Goal: Task Accomplishment & Management: Use online tool/utility

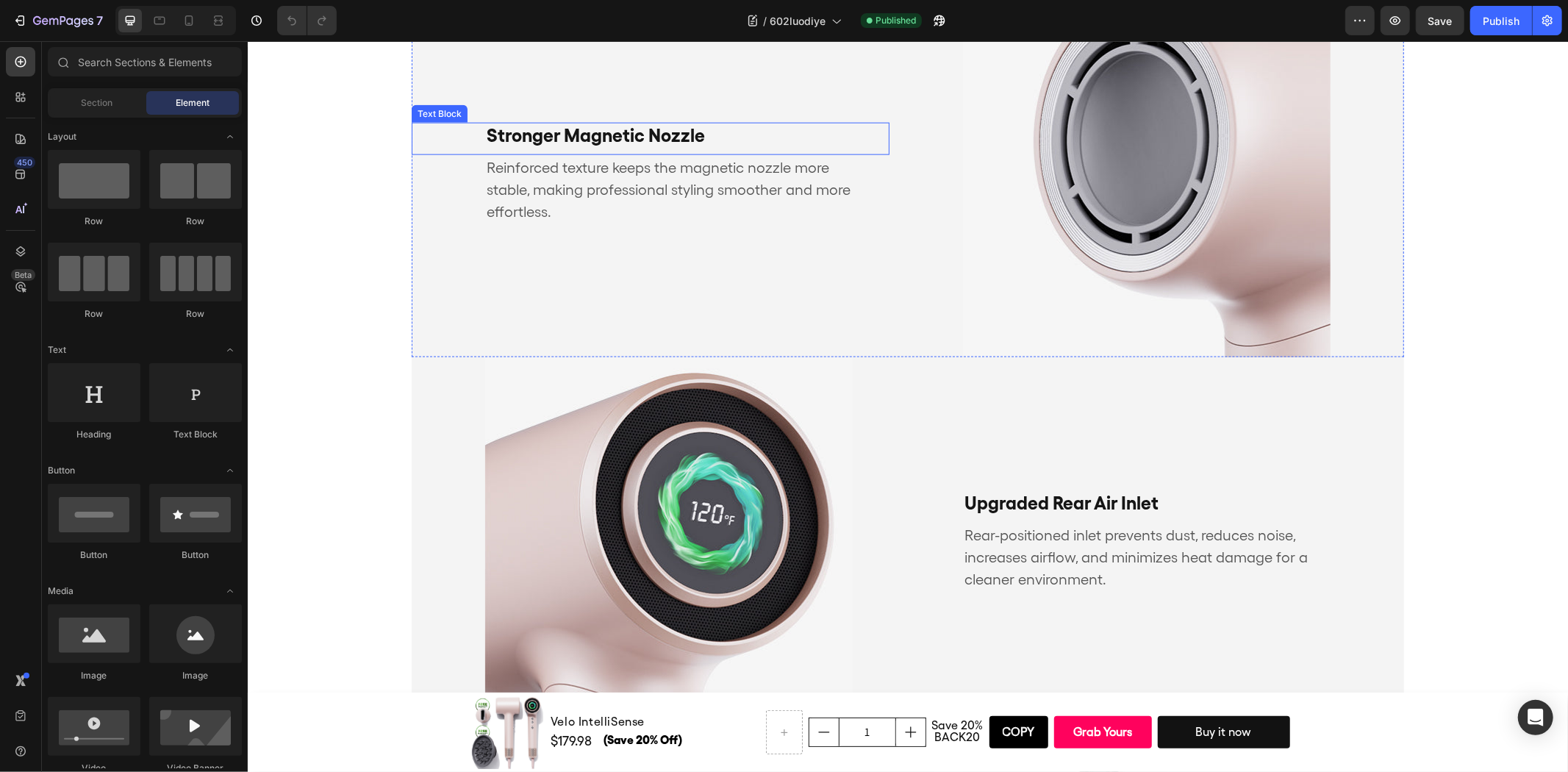
scroll to position [1804, 0]
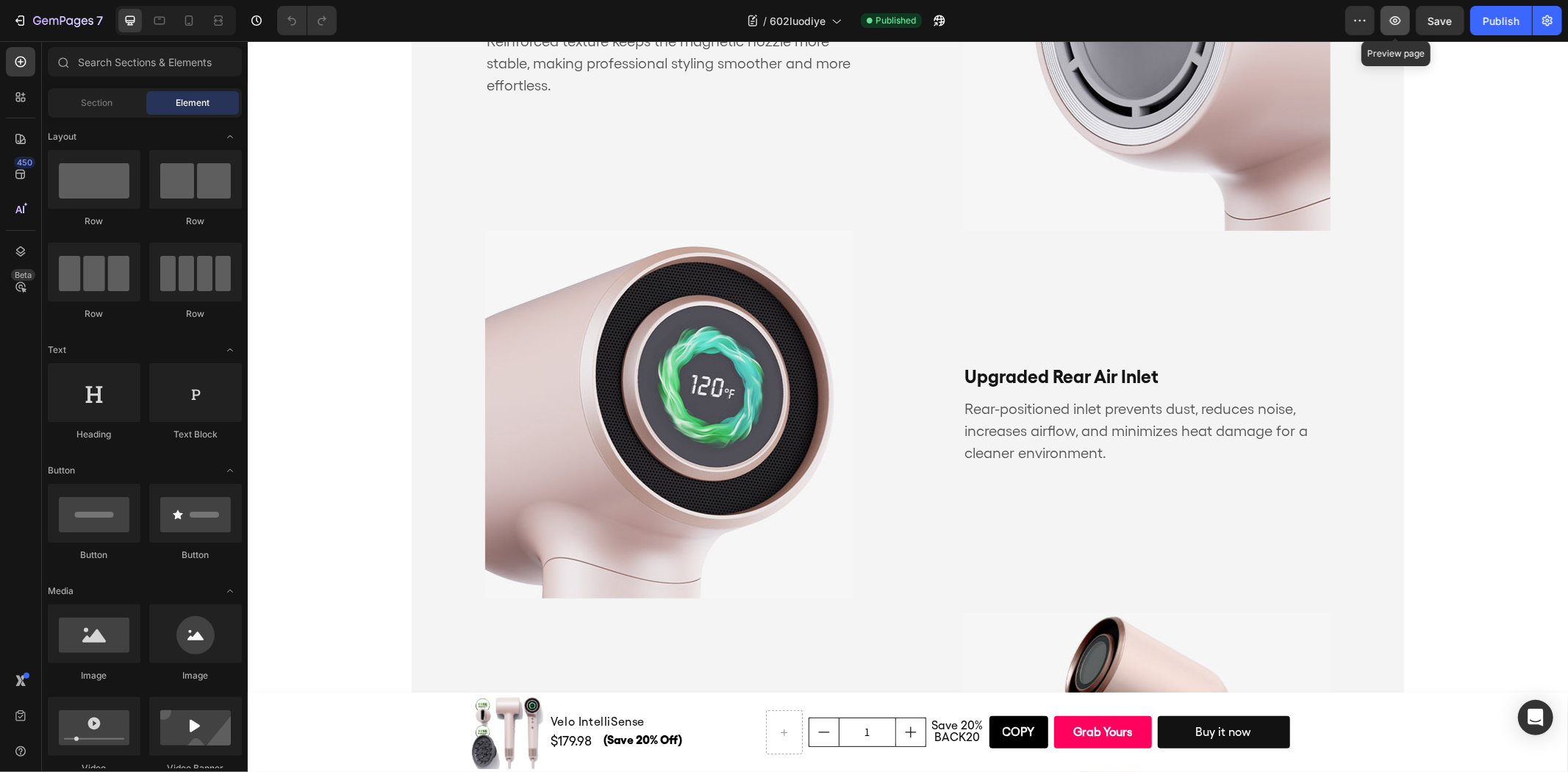
click at [1393, 30] on button "button" at bounding box center [1395, 20] width 29 height 30
click at [823, 225] on div "Stronger Magnetic Nozzle Text Block Reinforced texture keeps the magnetic nozzl…" at bounding box center [649, 46] width 477 height 368
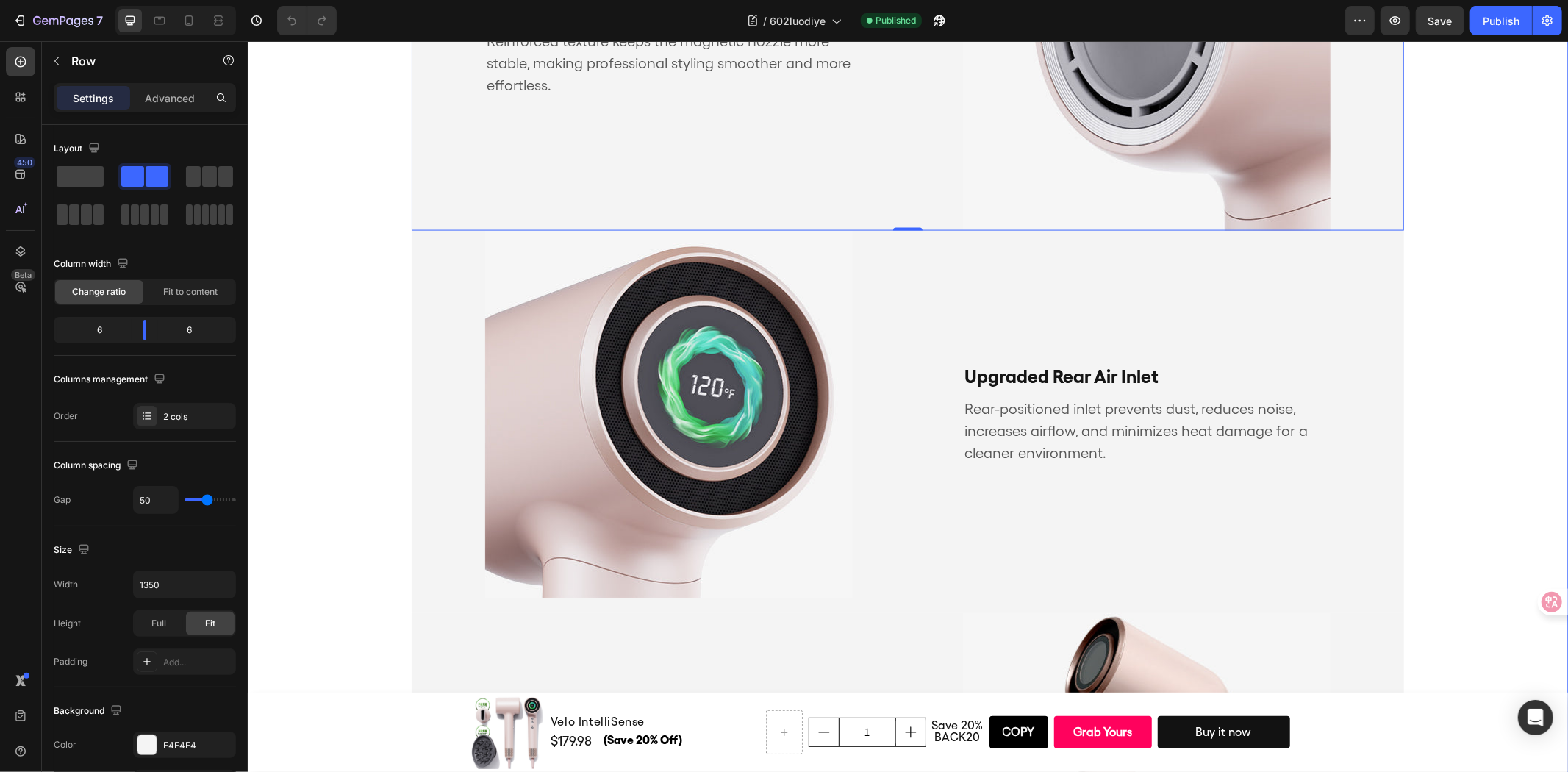
click at [336, 305] on div "Precision Craftsmanship Text Block Seamless, precise build with refined details…" at bounding box center [907, 234] width 1320 height 1493
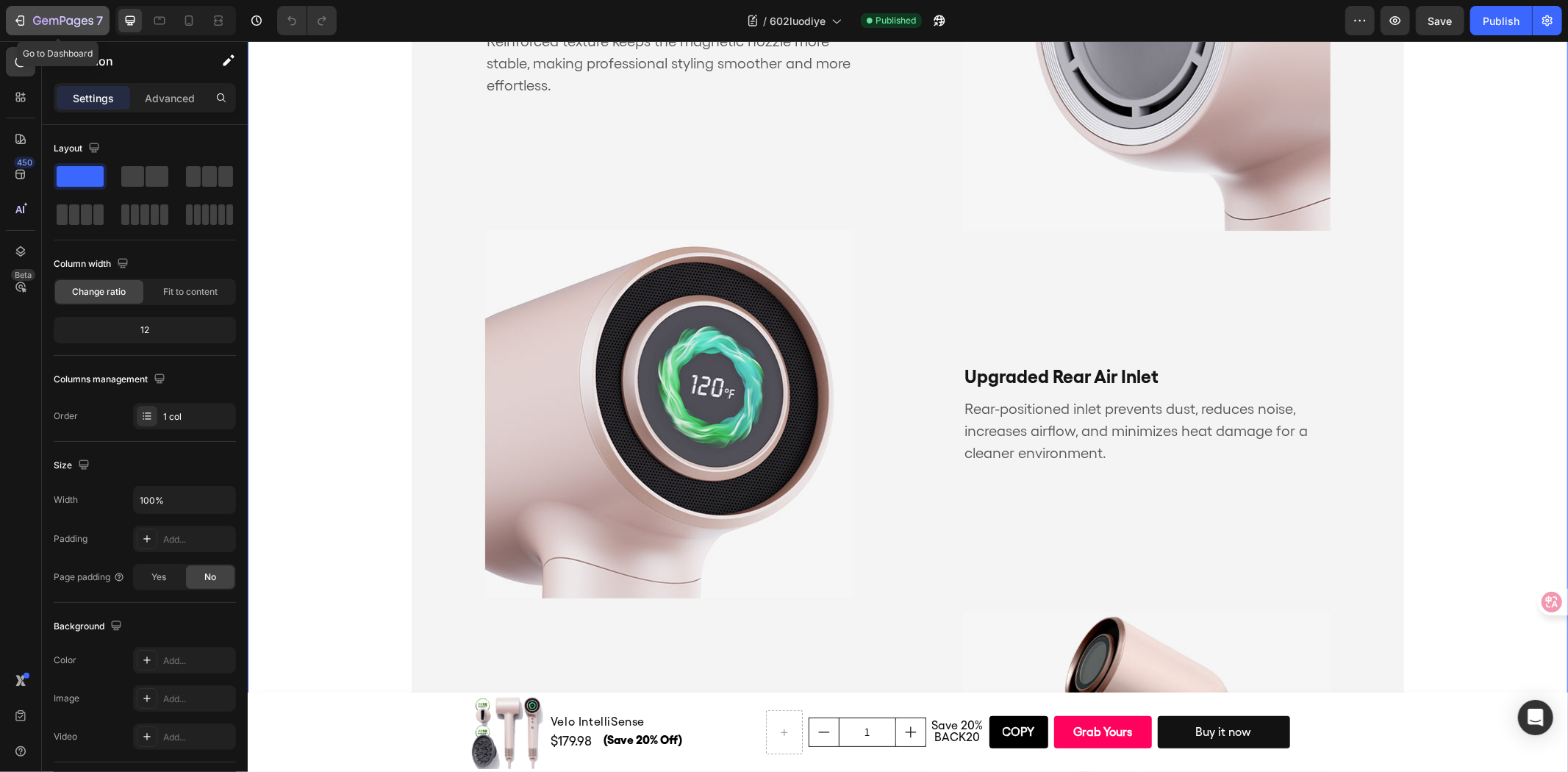
click at [77, 16] on icon "button" at bounding box center [63, 22] width 61 height 13
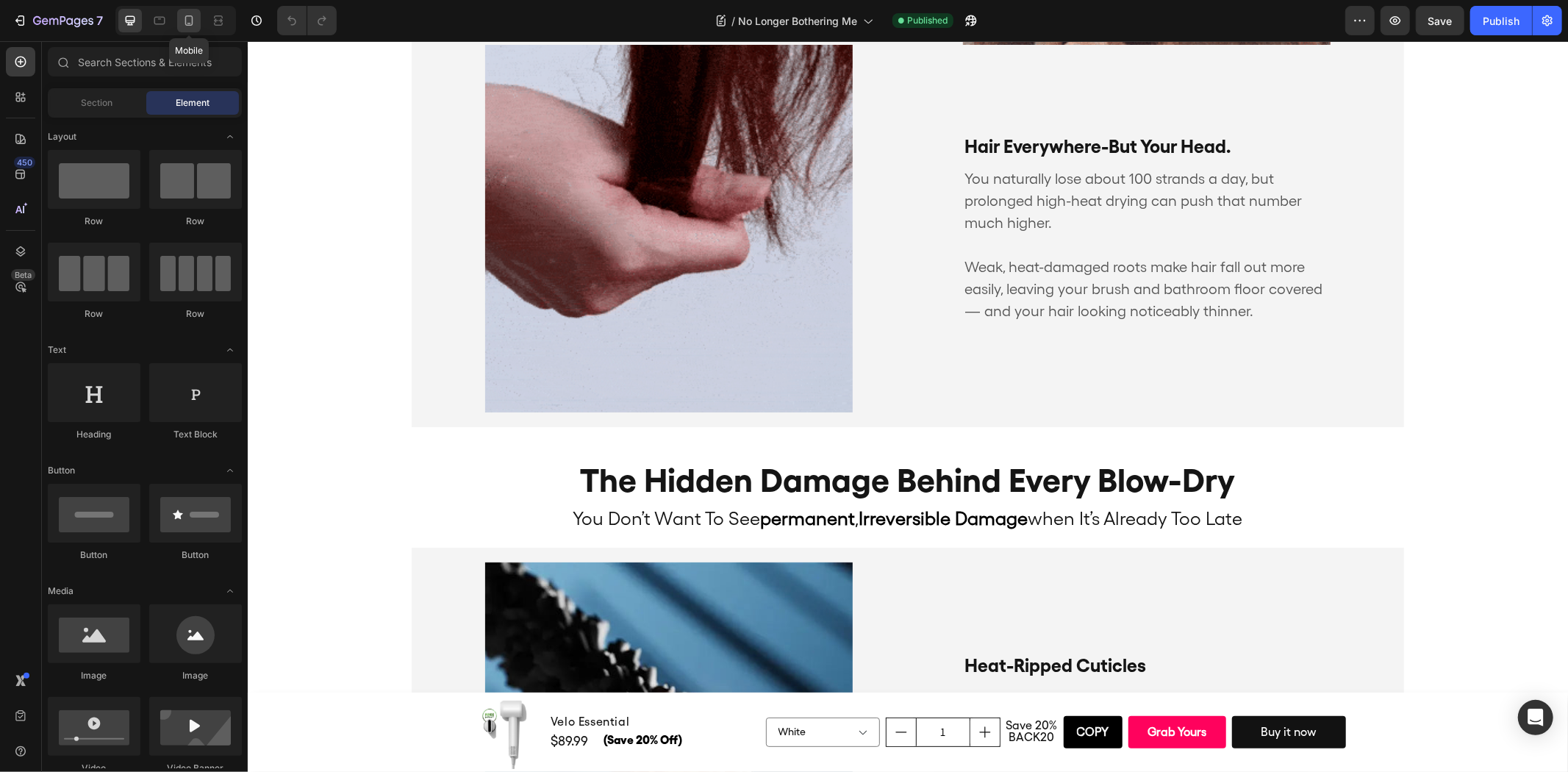
click at [189, 30] on div at bounding box center [189, 21] width 24 height 24
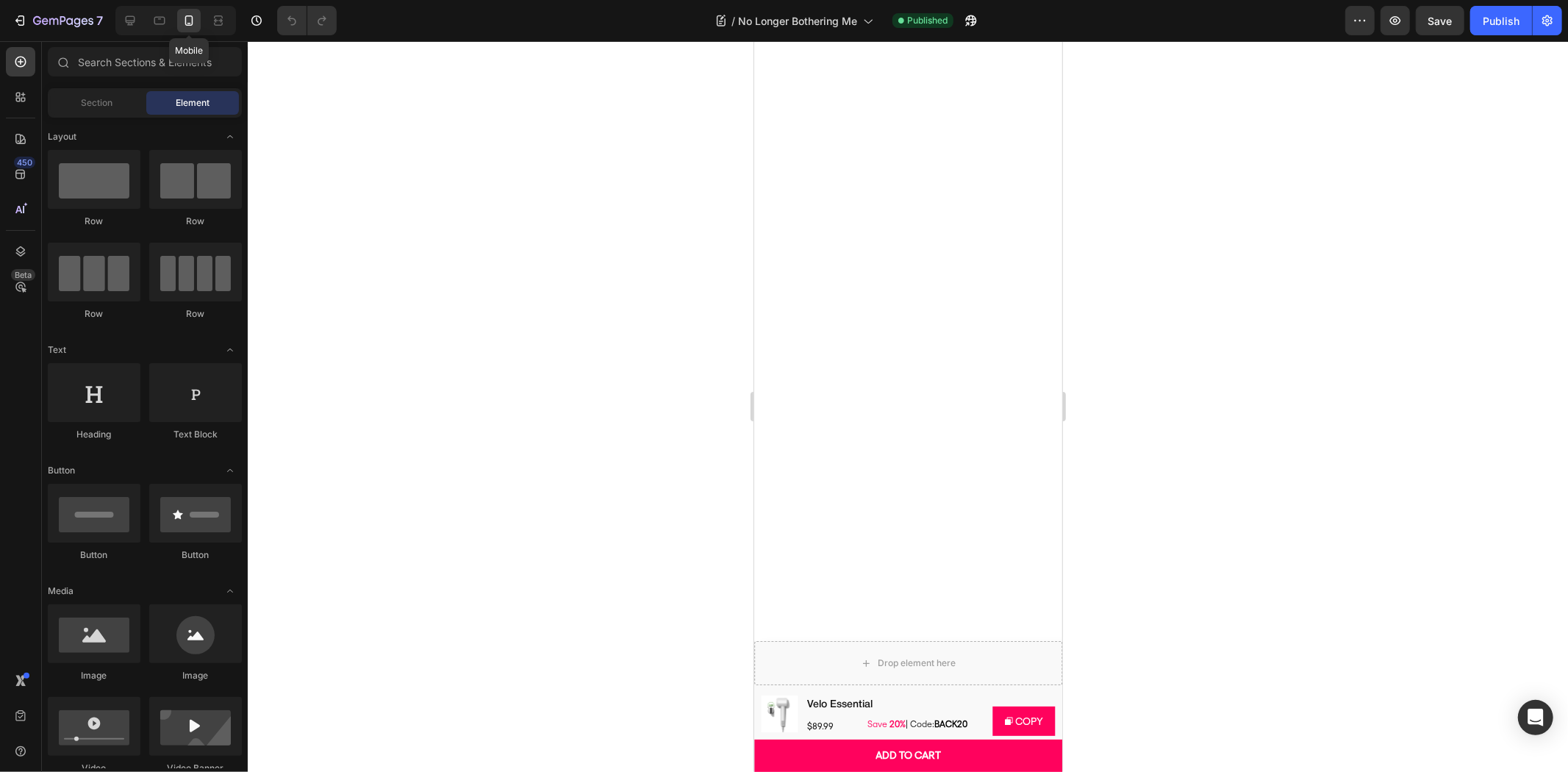
scroll to position [2917, 0]
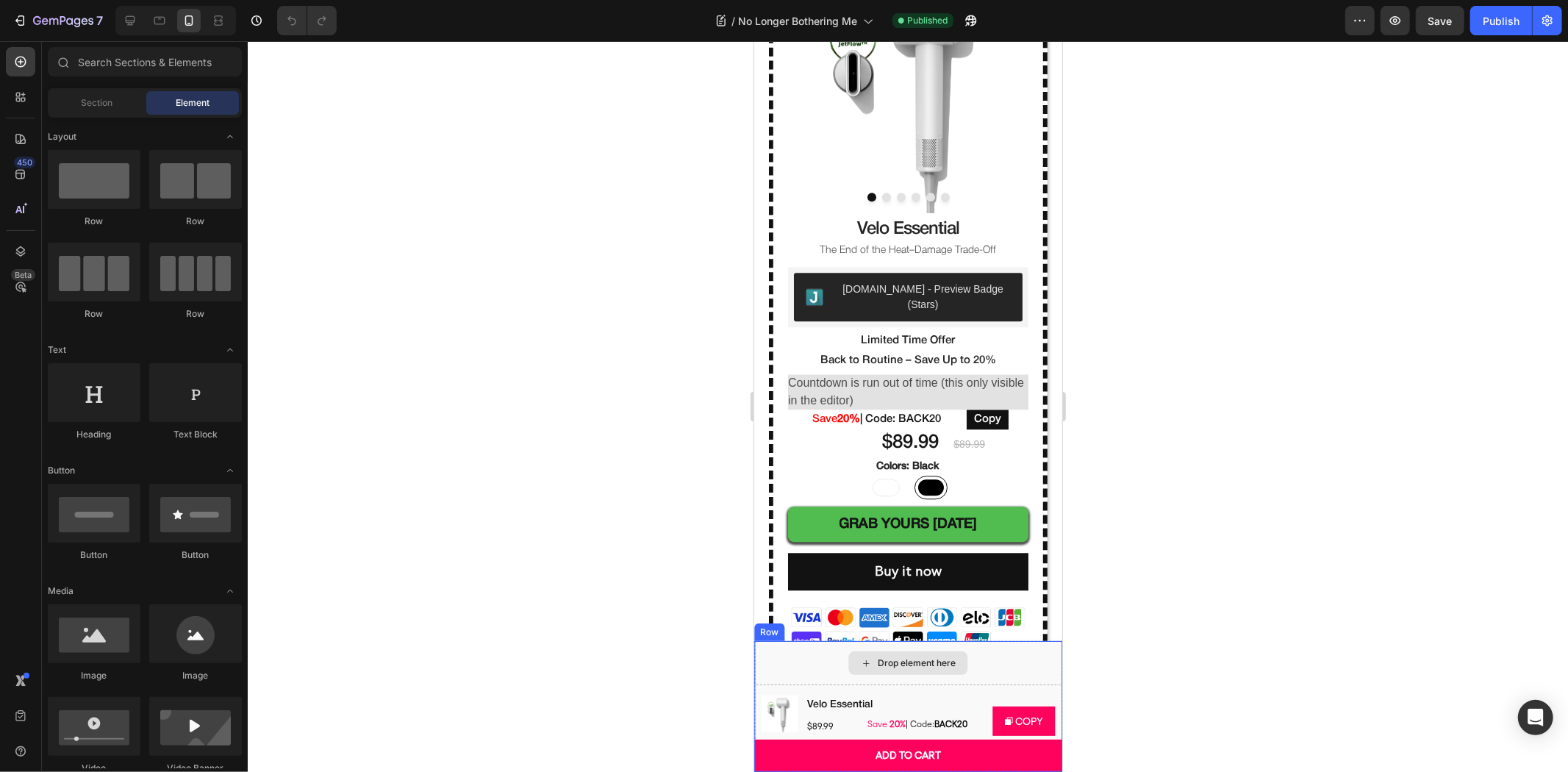
click at [764, 672] on div "Drop element here" at bounding box center [907, 662] width 308 height 44
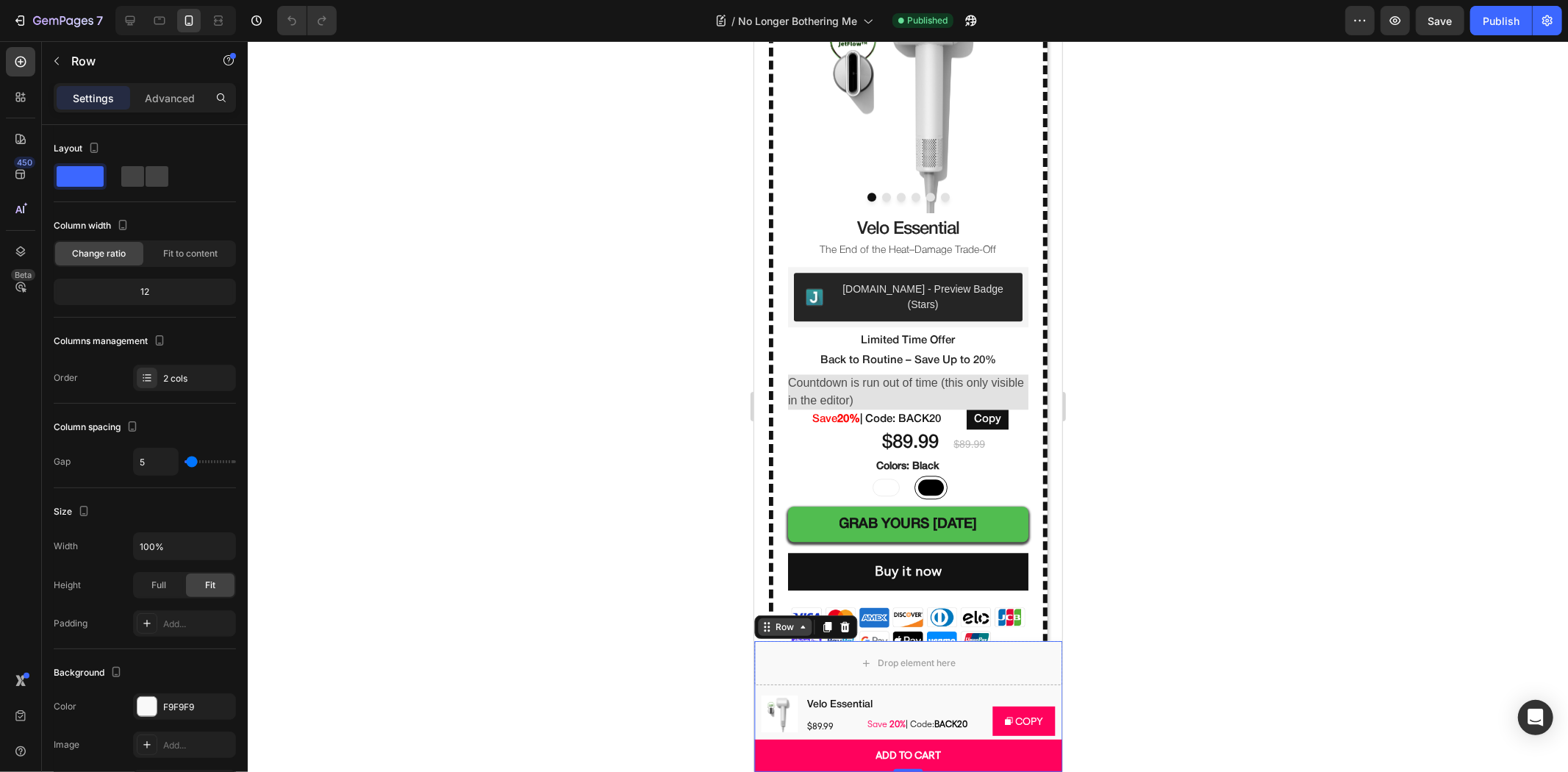
click at [772, 626] on div "Row" at bounding box center [784, 626] width 24 height 14
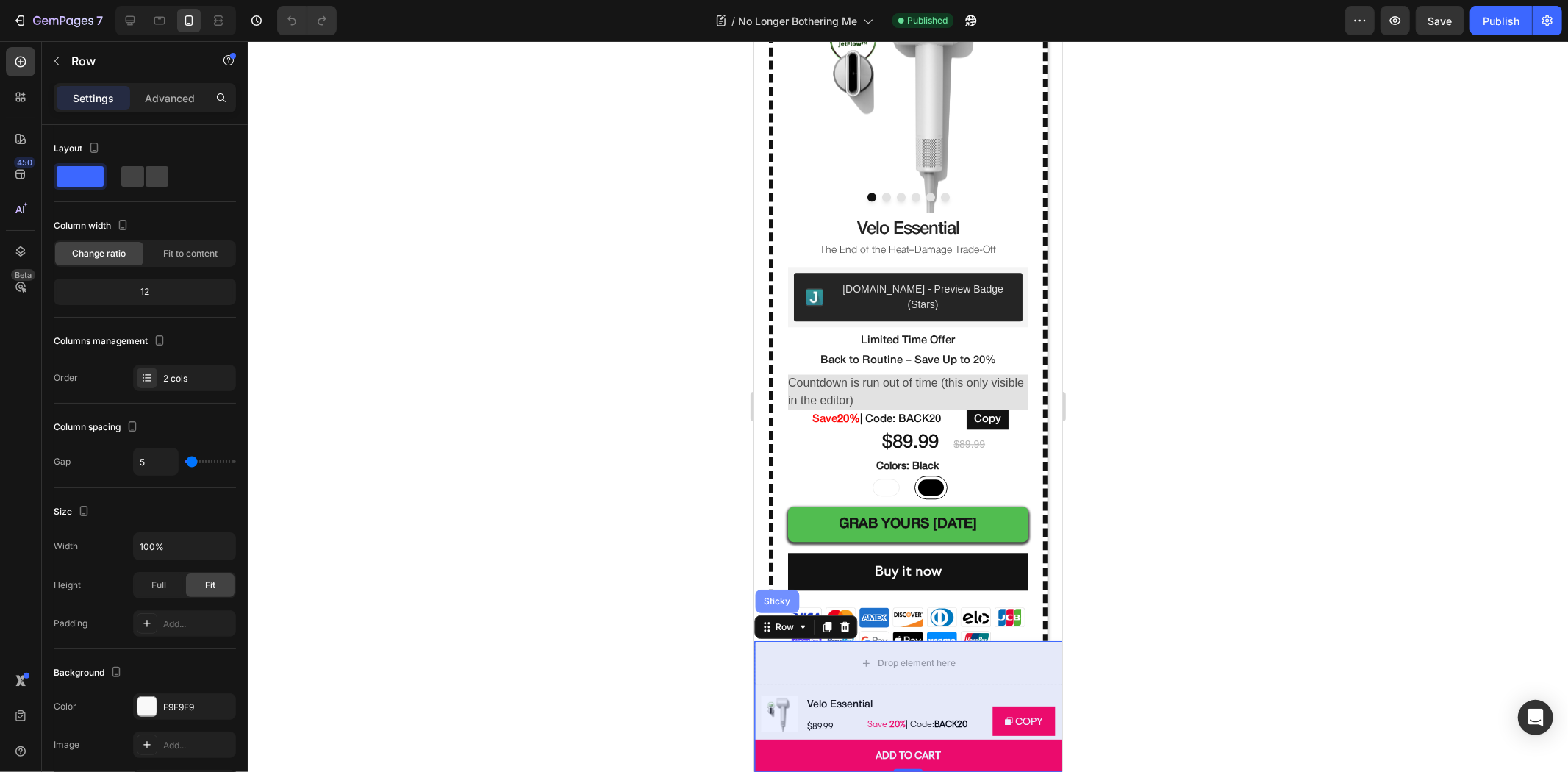
click at [773, 602] on div "Sticky" at bounding box center [776, 601] width 33 height 9
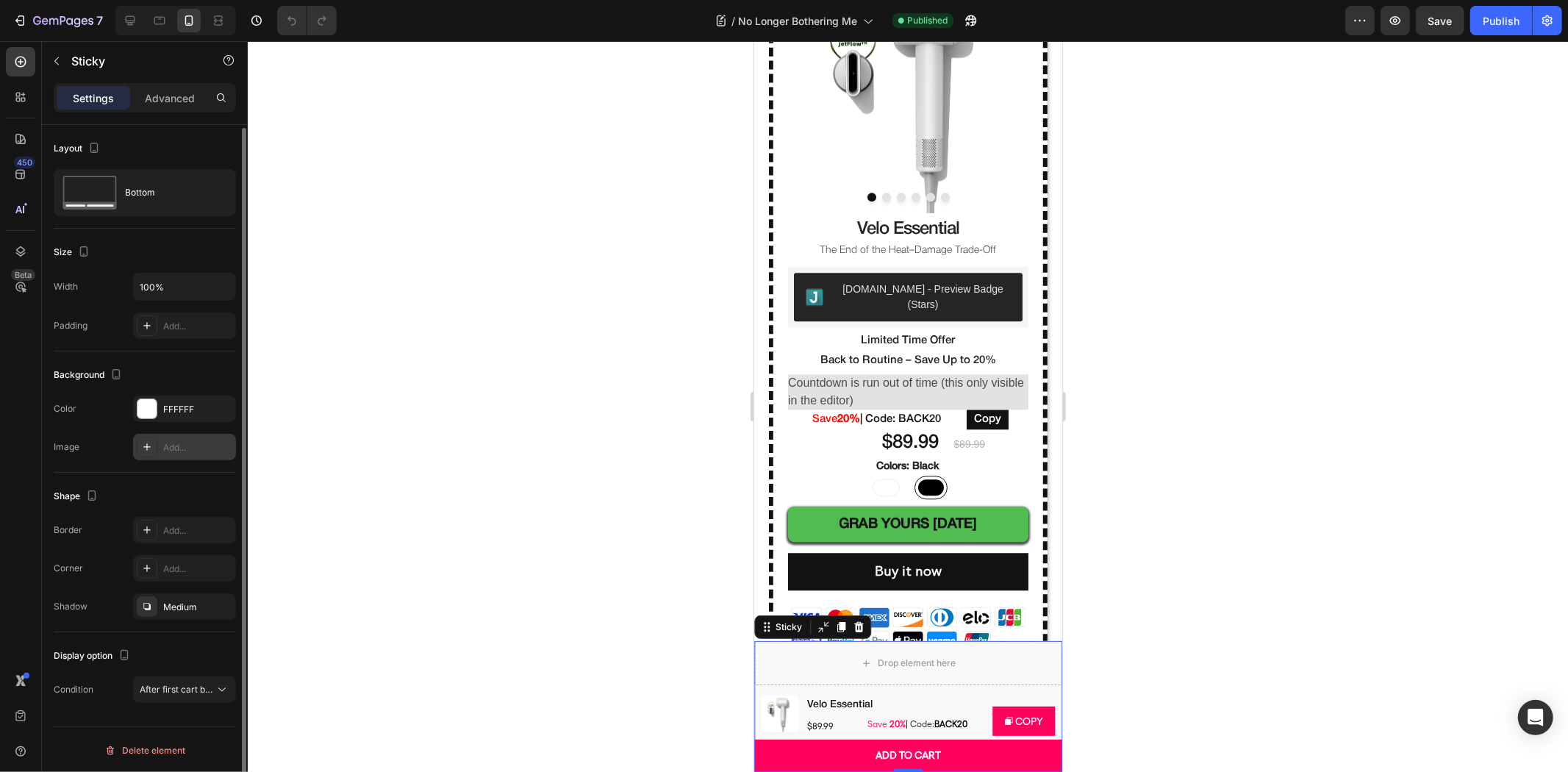
scroll to position [2, 0]
click at [164, 687] on span "After first cart button" at bounding box center [183, 688] width 87 height 11
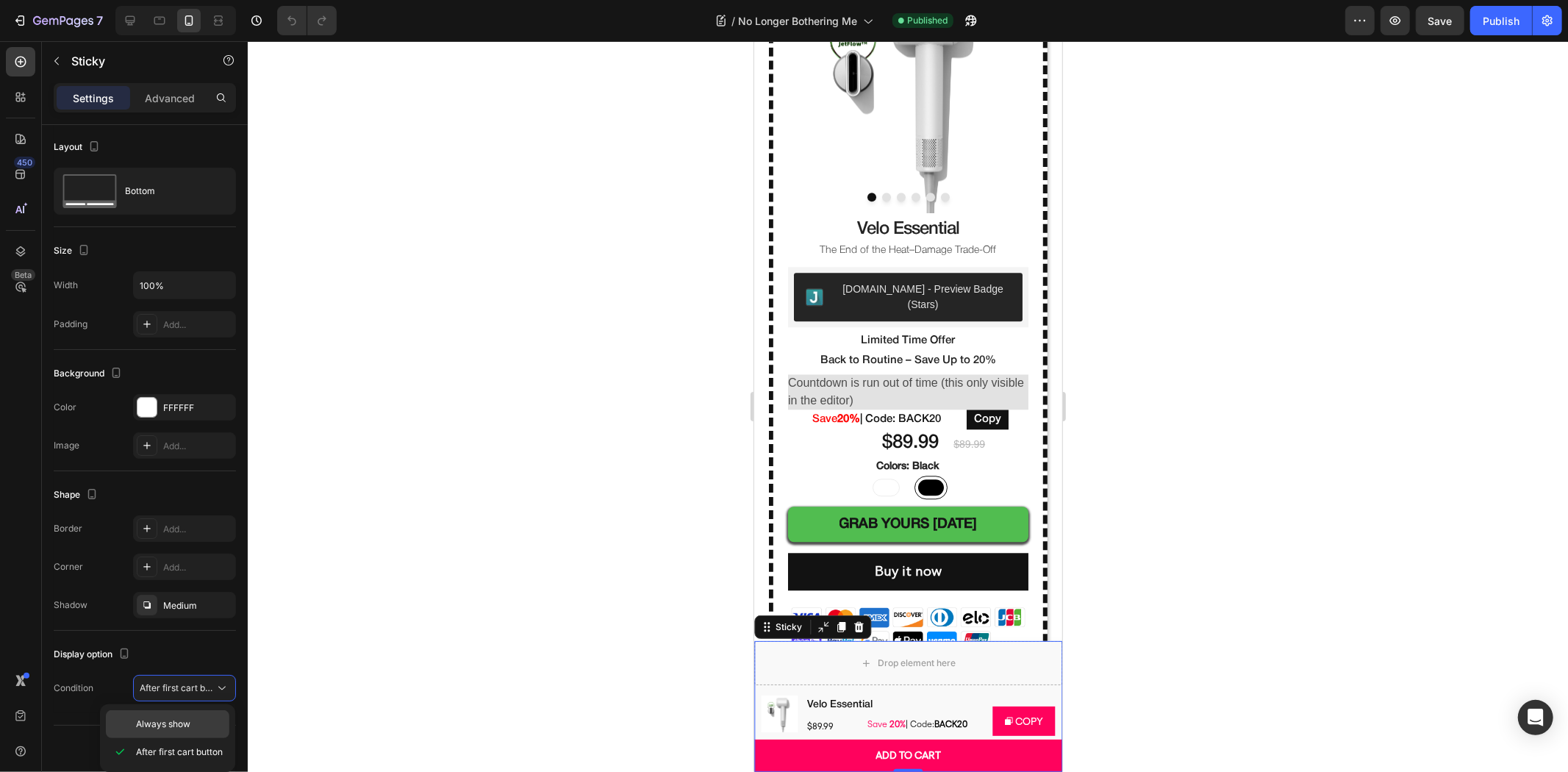
drag, startPoint x: 177, startPoint y: 719, endPoint x: 11, endPoint y: 696, distance: 167.6
click at [177, 719] on span "Always show" at bounding box center [163, 724] width 54 height 14
click at [1504, 26] on div "Publish" at bounding box center [1501, 21] width 37 height 15
click at [1447, 116] on div at bounding box center [908, 407] width 1320 height 731
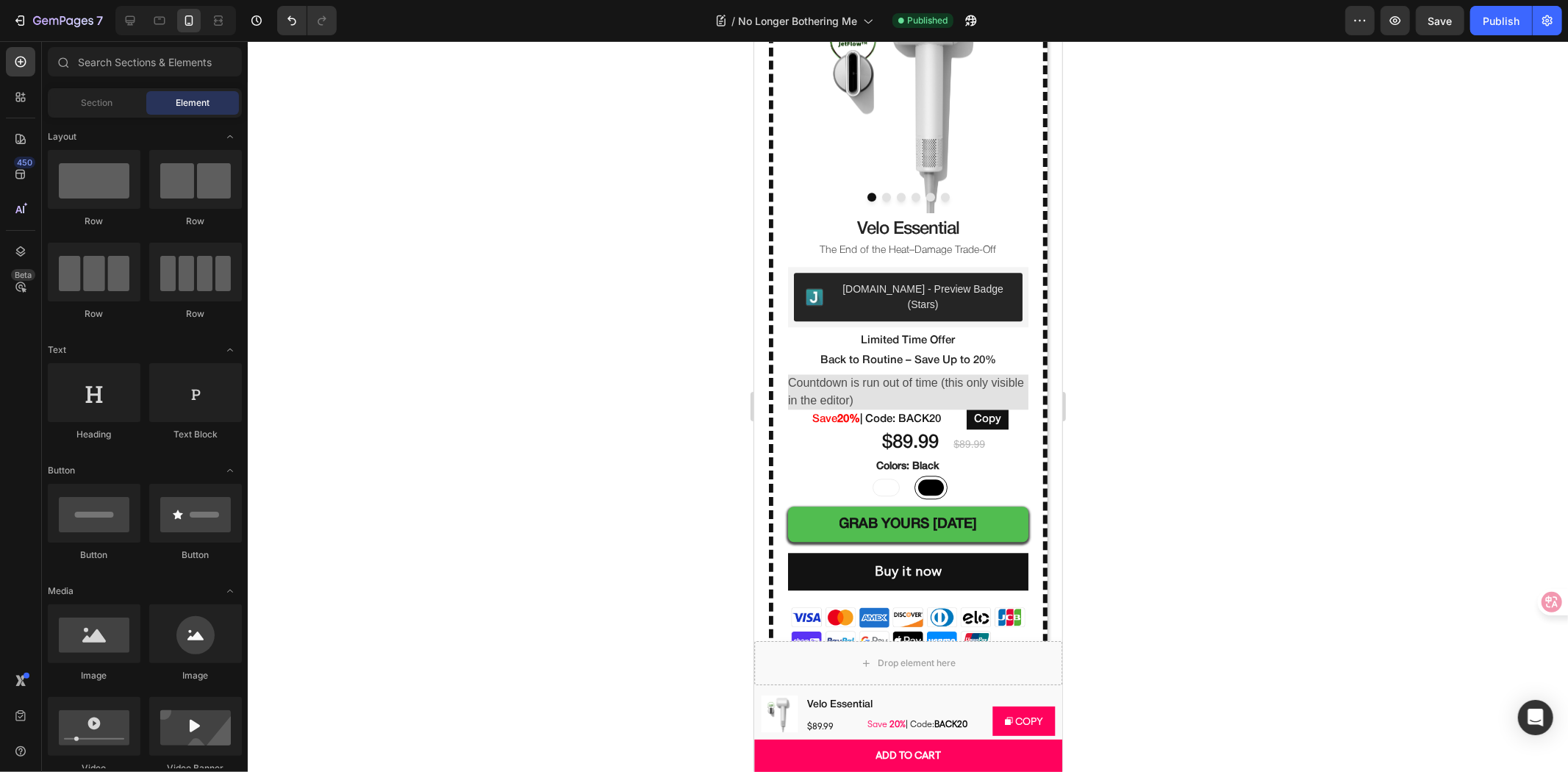
click at [1447, 116] on div at bounding box center [908, 407] width 1320 height 731
click at [124, 20] on icon at bounding box center [130, 21] width 14 height 14
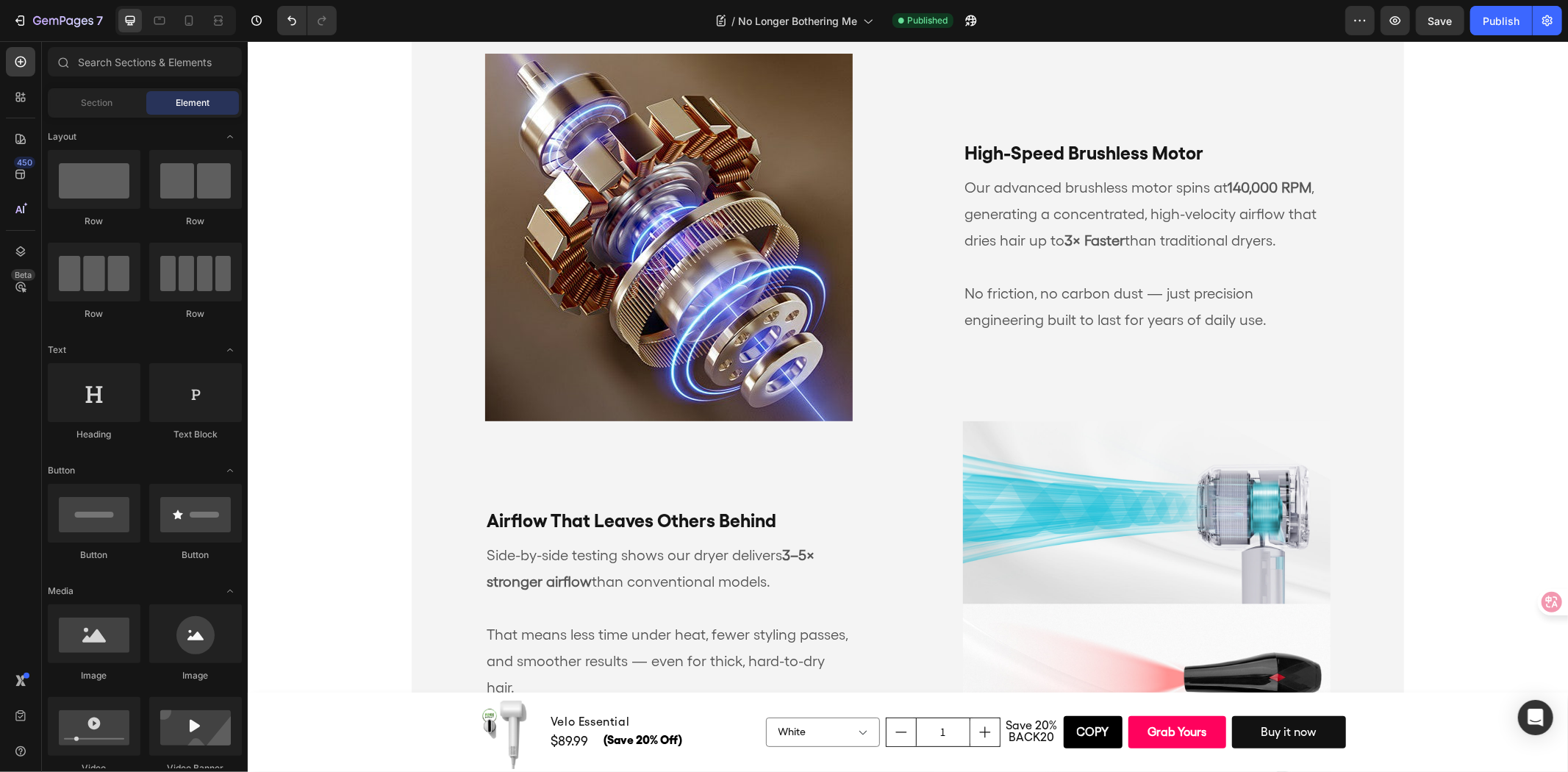
scroll to position [4590, 0]
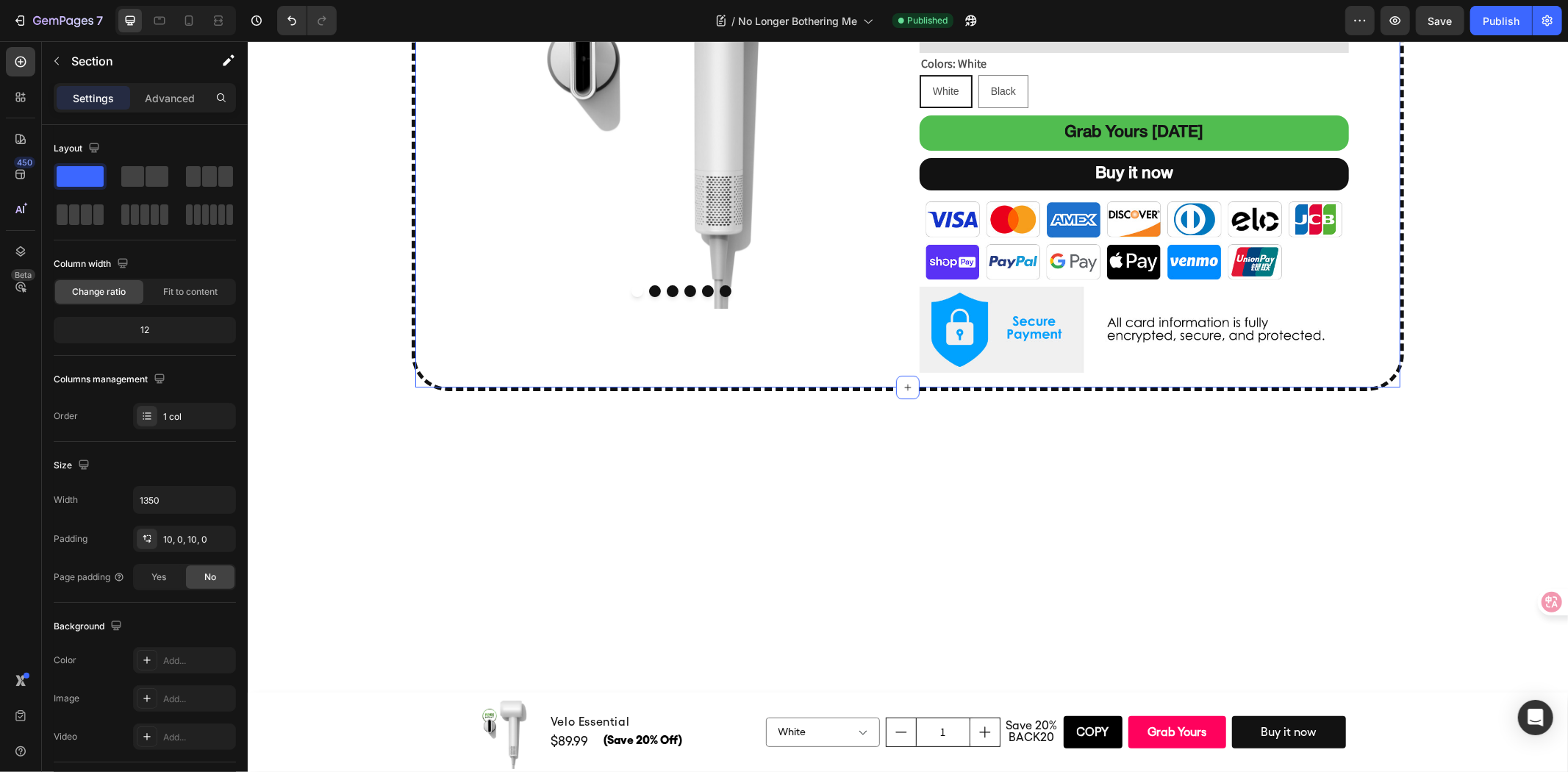
scroll to position [3936, 0]
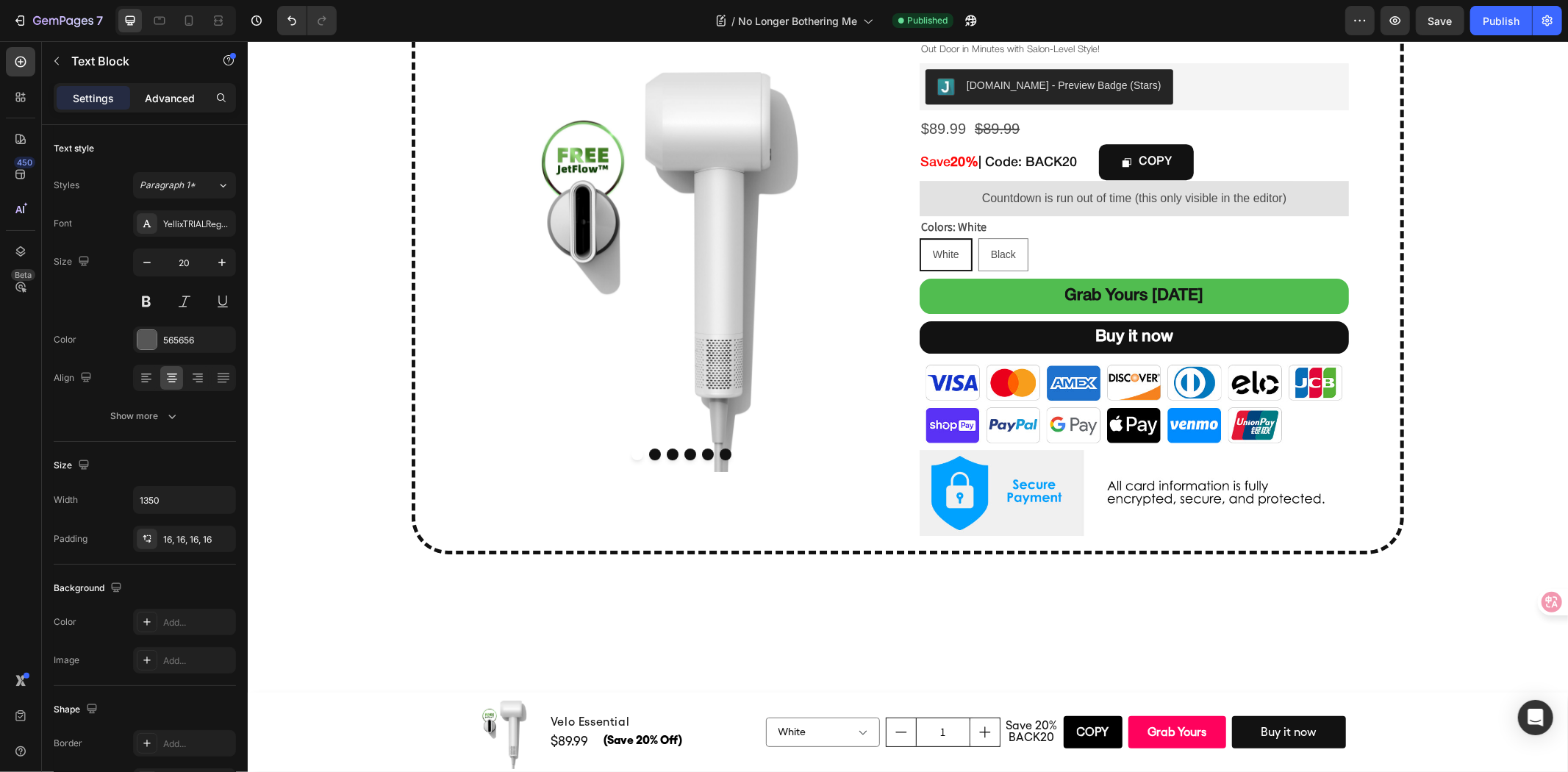
click at [155, 100] on p "Advanced" at bounding box center [170, 97] width 50 height 15
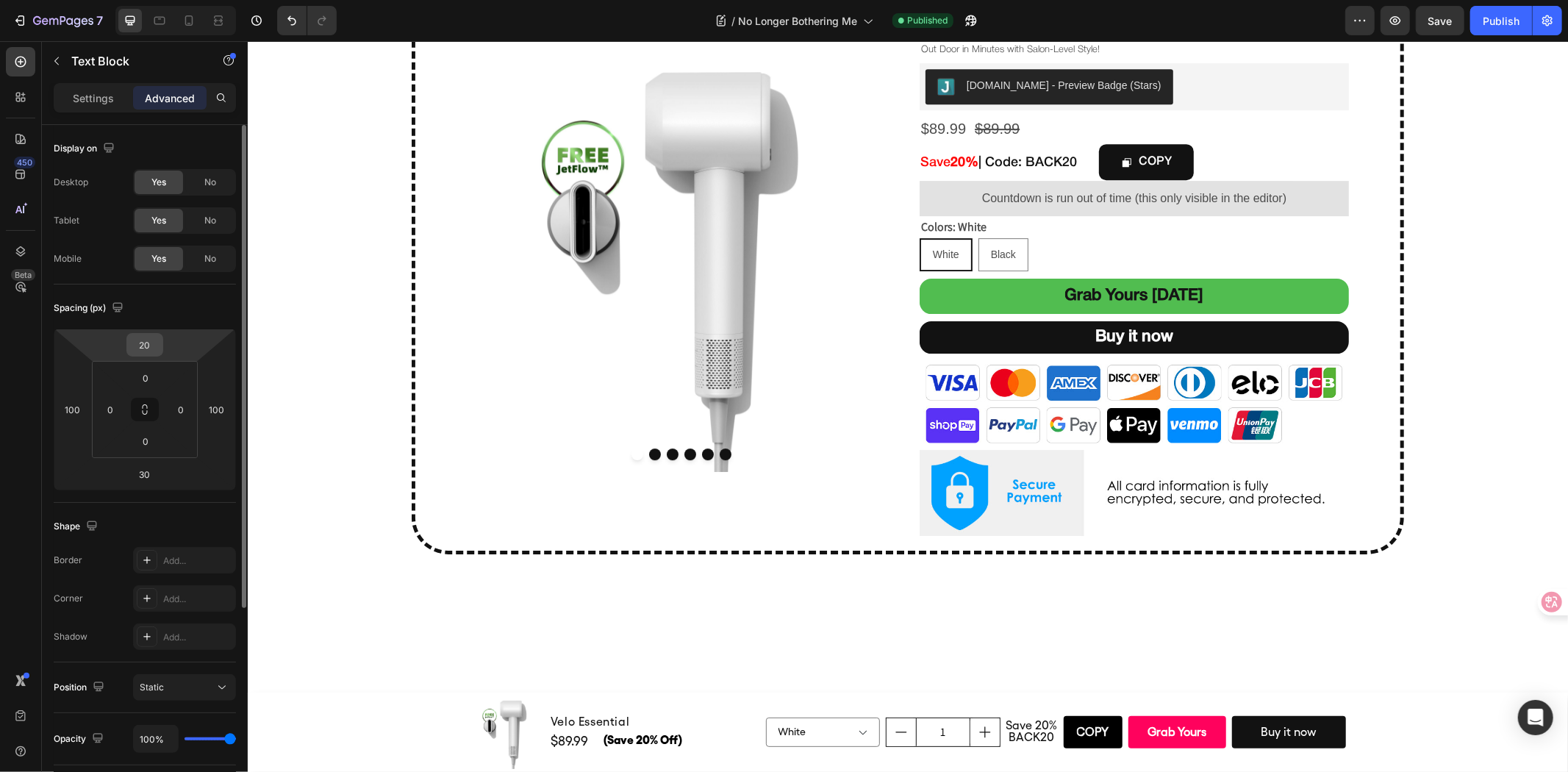
click at [150, 343] on input "20" at bounding box center [144, 345] width 29 height 22
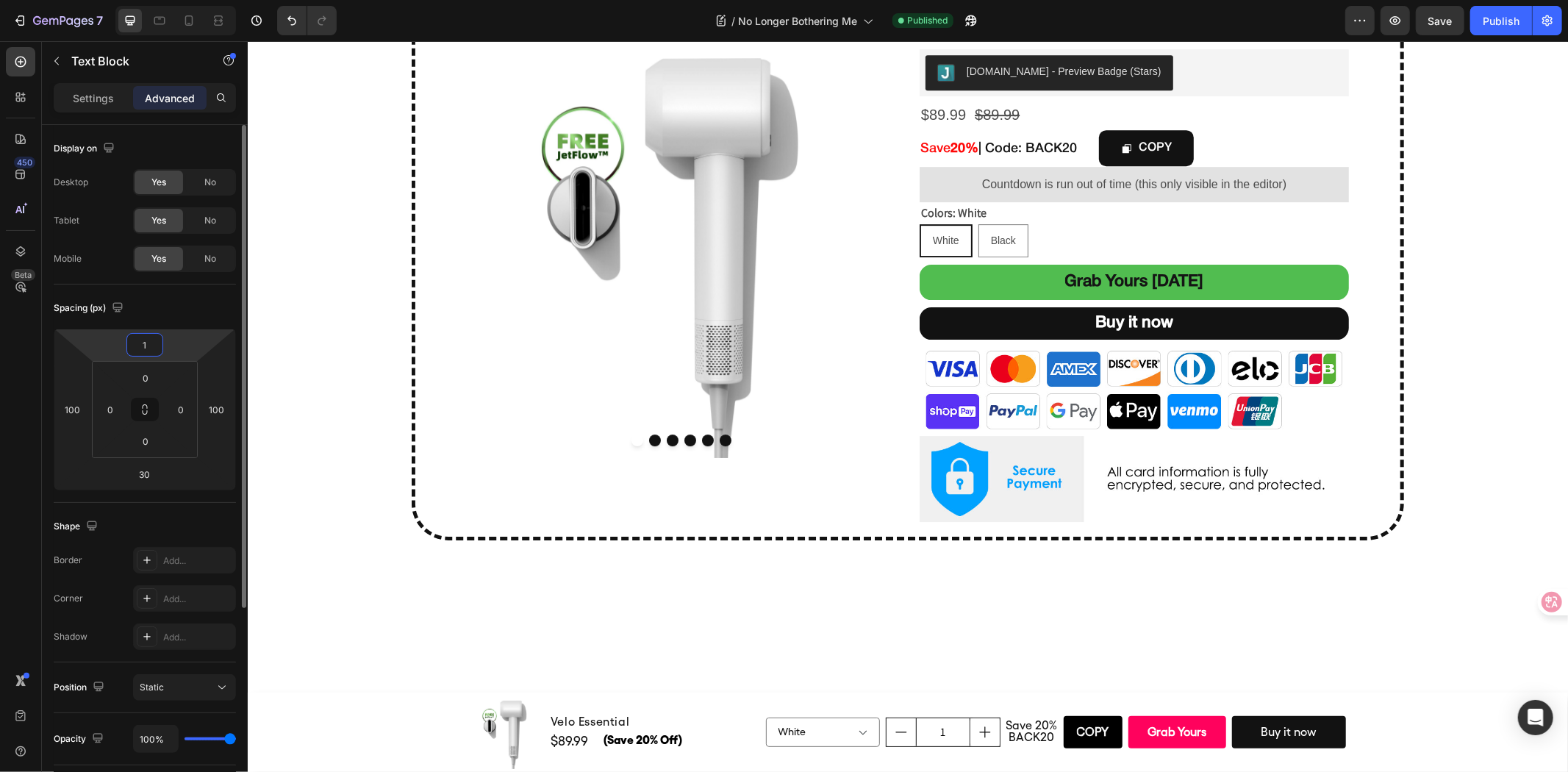
type input "10"
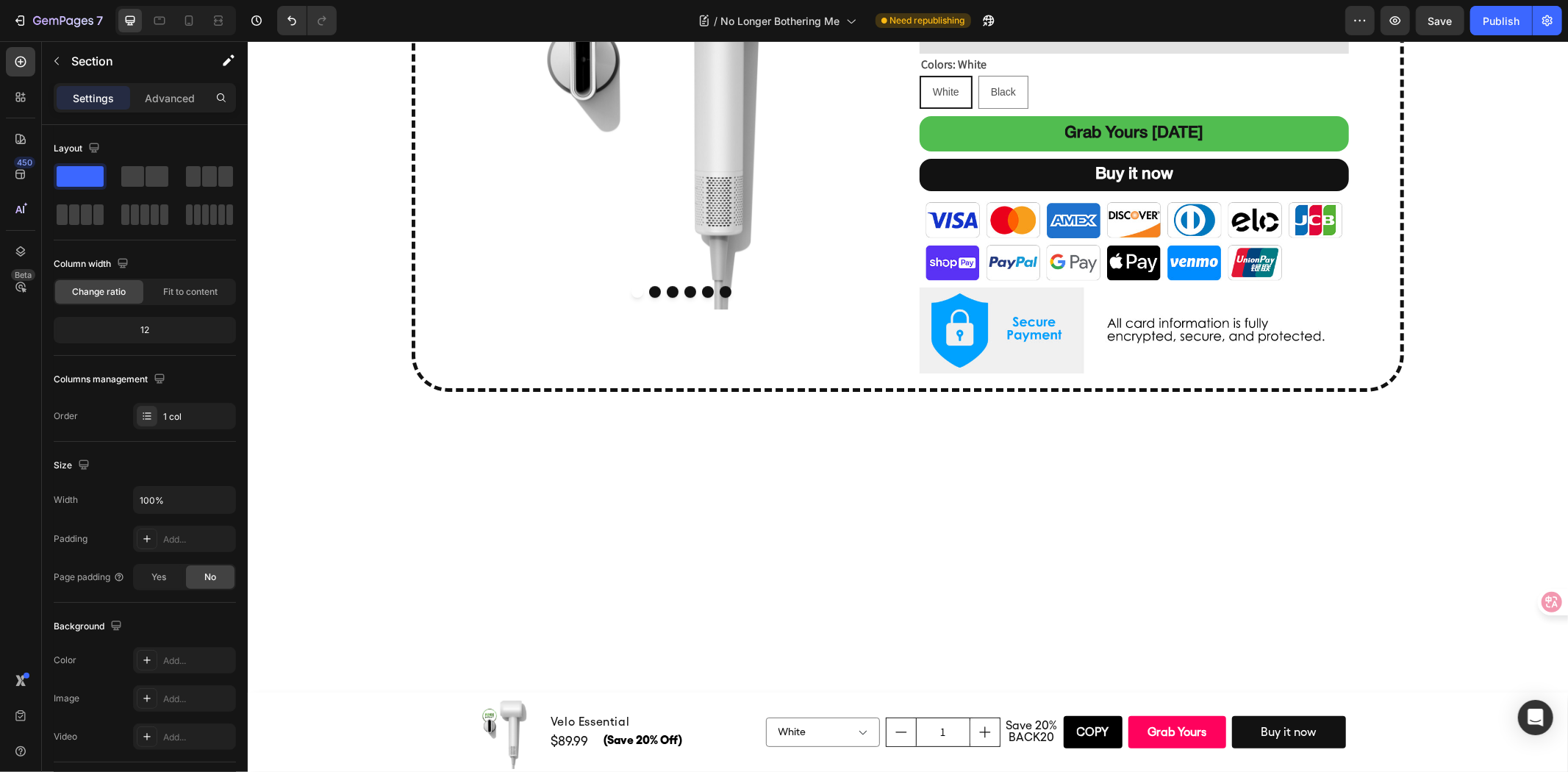
scroll to position [4133, 0]
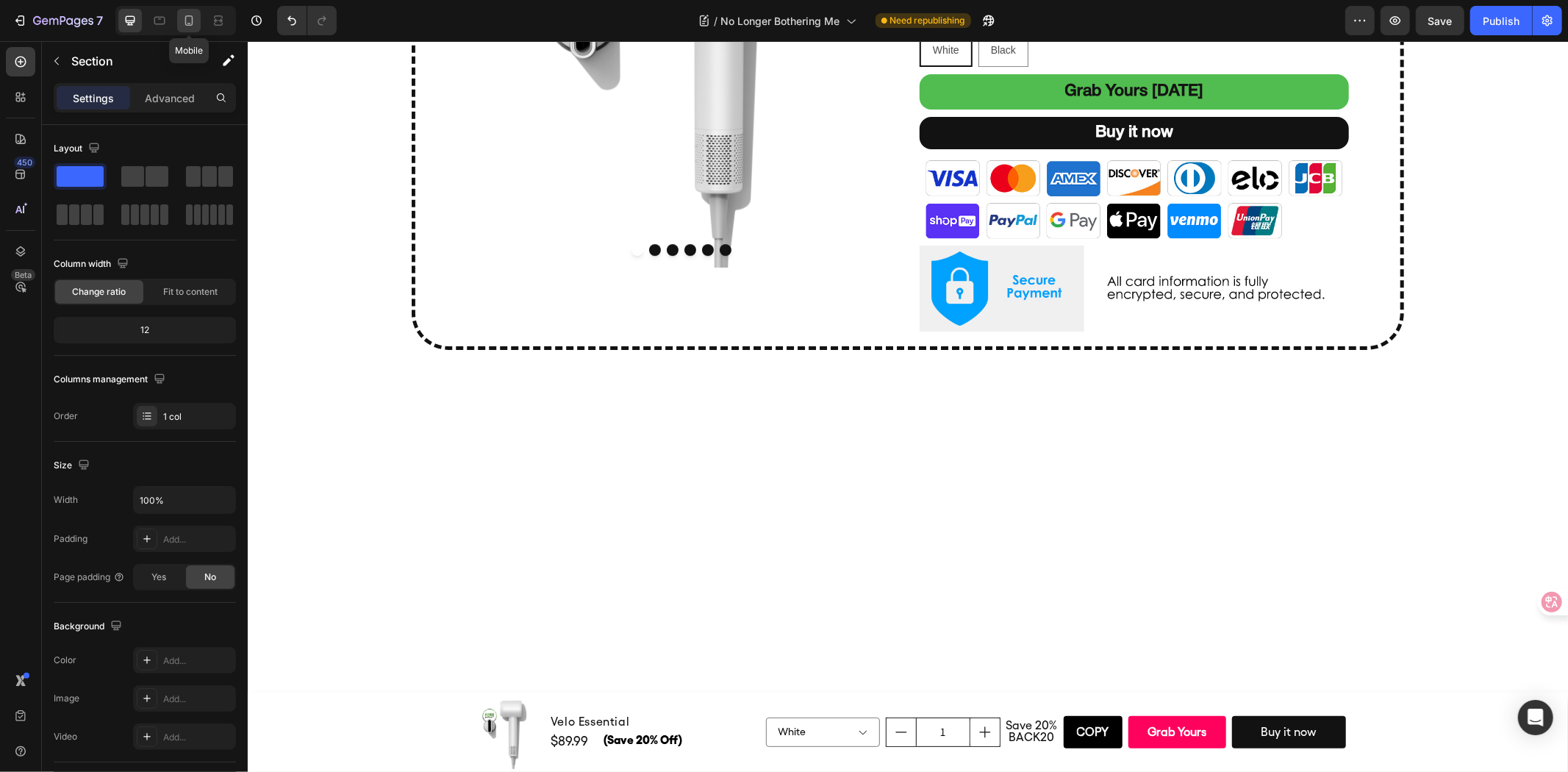
click at [185, 15] on icon at bounding box center [189, 21] width 14 height 14
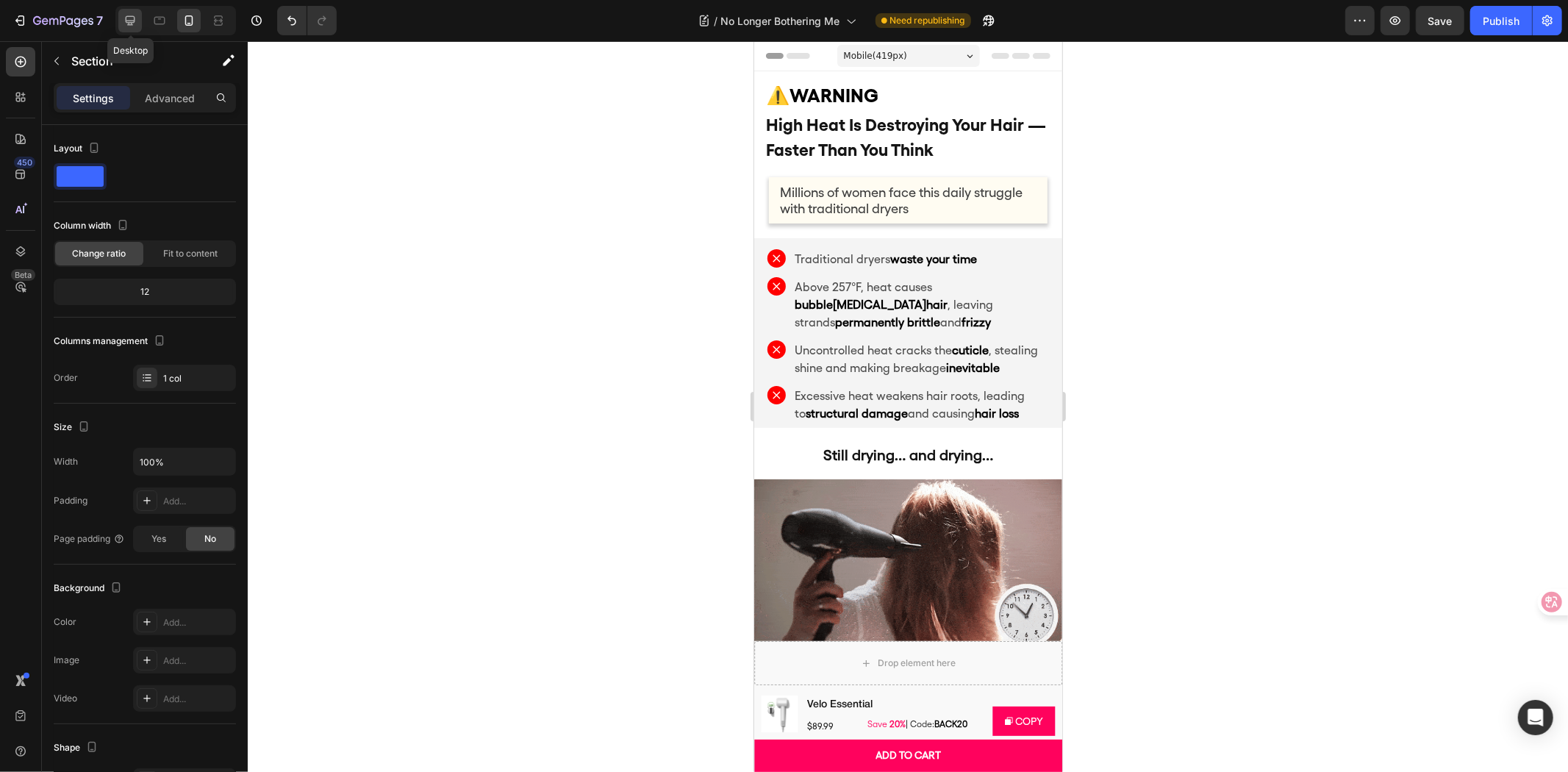
click at [136, 16] on icon at bounding box center [130, 21] width 14 height 14
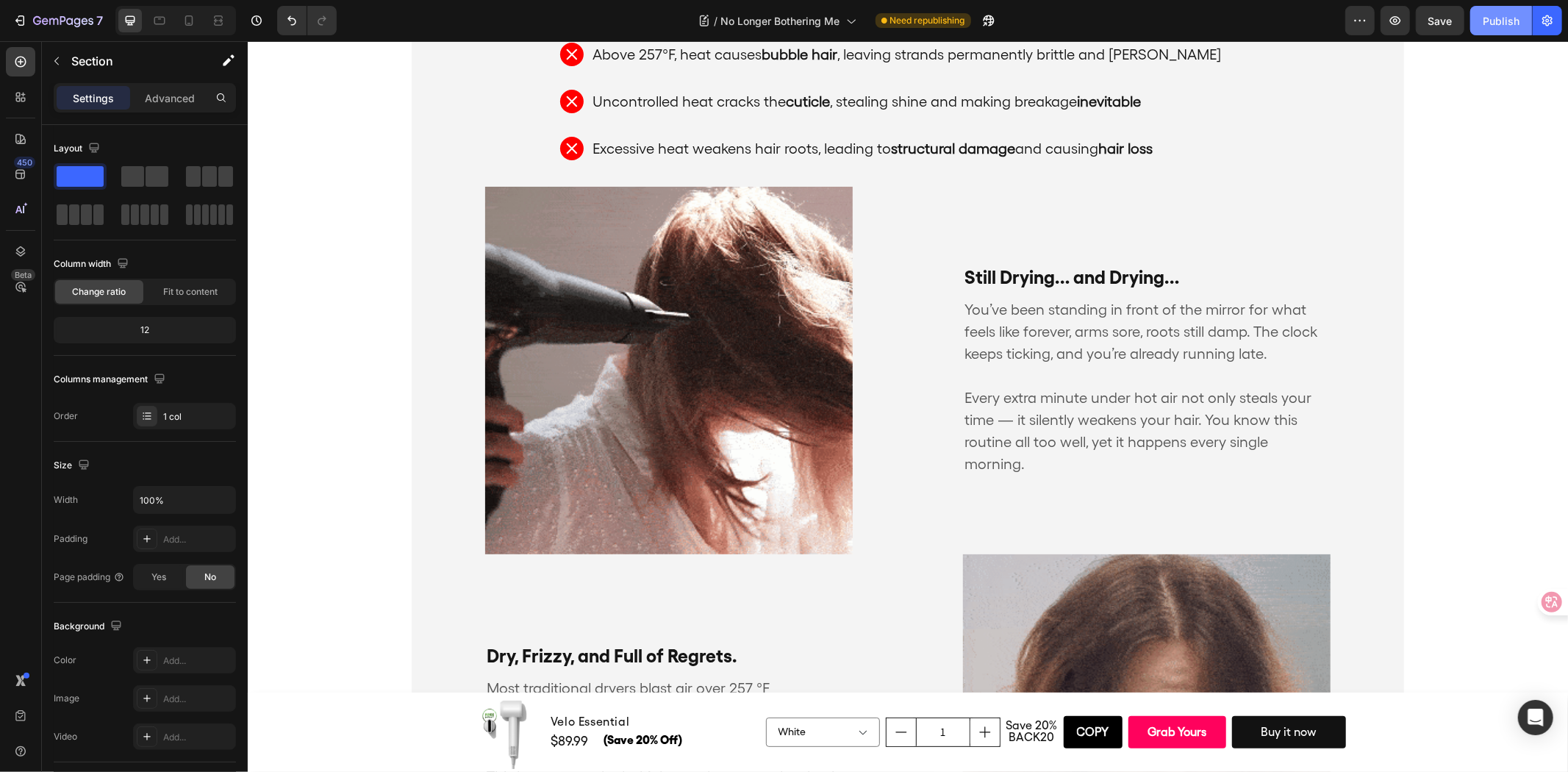
click at [1495, 21] on div "Publish" at bounding box center [1501, 21] width 37 height 15
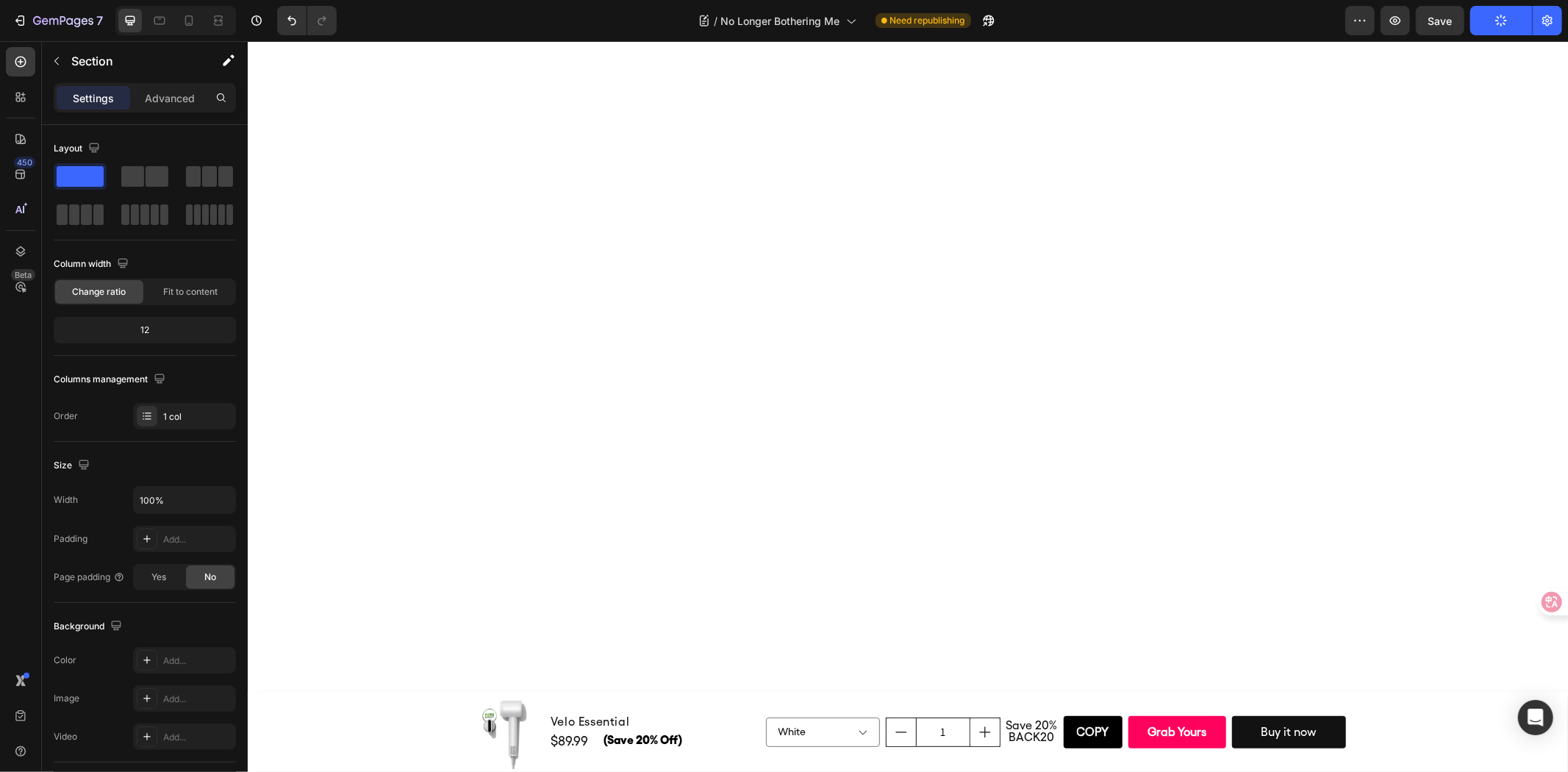
scroll to position [3609, 0]
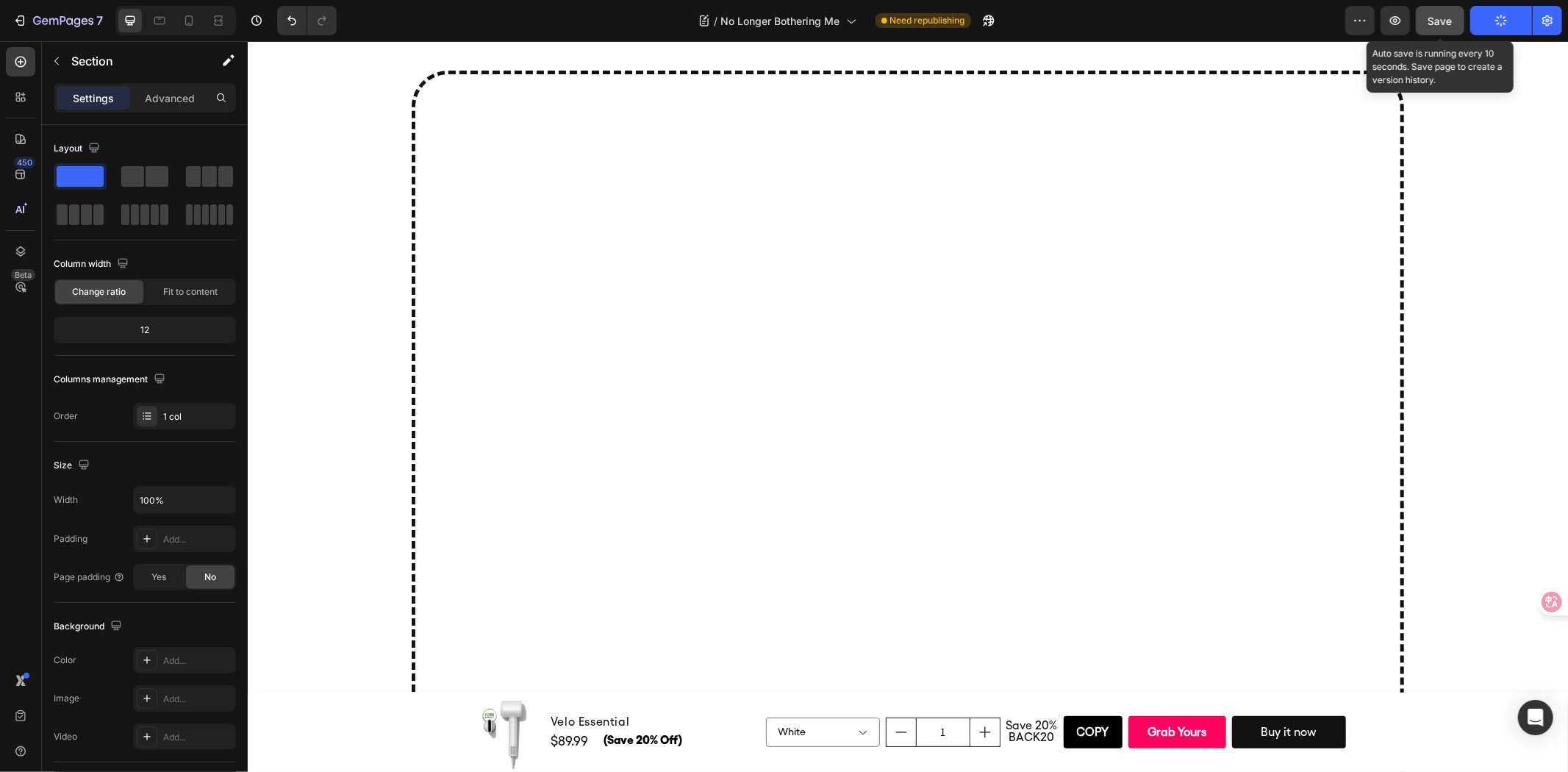
click at [1448, 19] on span "Save" at bounding box center [1440, 21] width 24 height 13
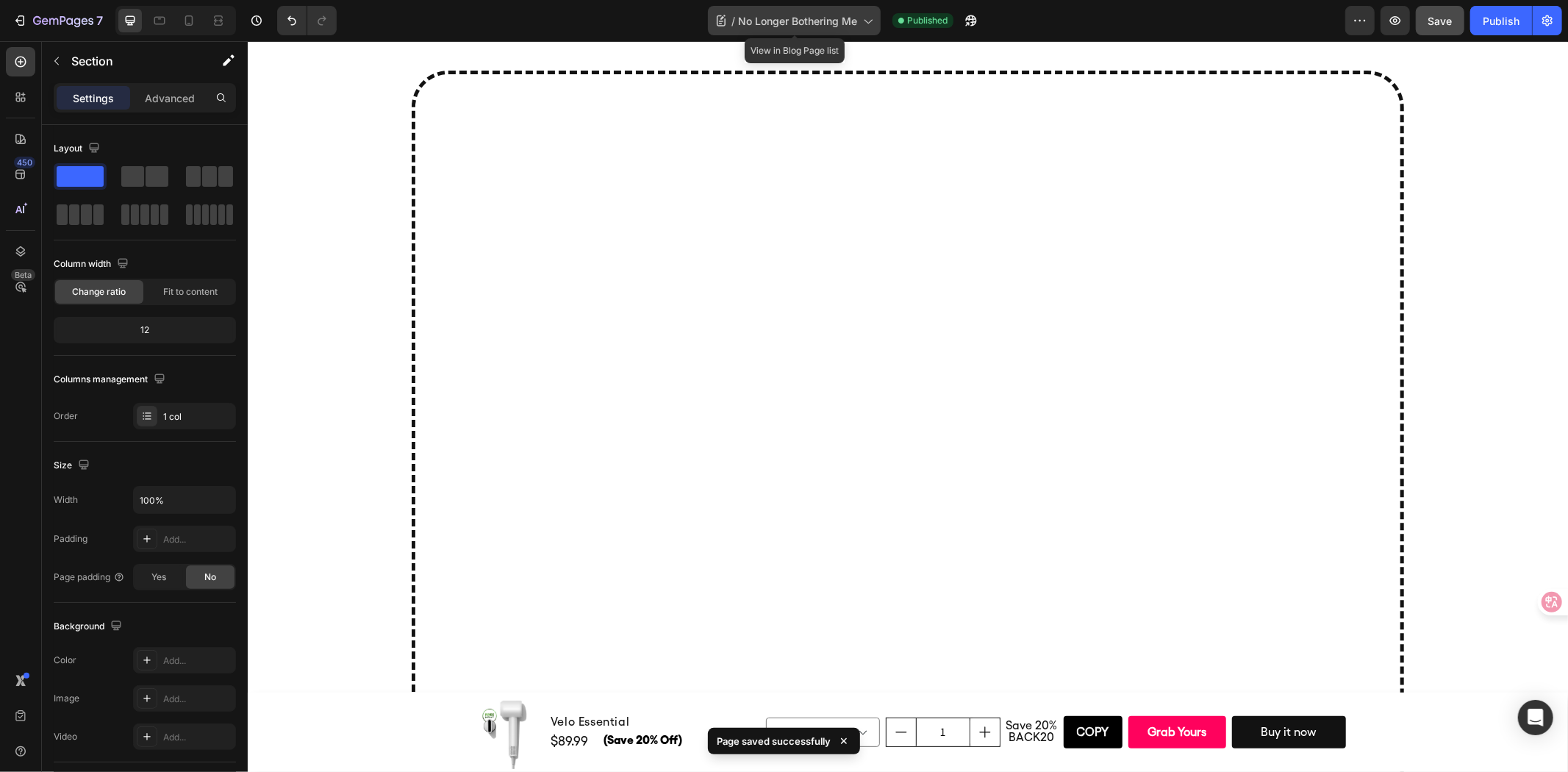
click at [839, 24] on span "No Longer Bothering Me" at bounding box center [797, 21] width 119 height 15
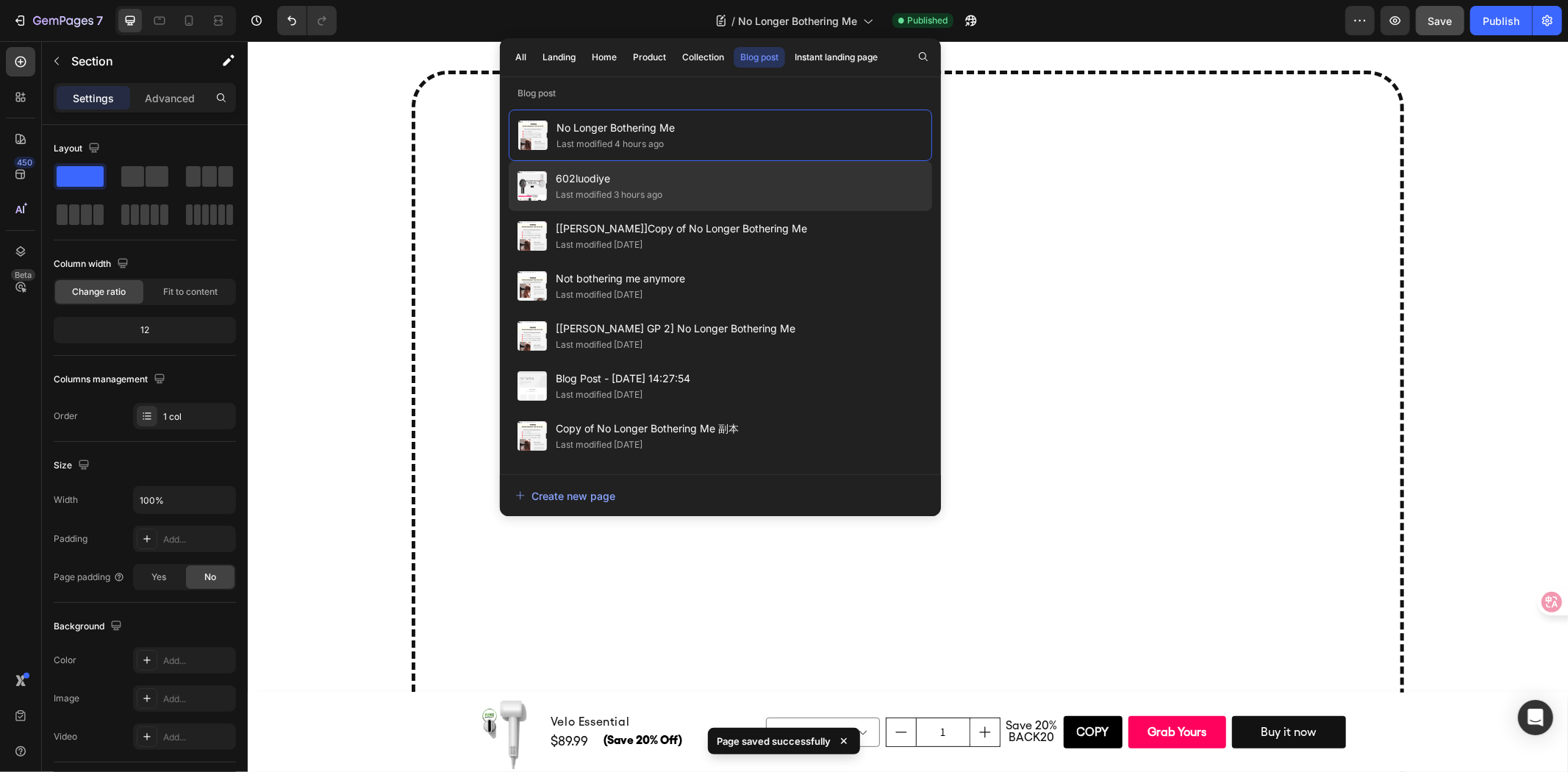
click at [674, 211] on div "602luodiye Last modified 3 hours ago" at bounding box center [720, 236] width 423 height 50
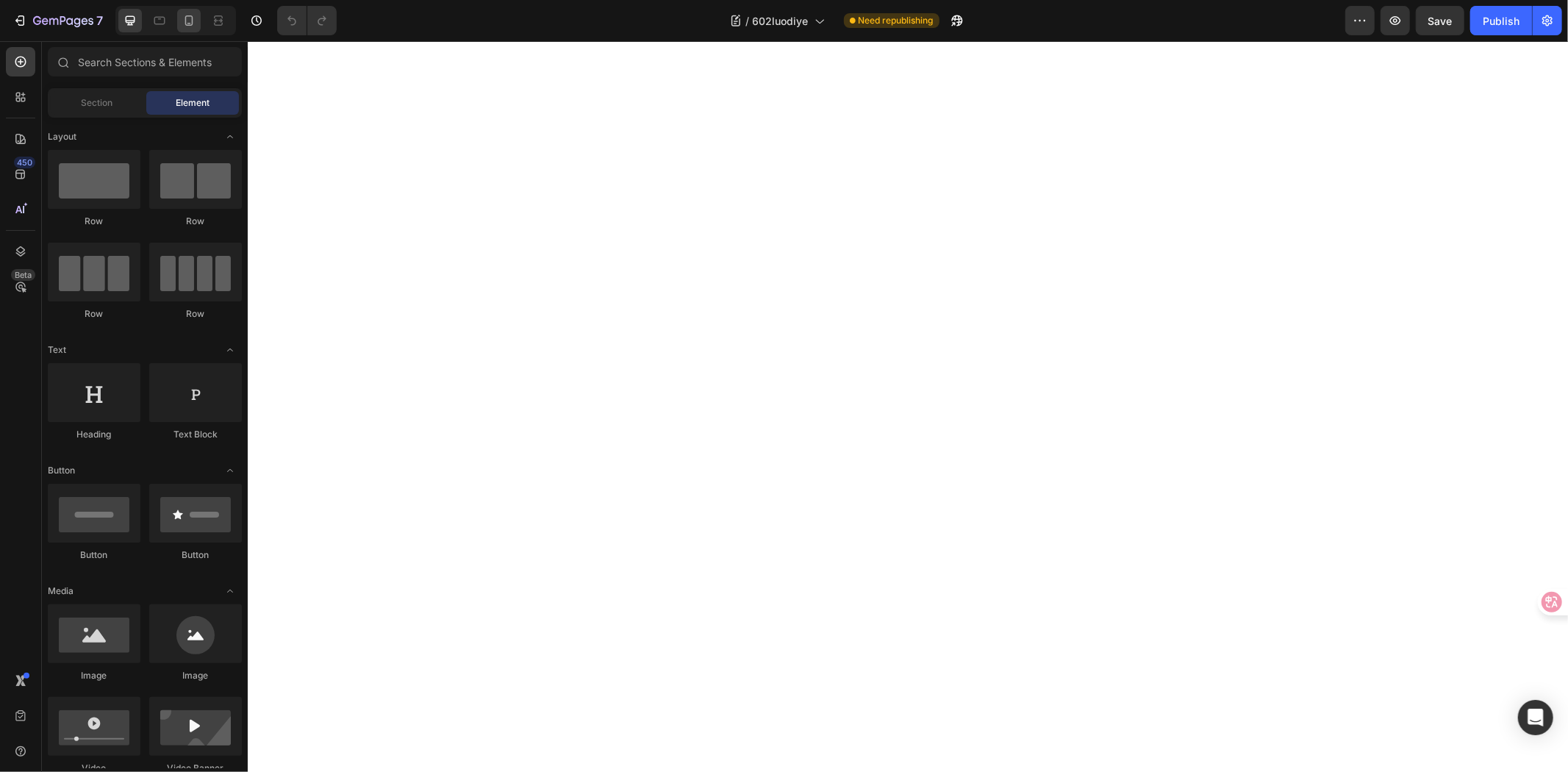
click at [193, 18] on icon at bounding box center [189, 20] width 8 height 10
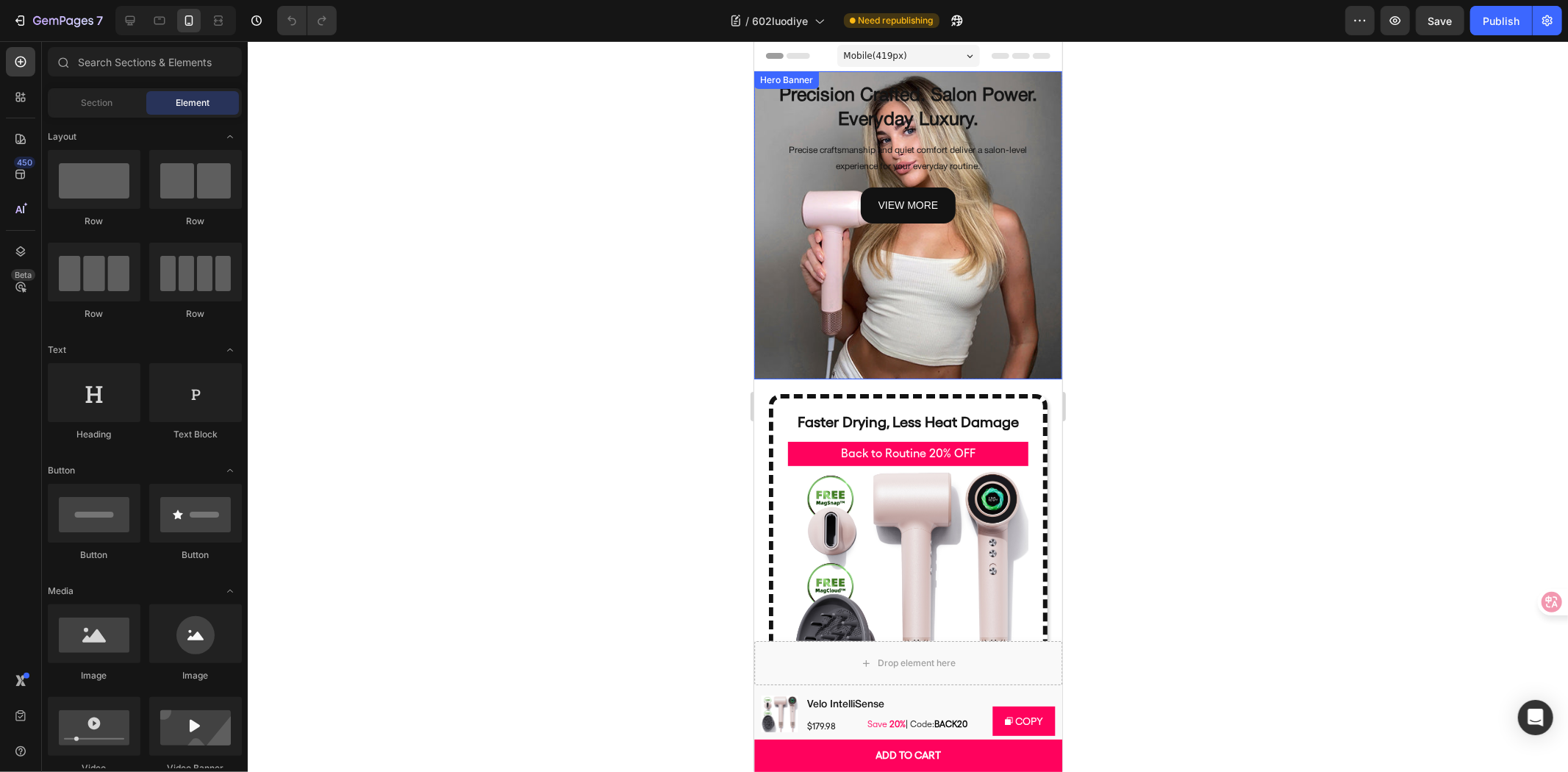
click at [765, 332] on div "Background Image" at bounding box center [907, 225] width 308 height 308
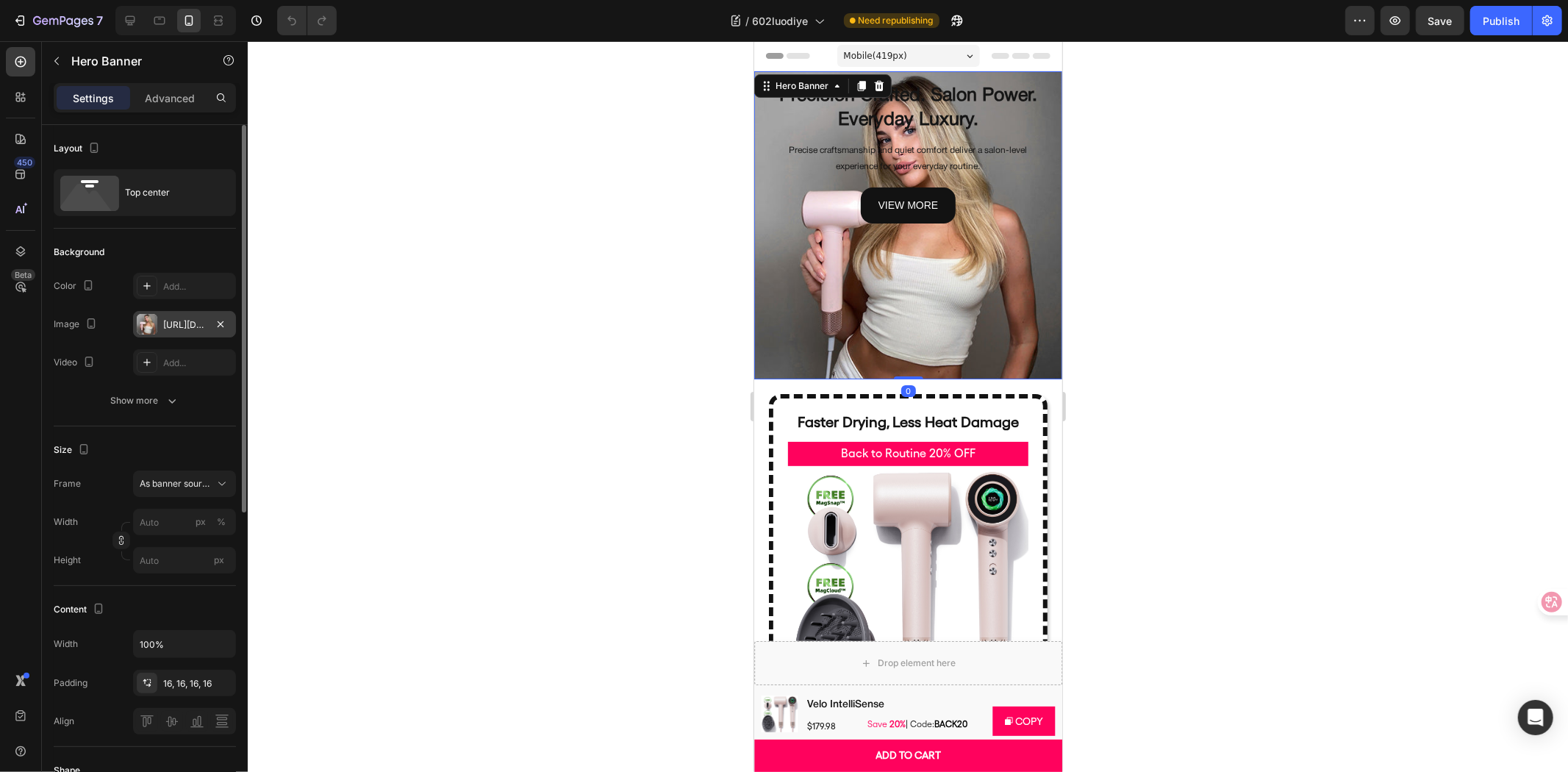
click at [184, 329] on div "https://cdn.shopify.com/s/files/1/0634/6814/2701/files/gempages_571072593424024…" at bounding box center [184, 325] width 42 height 14
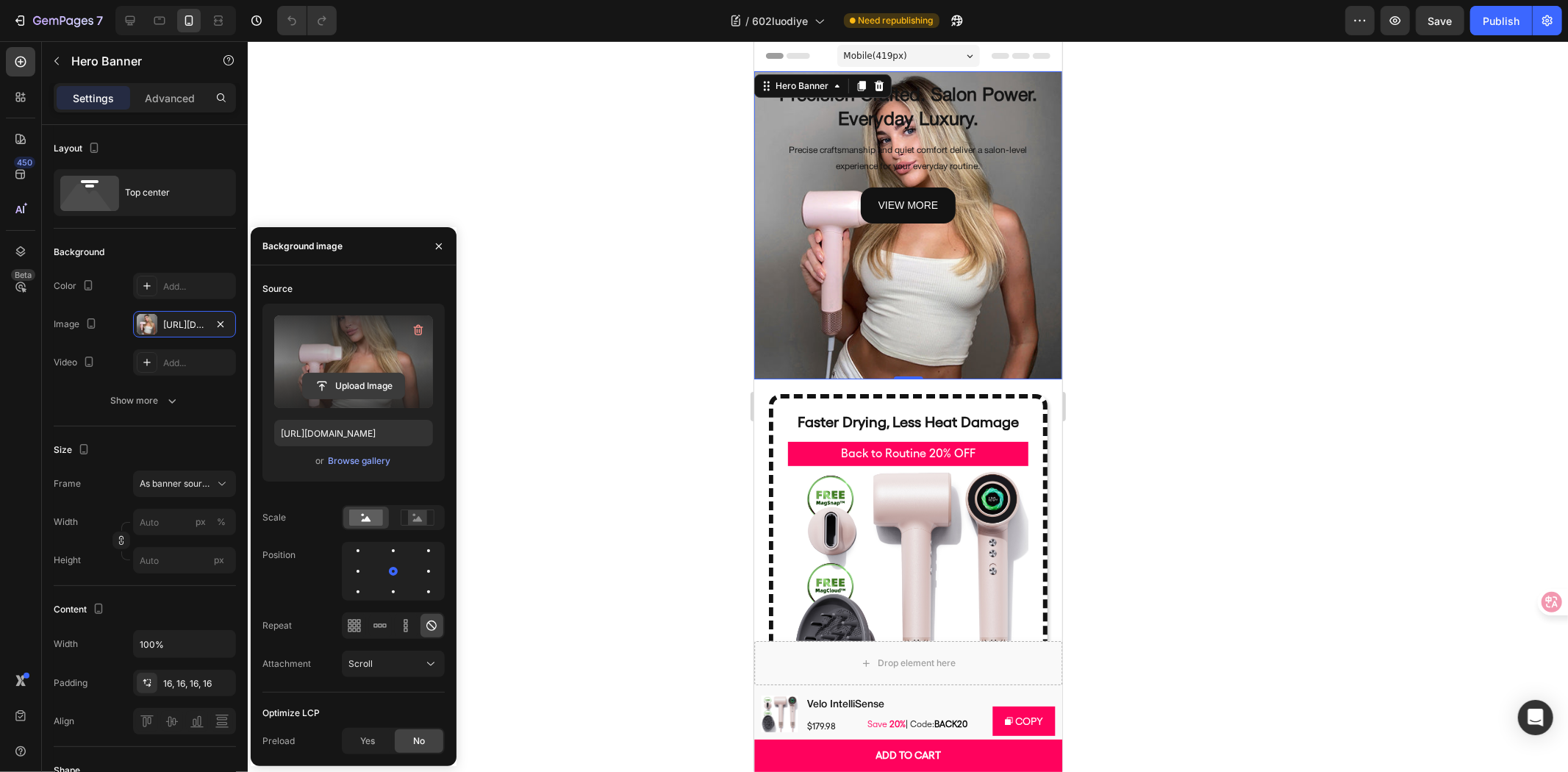
click at [369, 381] on input "file" at bounding box center [353, 385] width 101 height 25
type input "https://cdn.shopify.com/s/files/1/0634/6814/2701/files/gempages_571072593424024…"
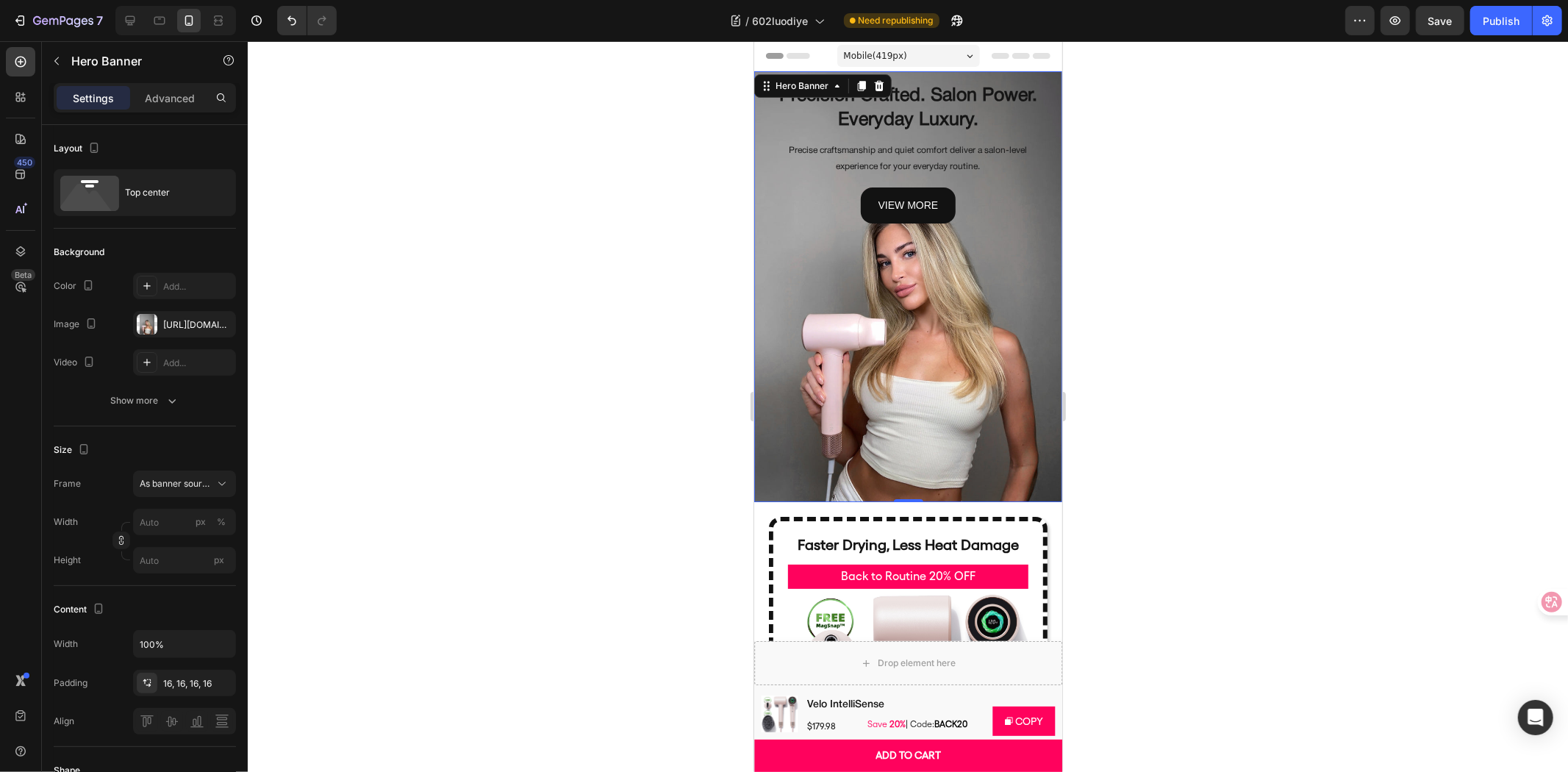
click at [628, 320] on div at bounding box center [908, 407] width 1320 height 731
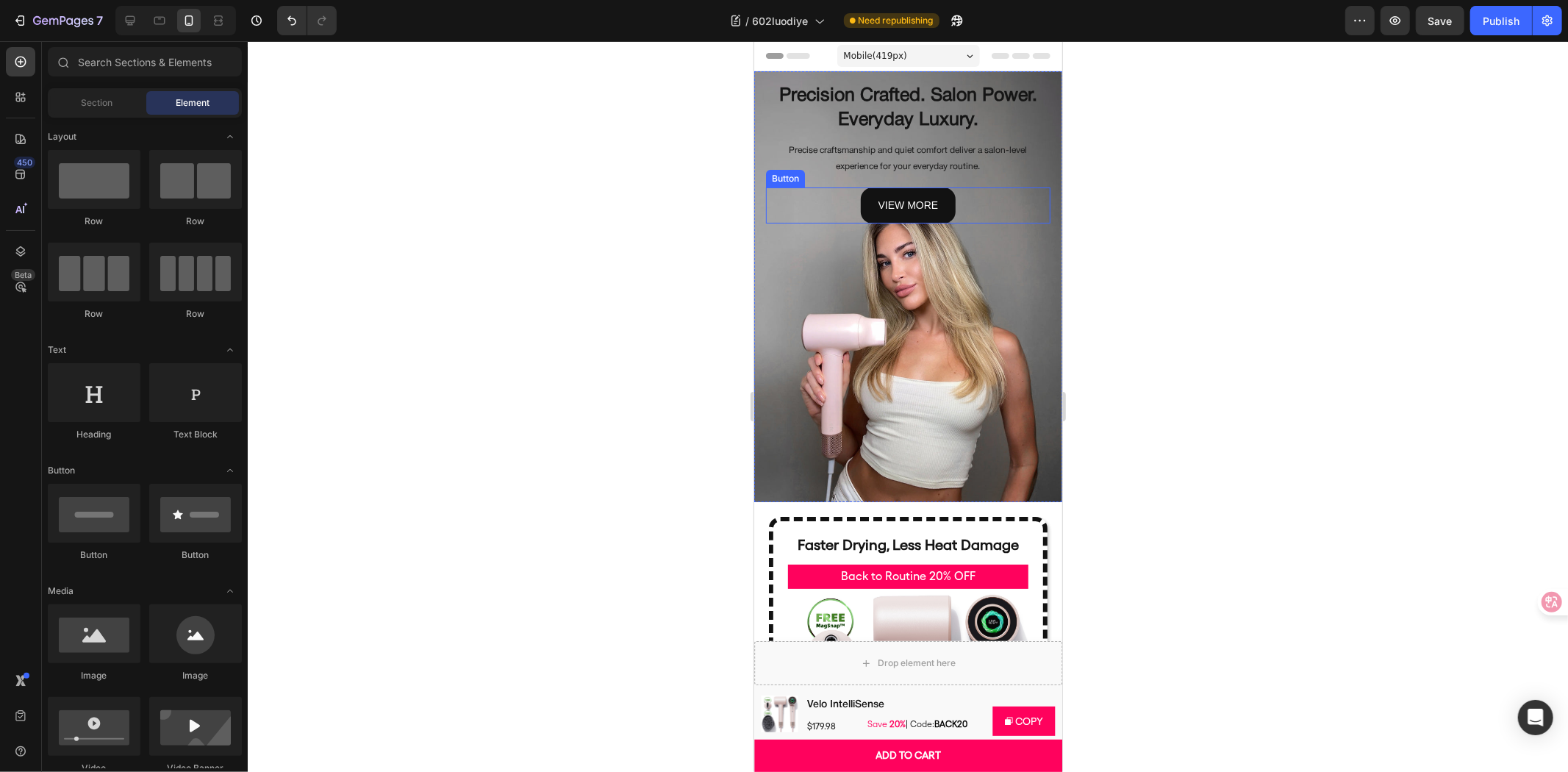
click at [1000, 187] on div "view more Button" at bounding box center [907, 204] width 285 height 36
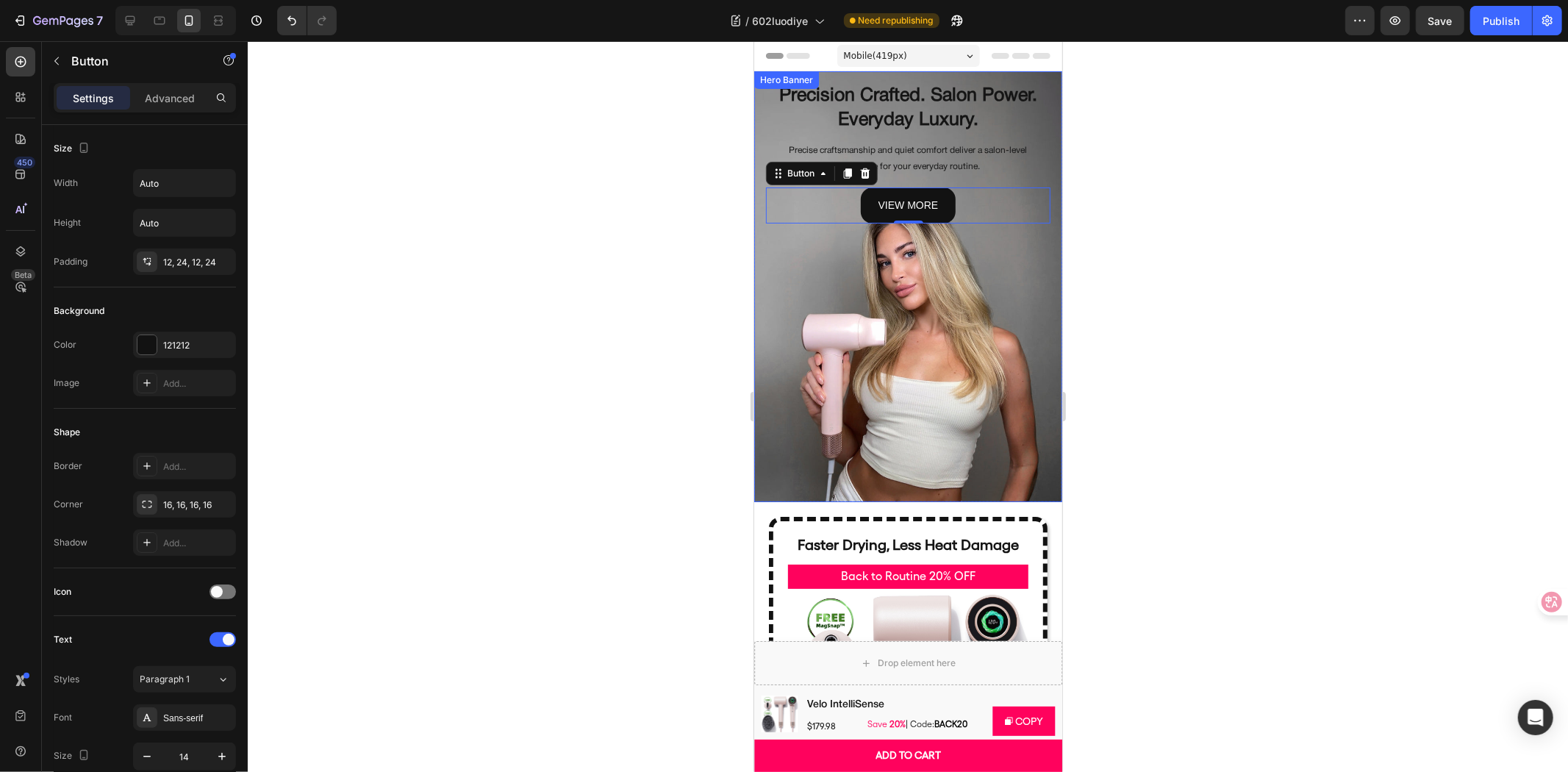
click at [789, 423] on div "Background Image" at bounding box center [907, 286] width 308 height 431
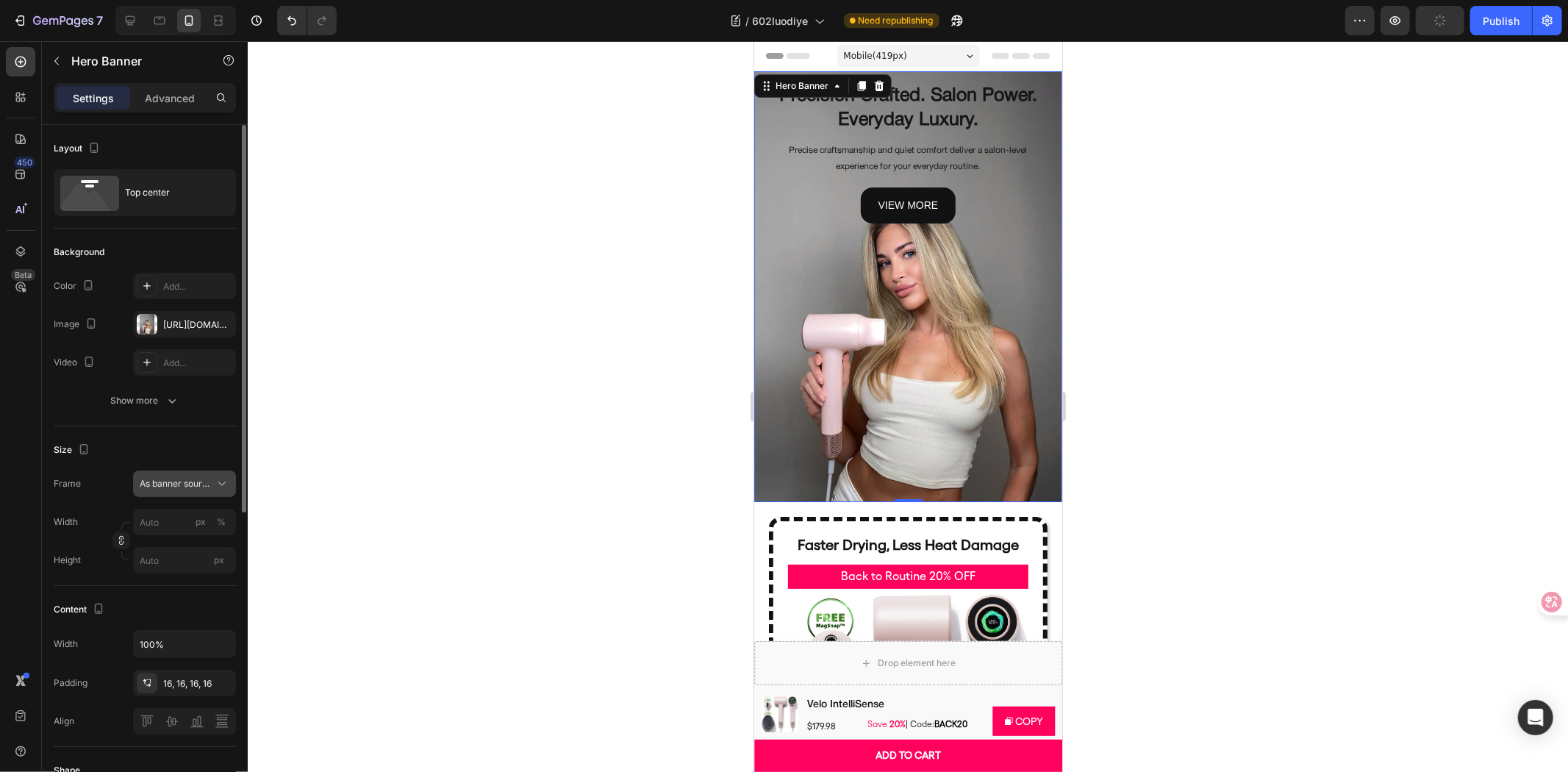
click at [204, 487] on span "As banner source" at bounding box center [175, 483] width 72 height 14
click at [185, 542] on div "Custom" at bounding box center [181, 546] width 85 height 14
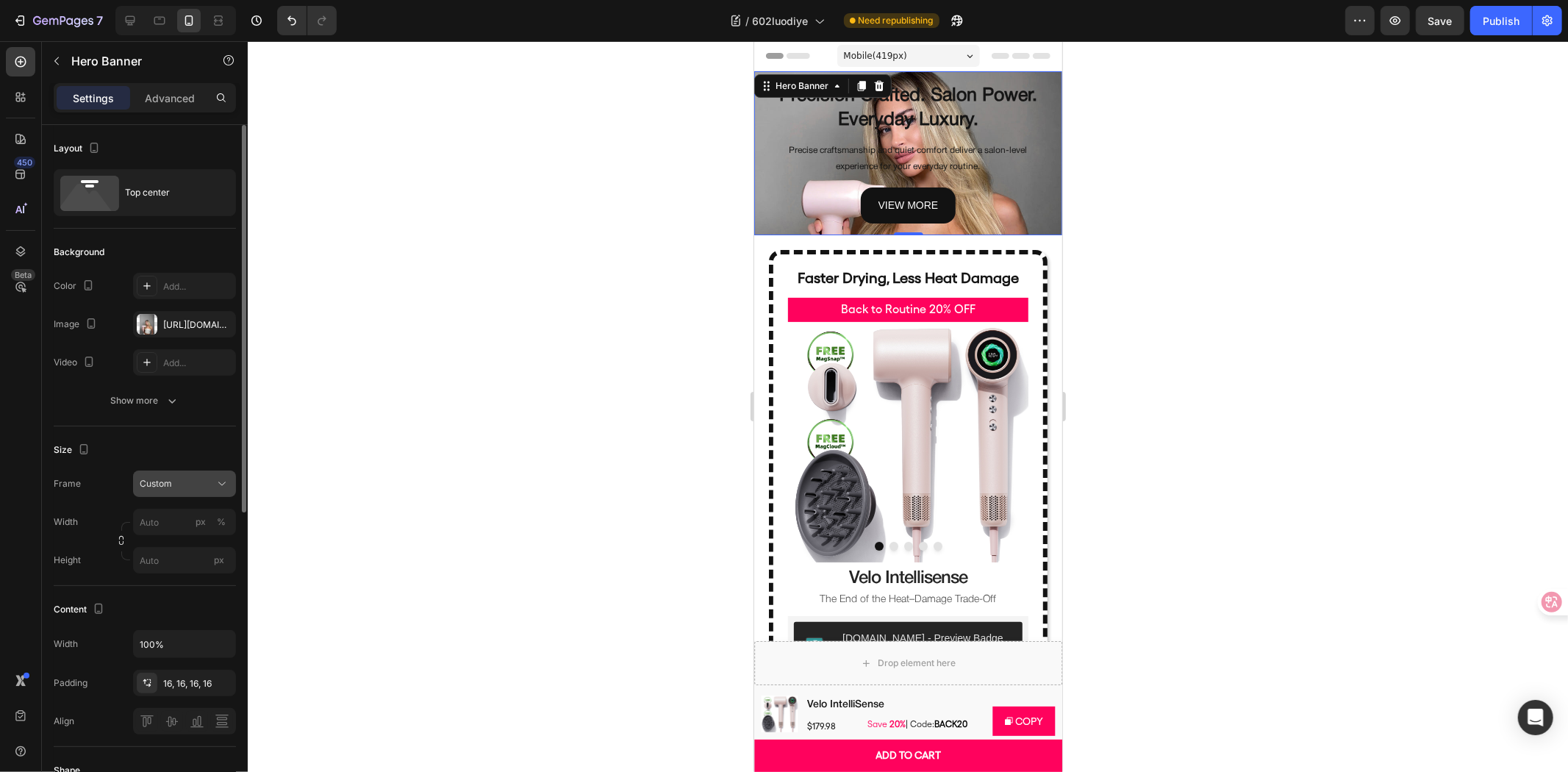
click at [214, 475] on button "Custom" at bounding box center [184, 483] width 103 height 26
click at [194, 506] on div "As banner source" at bounding box center [171, 518] width 118 height 26
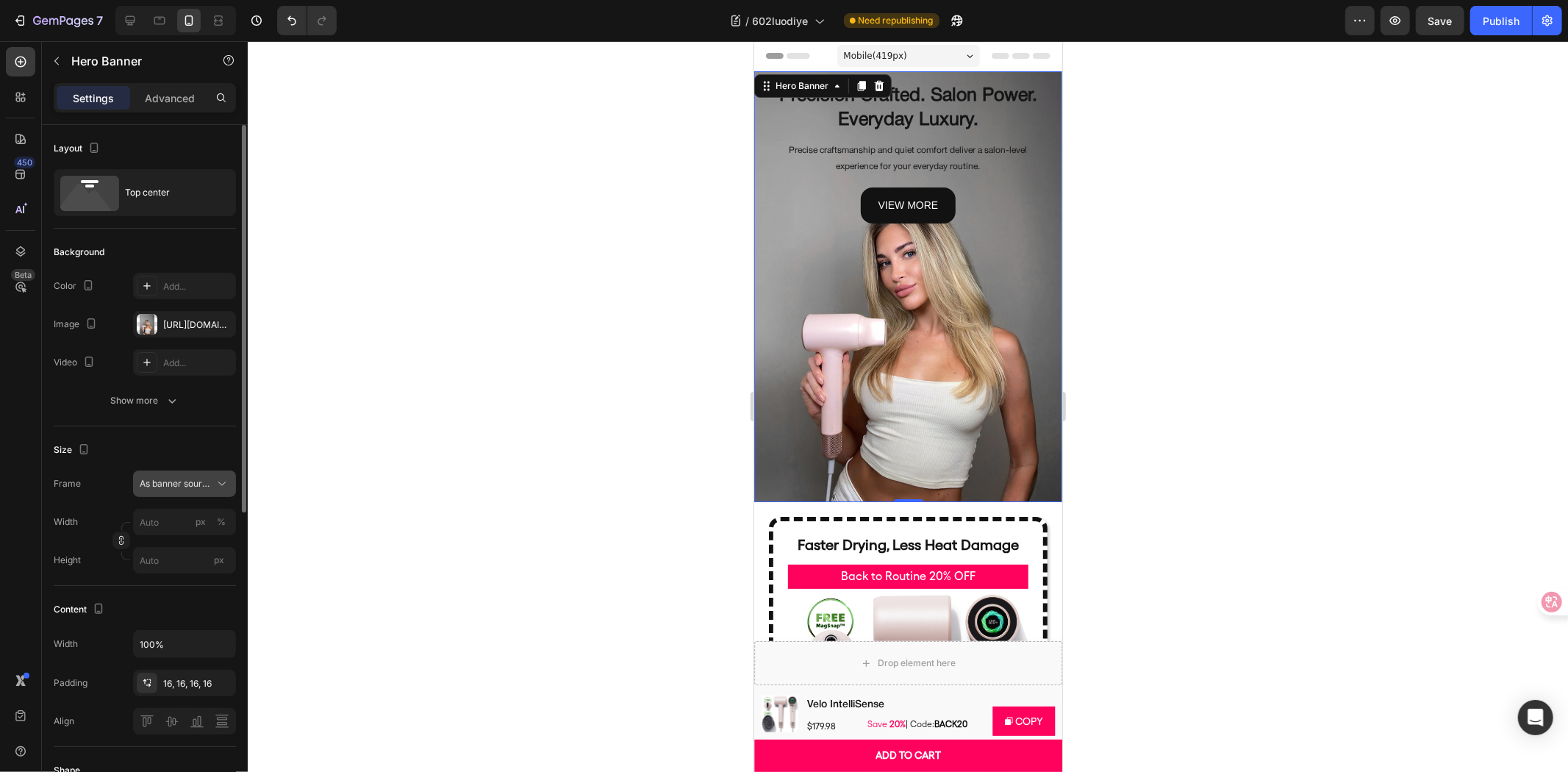
click at [202, 475] on button "As banner source" at bounding box center [184, 483] width 103 height 26
click at [133, 471] on button "As banner source" at bounding box center [184, 483] width 103 height 26
click at [158, 474] on button "As banner source" at bounding box center [184, 483] width 103 height 26
click at [169, 443] on div "Size" at bounding box center [144, 451] width 183 height 24
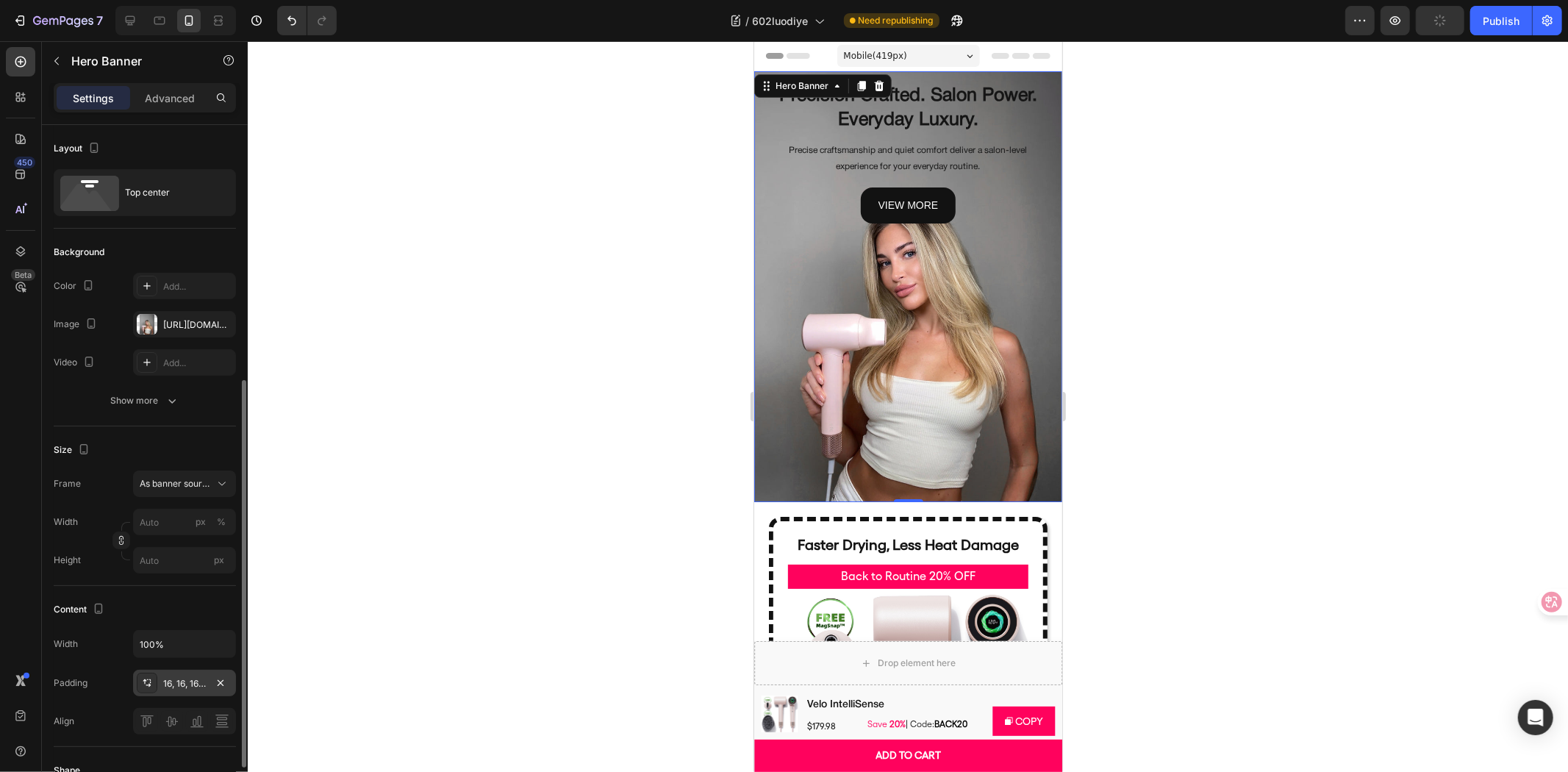
scroll to position [163, 0]
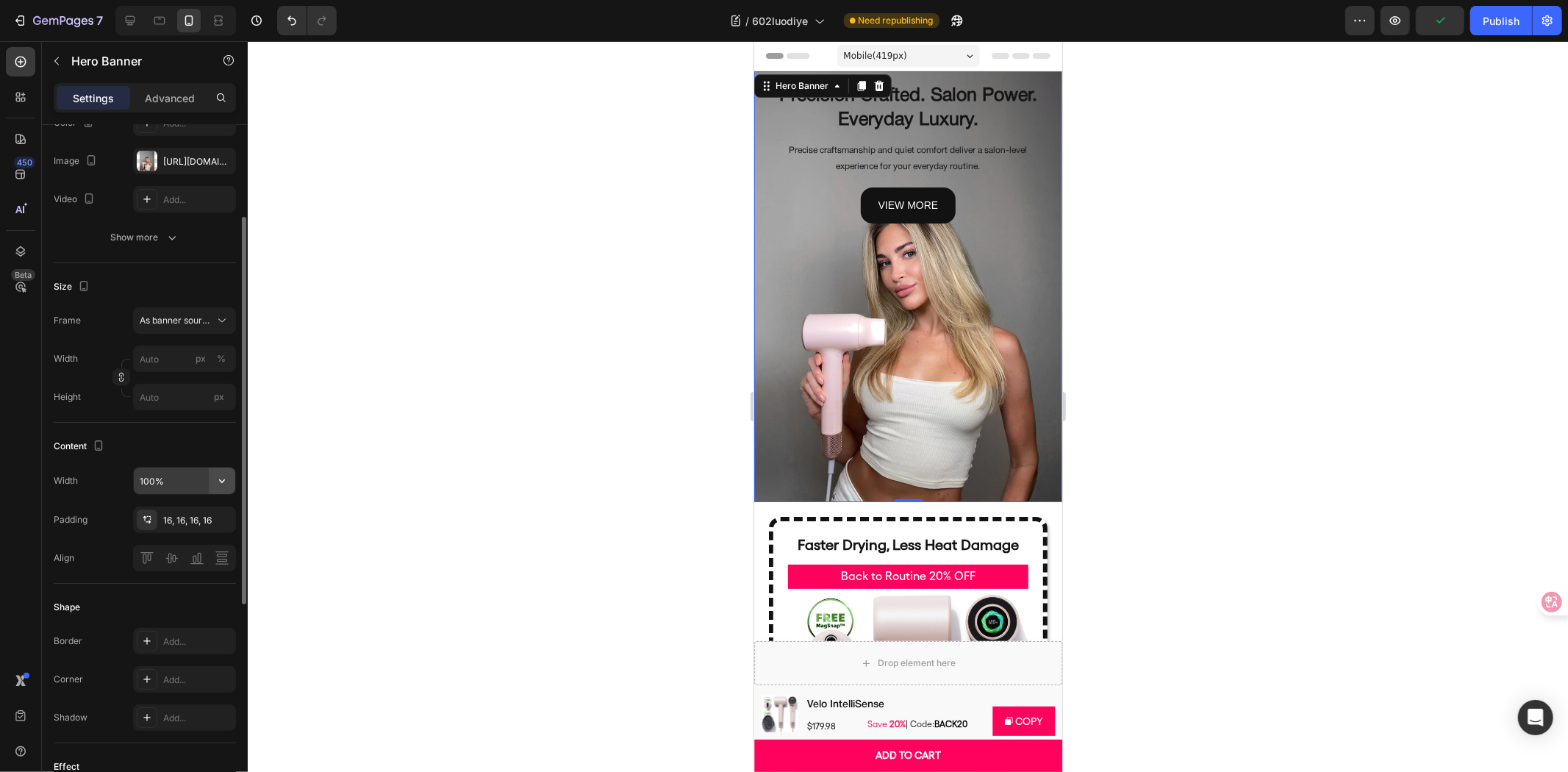
click at [219, 483] on icon "button" at bounding box center [222, 481] width 14 height 14
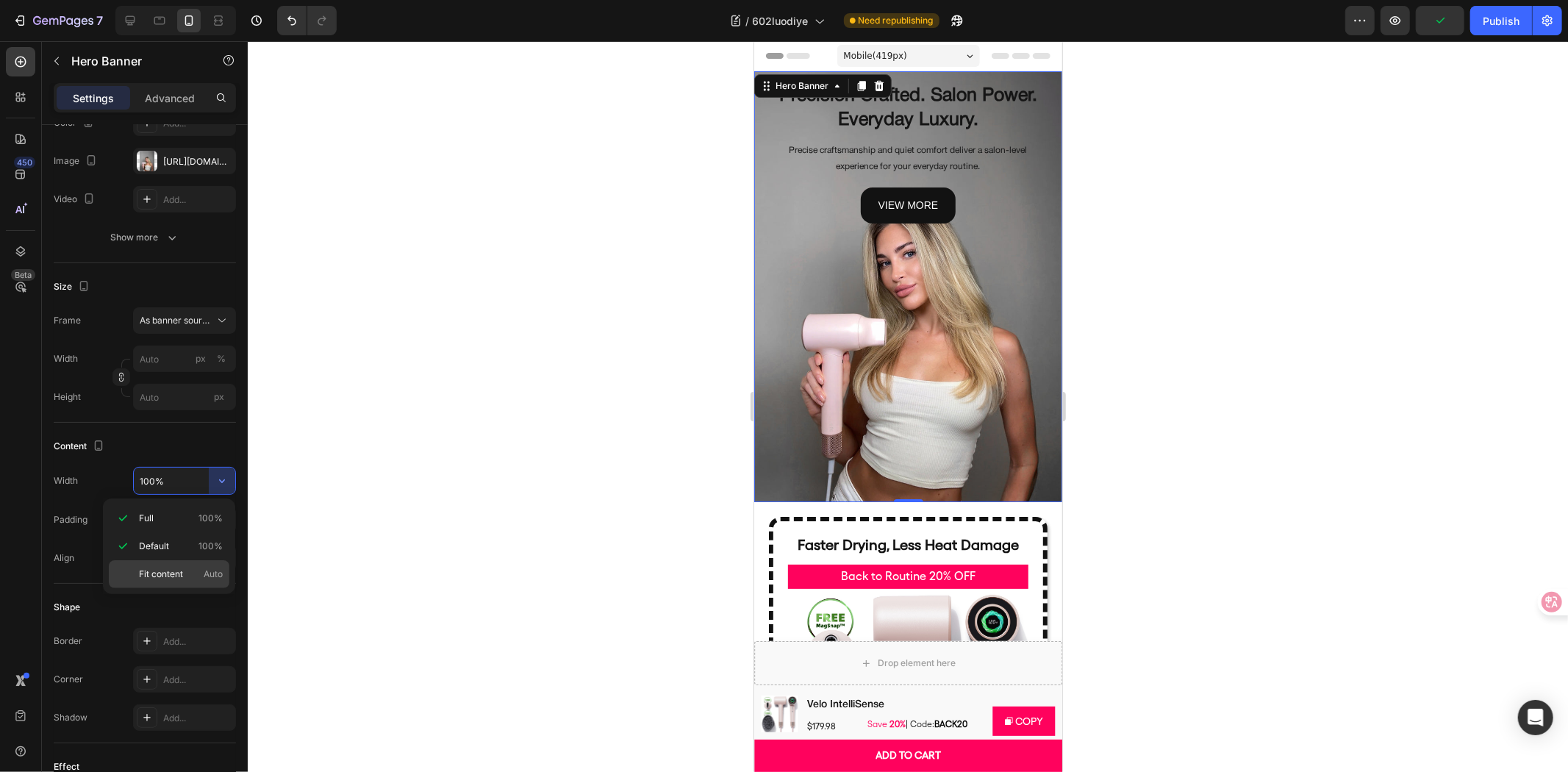
click at [181, 577] on span "Fit content" at bounding box center [160, 574] width 44 height 14
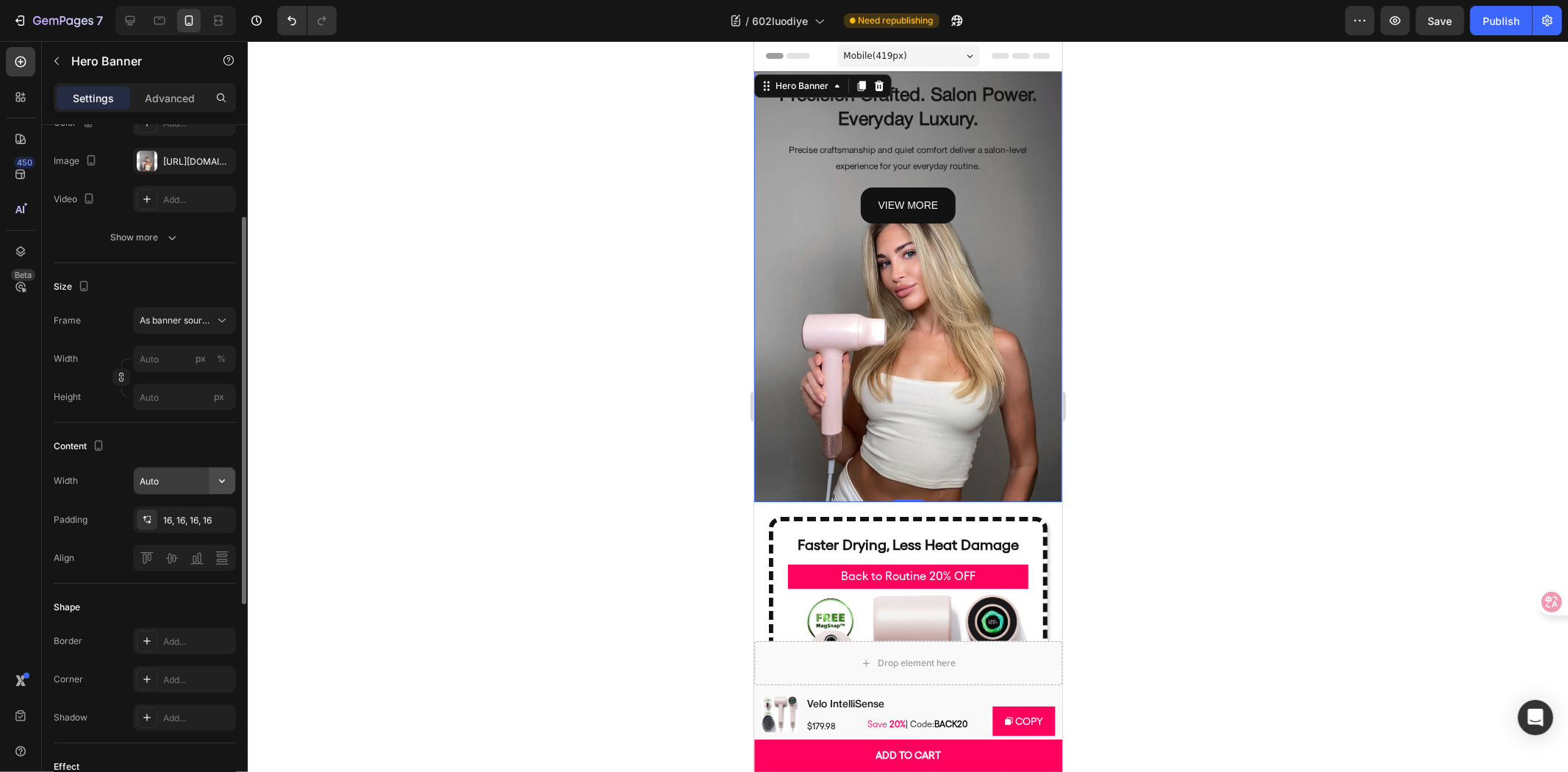
click at [221, 486] on icon "button" at bounding box center [222, 481] width 14 height 14
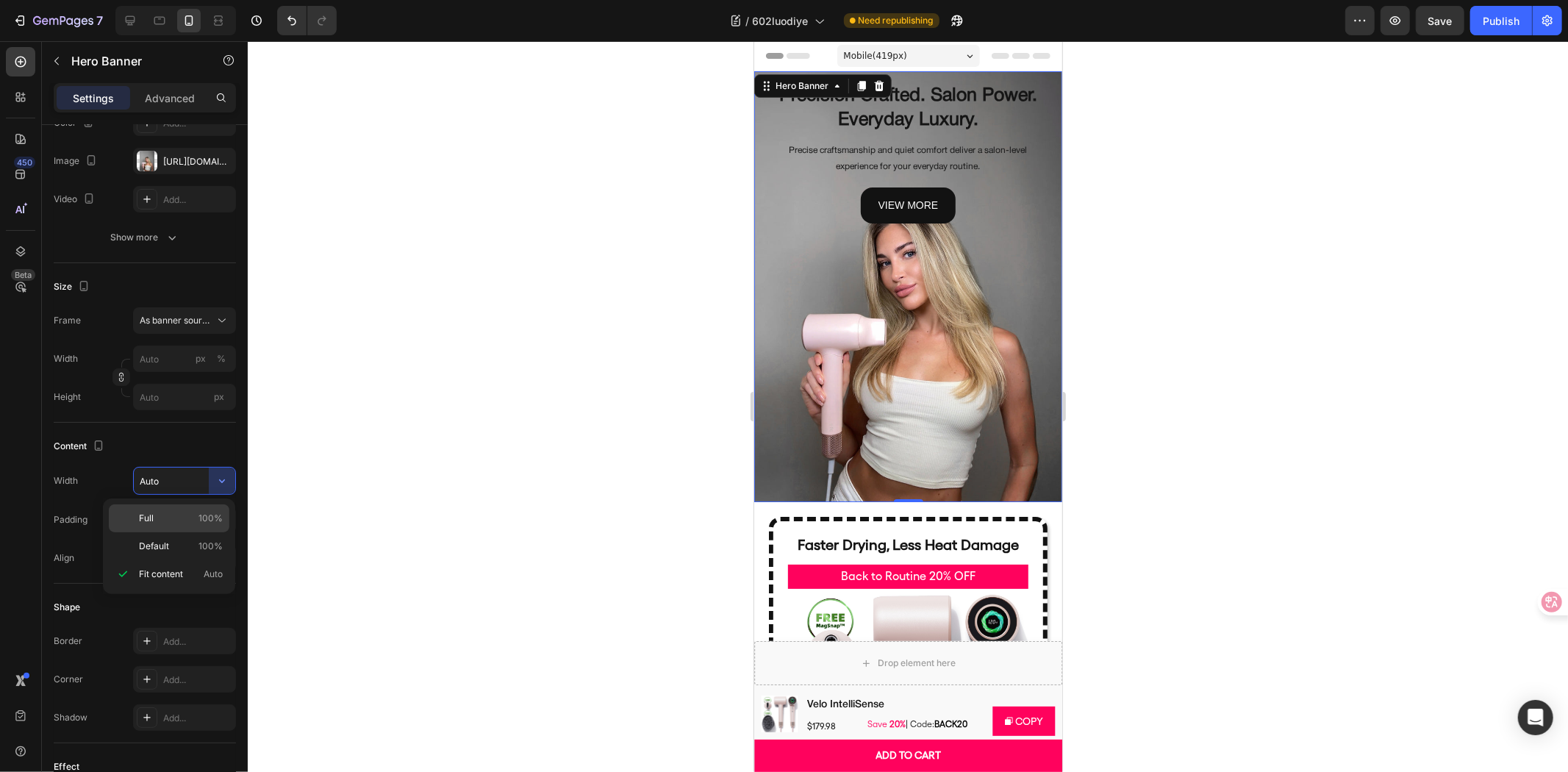
click at [179, 533] on div "Full 100%" at bounding box center [168, 546] width 120 height 28
type input "100%"
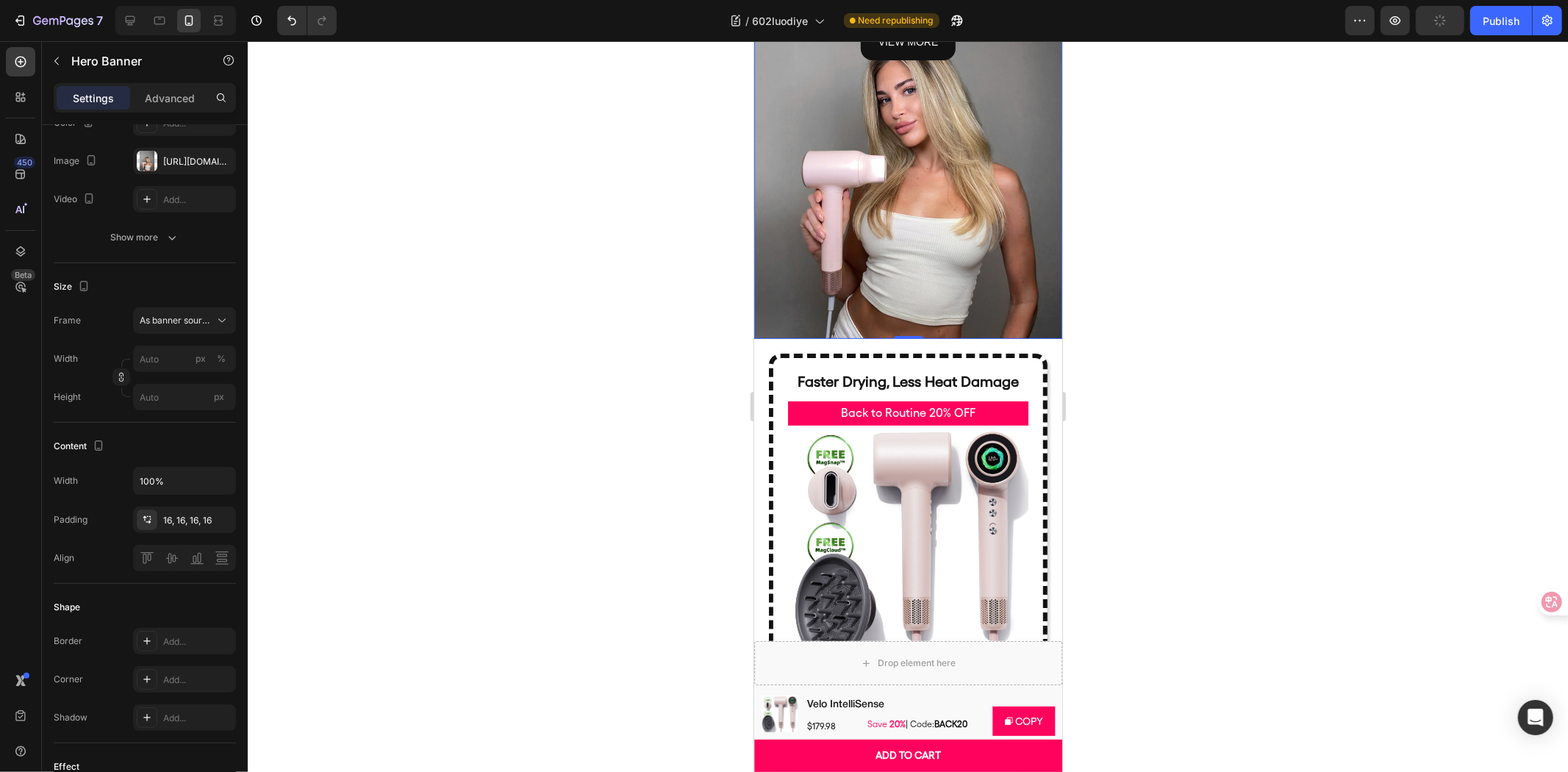
scroll to position [0, 0]
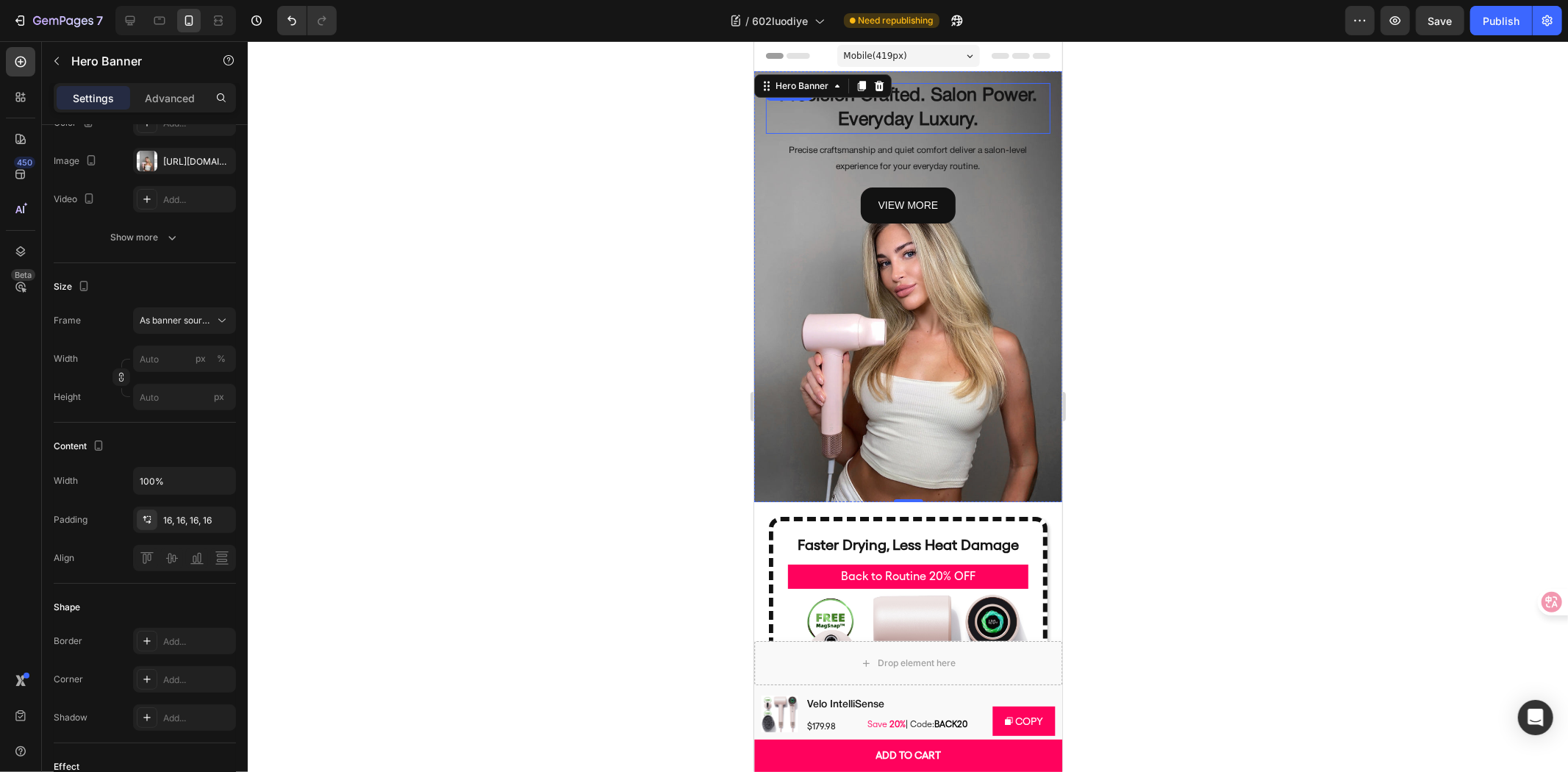
click at [815, 128] on h2 "Precision Crafted. Salon Power. Everyday Luxury." at bounding box center [907, 108] width 285 height 51
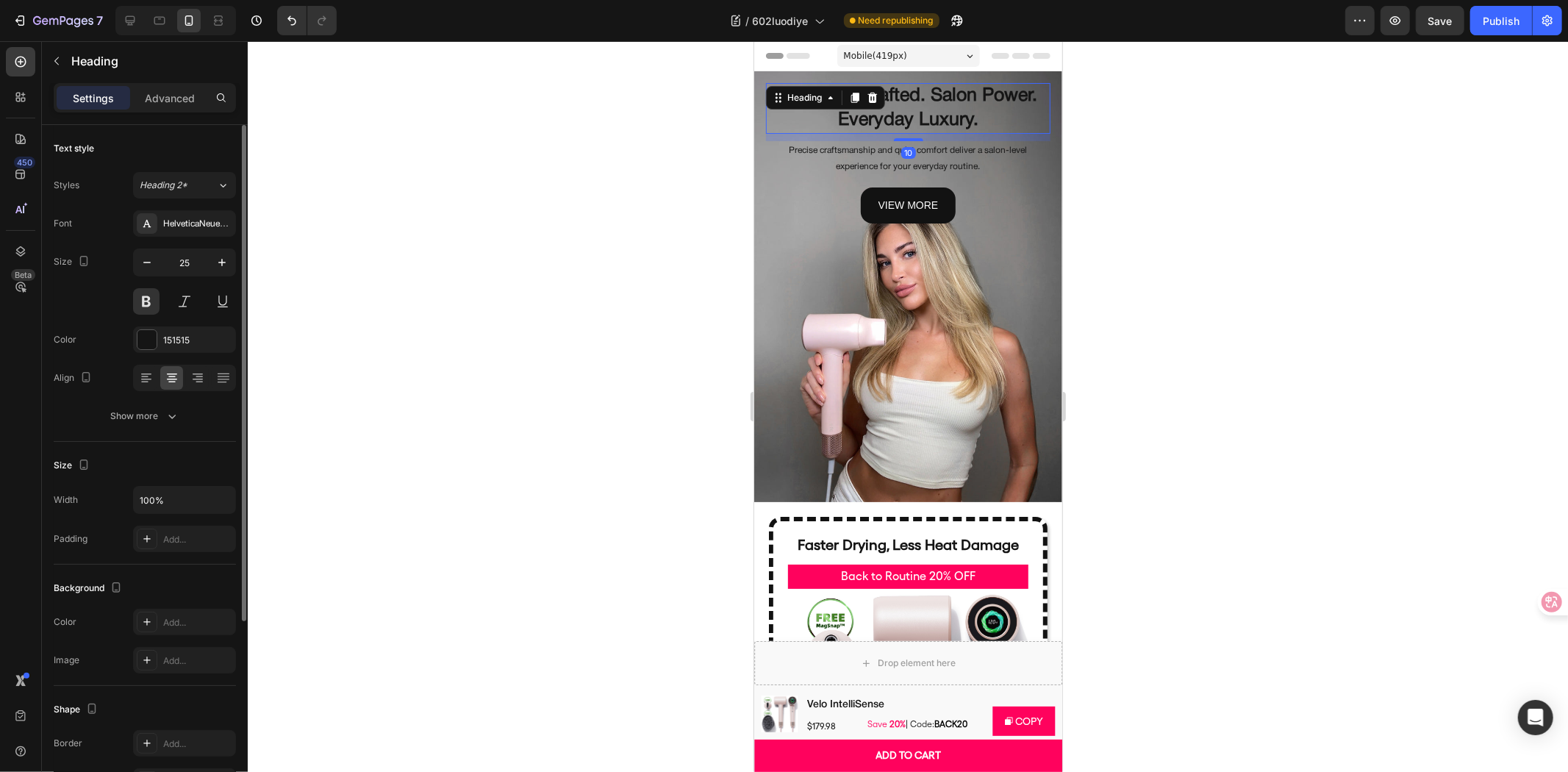
click at [589, 302] on div at bounding box center [908, 407] width 1320 height 731
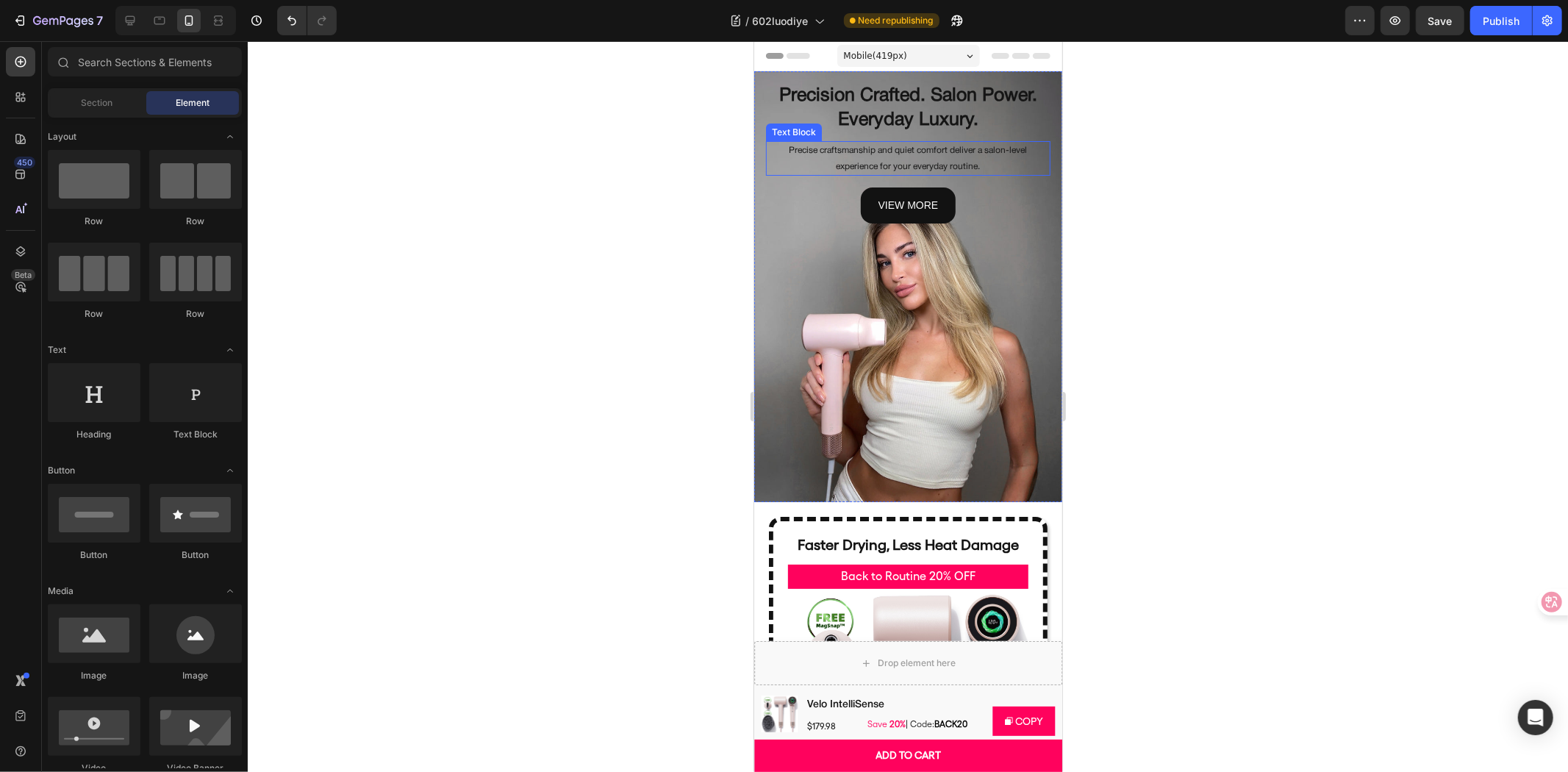
click at [1014, 163] on p "Precise craftsmanship and quiet comfort deliver a salon-level experience for yo…" at bounding box center [907, 158] width 281 height 32
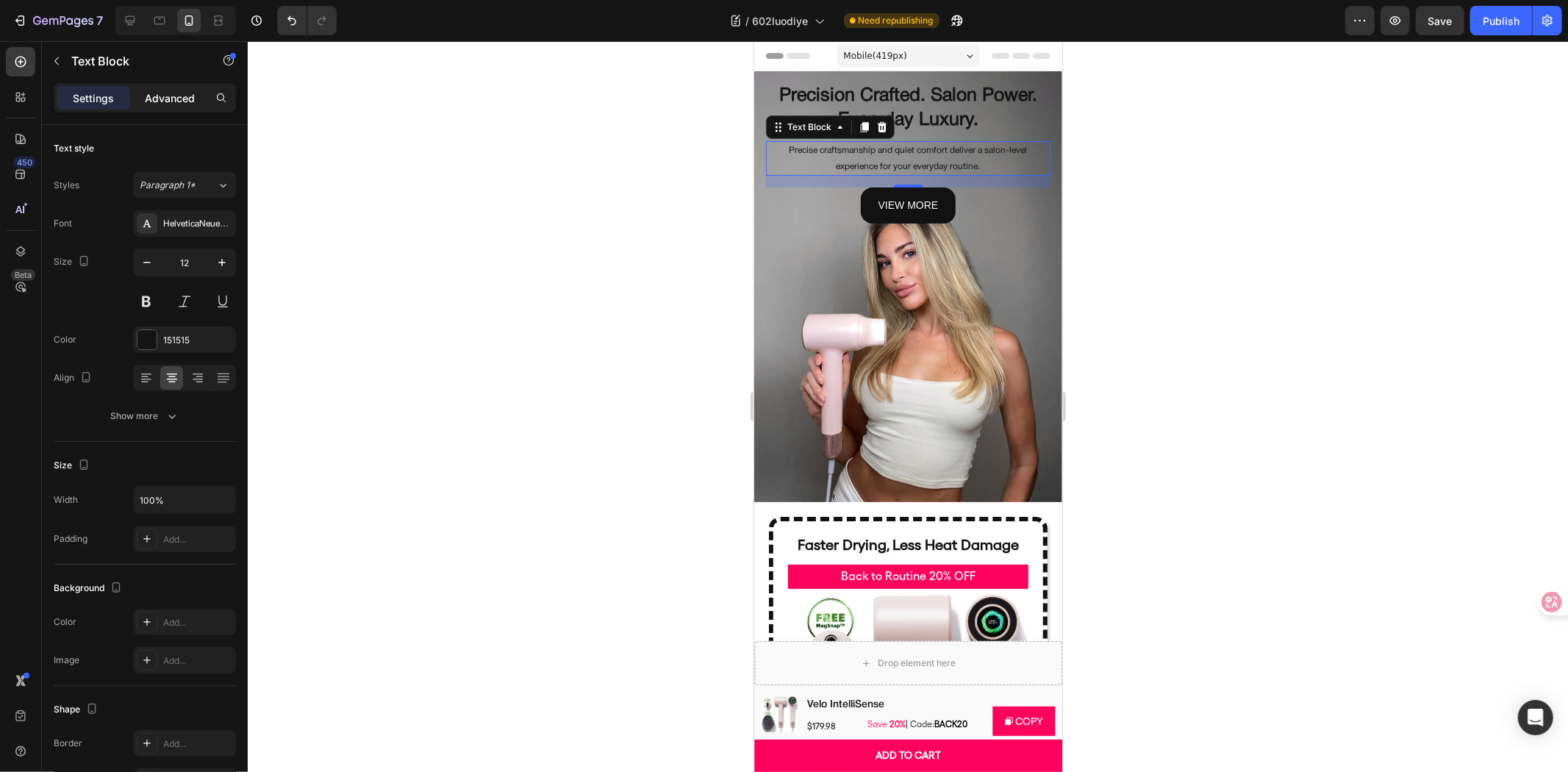
click at [175, 104] on p "Advanced" at bounding box center [170, 97] width 50 height 15
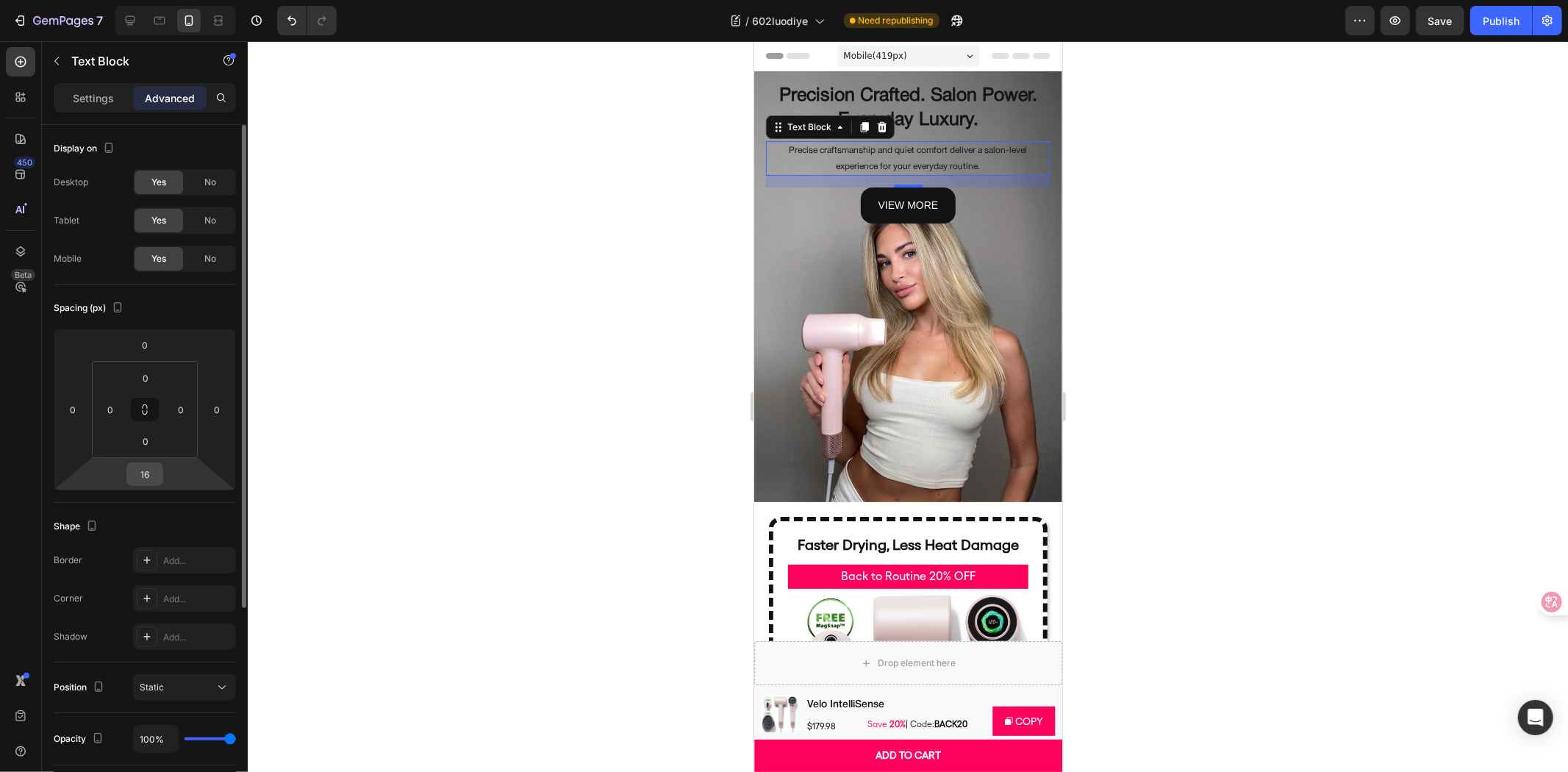
click at [146, 467] on input "16" at bounding box center [144, 475] width 29 height 22
type input "5"
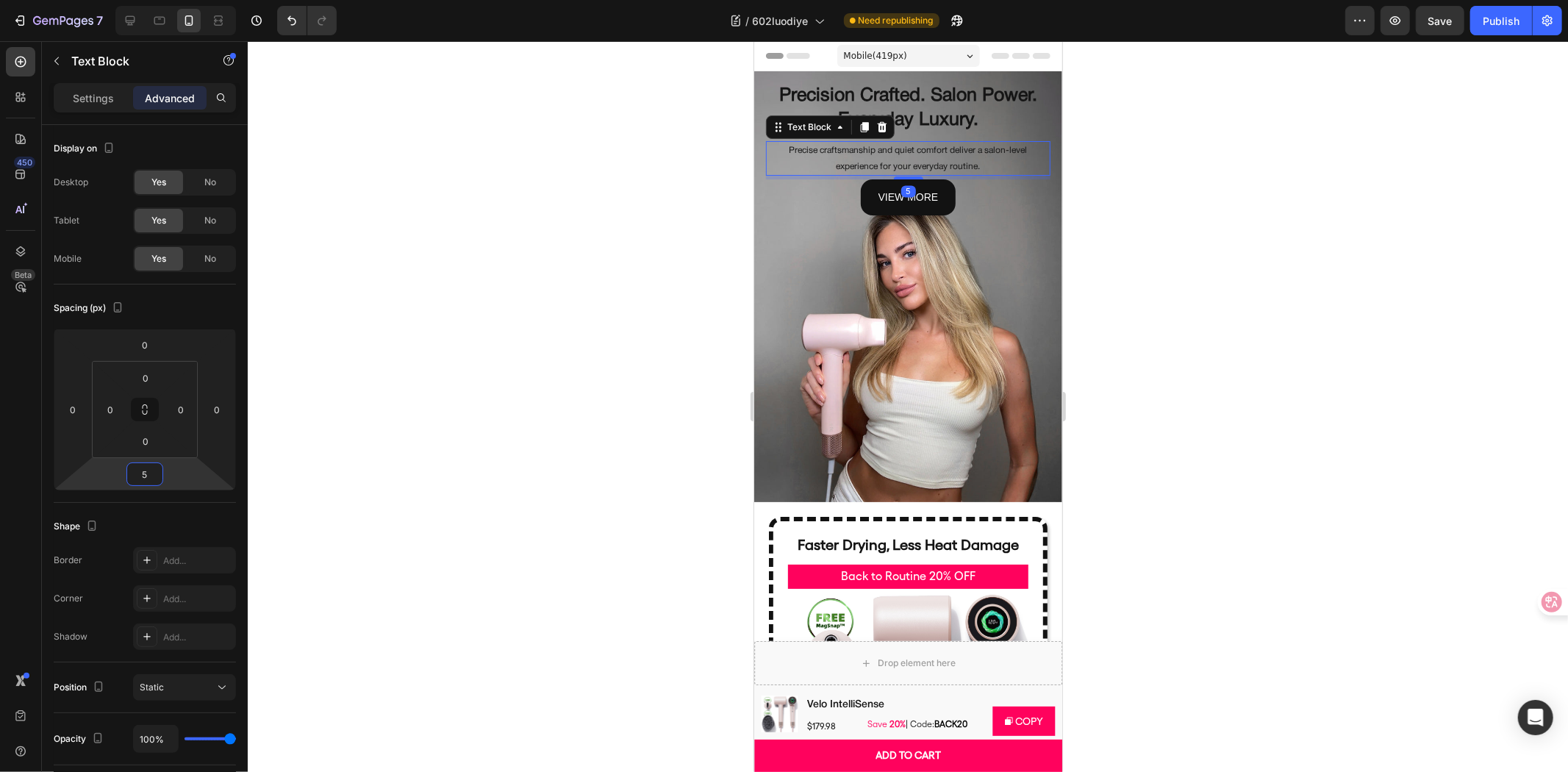
click at [388, 375] on div at bounding box center [908, 407] width 1320 height 731
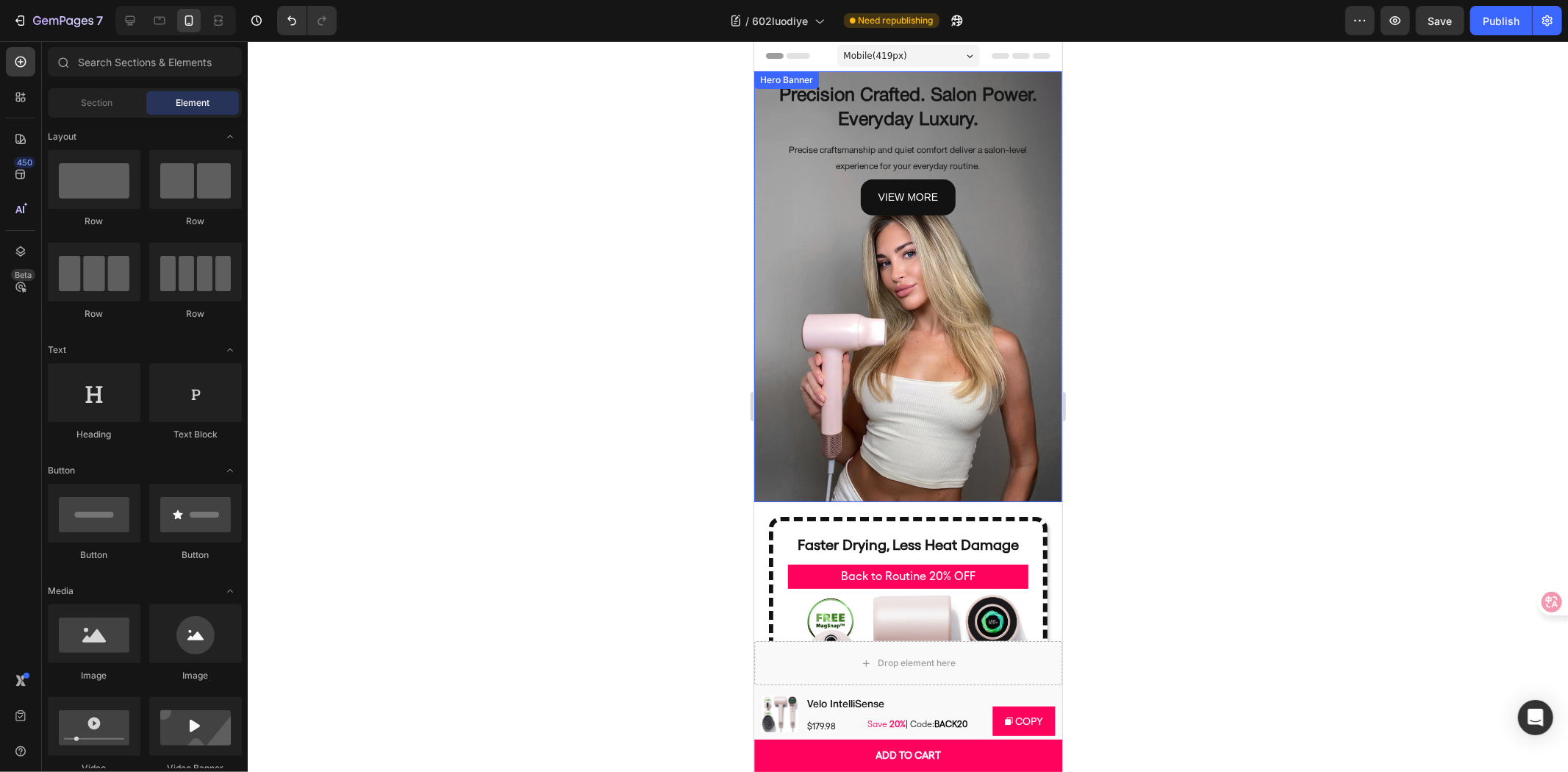
click at [1015, 244] on div "Background Image" at bounding box center [907, 286] width 308 height 431
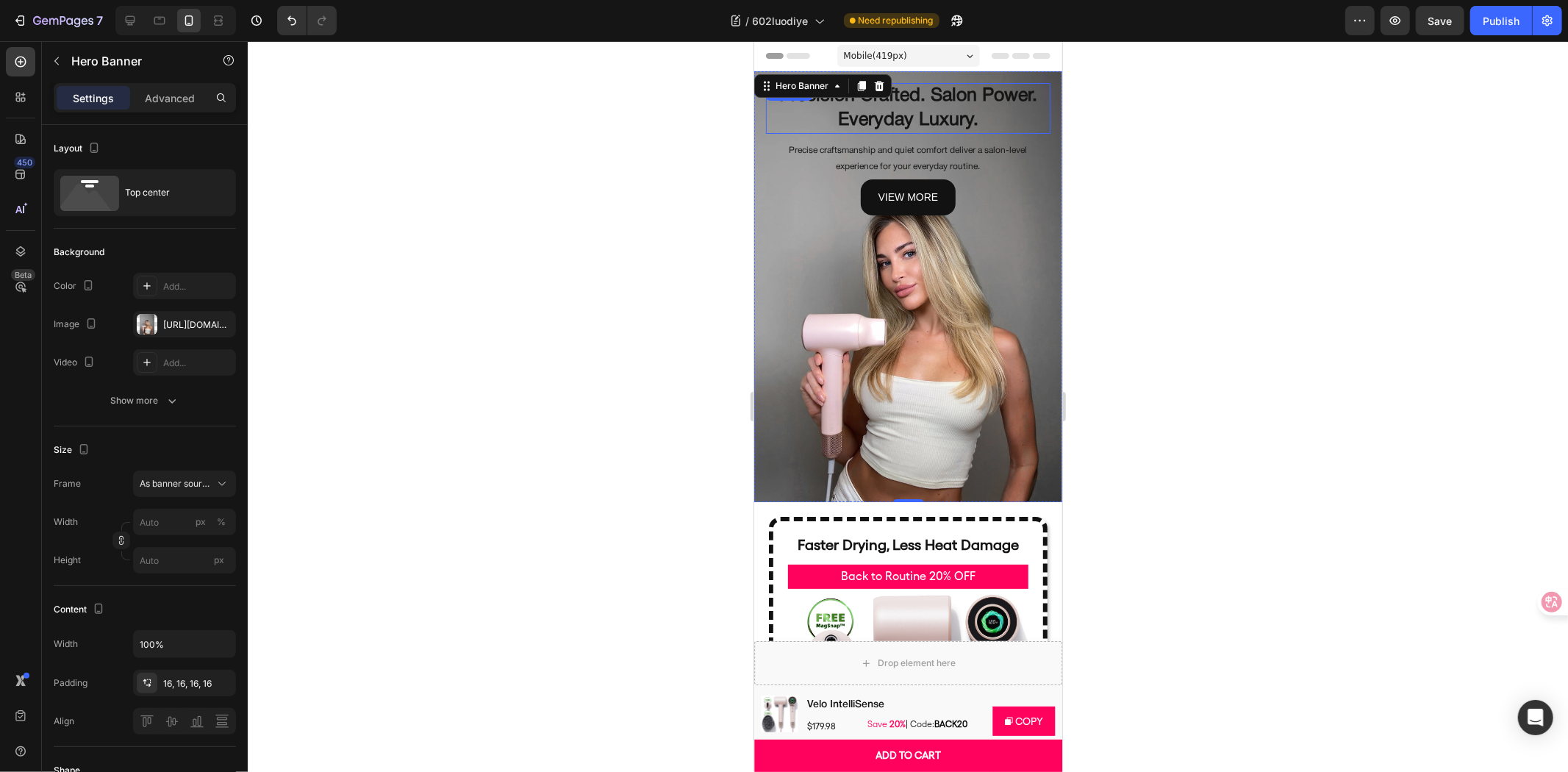
click at [960, 82] on h2 "Precision Crafted. Salon Power. Everyday Luxury." at bounding box center [907, 108] width 285 height 51
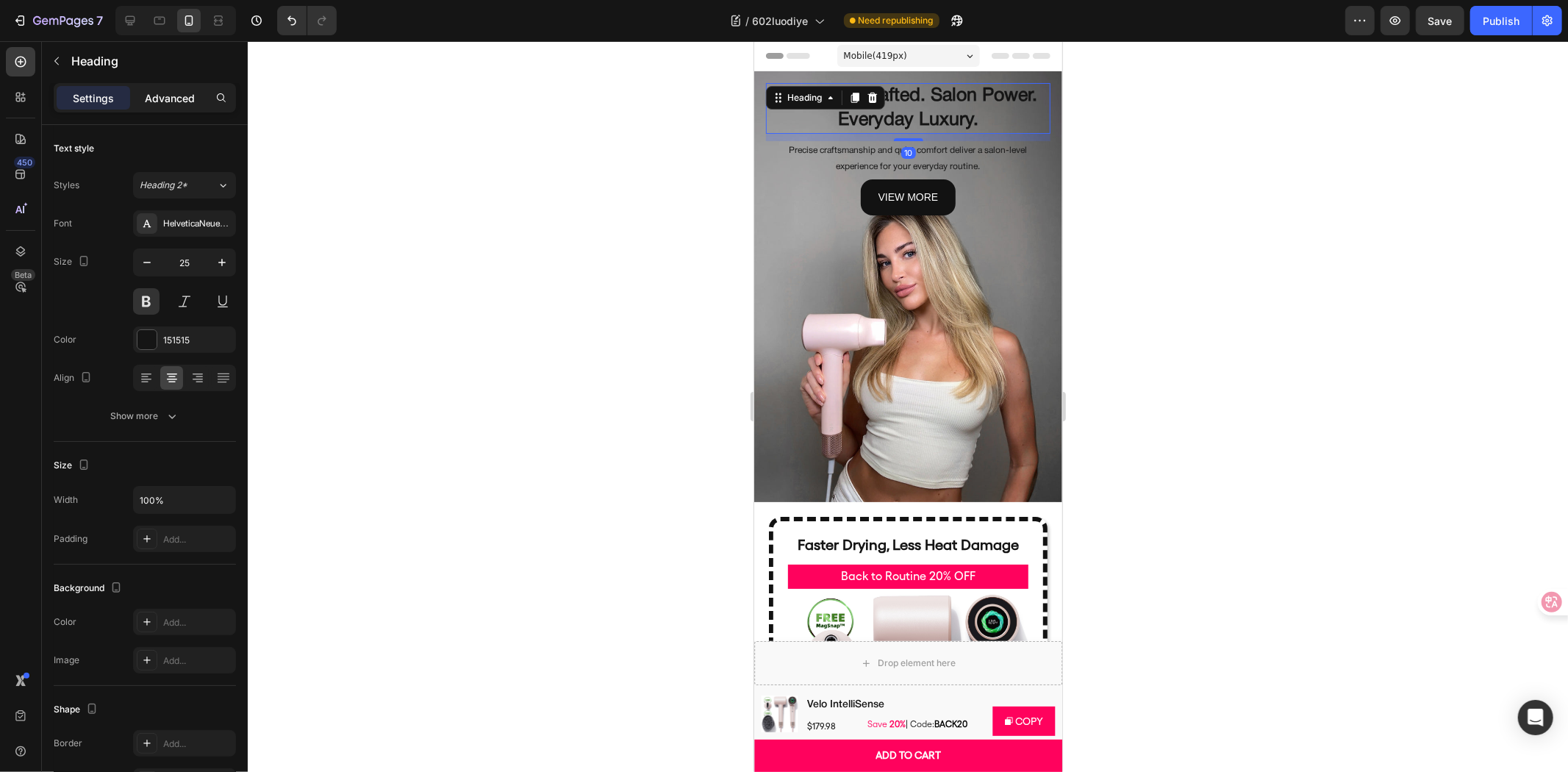
click at [156, 100] on p "Advanced" at bounding box center [170, 97] width 50 height 15
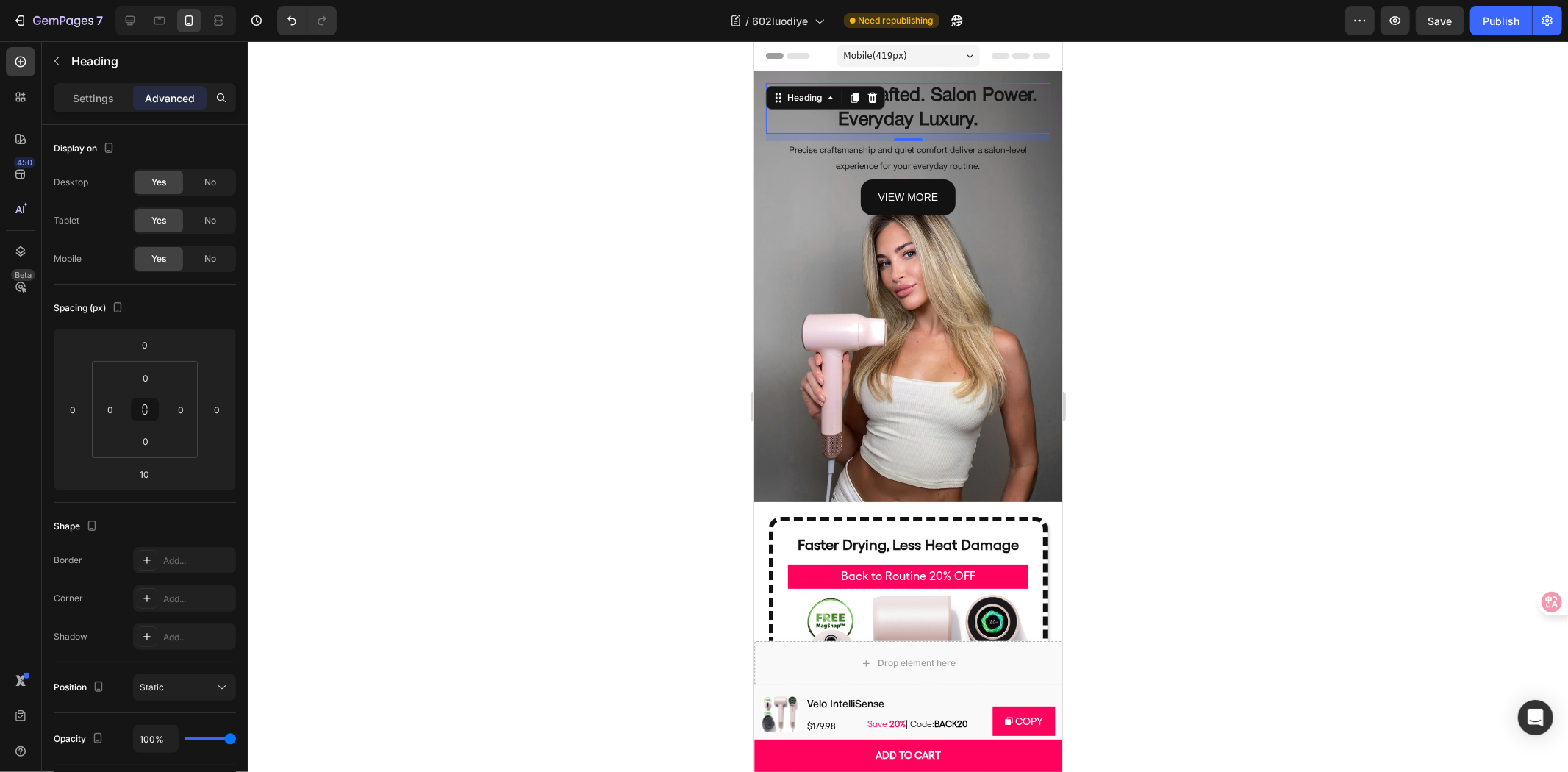
click at [515, 135] on div at bounding box center [908, 407] width 1320 height 731
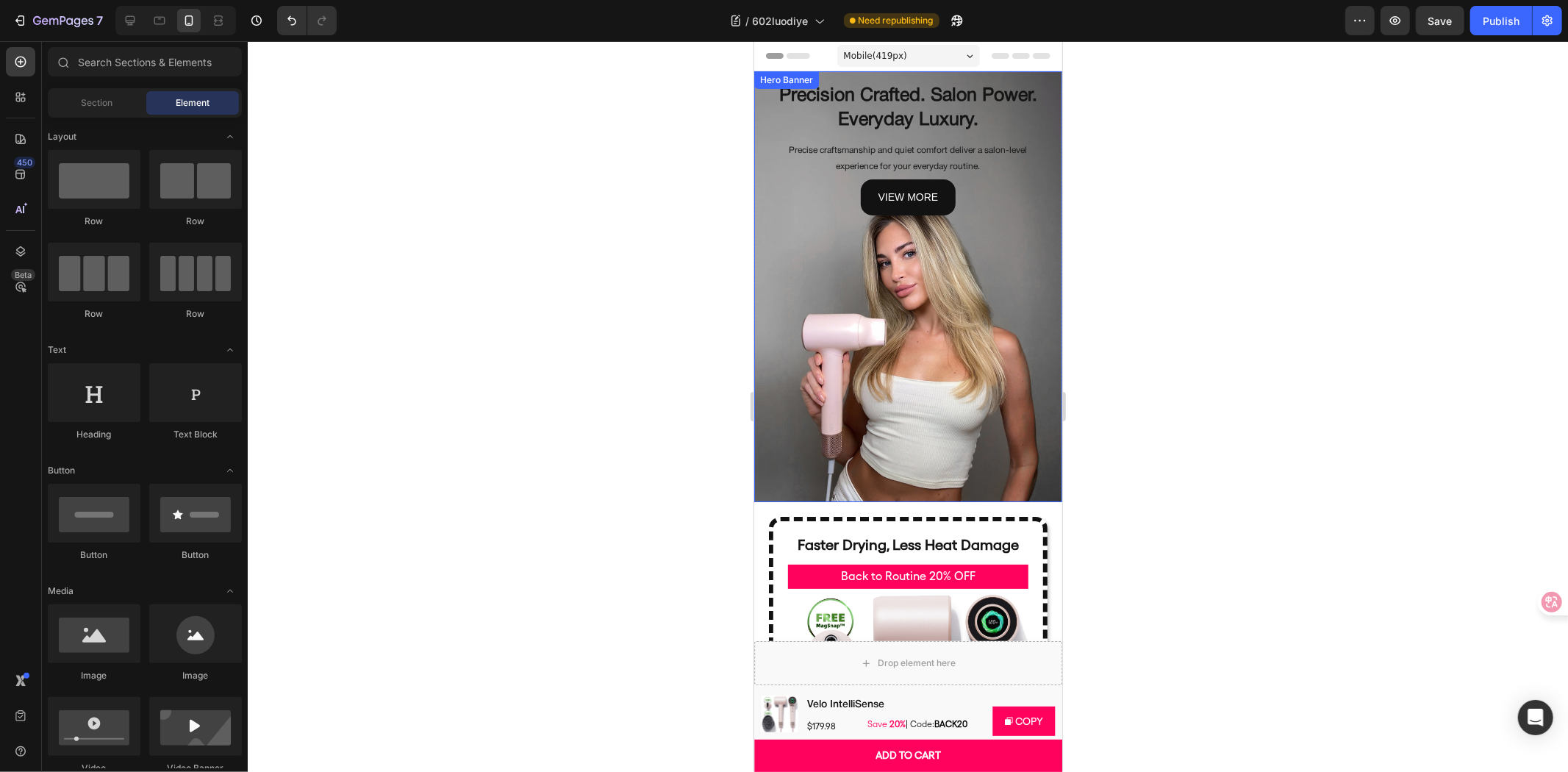
click at [820, 361] on div "Background Image" at bounding box center [907, 286] width 308 height 431
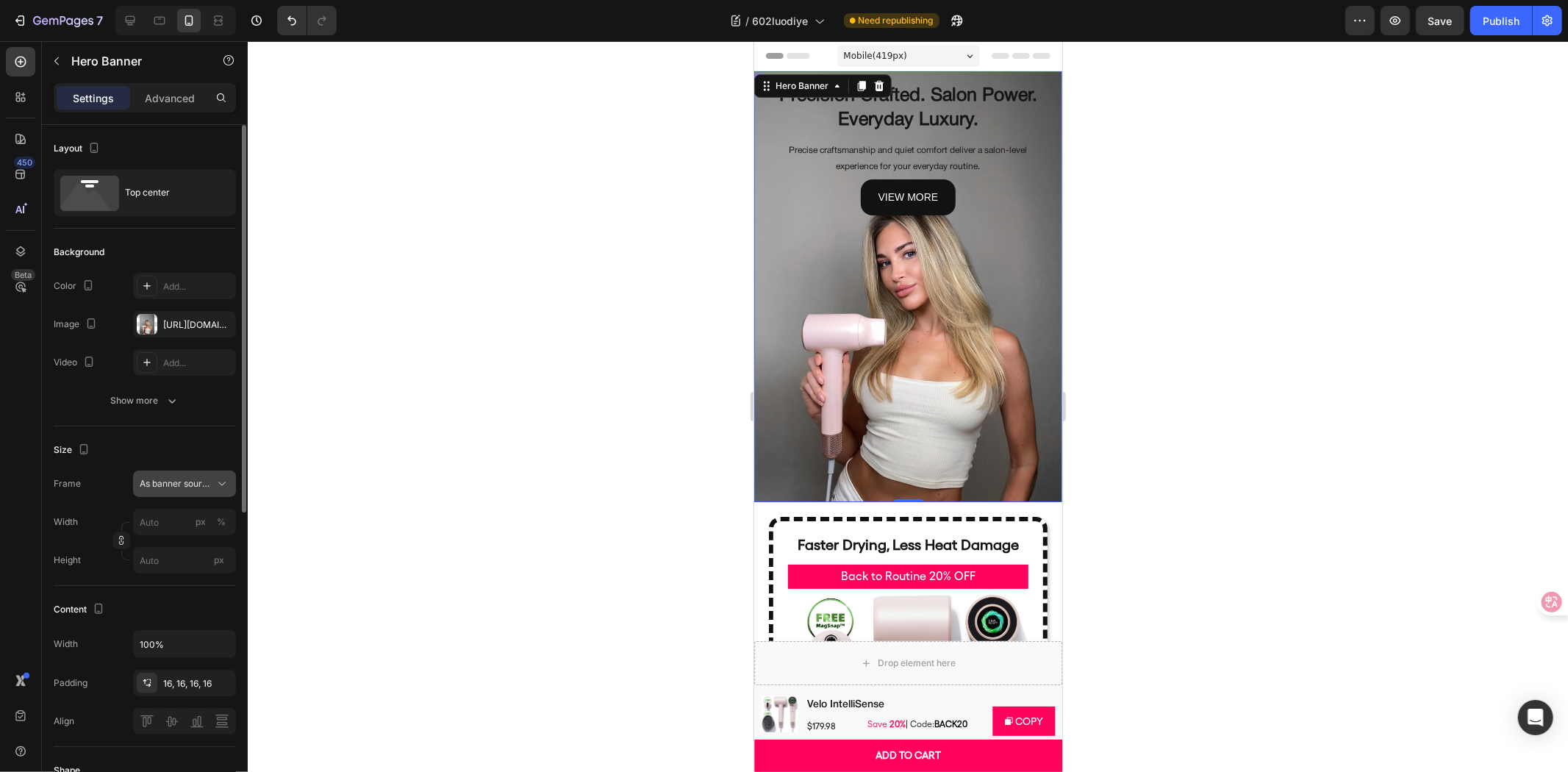
click at [219, 494] on button "As banner source" at bounding box center [184, 483] width 103 height 26
click at [221, 494] on button "As banner source" at bounding box center [184, 483] width 103 height 26
click at [199, 479] on span "As banner source" at bounding box center [175, 483] width 72 height 14
click at [187, 539] on div "Custom" at bounding box center [181, 546] width 85 height 14
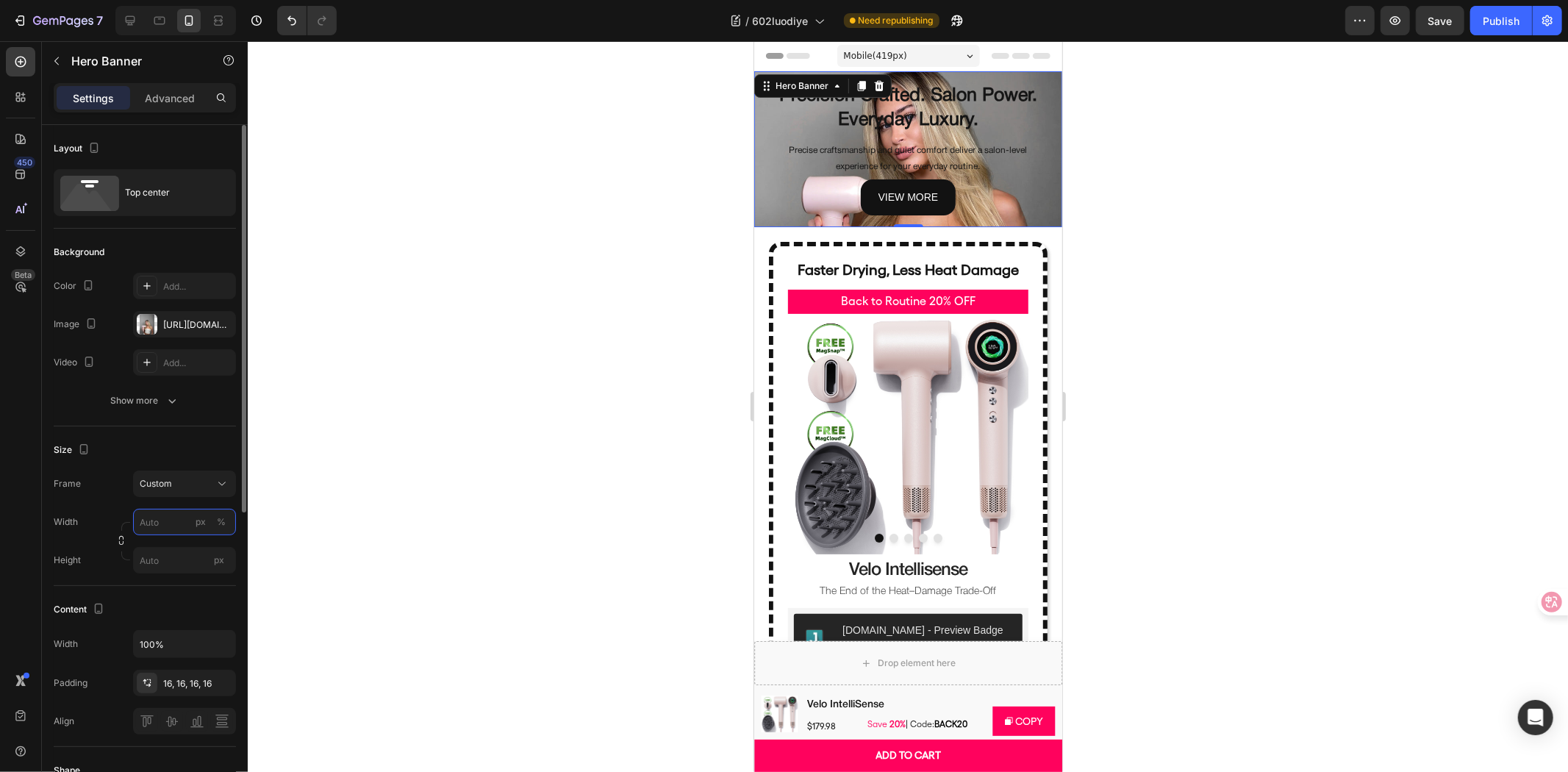
click at [180, 521] on input "px %" at bounding box center [184, 522] width 103 height 26
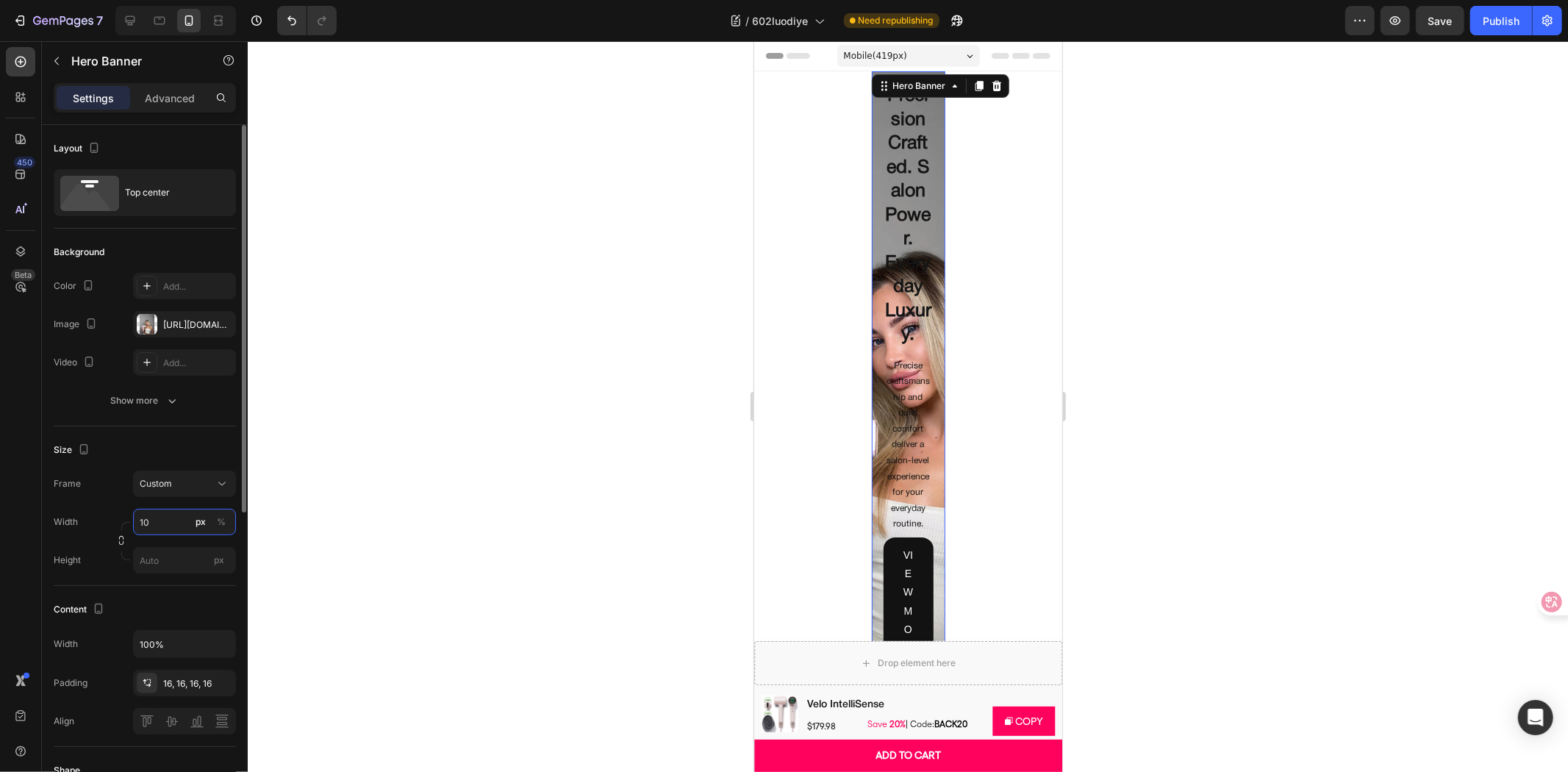
type input "1"
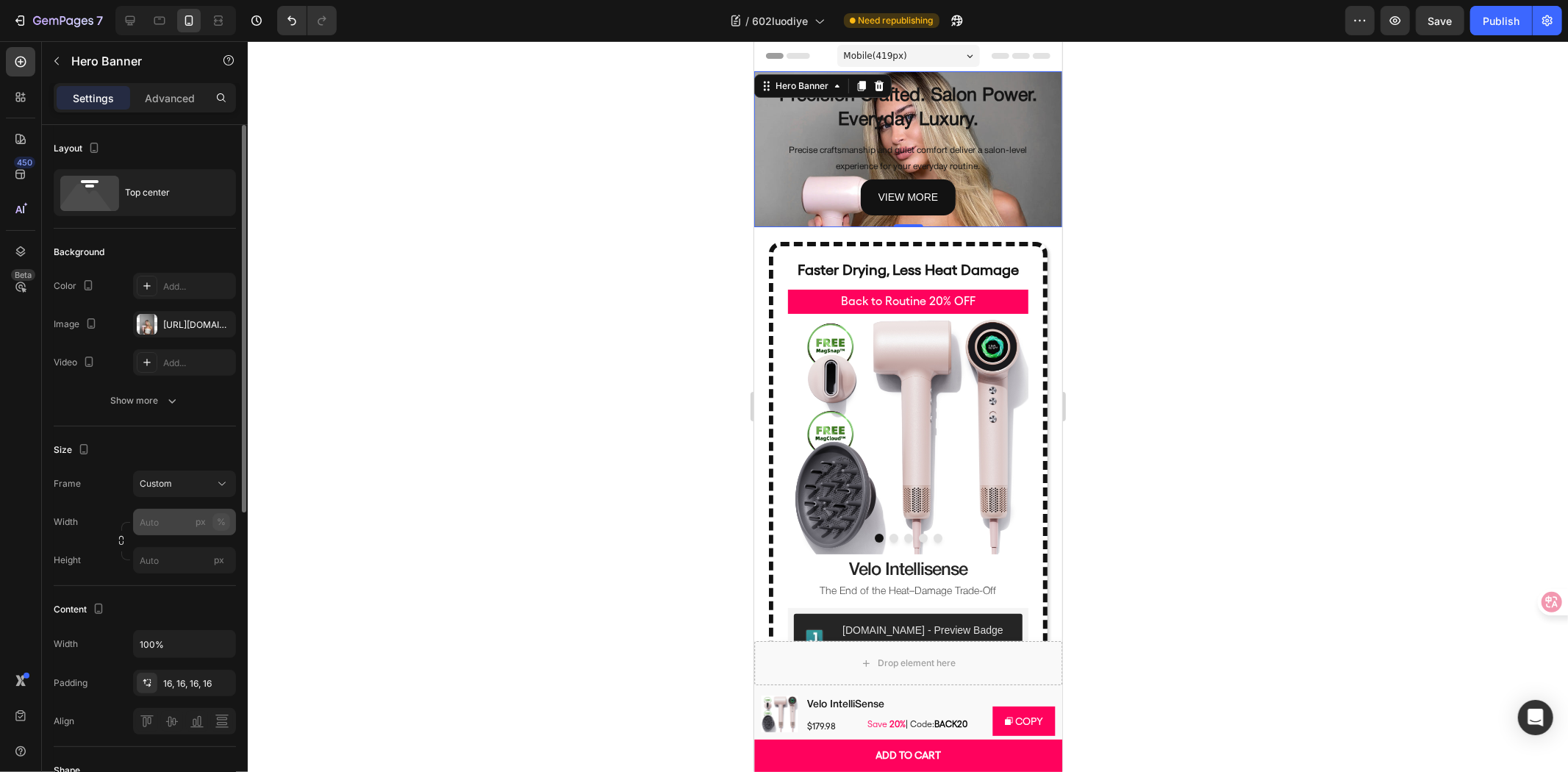
click at [222, 525] on div "%" at bounding box center [221, 522] width 9 height 14
click at [184, 562] on input "px" at bounding box center [184, 560] width 103 height 26
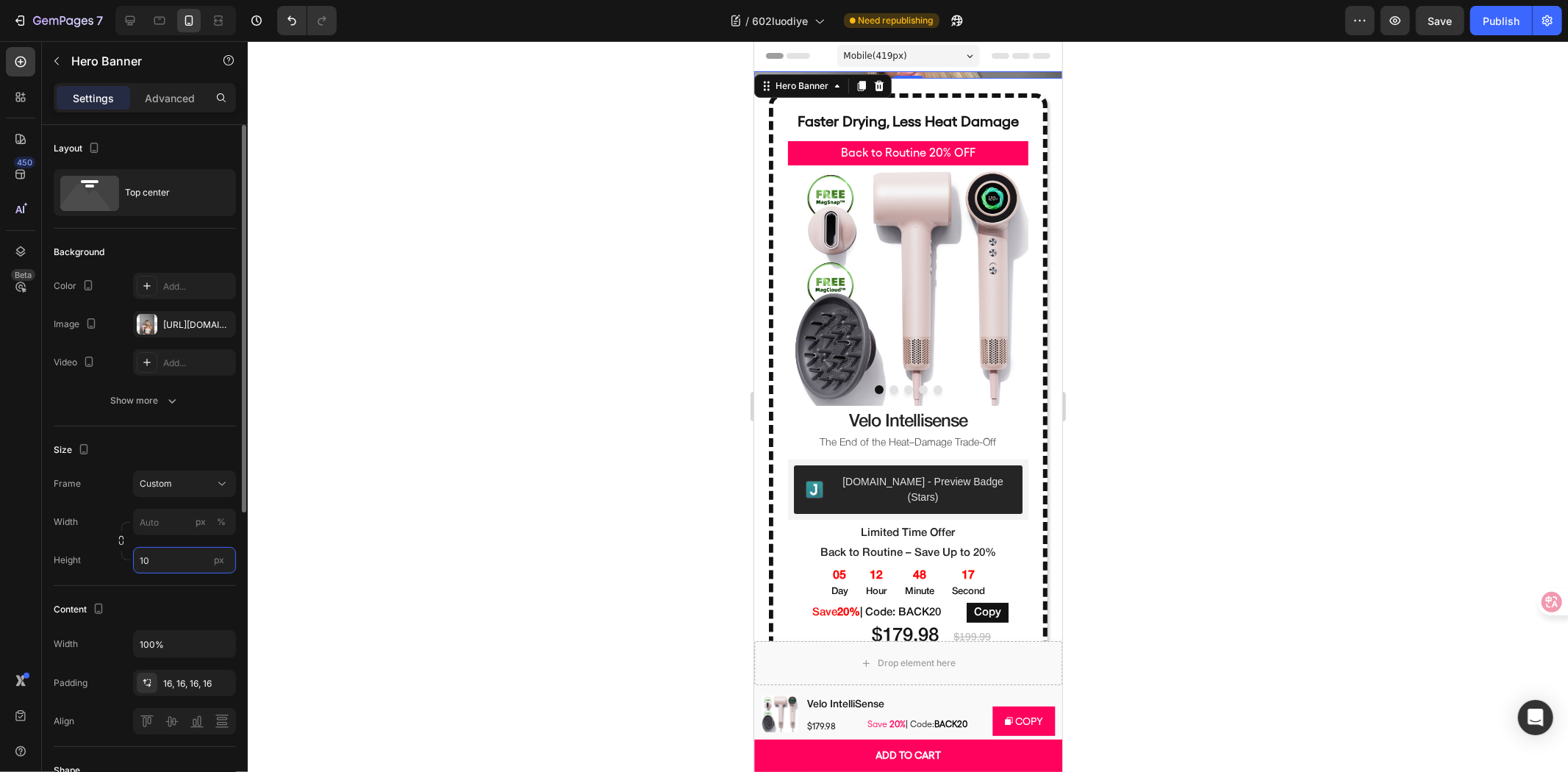
type input "1"
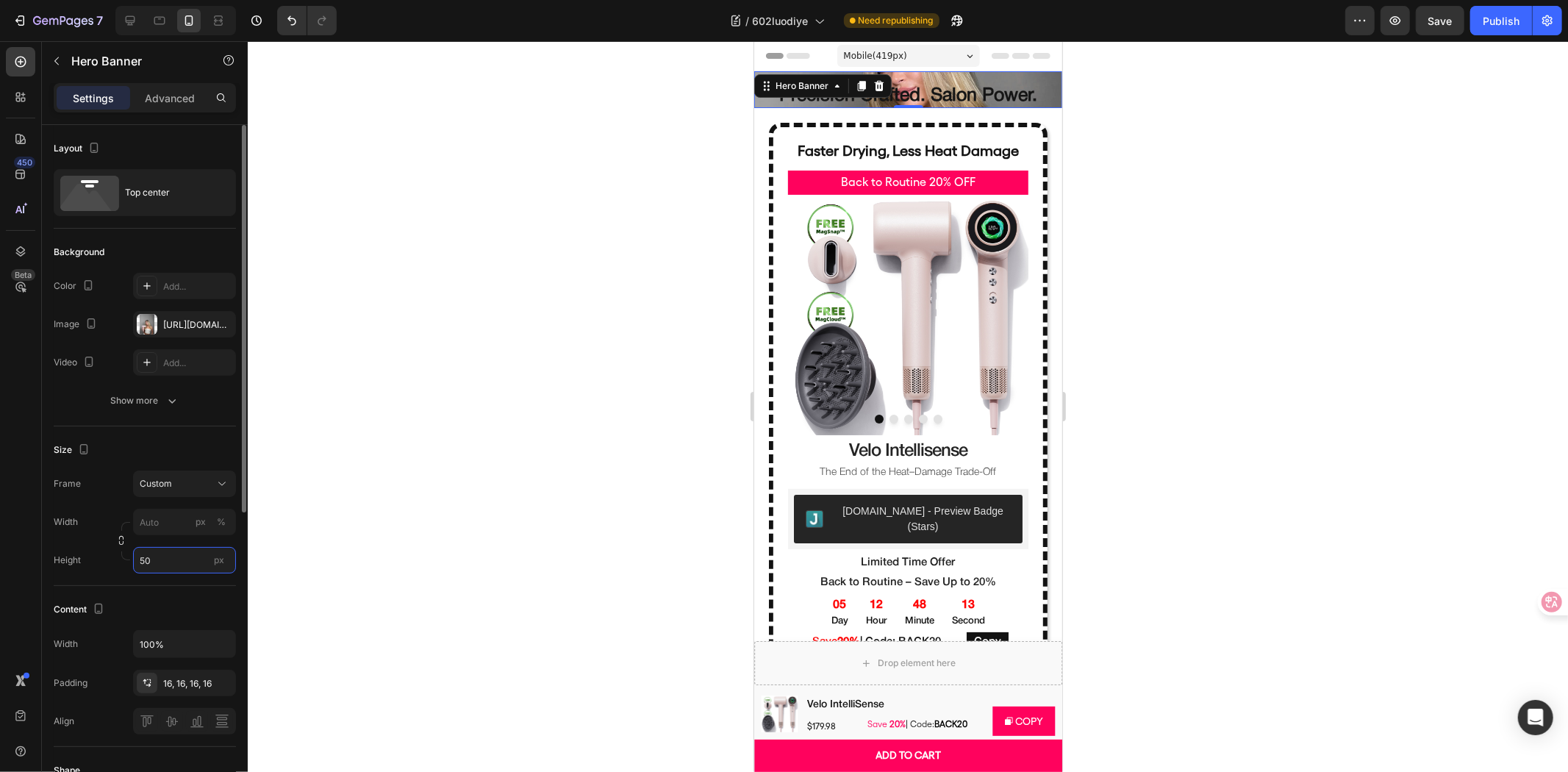
type input "5"
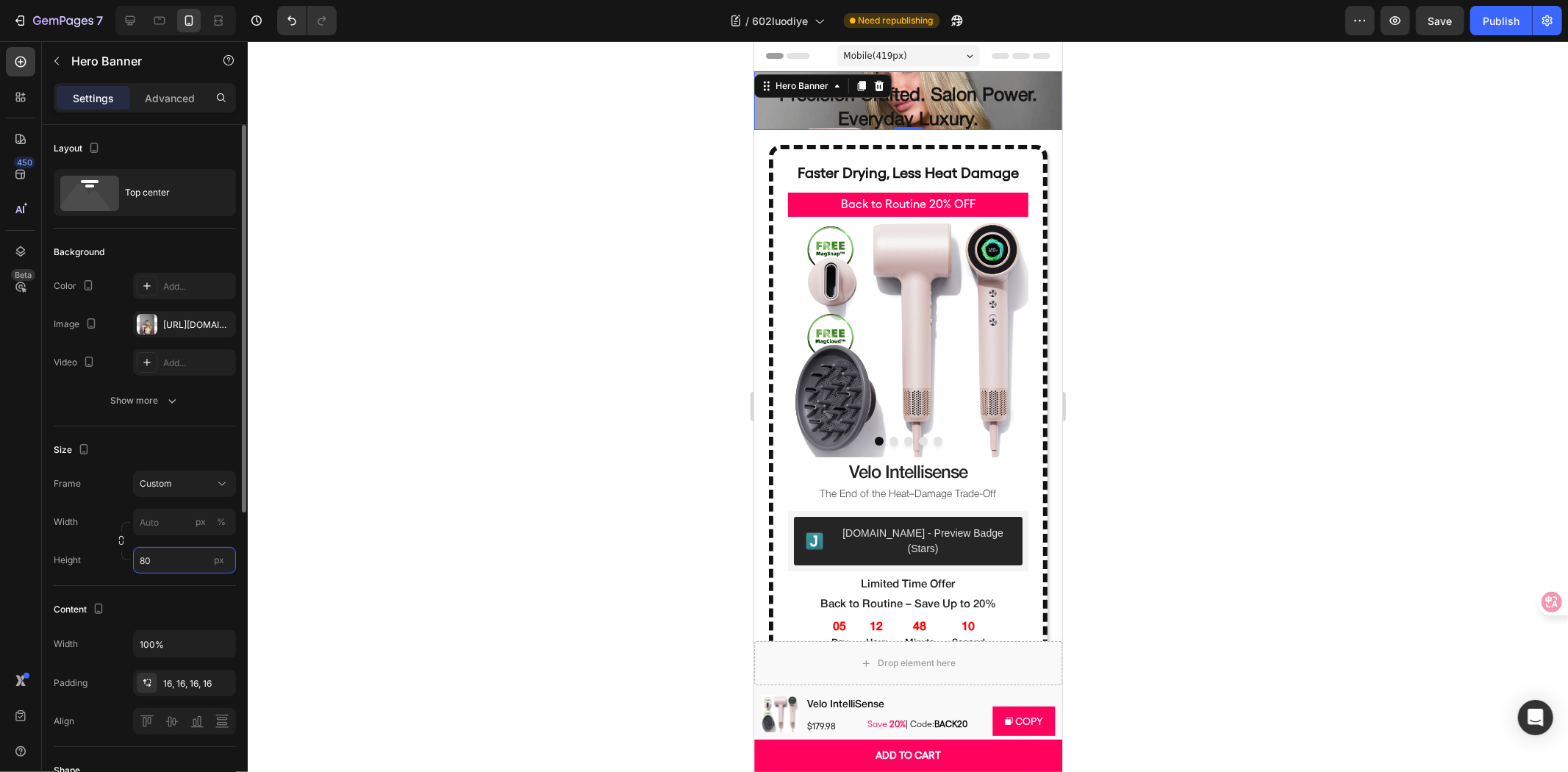
type input "800"
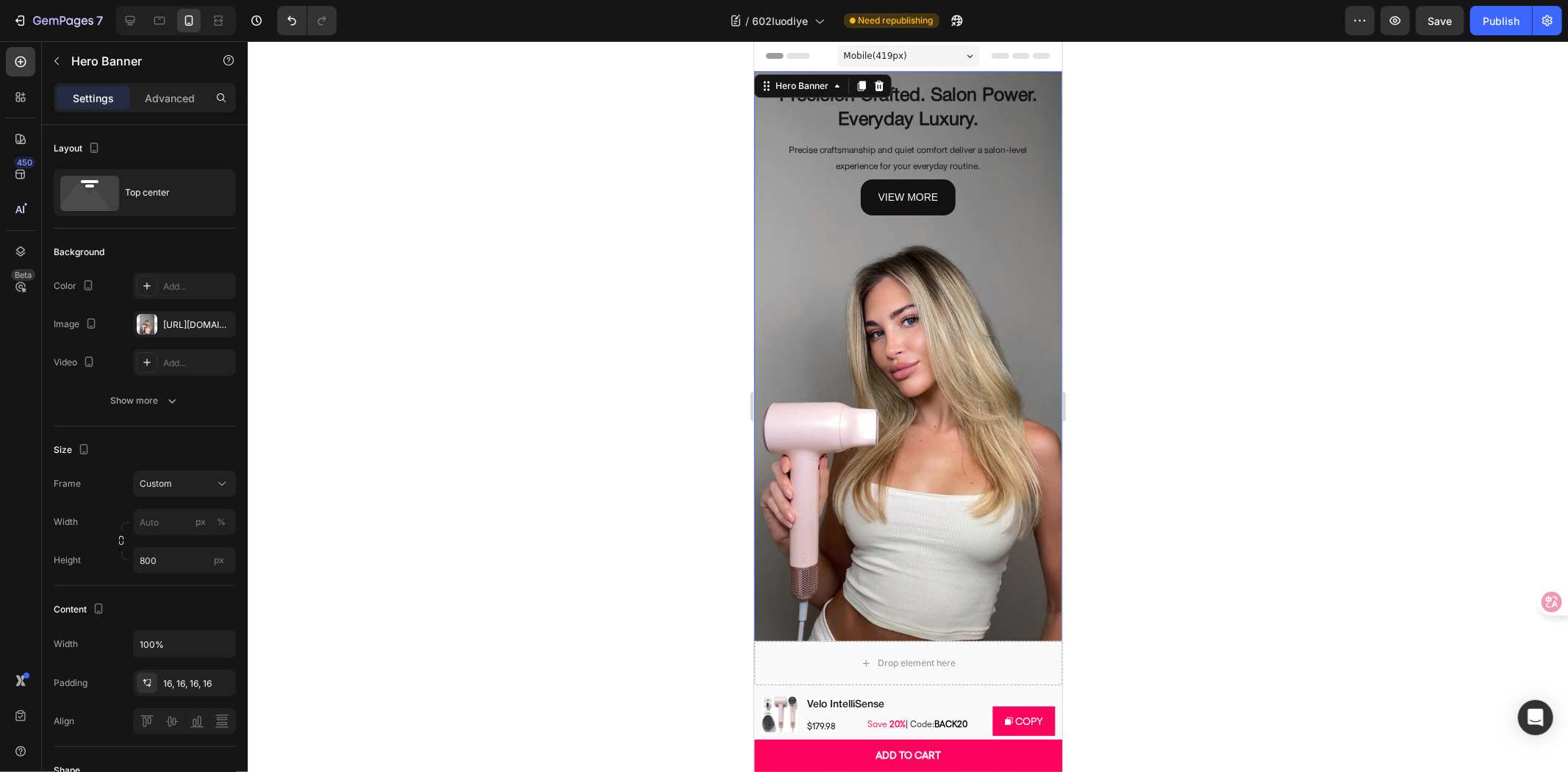
click at [1342, 265] on div at bounding box center [908, 407] width 1320 height 731
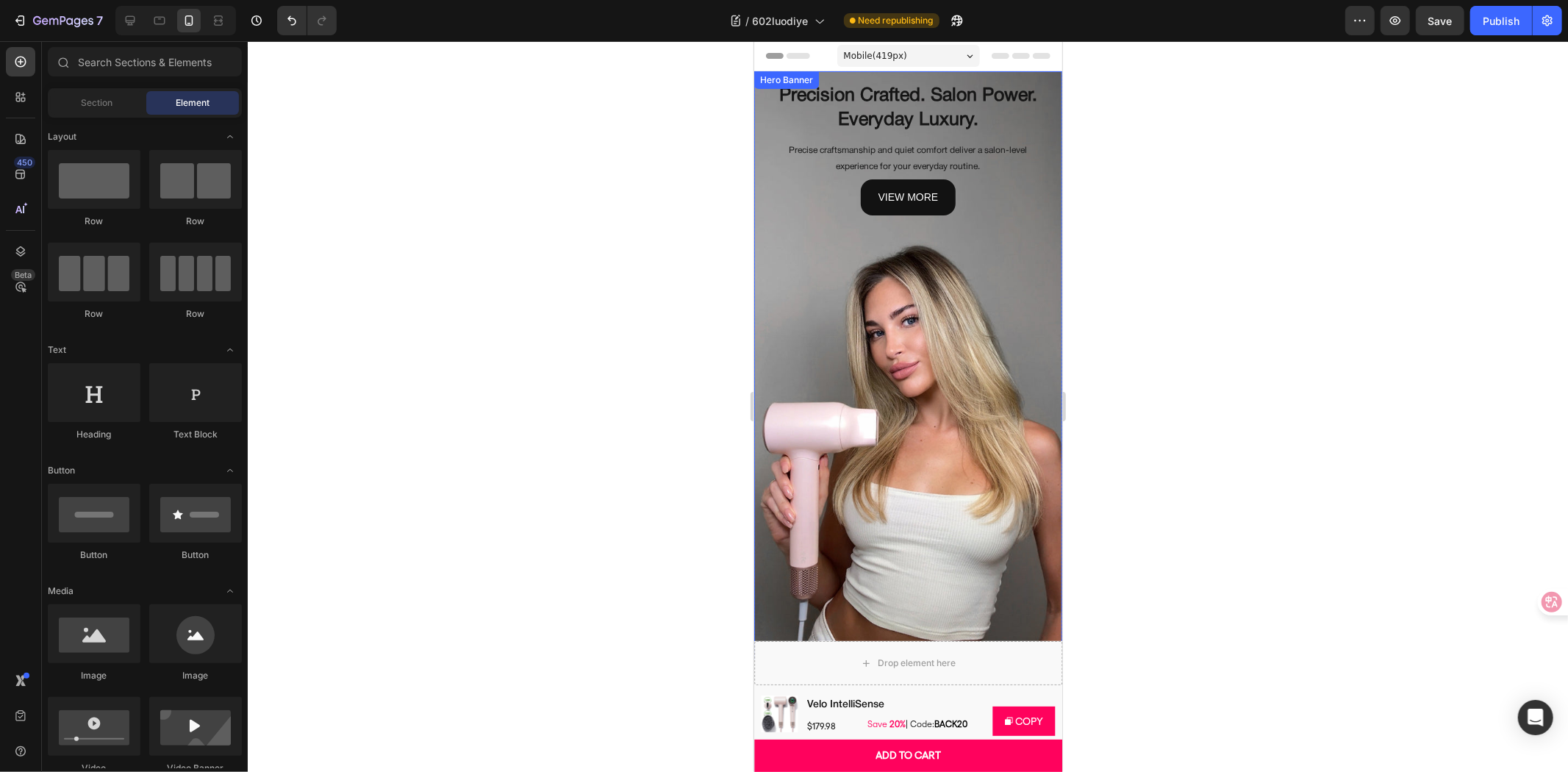
click at [829, 337] on div "Background Image" at bounding box center [907, 365] width 308 height 589
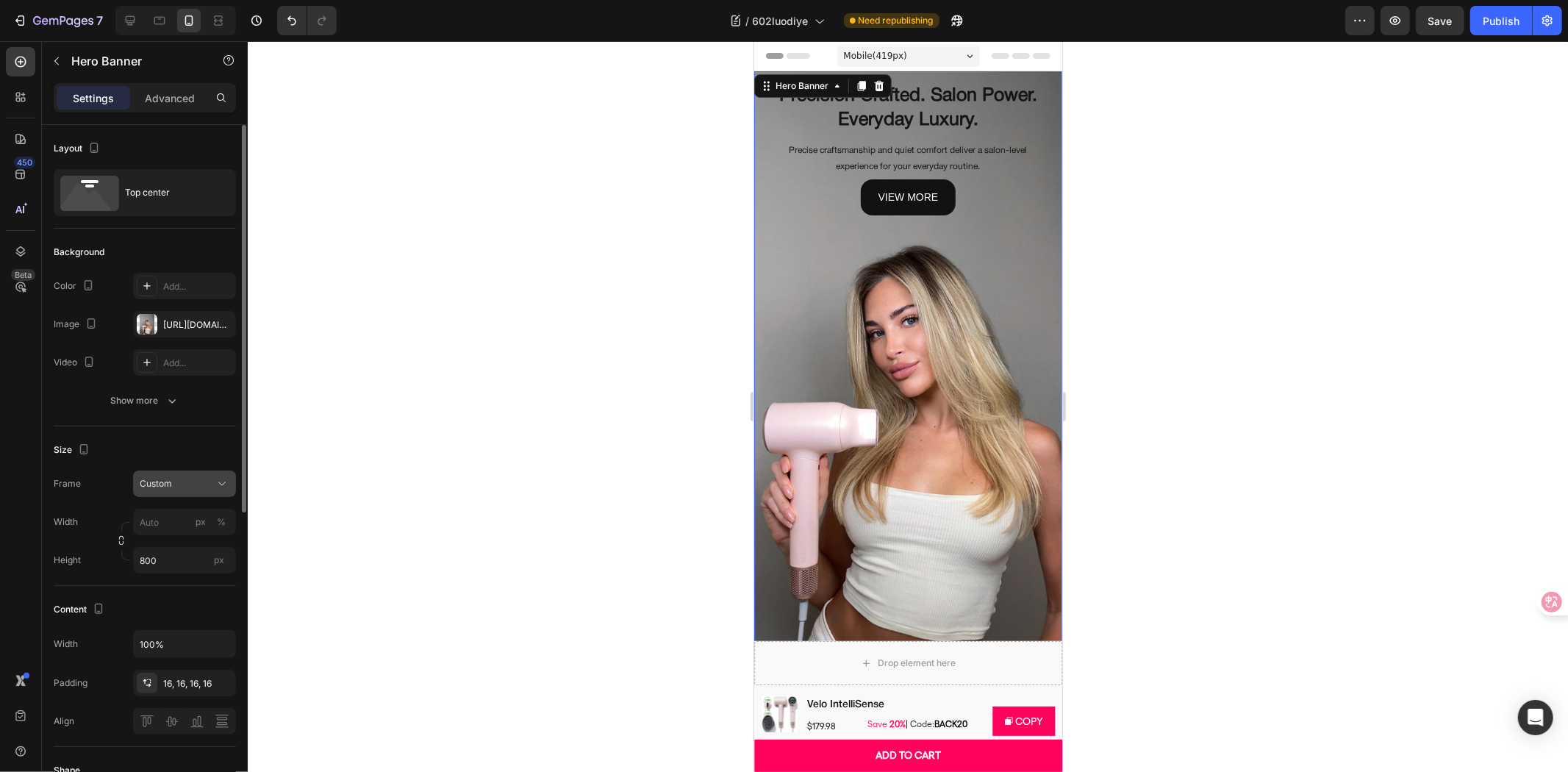
click at [203, 476] on div "Custom" at bounding box center [184, 483] width 89 height 14
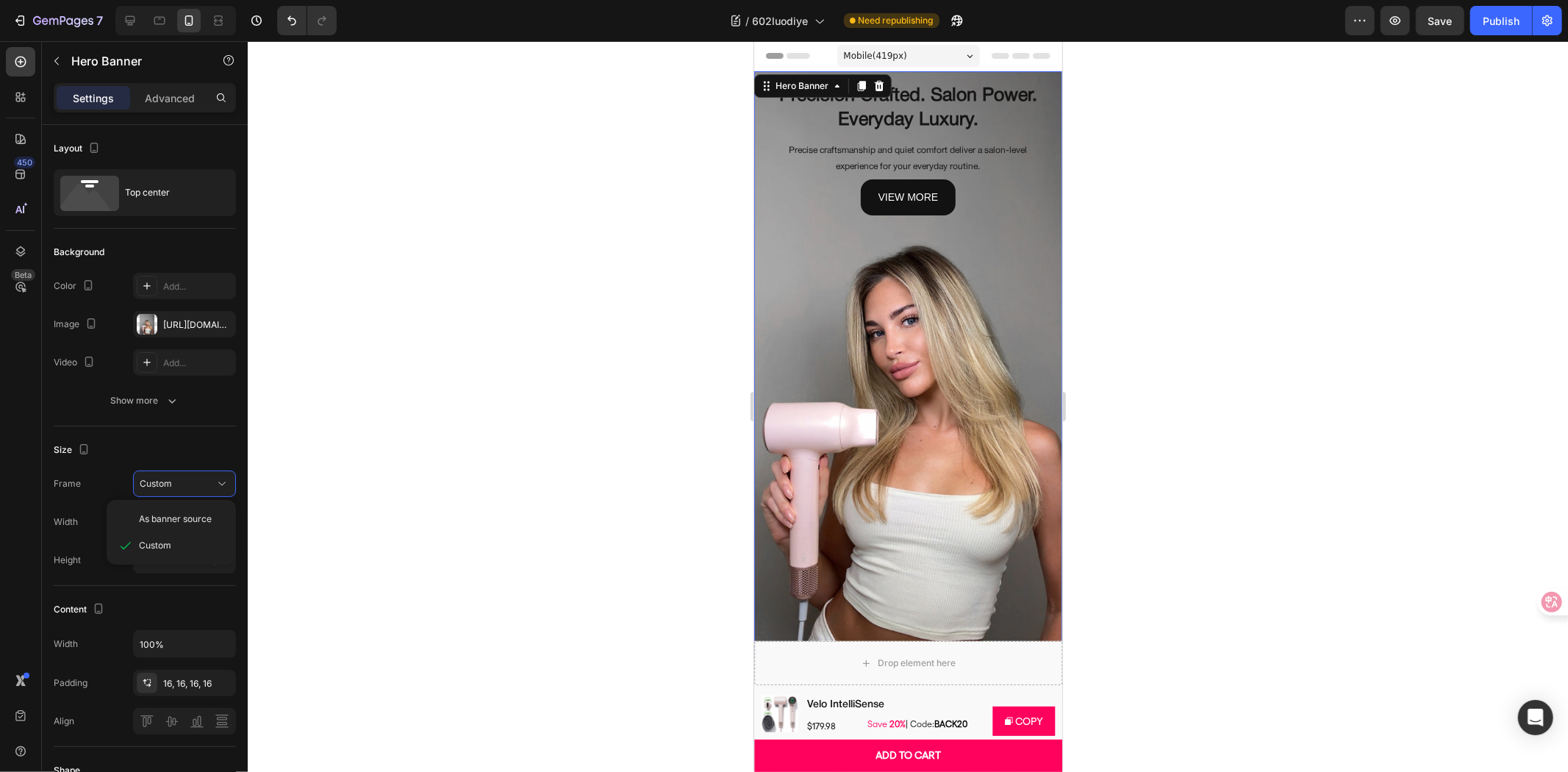
click at [167, 519] on span "As banner source" at bounding box center [175, 519] width 73 height 14
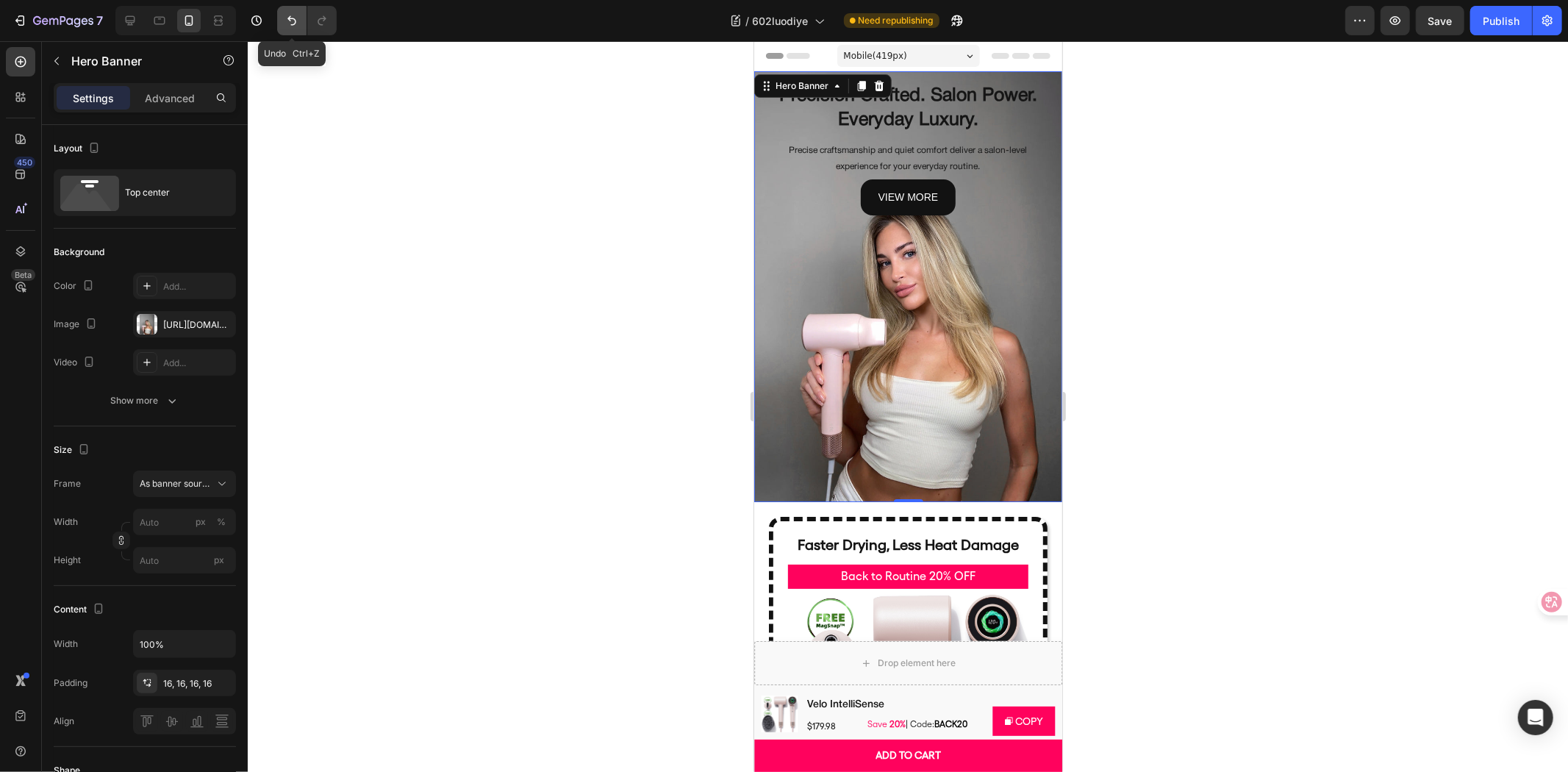
click at [289, 8] on button "Undo/Redo" at bounding box center [292, 20] width 29 height 30
type input "800"
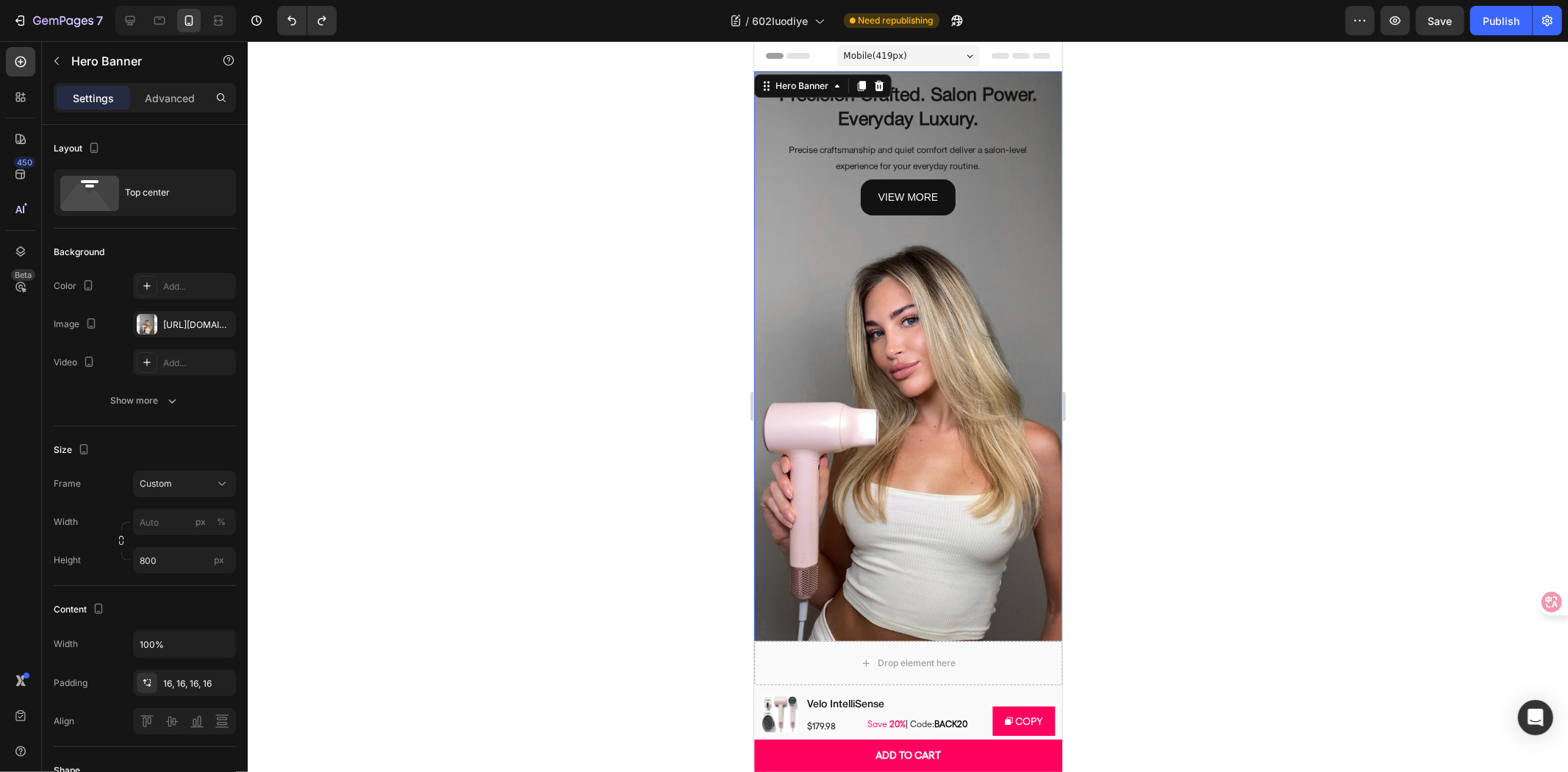
click at [444, 272] on div at bounding box center [908, 407] width 1320 height 731
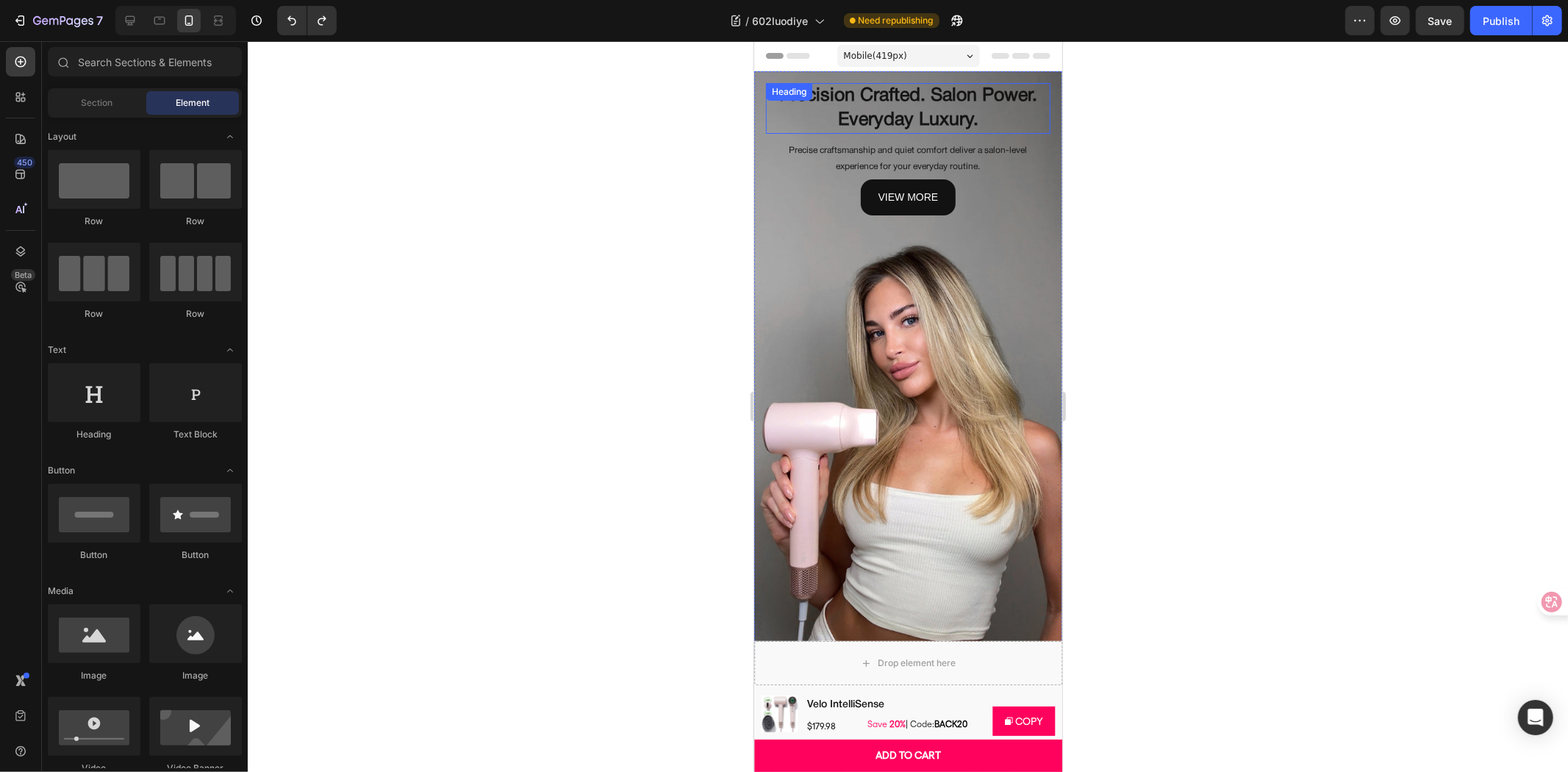
click at [966, 85] on h2 "Precision Crafted. Salon Power. Everyday Luxury." at bounding box center [907, 108] width 285 height 51
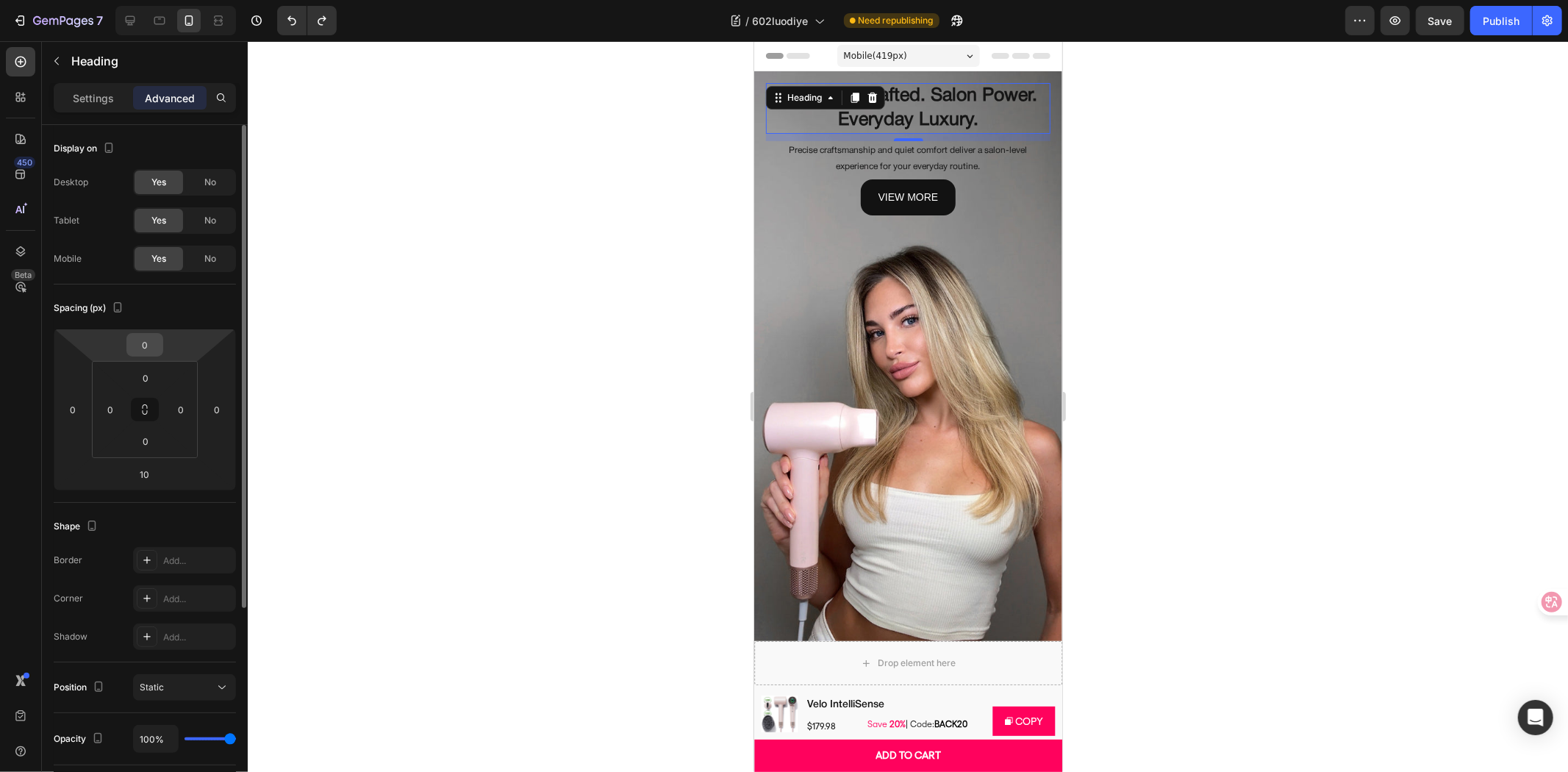
click at [141, 340] on input "0" at bounding box center [144, 345] width 29 height 22
click at [187, 318] on div "Spacing (px)" at bounding box center [144, 309] width 183 height 24
click at [150, 376] on input "0" at bounding box center [145, 378] width 29 height 22
type input "20"
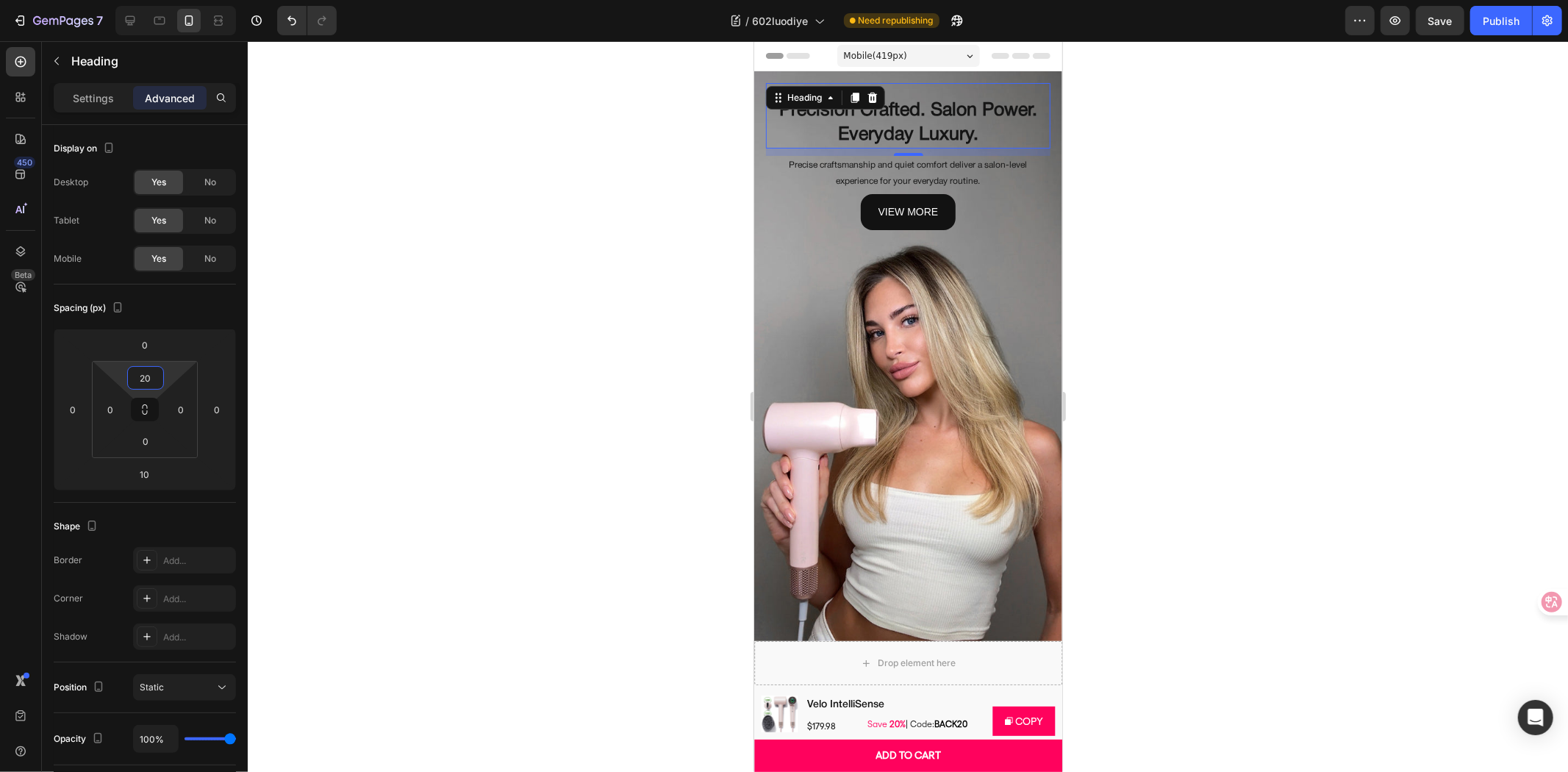
click at [405, 332] on div at bounding box center [908, 407] width 1320 height 731
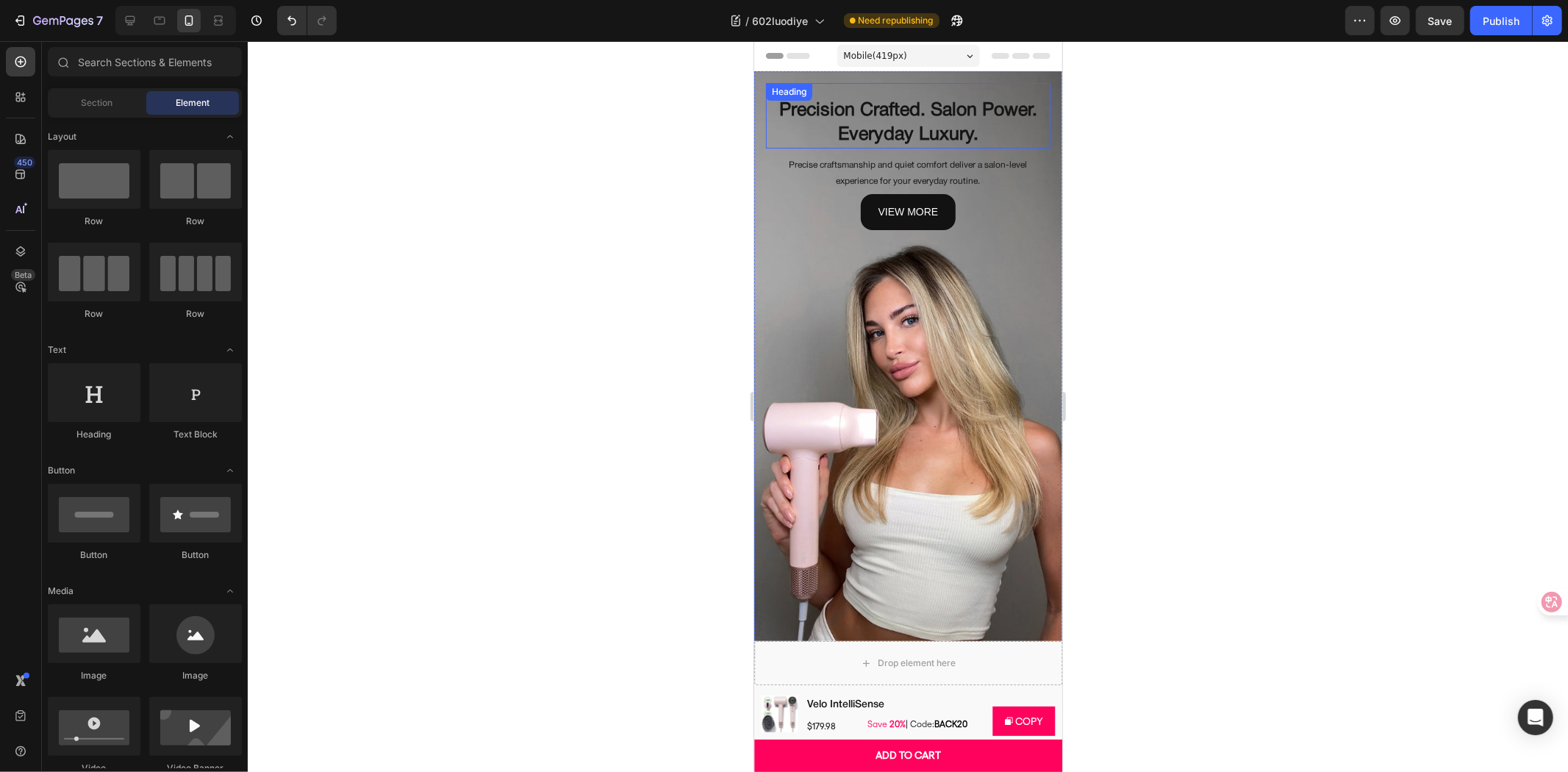
click at [847, 129] on h2 "Precision Crafted. Salon Power. Everyday Luxury." at bounding box center [907, 123] width 285 height 51
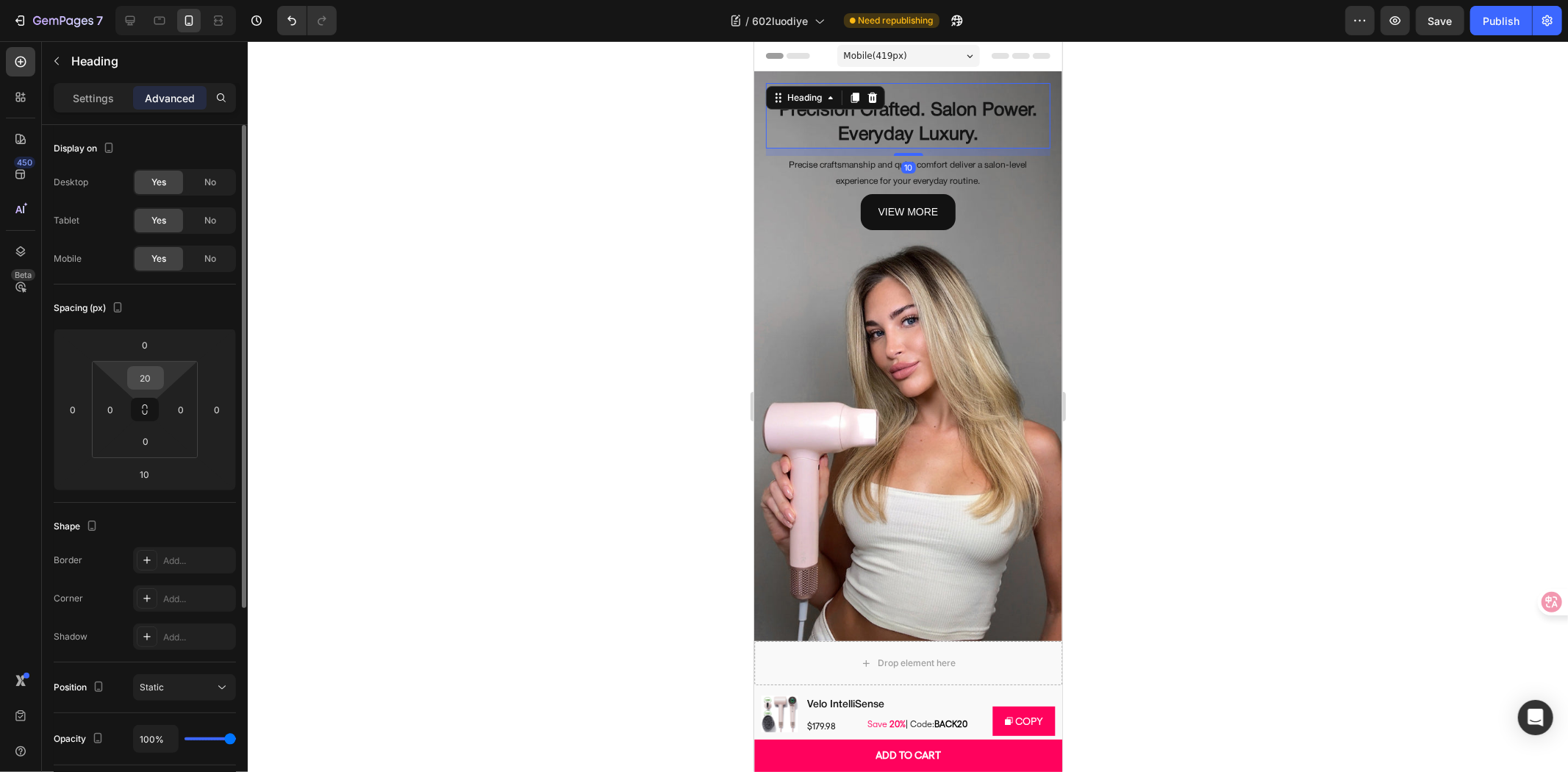
click at [152, 378] on input "20" at bounding box center [145, 378] width 29 height 22
click at [152, 377] on input "20" at bounding box center [145, 378] width 29 height 22
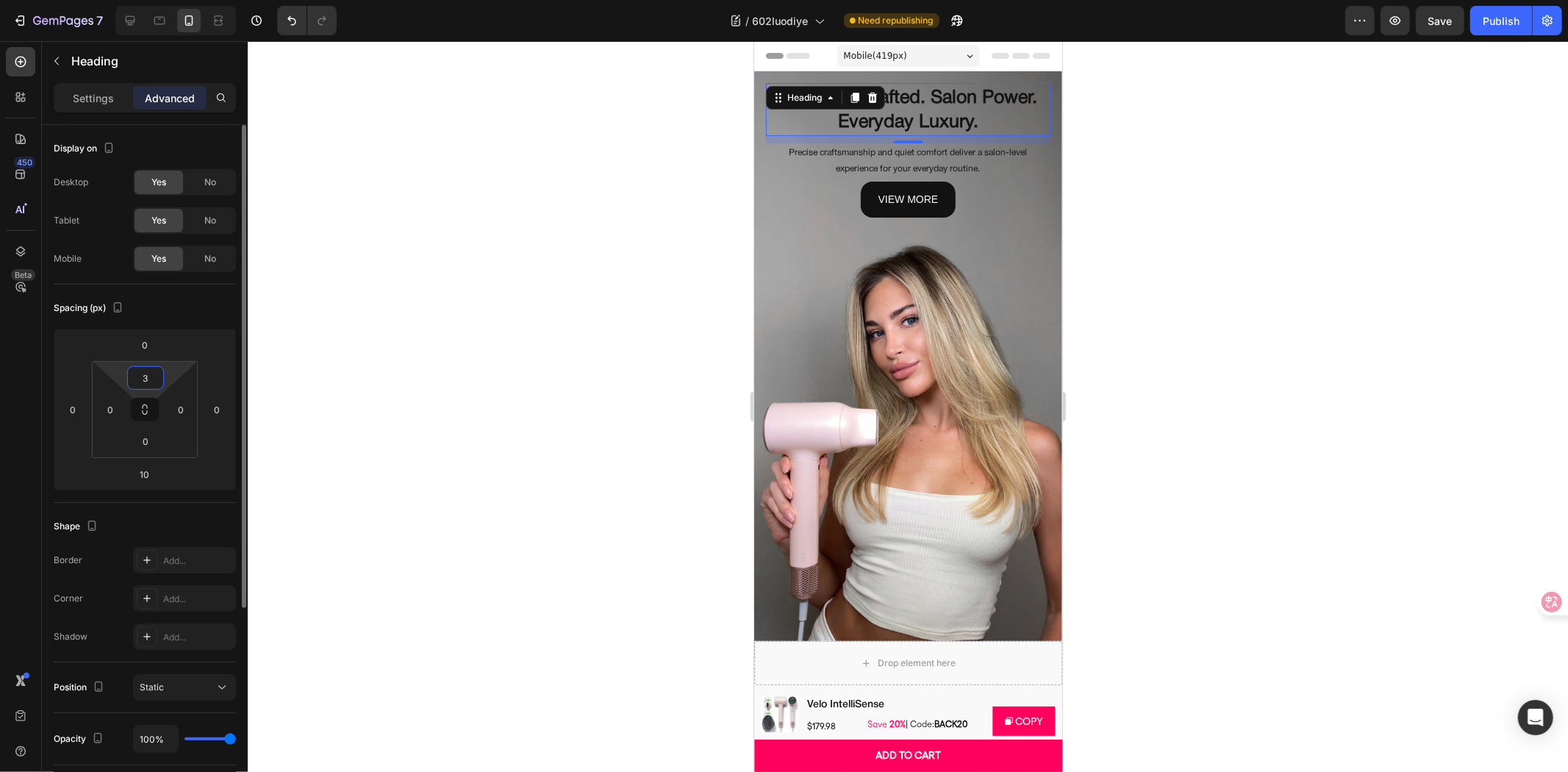
type input "30"
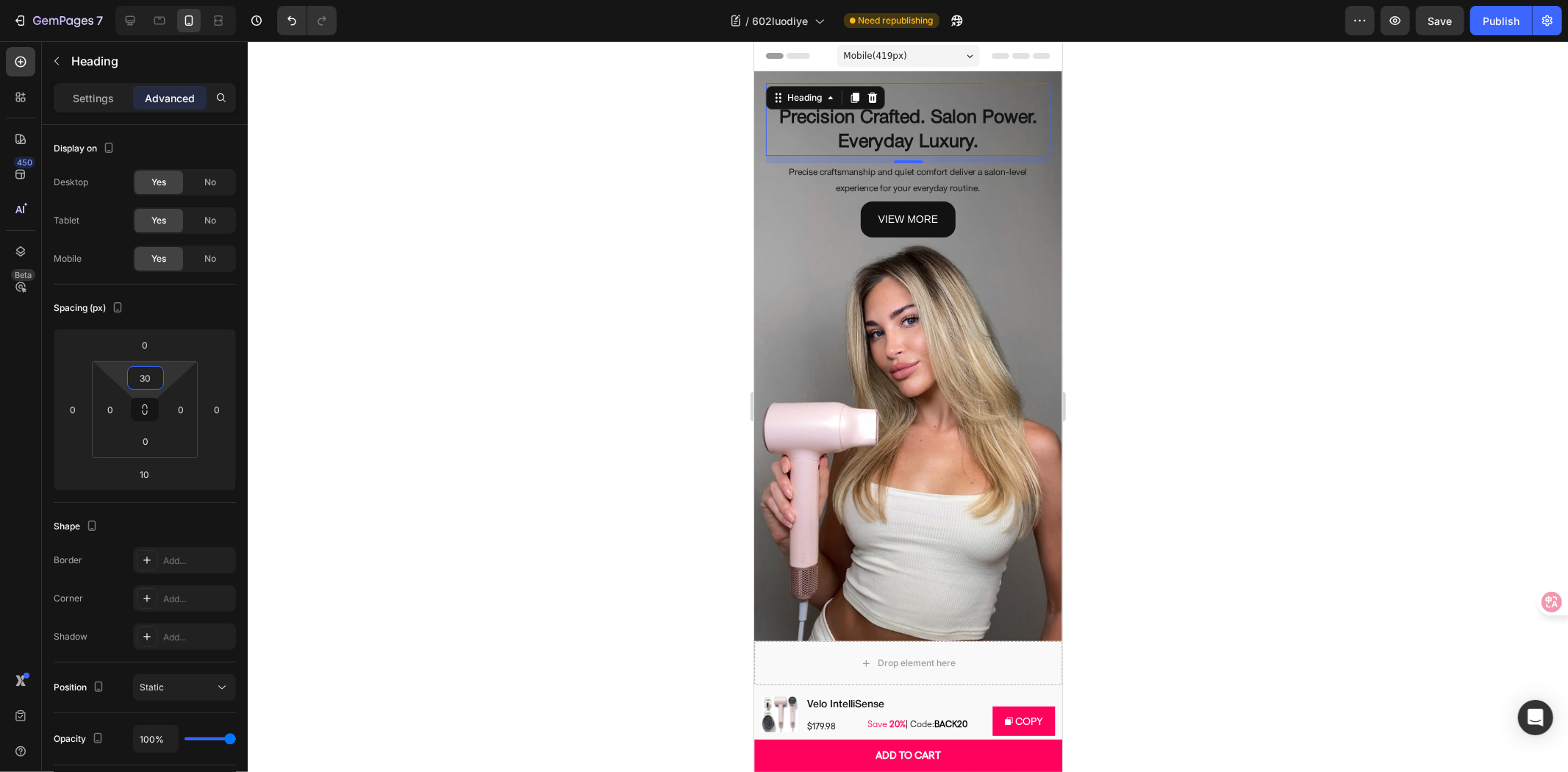
click at [429, 345] on div at bounding box center [908, 407] width 1320 height 731
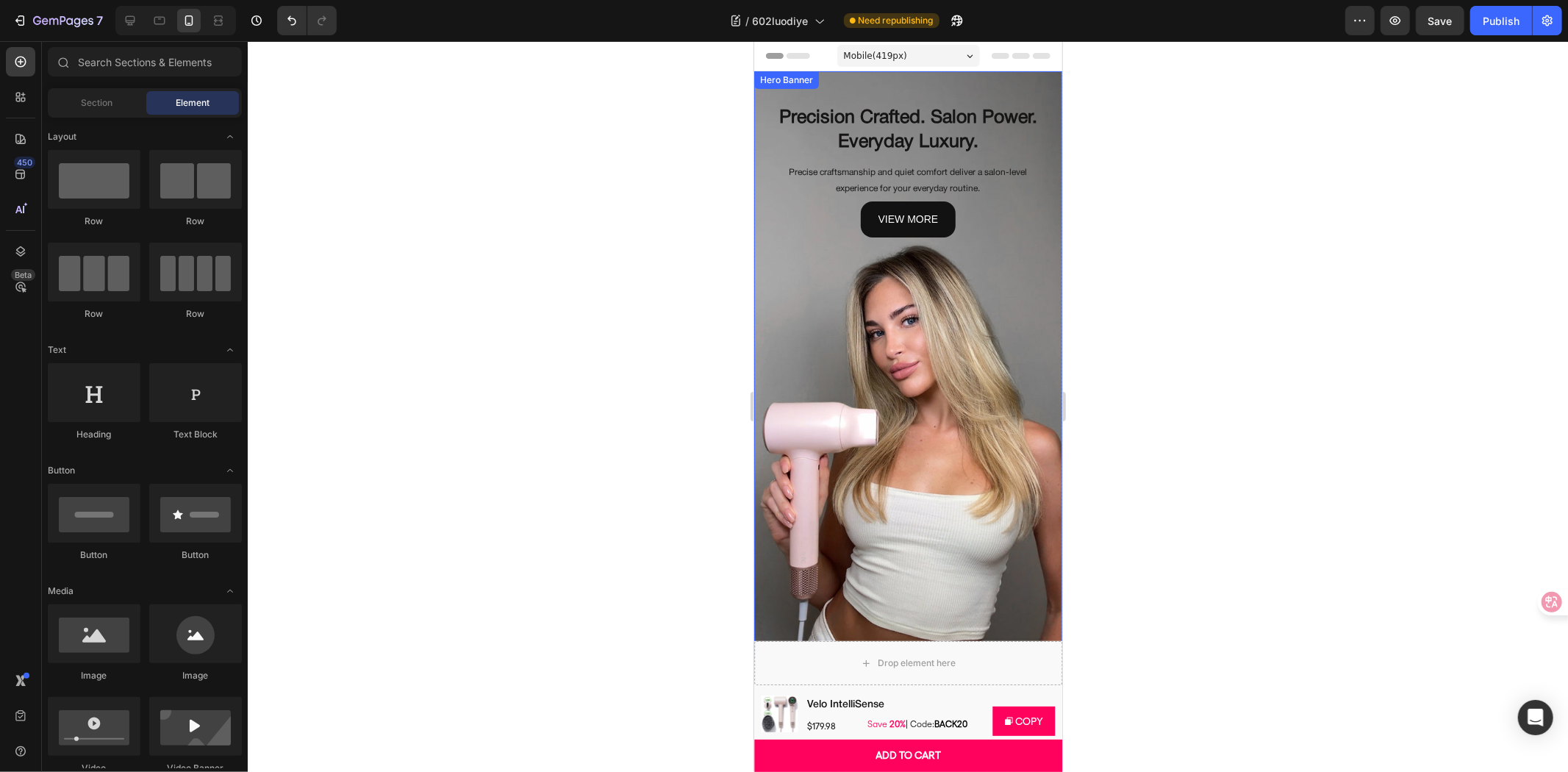
click at [949, 408] on div "Background Image" at bounding box center [907, 365] width 308 height 589
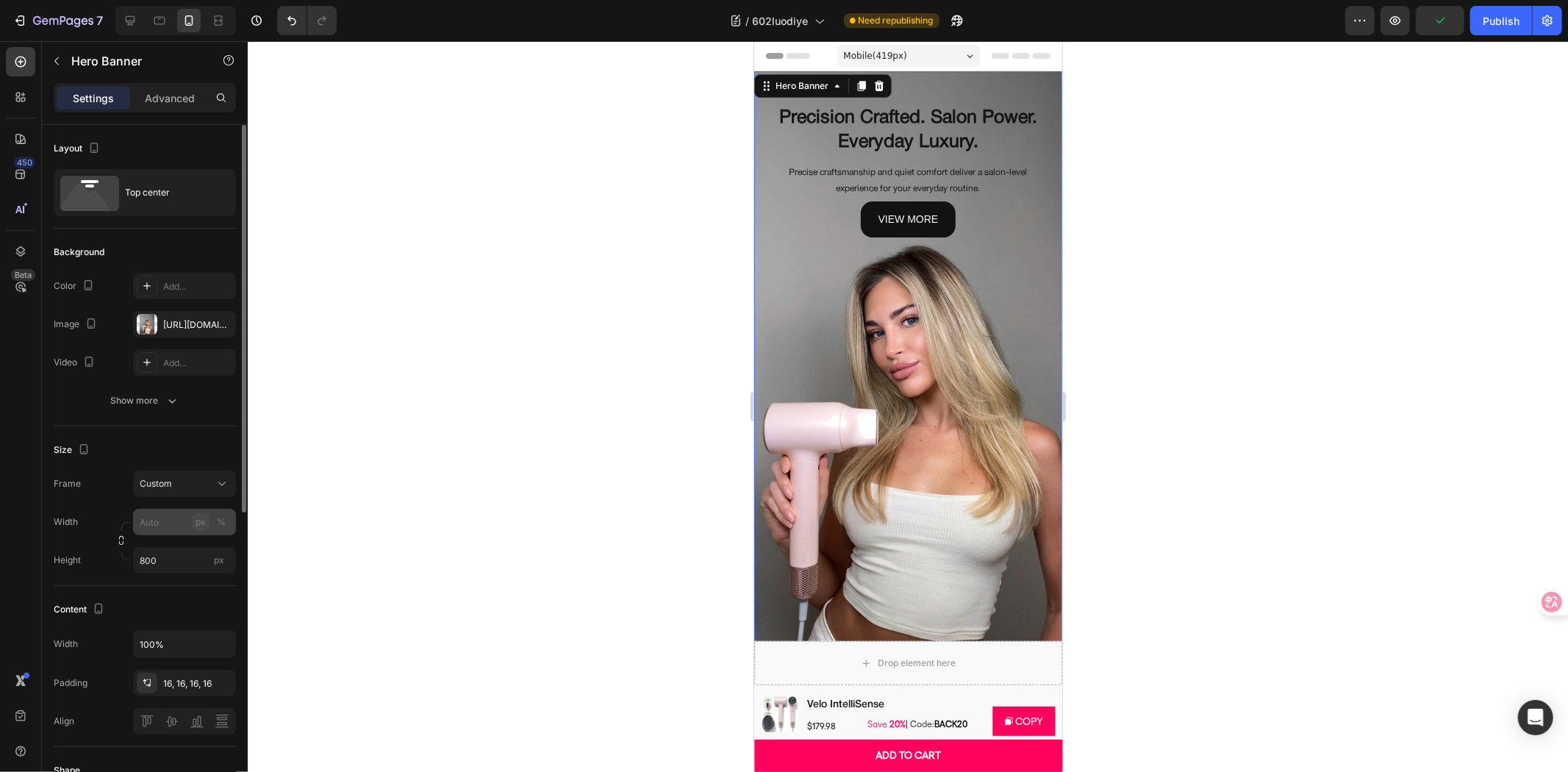
click at [200, 517] on div "px" at bounding box center [200, 522] width 10 height 14
click at [159, 530] on input "px %" at bounding box center [184, 522] width 103 height 26
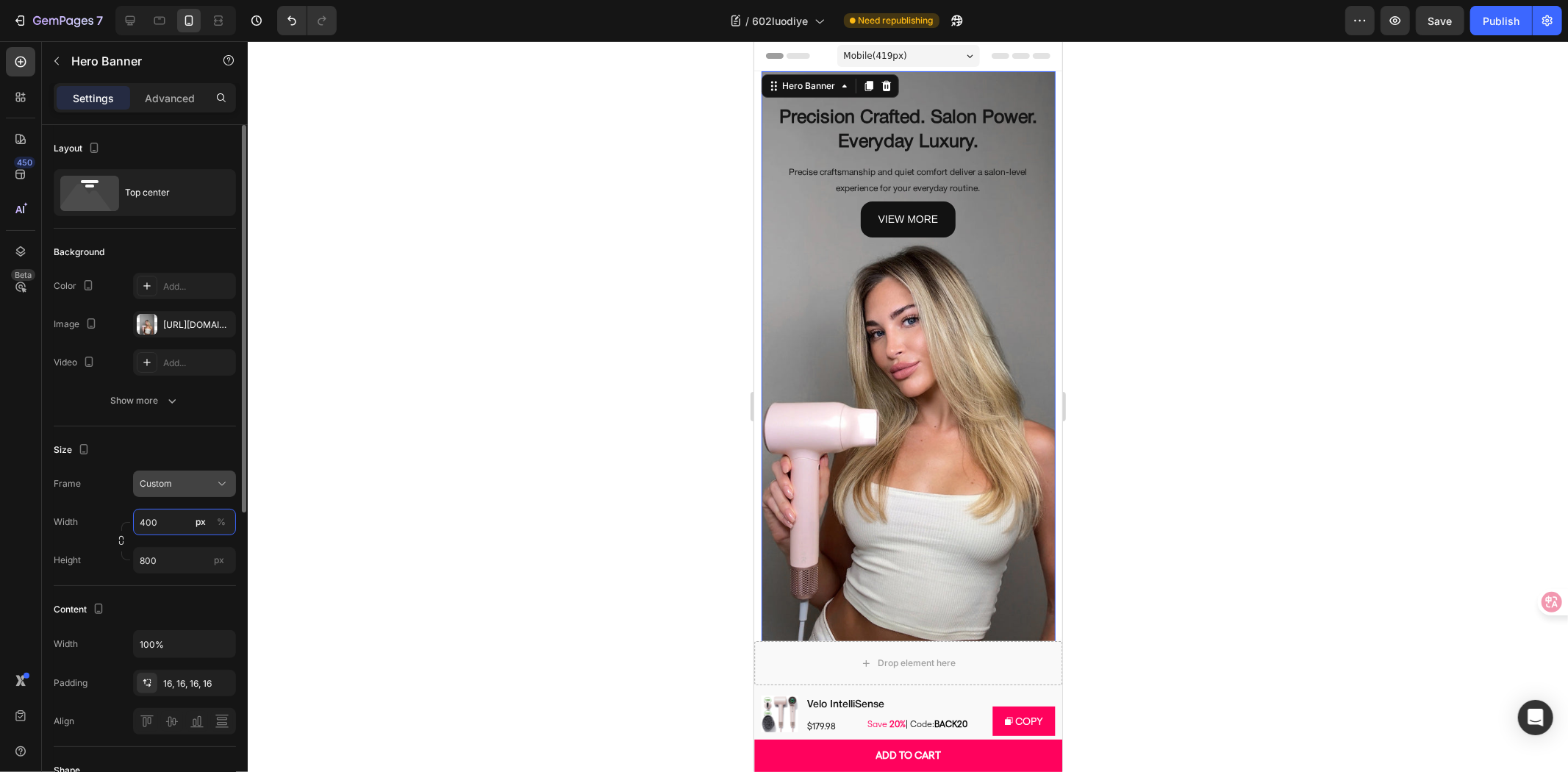
type input "400"
click at [197, 486] on div "Custom" at bounding box center [175, 483] width 72 height 14
click at [194, 509] on div "As banner source" at bounding box center [171, 518] width 118 height 26
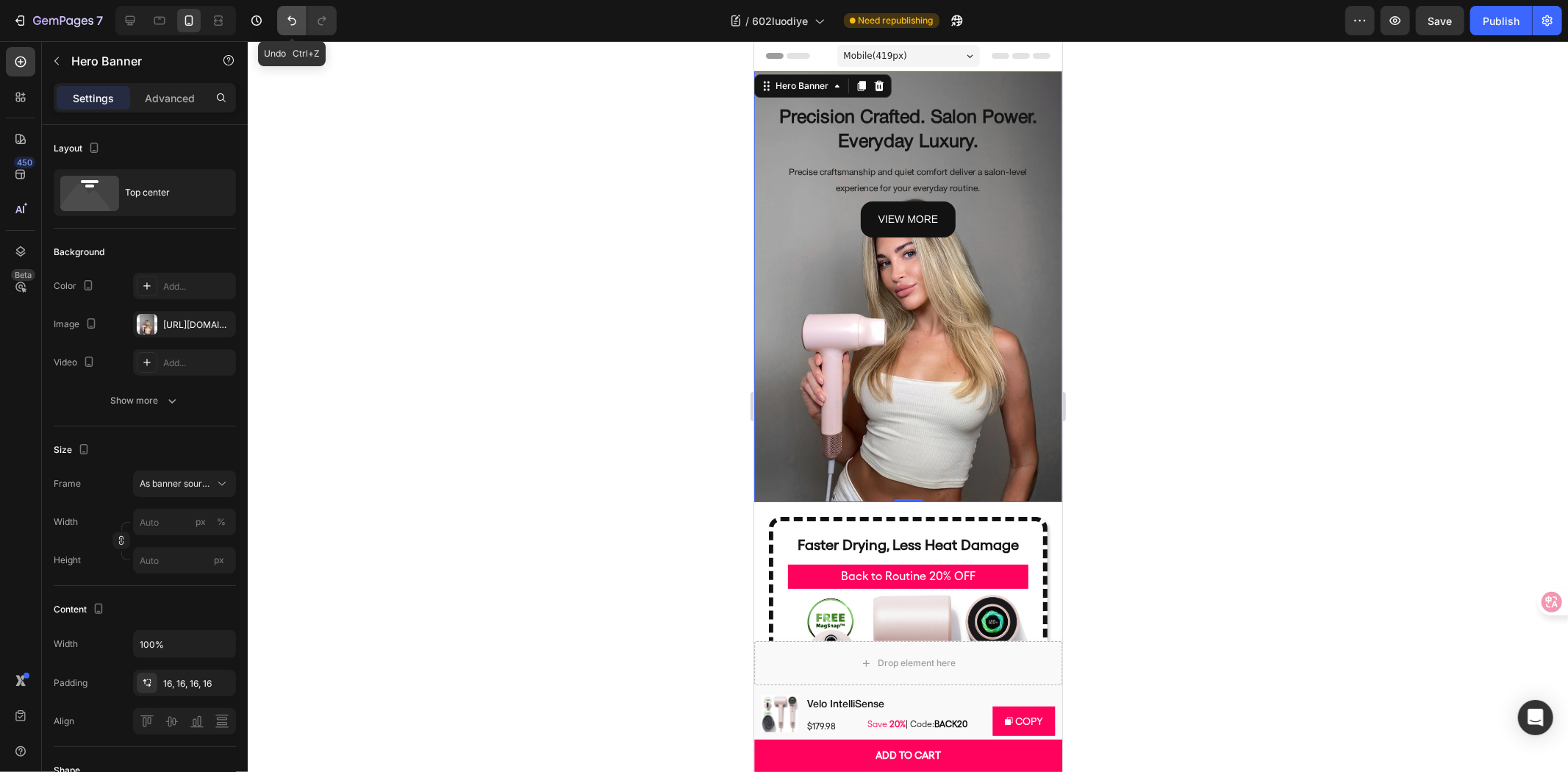
click at [285, 15] on icon "Undo/Redo" at bounding box center [292, 21] width 14 height 14
type input "400"
type input "800"
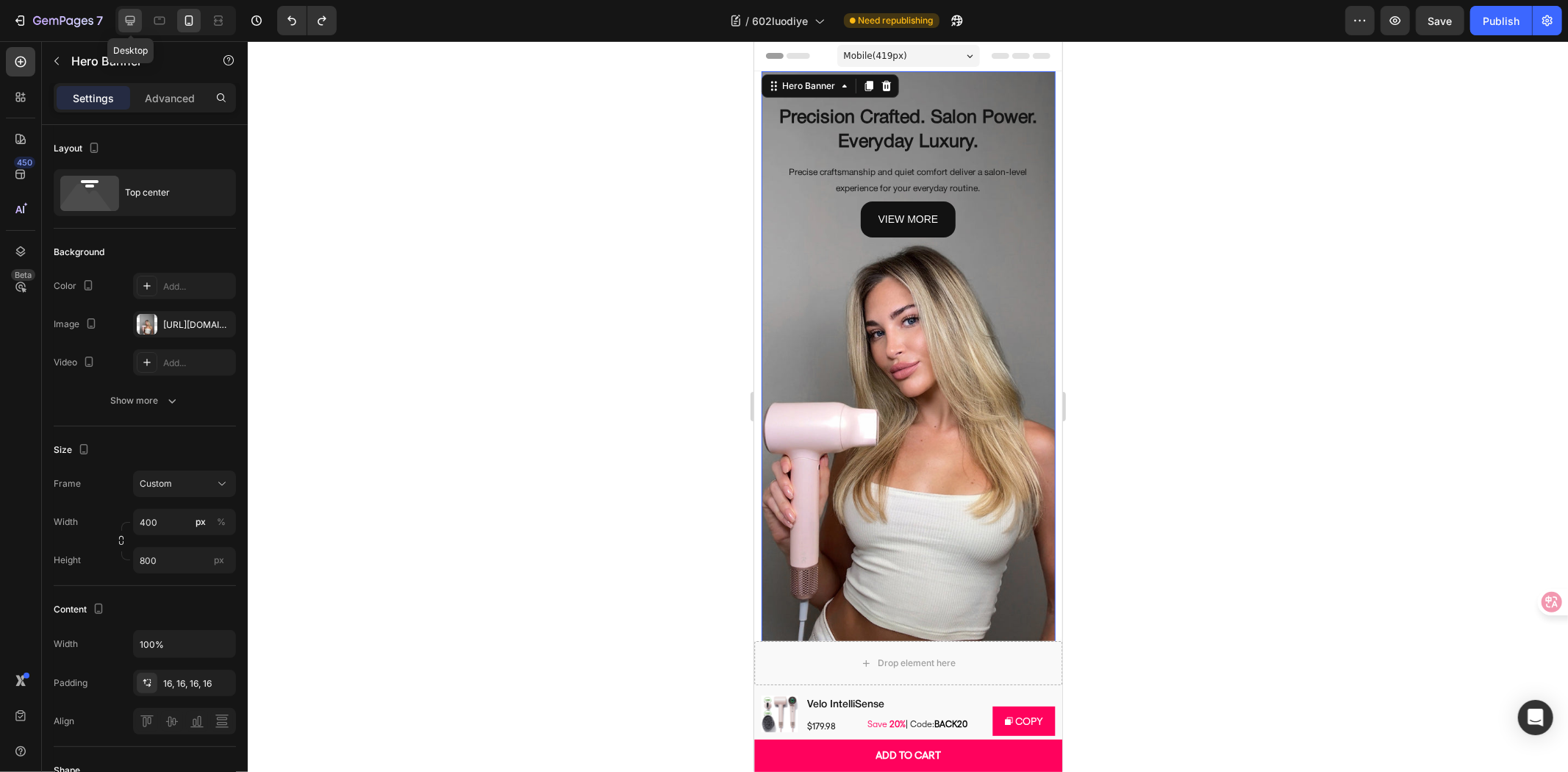
click at [133, 17] on icon at bounding box center [130, 21] width 14 height 14
type input "1200"
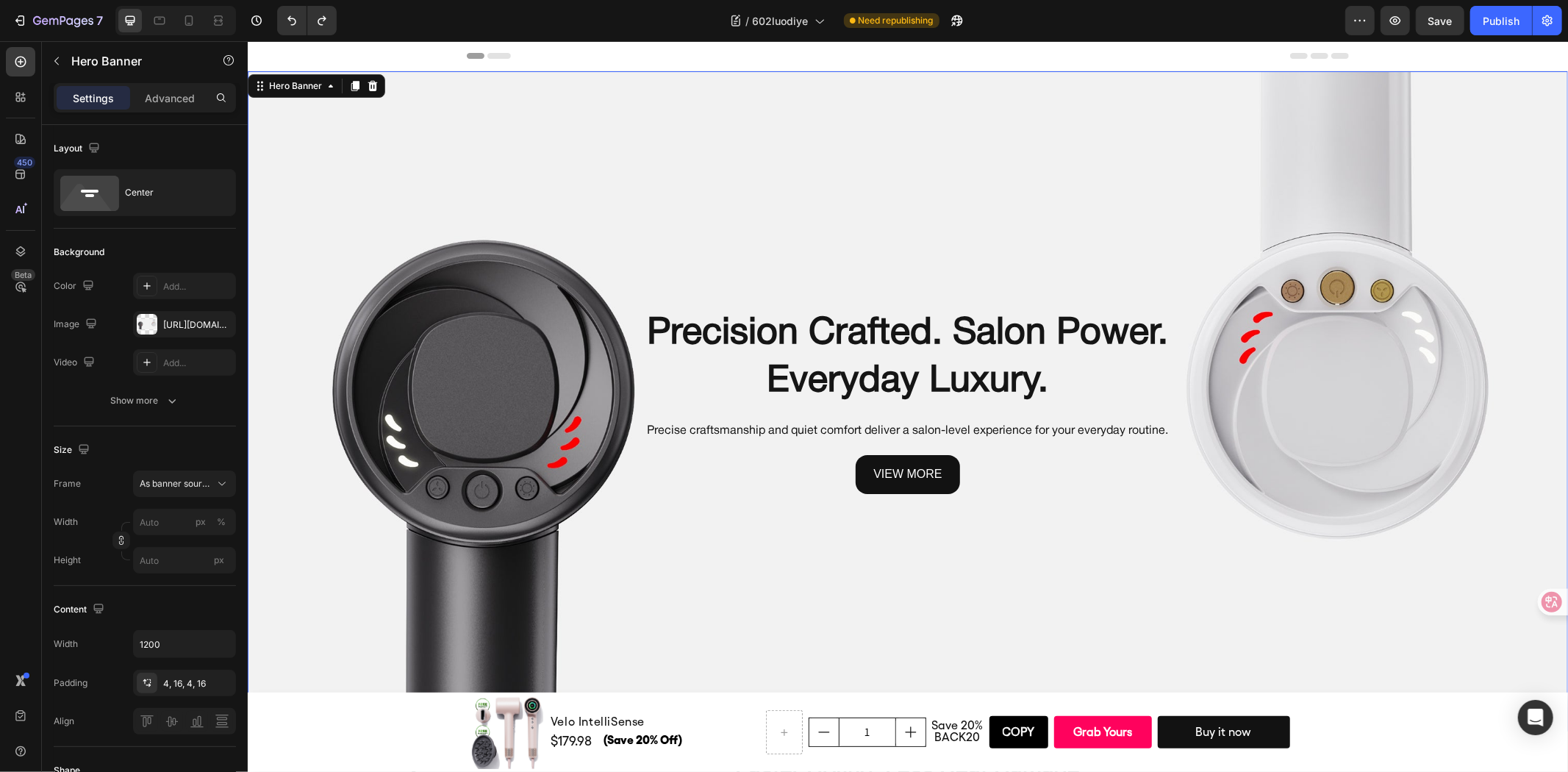
click at [736, 123] on div "Background Image" at bounding box center [907, 401] width 1320 height 660
click at [187, 327] on div "https://cdn.shopify.com/s/files/1/0634/6814/2701/files/gempages_571072593424024…" at bounding box center [184, 325] width 42 height 14
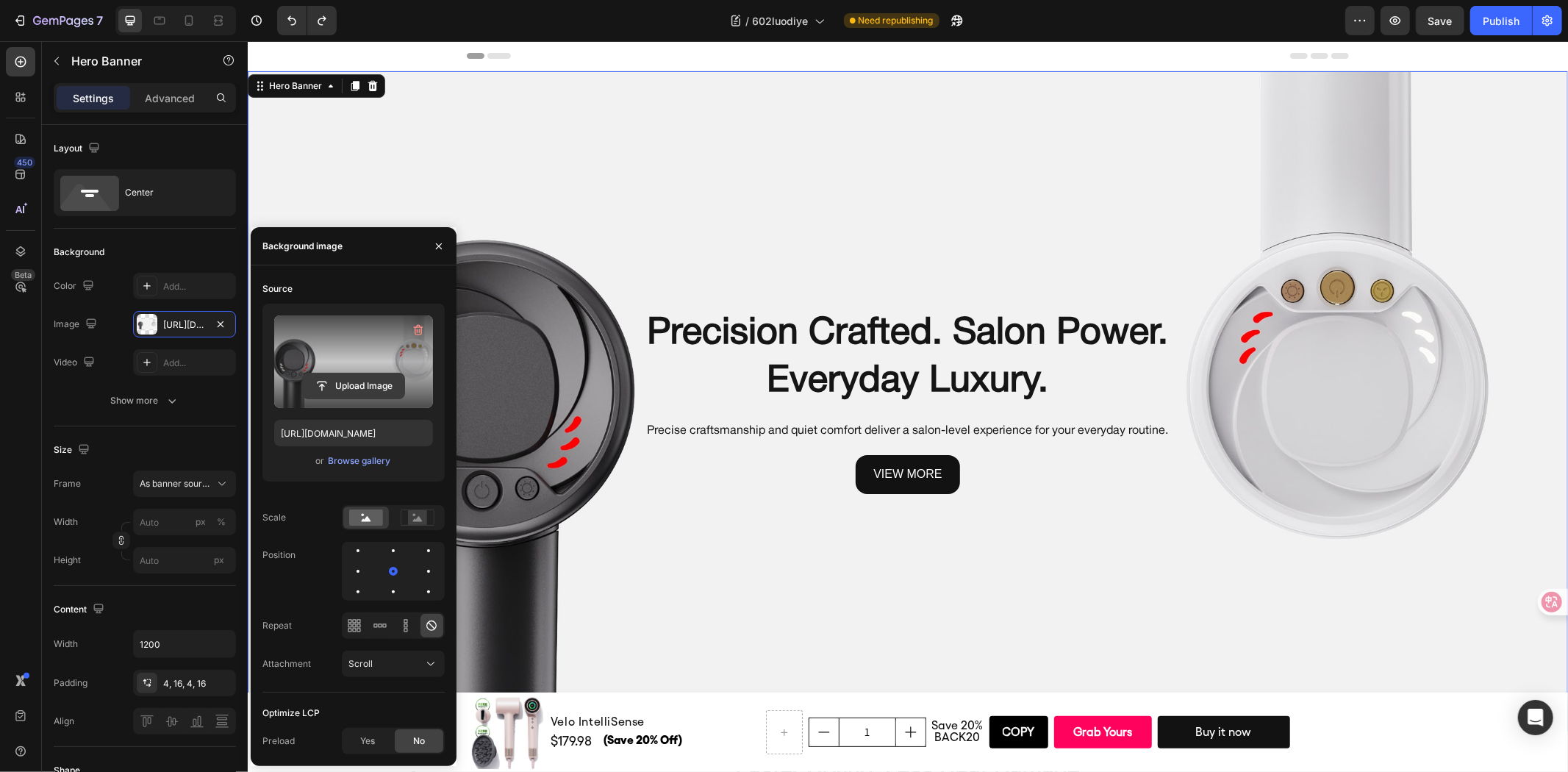
click at [356, 381] on input "file" at bounding box center [353, 385] width 101 height 25
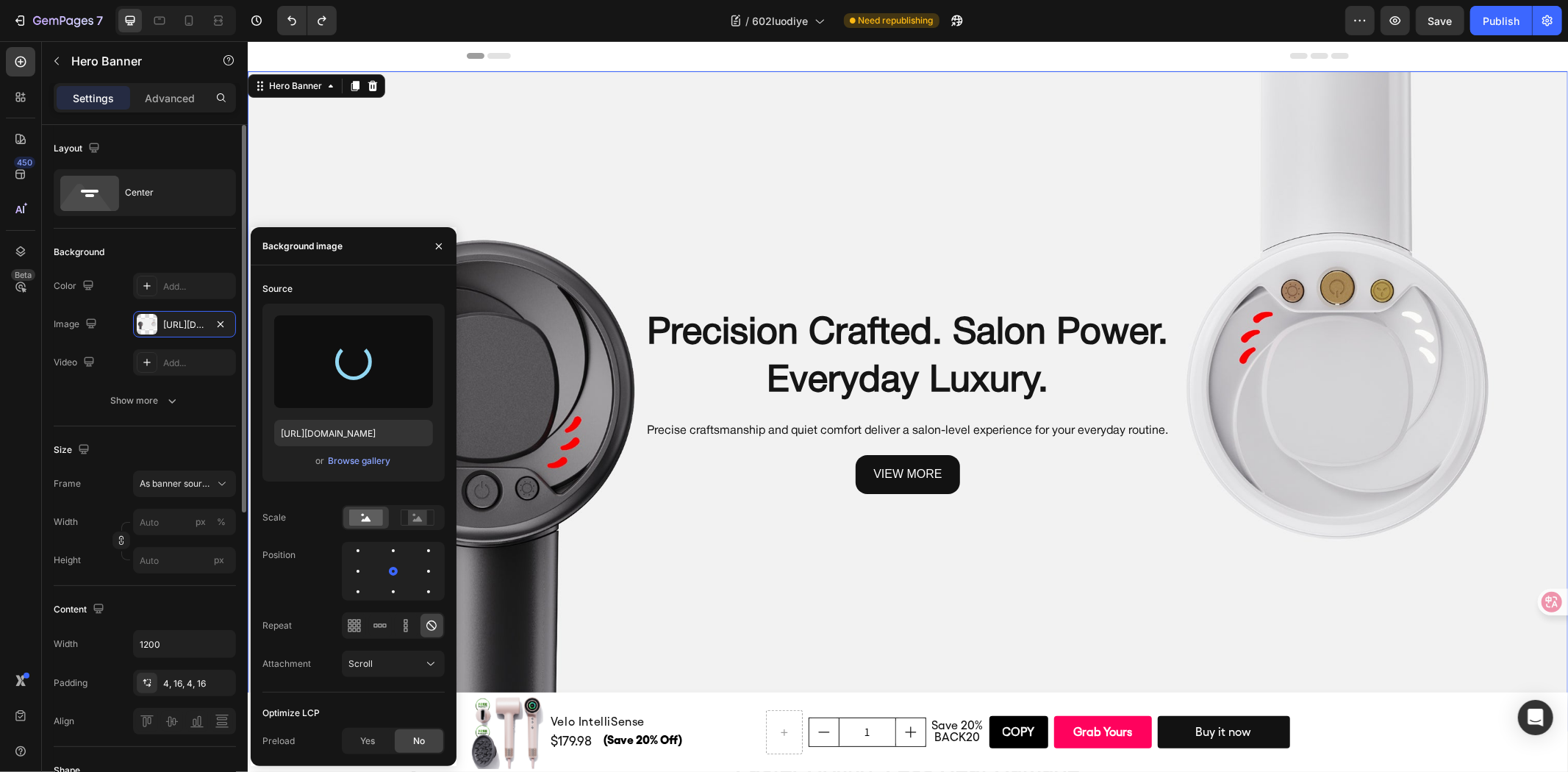
type input "https://cdn.shopify.com/s/files/1/0634/6814/2701/files/gempages_571072593424024…"
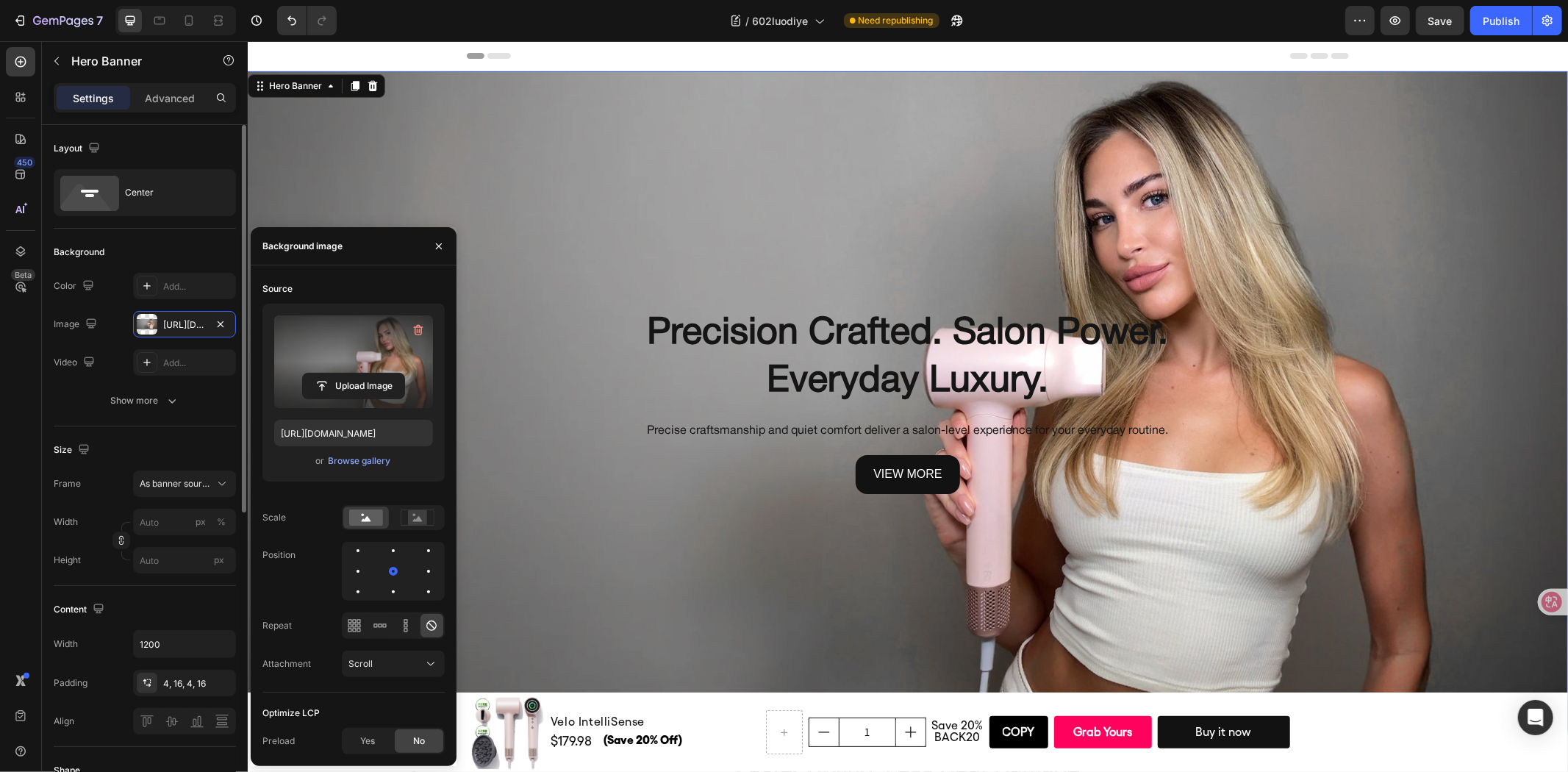
click at [174, 243] on div "Background" at bounding box center [144, 253] width 183 height 24
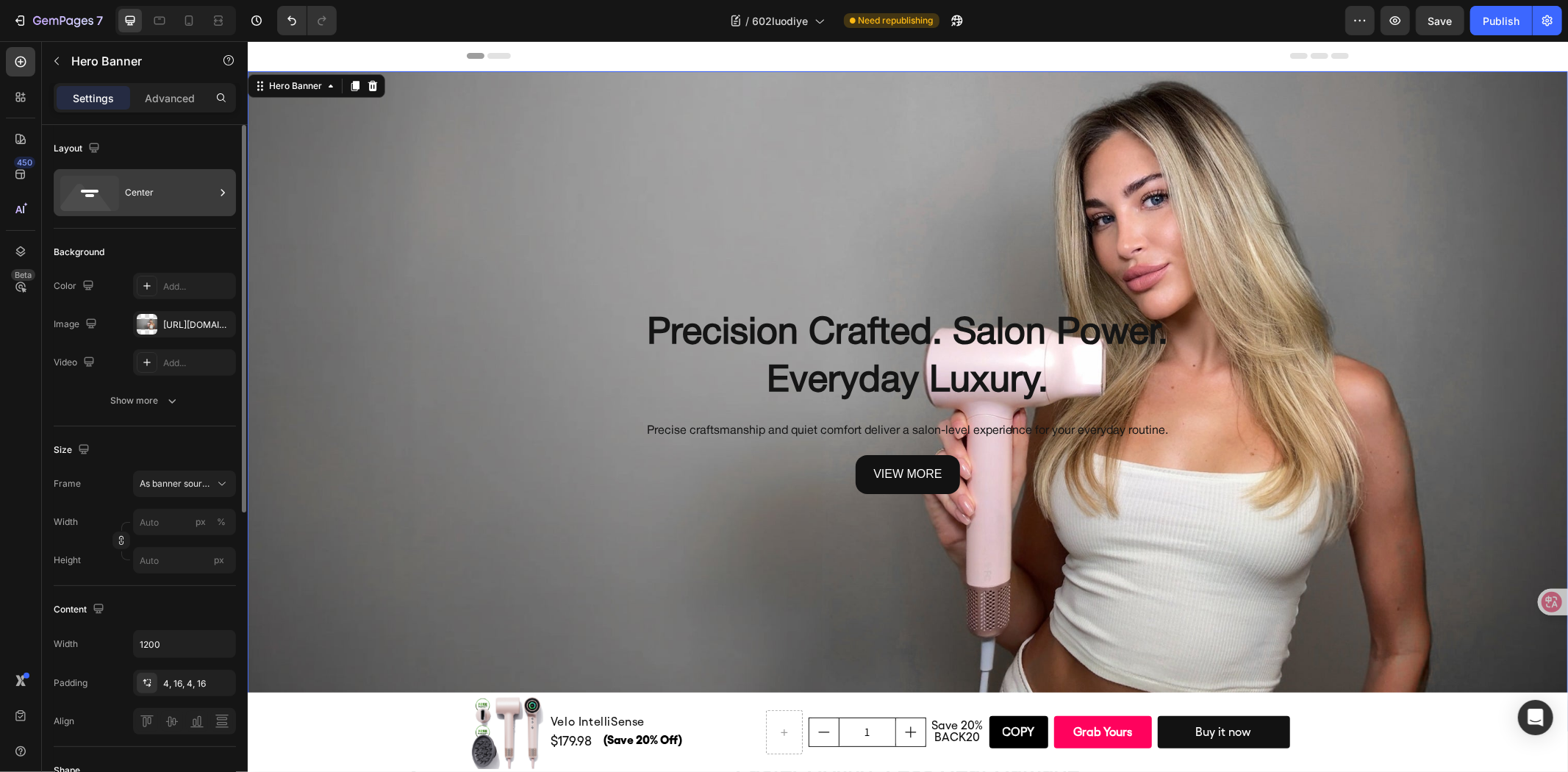
click at [184, 215] on div "Center" at bounding box center [144, 192] width 183 height 47
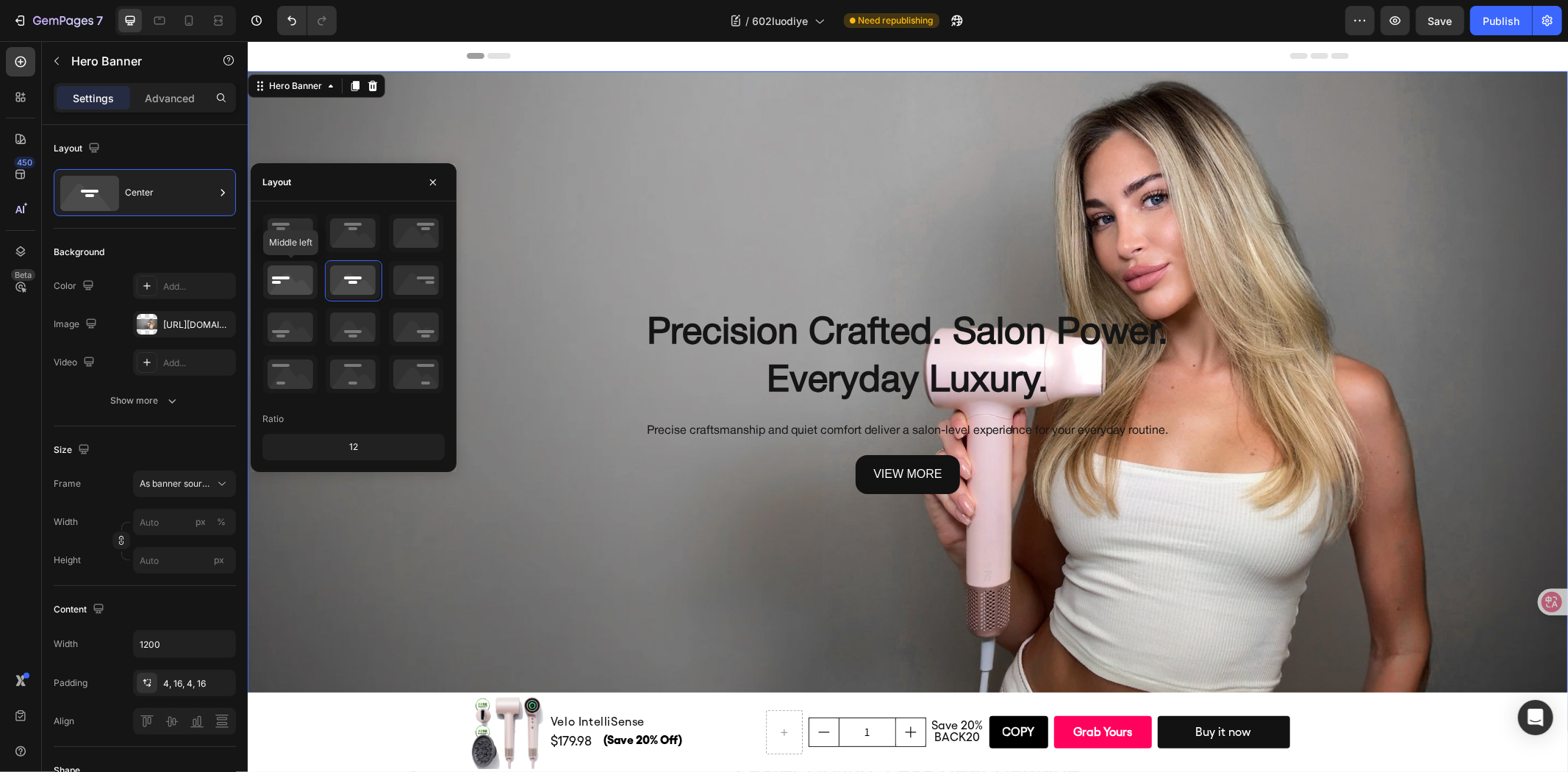
click at [297, 278] on icon at bounding box center [290, 280] width 54 height 38
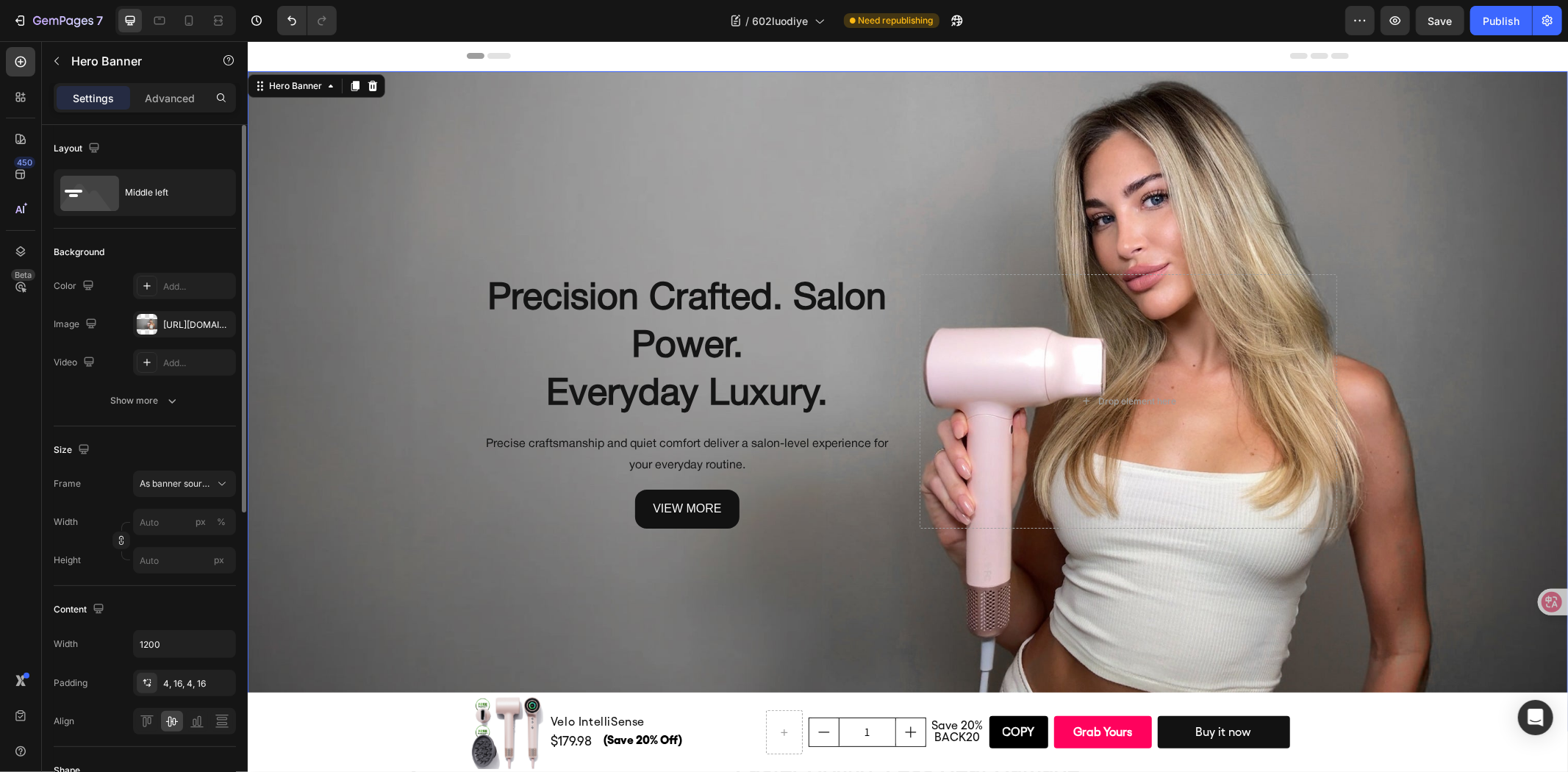
click at [900, 502] on div "Precision Crafted. Salon Power. Everyday Luxury. Heading Precise craftsmanship …" at bounding box center [907, 400] width 882 height 259
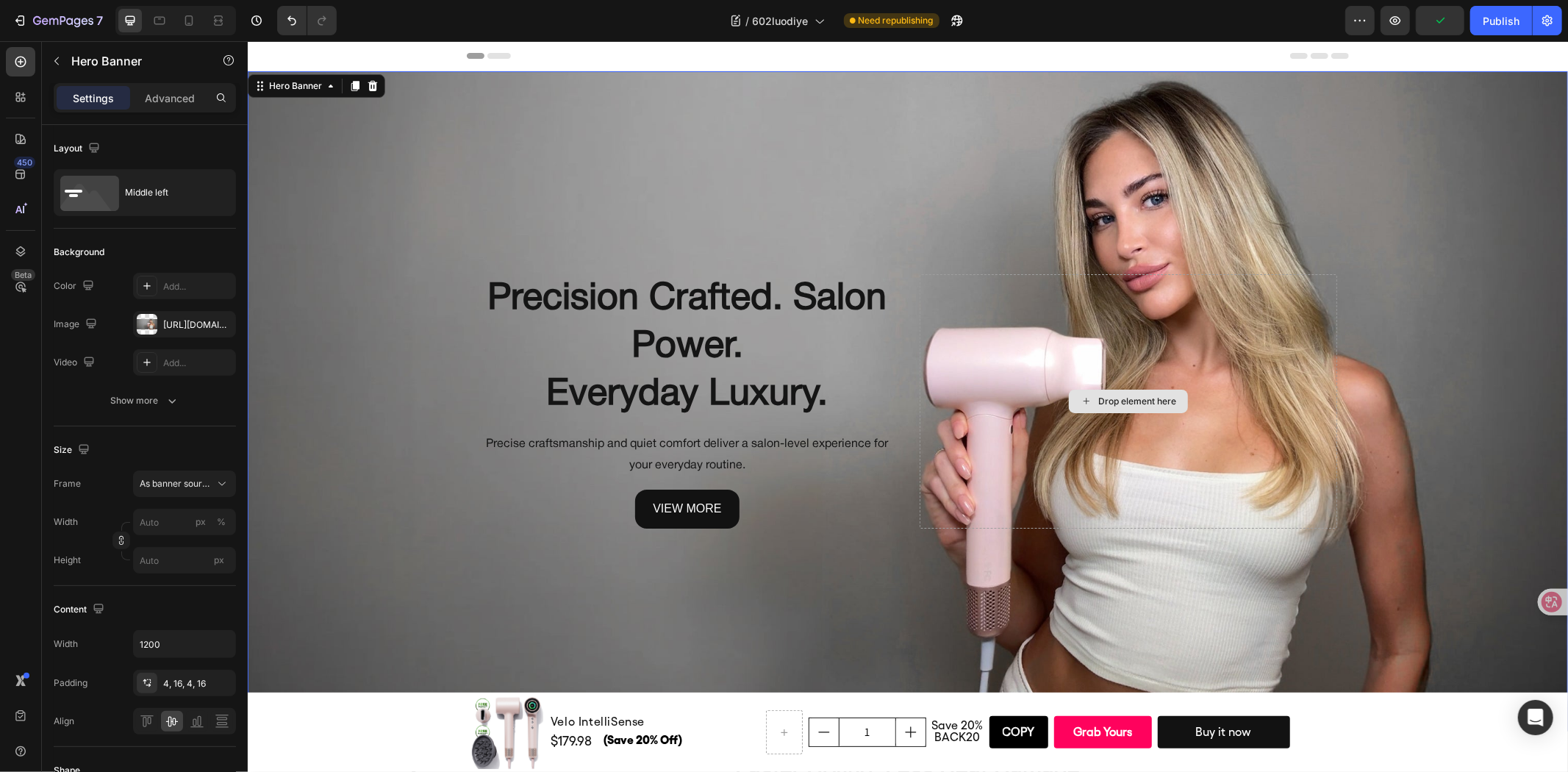
click at [966, 325] on div "Drop element here" at bounding box center [1128, 400] width 418 height 254
click at [289, 10] on button "Undo/Redo" at bounding box center [292, 20] width 29 height 30
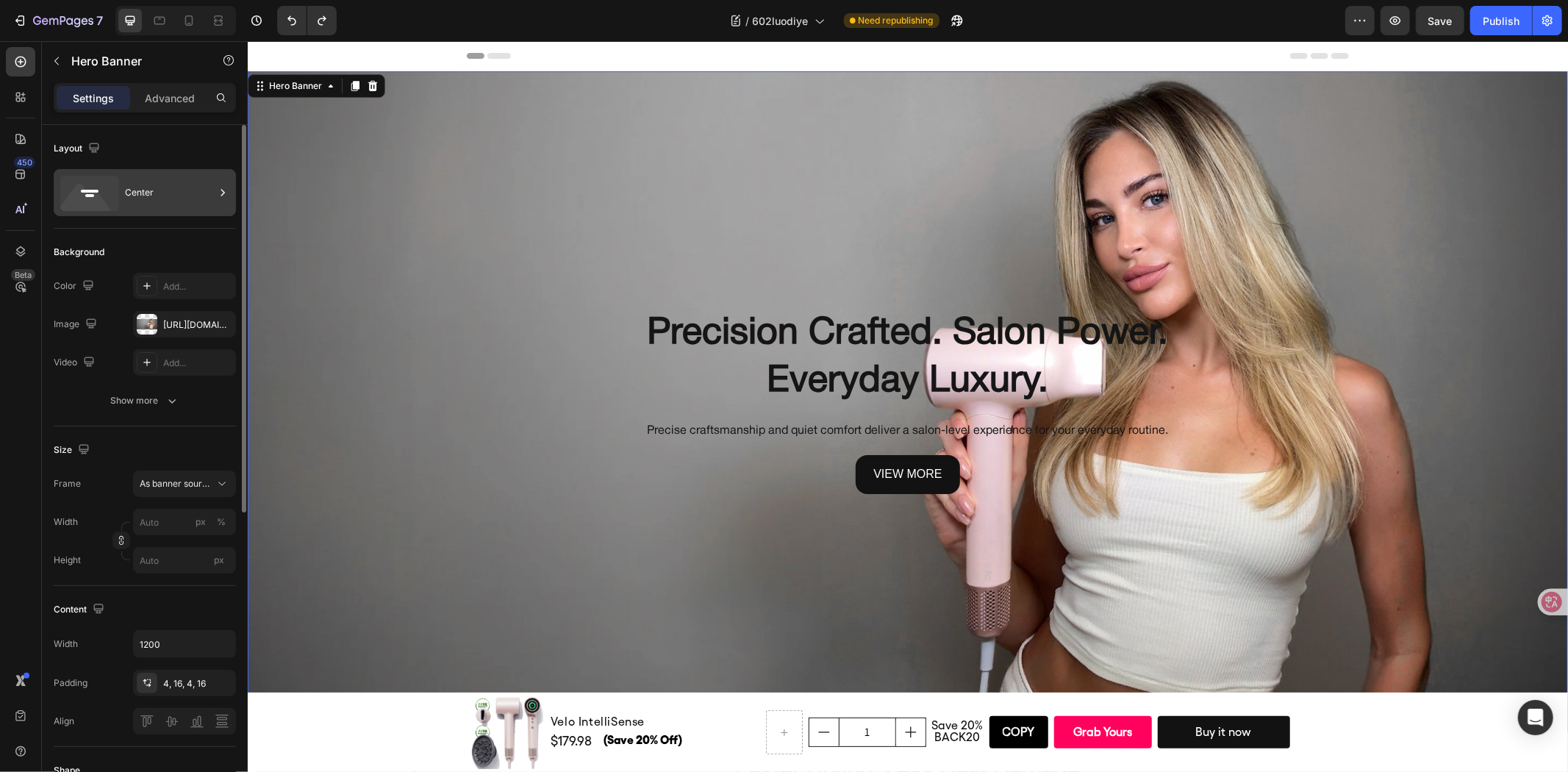
click at [199, 207] on div "Center" at bounding box center [170, 192] width 89 height 33
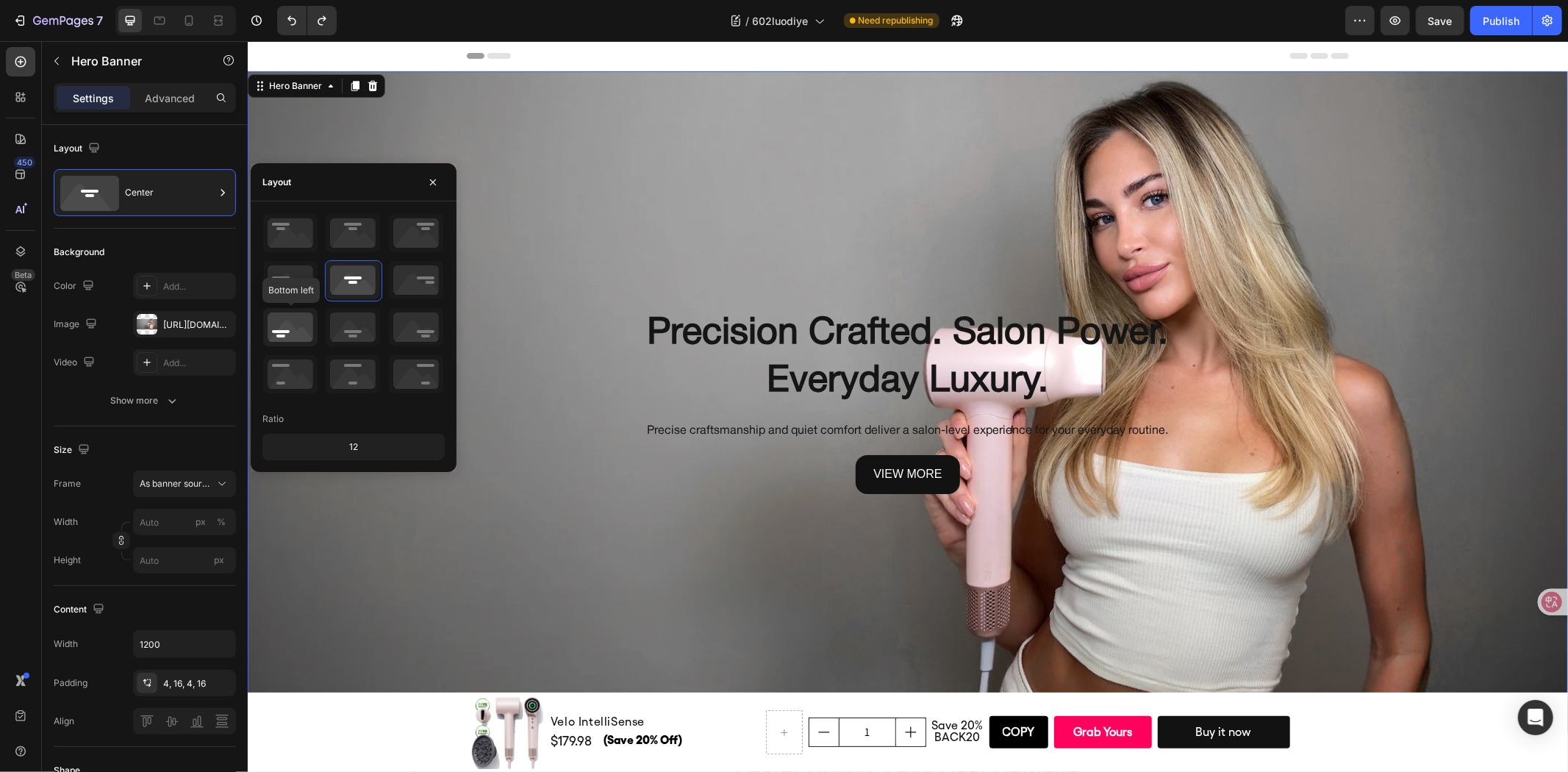
click at [278, 325] on icon at bounding box center [290, 327] width 54 height 38
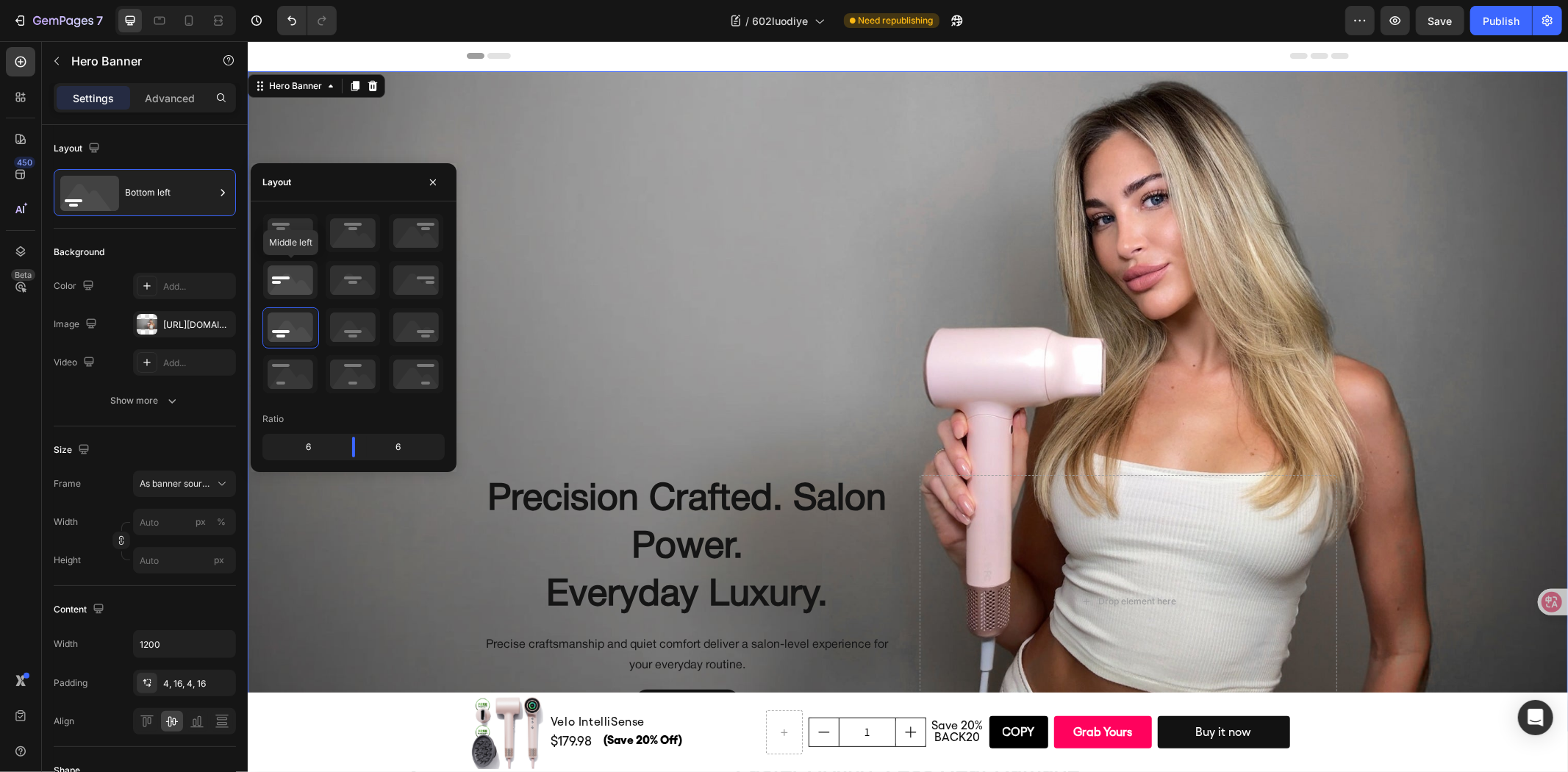
click at [277, 285] on icon at bounding box center [290, 280] width 54 height 38
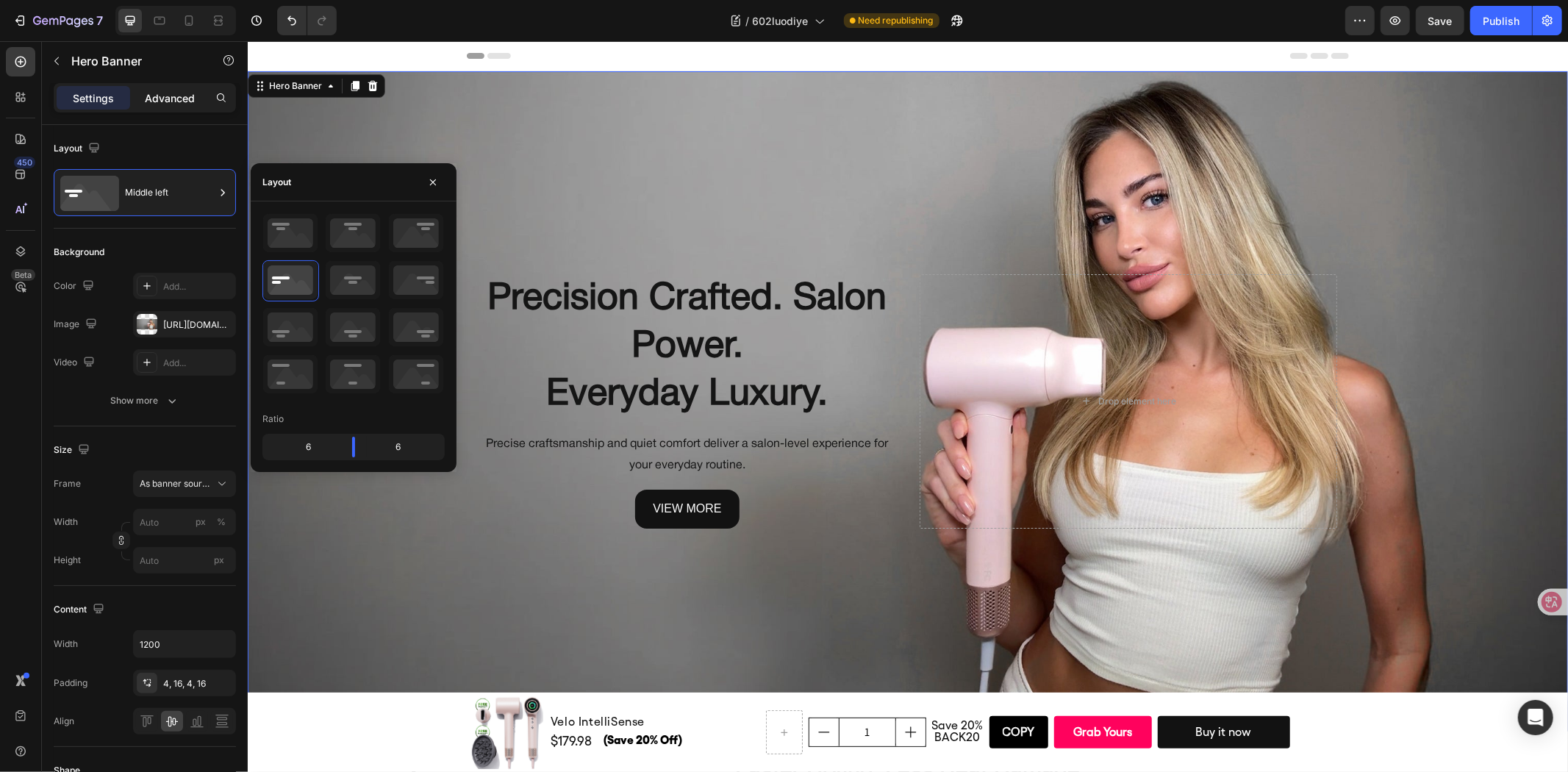
click at [191, 89] on div "Advanced" at bounding box center [170, 98] width 73 height 24
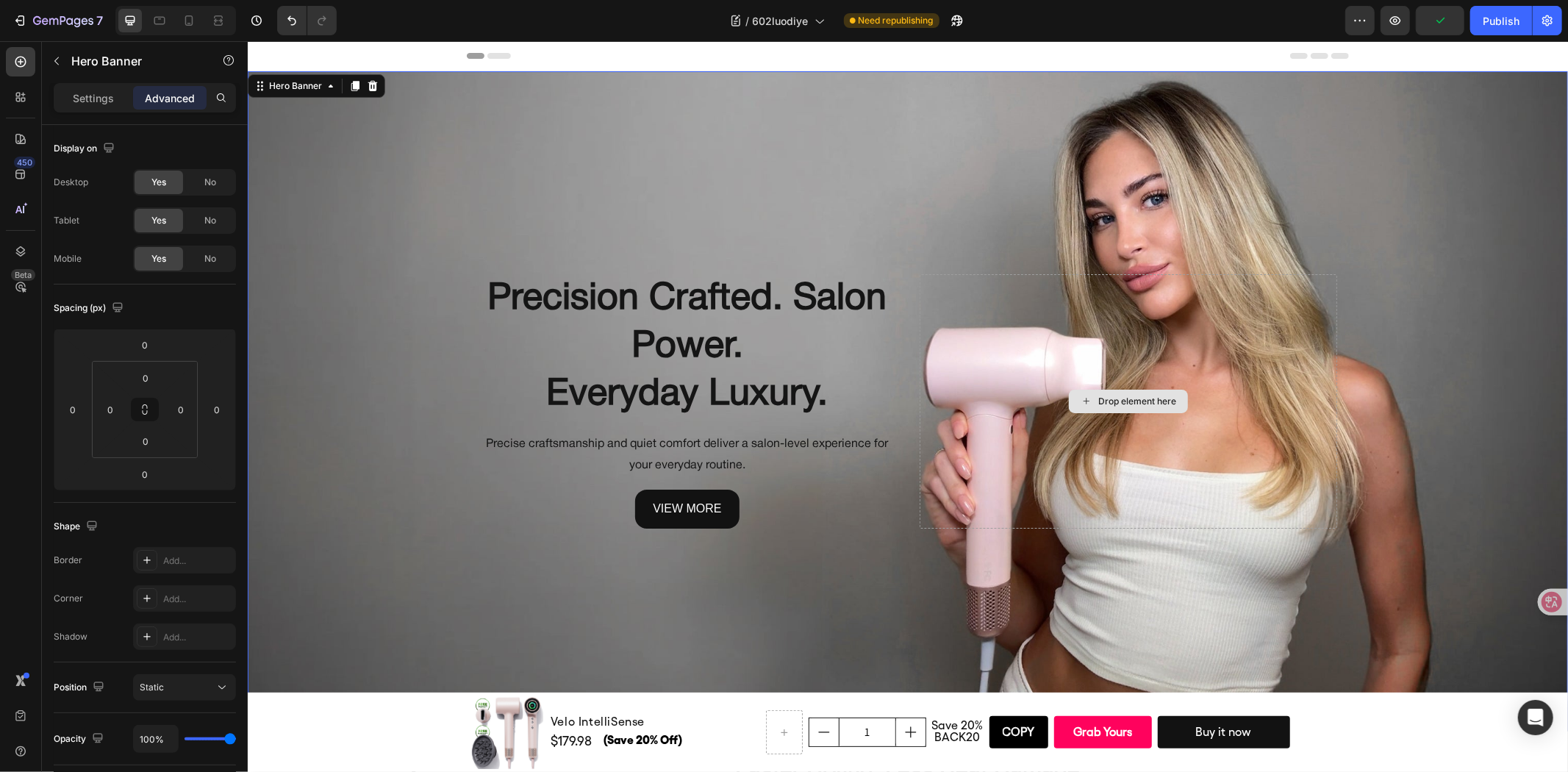
click at [1121, 429] on div "Drop element here" at bounding box center [1128, 400] width 418 height 254
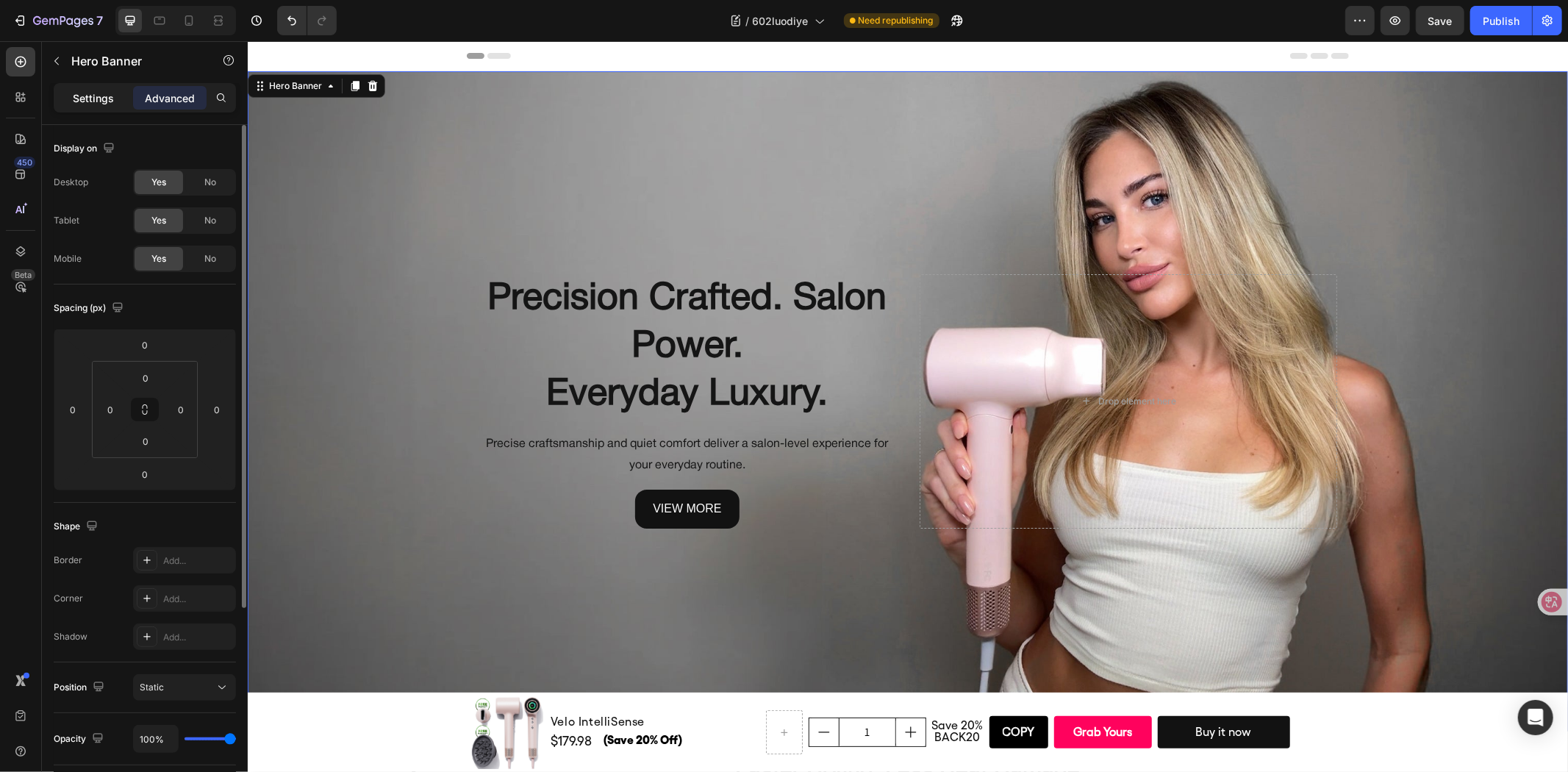
click at [85, 94] on p "Settings" at bounding box center [93, 97] width 41 height 15
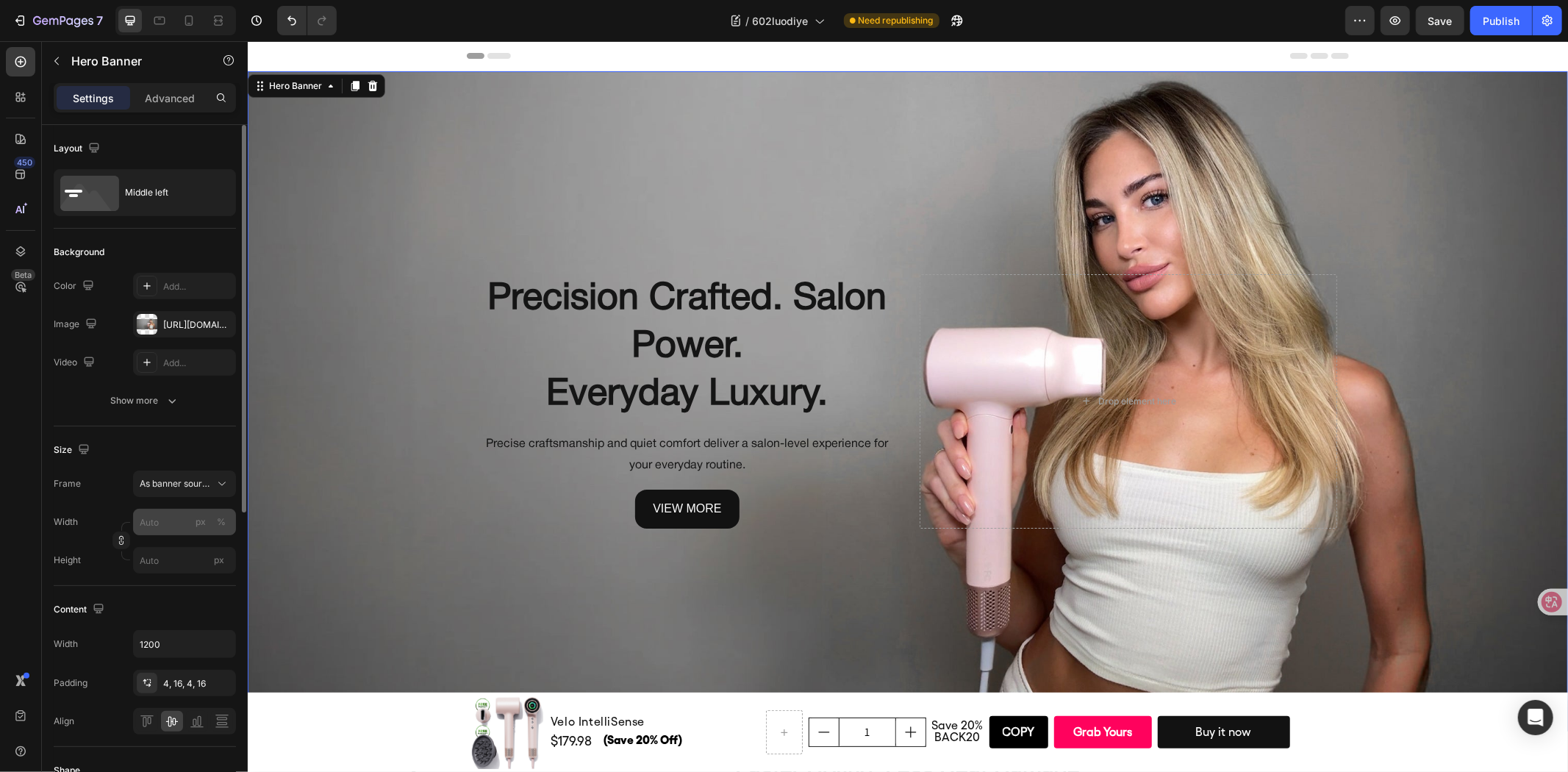
scroll to position [81, 0]
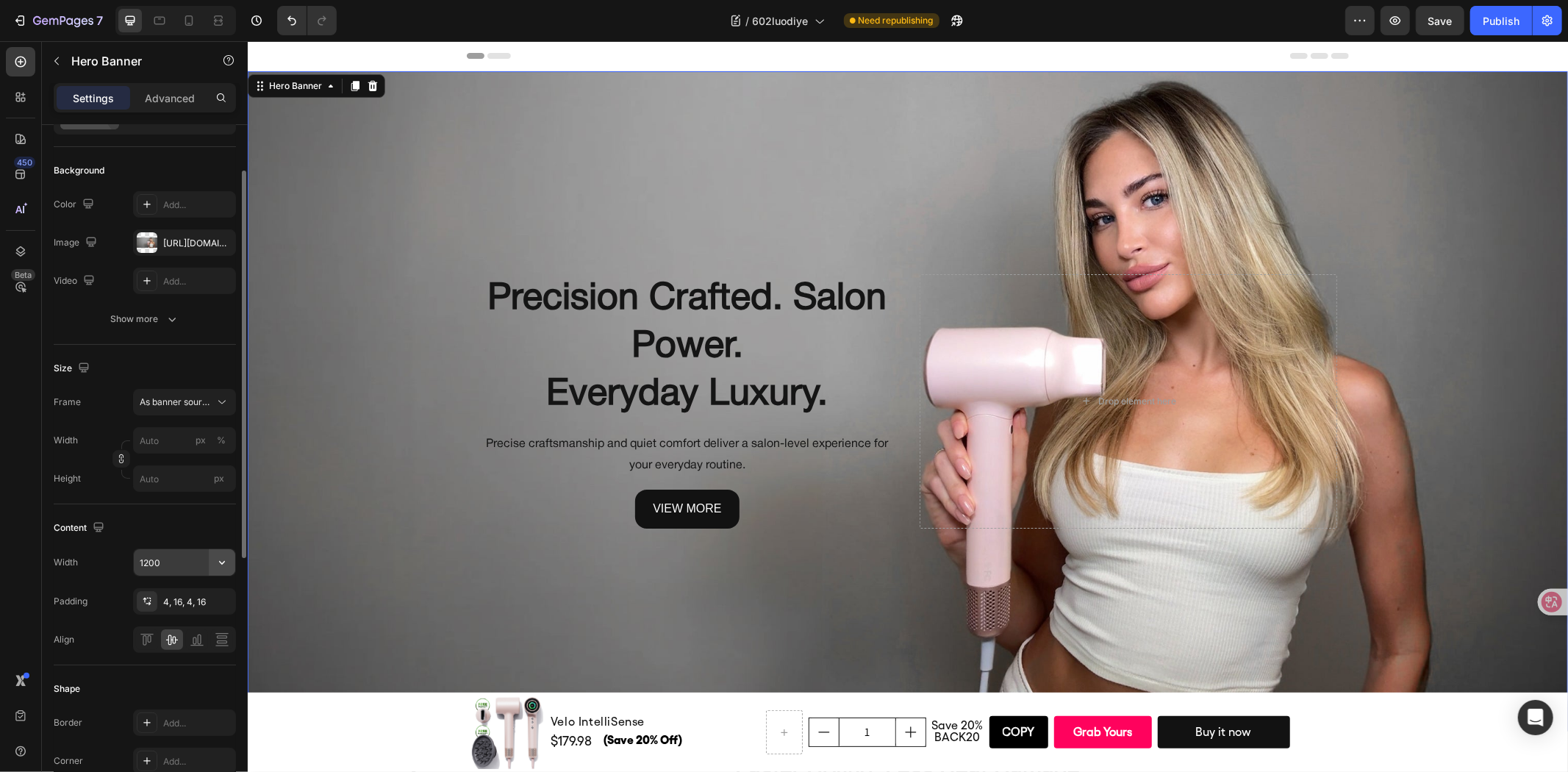
click at [213, 569] on button "button" at bounding box center [222, 562] width 26 height 26
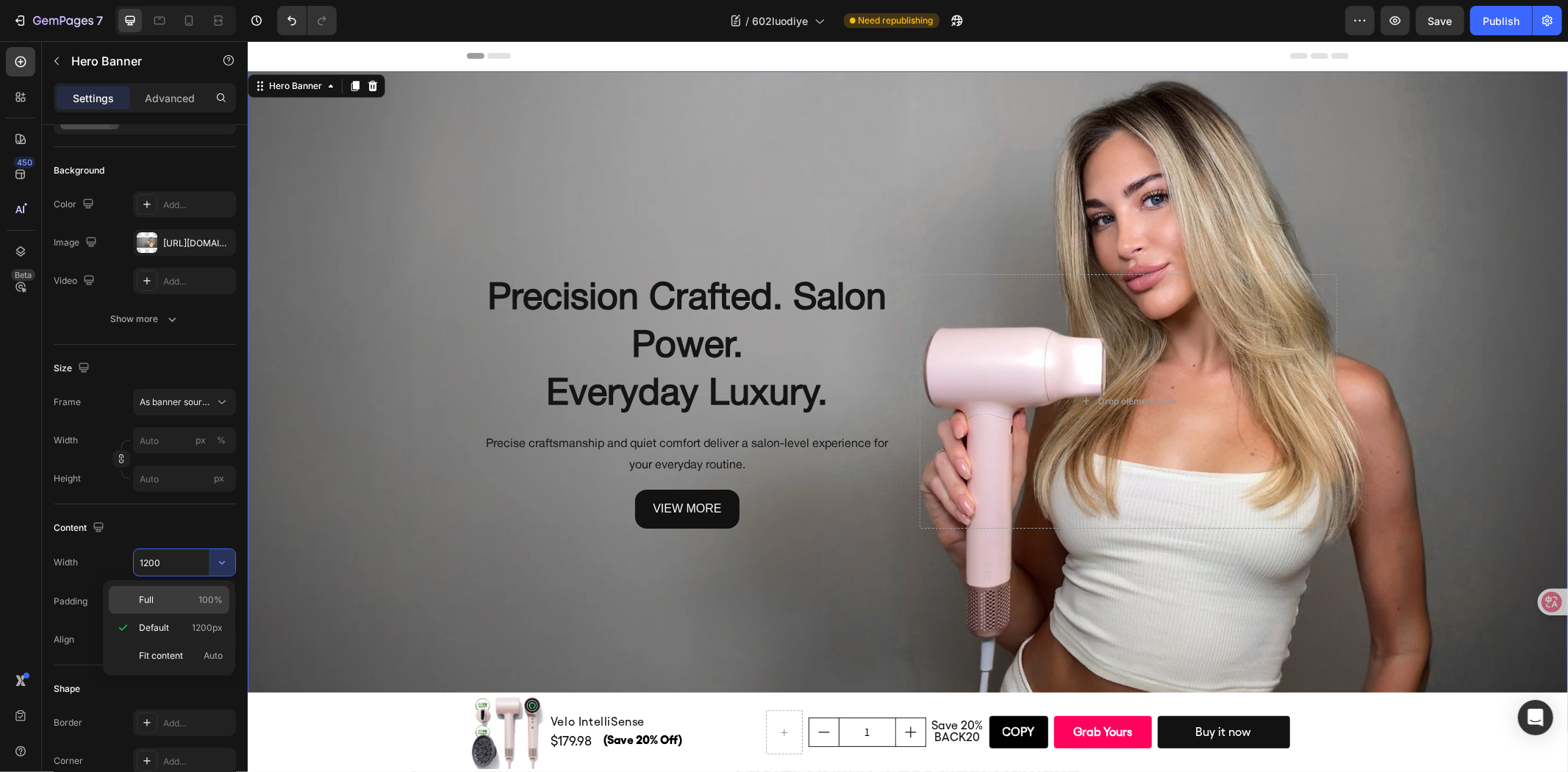
click at [203, 590] on div "Full 100%" at bounding box center [168, 600] width 120 height 28
type input "100%"
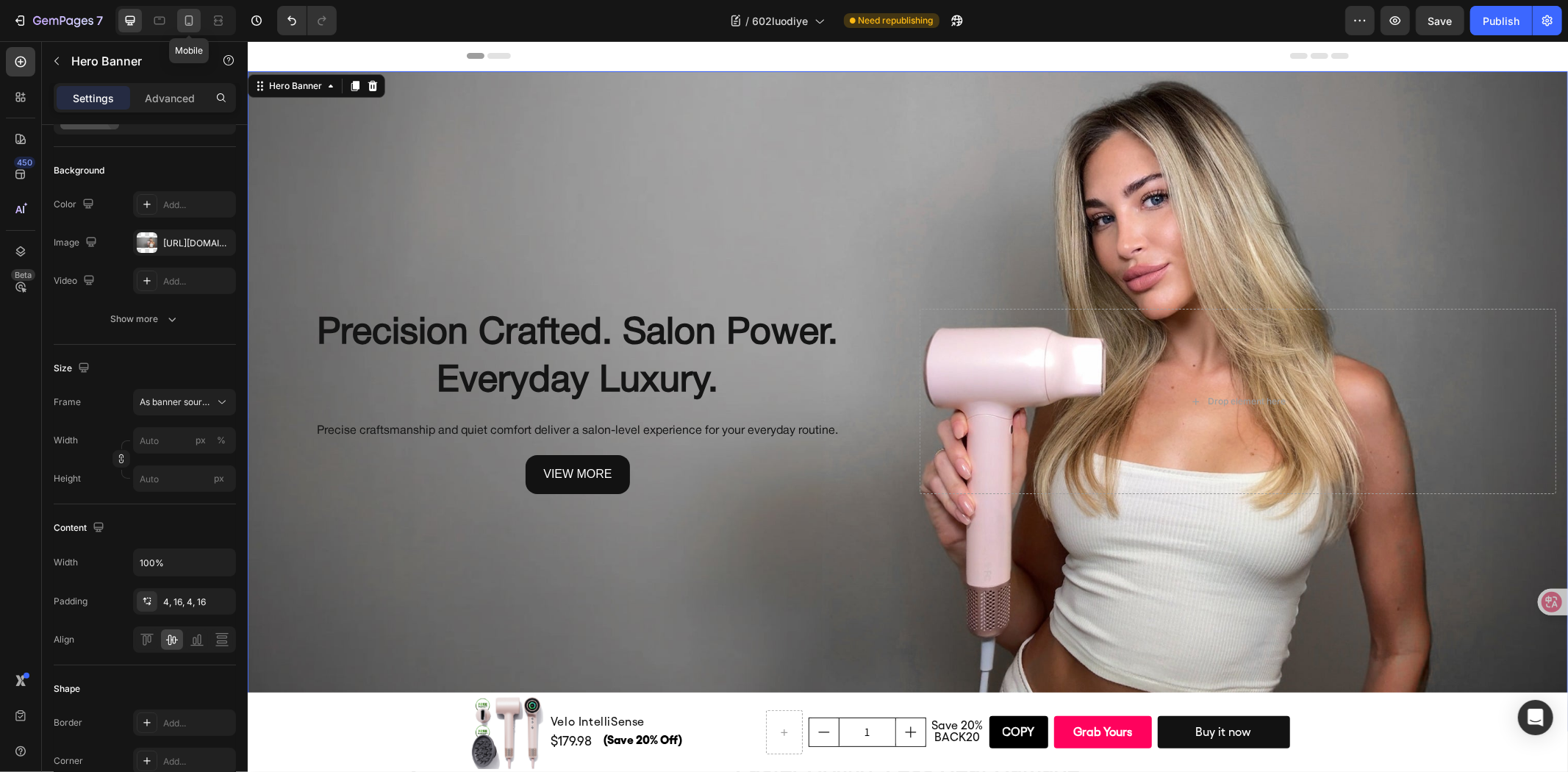
click at [187, 20] on icon at bounding box center [189, 21] width 14 height 14
type input "400"
type input "800"
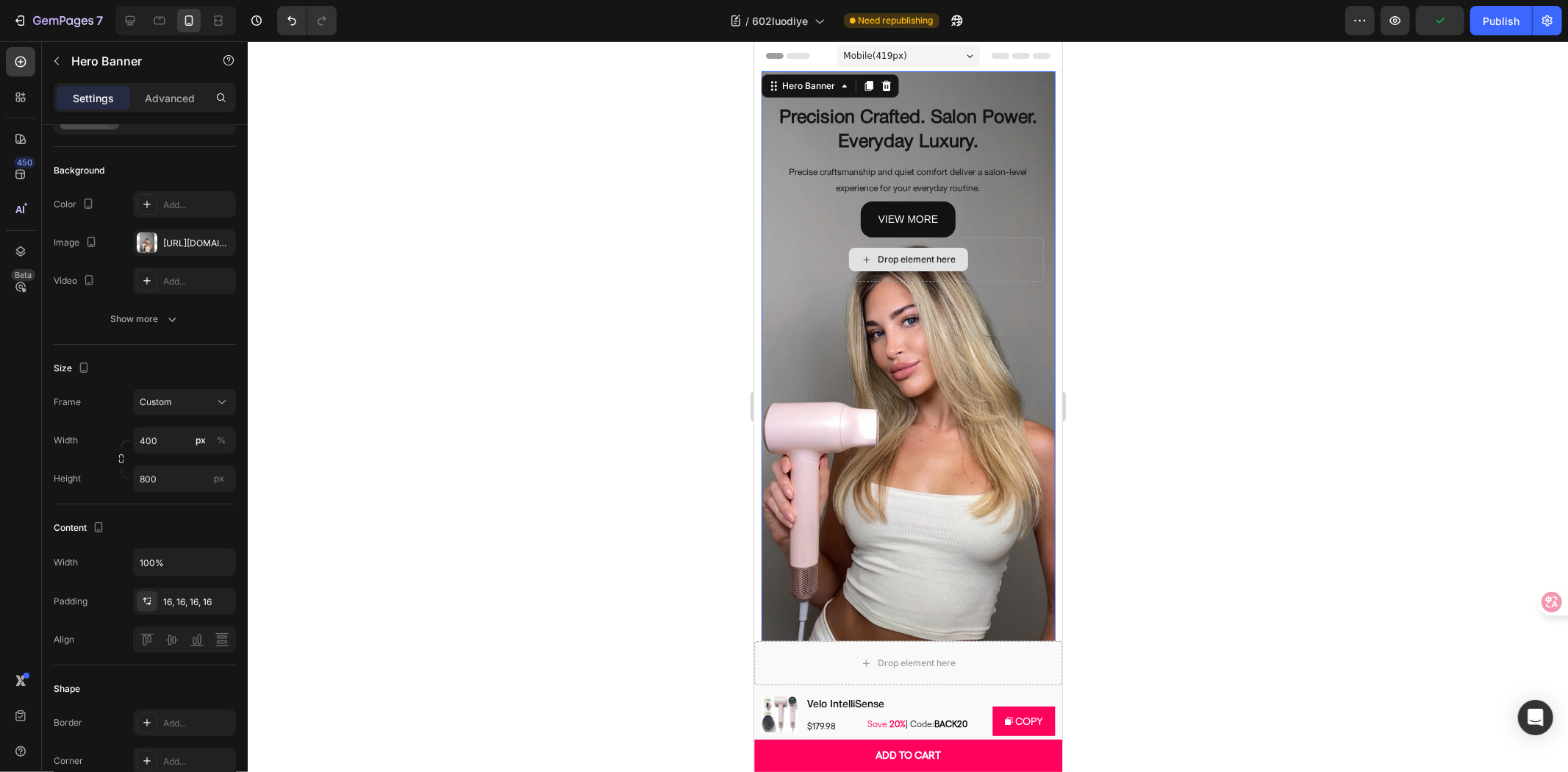
click at [991, 259] on div "Drop element here" at bounding box center [907, 258] width 270 height 44
click at [845, 421] on div "Background Image" at bounding box center [907, 365] width 294 height 589
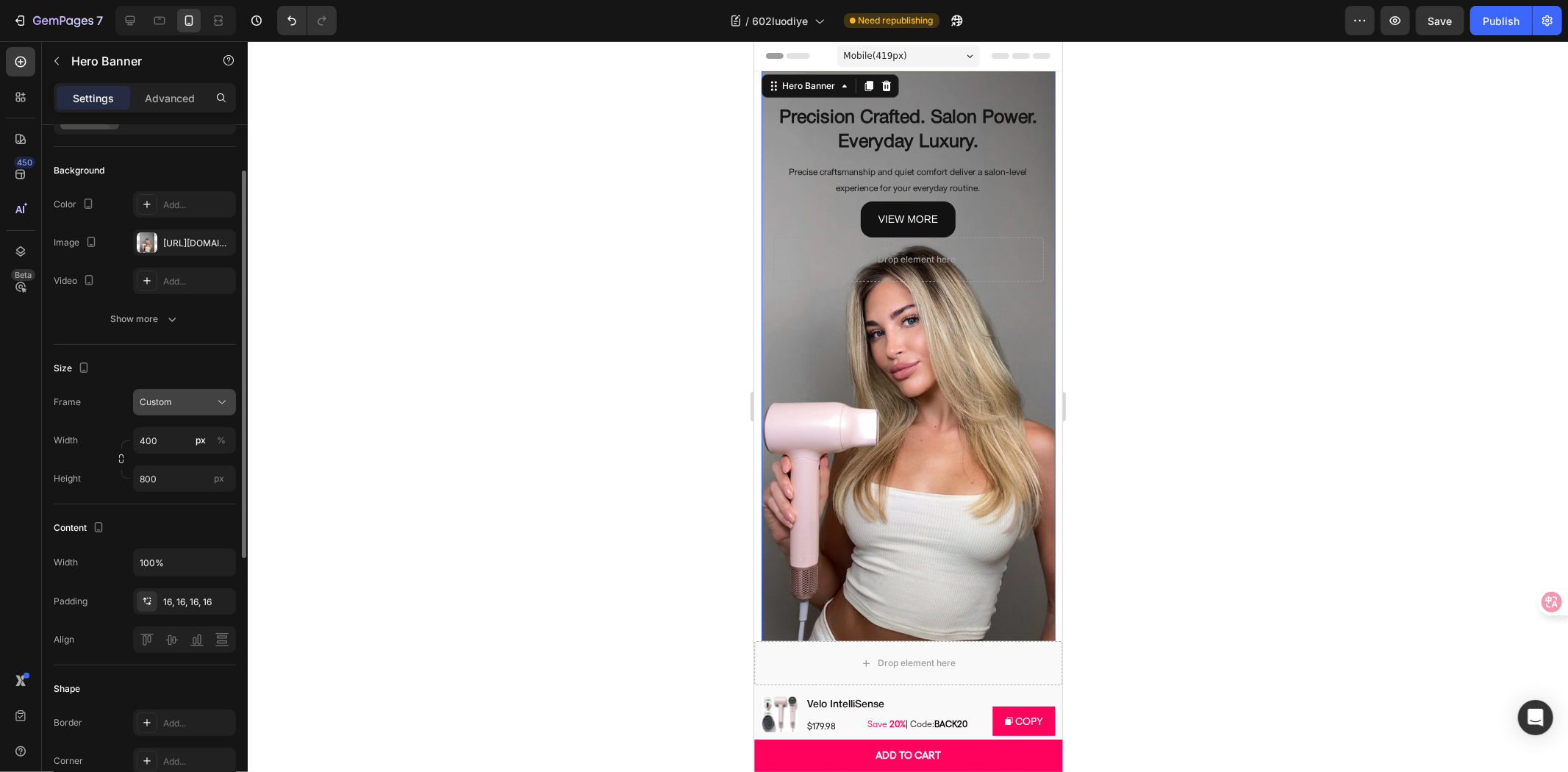
click at [218, 408] on icon at bounding box center [222, 402] width 14 height 14
click at [170, 447] on div "As banner source" at bounding box center [171, 437] width 118 height 26
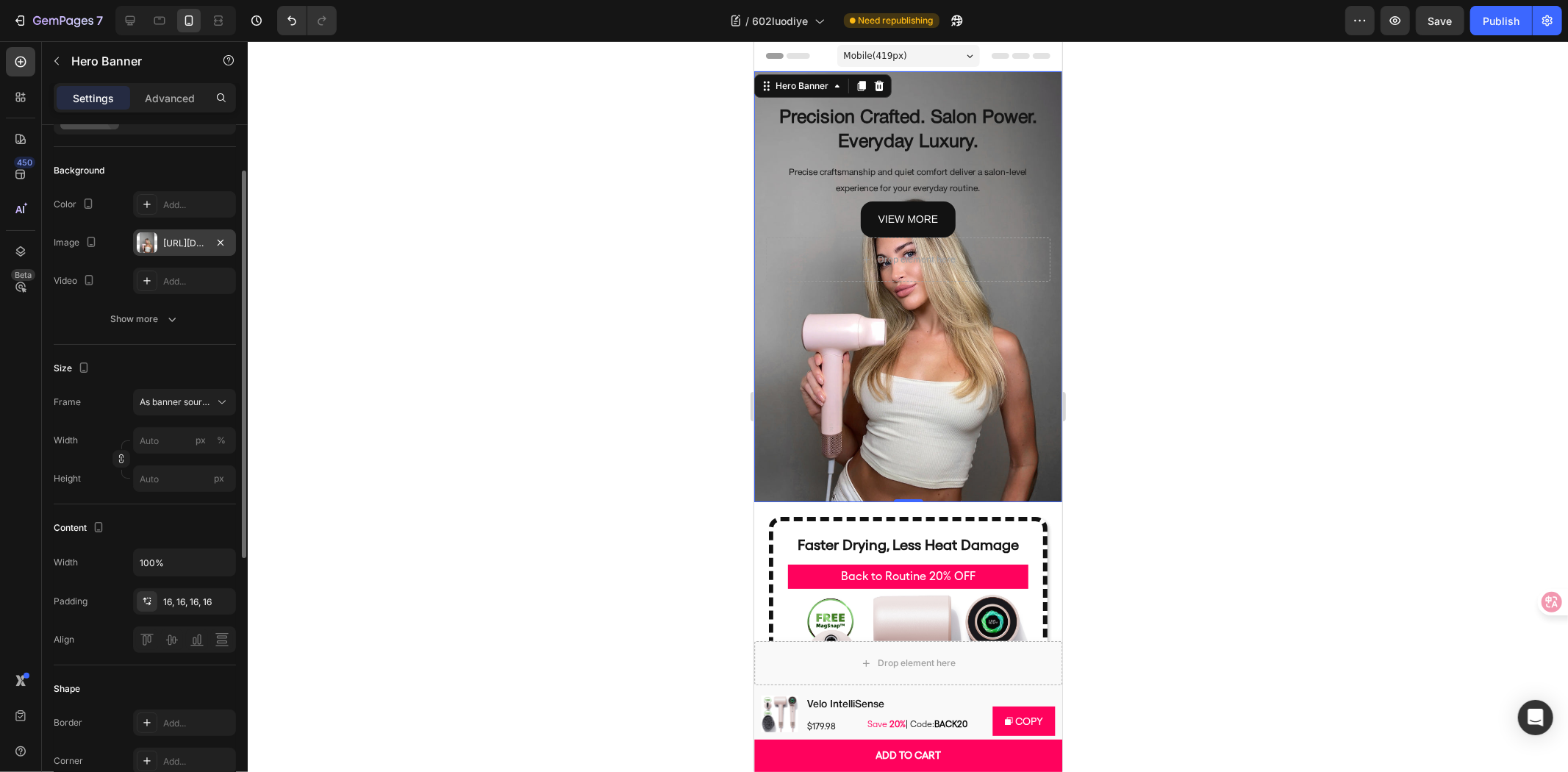
click at [202, 242] on div "https://cdn.shopify.com/s/files/1/0634/6814/2701/files/gempages_571072593424024…" at bounding box center [184, 243] width 42 height 14
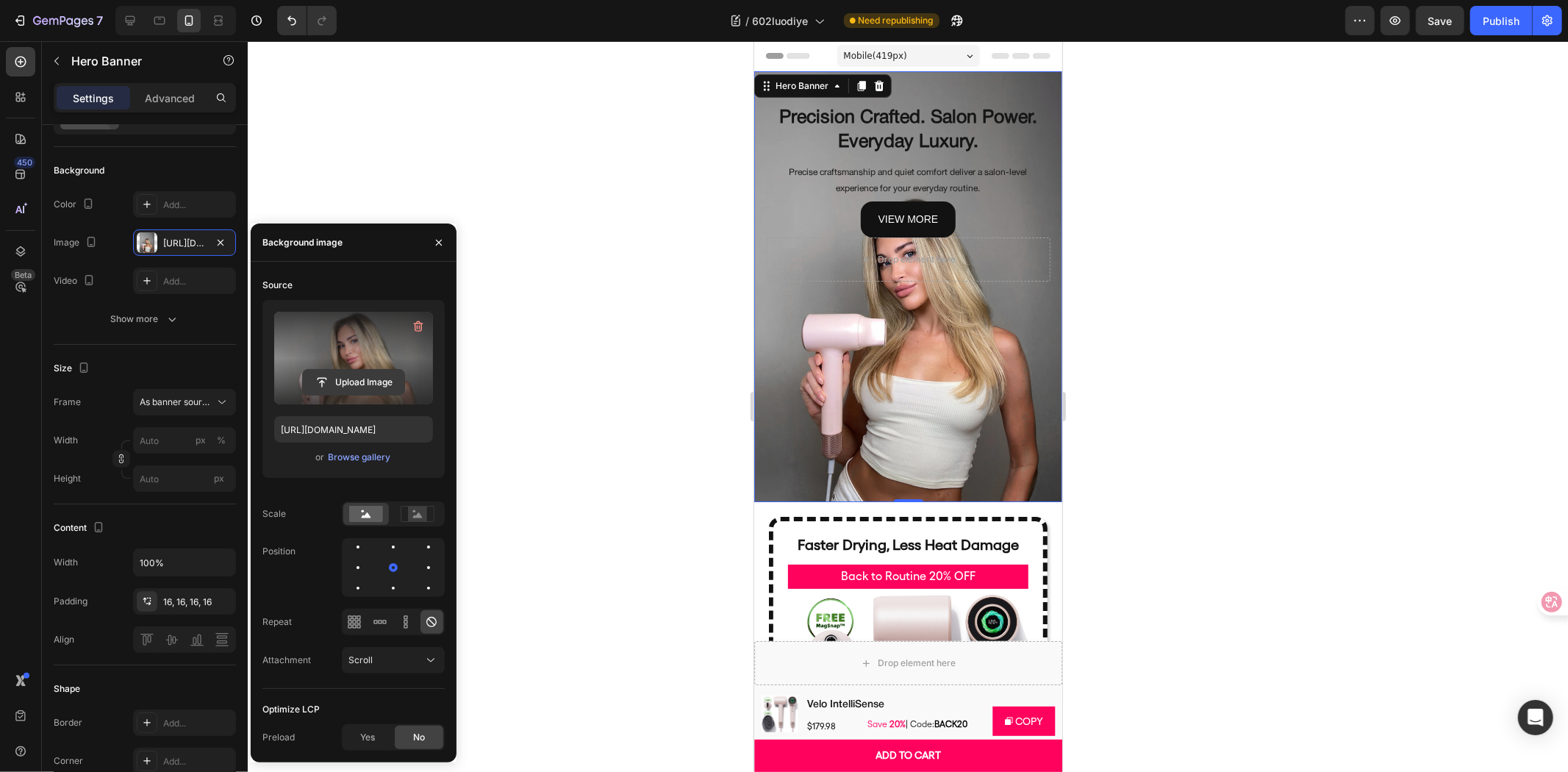
click at [332, 379] on input "file" at bounding box center [353, 382] width 101 height 25
type input "https://cdn.shopify.com/s/files/1/0634/6814/2701/files/gempages_571072593424024…"
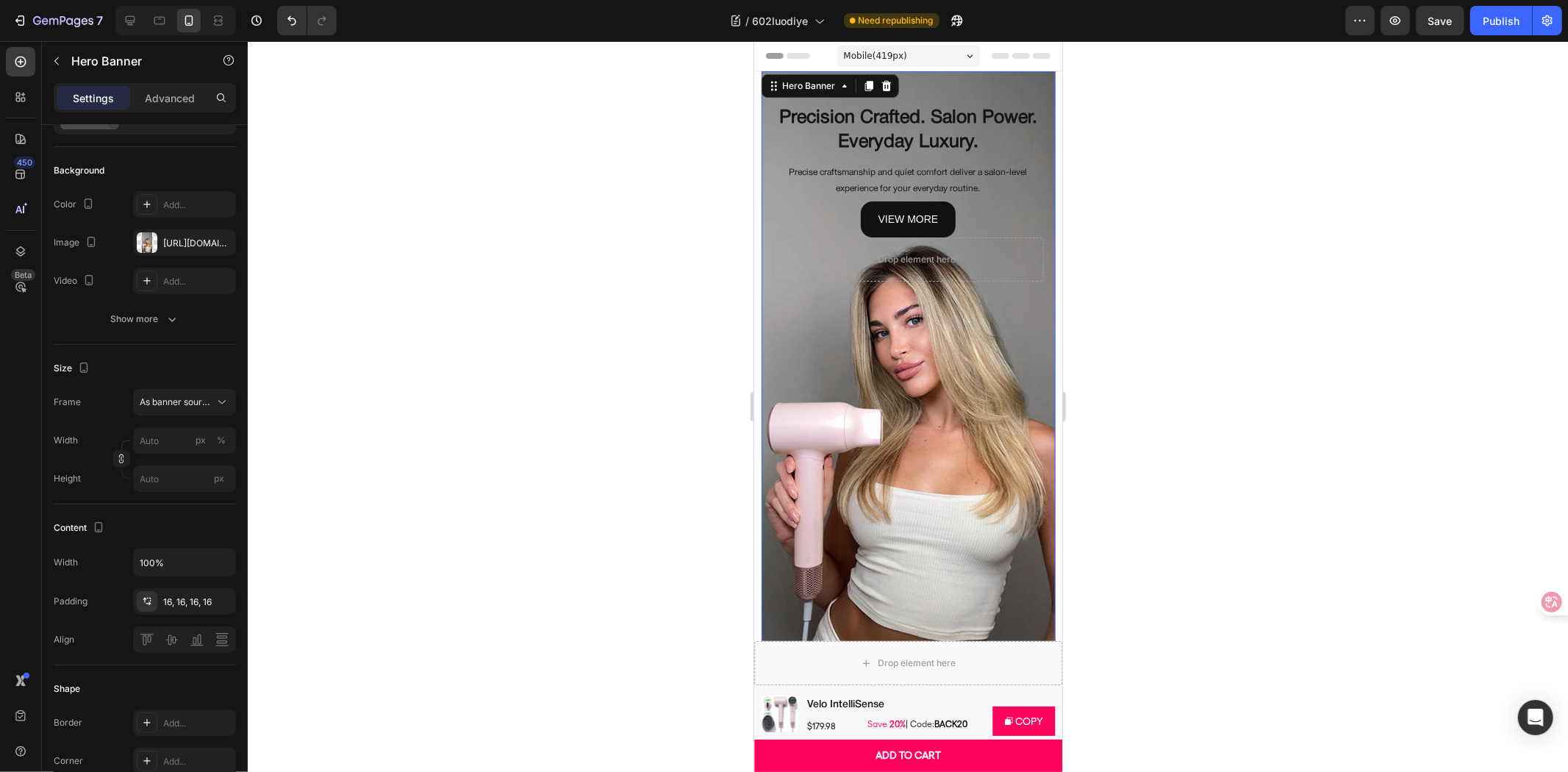
click at [694, 471] on div at bounding box center [908, 407] width 1320 height 731
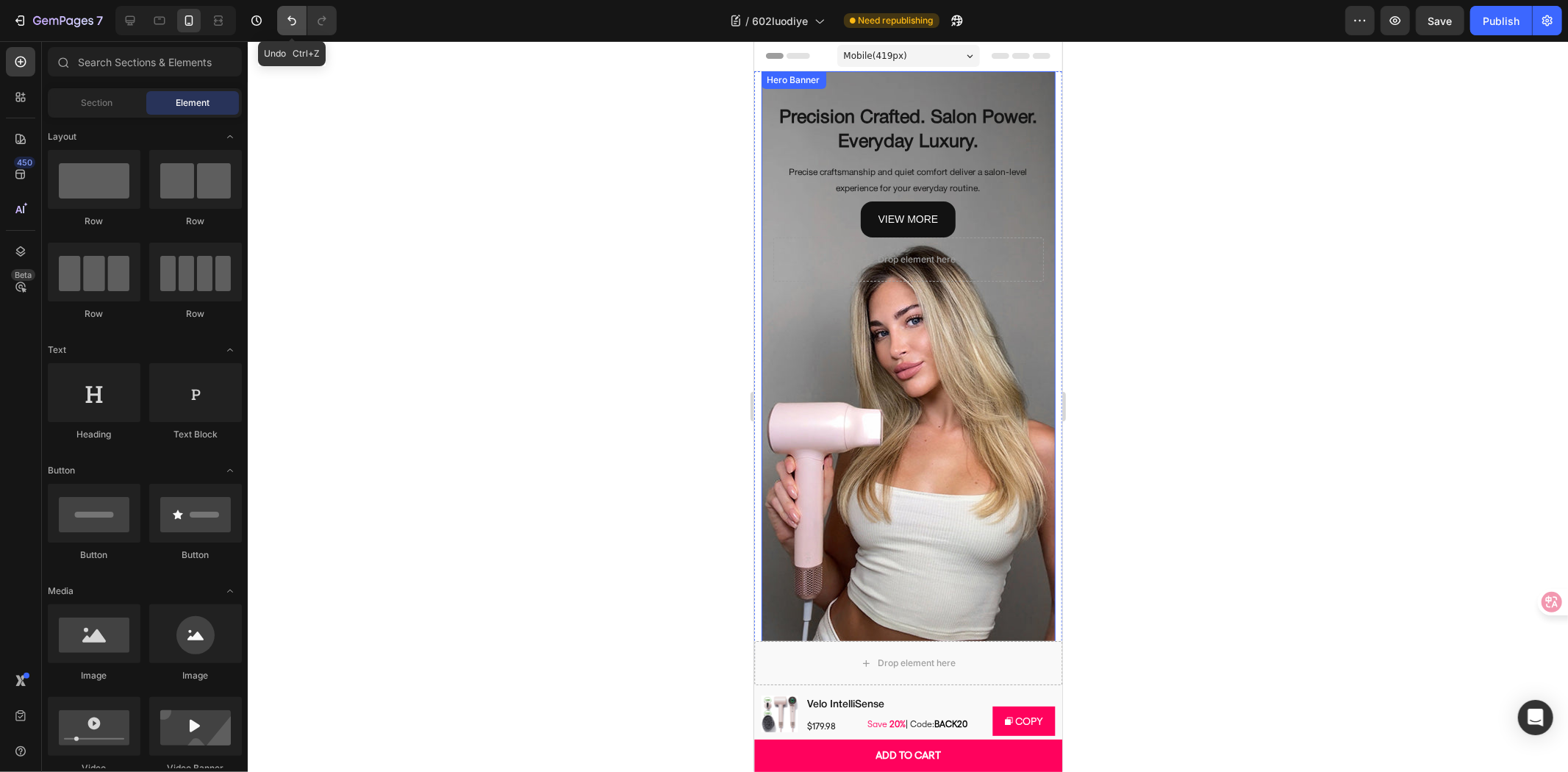
click at [287, 22] on icon "Undo/Redo" at bounding box center [292, 21] width 14 height 14
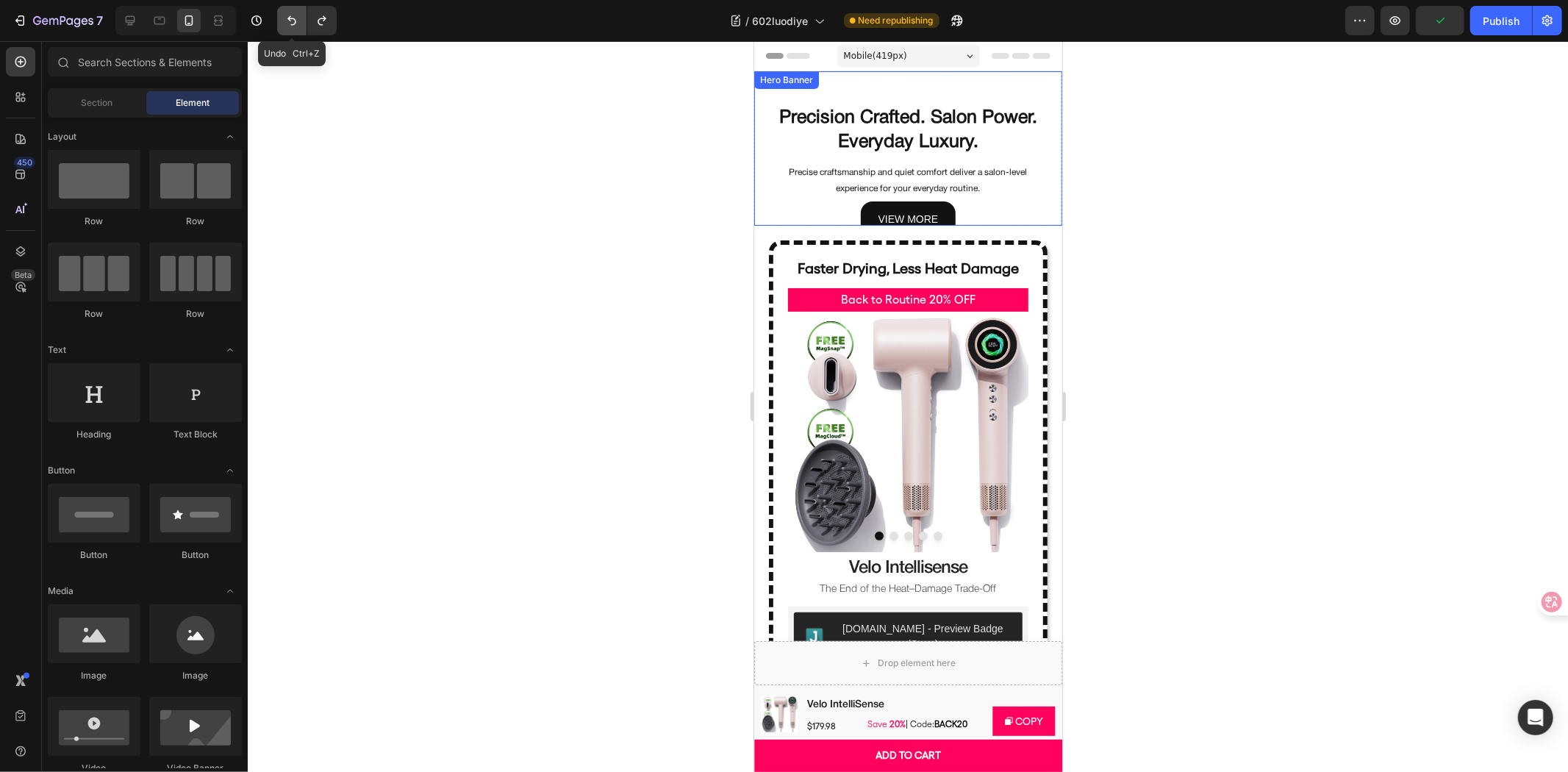
click at [291, 15] on icon "Undo/Redo" at bounding box center [292, 21] width 14 height 14
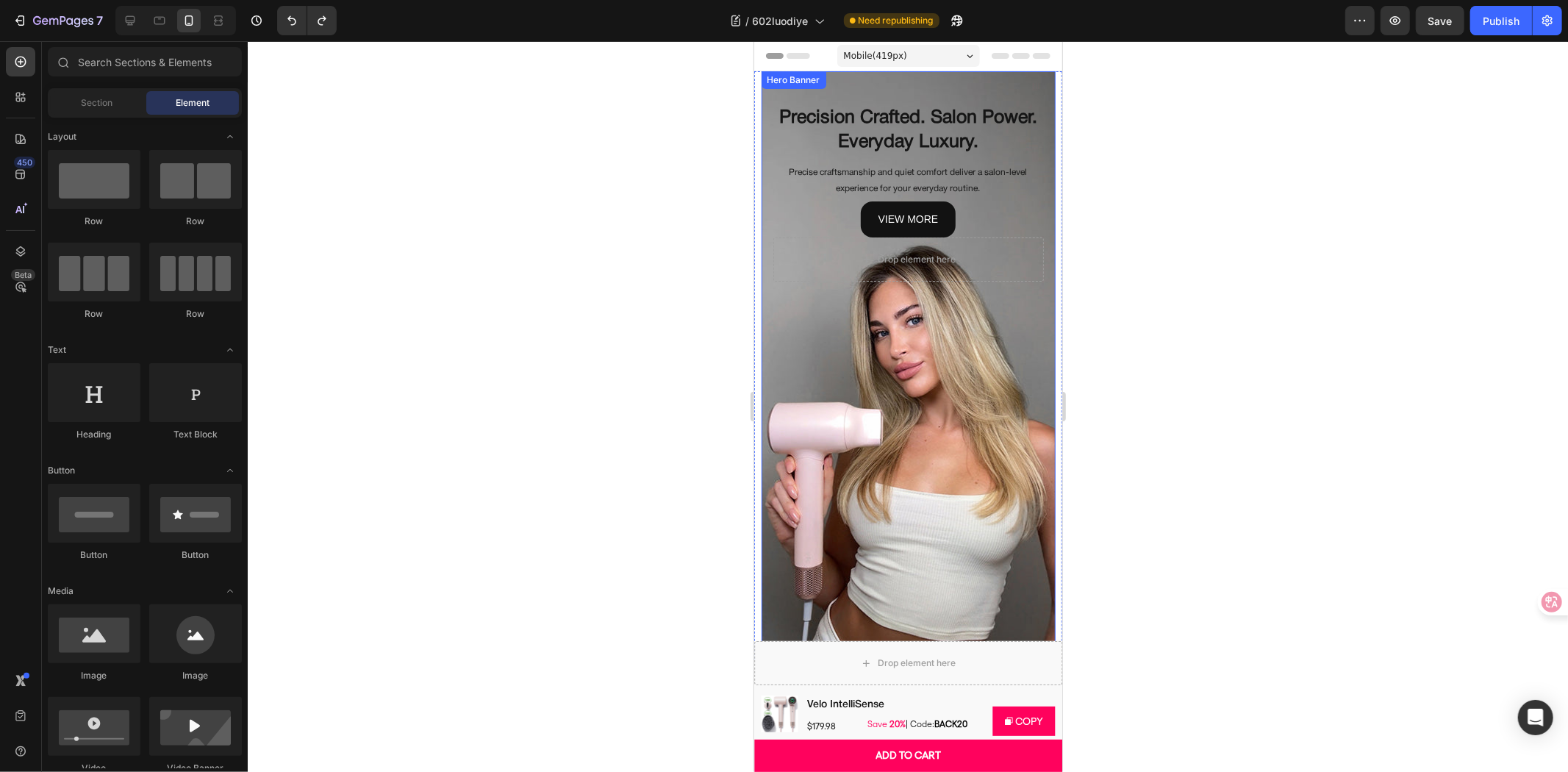
click at [962, 388] on div "Background Image" at bounding box center [907, 365] width 294 height 589
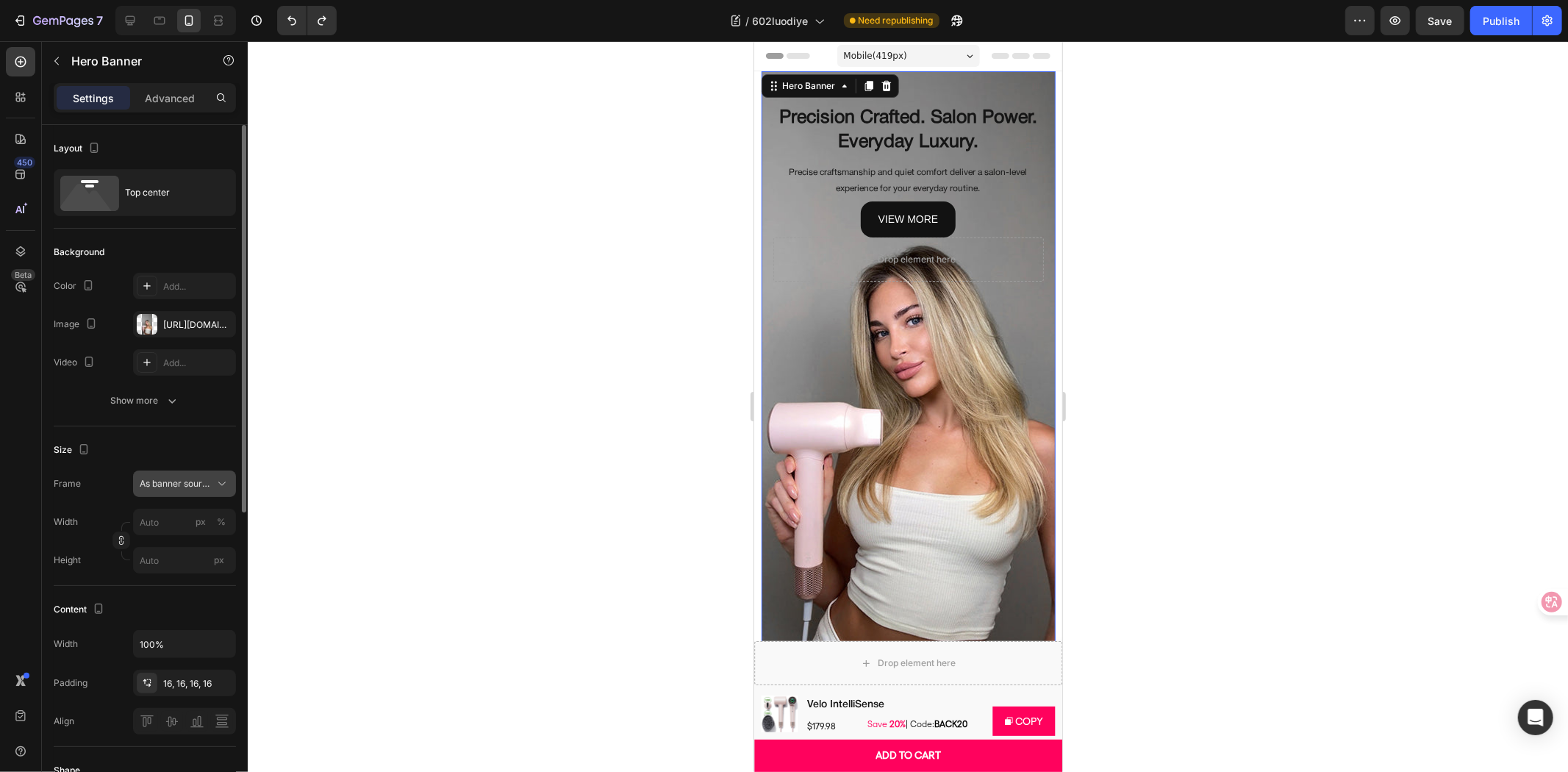
click at [194, 473] on button "As banner source" at bounding box center [184, 483] width 103 height 26
click at [410, 393] on div at bounding box center [908, 407] width 1320 height 731
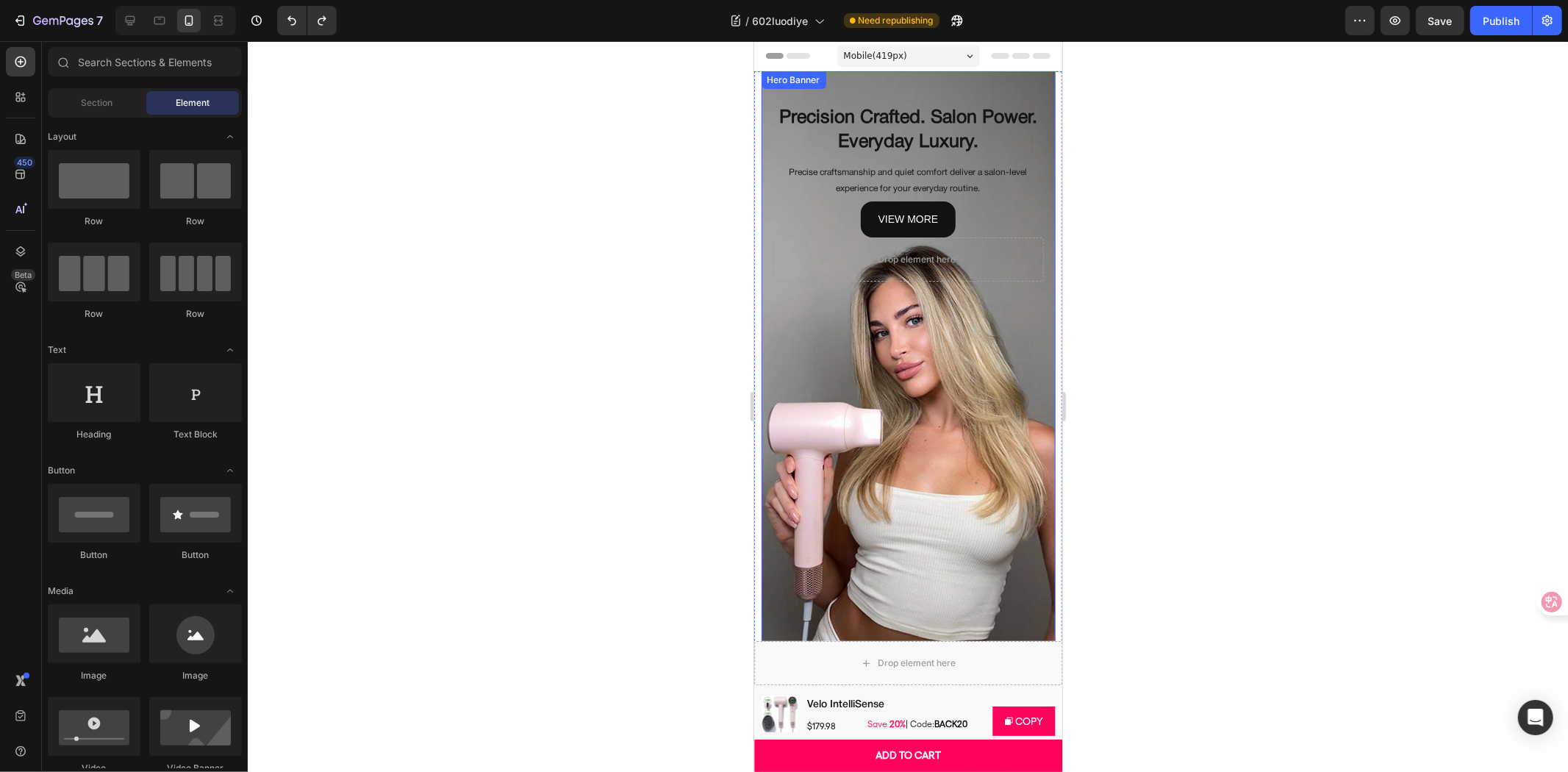
click at [934, 335] on div "Background Image" at bounding box center [907, 365] width 294 height 589
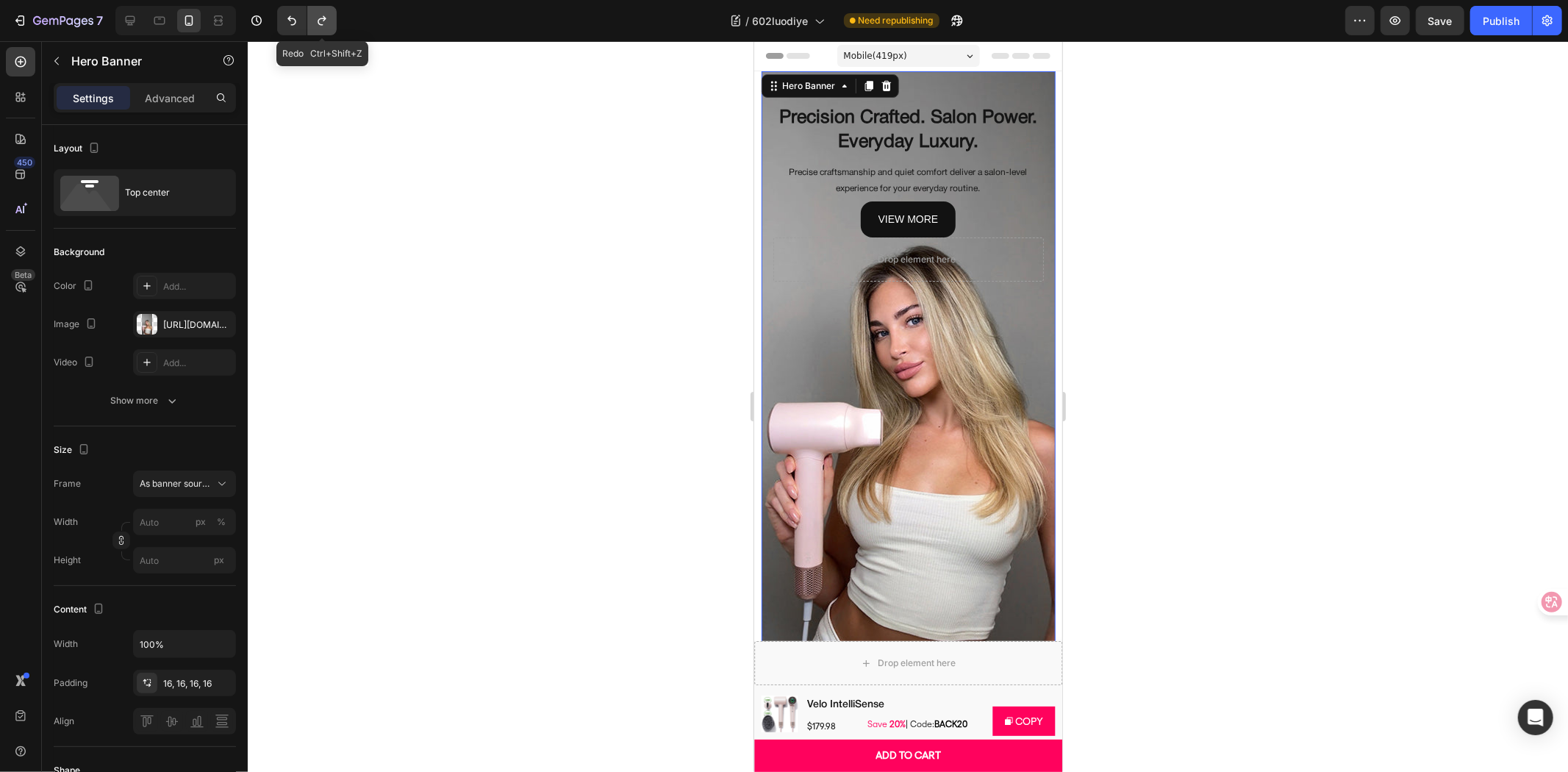
click at [324, 10] on button "Undo/Redo" at bounding box center [321, 20] width 29 height 30
click at [619, 382] on div at bounding box center [908, 407] width 1320 height 731
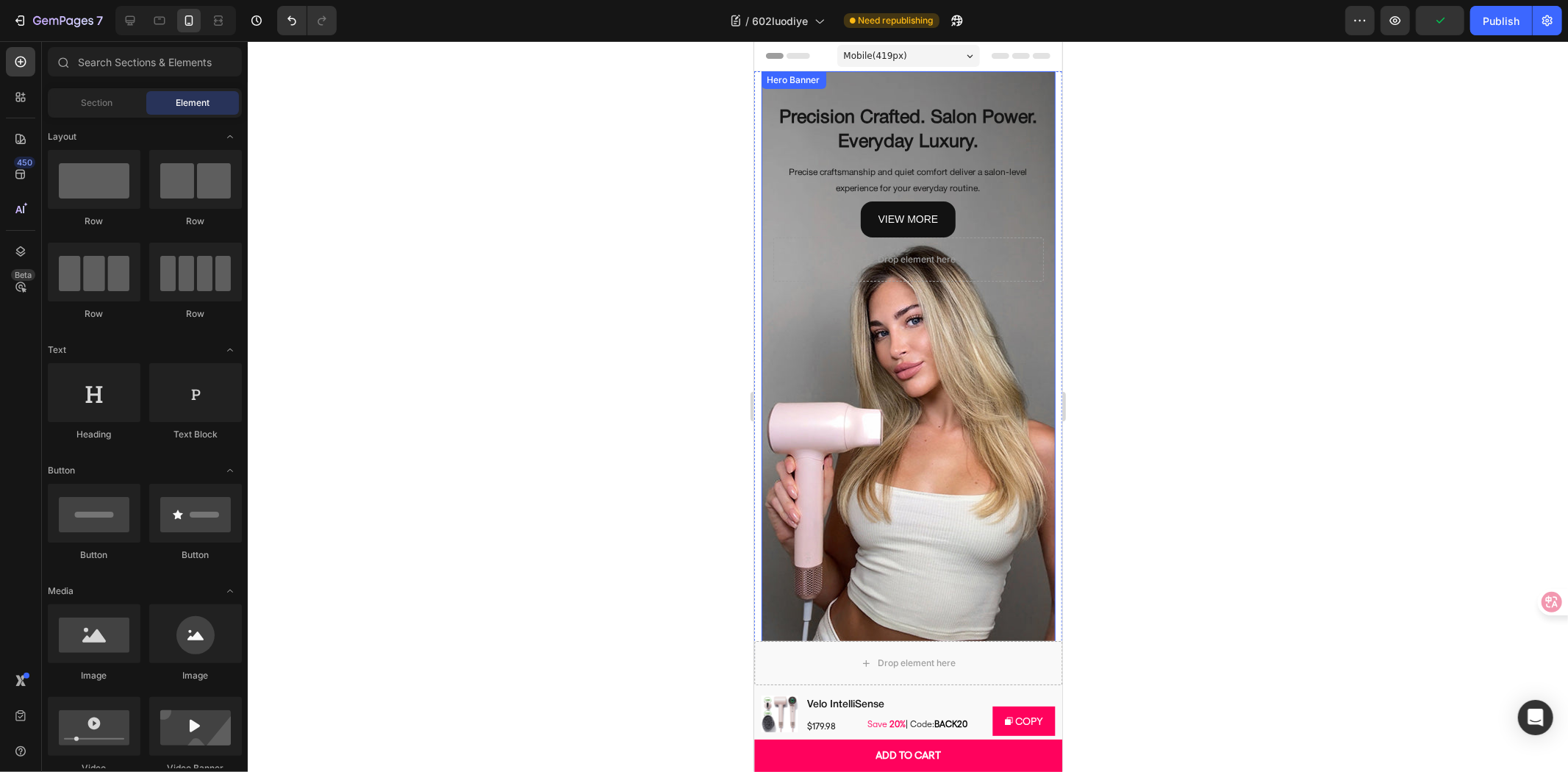
click at [912, 385] on div "Background Image" at bounding box center [907, 365] width 294 height 589
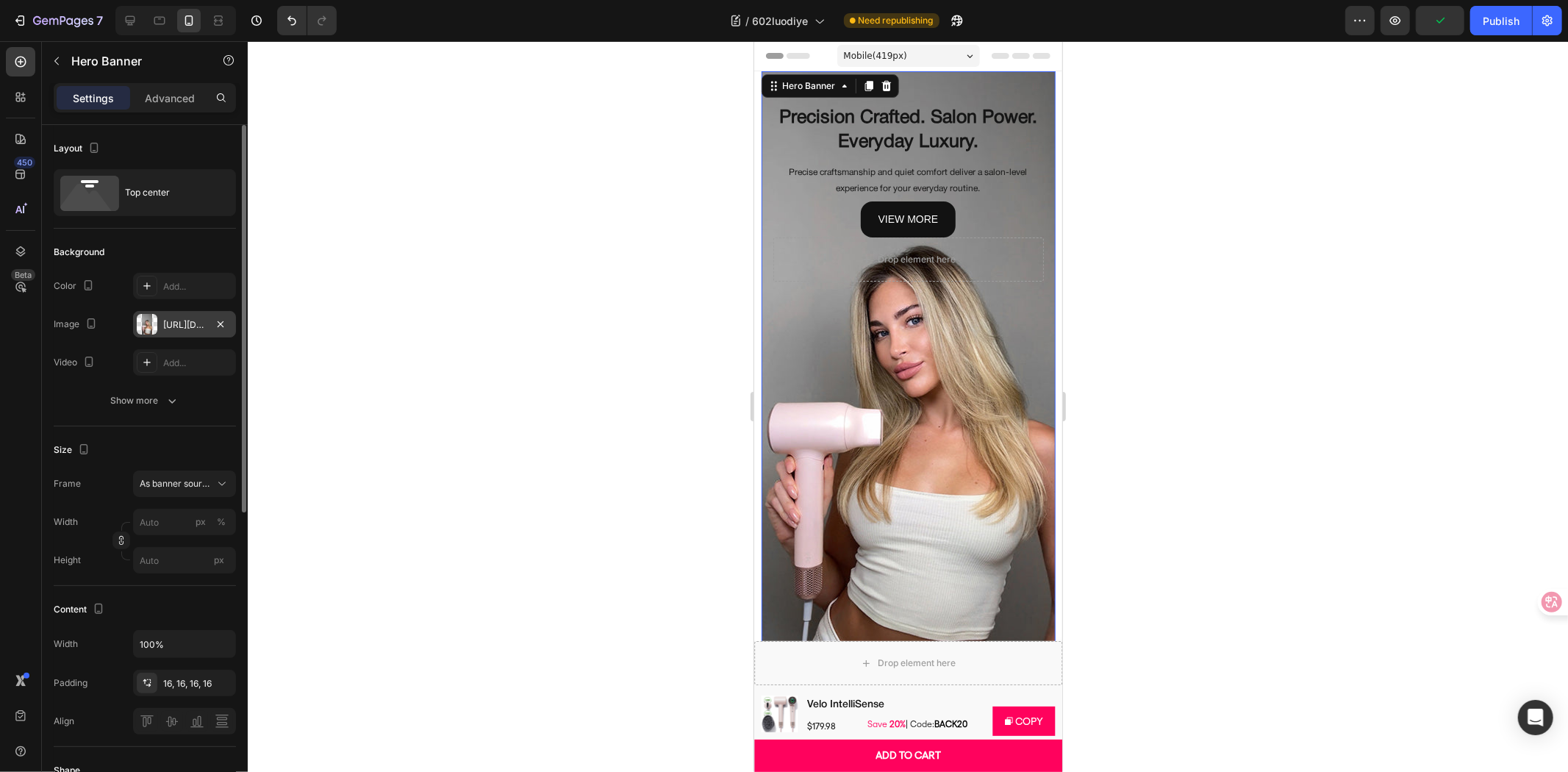
click at [183, 317] on div "https://cdn.shopify.com/s/files/1/0634/6814/2701/files/gempages_571072593424024…" at bounding box center [184, 324] width 103 height 26
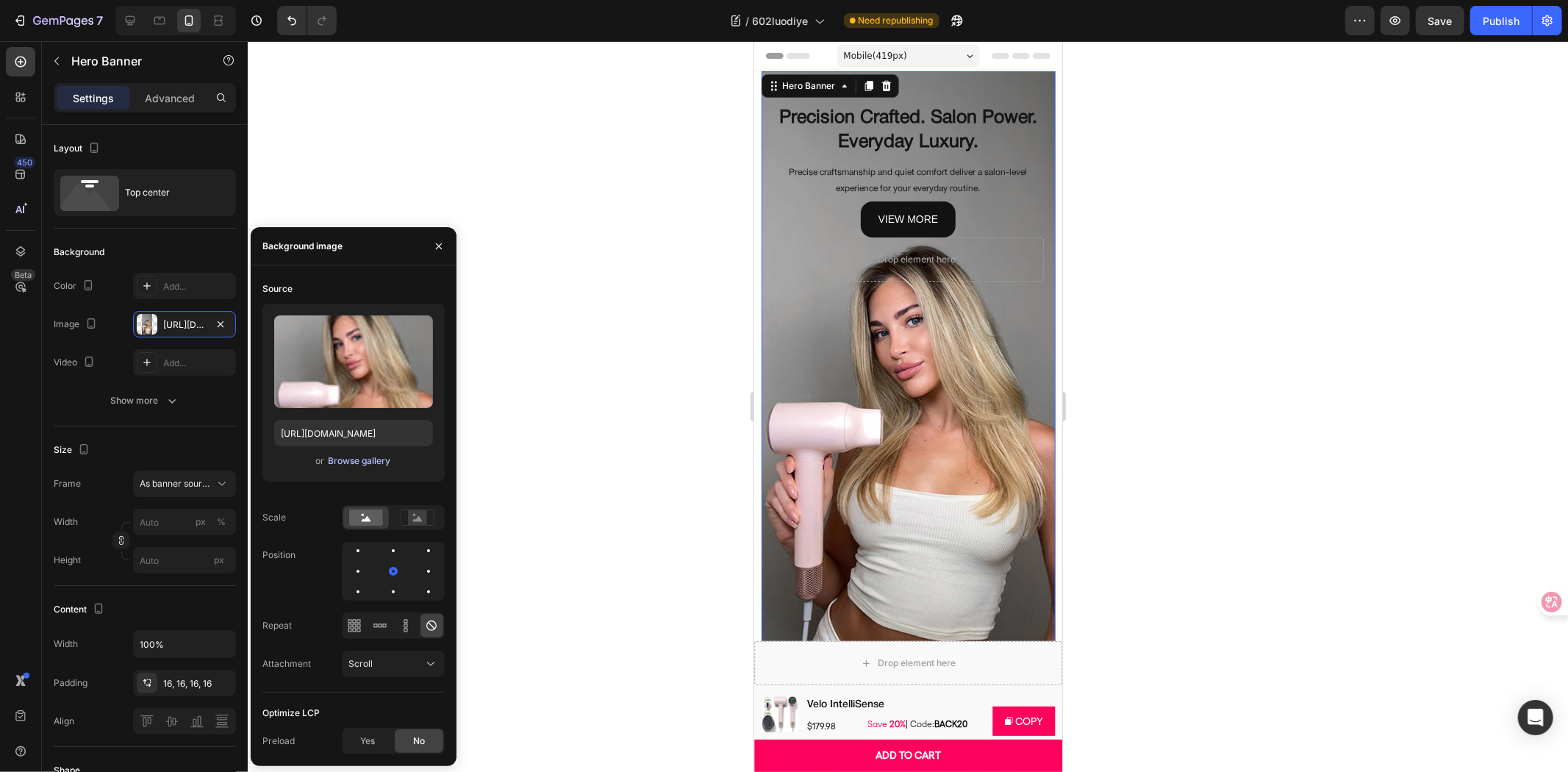
click at [377, 458] on div "Browse gallery" at bounding box center [359, 461] width 62 height 14
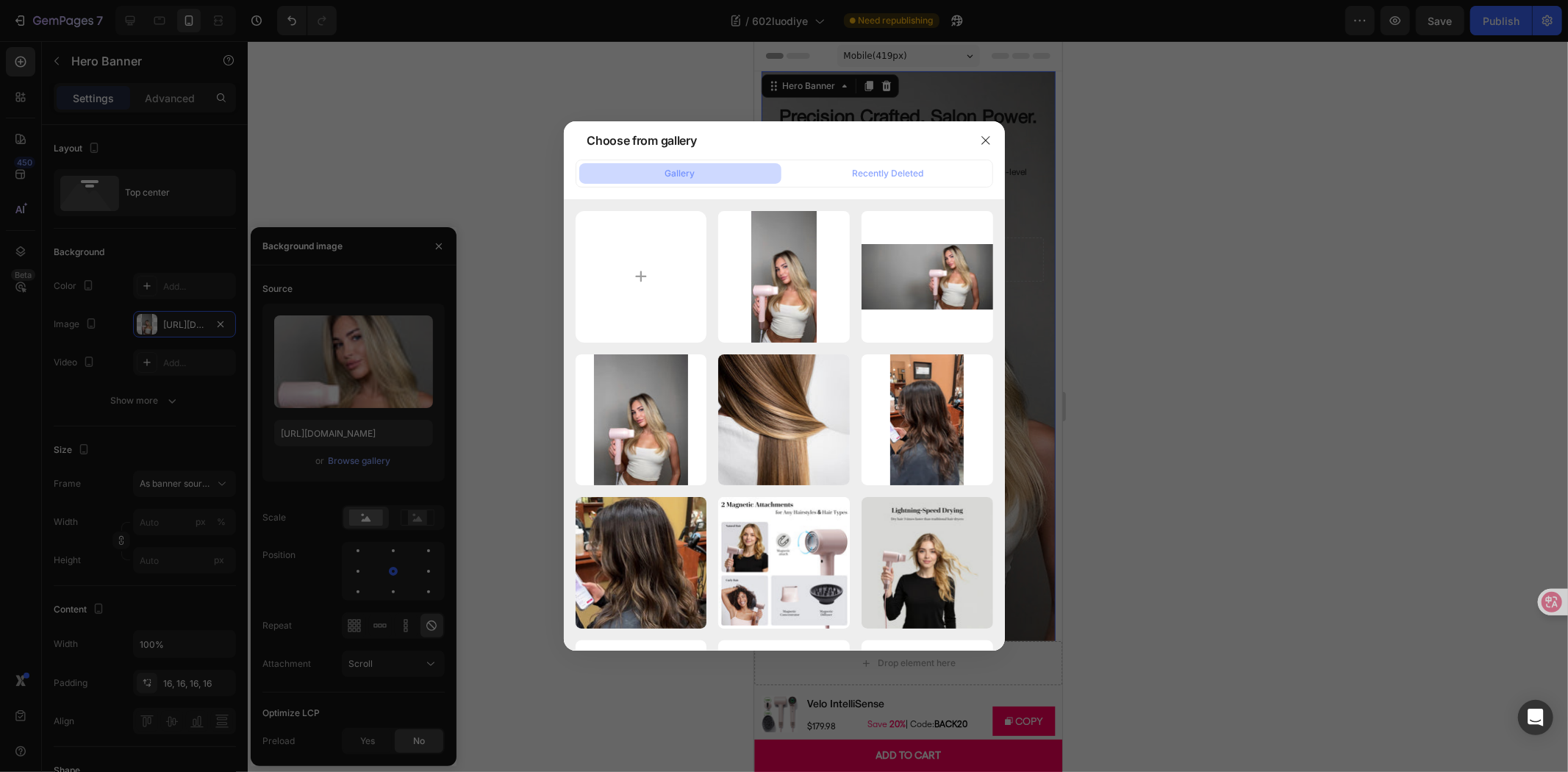
click at [356, 349] on div at bounding box center [784, 386] width 1568 height 772
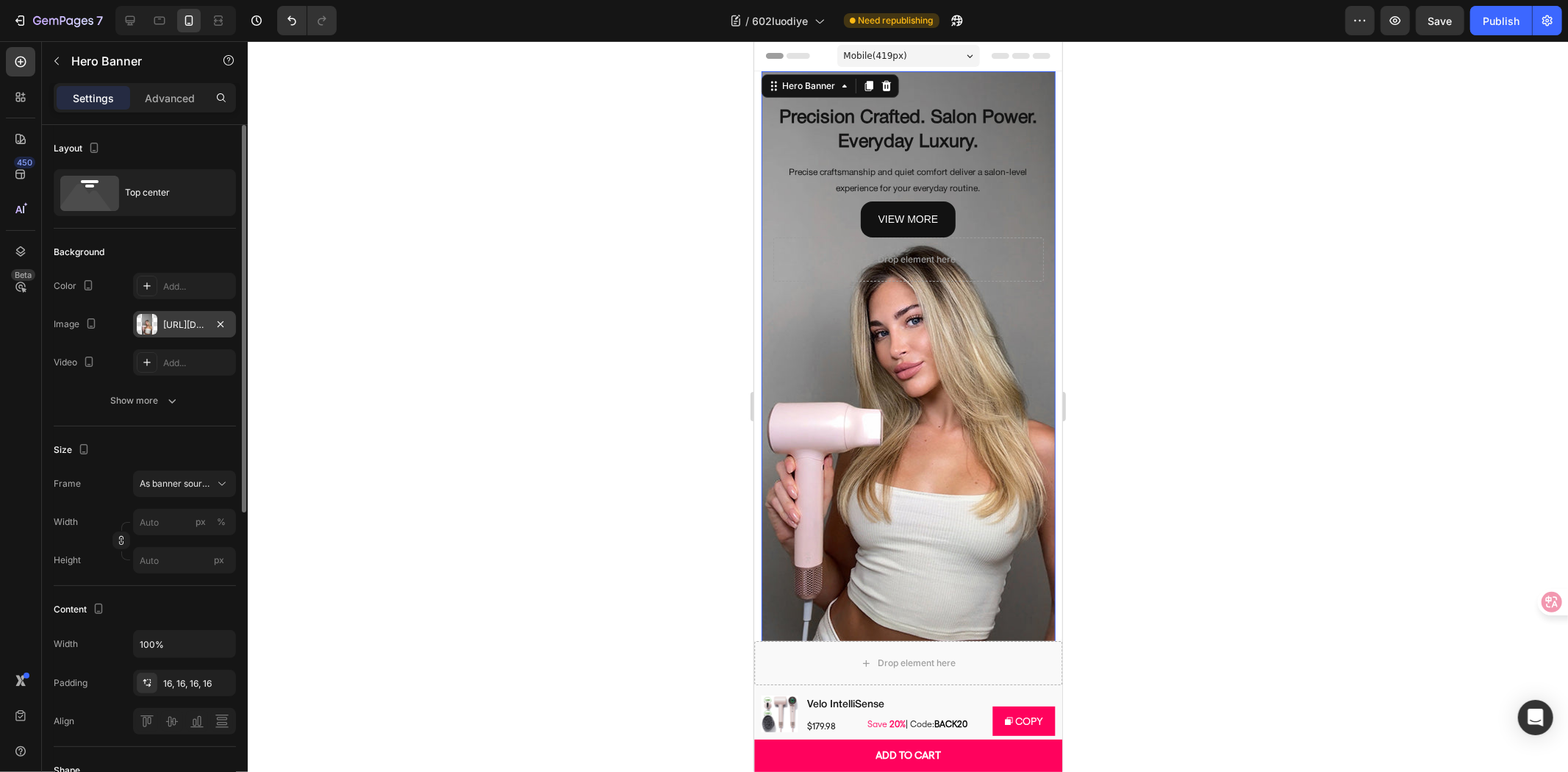
click at [177, 326] on div "https://cdn.shopify.com/s/files/1/0634/6814/2701/files/gempages_571072593424024…" at bounding box center [184, 325] width 42 height 14
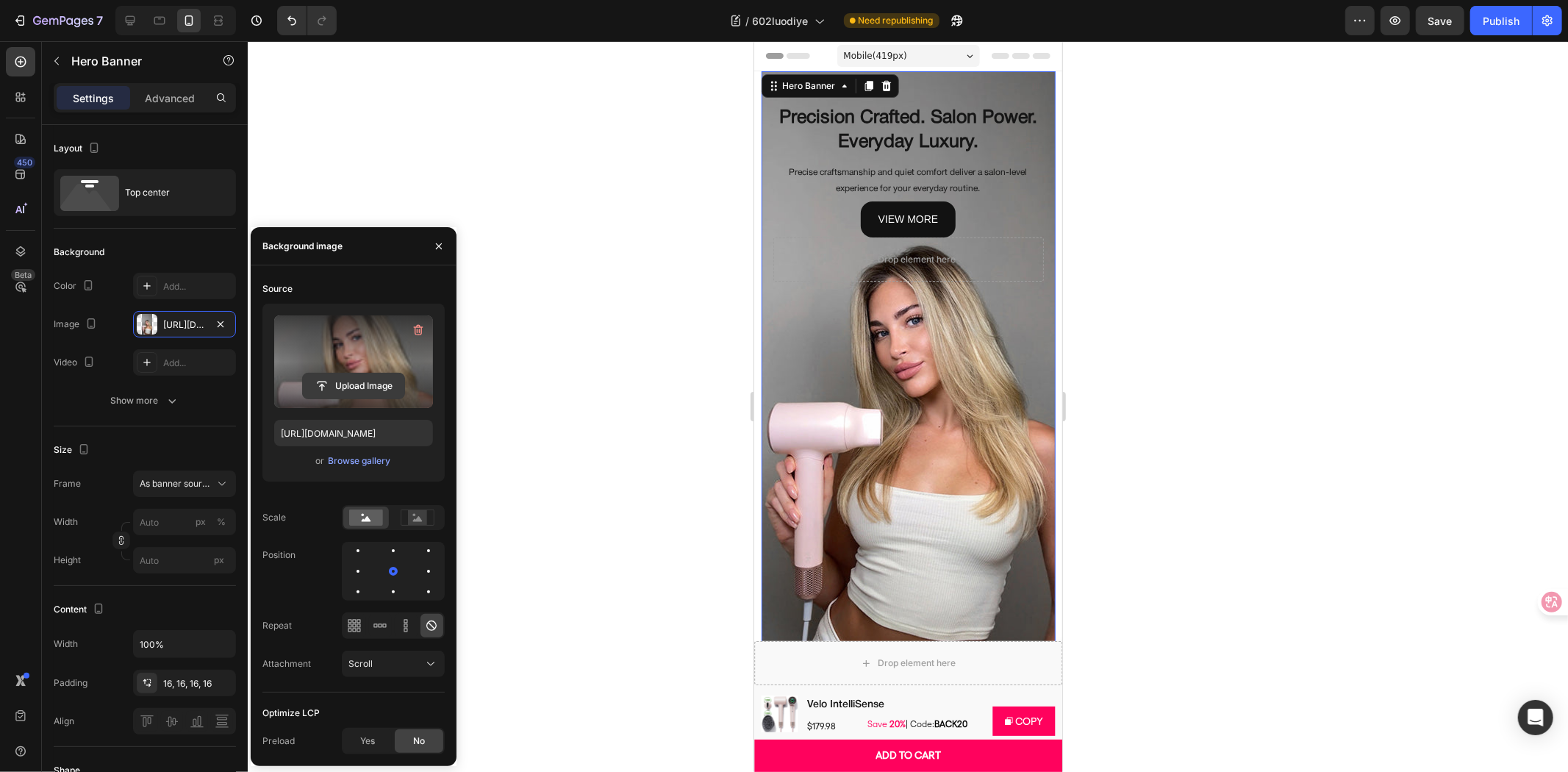
click at [360, 380] on input "file" at bounding box center [353, 385] width 101 height 25
type input "https://cdn.shopify.com/s/files/1/0634/6814/2701/files/gempages_571072593424024…"
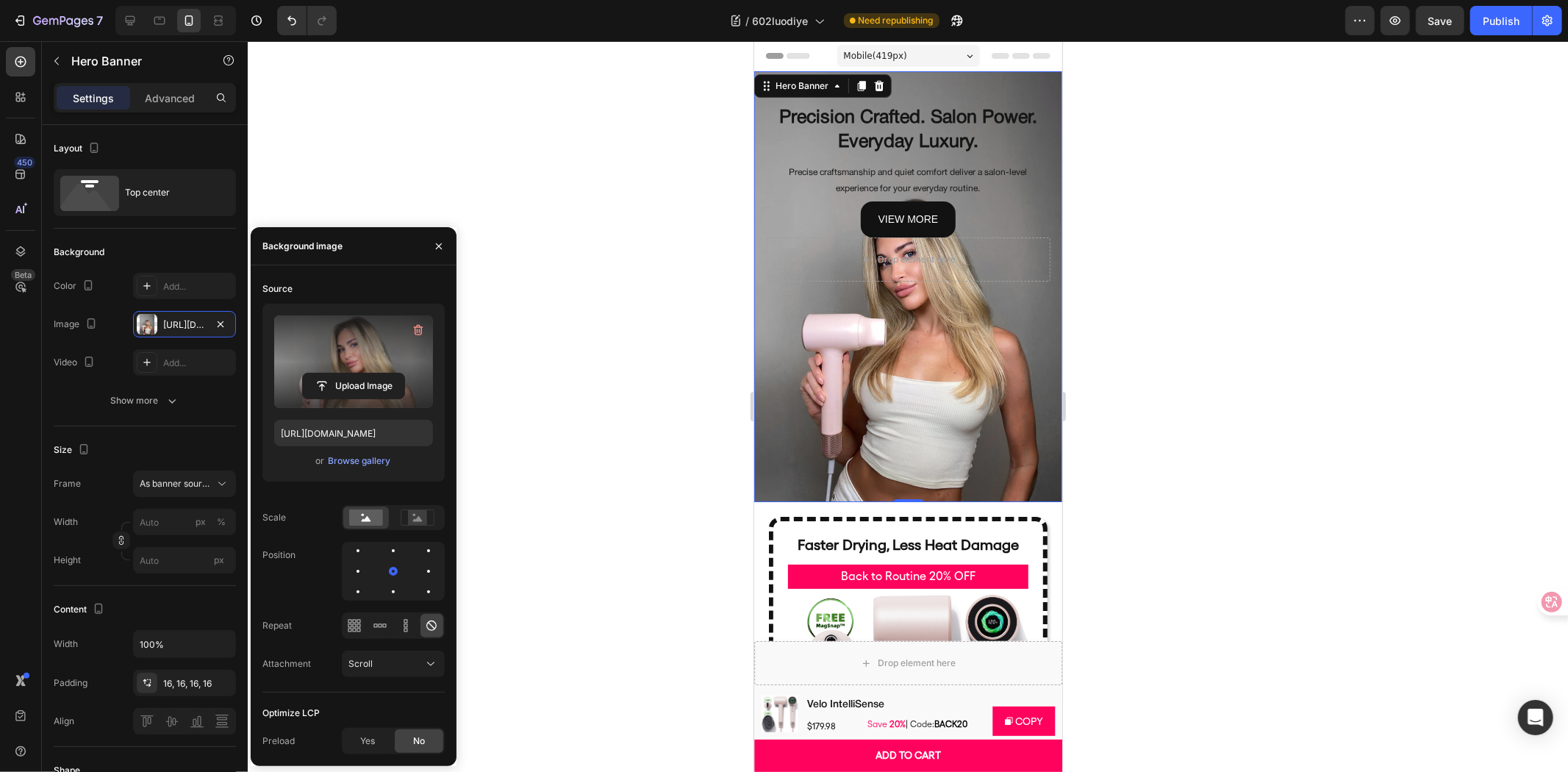
click at [540, 250] on div at bounding box center [908, 407] width 1320 height 731
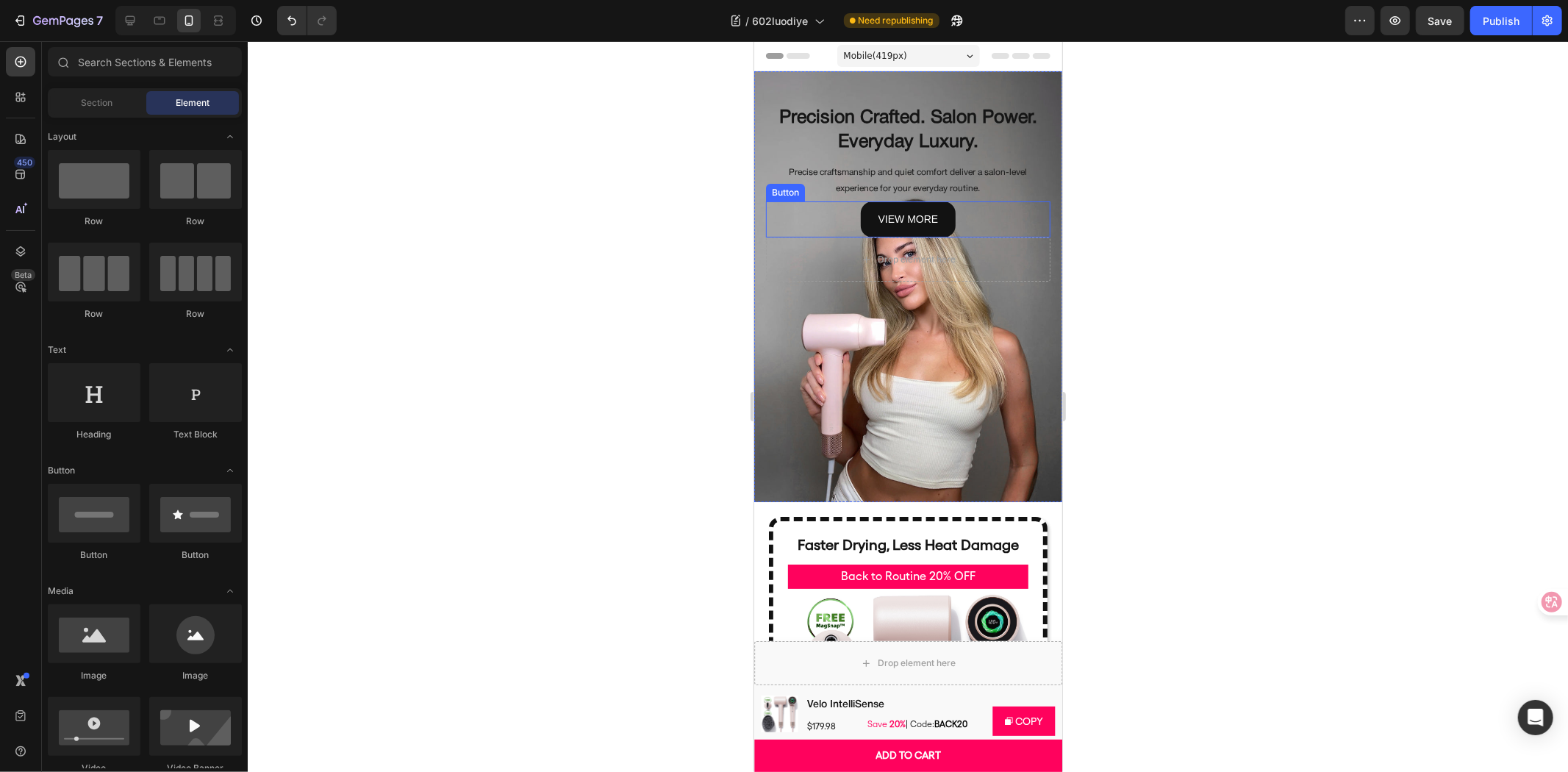
click at [978, 215] on div "view more Button" at bounding box center [907, 219] width 285 height 36
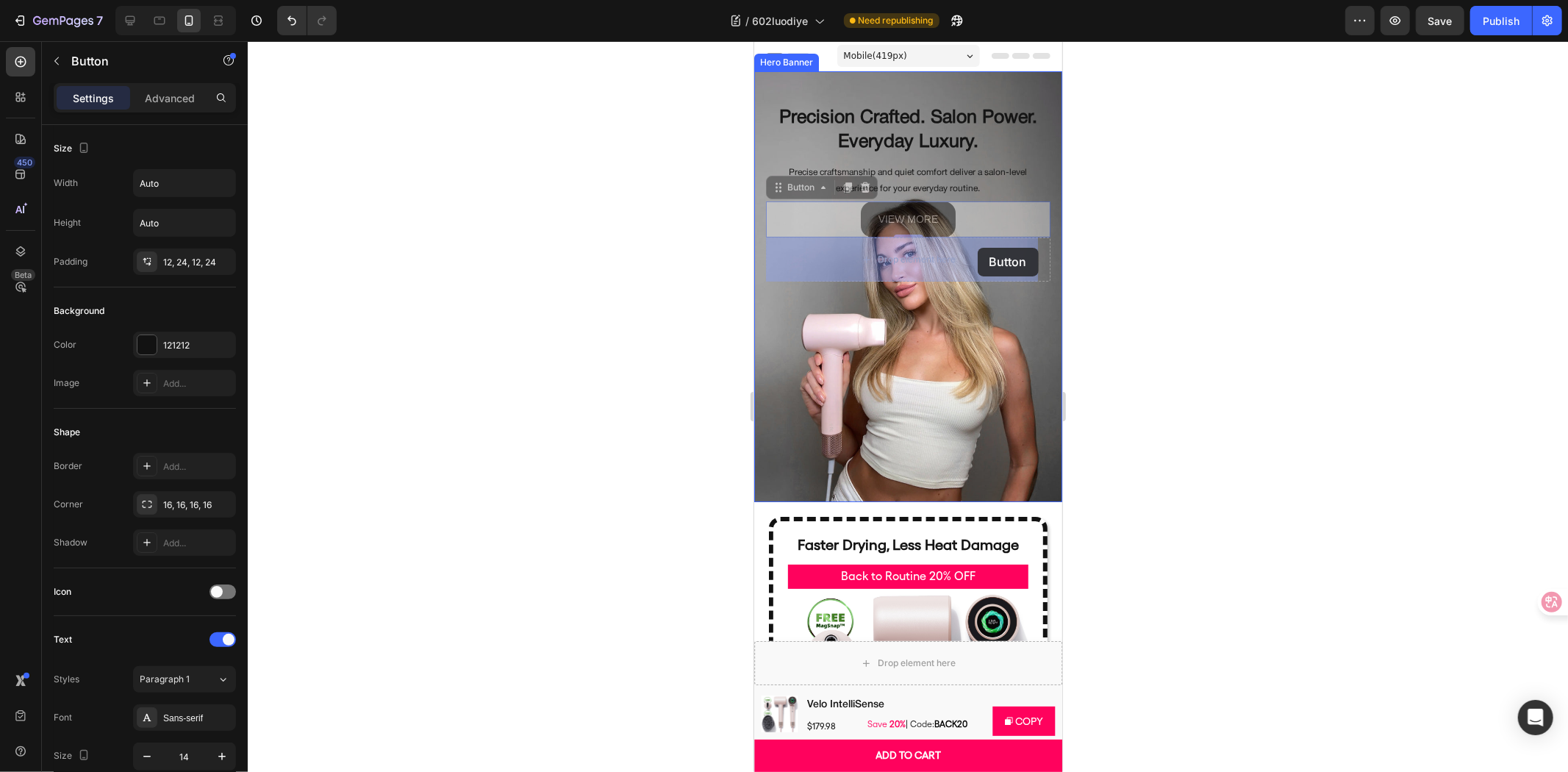
drag, startPoint x: 978, startPoint y: 215, endPoint x: 977, endPoint y: 247, distance: 32.0
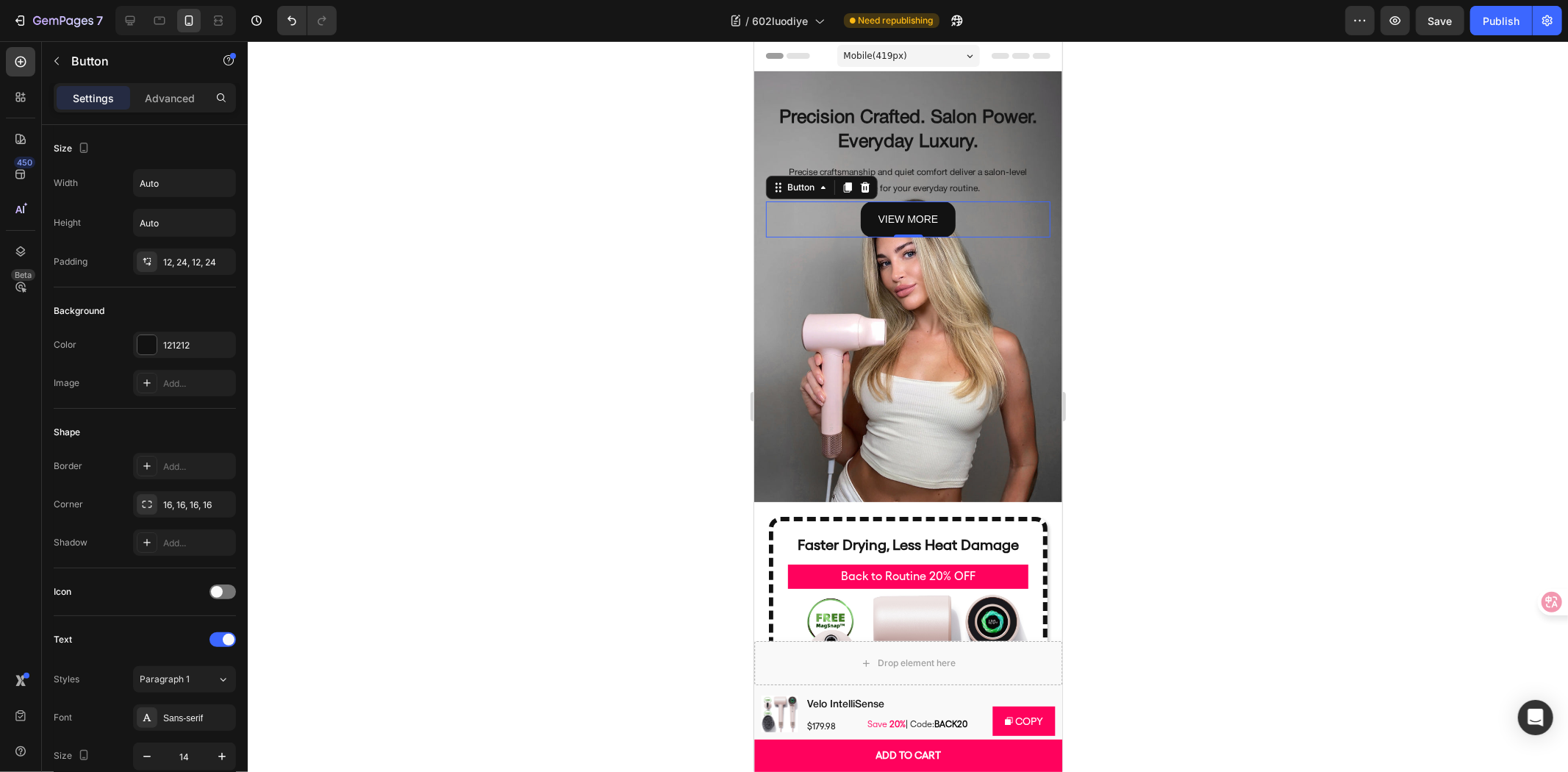
click at [1516, 269] on div at bounding box center [908, 407] width 1320 height 731
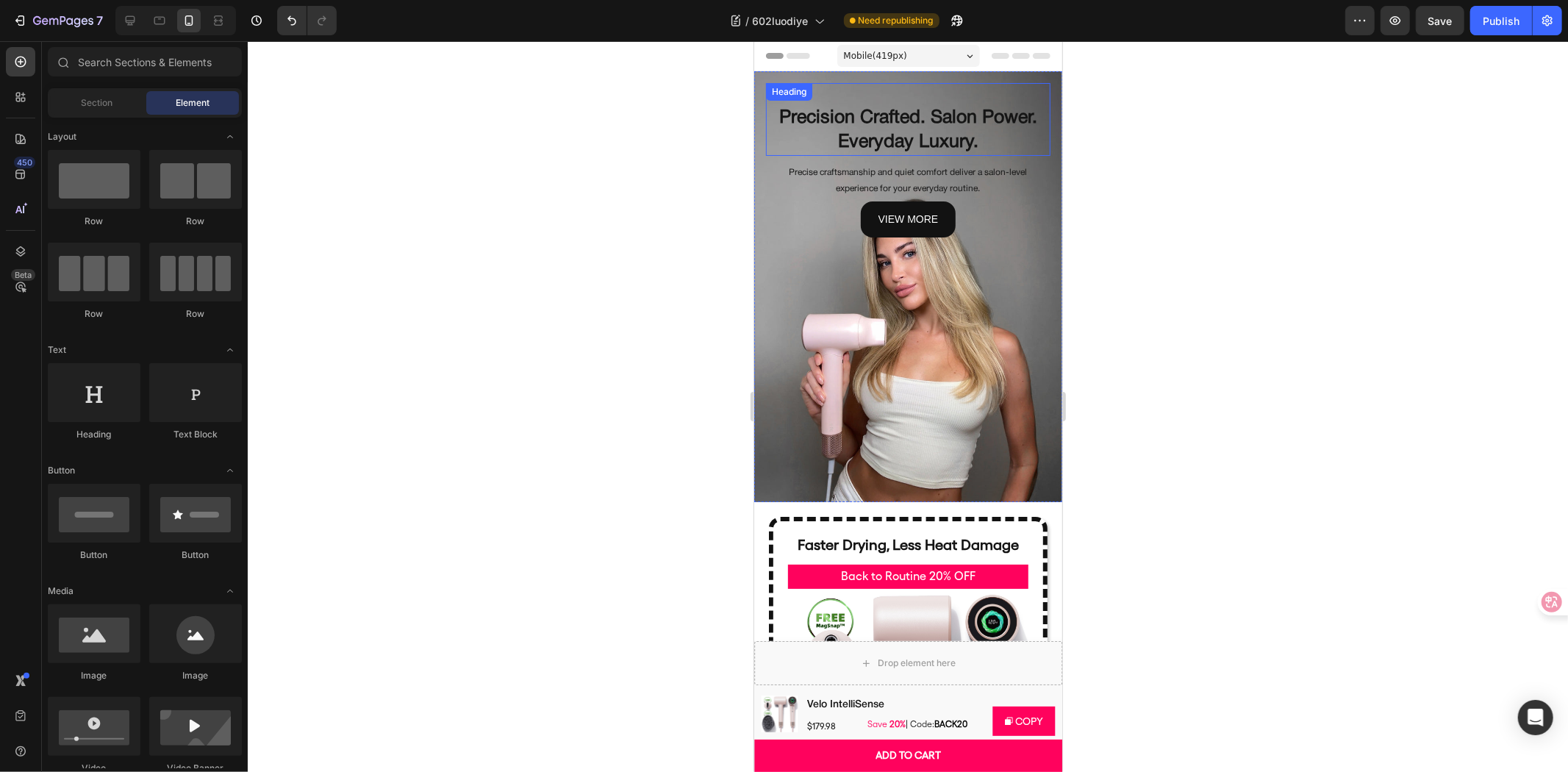
click at [835, 86] on div "Precision Crafted. Salon Power. Everyday Luxury. Heading" at bounding box center [907, 118] width 285 height 73
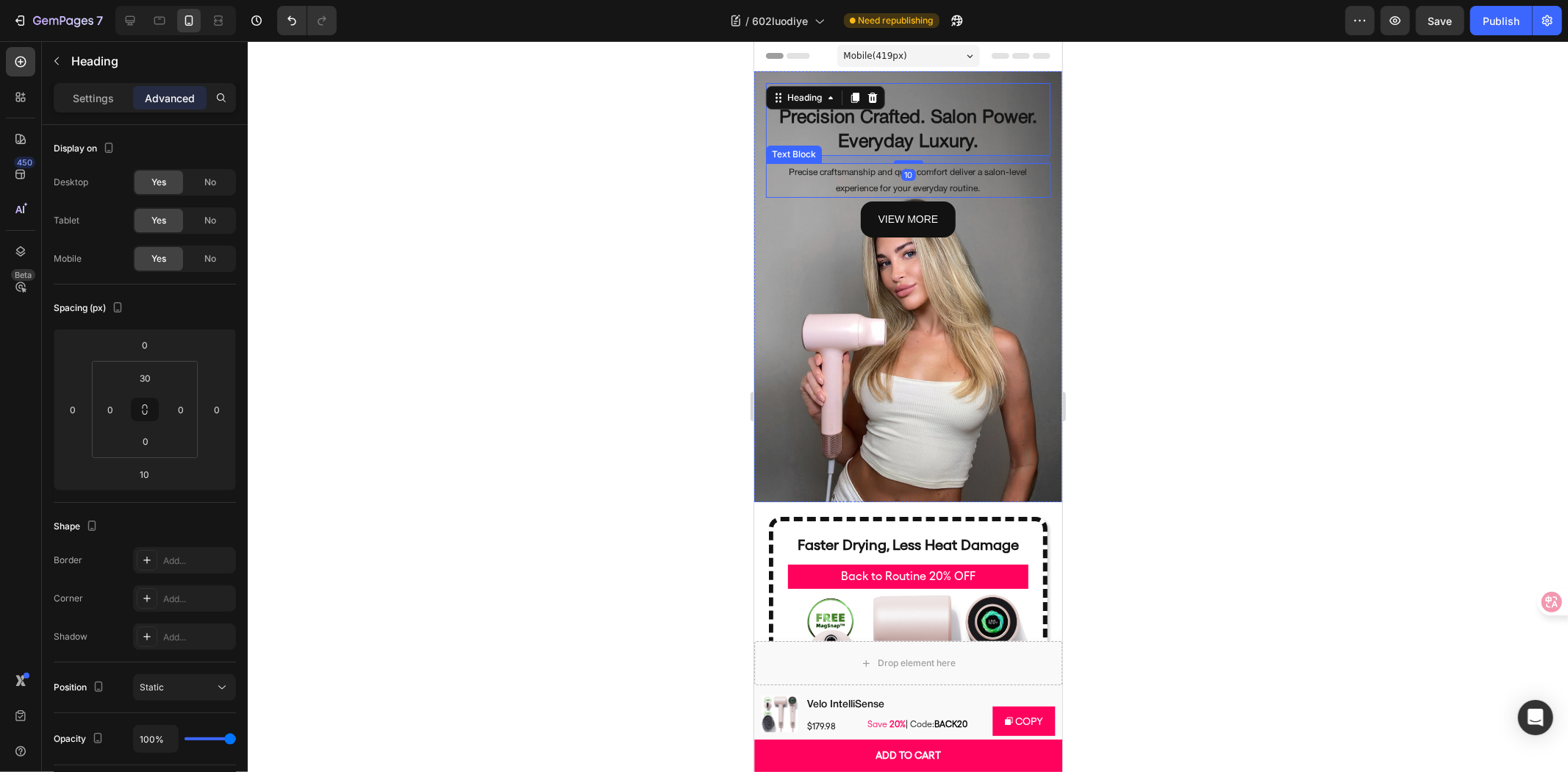
click at [781, 223] on div "view more Button" at bounding box center [907, 219] width 285 height 36
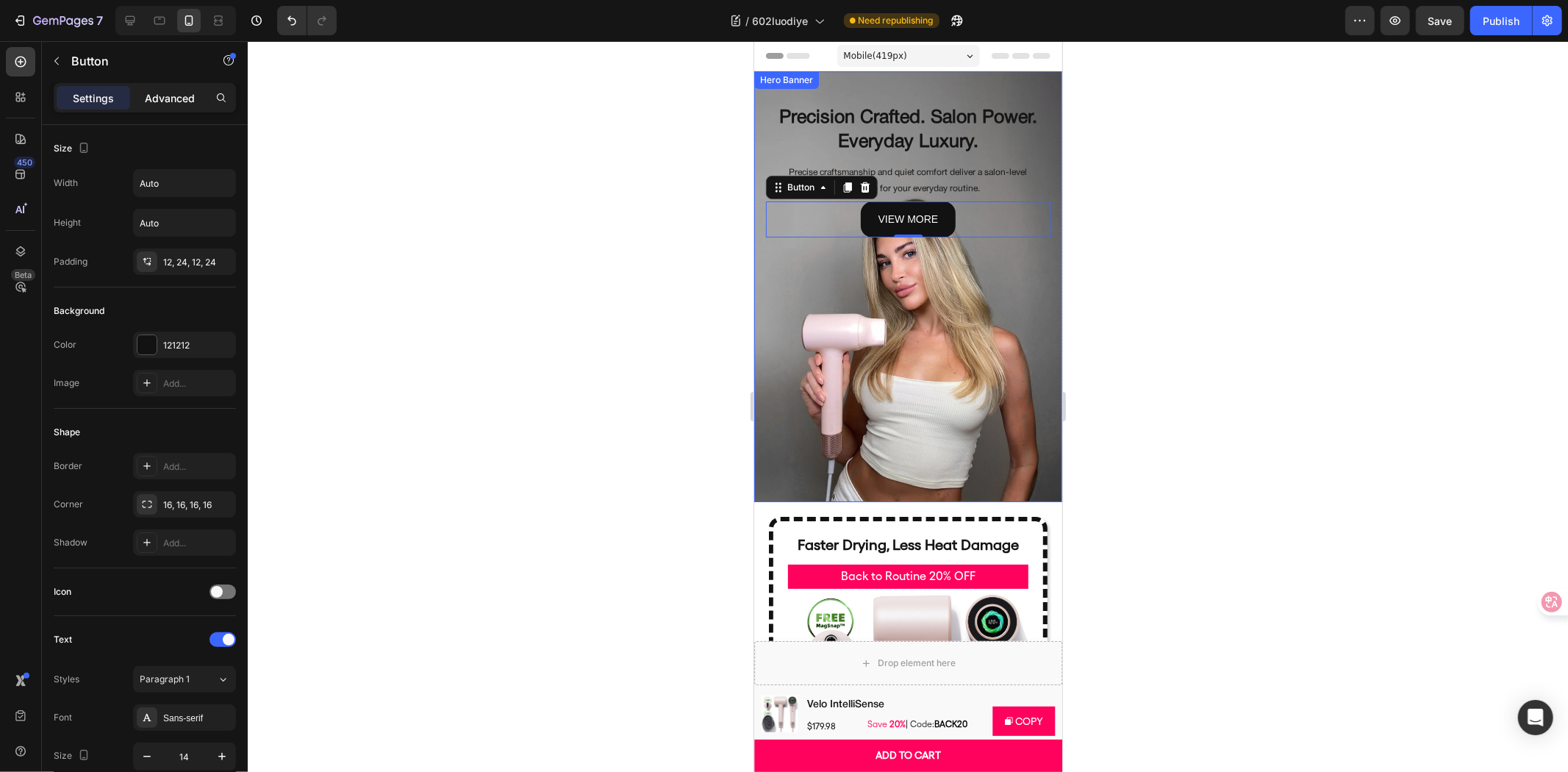
click at [167, 100] on p "Advanced" at bounding box center [170, 97] width 50 height 15
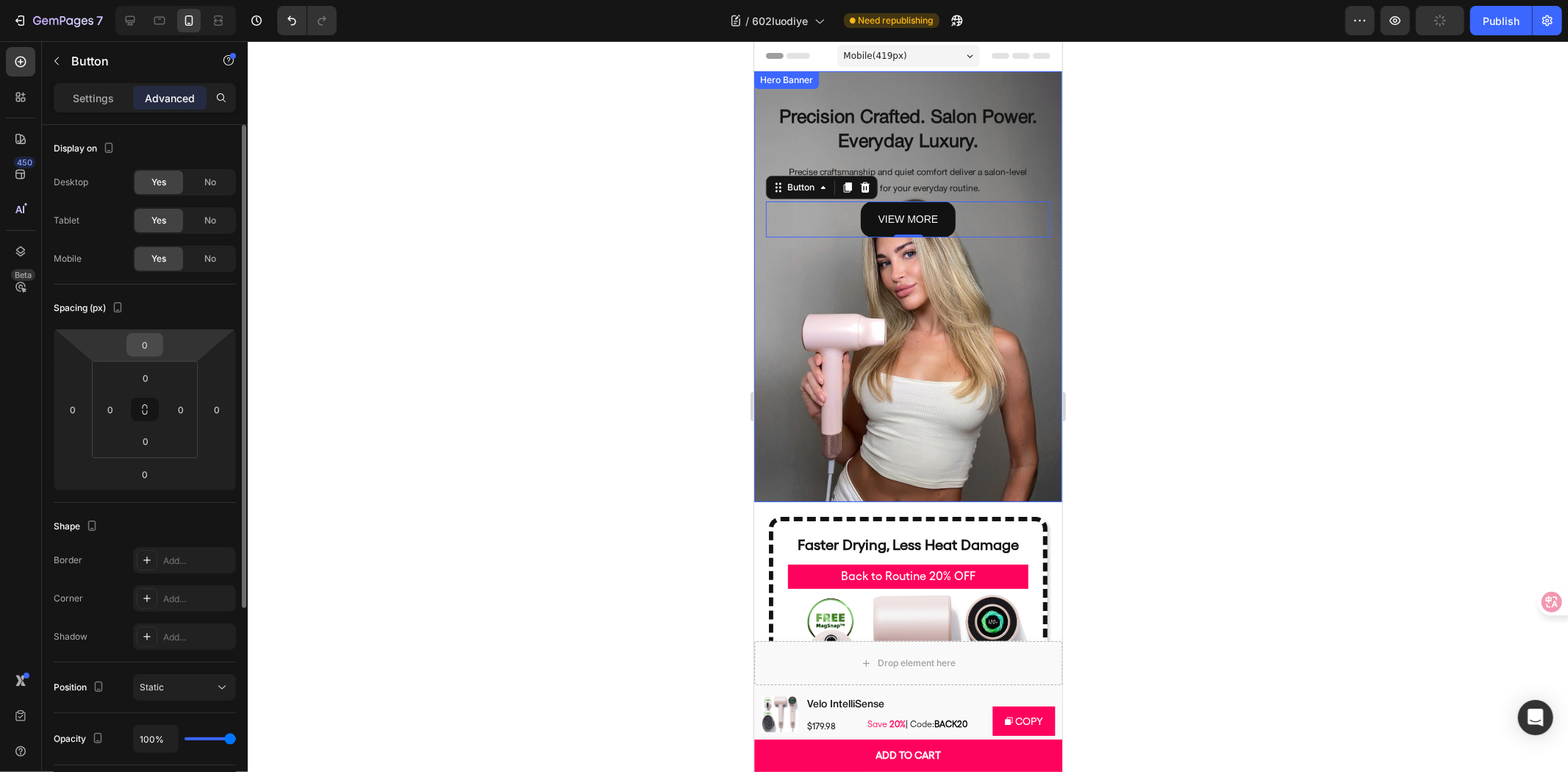
click at [137, 345] on input "0" at bounding box center [144, 345] width 29 height 22
click at [138, 345] on input "0" at bounding box center [144, 345] width 29 height 22
type input "5"
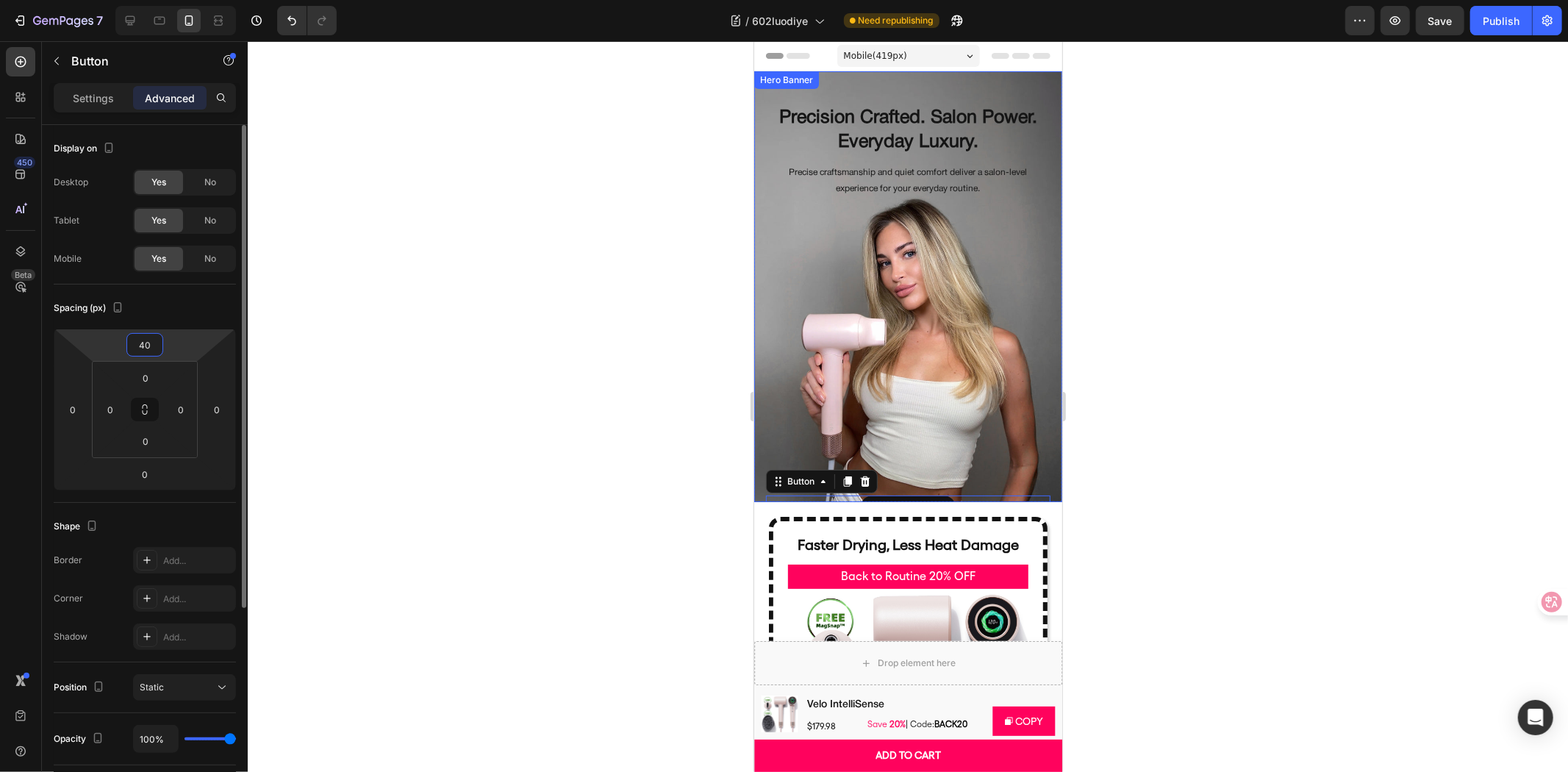
type input "4"
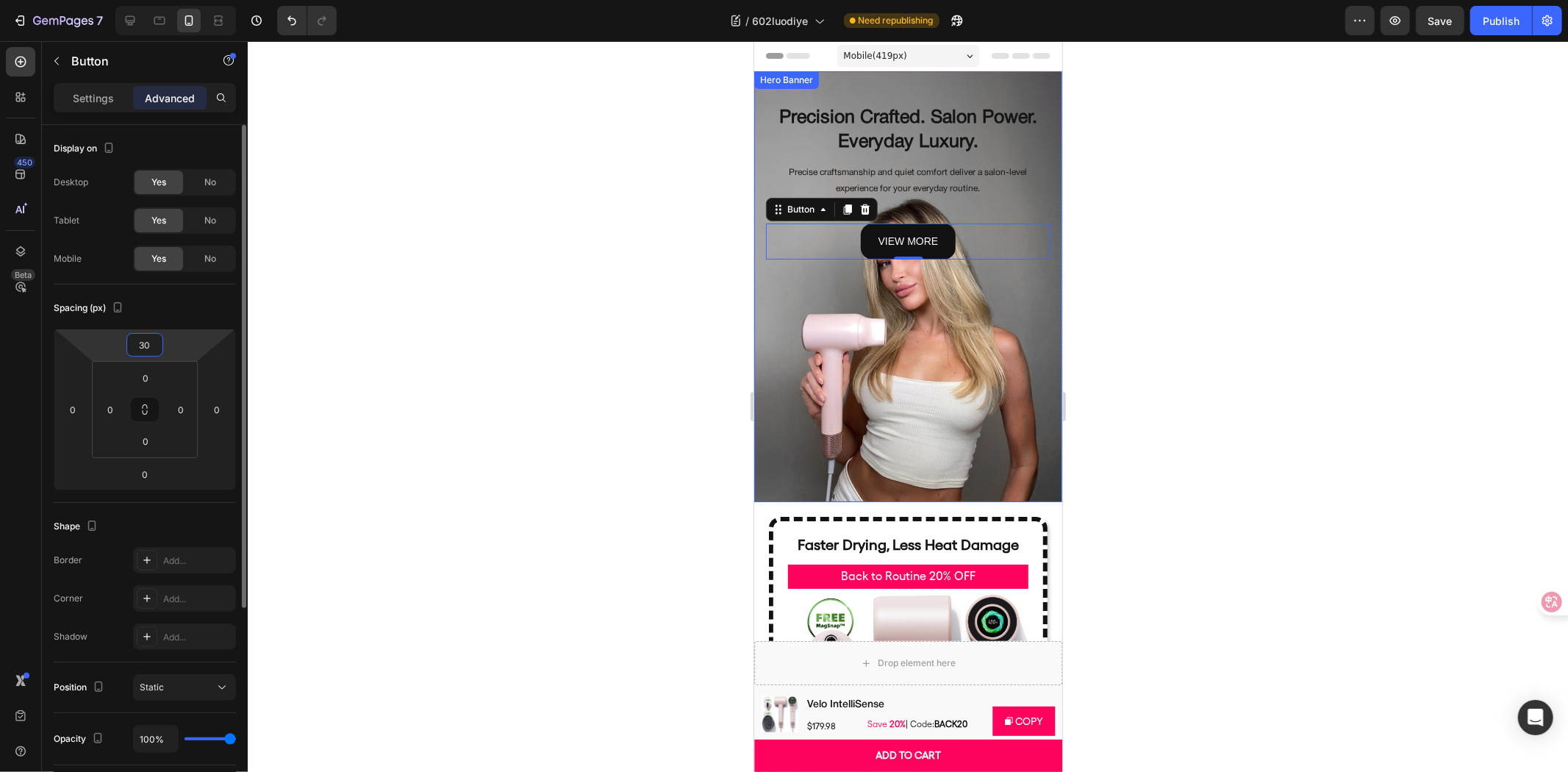
type input "300"
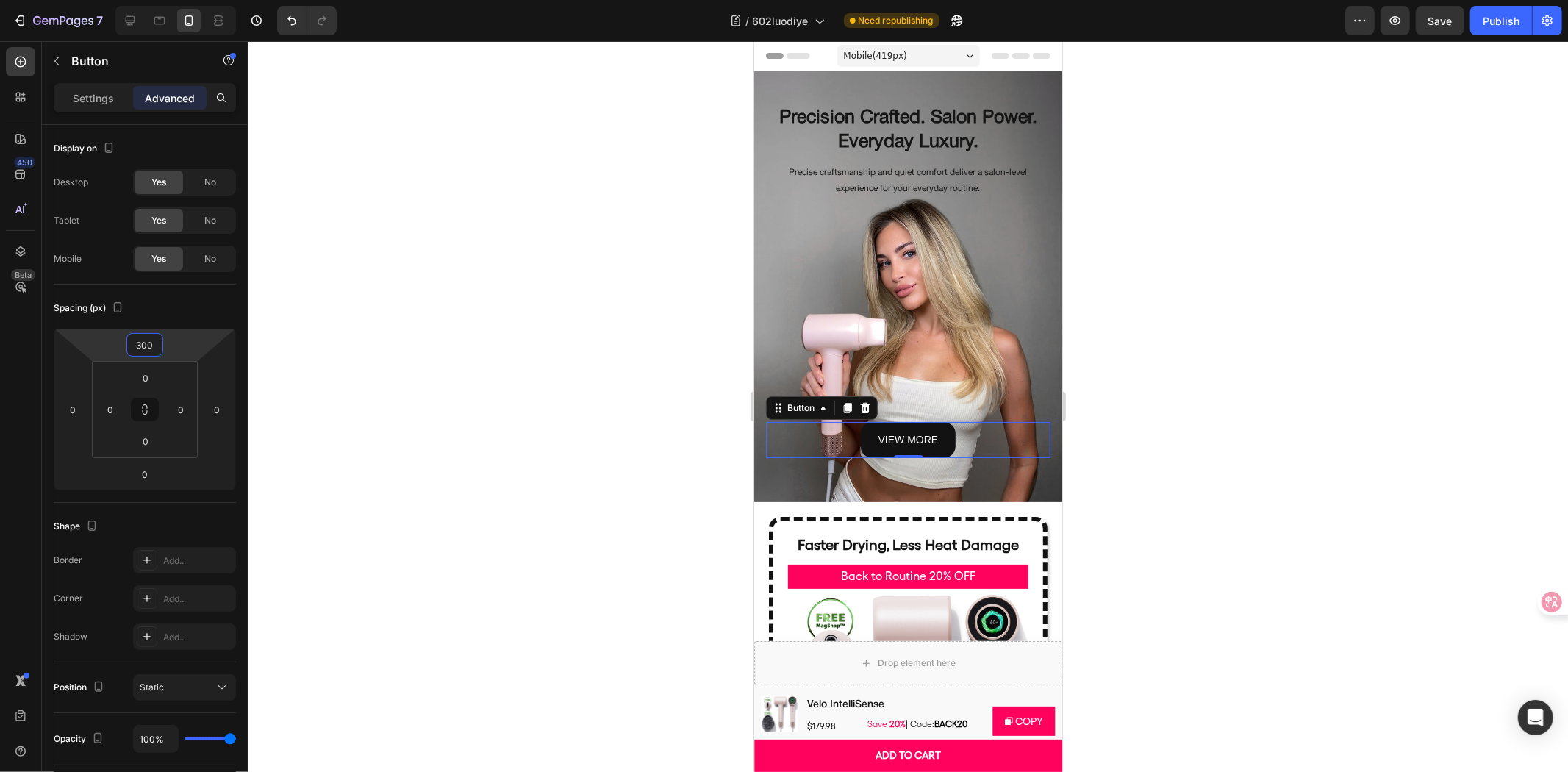
click at [571, 416] on div at bounding box center [908, 407] width 1320 height 731
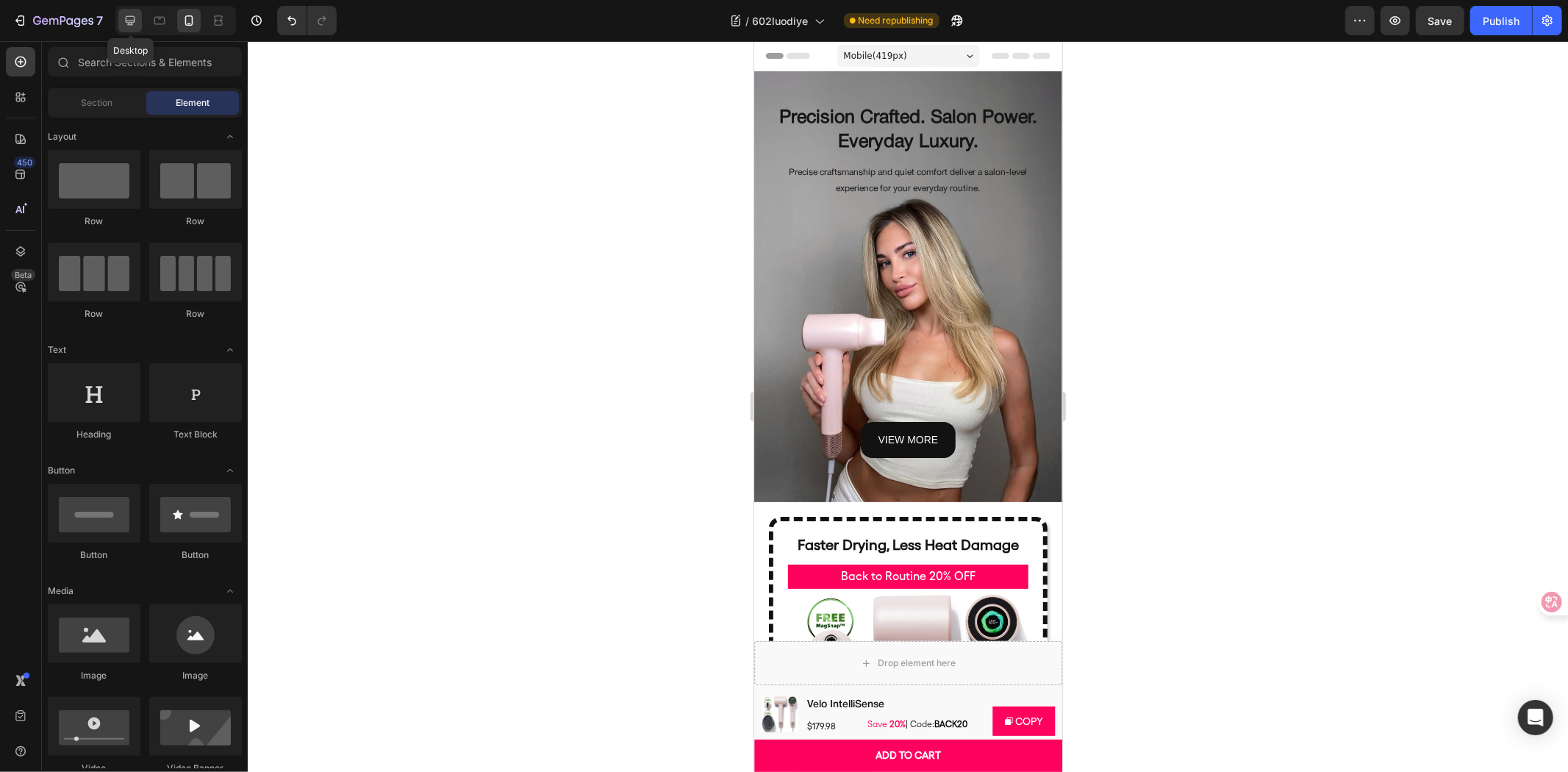
click at [127, 27] on icon at bounding box center [130, 21] width 14 height 14
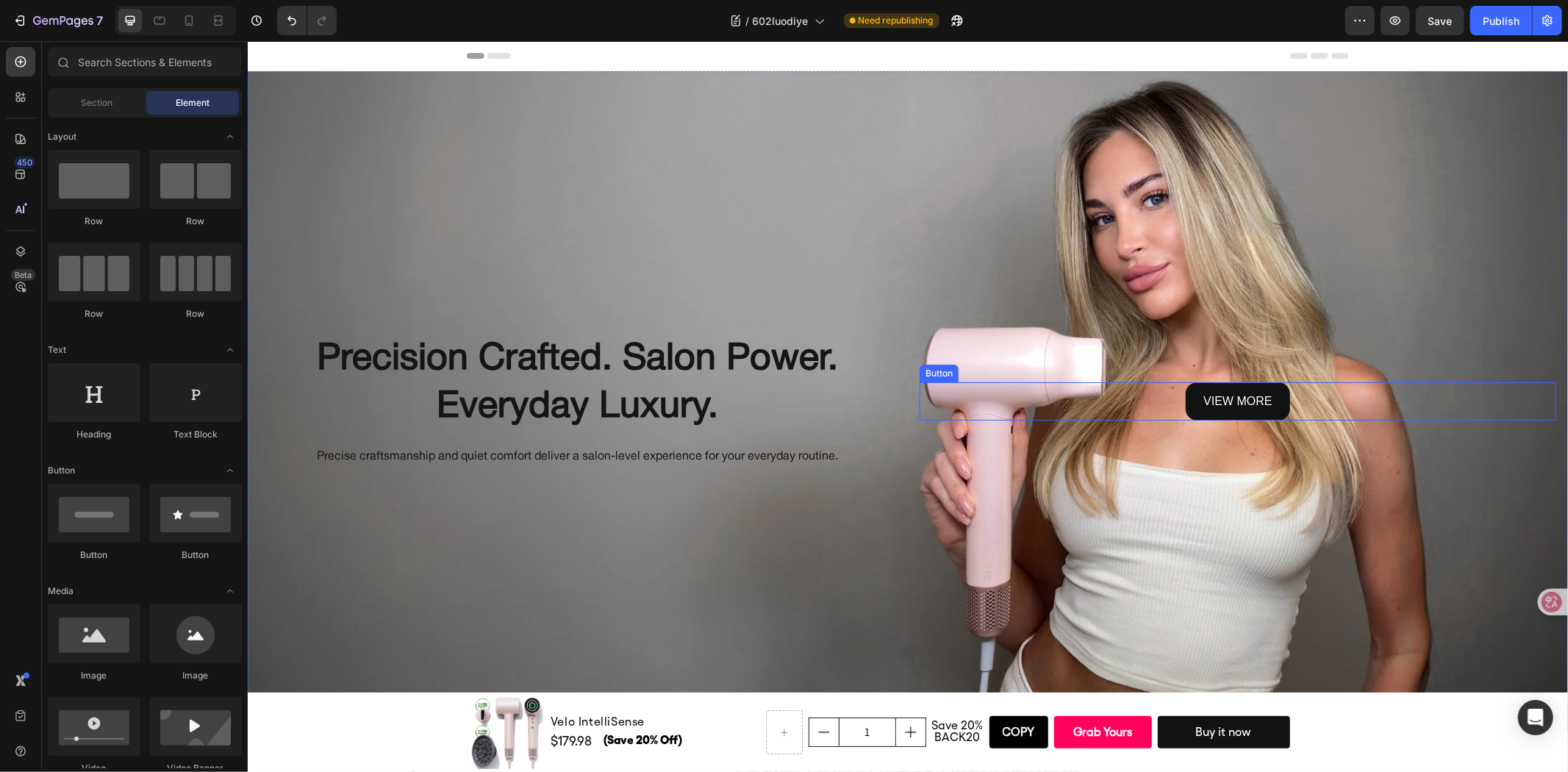
click at [1164, 382] on div "view more Button" at bounding box center [1237, 401] width 637 height 39
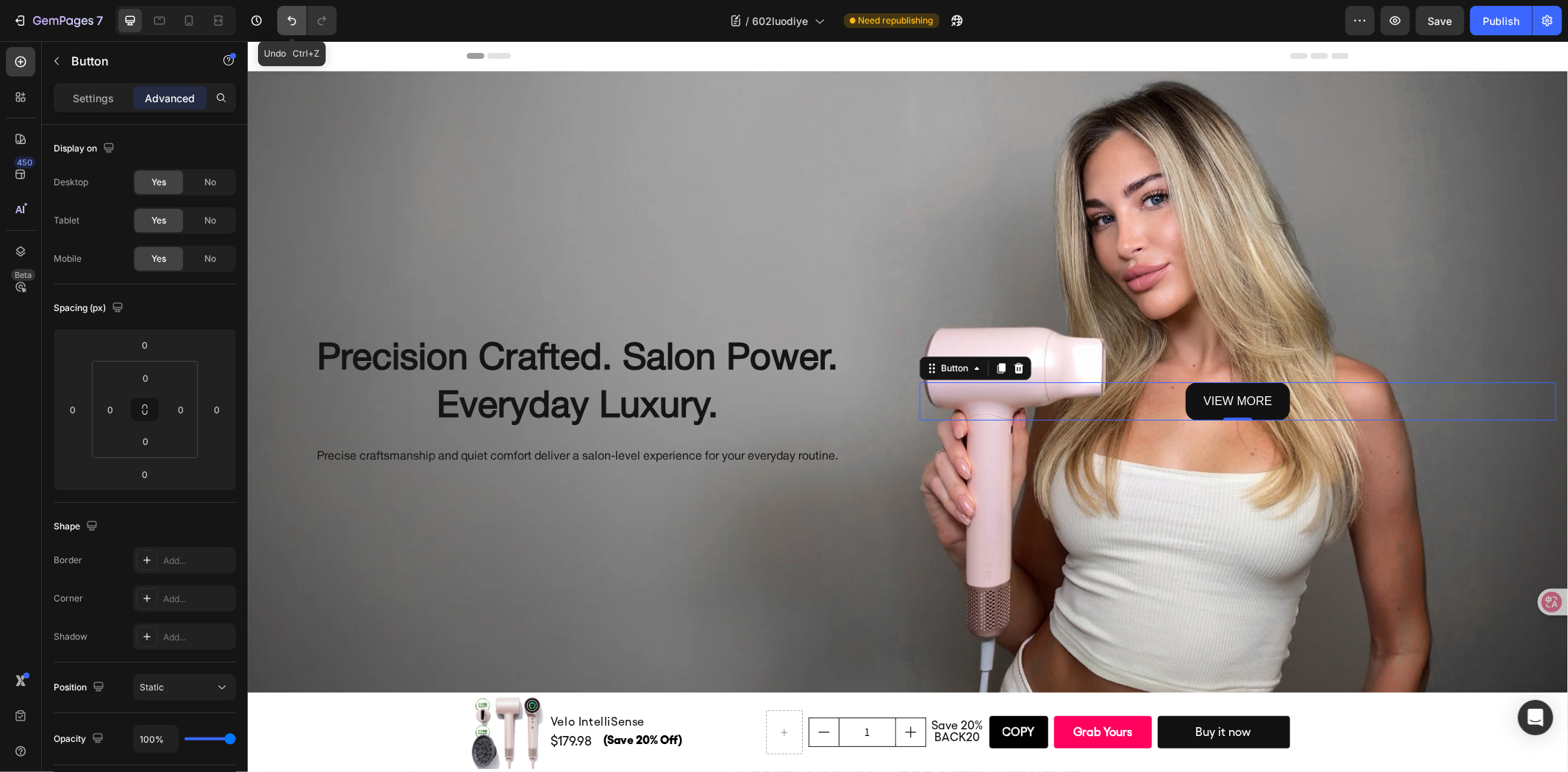
click at [296, 14] on icon "Undo/Redo" at bounding box center [292, 21] width 14 height 14
click at [312, 24] on button "Undo/Redo" at bounding box center [321, 20] width 29 height 30
click at [99, 100] on p "Settings" at bounding box center [93, 97] width 41 height 15
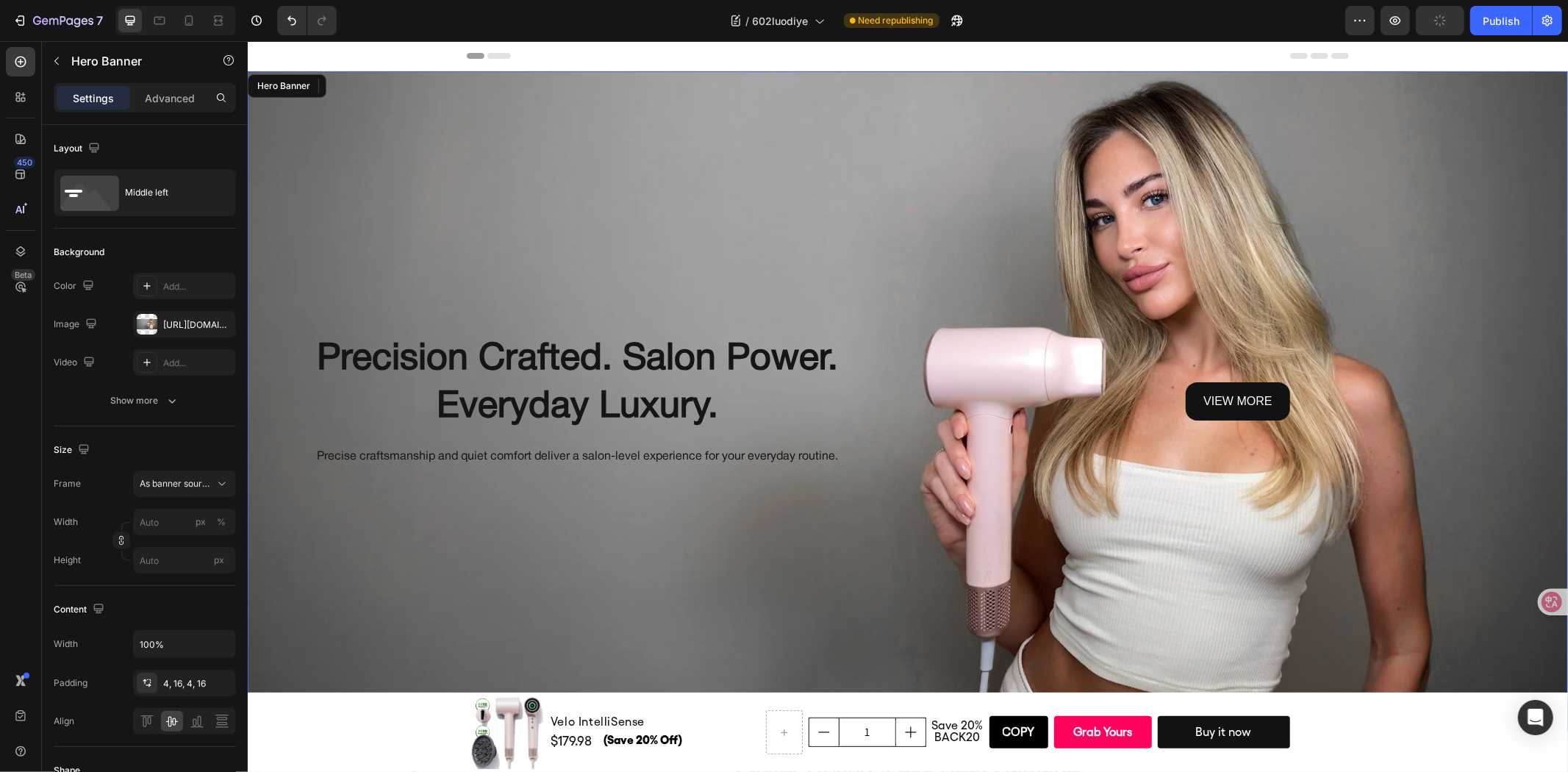
click at [1049, 426] on div "view more Button 0" at bounding box center [1237, 401] width 637 height 135
click at [624, 533] on div "Background Image" at bounding box center [907, 401] width 1320 height 660
click at [1118, 363] on div "view more Button" at bounding box center [1237, 401] width 637 height 135
click at [1112, 390] on div "view more Button" at bounding box center [1237, 401] width 637 height 39
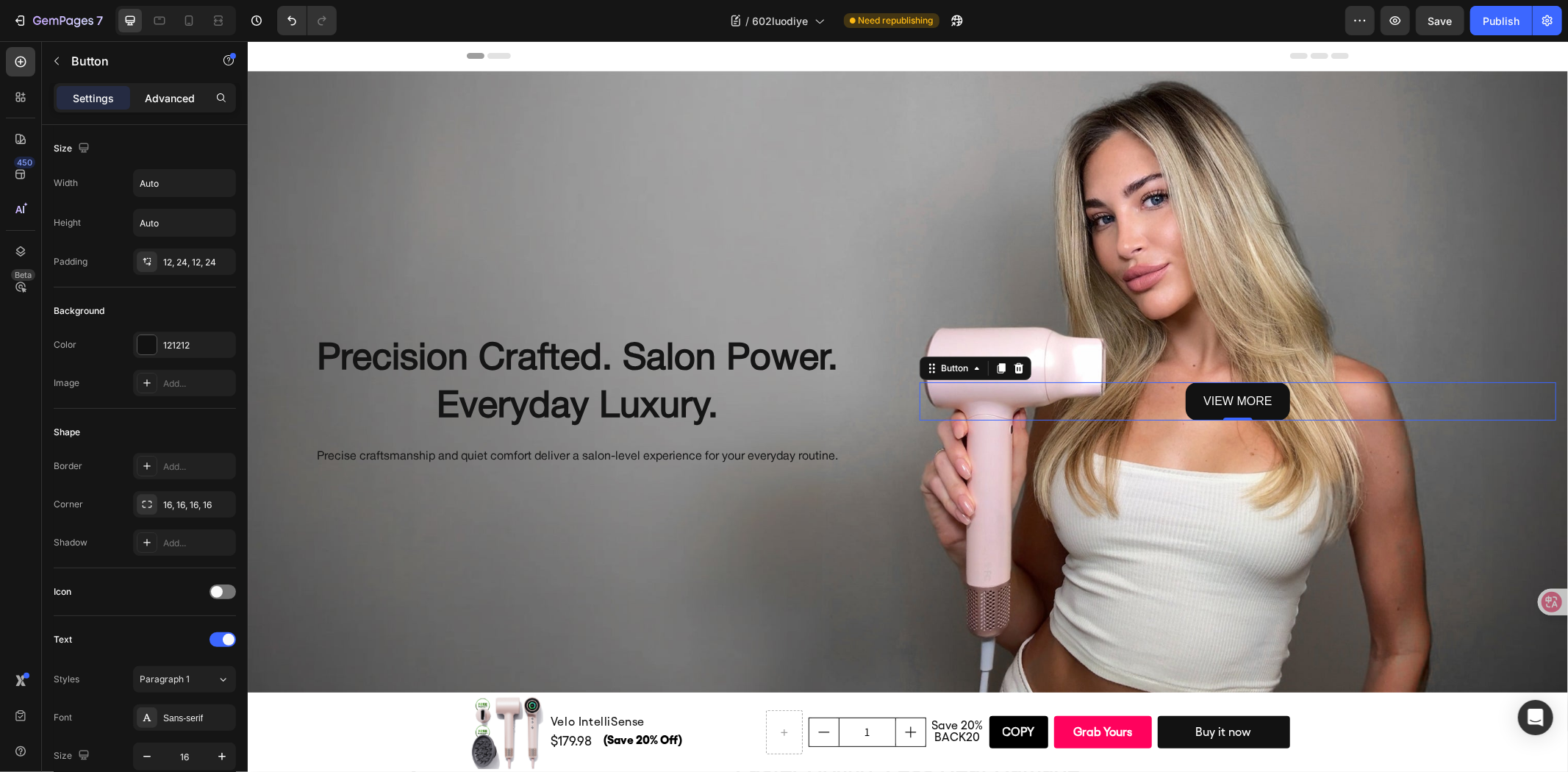
click at [172, 100] on p "Advanced" at bounding box center [170, 97] width 50 height 15
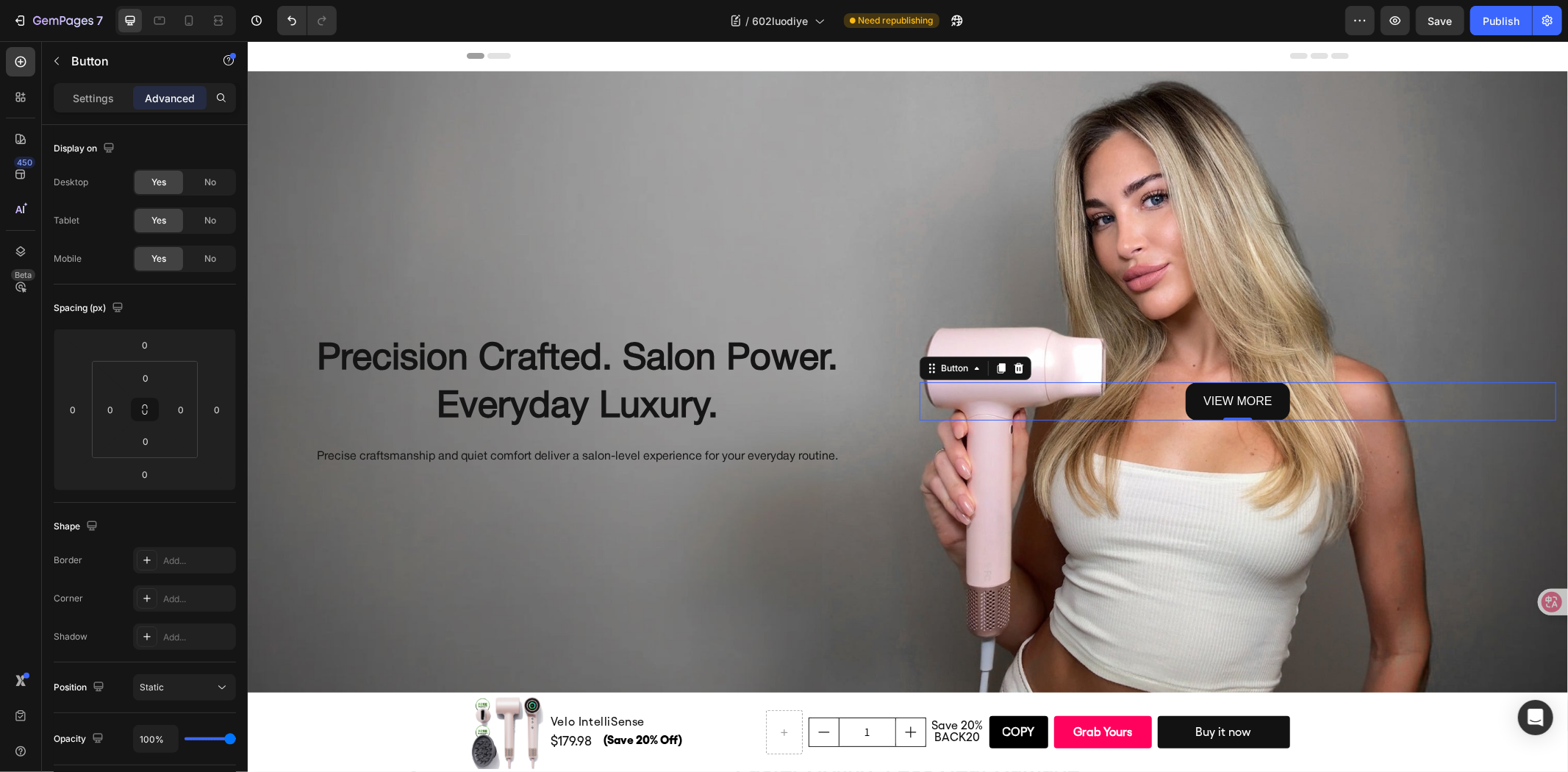
click at [71, 110] on div "Settings Advanced" at bounding box center [144, 97] width 183 height 30
click at [83, 103] on p "Settings" at bounding box center [93, 97] width 41 height 15
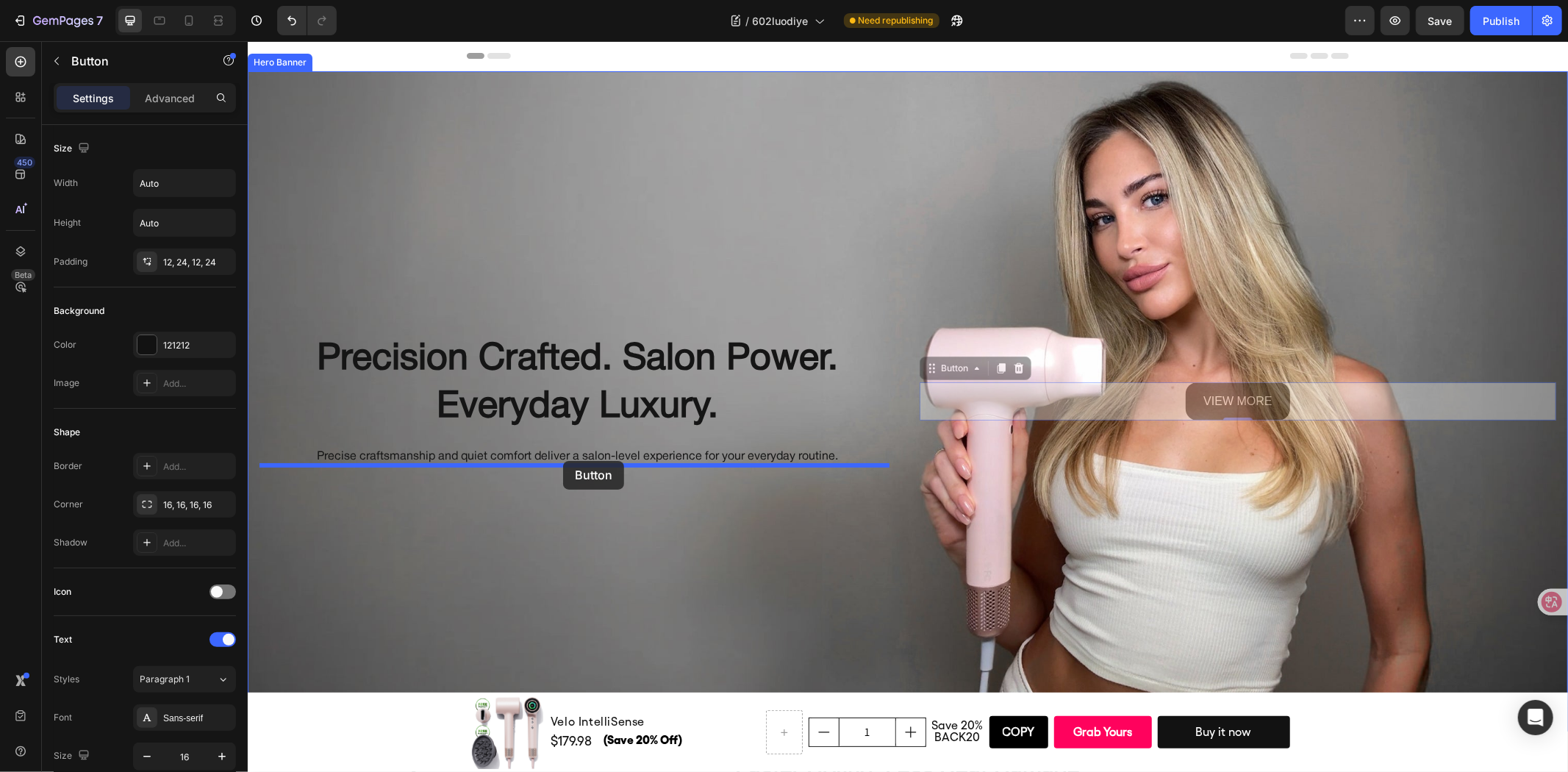
drag, startPoint x: 1065, startPoint y: 410, endPoint x: 562, endPoint y: 460, distance: 505.5
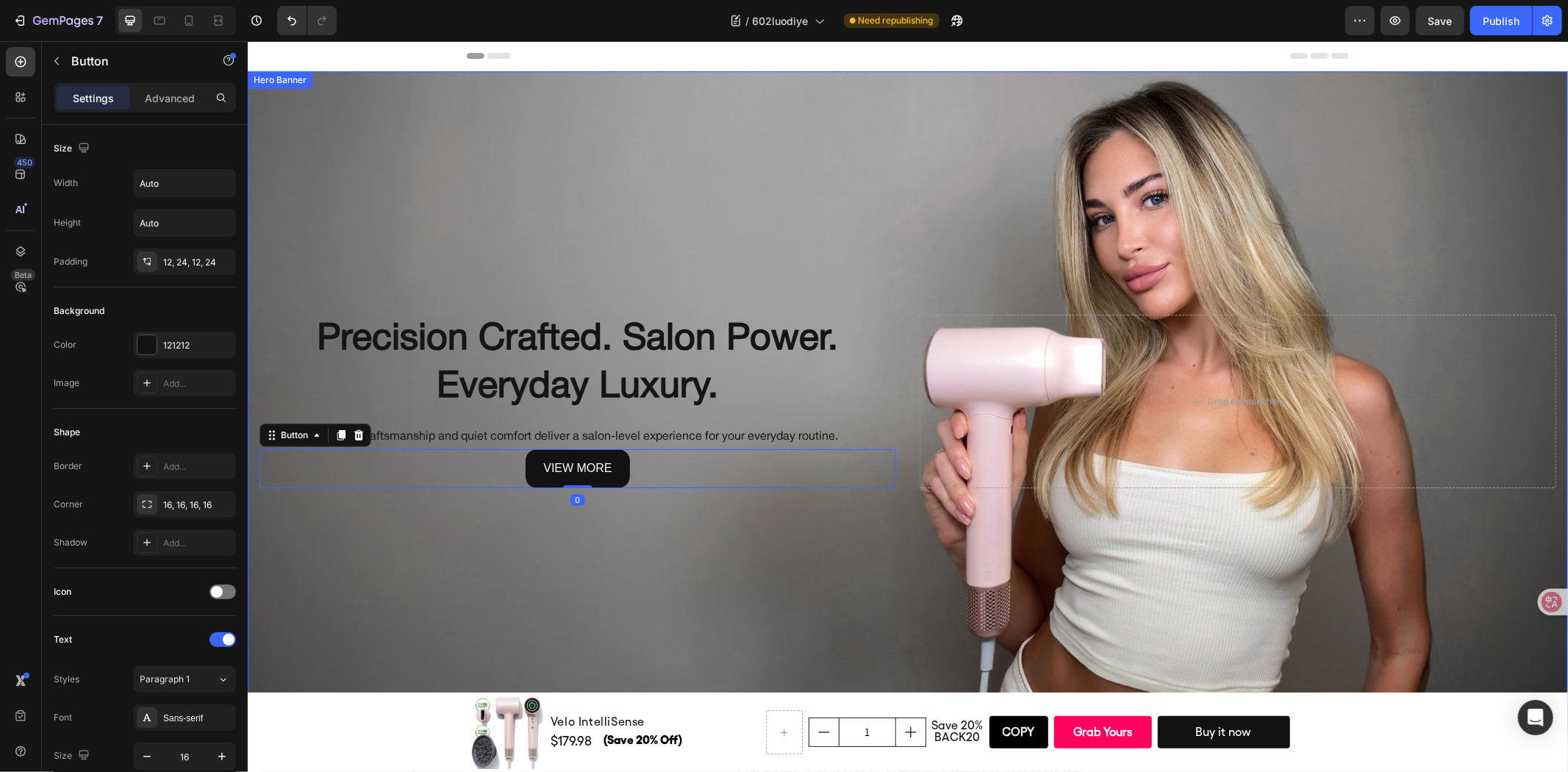
click at [722, 200] on div "Background Image" at bounding box center [907, 401] width 1320 height 660
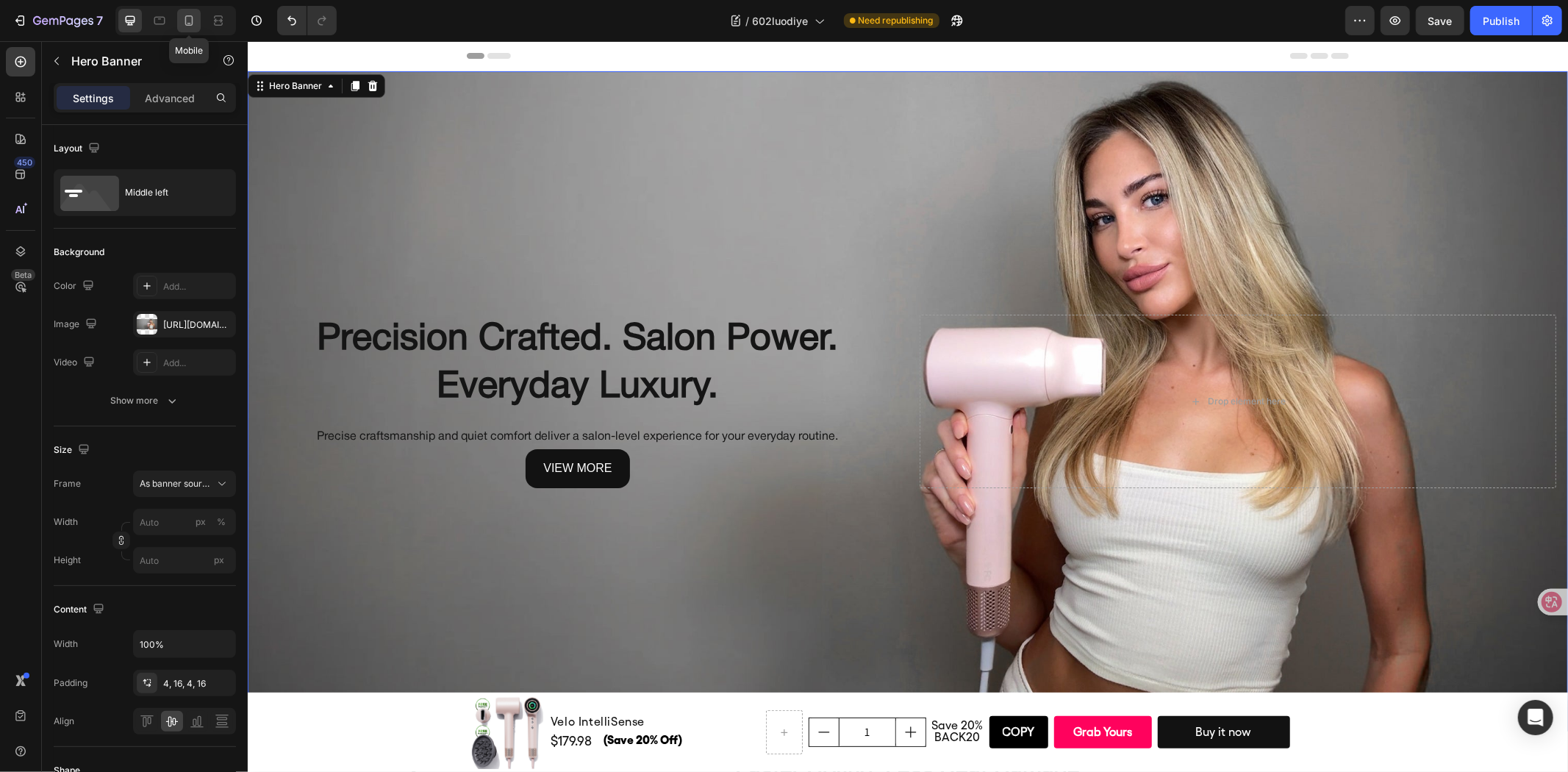
click at [195, 11] on div at bounding box center [189, 21] width 24 height 24
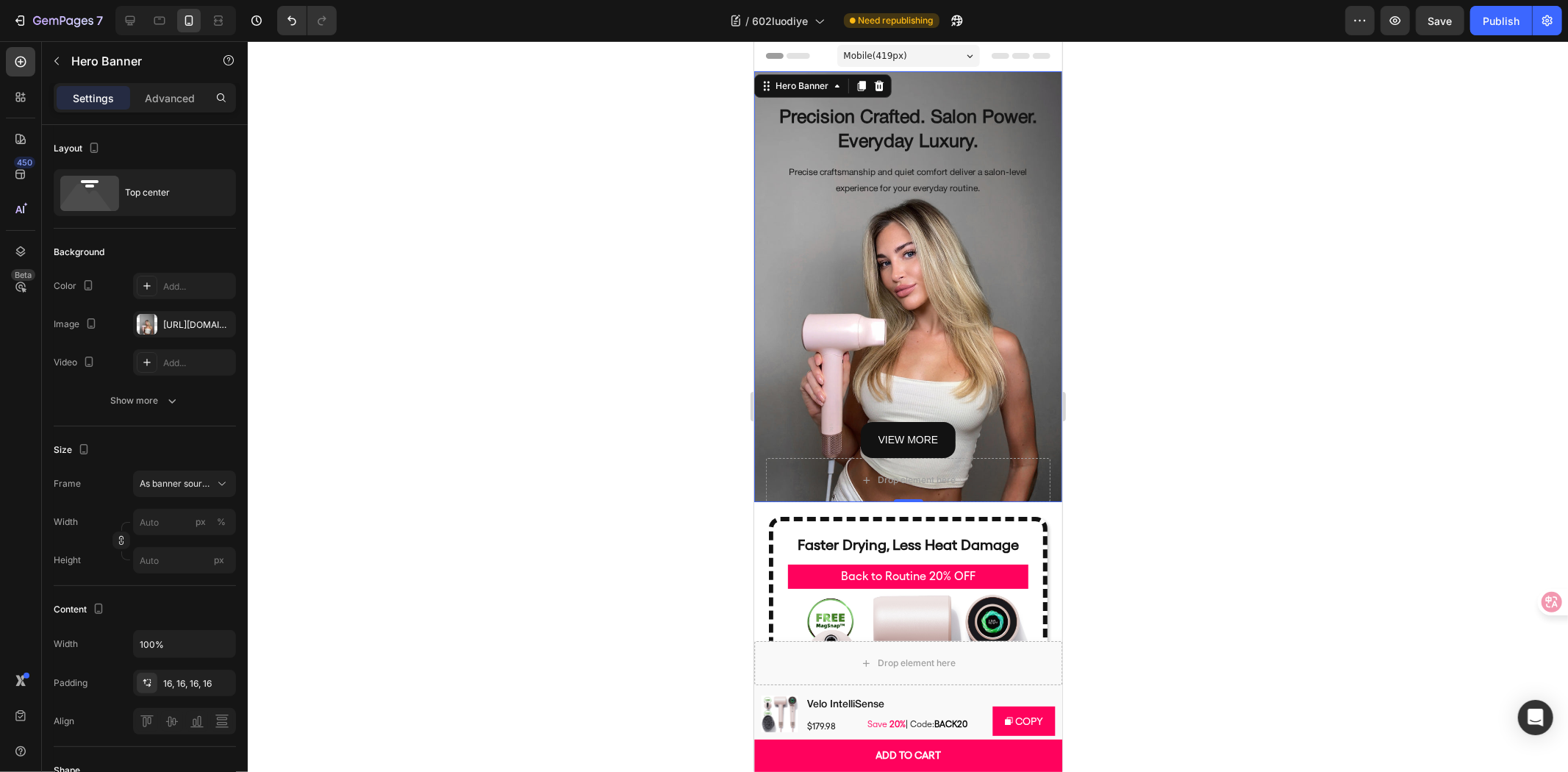
click at [1208, 396] on div at bounding box center [908, 407] width 1320 height 731
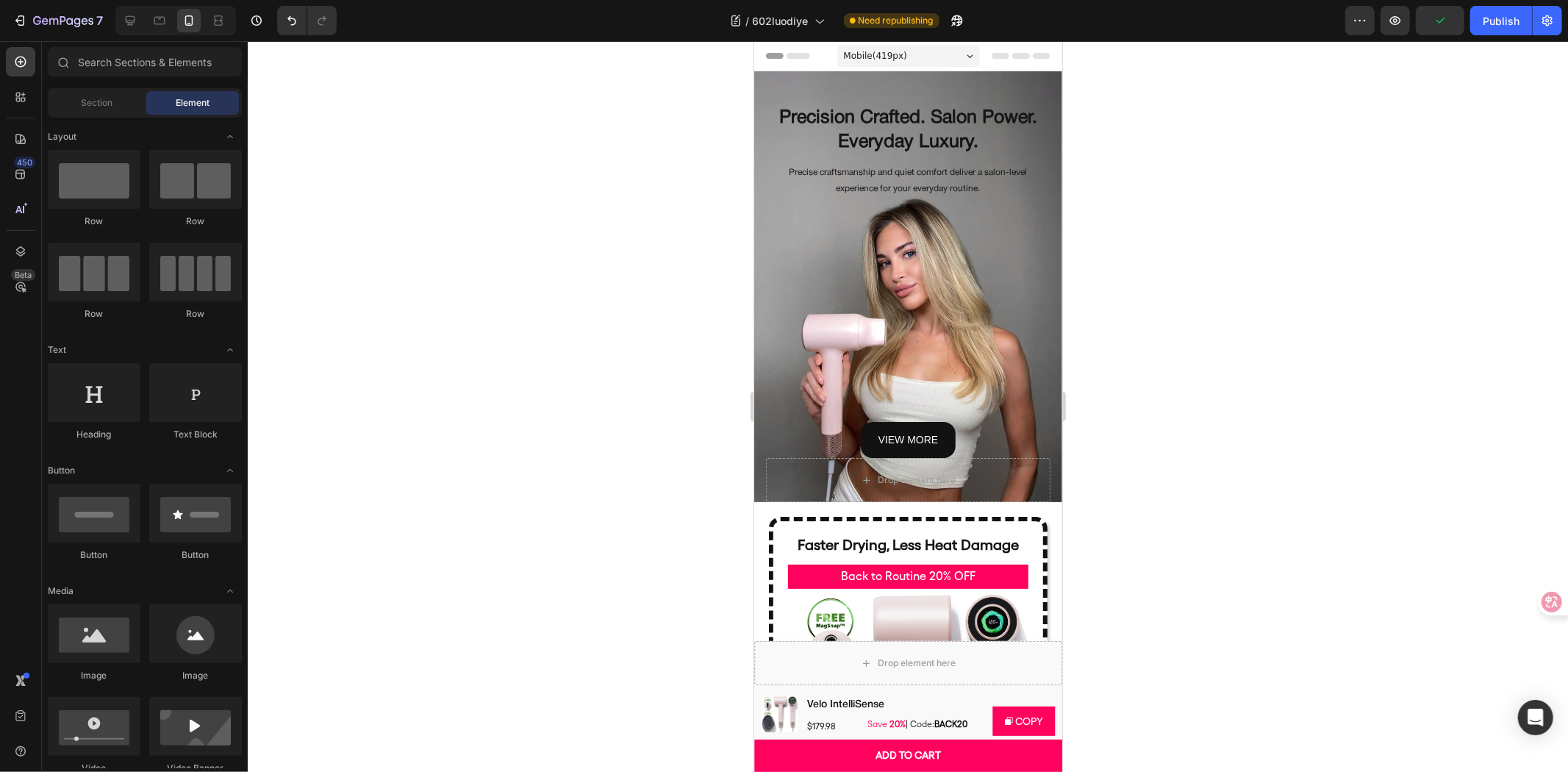
click at [1417, 406] on div at bounding box center [908, 407] width 1320 height 731
click at [1485, 24] on div "Publish" at bounding box center [1501, 21] width 37 height 15
click at [1406, 9] on button "button" at bounding box center [1395, 20] width 29 height 30
click at [134, 10] on div at bounding box center [130, 21] width 24 height 24
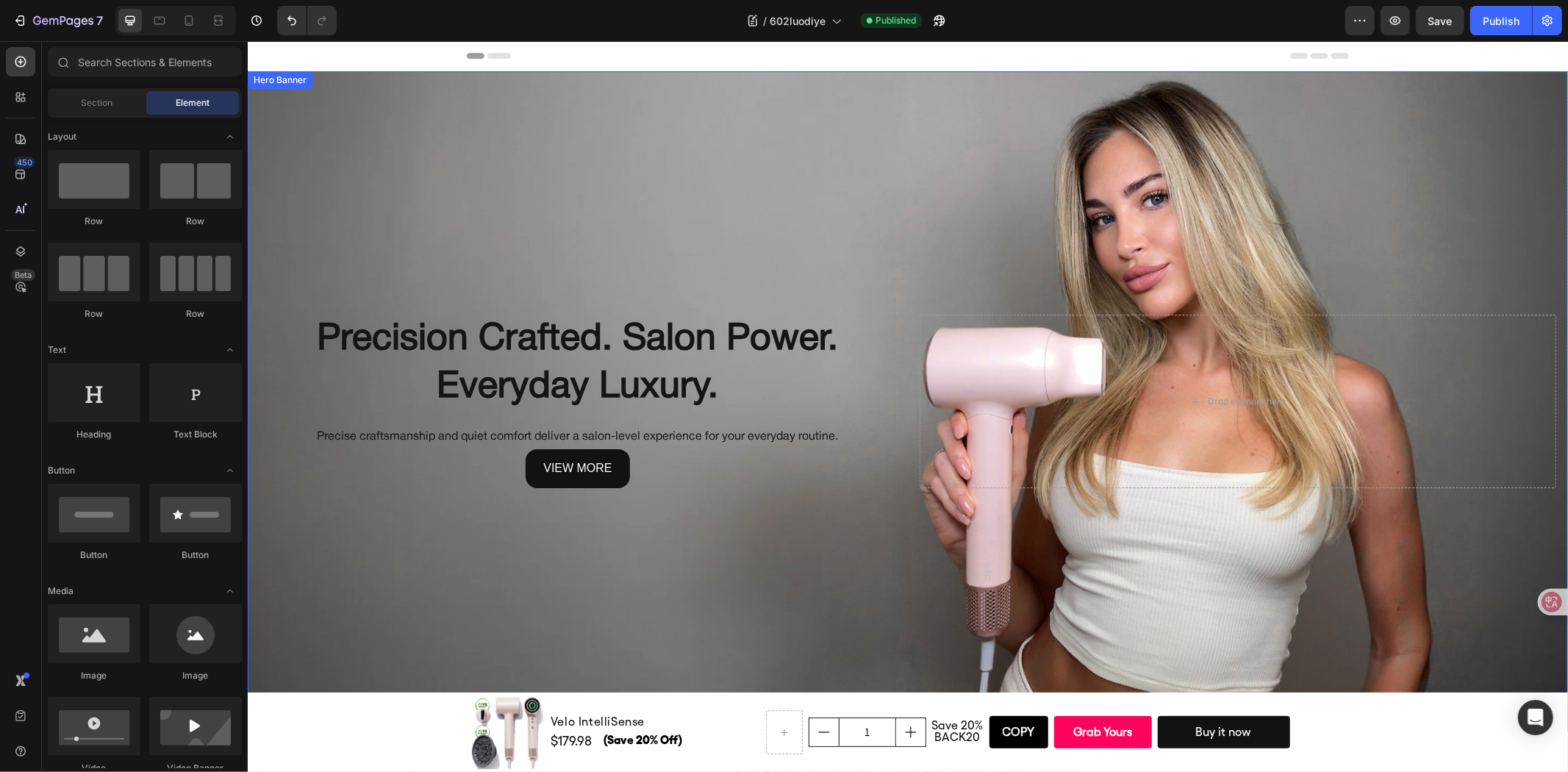
scroll to position [326, 0]
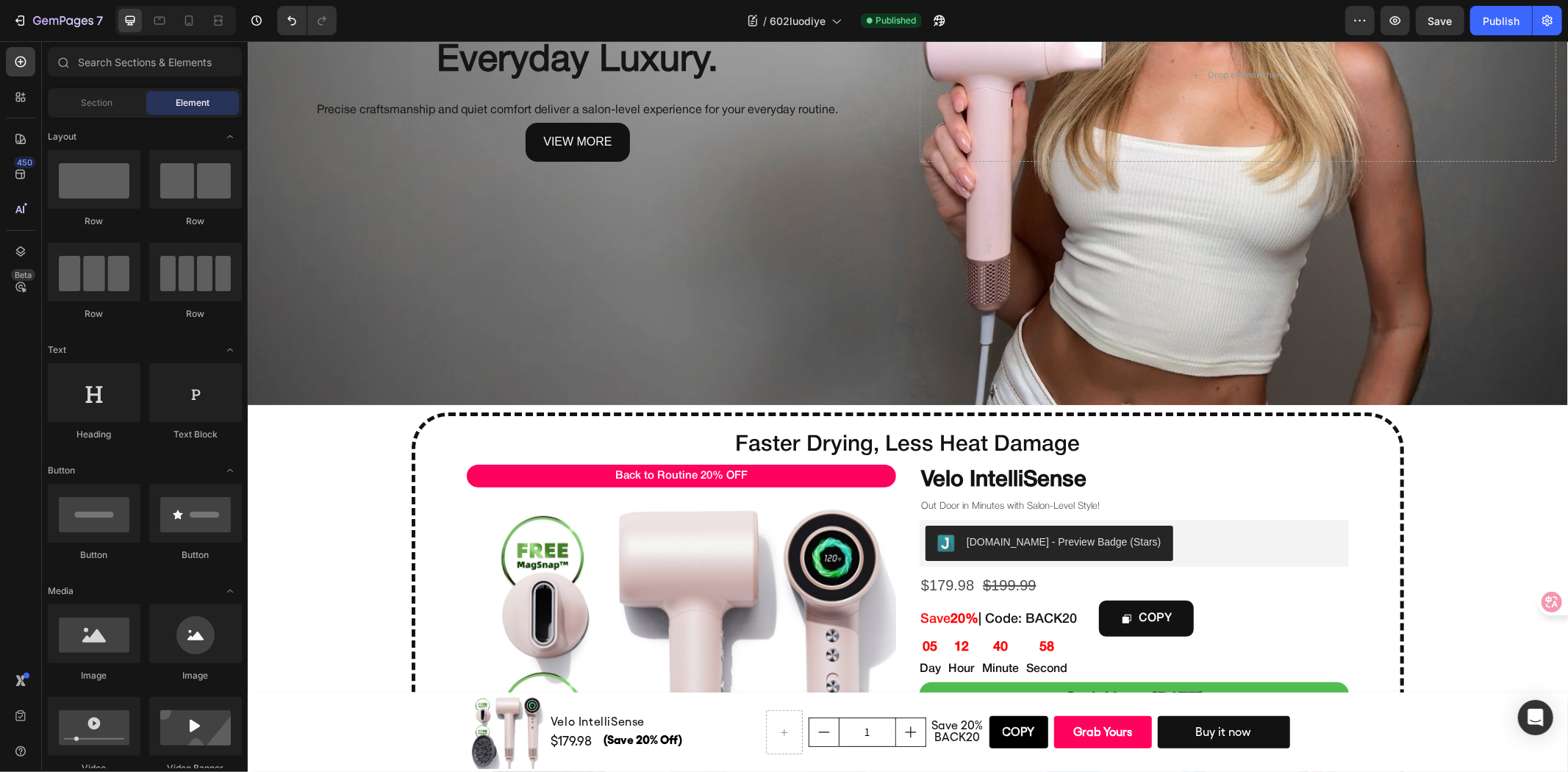
drag, startPoint x: 304, startPoint y: 467, endPoint x: 316, endPoint y: 464, distance: 12.4
click at [481, 412] on div "Faster Drying, Less Heat Damage Heading Back to Routine 20% OFF Text Block Prod…" at bounding box center [906, 684] width 992 height 546
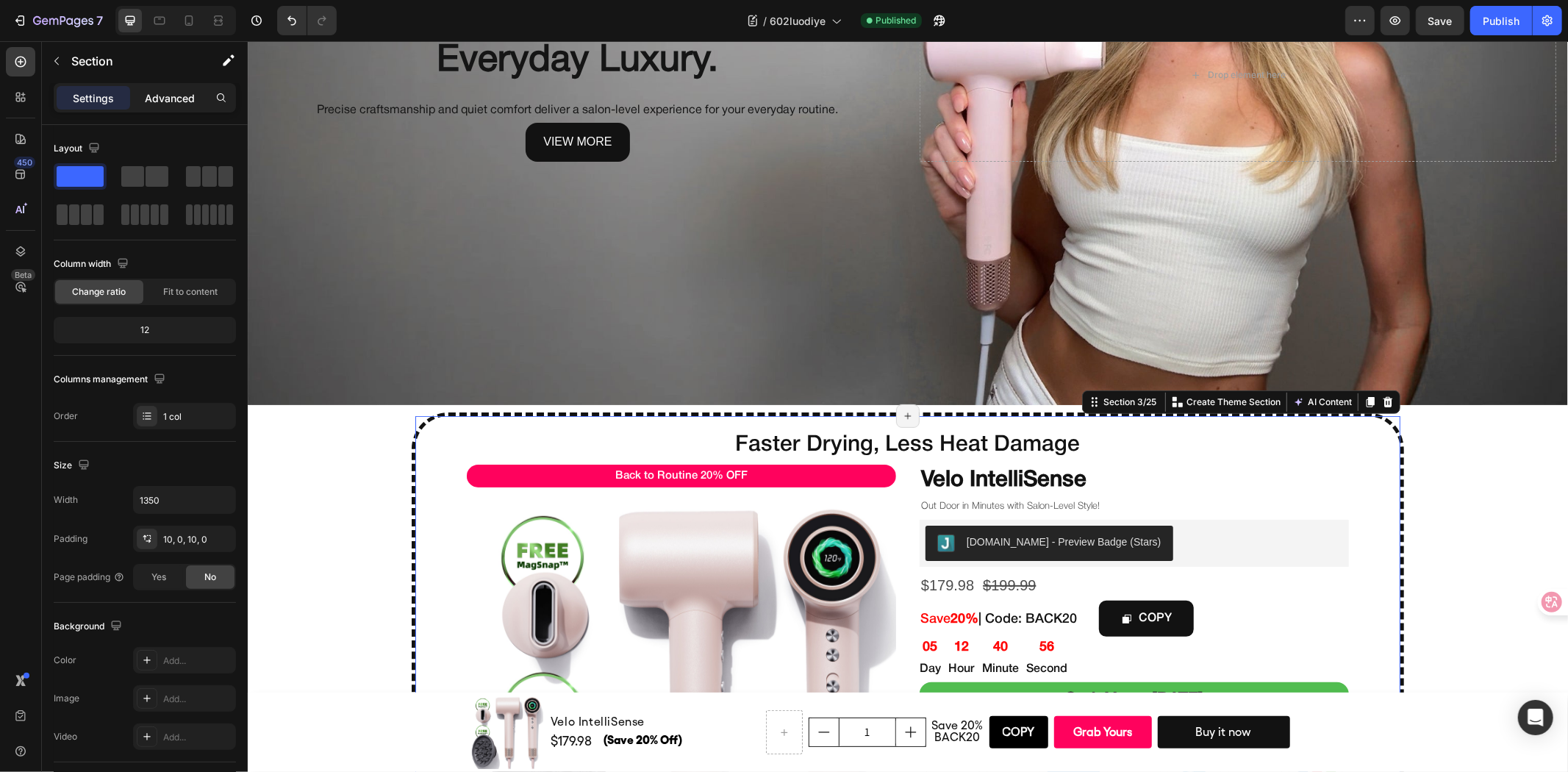
click at [163, 93] on p "Advanced" at bounding box center [170, 97] width 50 height 15
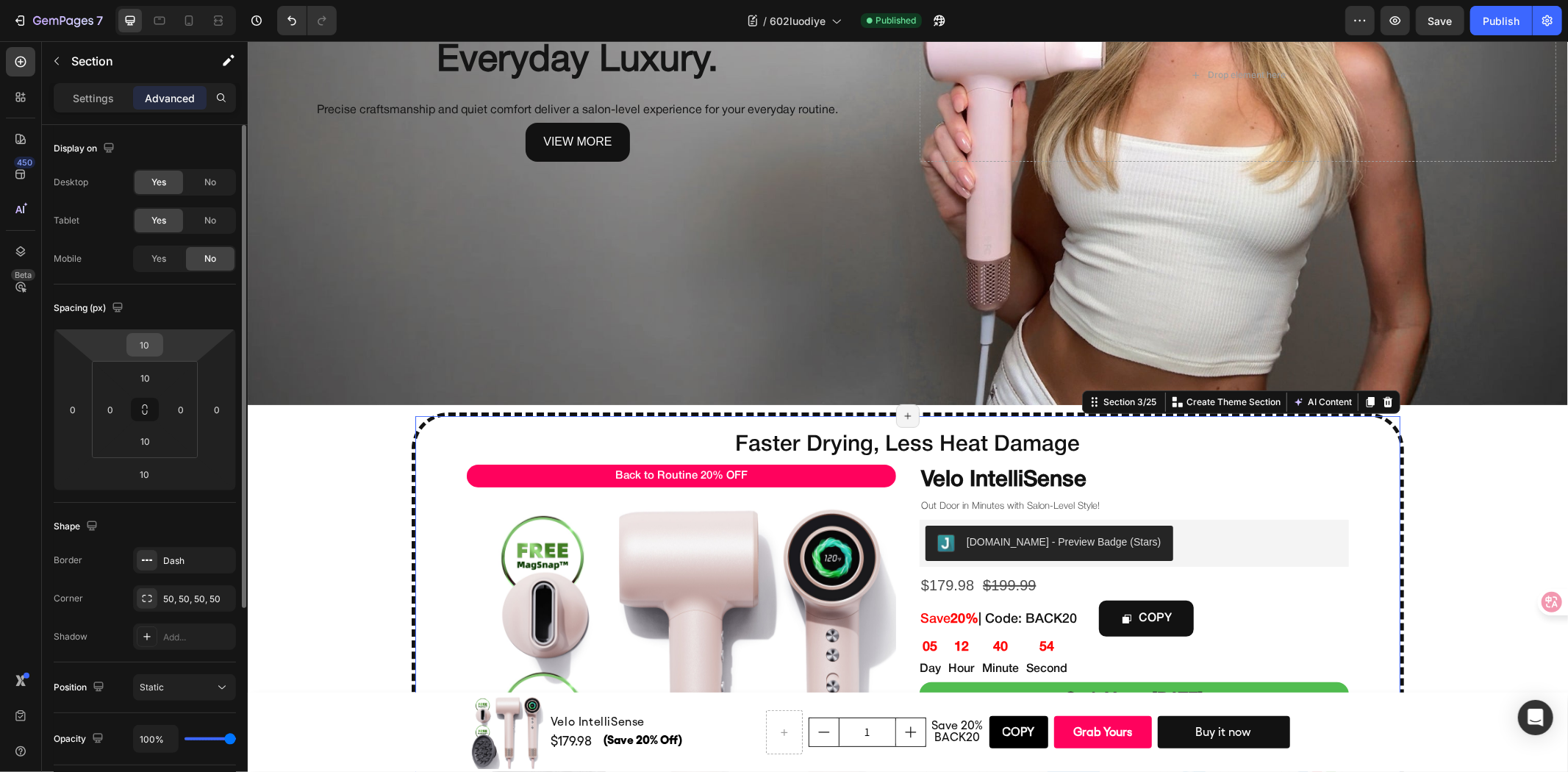
click at [152, 345] on input "10" at bounding box center [144, 345] width 29 height 22
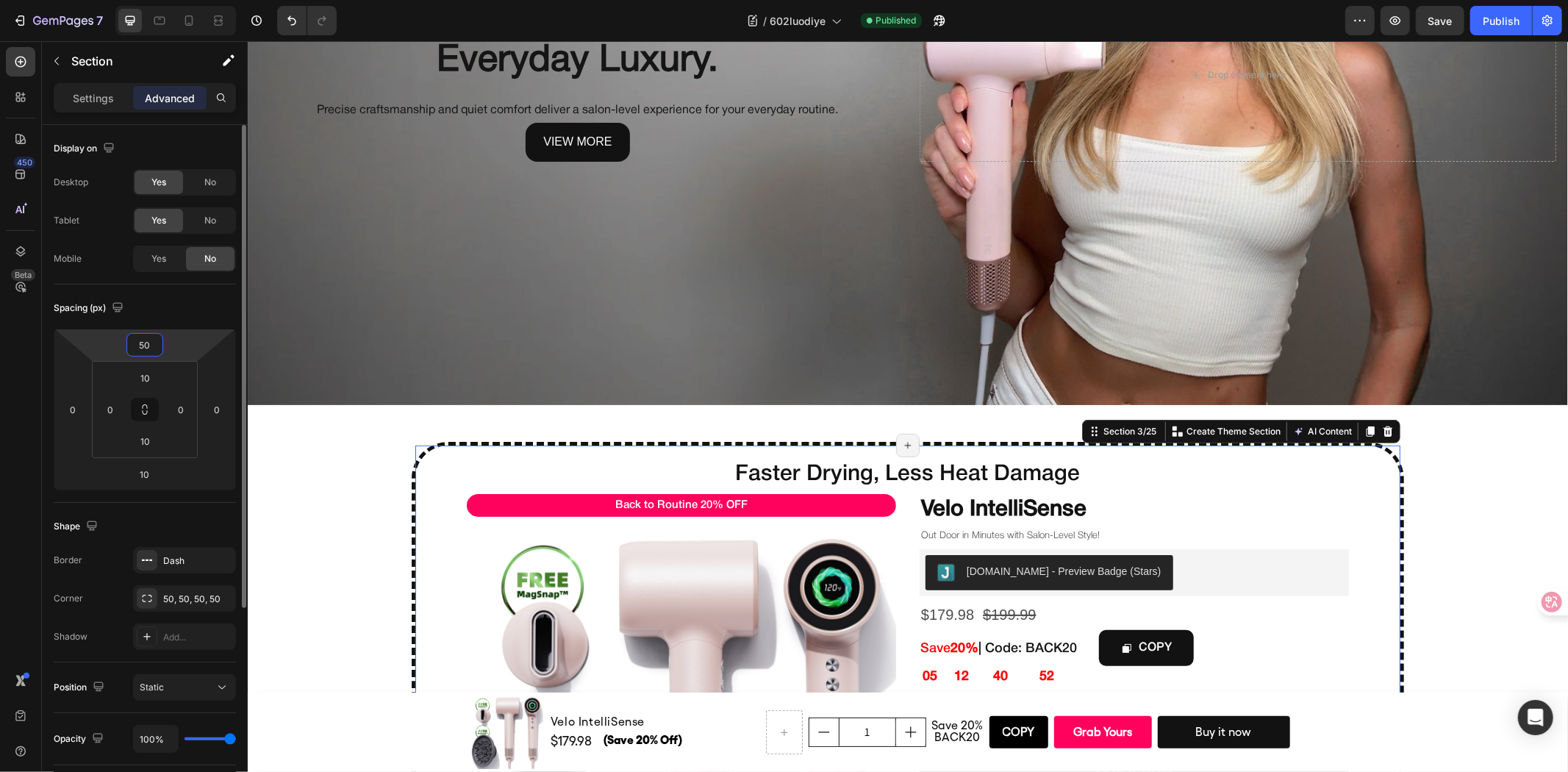
click at [152, 345] on input "50" at bounding box center [144, 345] width 29 height 22
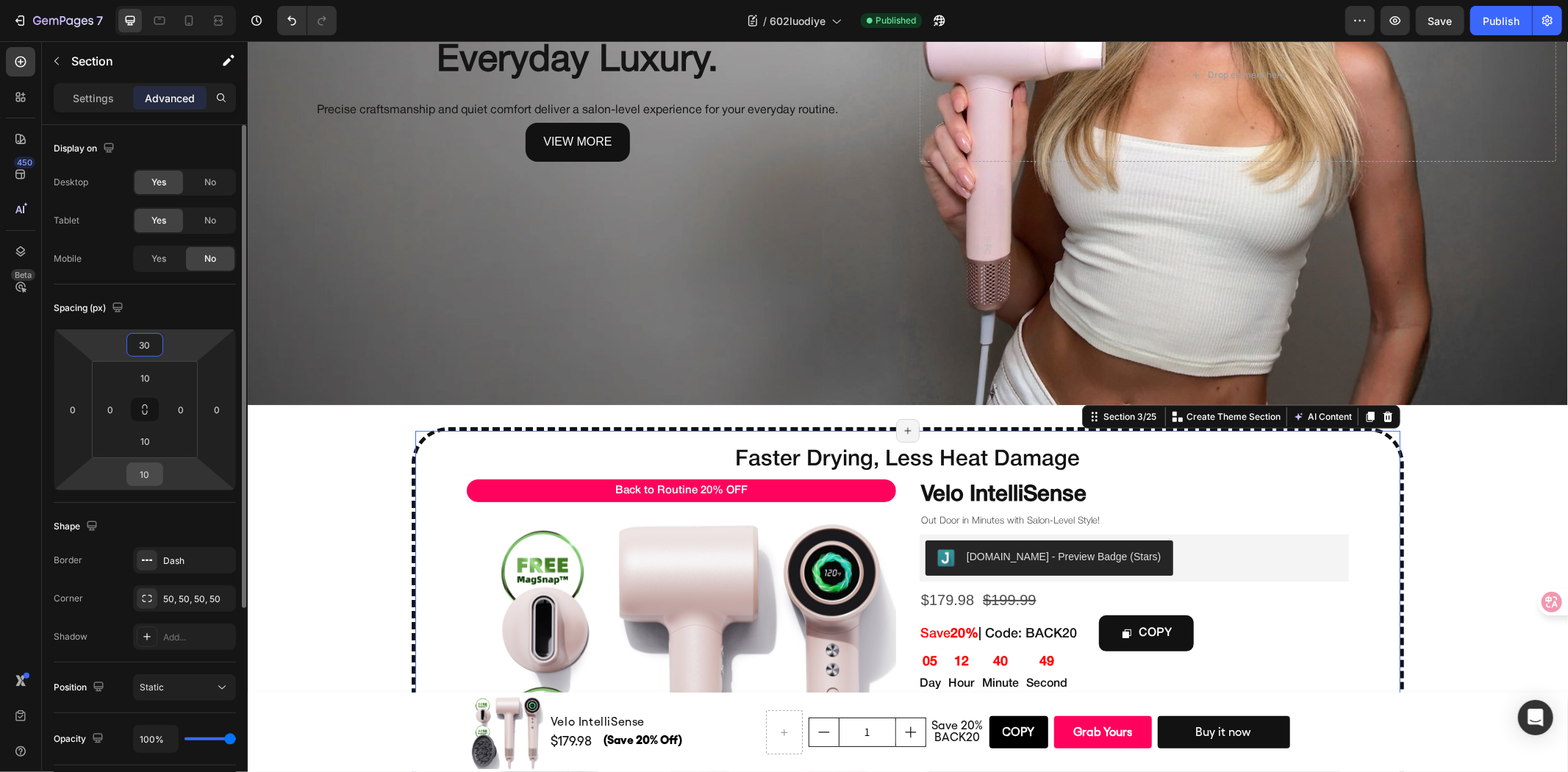
type input "30"
click at [137, 479] on input "10" at bounding box center [144, 475] width 29 height 22
type input "31"
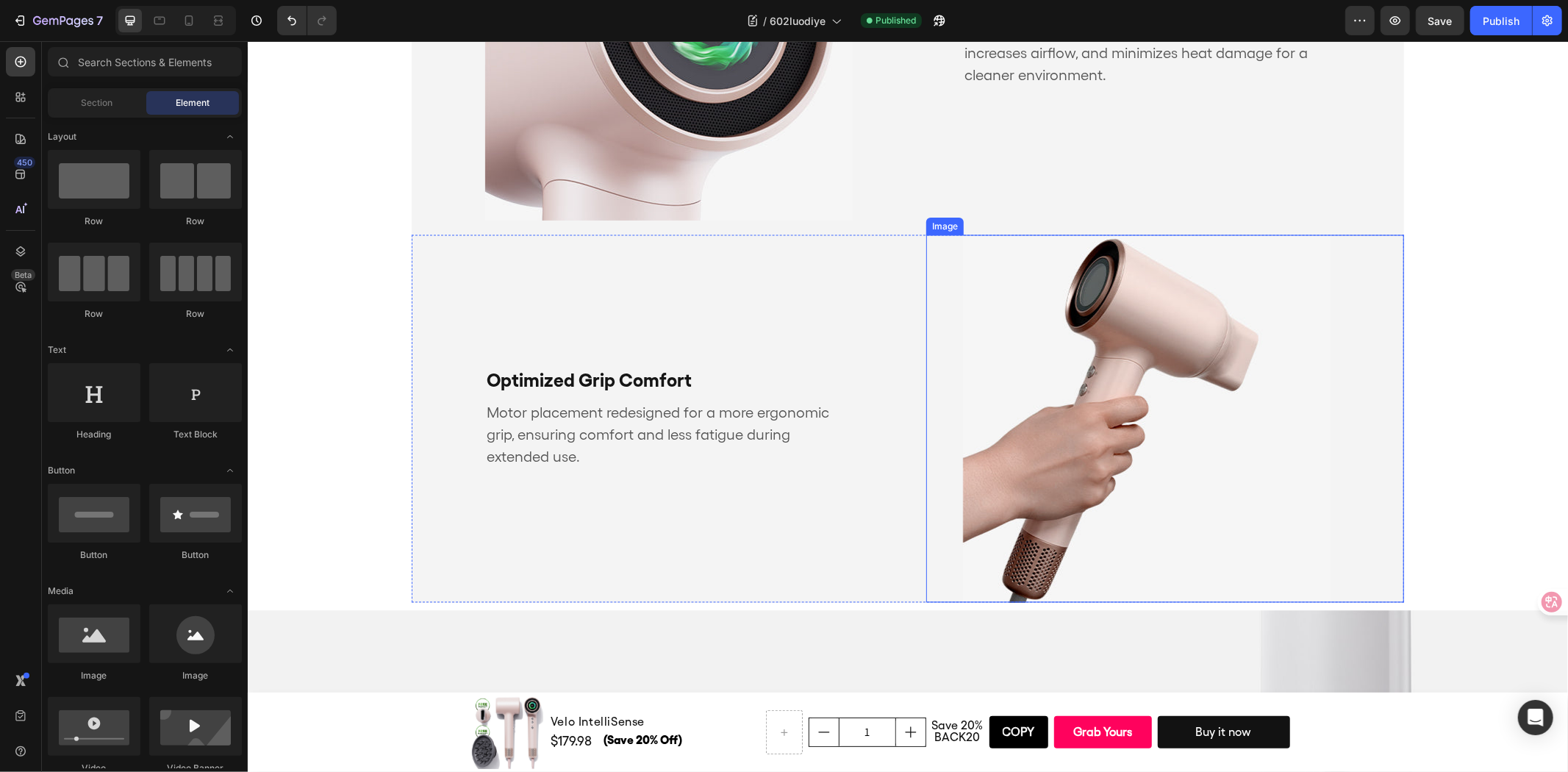
scroll to position [2539, 0]
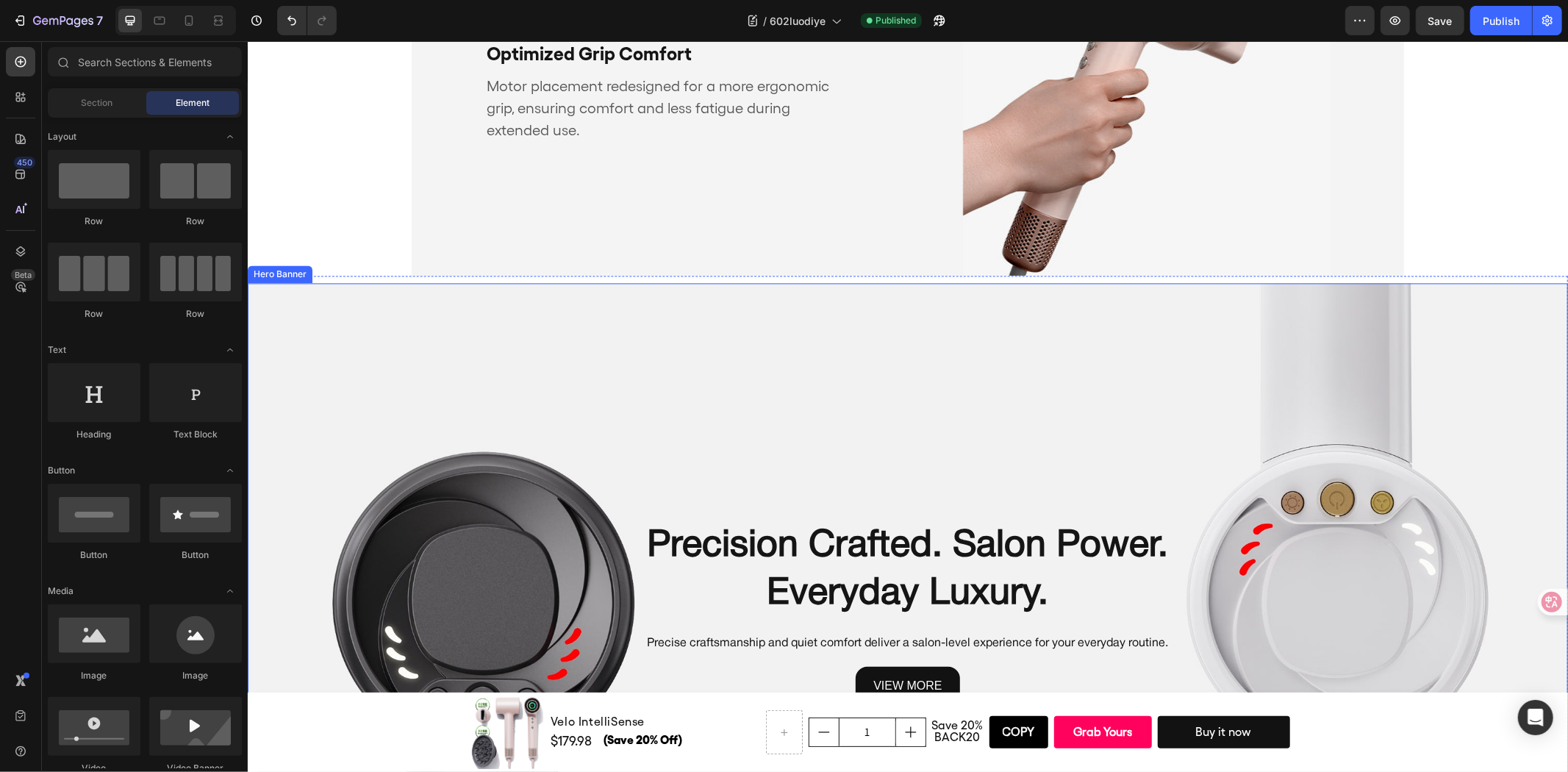
click at [534, 346] on div "Background Image" at bounding box center [907, 612] width 1320 height 660
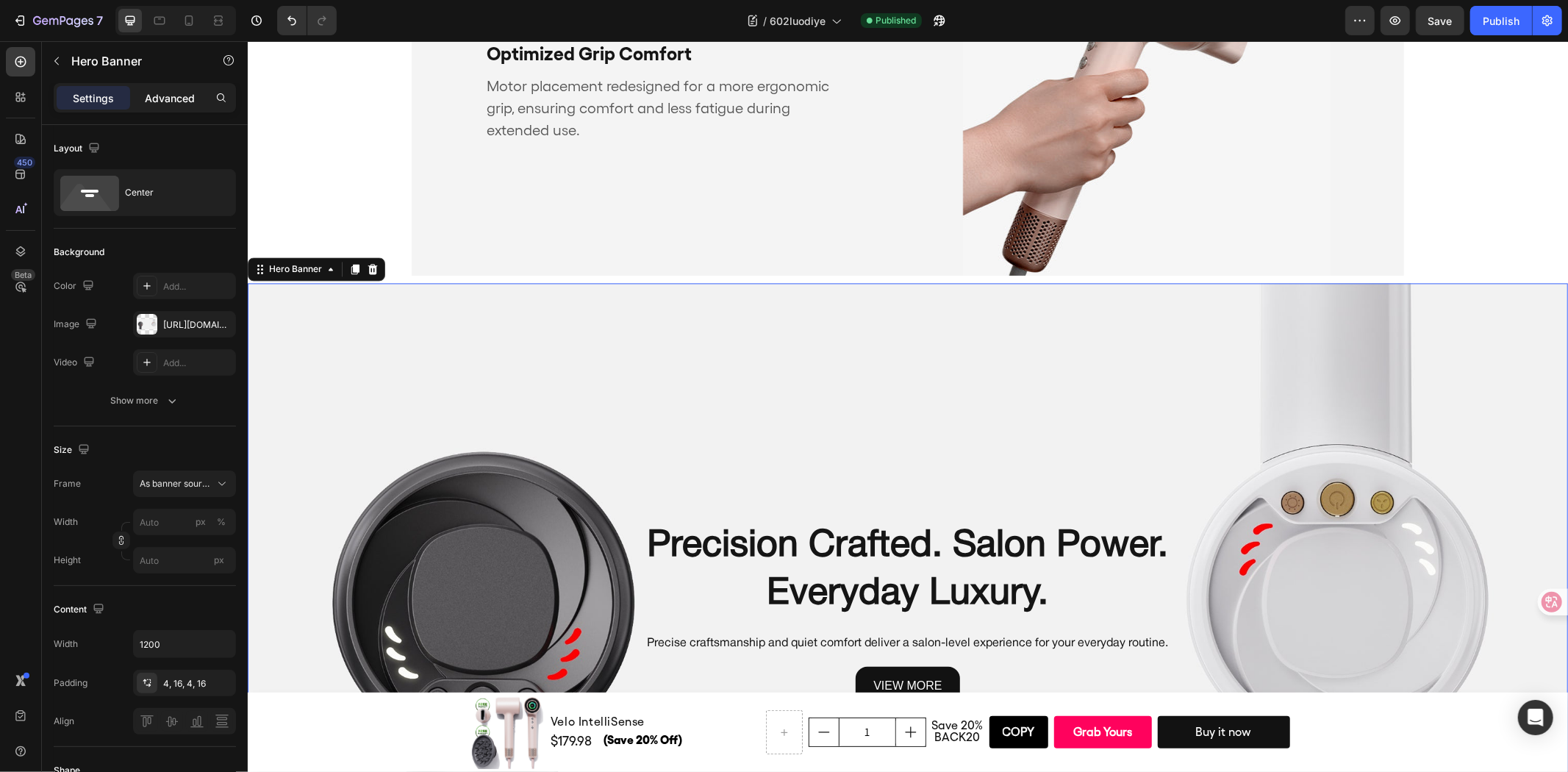
click at [179, 93] on p "Advanced" at bounding box center [170, 97] width 50 height 15
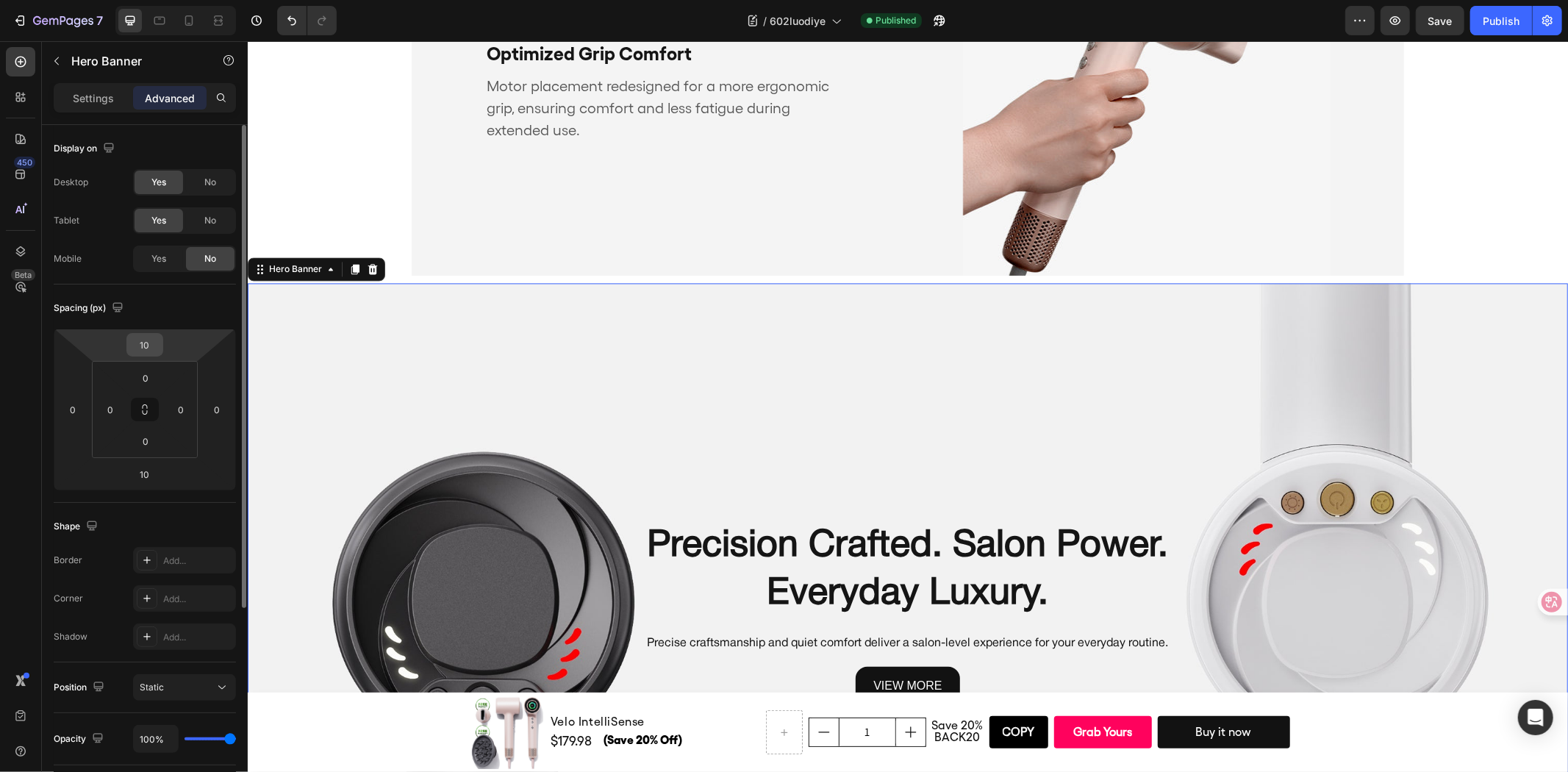
click at [153, 338] on input "10" at bounding box center [144, 345] width 29 height 22
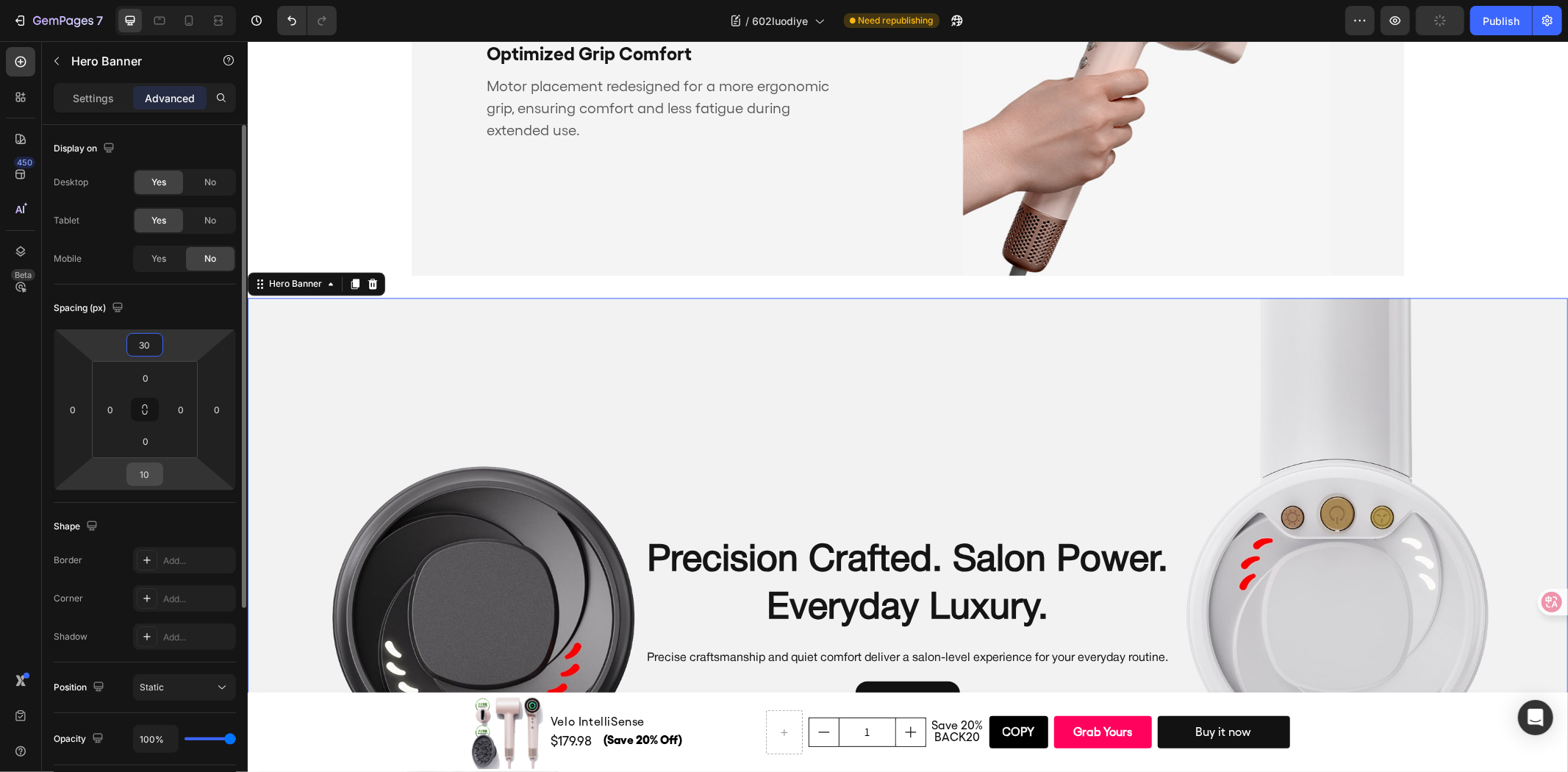
type input "30"
click at [147, 471] on input "10" at bounding box center [144, 475] width 29 height 22
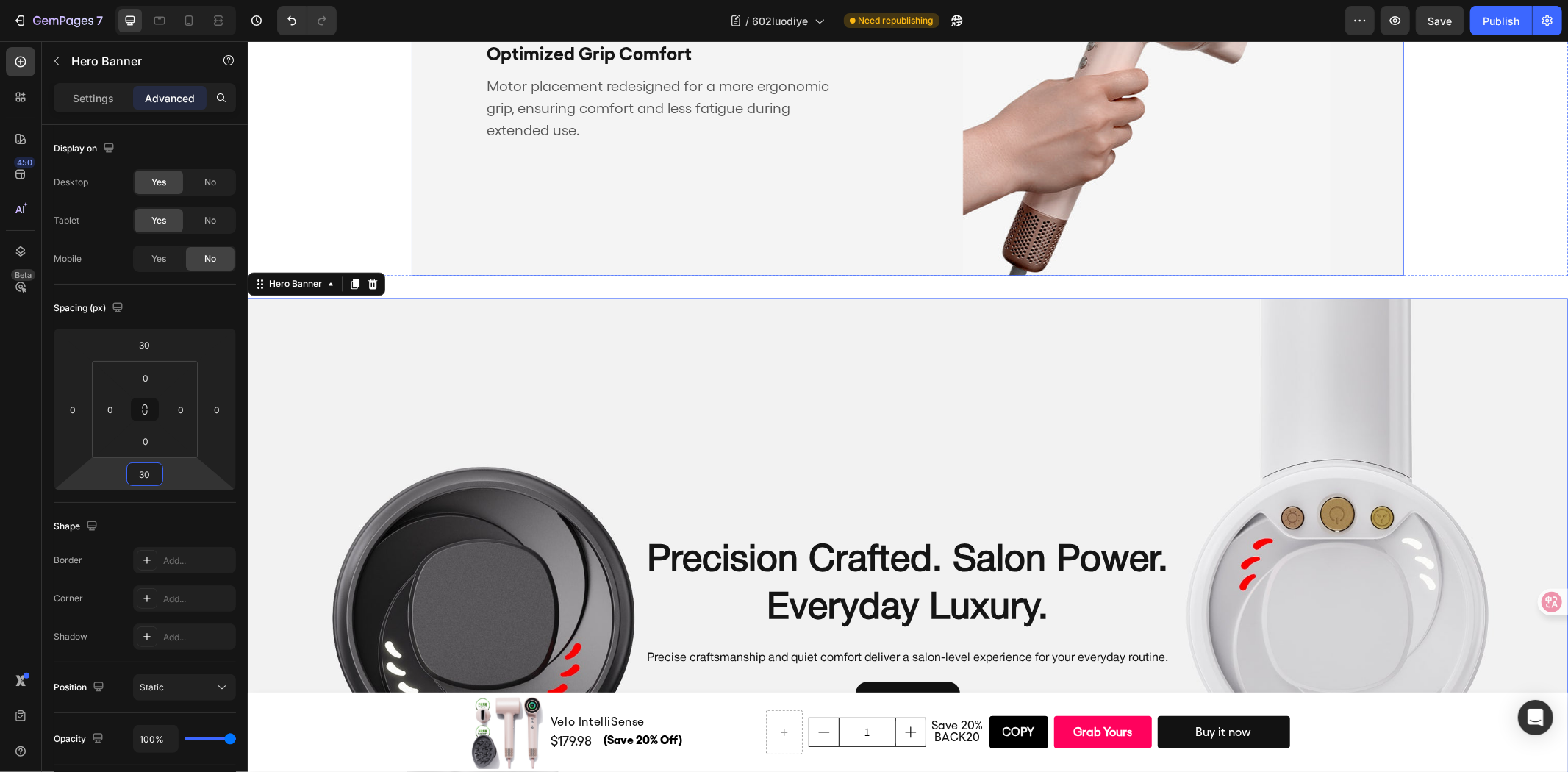
type input "30"
click at [670, 302] on div "Background Image" at bounding box center [907, 628] width 1320 height 660
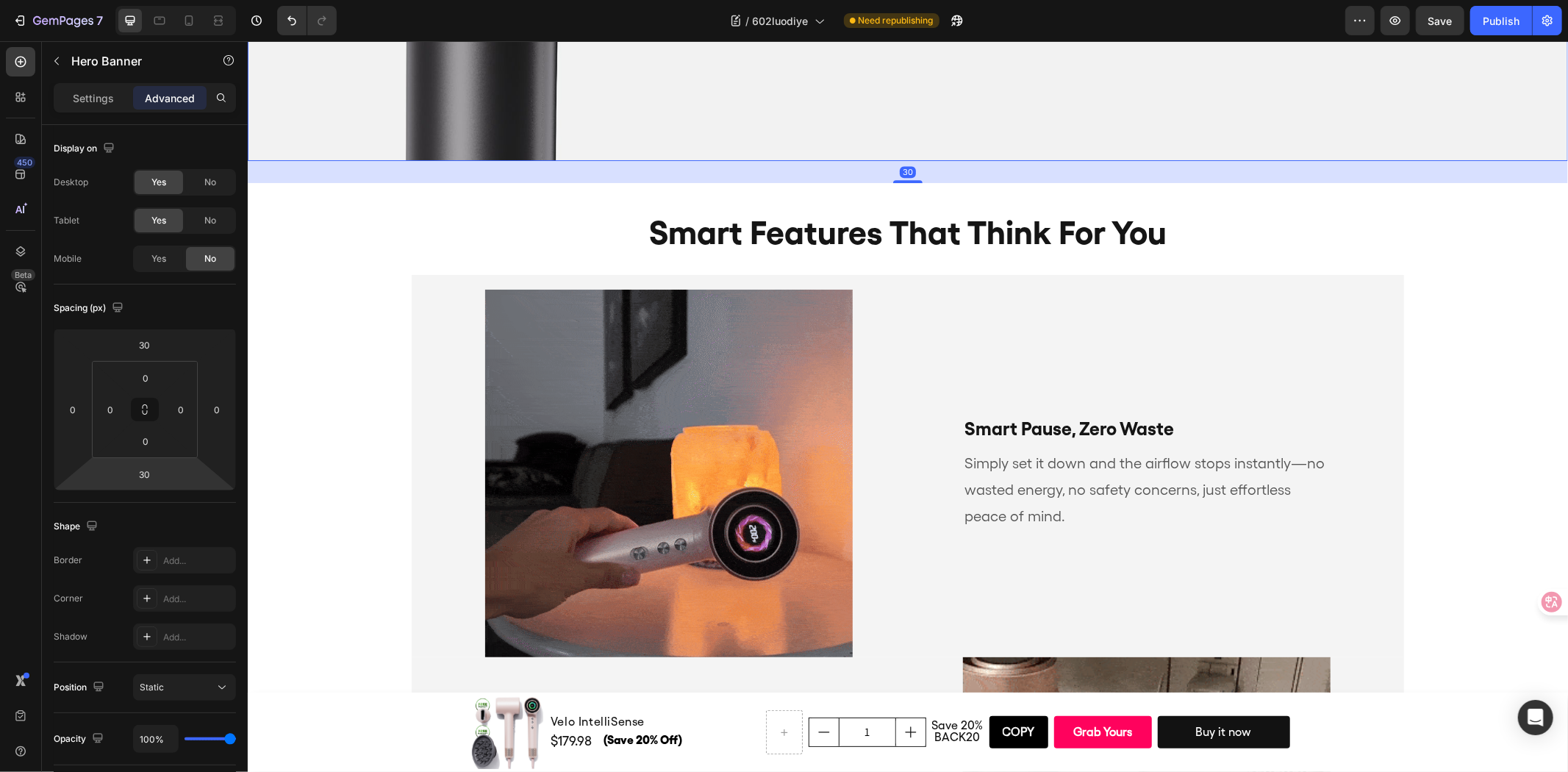
scroll to position [3356, 0]
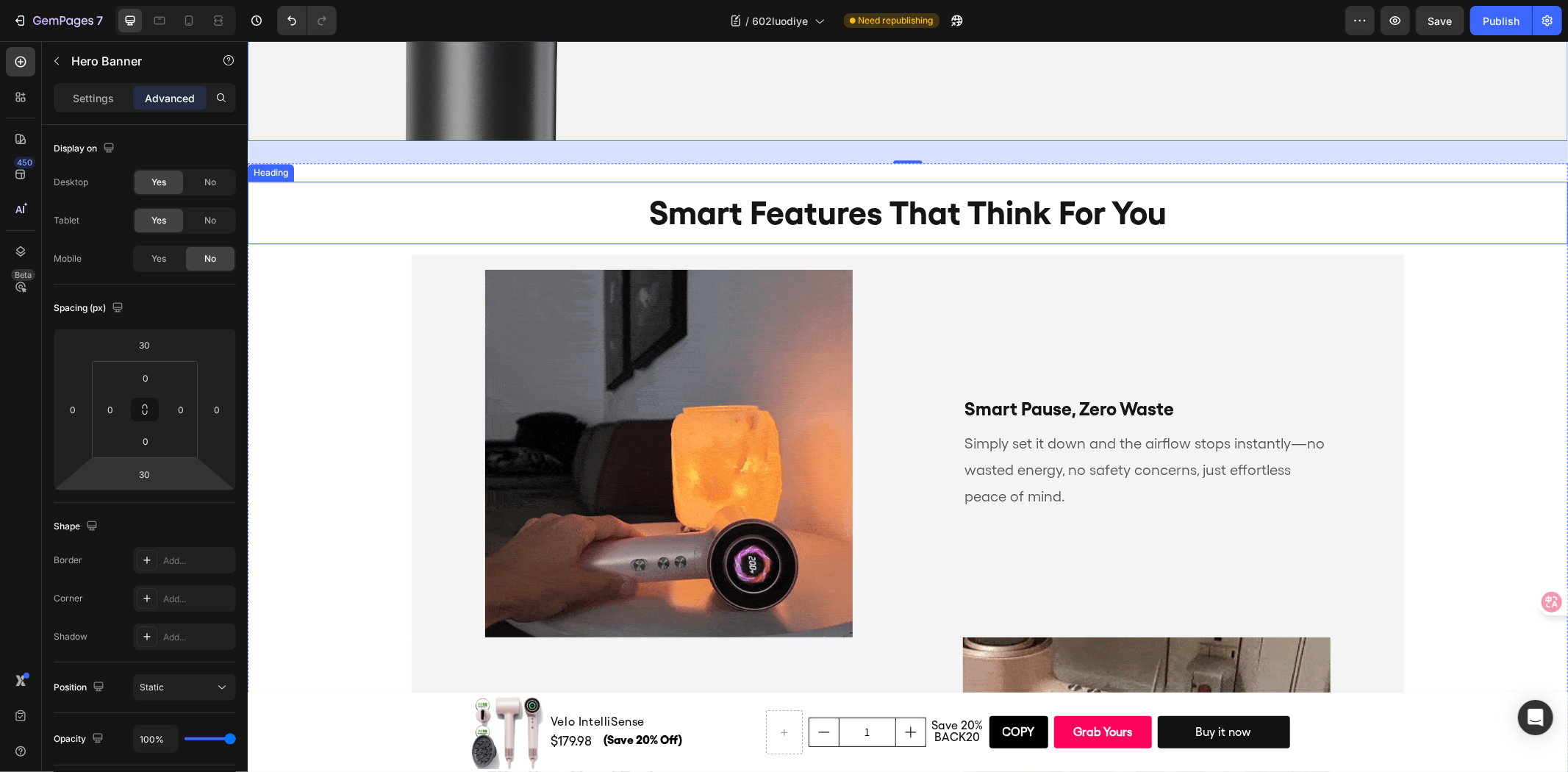
click at [409, 186] on h2 "smart features that think for you" at bounding box center [907, 212] width 1320 height 62
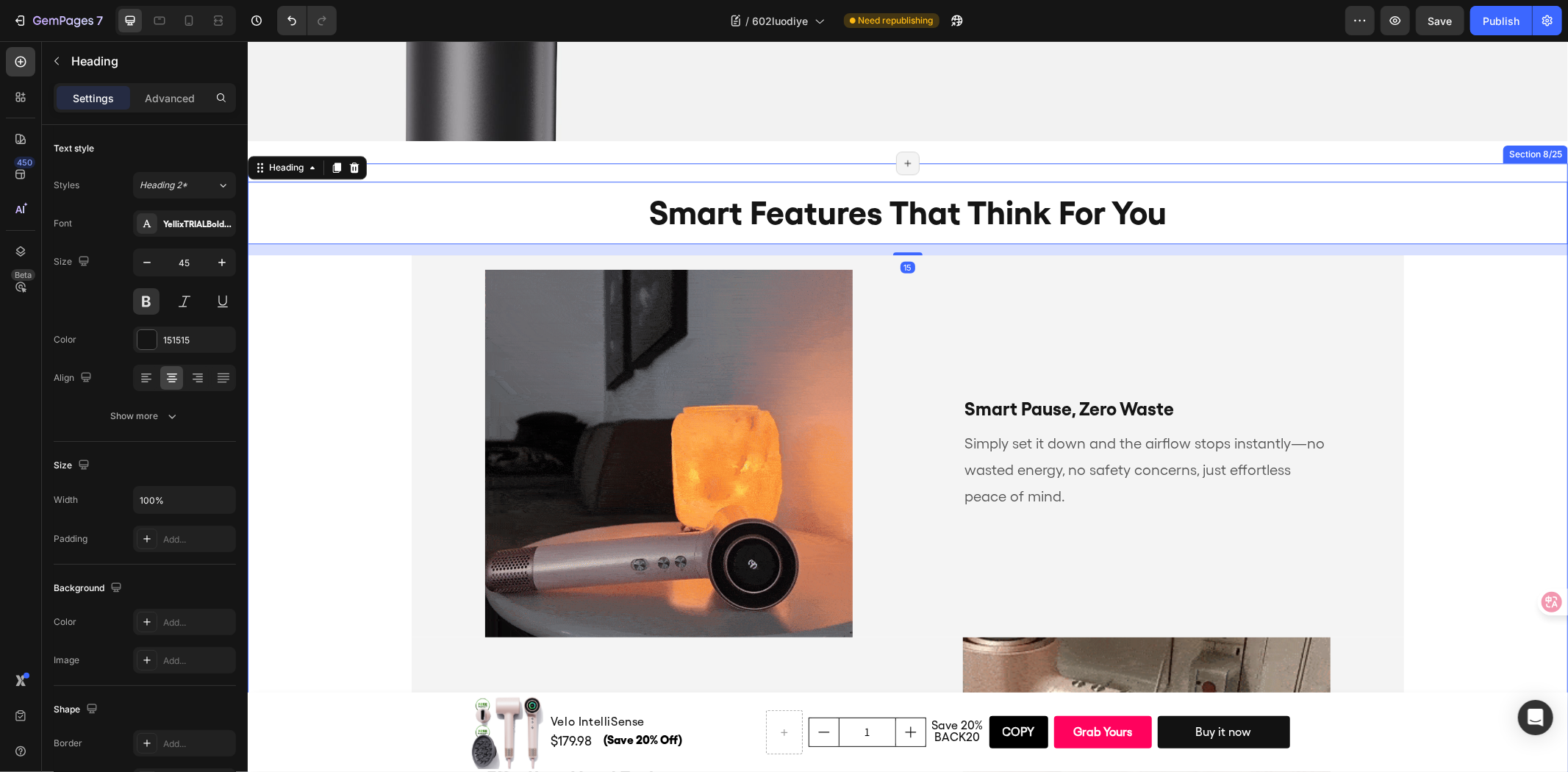
click at [448, 163] on div "smart features that think for you Heading 15 Smart Pause, Zero Waste Text Block…" at bounding box center [907, 594] width 1320 height 864
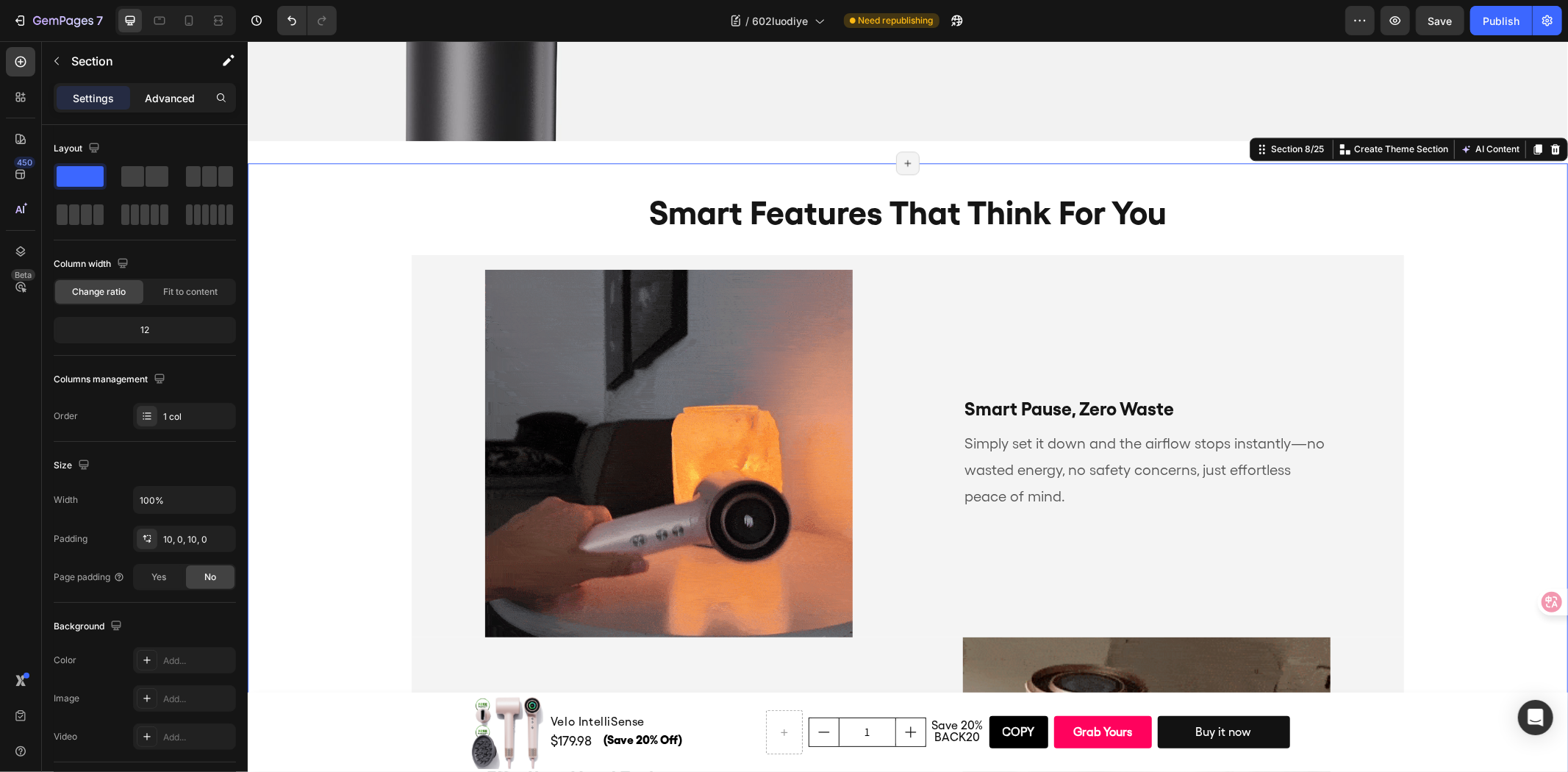
click at [175, 104] on p "Advanced" at bounding box center [170, 97] width 50 height 15
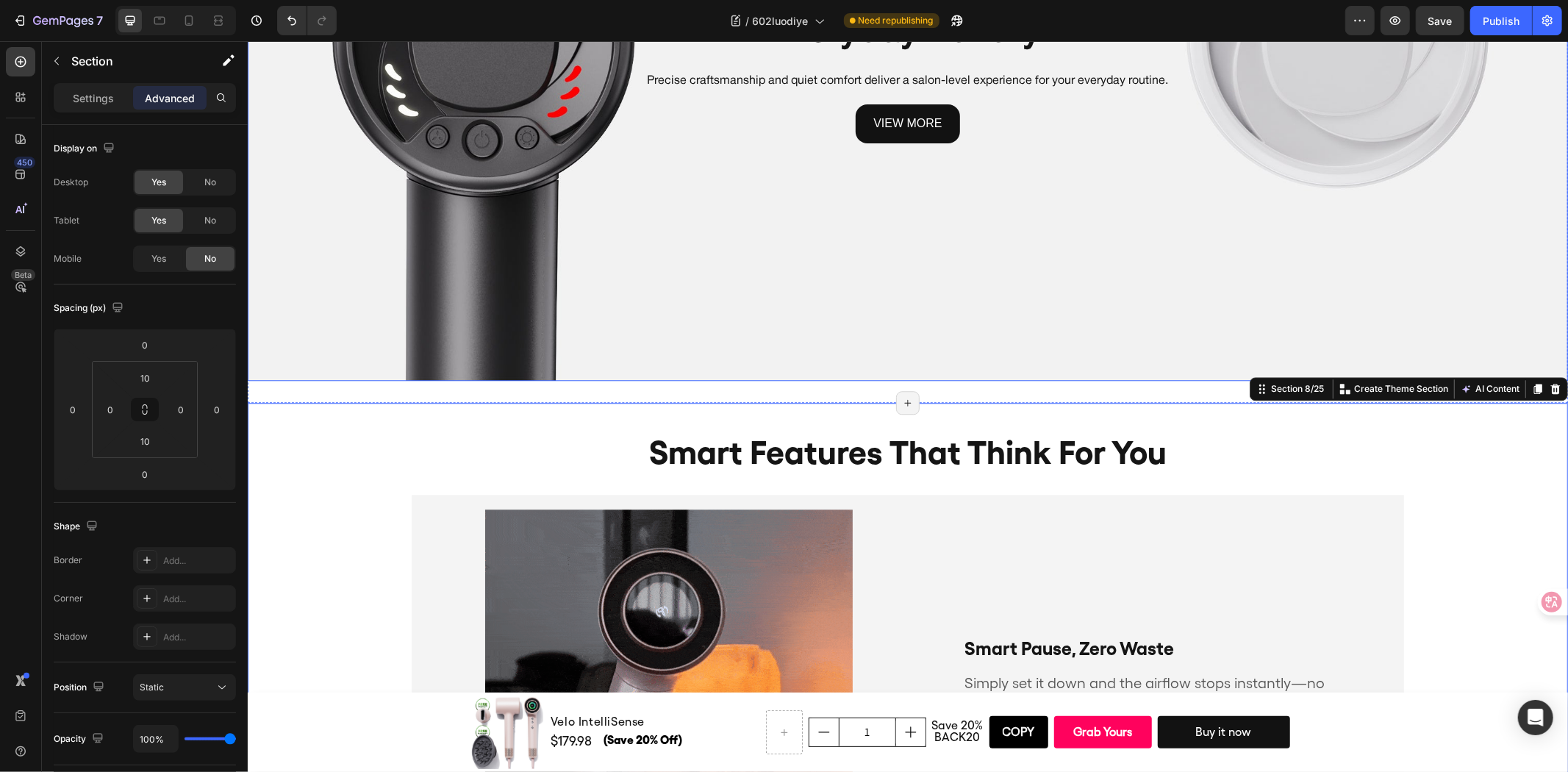
scroll to position [3111, 0]
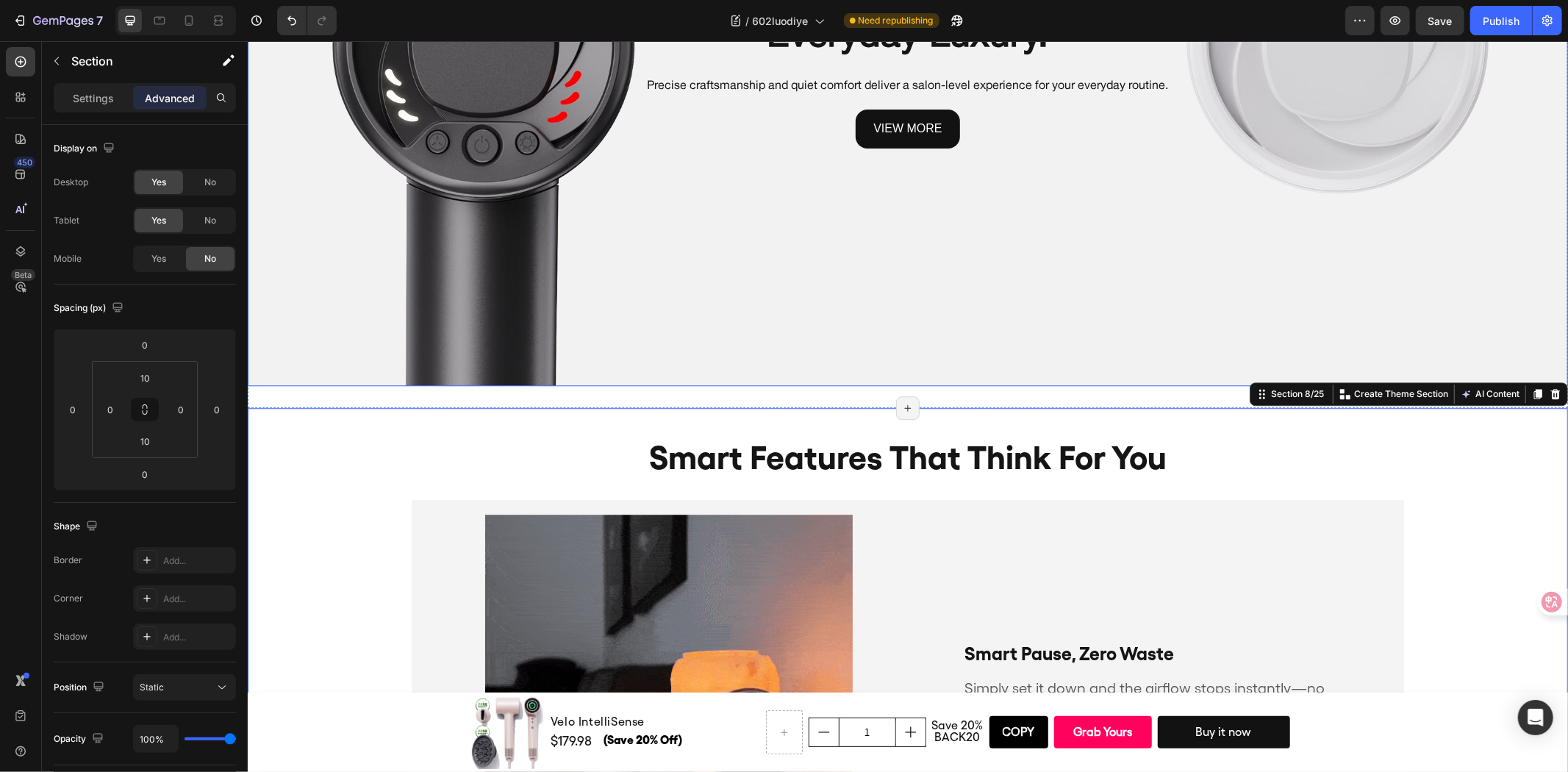
click at [348, 245] on div "Background Image" at bounding box center [907, 55] width 1320 height 660
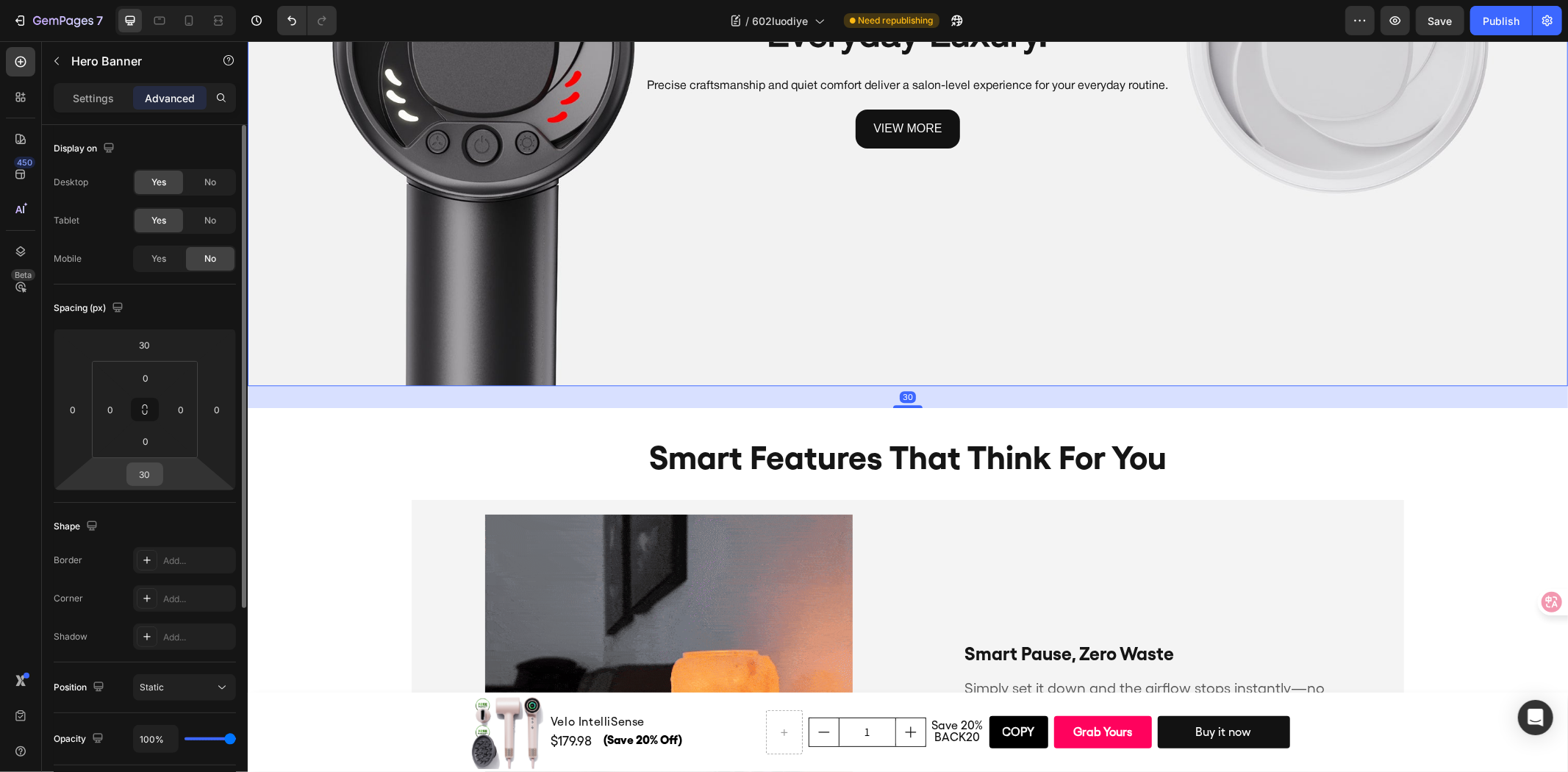
click at [140, 472] on input "30" at bounding box center [144, 475] width 29 height 22
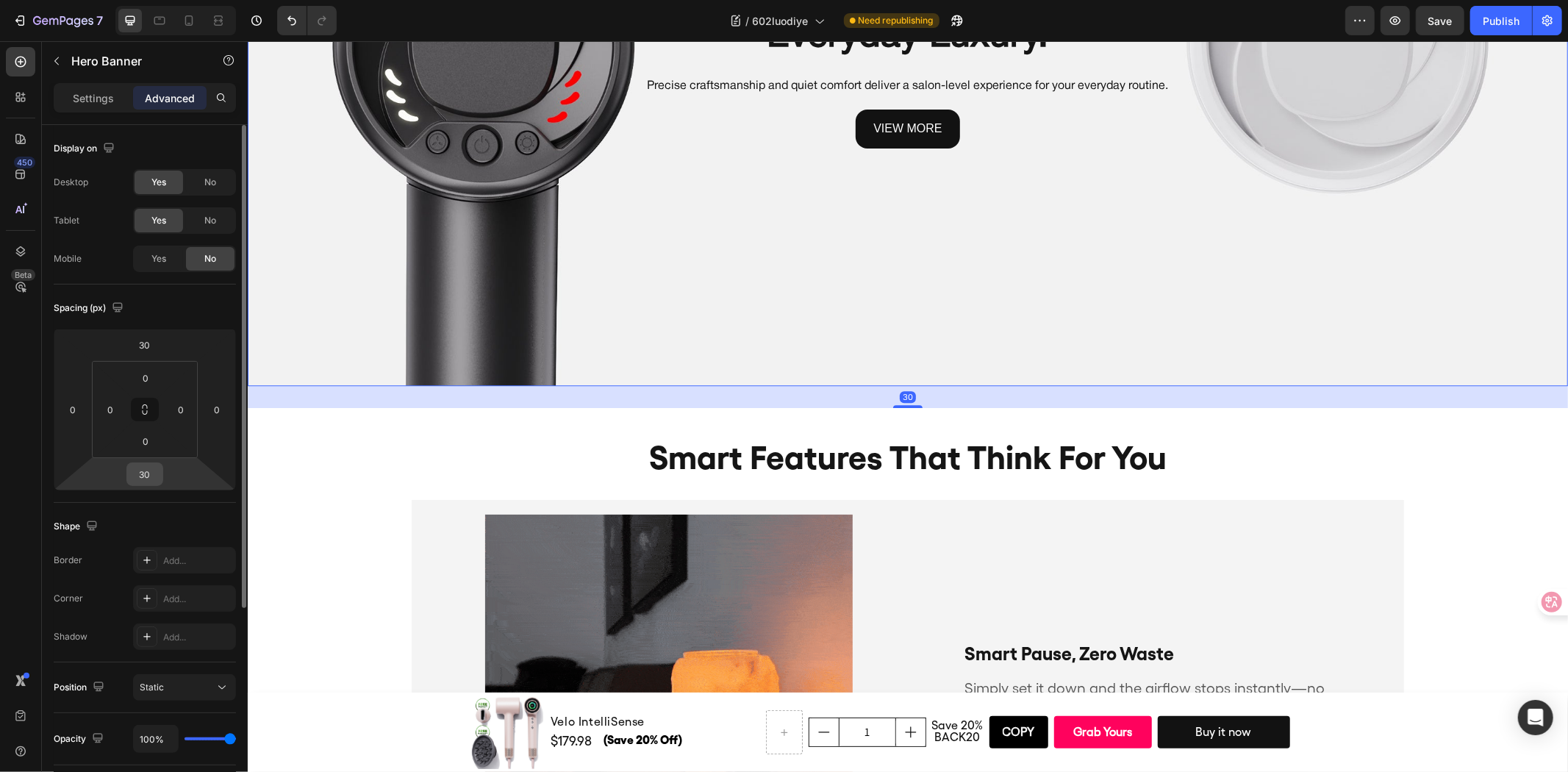
click at [140, 472] on input "30" at bounding box center [144, 475] width 29 height 22
type input "10"
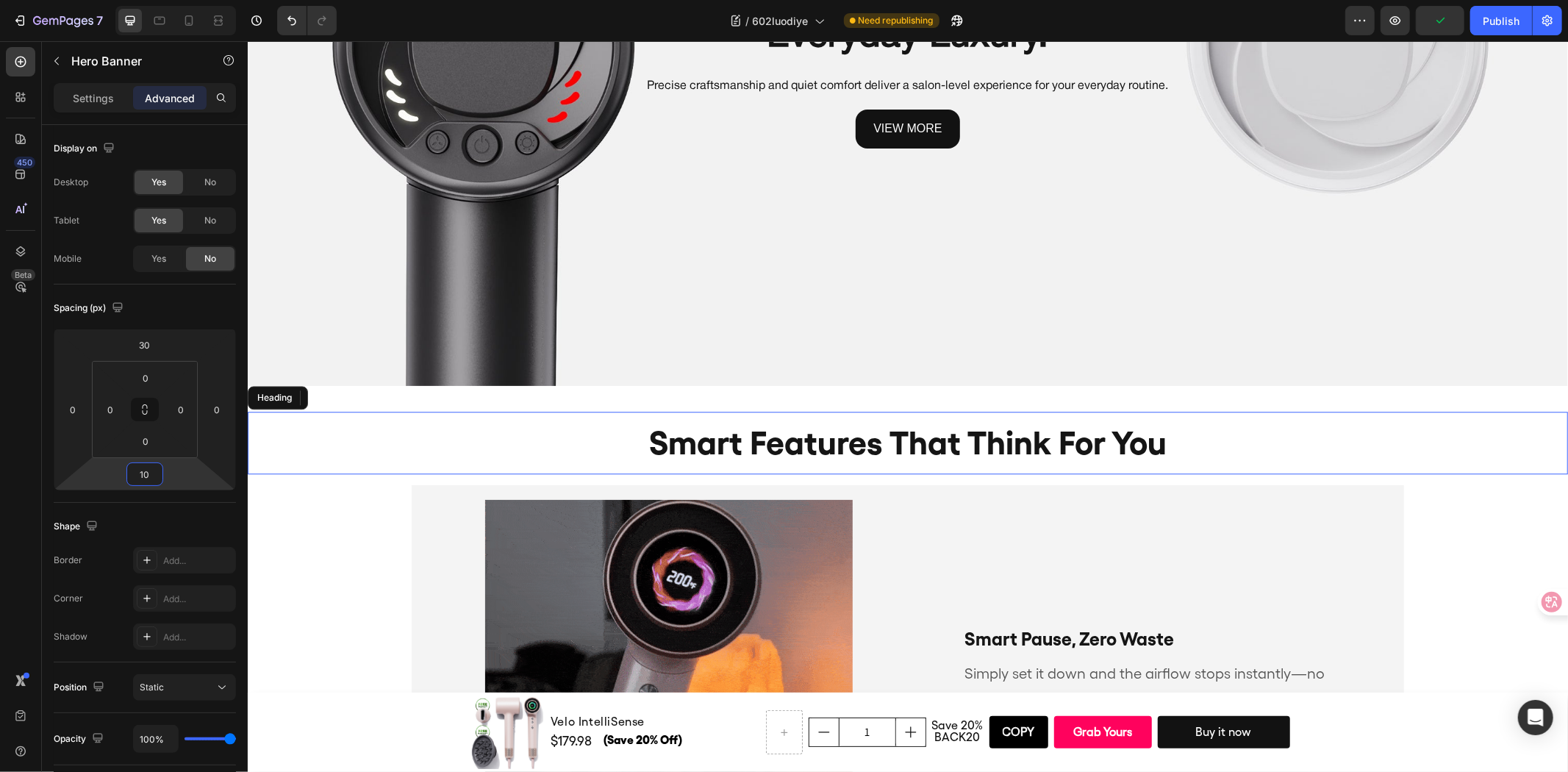
click at [562, 411] on h2 "smart features that think for you" at bounding box center [907, 442] width 1320 height 62
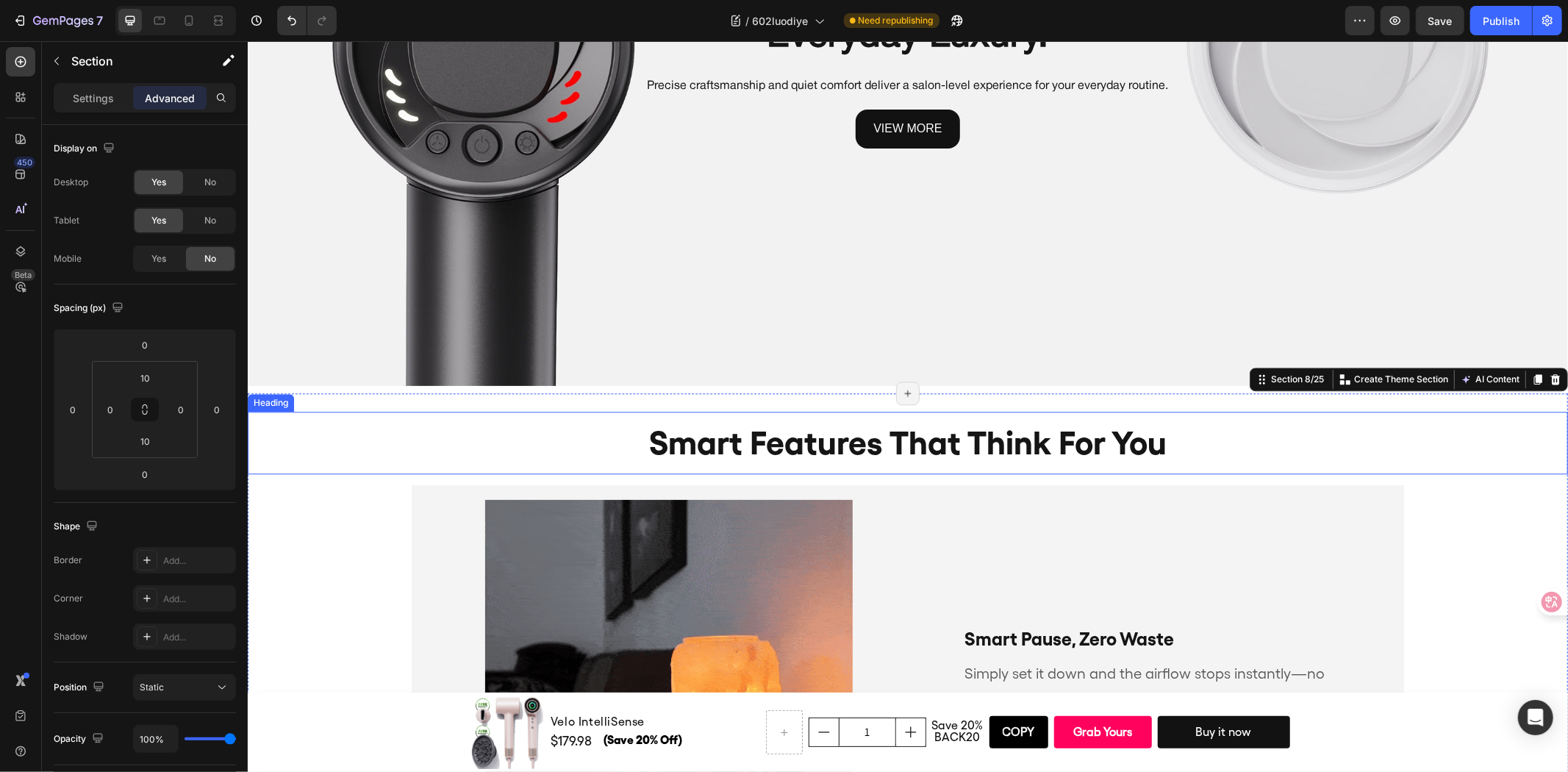
click at [542, 423] on h2 "smart features that think for you" at bounding box center [907, 442] width 1320 height 62
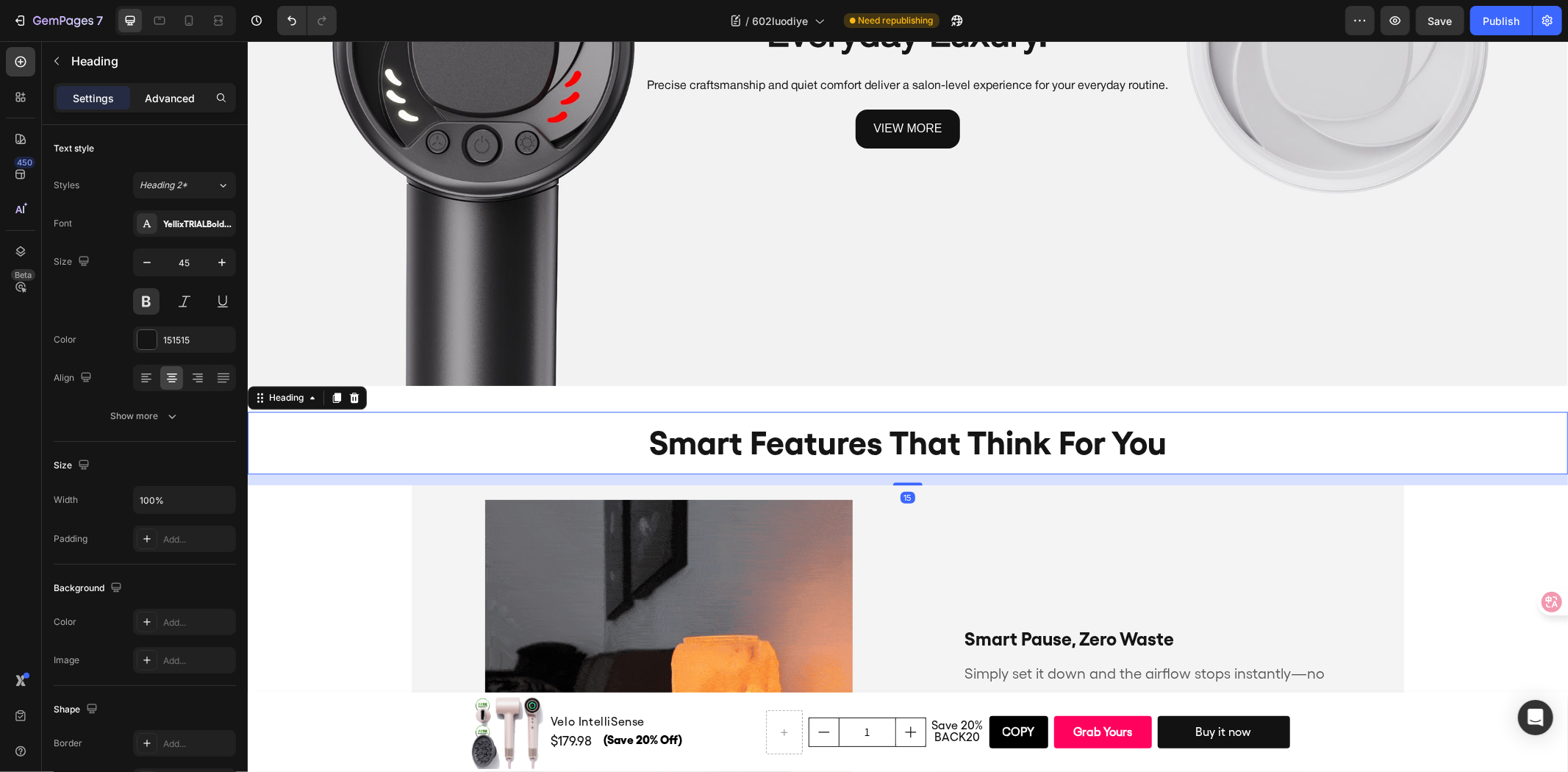
click at [173, 89] on div "Advanced" at bounding box center [170, 98] width 73 height 24
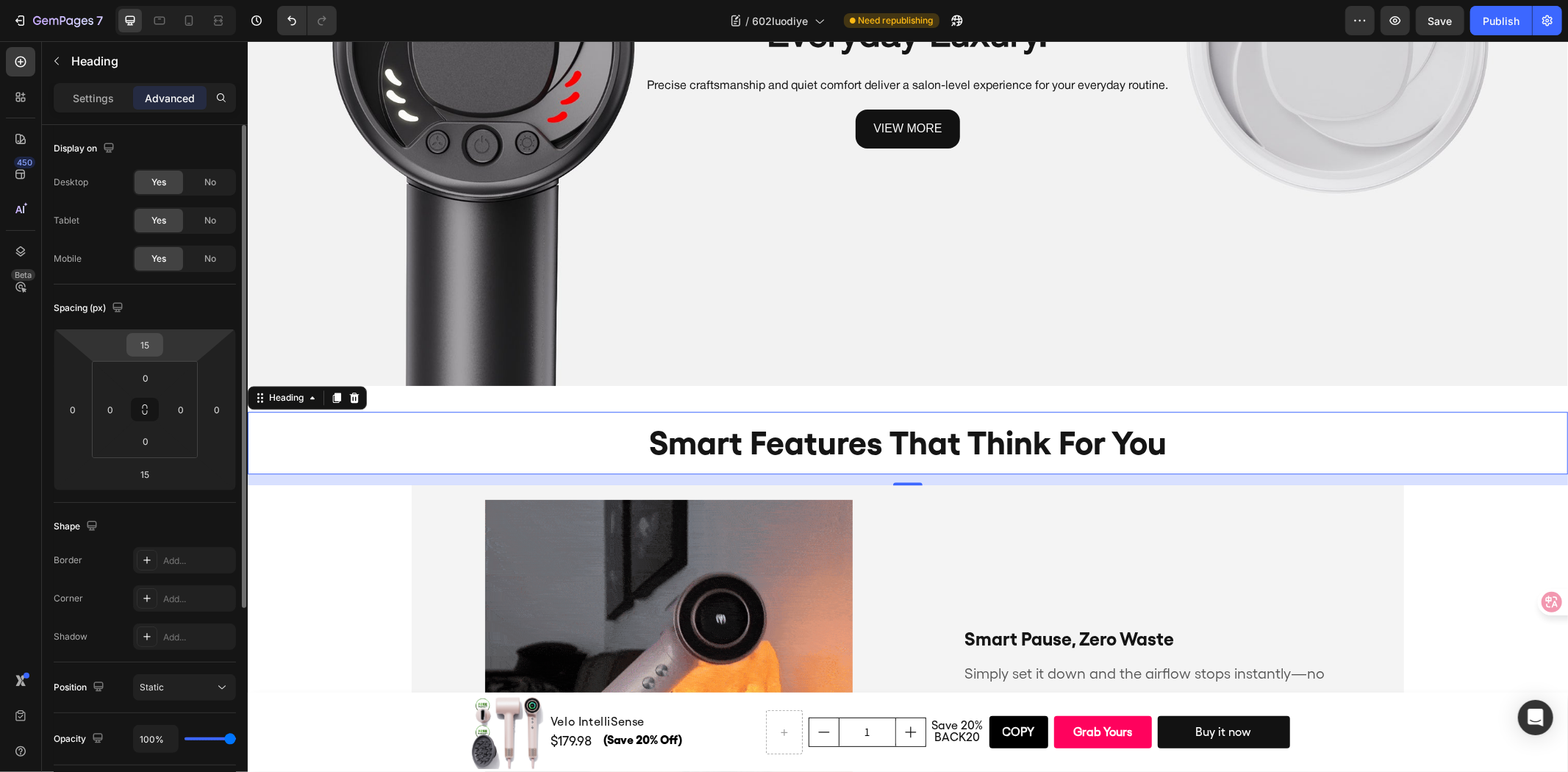
click at [151, 350] on input "15" at bounding box center [144, 345] width 29 height 22
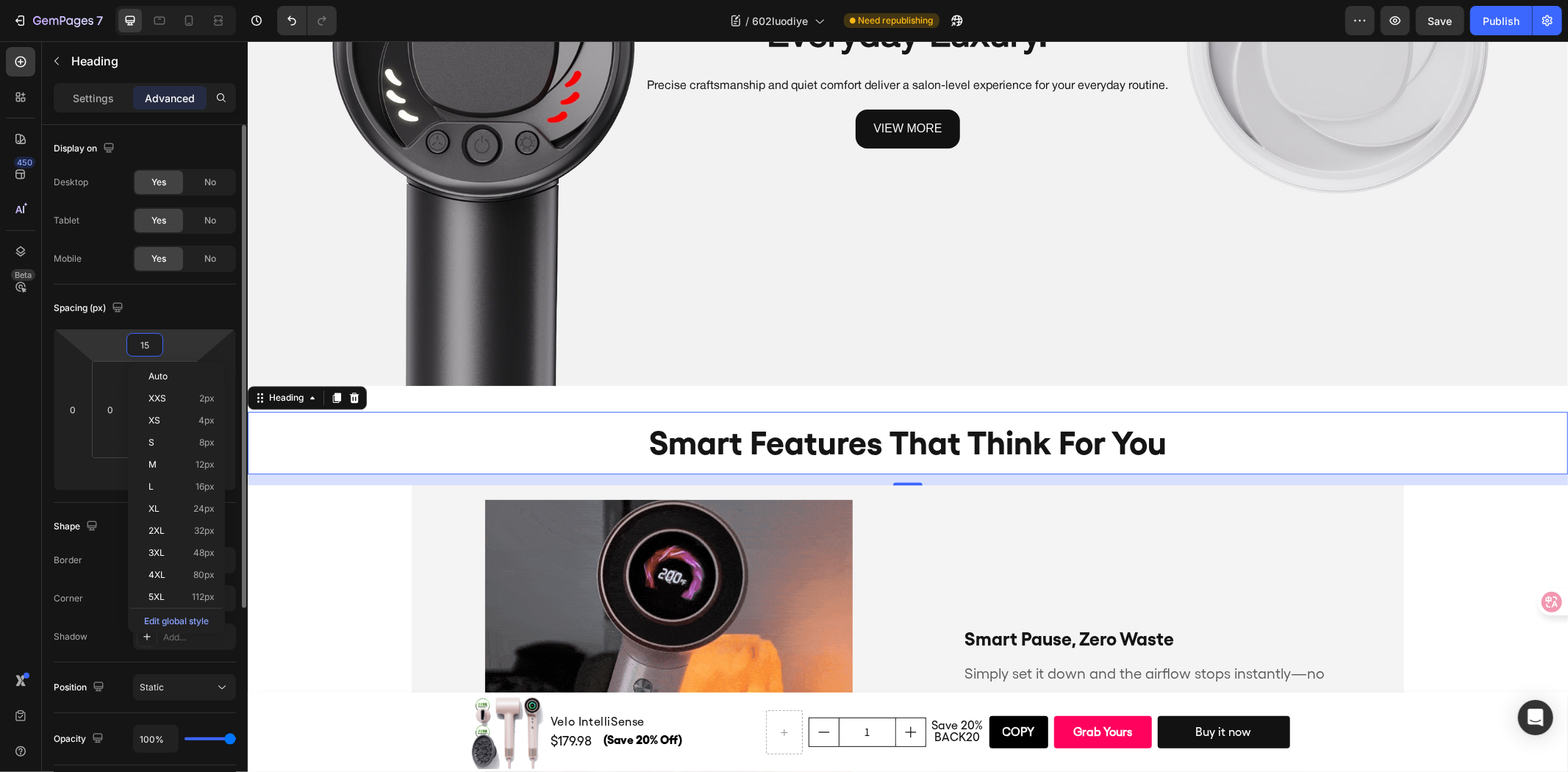
click at [151, 350] on input "15" at bounding box center [144, 345] width 29 height 22
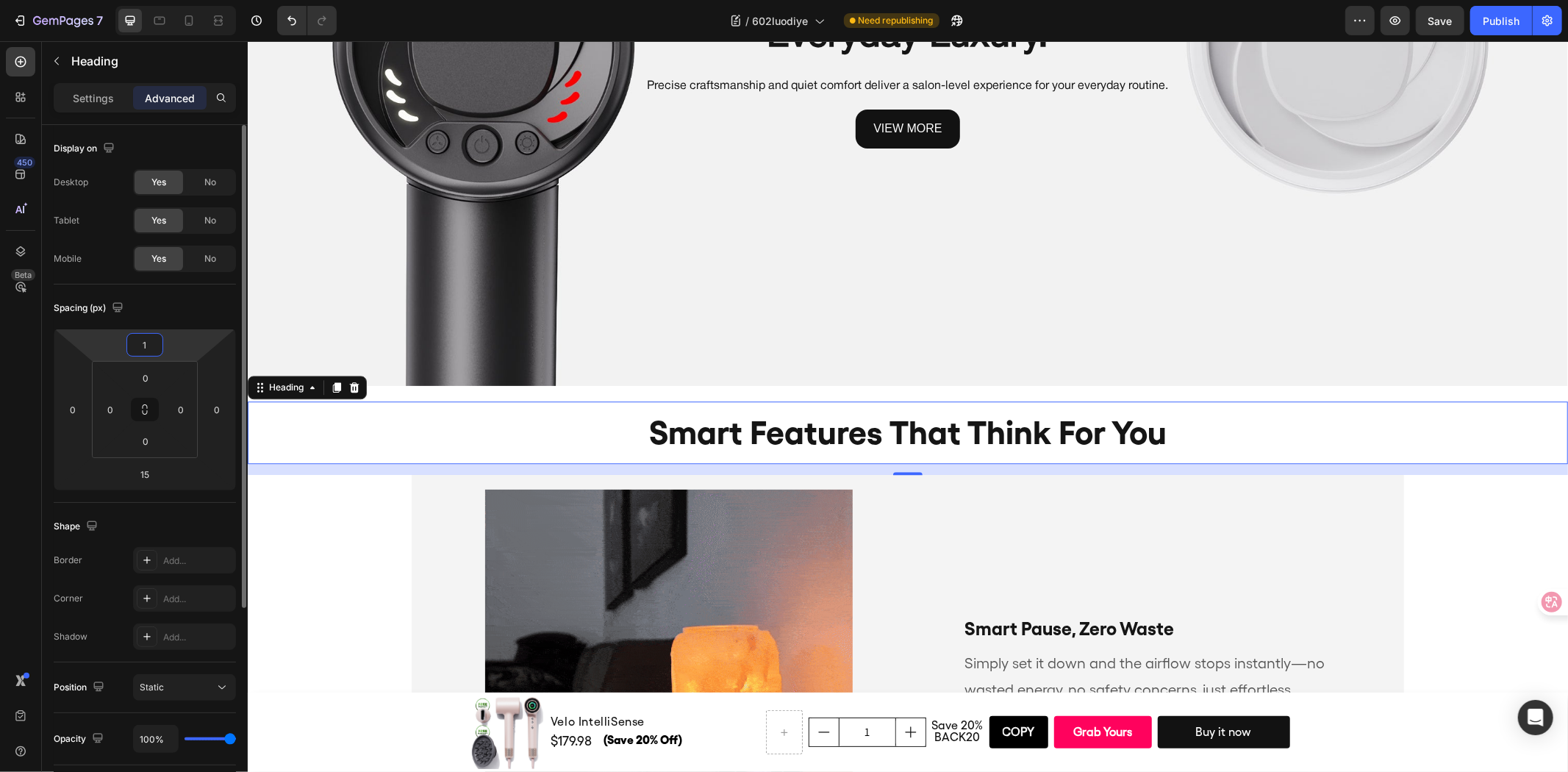
type input "10"
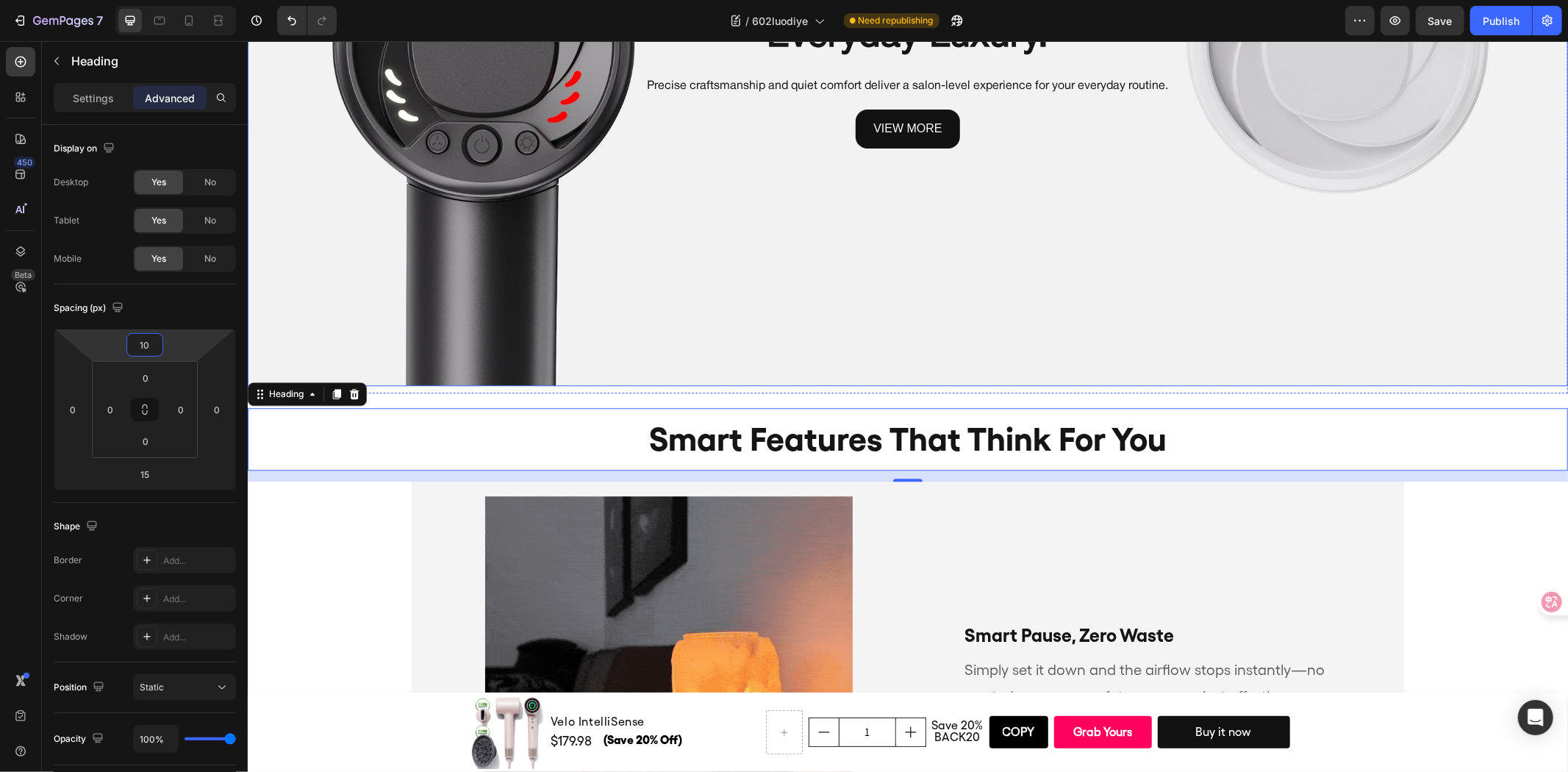
click at [328, 334] on div "Background Image" at bounding box center [907, 55] width 1320 height 660
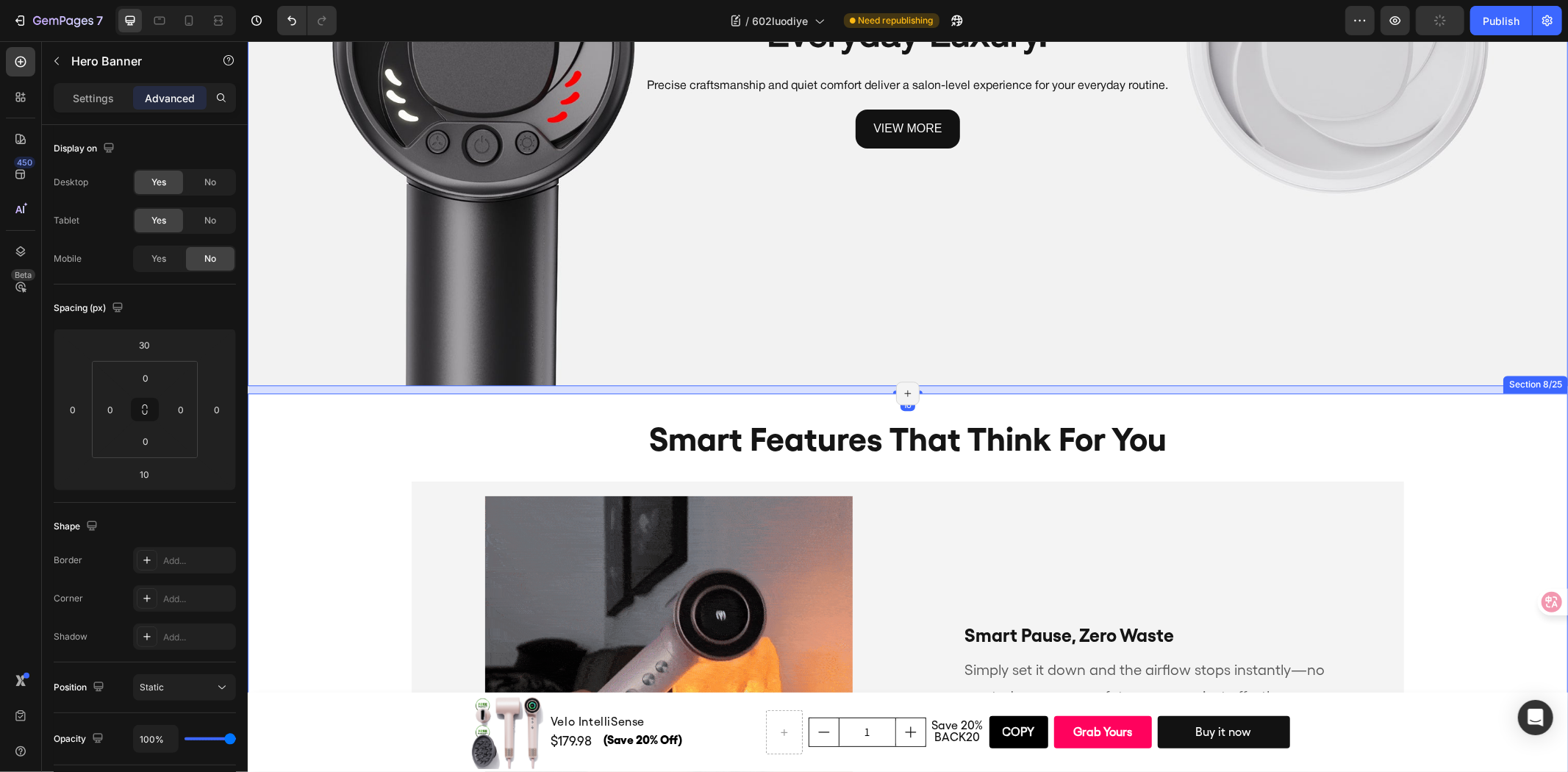
scroll to position [3356, 0]
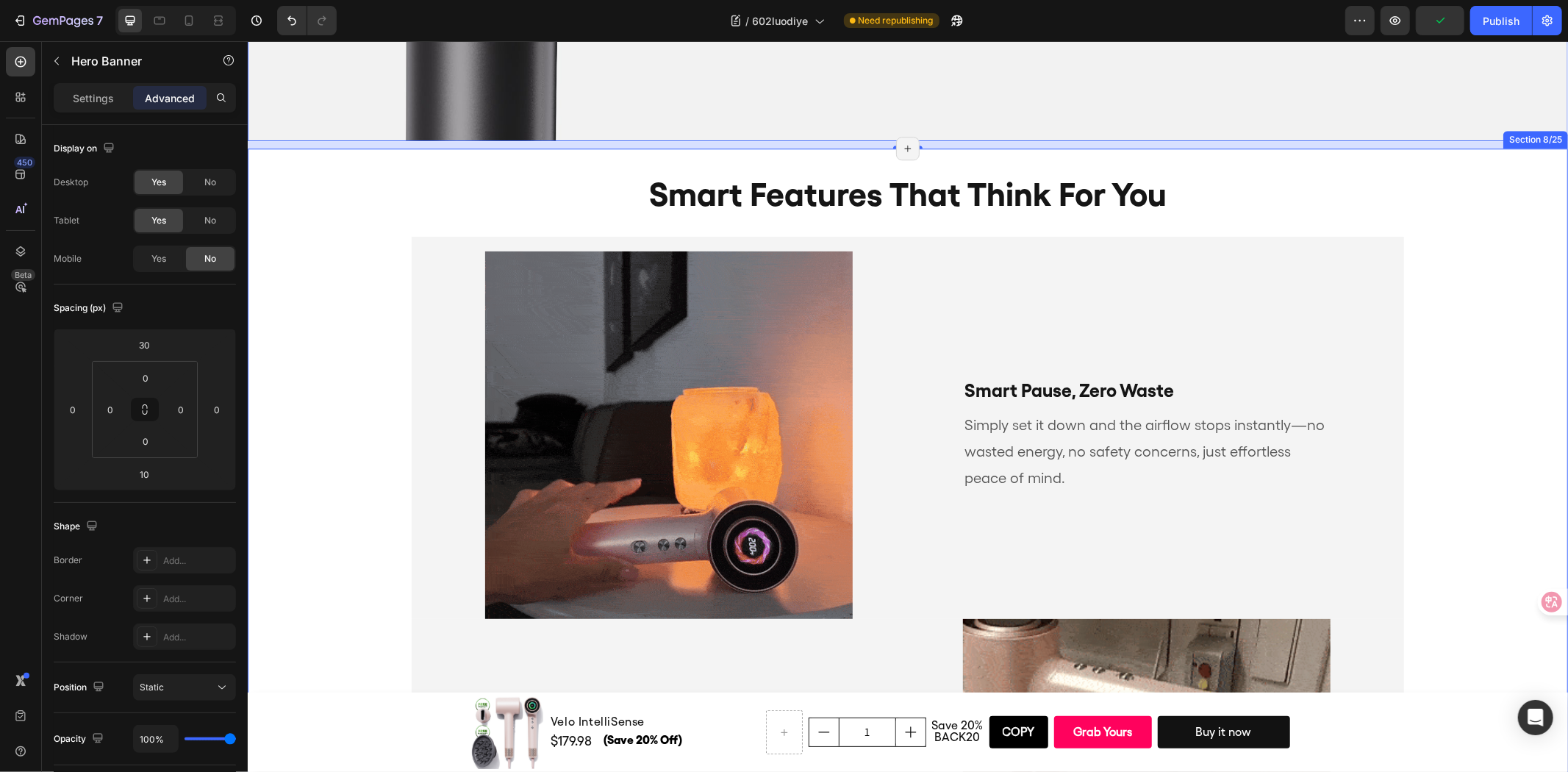
click at [1059, 156] on div "smart features that think for you Heading Smart Pause, Zero Waste Text Block Si…" at bounding box center [907, 578] width 1320 height 845
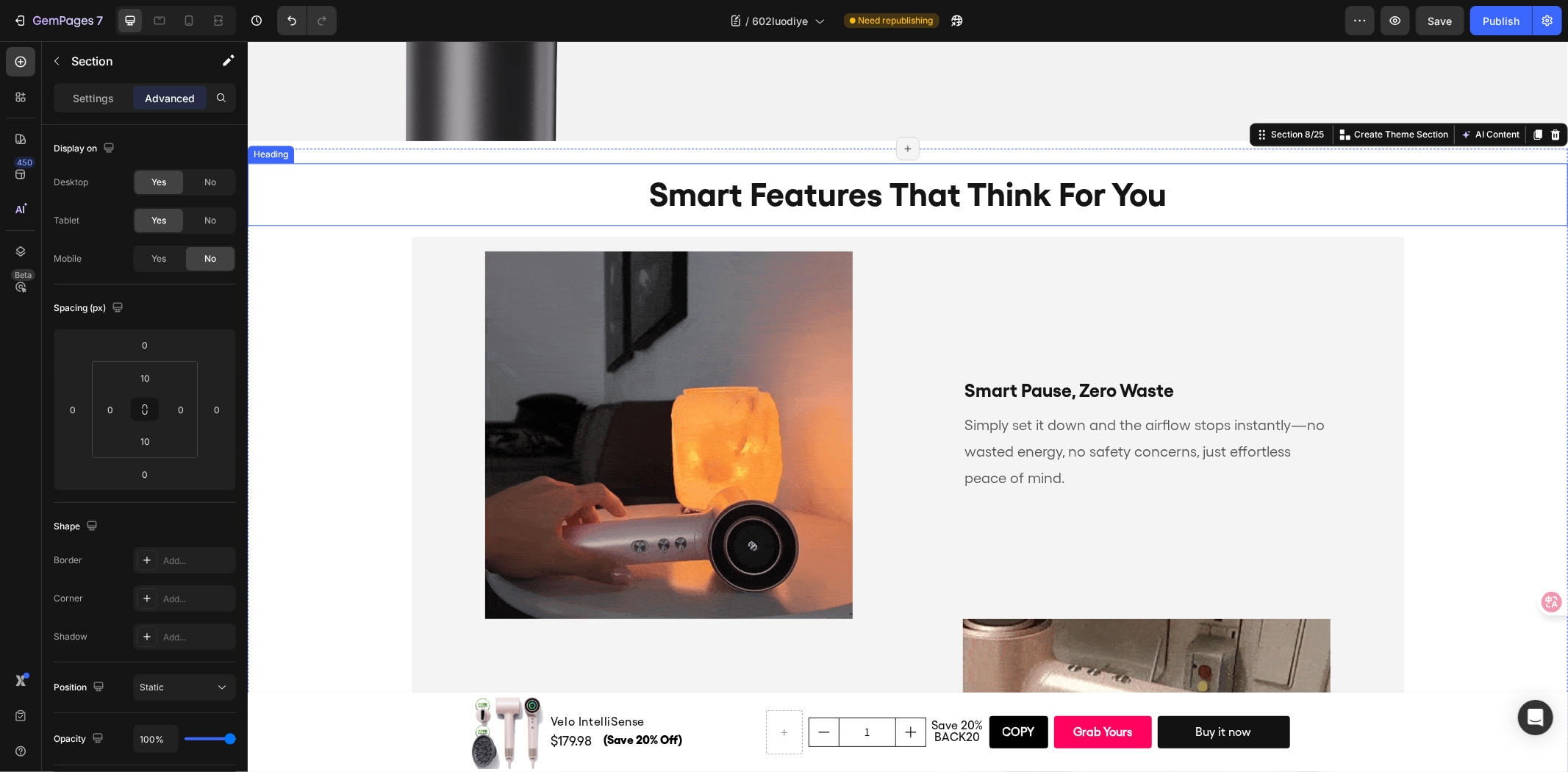
click at [564, 166] on h2 "smart features that think for you" at bounding box center [907, 194] width 1320 height 62
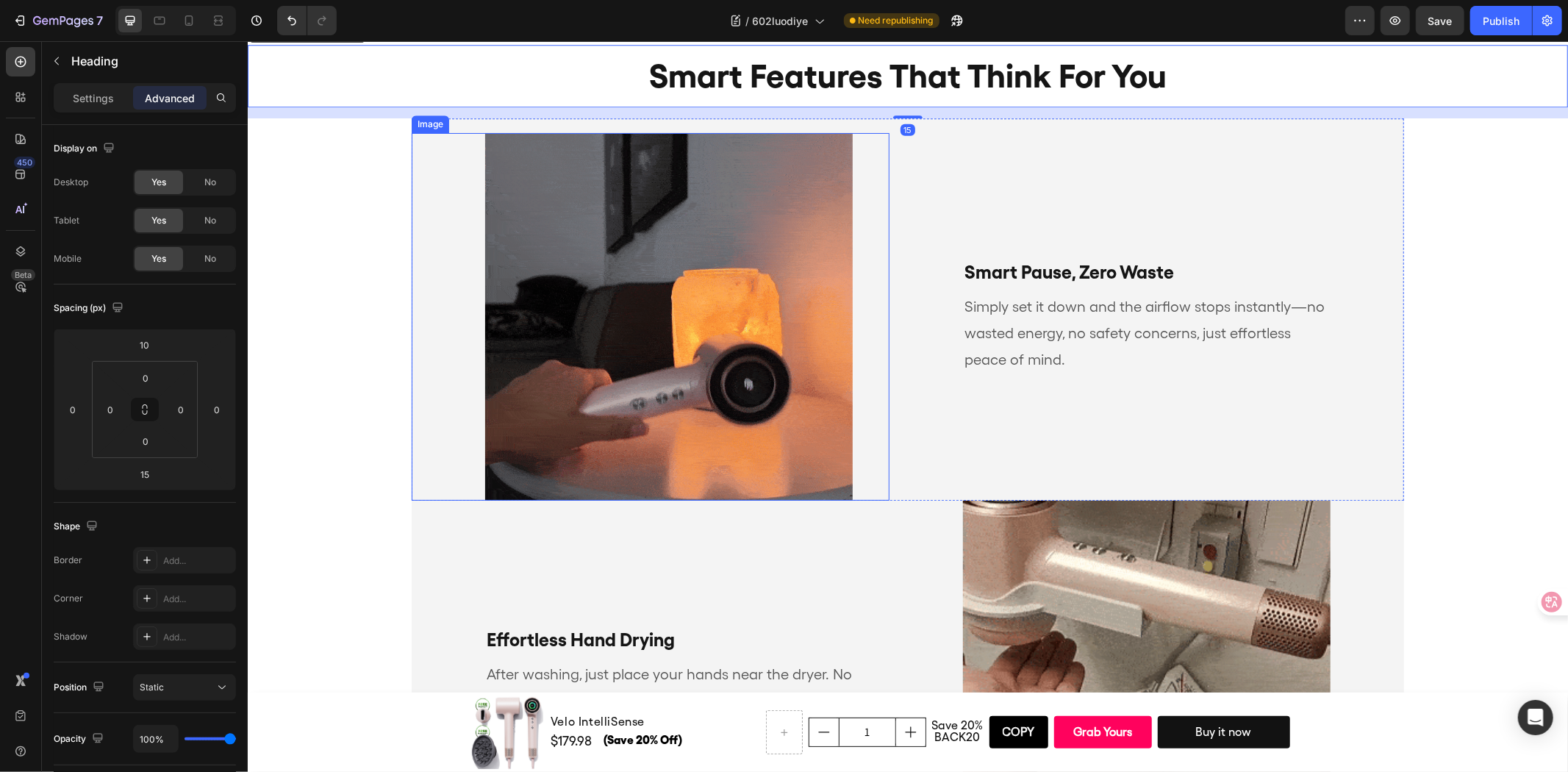
scroll to position [3275, 0]
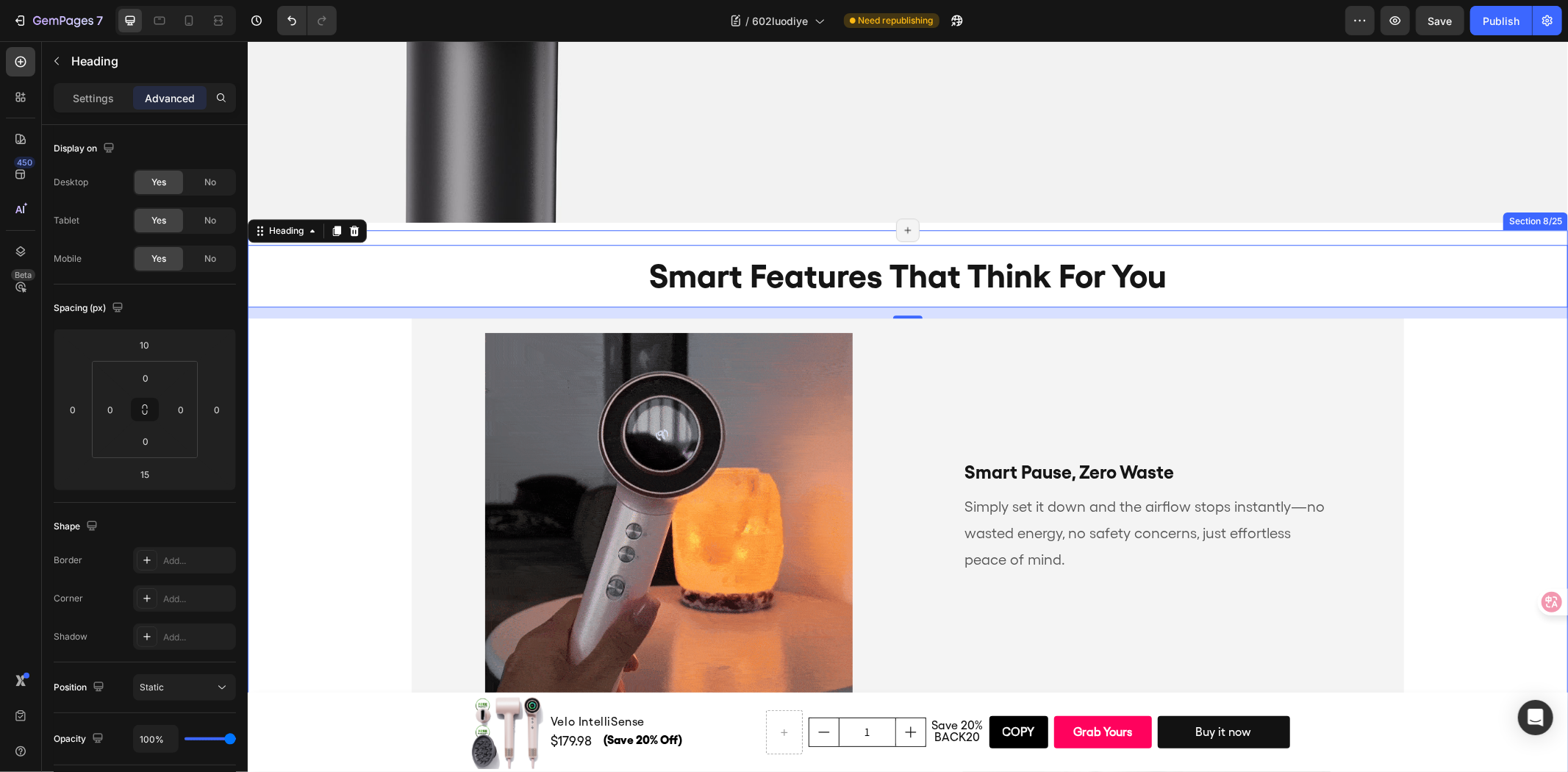
click at [609, 237] on div "smart features that think for you Heading 15 Smart Pause, Zero Waste Text Block…" at bounding box center [907, 660] width 1320 height 845
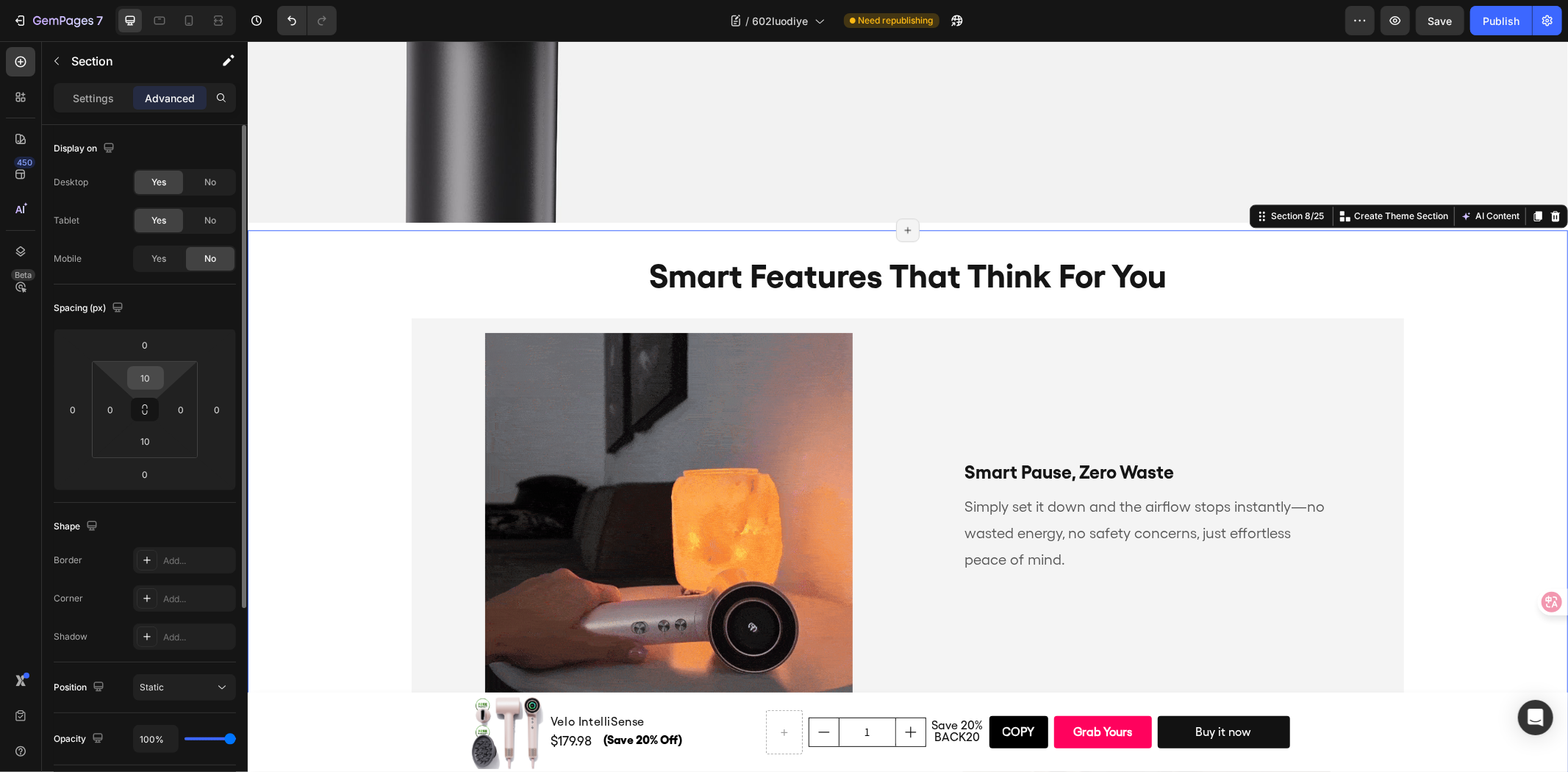
click at [140, 377] on input "10" at bounding box center [145, 378] width 29 height 22
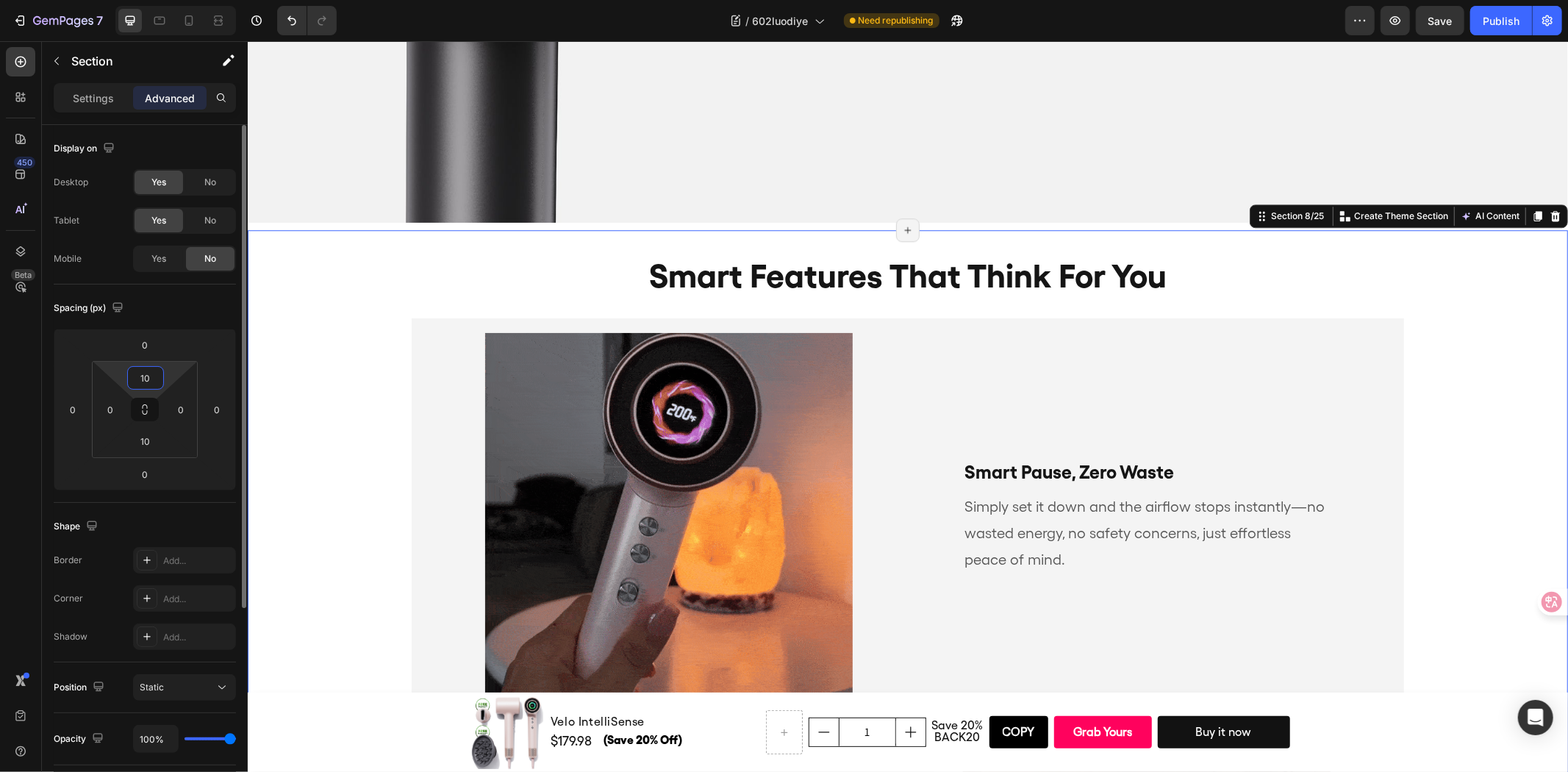
click at [140, 376] on input "10" at bounding box center [145, 378] width 29 height 22
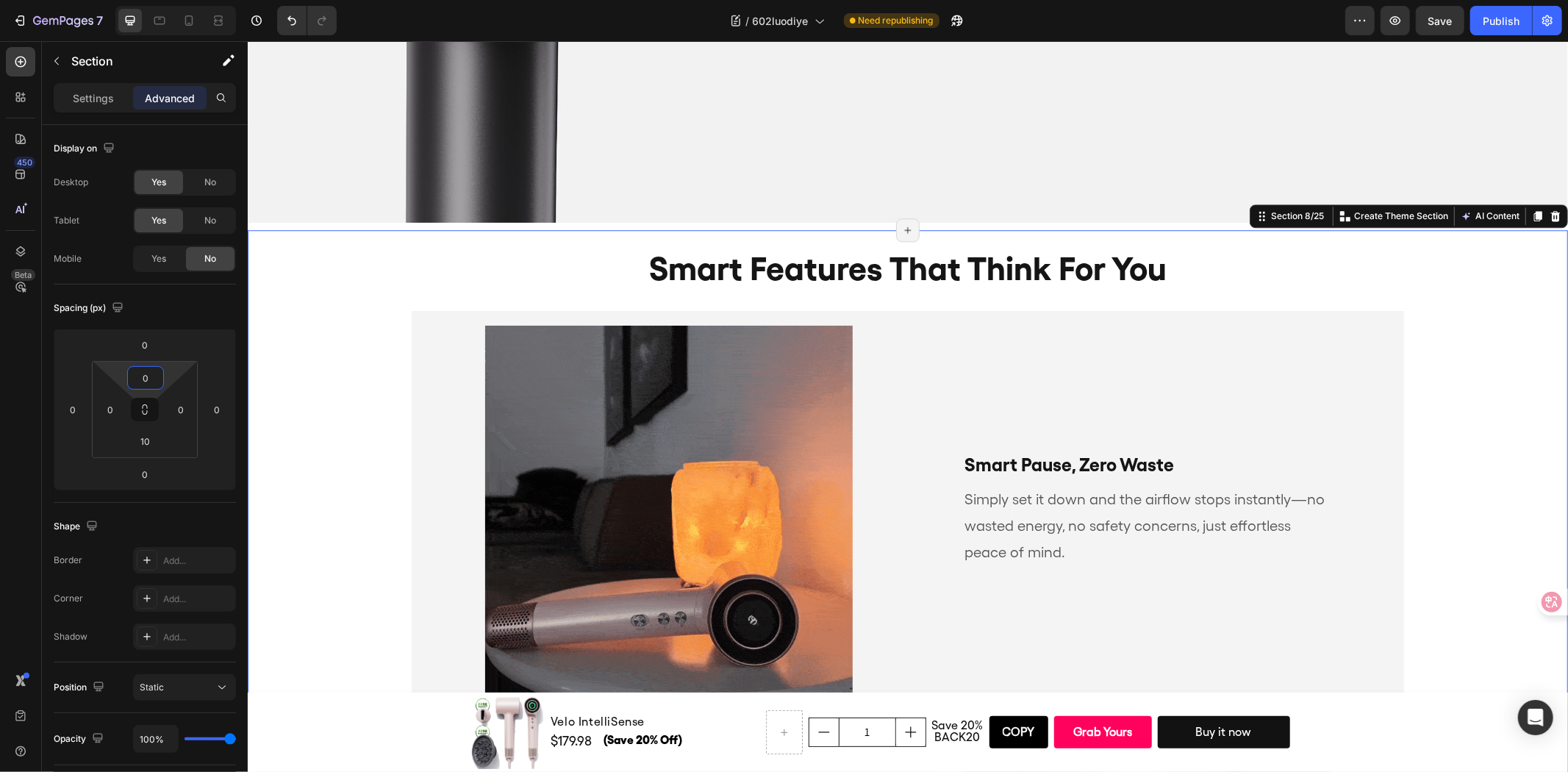
type input "0"
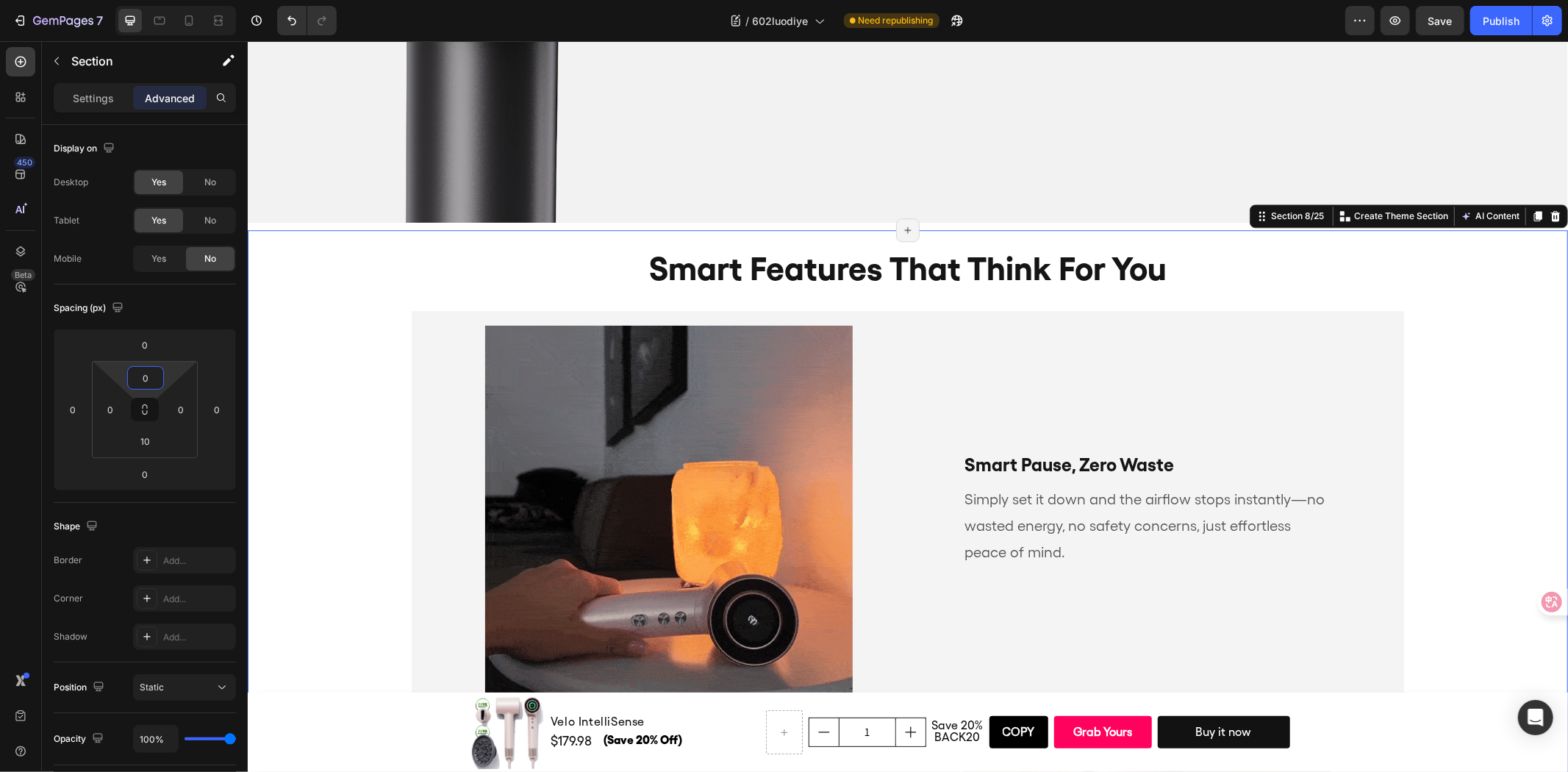
click at [1513, 427] on div "smart features that think for you Heading Smart Pause, Zero Waste Text Block Si…" at bounding box center [907, 652] width 1320 height 845
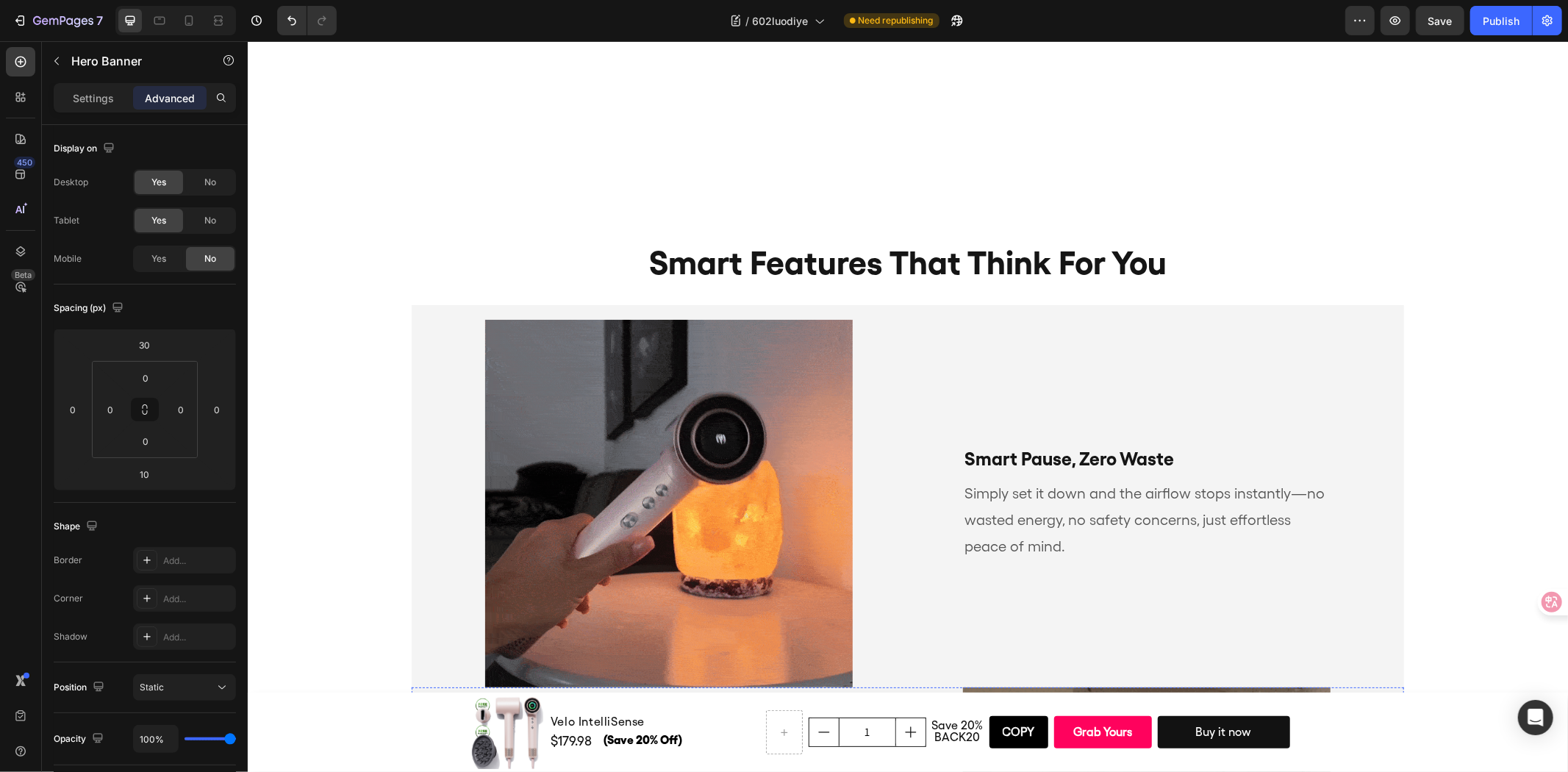
scroll to position [3683, 0]
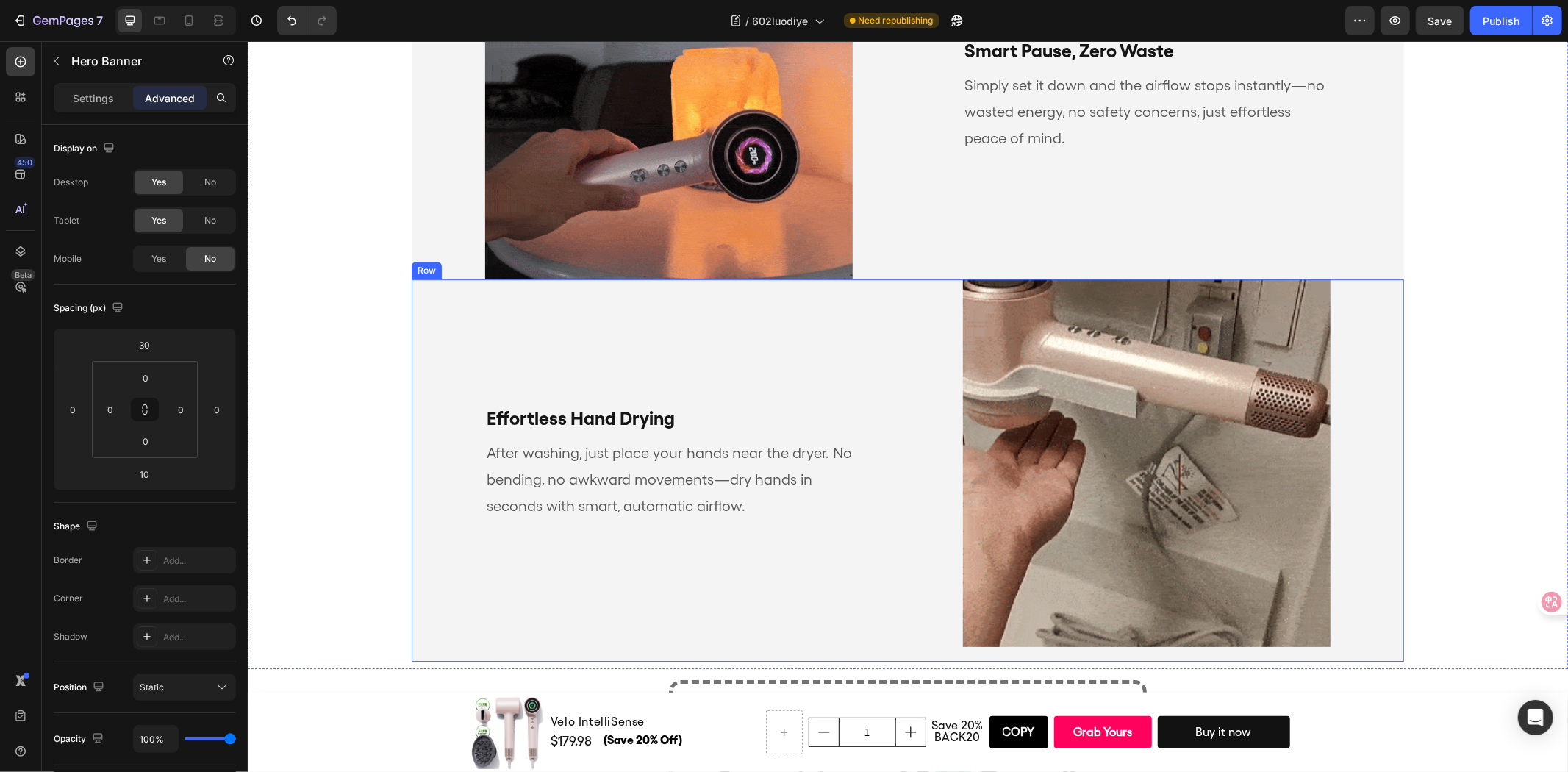
click at [812, 341] on div "Effortless Hand Drying Text Block After washing, just place your hands near the…" at bounding box center [658, 462] width 496 height 368
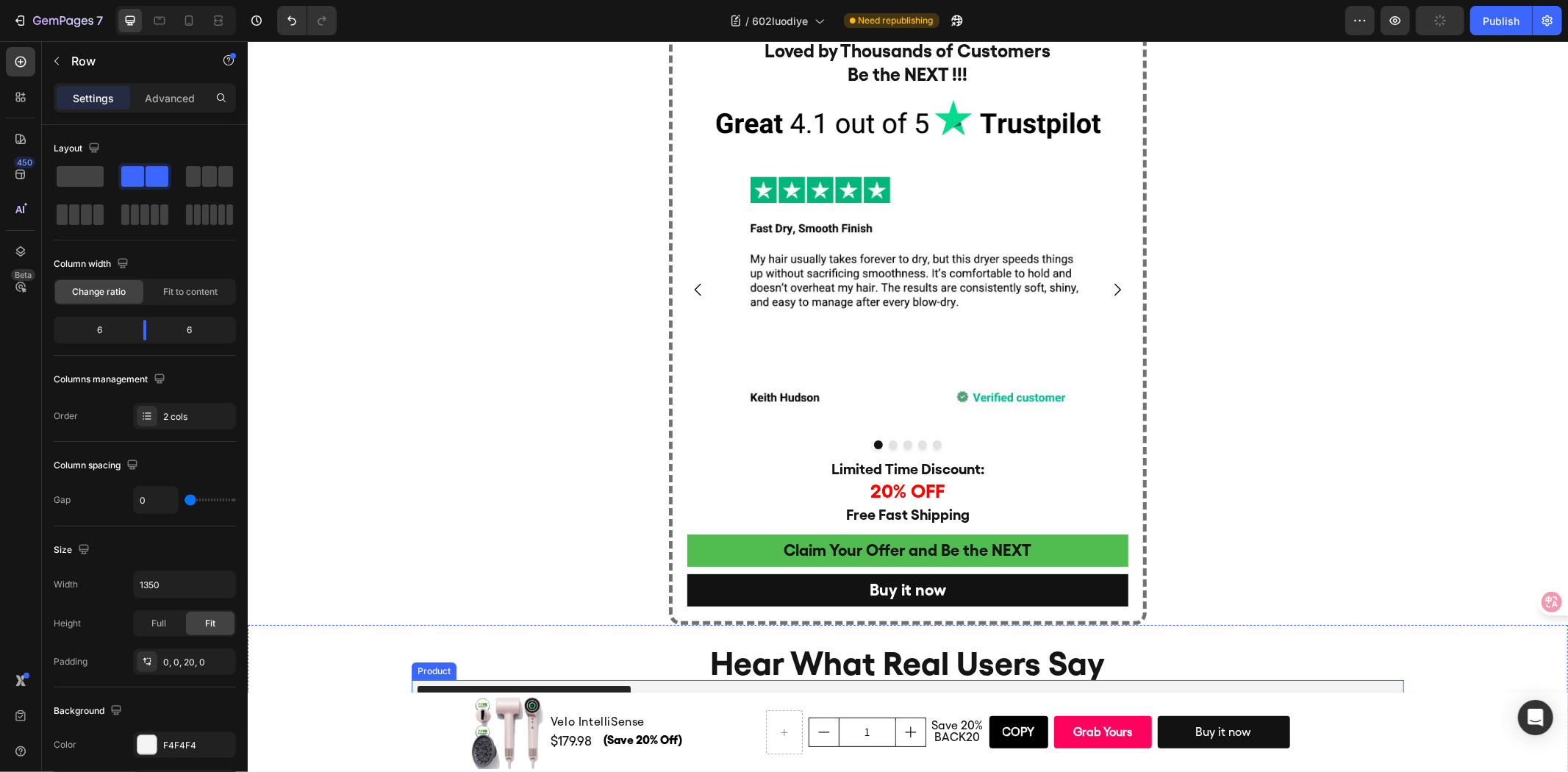
scroll to position [4664, 0]
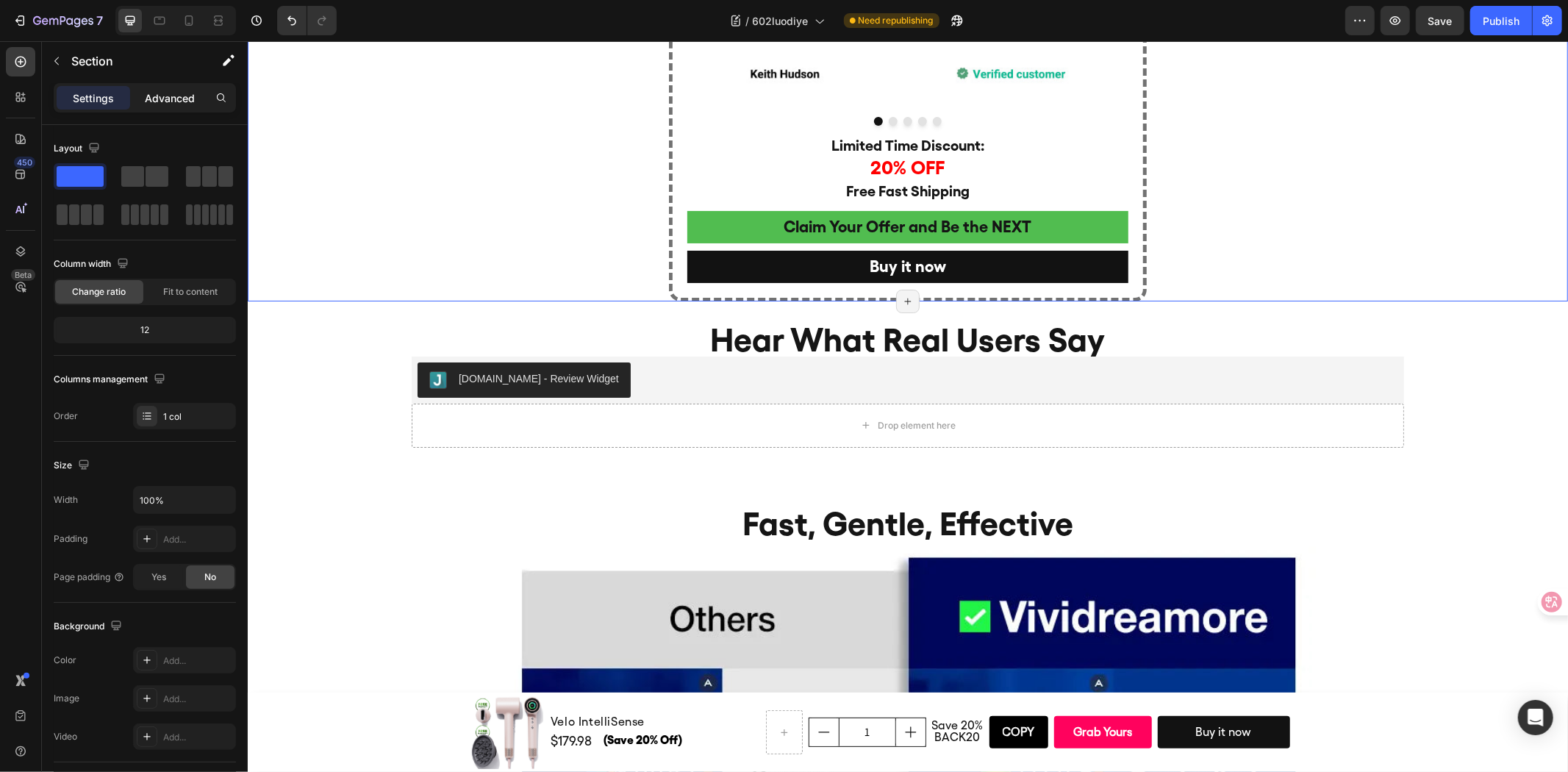
click at [163, 94] on p "Advanced" at bounding box center [170, 97] width 50 height 15
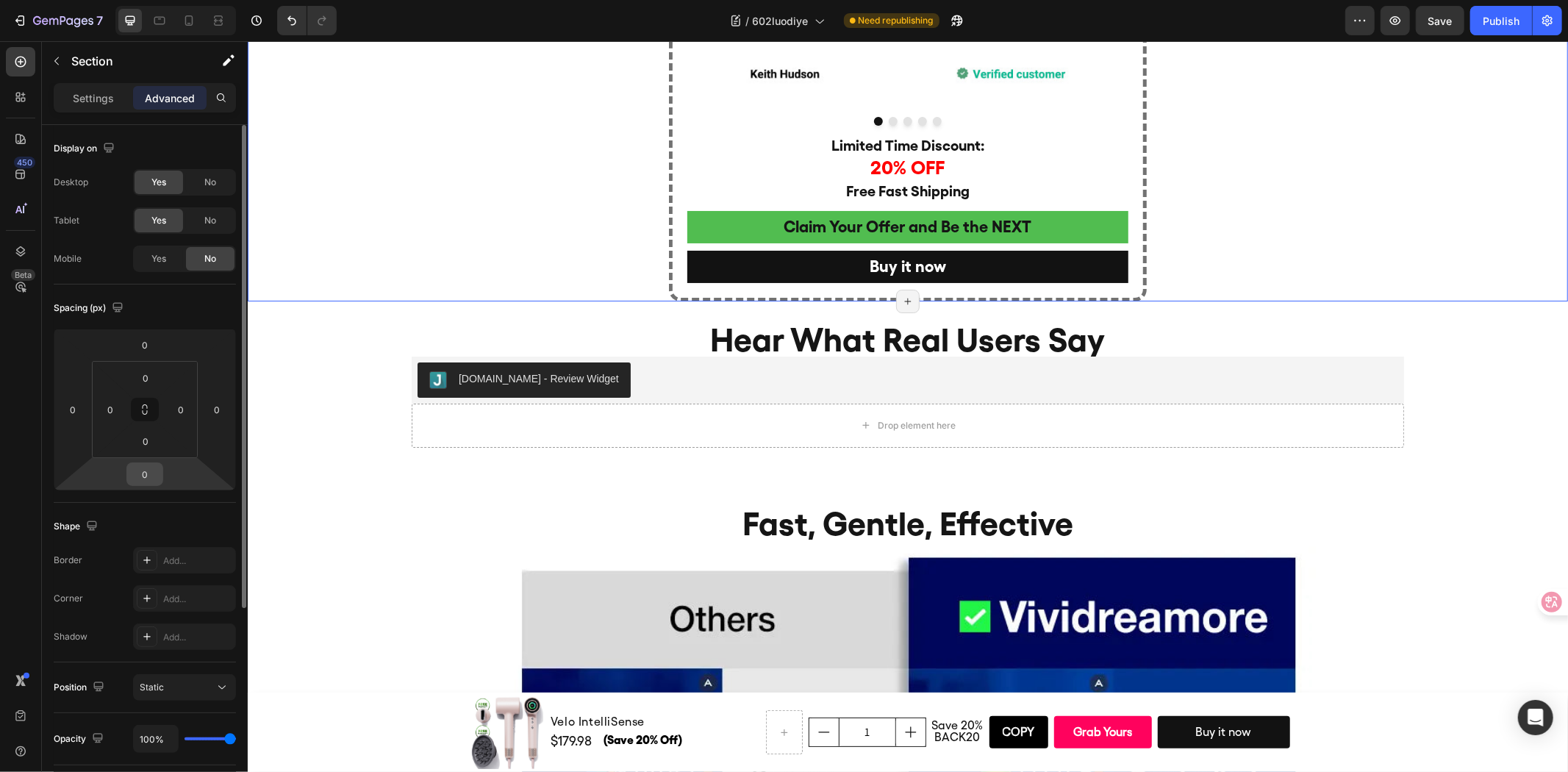
click at [149, 471] on input "0" at bounding box center [144, 475] width 29 height 22
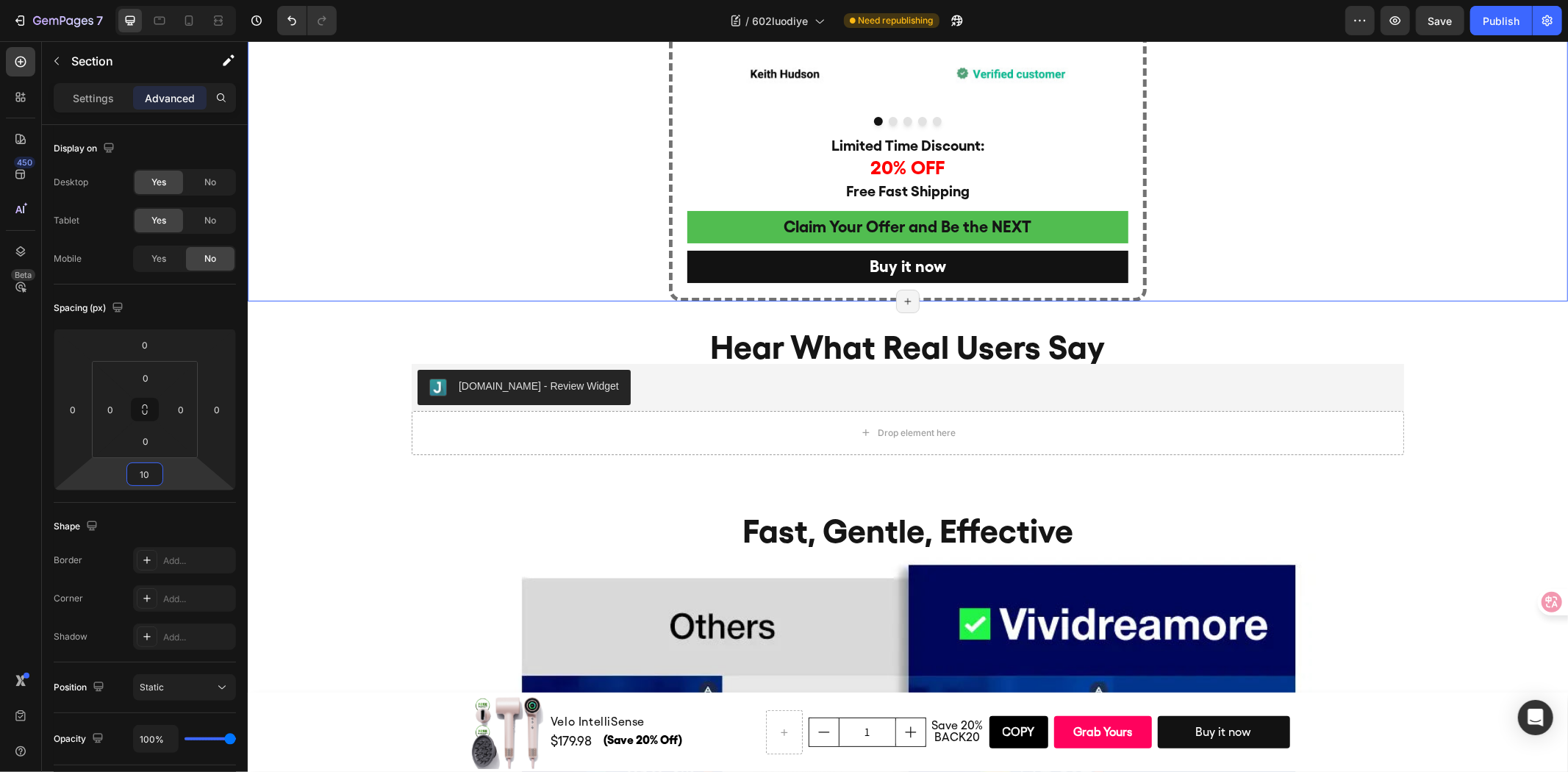
type input "10"
click at [812, 309] on div "Hear What Real Users Say Heading Judge.me - Review Widget Judge.me Drop element…" at bounding box center [907, 388] width 1320 height 161
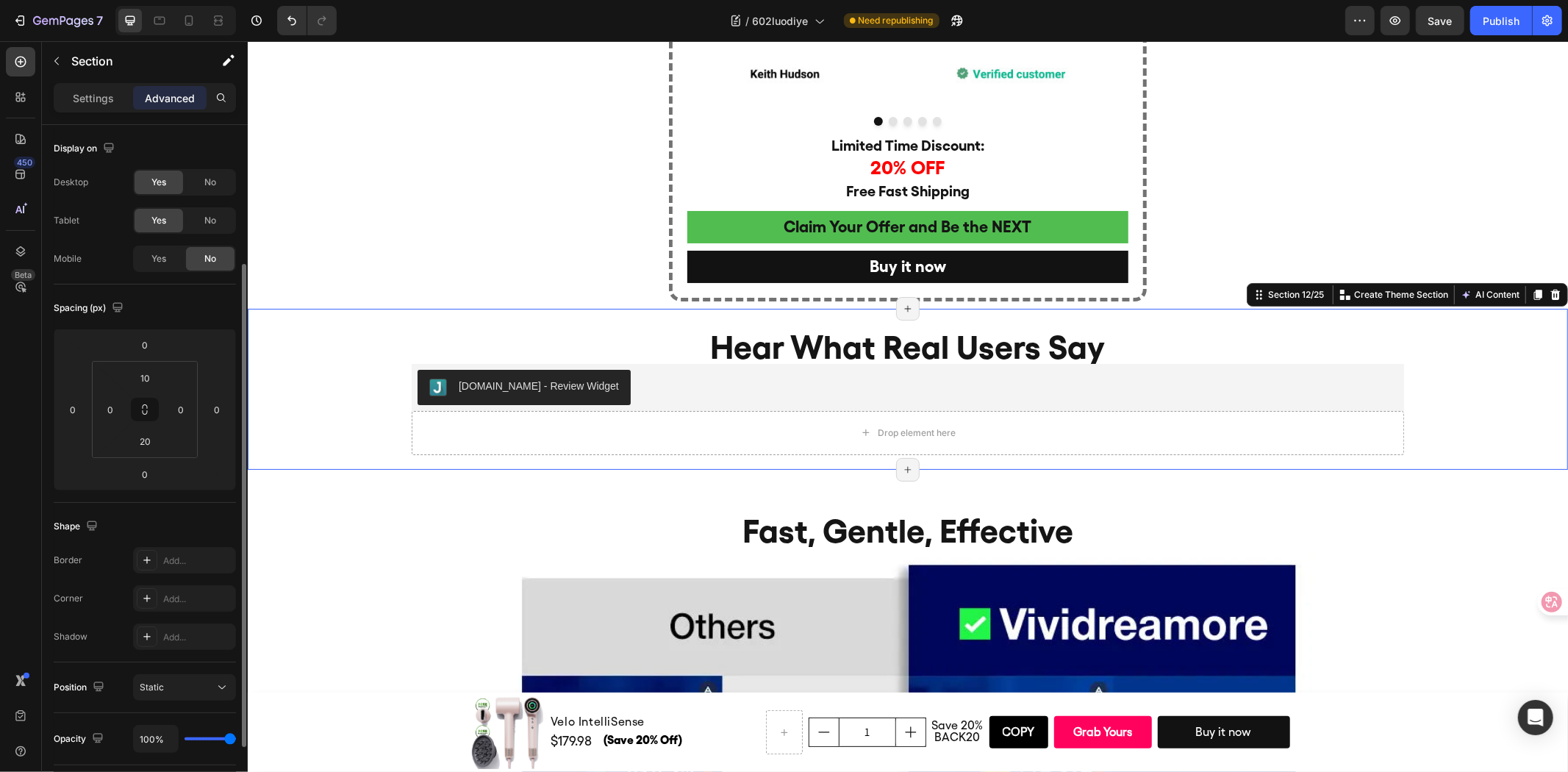
scroll to position [81, 0]
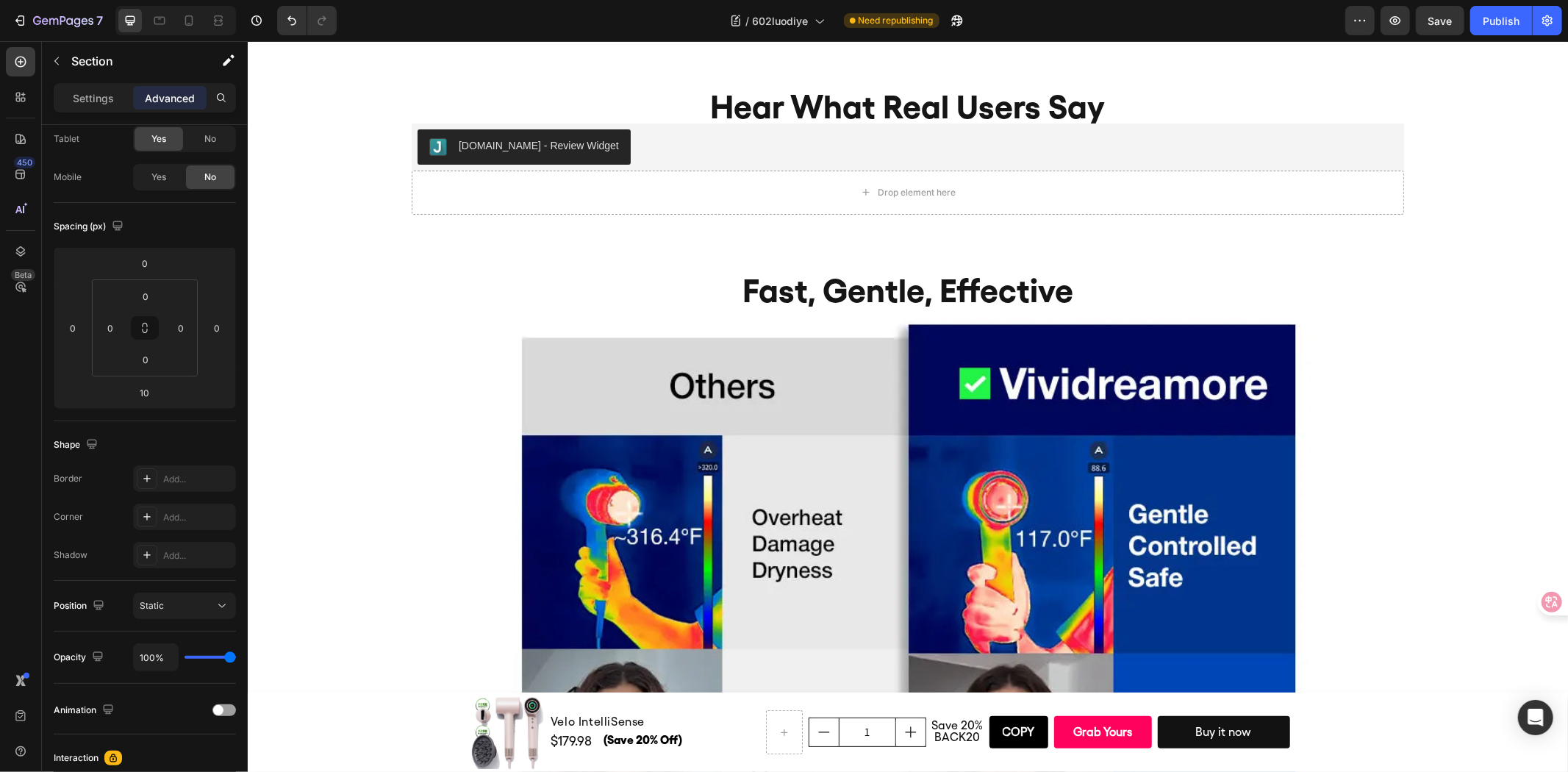
scroll to position [4990, 0]
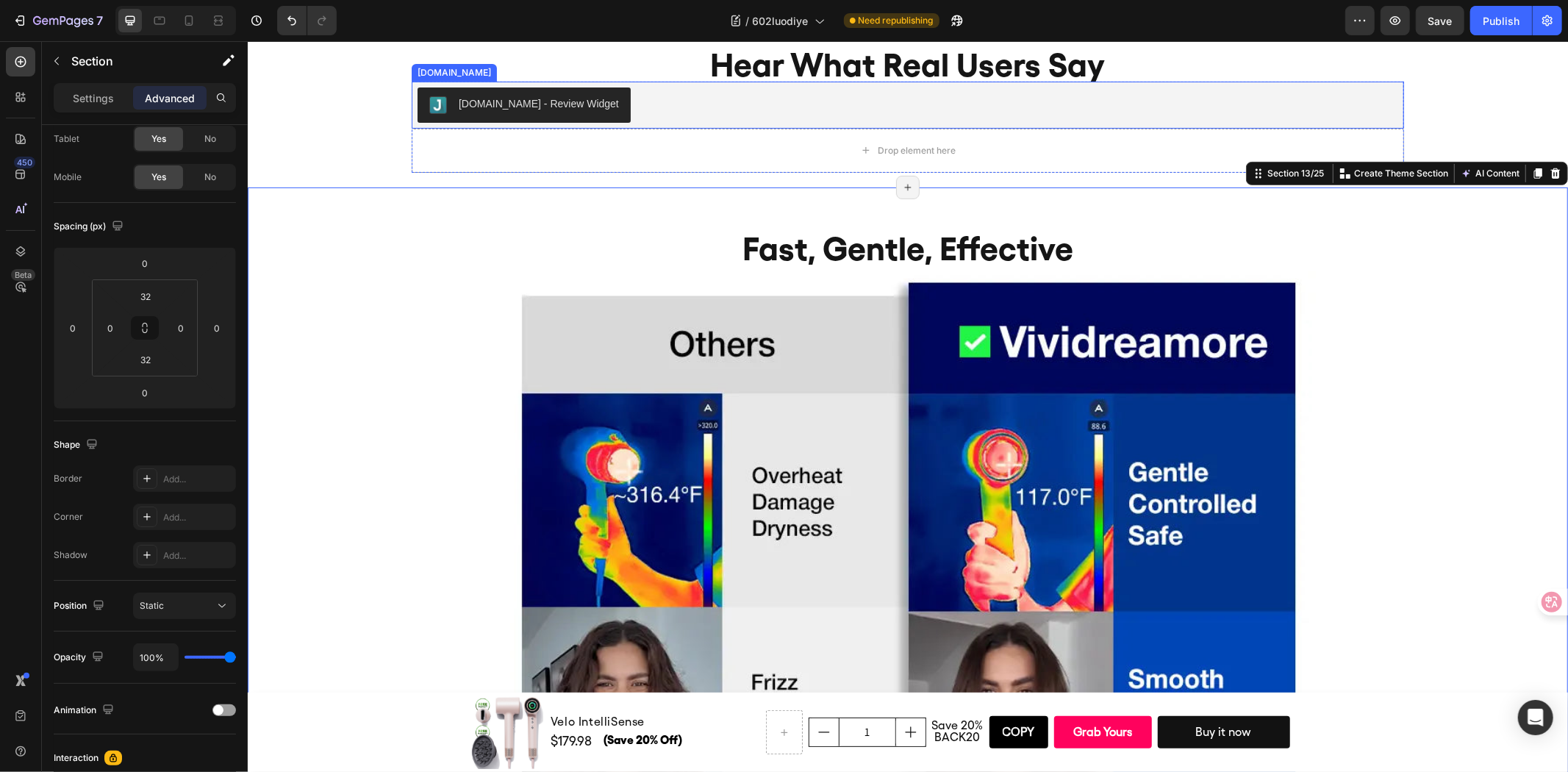
scroll to position [4745, 0]
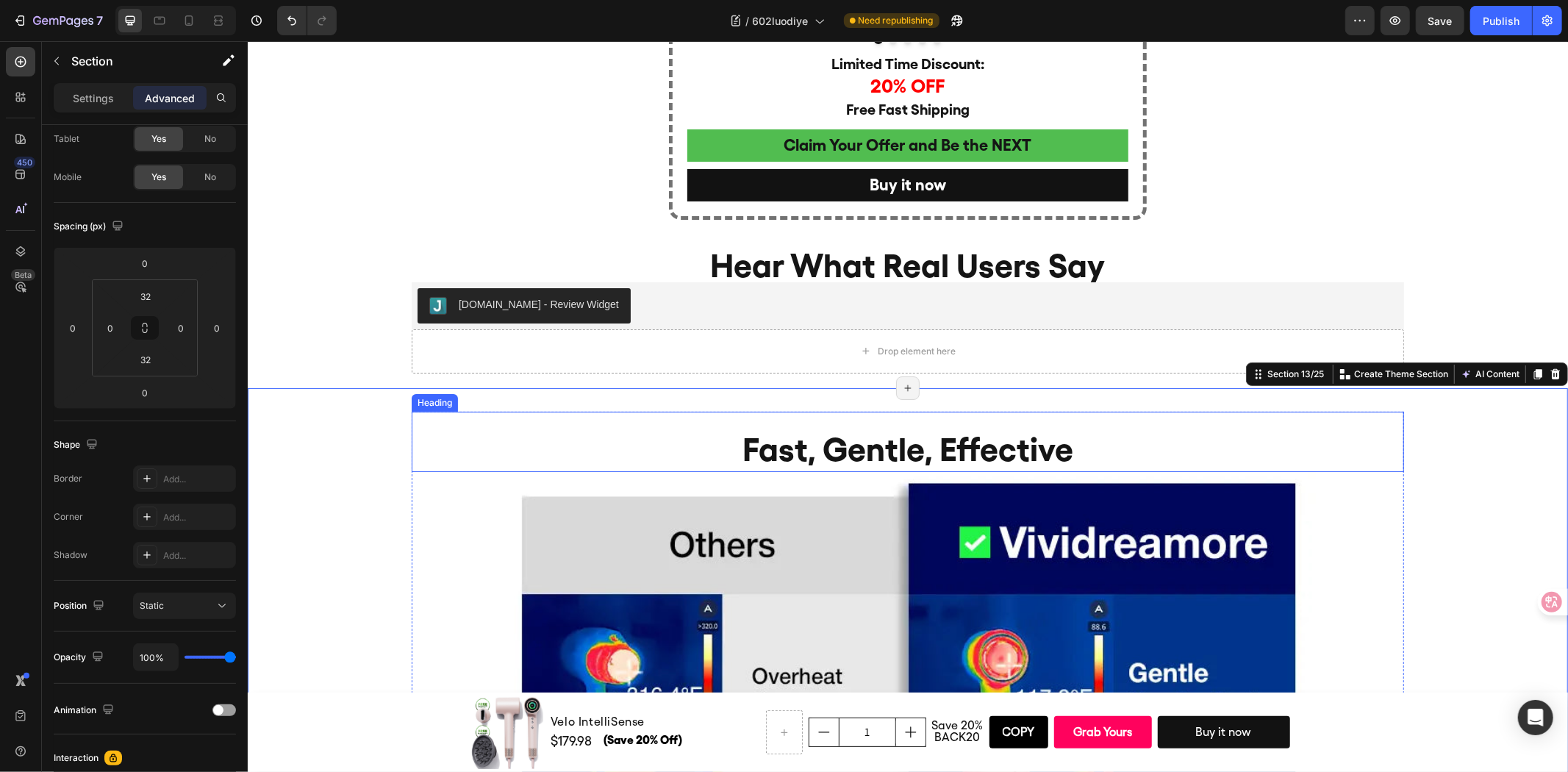
click at [459, 437] on h2 "Fast, Gentle, Effective" at bounding box center [906, 449] width 992 height 46
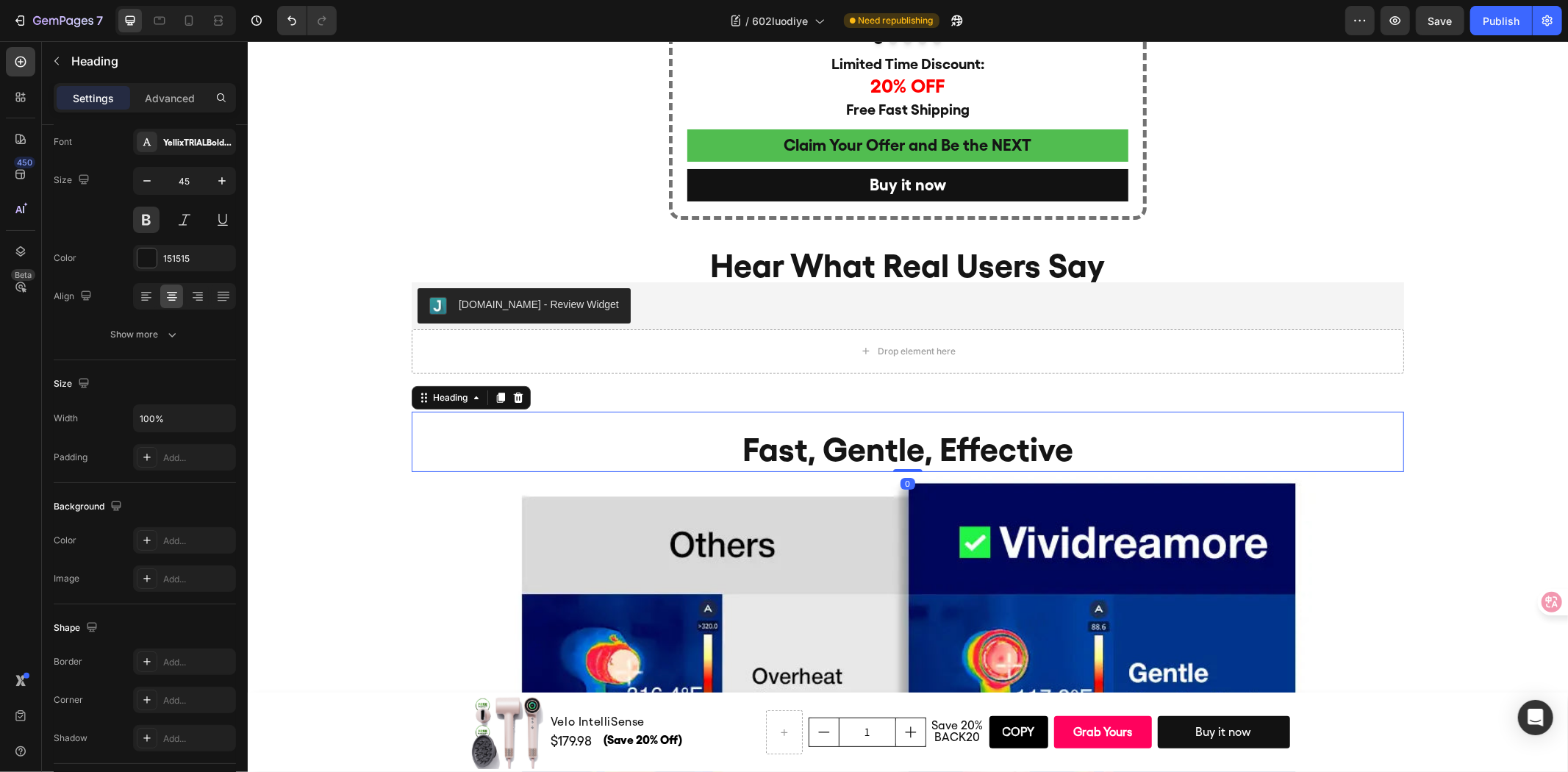
scroll to position [0, 0]
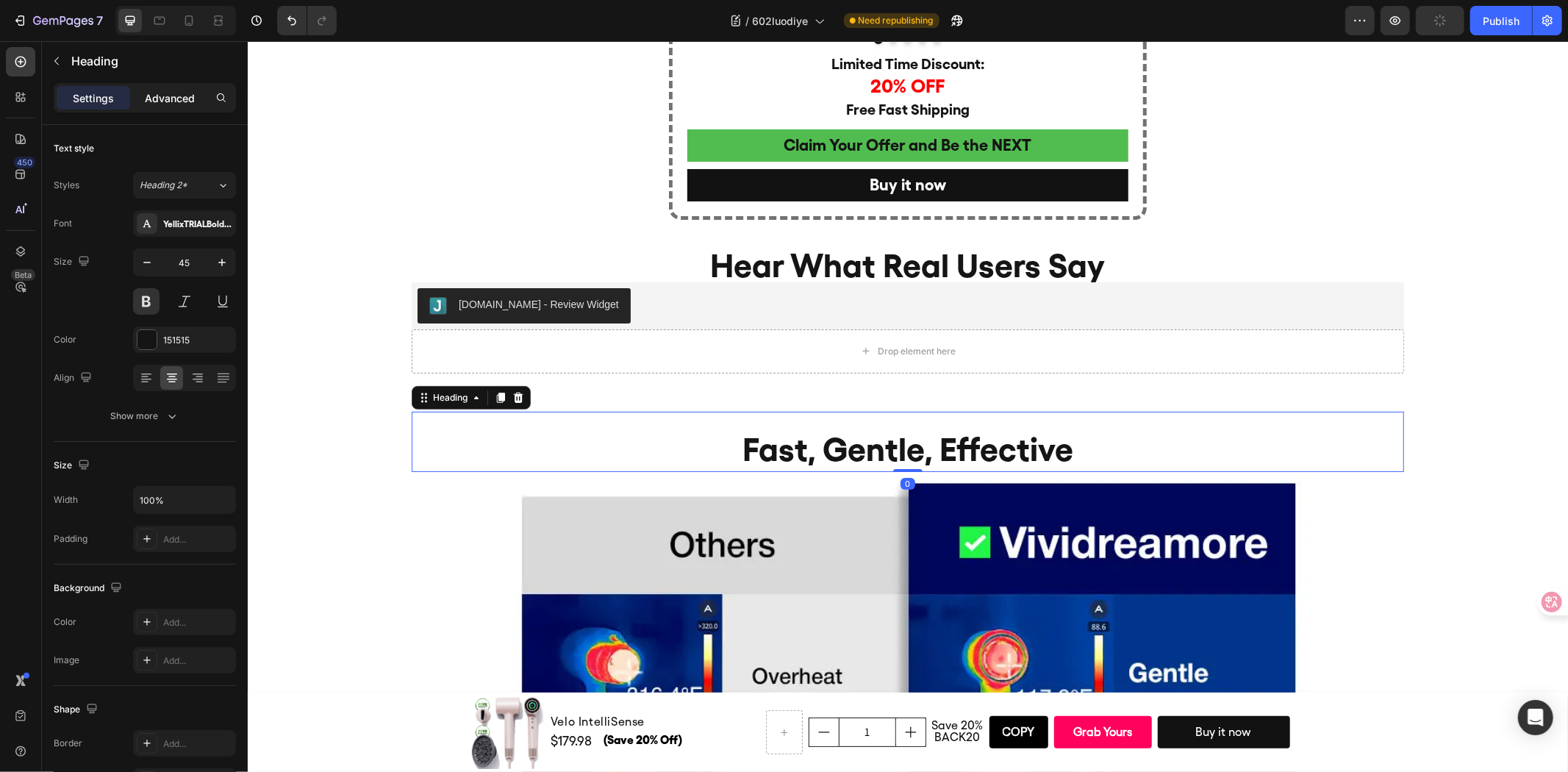
click at [185, 98] on p "Advanced" at bounding box center [170, 97] width 50 height 15
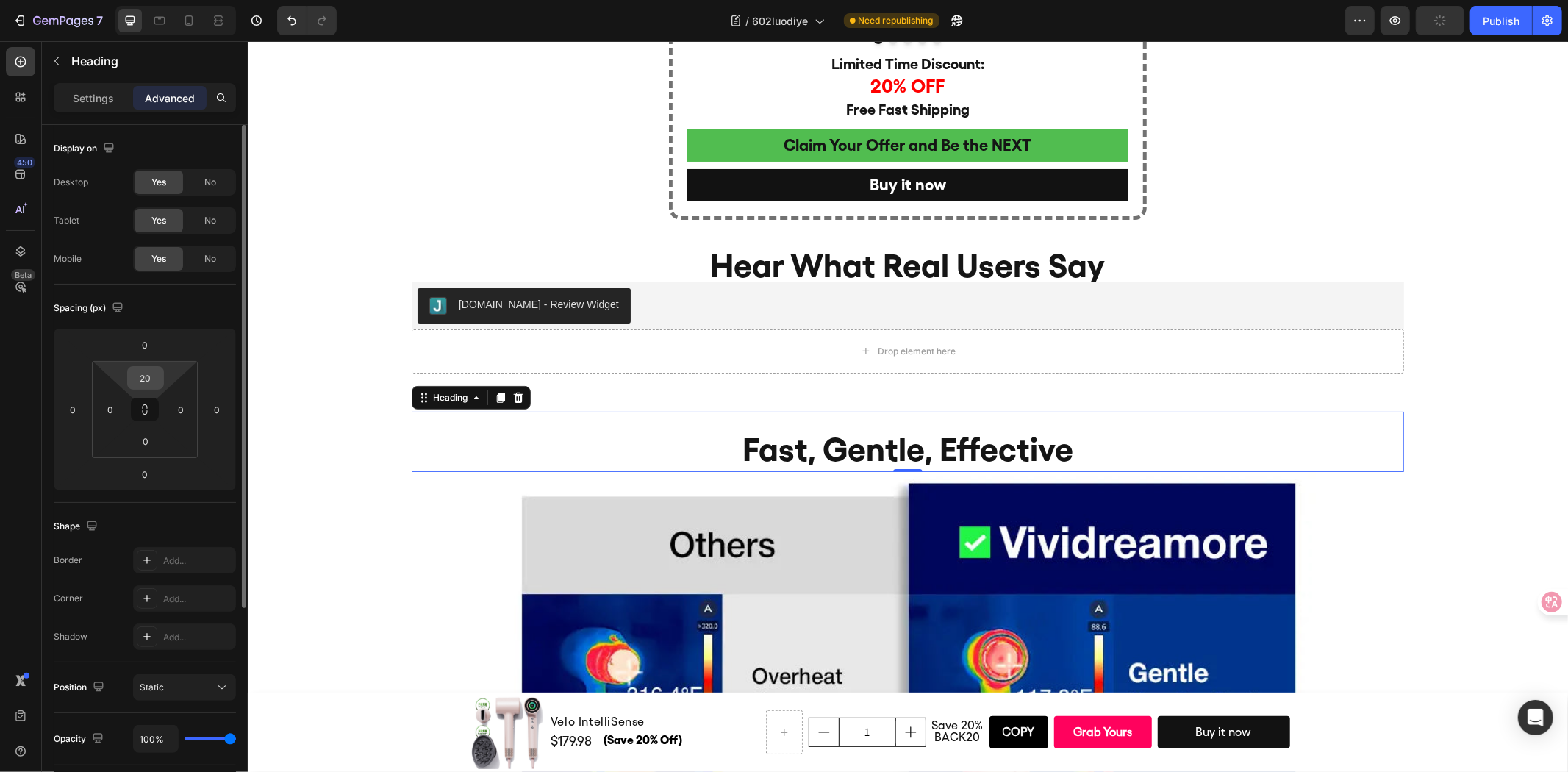
click at [147, 377] on input "20" at bounding box center [145, 378] width 29 height 22
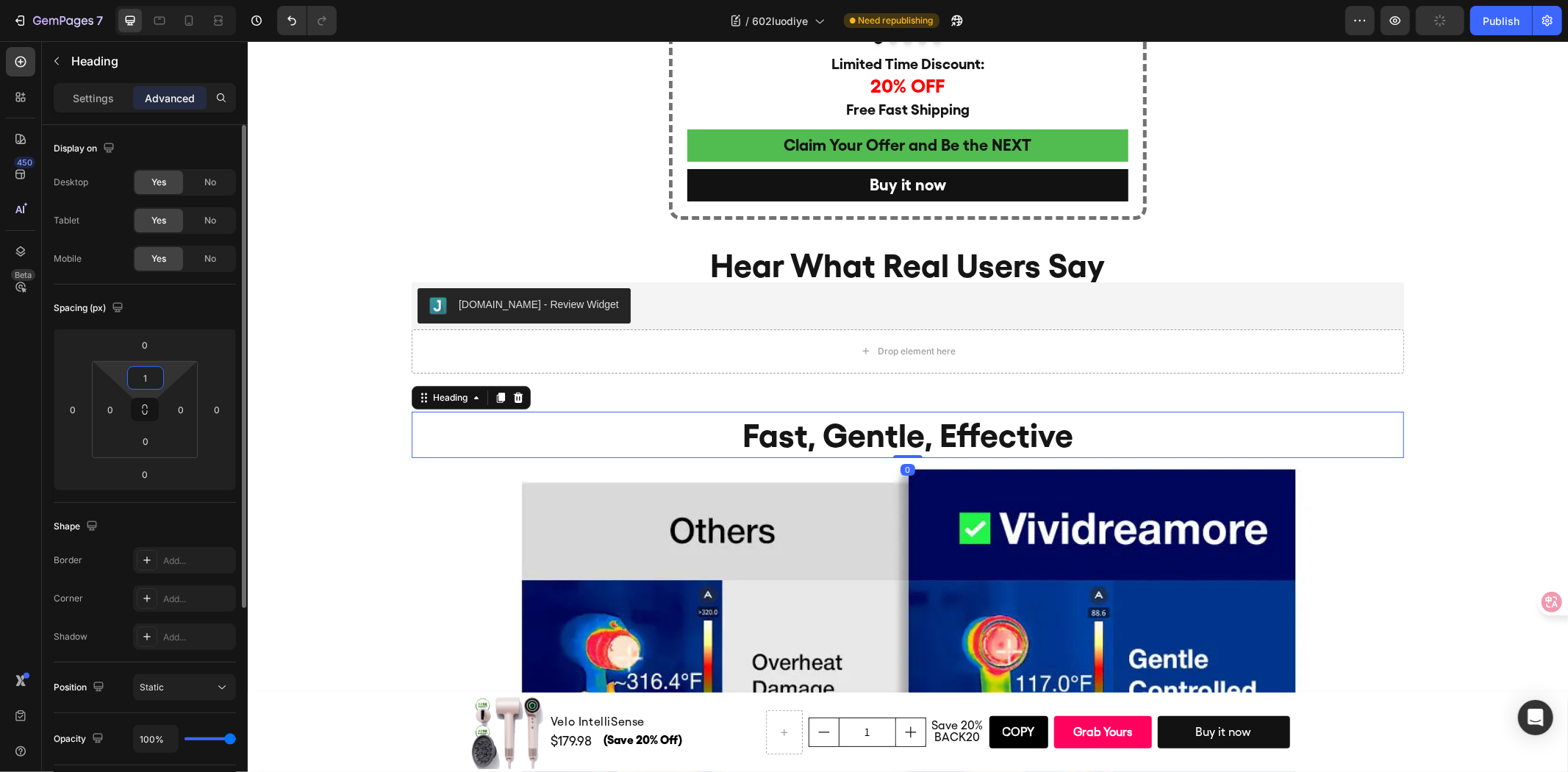
type input "10"
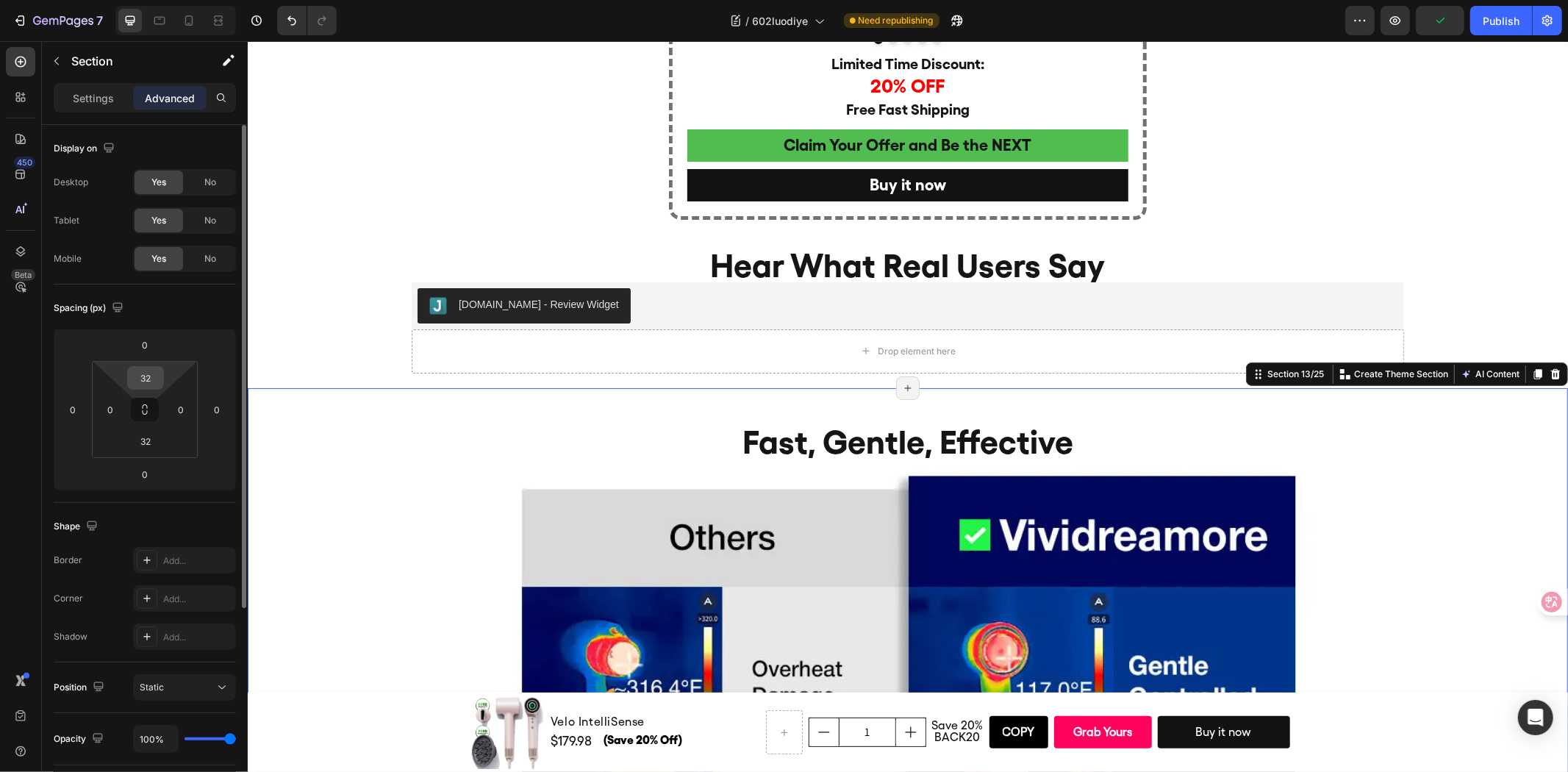
click at [147, 384] on input "32" at bounding box center [145, 378] width 29 height 22
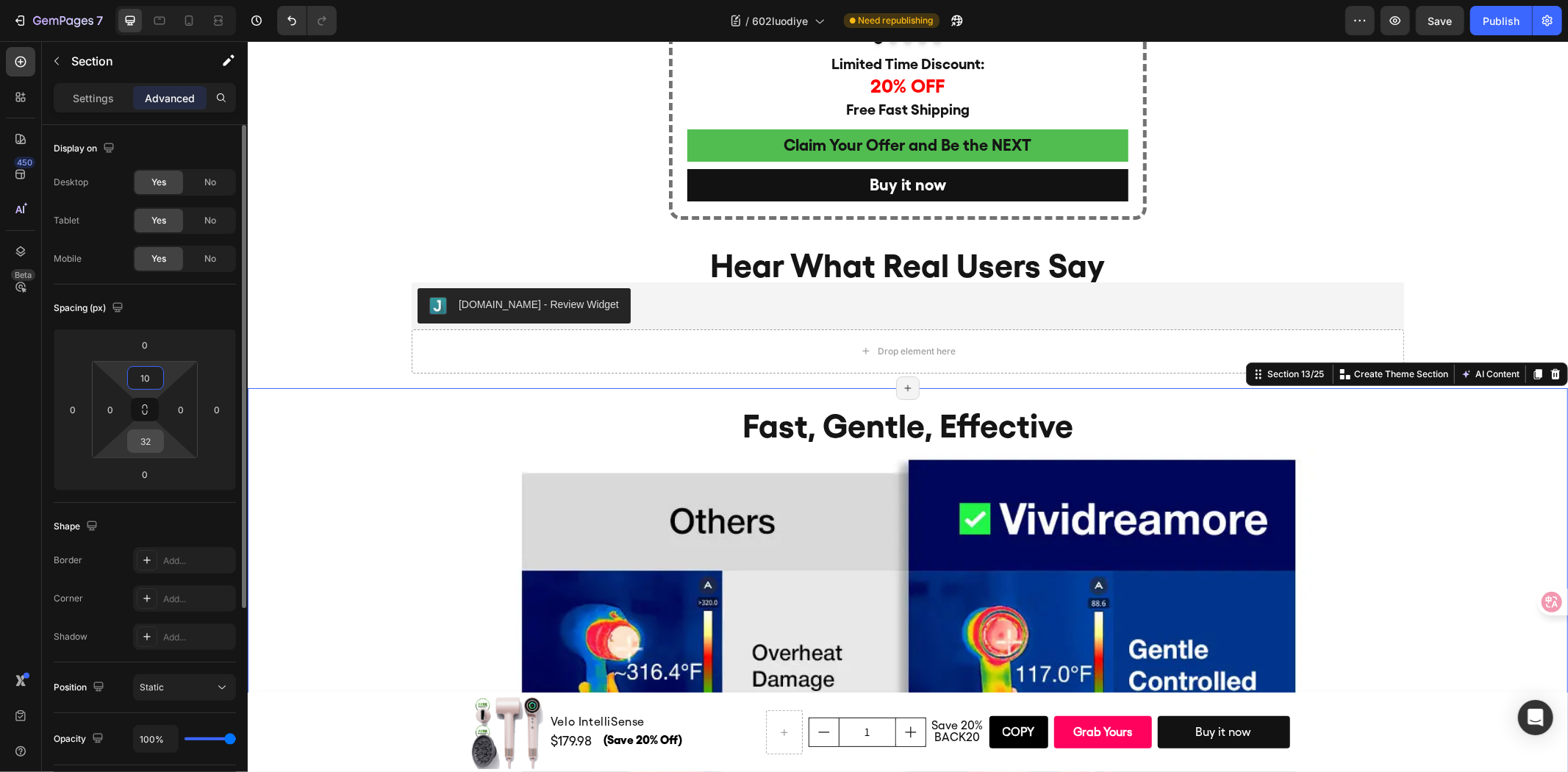
type input "10"
click at [150, 431] on input "32" at bounding box center [145, 441] width 29 height 22
type input "10"
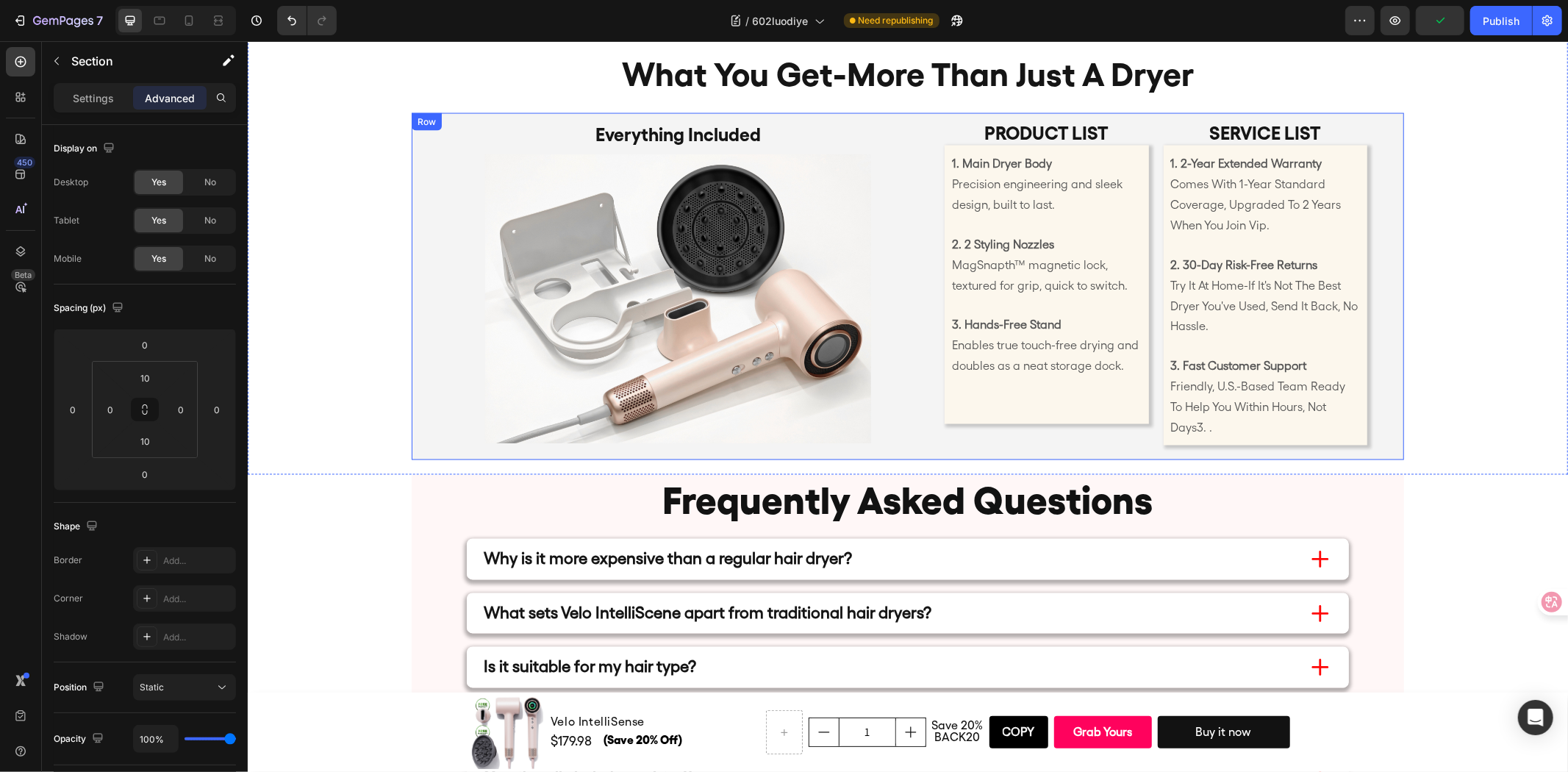
scroll to position [7115, 0]
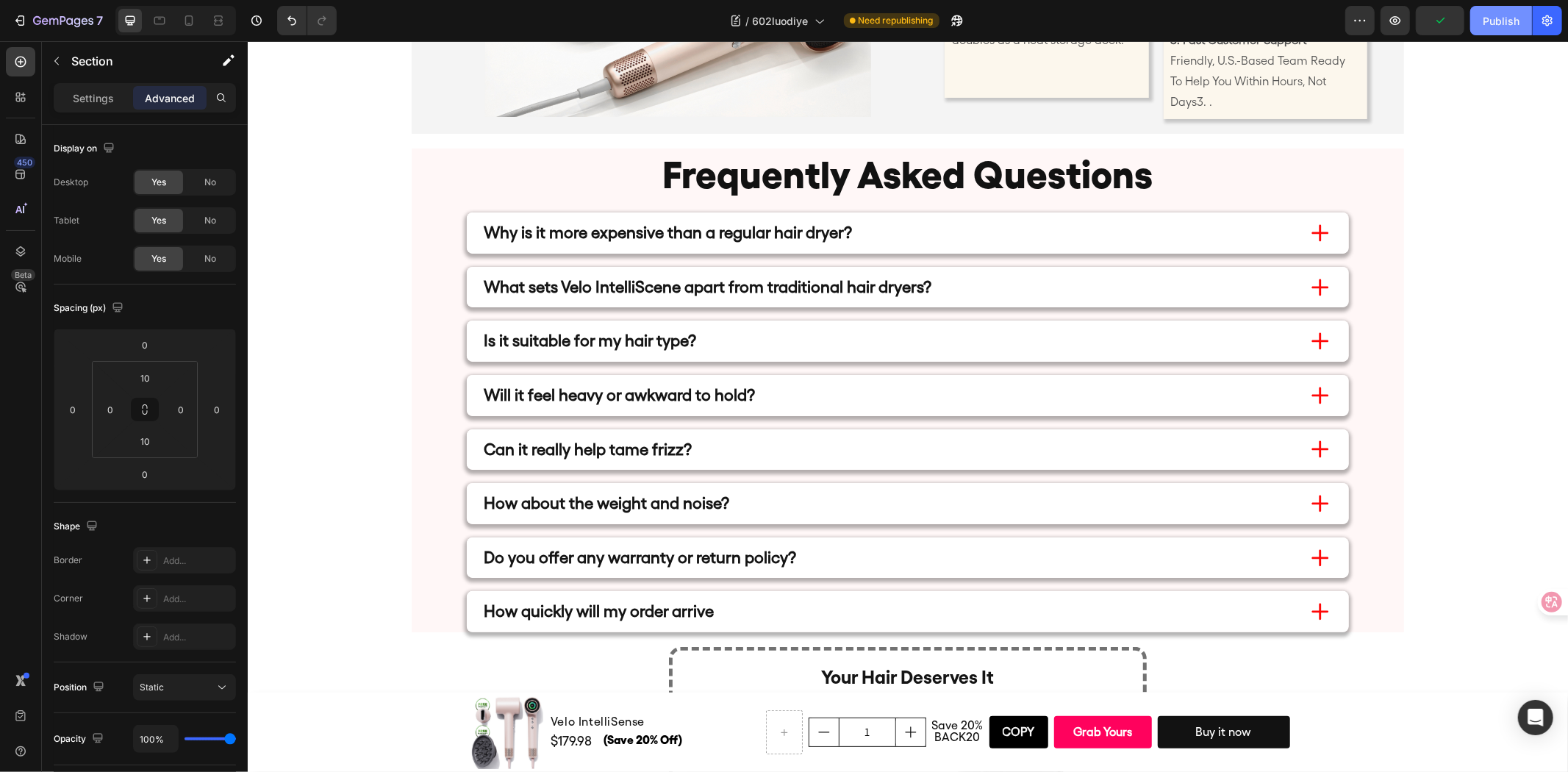
click at [1508, 18] on div "Publish" at bounding box center [1501, 21] width 37 height 15
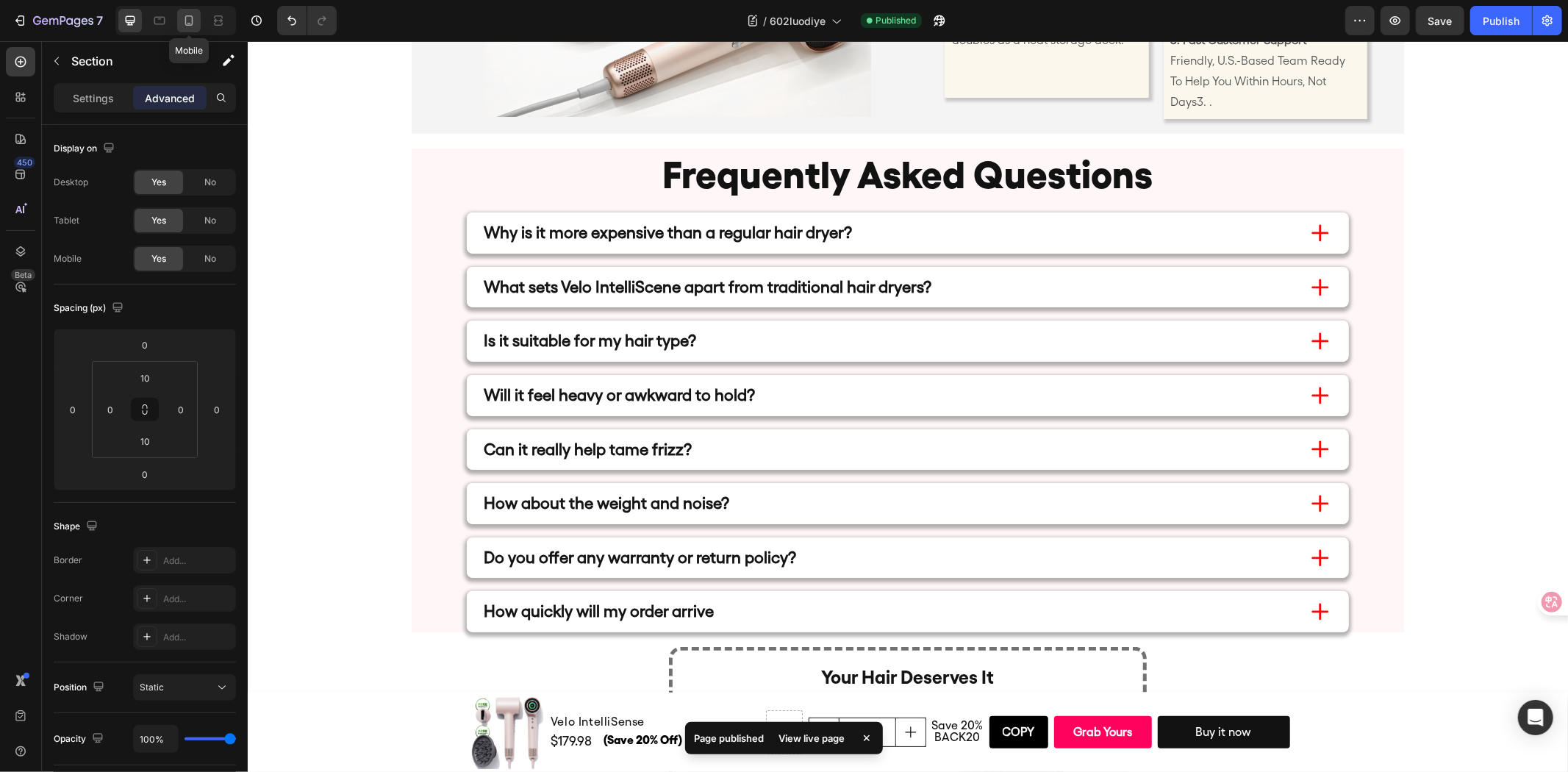
click at [184, 24] on icon at bounding box center [189, 21] width 14 height 14
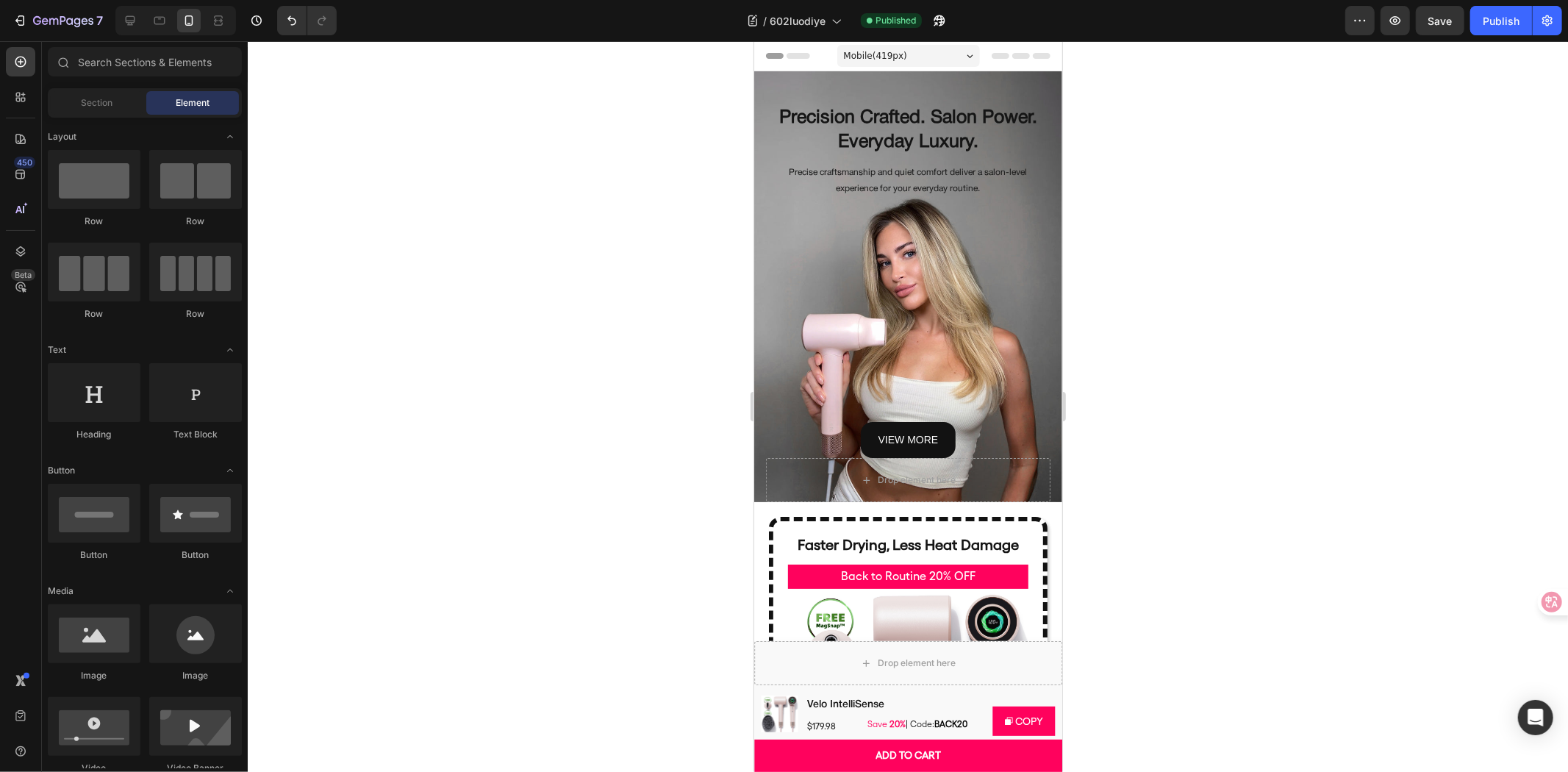
drag, startPoint x: 1053, startPoint y: 113, endPoint x: 1810, endPoint y: 75, distance: 758.0
click at [812, 466] on div "Drop element here" at bounding box center [907, 479] width 285 height 44
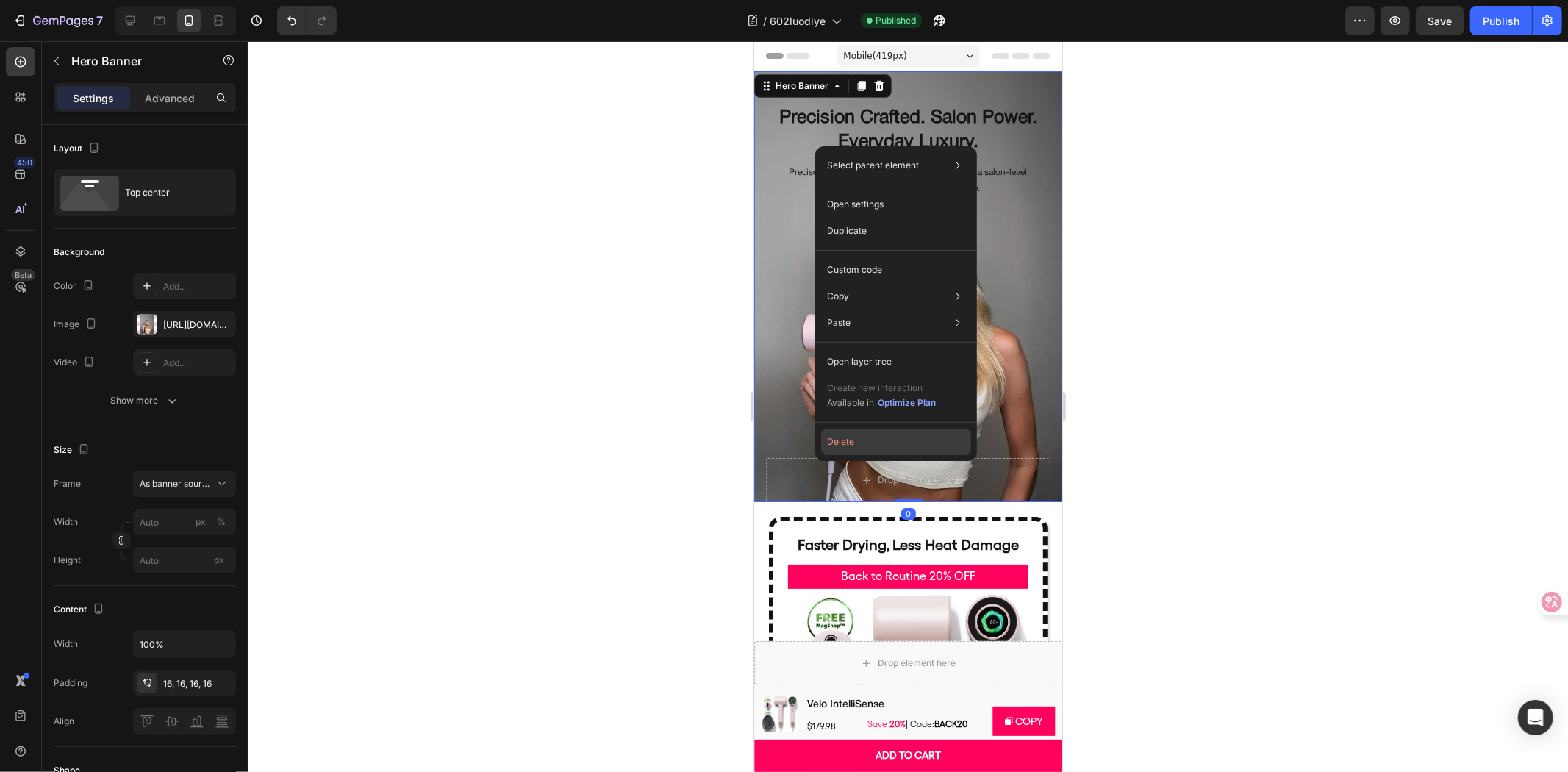
drag, startPoint x: 855, startPoint y: 442, endPoint x: 201, endPoint y: 419, distance: 654.4
click at [855, 442] on button "Delete" at bounding box center [896, 442] width 150 height 26
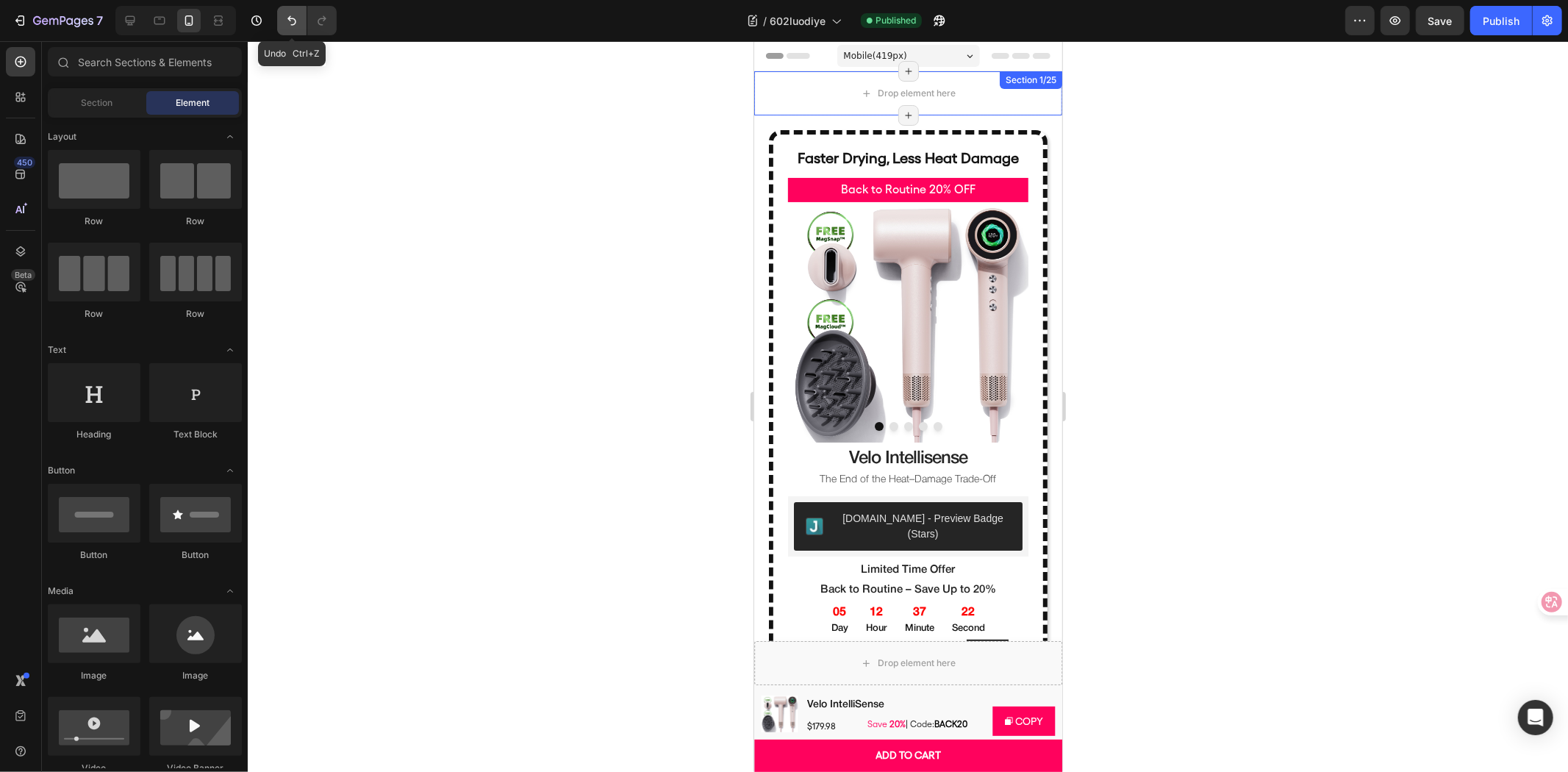
click at [279, 14] on button "Undo/Redo" at bounding box center [292, 20] width 29 height 30
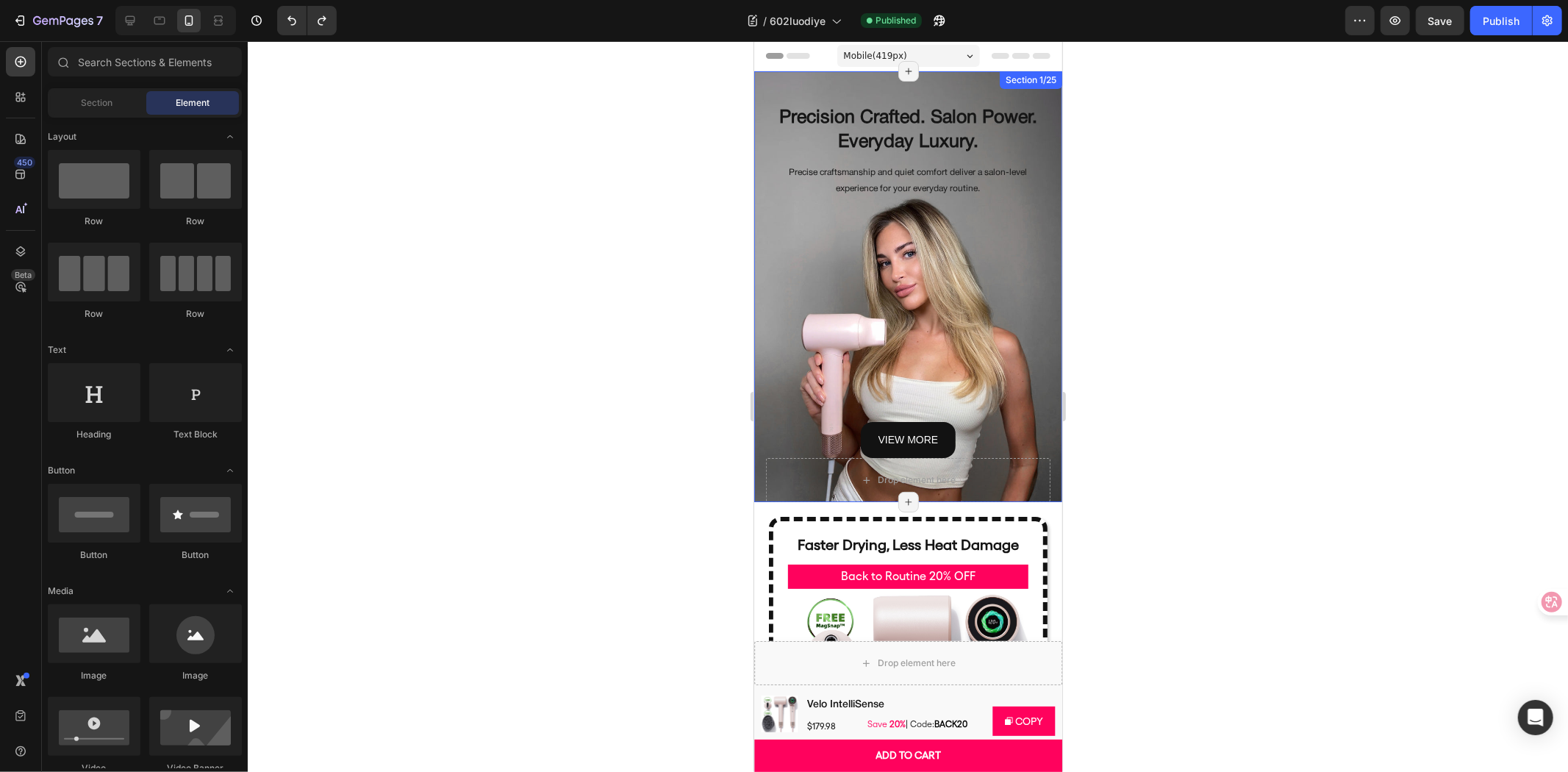
click at [450, 258] on div at bounding box center [908, 407] width 1320 height 731
click at [815, 276] on div "view more Button" at bounding box center [907, 329] width 285 height 257
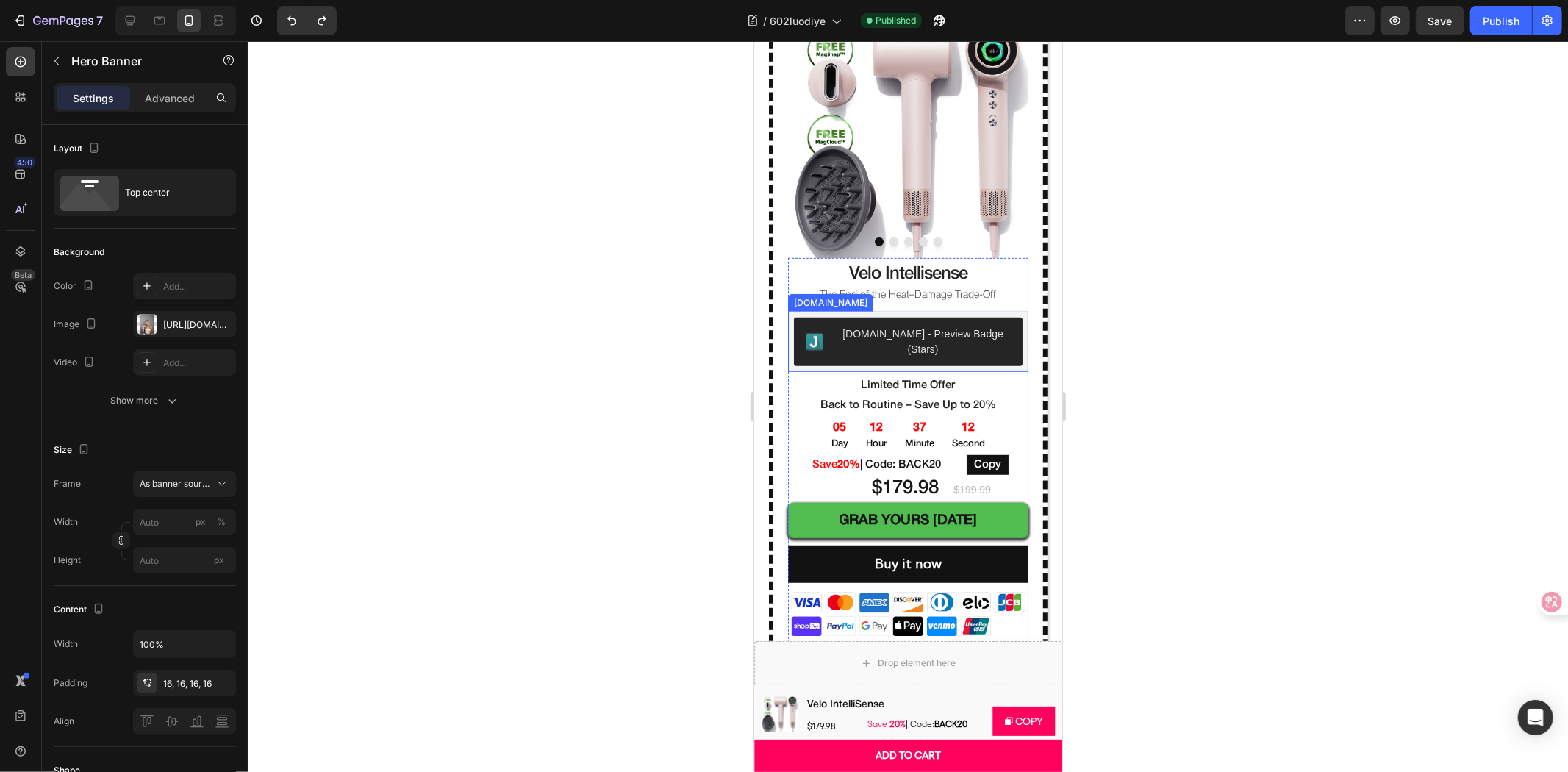
scroll to position [245, 0]
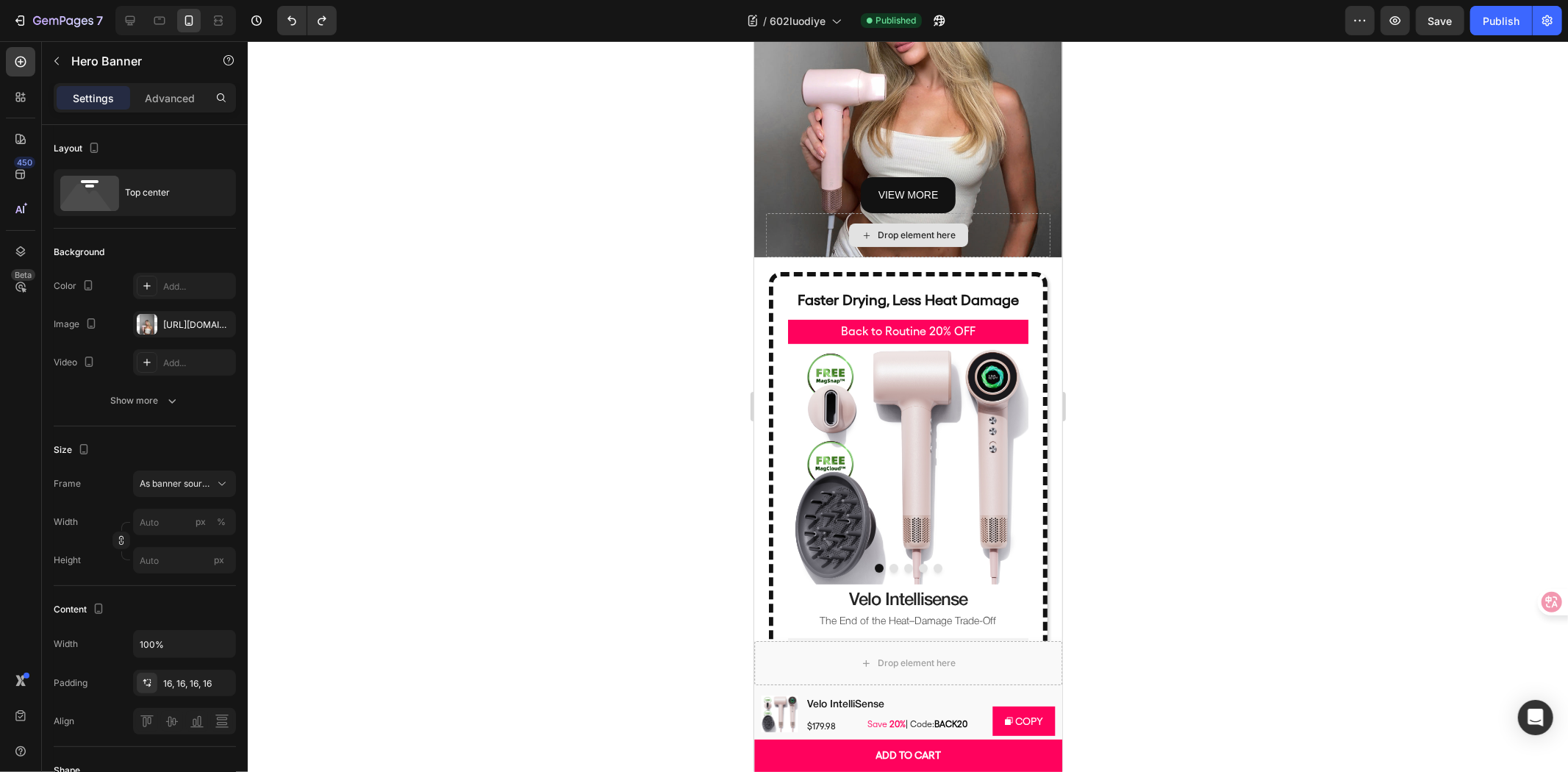
click at [1001, 211] on div "view more Button" at bounding box center [907, 194] width 285 height 36
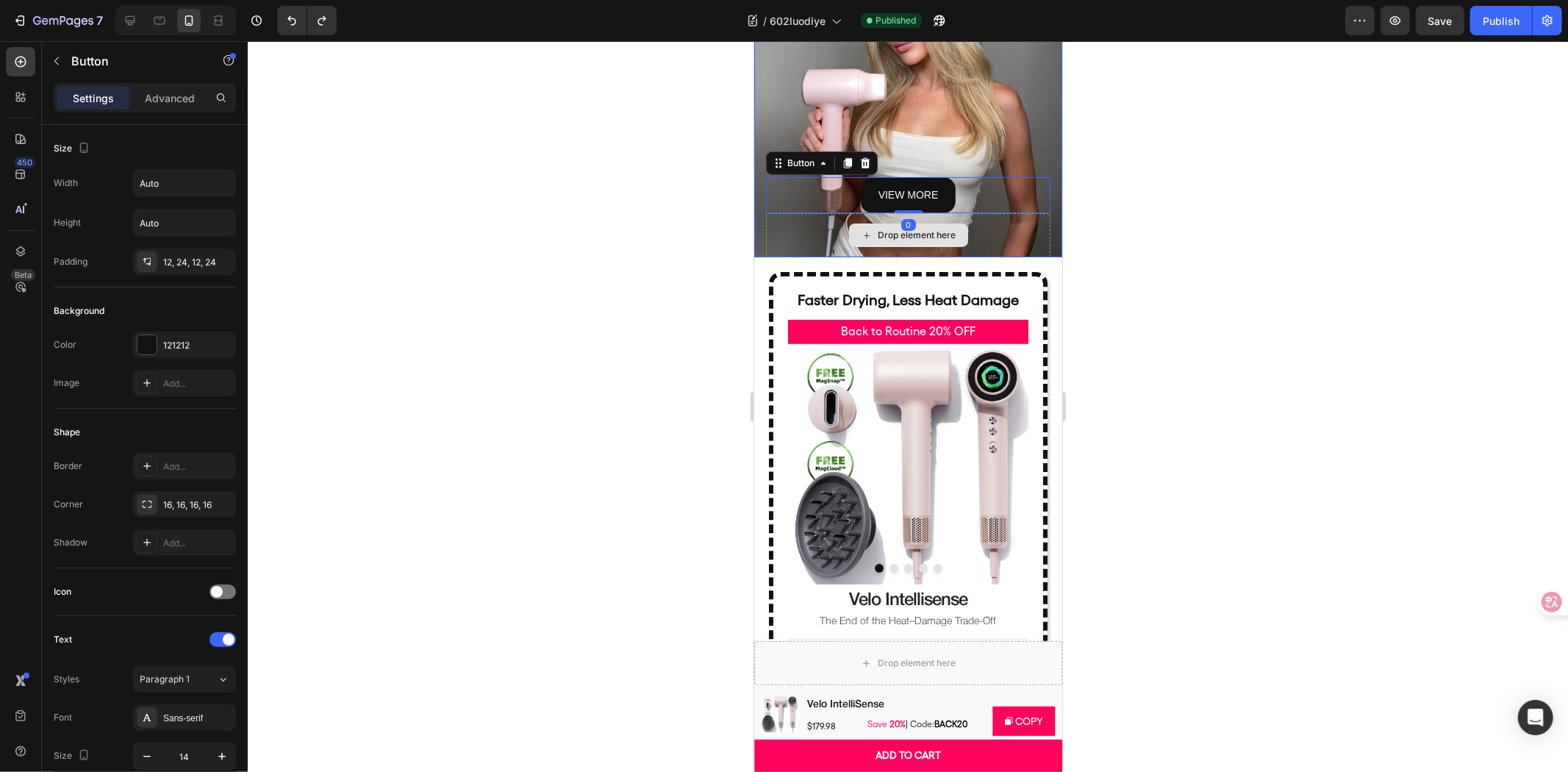
click at [1001, 225] on div "Drop element here" at bounding box center [907, 234] width 285 height 44
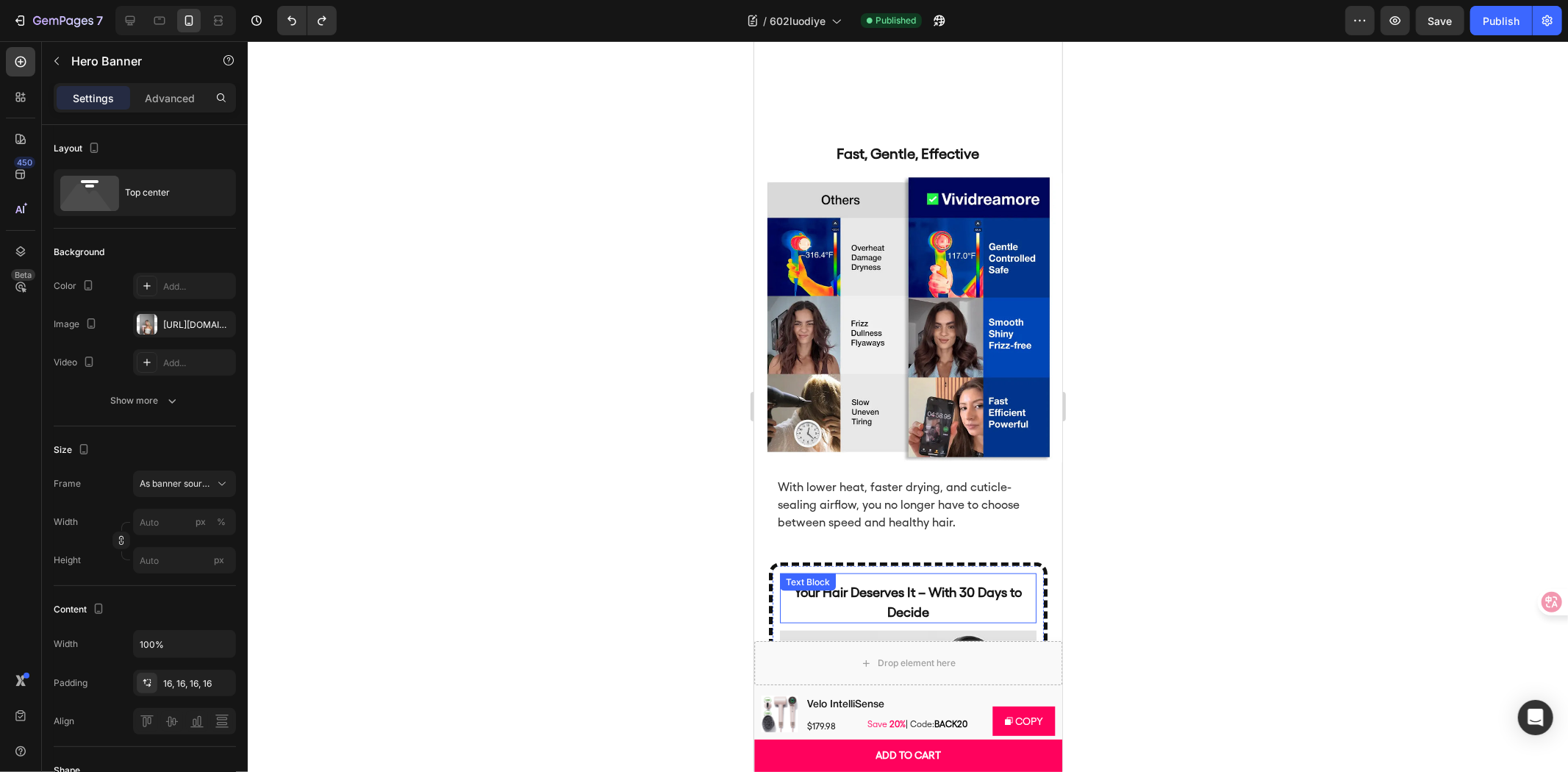
scroll to position [6128, 0]
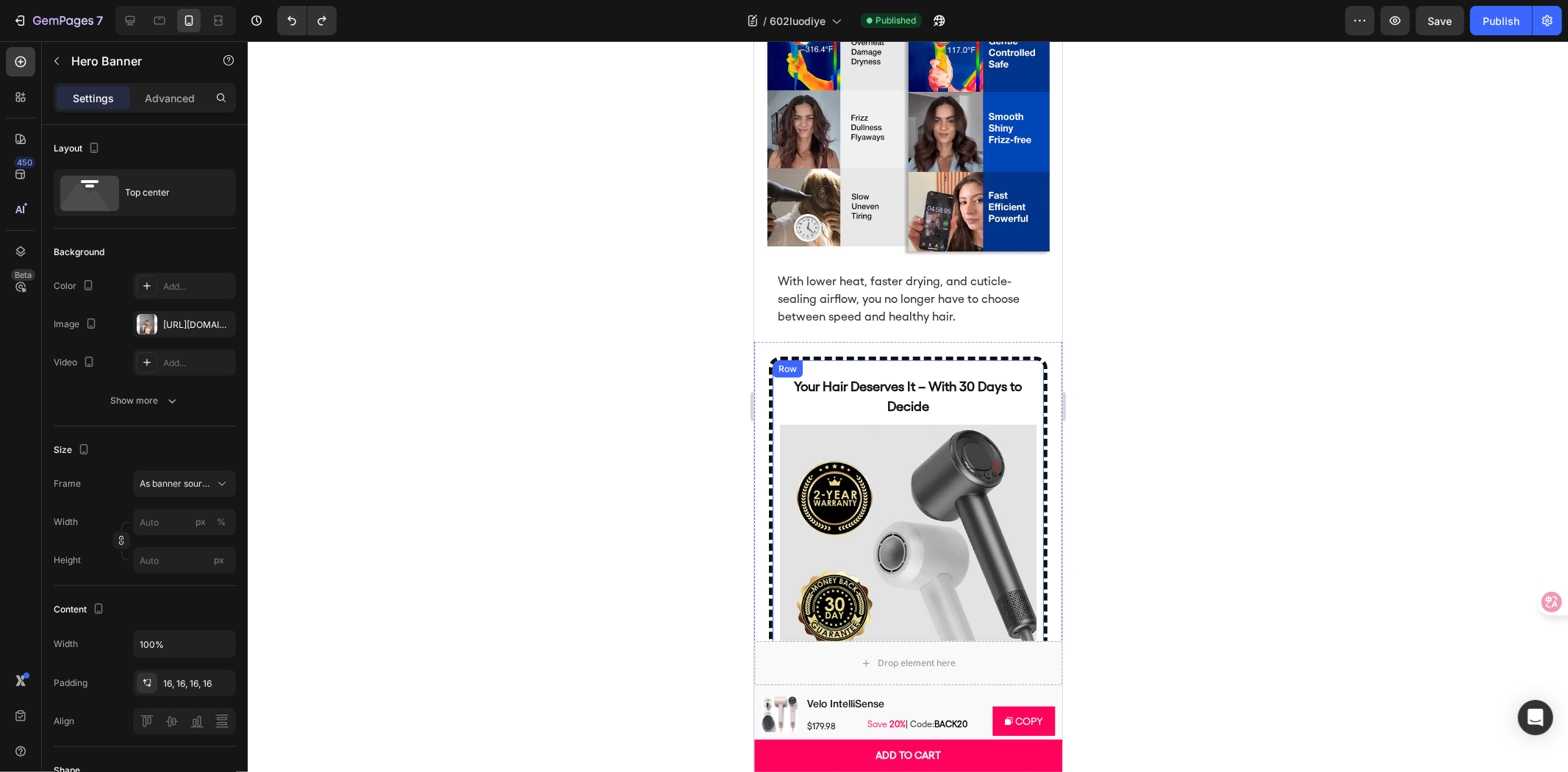
click at [130, 6] on div at bounding box center [175, 20] width 120 height 30
click at [128, 10] on div at bounding box center [130, 21] width 24 height 24
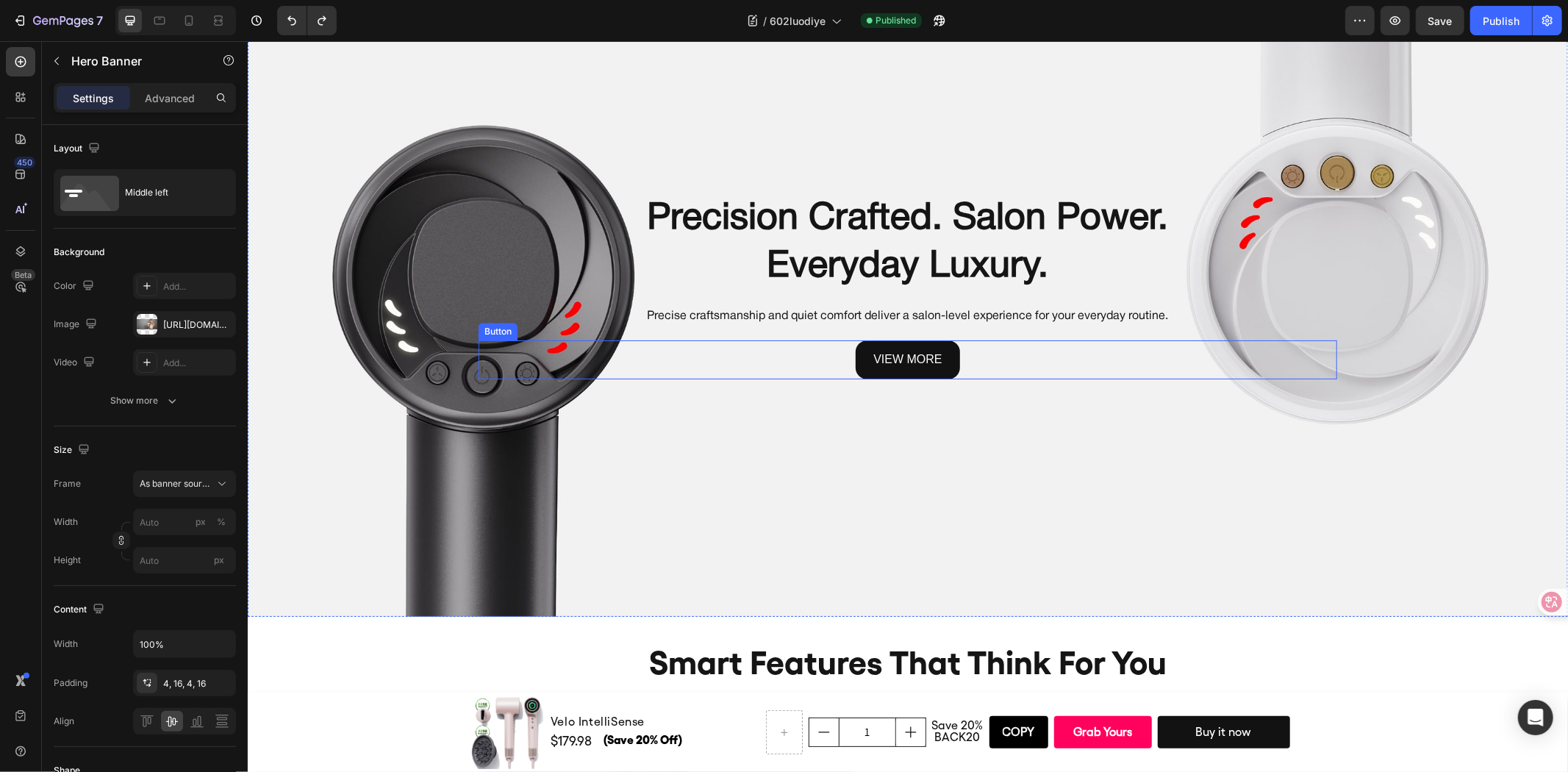
scroll to position [2649, 0]
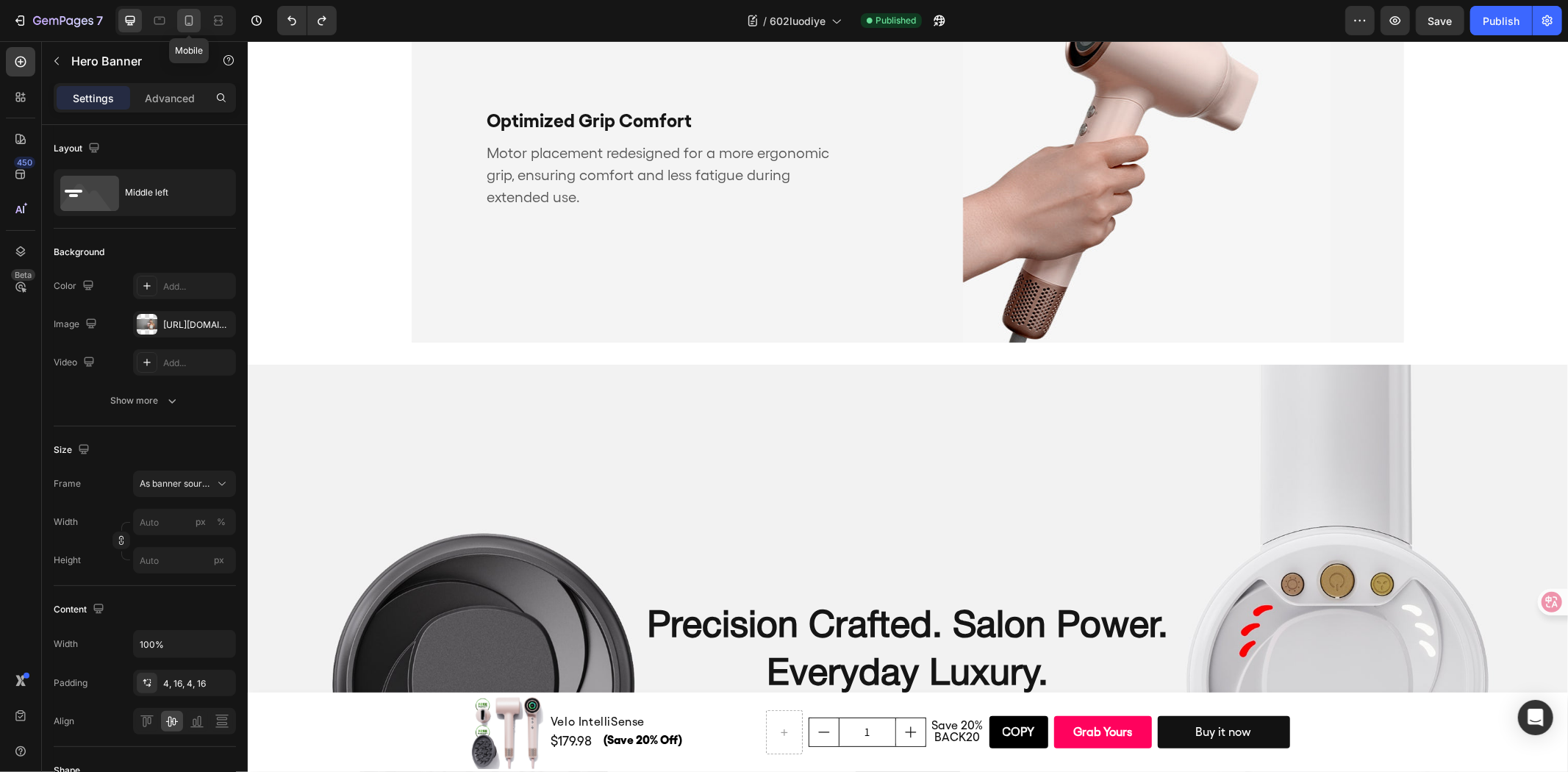
click at [193, 15] on icon at bounding box center [189, 21] width 14 height 14
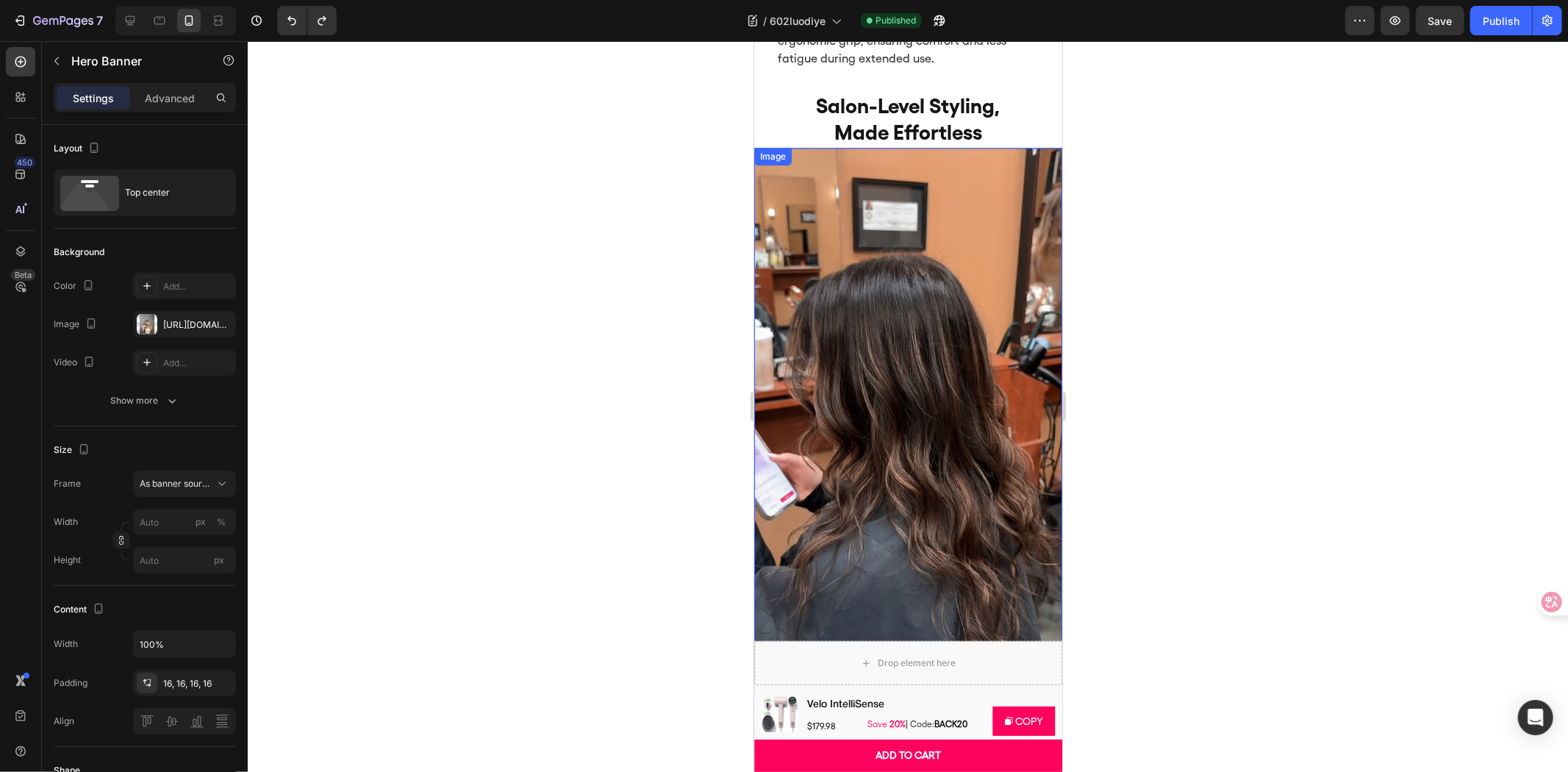
scroll to position [3031, 0]
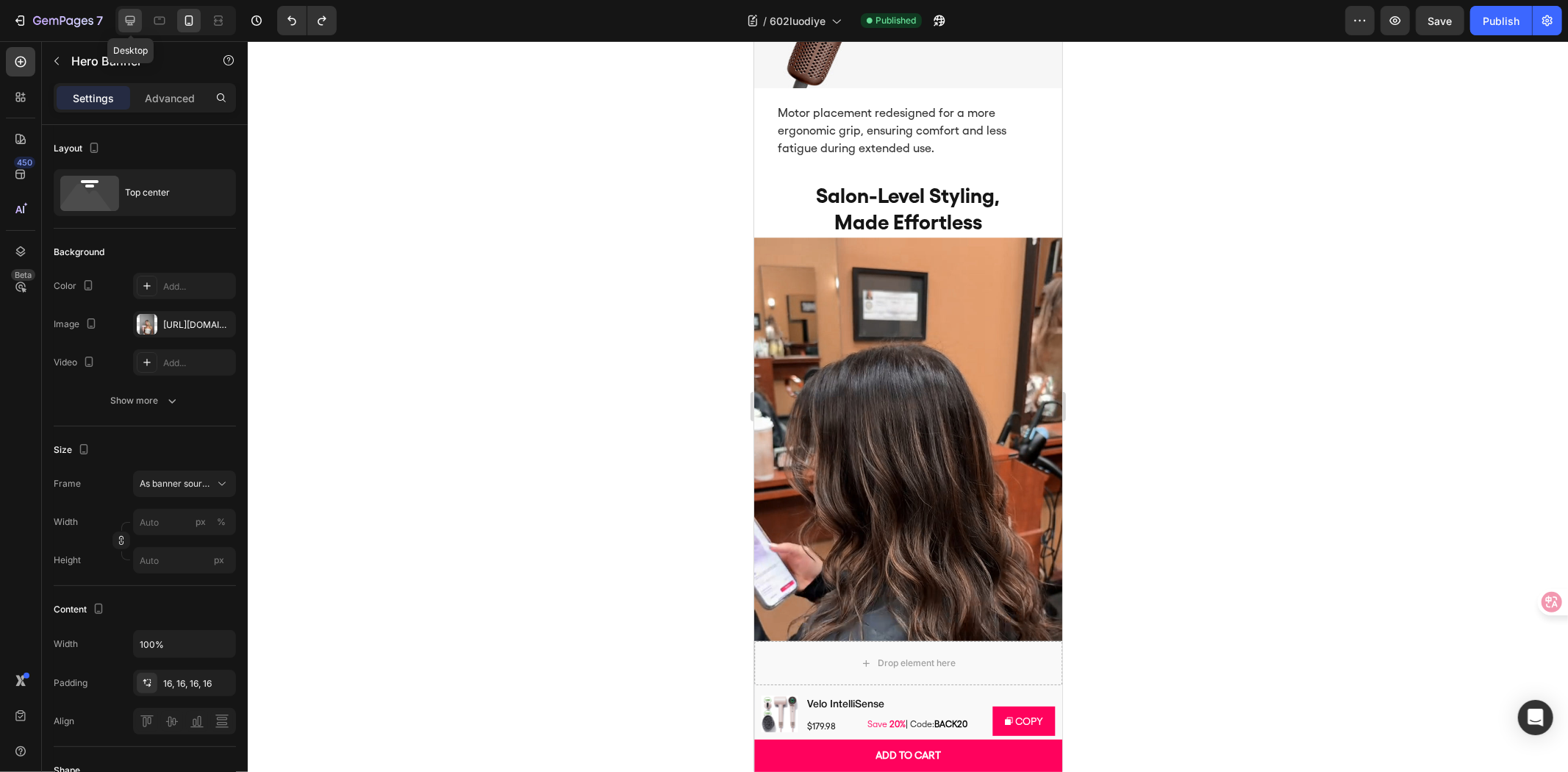
click at [125, 24] on icon at bounding box center [130, 21] width 14 height 14
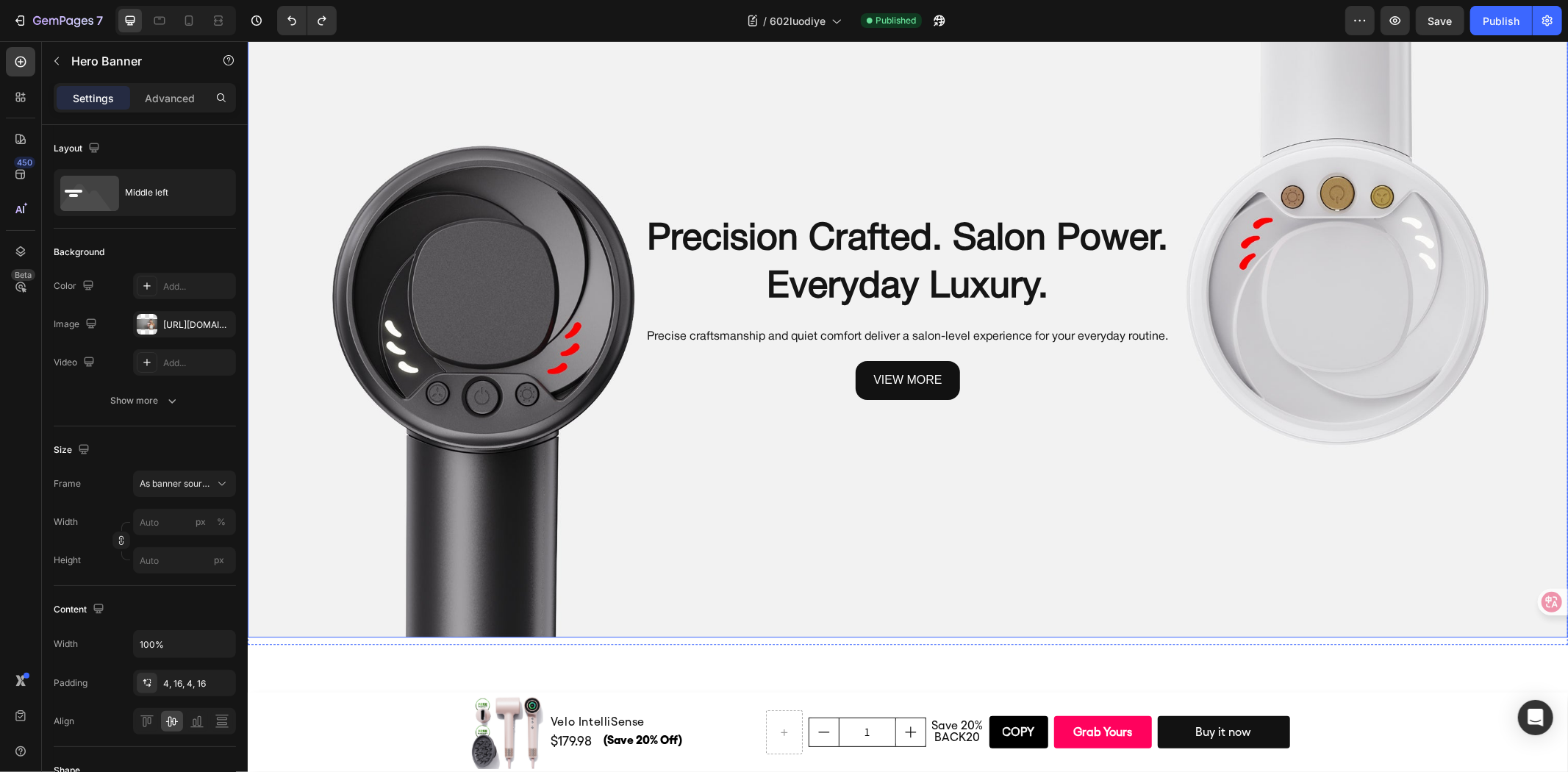
scroll to position [2710, 0]
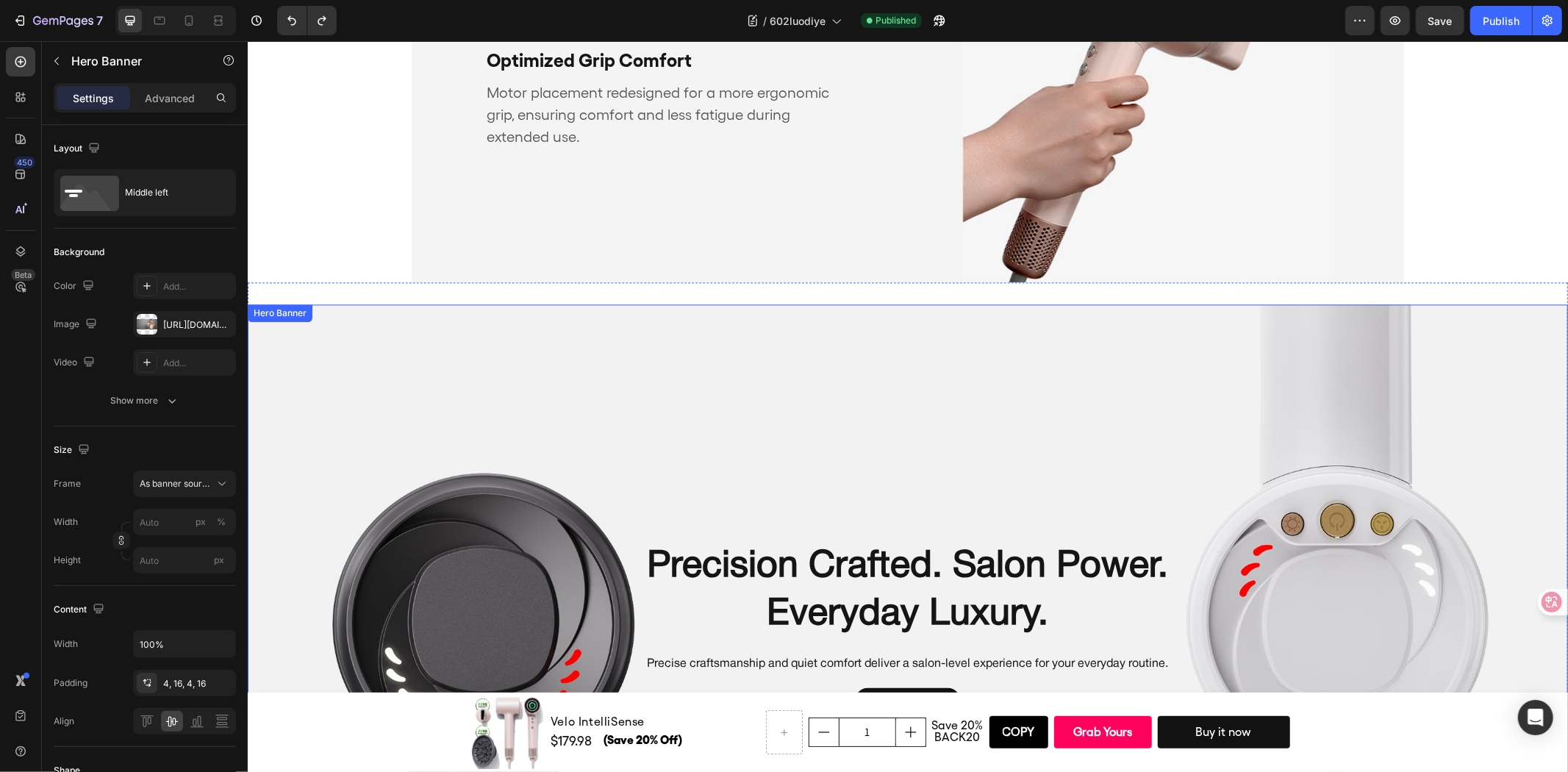
click at [768, 382] on div "Background Image" at bounding box center [907, 634] width 1320 height 660
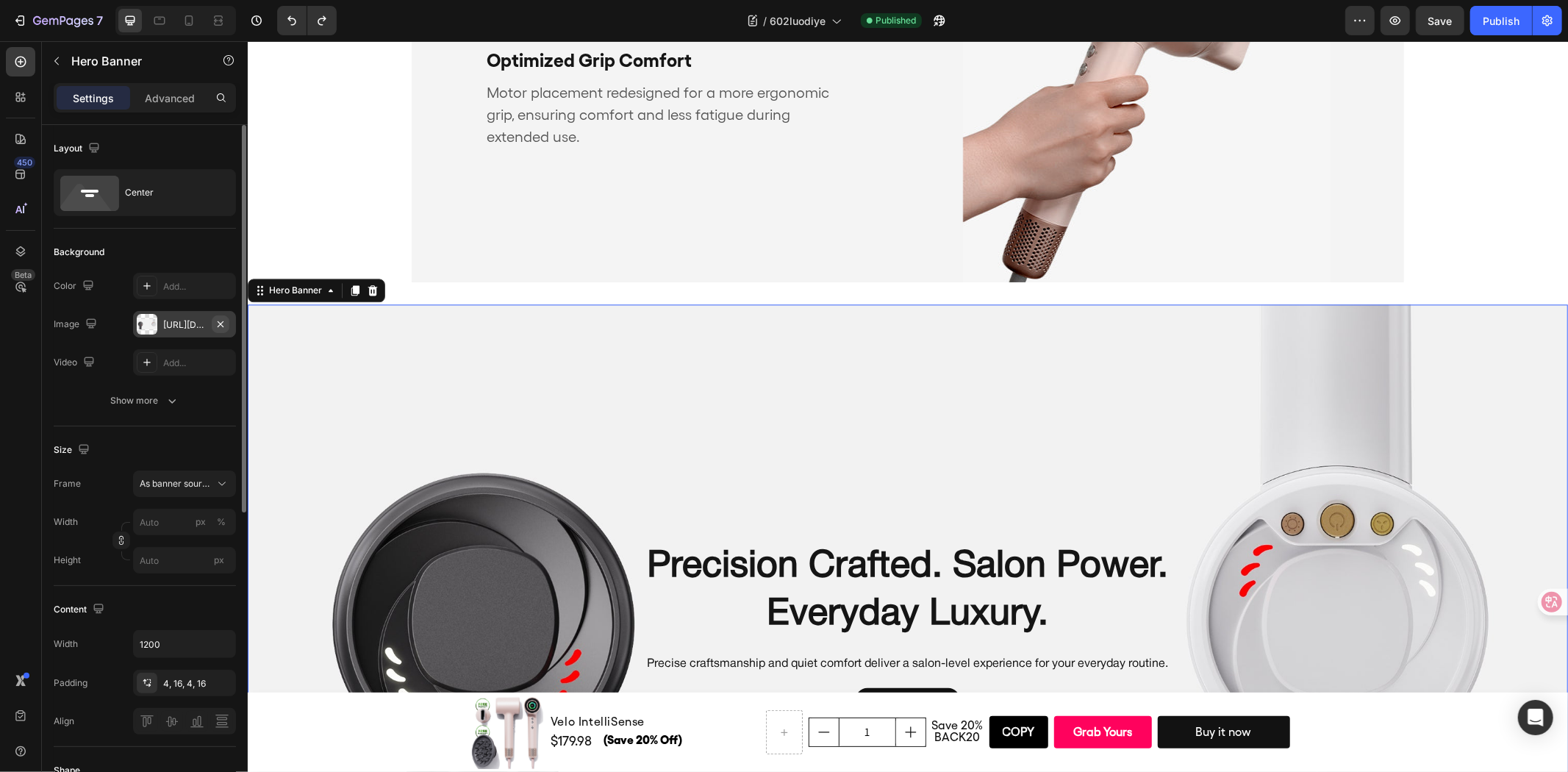
click at [222, 326] on icon "button" at bounding box center [220, 324] width 12 height 12
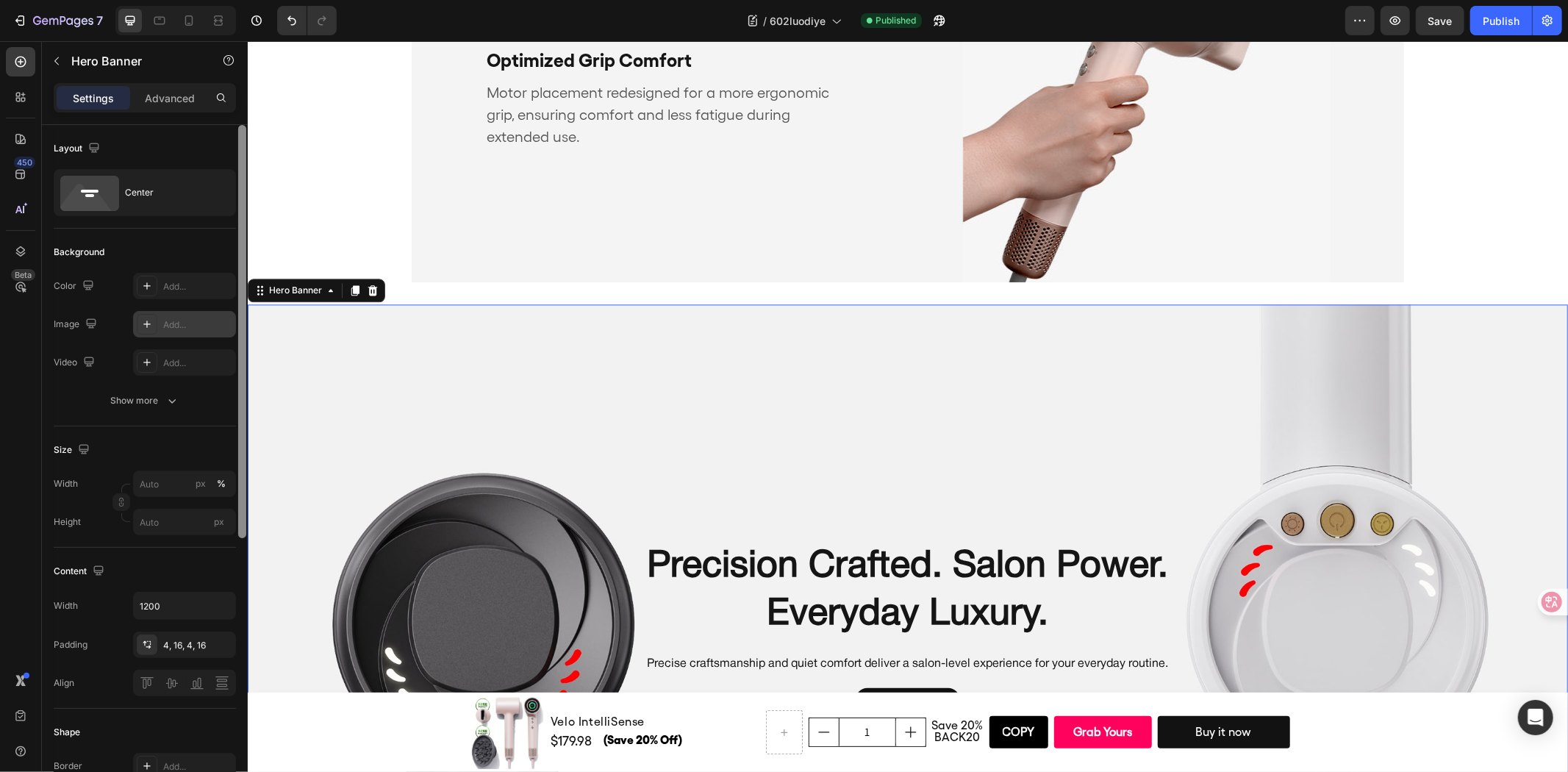
type input "100"
type input "Auto"
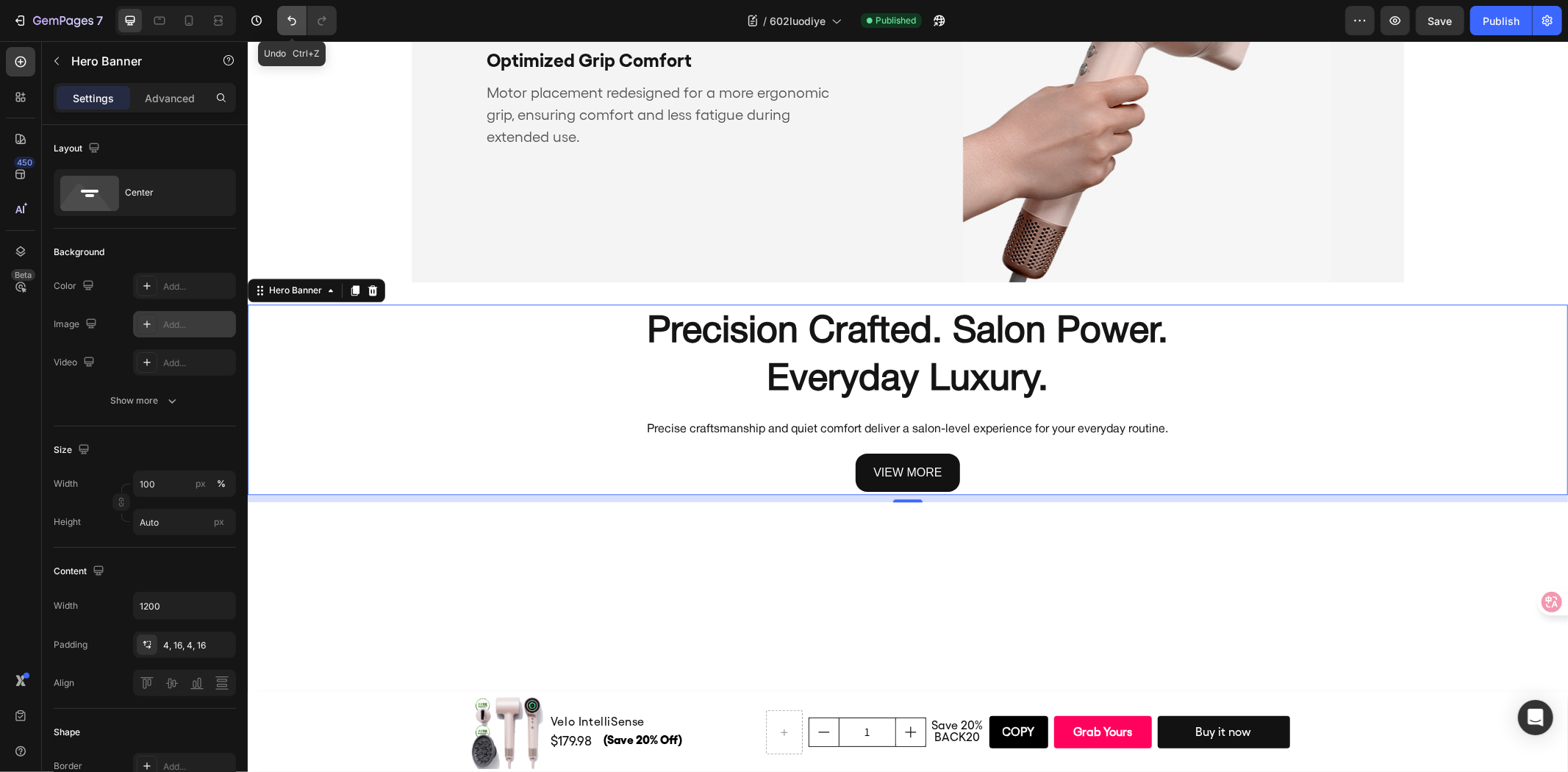
click at [288, 17] on icon "Undo/Redo" at bounding box center [292, 21] width 14 height 14
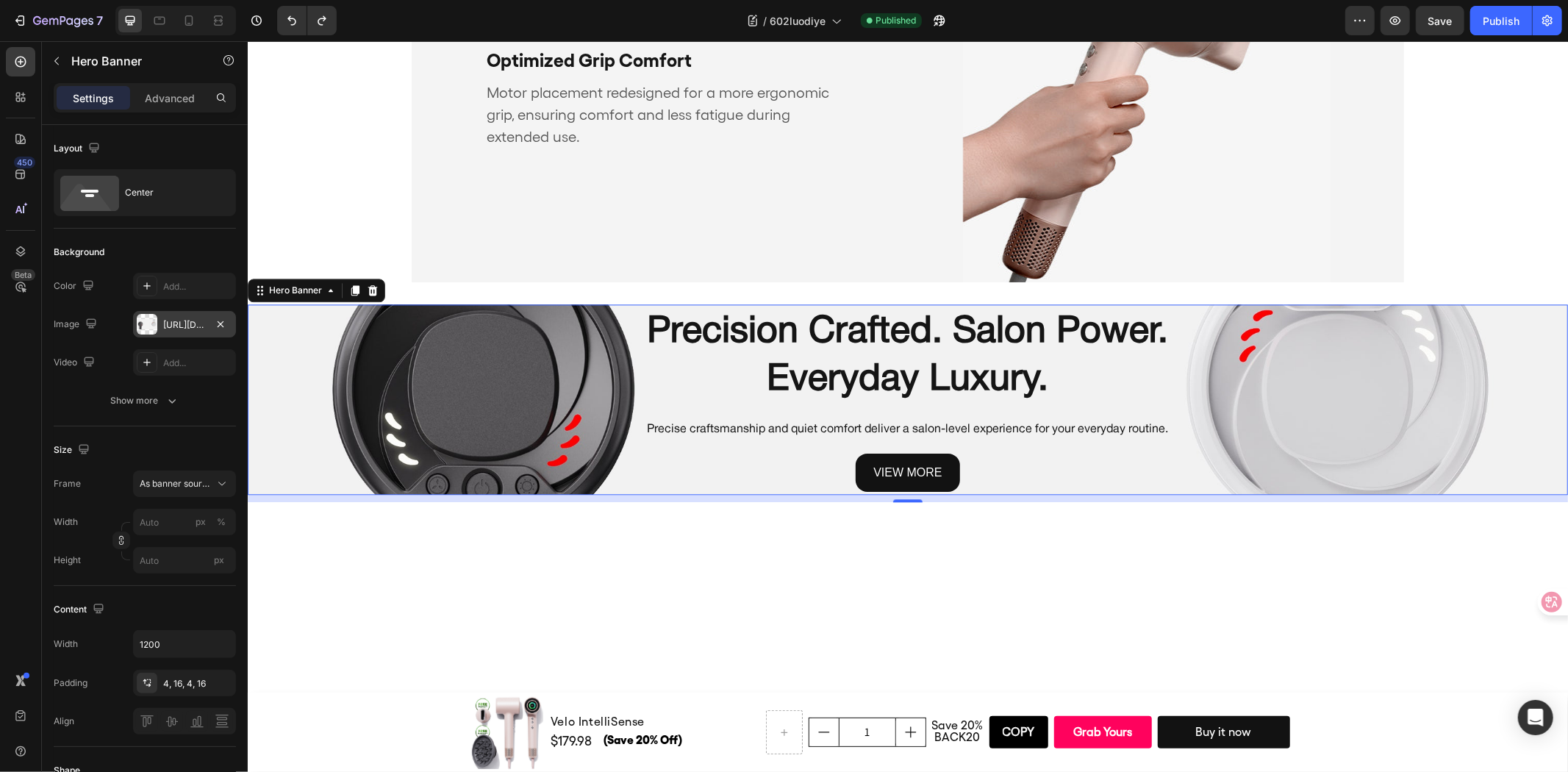
click at [1389, 416] on div "Background Image" at bounding box center [907, 400] width 1320 height 191
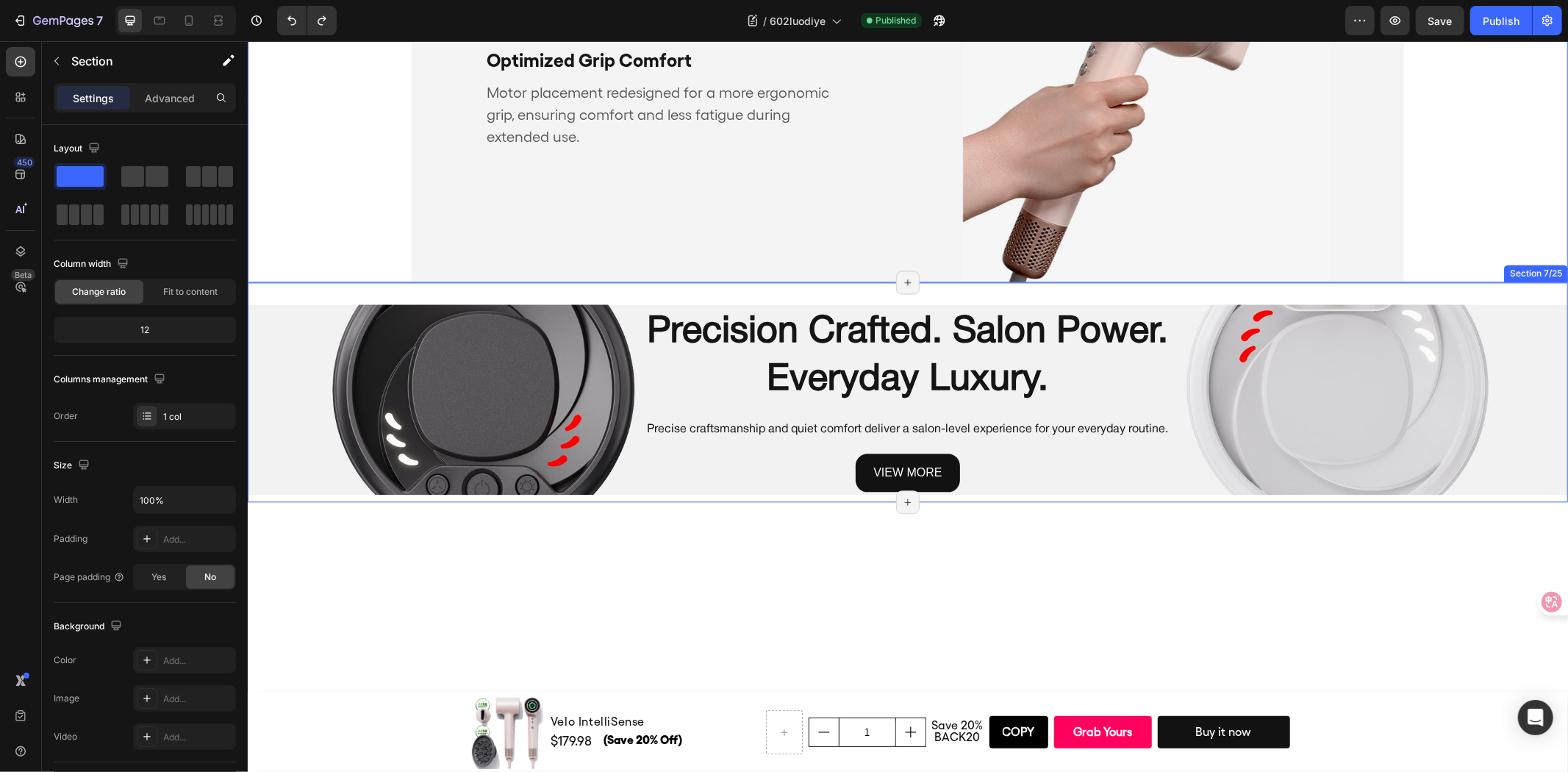
click at [398, 295] on div "Precision Crafted. Salon Power. Everyday Luxury. Heading Precise craftsmanship …" at bounding box center [907, 392] width 1320 height 221
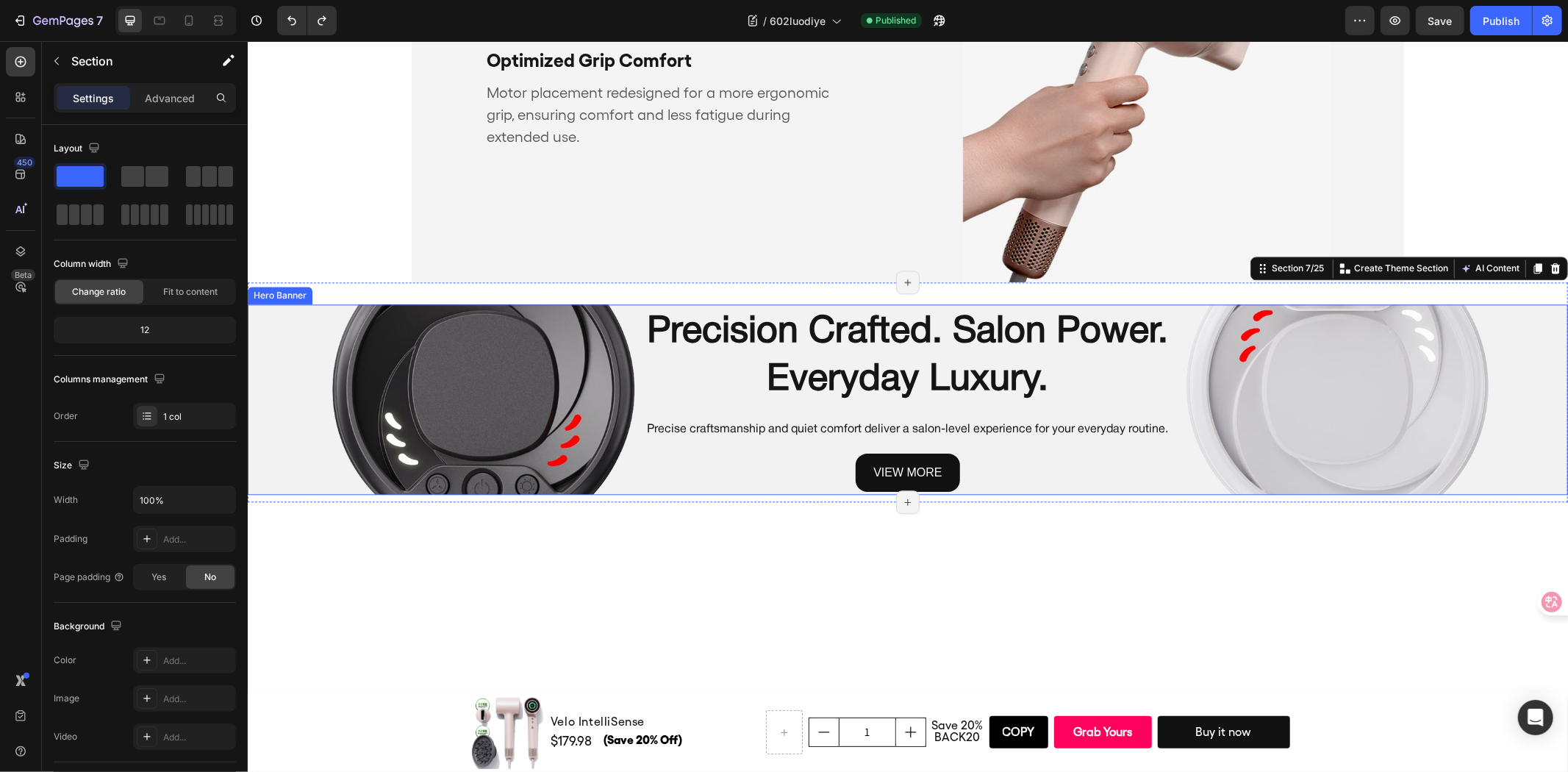
click at [389, 317] on div "Background Image" at bounding box center [907, 400] width 1320 height 191
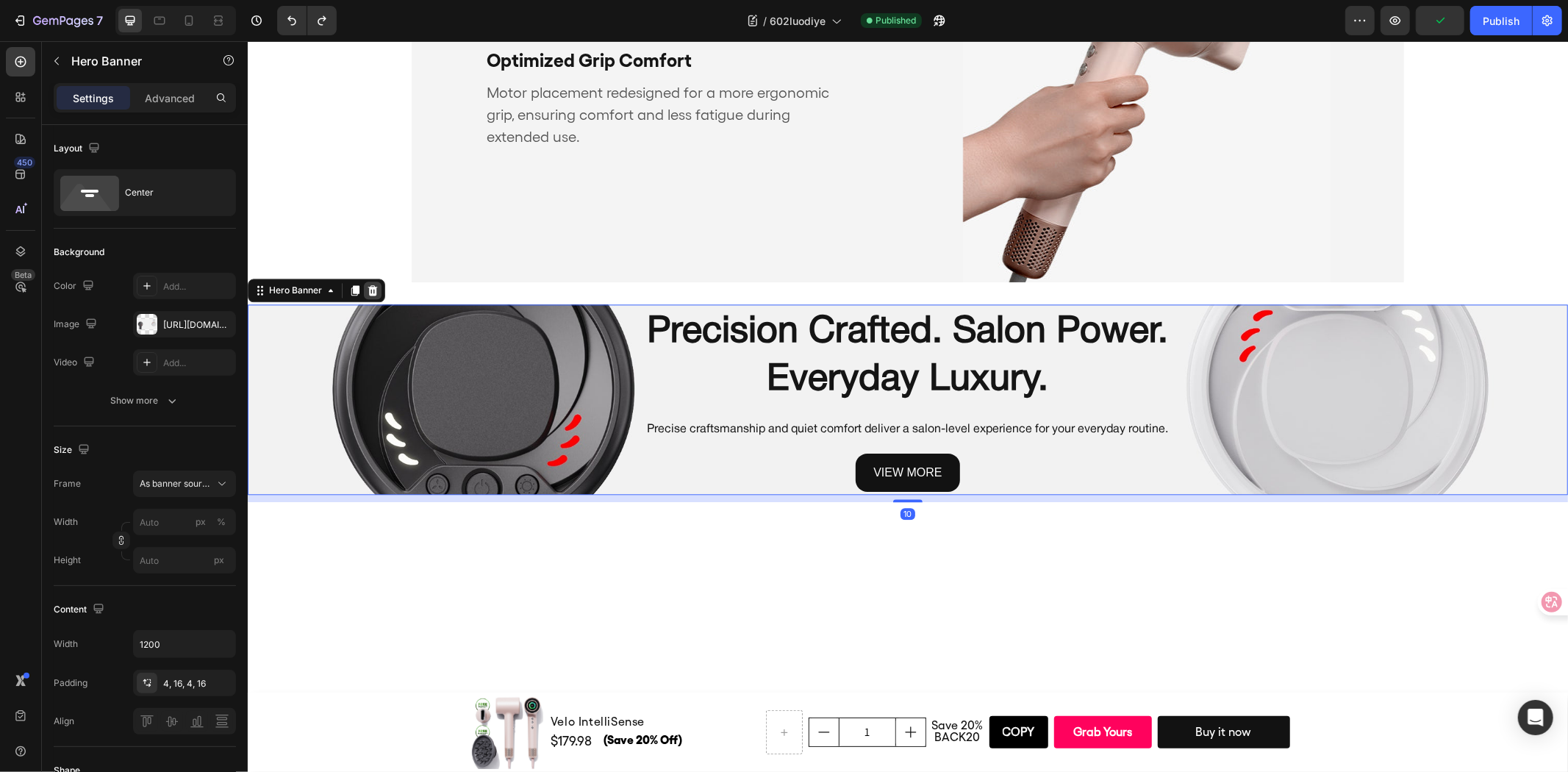
click at [371, 285] on icon at bounding box center [372, 290] width 10 height 10
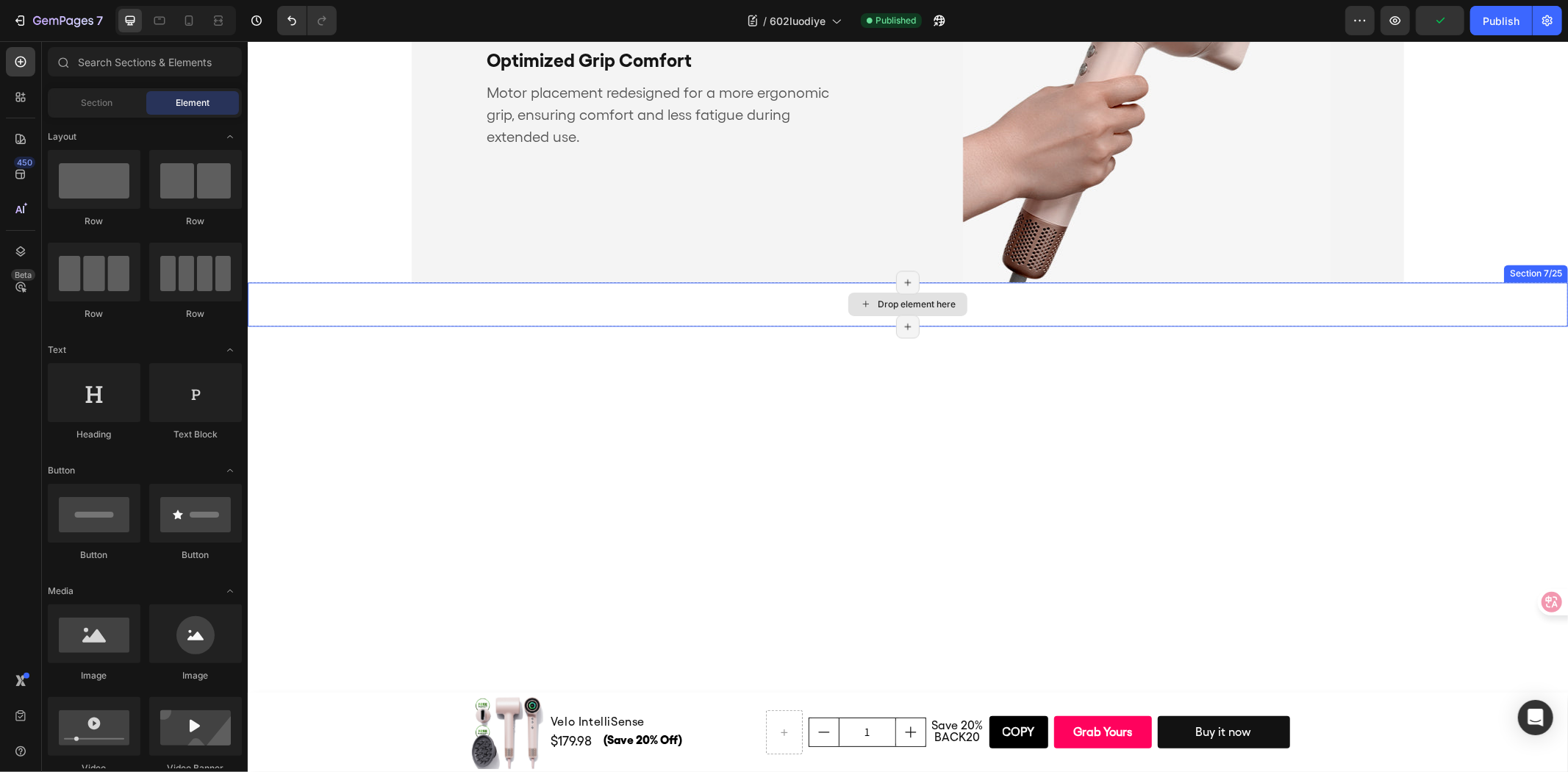
click at [711, 307] on div "Drop element here" at bounding box center [907, 303] width 1320 height 44
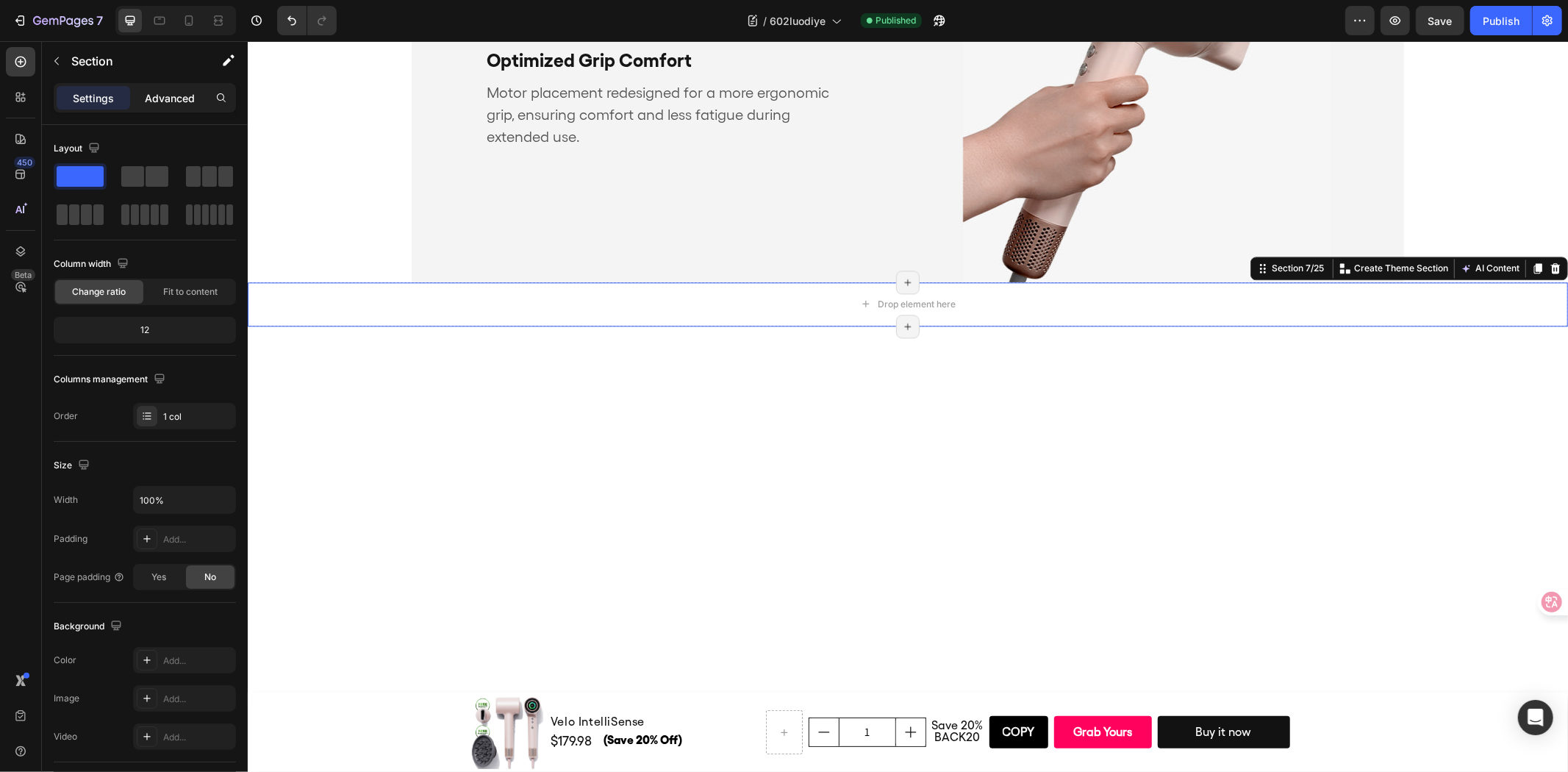
click at [165, 90] on p "Advanced" at bounding box center [170, 97] width 50 height 15
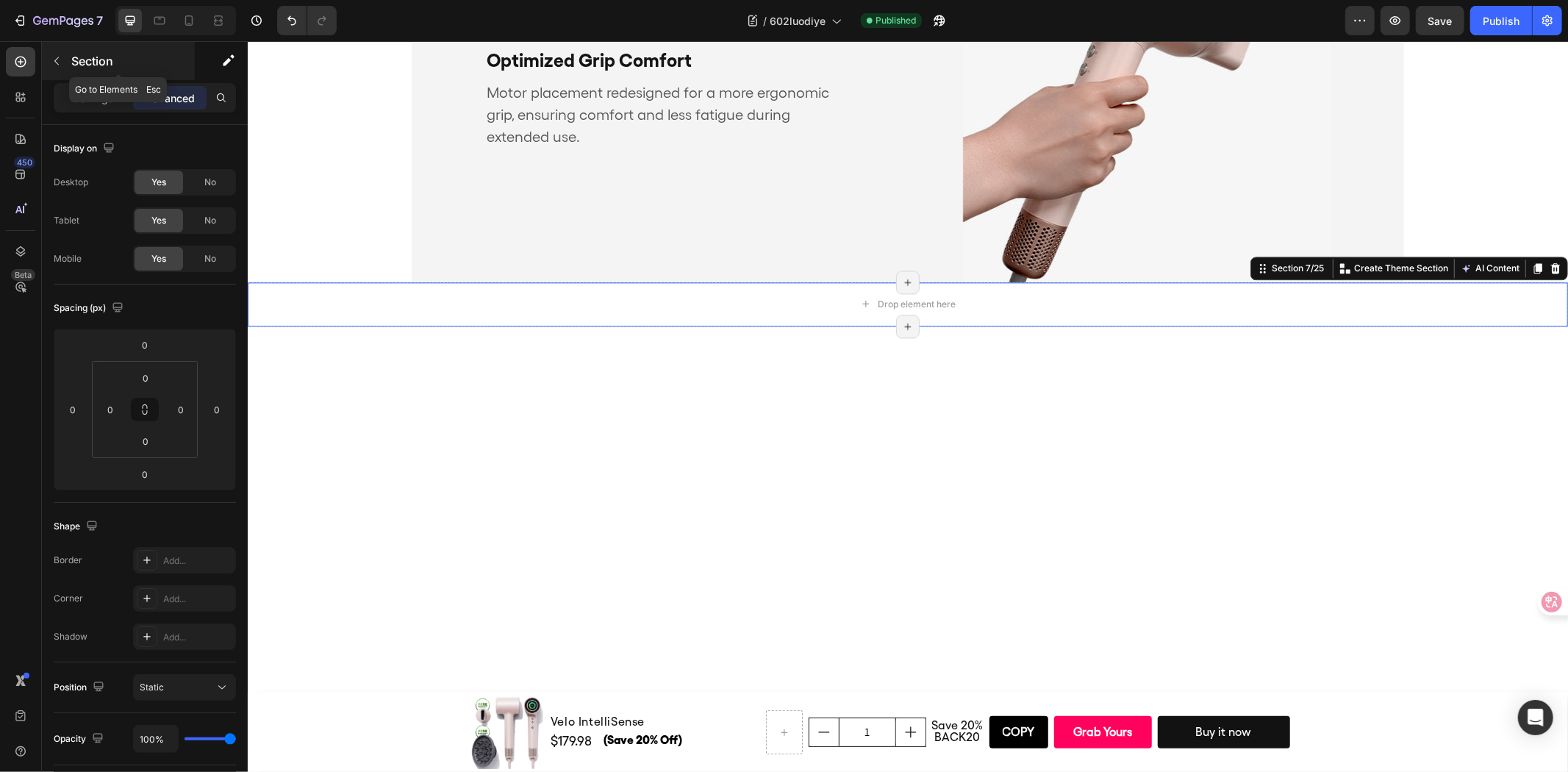
click at [61, 61] on icon "button" at bounding box center [57, 61] width 12 height 12
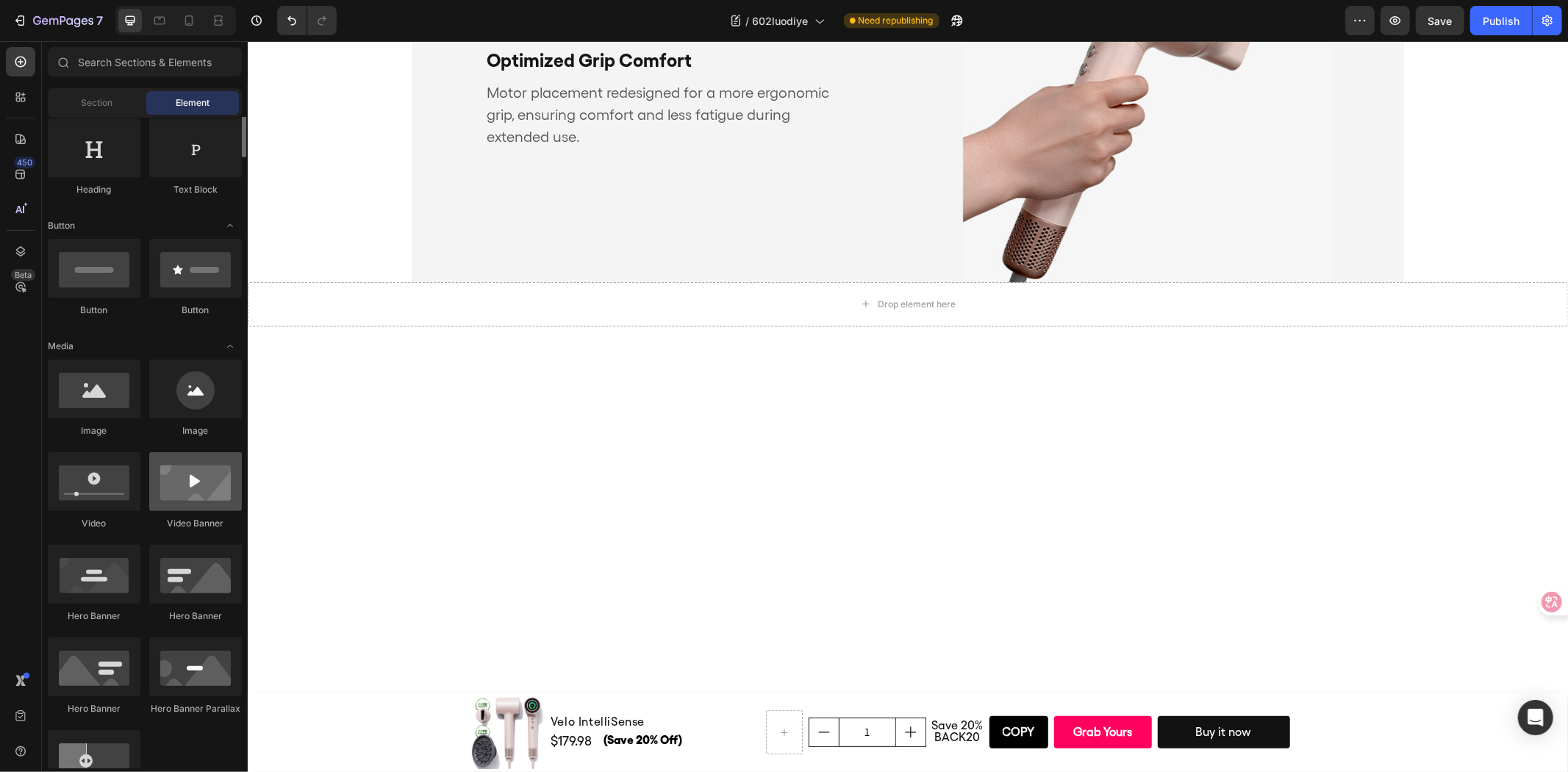
scroll to position [0, 0]
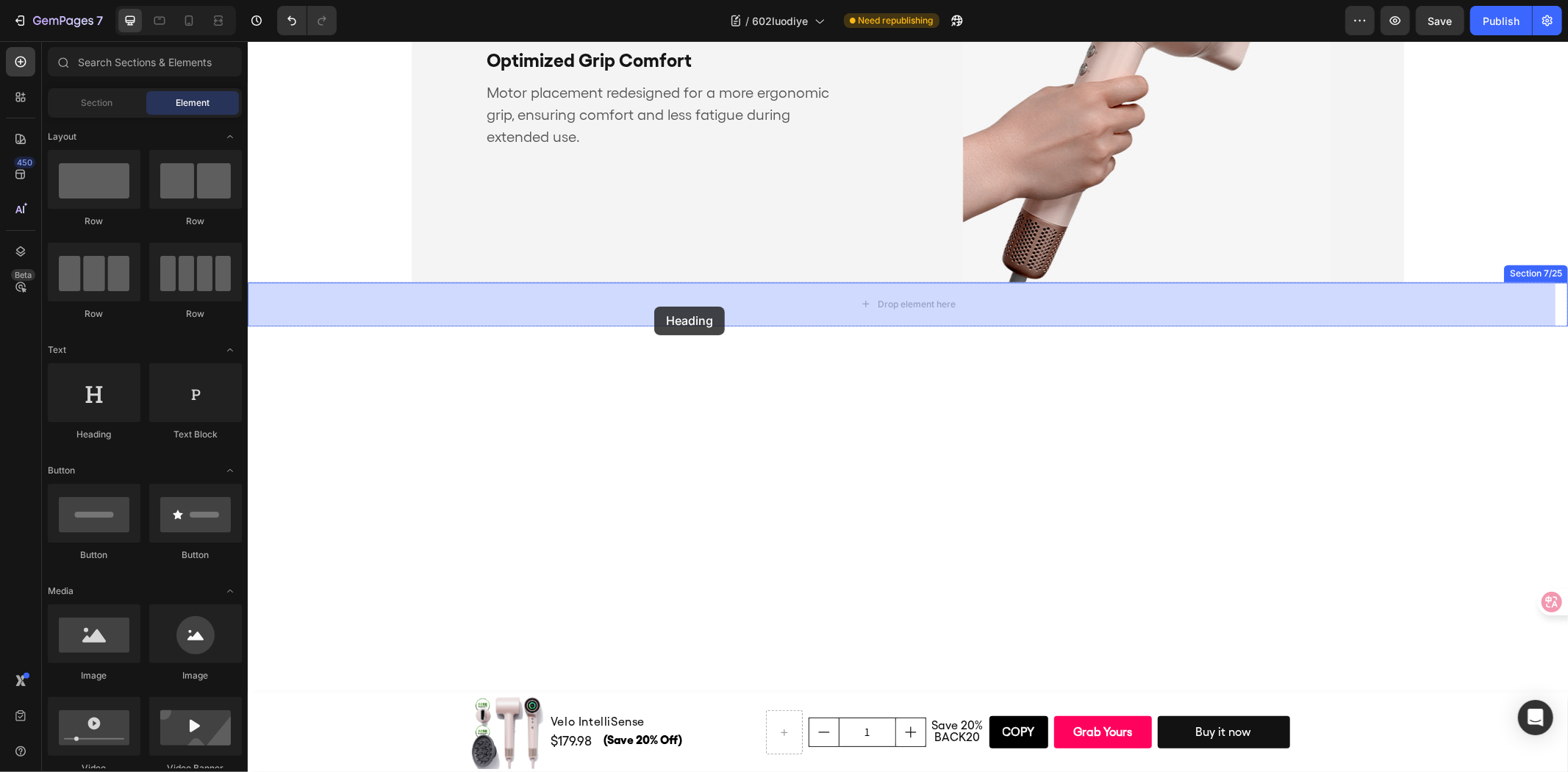
drag, startPoint x: 381, startPoint y: 443, endPoint x: 644, endPoint y: 309, distance: 295.2
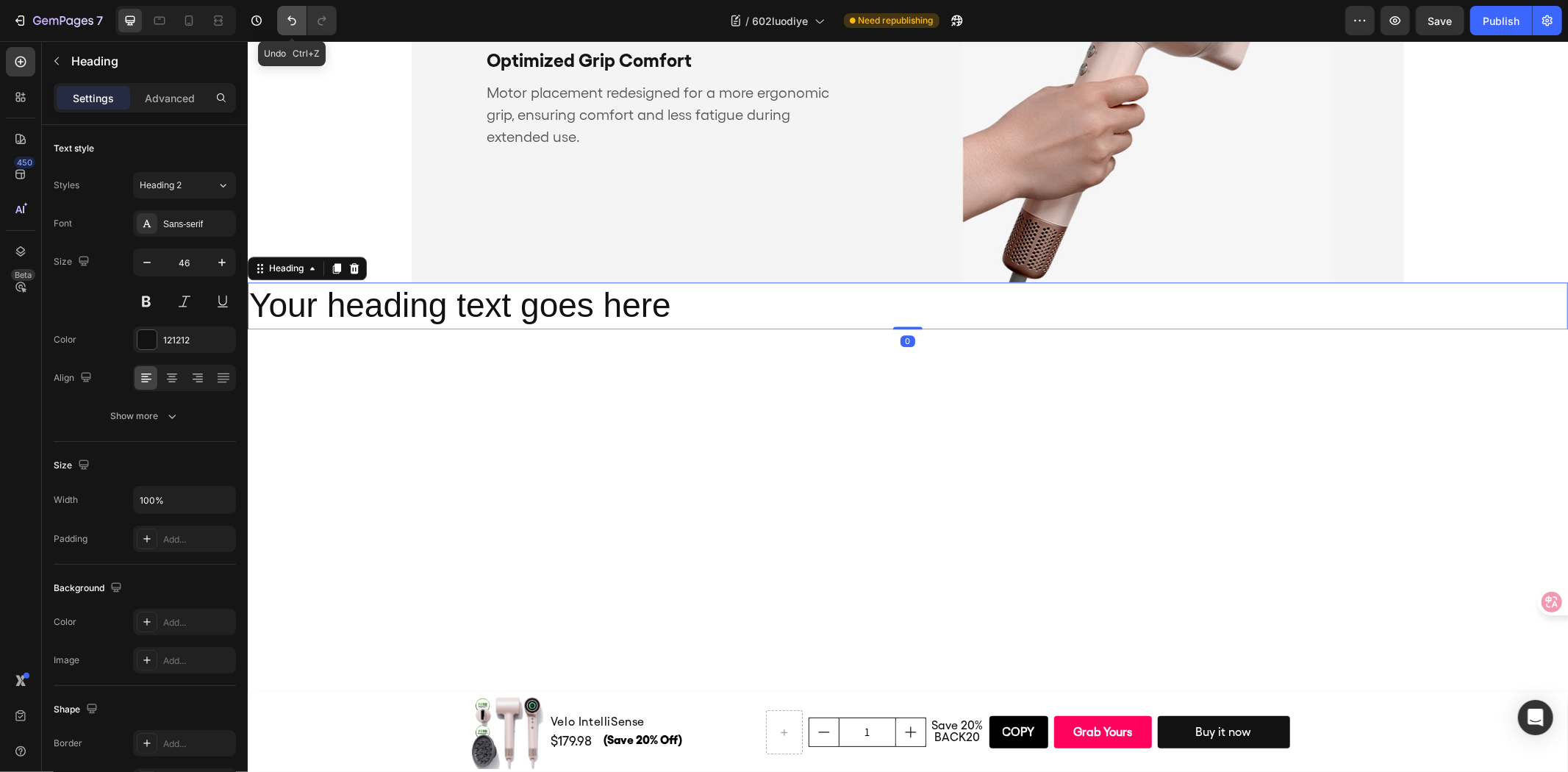
click at [291, 12] on button "Undo/Redo" at bounding box center [292, 20] width 29 height 30
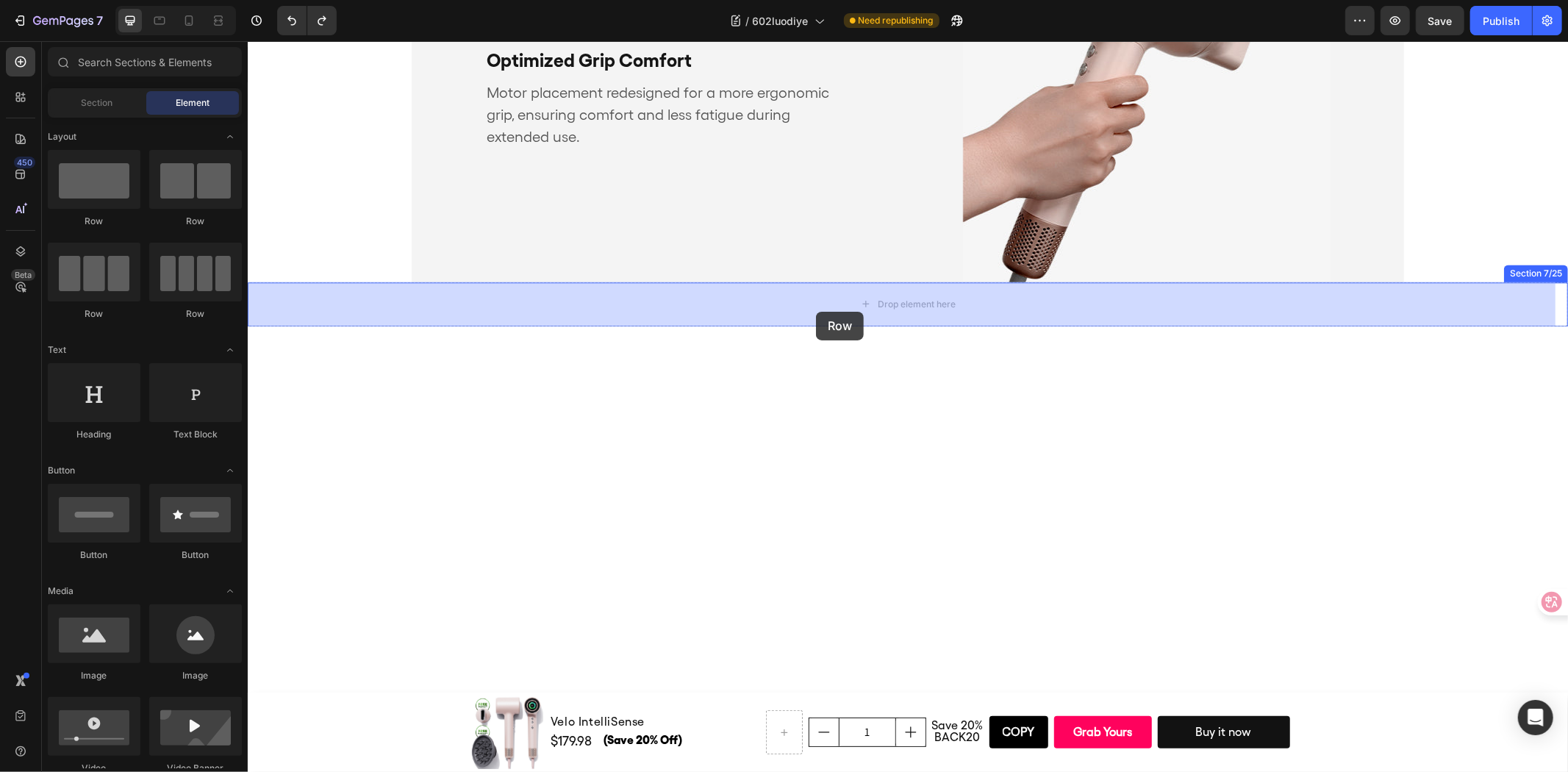
drag, startPoint x: 366, startPoint y: 229, endPoint x: 815, endPoint y: 311, distance: 456.4
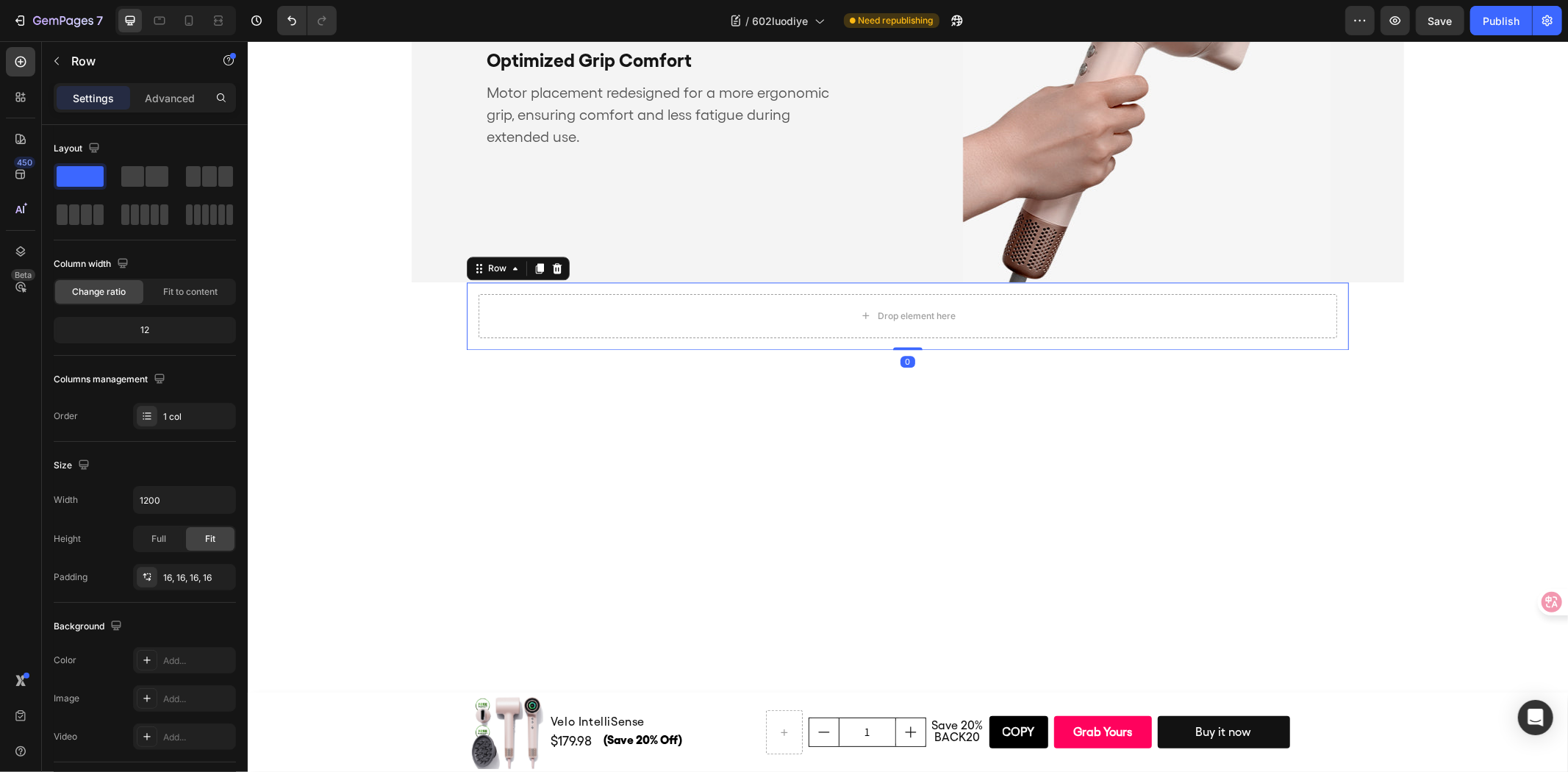
click at [467, 343] on div "Drop element here Row 0" at bounding box center [907, 315] width 882 height 68
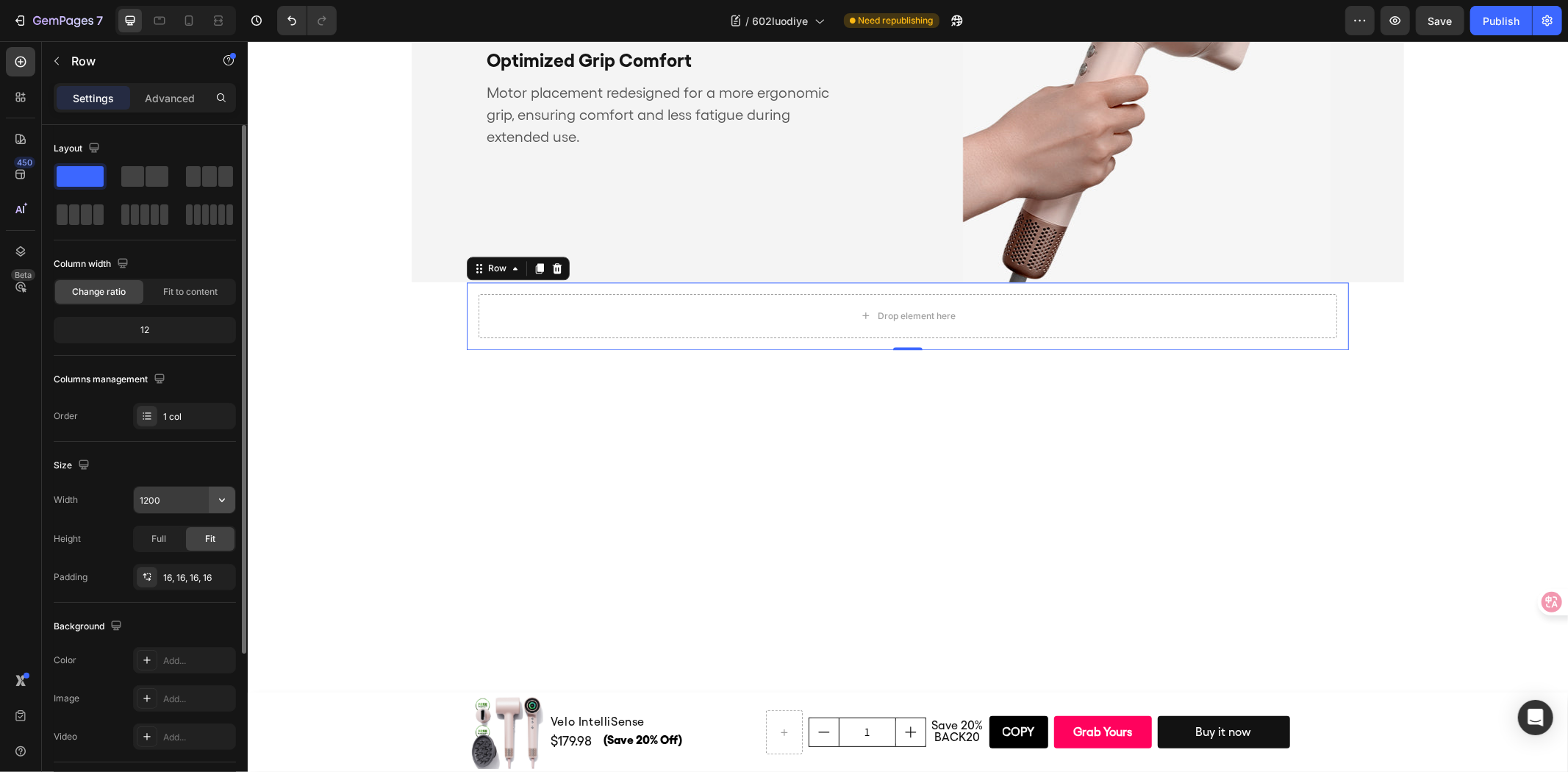
click at [216, 494] on icon "button" at bounding box center [222, 500] width 14 height 14
click at [172, 498] on input "1200" at bounding box center [184, 499] width 101 height 26
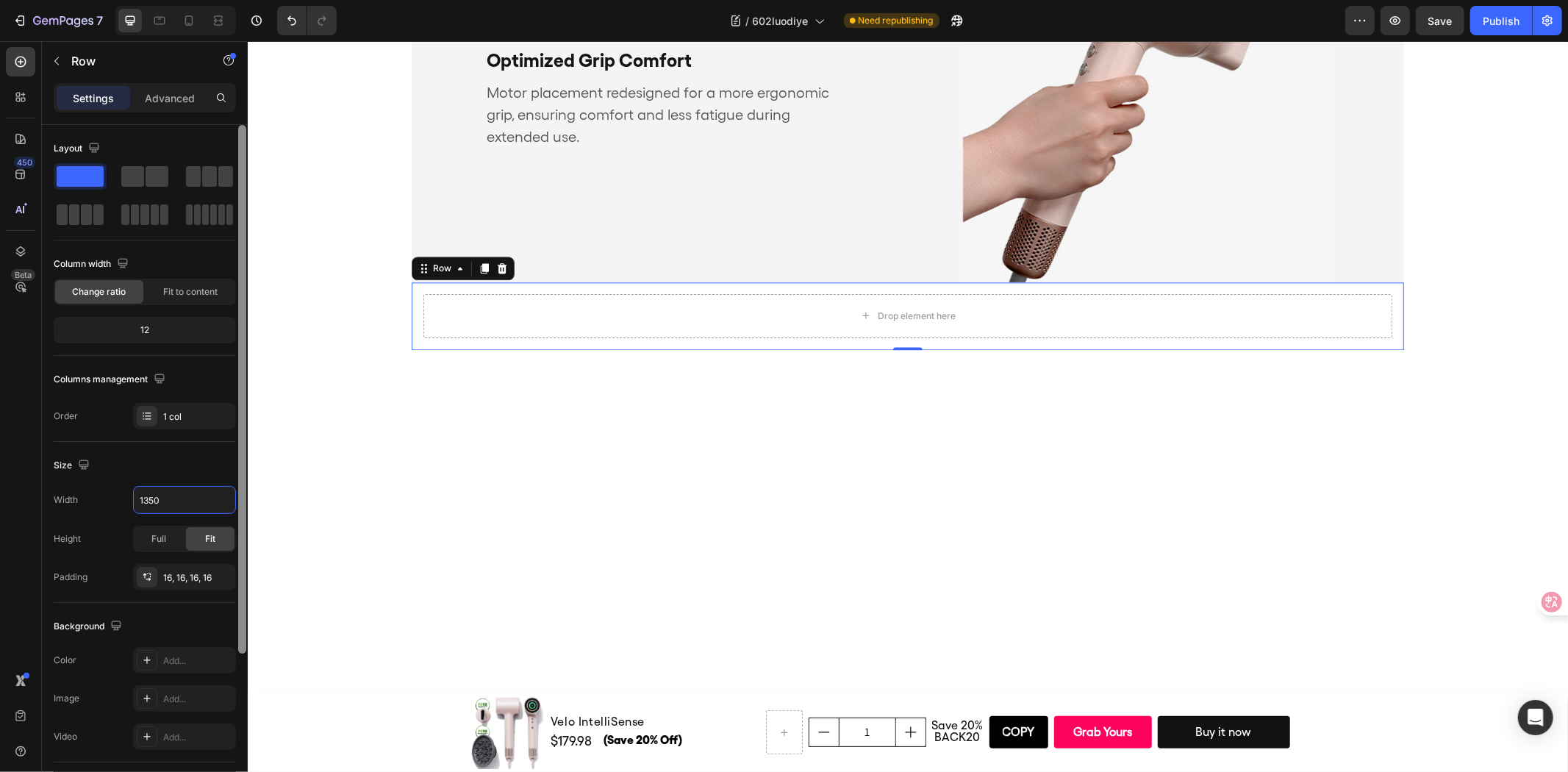
type input "1350"
click at [0, 0] on icon "button" at bounding box center [0, 0] width 0 height 0
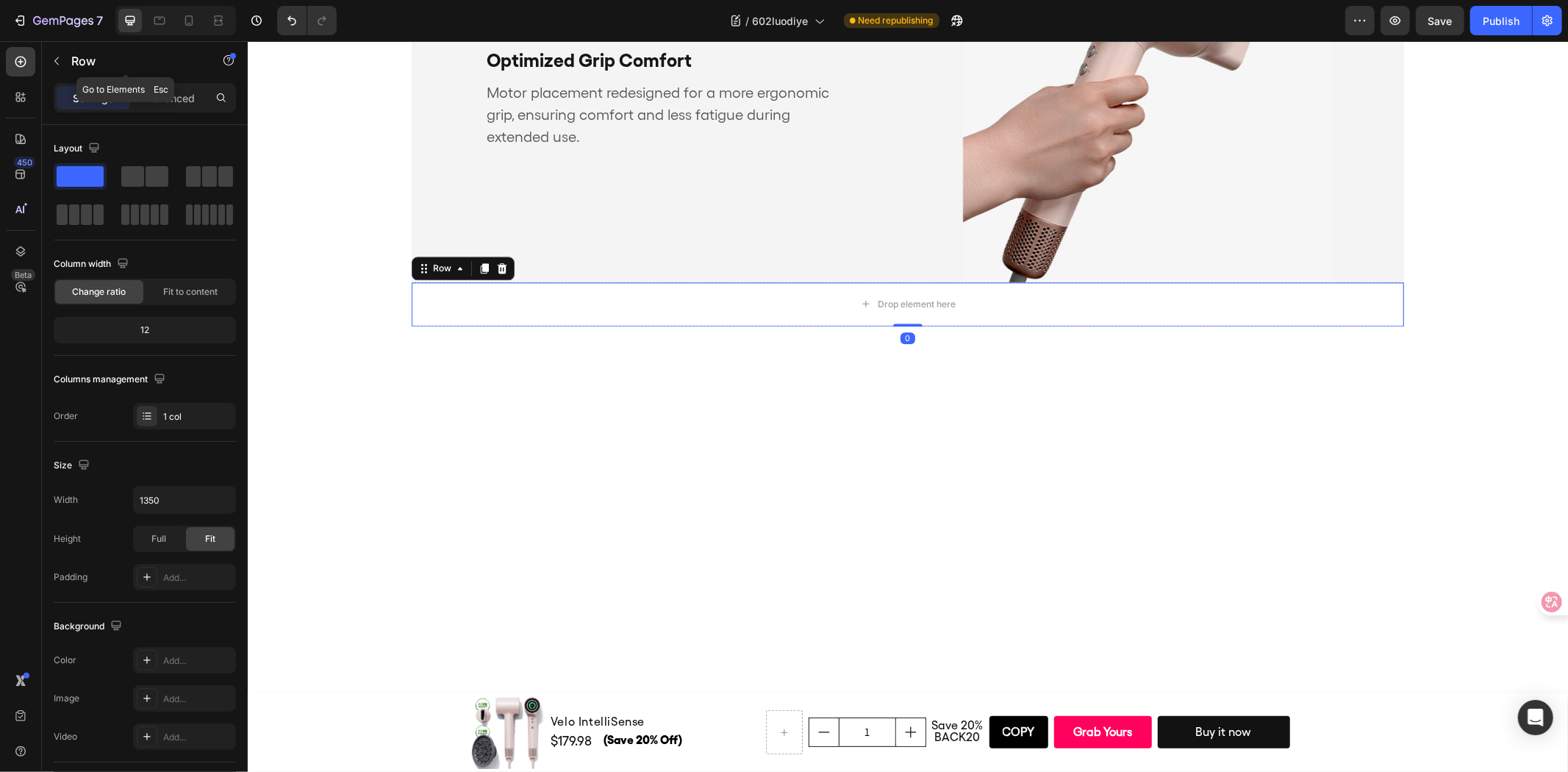
click at [63, 61] on button "button" at bounding box center [57, 61] width 24 height 24
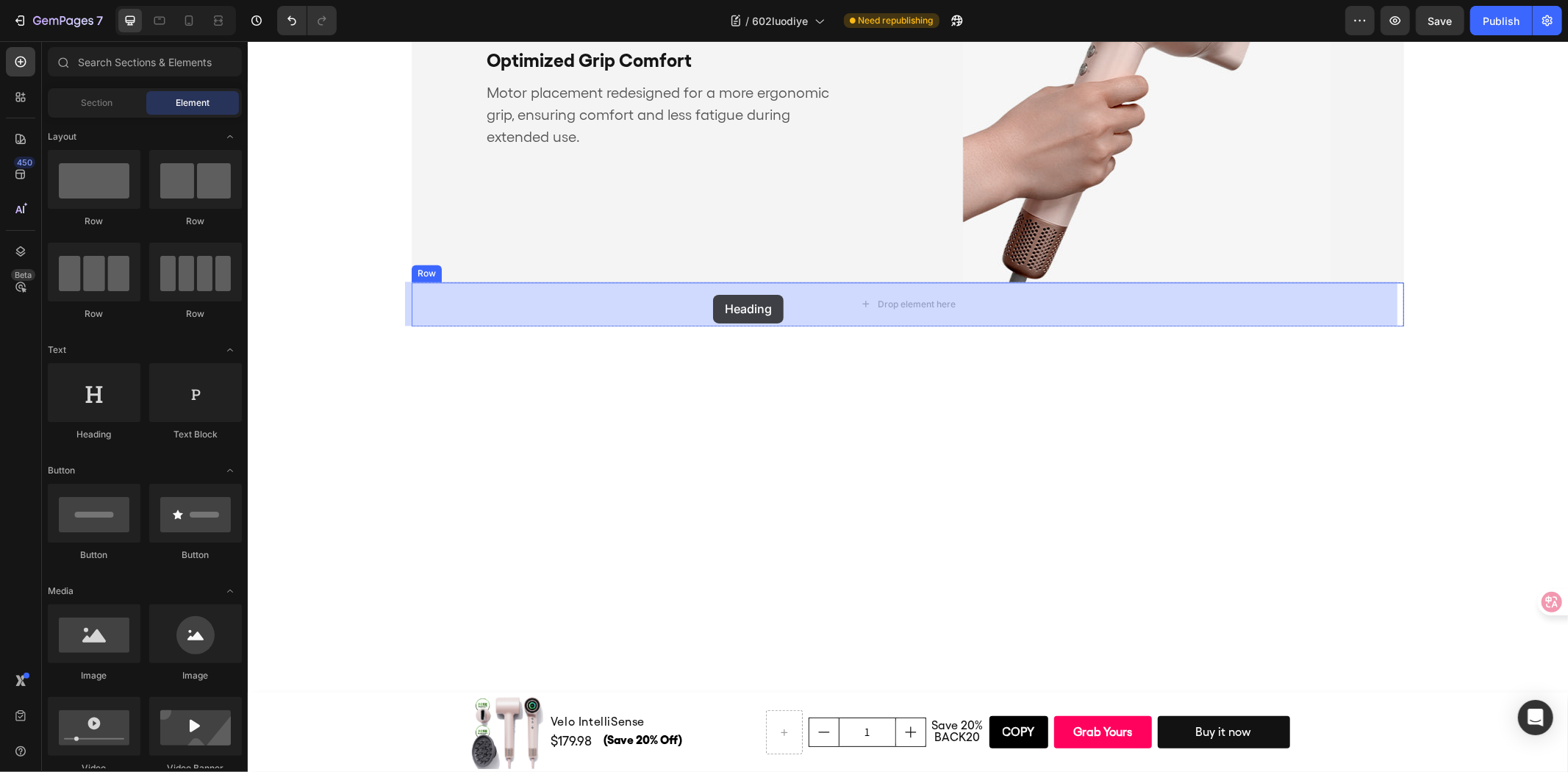
drag, startPoint x: 354, startPoint y: 443, endPoint x: 708, endPoint y: 286, distance: 387.3
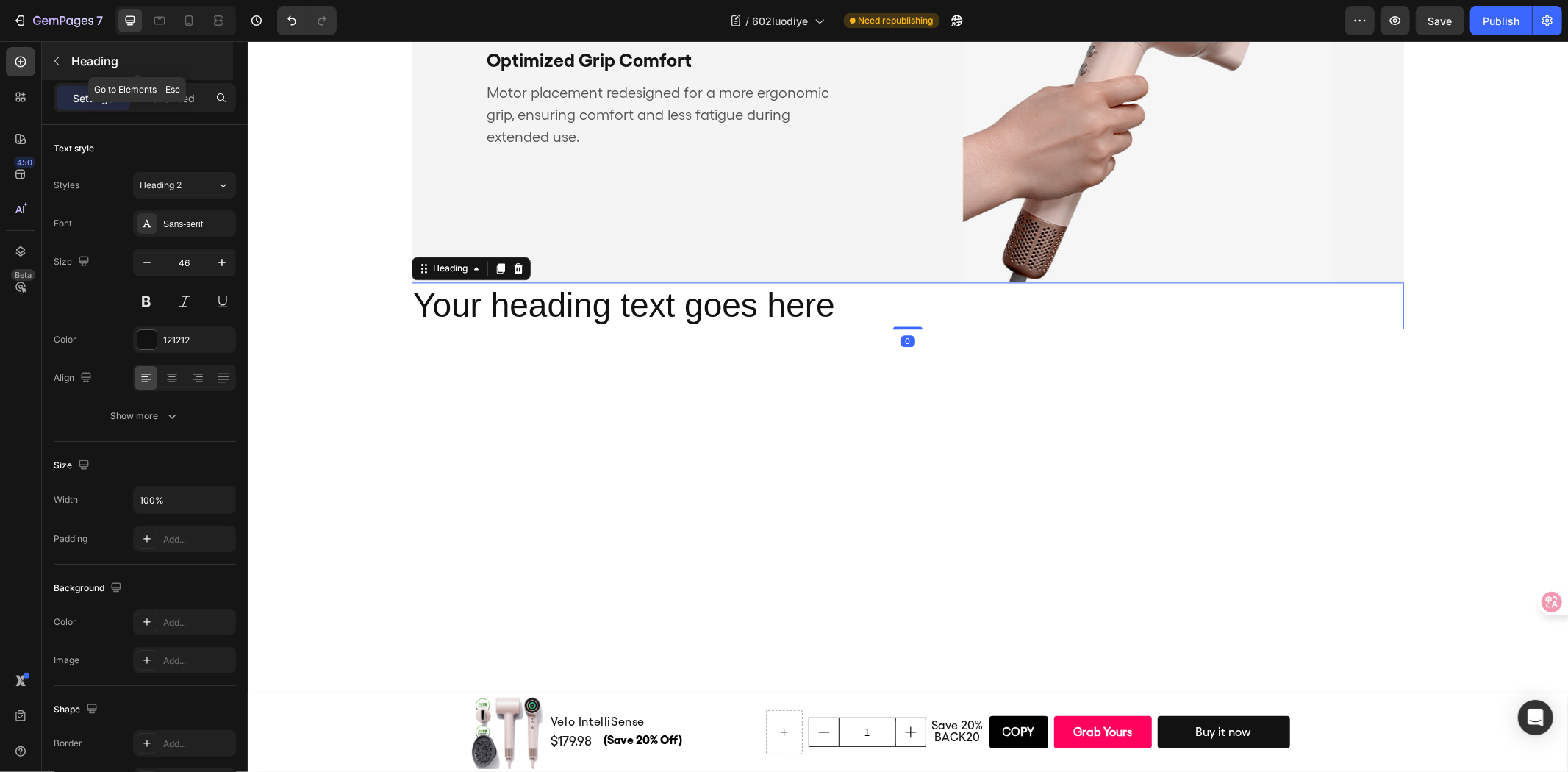
click at [69, 48] on div "Heading" at bounding box center [138, 61] width 191 height 38
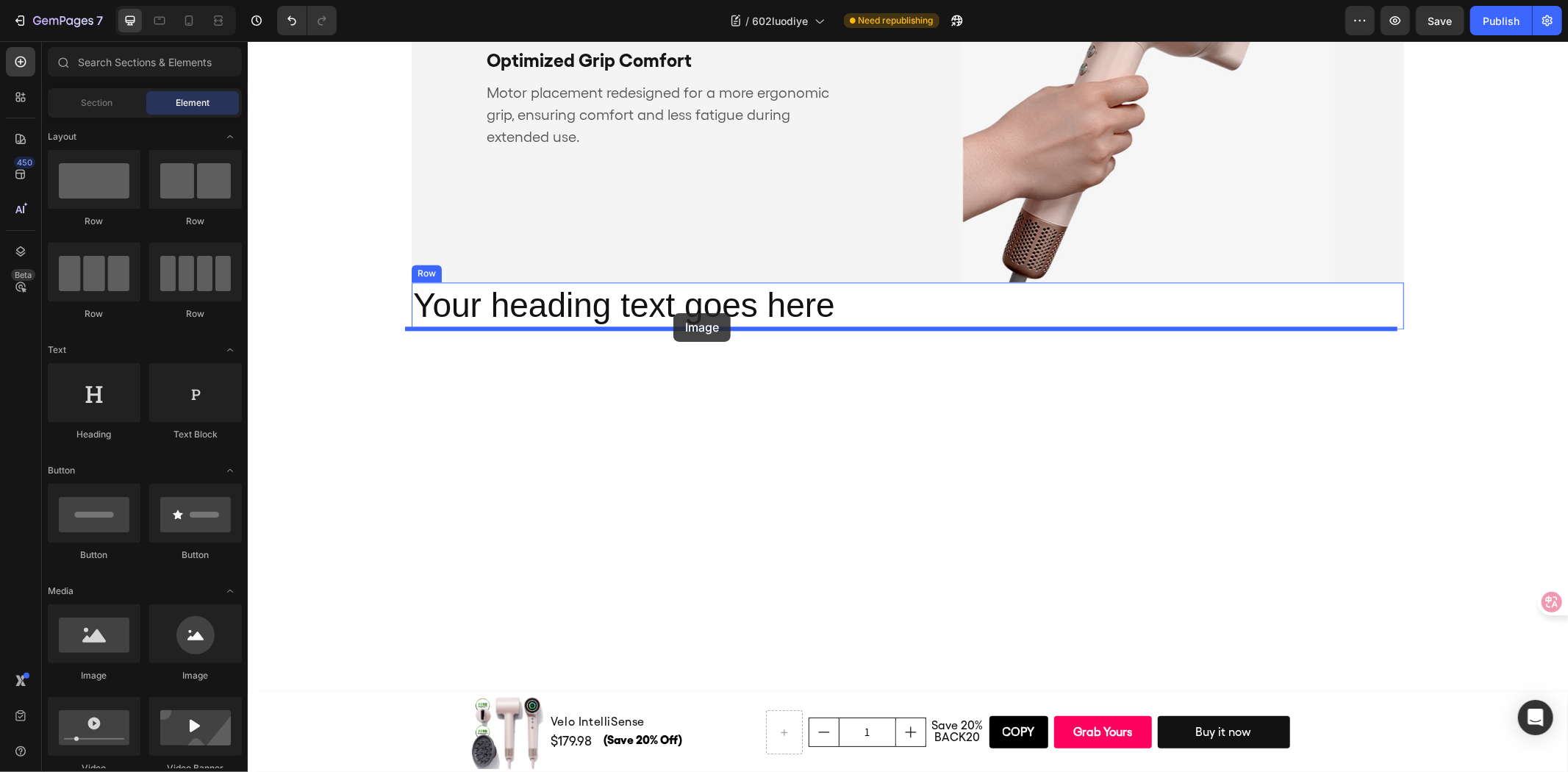
drag, startPoint x: 391, startPoint y: 660, endPoint x: 673, endPoint y: 313, distance: 447.1
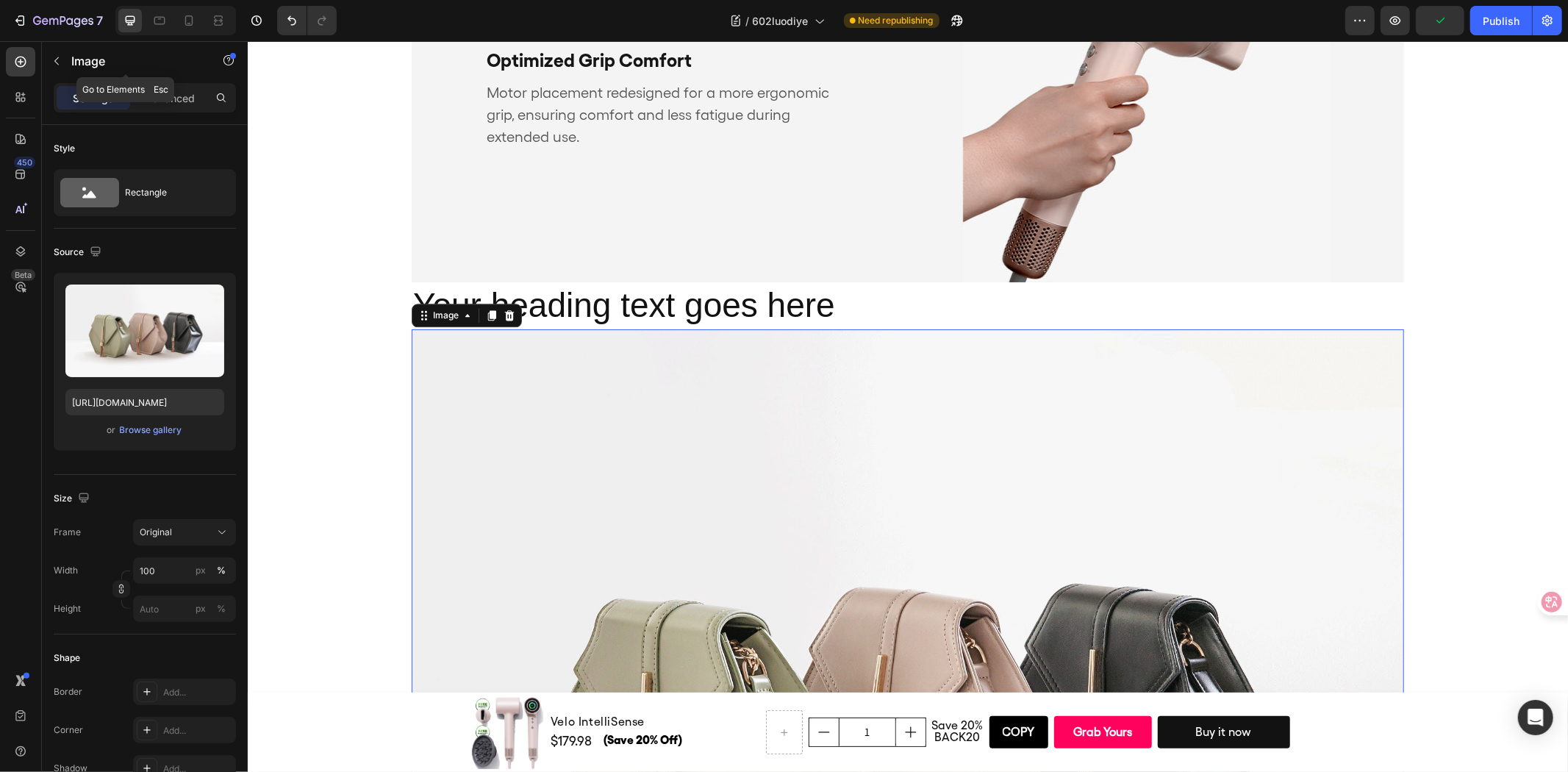
click at [40, 63] on div "450 Beta" at bounding box center [21, 407] width 42 height 731
click at [51, 59] on icon "button" at bounding box center [57, 61] width 12 height 12
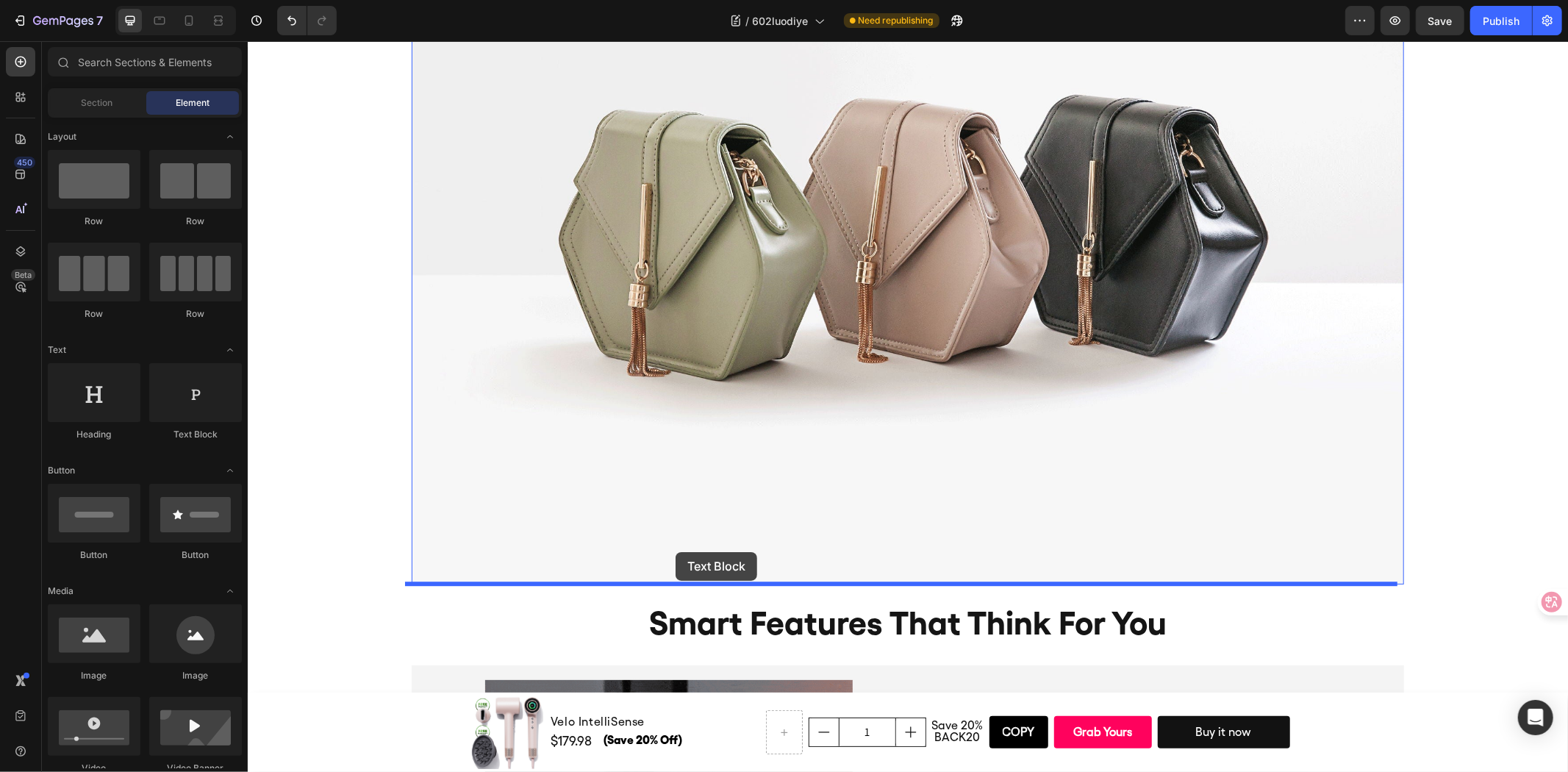
scroll to position [3200, 0]
drag, startPoint x: 431, startPoint y: 445, endPoint x: 674, endPoint y: 552, distance: 265.5
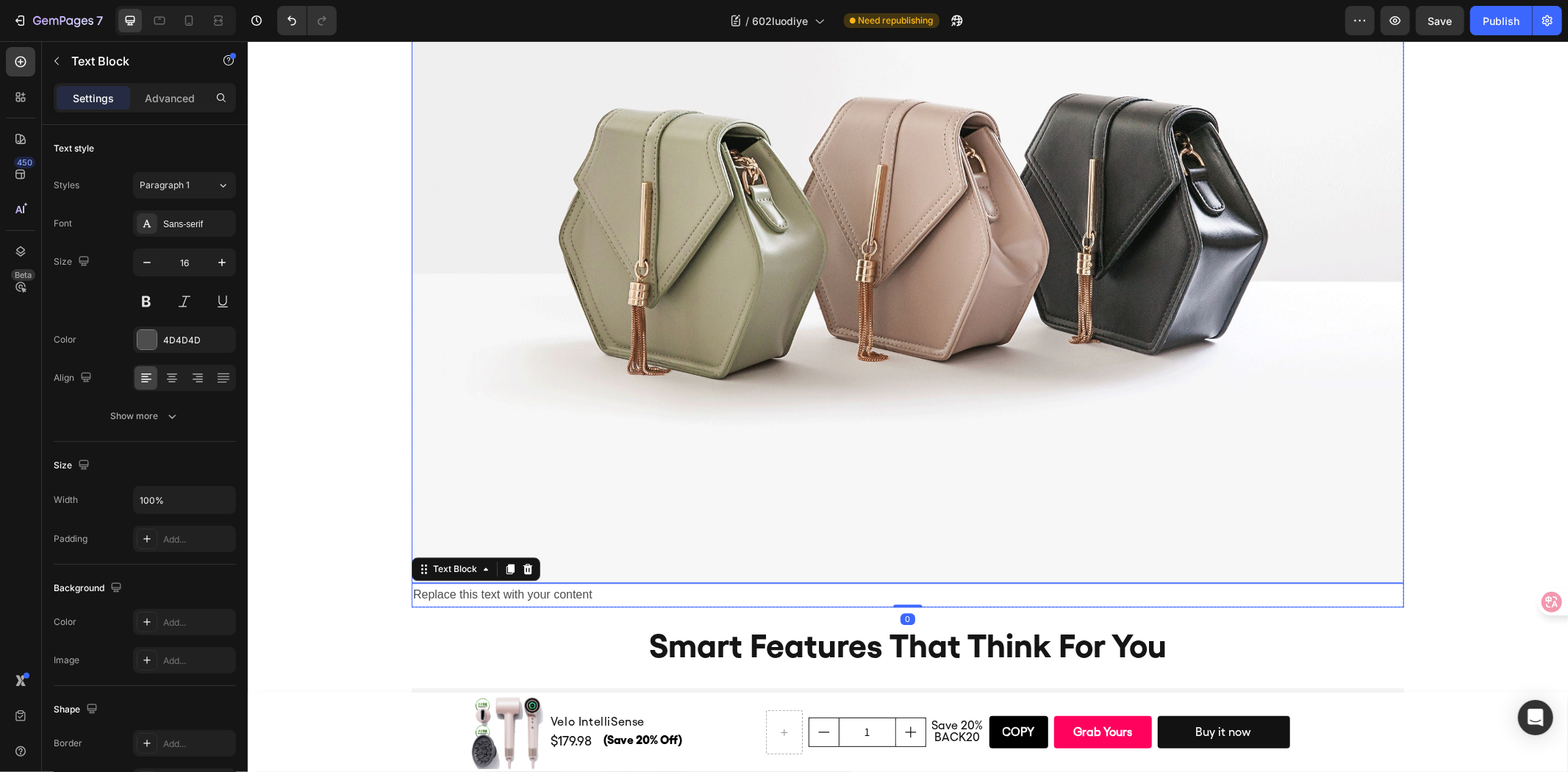
click at [753, 349] on img at bounding box center [906, 211] width 992 height 745
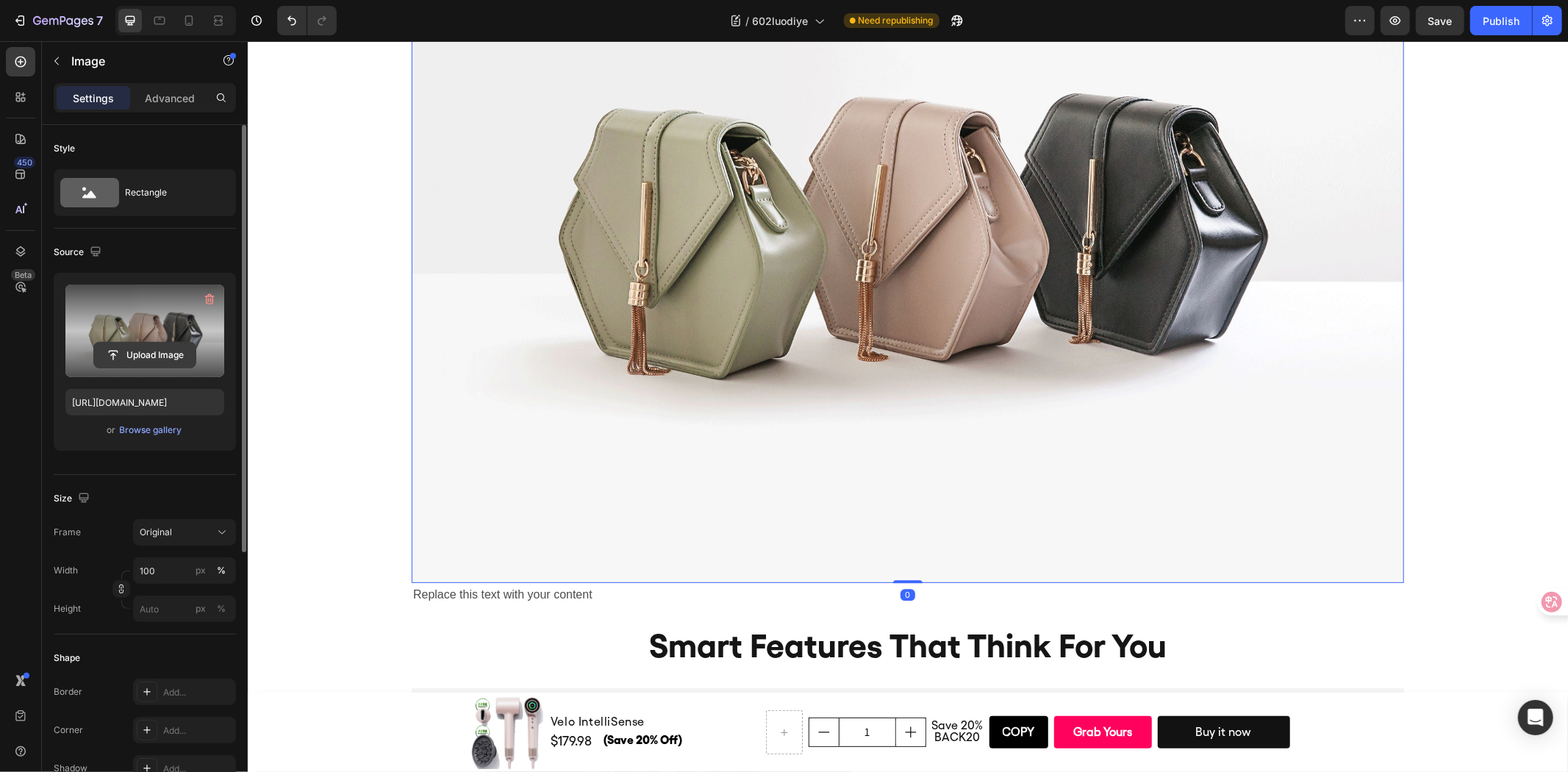
click at [144, 352] on input "file" at bounding box center [144, 355] width 101 height 25
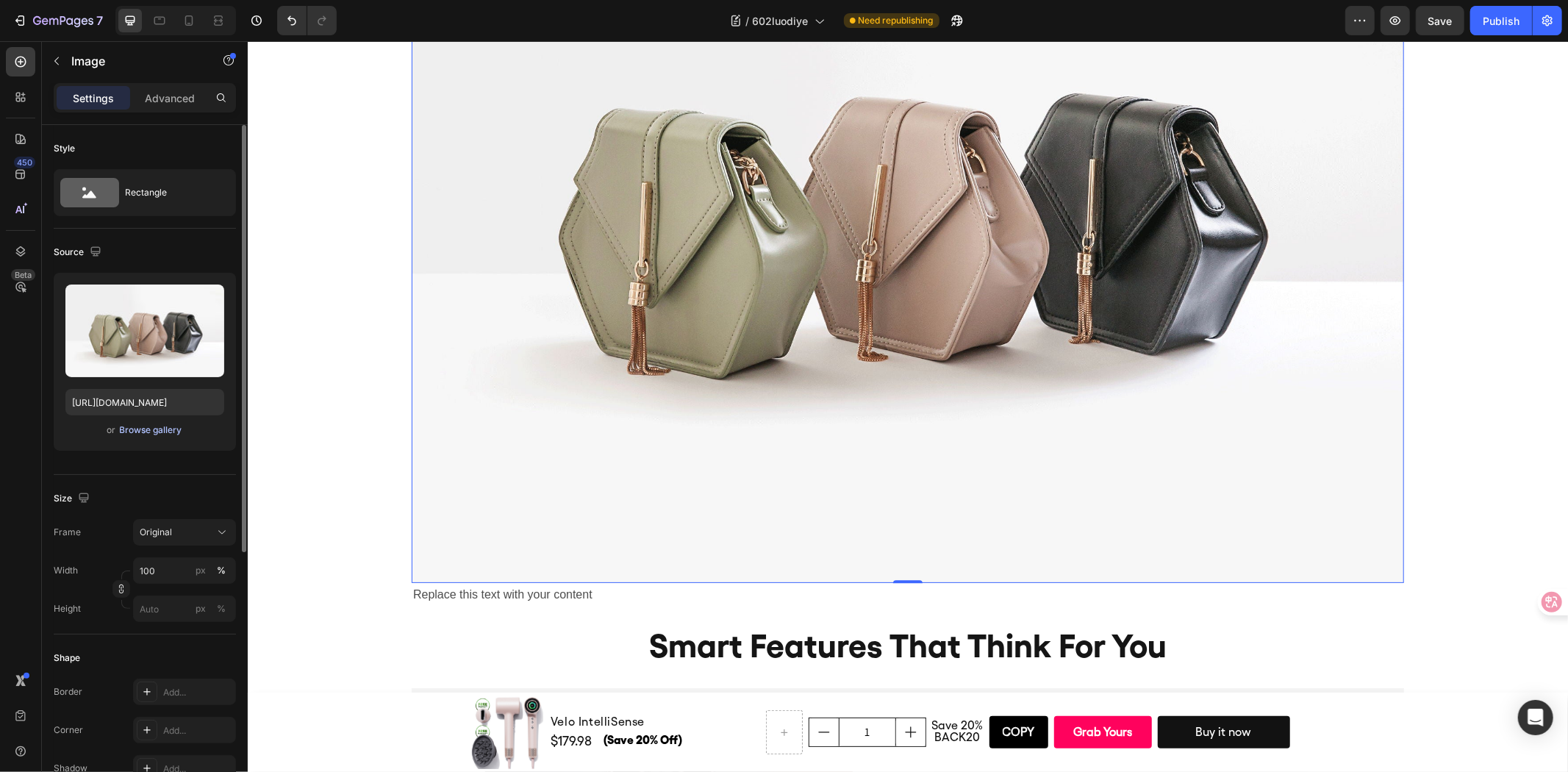
click at [126, 430] on div "Browse gallery" at bounding box center [151, 430] width 62 height 14
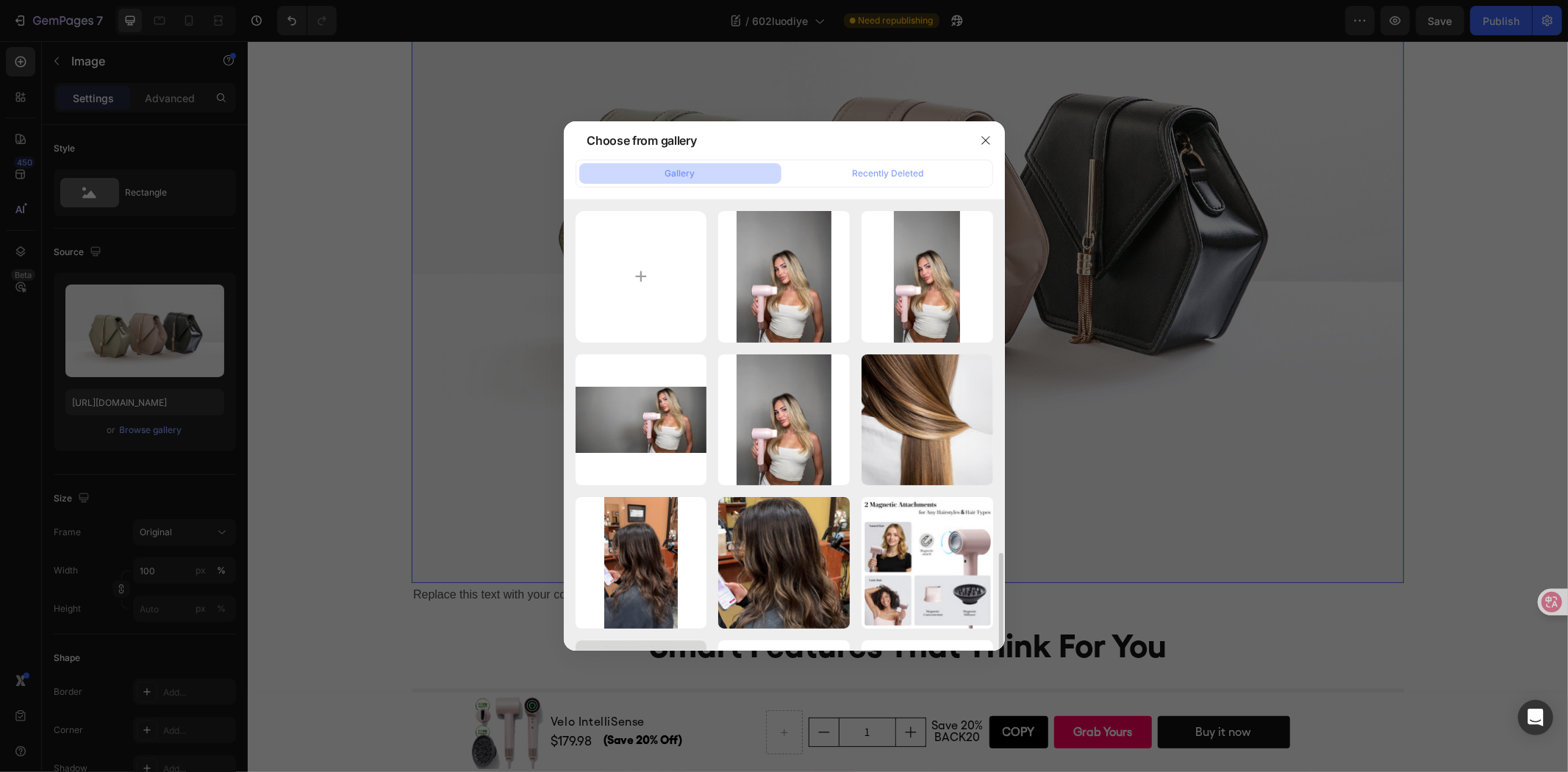
scroll to position [245, 0]
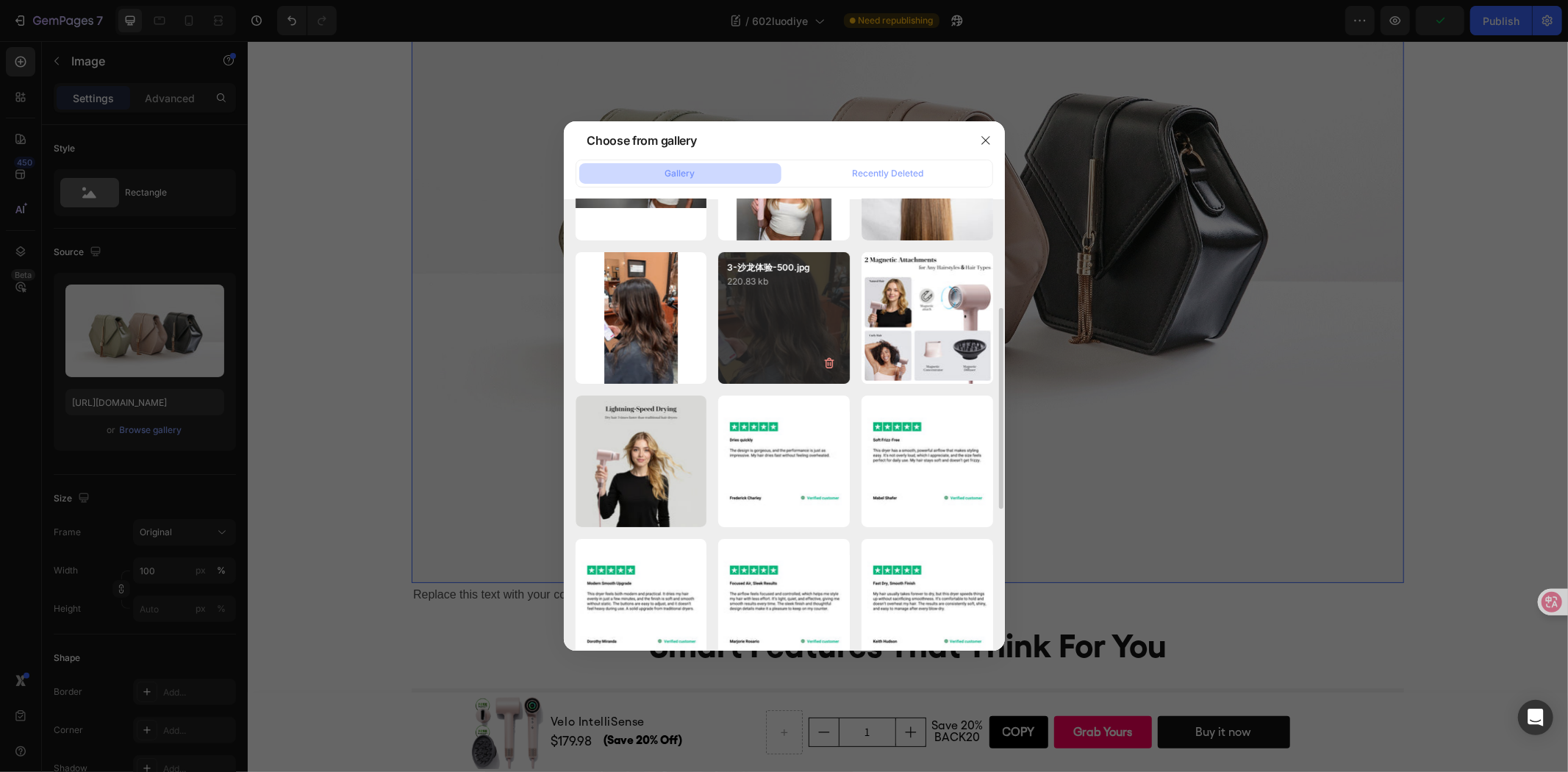
click at [780, 285] on p "220.83 kb" at bounding box center [784, 282] width 114 height 14
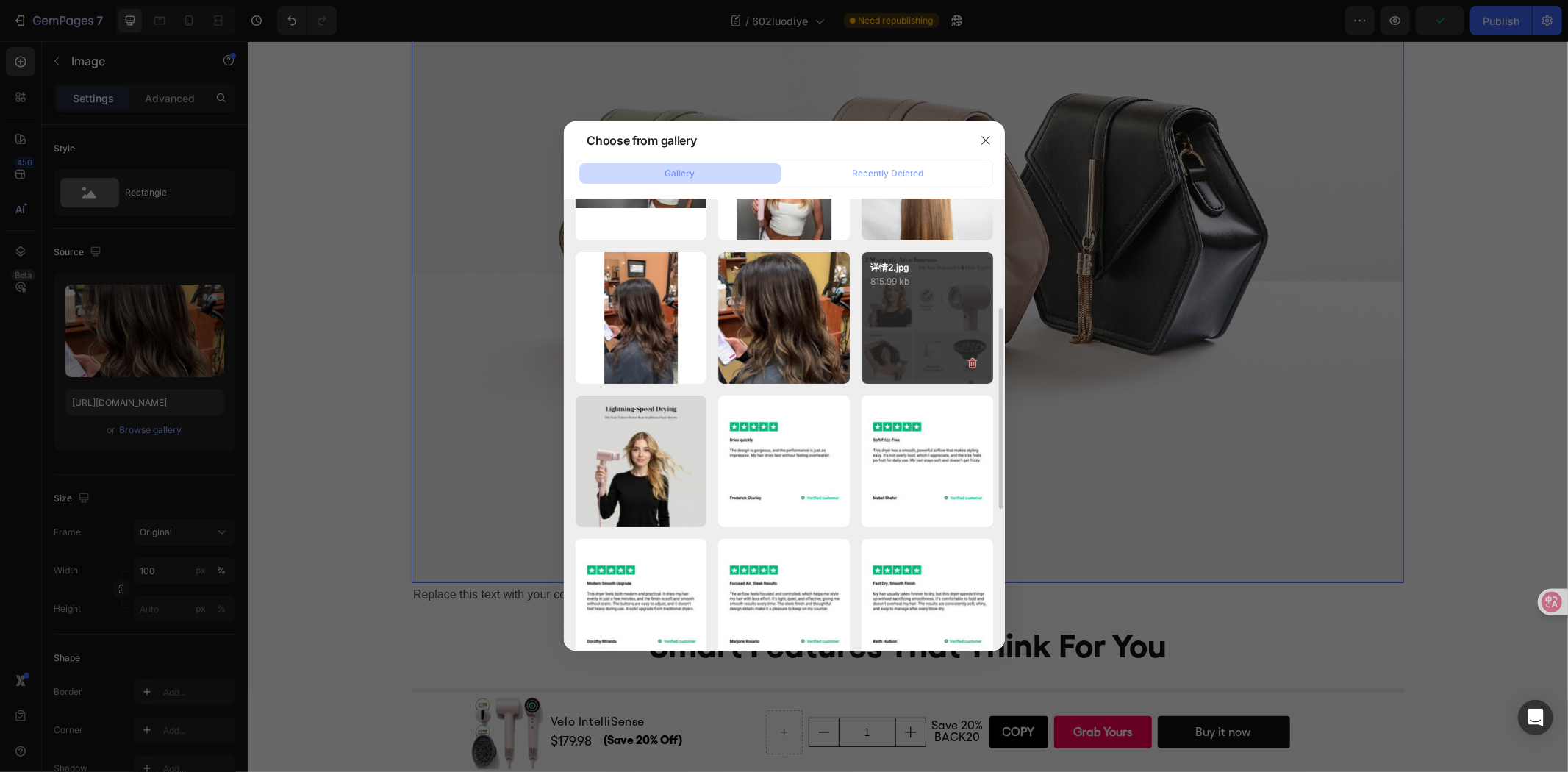
type input "https://cdn.shopify.com/s/files/1/0634/6814/2701/files/gempages_571072593424024…"
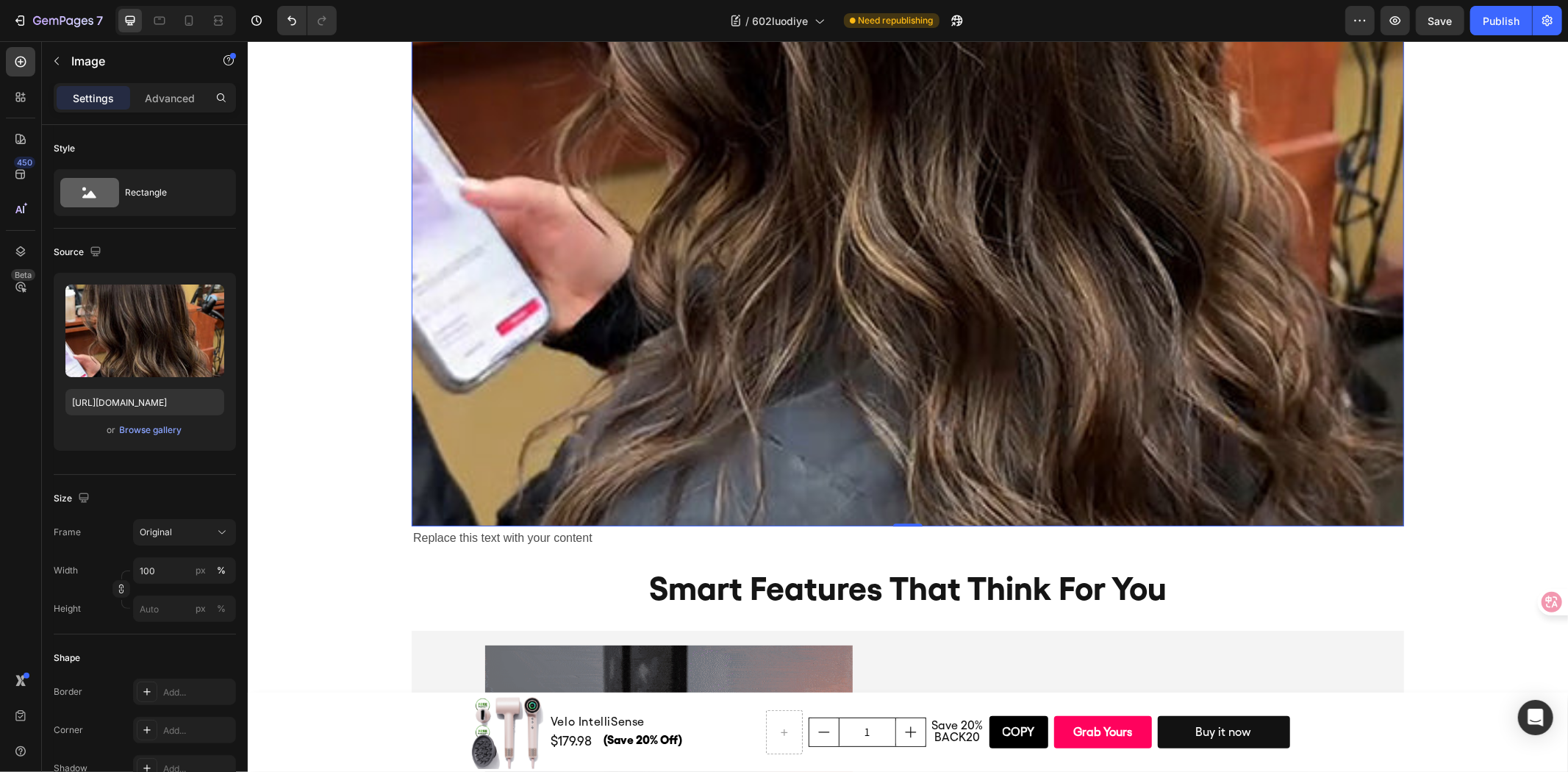
scroll to position [3527, 0]
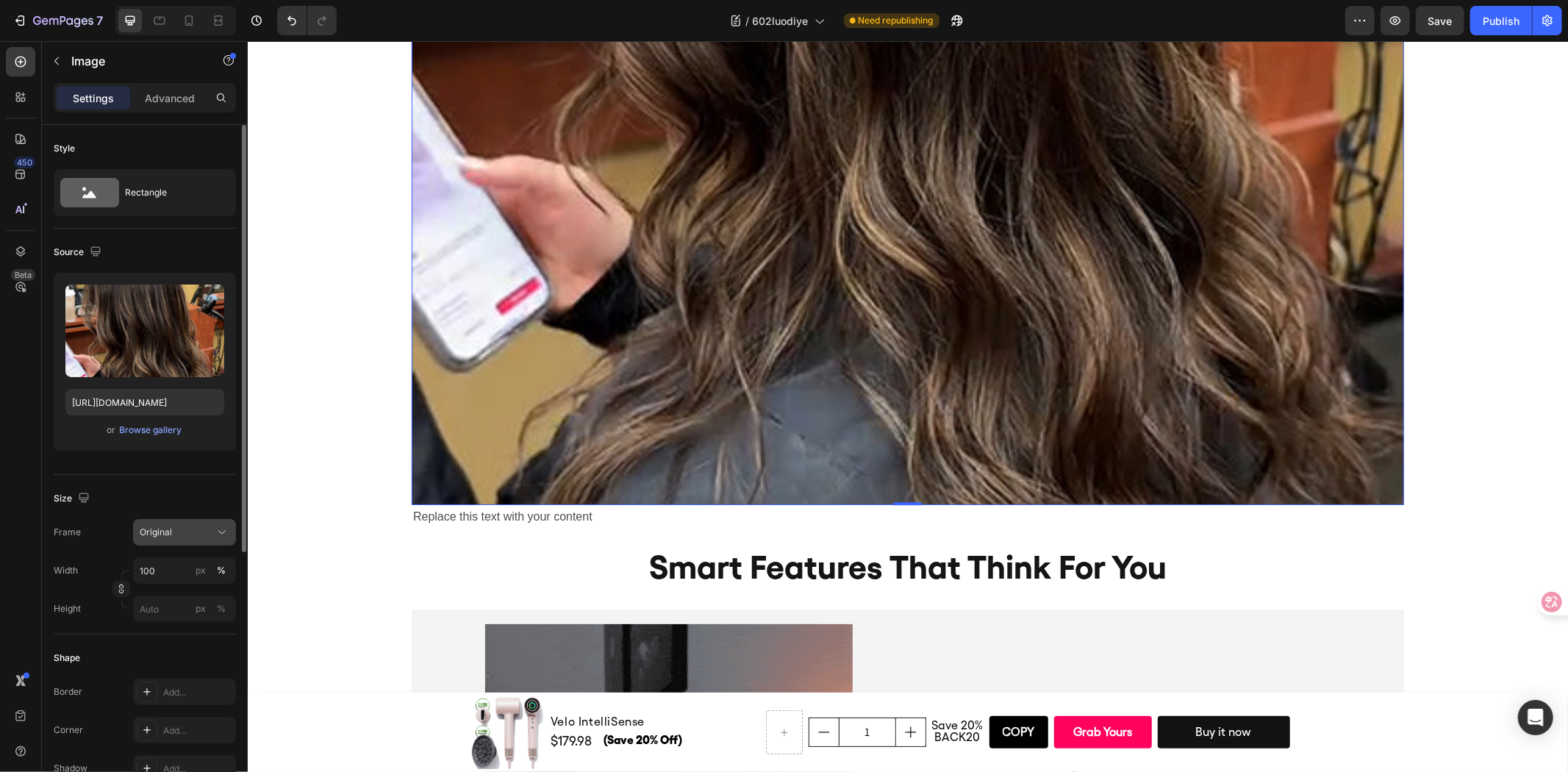
click at [223, 530] on icon at bounding box center [222, 532] width 14 height 14
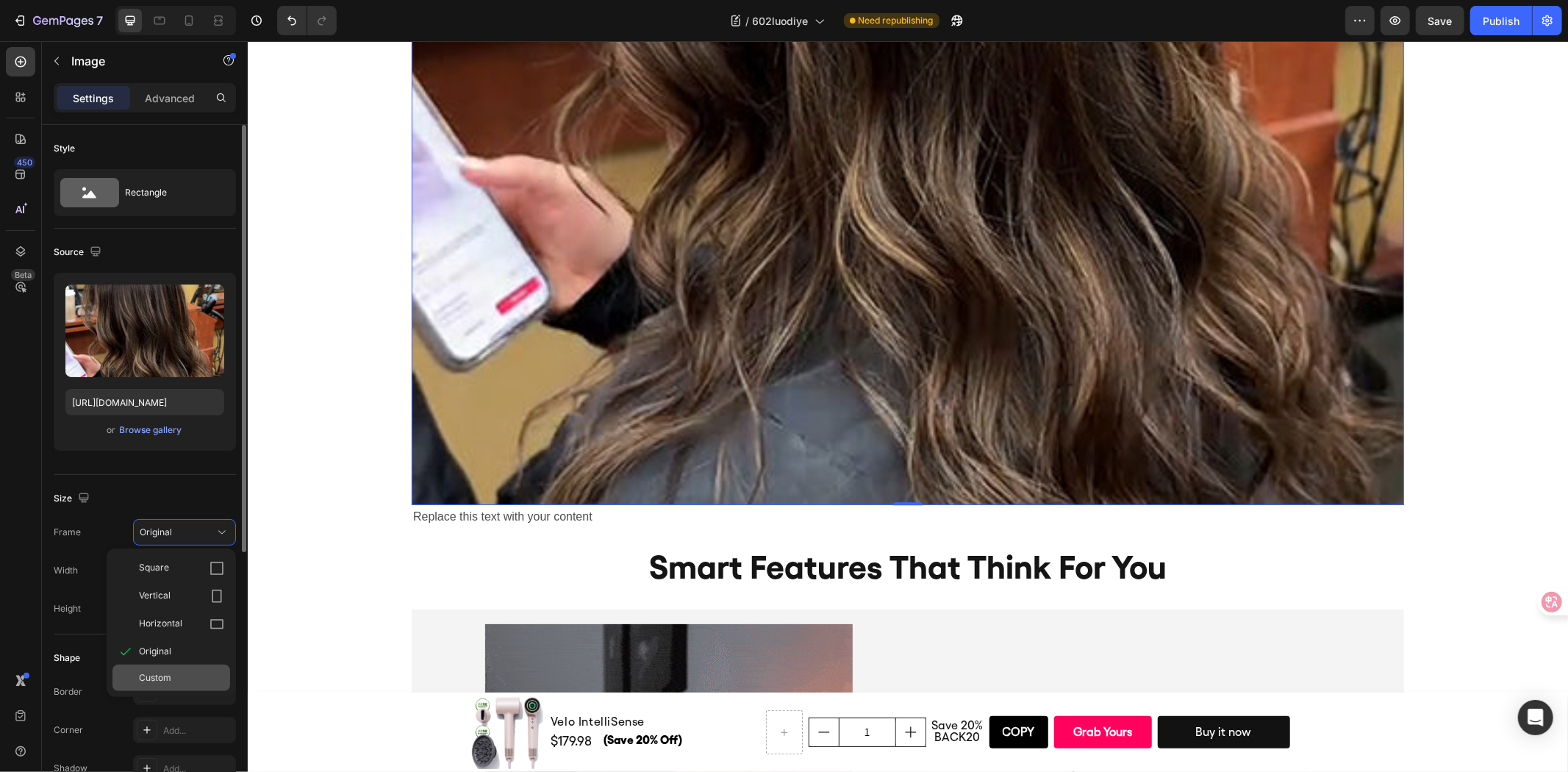
click at [179, 675] on div "Custom" at bounding box center [181, 678] width 85 height 14
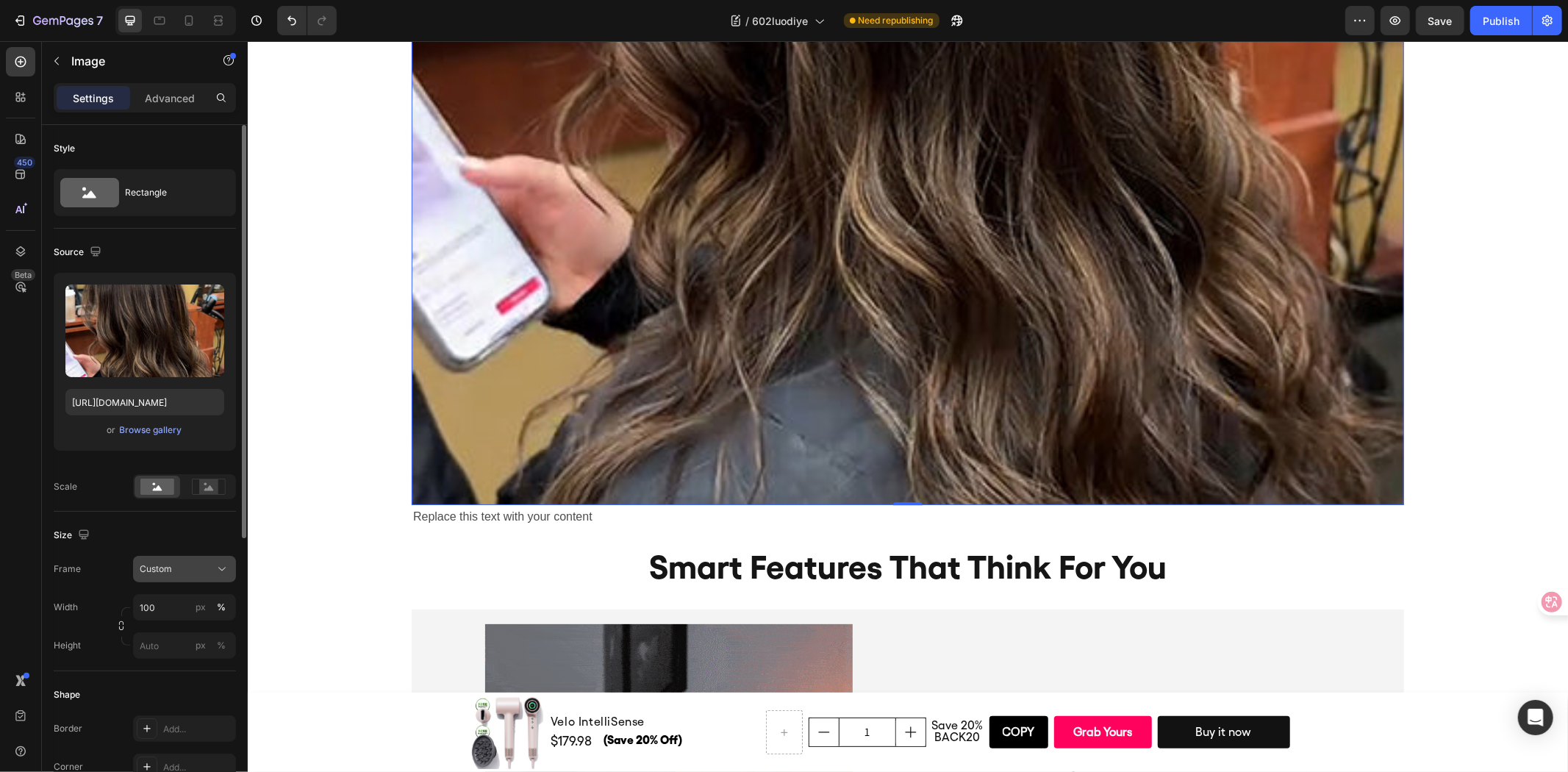
click at [223, 569] on icon at bounding box center [222, 569] width 7 height 4
click at [225, 571] on icon at bounding box center [222, 569] width 14 height 14
click at [203, 603] on div "px" at bounding box center [200, 607] width 10 height 14
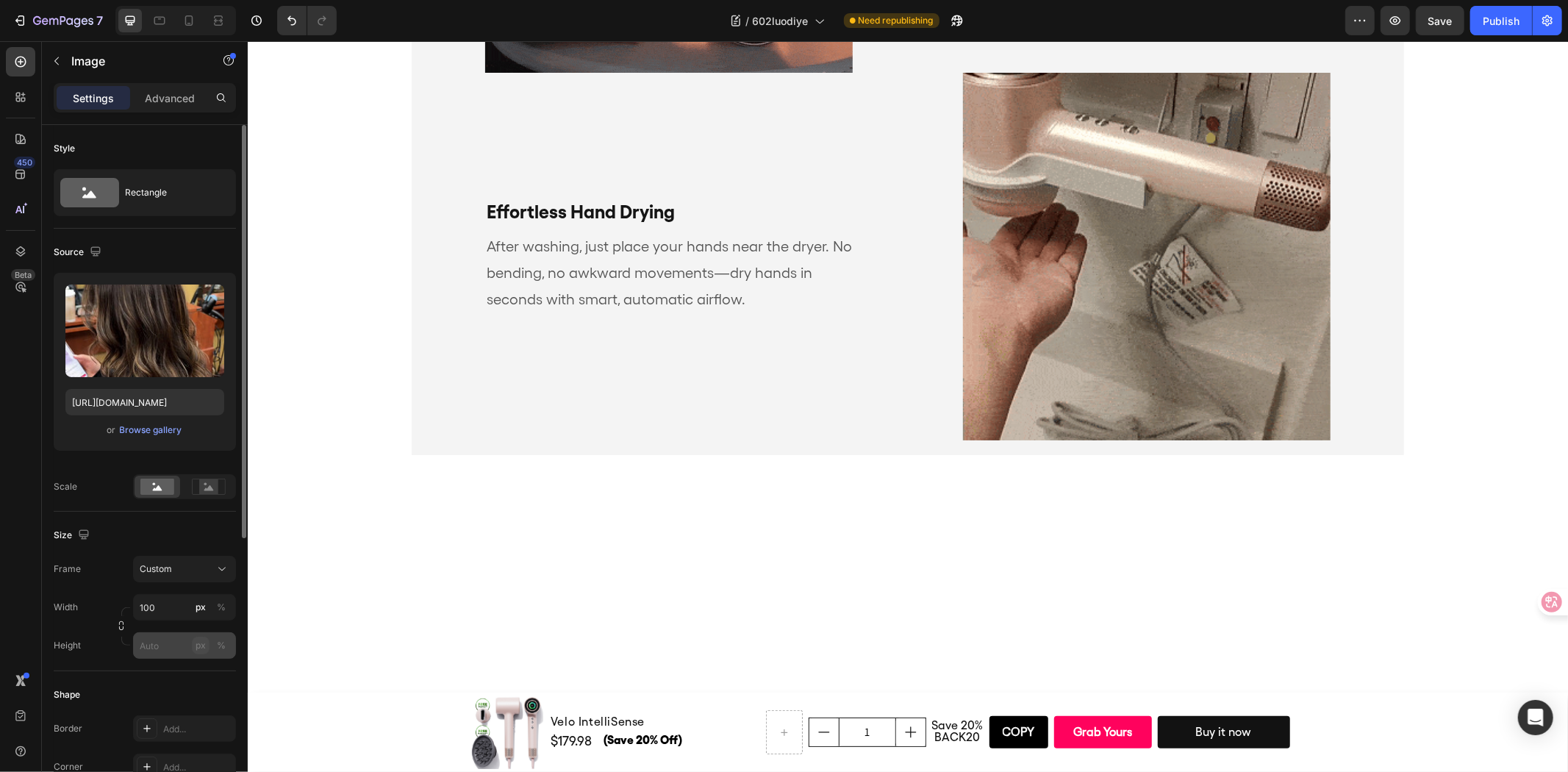
click at [201, 646] on div "px" at bounding box center [200, 645] width 10 height 14
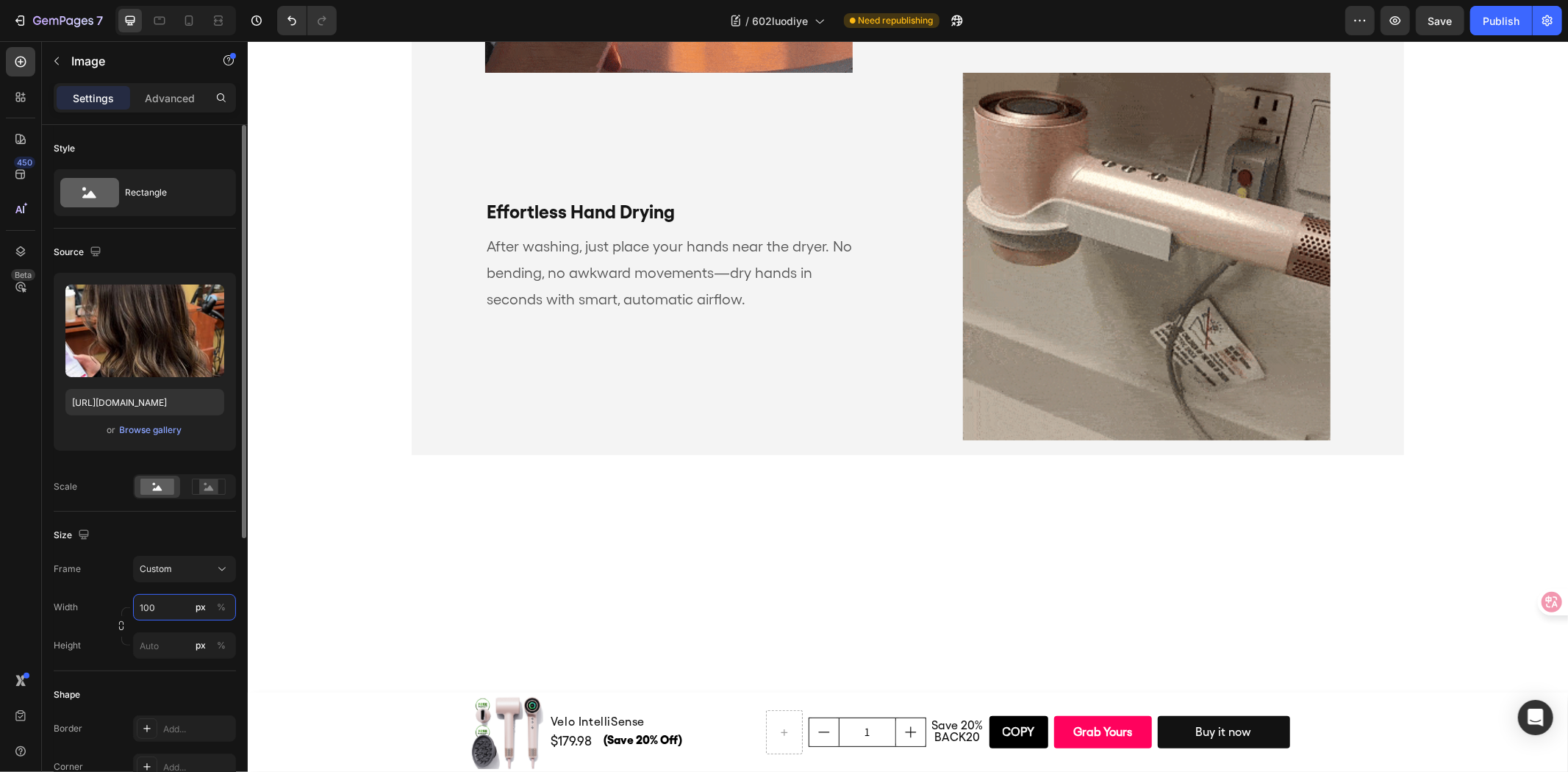
click at [177, 611] on input "100" at bounding box center [184, 607] width 103 height 26
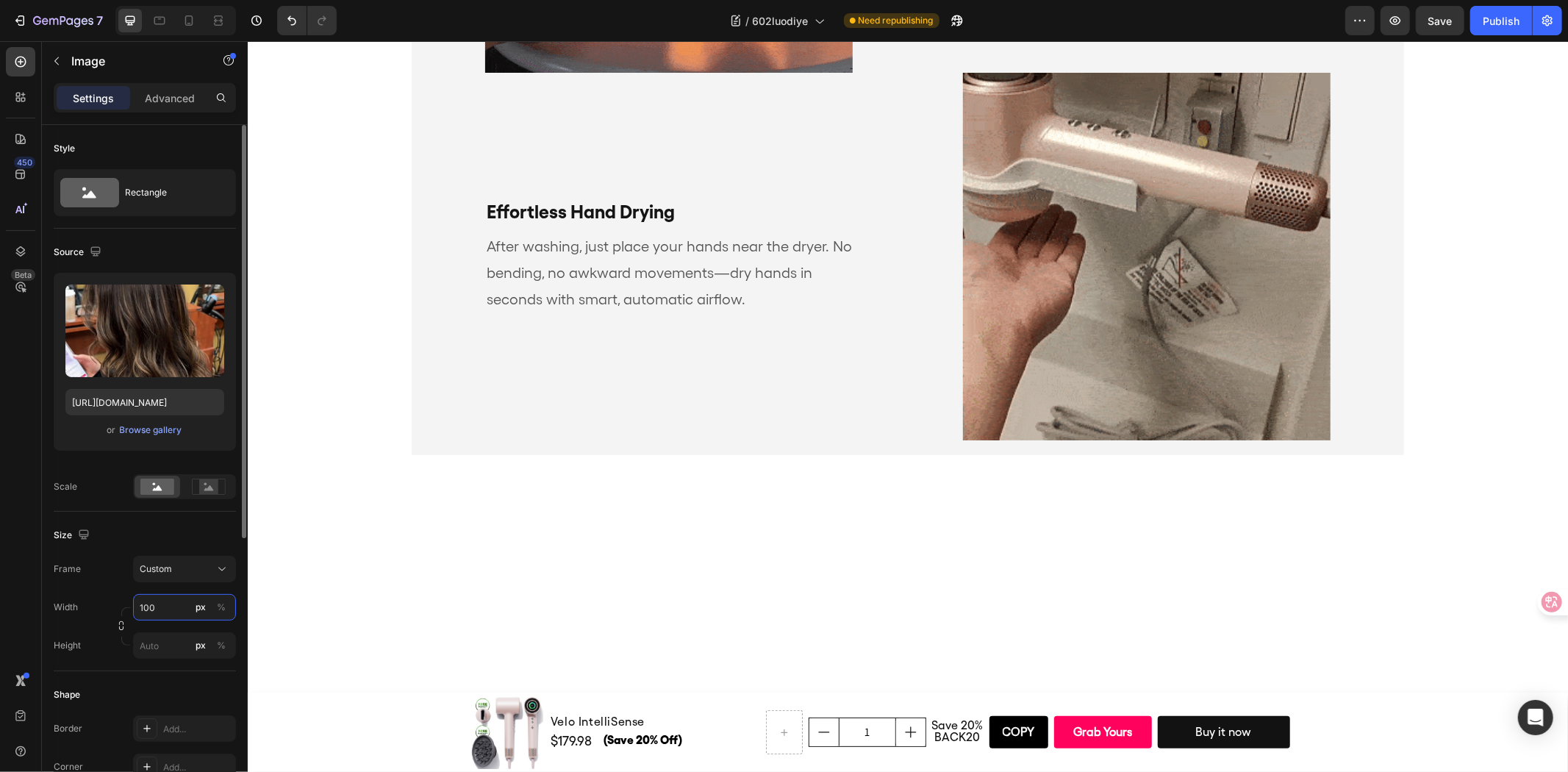
click at [177, 610] on input "100" at bounding box center [184, 607] width 103 height 26
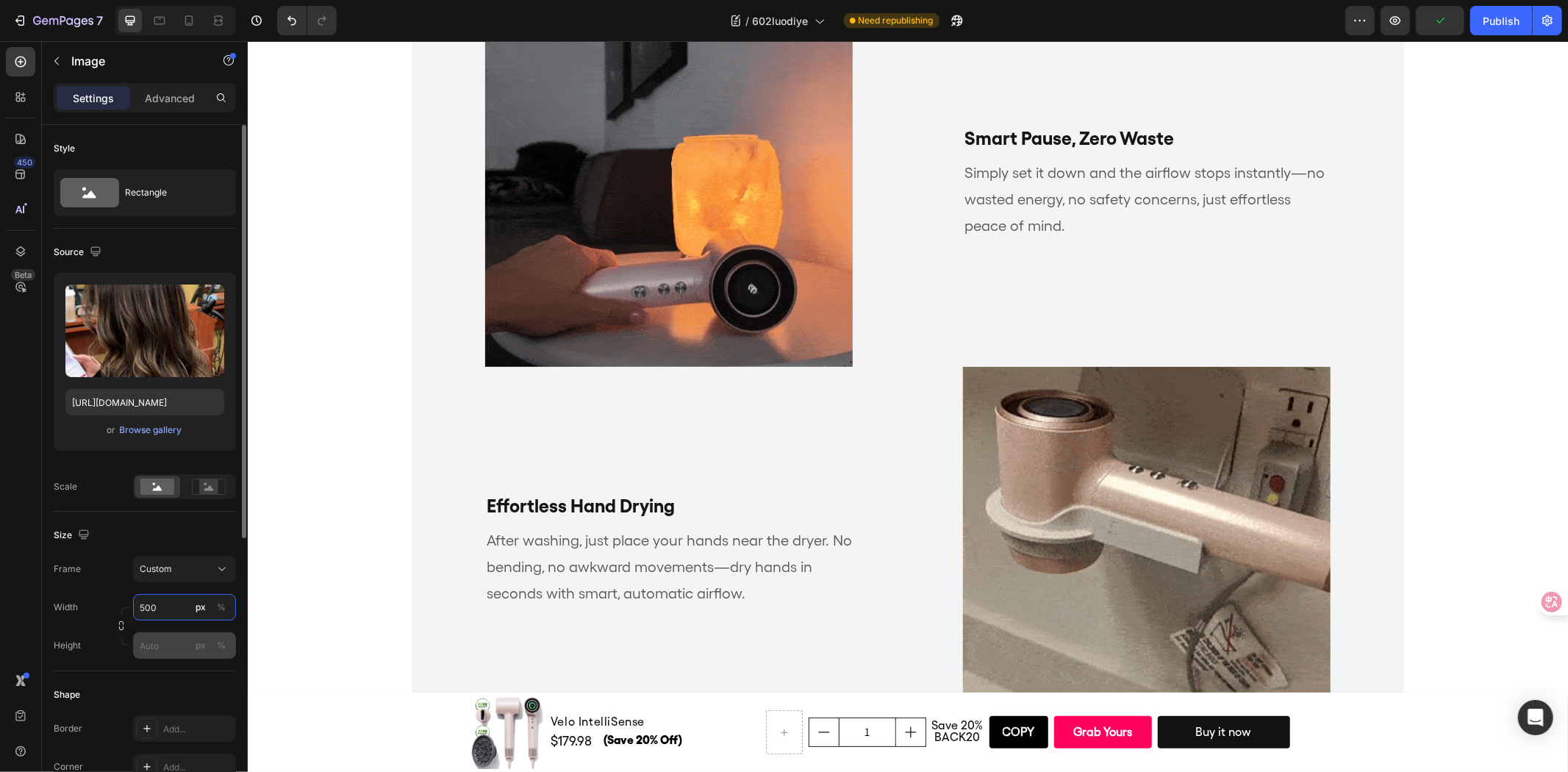
type input "500"
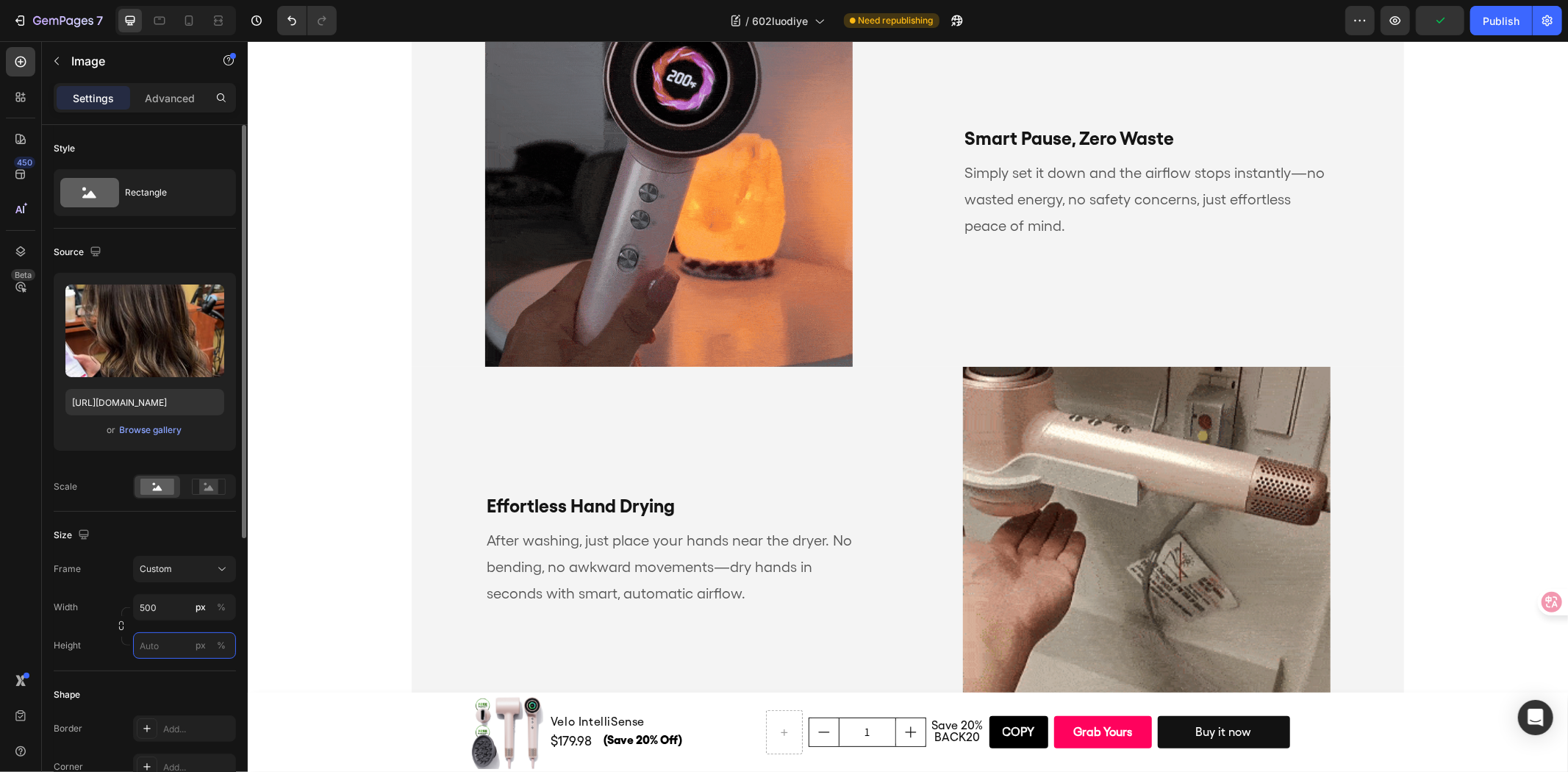
click at [170, 655] on input "px %" at bounding box center [184, 645] width 103 height 26
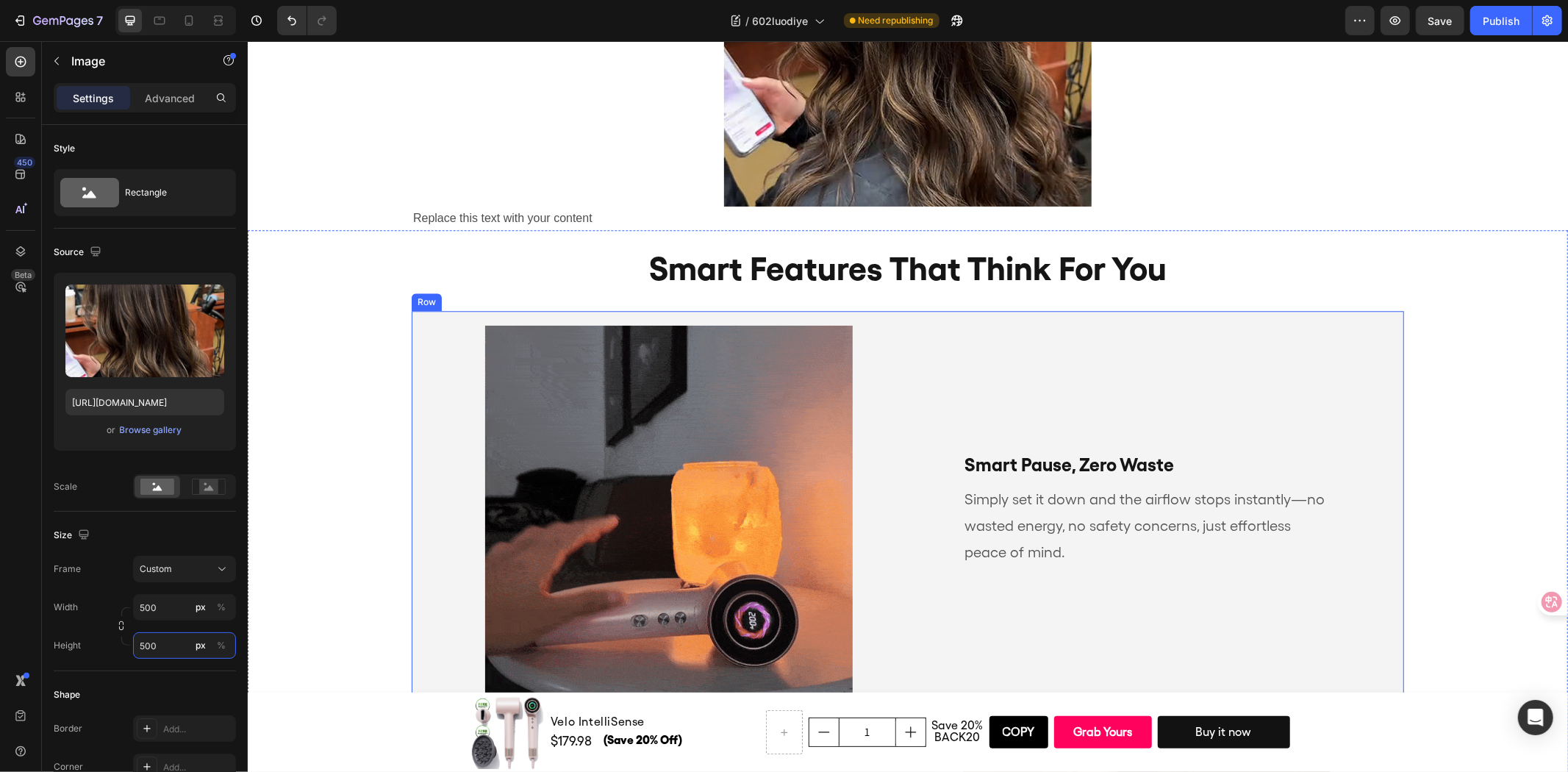
scroll to position [2873, 0]
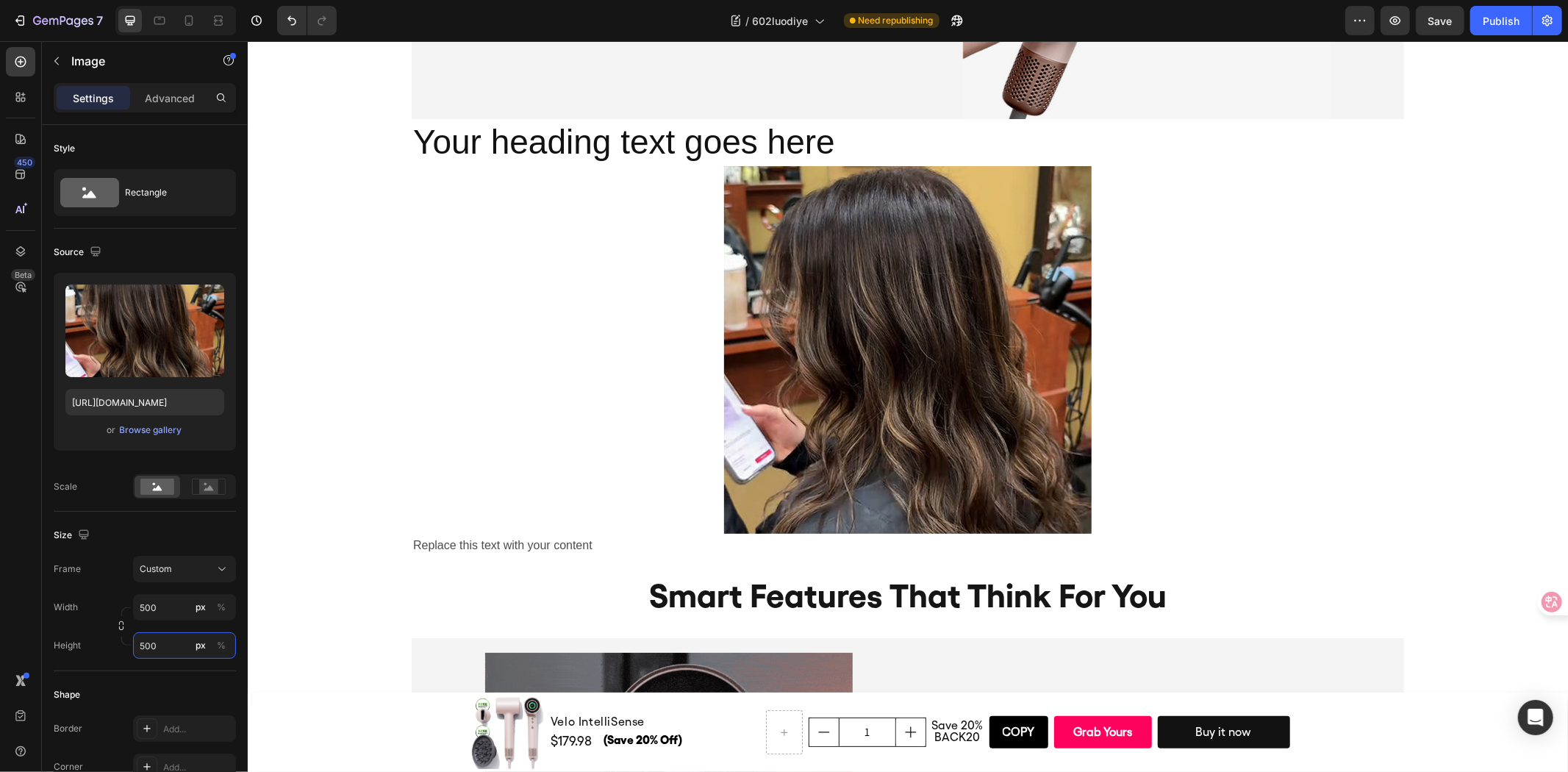
type input "500"
click at [1279, 292] on div at bounding box center [906, 349] width 992 height 368
click at [1116, 140] on h2 "Your heading text goes here" at bounding box center [906, 141] width 992 height 47
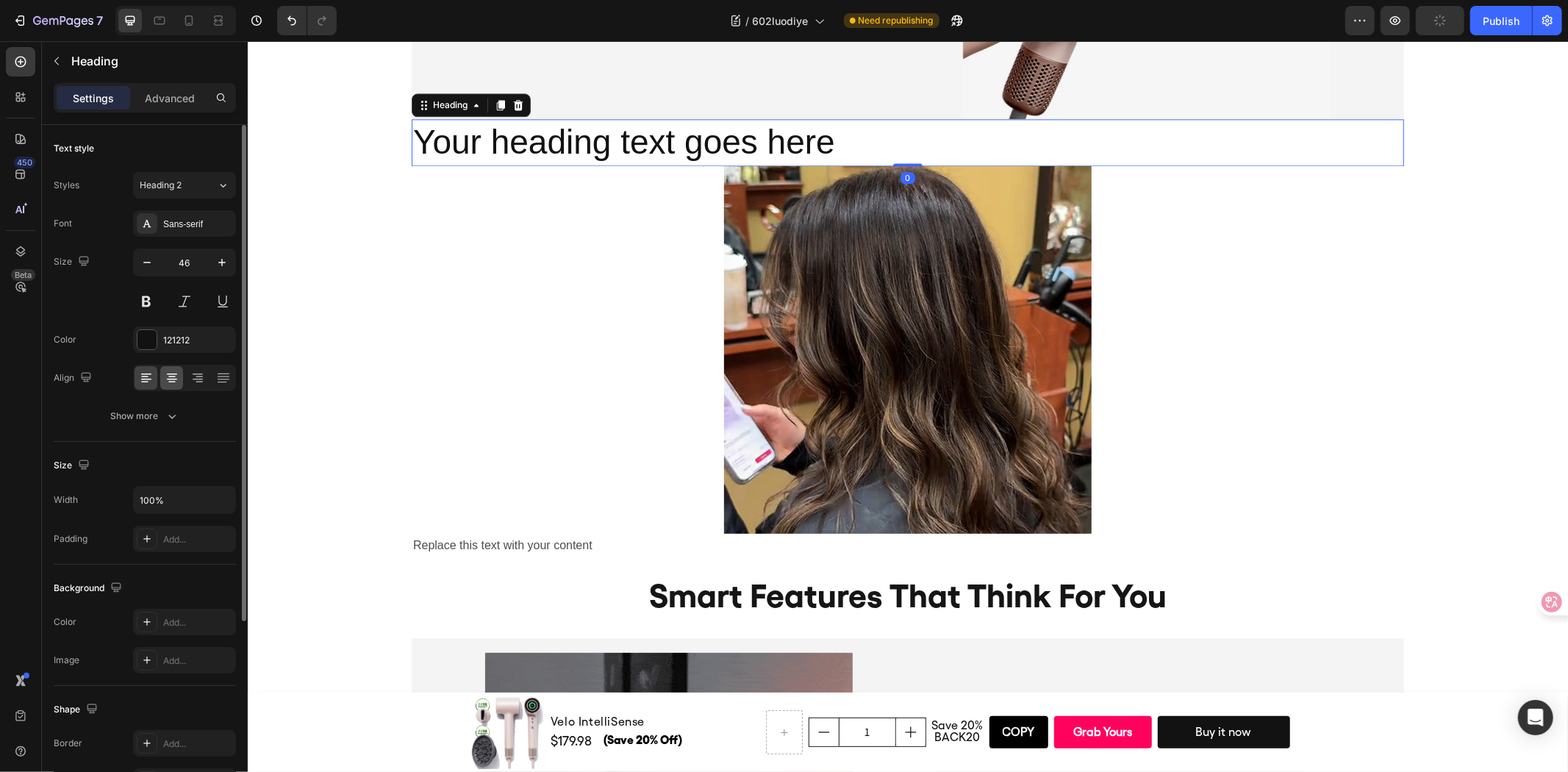
click at [166, 382] on icon at bounding box center [172, 378] width 14 height 14
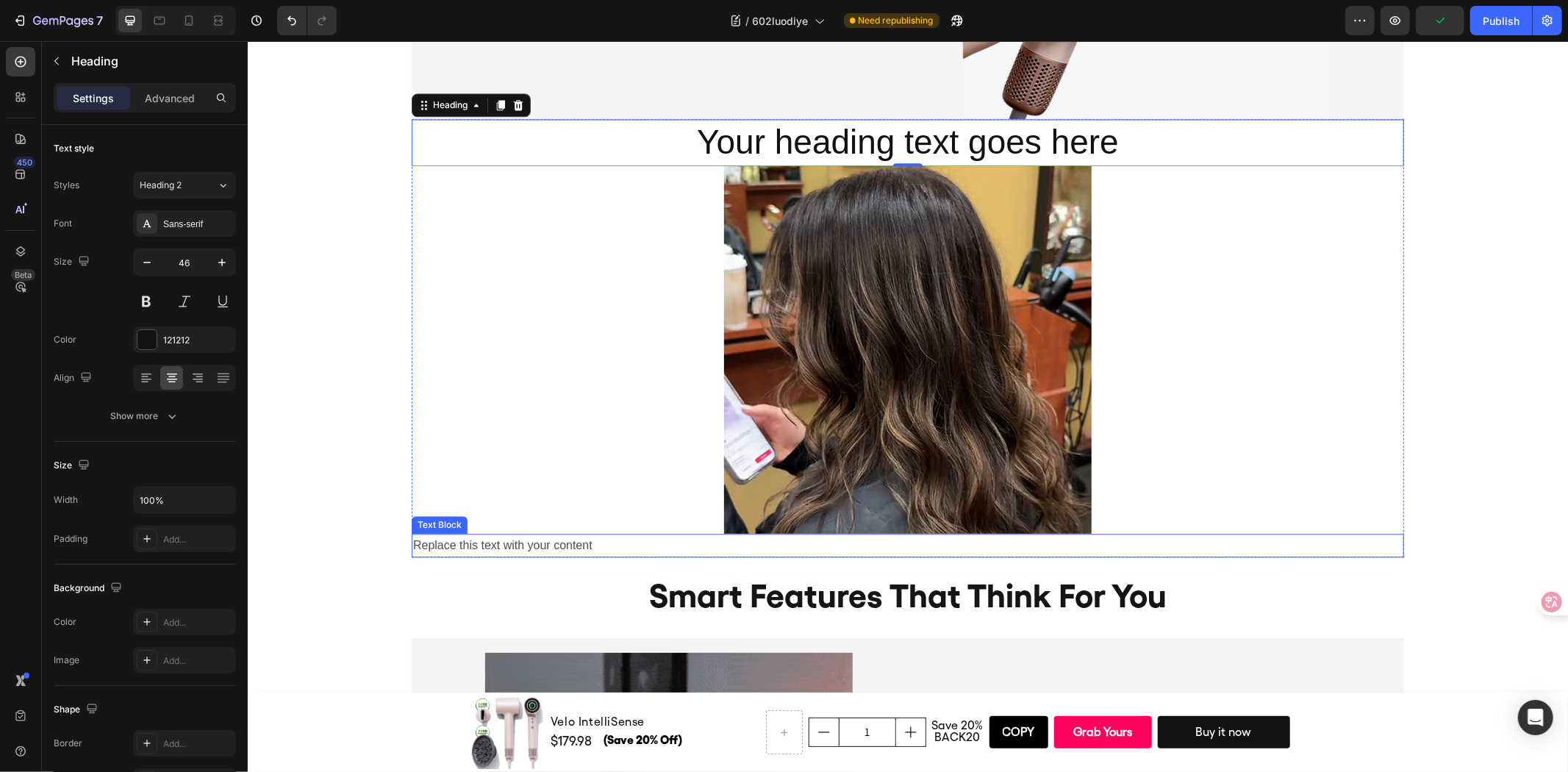
click at [550, 541] on div "Replace this text with your content" at bounding box center [906, 545] width 992 height 24
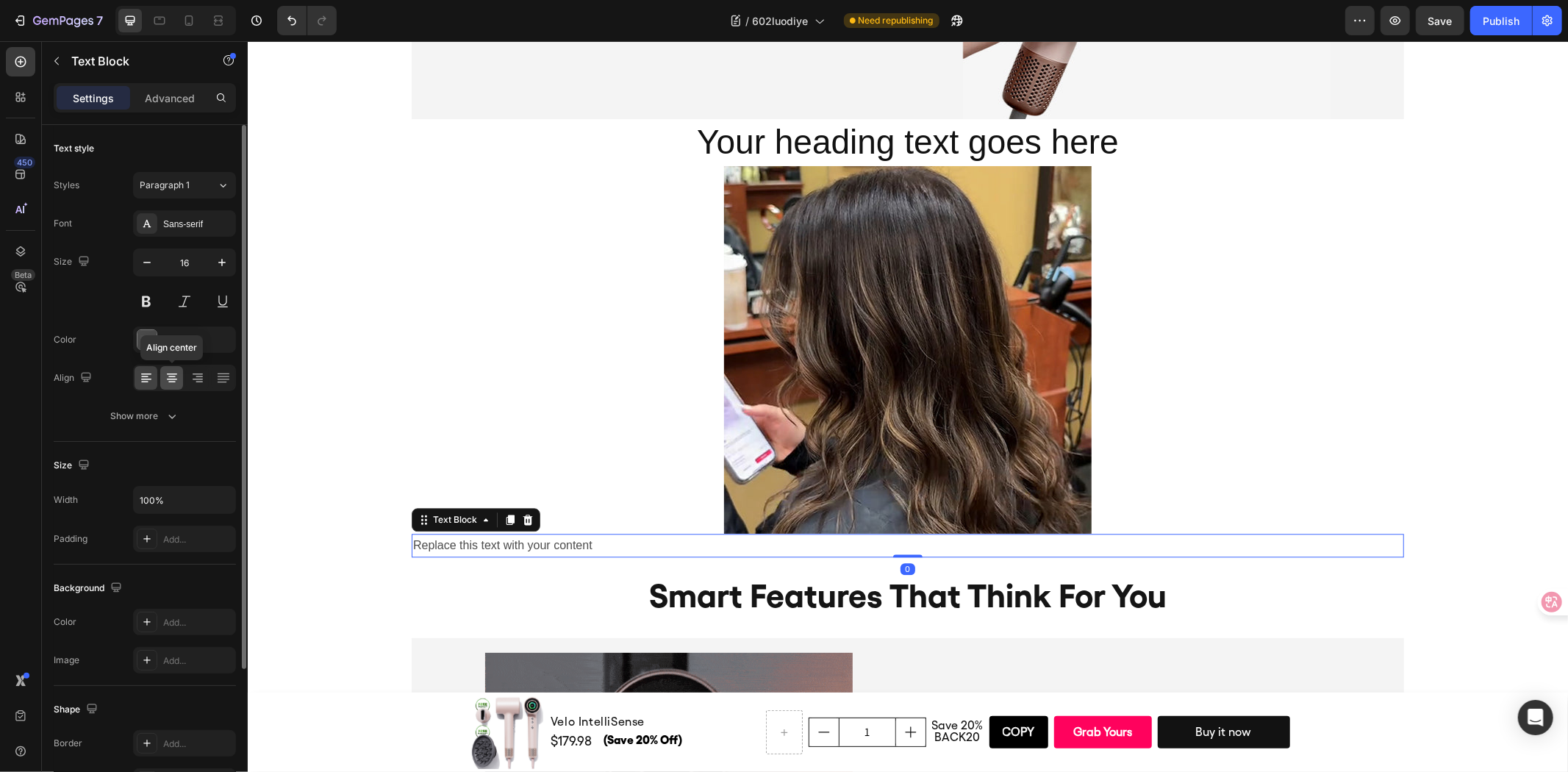
click at [166, 372] on icon at bounding box center [172, 378] width 14 height 14
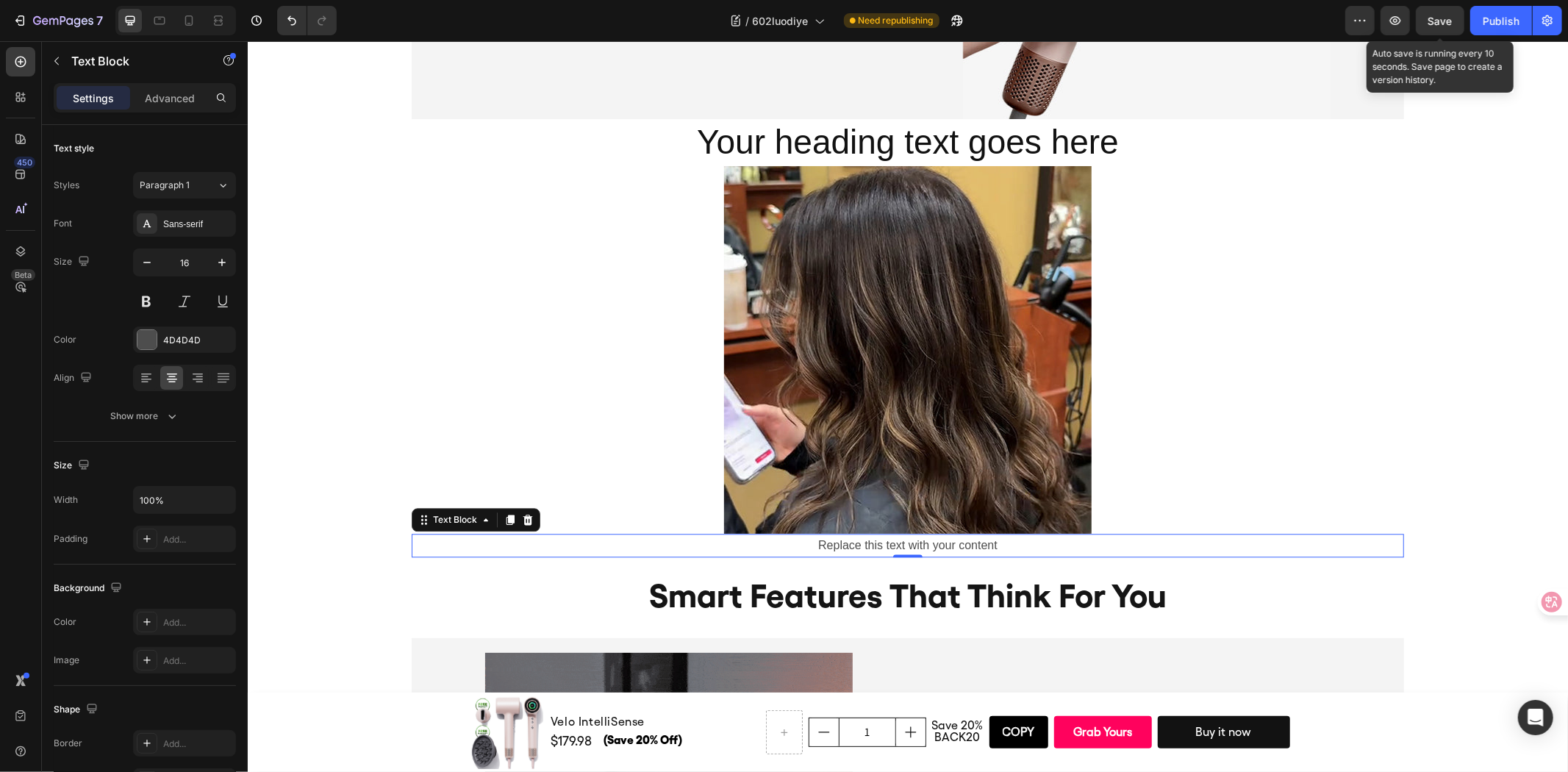
click at [1433, 30] on button "Save" at bounding box center [1440, 20] width 49 height 30
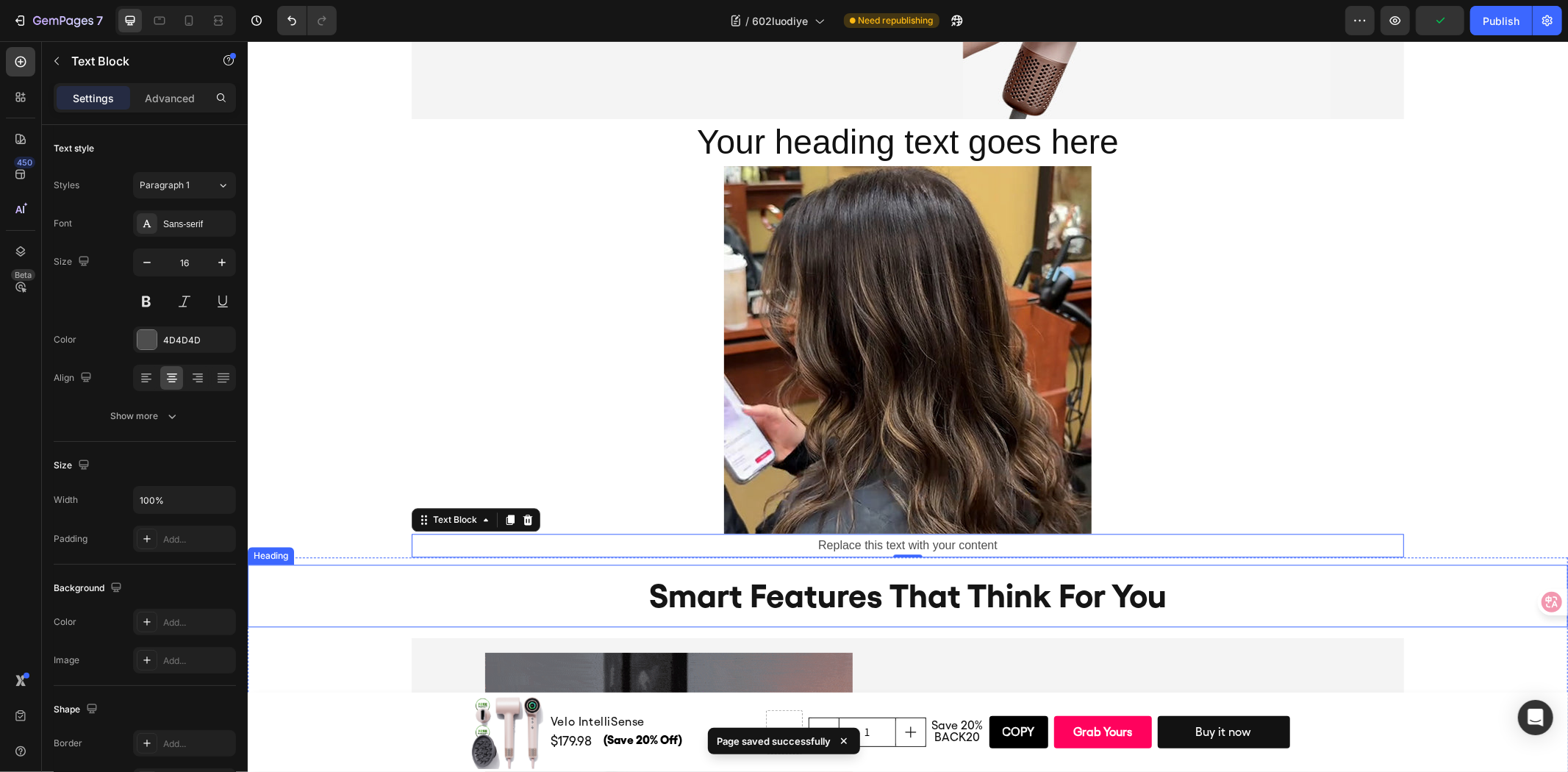
click at [953, 581] on h2 "smart features that think for you" at bounding box center [907, 595] width 1320 height 62
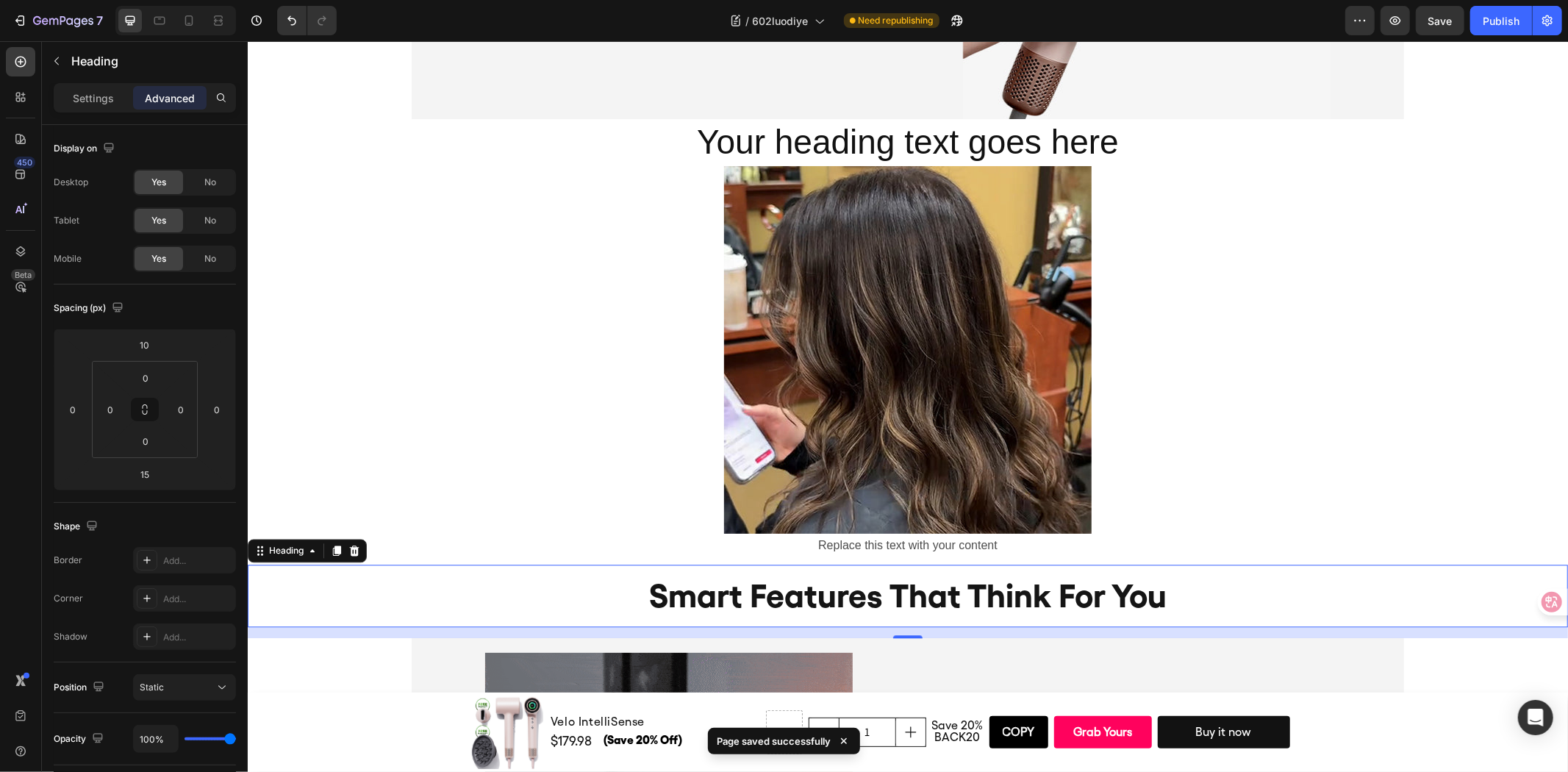
click at [334, 558] on div "Heading" at bounding box center [306, 550] width 119 height 24
click at [334, 546] on icon at bounding box center [336, 549] width 12 height 12
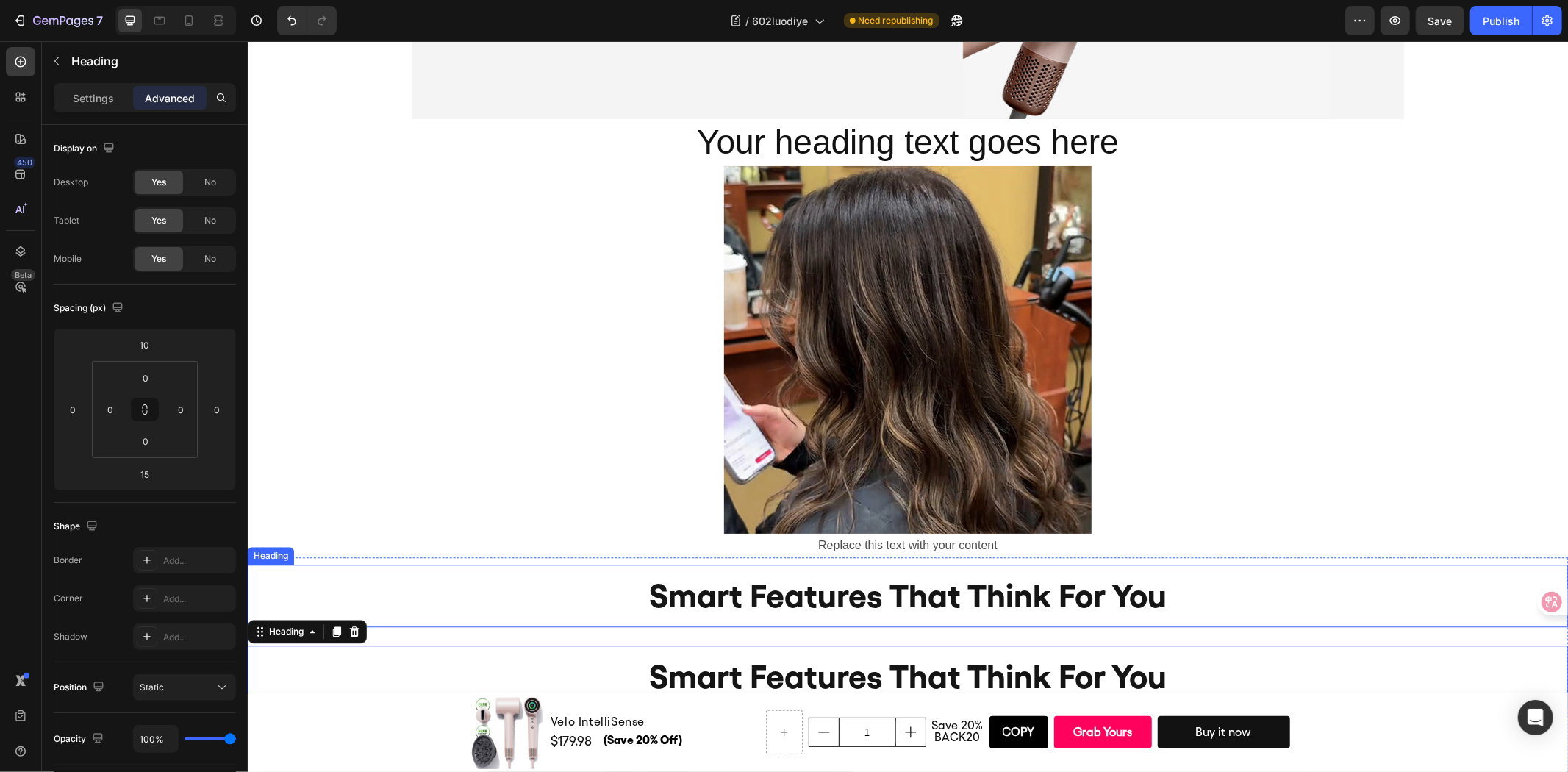
click at [587, 570] on h2 "smart features that think for you" at bounding box center [907, 595] width 1320 height 62
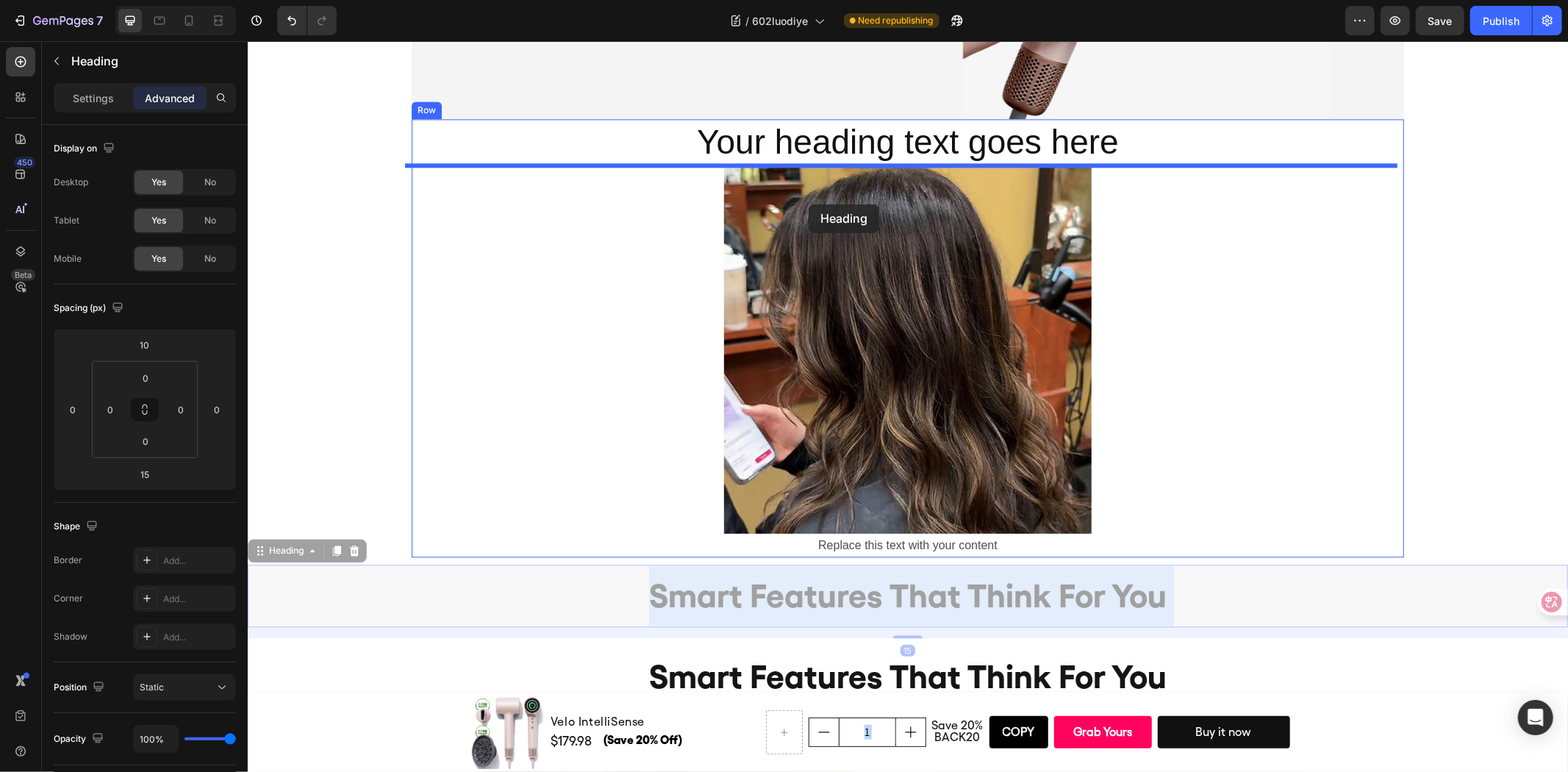
drag, startPoint x: 591, startPoint y: 583, endPoint x: 808, endPoint y: 203, distance: 437.6
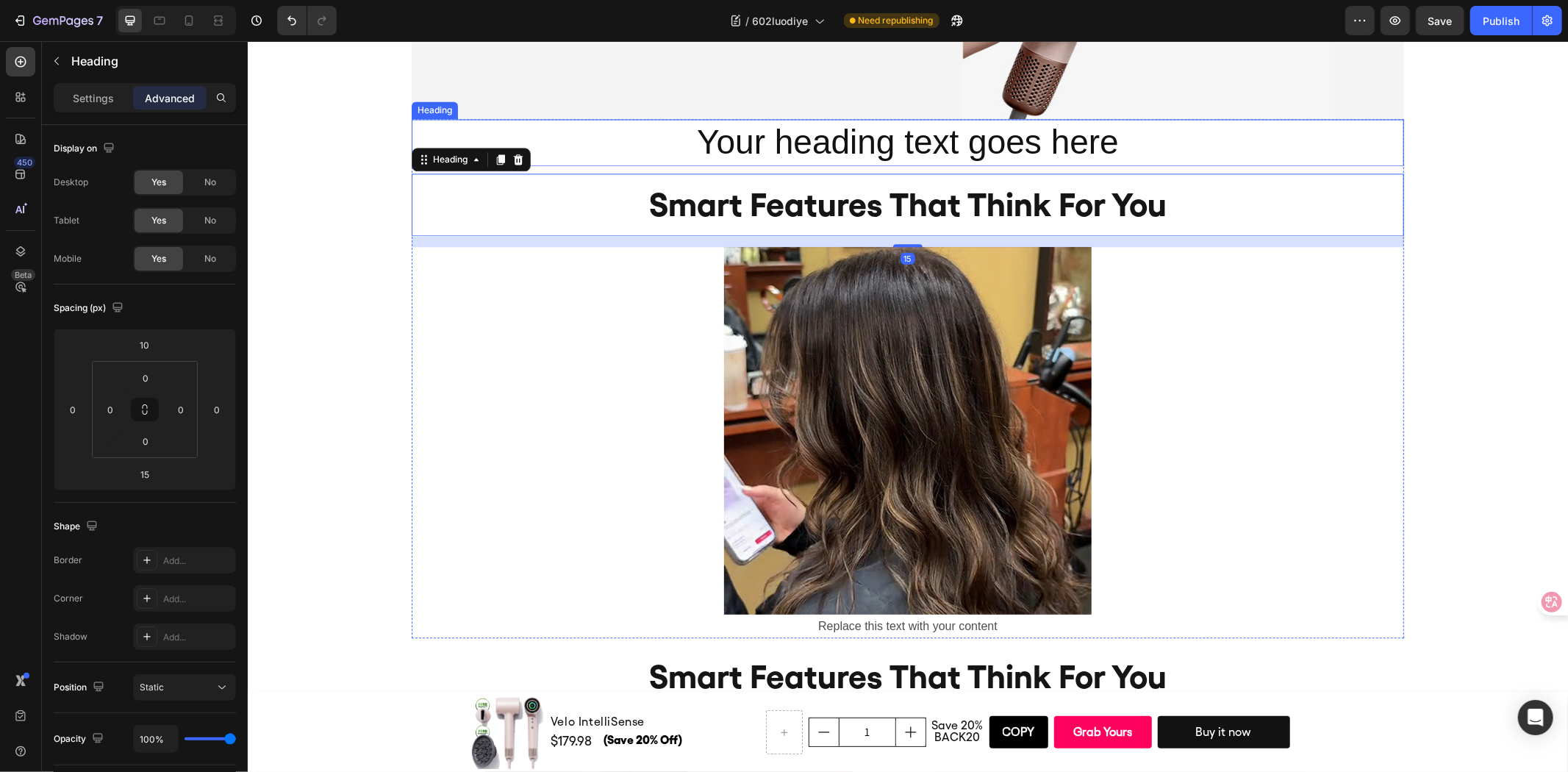
click at [1223, 151] on h2 "Your heading text goes here" at bounding box center [906, 141] width 992 height 47
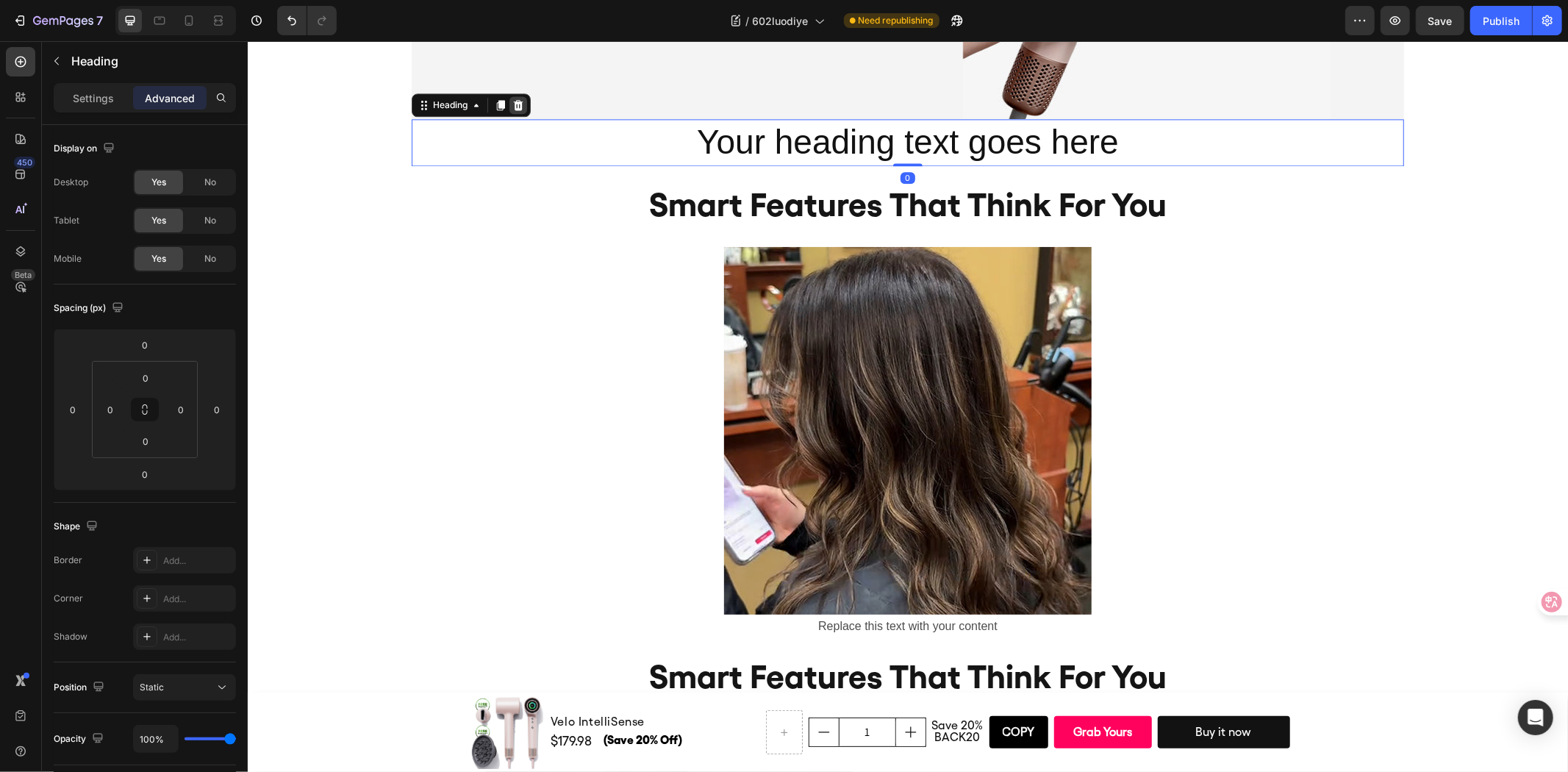
click at [517, 100] on icon at bounding box center [517, 104] width 12 height 12
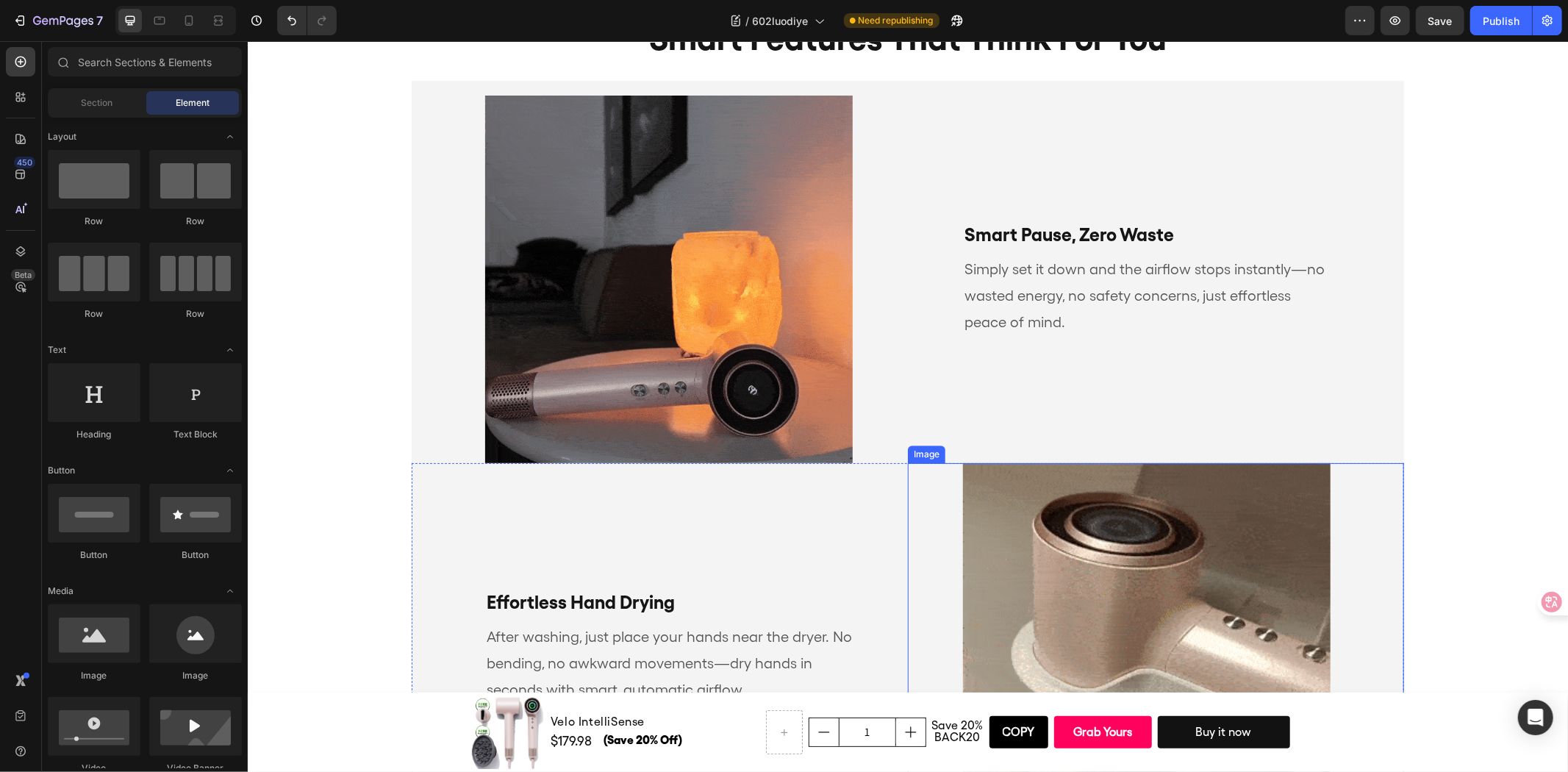
scroll to position [3445, 0]
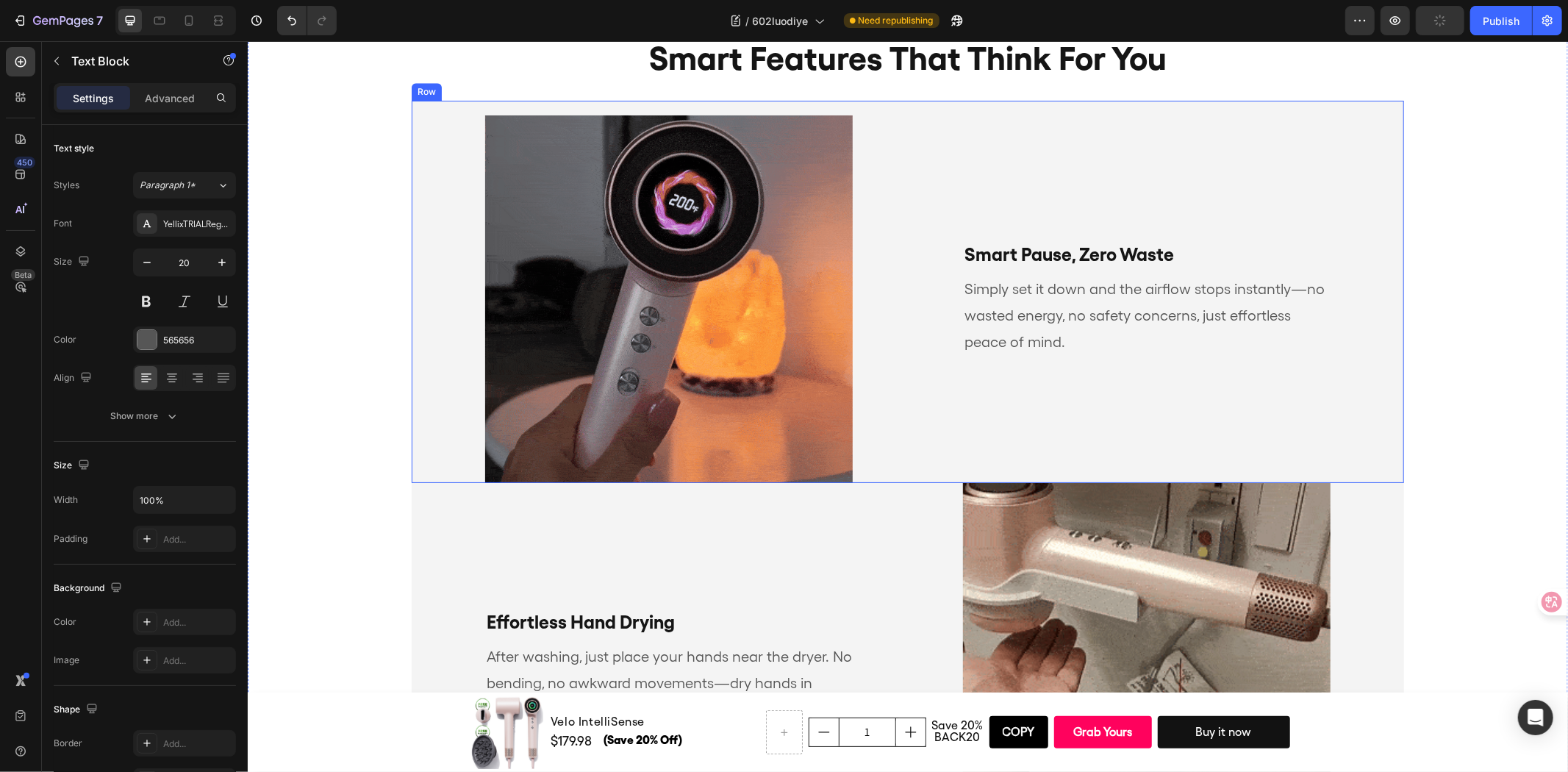
click at [1053, 333] on p "Simply set it down and the airflow stops instantly—no wasted energy, no safety …" at bounding box center [1146, 315] width 364 height 80
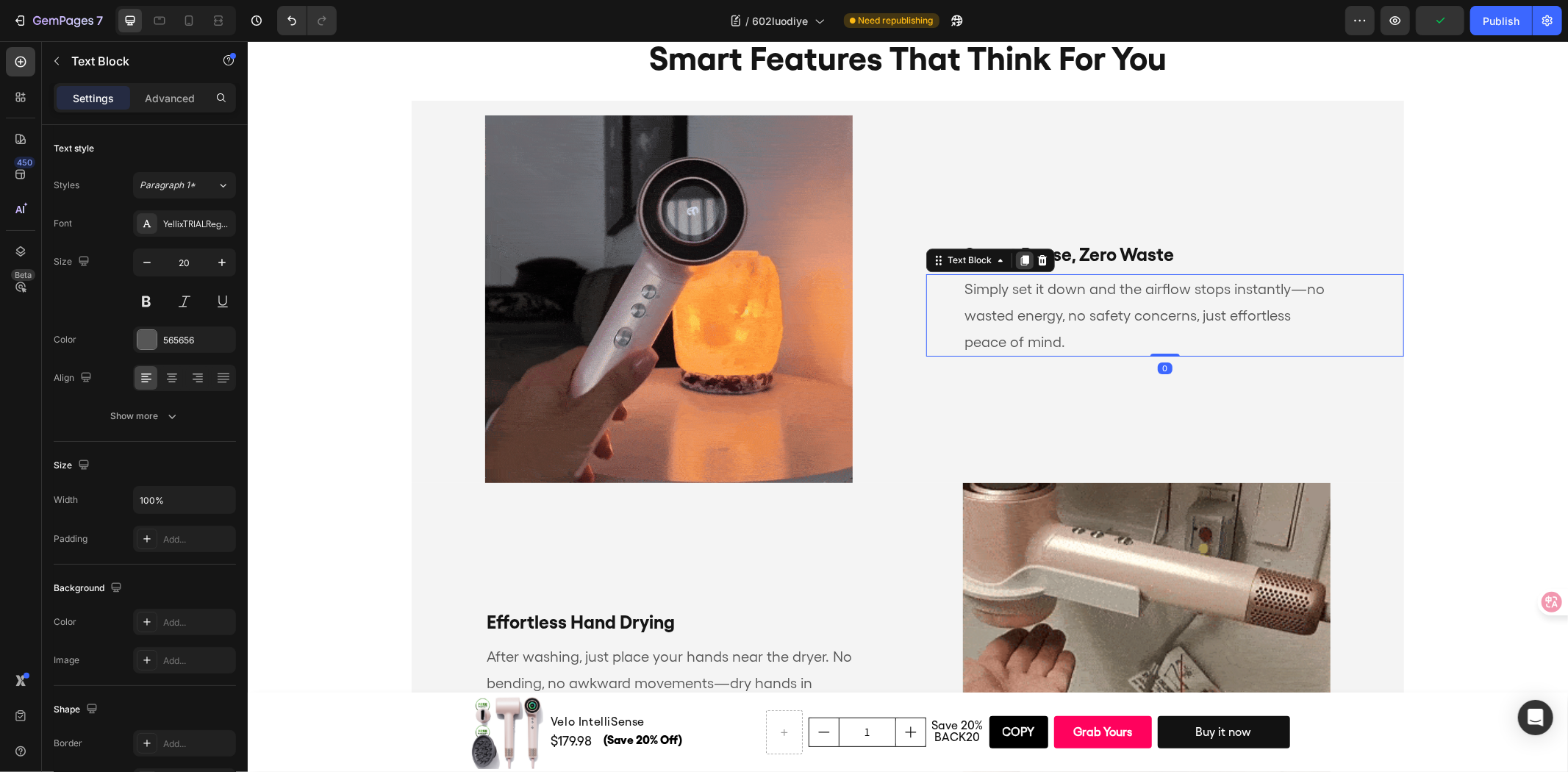
click at [1018, 258] on icon at bounding box center [1024, 259] width 12 height 12
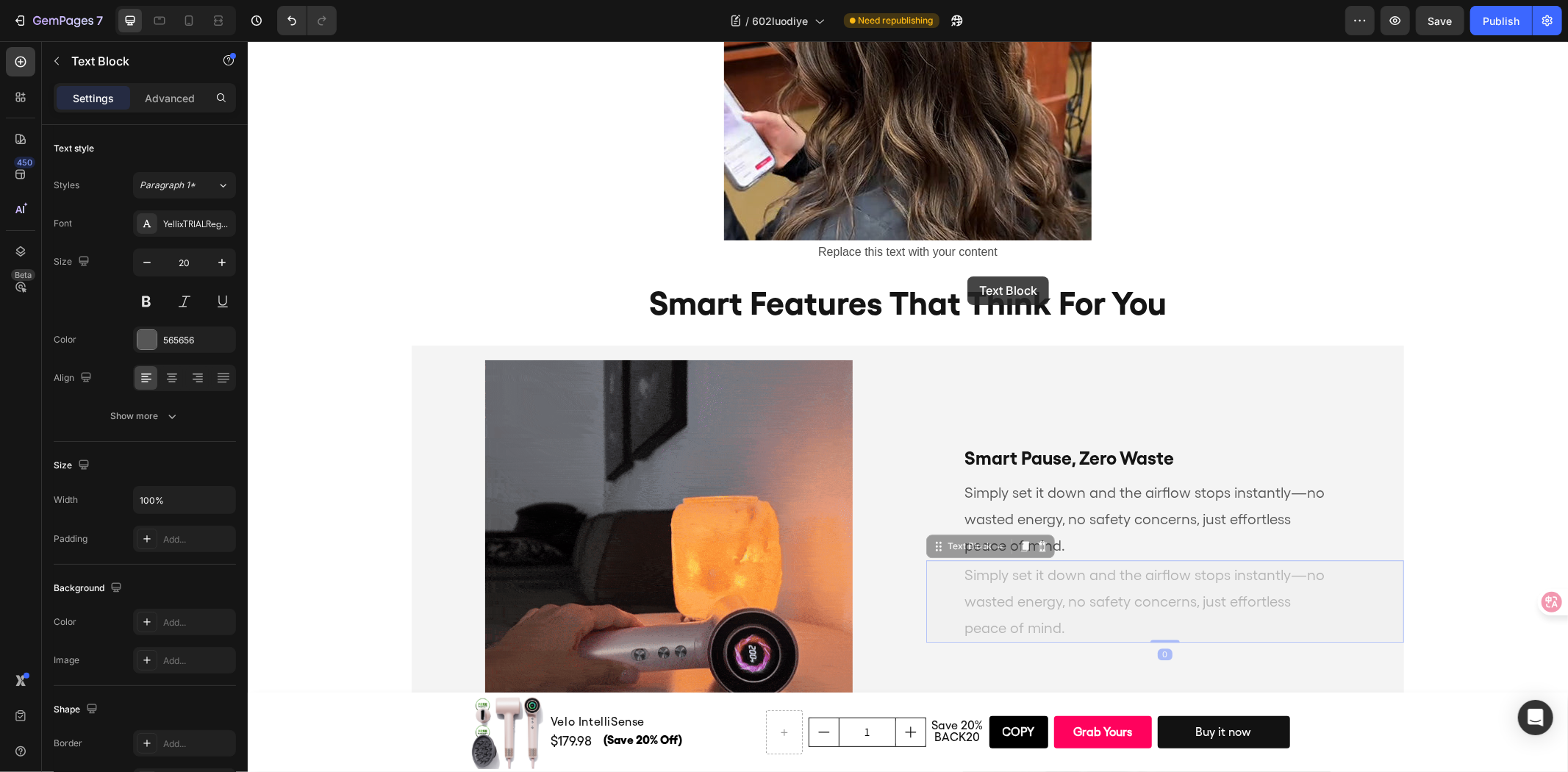
scroll to position [3159, 0]
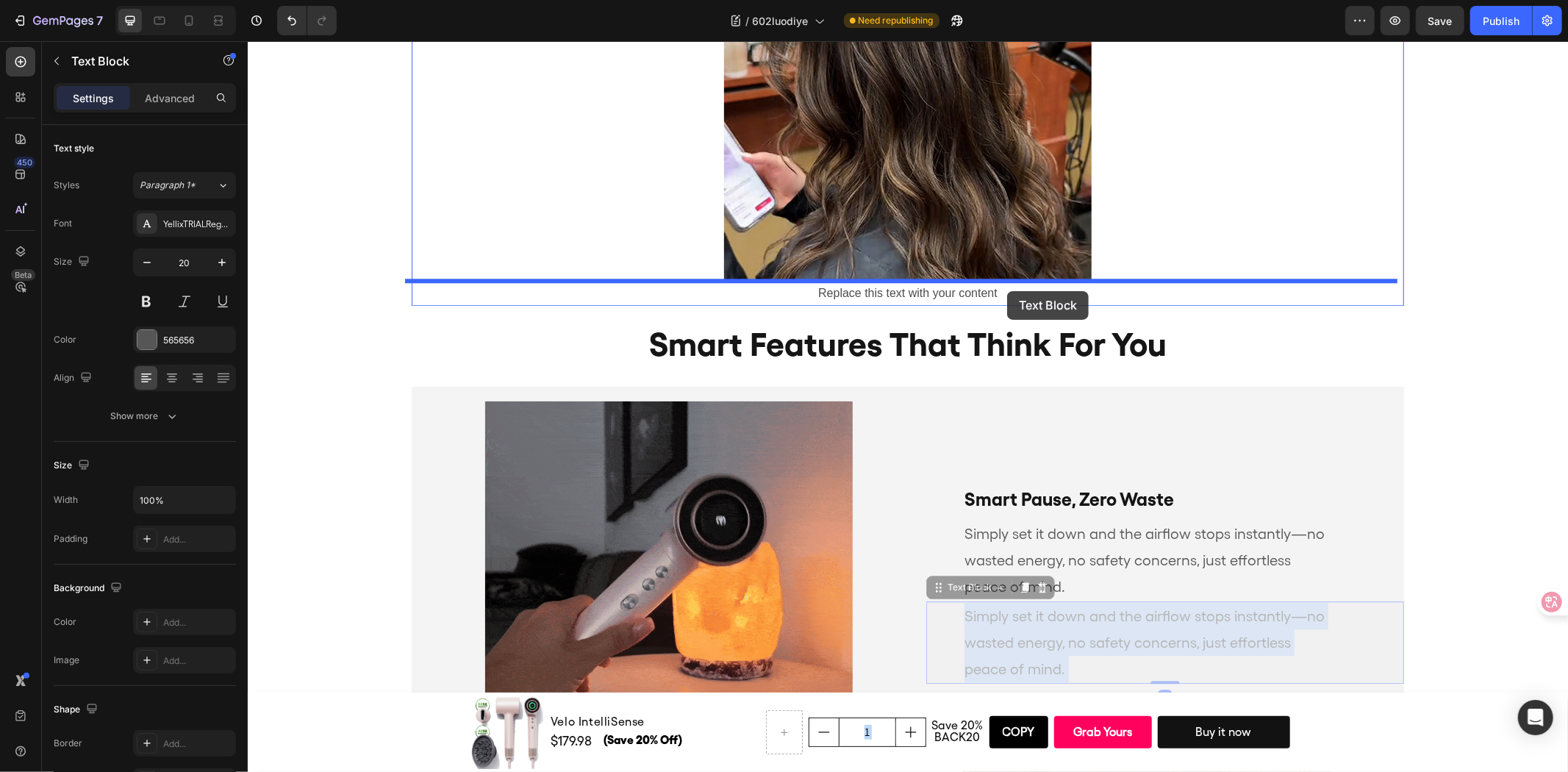
drag, startPoint x: 1253, startPoint y: 564, endPoint x: 1006, endPoint y: 290, distance: 368.9
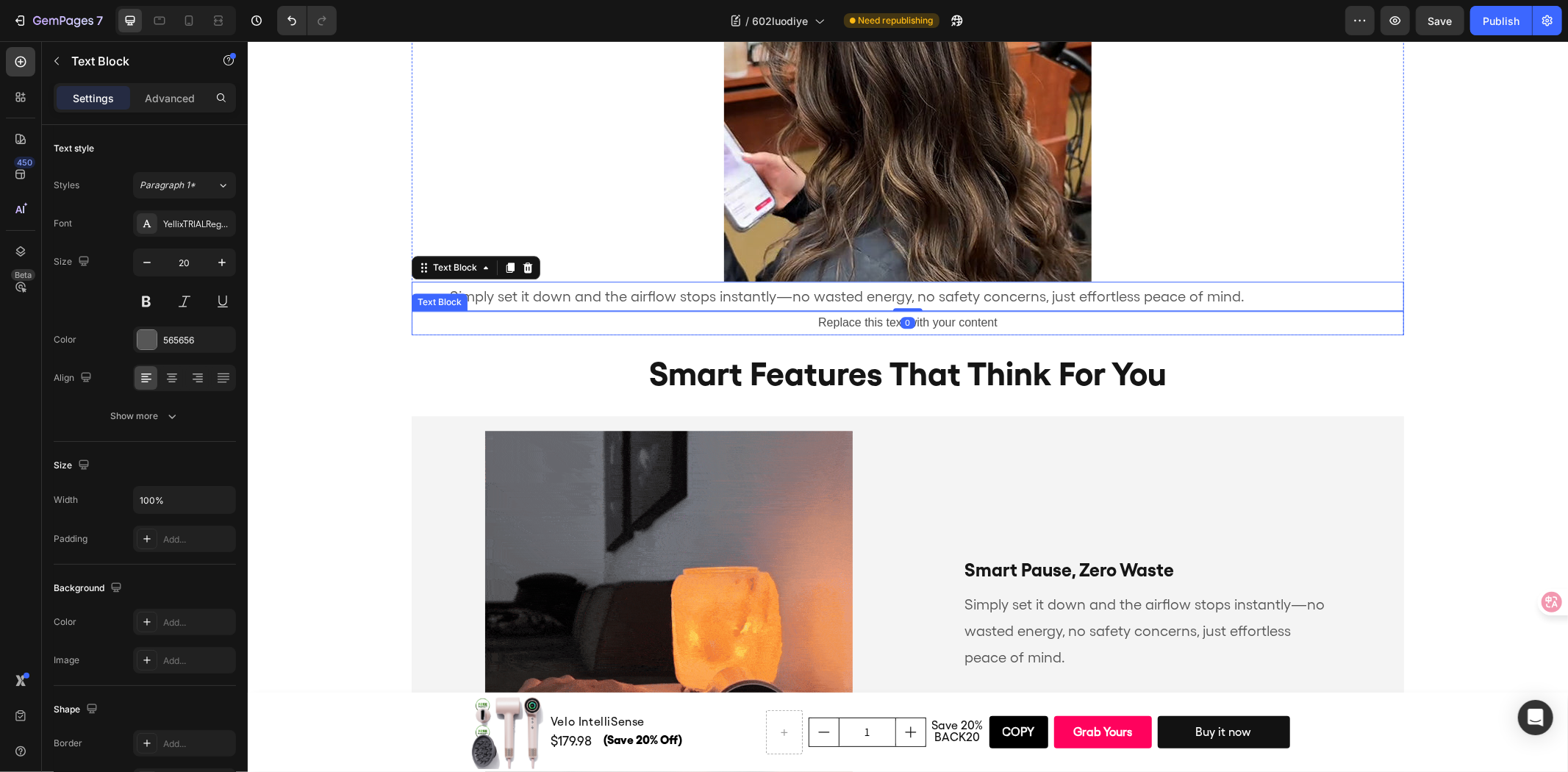
click at [1063, 321] on div "Replace this text with your content" at bounding box center [906, 322] width 992 height 24
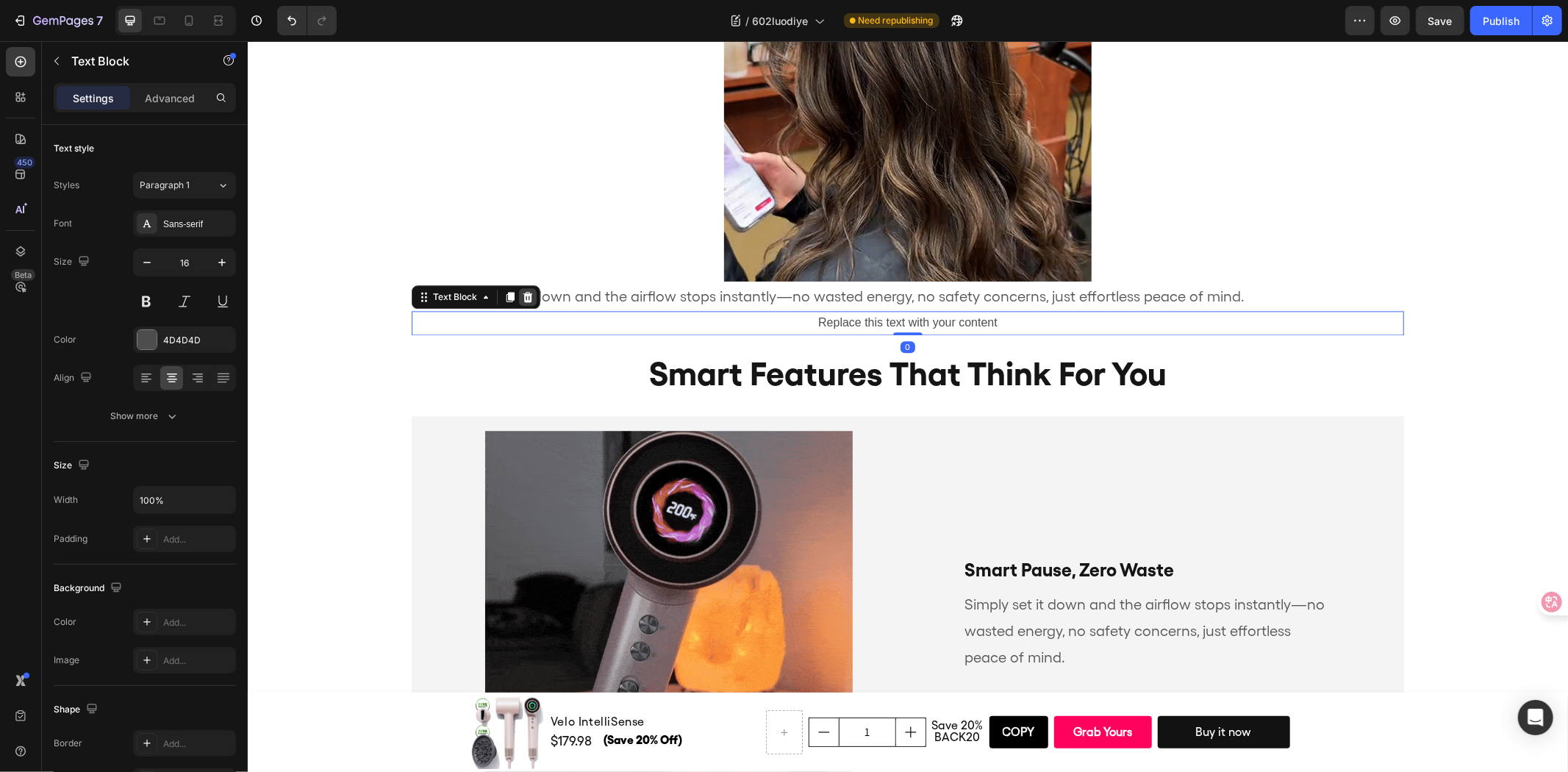
click at [521, 290] on icon at bounding box center [527, 296] width 12 height 12
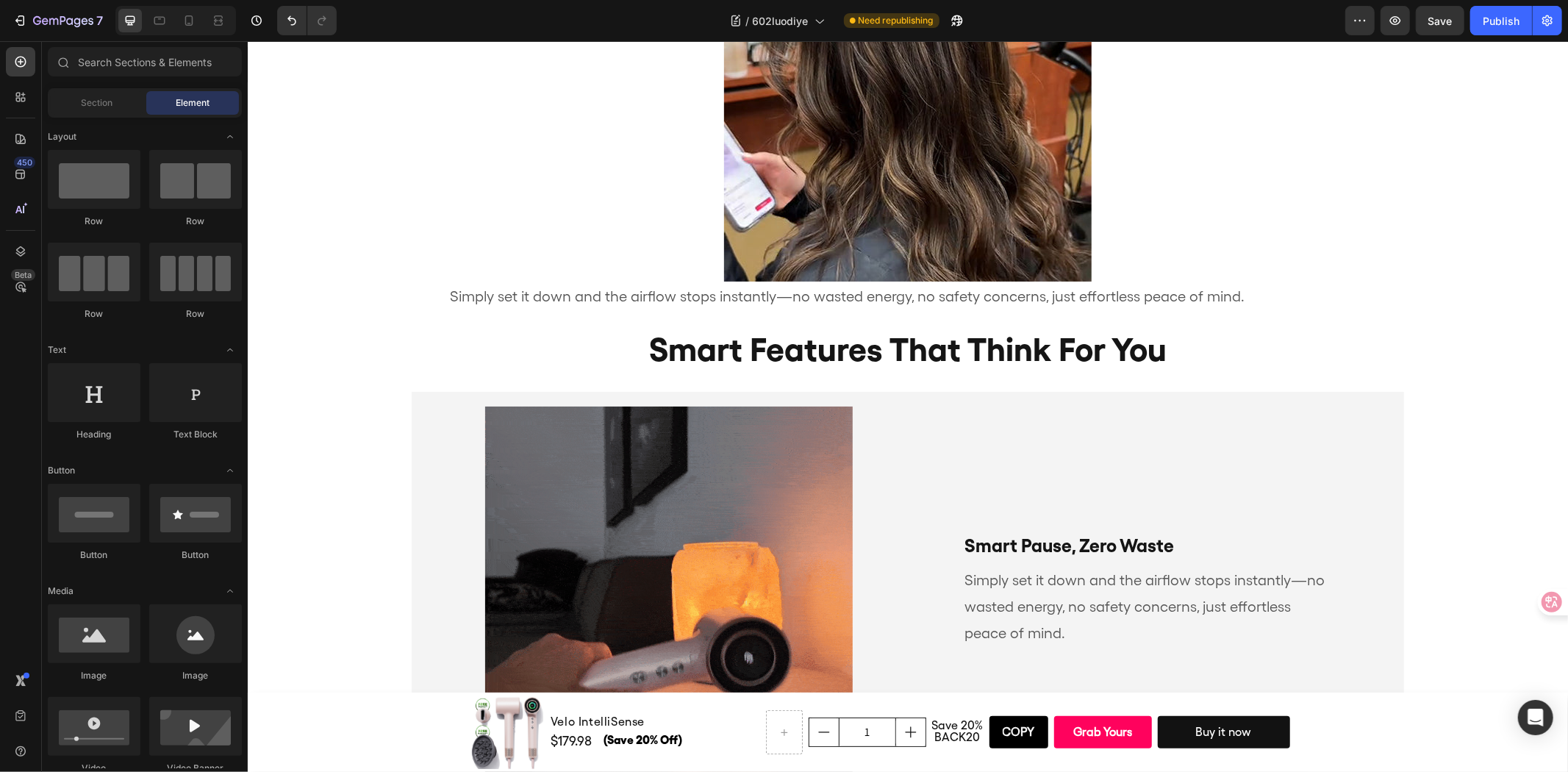
click at [525, 288] on p "Simply set it down and the airflow stops instantly—no wasted energy, no safety …" at bounding box center [888, 295] width 879 height 26
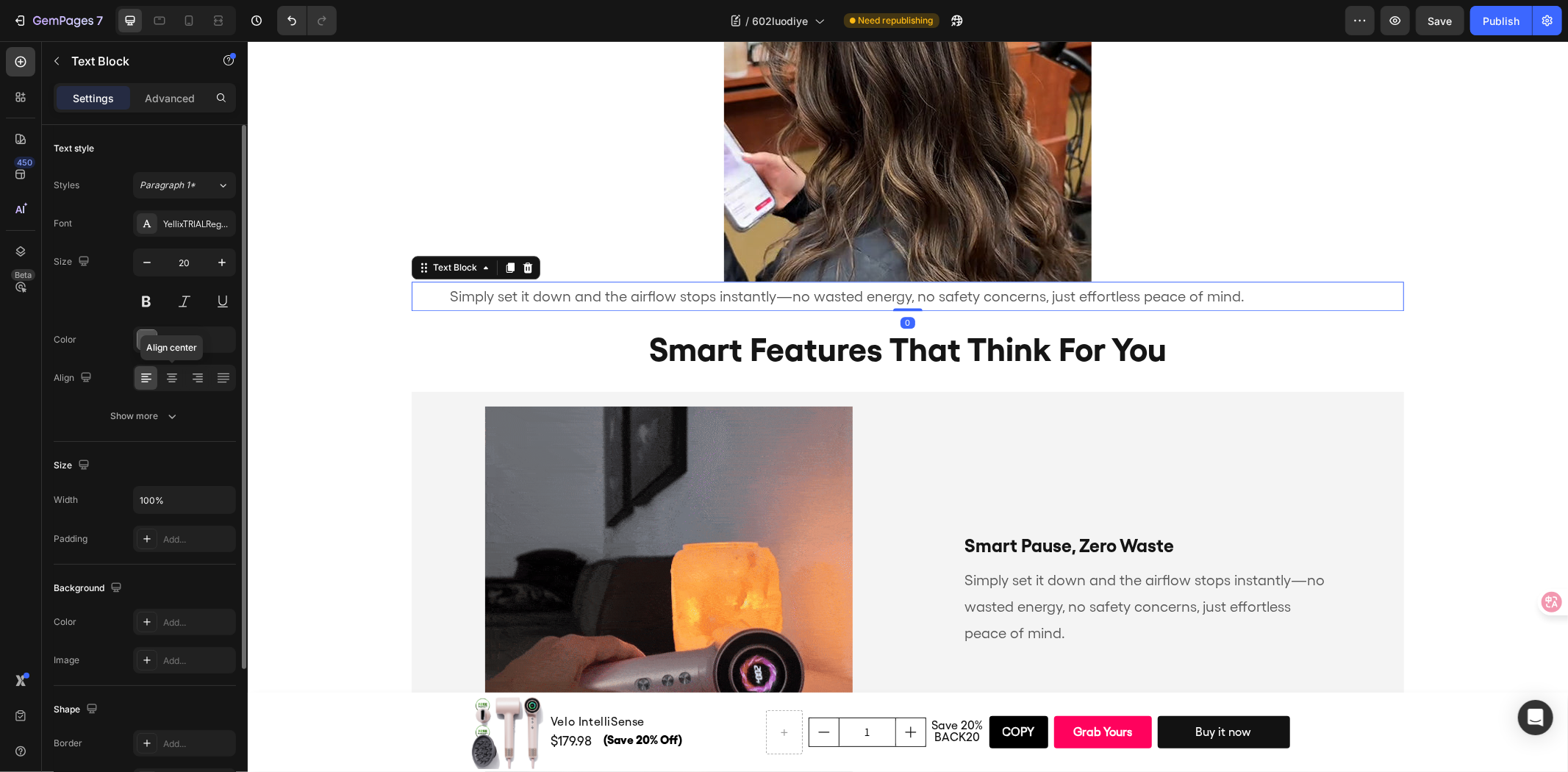
click at [160, 385] on div at bounding box center [171, 378] width 23 height 24
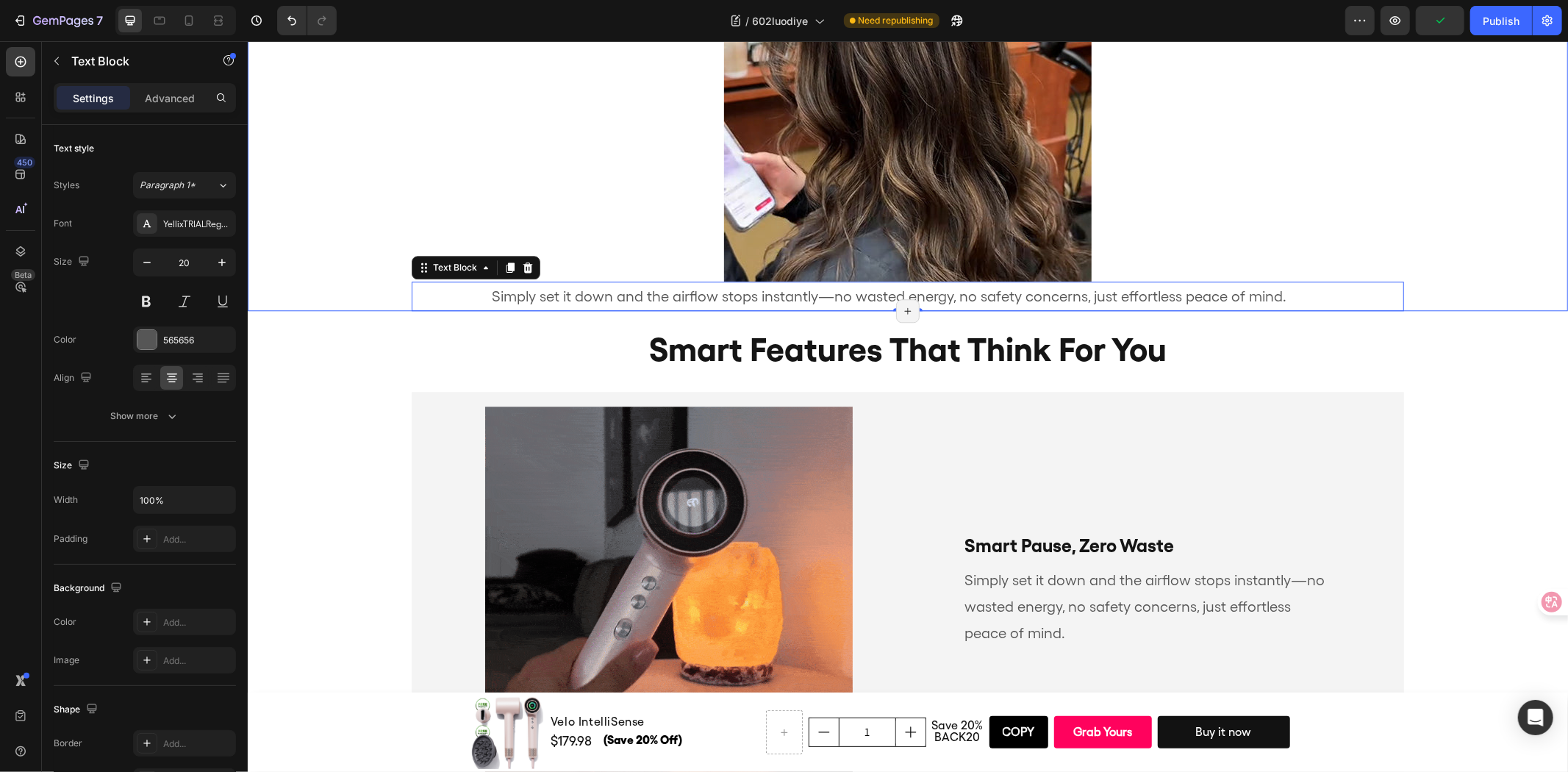
click at [325, 125] on div "smart features that think for you Heading Image Simply set it down and the airf…" at bounding box center [907, 71] width 1320 height 478
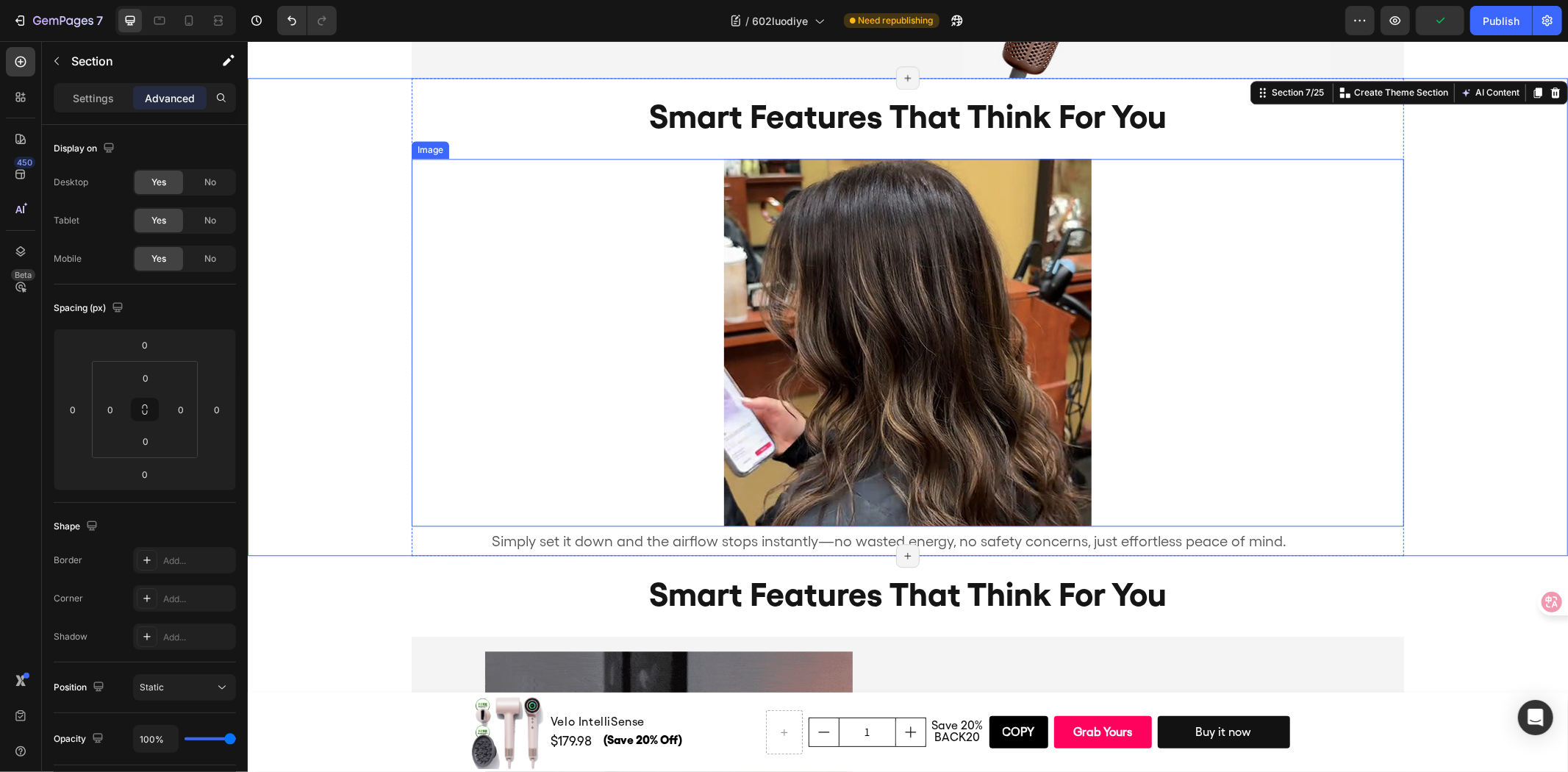
scroll to position [2833, 0]
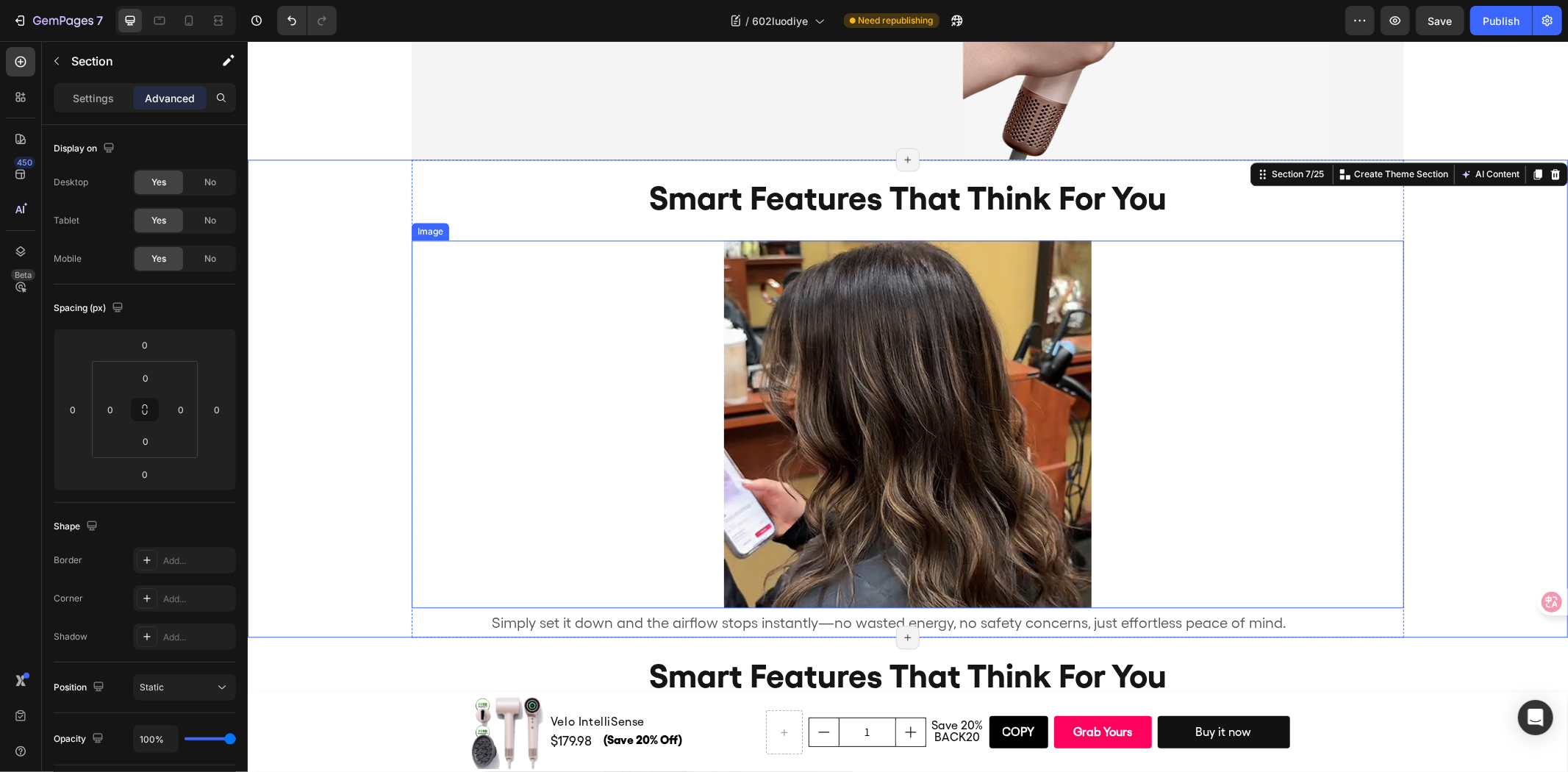
click at [425, 289] on div at bounding box center [906, 423] width 992 height 368
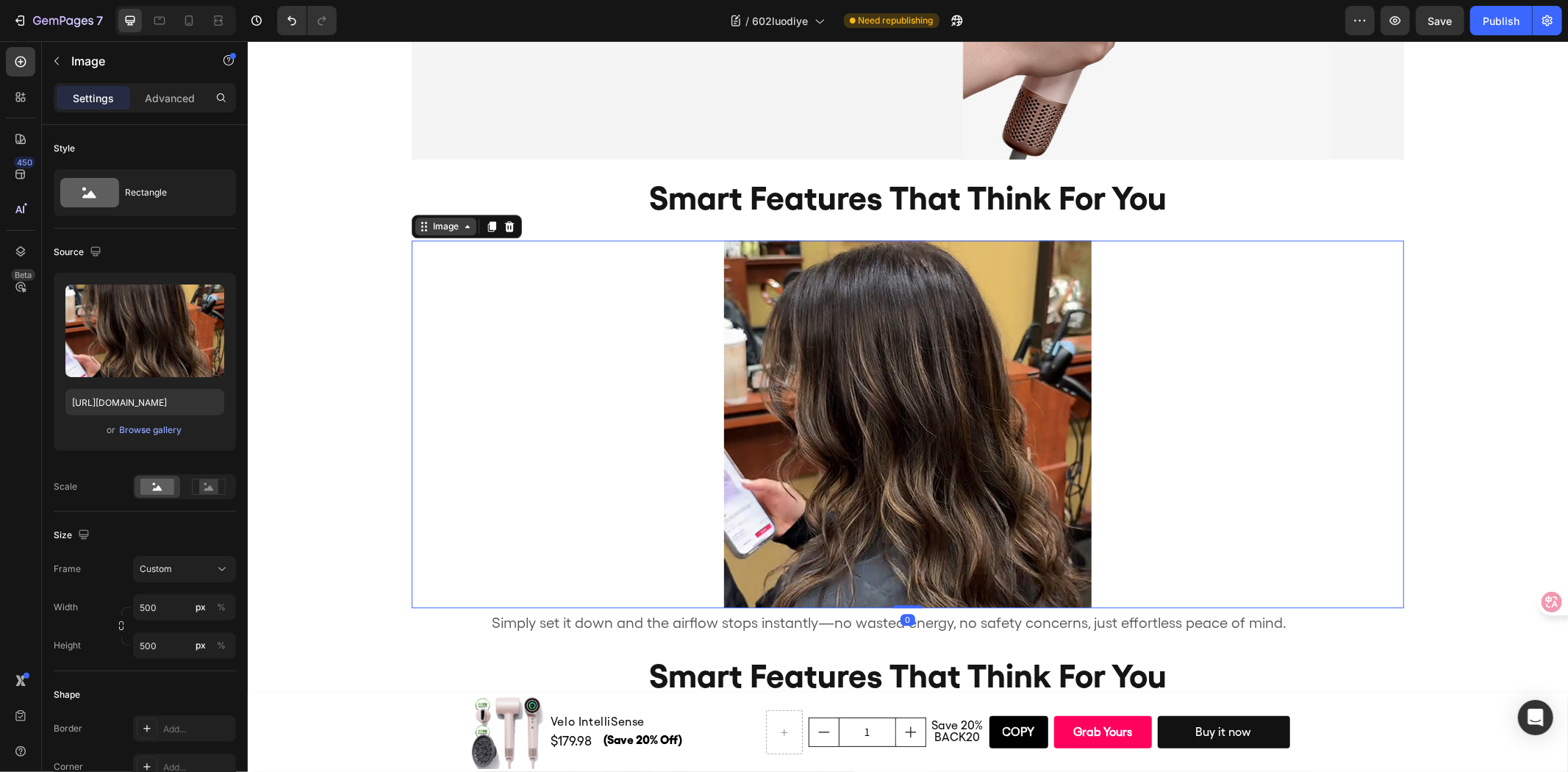
click at [436, 229] on div "Image" at bounding box center [445, 226] width 32 height 14
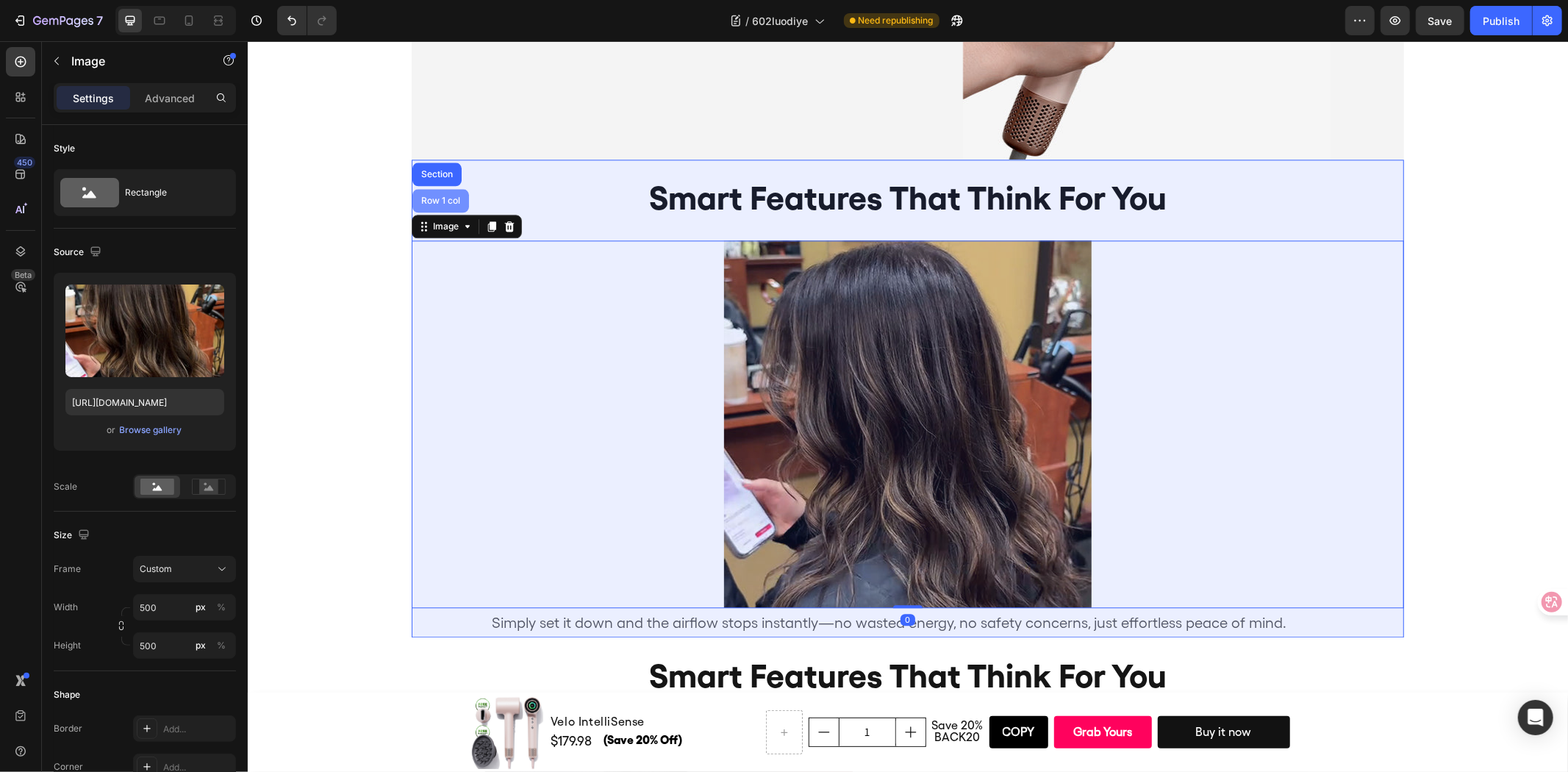
click at [444, 200] on div "Row 1 col" at bounding box center [440, 199] width 45 height 9
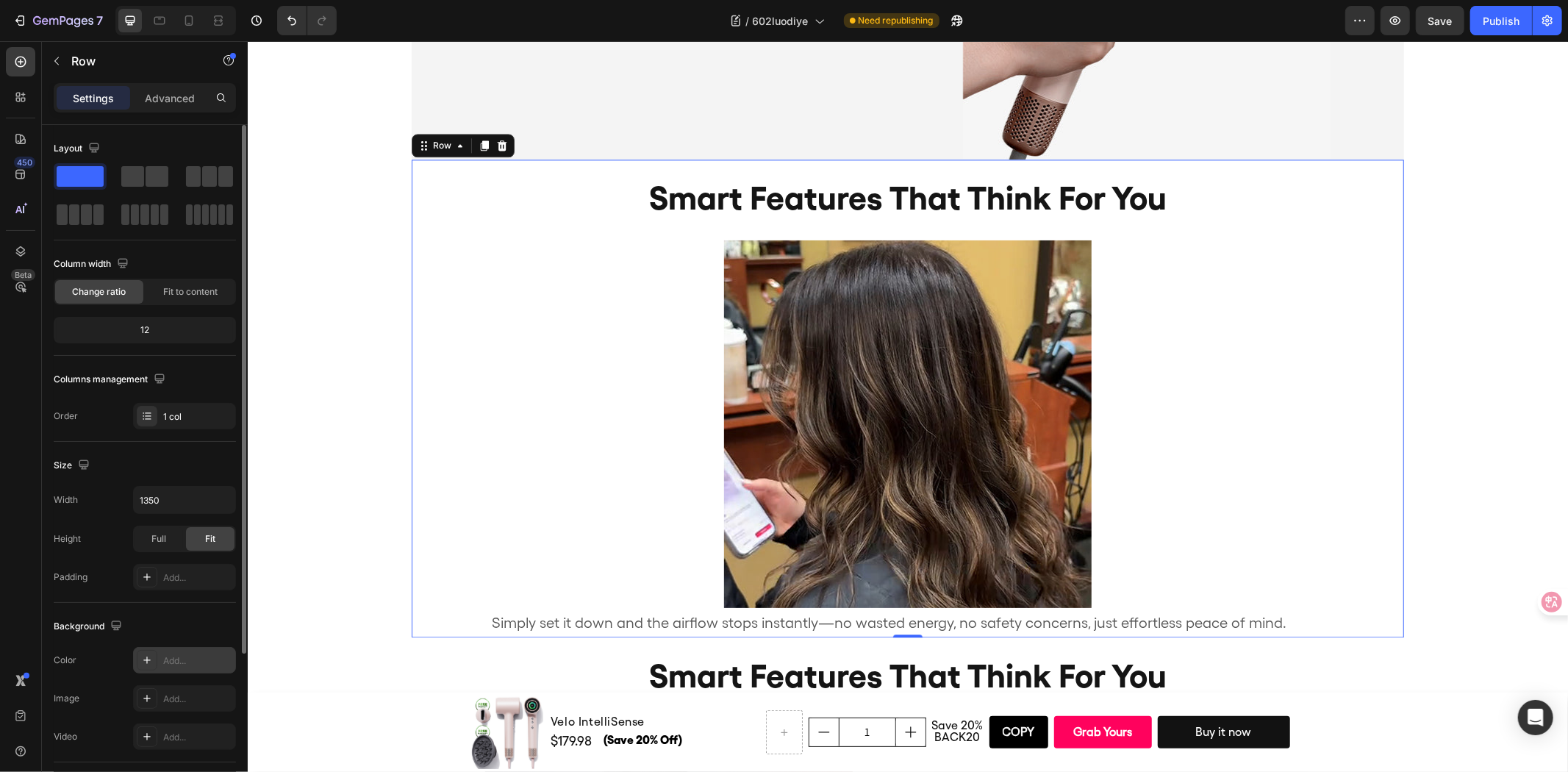
click at [193, 653] on div "Add..." at bounding box center [184, 660] width 103 height 26
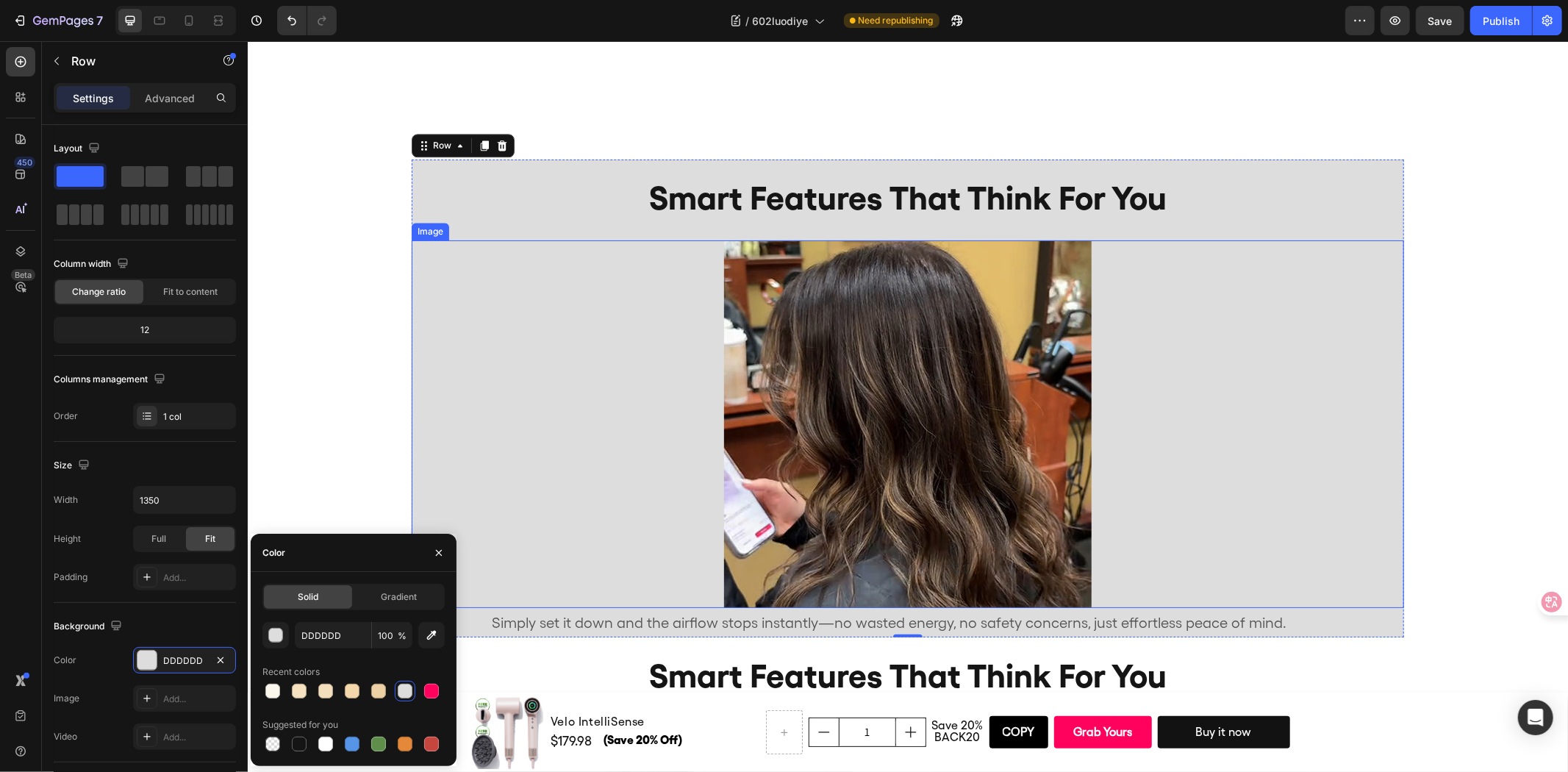
scroll to position [3241, 0]
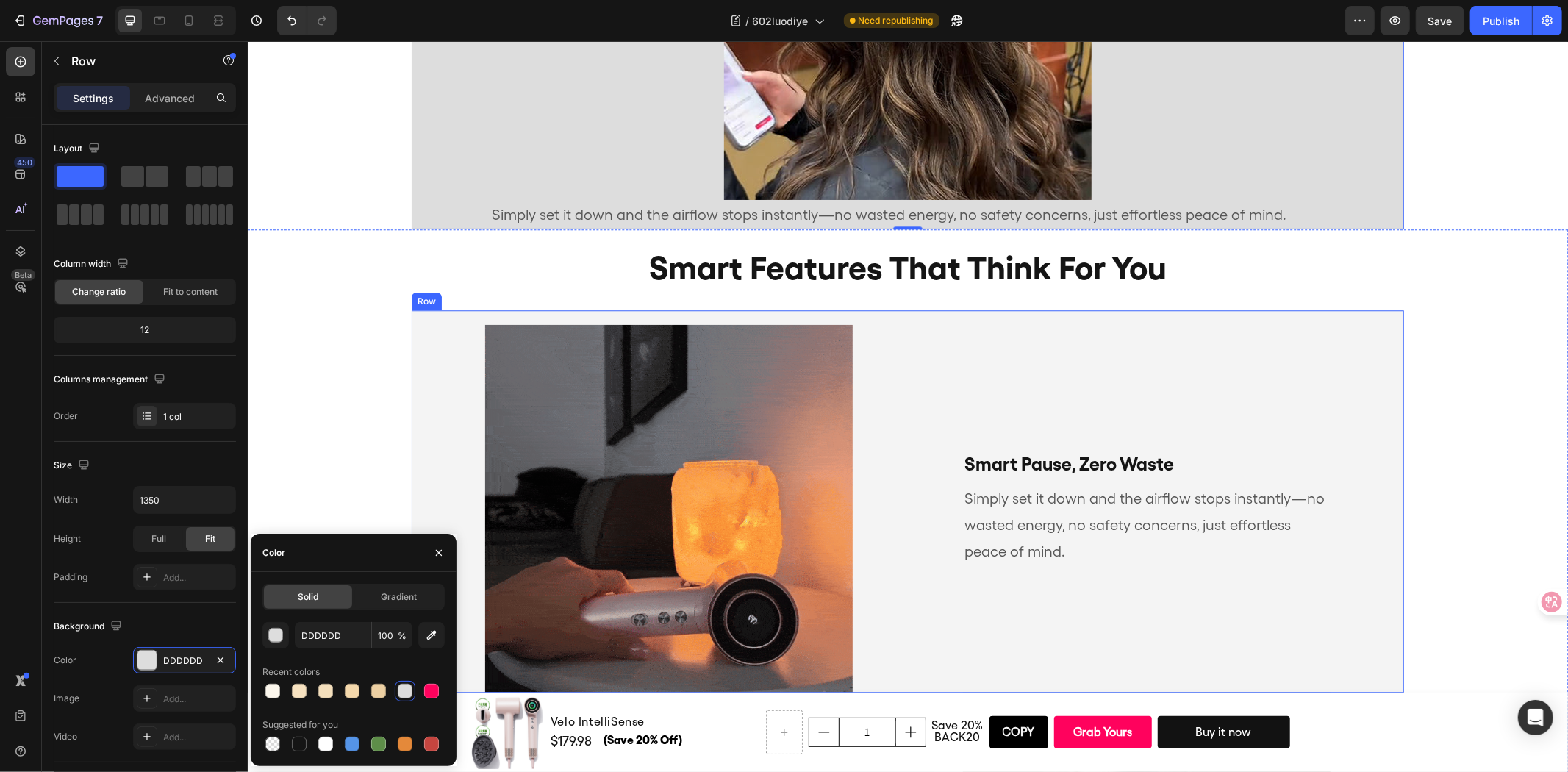
click at [1044, 321] on div "Smart Pause, Zero Waste Text Block Simply set it down and the airflow stops ins…" at bounding box center [906, 500] width 992 height 382
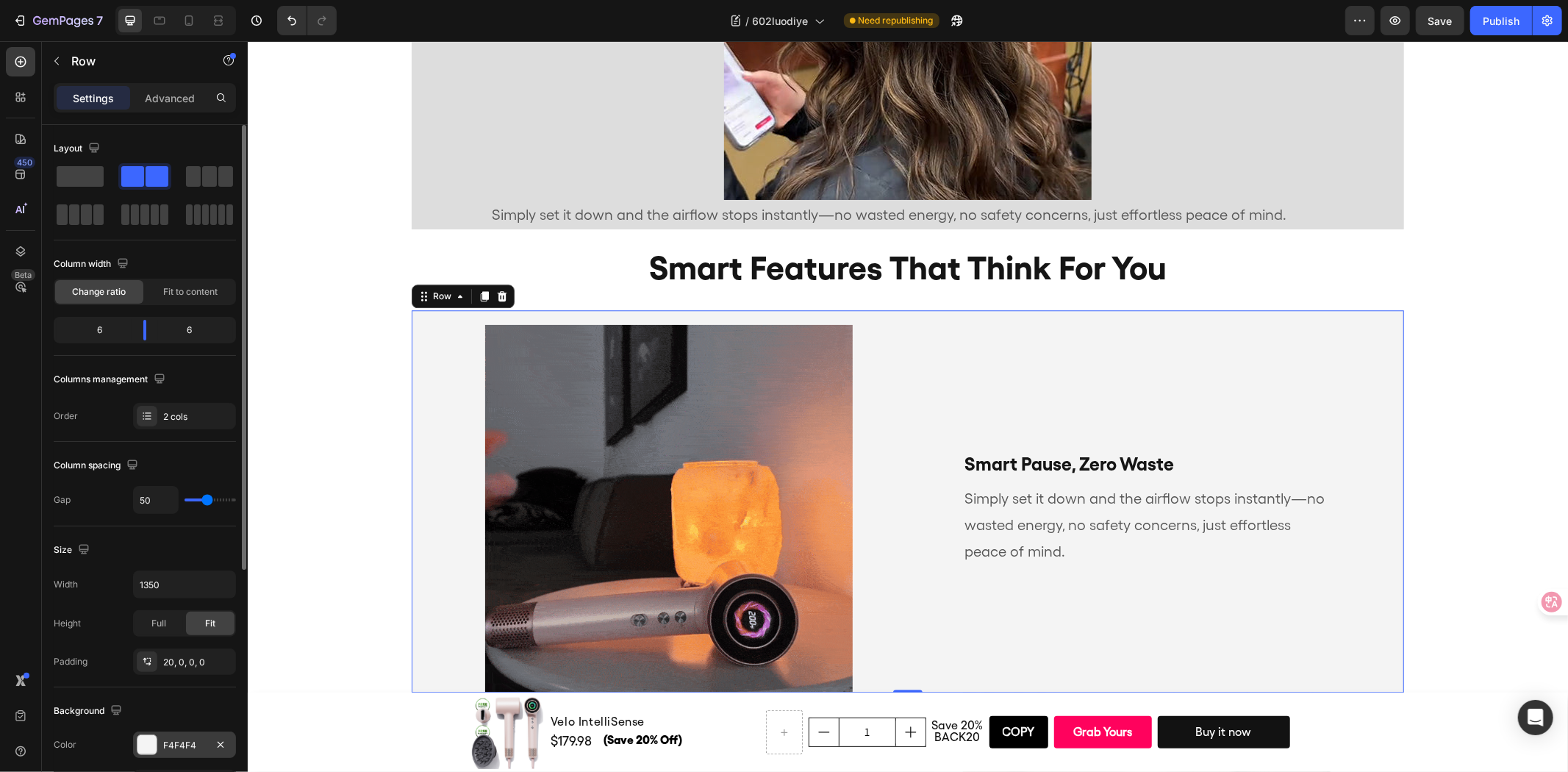
click at [187, 740] on div "F4F4F4" at bounding box center [184, 746] width 42 height 14
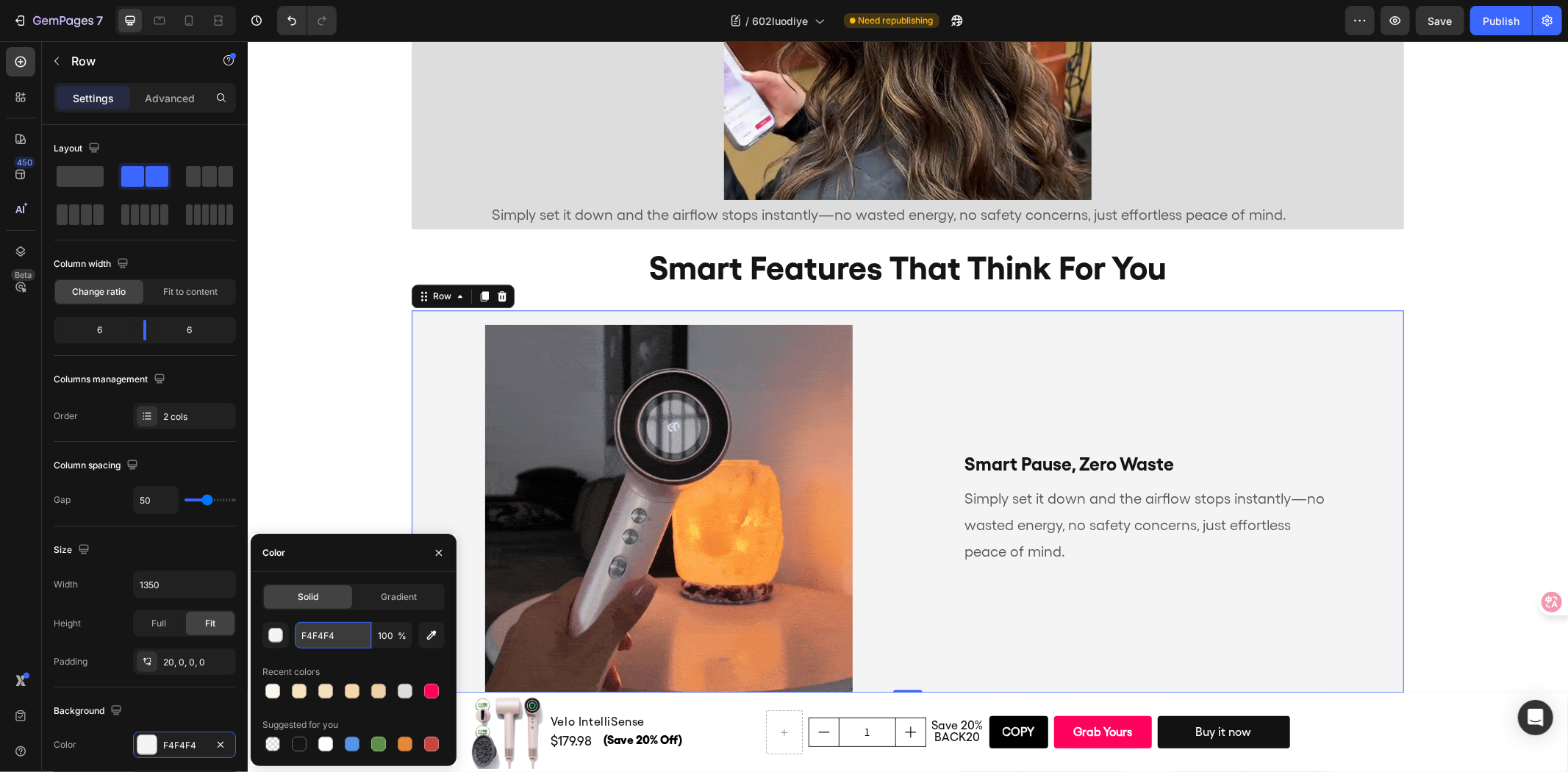
click at [338, 644] on input "F4F4F4" at bounding box center [333, 635] width 77 height 26
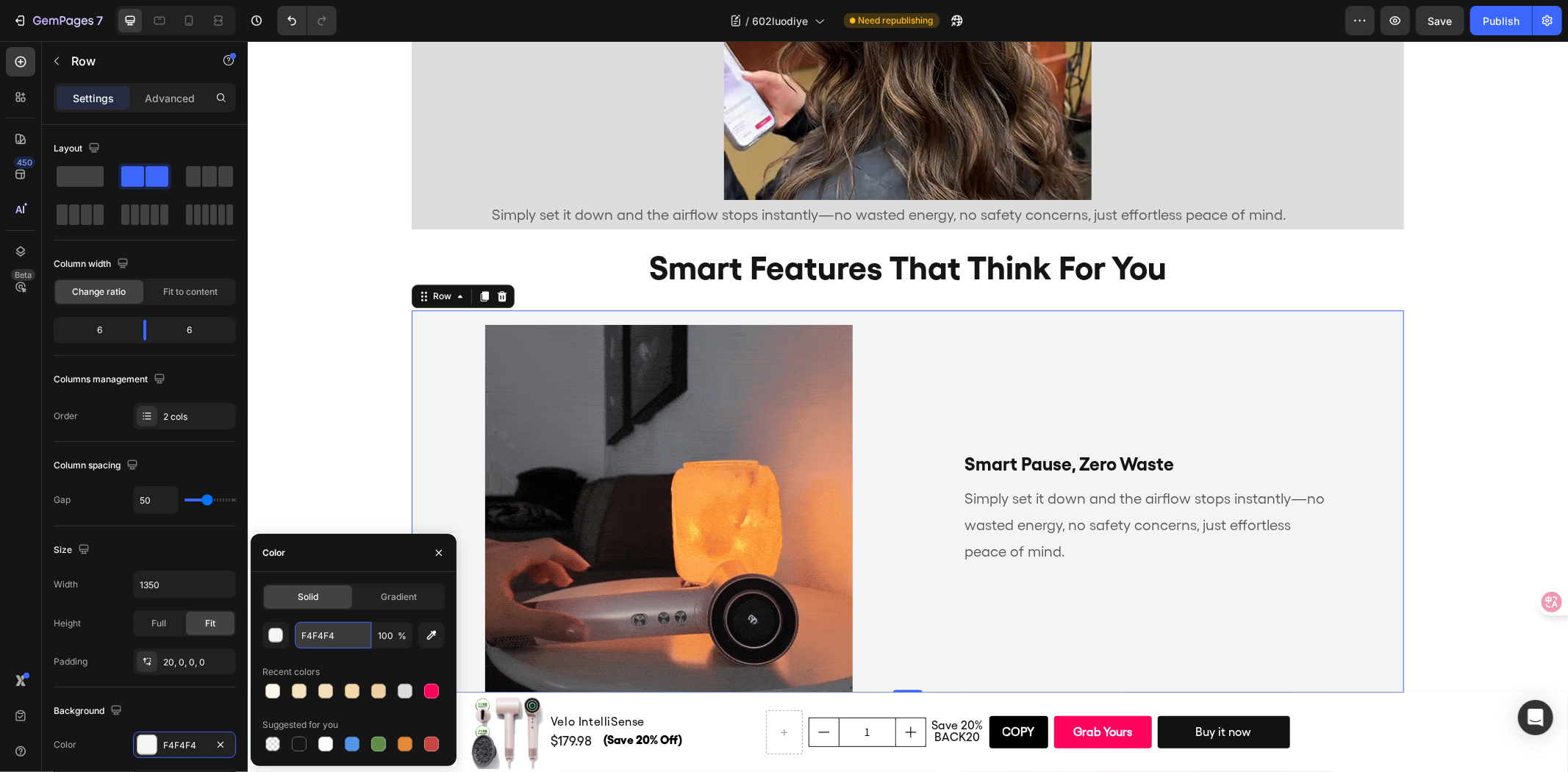
click at [338, 644] on input "F4F4F4" at bounding box center [333, 635] width 77 height 26
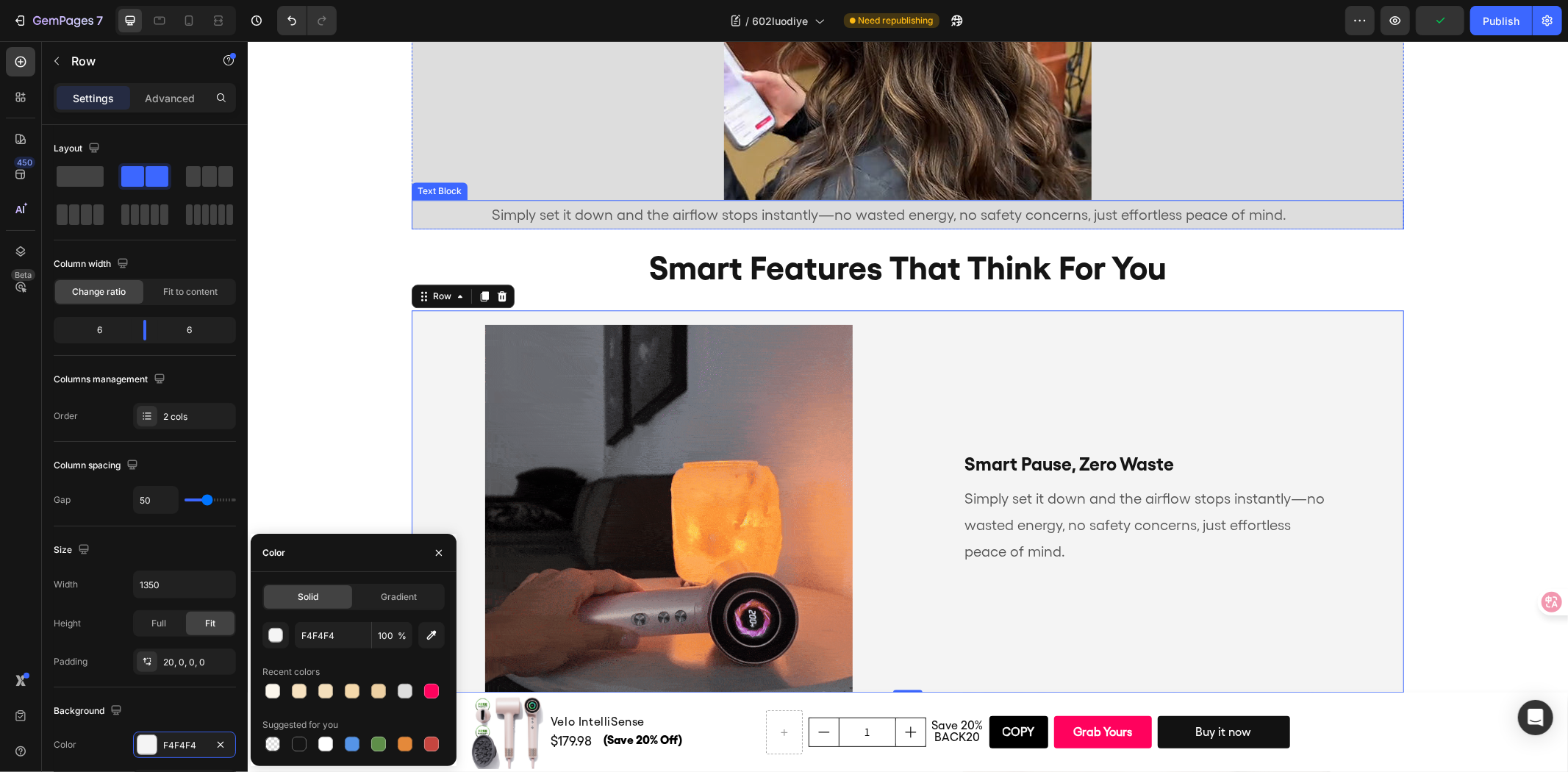
click at [438, 203] on div "Simply set it down and the airflow stops instantly—no wasted energy, no safety …" at bounding box center [906, 214] width 992 height 30
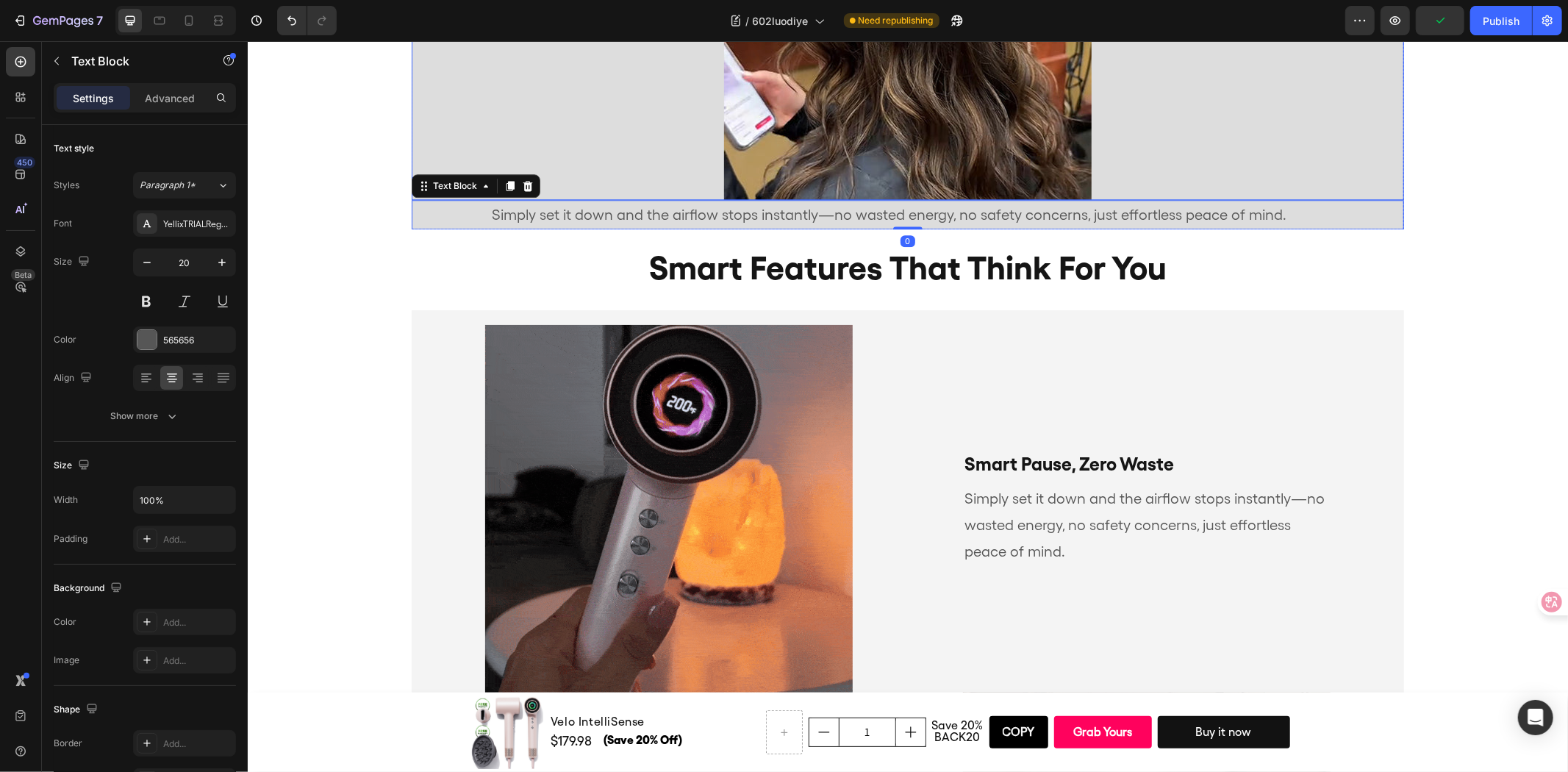
click at [479, 150] on div at bounding box center [906, 15] width 992 height 368
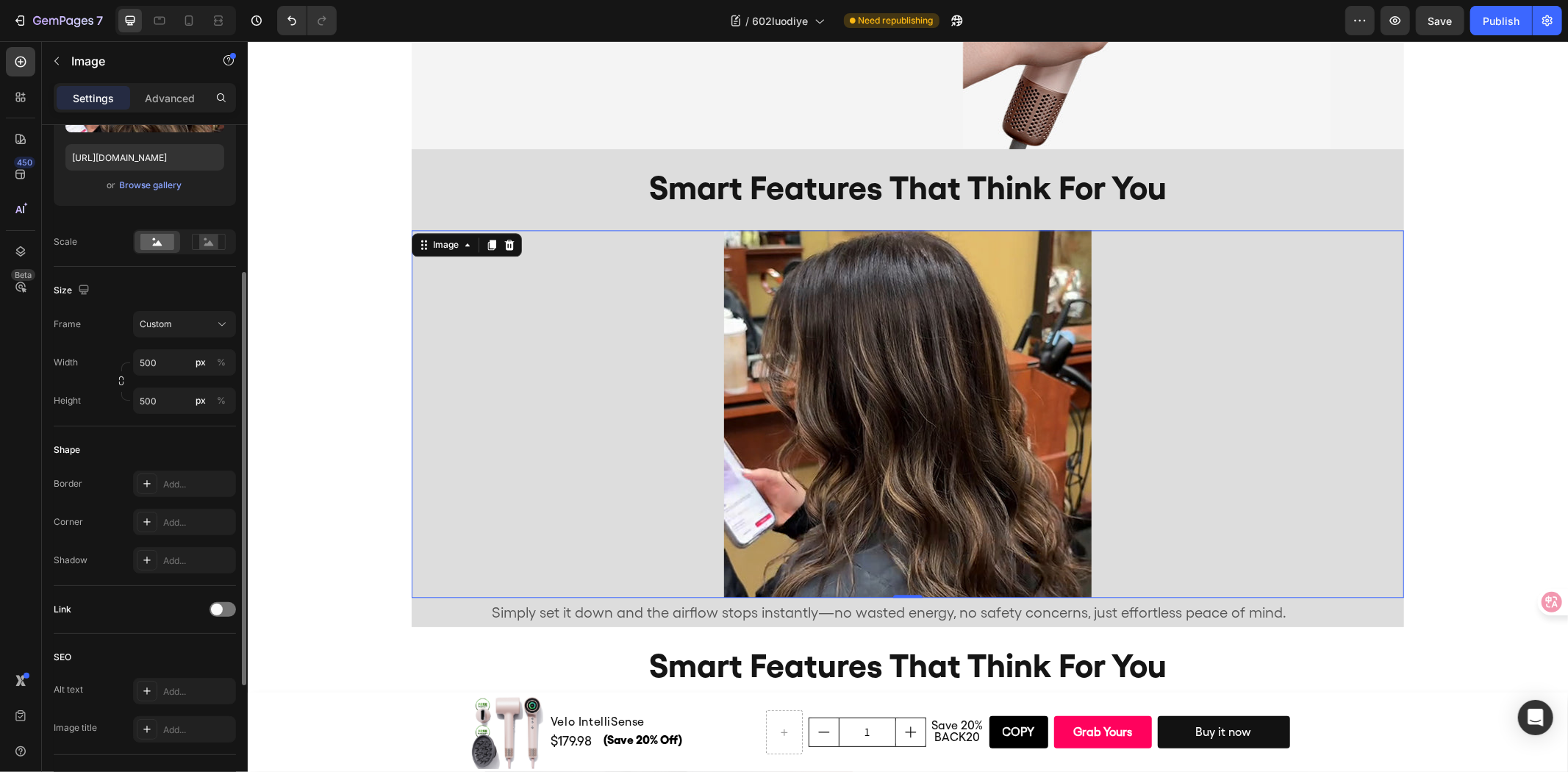
scroll to position [2833, 0]
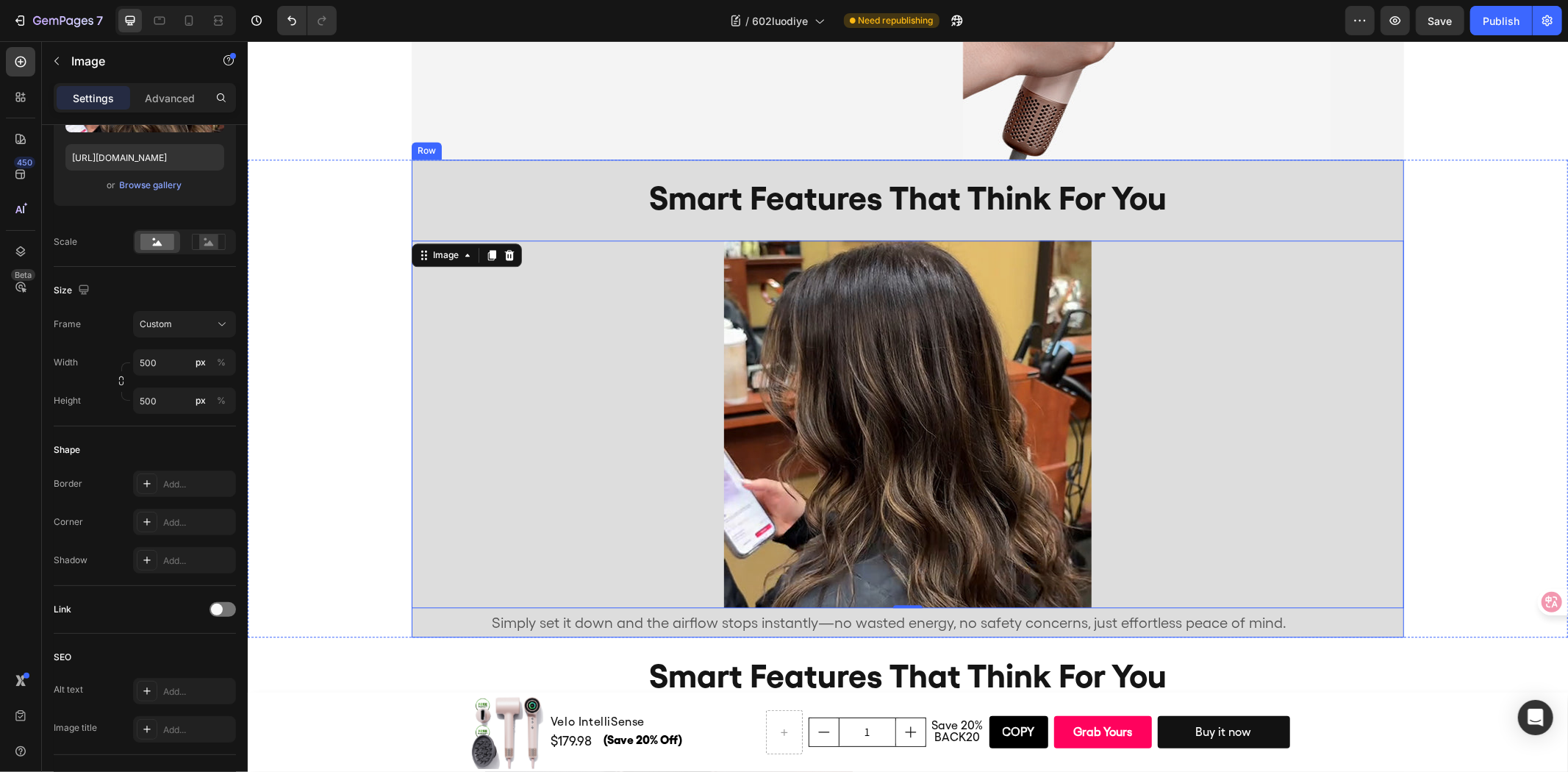
click at [477, 160] on div "smart features that think for you Heading Image 0 Simply set it down and the ai…" at bounding box center [906, 397] width 992 height 478
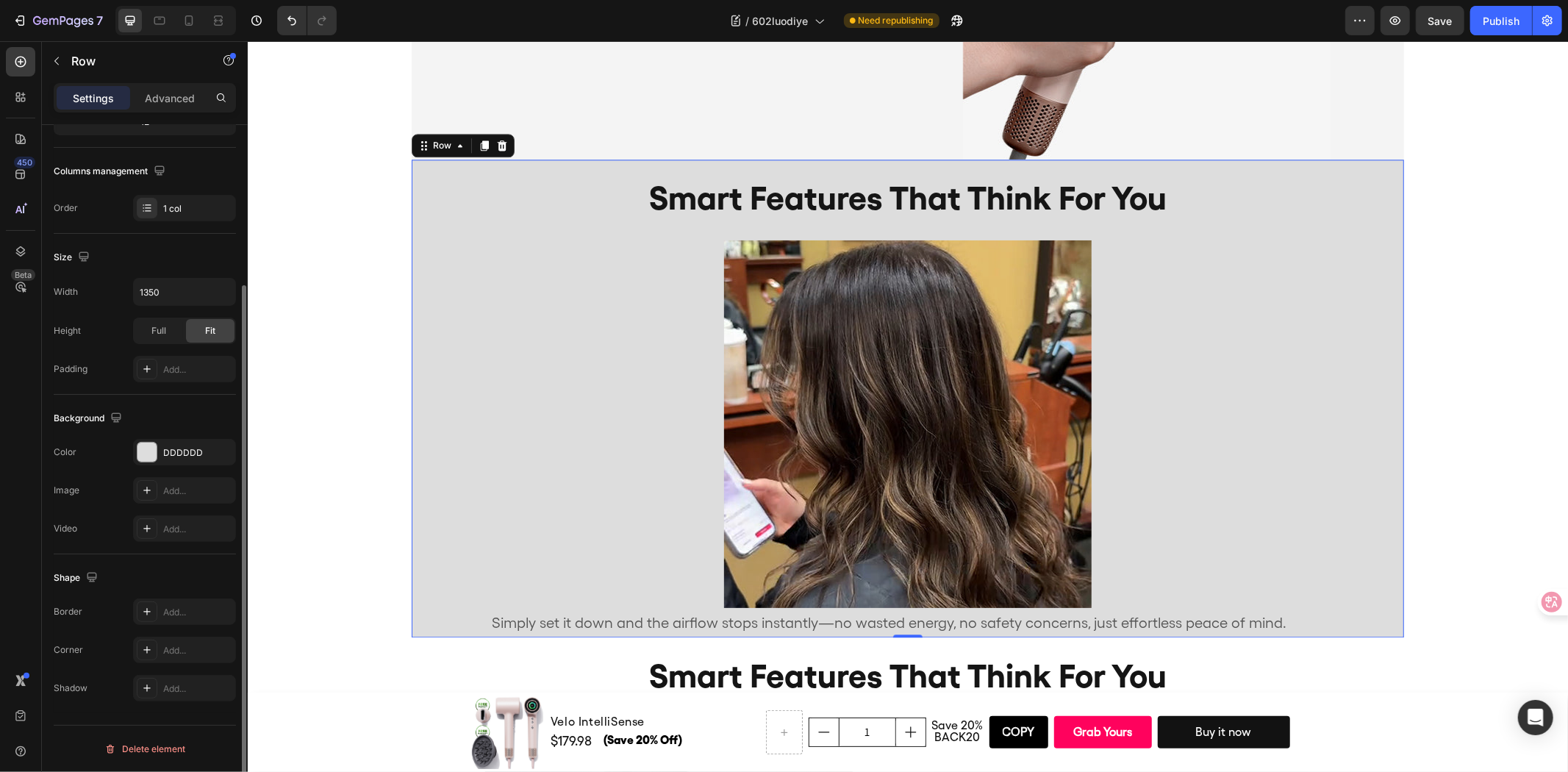
scroll to position [0, 0]
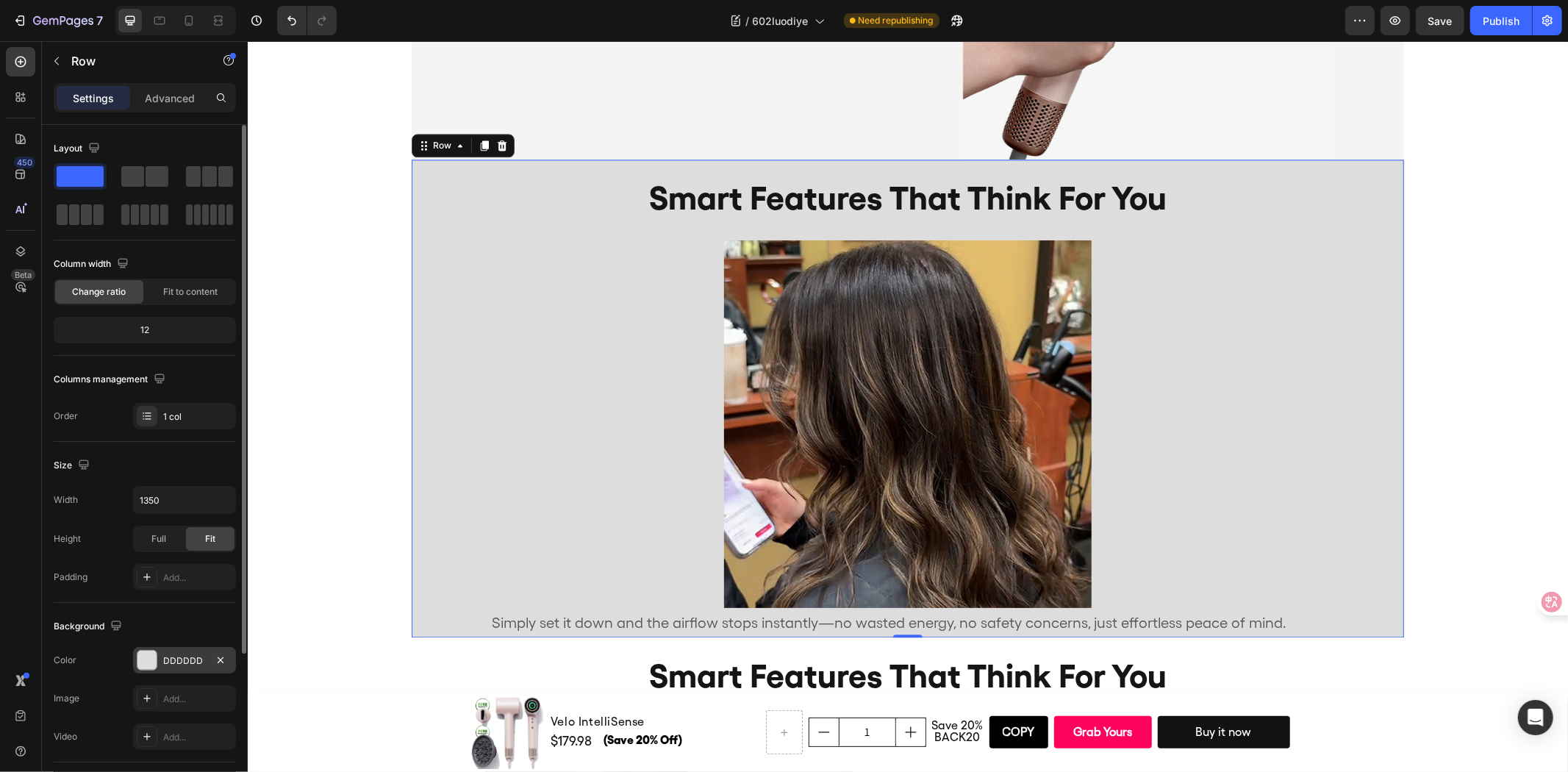
click at [186, 662] on div "DDDDDD" at bounding box center [184, 661] width 42 height 14
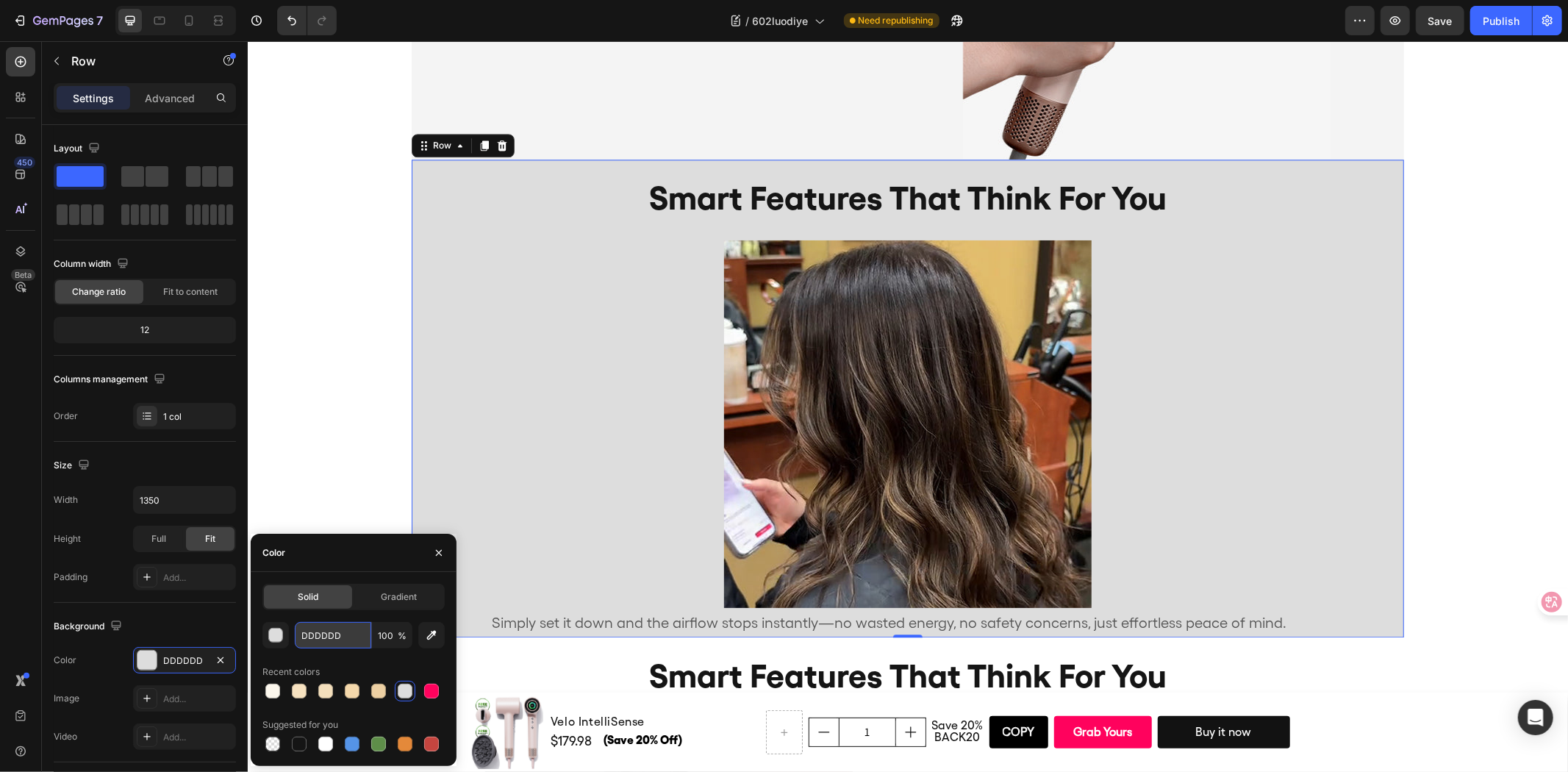
click at [334, 637] on input "DDDDDD" at bounding box center [333, 635] width 77 height 26
paste input "F4F4F4"
type input "F4F4F4"
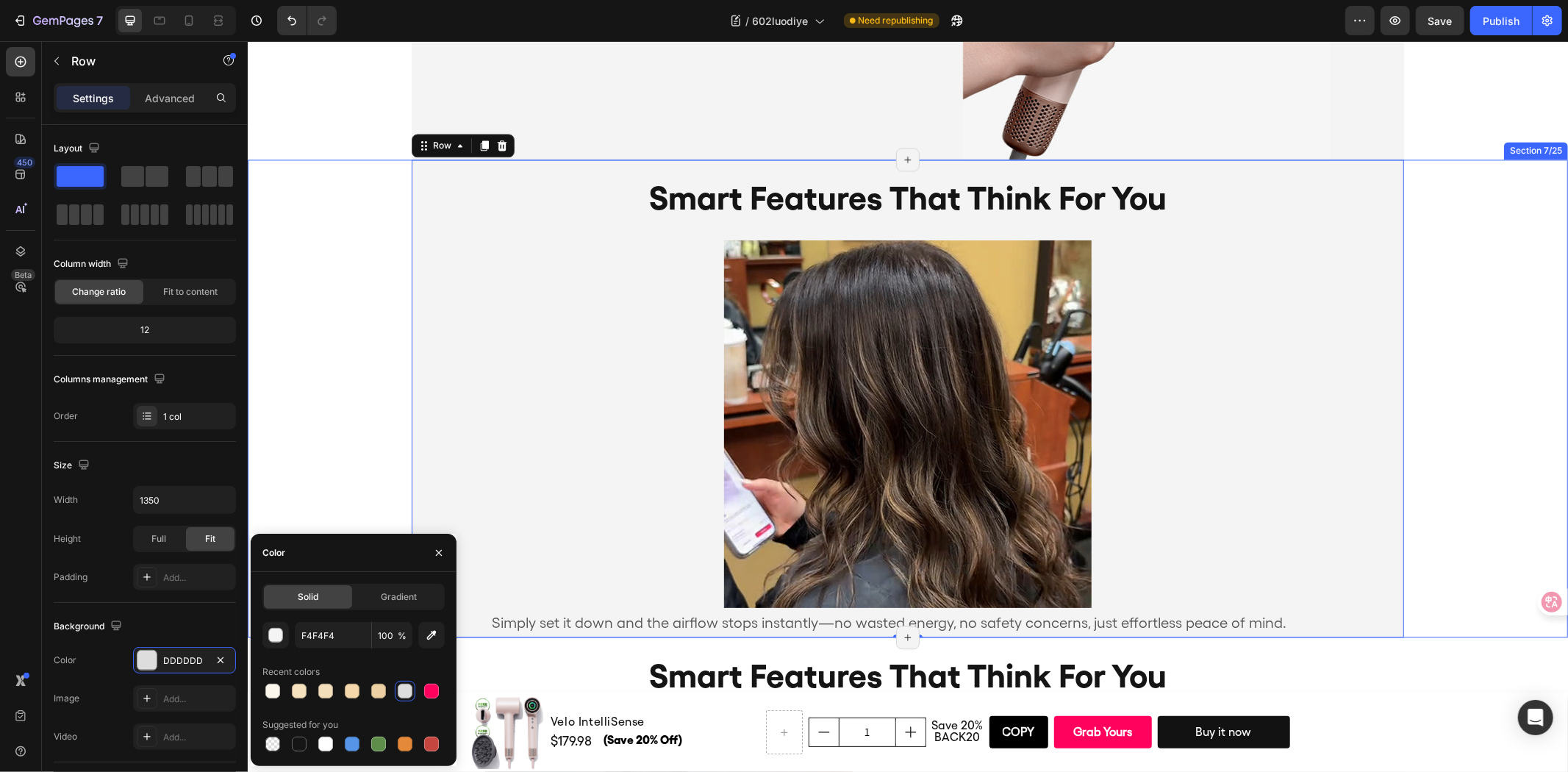
click at [281, 435] on div "smart features that think for you Heading Image Simply set it down and the airf…" at bounding box center [907, 397] width 1320 height 478
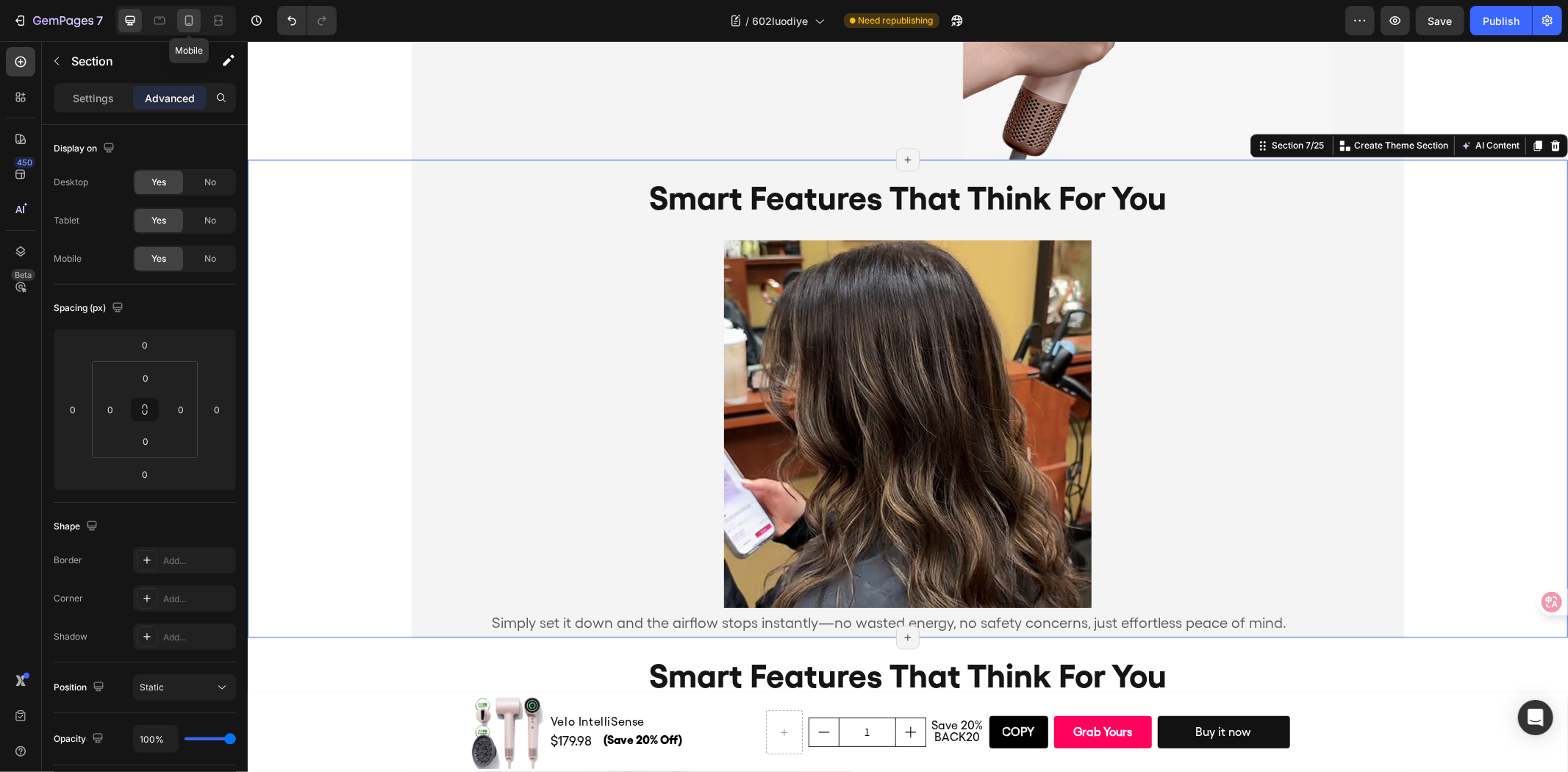
click at [185, 18] on icon at bounding box center [189, 20] width 8 height 10
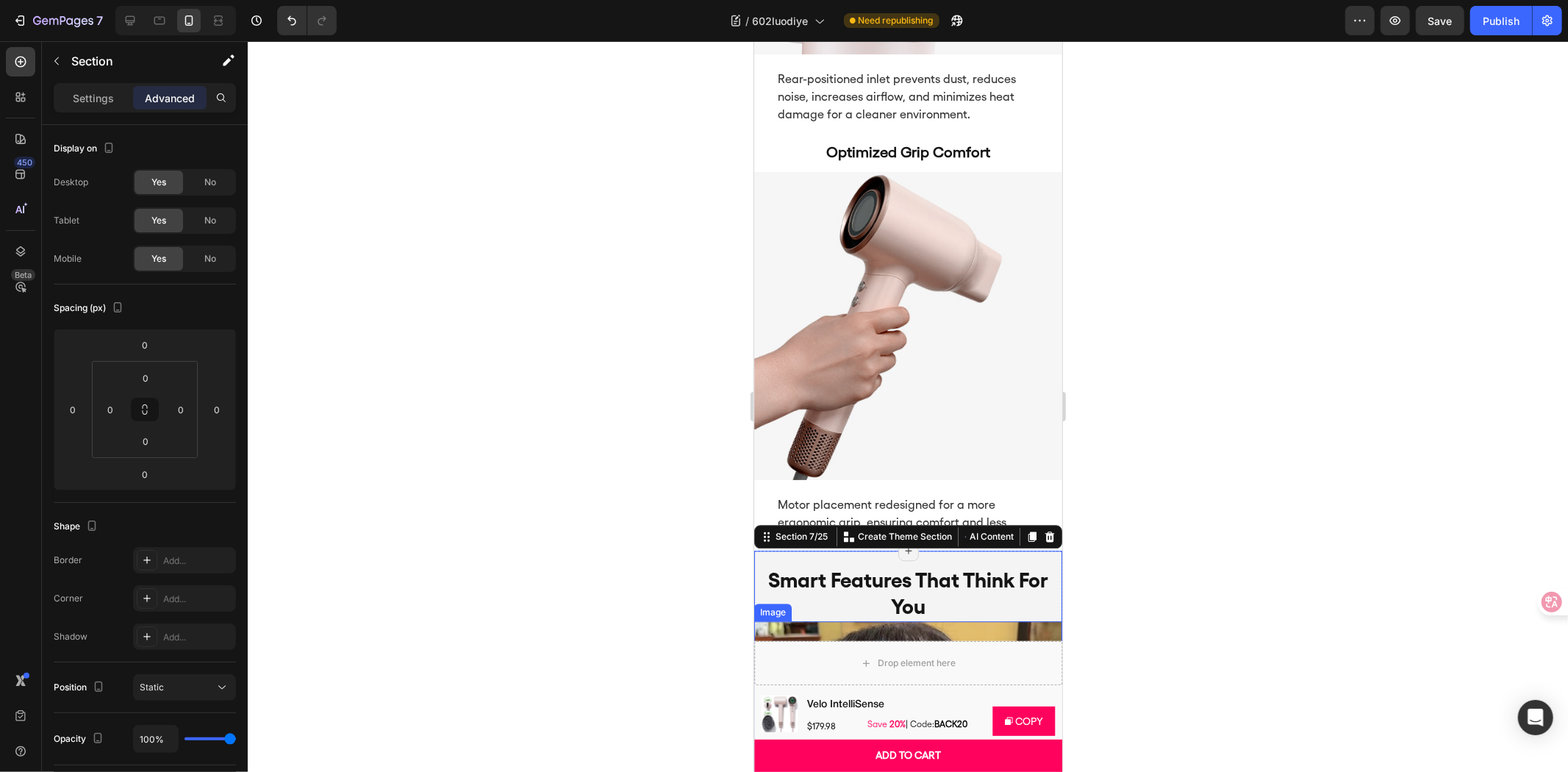
scroll to position [3354, 0]
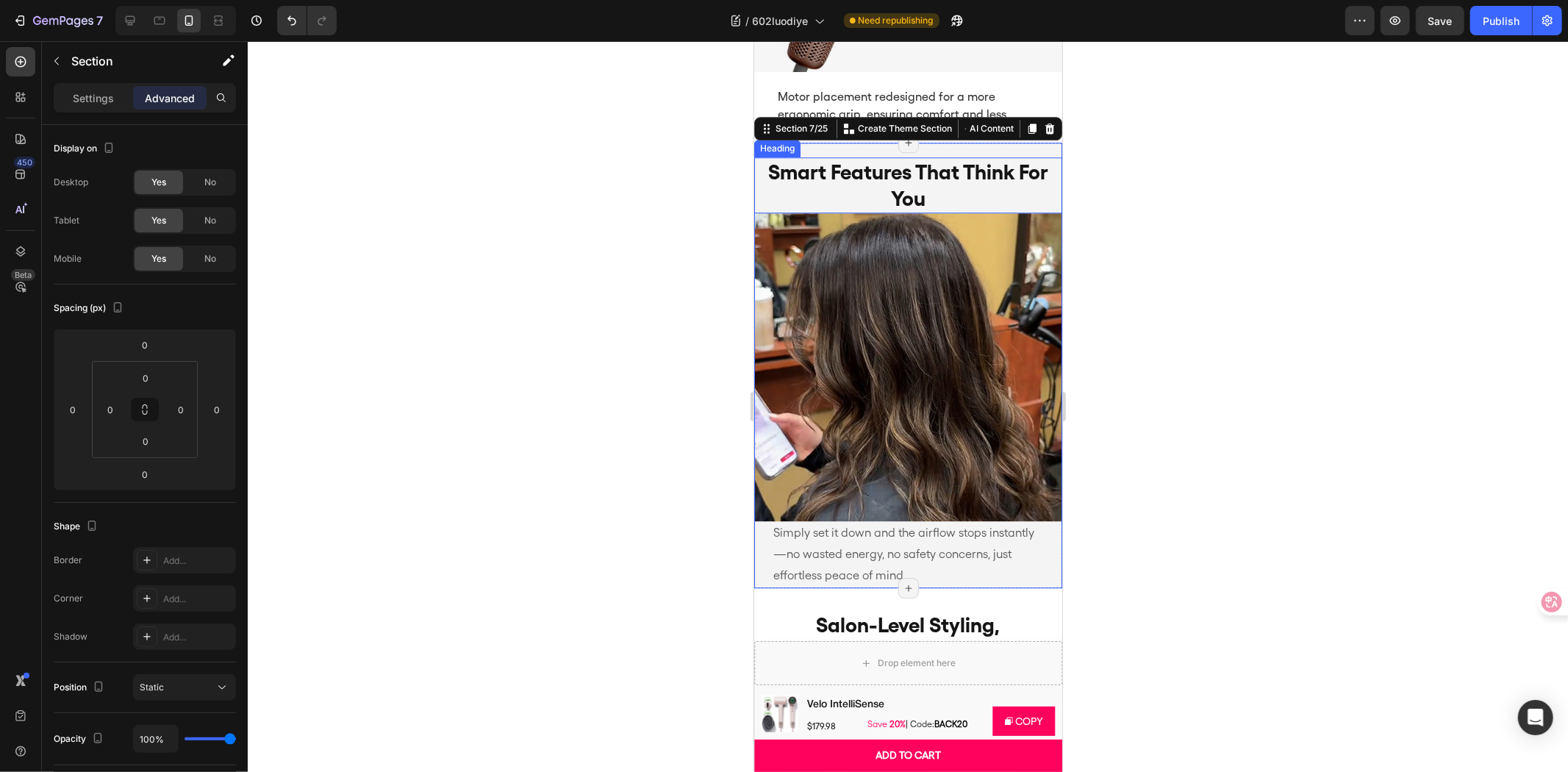
click at [940, 156] on h2 "smart features that think for you" at bounding box center [907, 184] width 308 height 57
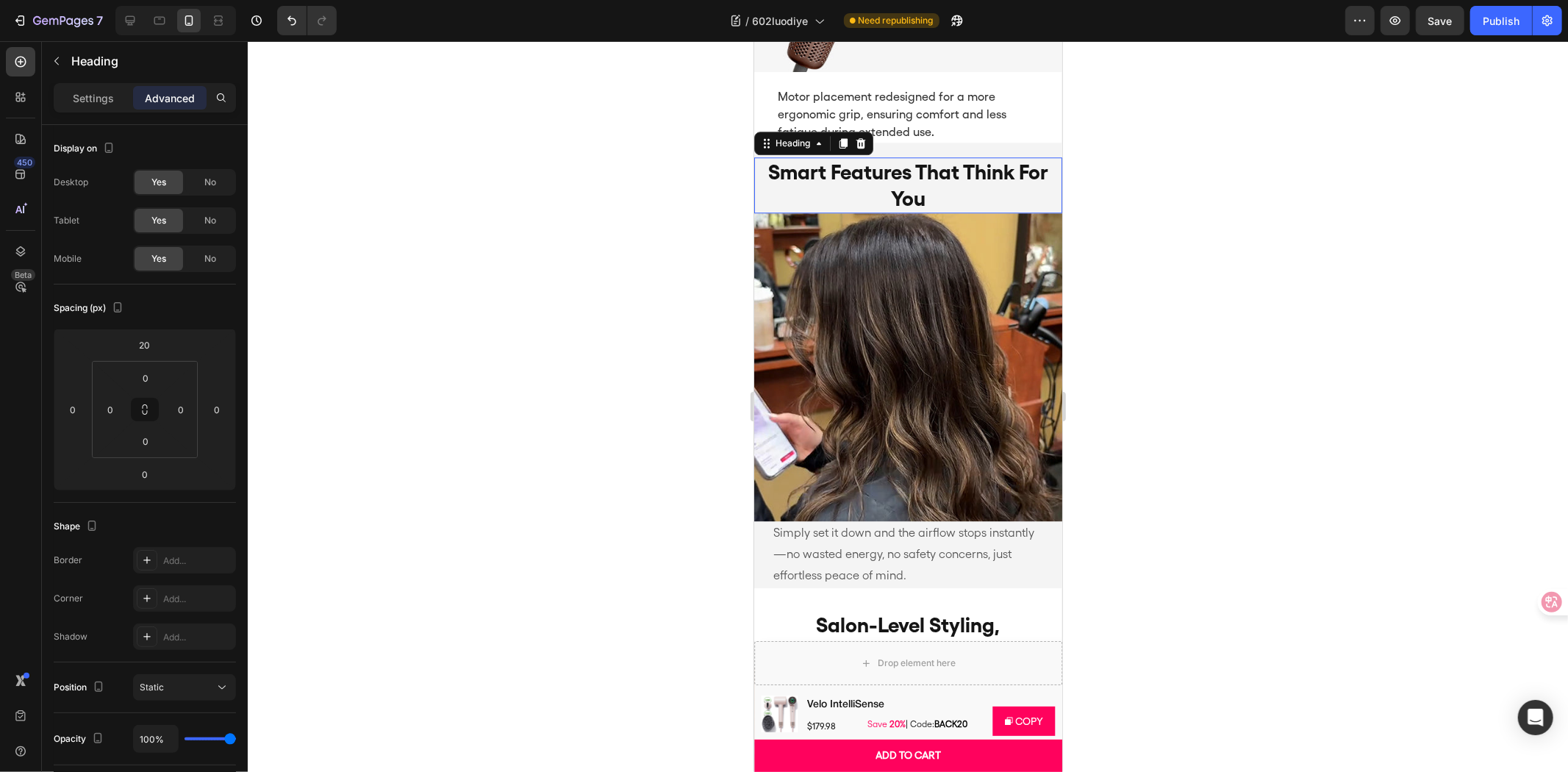
click at [940, 158] on p "smart features that think for you" at bounding box center [907, 184] width 305 height 53
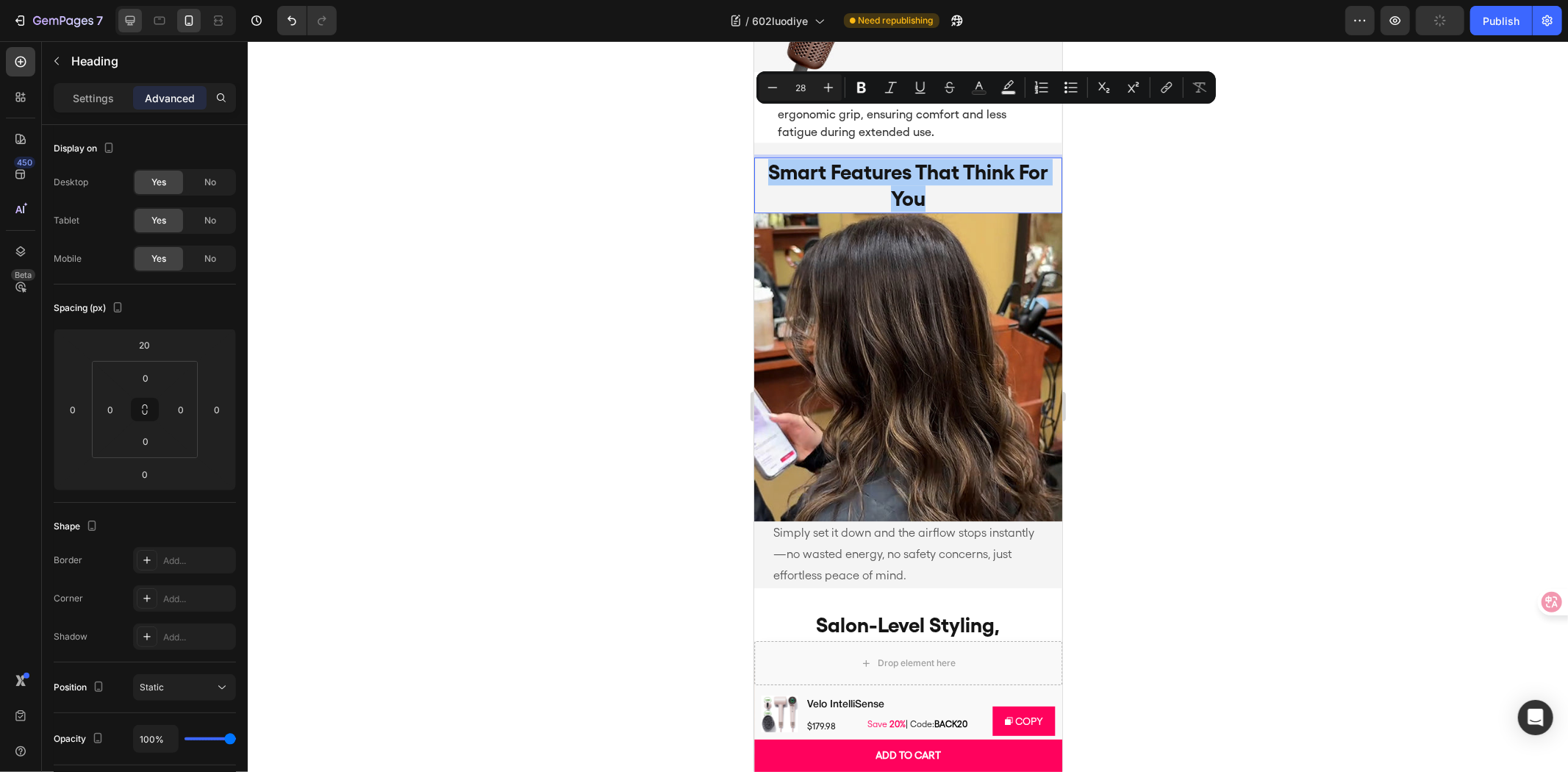
click at [133, 20] on icon at bounding box center [131, 21] width 10 height 10
type input "10"
type input "15"
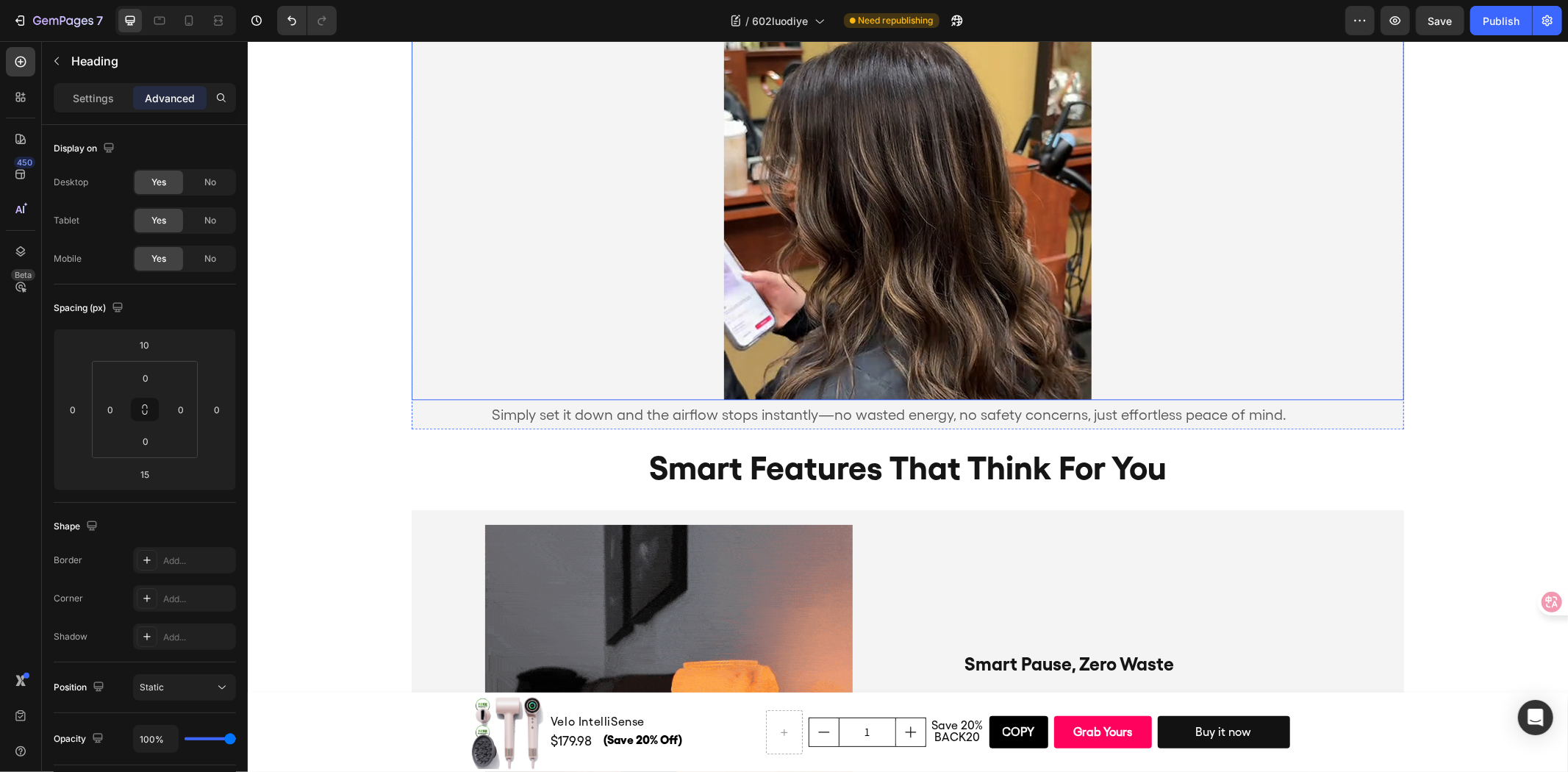
scroll to position [2550, 0]
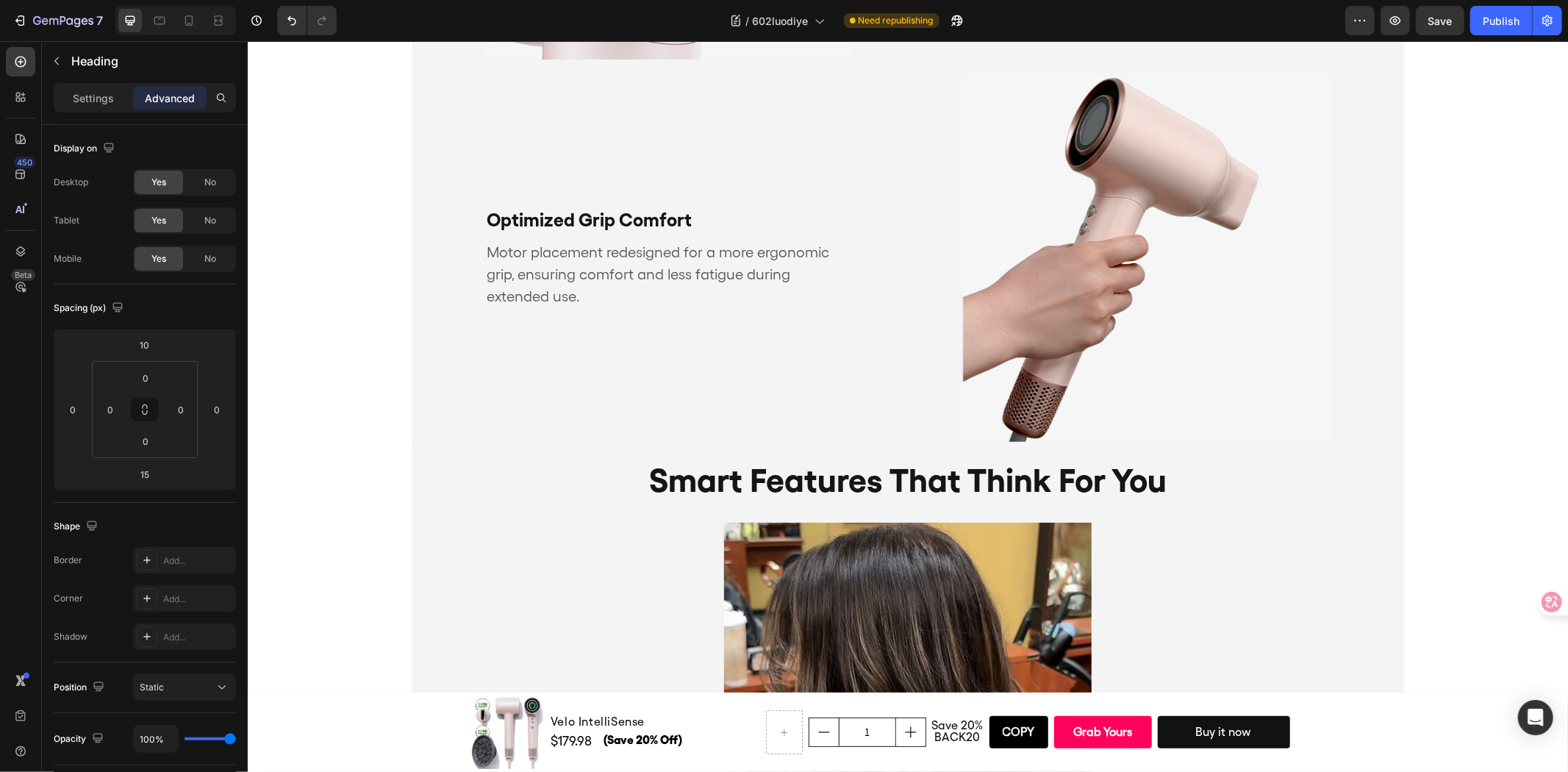
click at [835, 487] on h2 "smart features that think for you" at bounding box center [906, 479] width 992 height 62
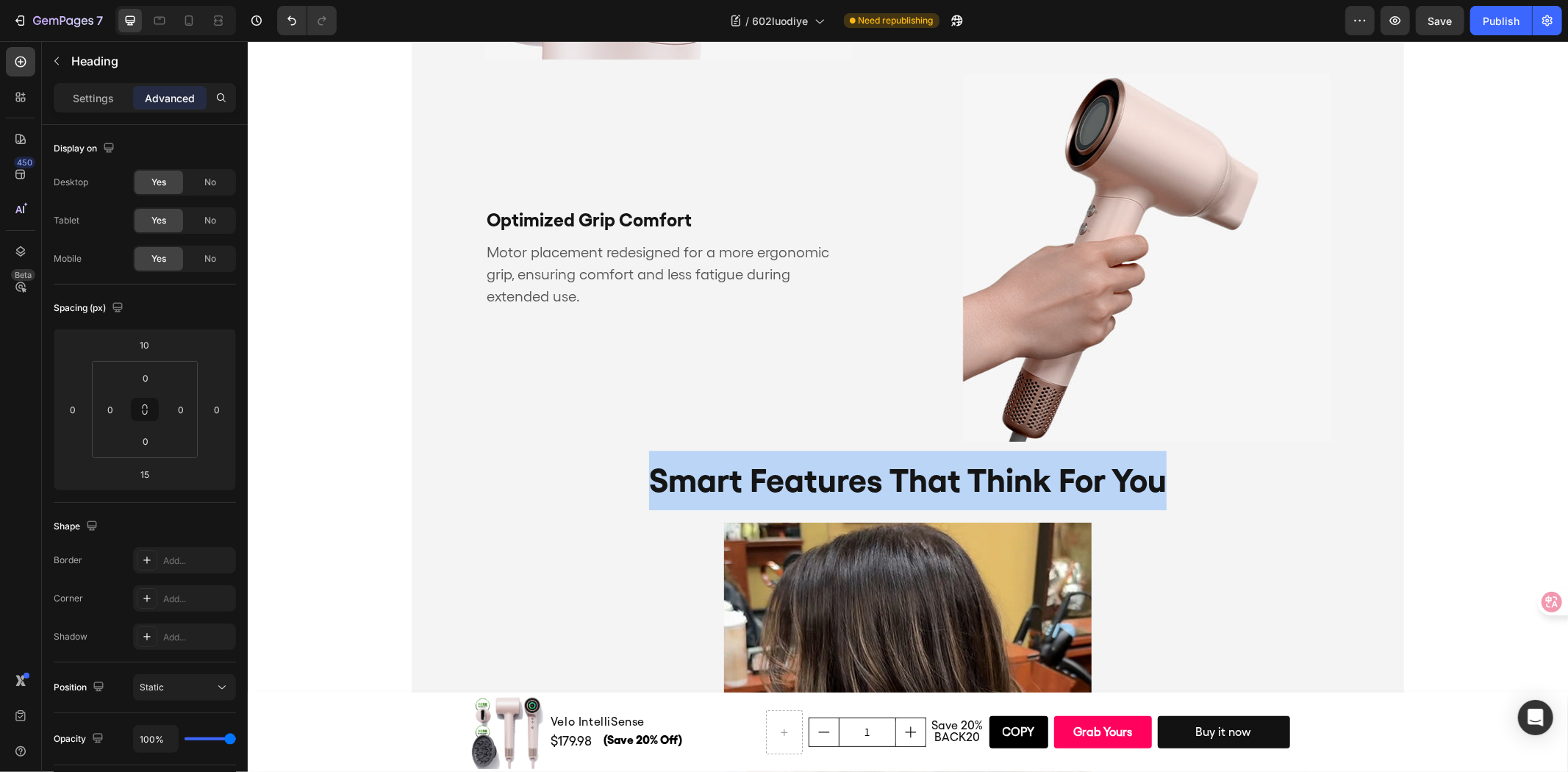
click at [835, 487] on p "smart features that think for you" at bounding box center [906, 479] width 989 height 60
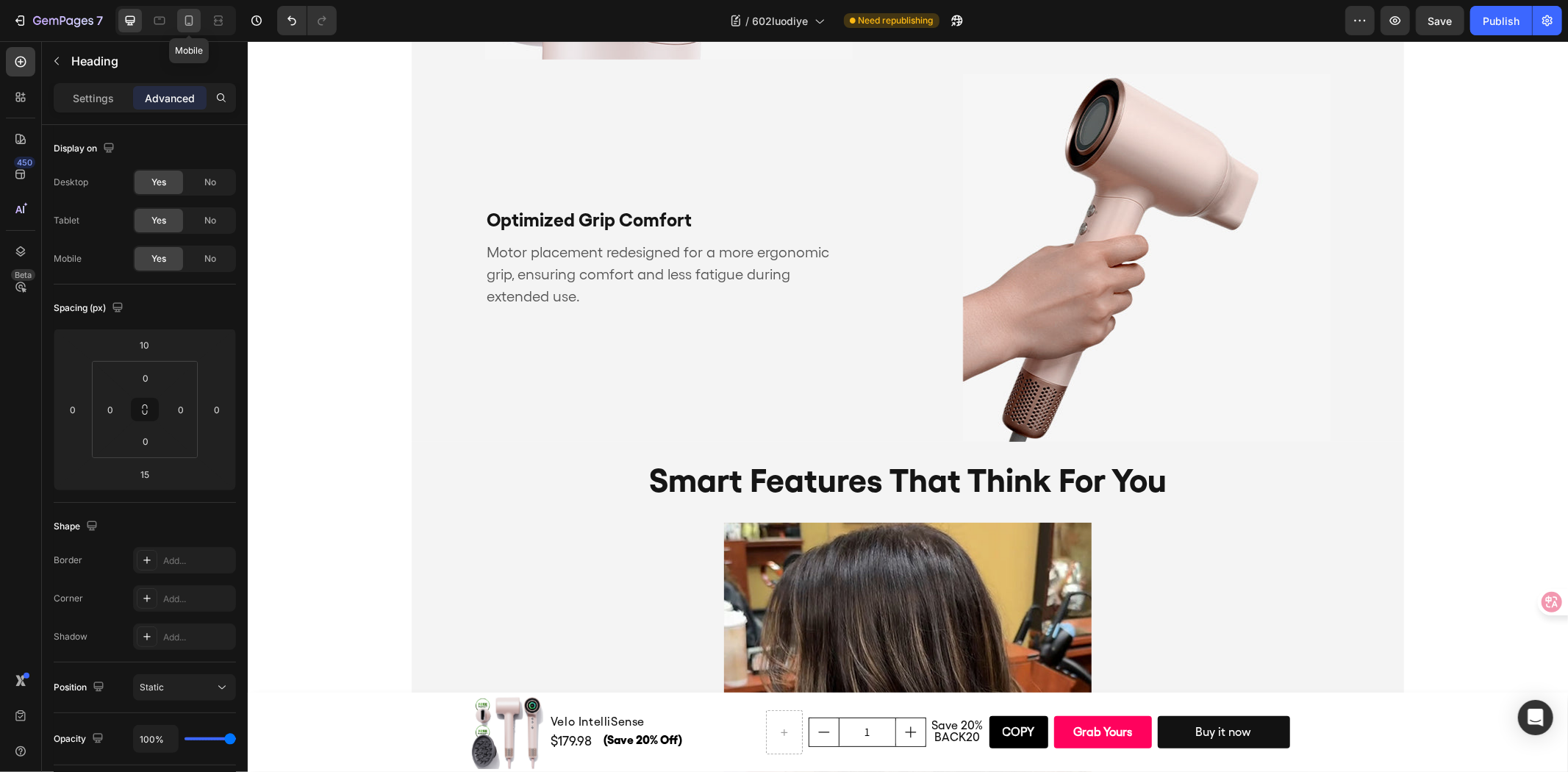
click at [192, 21] on icon at bounding box center [189, 20] width 8 height 10
type input "20"
type input "0"
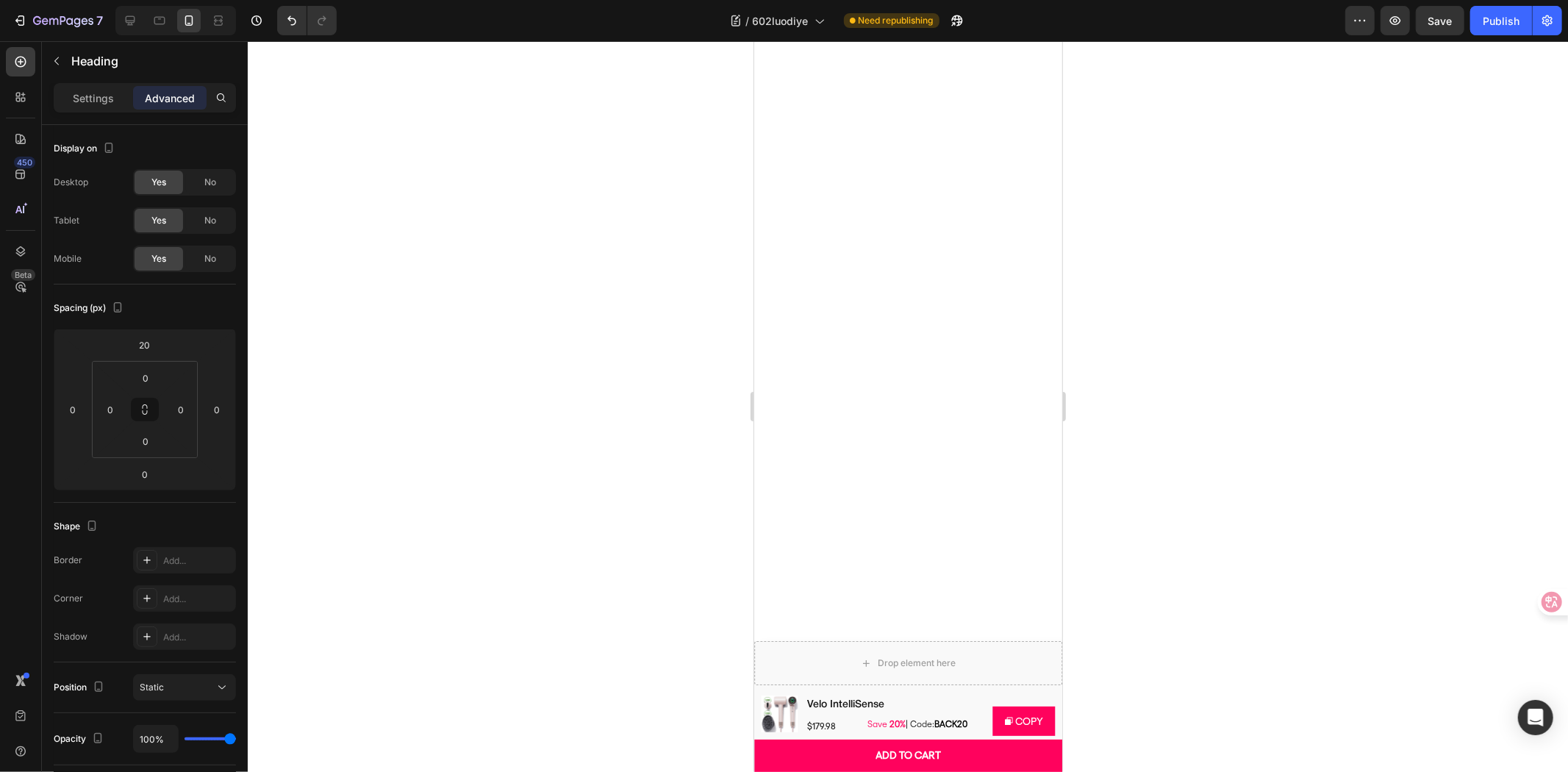
scroll to position [2984, 0]
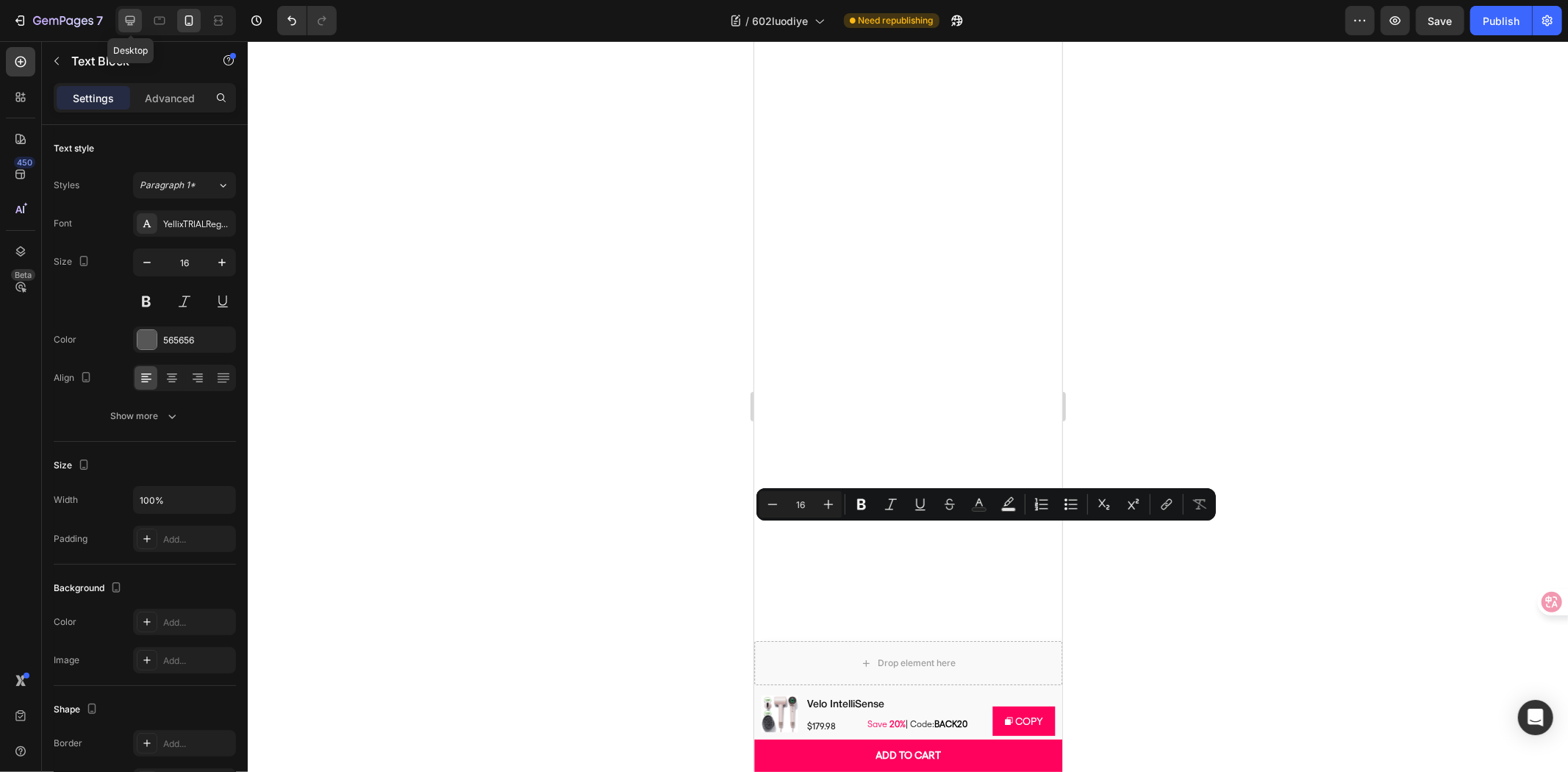
click at [135, 21] on icon at bounding box center [131, 21] width 10 height 10
type input "20"
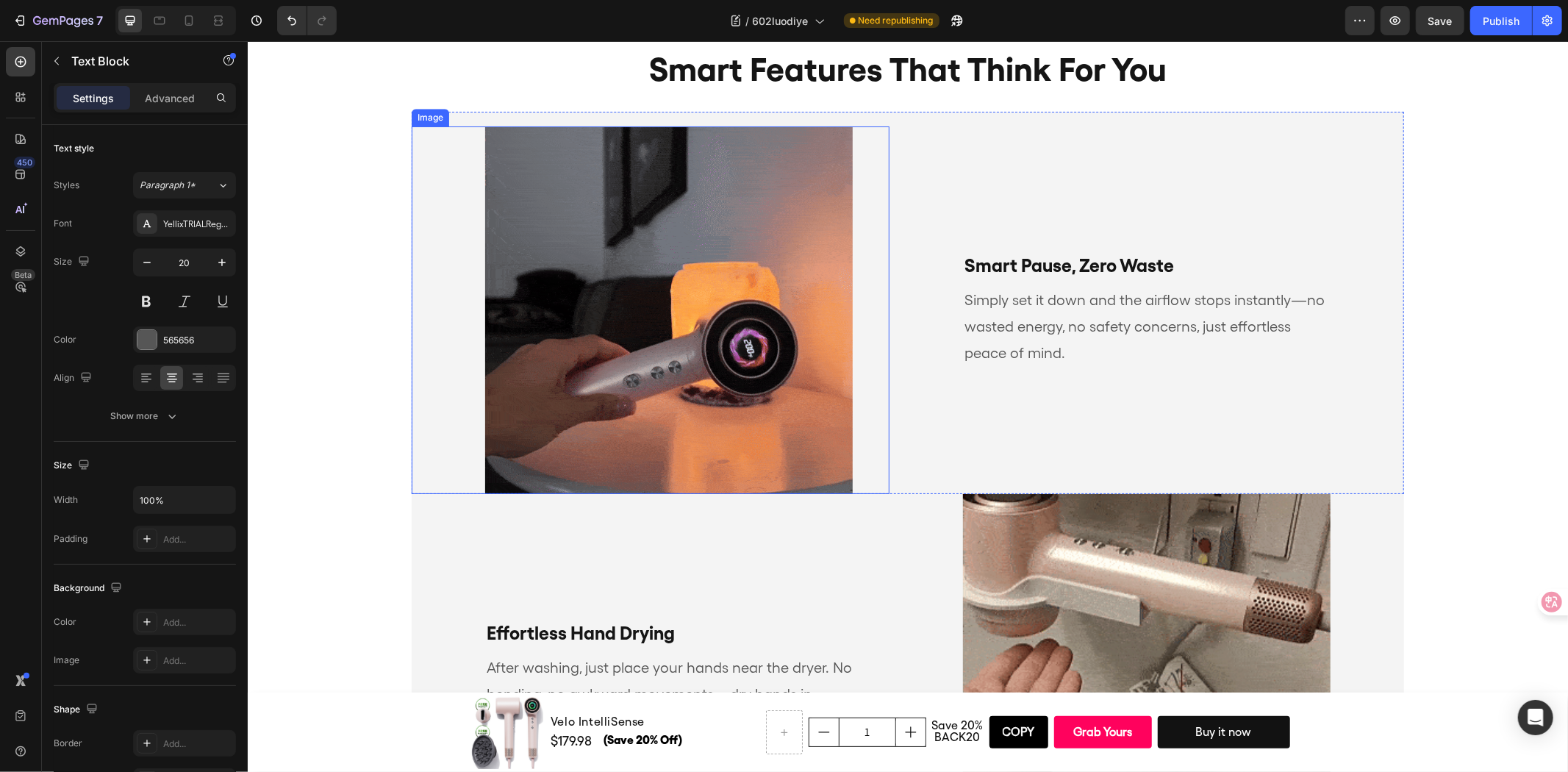
scroll to position [3113, 0]
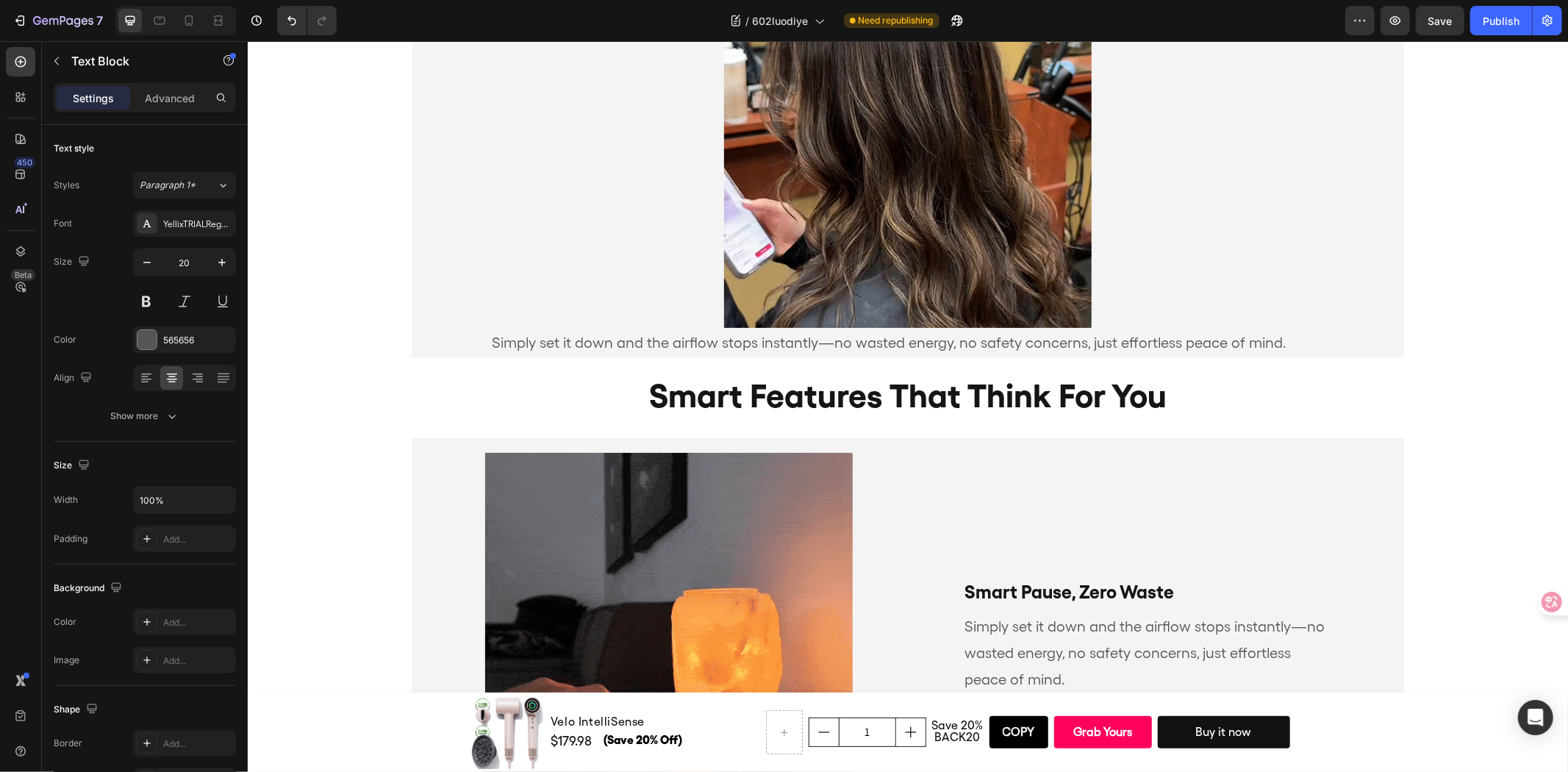
click at [827, 338] on p "Simply set it down and the airflow stops instantly—no wasted energy, no safety …" at bounding box center [888, 341] width 879 height 26
click at [1237, 333] on p "Simply set it down and the airflow stops instantly—no wasted energy, no safety …" at bounding box center [888, 341] width 879 height 26
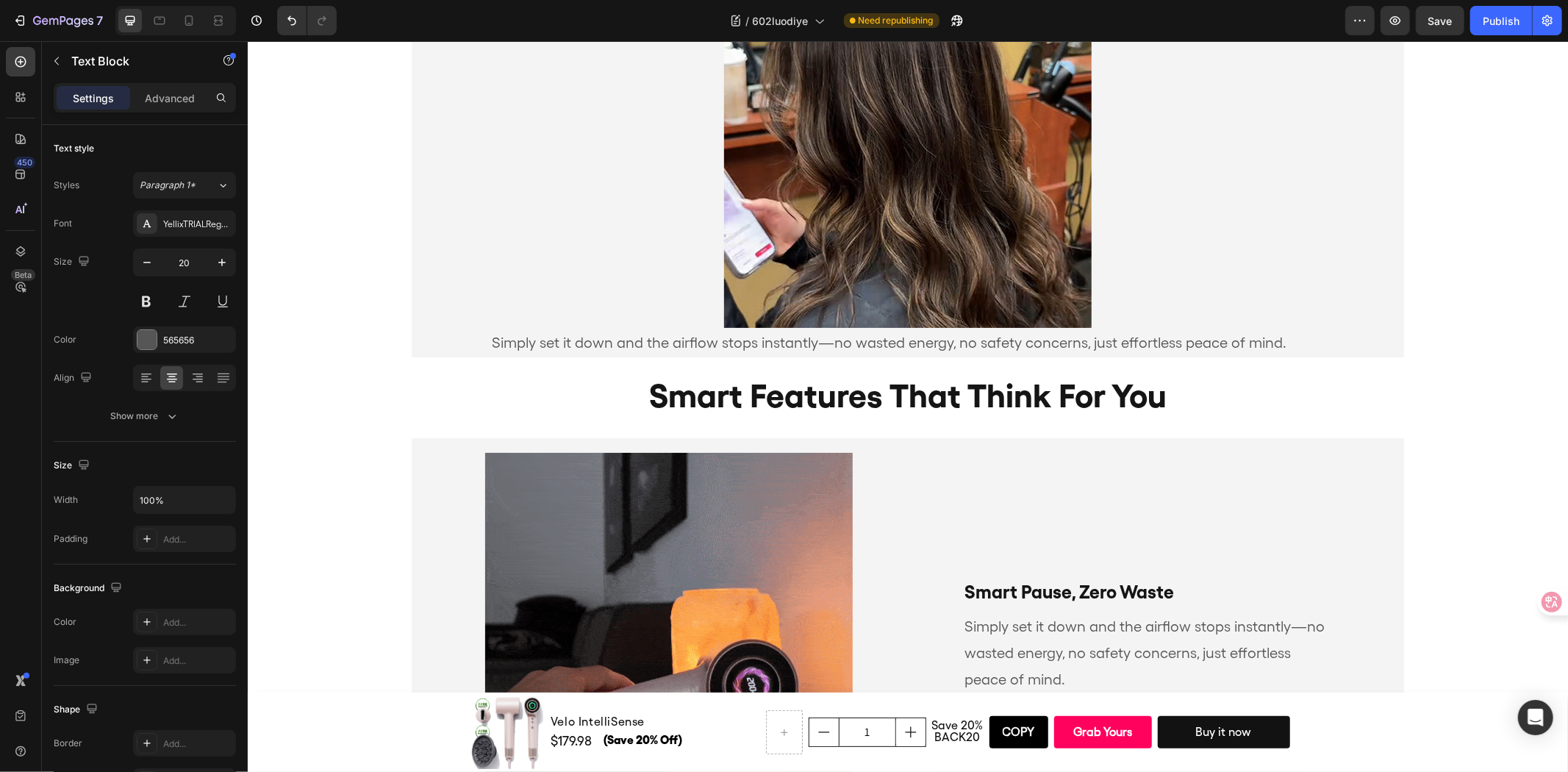
click at [1204, 342] on p "Simply set it down and the airflow stops instantly—no wasted energy, no safety …" at bounding box center [888, 341] width 879 height 26
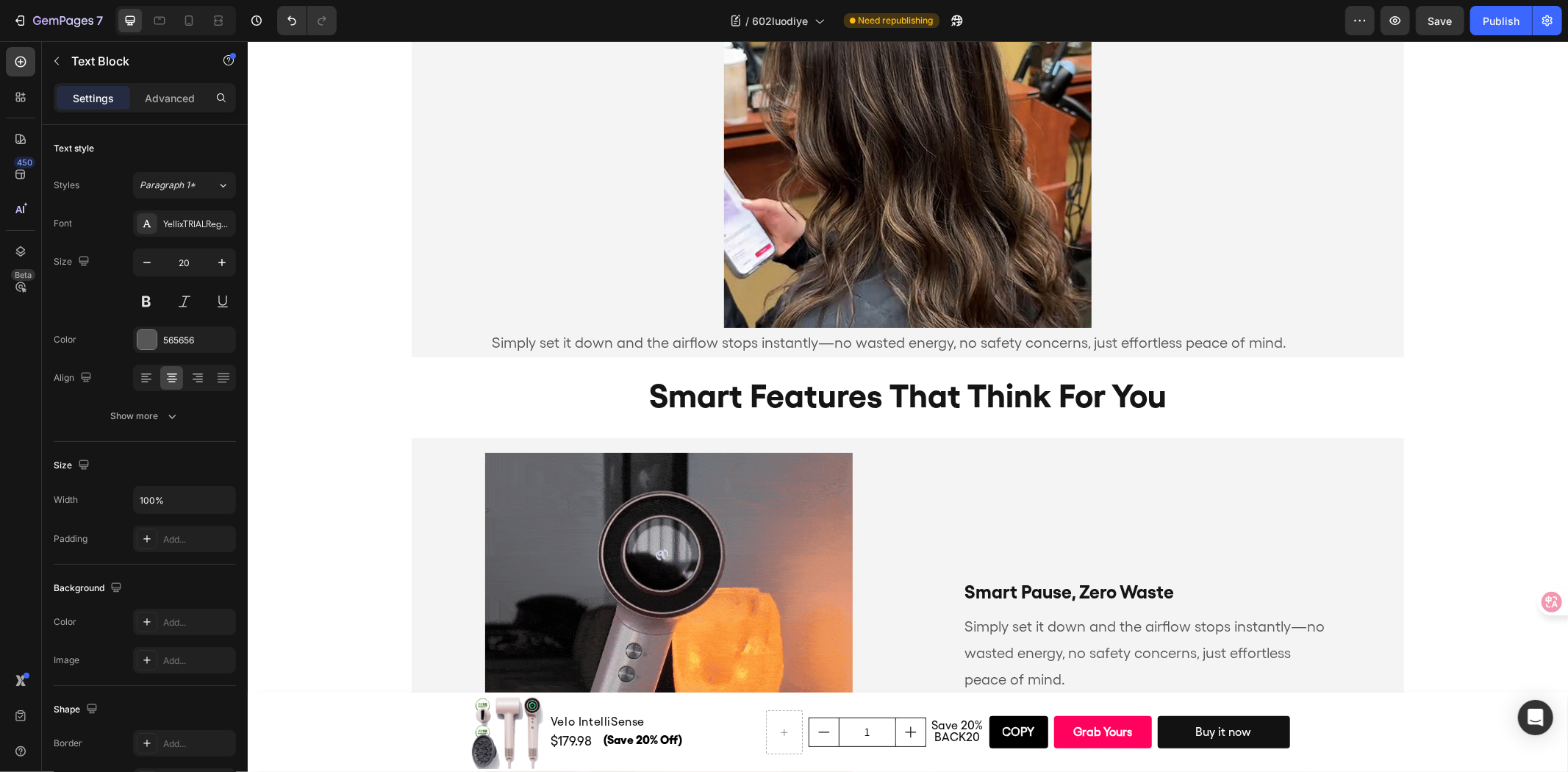
click at [1204, 342] on p "Simply set it down and the airflow stops instantly—no wasted energy, no safety …" at bounding box center [888, 341] width 879 height 26
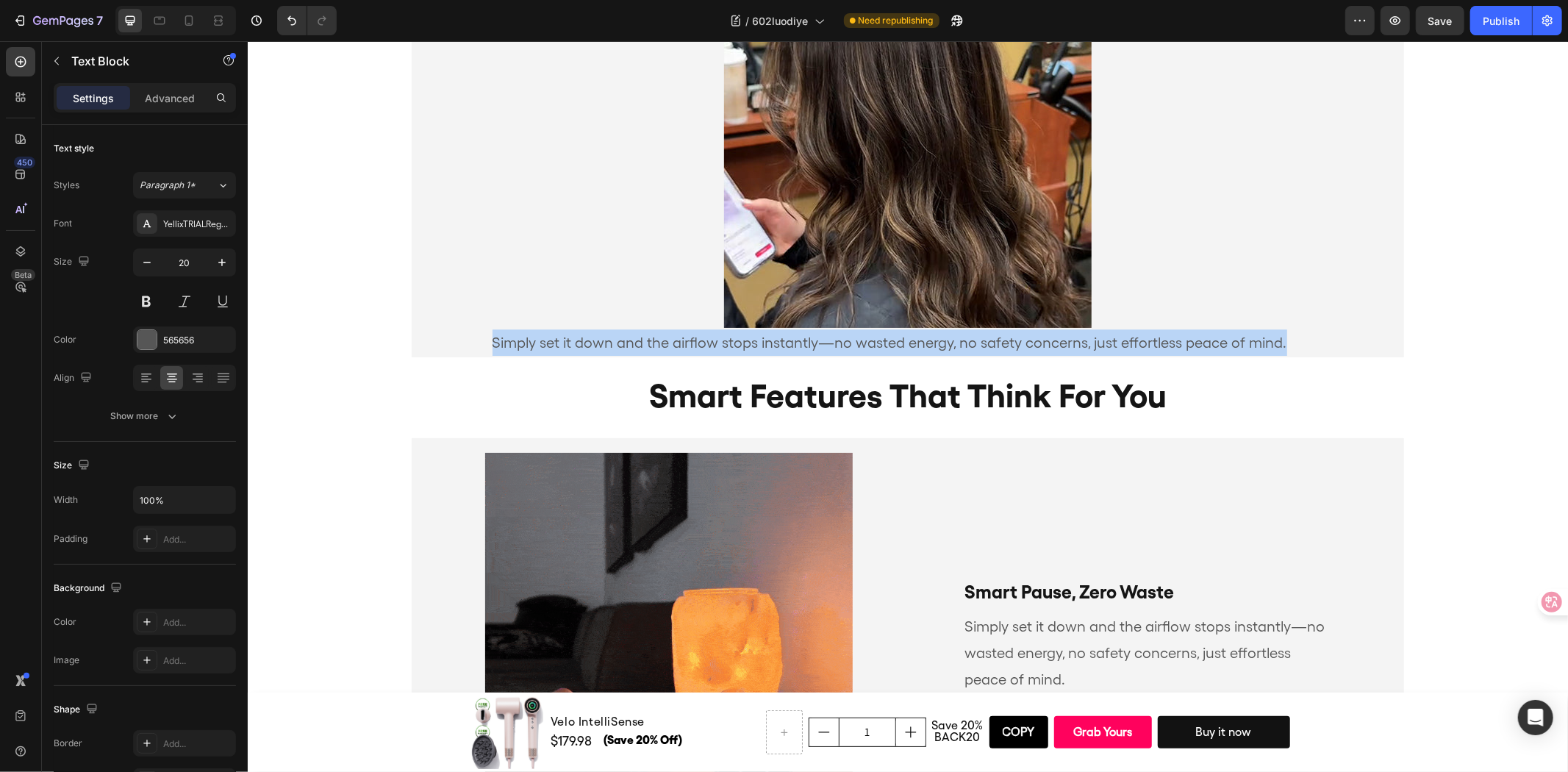
click at [1204, 342] on p "Simply set it down and the airflow stops instantly—no wasted energy, no safety …" at bounding box center [888, 341] width 879 height 26
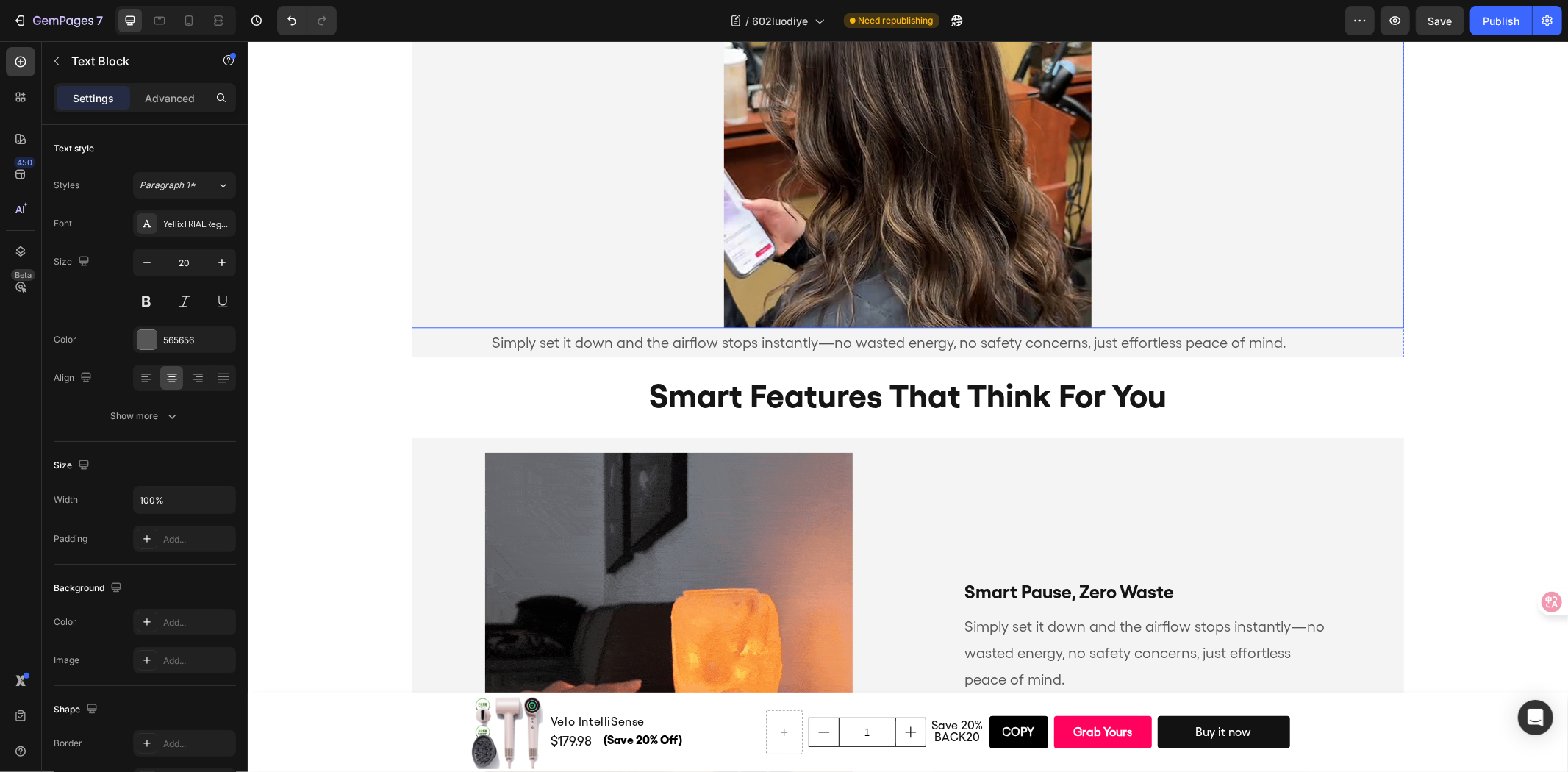
click at [1317, 323] on div at bounding box center [906, 143] width 992 height 368
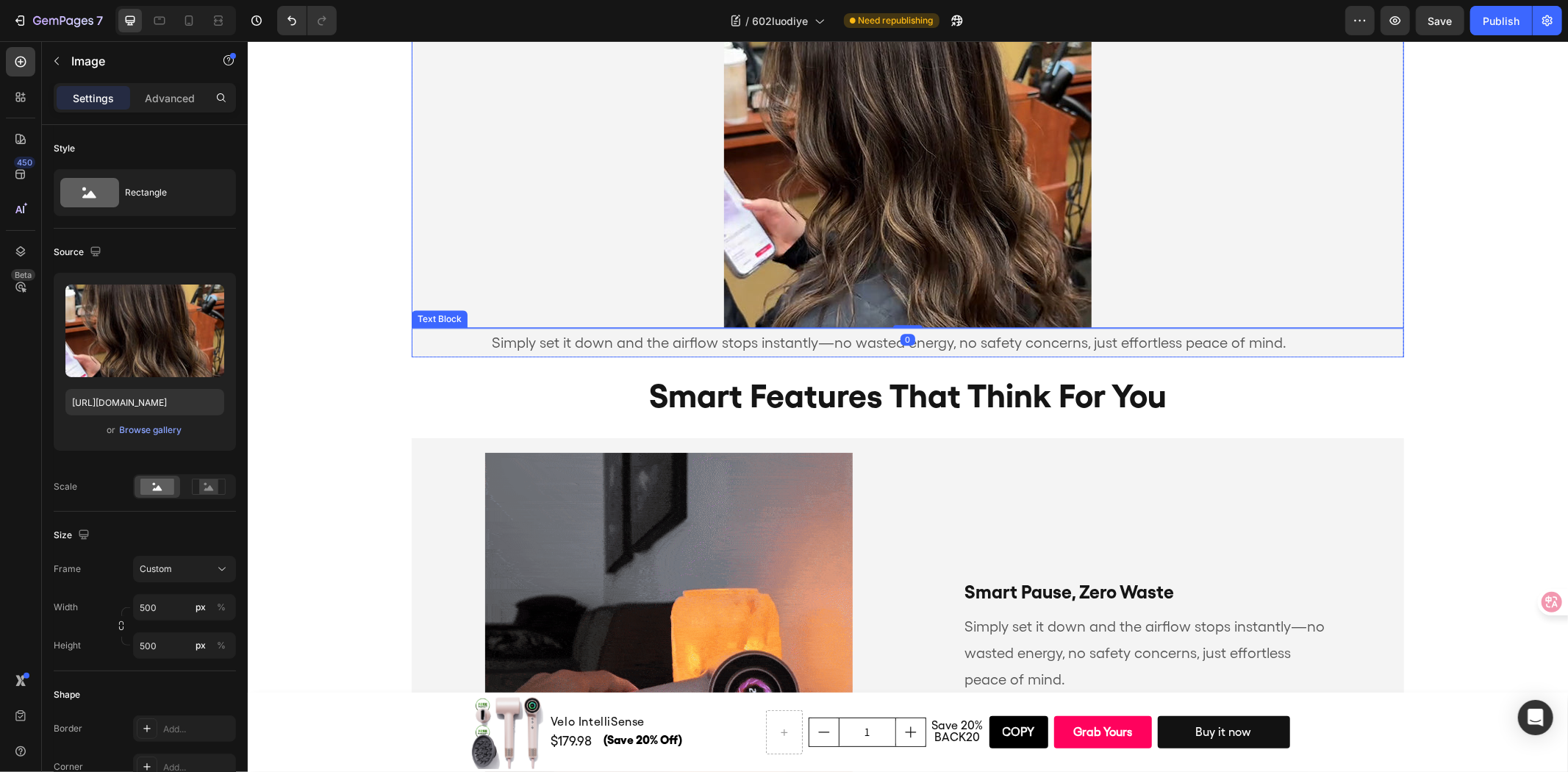
click at [1303, 347] on p "Simply set it down and the airflow stops instantly—no wasted energy, no safety …" at bounding box center [888, 341] width 879 height 26
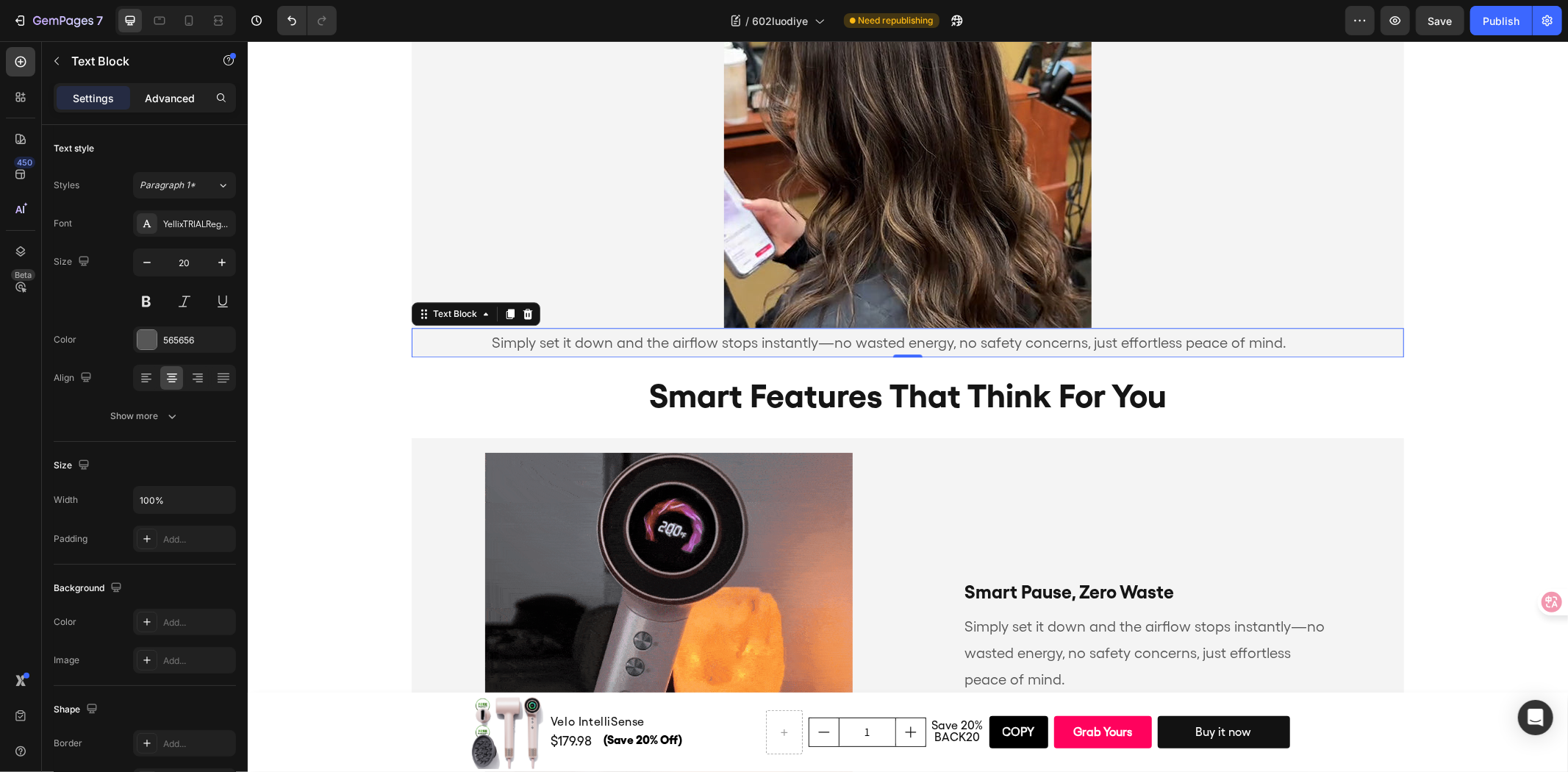
click at [167, 100] on p "Advanced" at bounding box center [170, 97] width 50 height 15
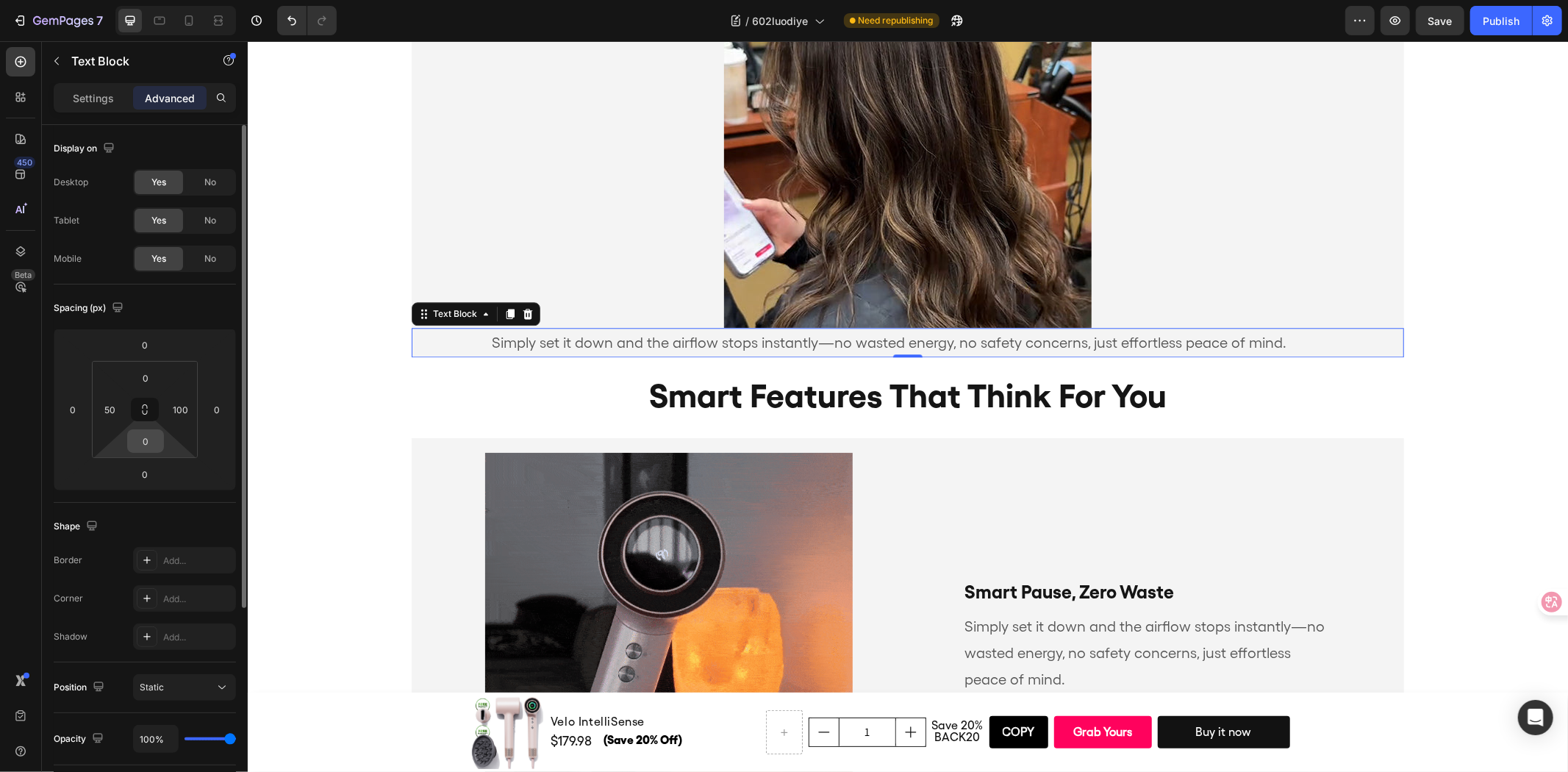
click at [153, 435] on input "0" at bounding box center [145, 441] width 29 height 22
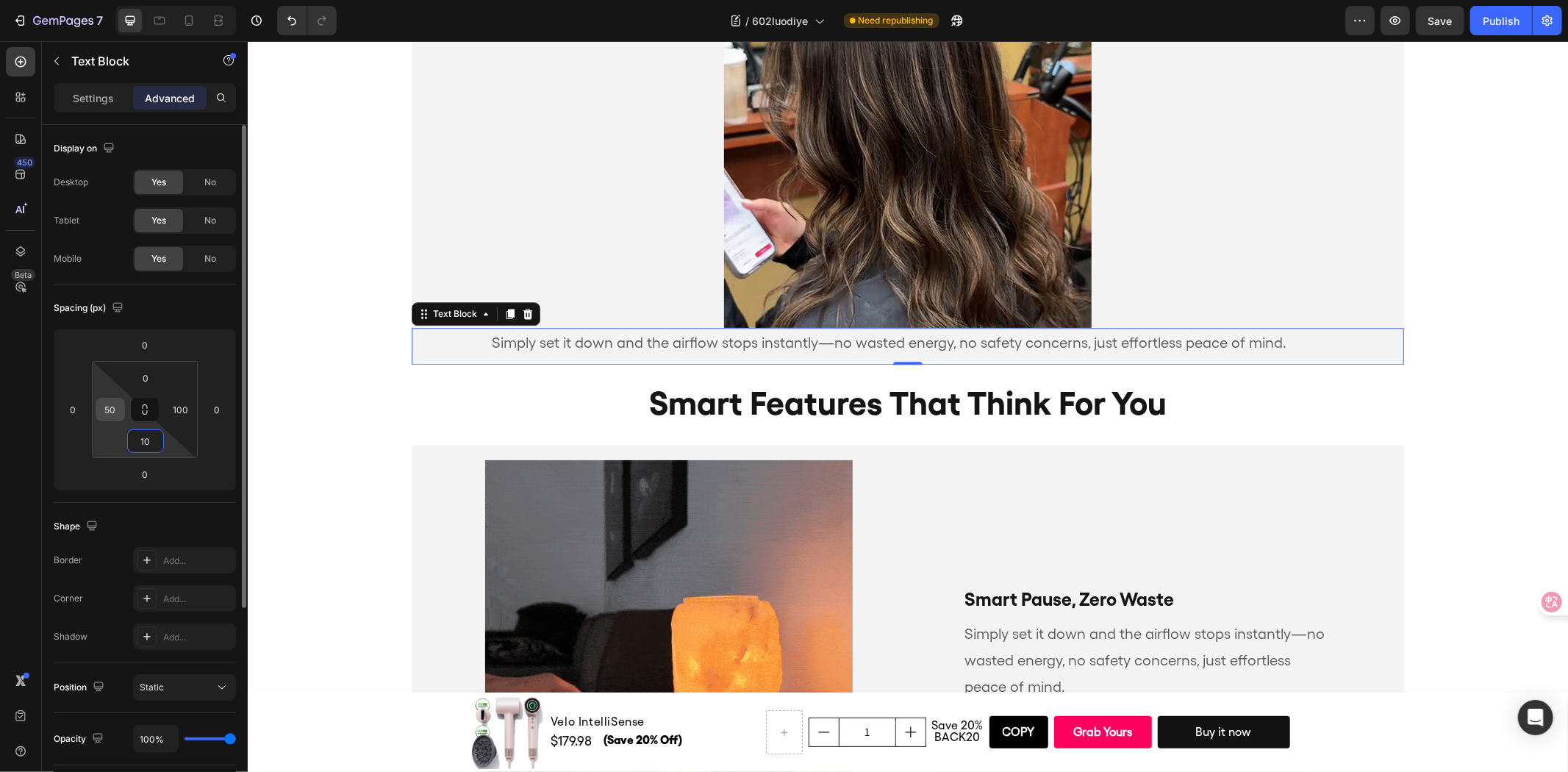
type input "10"
click at [120, 409] on input "50" at bounding box center [110, 410] width 22 height 22
click at [116, 408] on input "50" at bounding box center [110, 410] width 22 height 22
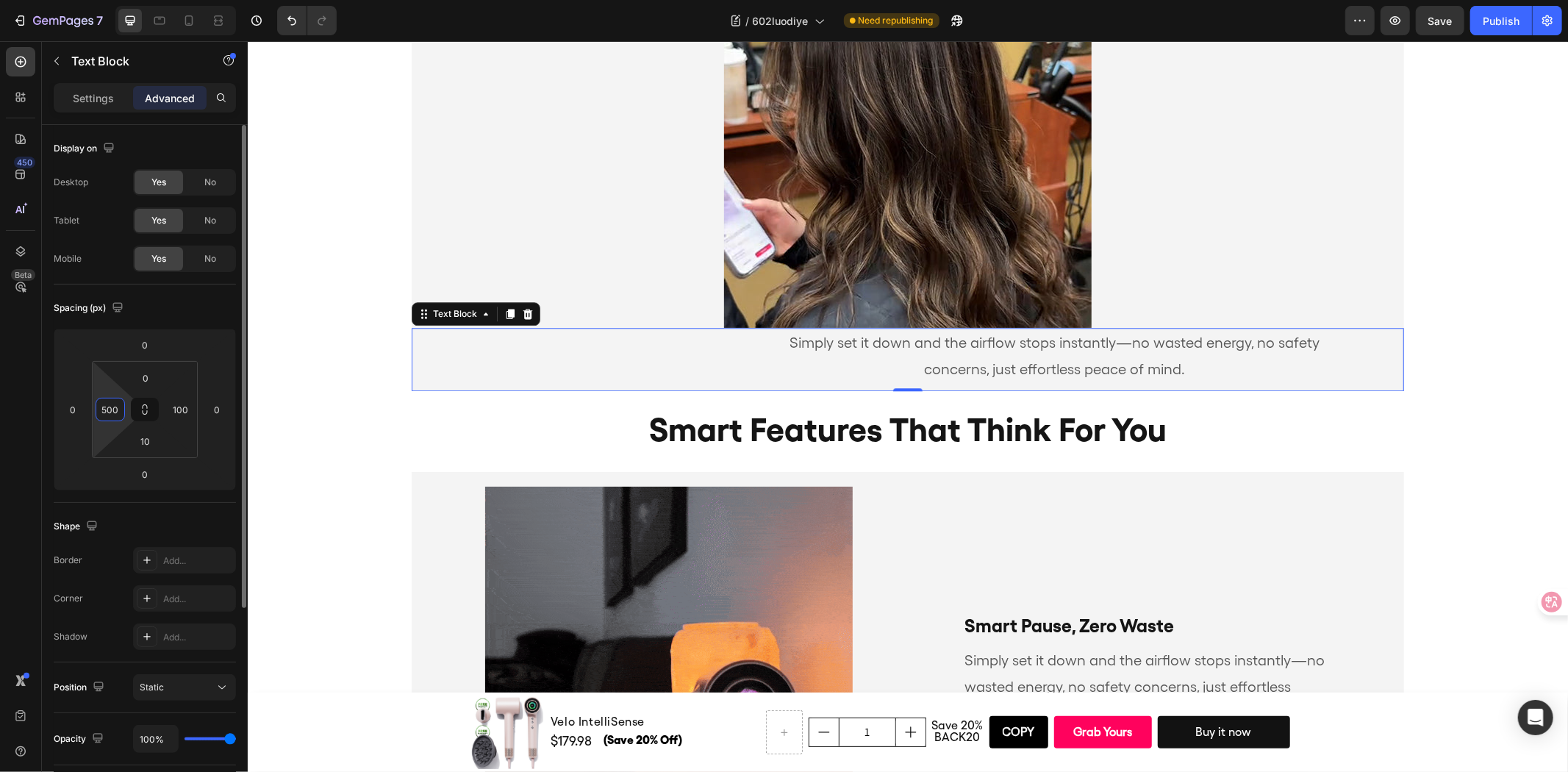
click at [108, 410] on input "500" at bounding box center [110, 410] width 22 height 22
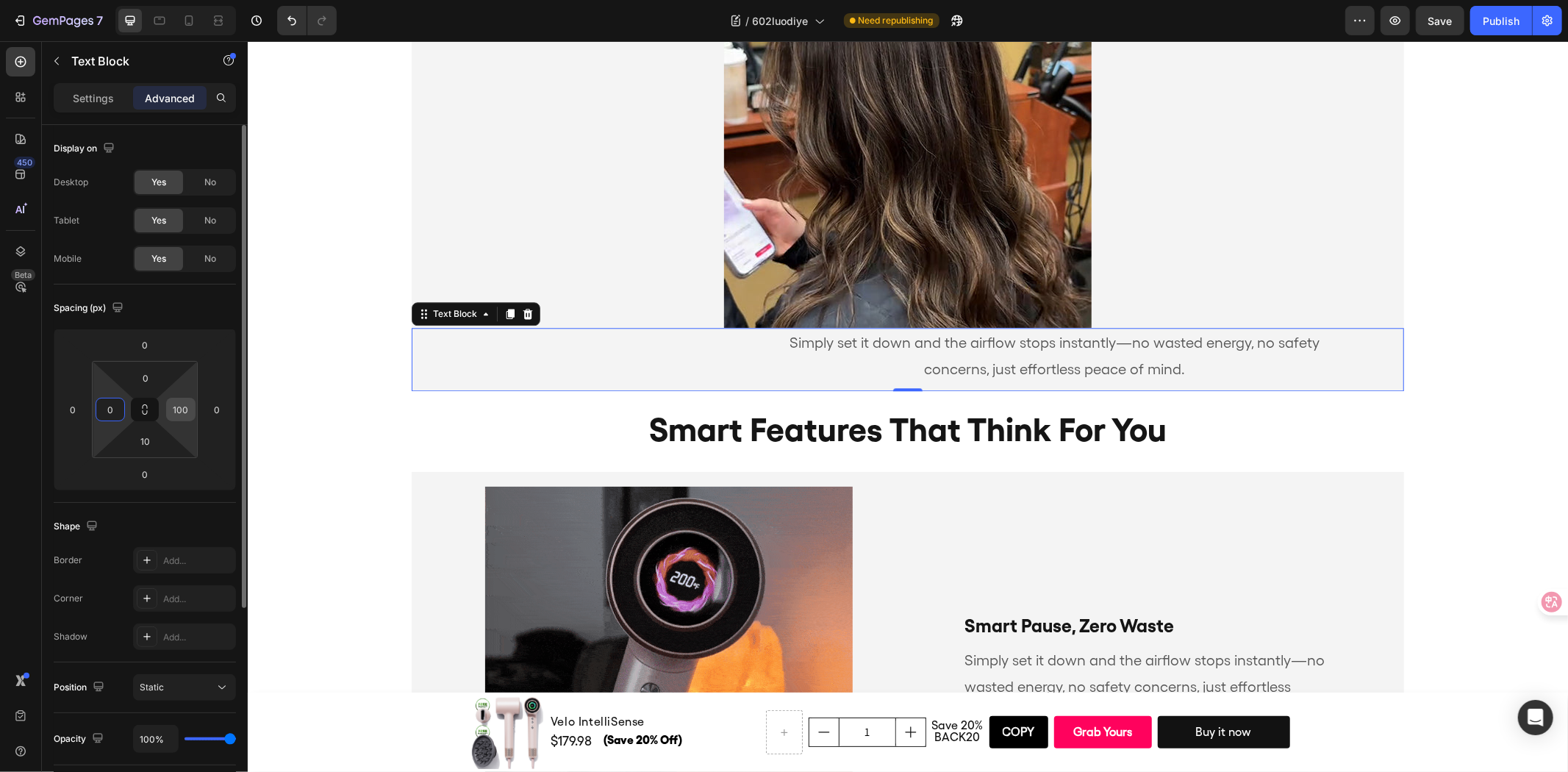
type input "0"
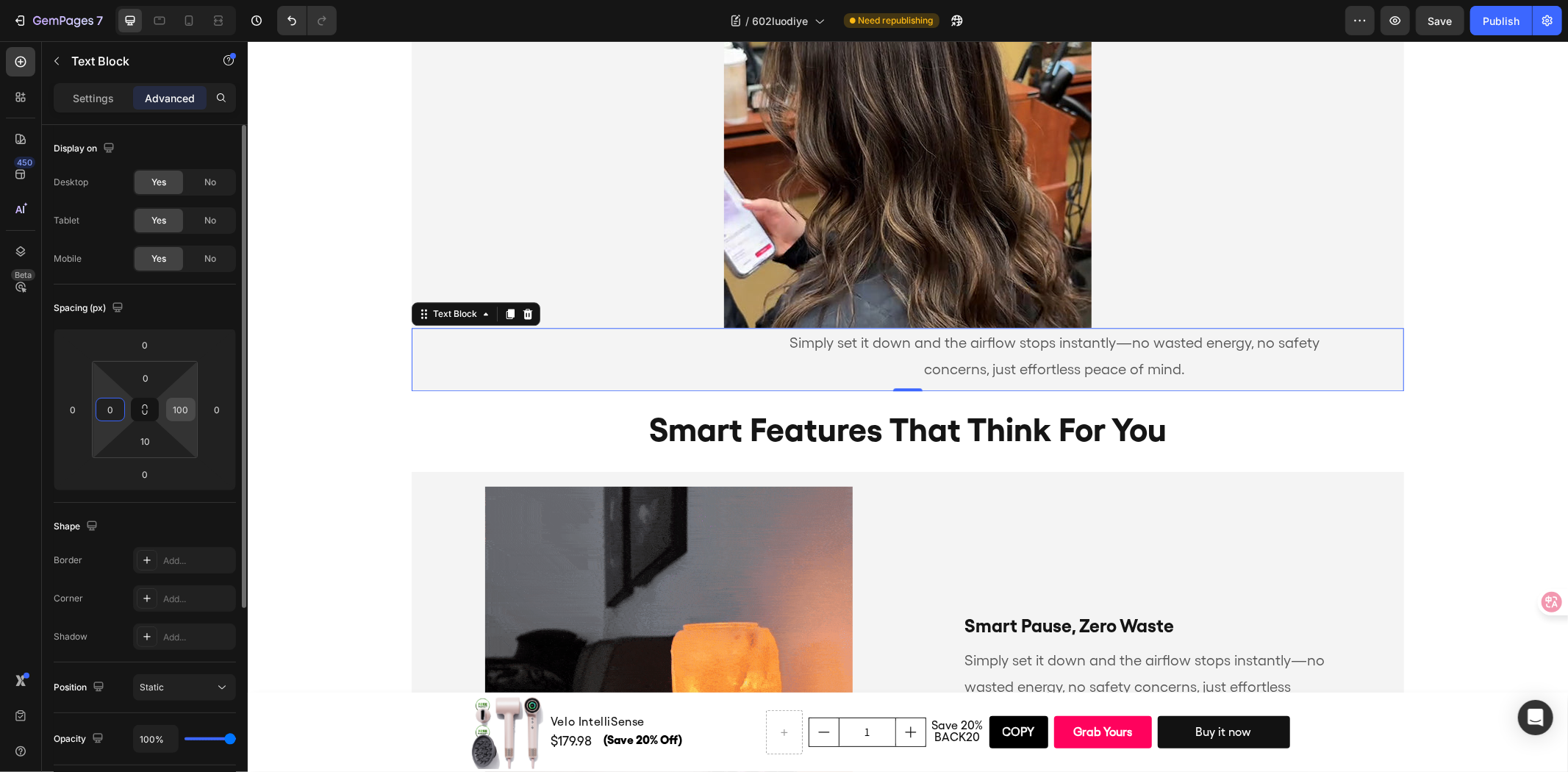
click at [185, 409] on input "100" at bounding box center [181, 410] width 22 height 22
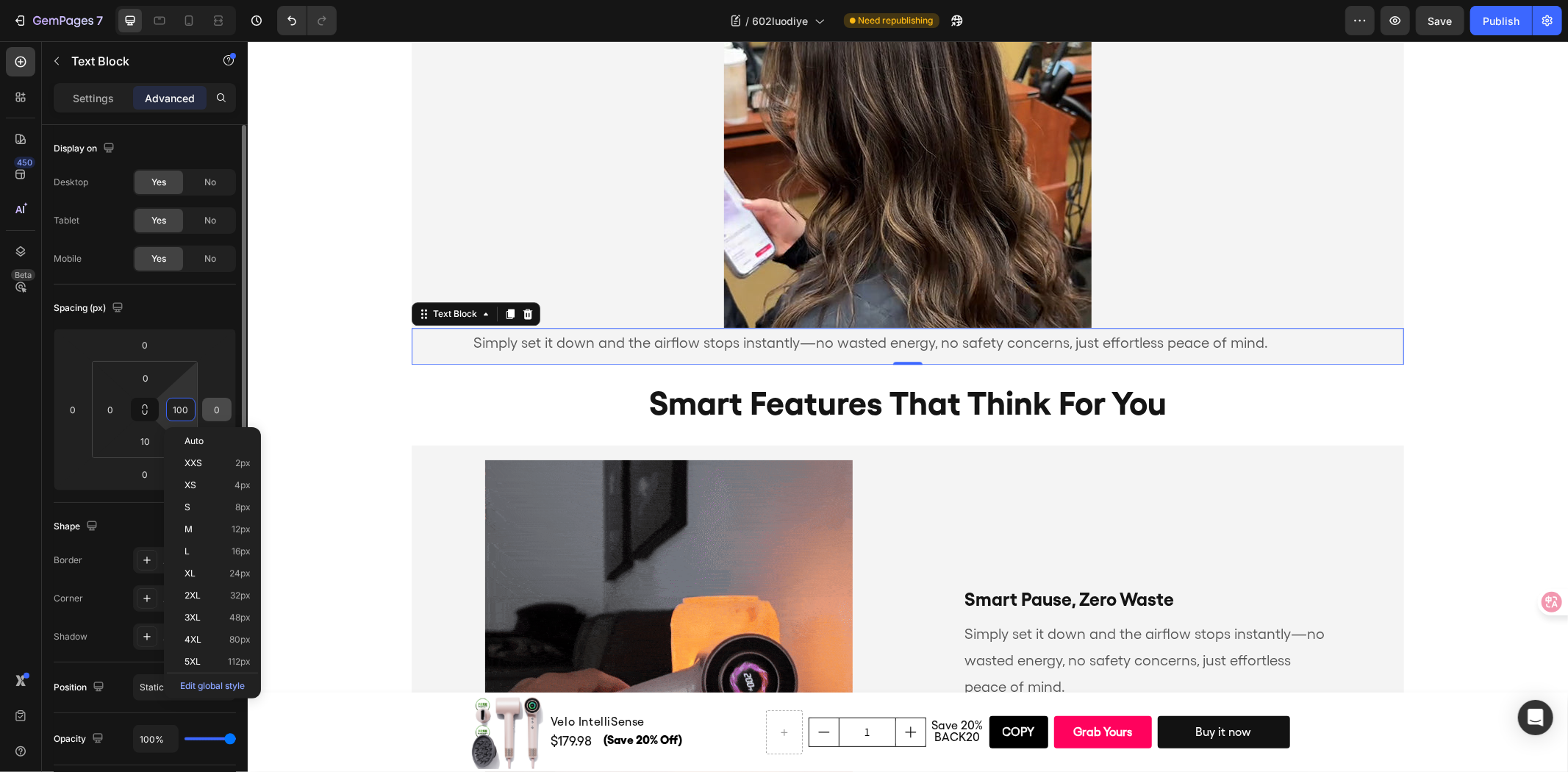
type input "0"
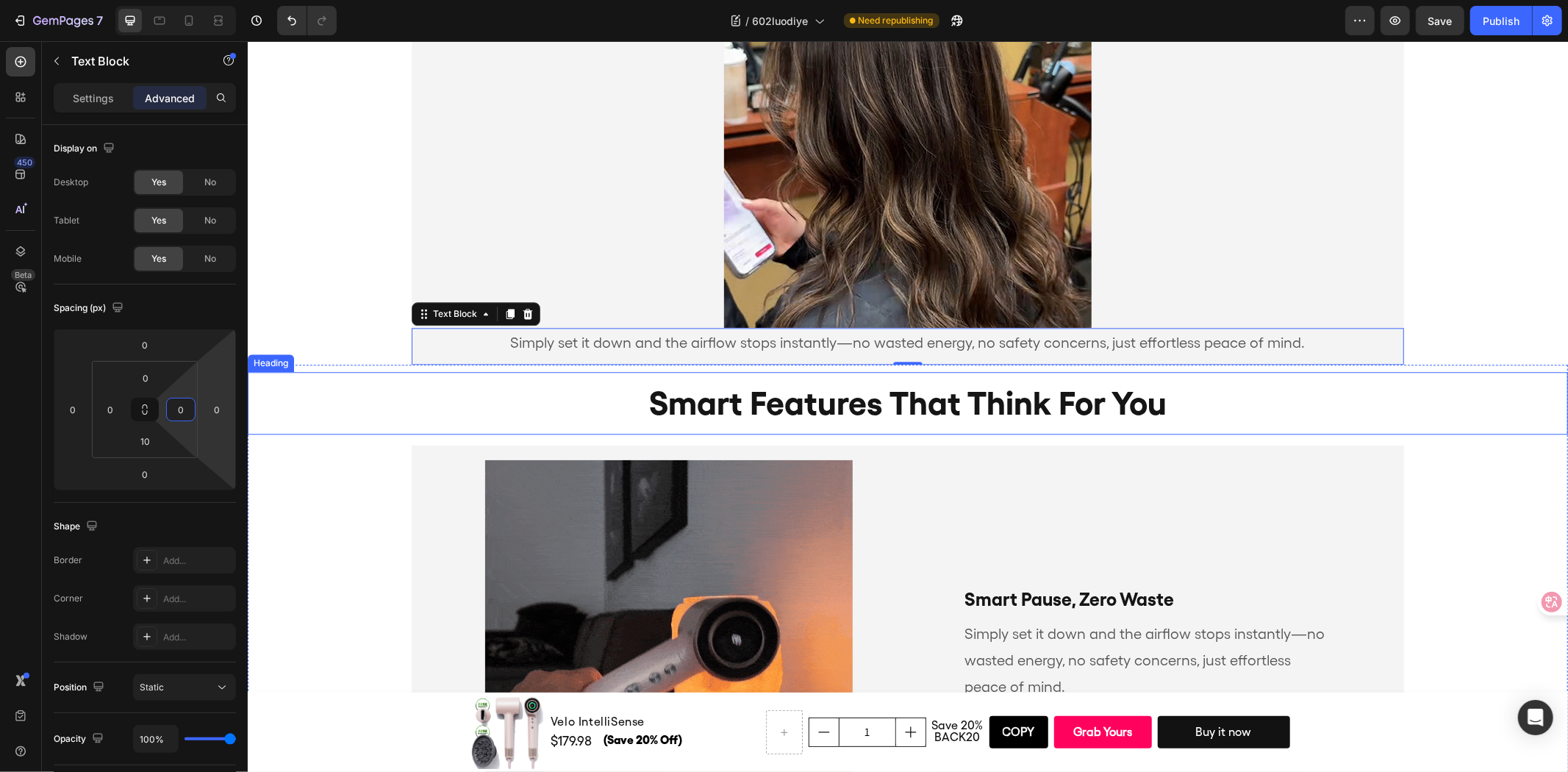
click at [285, 367] on div "Heading" at bounding box center [270, 363] width 46 height 18
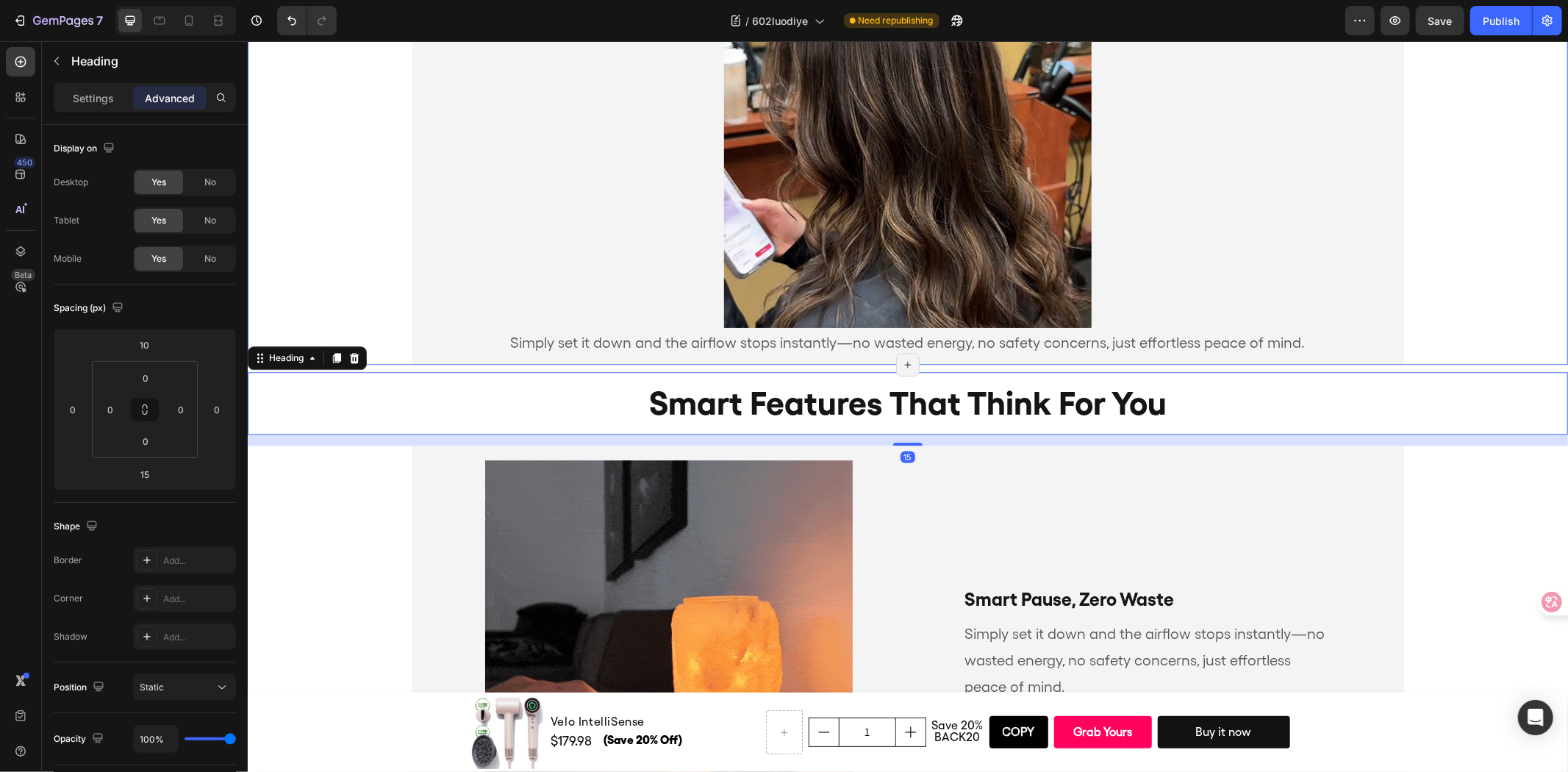
click at [1373, 208] on div at bounding box center [906, 143] width 992 height 368
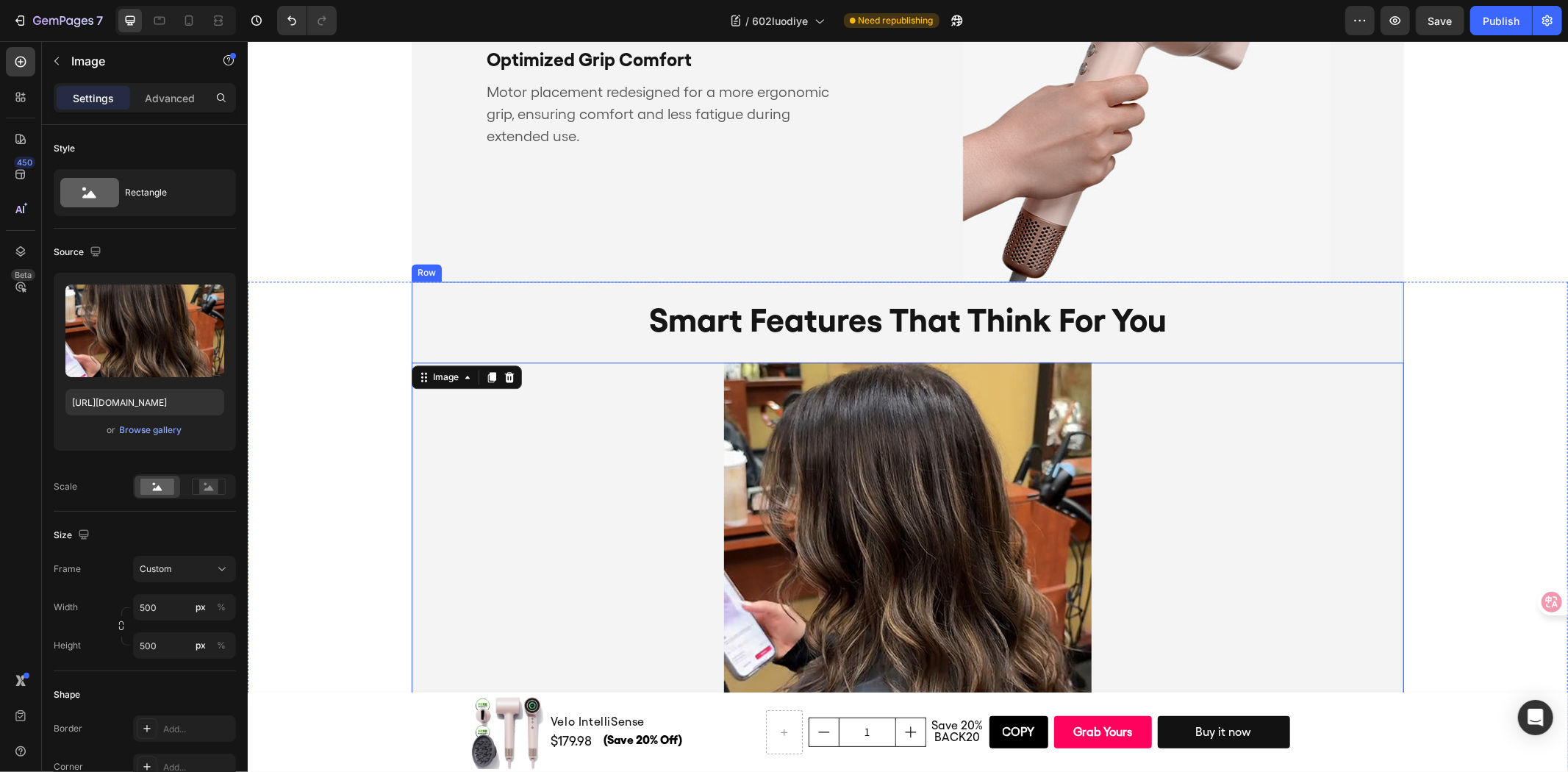
scroll to position [2704, 0]
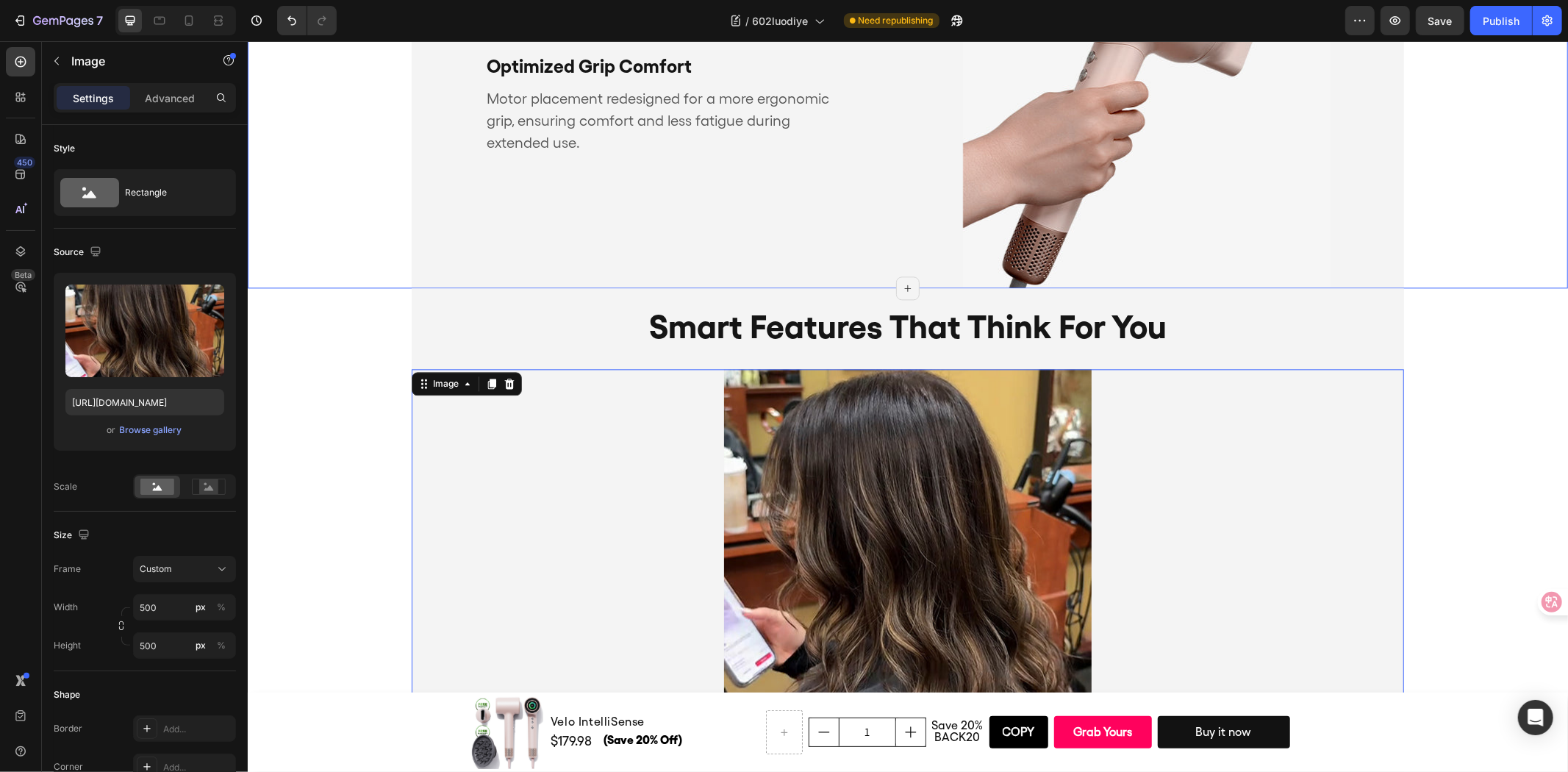
click at [1515, 297] on div "smart features that think for you Heading Image 0 Simply set it down and the ai…" at bounding box center [907, 530] width 1320 height 486
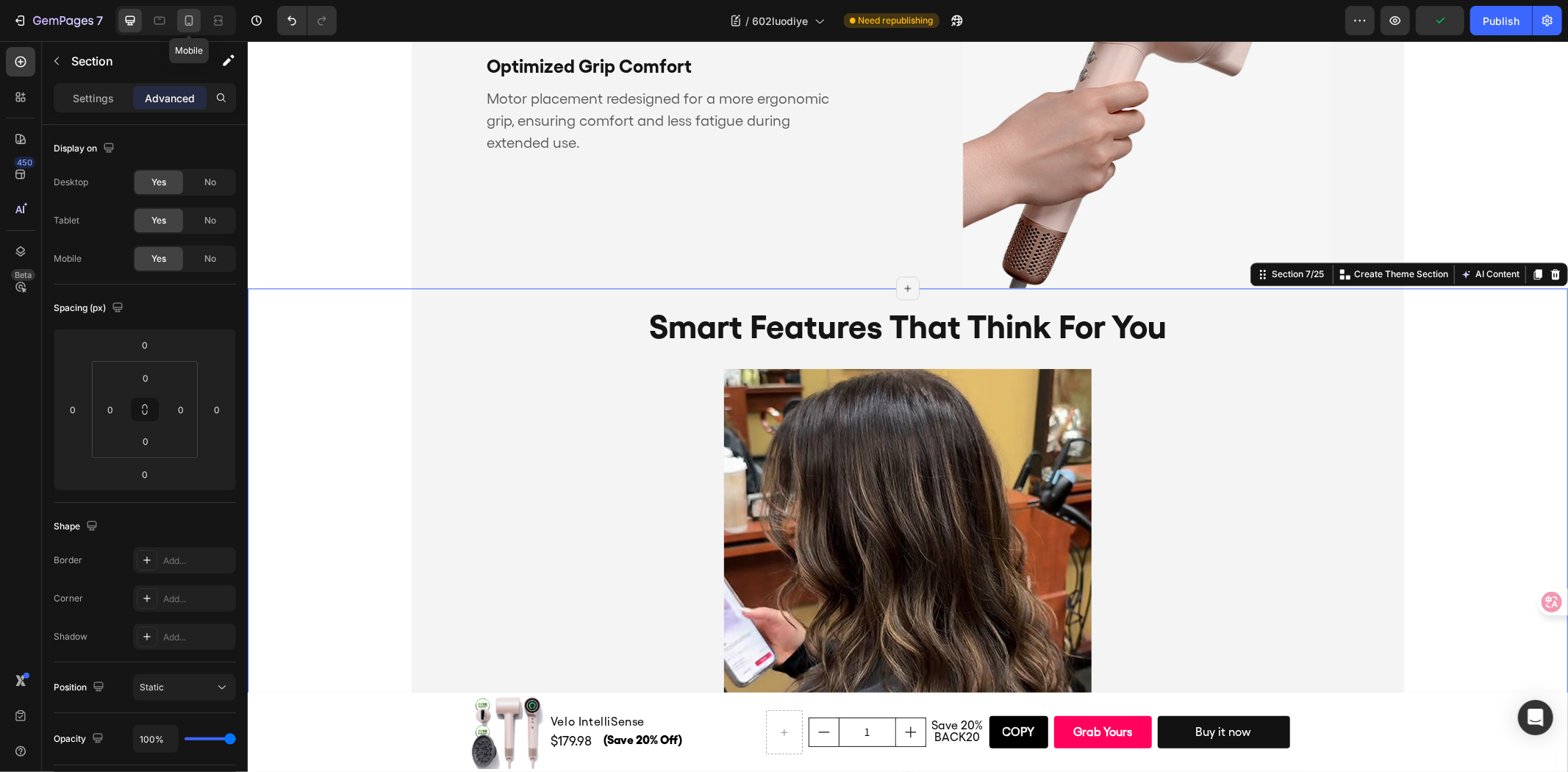
click at [182, 16] on icon at bounding box center [189, 21] width 14 height 14
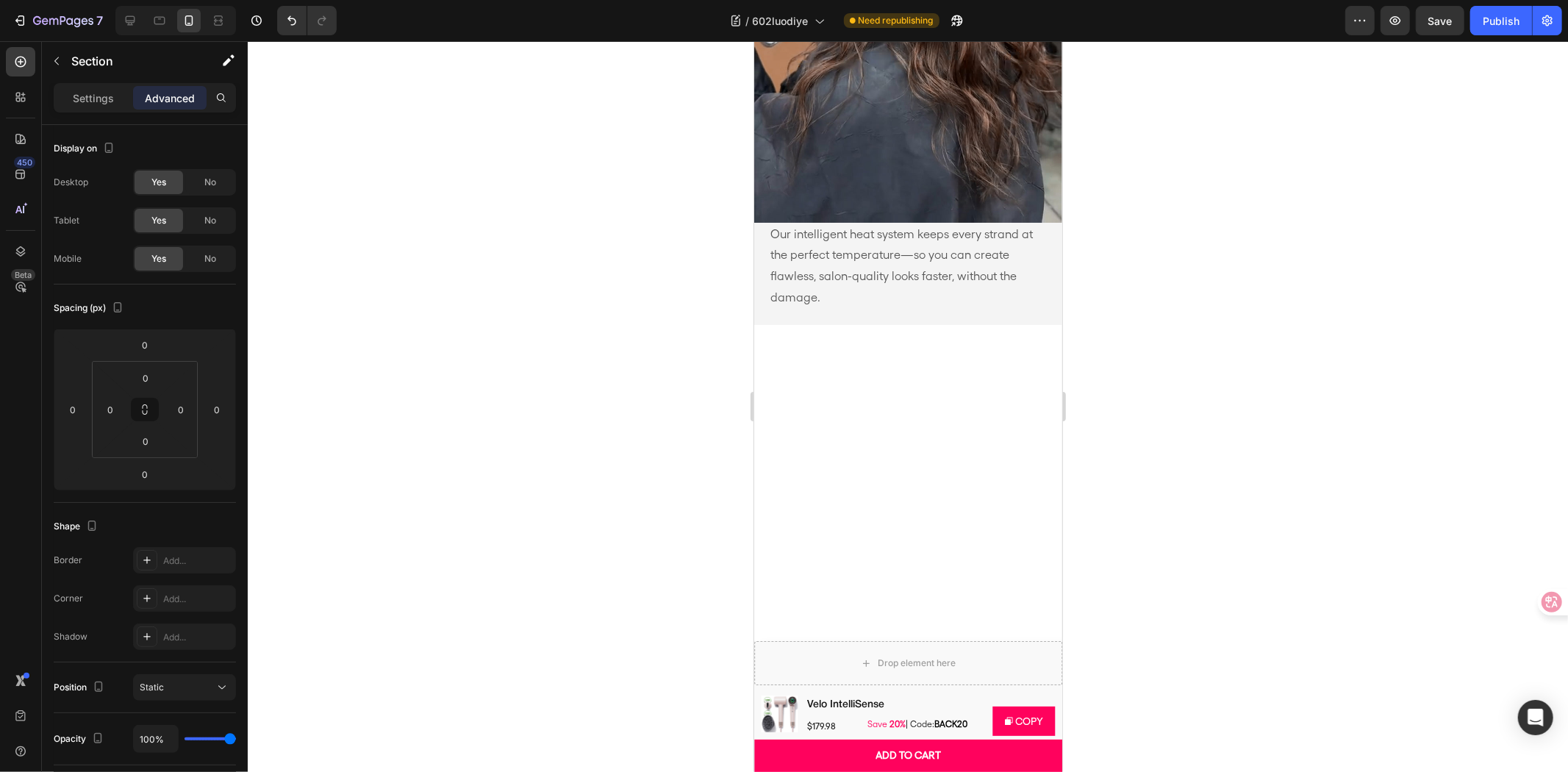
scroll to position [3052, 0]
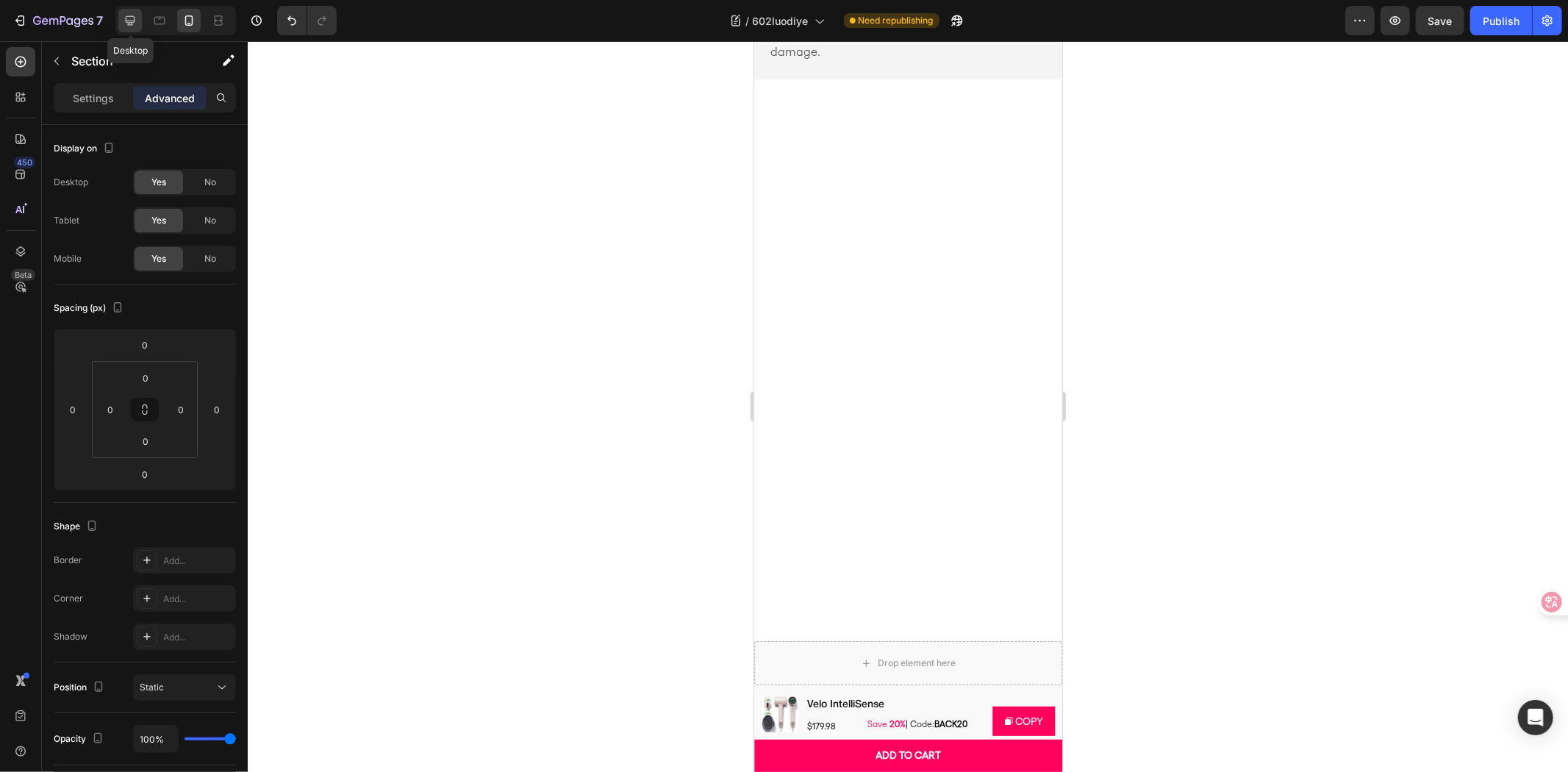
click at [128, 9] on div at bounding box center [130, 21] width 24 height 24
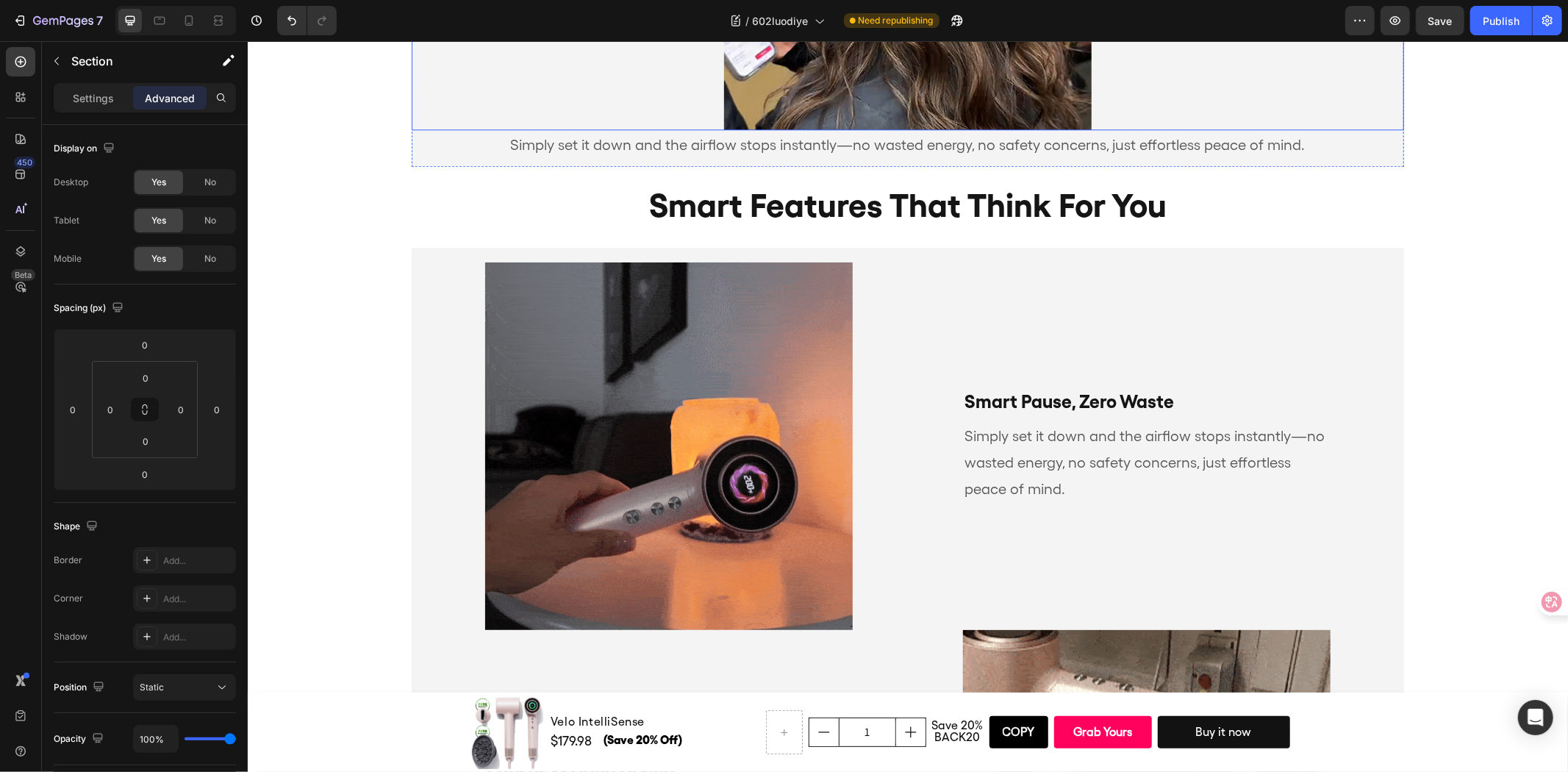
scroll to position [2899, 0]
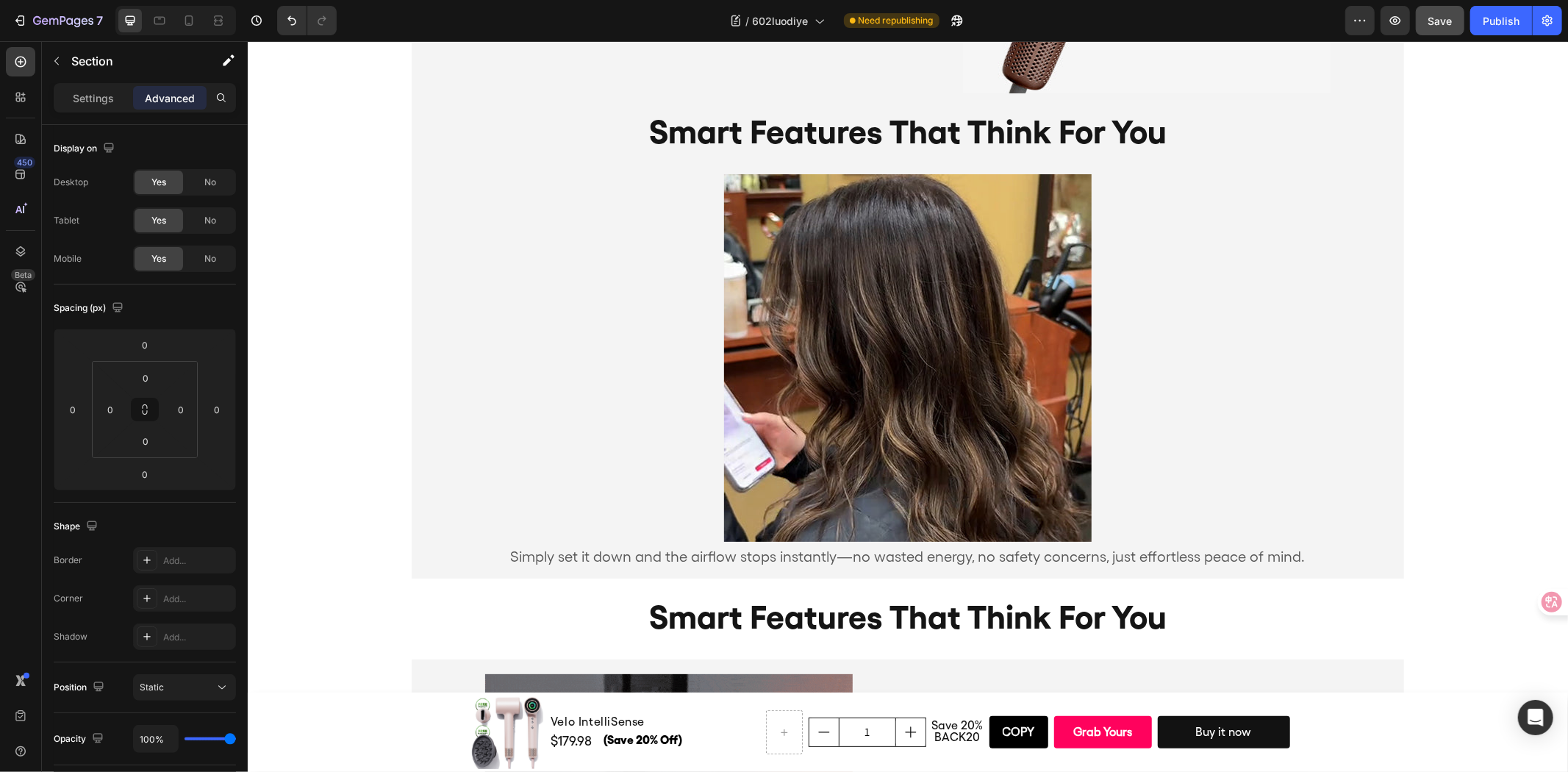
click at [1447, 30] on button "Save" at bounding box center [1440, 20] width 49 height 30
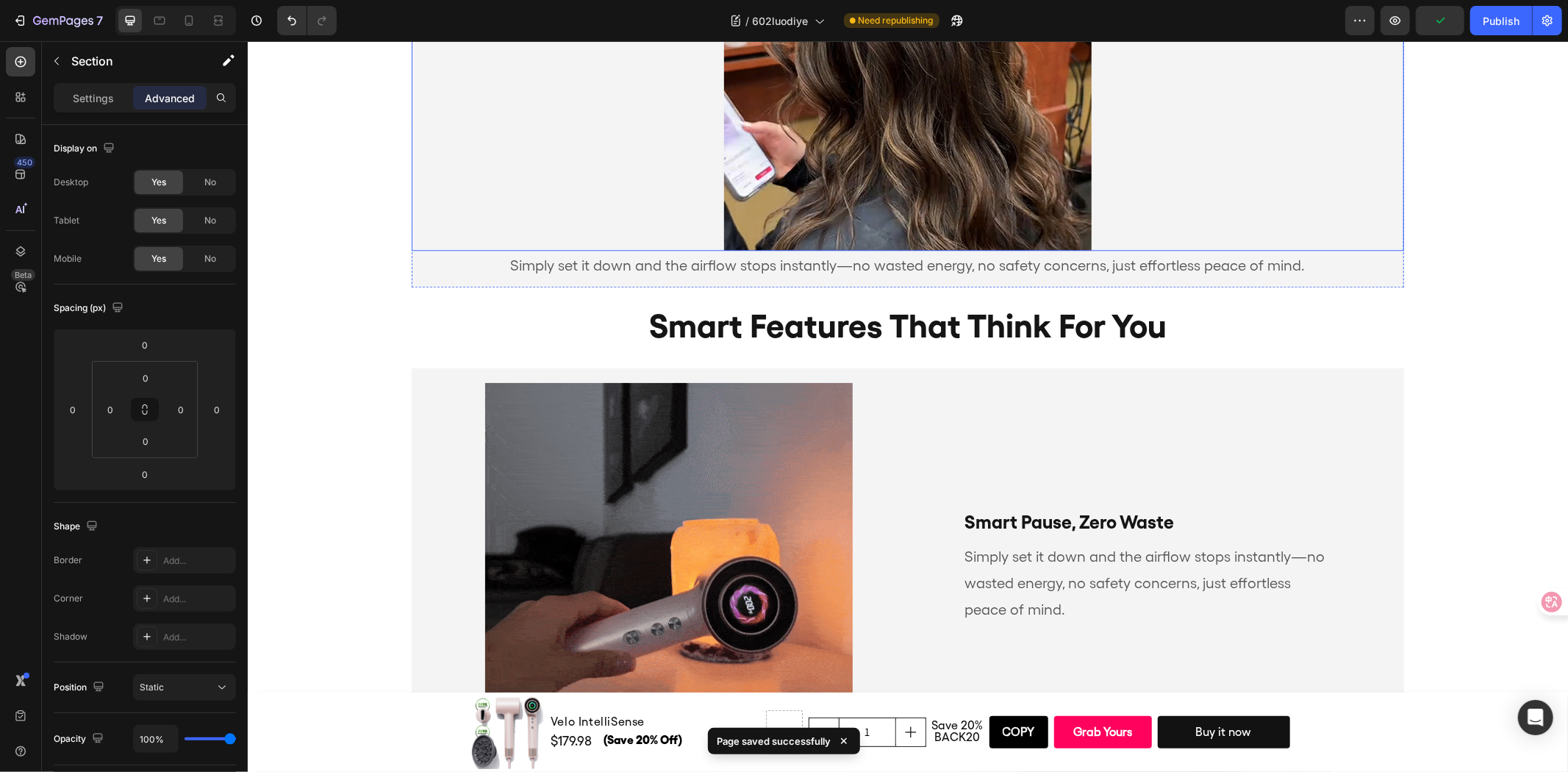
scroll to position [3225, 0]
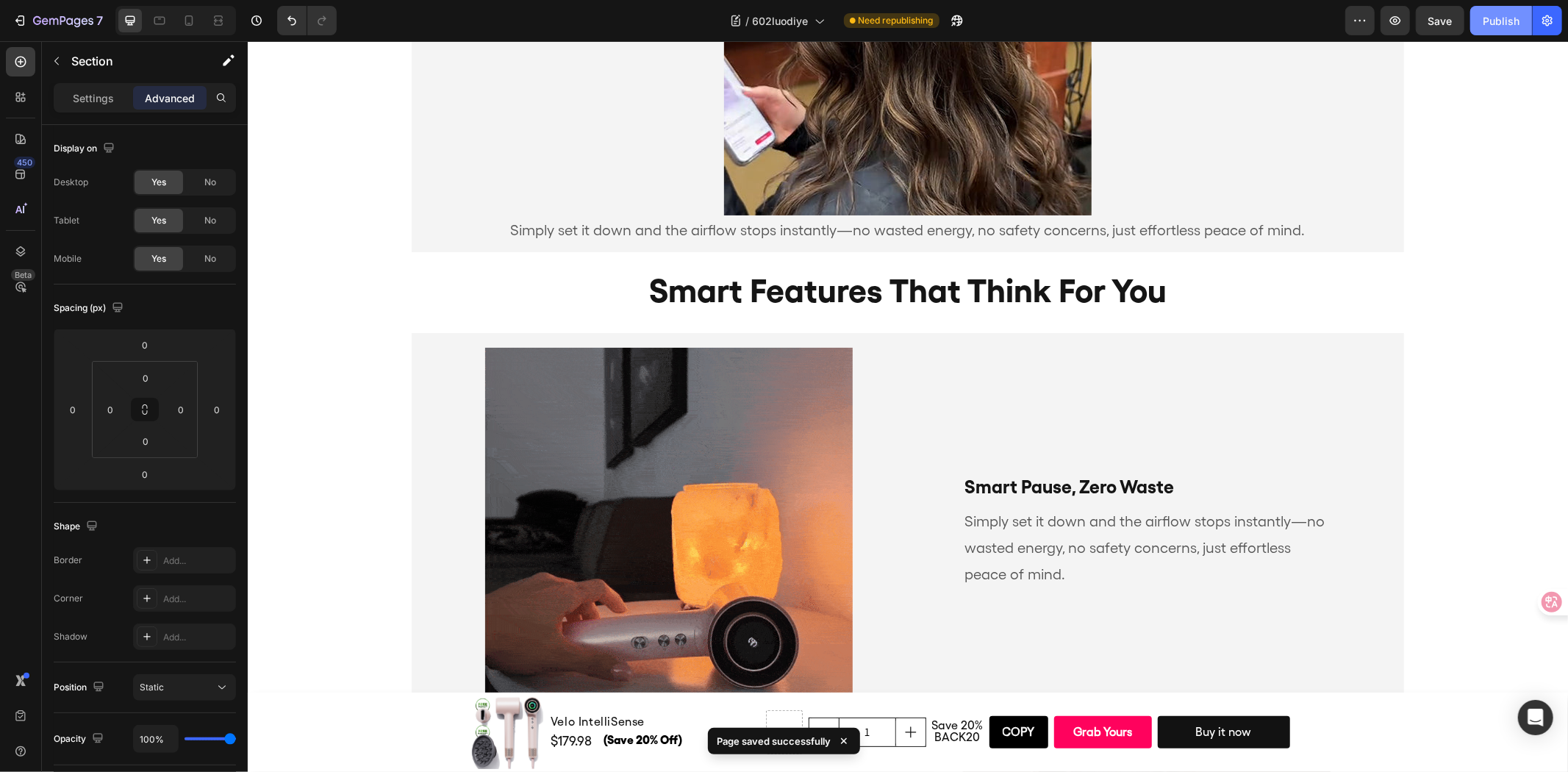
click at [1508, 21] on div "Publish" at bounding box center [1501, 21] width 37 height 15
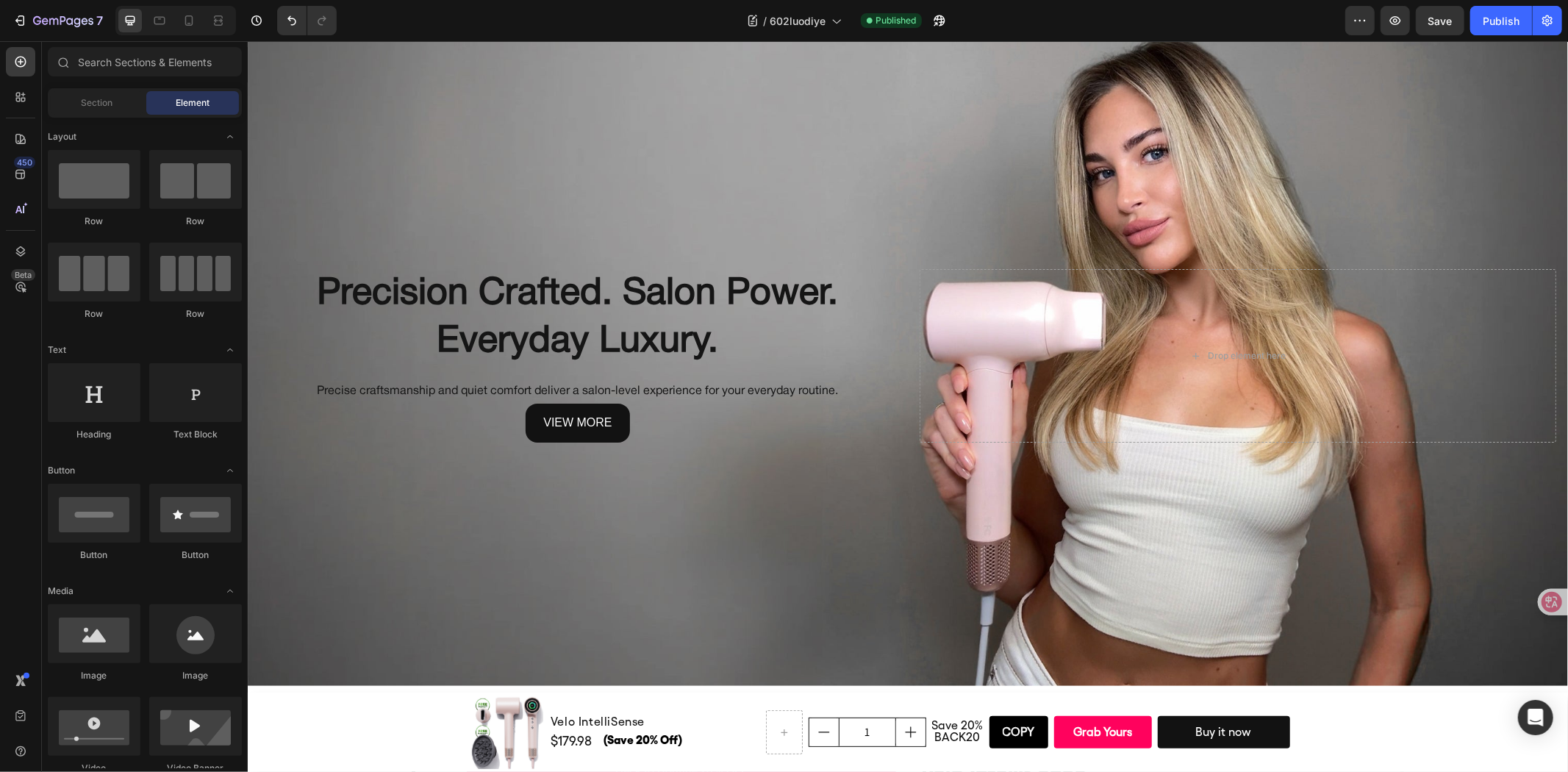
scroll to position [9, 0]
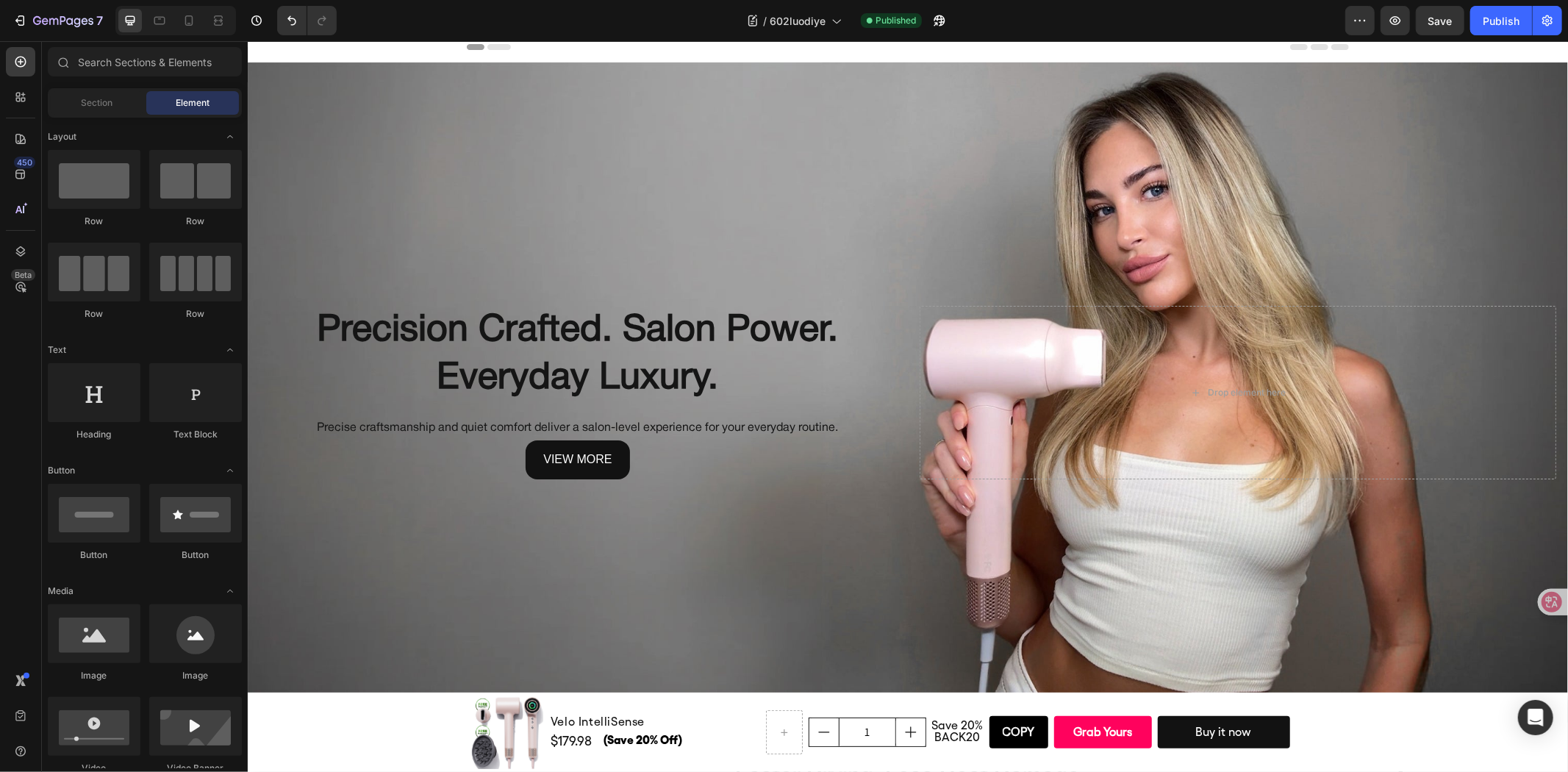
drag, startPoint x: 1564, startPoint y: 196, endPoint x: 1798, endPoint y: 66, distance: 267.7
drag, startPoint x: 679, startPoint y: 210, endPoint x: 615, endPoint y: 211, distance: 64.0
click at [679, 209] on div "Background Image" at bounding box center [907, 392] width 1320 height 660
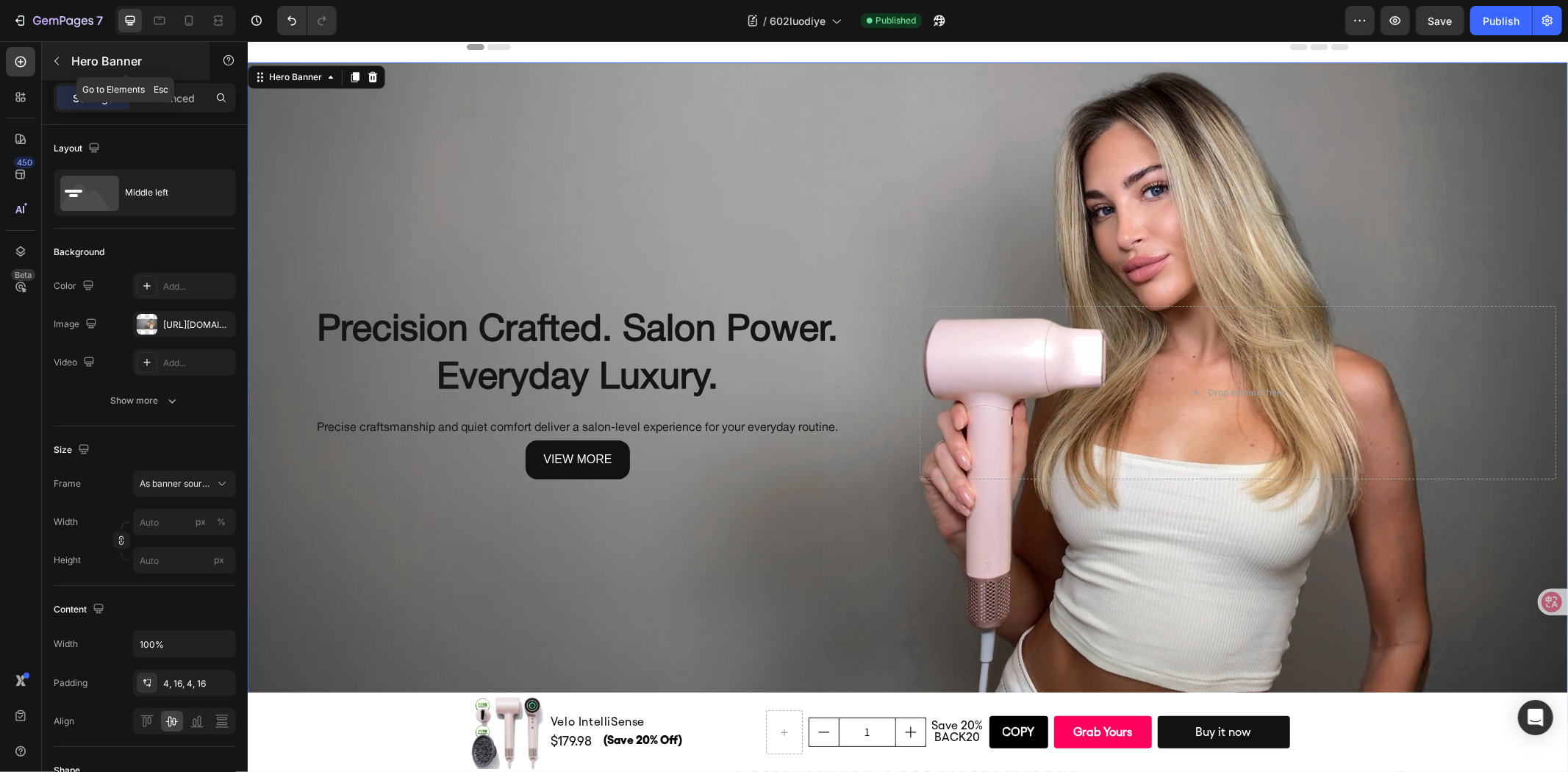
click at [68, 61] on button "button" at bounding box center [57, 61] width 24 height 24
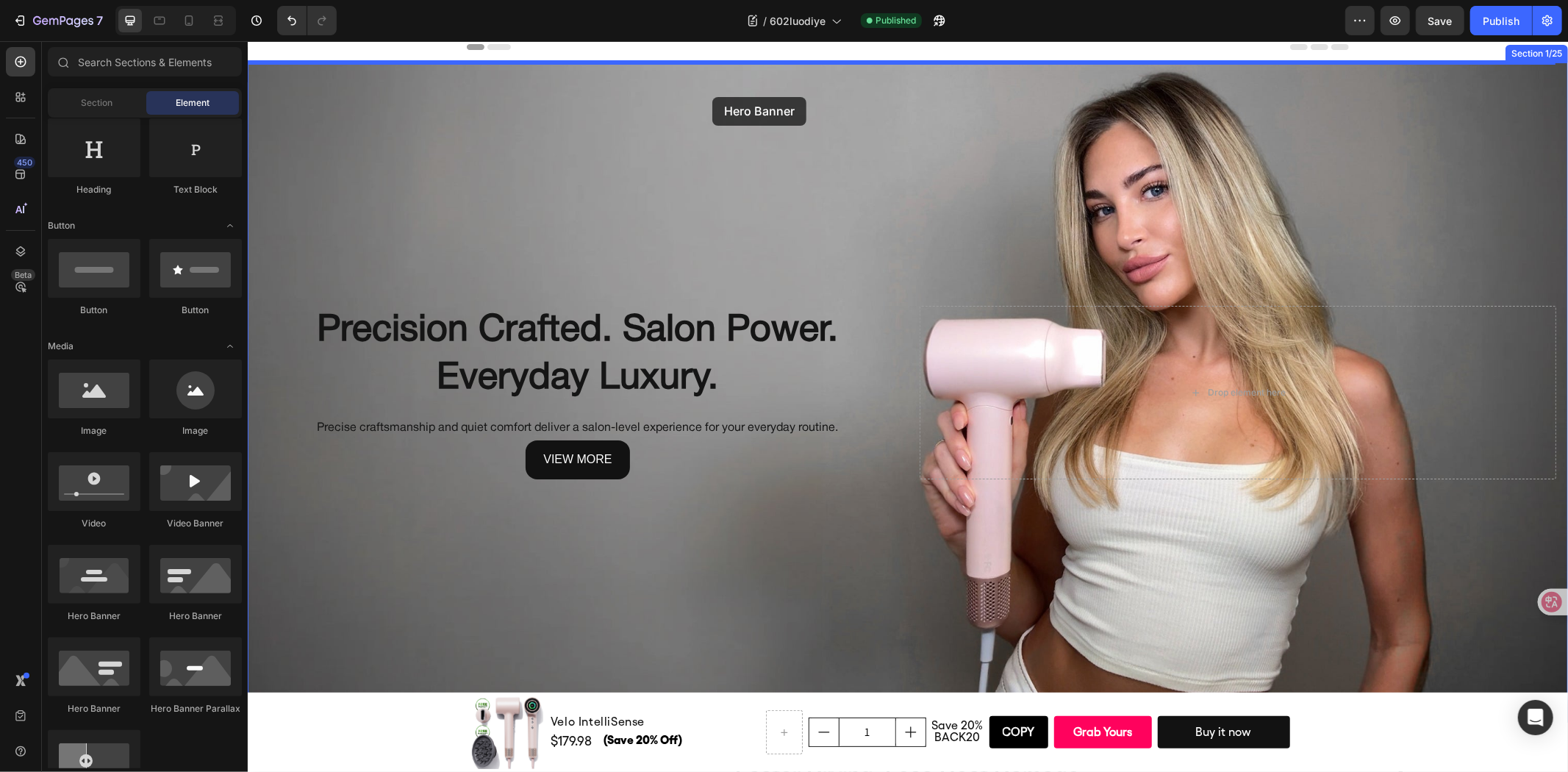
scroll to position [0, 0]
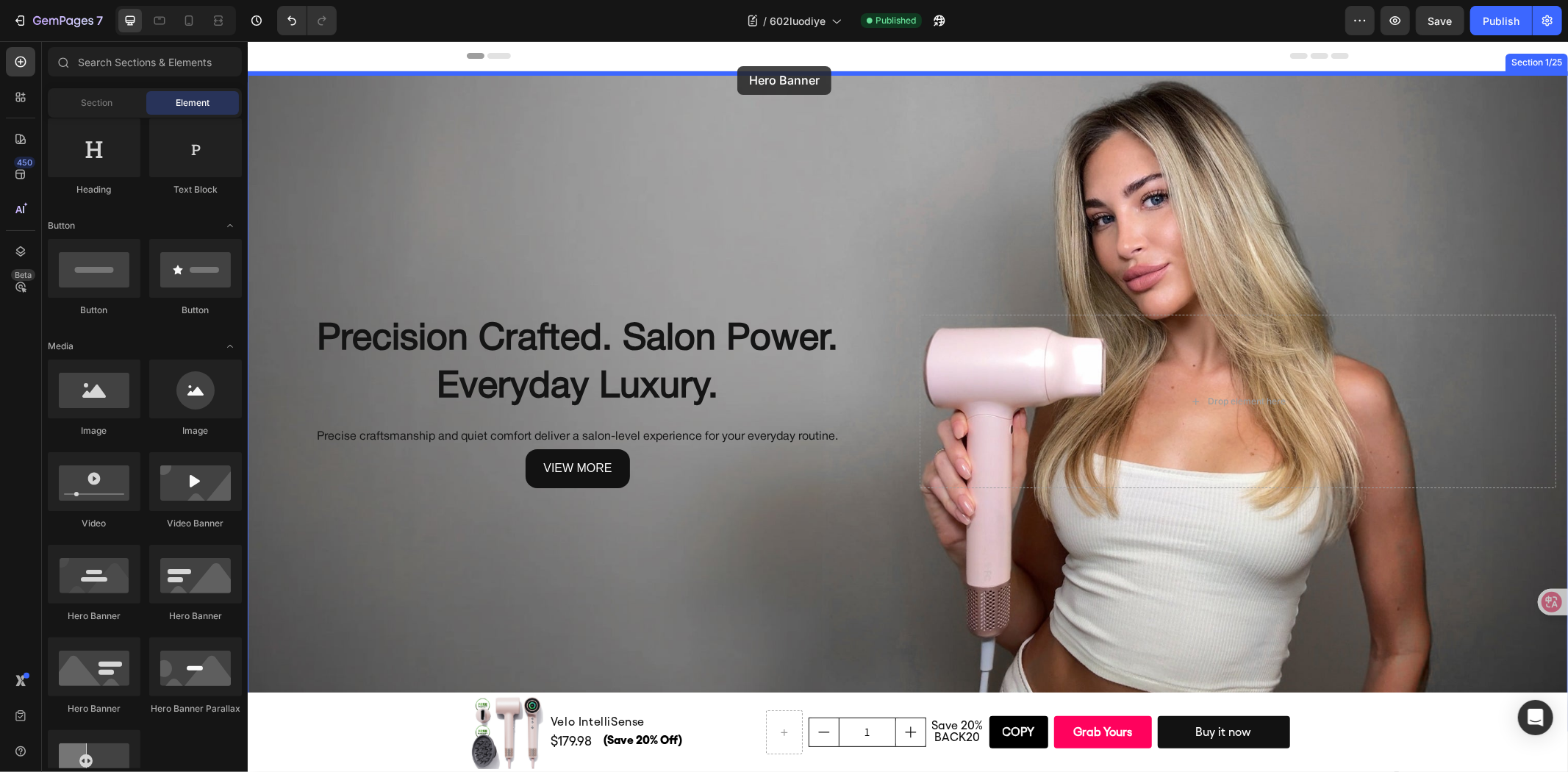
drag, startPoint x: 376, startPoint y: 391, endPoint x: 737, endPoint y: 65, distance: 486.4
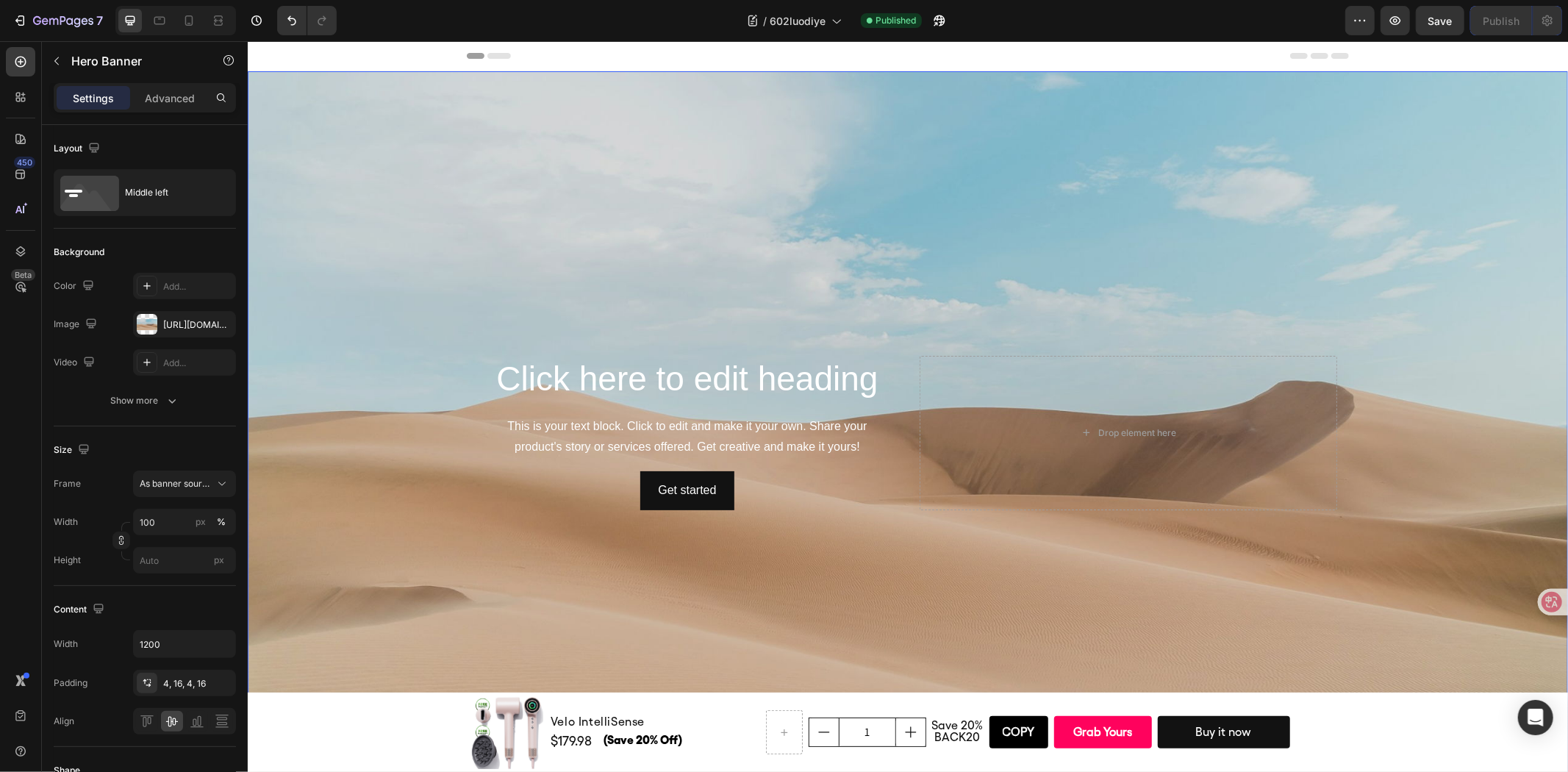
scroll to position [163, 0]
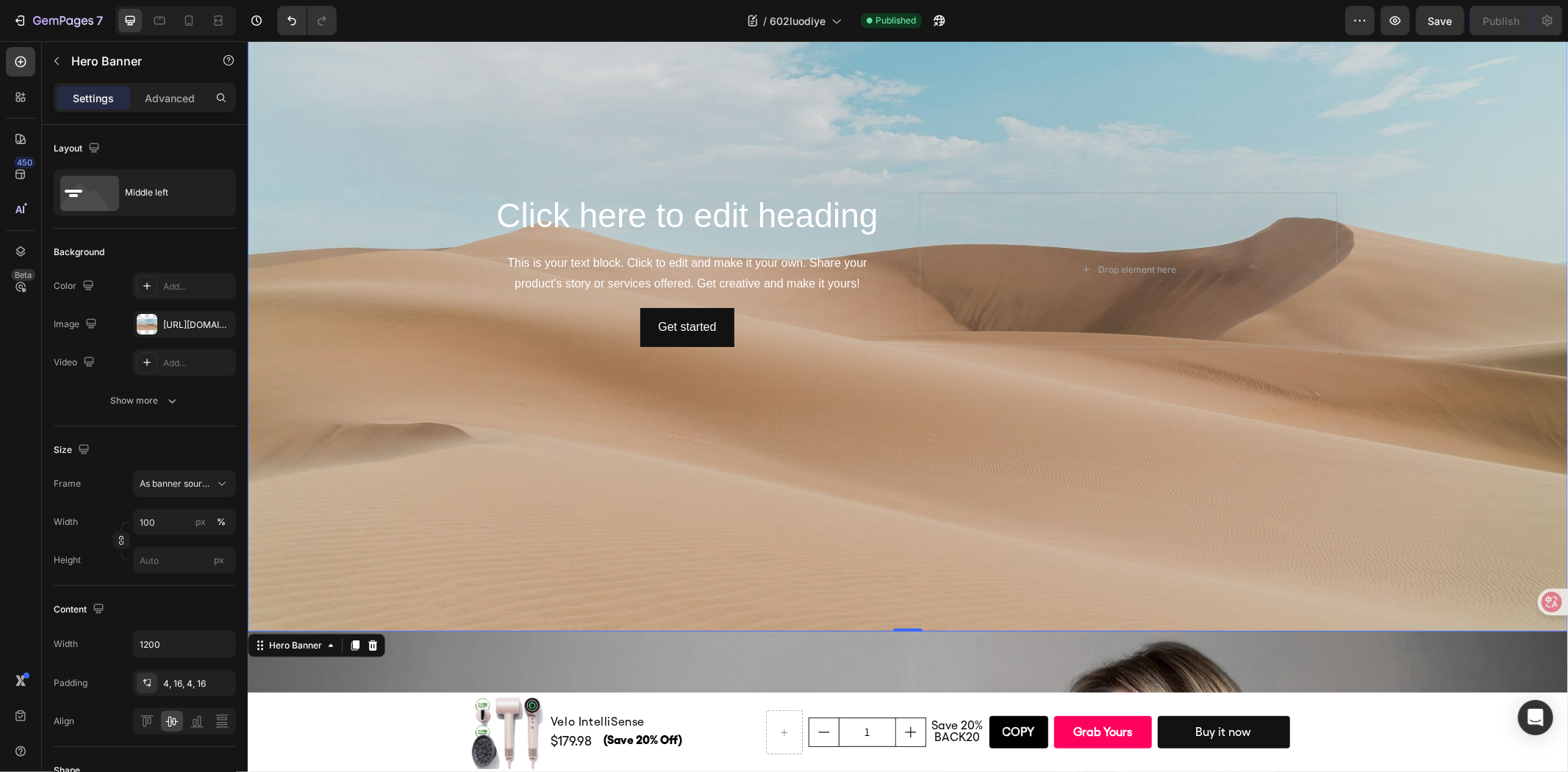
click at [953, 419] on div "Background Image" at bounding box center [907, 269] width 1320 height 723
click at [1024, 297] on div "Drop element here" at bounding box center [1128, 270] width 418 height 155
click at [222, 680] on icon "button" at bounding box center [220, 682] width 6 height 6
click at [222, 680] on div "Add..." at bounding box center [198, 683] width 69 height 14
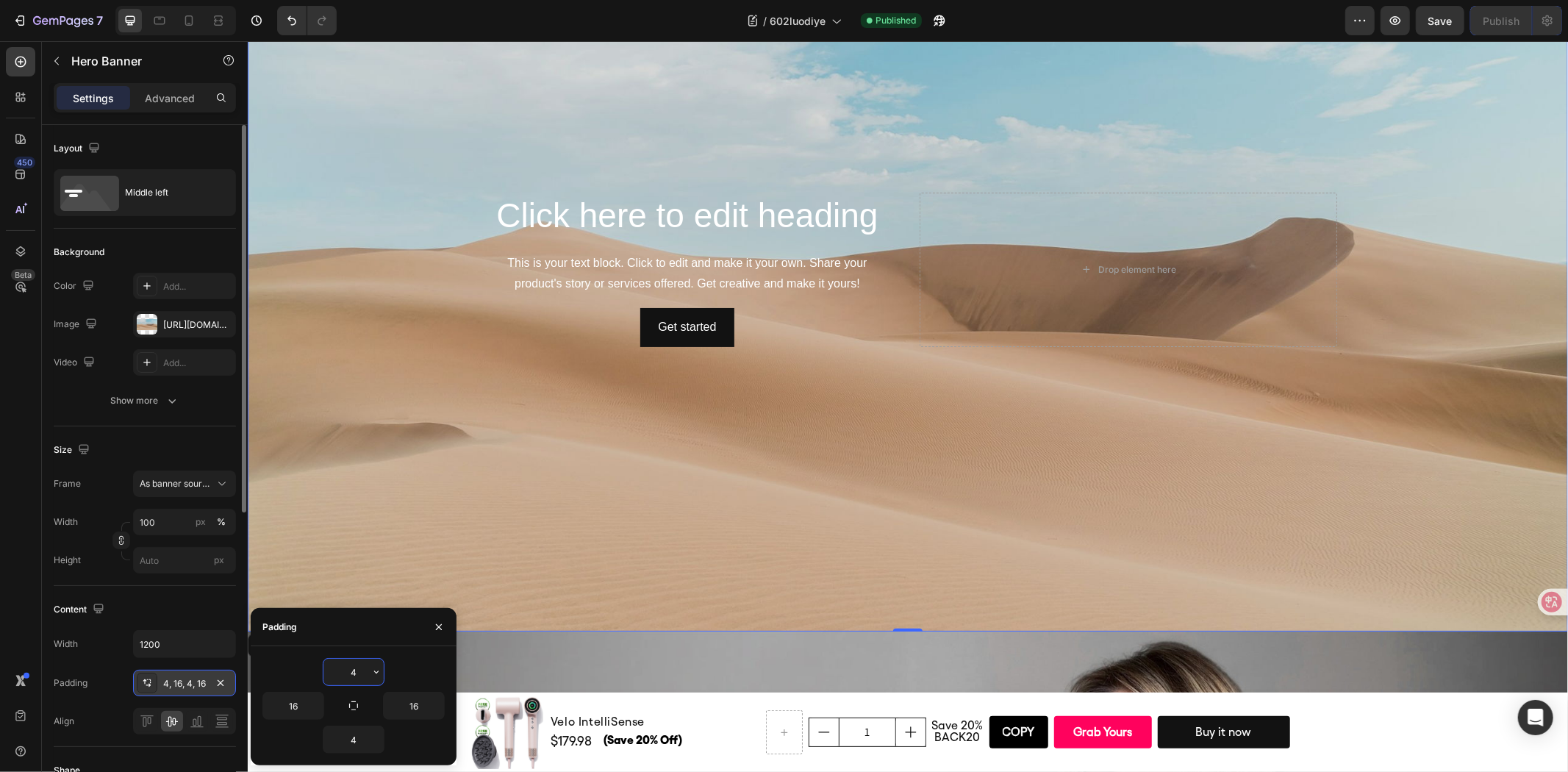
click at [222, 680] on icon "button" at bounding box center [220, 682] width 6 height 6
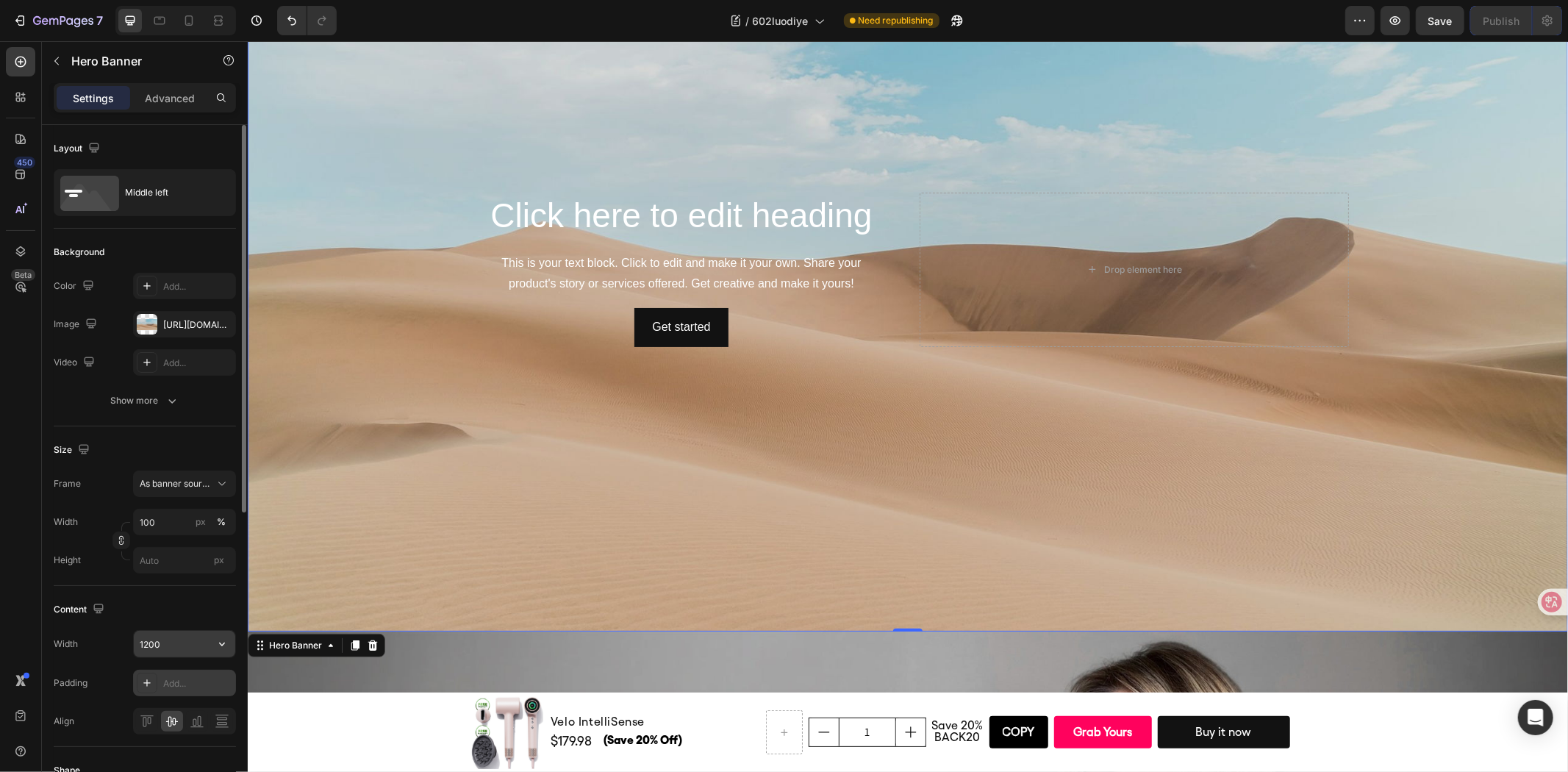
click at [231, 634] on button "button" at bounding box center [222, 644] width 26 height 26
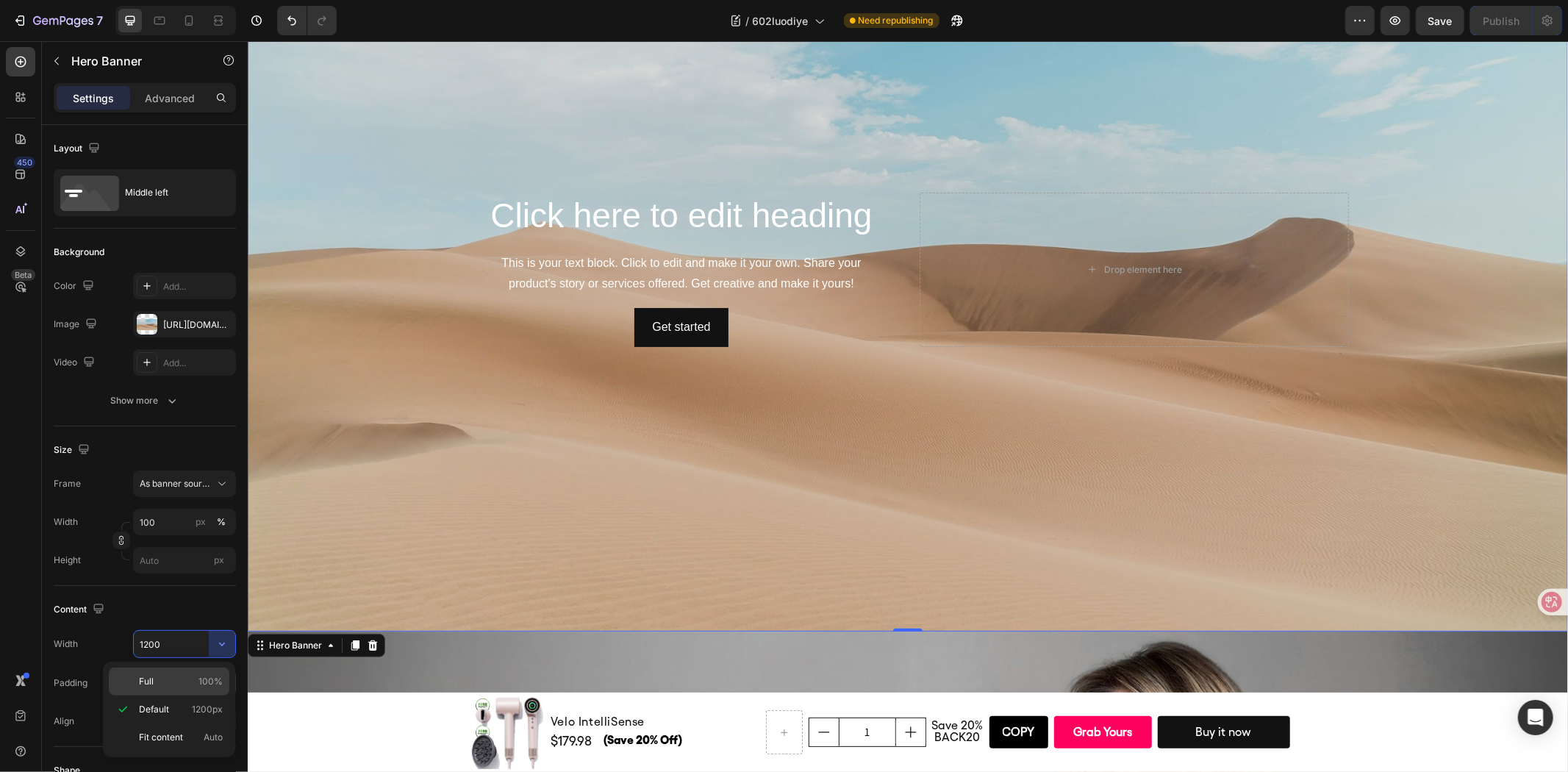
click at [195, 687] on p "Full 100%" at bounding box center [180, 681] width 84 height 14
type input "100%"
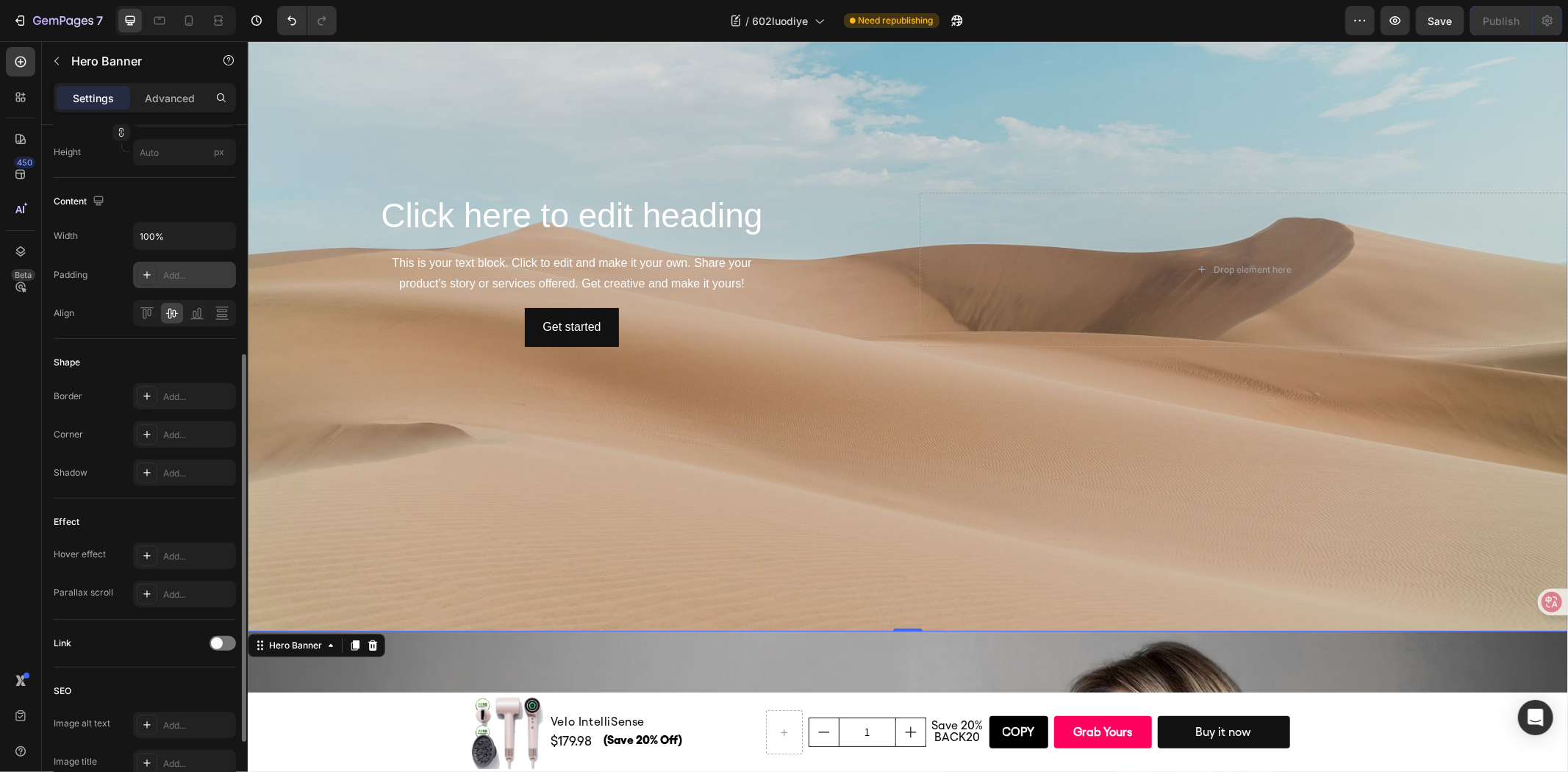
scroll to position [534, 0]
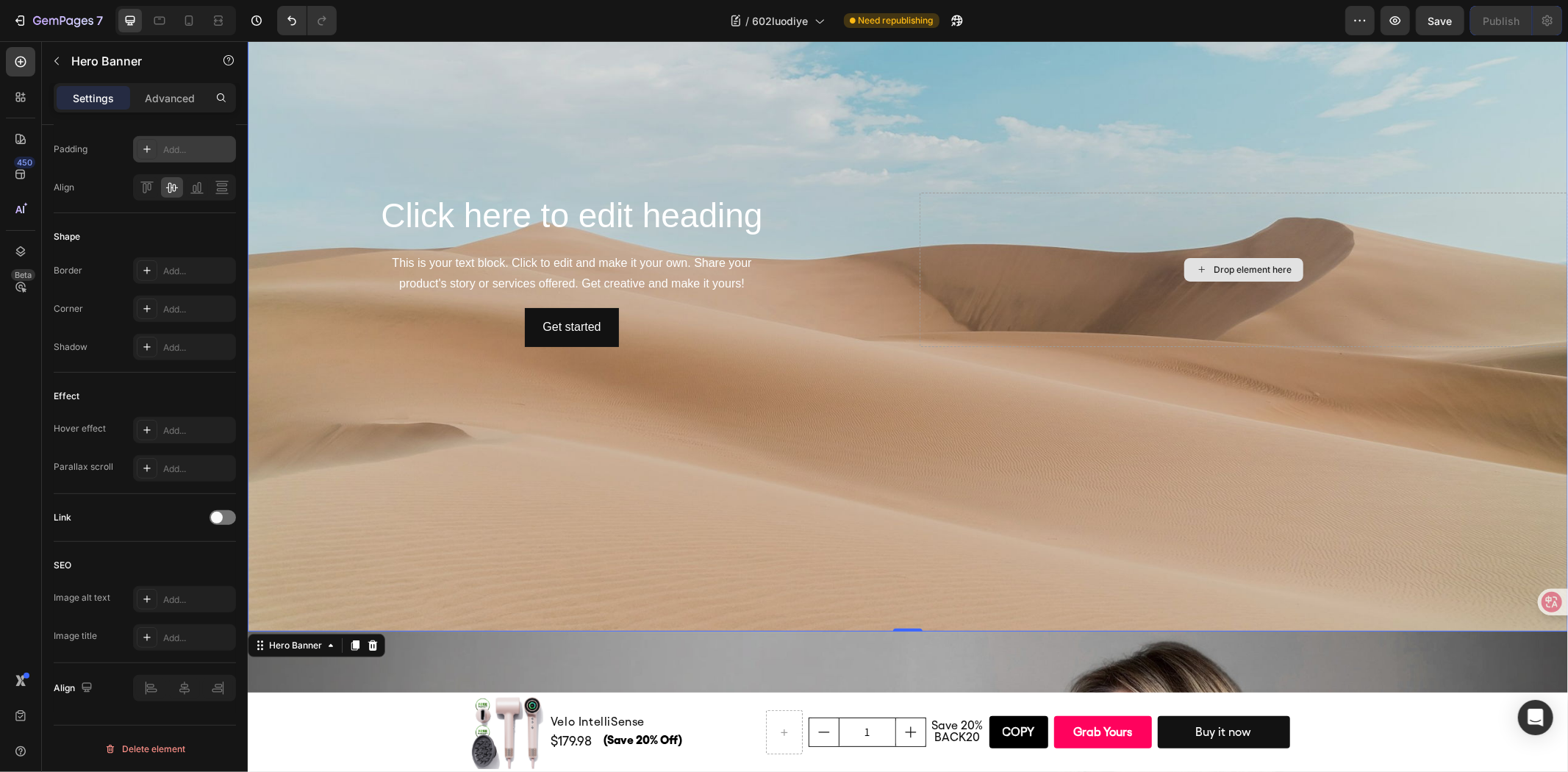
click at [965, 288] on div "Drop element here" at bounding box center [1243, 270] width 648 height 155
drag, startPoint x: 751, startPoint y: 307, endPoint x: 752, endPoint y: 285, distance: 22.0
click at [751, 307] on div "Get started Button" at bounding box center [571, 326] width 648 height 39
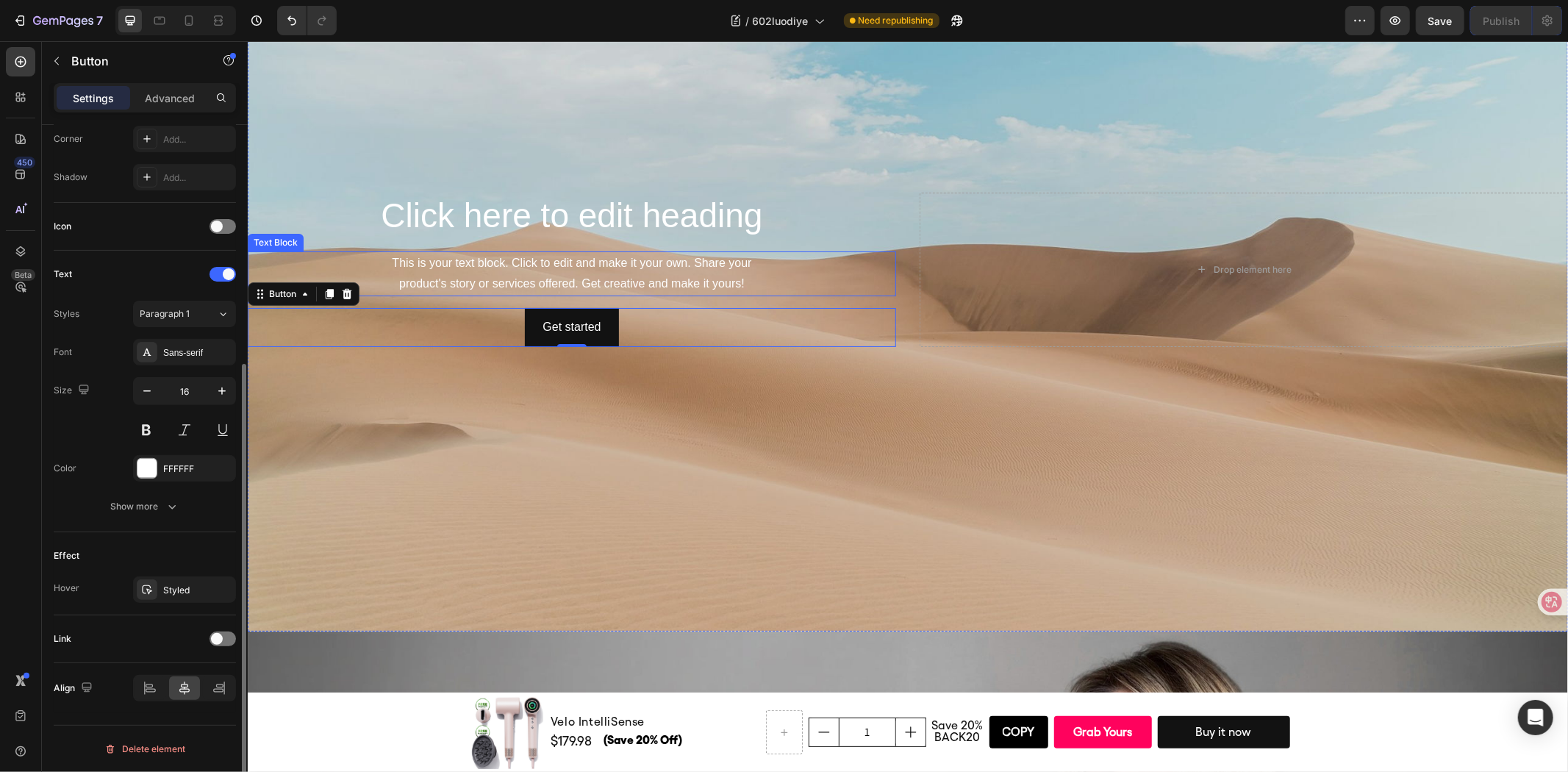
scroll to position [0, 0]
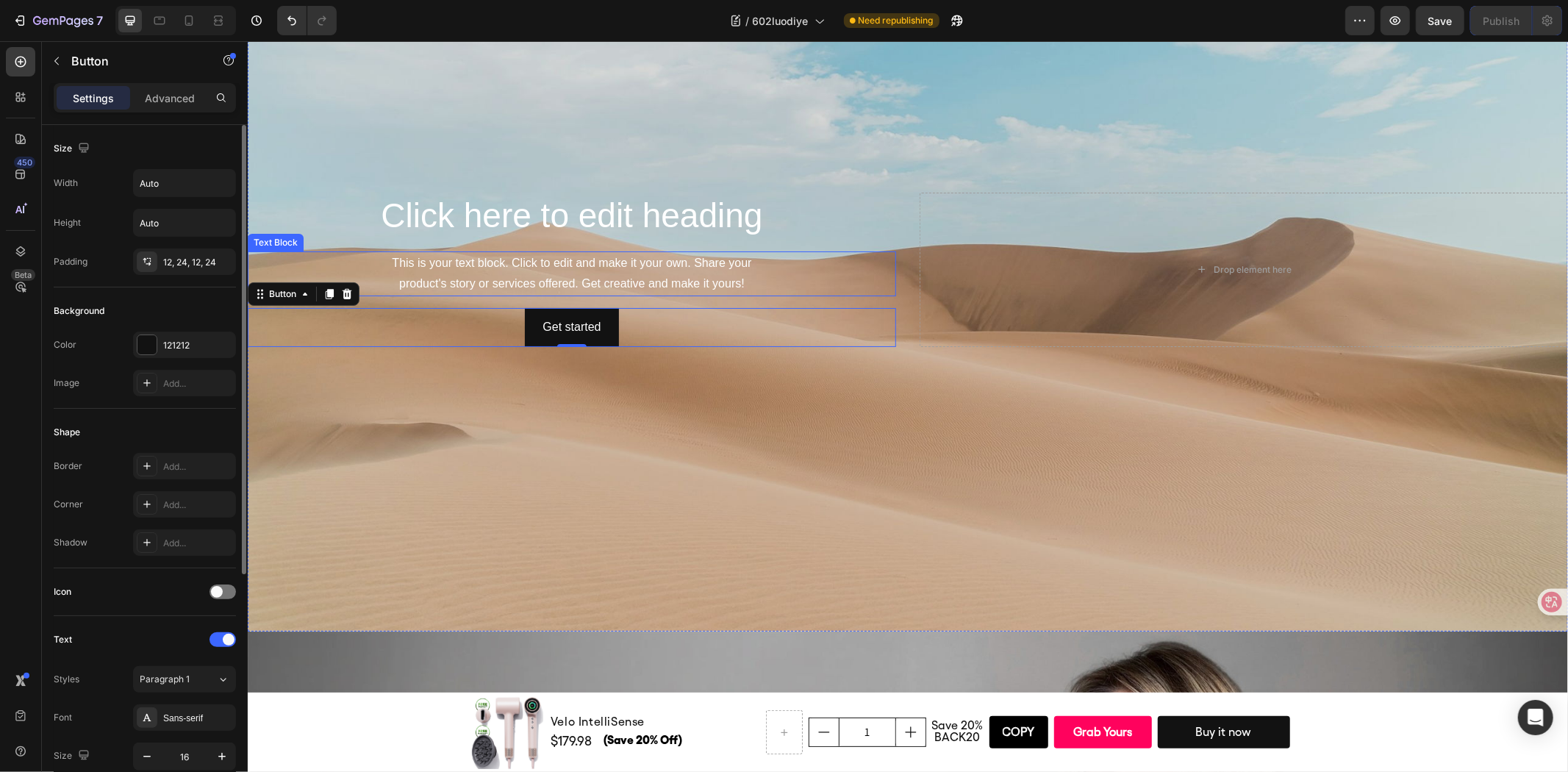
click at [756, 273] on div "This is your text block. Click to edit and make it your own. Share your product…" at bounding box center [571, 273] width 648 height 45
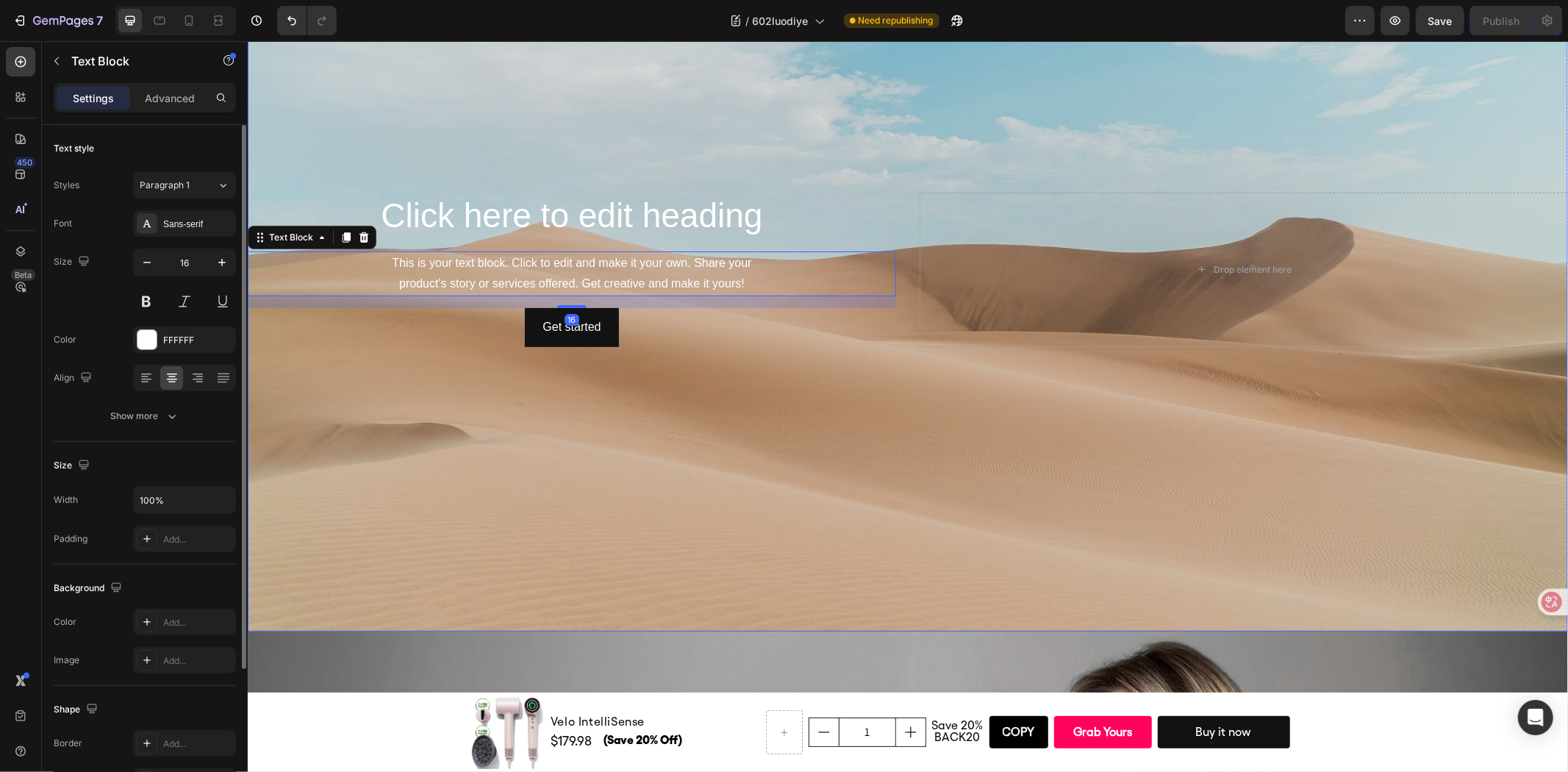
click at [775, 238] on div "Click here to edit heading Heading This is your text block. Click to edit and m…" at bounding box center [571, 270] width 648 height 155
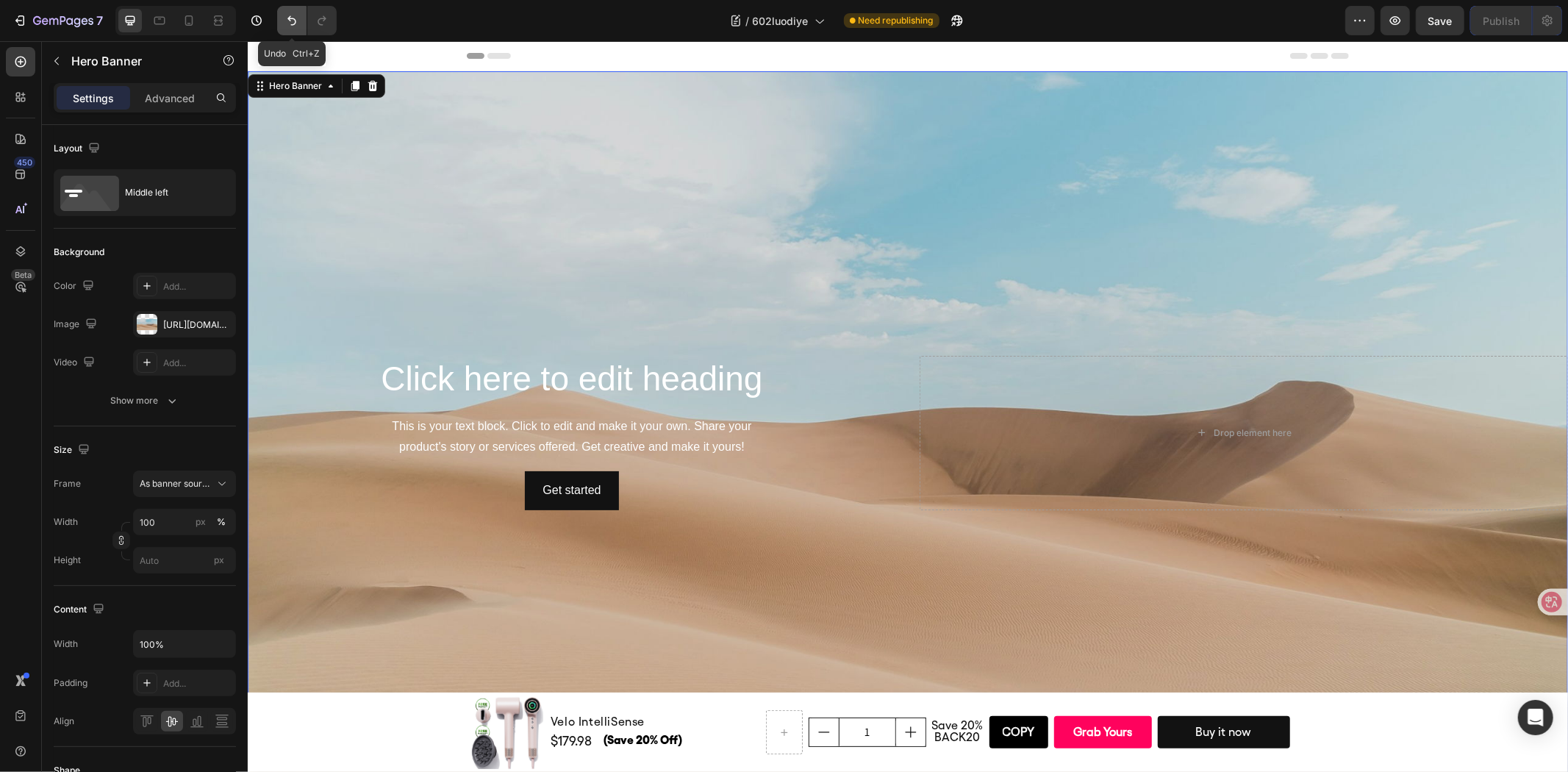
click at [295, 20] on icon "Undo/Redo" at bounding box center [292, 21] width 9 height 10
type input "1200"
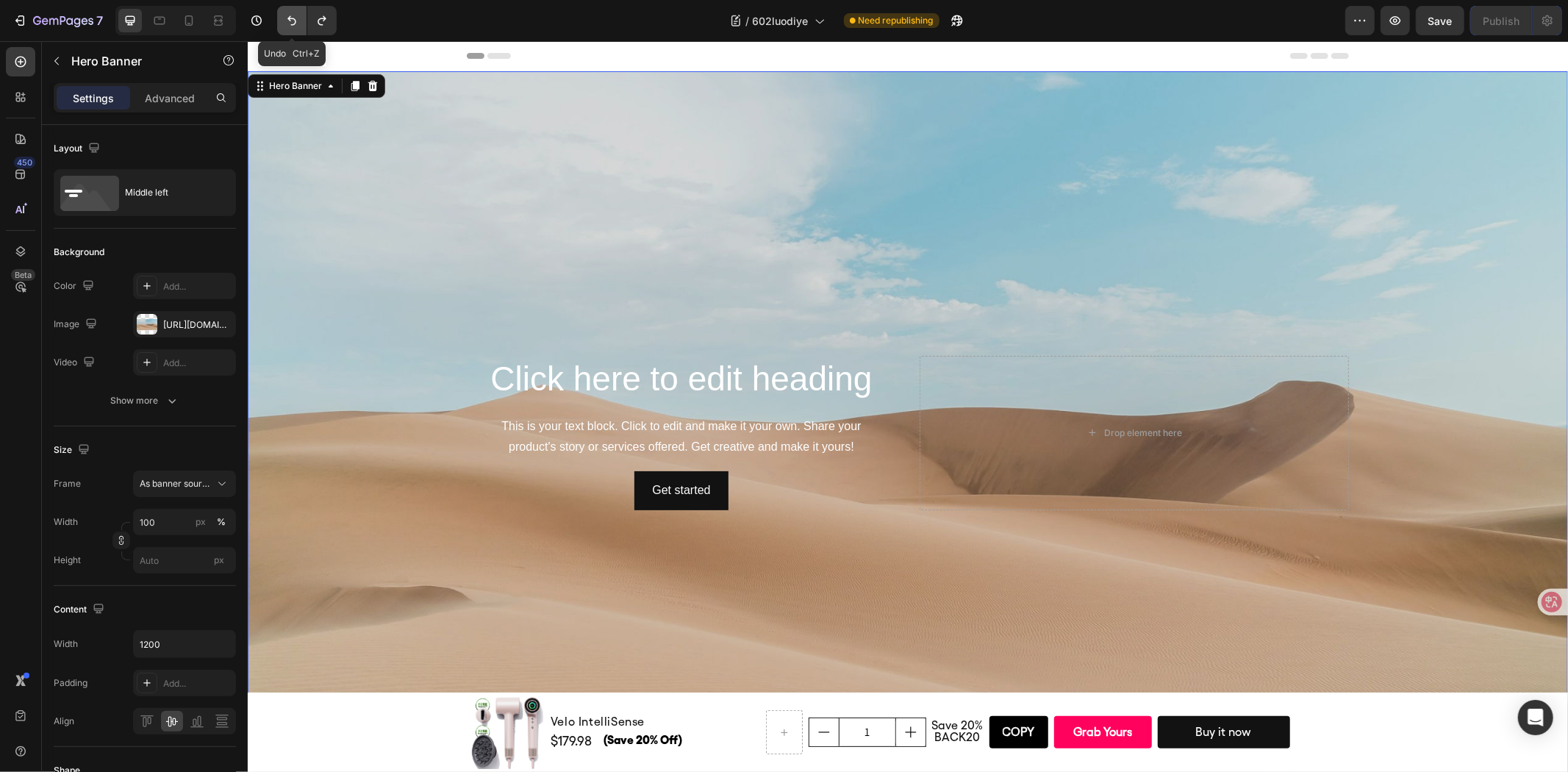
click at [295, 20] on icon "Undo/Redo" at bounding box center [292, 21] width 9 height 10
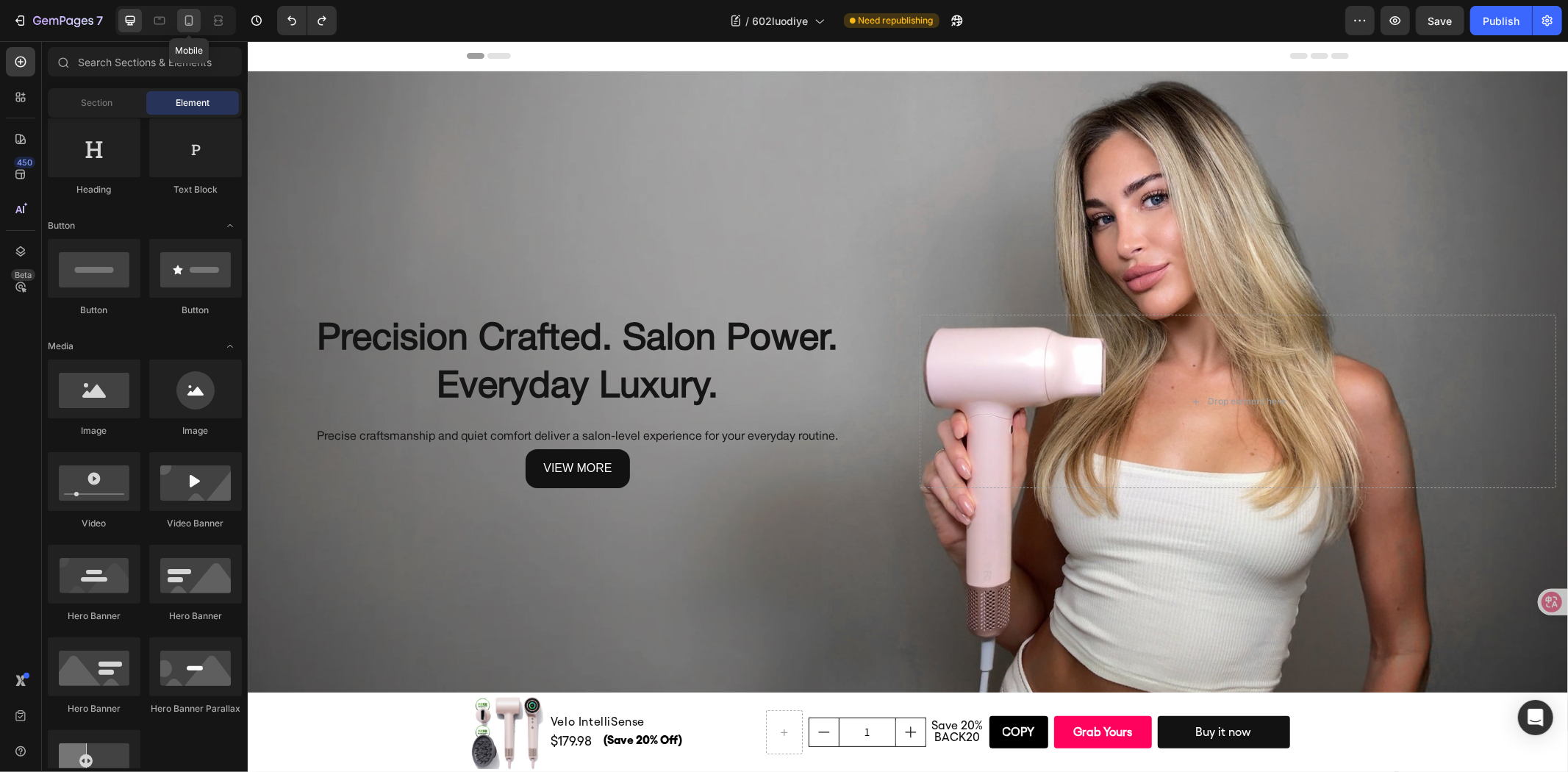
click at [190, 30] on div at bounding box center [189, 21] width 24 height 24
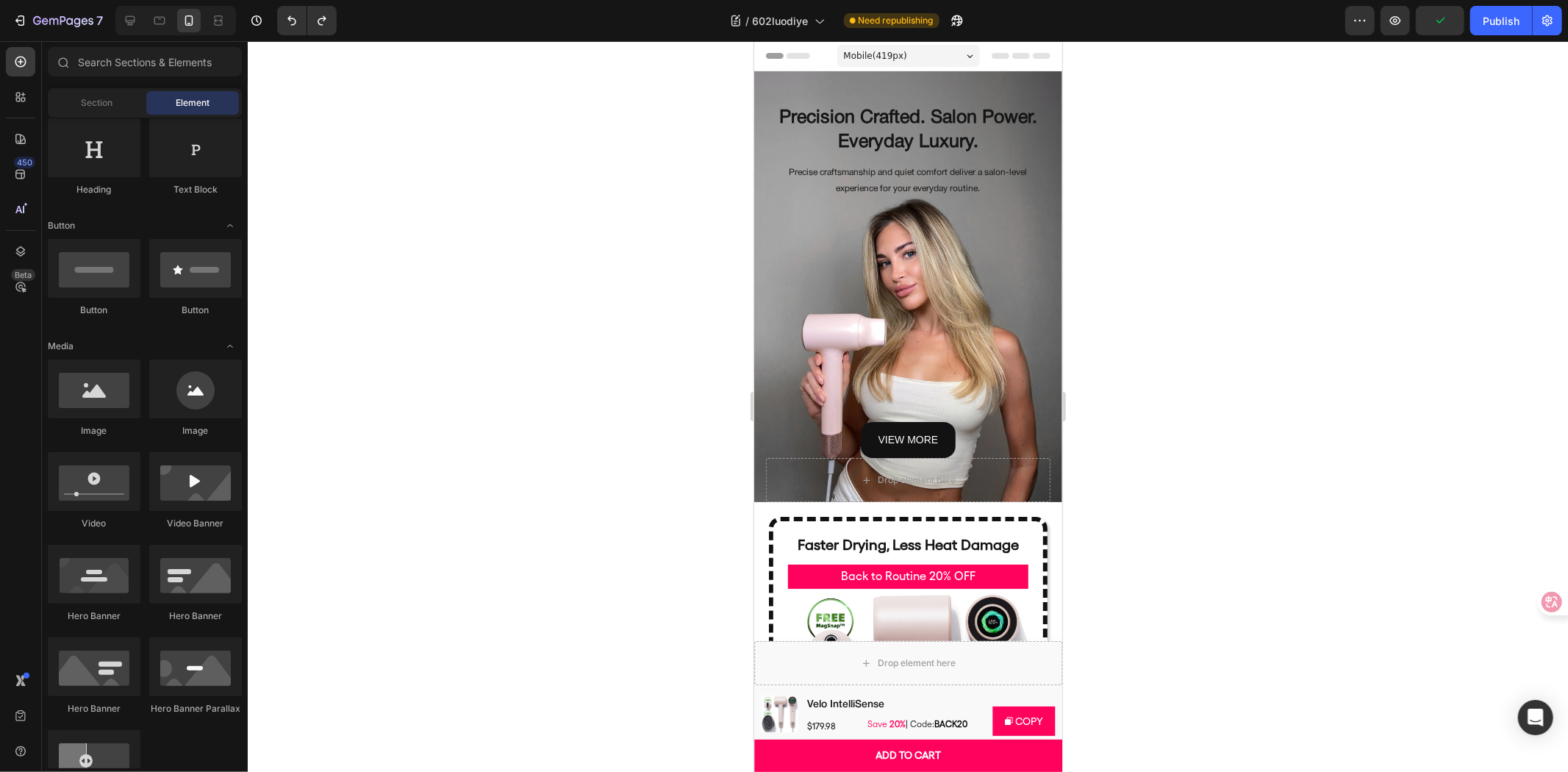
click at [1272, 309] on div at bounding box center [908, 407] width 1320 height 731
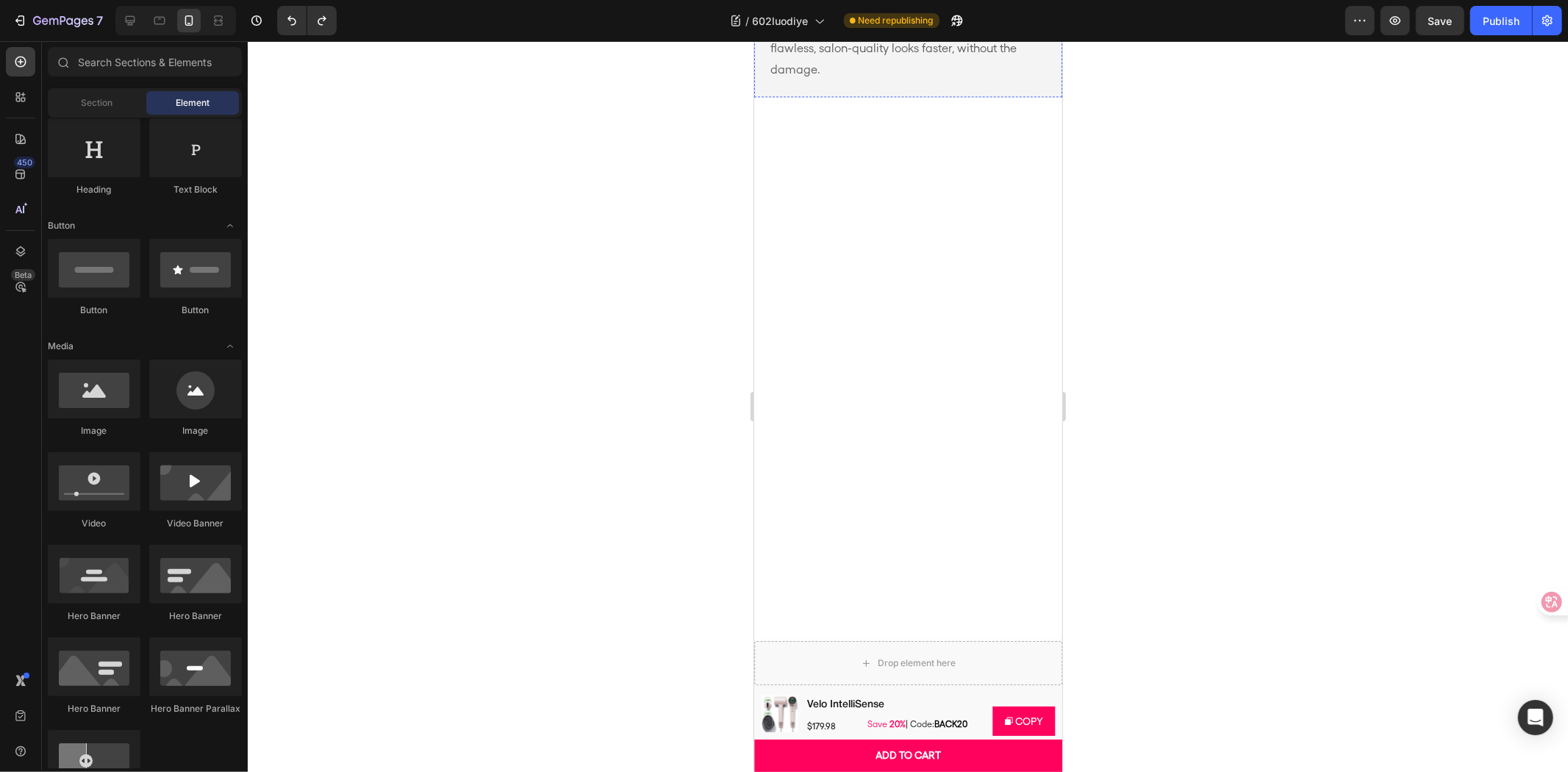
scroll to position [2778, 0]
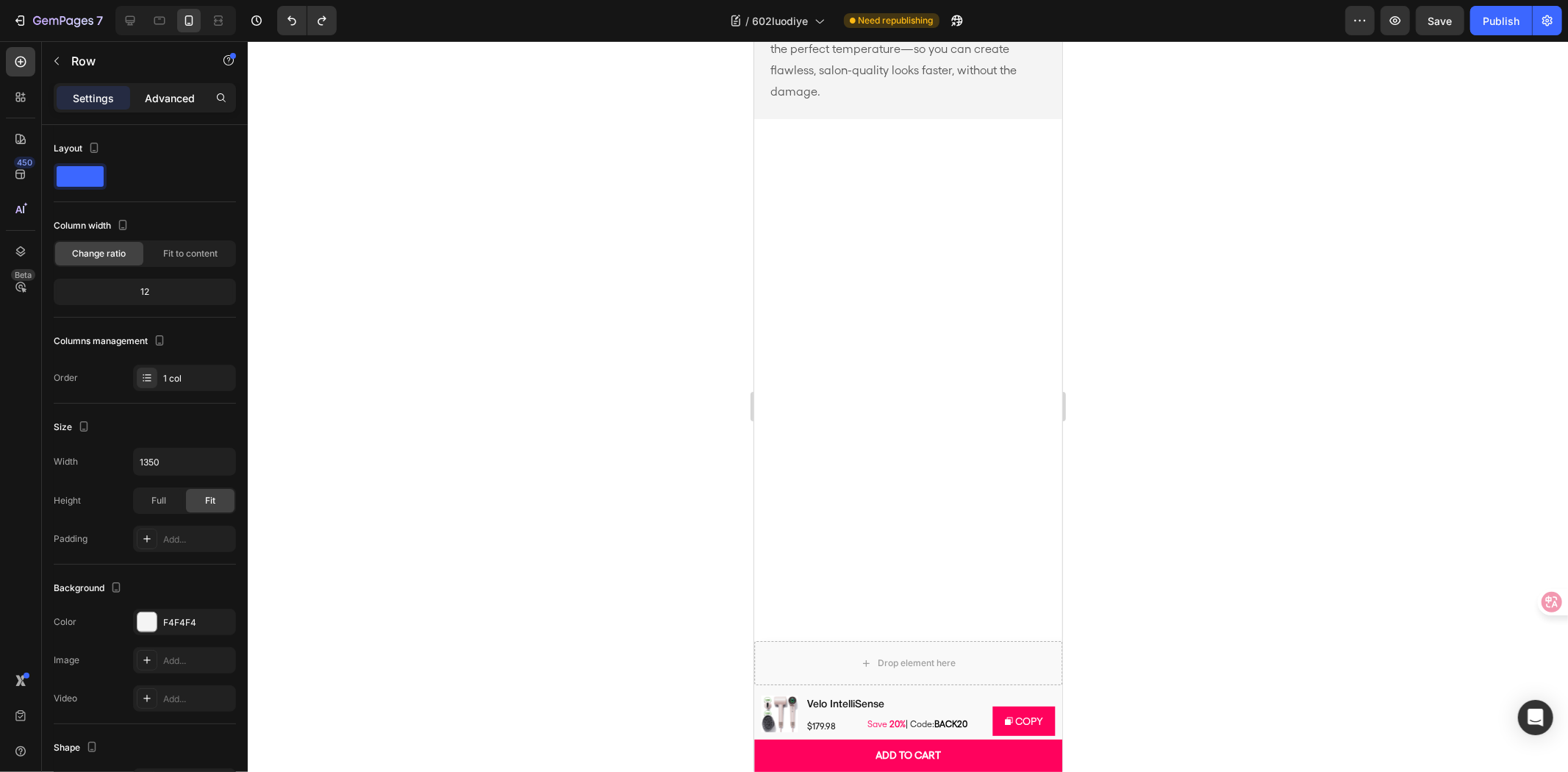
click at [164, 99] on p "Advanced" at bounding box center [170, 97] width 50 height 15
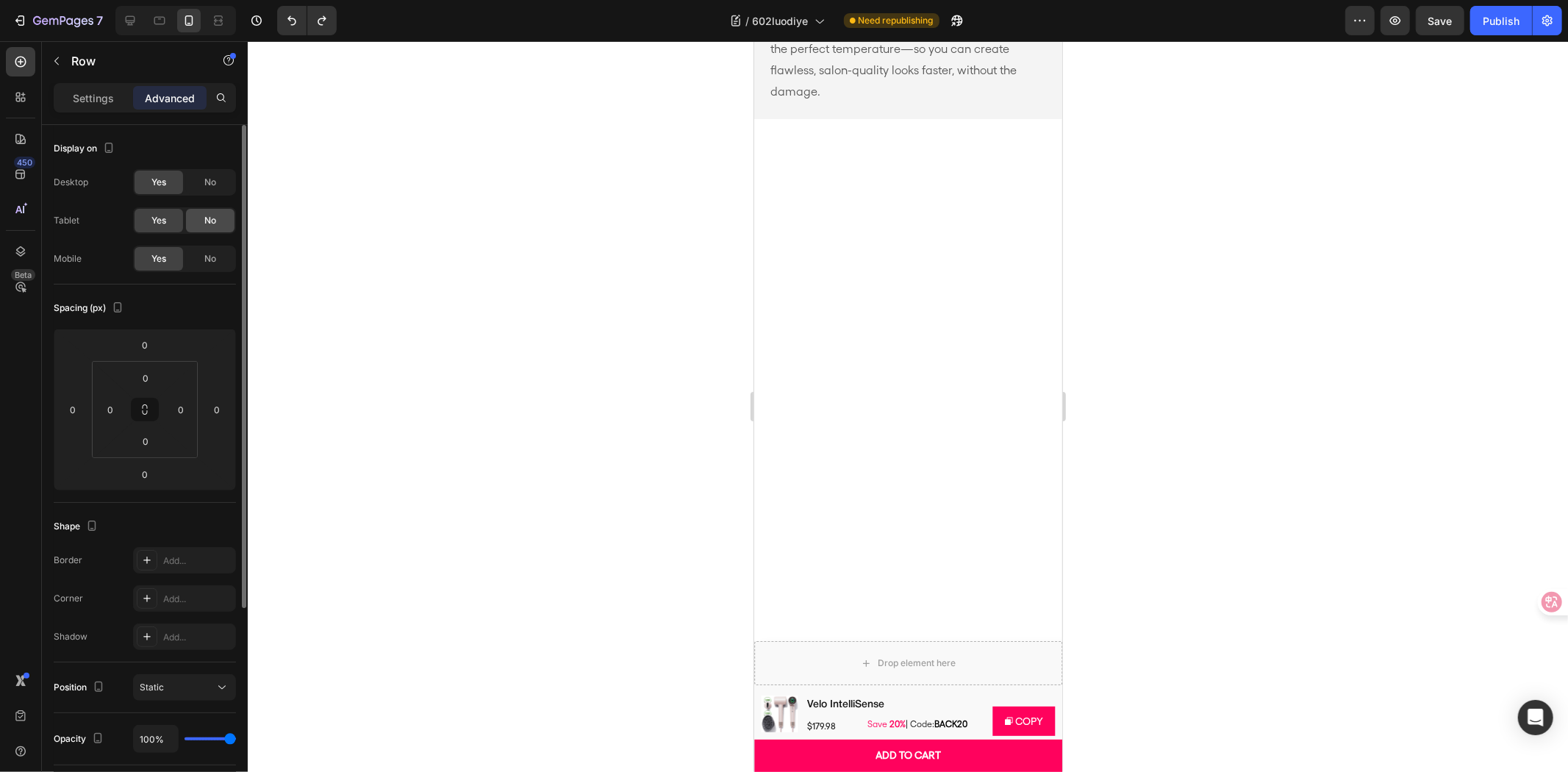
click at [214, 215] on span "No" at bounding box center [210, 220] width 12 height 14
click at [166, 214] on div "Yes" at bounding box center [159, 221] width 49 height 24
click at [209, 250] on div "No" at bounding box center [210, 259] width 49 height 24
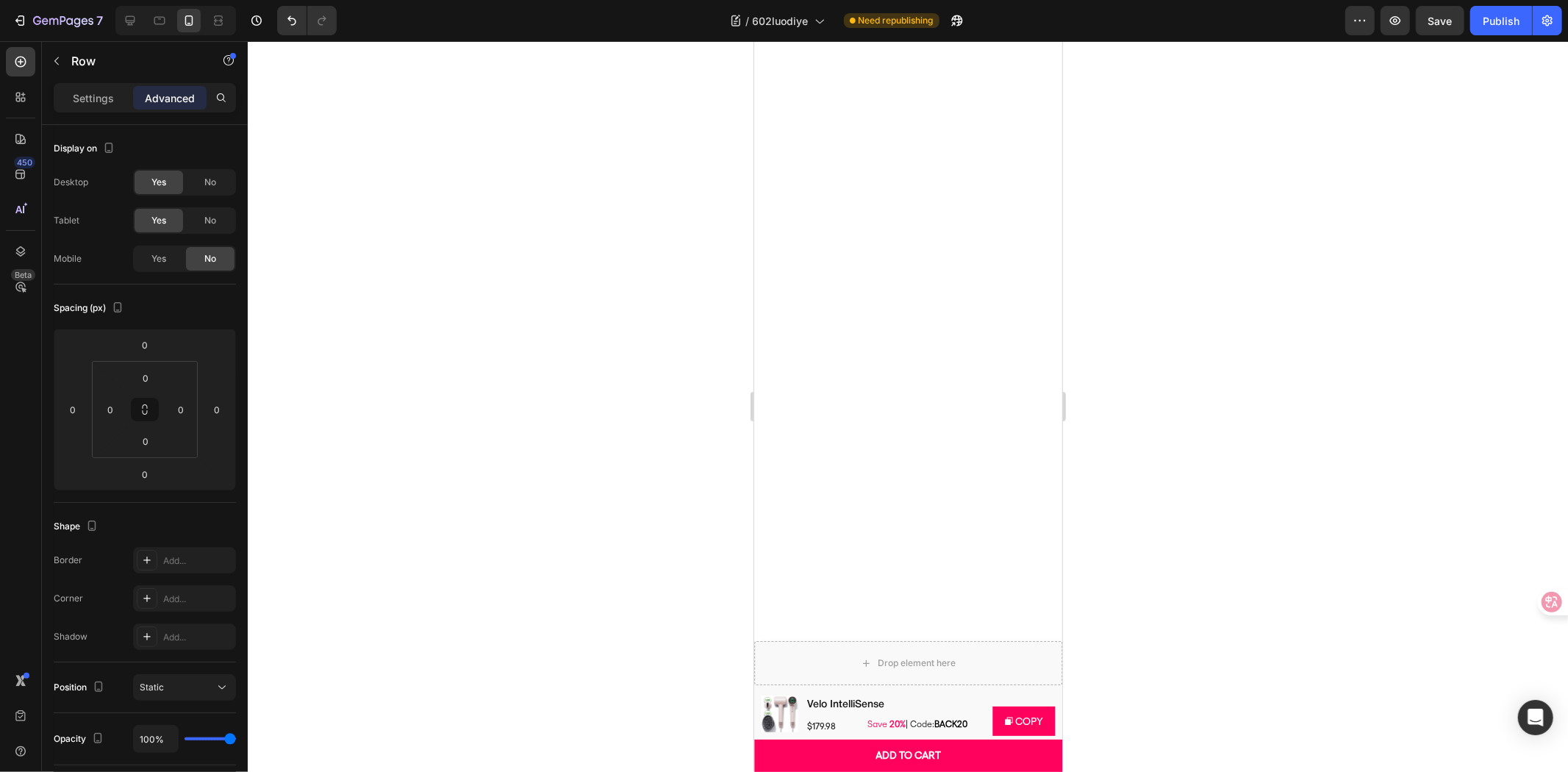
scroll to position [3023, 0]
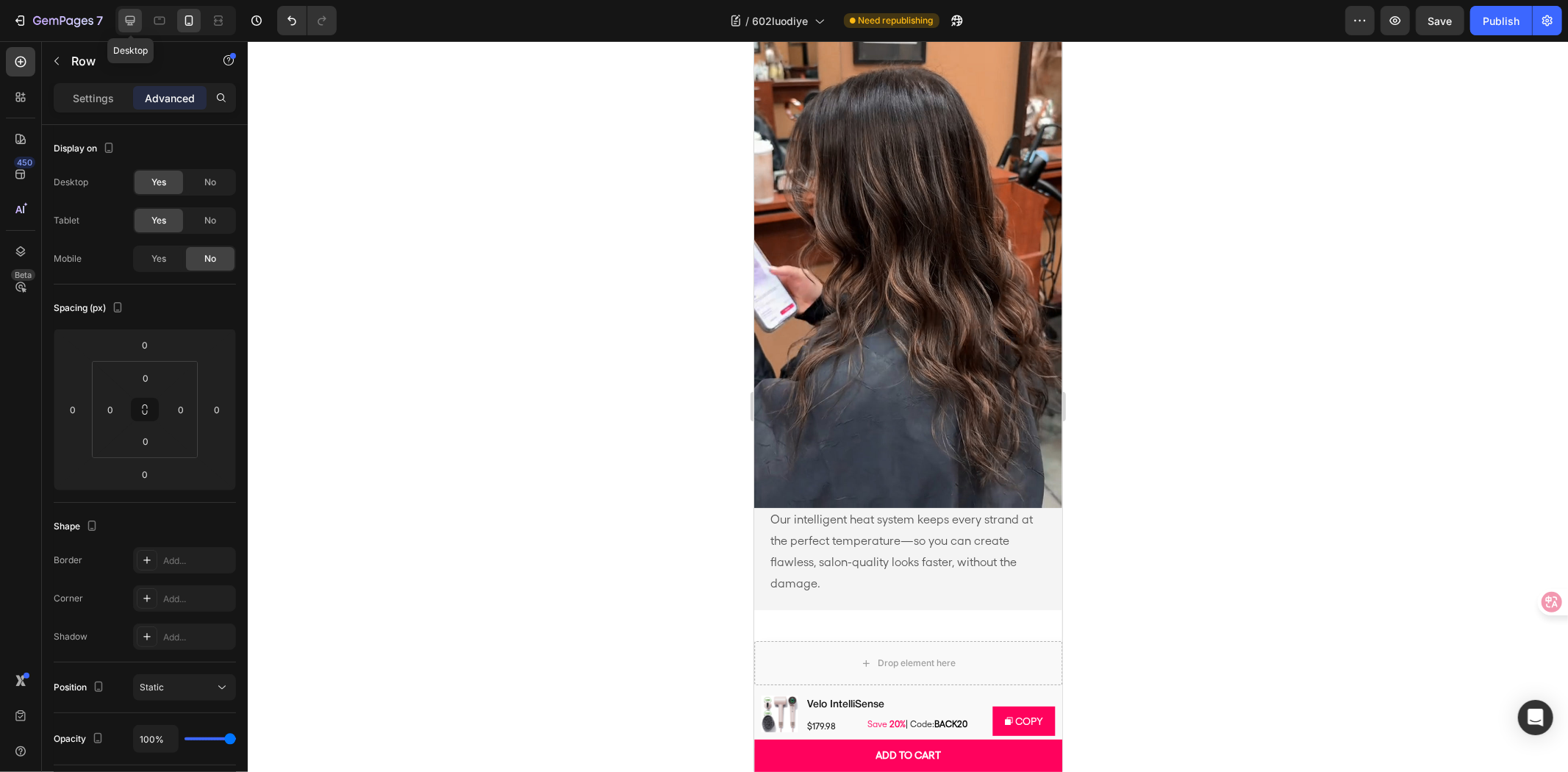
click at [141, 19] on div at bounding box center [130, 21] width 24 height 24
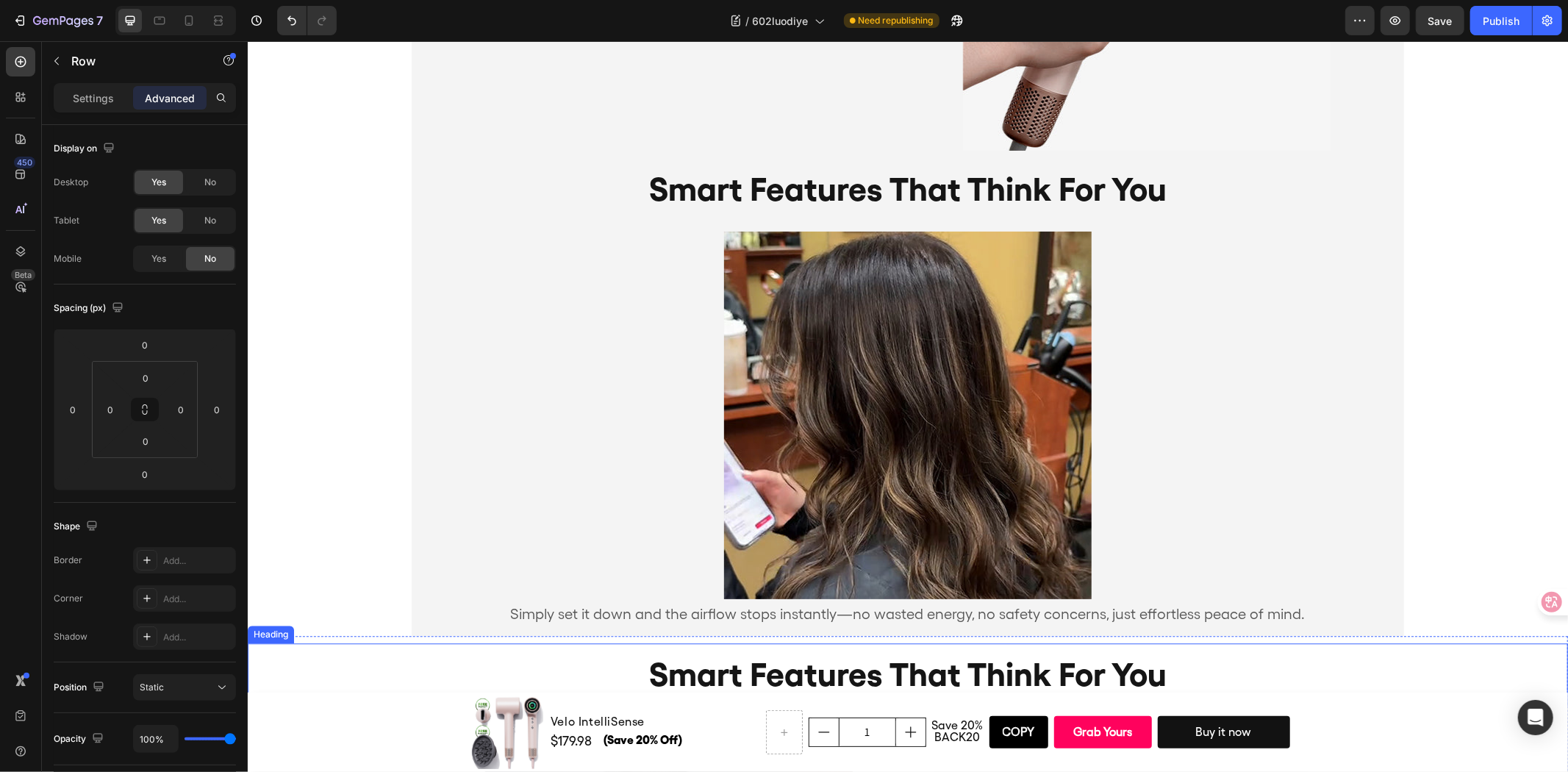
scroll to position [2830, 0]
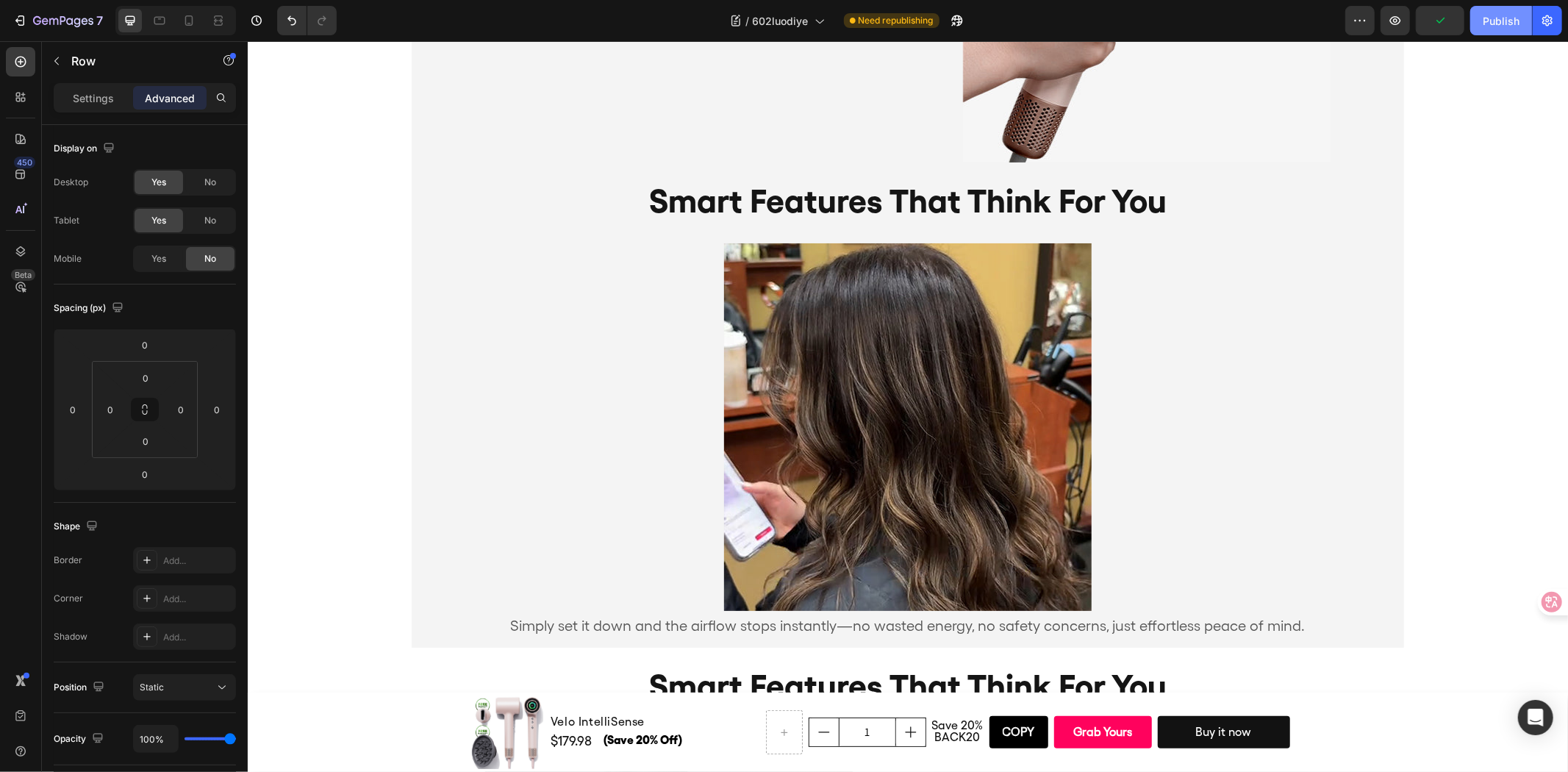
click at [1496, 24] on div "Publish" at bounding box center [1501, 21] width 37 height 15
click at [1543, 20] on icon "button" at bounding box center [1546, 21] width 10 height 11
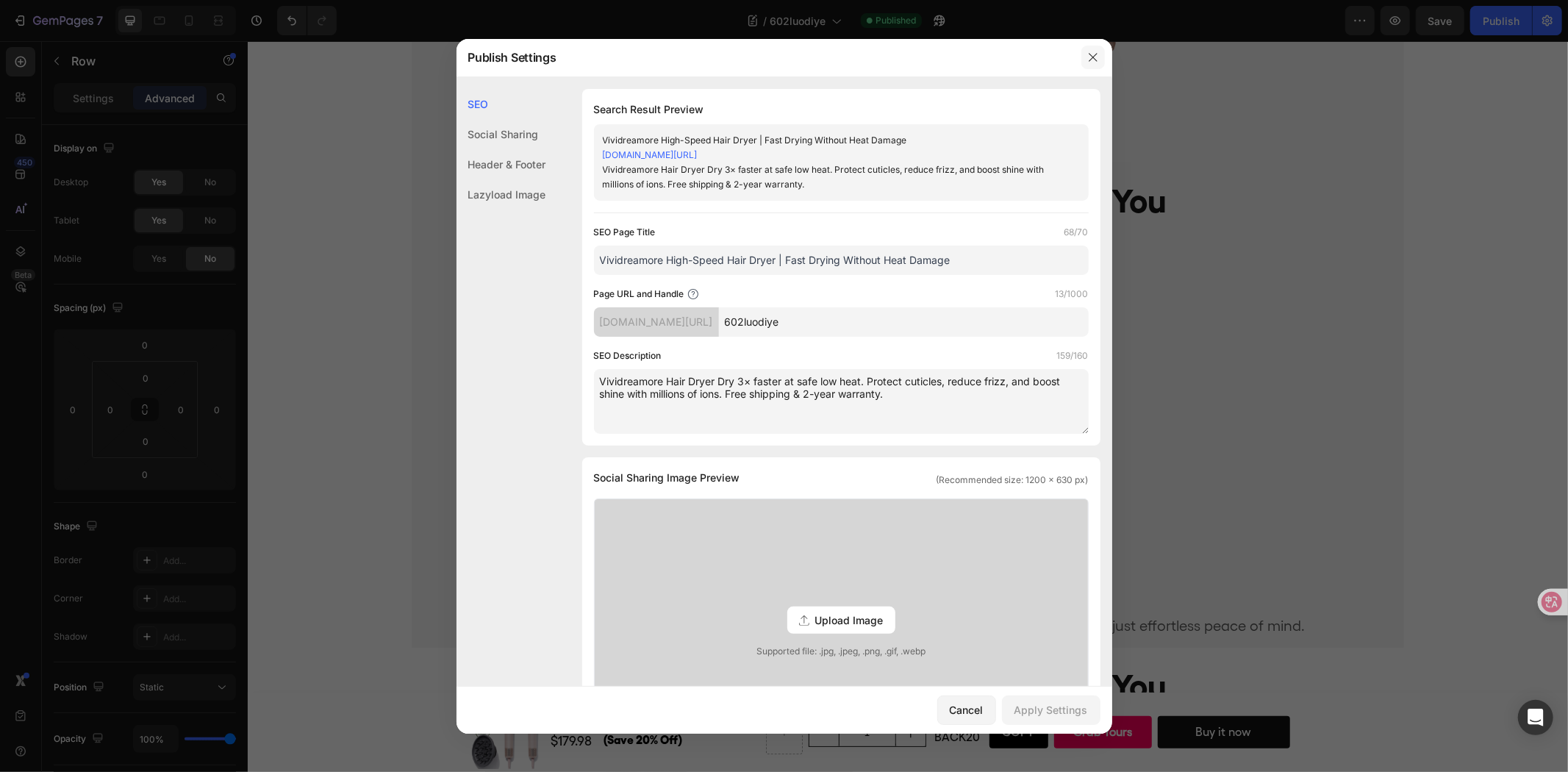
click at [1094, 53] on icon "button" at bounding box center [1093, 57] width 12 height 12
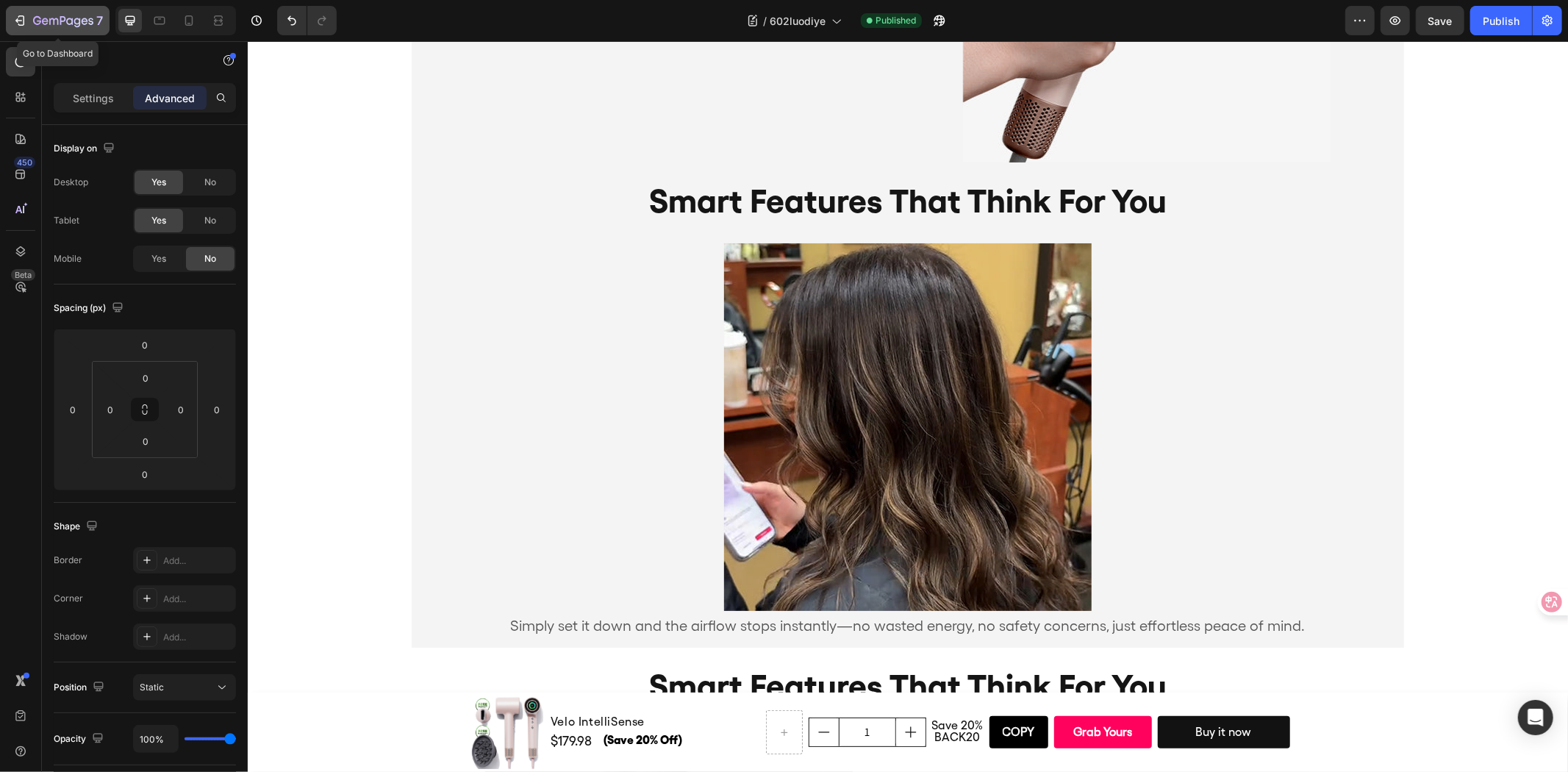
click at [89, 13] on div "7" at bounding box center [68, 21] width 70 height 18
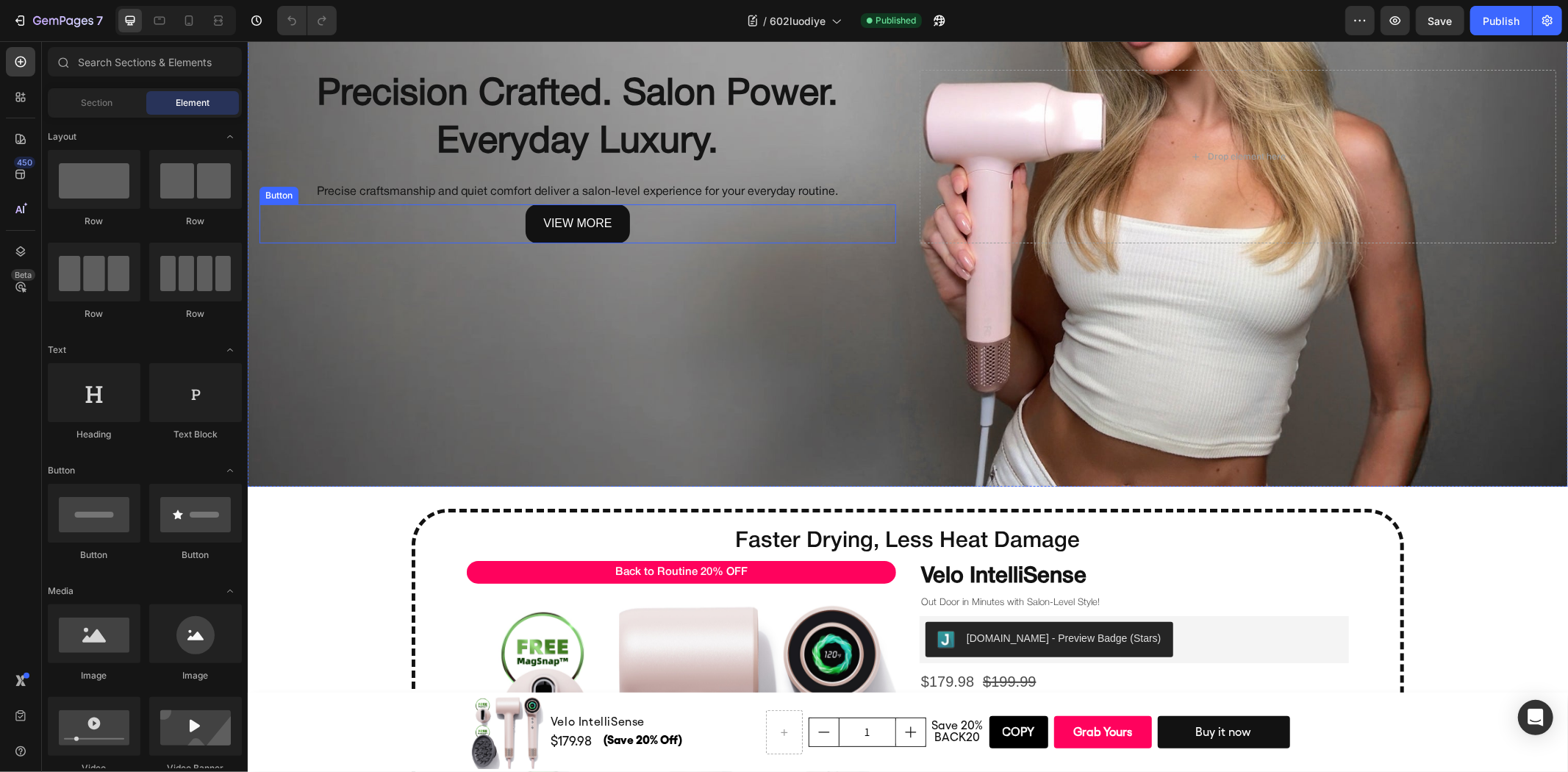
scroll to position [245, 0]
click at [623, 223] on div "view more Button" at bounding box center [577, 223] width 637 height 39
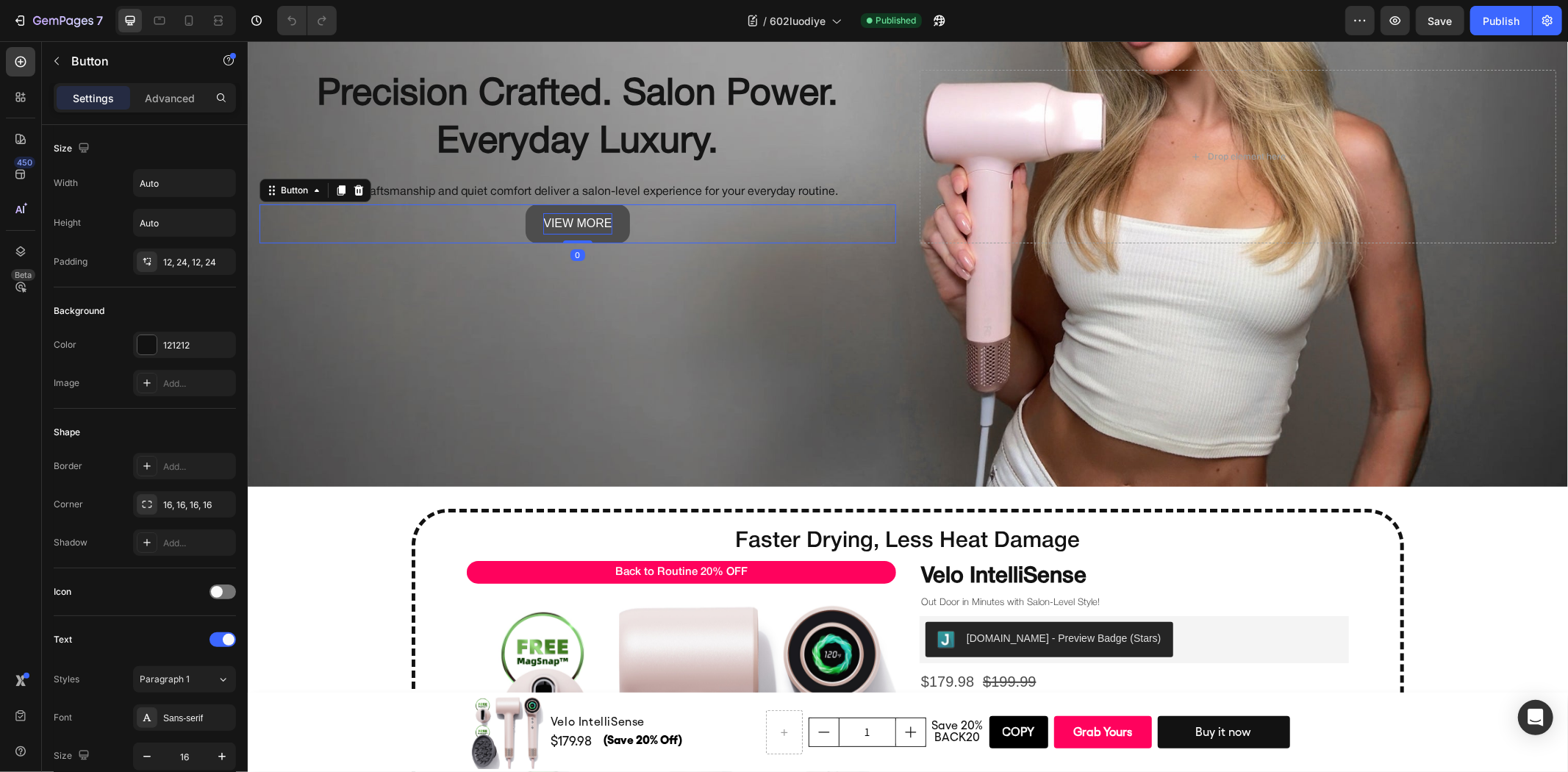
click at [582, 221] on p "view more" at bounding box center [576, 223] width 69 height 22
click at [532, 219] on link "view more" at bounding box center [576, 223] width 104 height 39
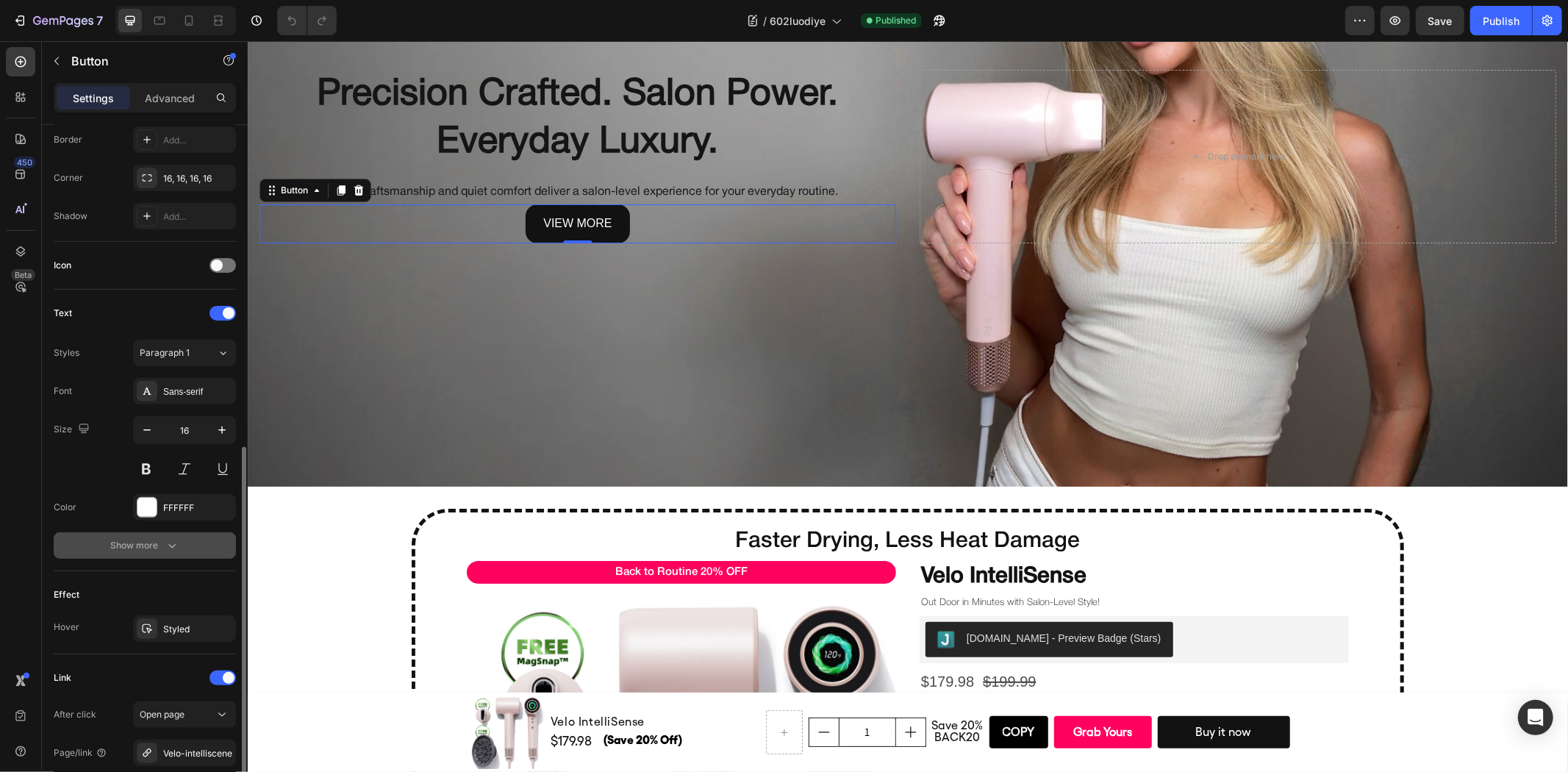
scroll to position [481, 0]
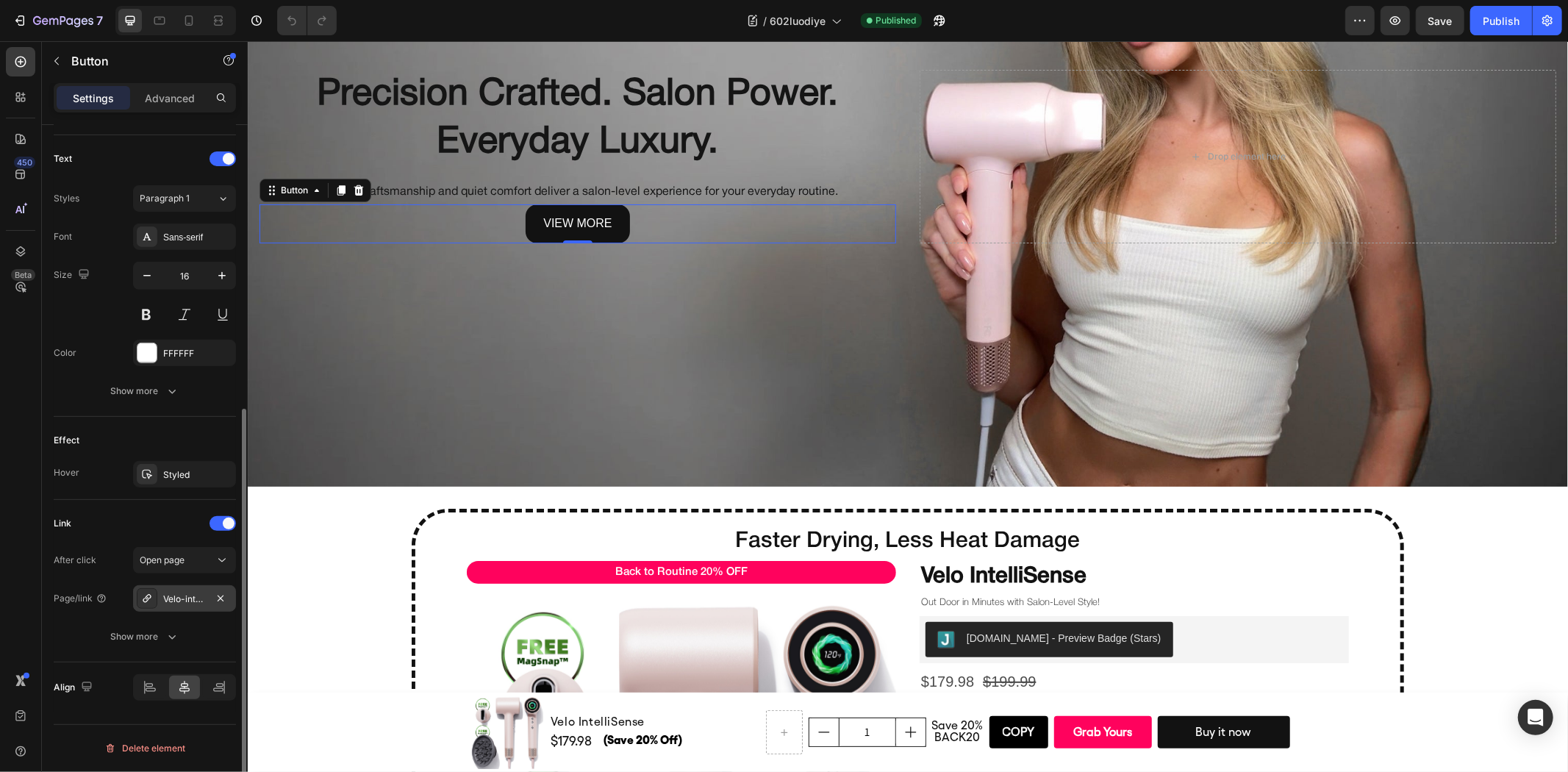
click at [188, 591] on div "Velo-intelliscene" at bounding box center [184, 598] width 103 height 26
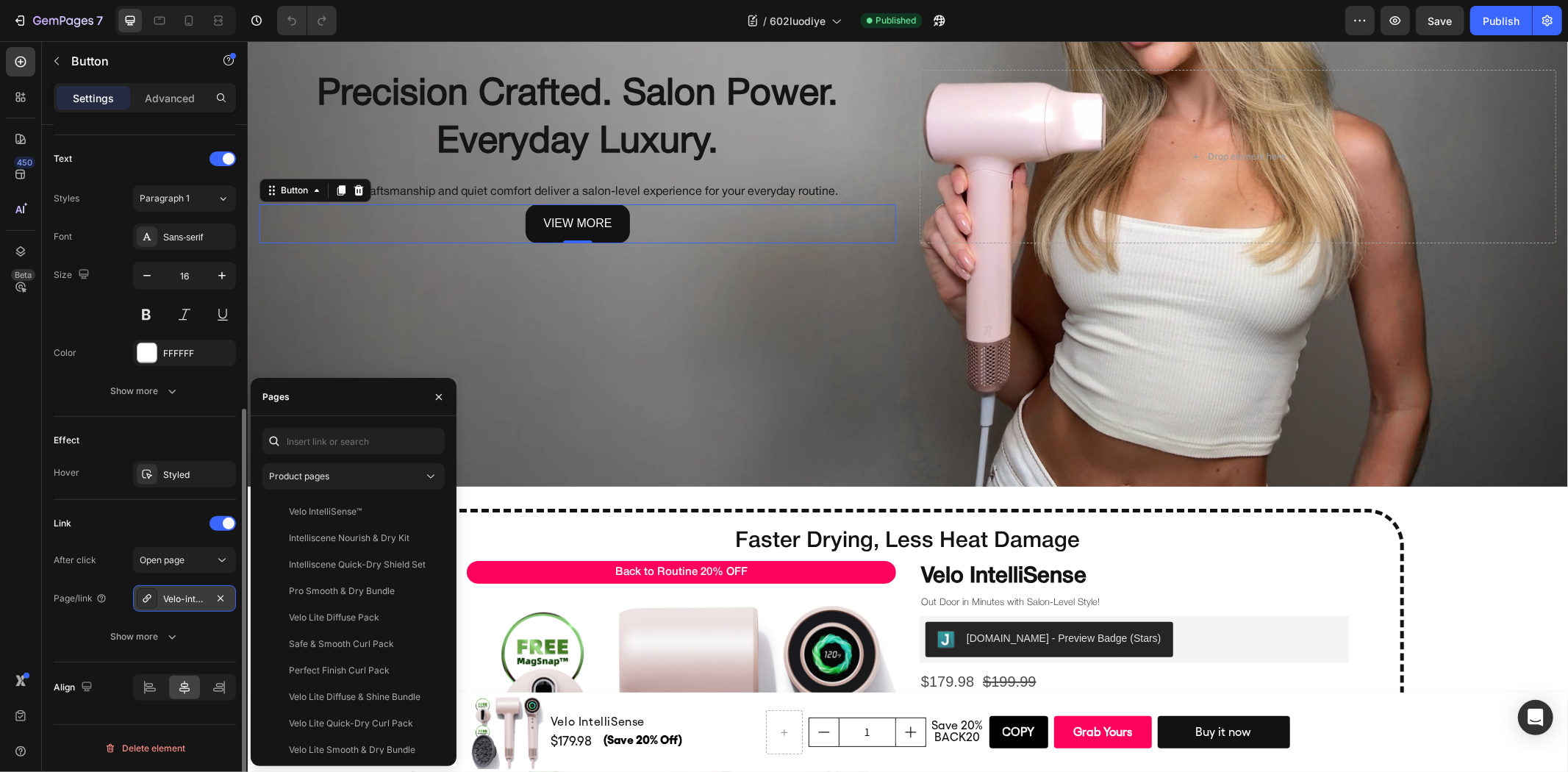
click at [188, 591] on div "Velo-intelliscene" at bounding box center [184, 598] width 103 height 26
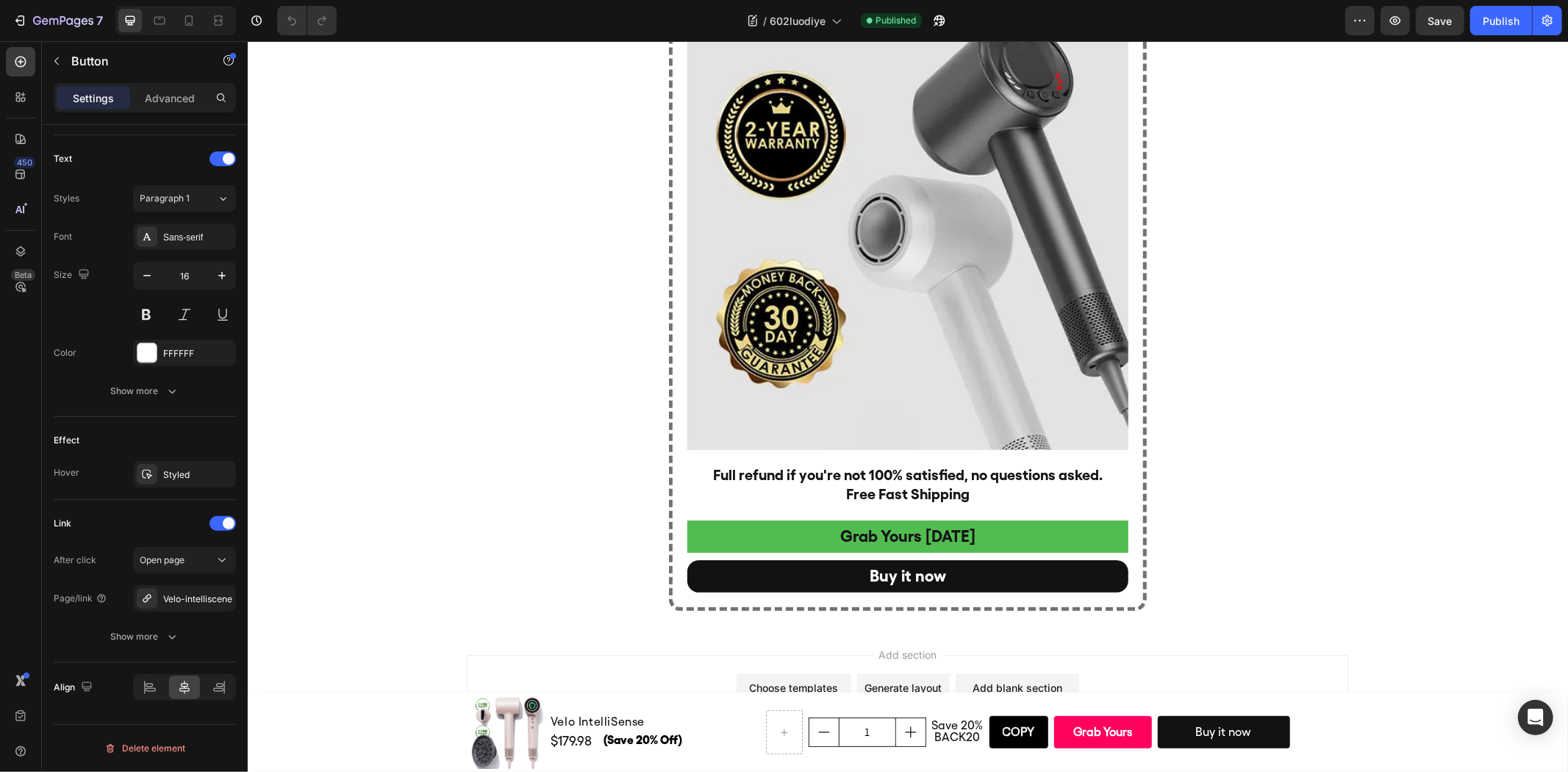
scroll to position [7044, 0]
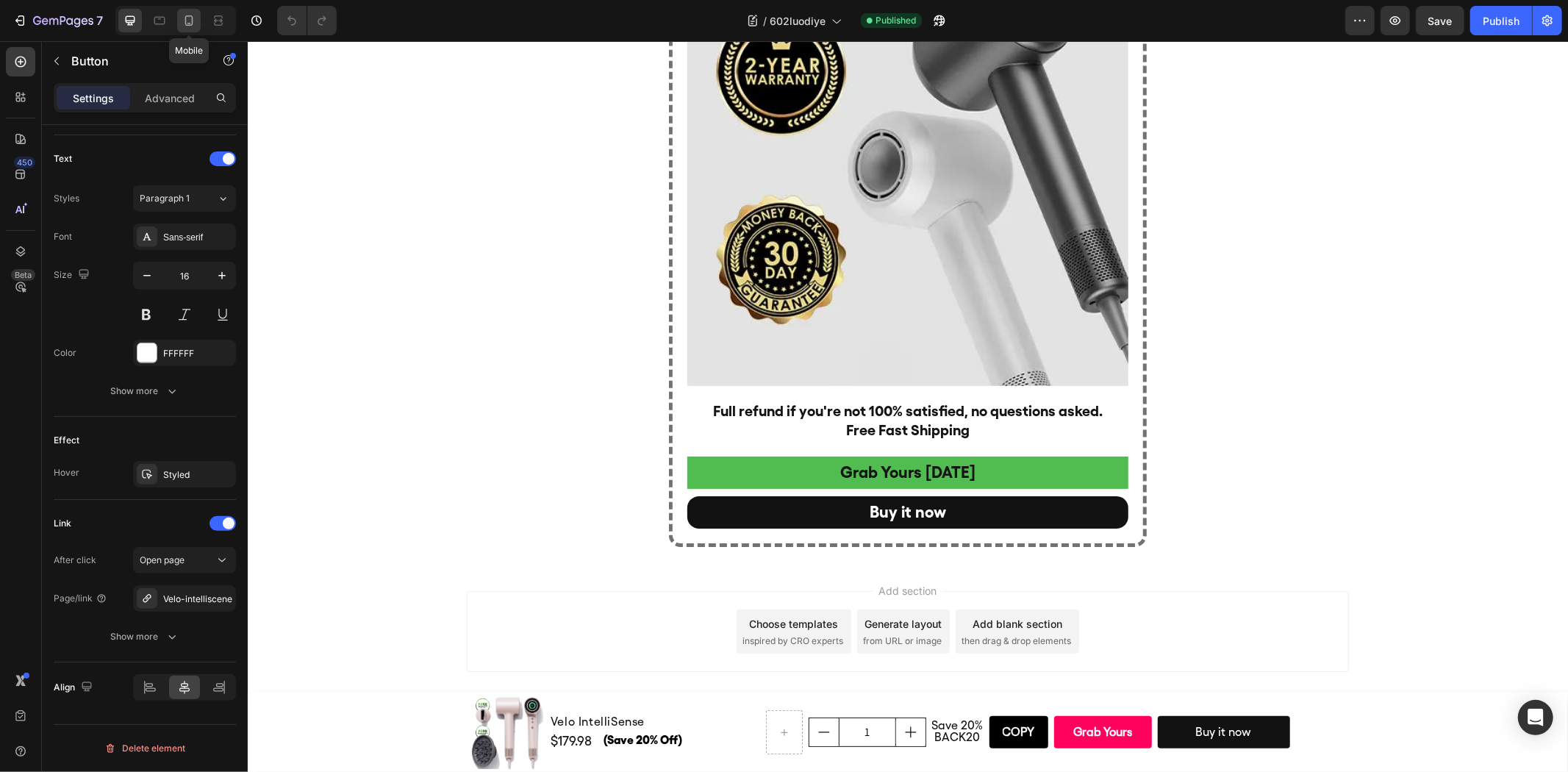
click at [189, 24] on icon at bounding box center [189, 20] width 8 height 10
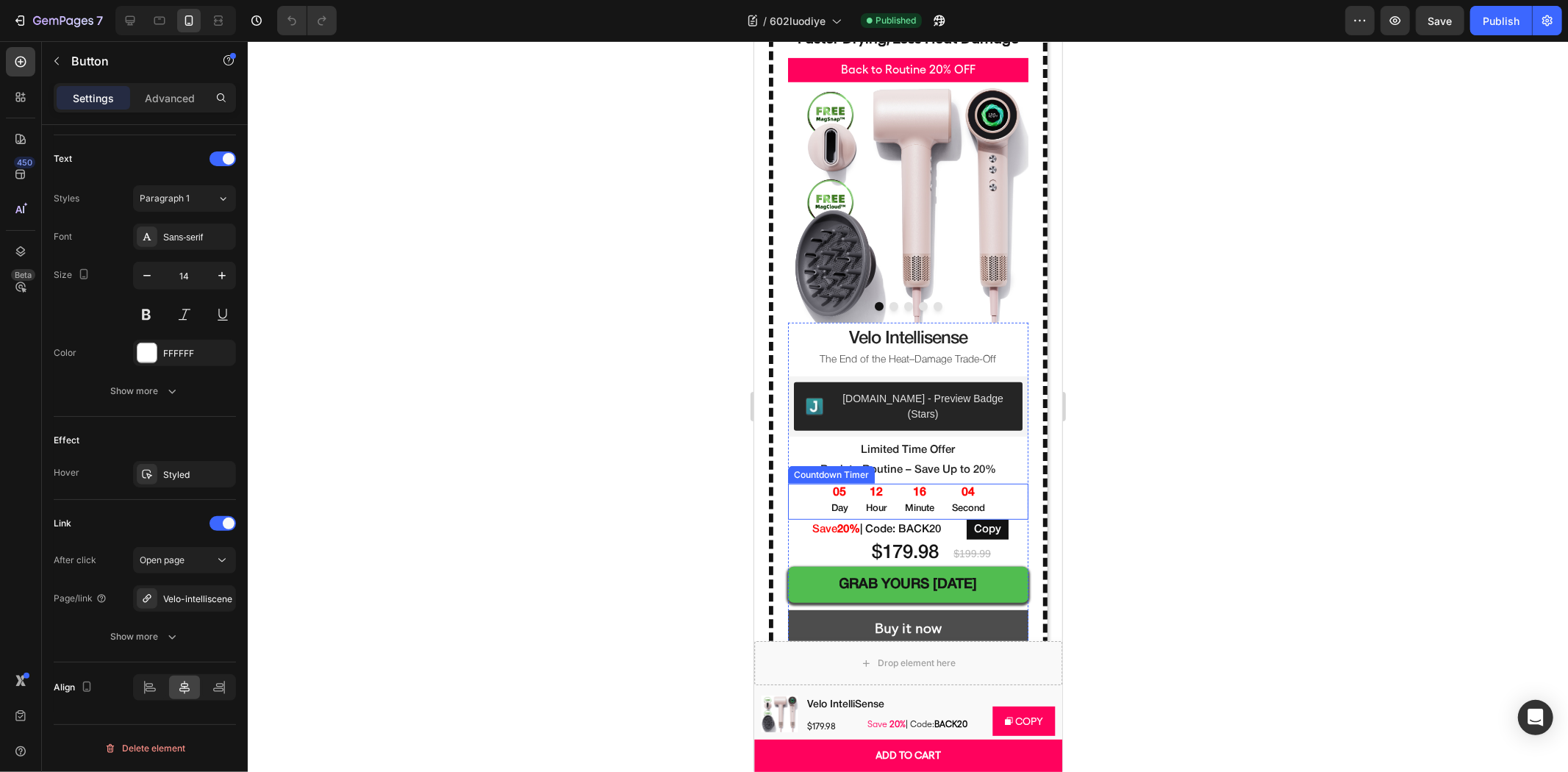
scroll to position [817, 0]
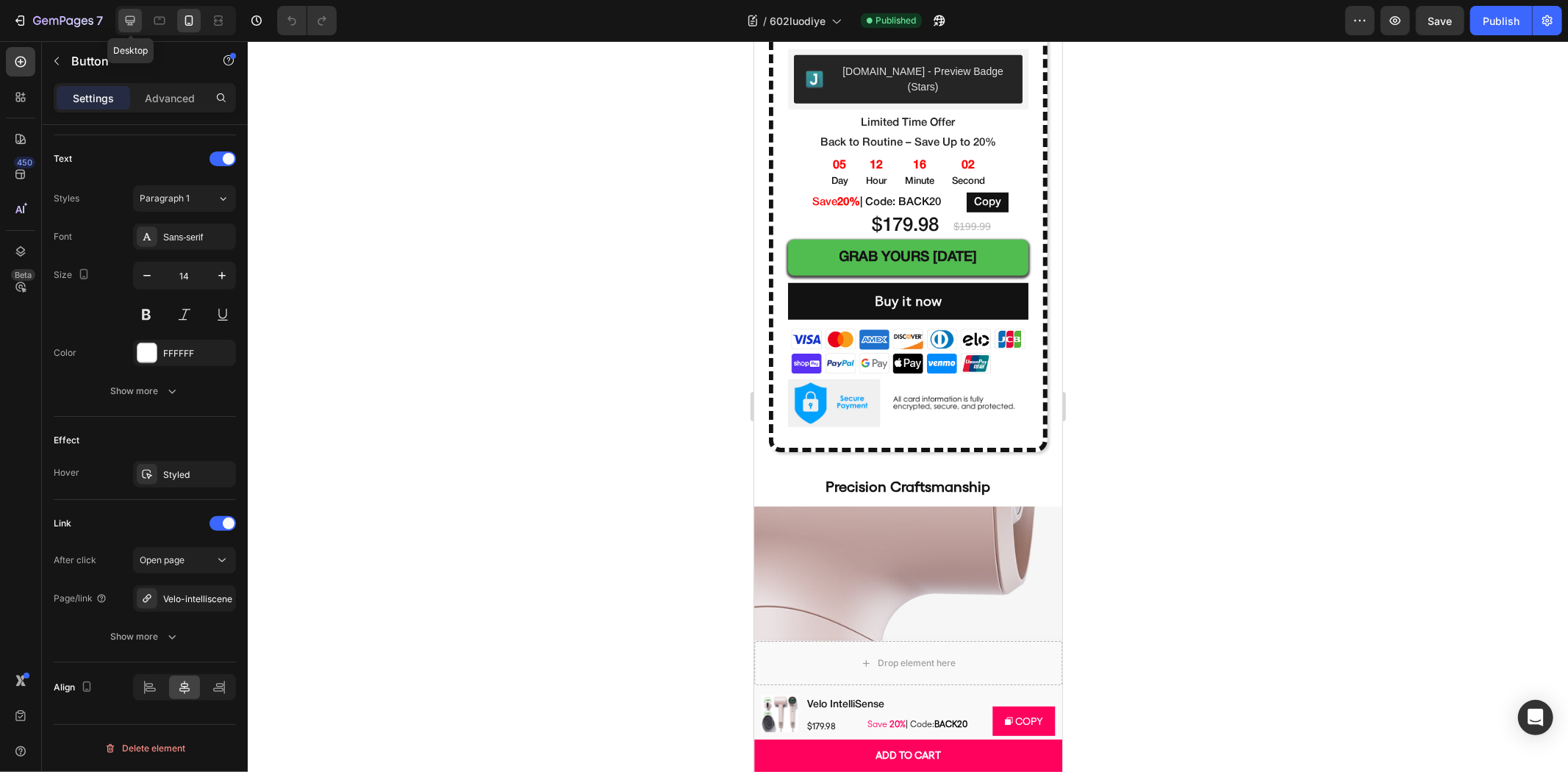
click at [133, 24] on icon at bounding box center [130, 21] width 14 height 14
type input "16"
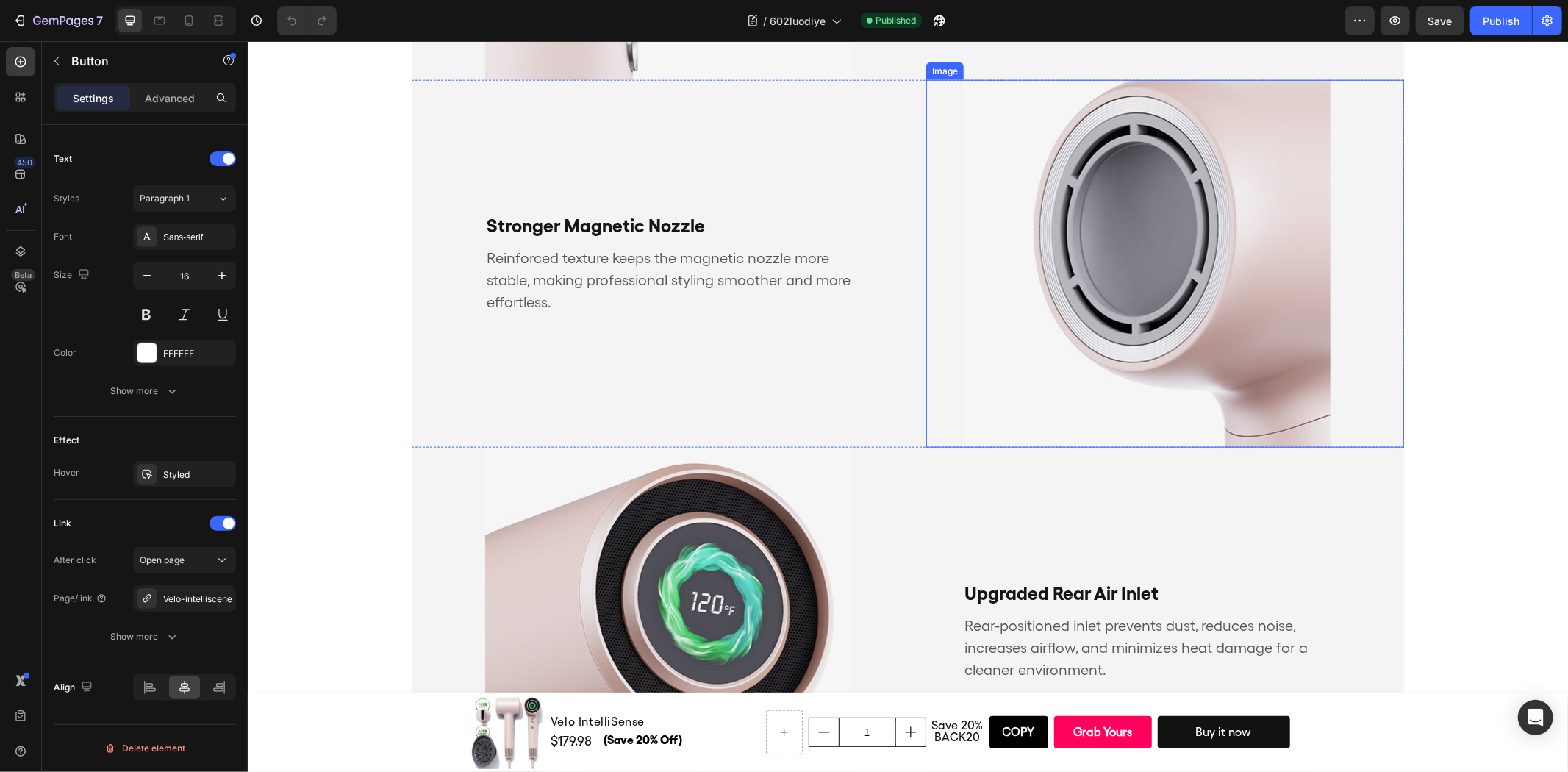
scroll to position [1311, 0]
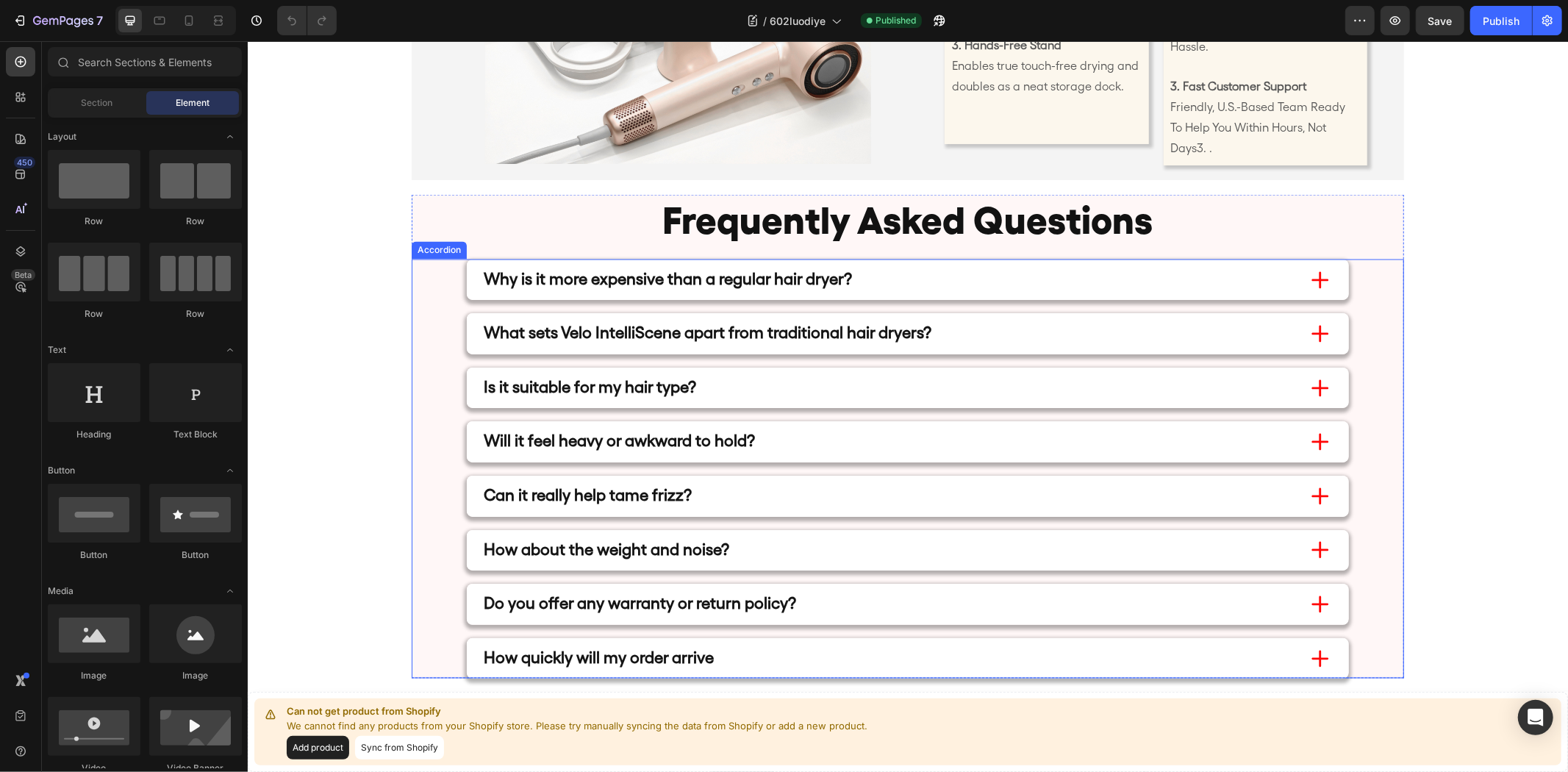
scroll to position [7116, 0]
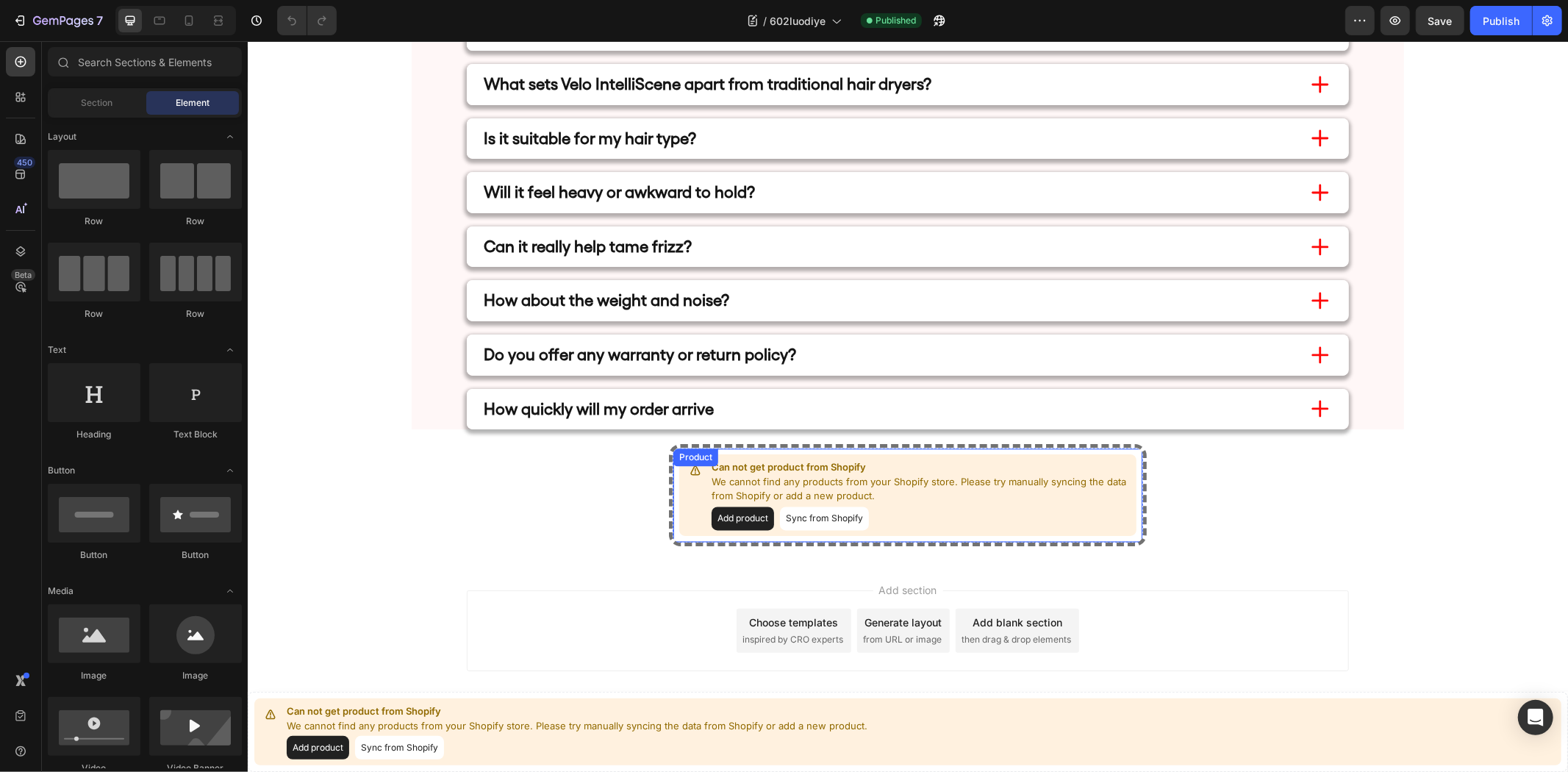
click at [855, 517] on button "Sync from Shopify" at bounding box center [823, 518] width 89 height 24
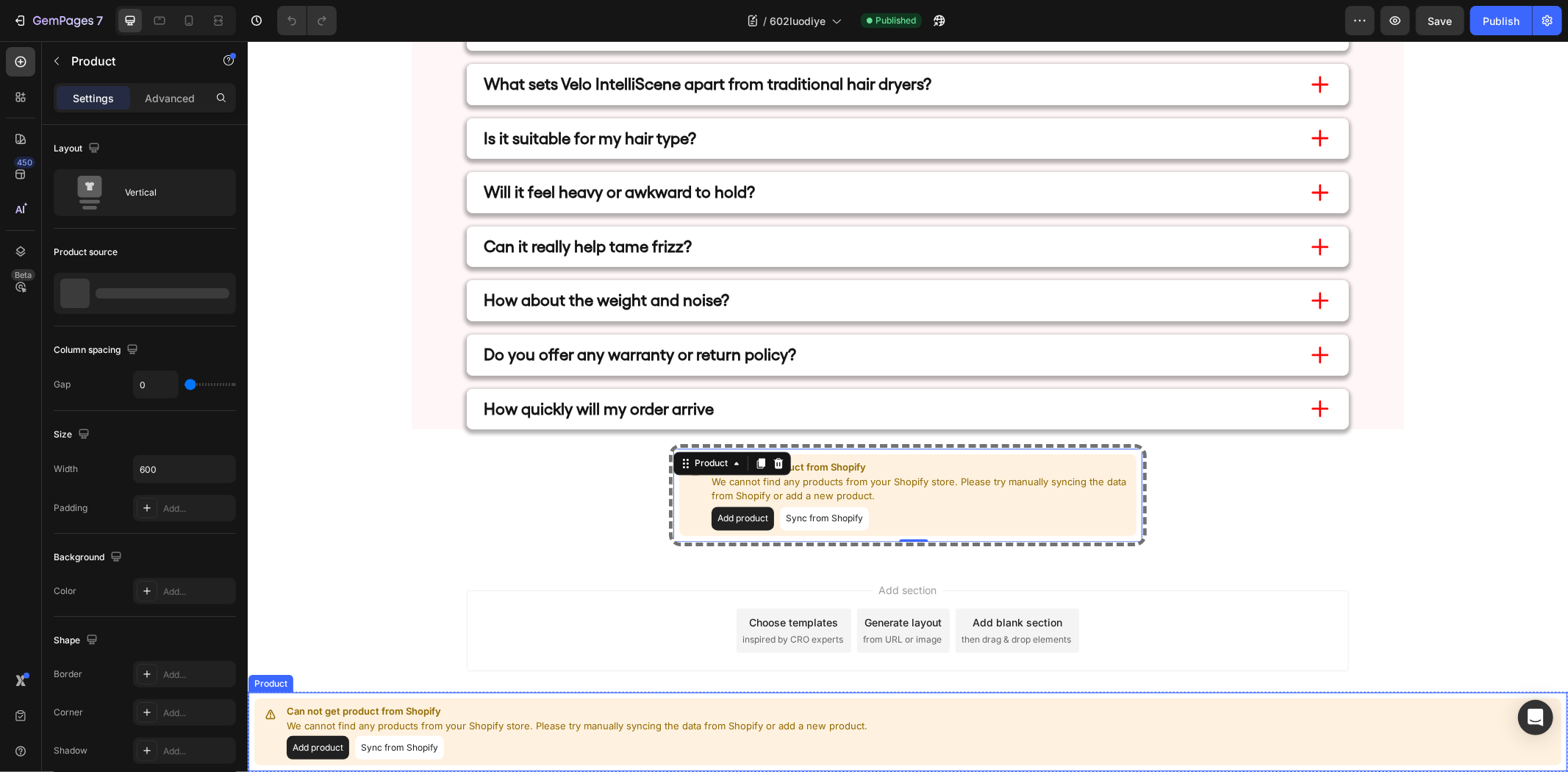
click at [425, 745] on button "Sync from Shopify" at bounding box center [399, 747] width 89 height 24
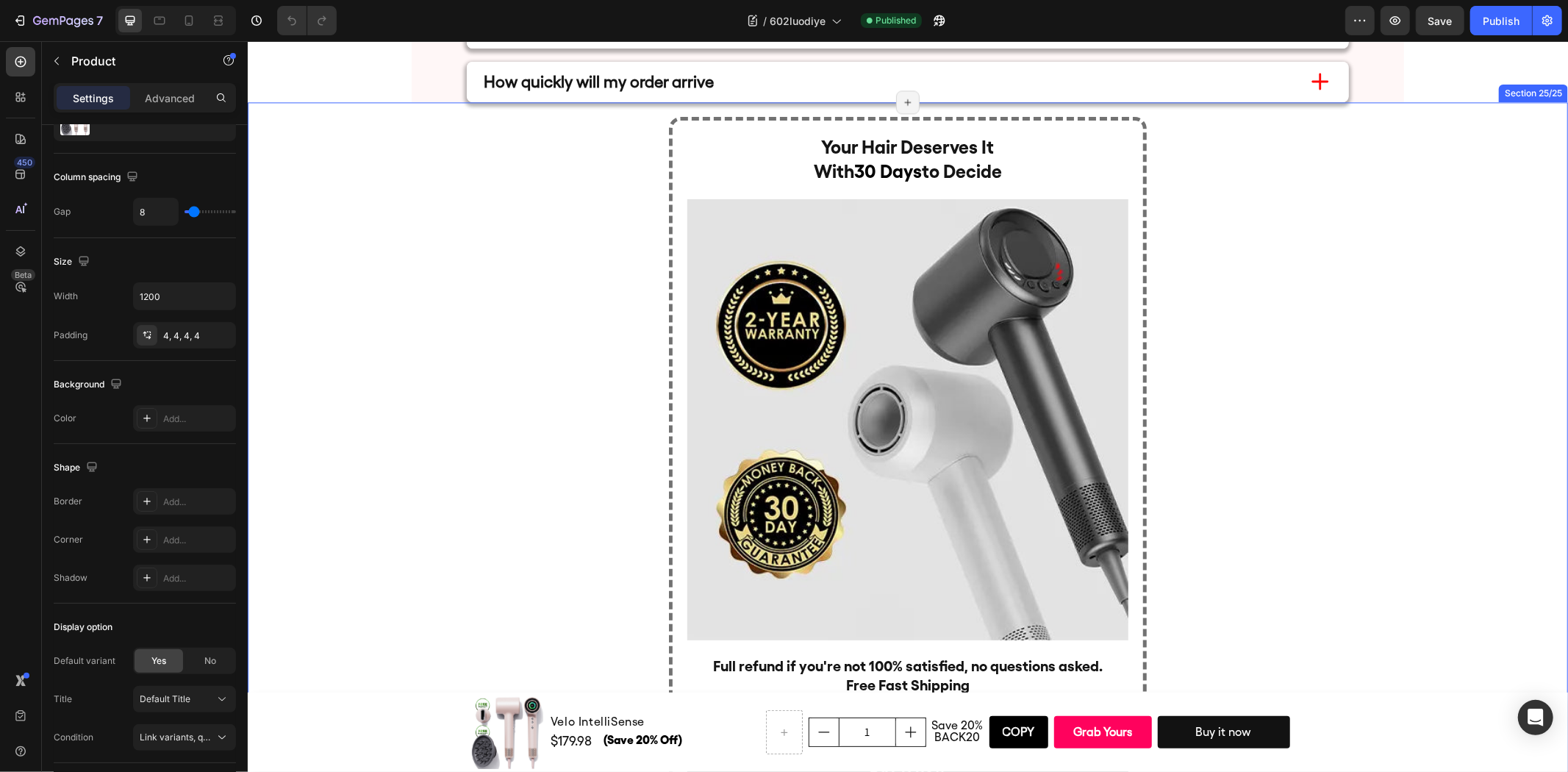
scroll to position [7699, 0]
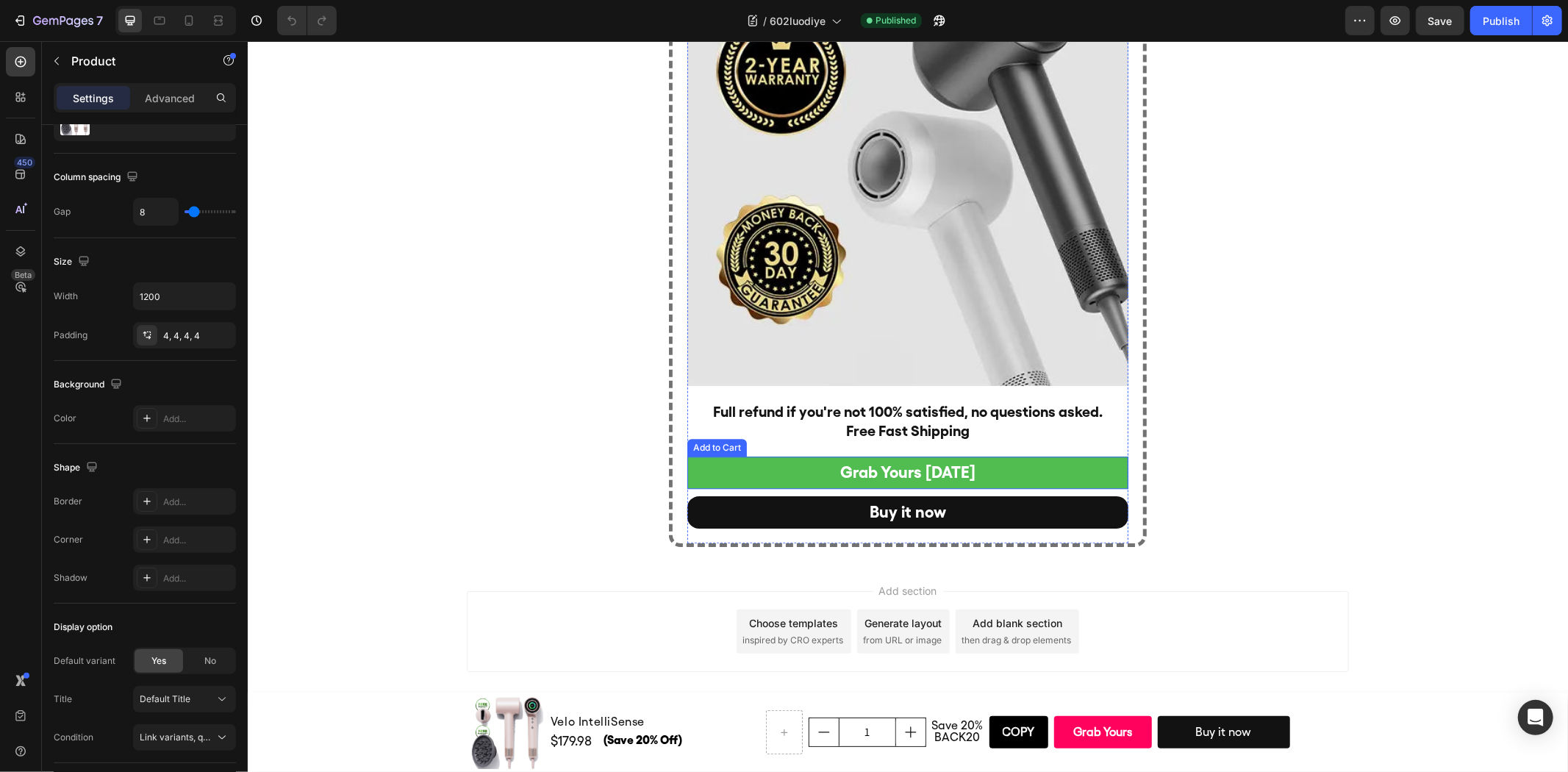
click at [798, 460] on button "Grab Yours [DATE]" at bounding box center [906, 472] width 441 height 33
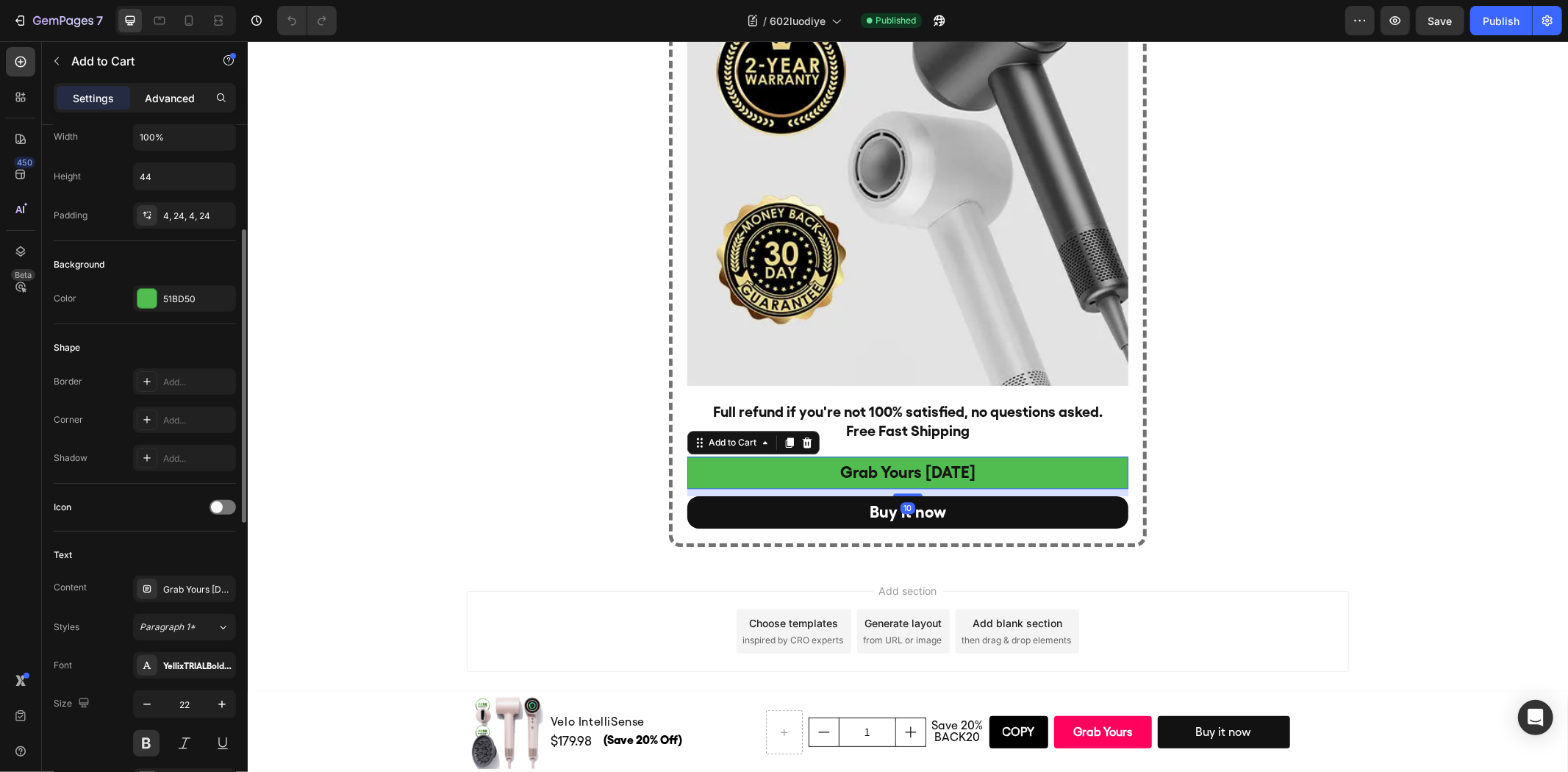
scroll to position [0, 0]
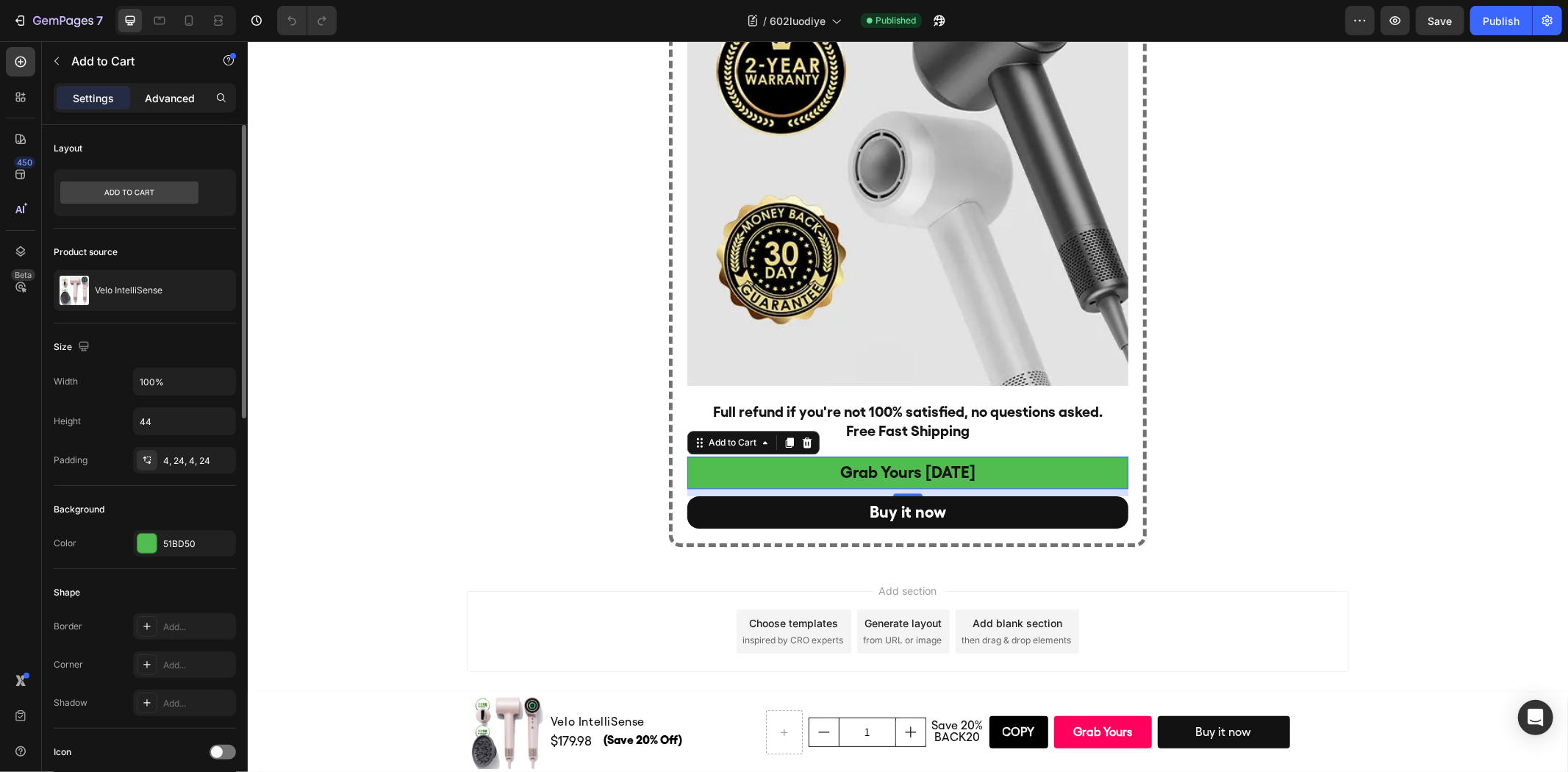
click at [172, 96] on p "Advanced" at bounding box center [170, 97] width 50 height 15
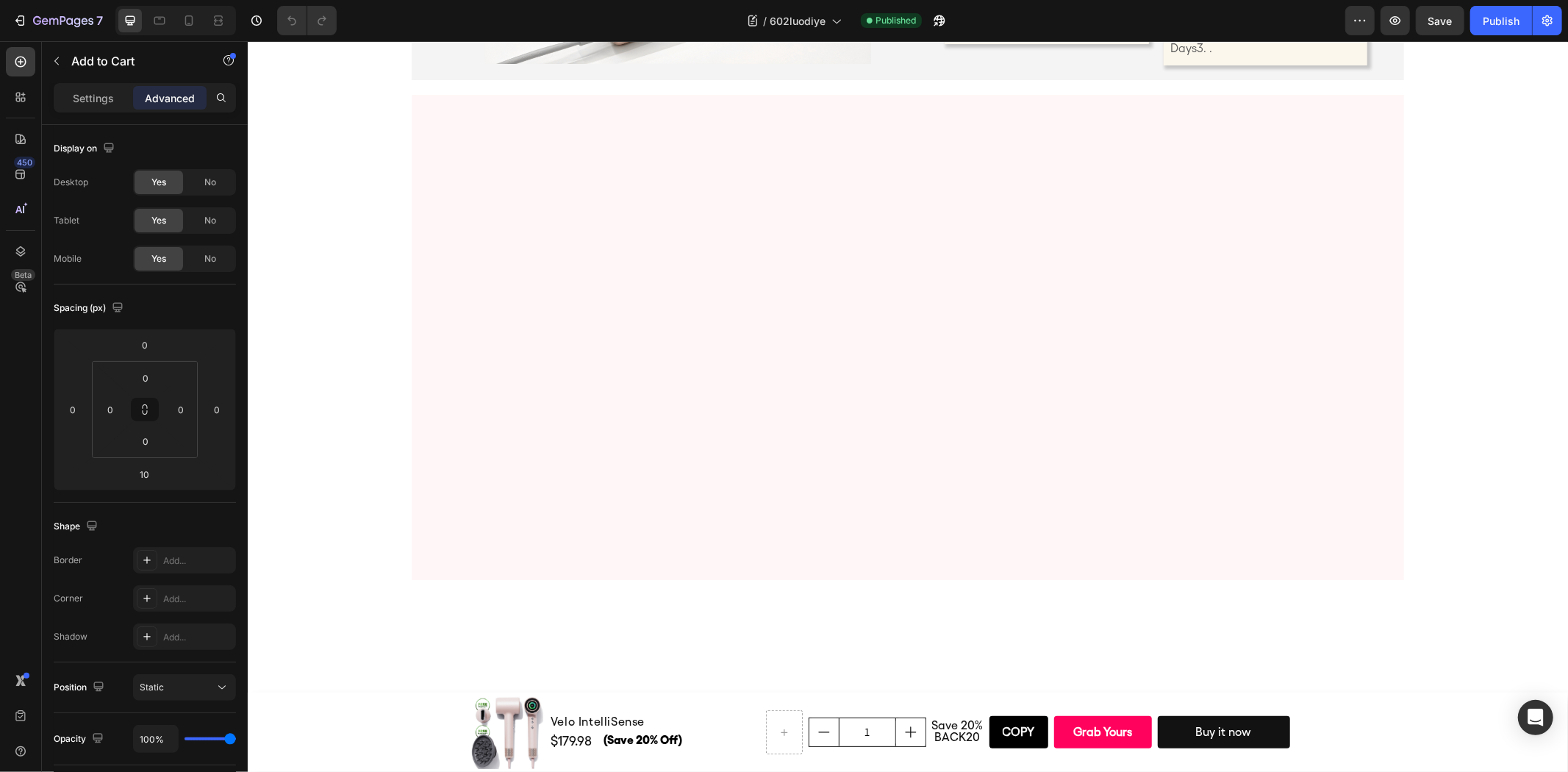
scroll to position [6259, 0]
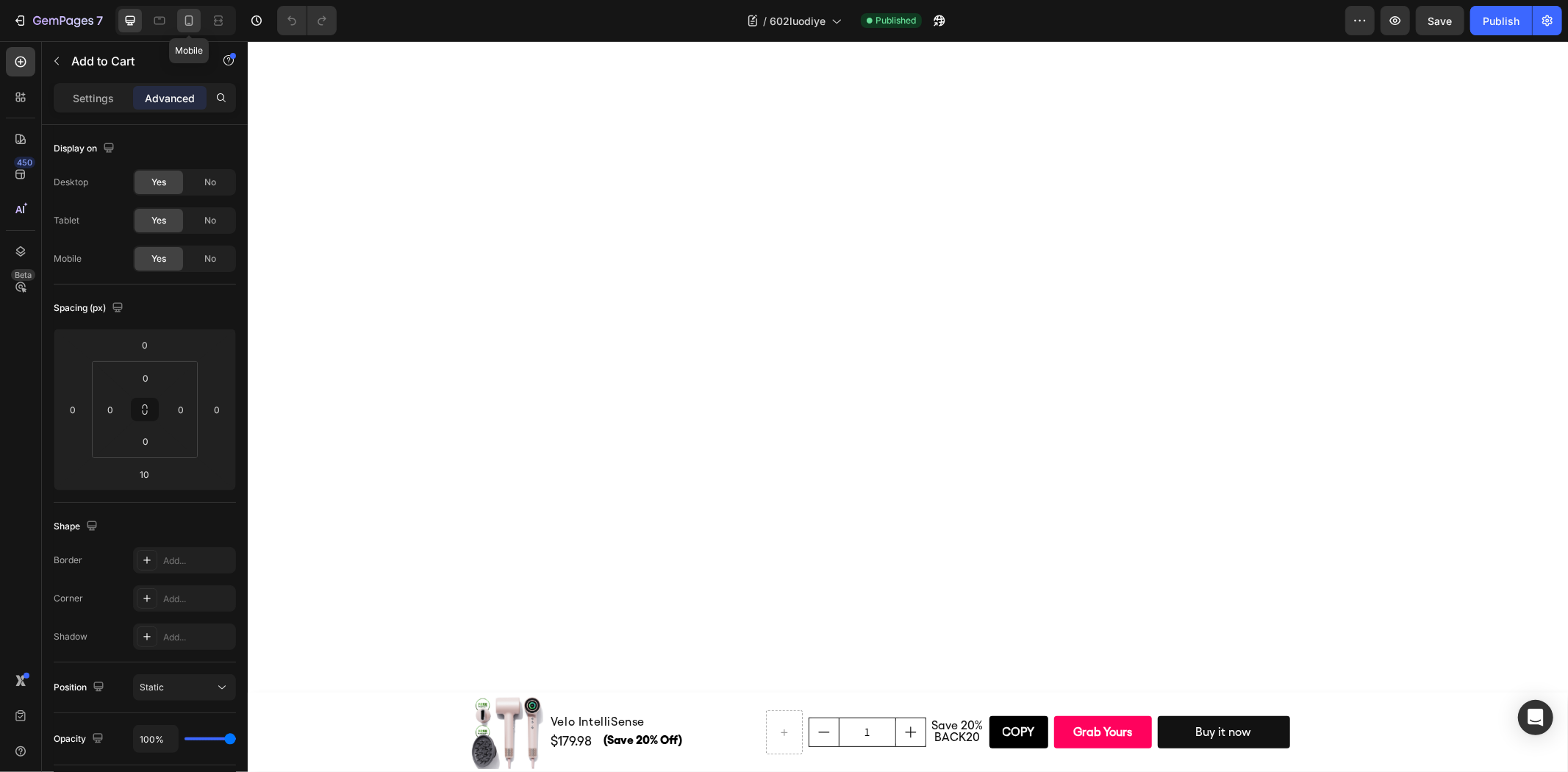
click at [183, 25] on icon at bounding box center [189, 21] width 14 height 14
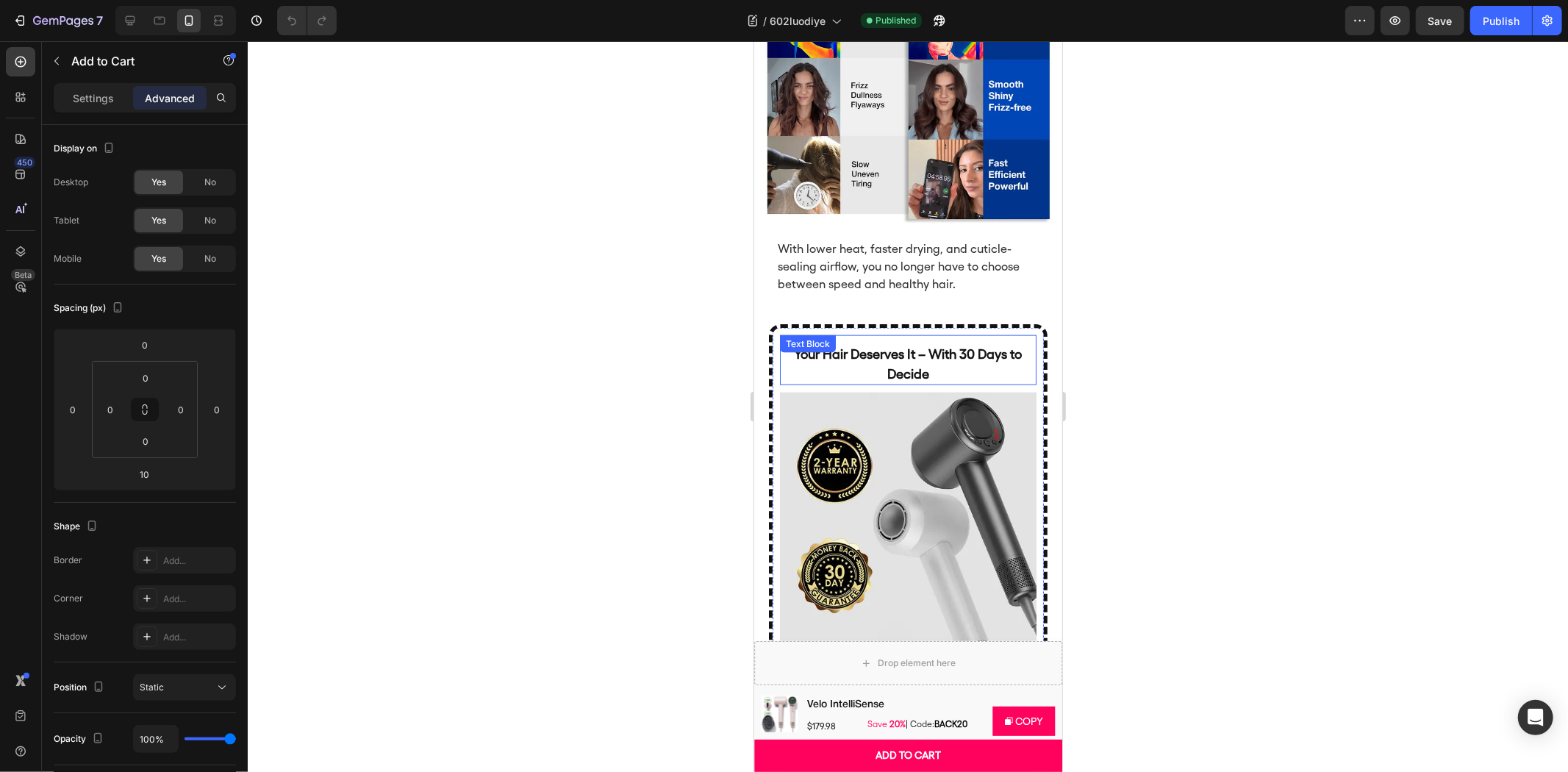
scroll to position [6142, 0]
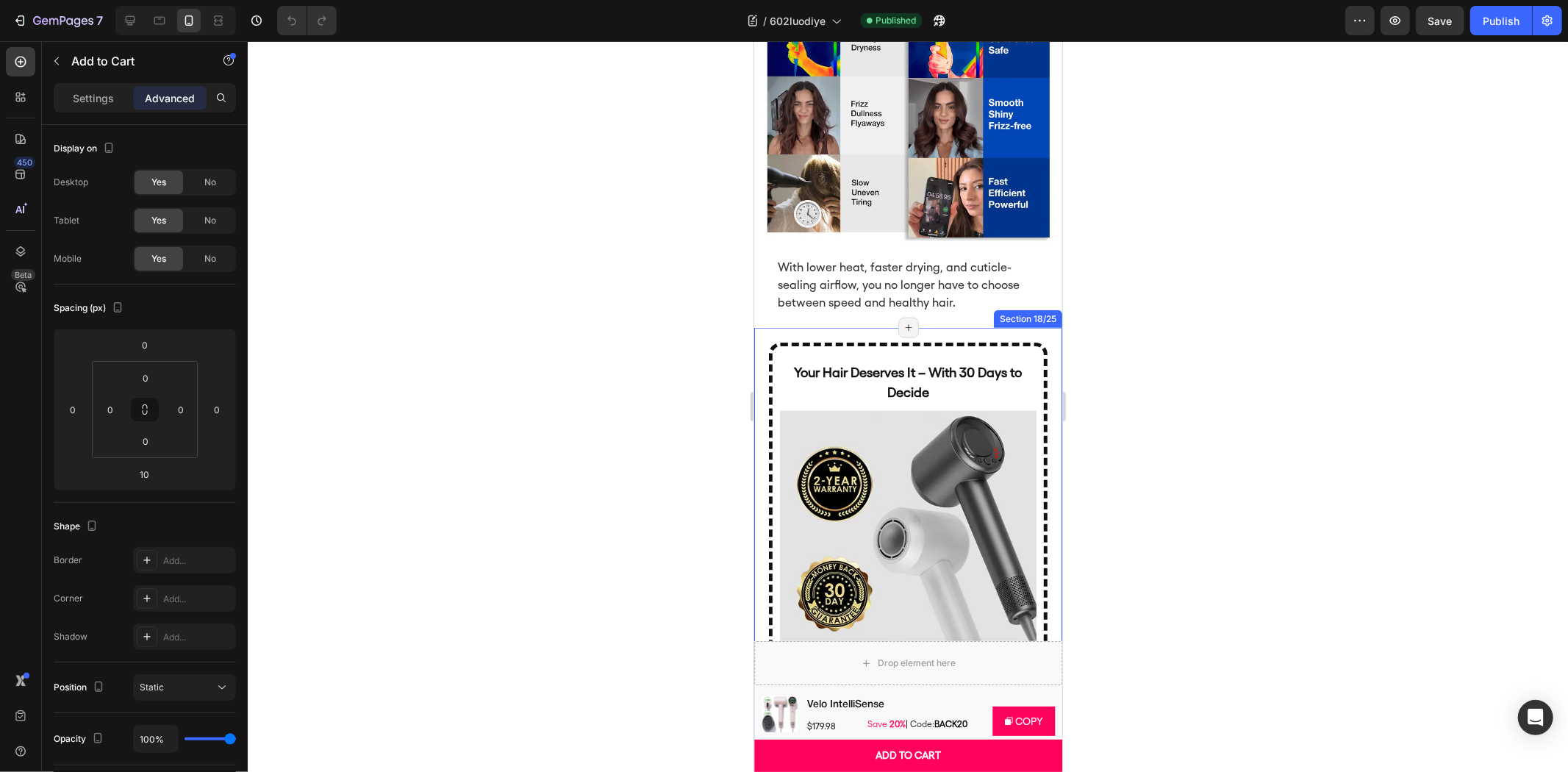
click at [1012, 327] on div "Your Hair Deserves It – With 30 Days to Decide Text Block Image Full refund if …" at bounding box center [907, 590] width 308 height 526
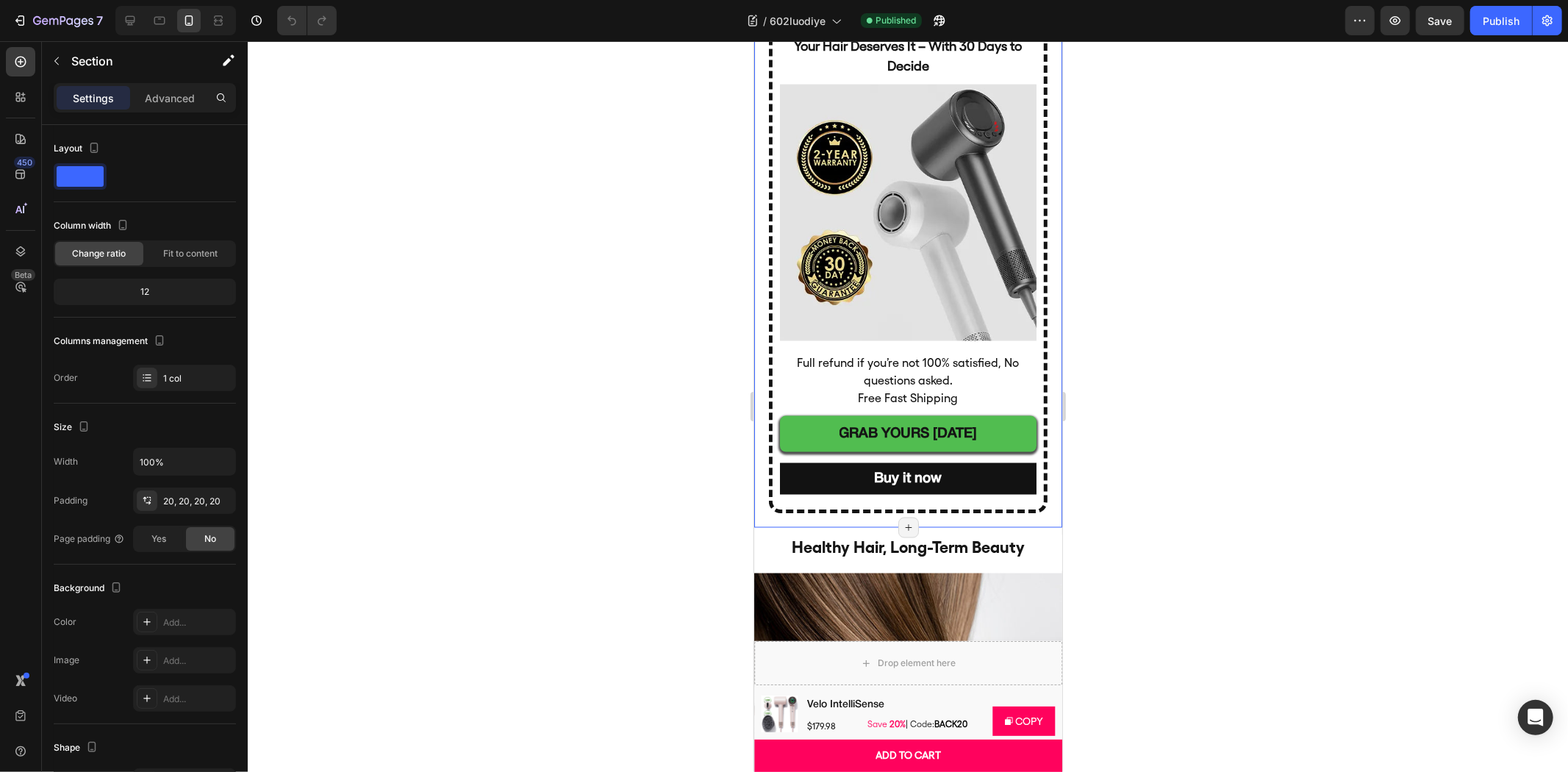
scroll to position [6223, 0]
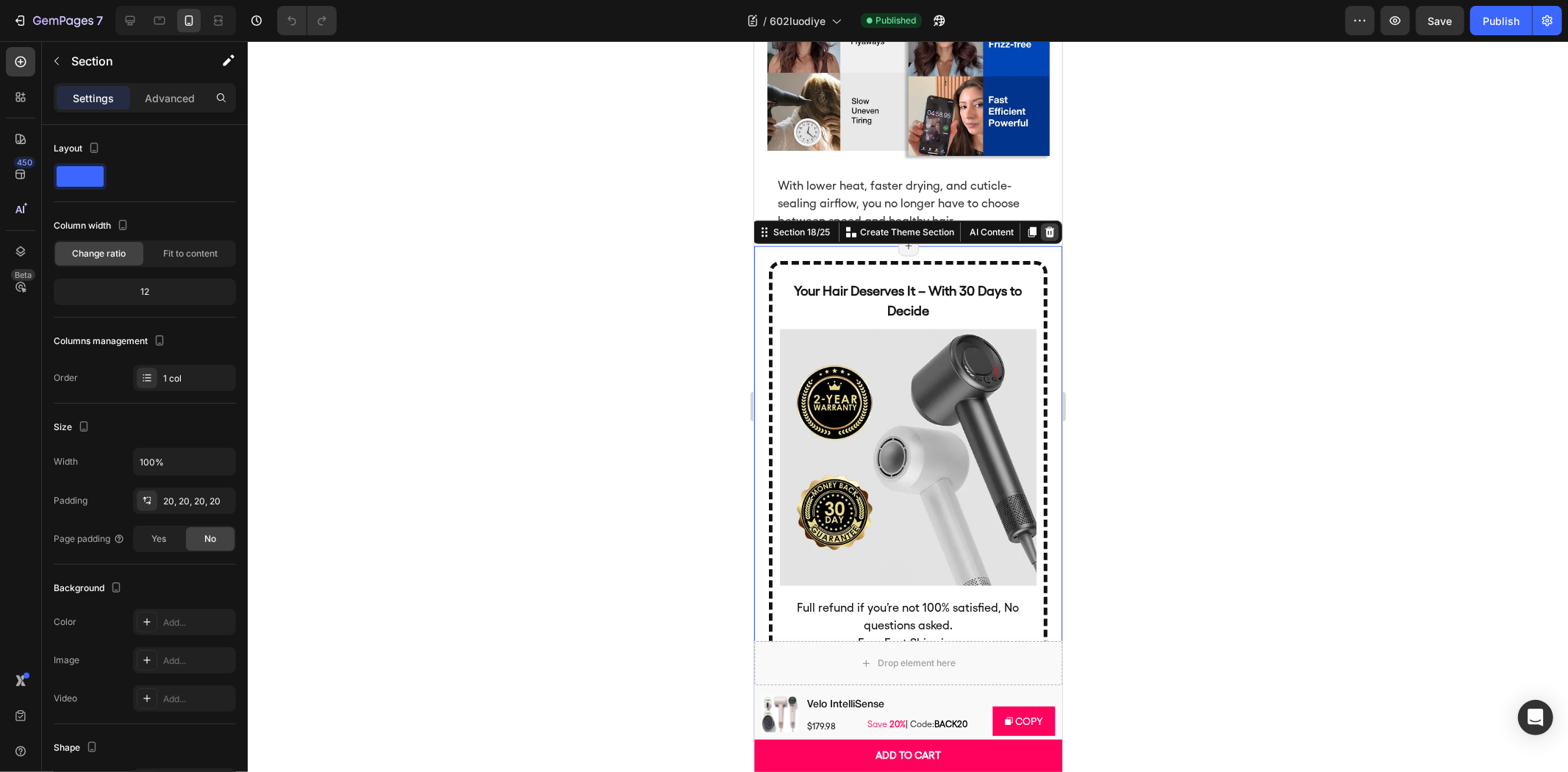
click at [1044, 226] on icon at bounding box center [1049, 231] width 10 height 10
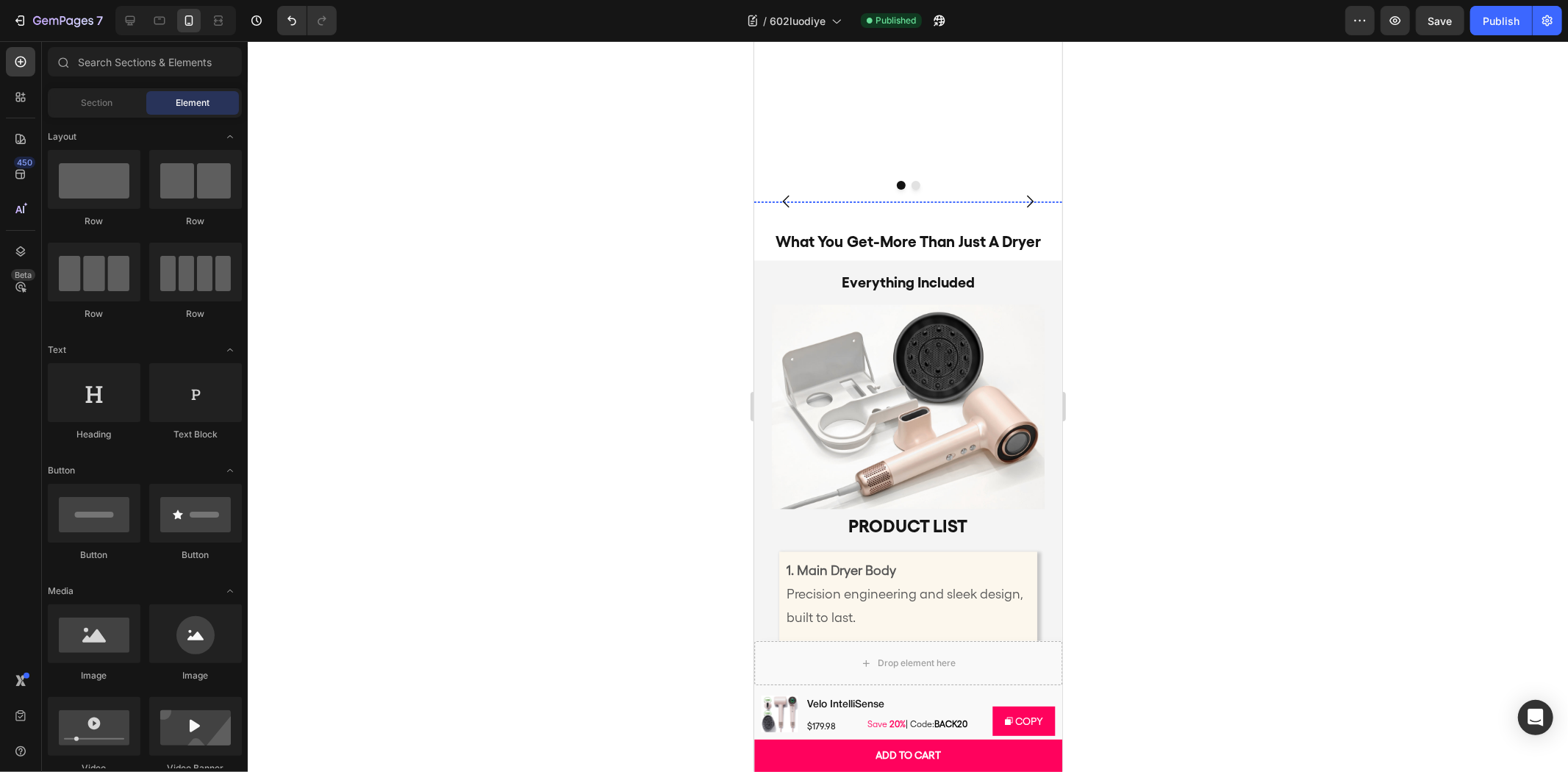
scroll to position [7204, 0]
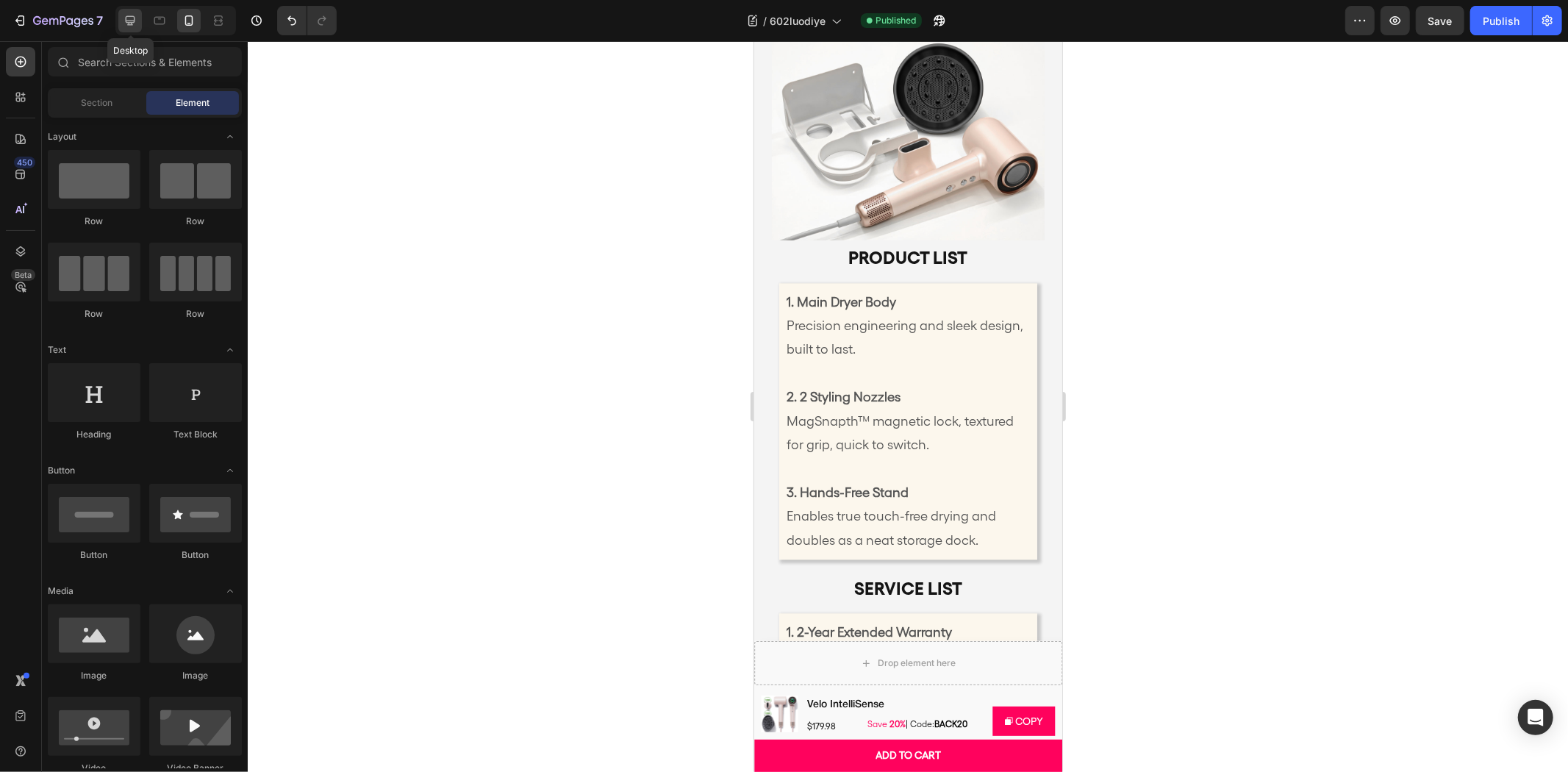
click at [135, 20] on icon at bounding box center [131, 21] width 10 height 10
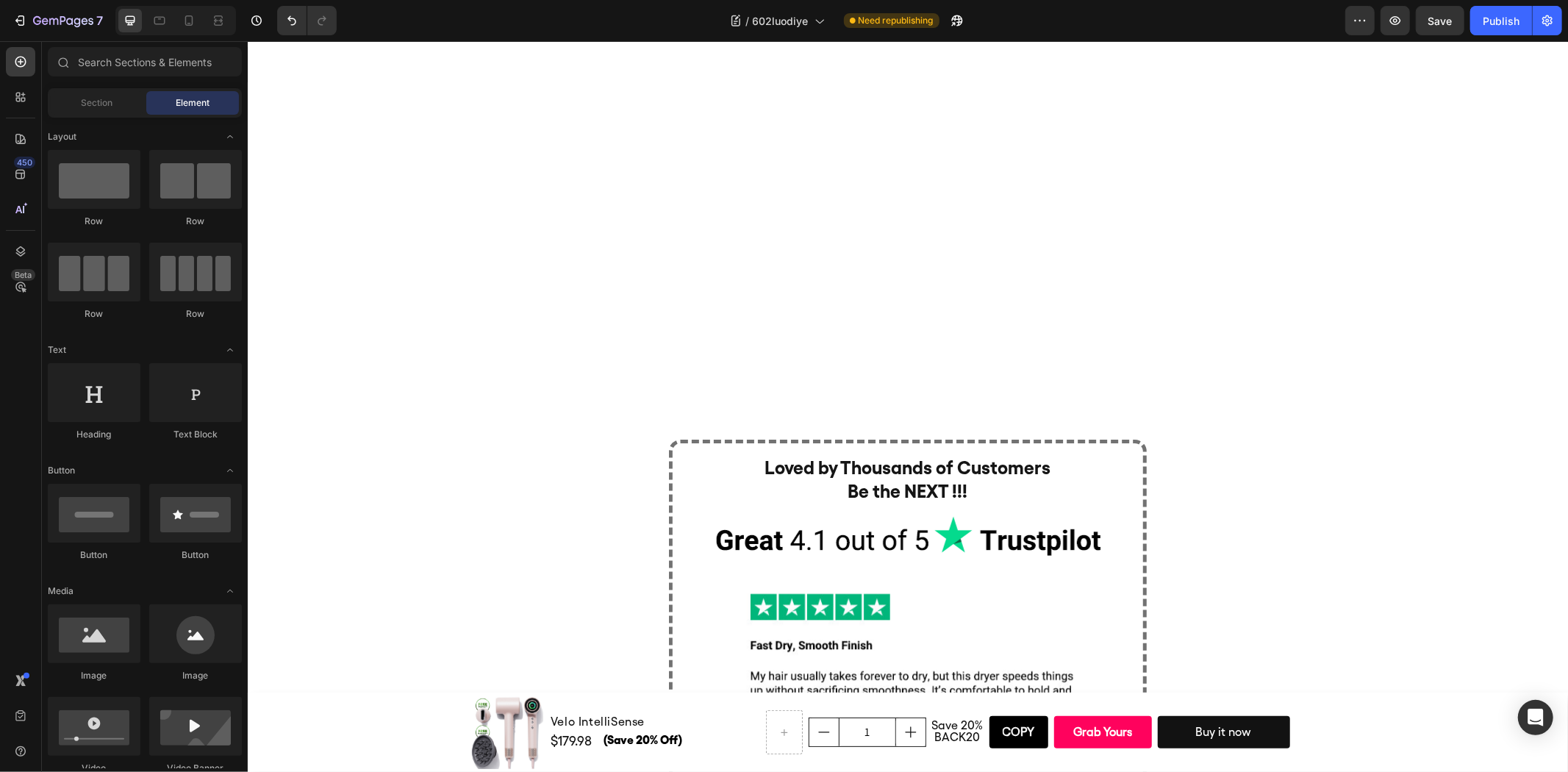
scroll to position [3657, 0]
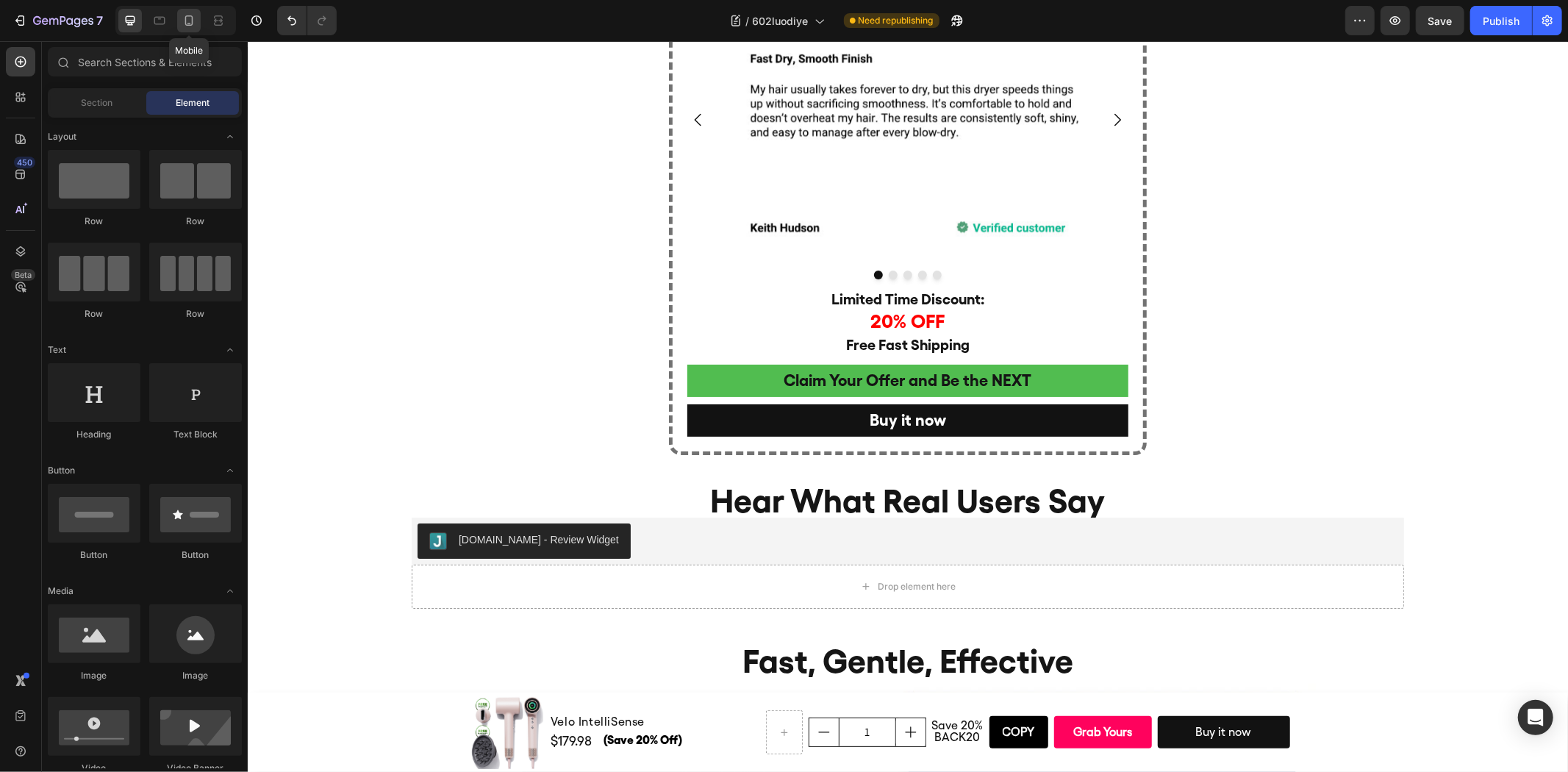
click at [191, 23] on icon at bounding box center [189, 21] width 14 height 14
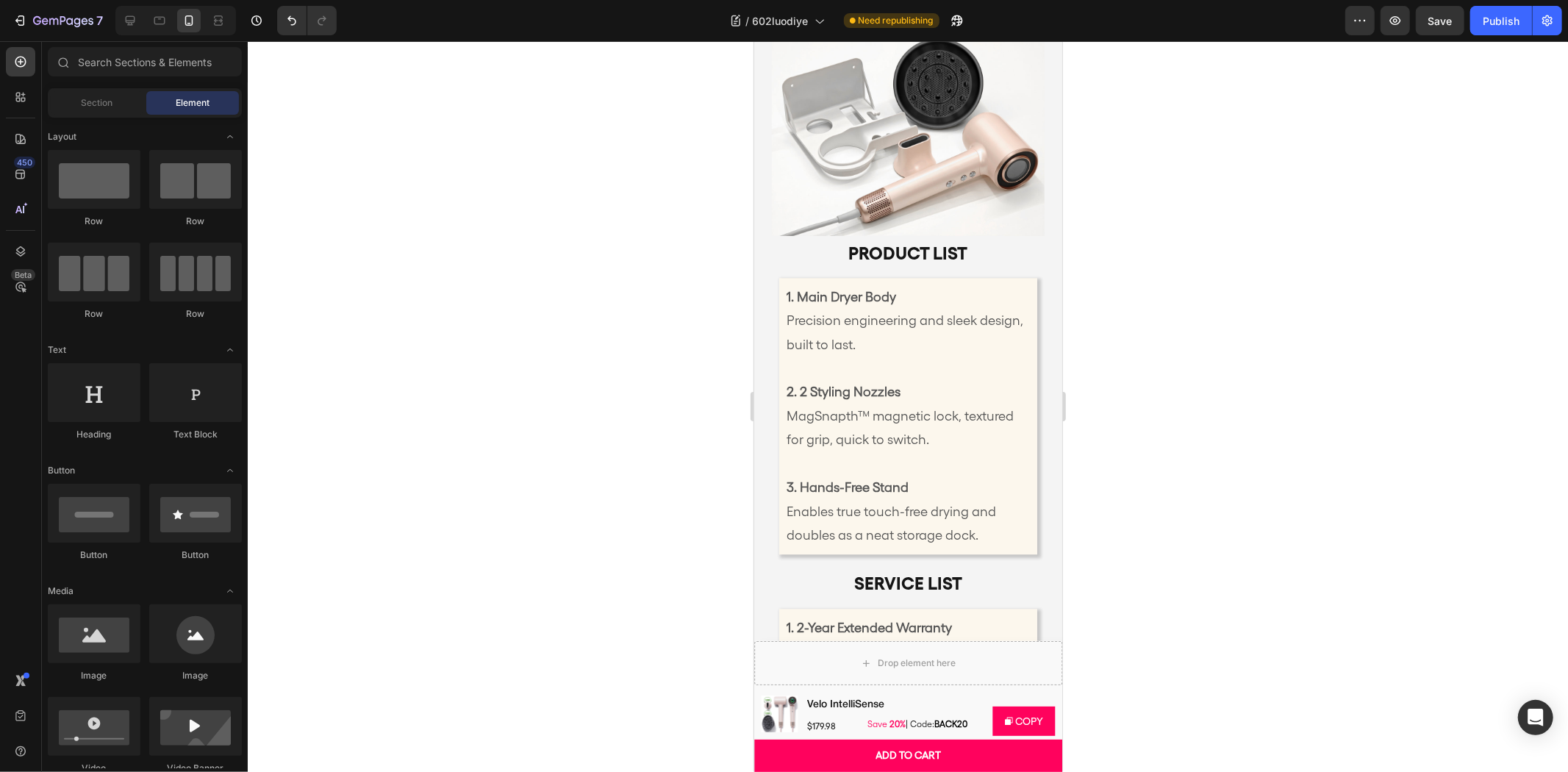
scroll to position [8214, 0]
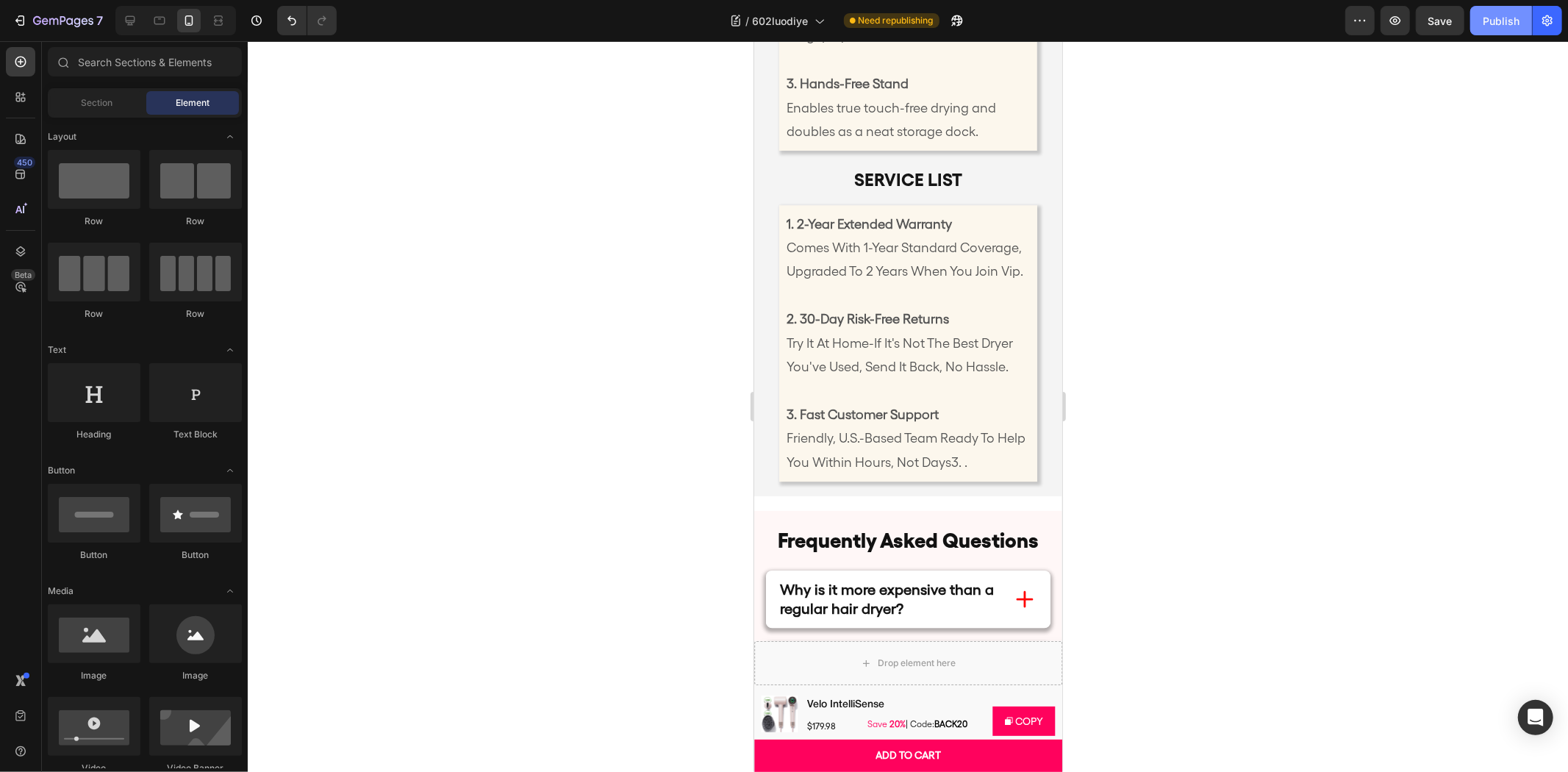
click at [1507, 22] on div "Publish" at bounding box center [1501, 21] width 37 height 15
click at [123, 27] on icon at bounding box center [130, 21] width 14 height 14
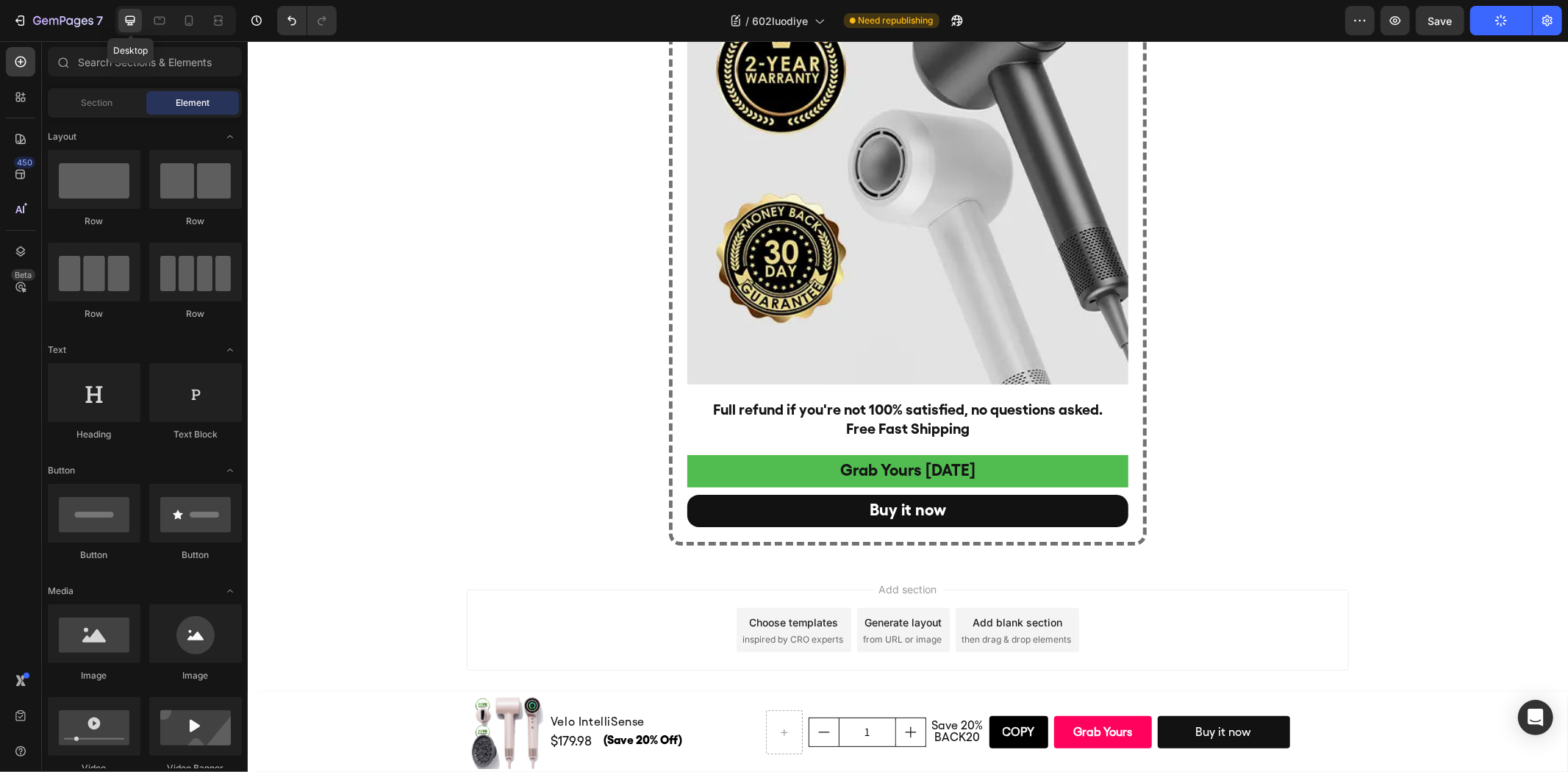
scroll to position [6977, 0]
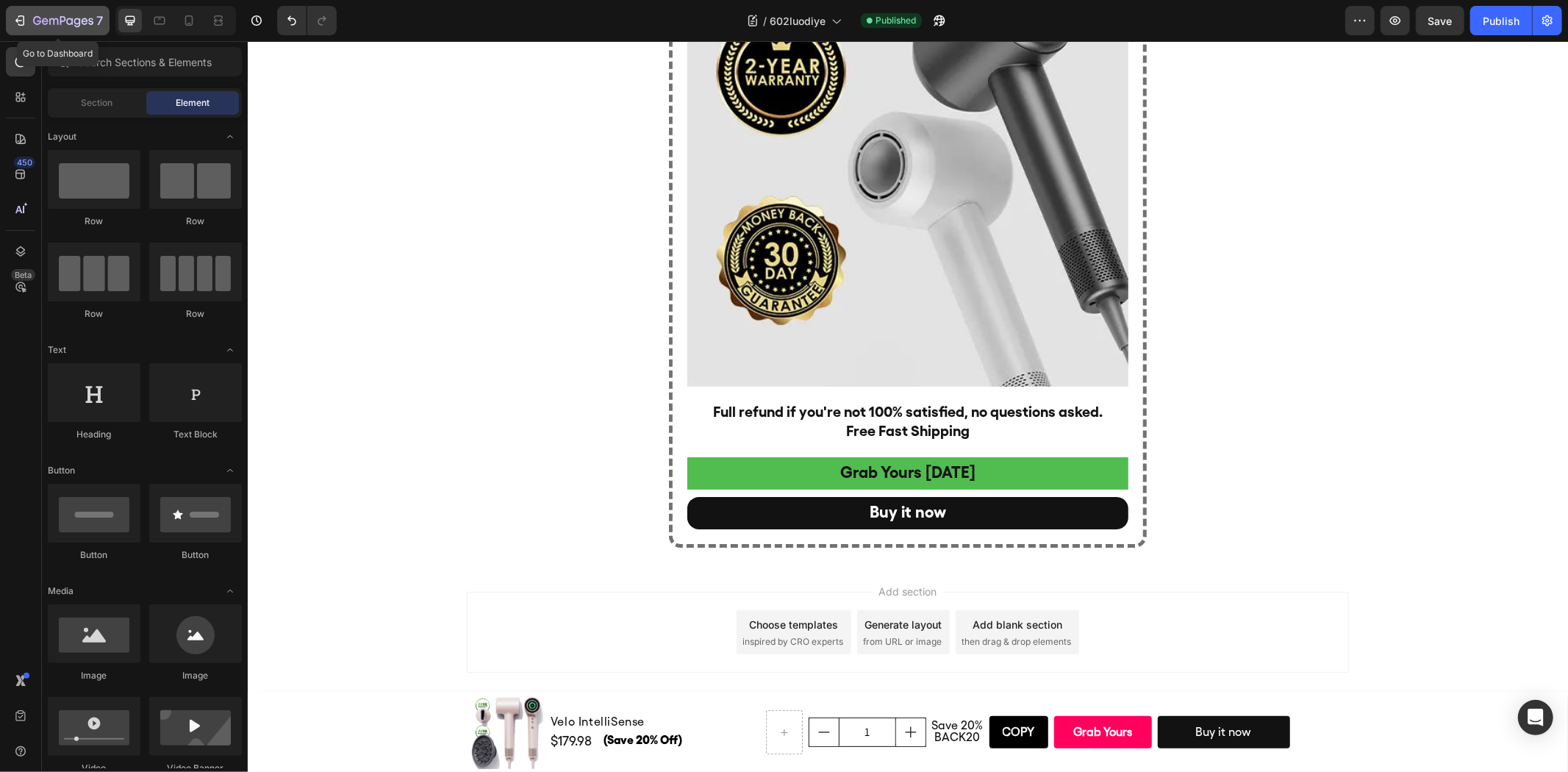
click at [73, 24] on icon "button" at bounding box center [63, 22] width 61 height 13
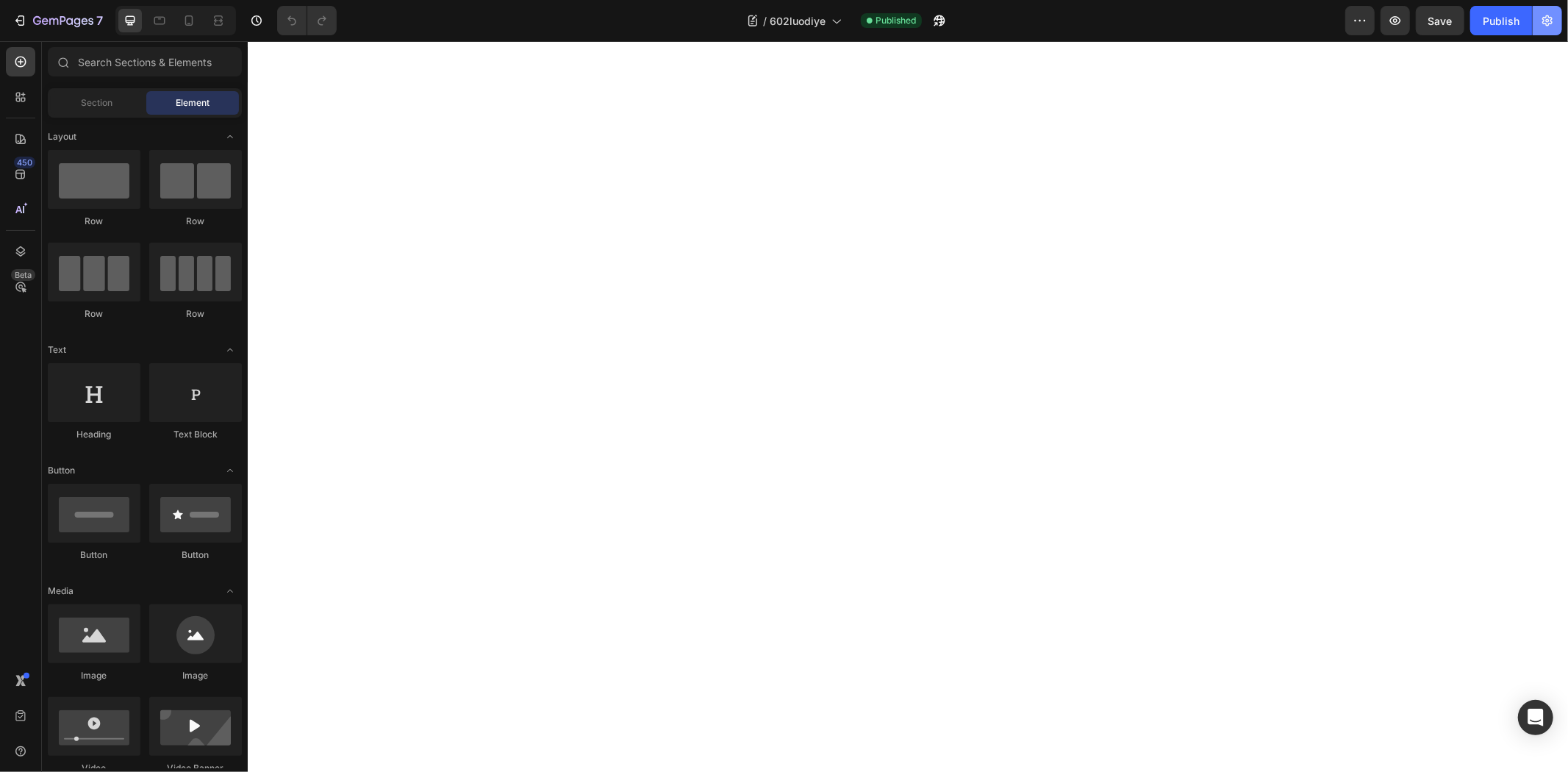
click at [1556, 21] on button "button" at bounding box center [1547, 20] width 29 height 30
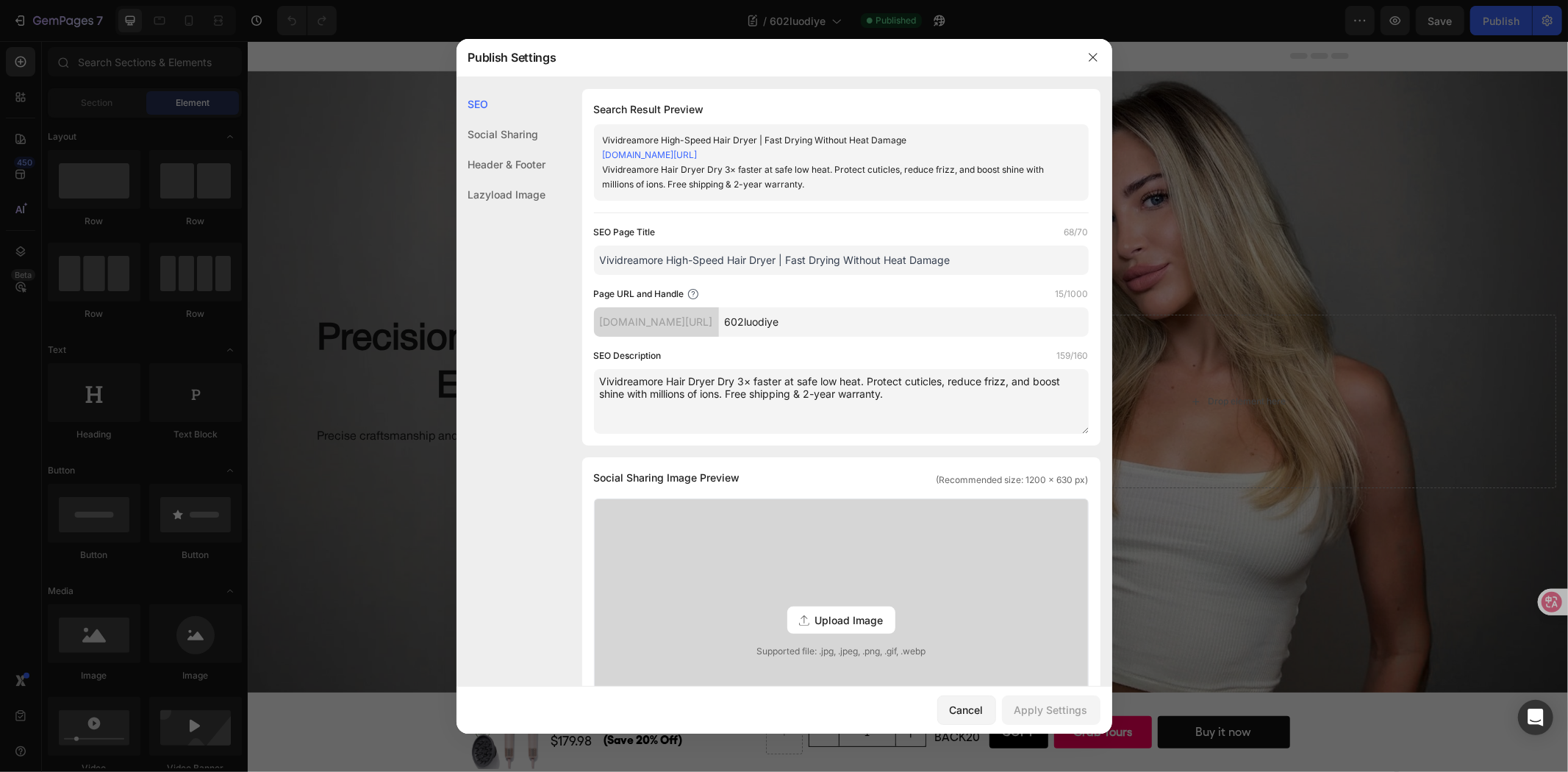
click at [878, 321] on input "602luodiye" at bounding box center [904, 321] width 370 height 30
paste input "Smart Features & Salon Results"
click at [1022, 357] on div "SEO Description 159/160" at bounding box center [841, 356] width 495 height 14
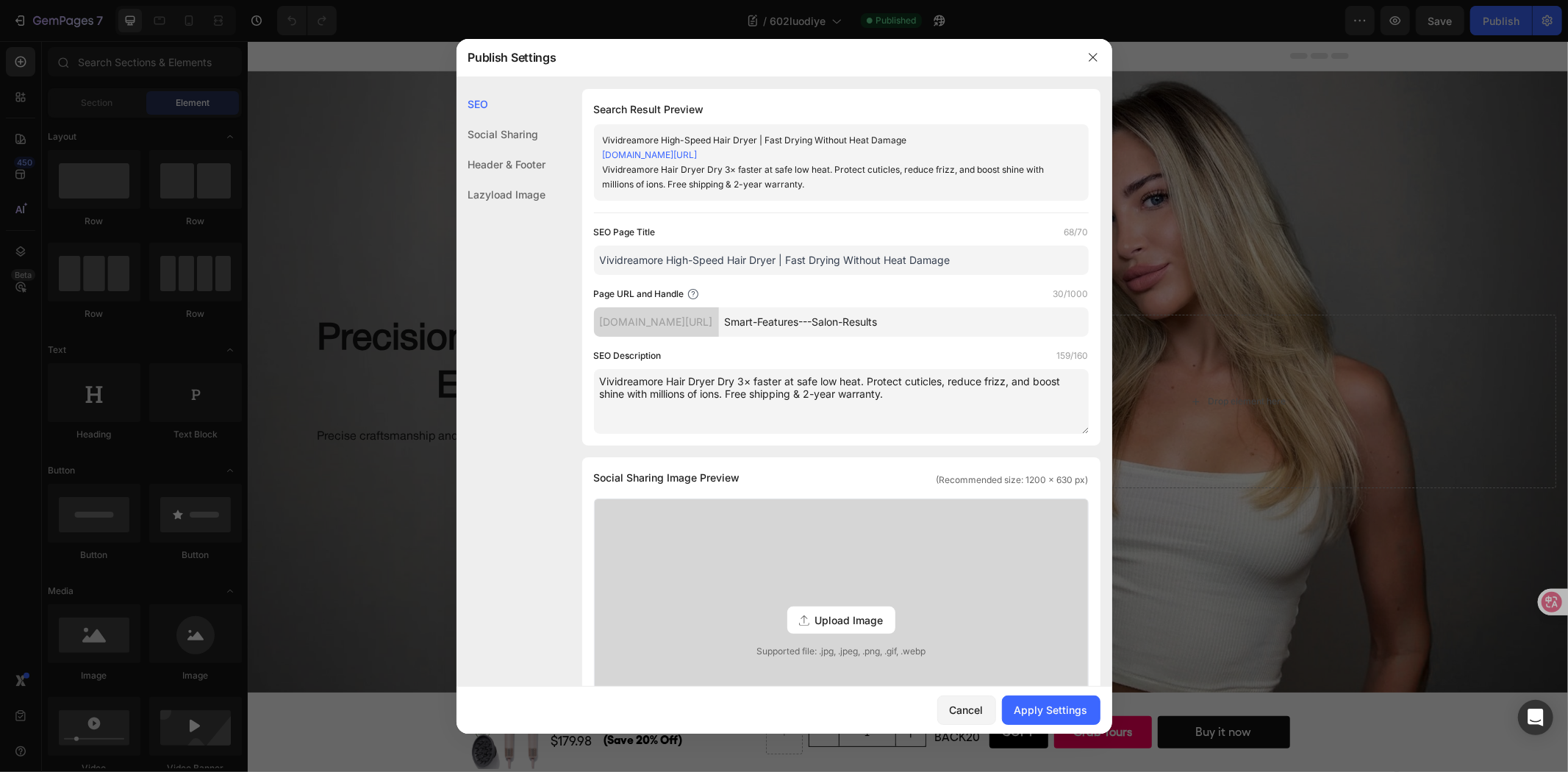
click at [900, 331] on input "Smart-Features---Salon-Results" at bounding box center [904, 321] width 370 height 30
click at [891, 321] on input "Smart-Features---Salon-Results" at bounding box center [904, 321] width 370 height 30
type input "Smart-Features-Salon-Results"
click at [977, 301] on div "Page URL and Handle 28/1000 hspzxf-zm.myshopify.com/blogs/news/ Smart-Features-…" at bounding box center [841, 312] width 495 height 50
click at [1064, 714] on div "Apply Settings" at bounding box center [1051, 710] width 73 height 15
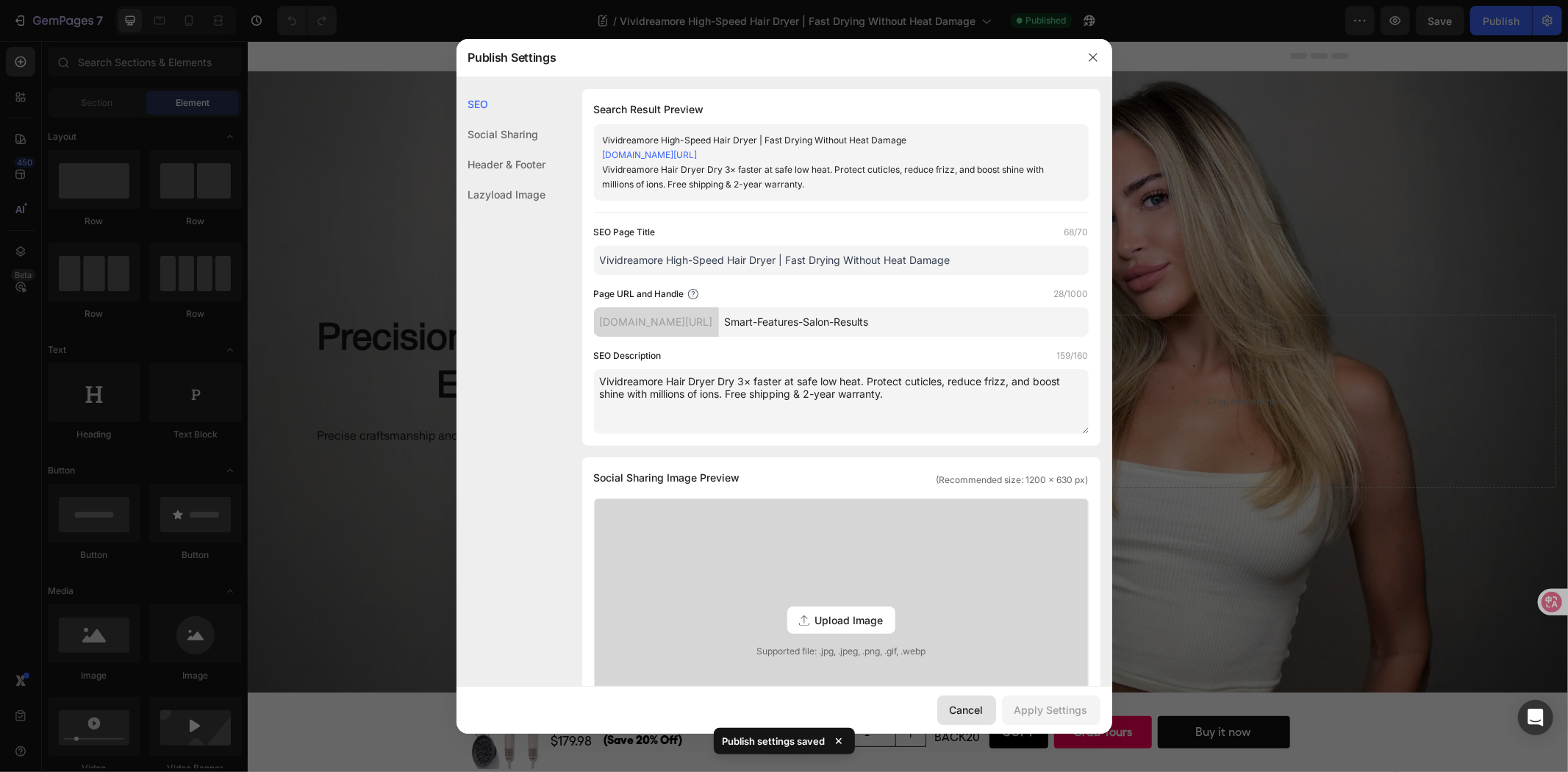
click at [976, 709] on div "Cancel" at bounding box center [966, 710] width 33 height 15
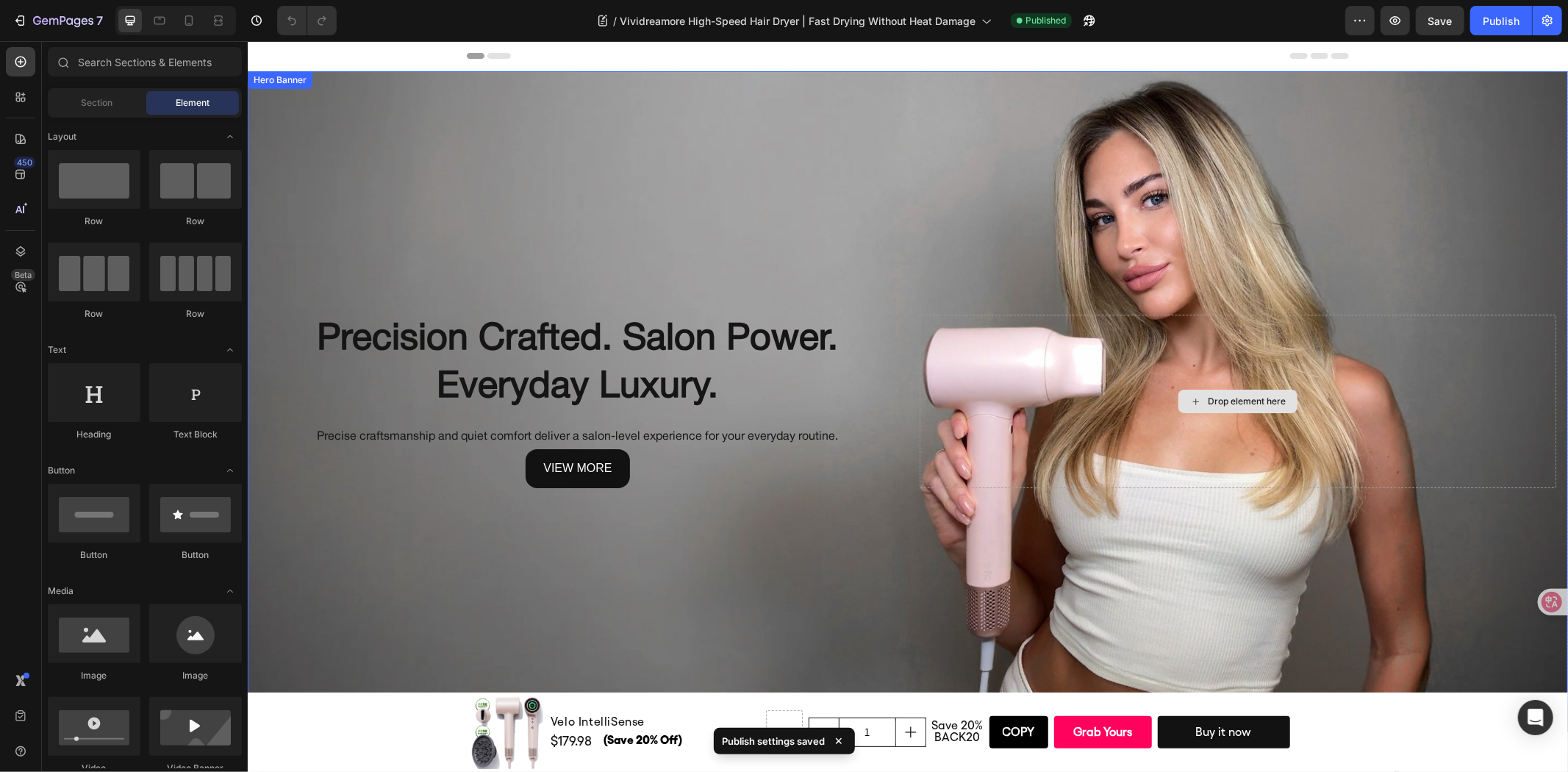
scroll to position [81, 0]
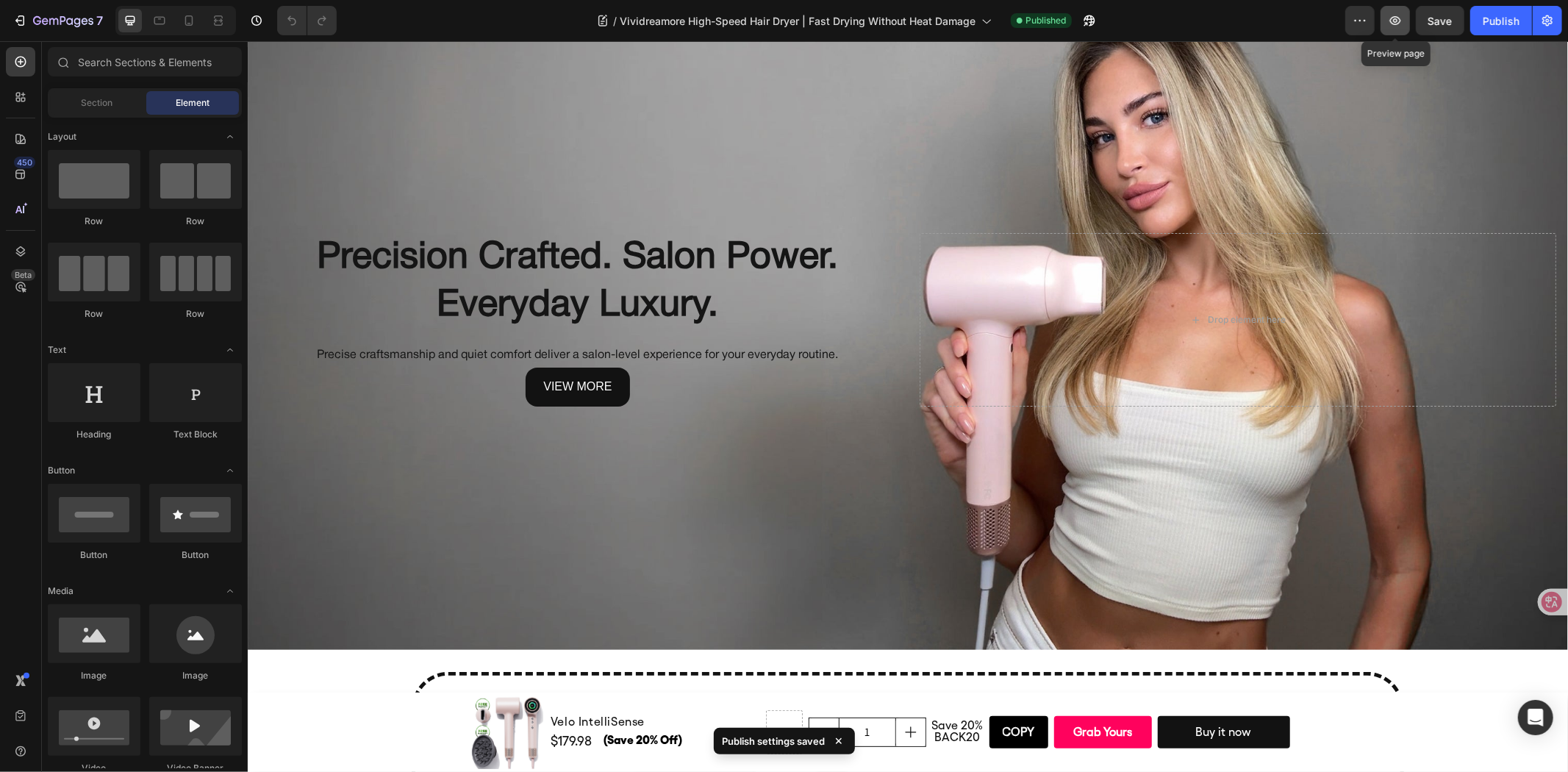
click at [1397, 25] on icon "button" at bounding box center [1395, 21] width 14 height 14
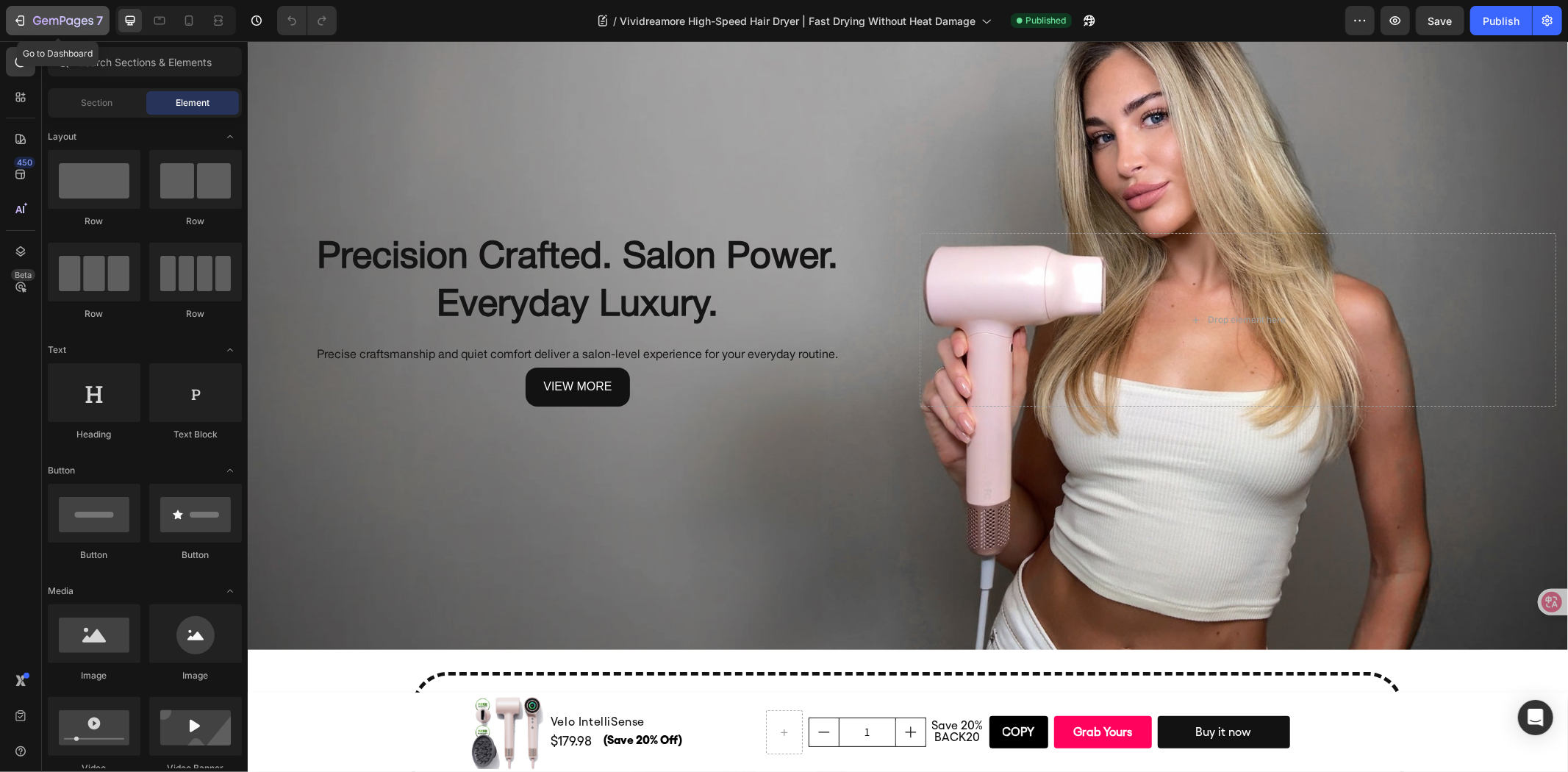
click at [26, 18] on icon "button" at bounding box center [20, 21] width 14 height 14
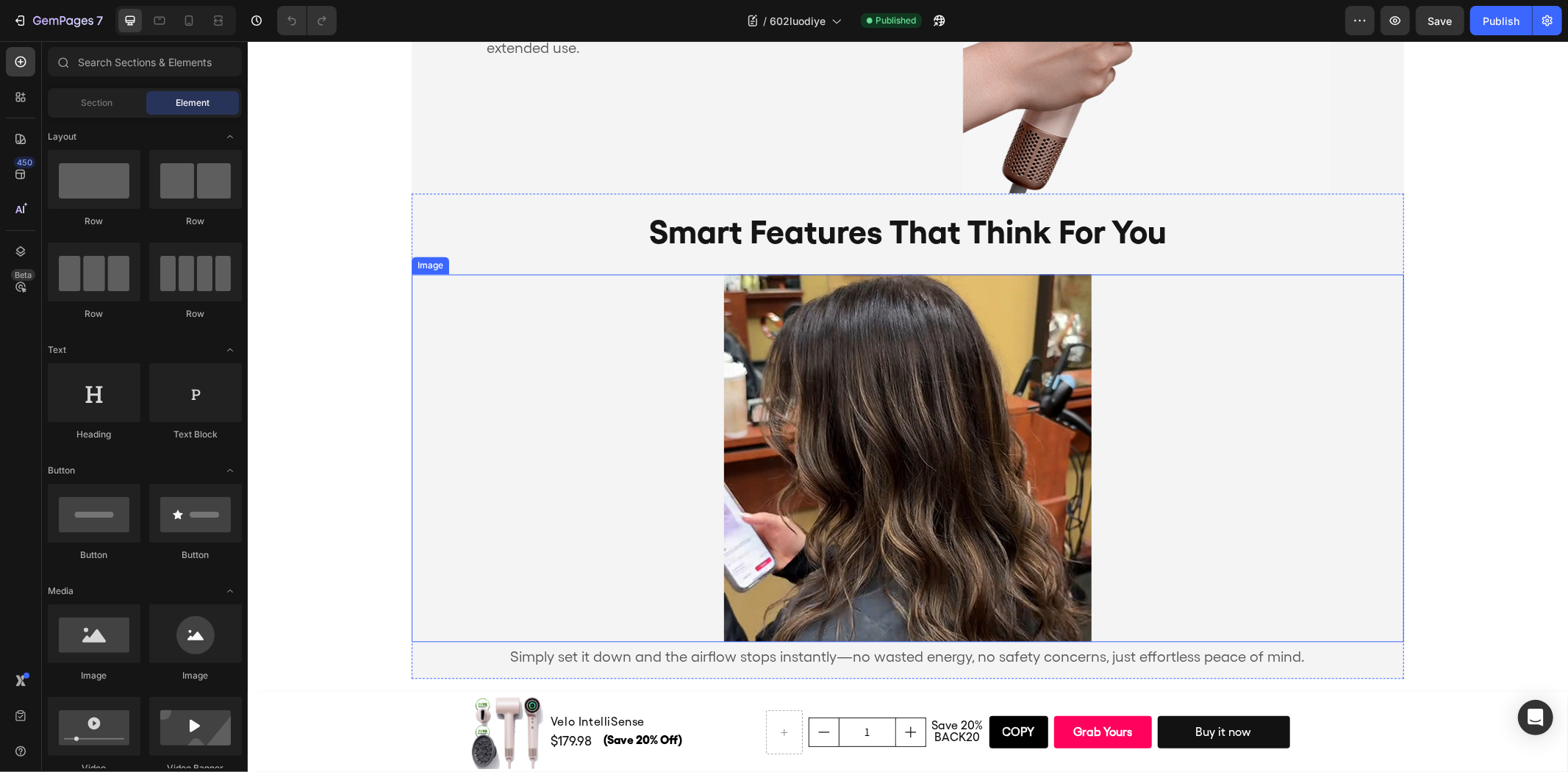
scroll to position [2621, 0]
click at [1234, 198] on div "smart features that think for you Heading Image Simply set it down and the airf…" at bounding box center [906, 436] width 992 height 486
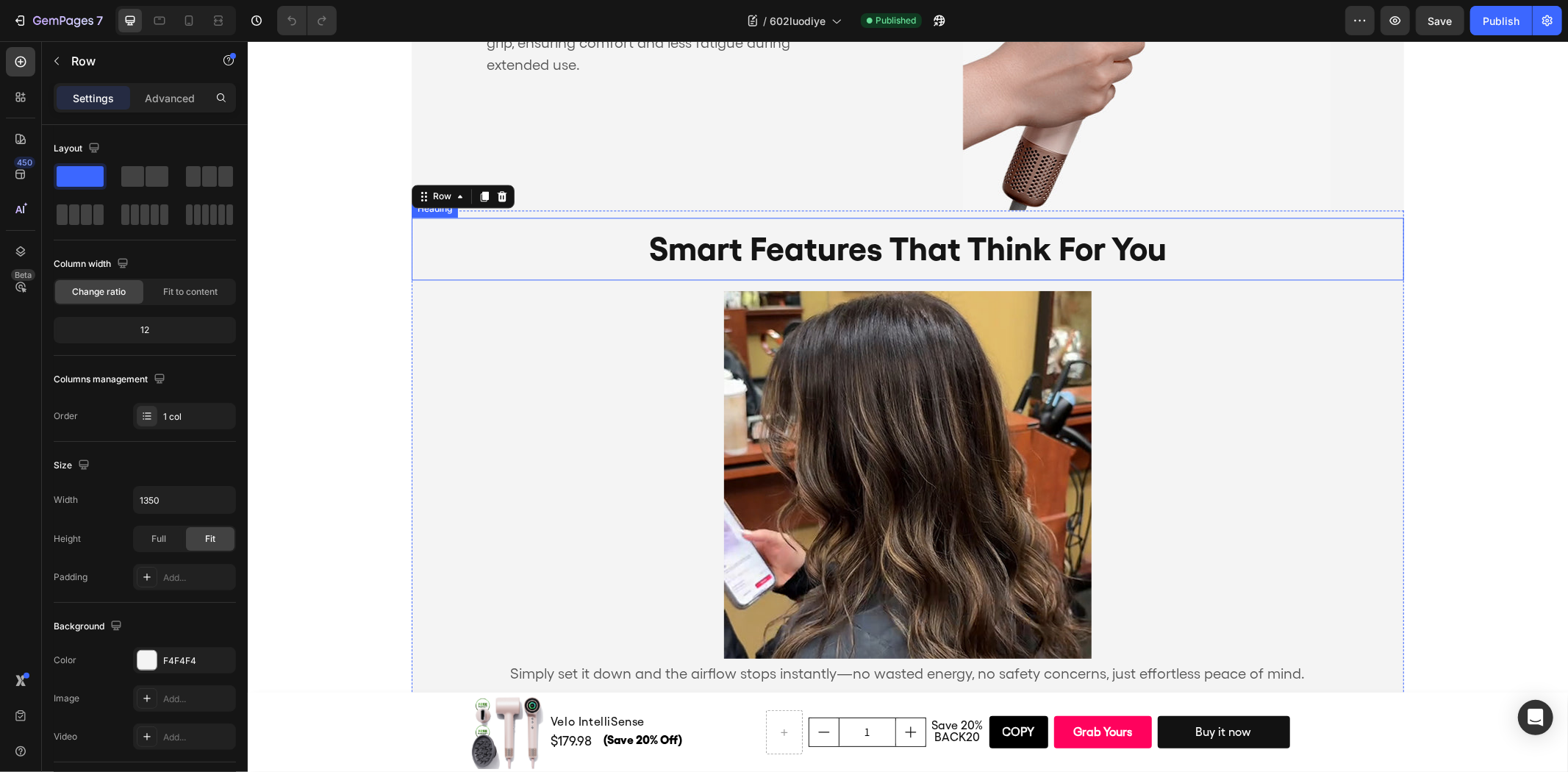
scroll to position [2376, 0]
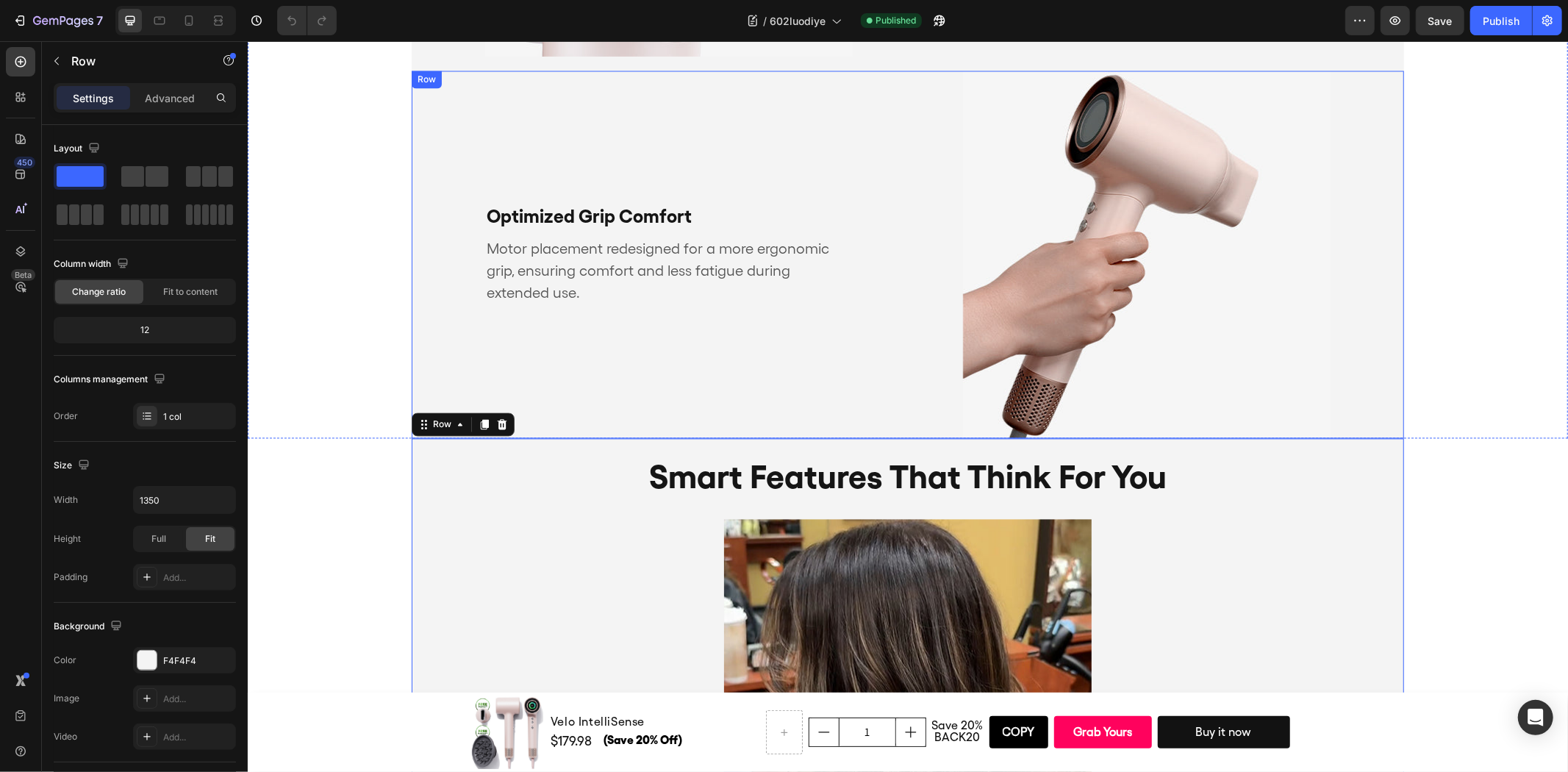
click at [901, 282] on div "Optimized Grip Comfort Text Block Motor placement redesigned for a more ergonom…" at bounding box center [906, 254] width 992 height 368
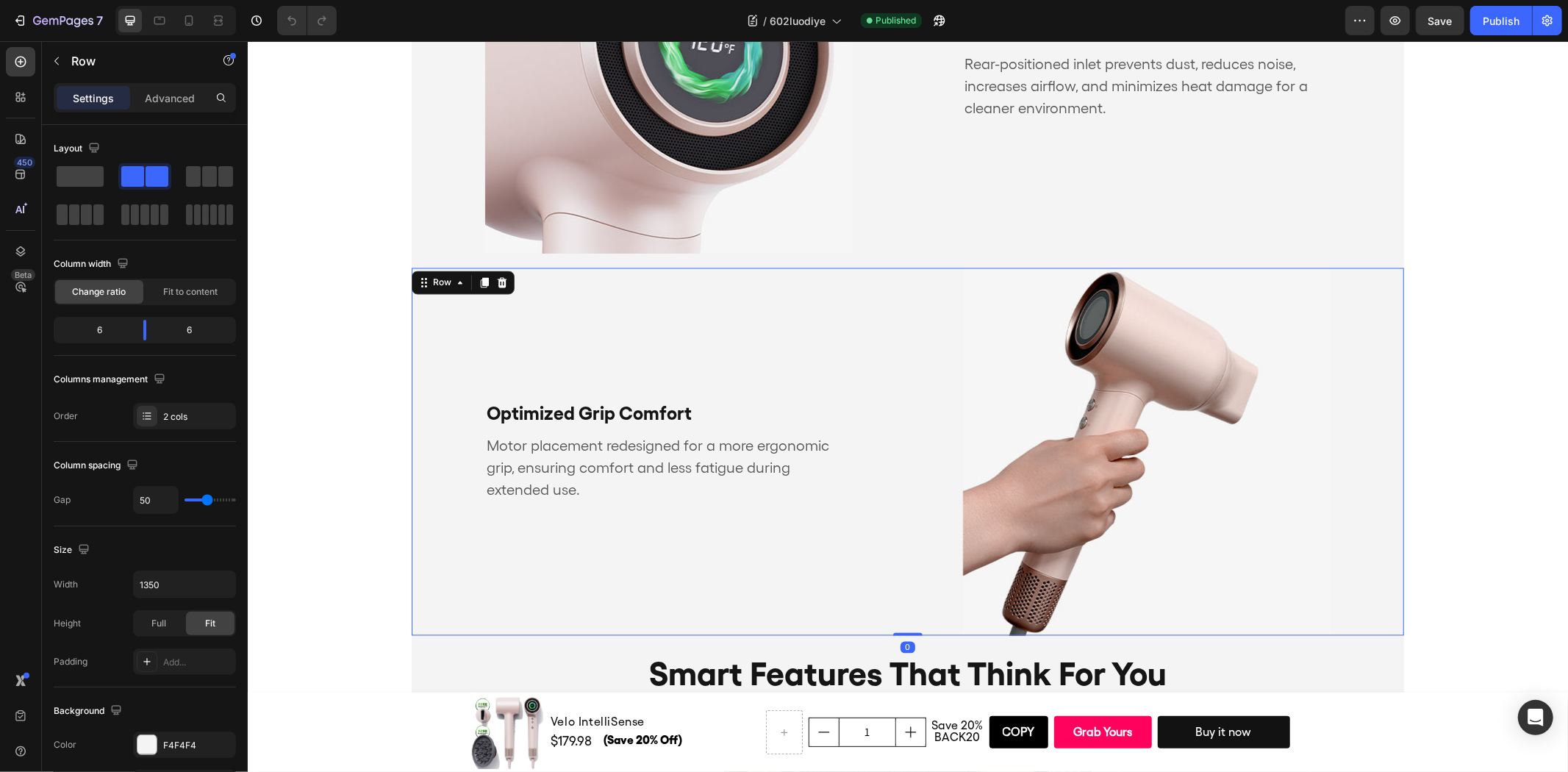
scroll to position [2049, 0]
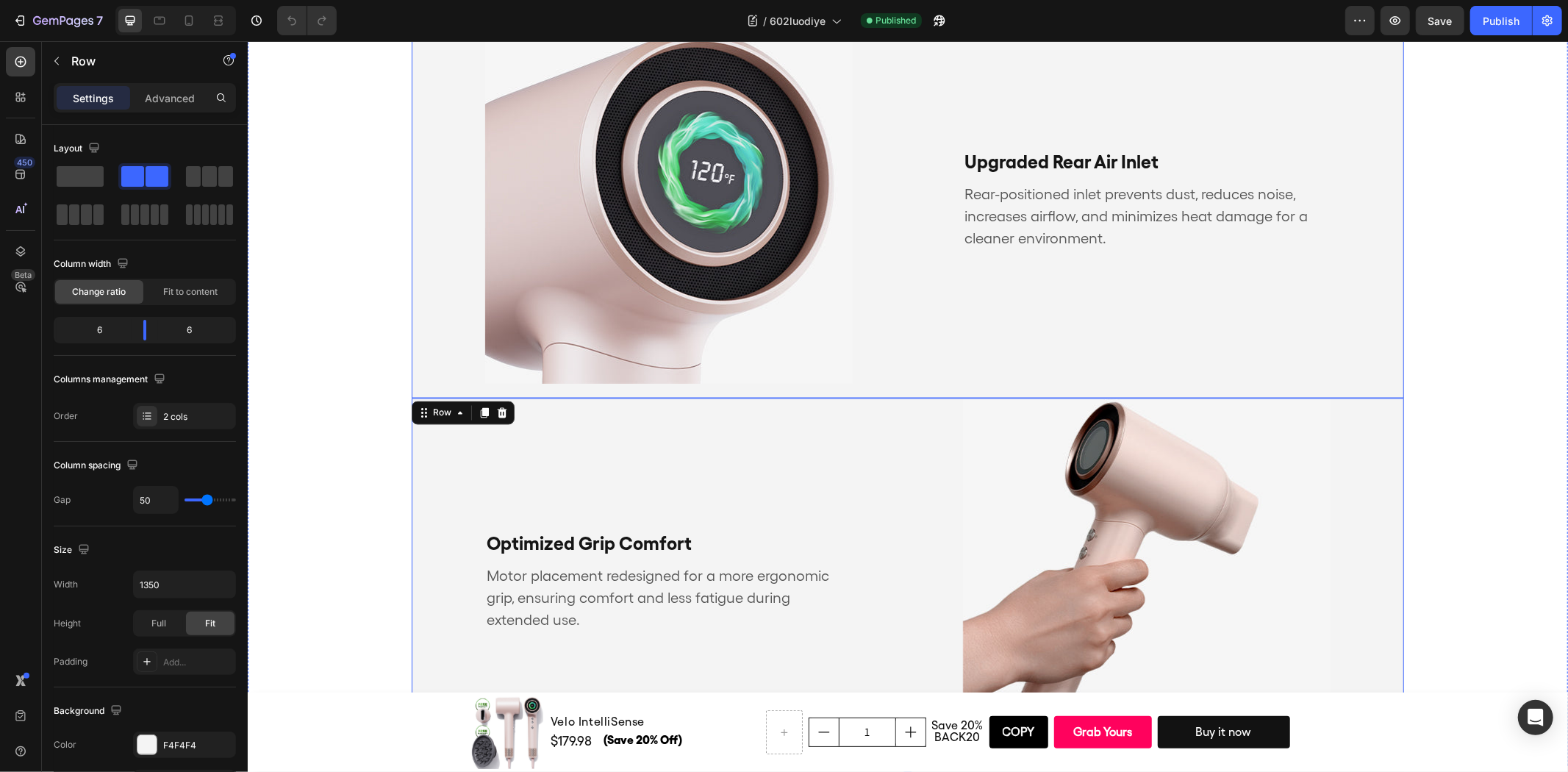
click at [969, 345] on div "Upgraded Rear Air Inlet Text Block Rear-positioned inlet prevents dust, reduces…" at bounding box center [1164, 199] width 477 height 368
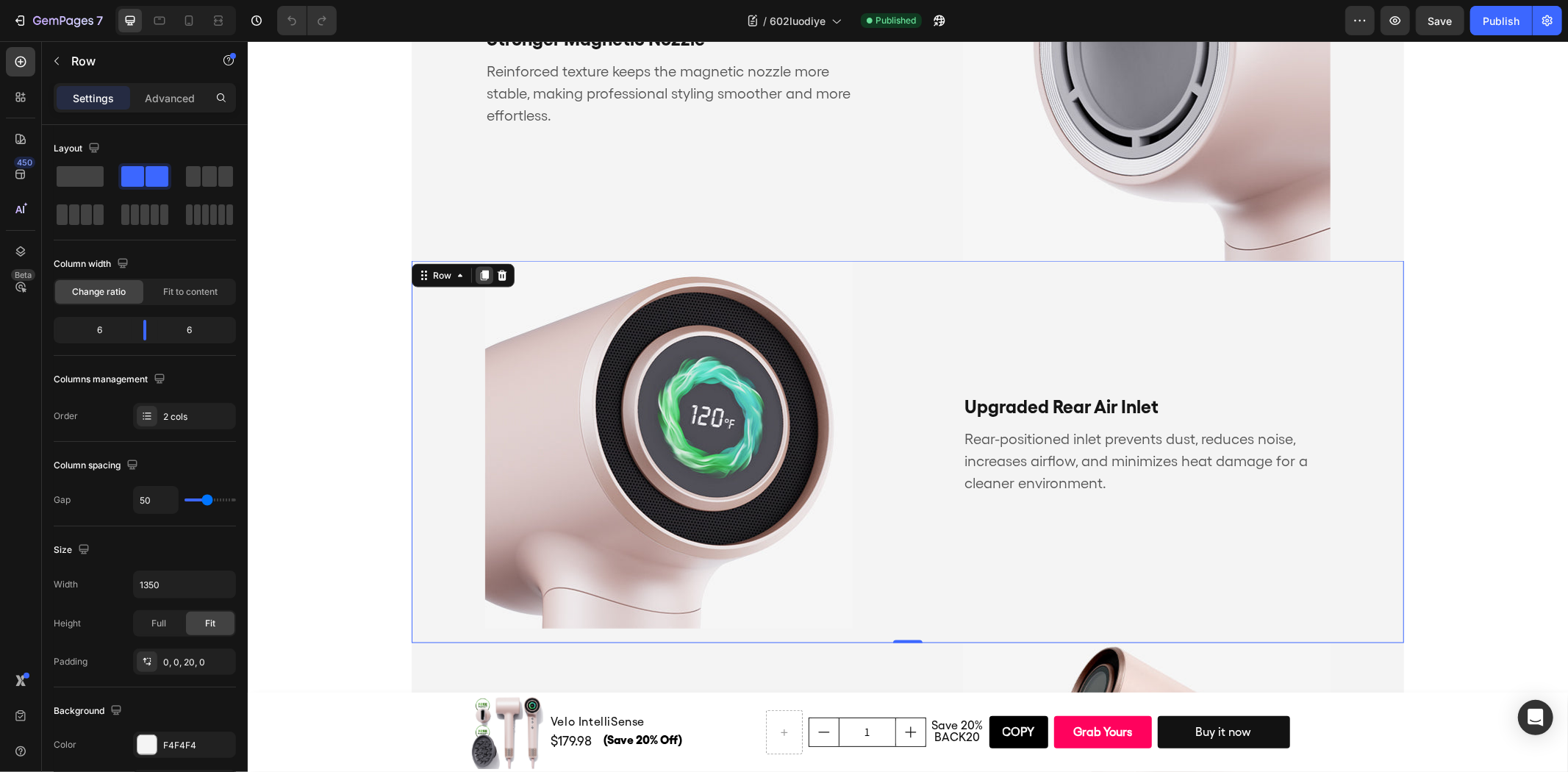
click at [477, 278] on icon at bounding box center [483, 274] width 12 height 12
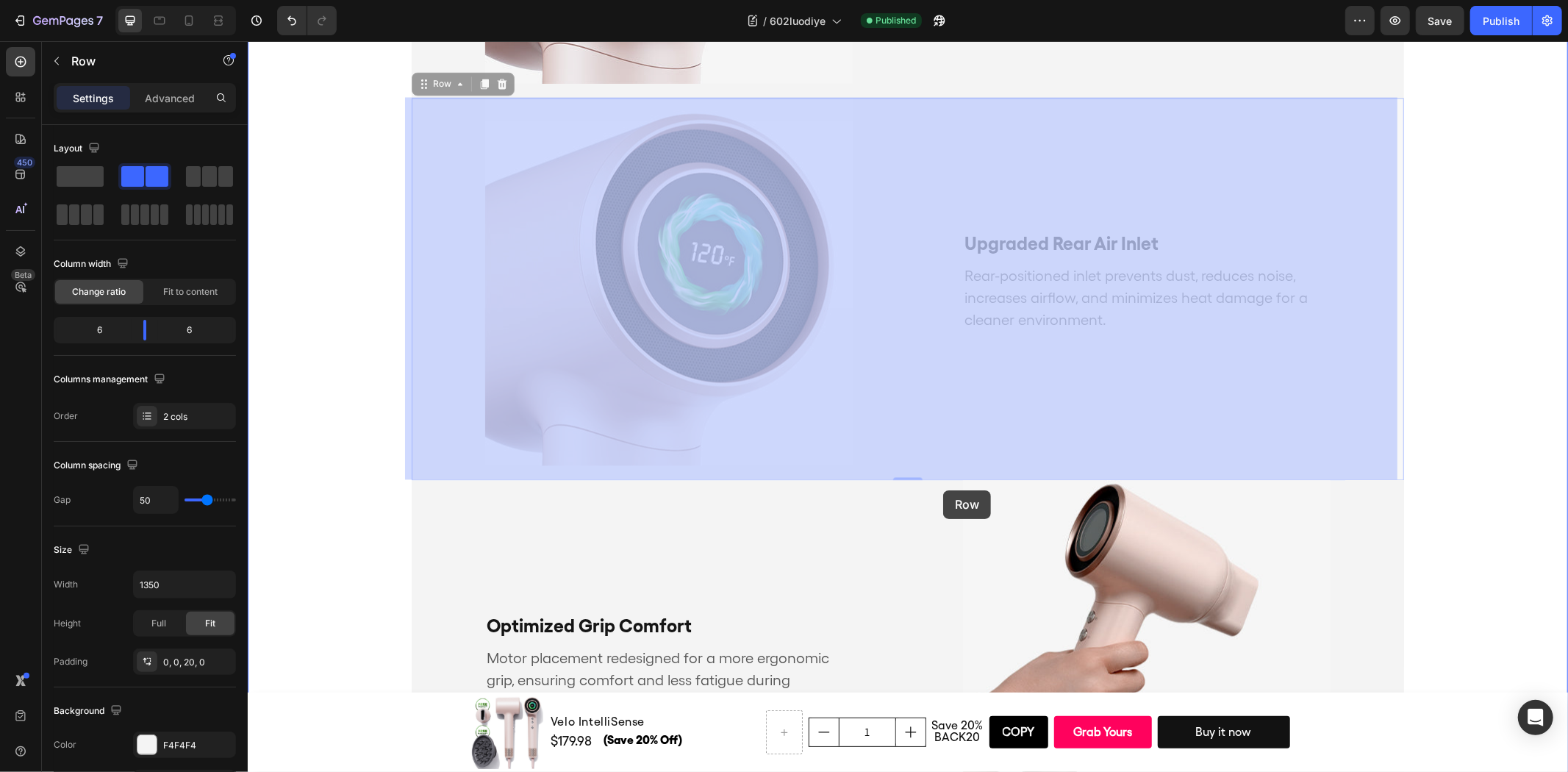
scroll to position [2758, 0]
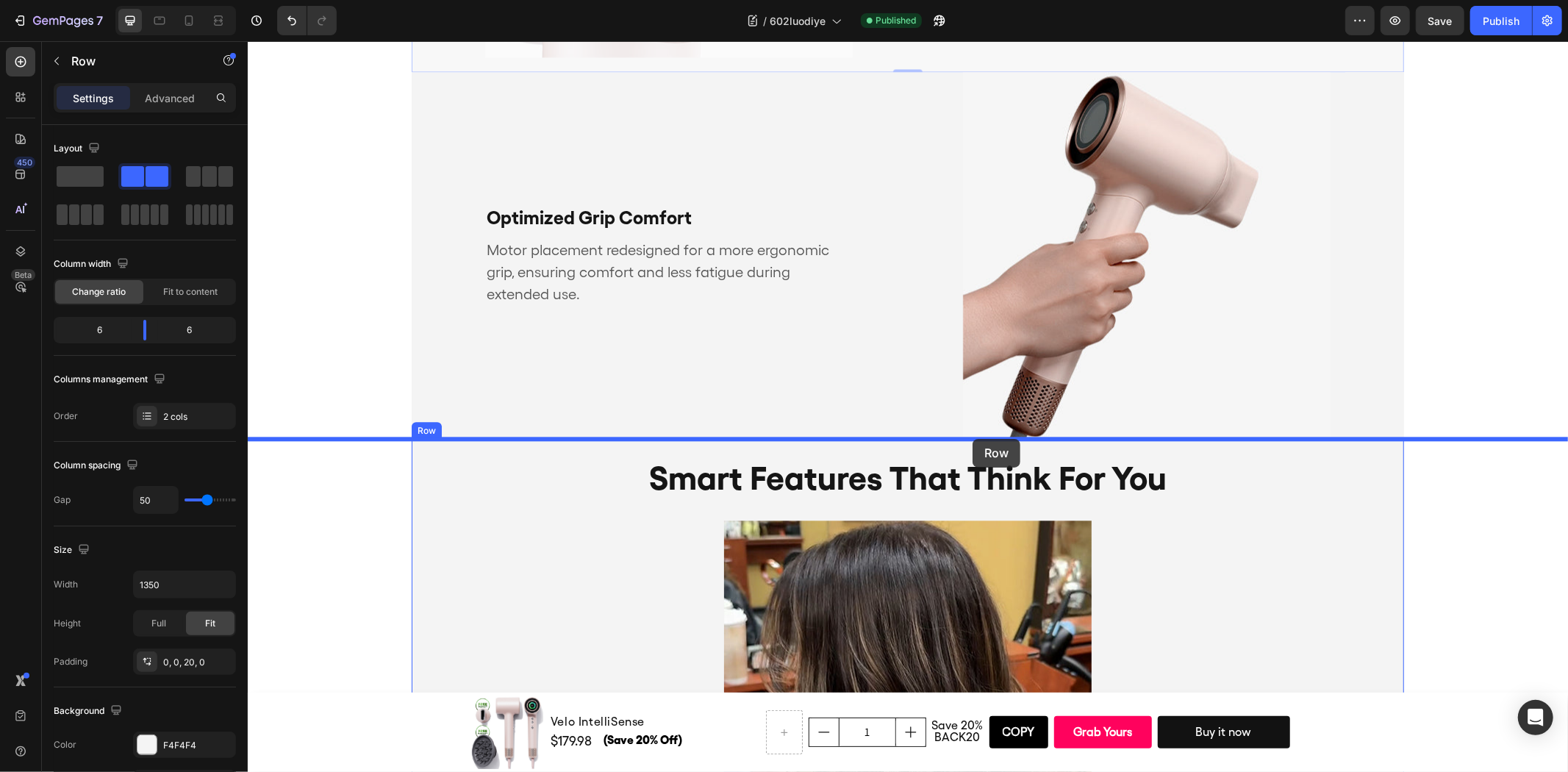
drag, startPoint x: 1042, startPoint y: 108, endPoint x: 969, endPoint y: 442, distance: 341.9
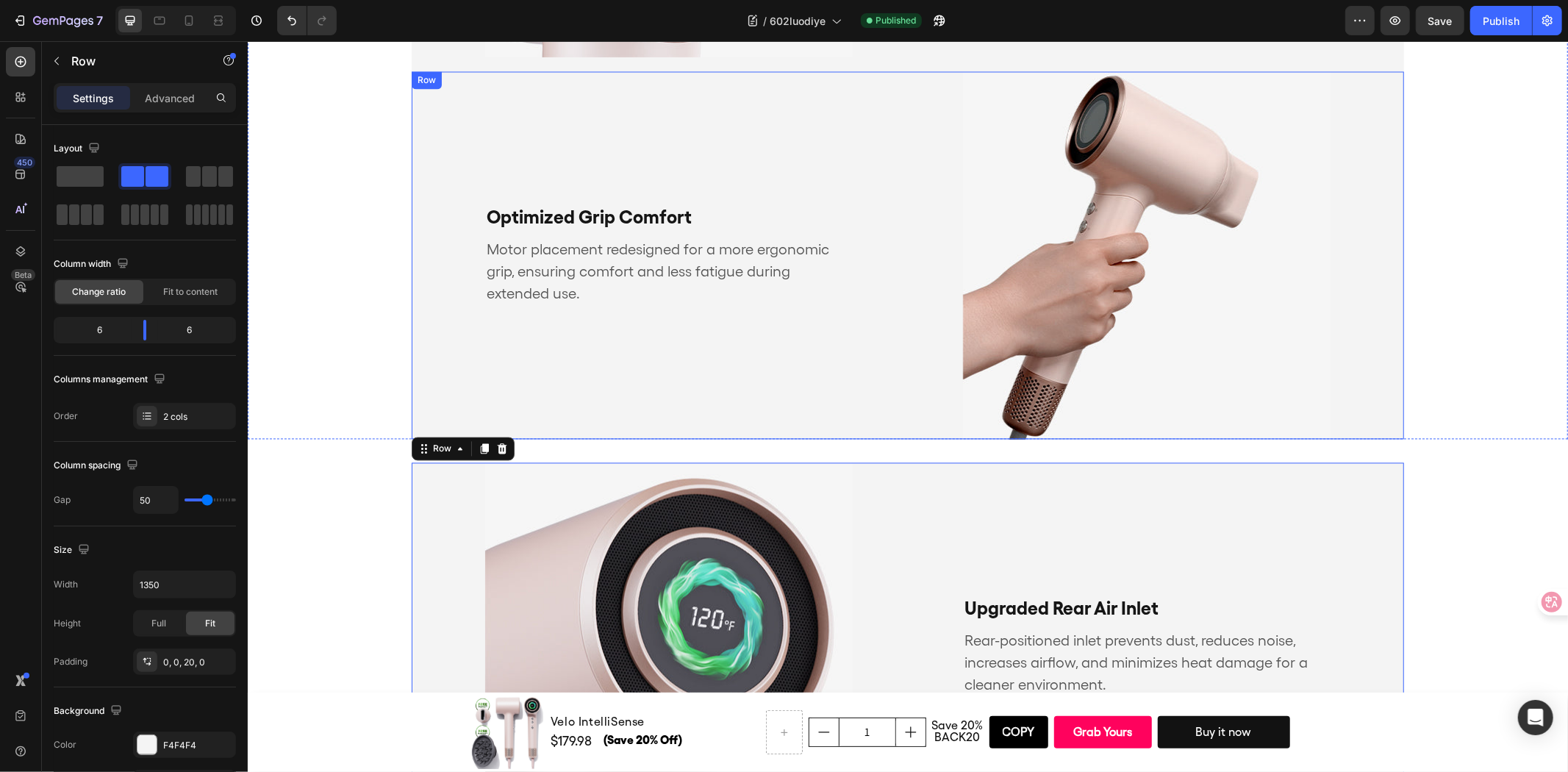
scroll to position [2702, 0]
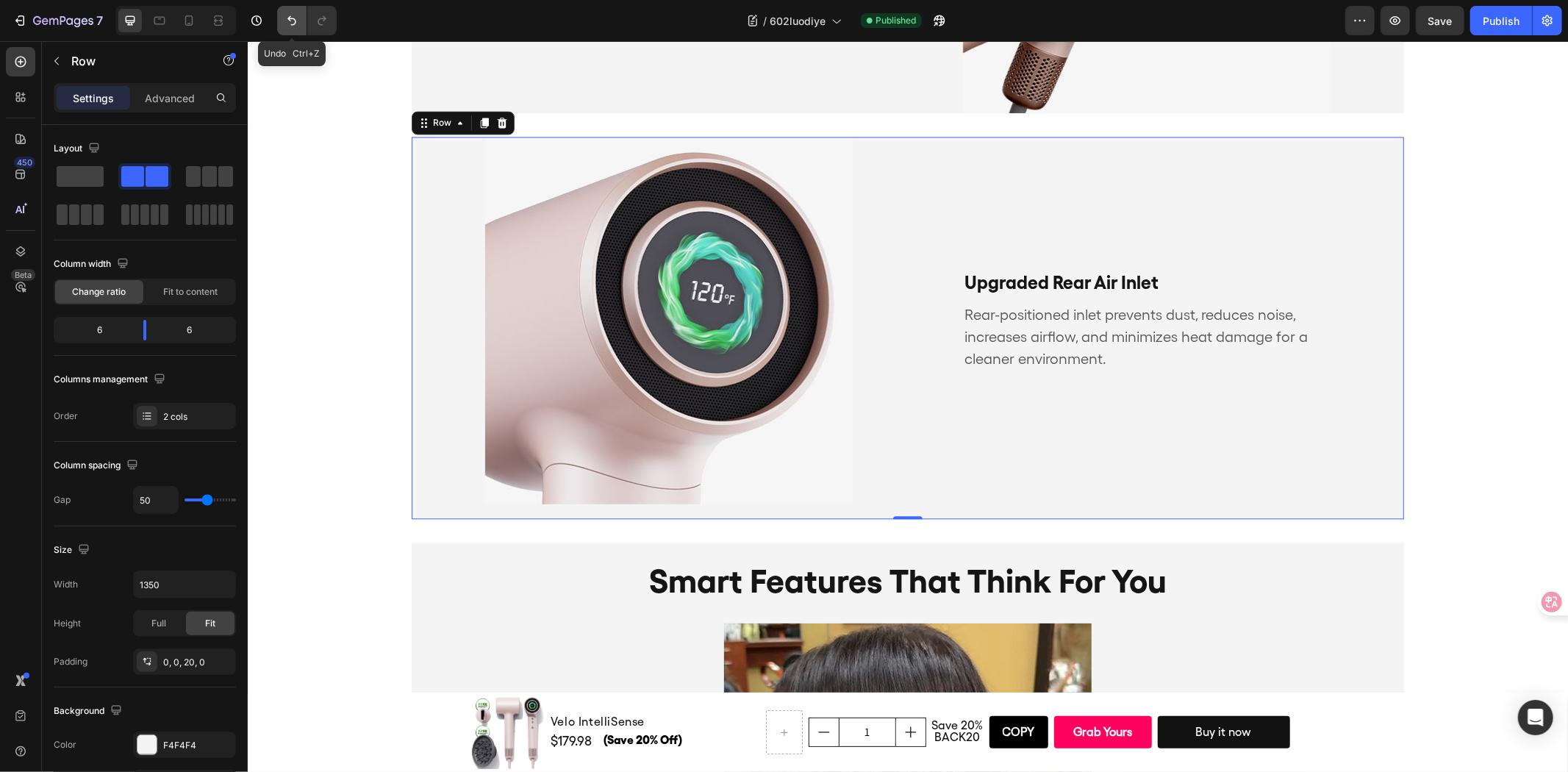
click at [297, 23] on icon "Undo/Redo" at bounding box center [292, 21] width 14 height 14
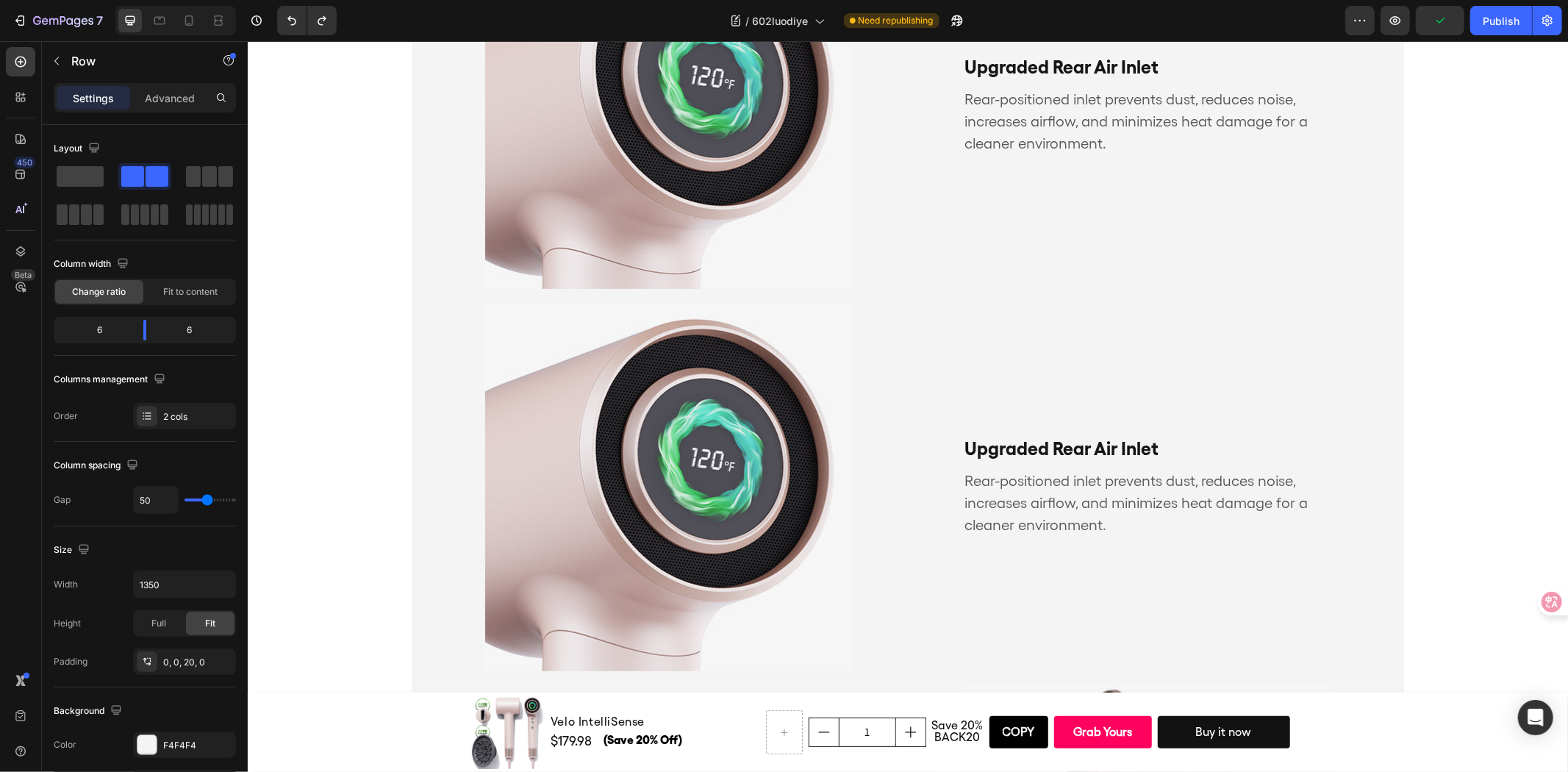
scroll to position [2185, 0]
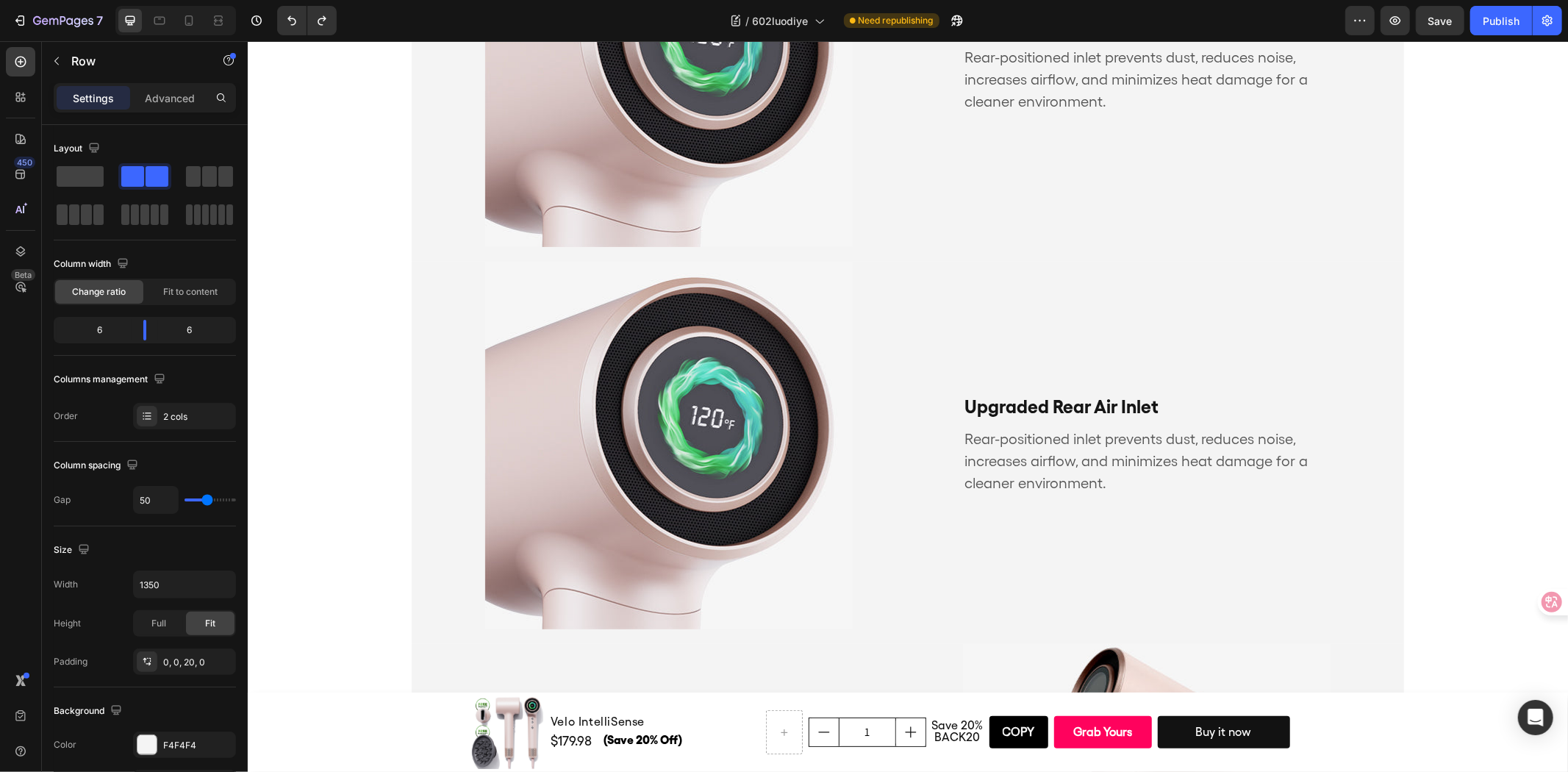
click at [1033, 313] on div "Upgraded Rear Air Inlet Text Block Rear-positioned inlet prevents dust, reduces…" at bounding box center [1164, 444] width 477 height 368
click at [1208, 356] on div "Upgraded Rear Air Inlet Text Block Rear-positioned inlet prevents dust, reduces…" at bounding box center [1164, 444] width 477 height 368
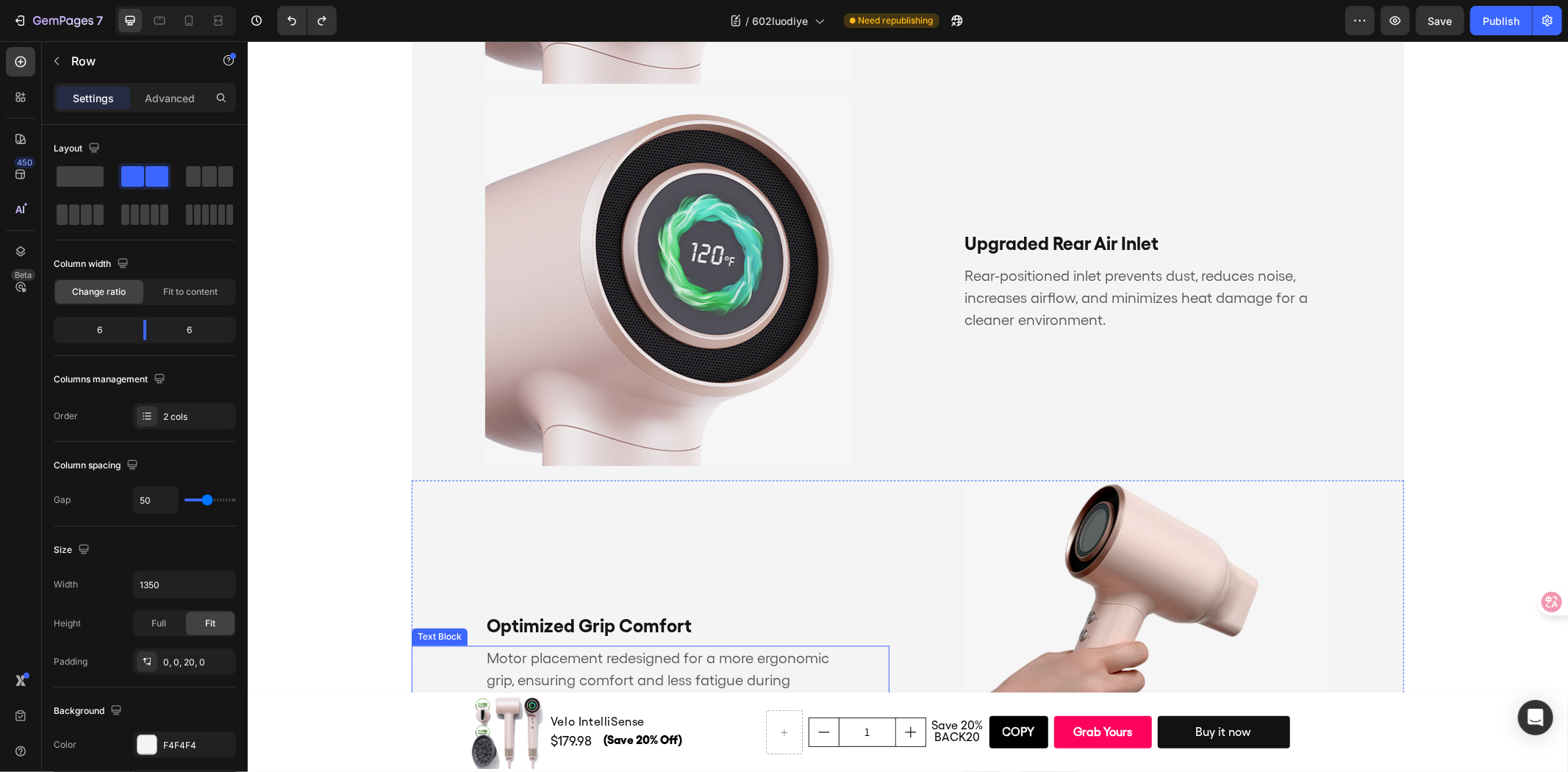
scroll to position [2430, 0]
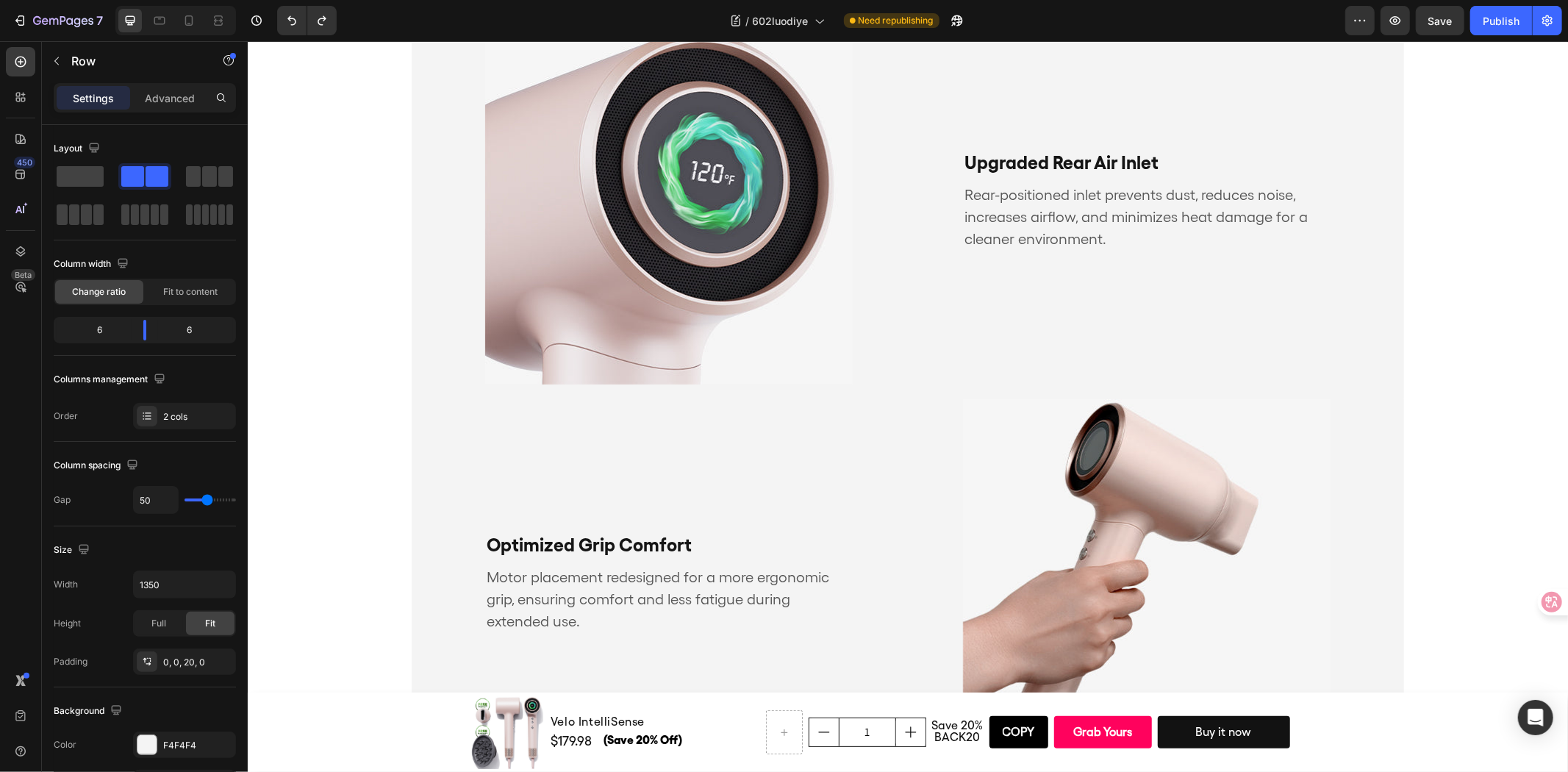
click at [925, 374] on div "Upgraded Rear Air Inlet Text Block Rear-positioned inlet prevents dust, reduces…" at bounding box center [1164, 199] width 477 height 368
click at [945, 214] on div "Rear-positioned inlet prevents dust, reduces noise, increases airflow, and mini…" at bounding box center [1164, 216] width 477 height 69
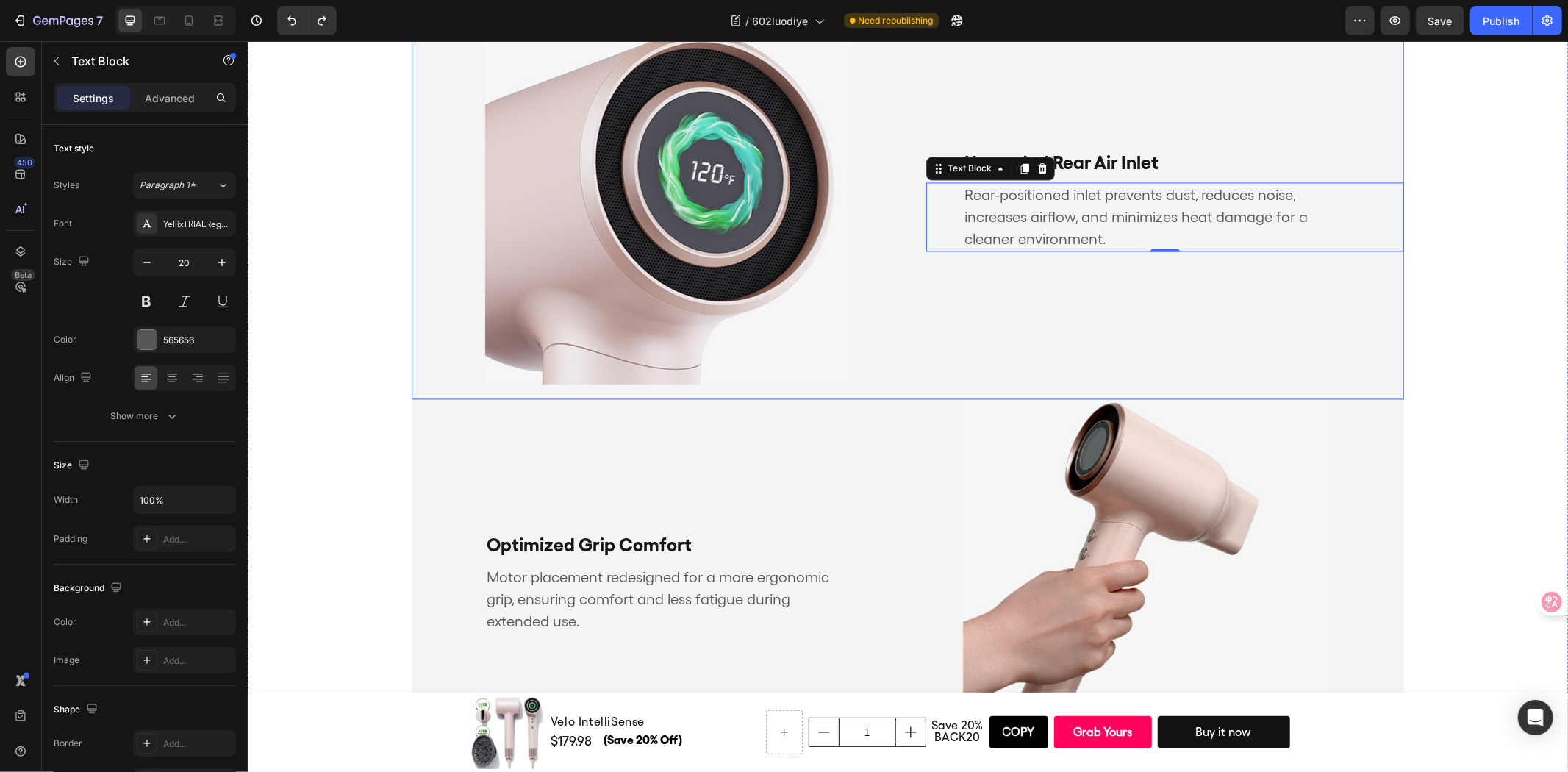
click at [952, 301] on div "Upgraded Rear Air Inlet Text Block Rear-positioned inlet prevents dust, reduces…" at bounding box center [1164, 199] width 477 height 368
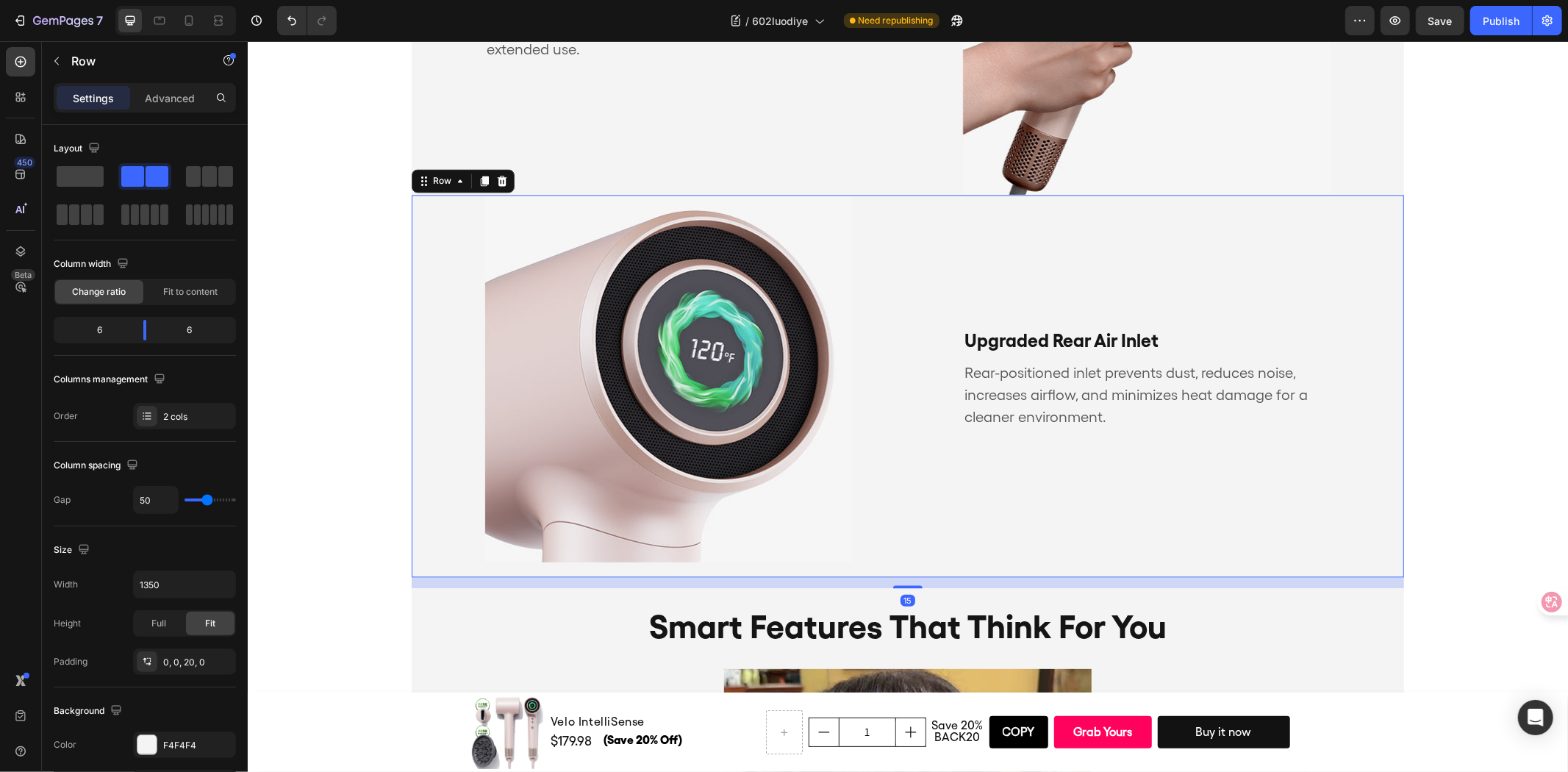
scroll to position [2702, 0]
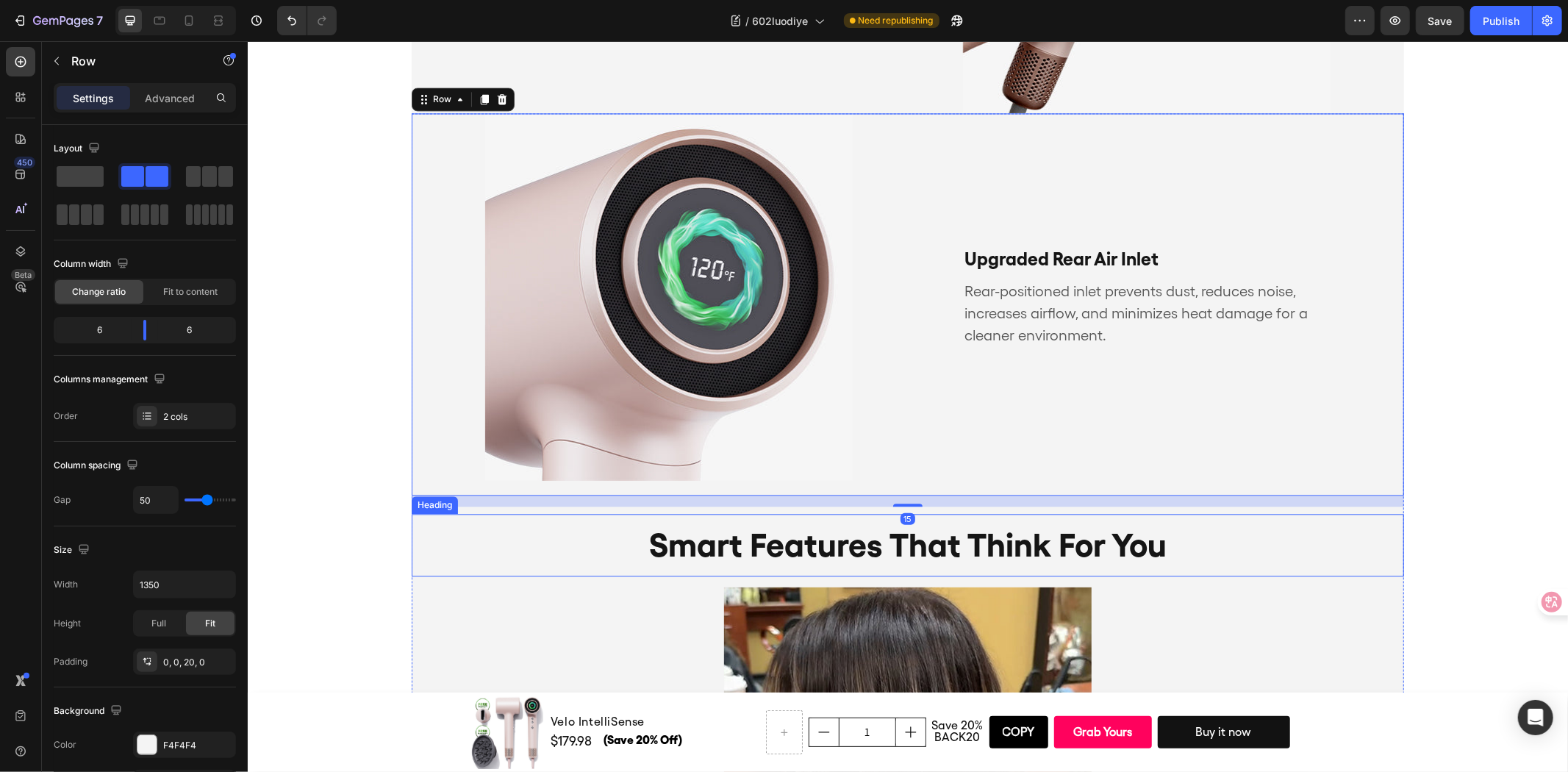
click at [1319, 555] on h2 "smart features that think for you" at bounding box center [906, 545] width 992 height 62
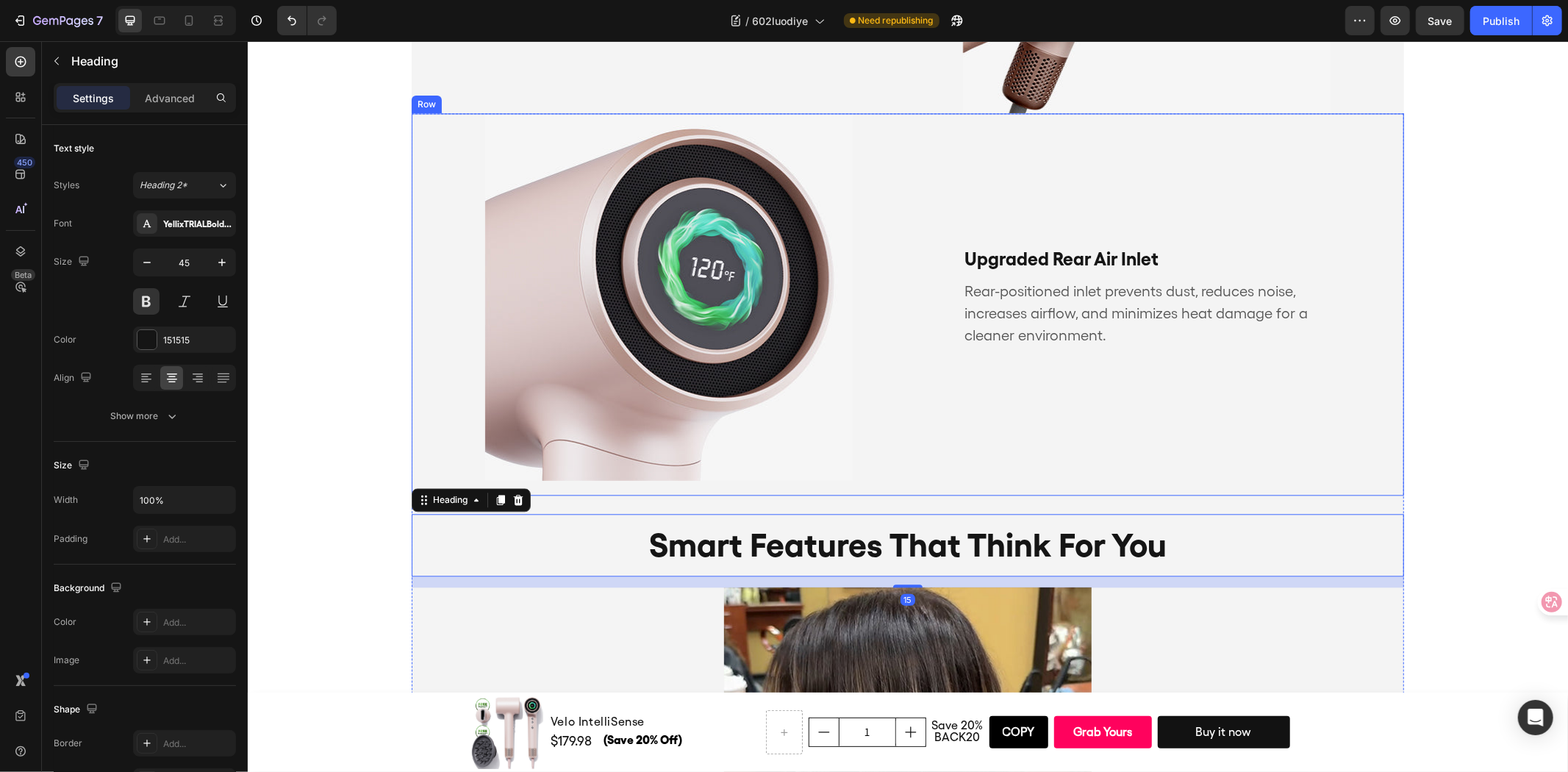
click at [1202, 410] on div "Upgraded Rear Air Inlet Text Block Rear-positioned inlet prevents dust, reduces…" at bounding box center [1164, 296] width 477 height 368
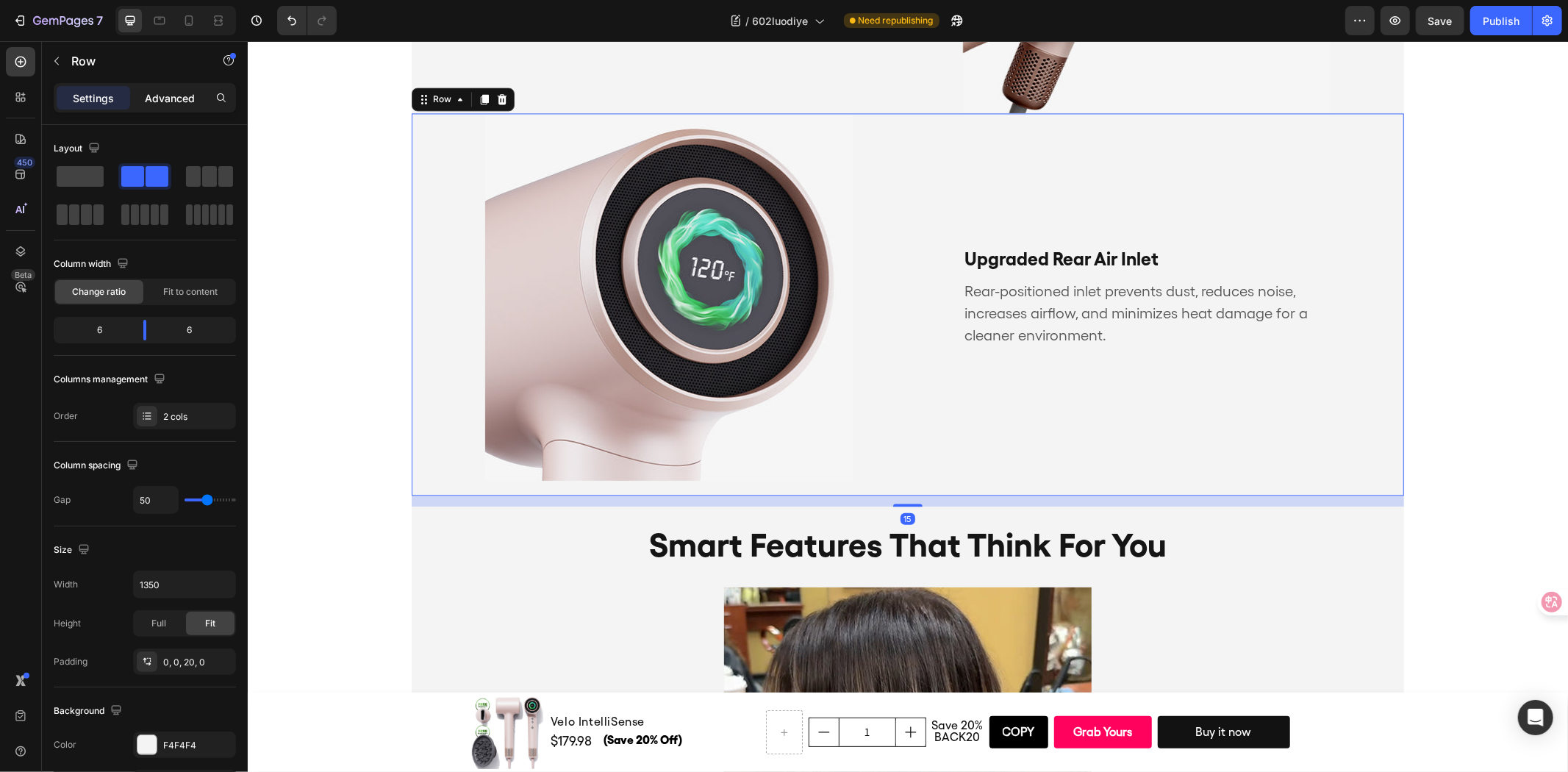
click at [175, 93] on p "Advanced" at bounding box center [170, 97] width 50 height 15
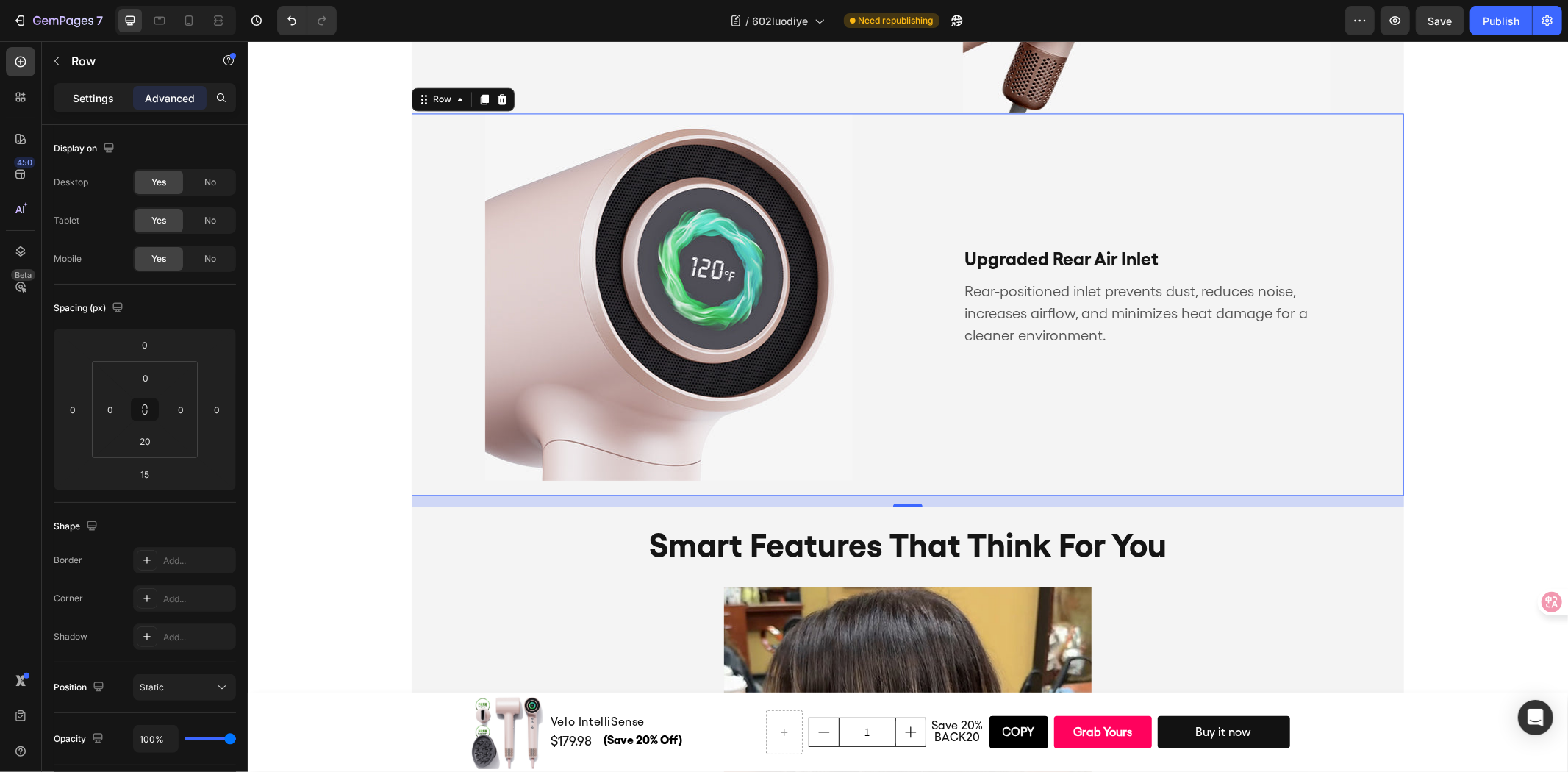
click at [99, 100] on p "Settings" at bounding box center [93, 97] width 41 height 15
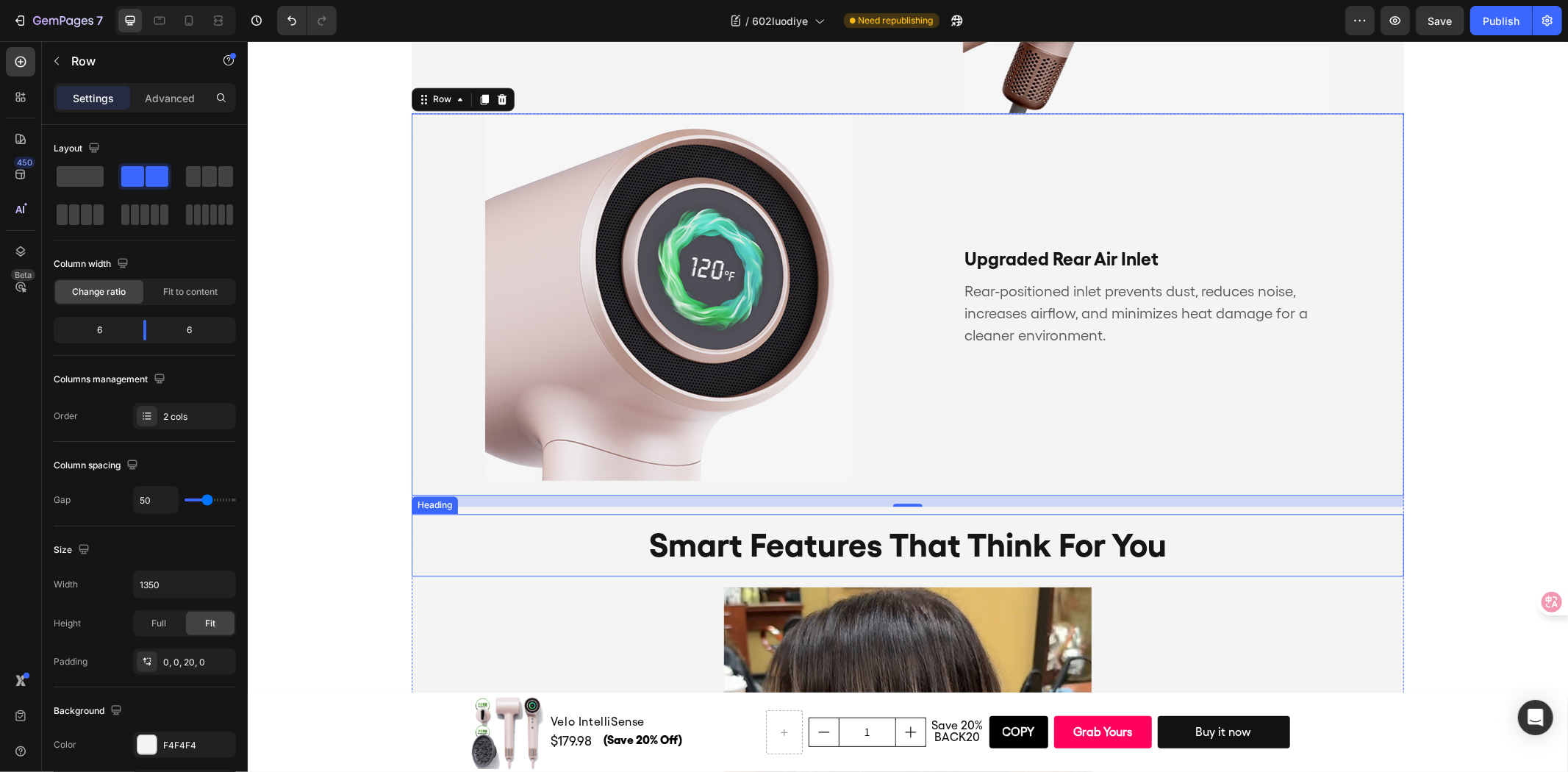
click at [939, 534] on h2 "smart features that think for you" at bounding box center [906, 545] width 992 height 62
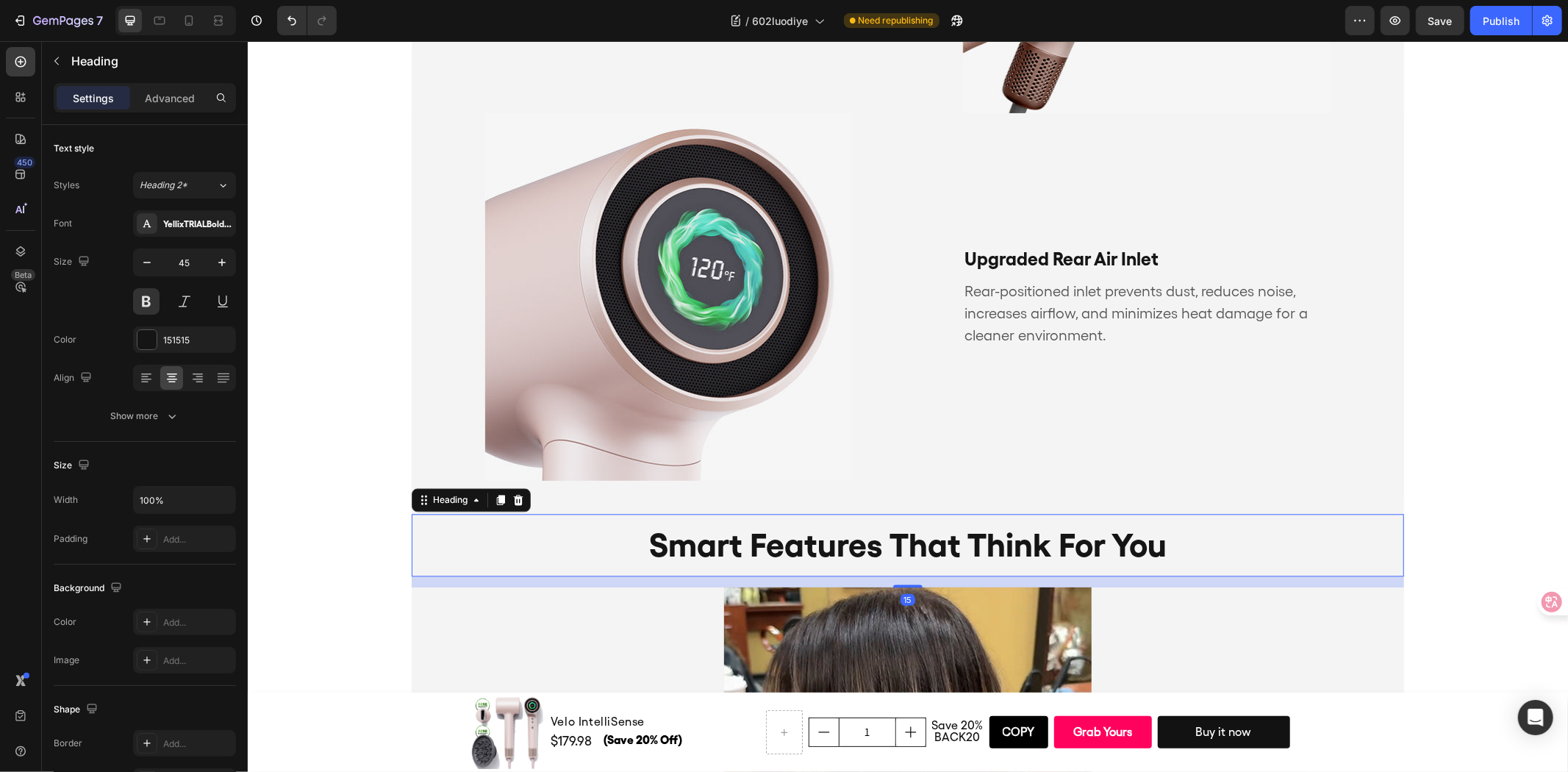
click at [939, 534] on h2 "smart features that think for you" at bounding box center [906, 545] width 992 height 62
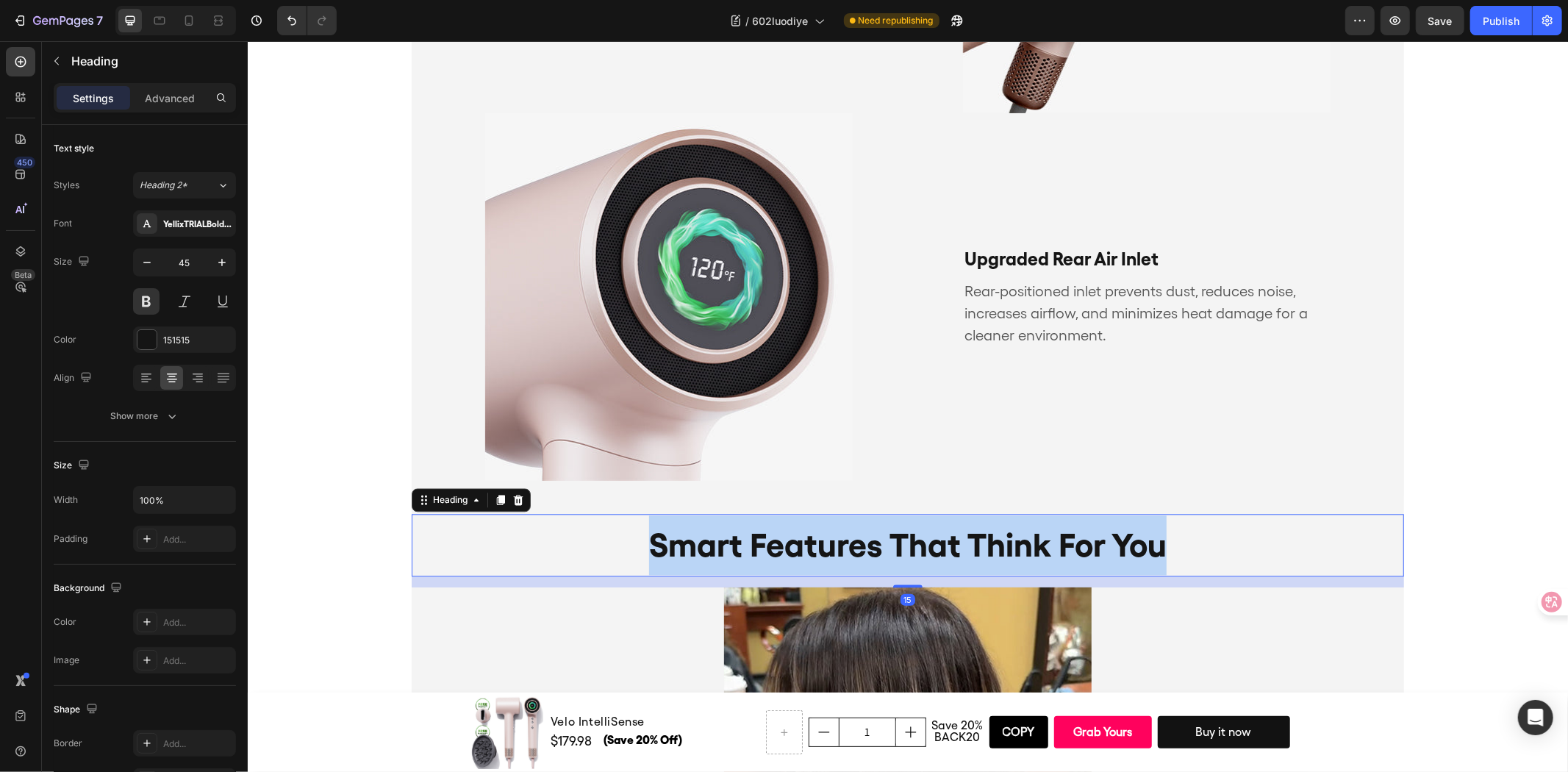
click at [939, 534] on p "smart features that think for you" at bounding box center [906, 544] width 989 height 60
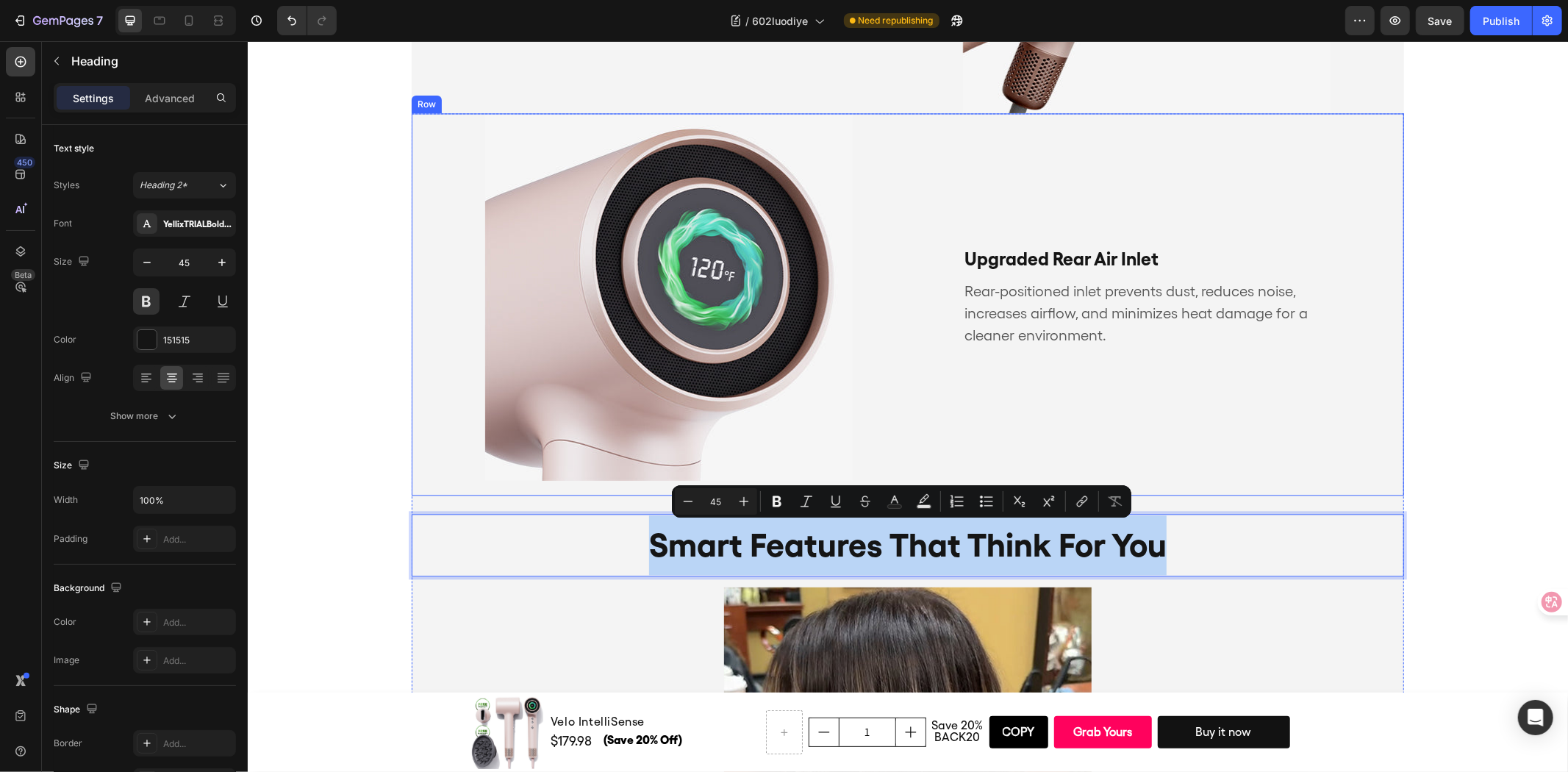
click at [1075, 250] on p "Upgraded Rear Air Inlet" at bounding box center [1146, 258] width 364 height 22
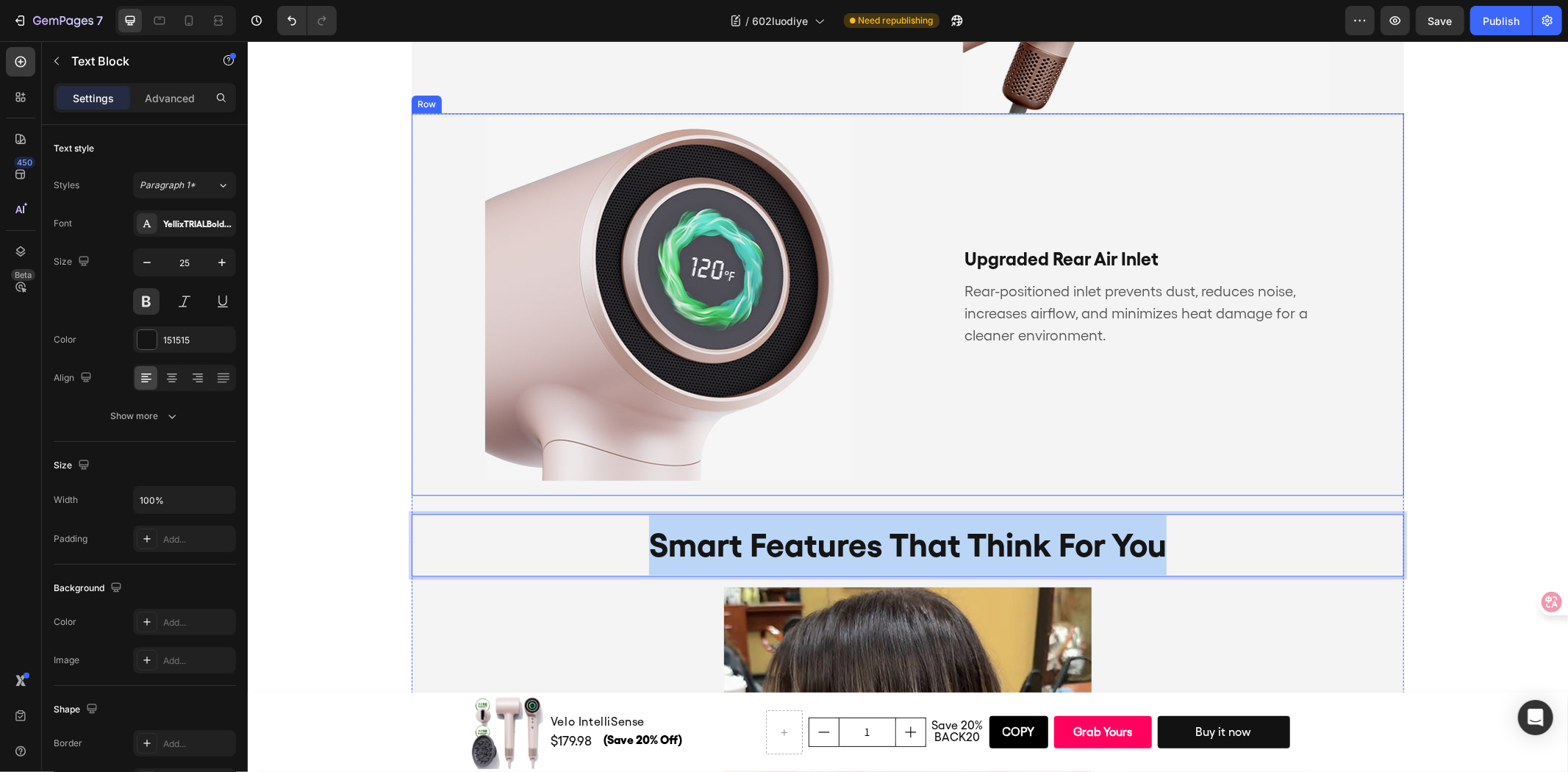
click at [1075, 250] on p "Upgraded Rear Air Inlet" at bounding box center [1146, 258] width 364 height 22
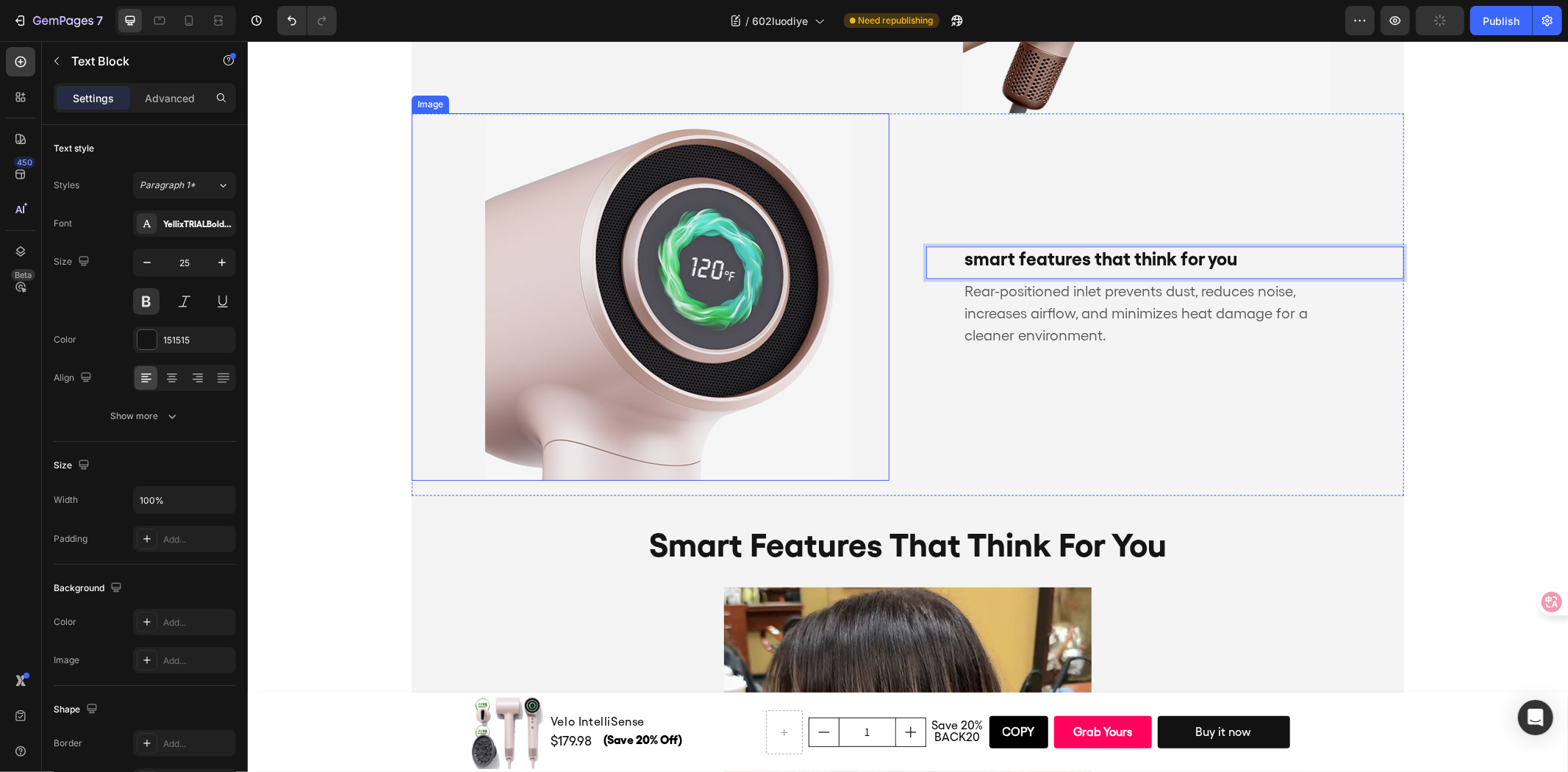
click at [674, 243] on img at bounding box center [668, 296] width 367 height 368
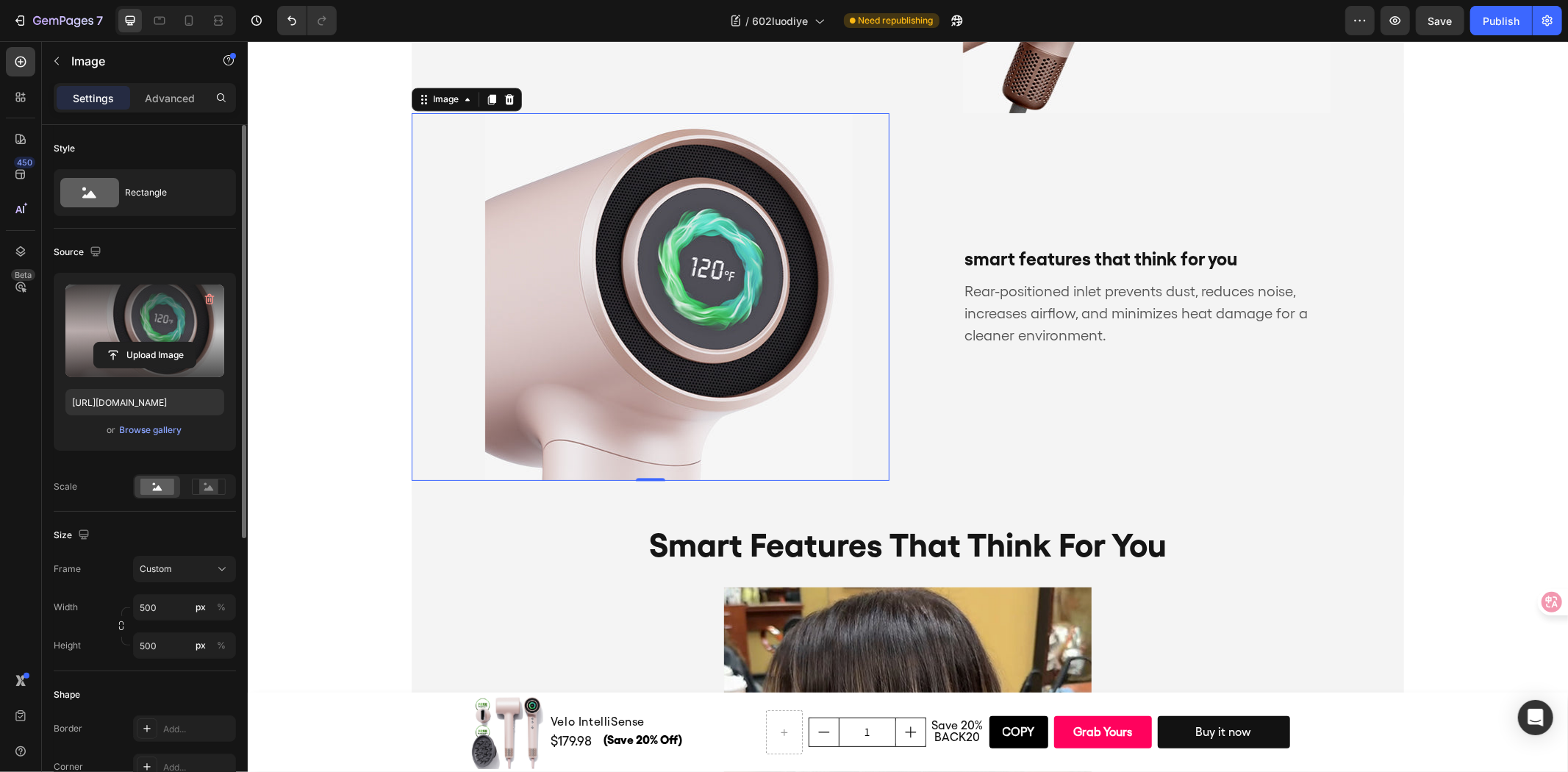
click at [149, 302] on label at bounding box center [144, 331] width 159 height 93
click at [149, 343] on input "file" at bounding box center [144, 355] width 101 height 25
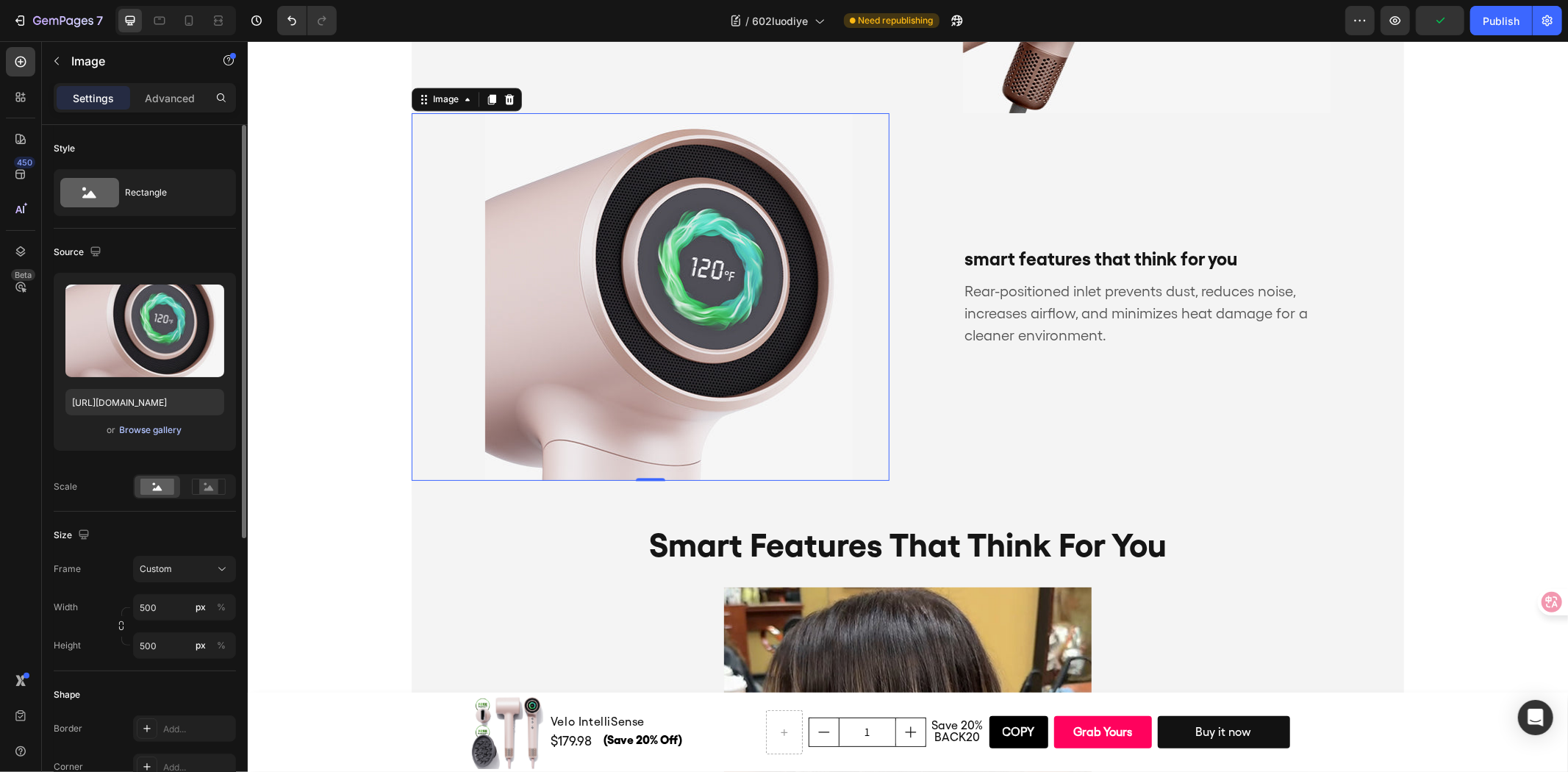
click at [157, 431] on div "Browse gallery" at bounding box center [151, 430] width 62 height 14
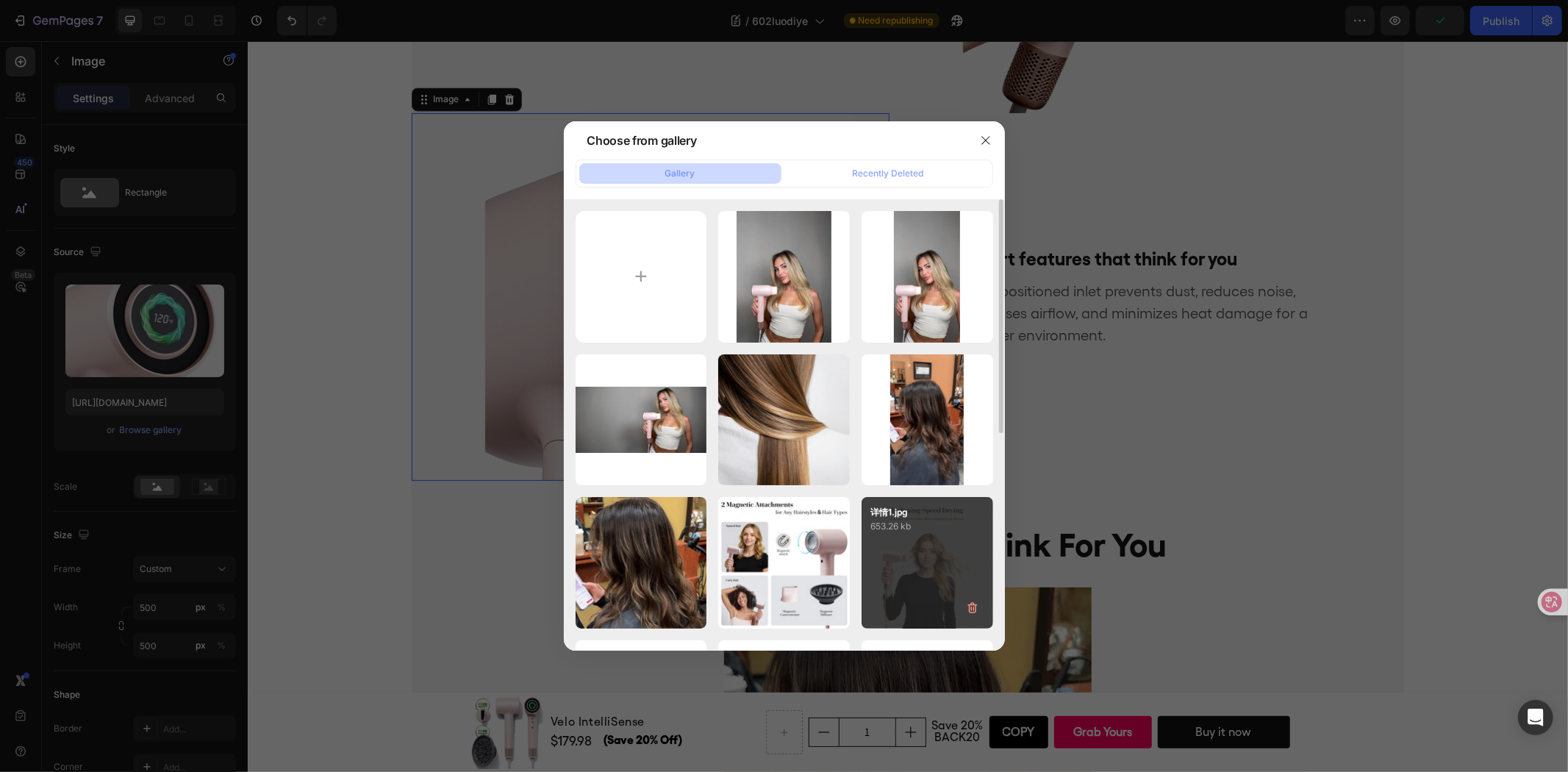
click at [0, 0] on p "220.83 kb" at bounding box center [0, 0] width 0 height 0
type input "https://cdn.shopify.com/s/files/1/0634/6814/2701/files/gempages_571072593424024…"
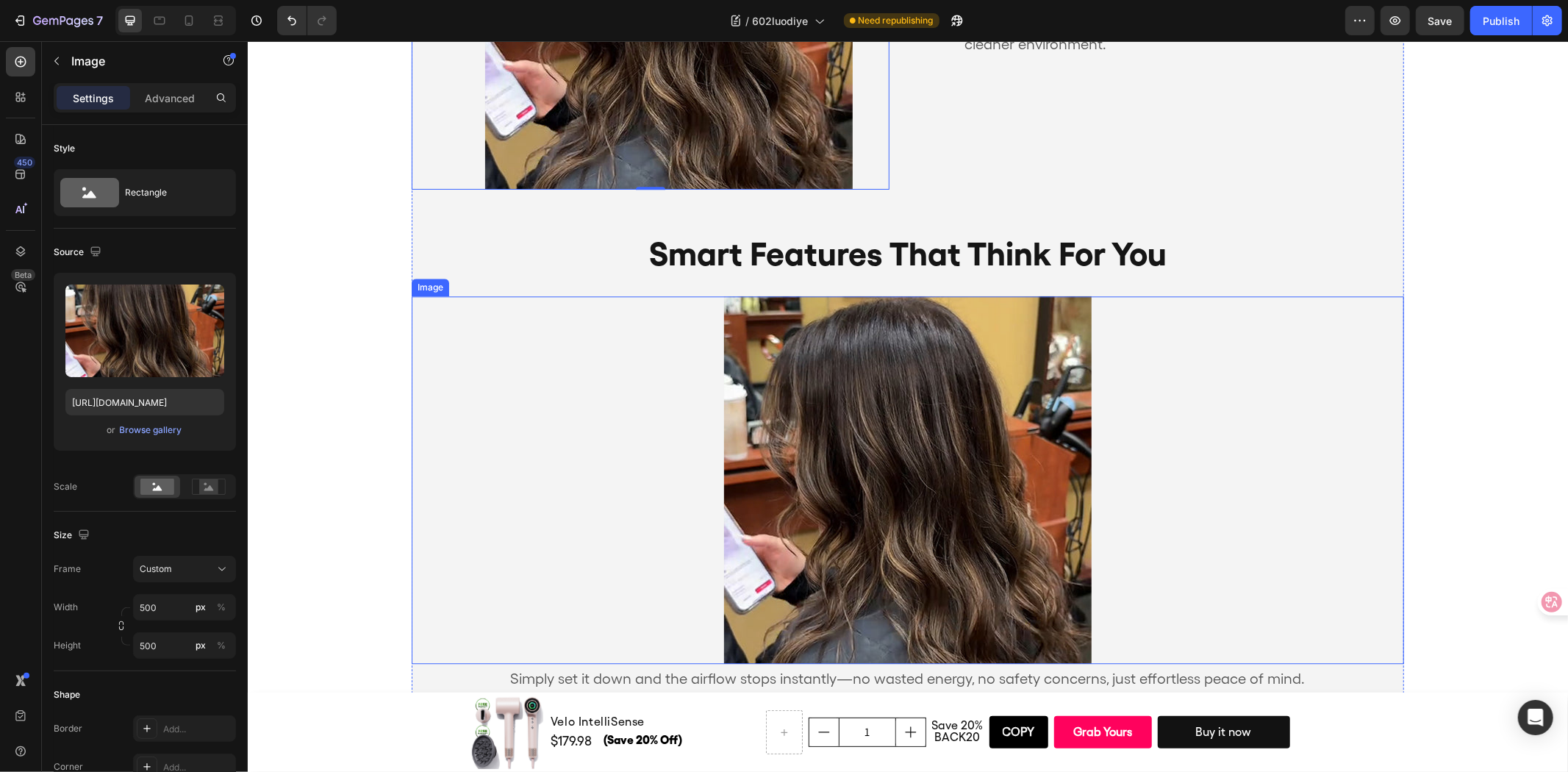
scroll to position [3274, 0]
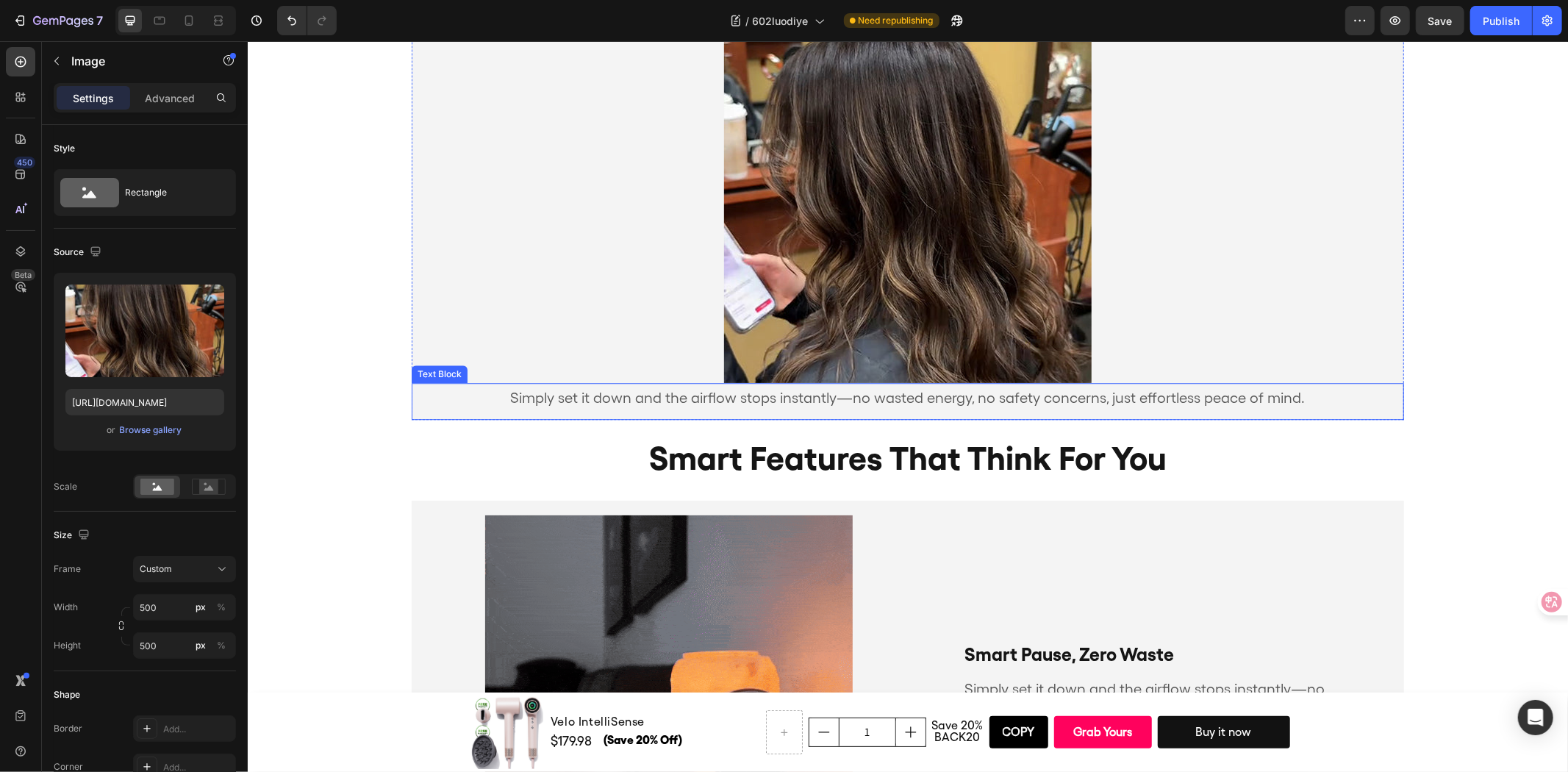
click at [1024, 402] on p "Simply set it down and the airflow stops instantly—no wasted energy, no safety …" at bounding box center [906, 396] width 989 height 26
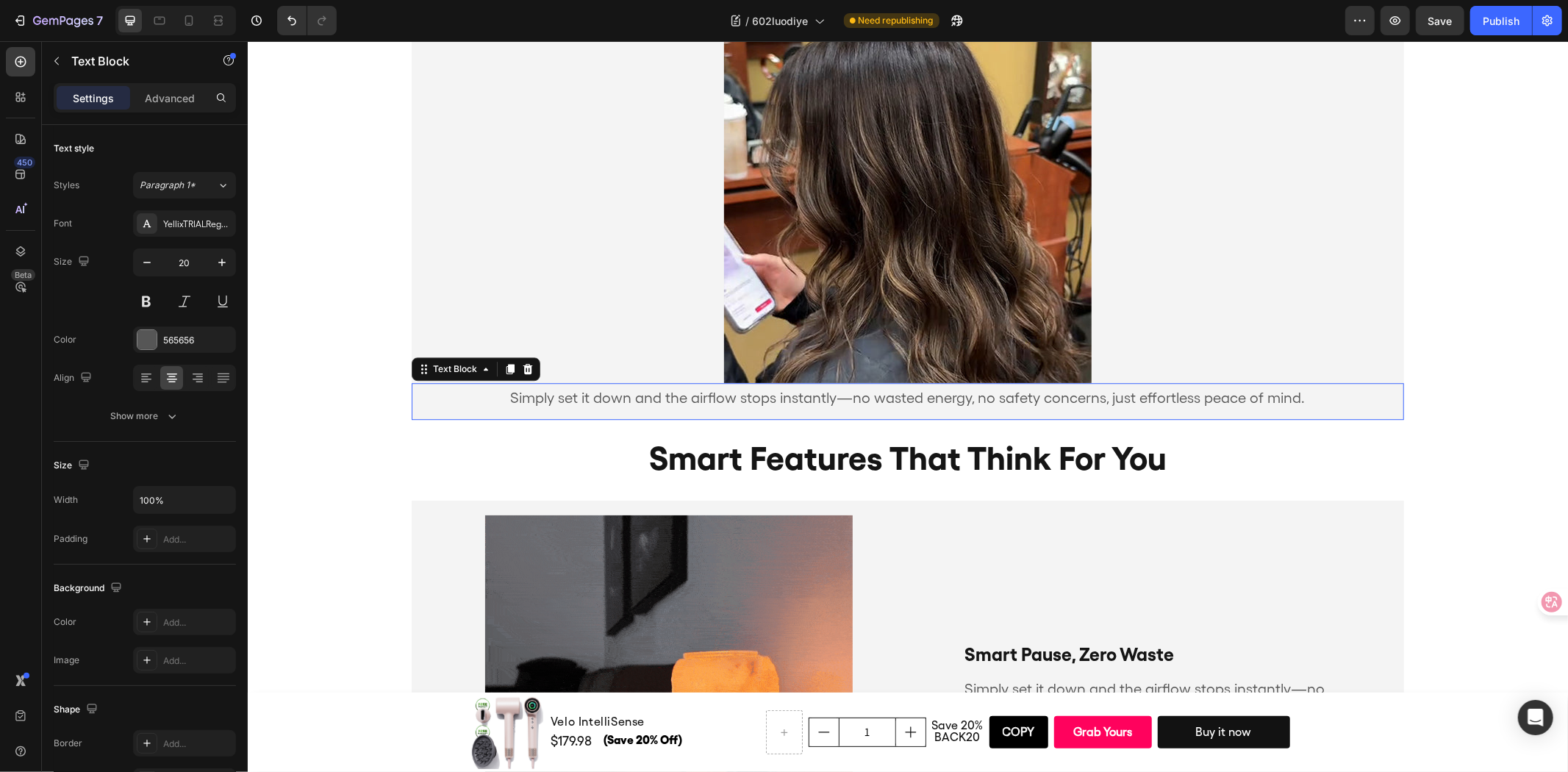
click at [1024, 402] on p "Simply set it down and the airflow stops instantly—no wasted energy, no safety …" at bounding box center [906, 396] width 989 height 26
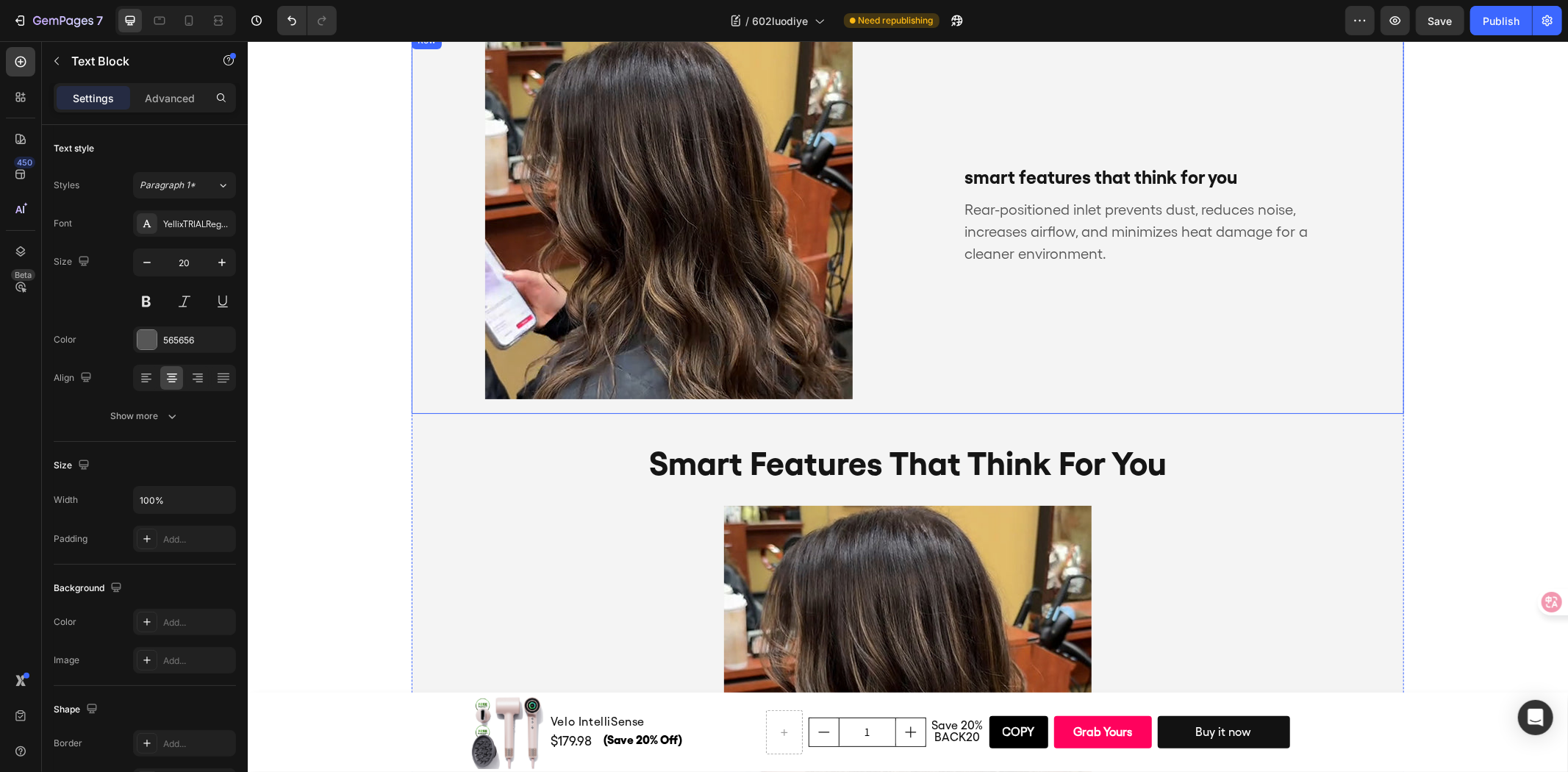
scroll to position [2620, 0]
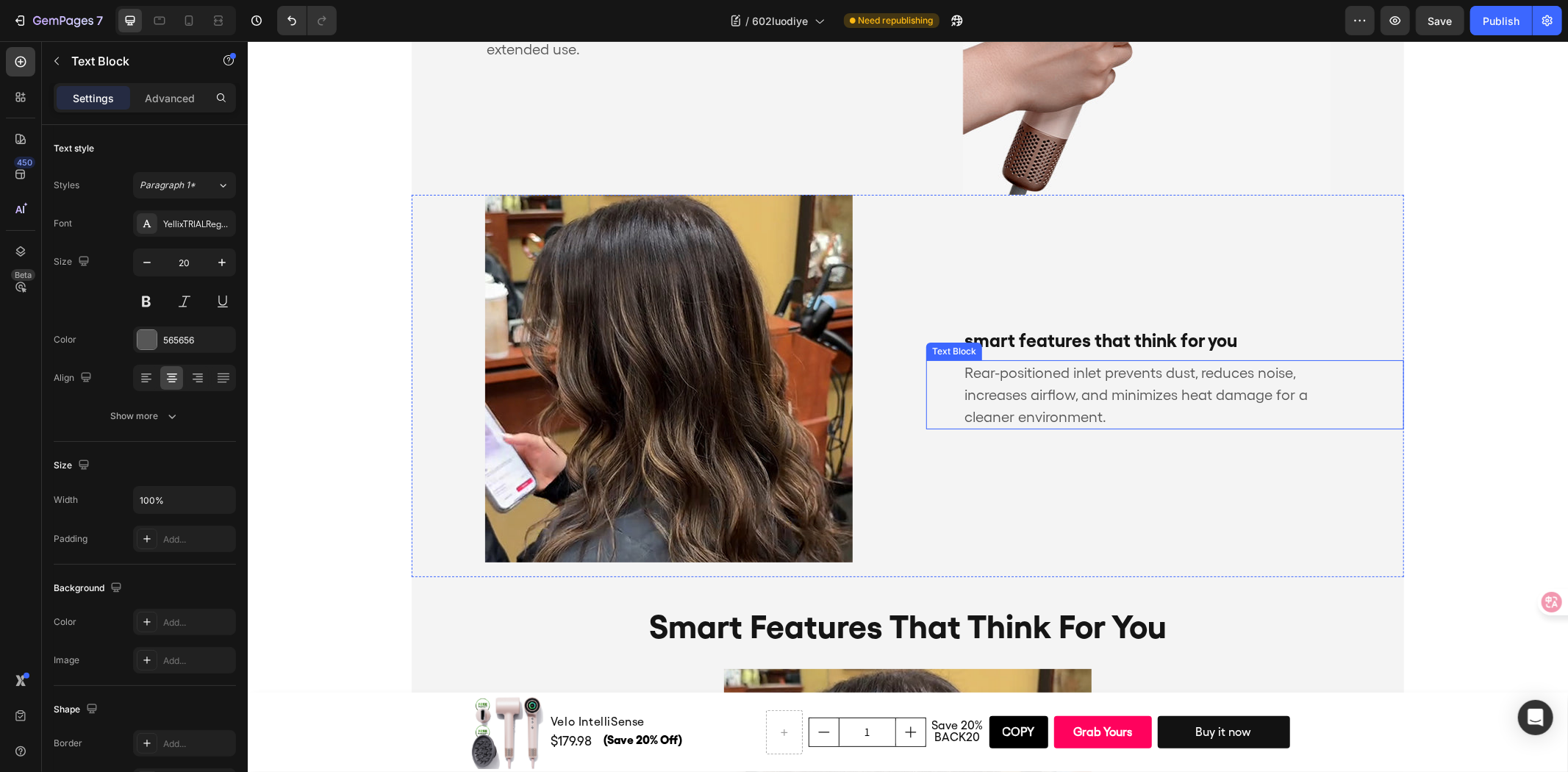
click at [1049, 396] on p "Rear-positioned inlet prevents dust, reduces noise, increases airflow, and mini…" at bounding box center [1146, 394] width 364 height 66
click at [1138, 473] on div "smart features that think for you Text Block Simply set it down and the airflow…" at bounding box center [1164, 377] width 477 height 368
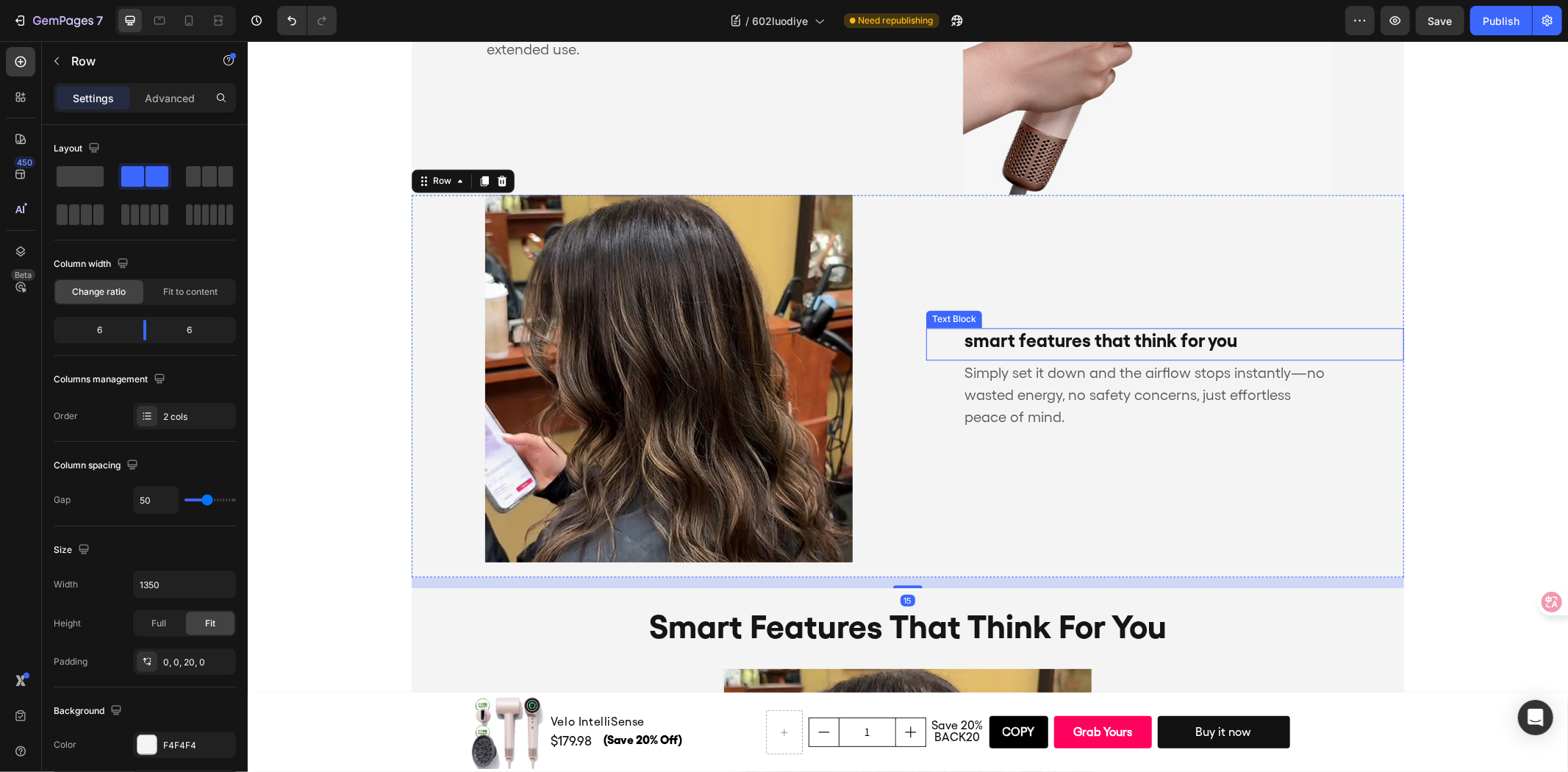
click at [1080, 339] on p "smart features that think for you" at bounding box center [1146, 340] width 364 height 22
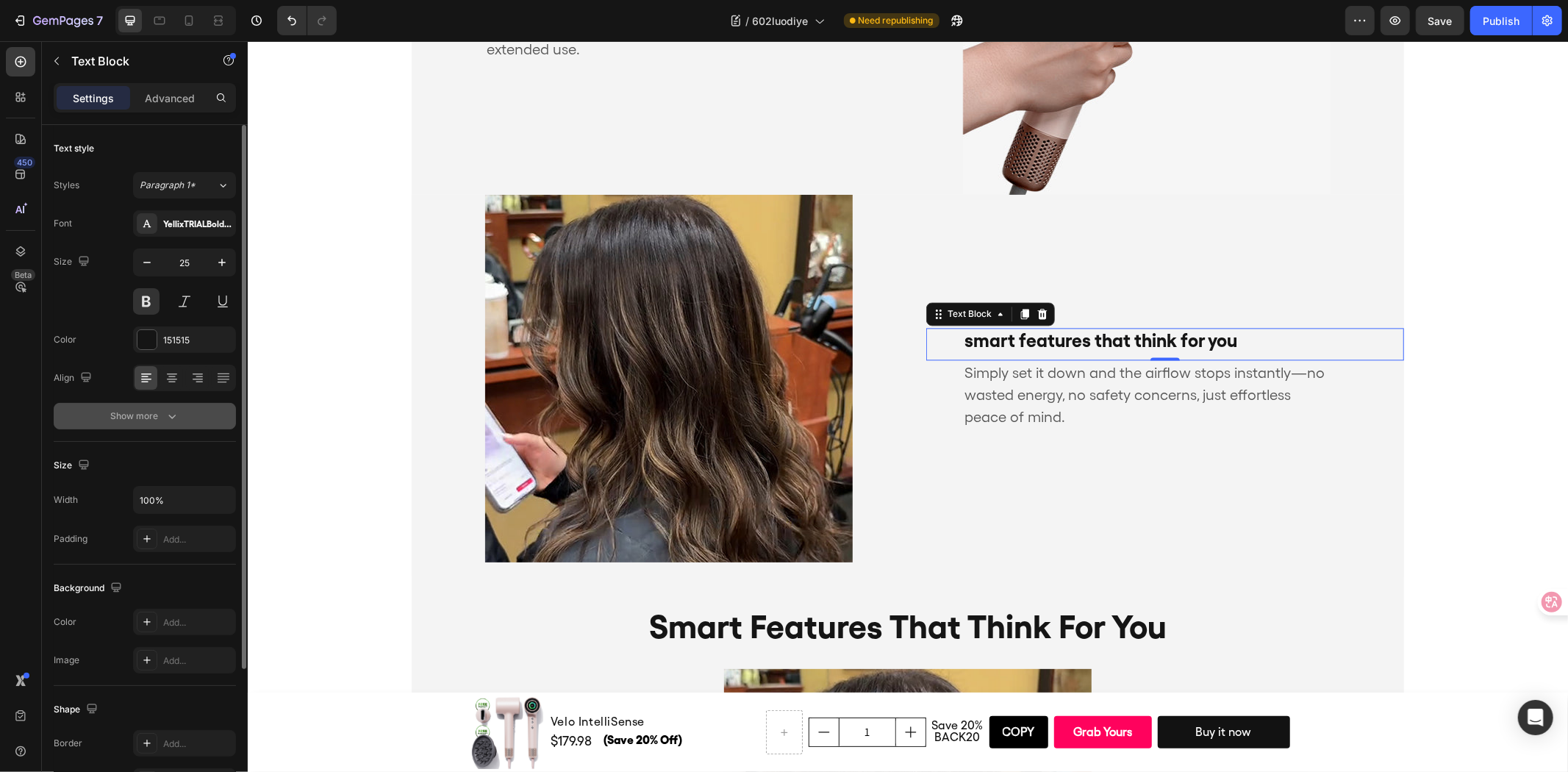
click at [159, 423] on button "Show more" at bounding box center [144, 416] width 183 height 26
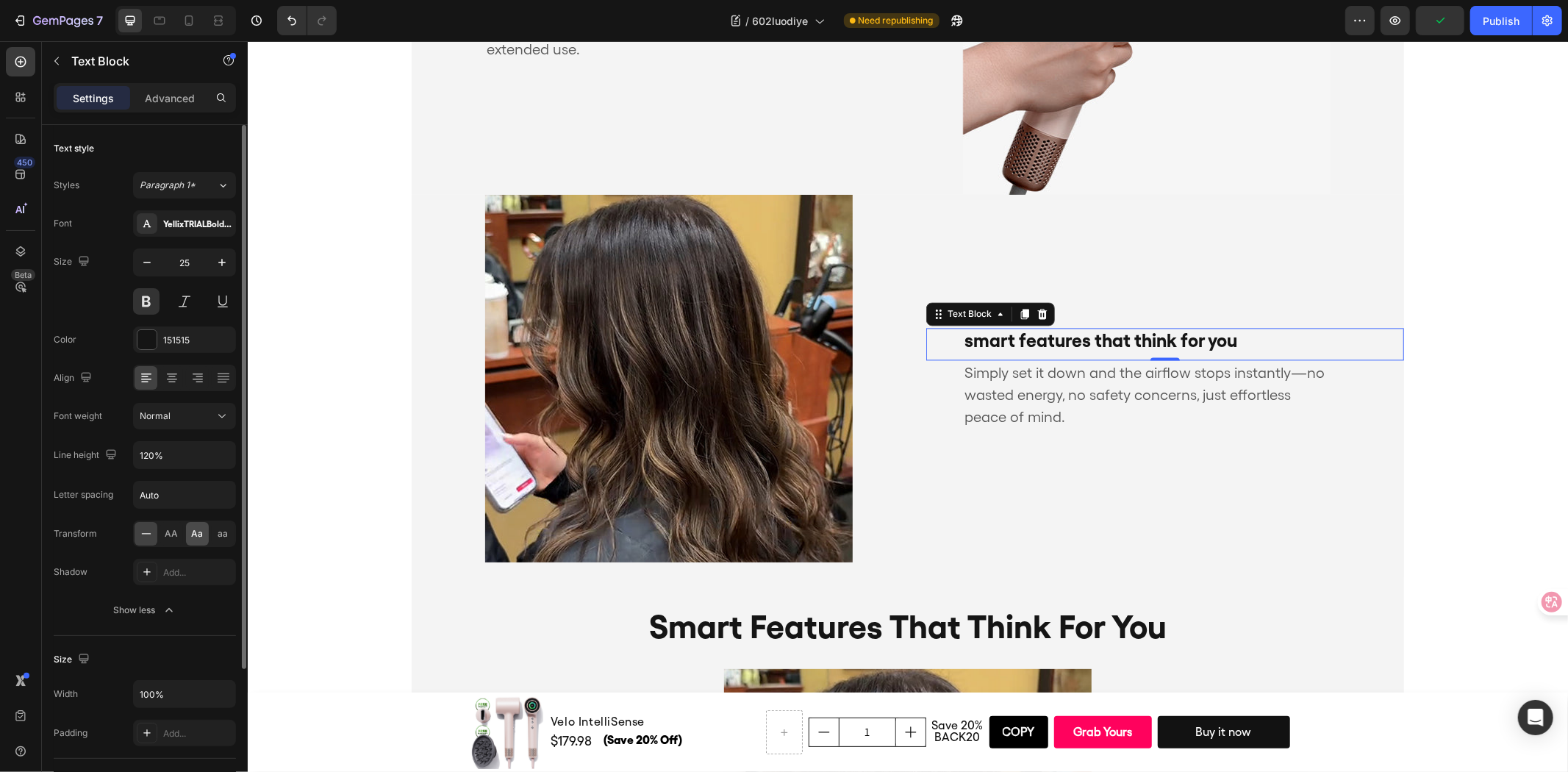
click at [188, 537] on div "Aa" at bounding box center [197, 534] width 23 height 24
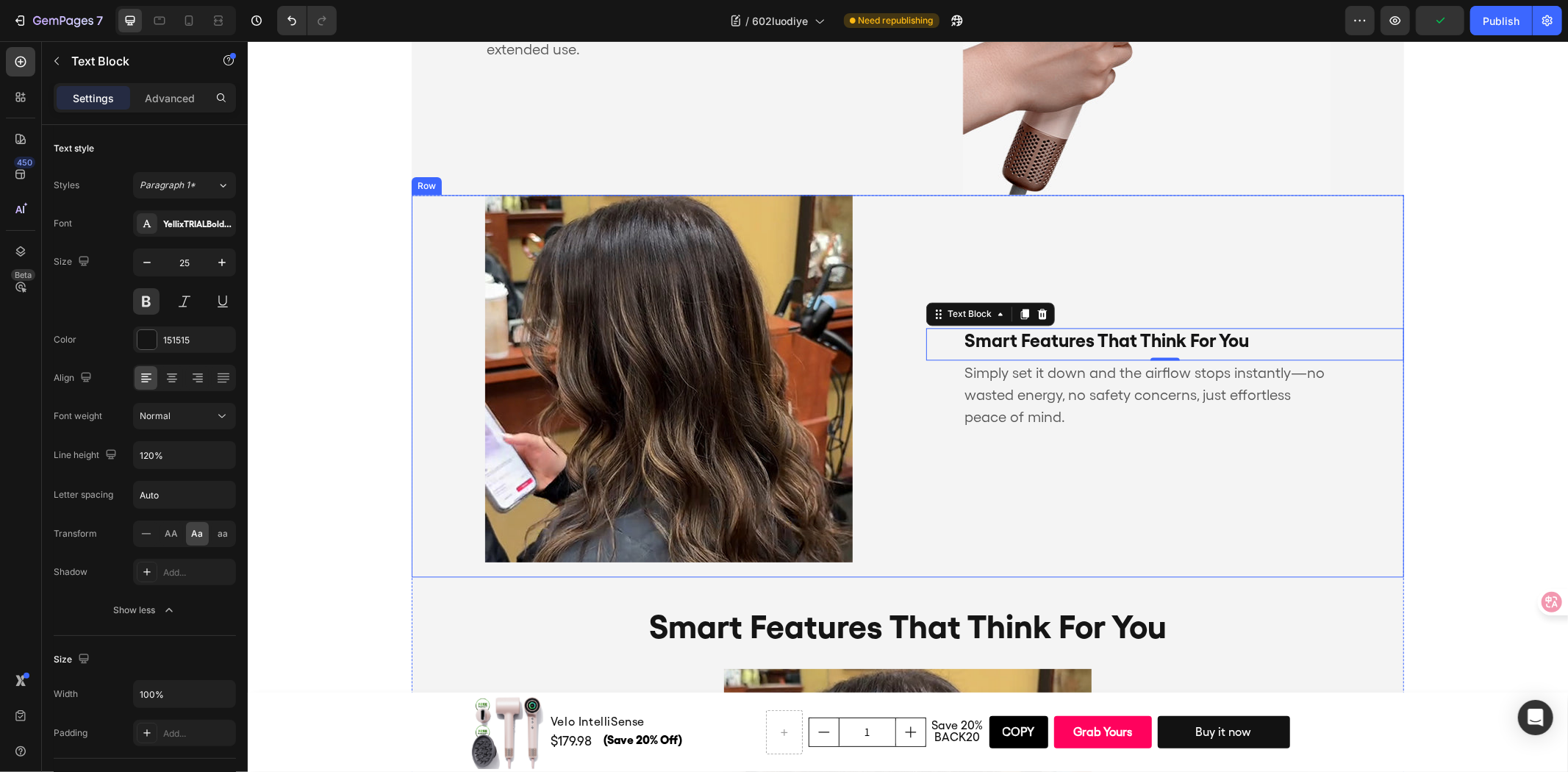
click at [1157, 492] on div "smart features that think for you Text Block 0 Simply set it down and the airfl…" at bounding box center [1164, 377] width 477 height 368
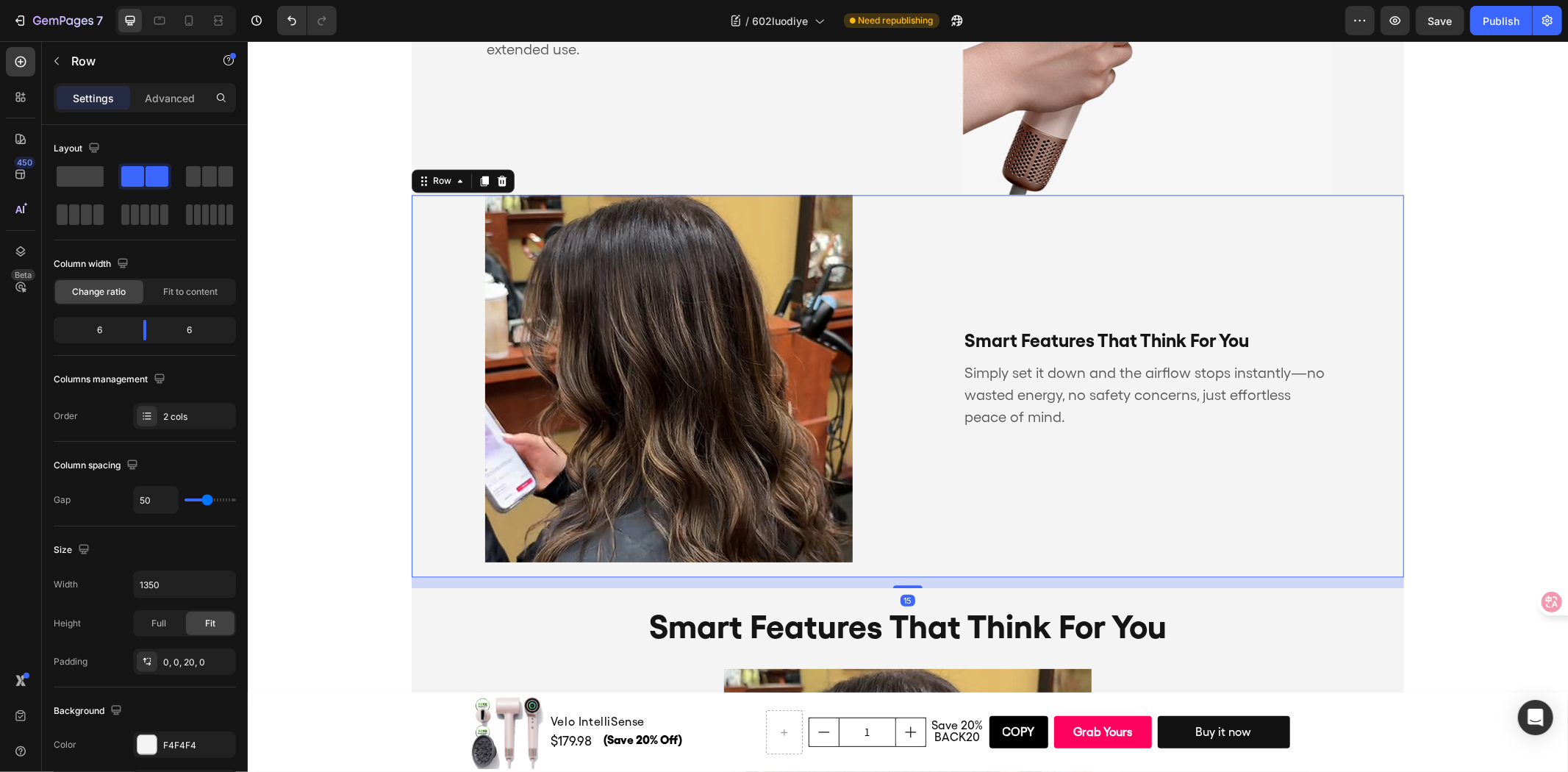
scroll to position [2947, 0]
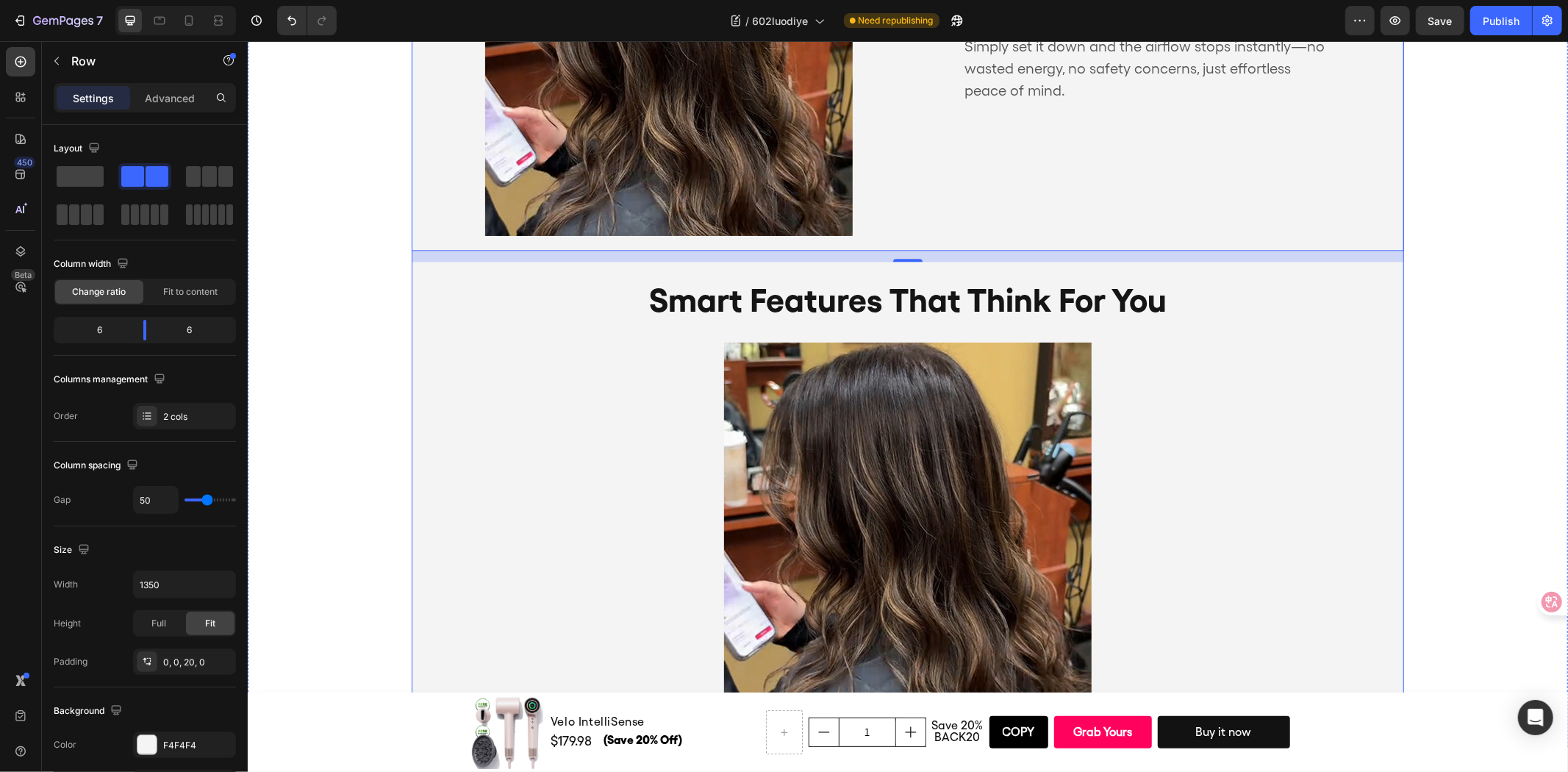
click at [536, 266] on div "smart features that think for you Text Block Simply set it down and the airflow…" at bounding box center [906, 307] width 992 height 879
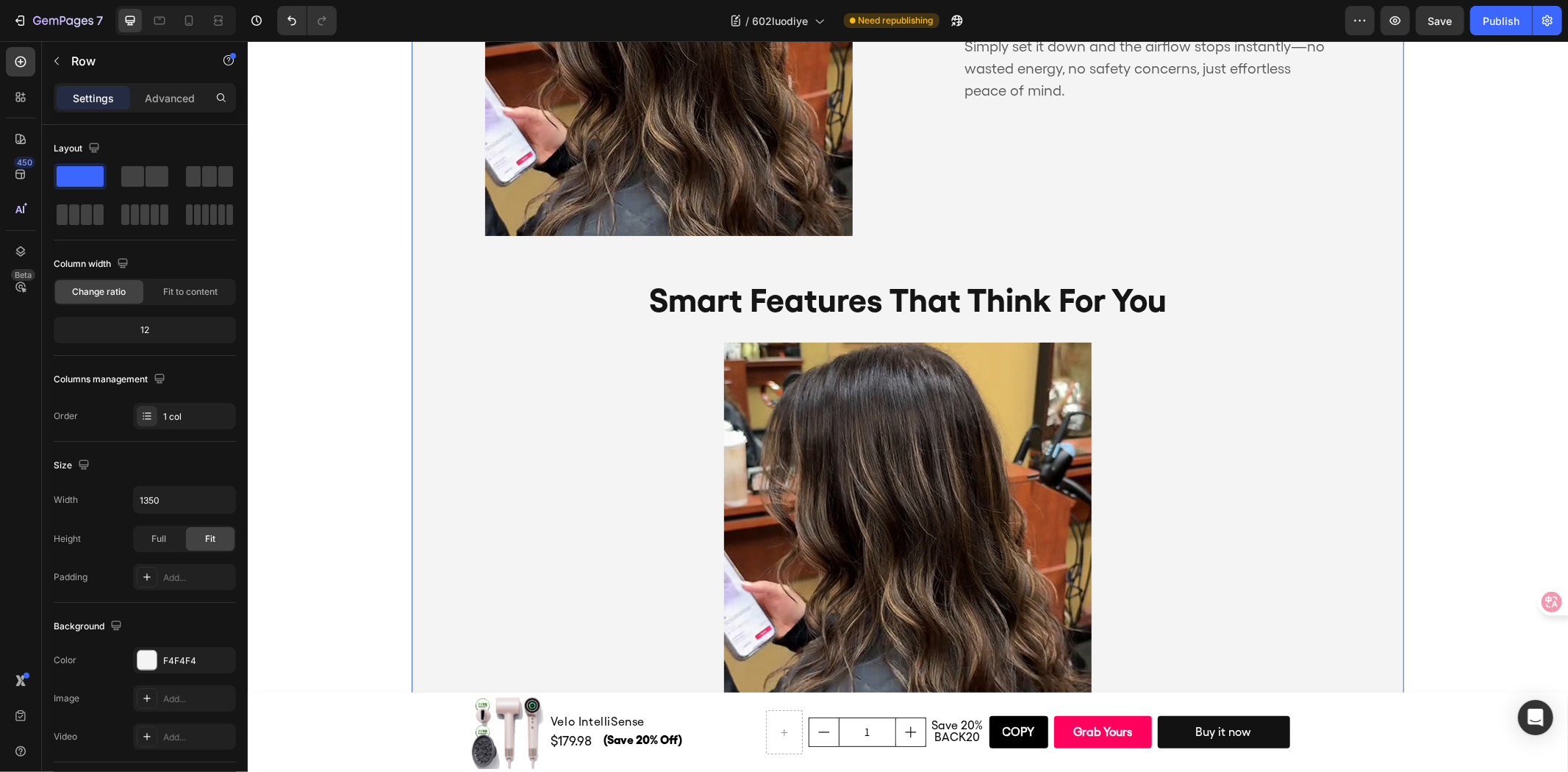
click at [569, 294] on p "smart features that think for you" at bounding box center [906, 299] width 989 height 60
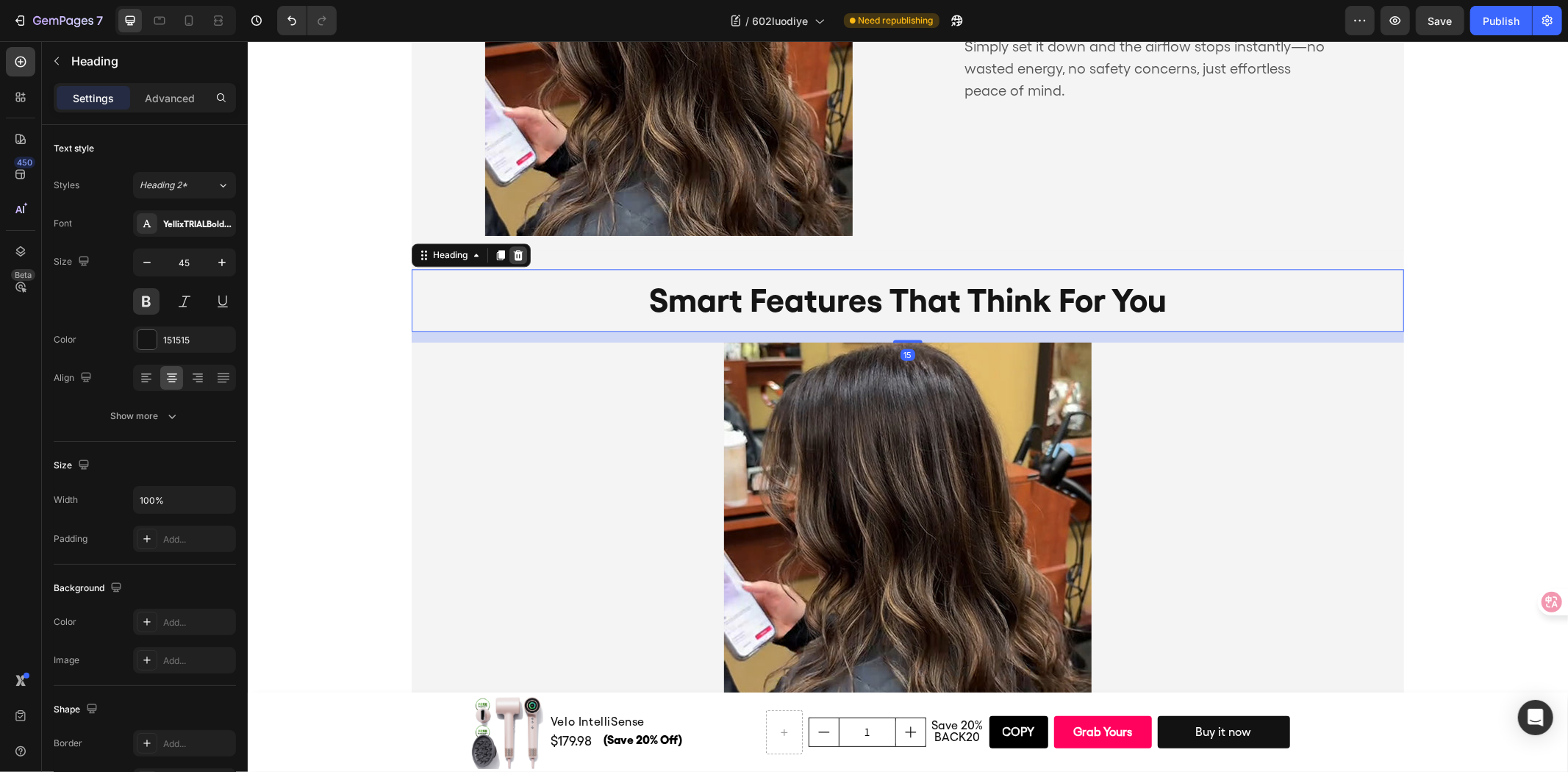
click at [518, 254] on div at bounding box center [517, 254] width 18 height 18
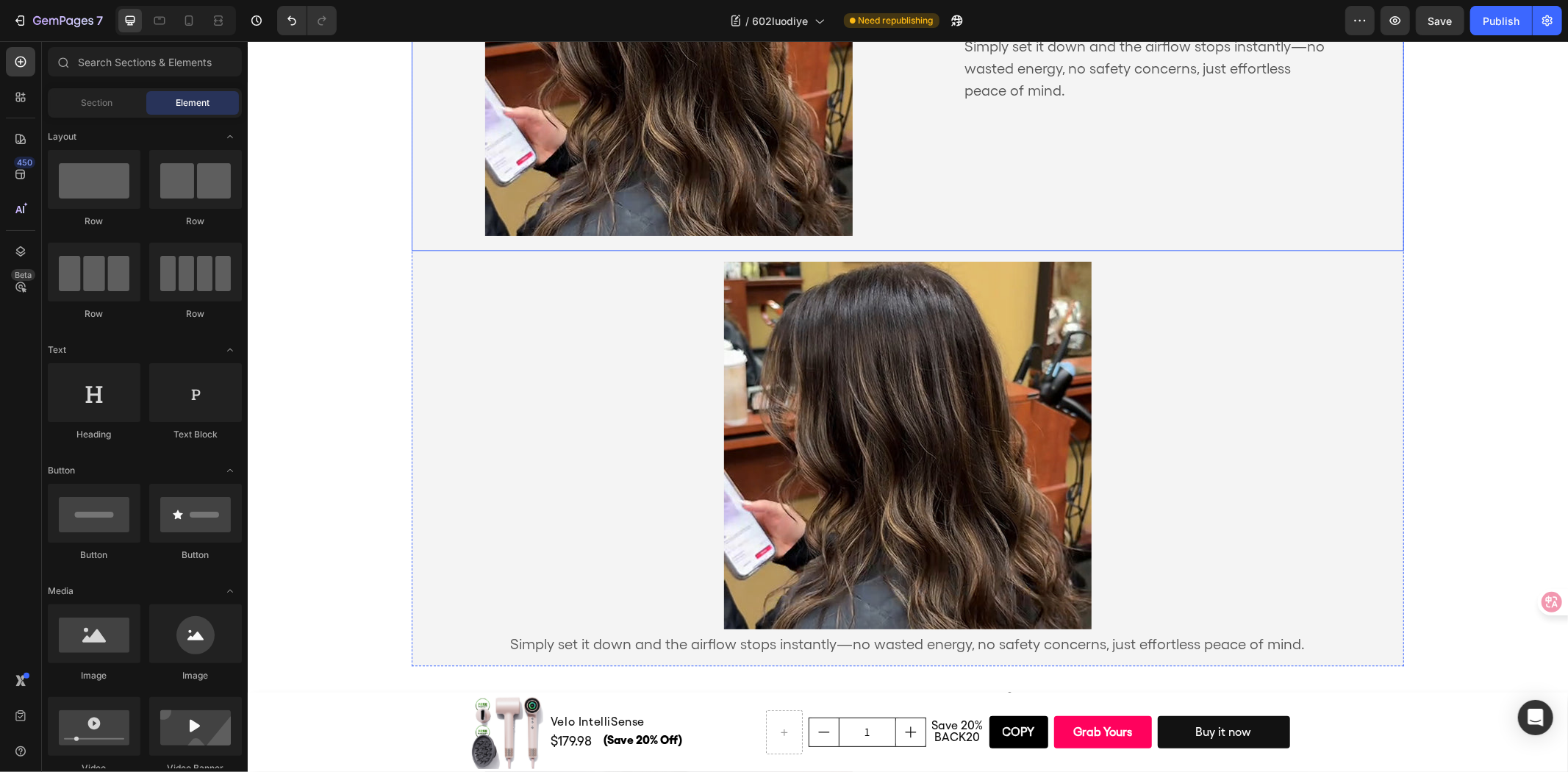
click at [564, 246] on div "smart features that think for you Text Block Simply set it down and the airflow…" at bounding box center [906, 58] width 992 height 382
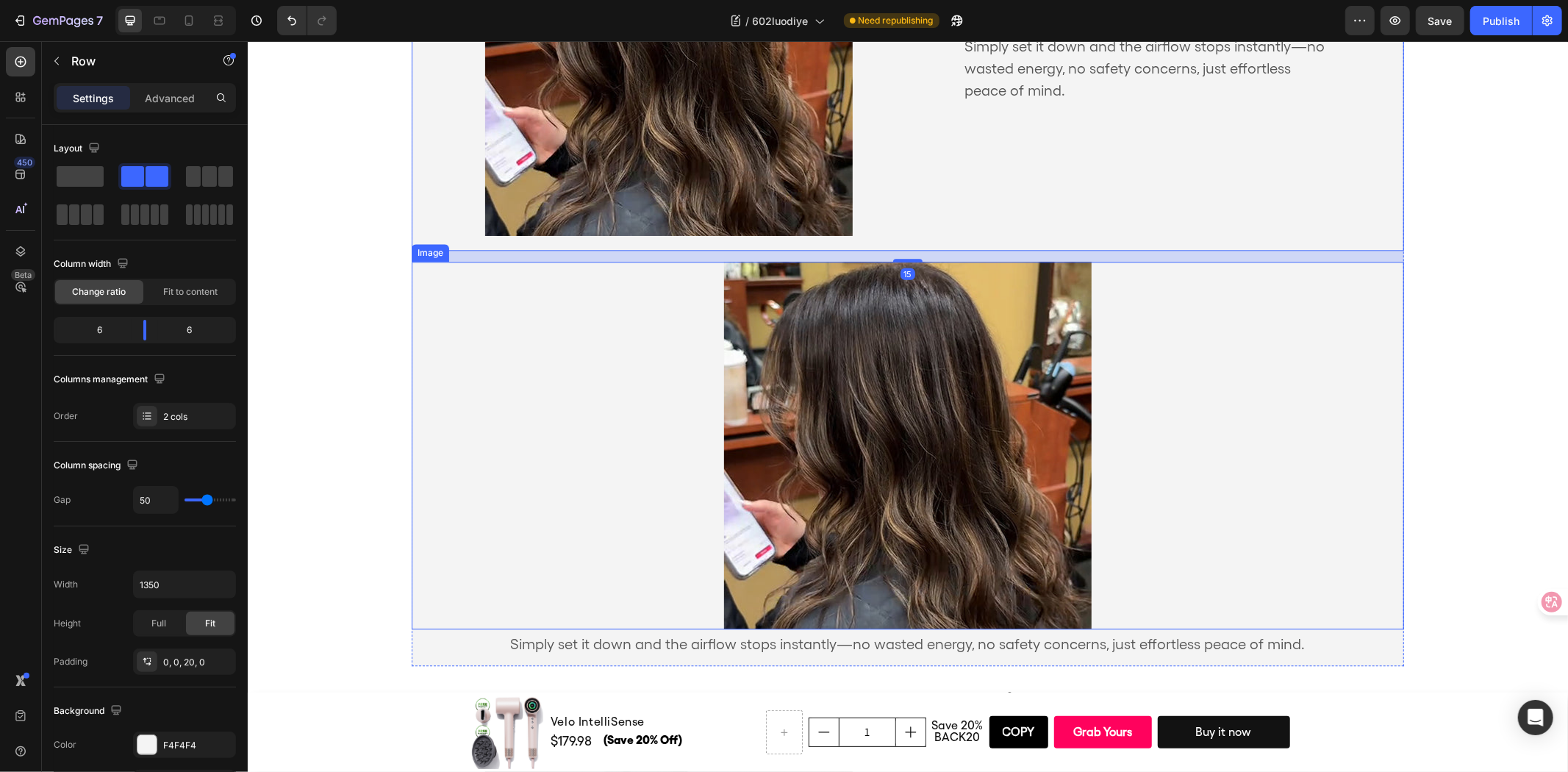
click at [532, 383] on div at bounding box center [906, 444] width 992 height 368
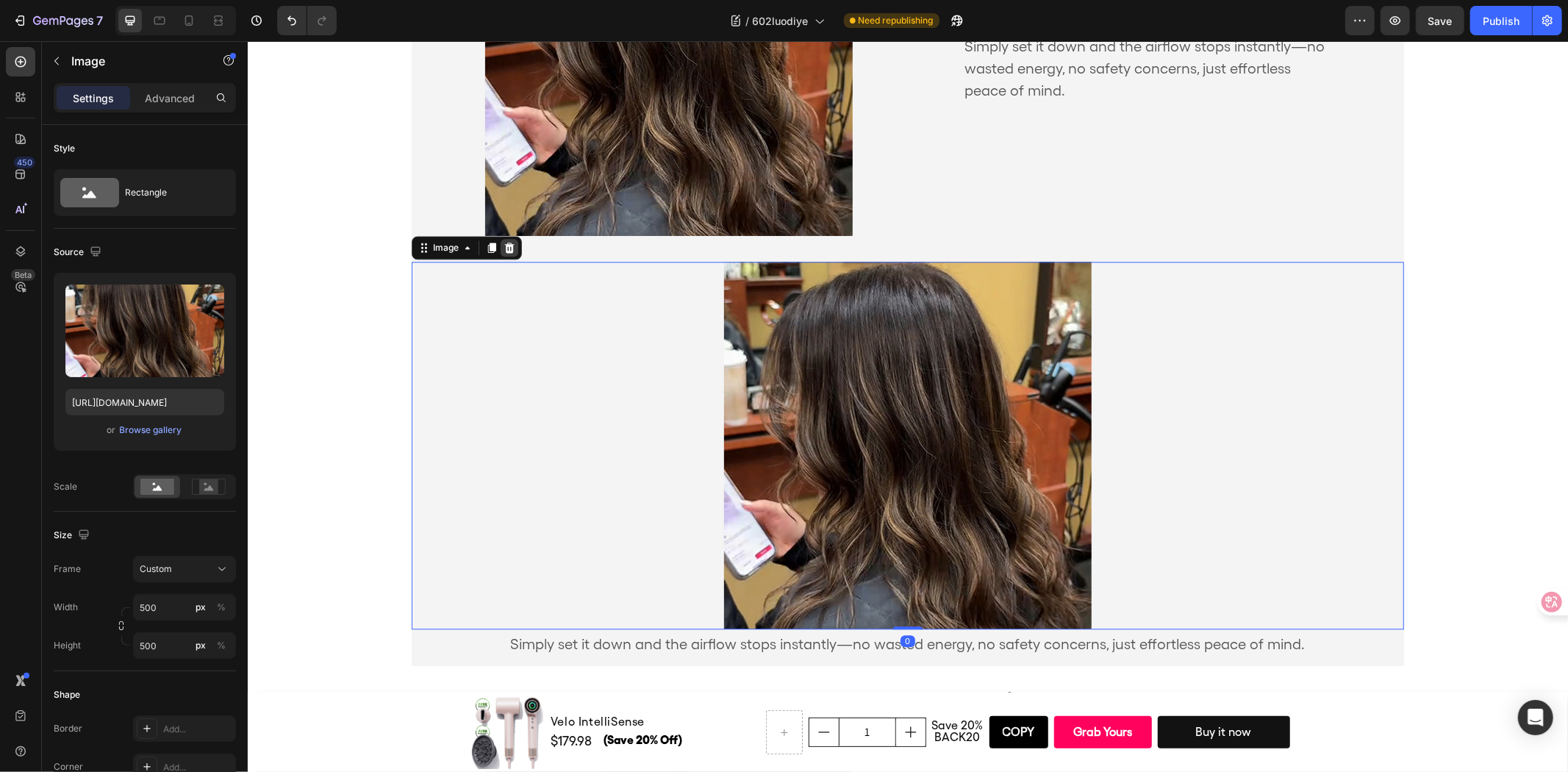
click at [505, 250] on icon at bounding box center [509, 246] width 10 height 10
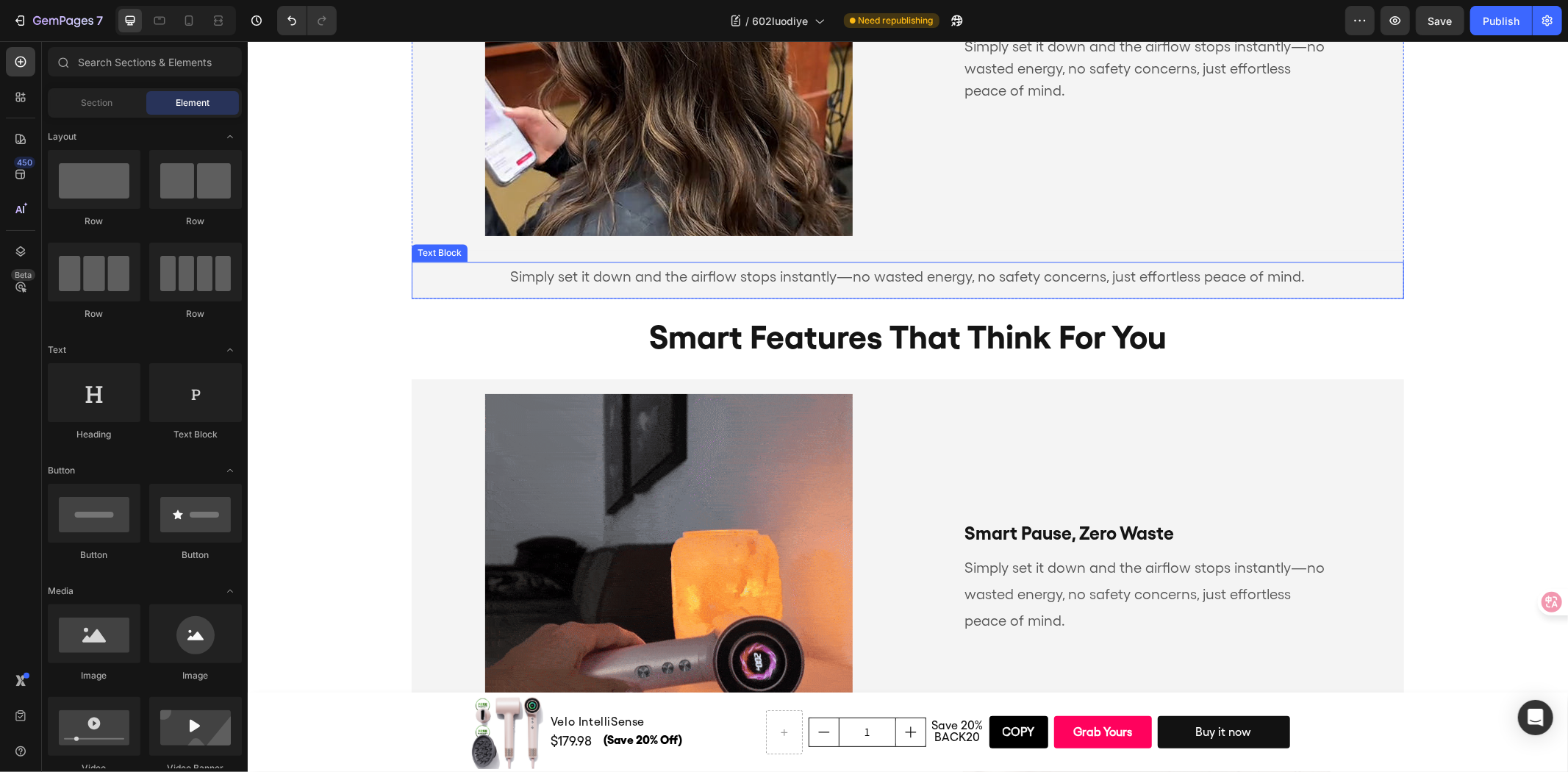
click at [516, 274] on p "Simply set it down and the airflow stops instantly—no wasted energy, no safety …" at bounding box center [906, 275] width 989 height 26
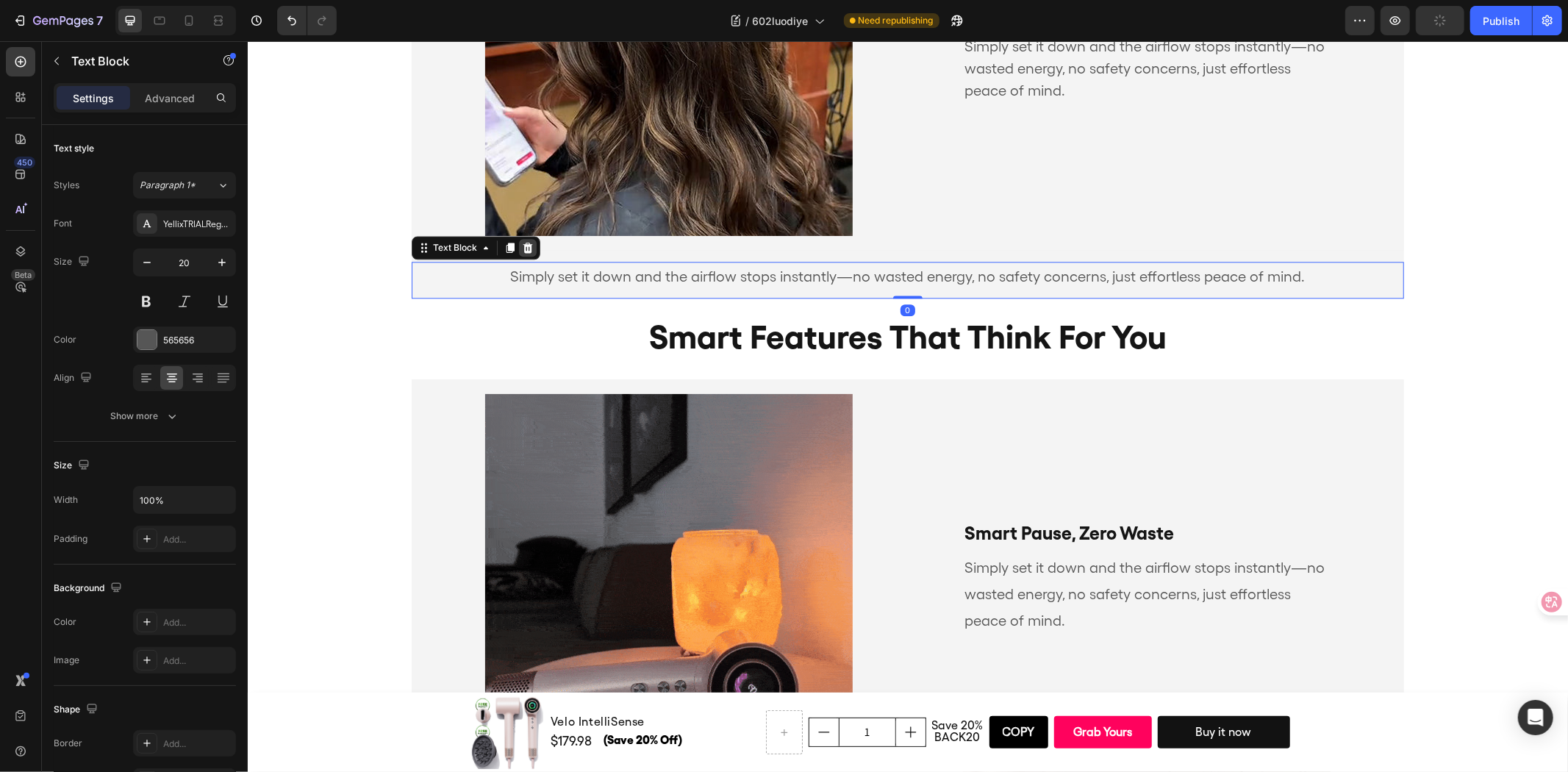
click at [523, 242] on icon at bounding box center [528, 246] width 10 height 10
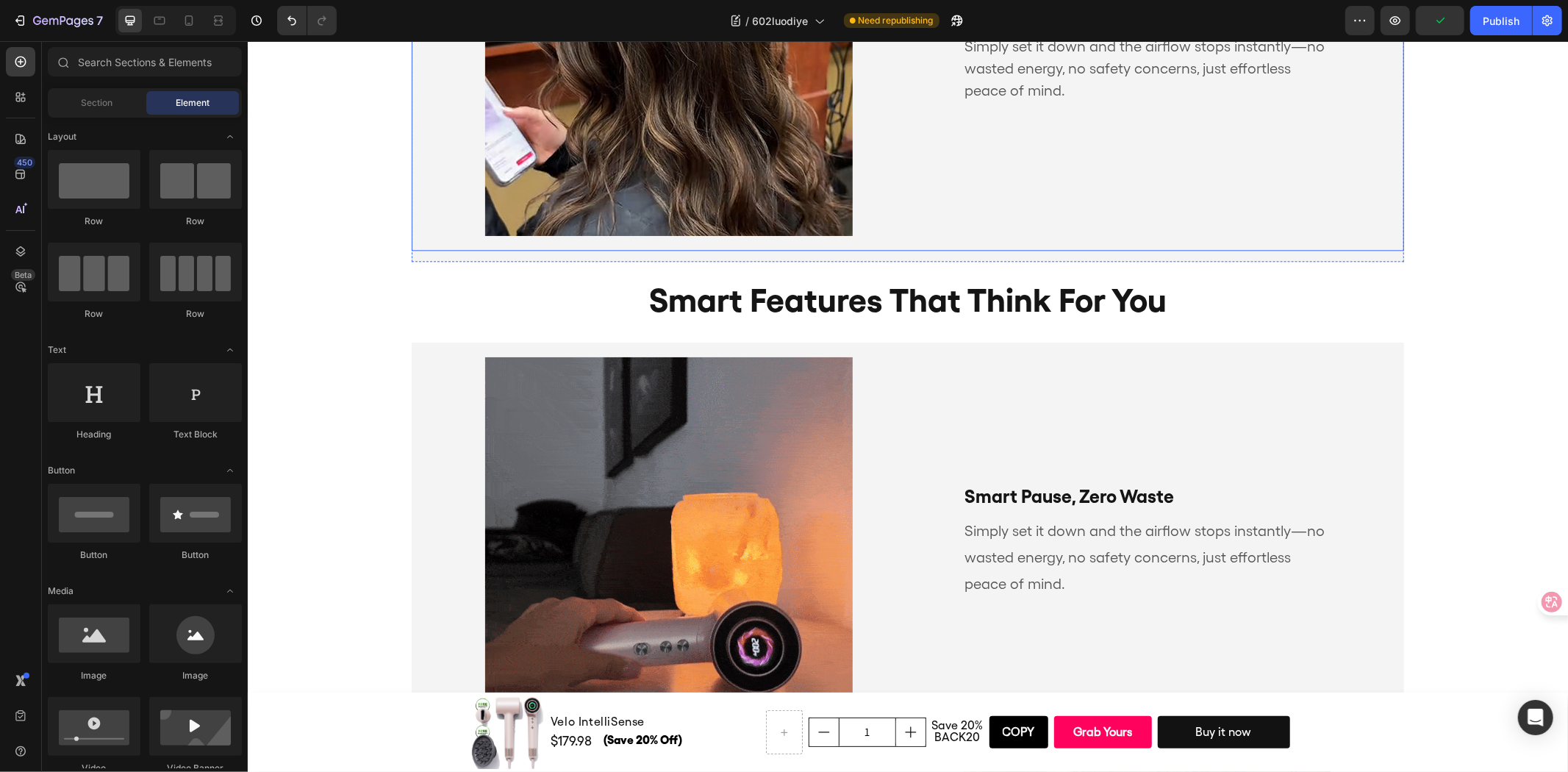
click at [925, 195] on div "smart features that think for you Text Block Simply set it down and the airflow…" at bounding box center [1164, 51] width 477 height 368
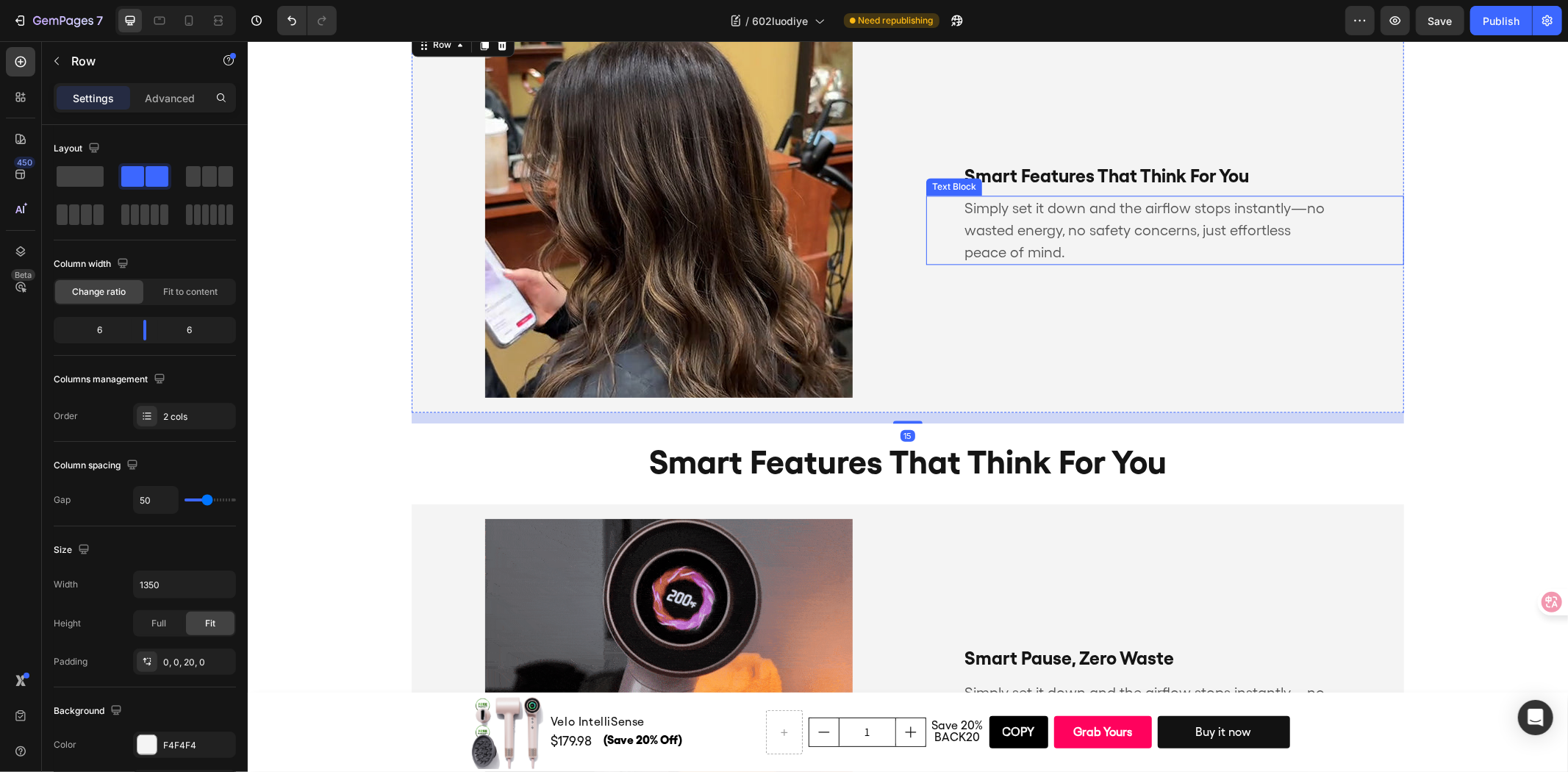
scroll to position [2783, 0]
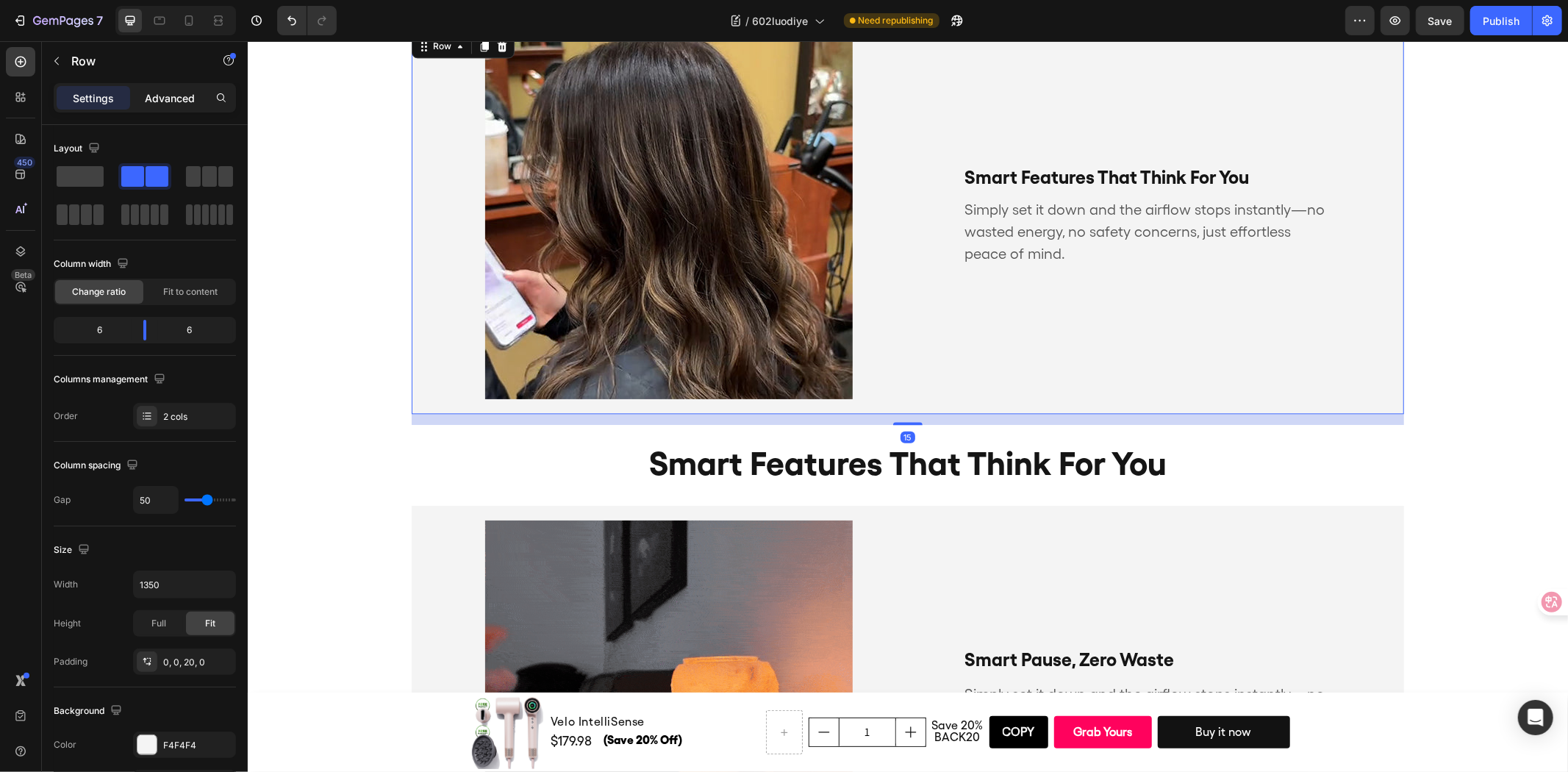
click at [170, 89] on div "Advanced" at bounding box center [170, 98] width 73 height 24
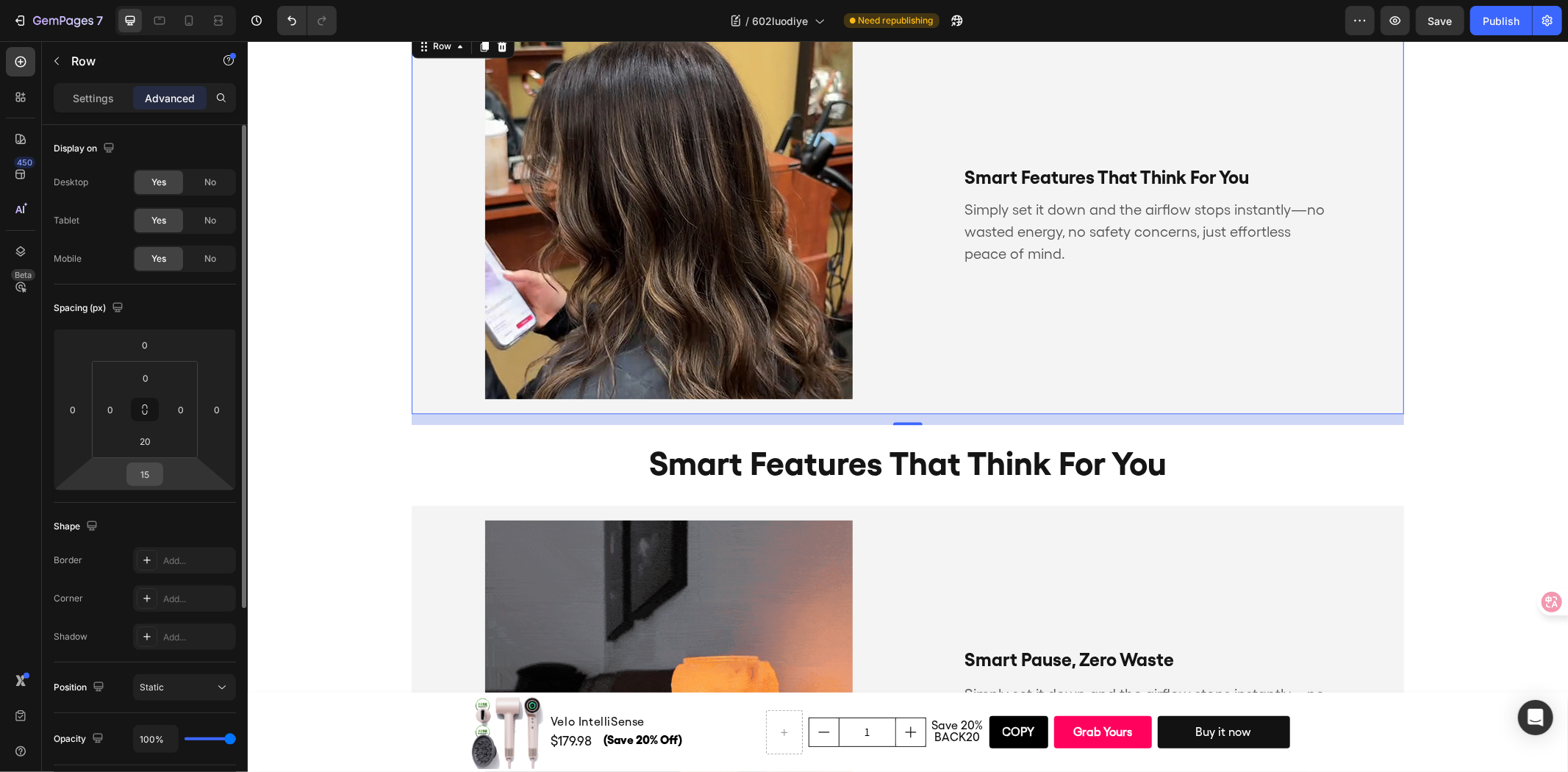
click at [144, 476] on input "15" at bounding box center [144, 475] width 29 height 22
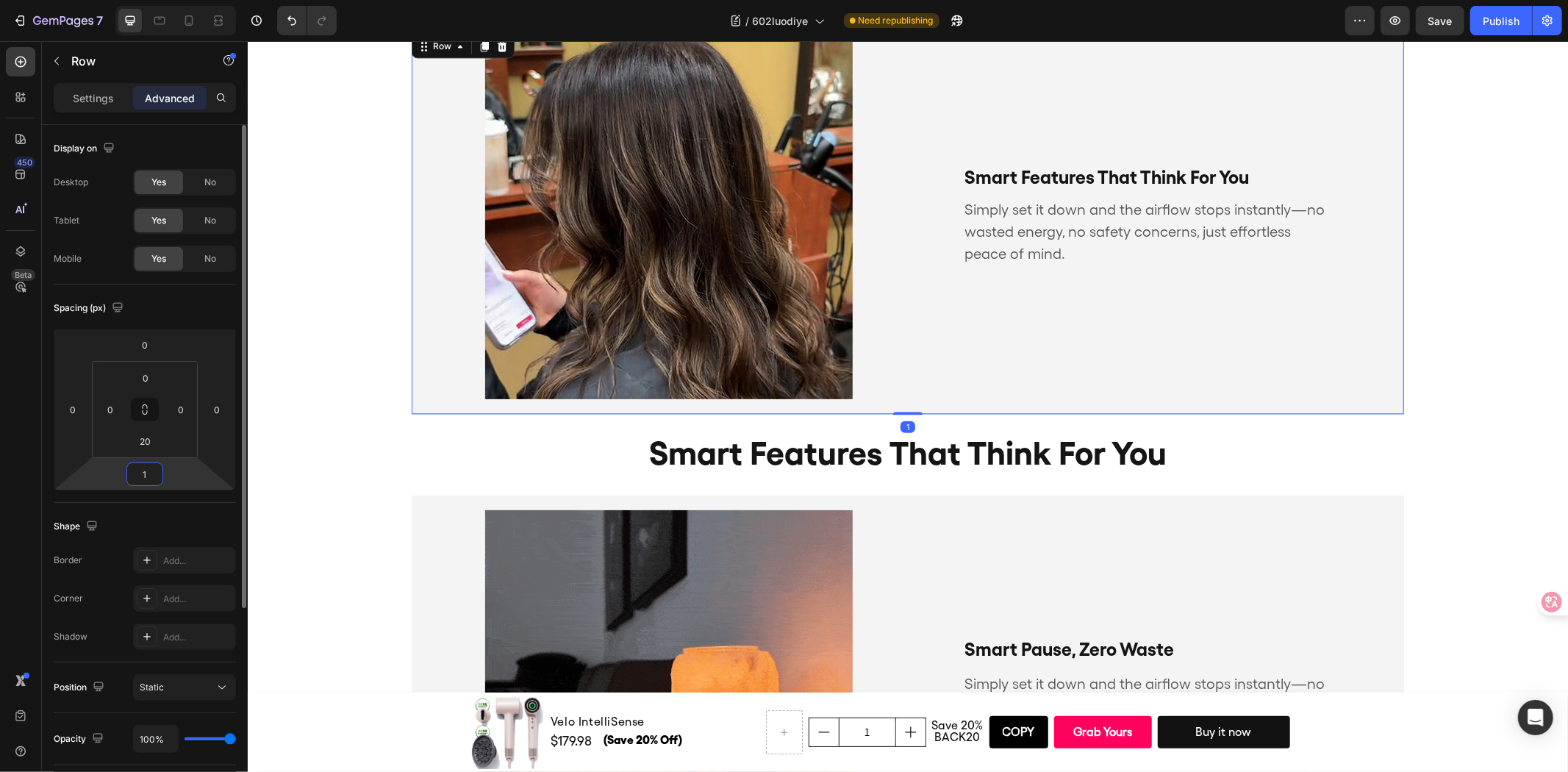
type input "10"
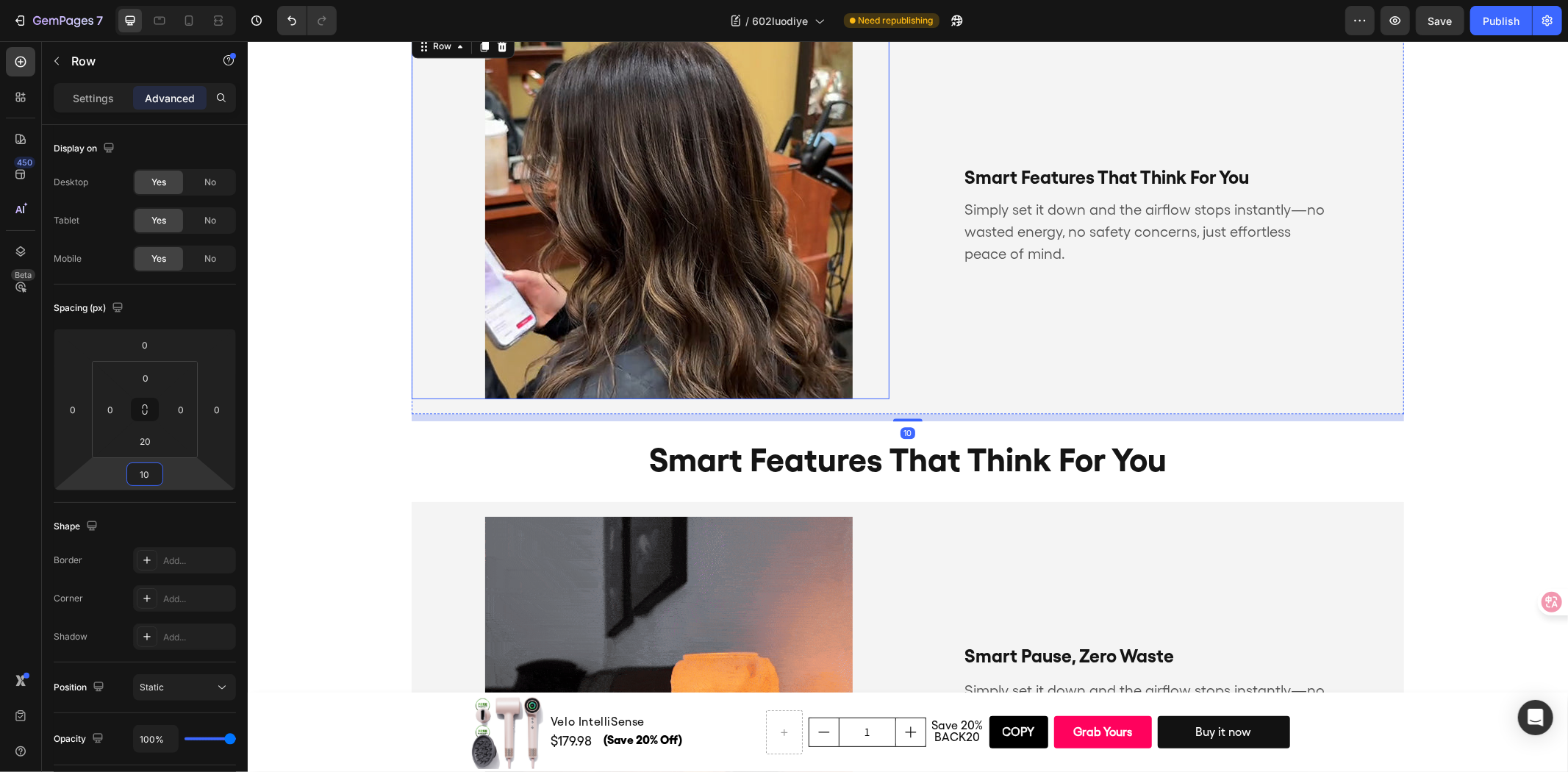
click at [859, 350] on div "Image" at bounding box center [649, 215] width 477 height 368
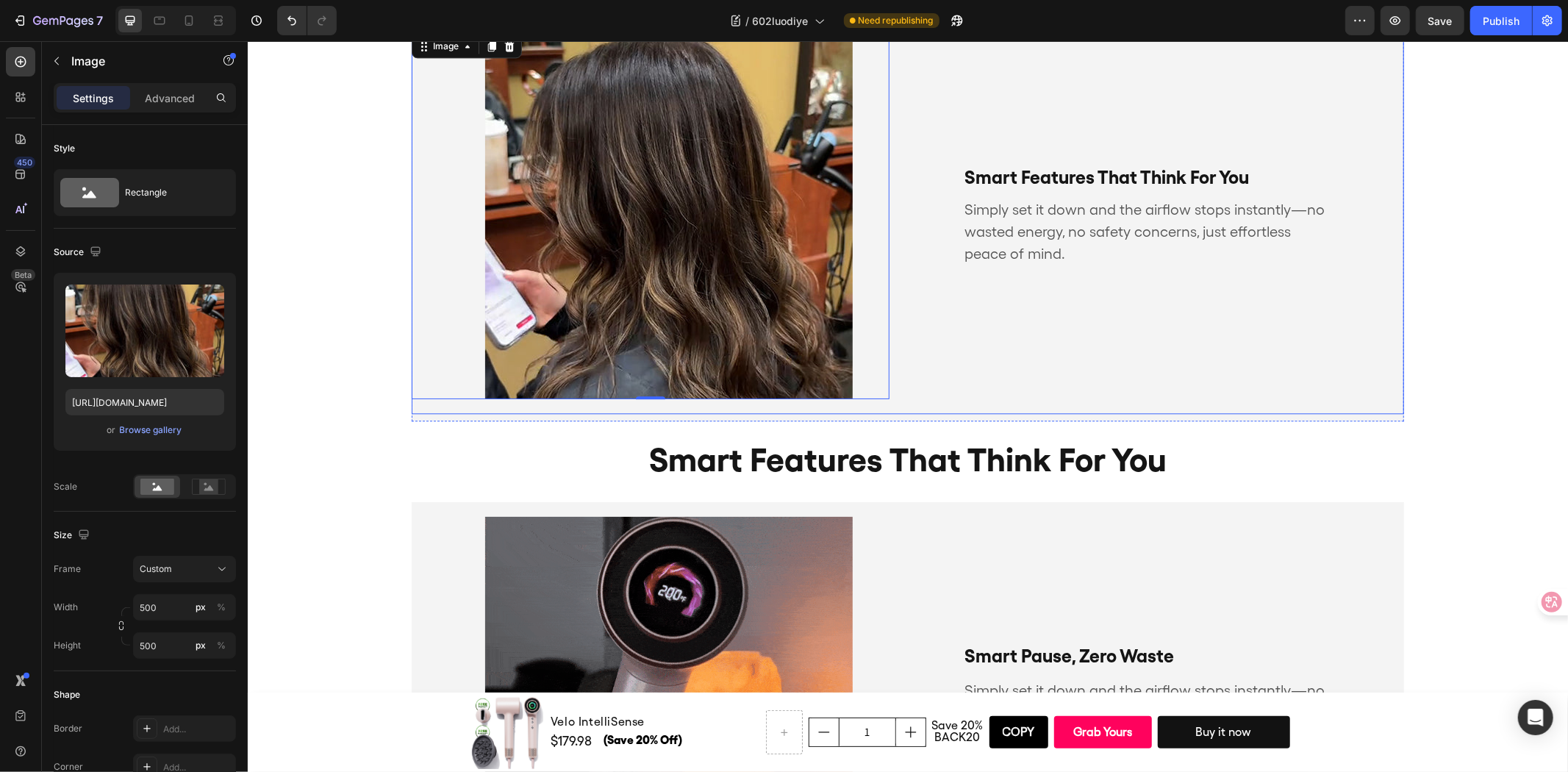
click at [948, 347] on div "smart features that think for you Text Block Simply set it down and the airflow…" at bounding box center [1164, 215] width 477 height 368
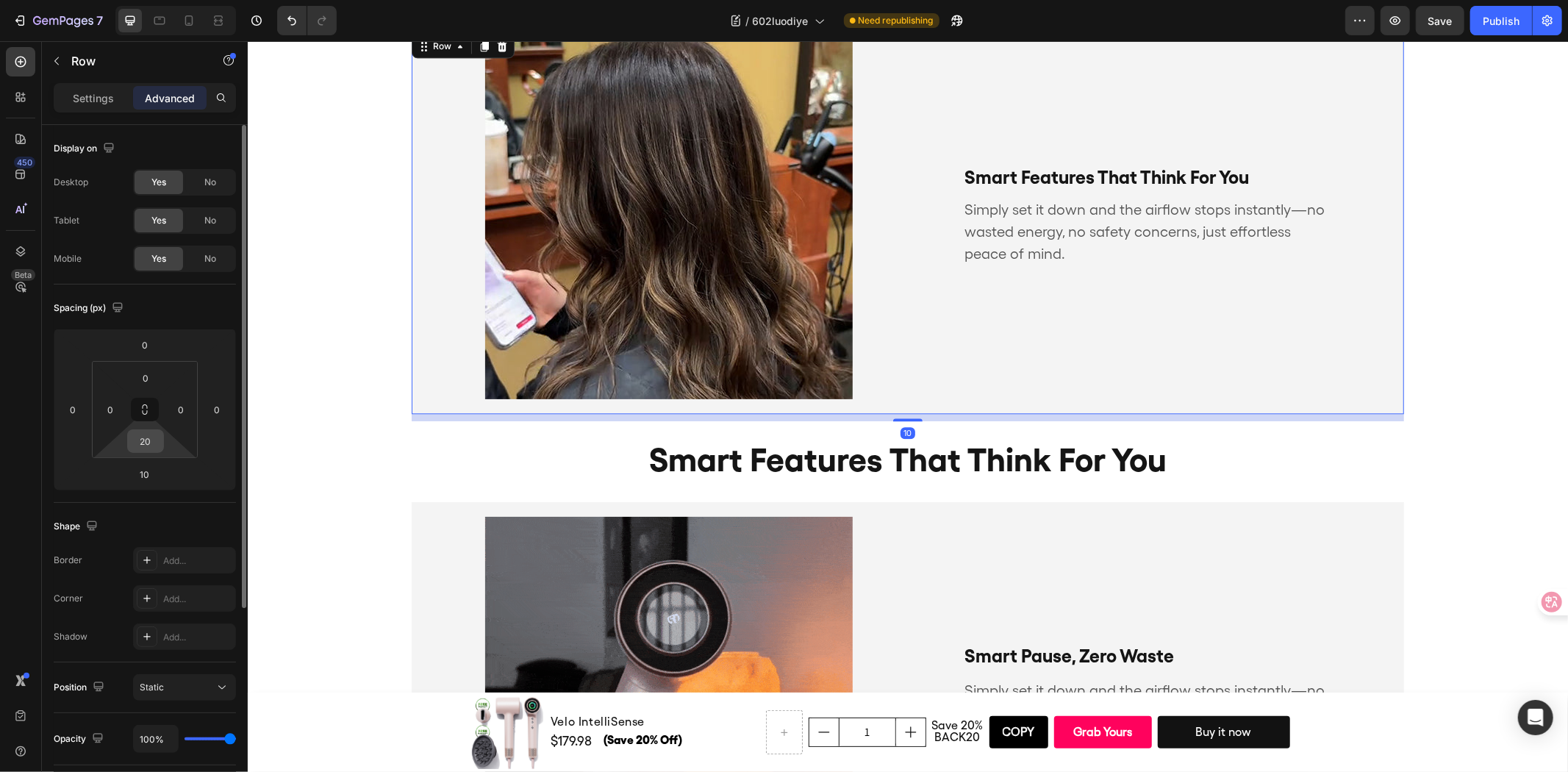
click at [149, 441] on input "20" at bounding box center [145, 441] width 29 height 22
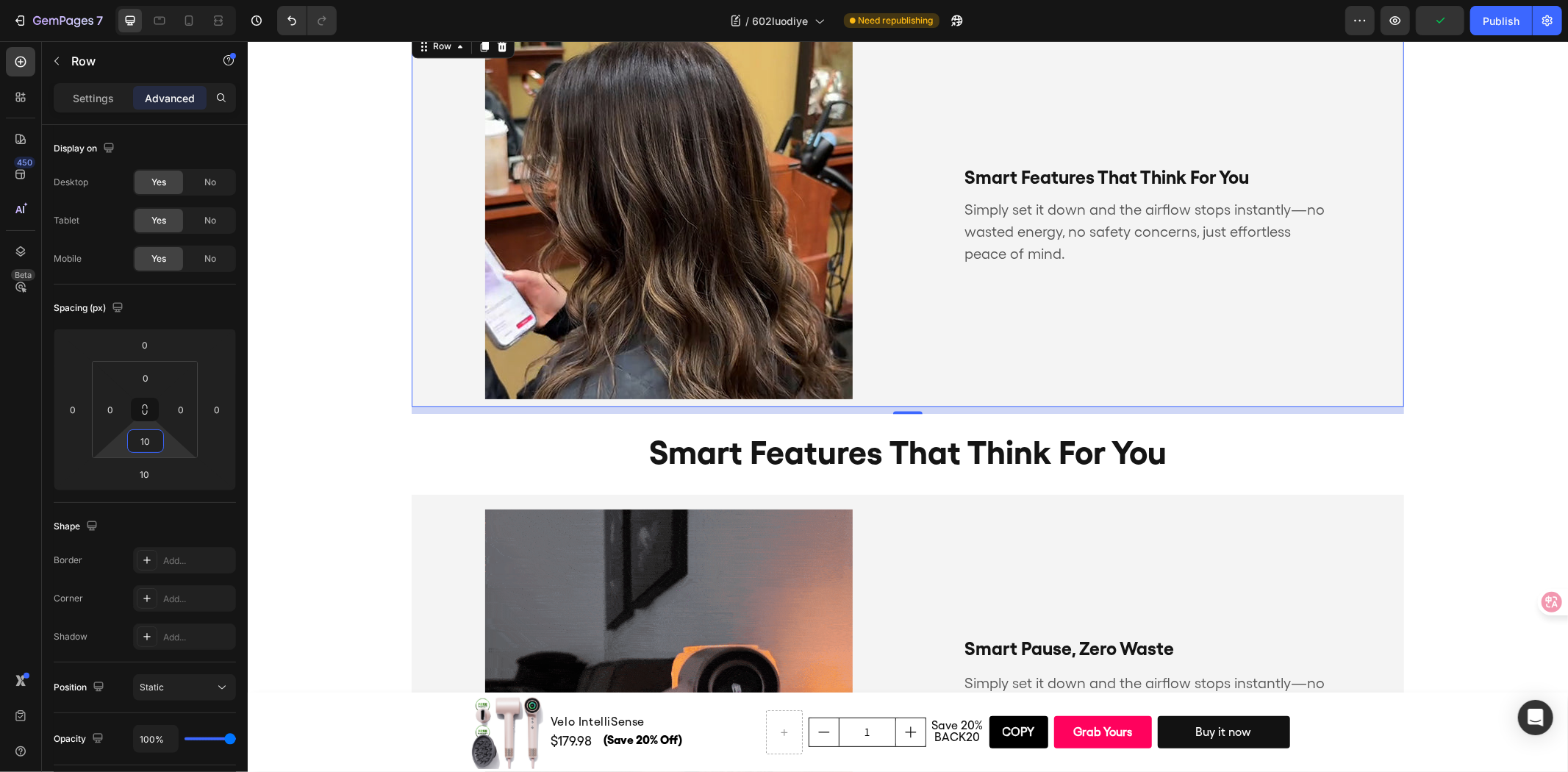
type input "10"
click at [1270, 297] on div "smart features that think for you Text Block Simply set it down and the airflow…" at bounding box center [1164, 215] width 477 height 368
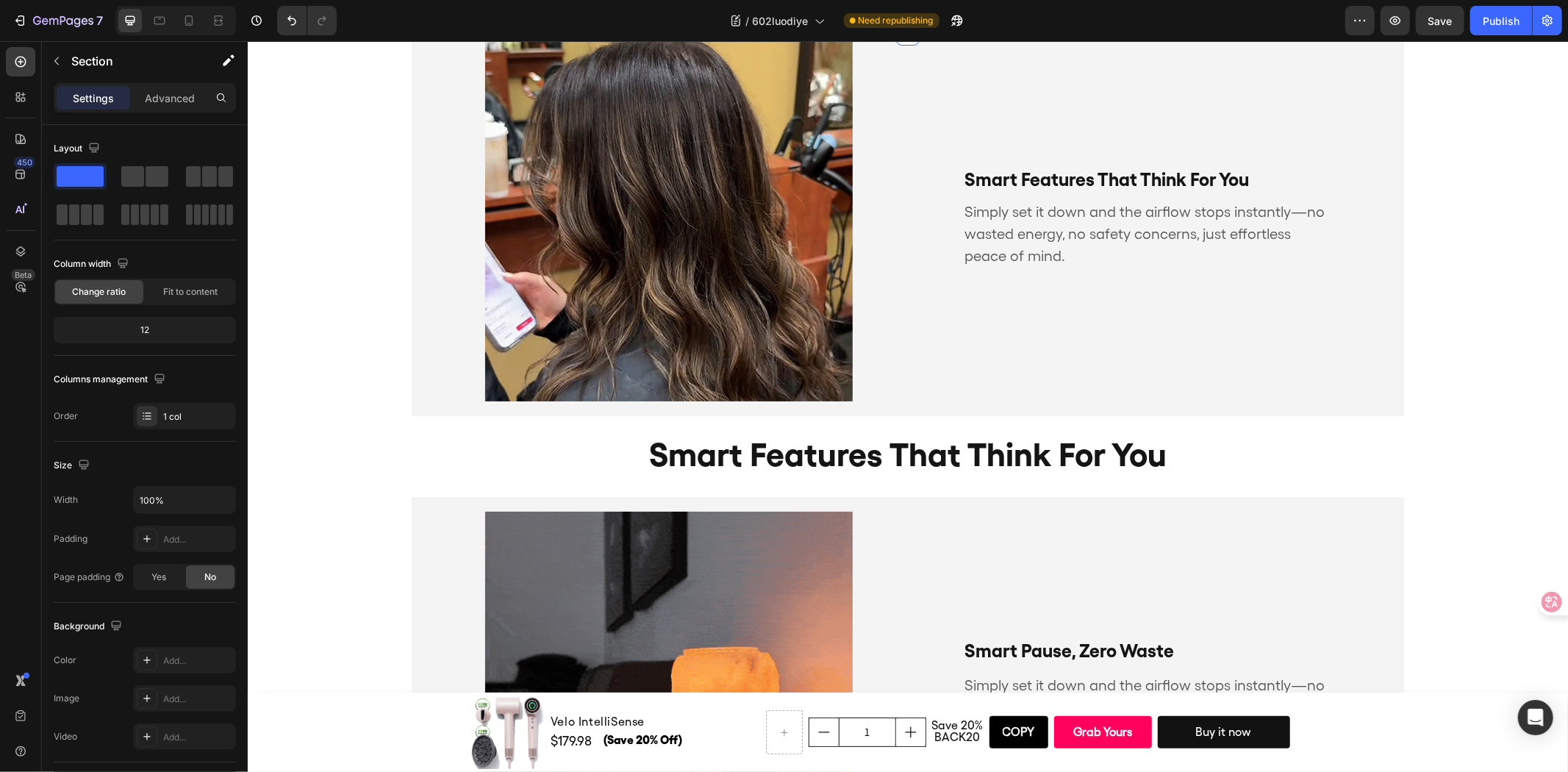
click at [1465, 274] on div "smart features that think for you Text Block Simply set it down and the airflow…" at bounding box center [907, 223] width 1320 height 382
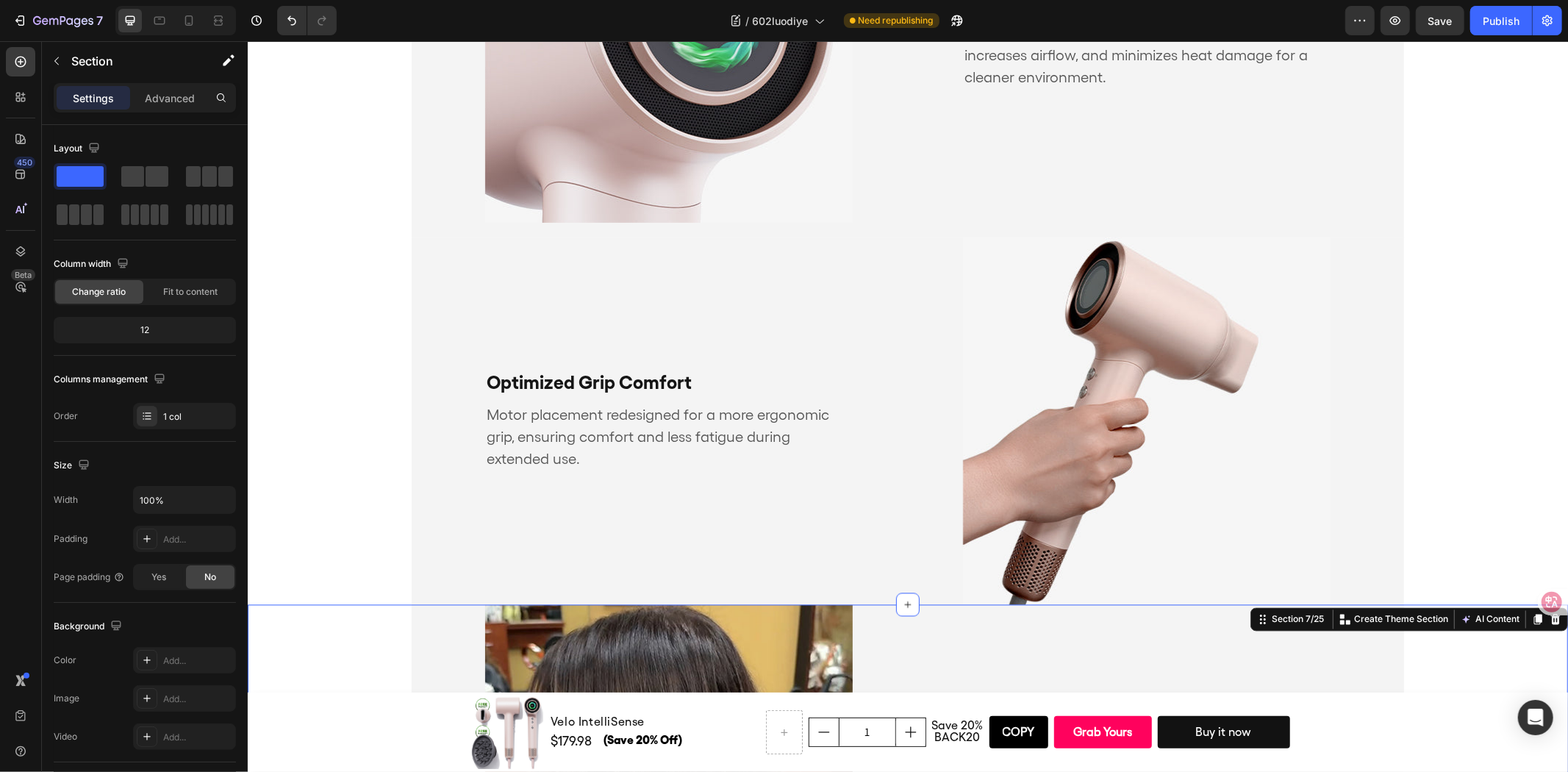
scroll to position [2129, 0]
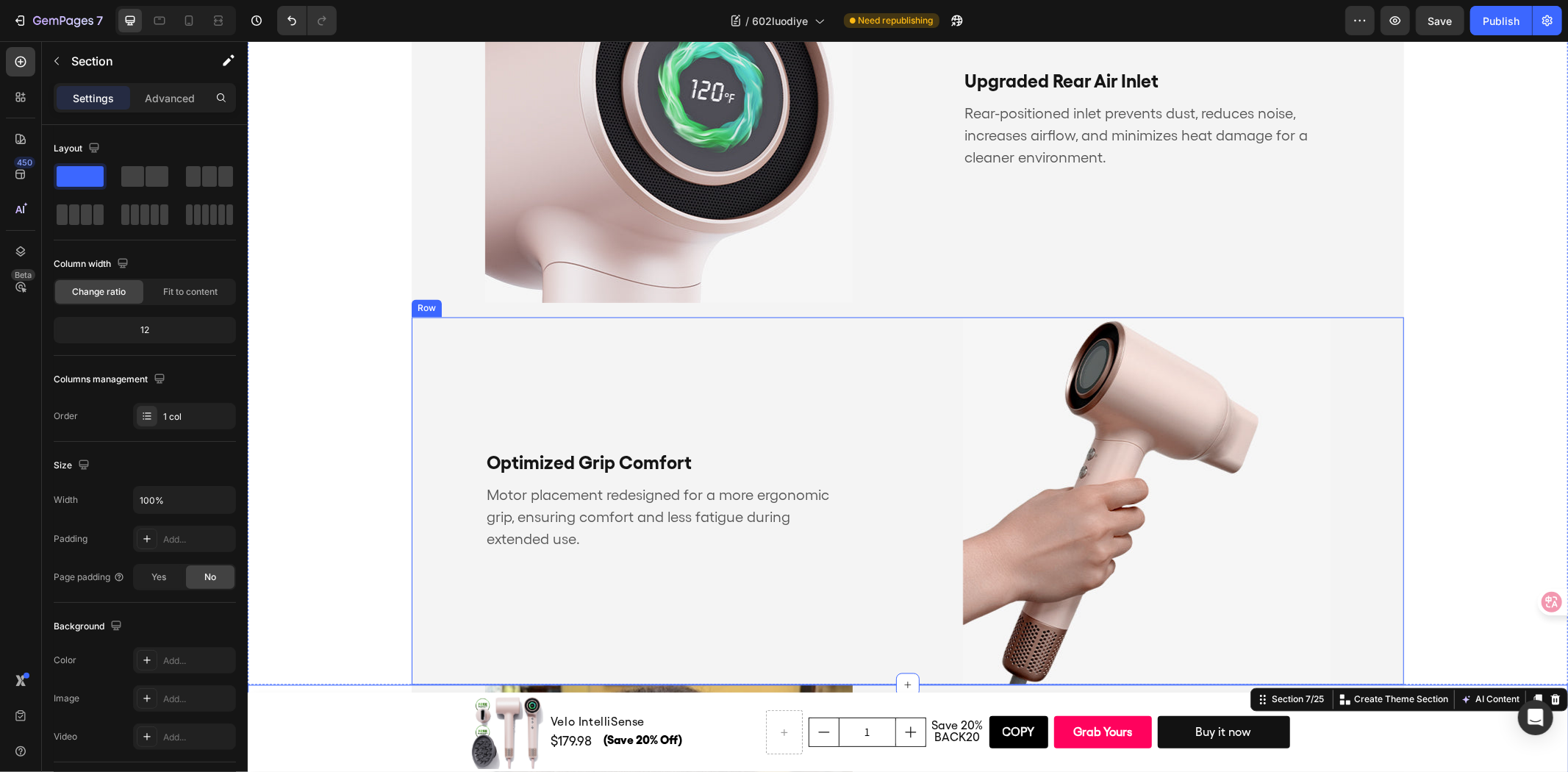
click at [914, 375] on div "Optimized Grip Comfort Text Block Motor placement redesigned for a more ergonom…" at bounding box center [906, 500] width 992 height 368
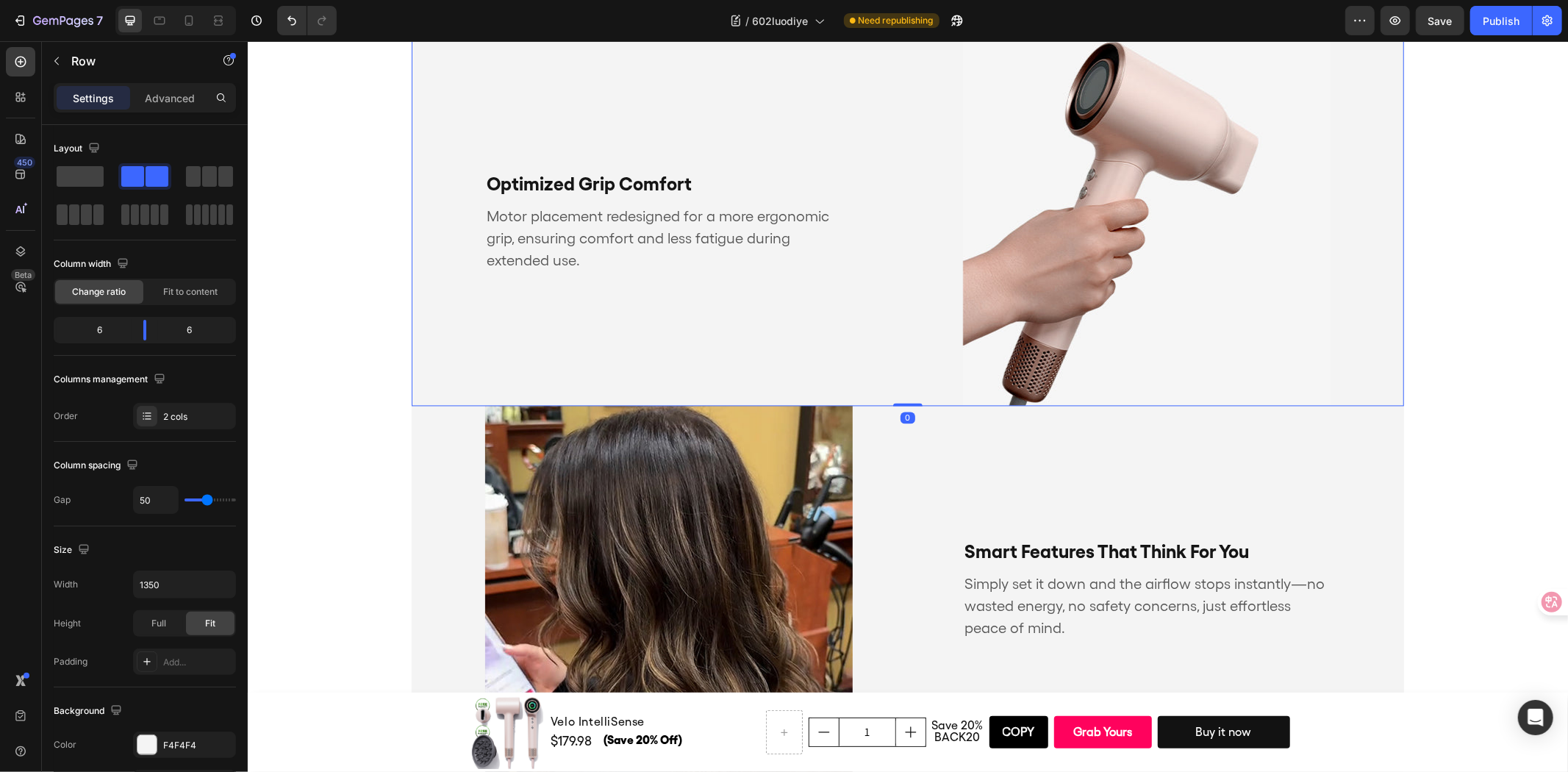
scroll to position [2457, 0]
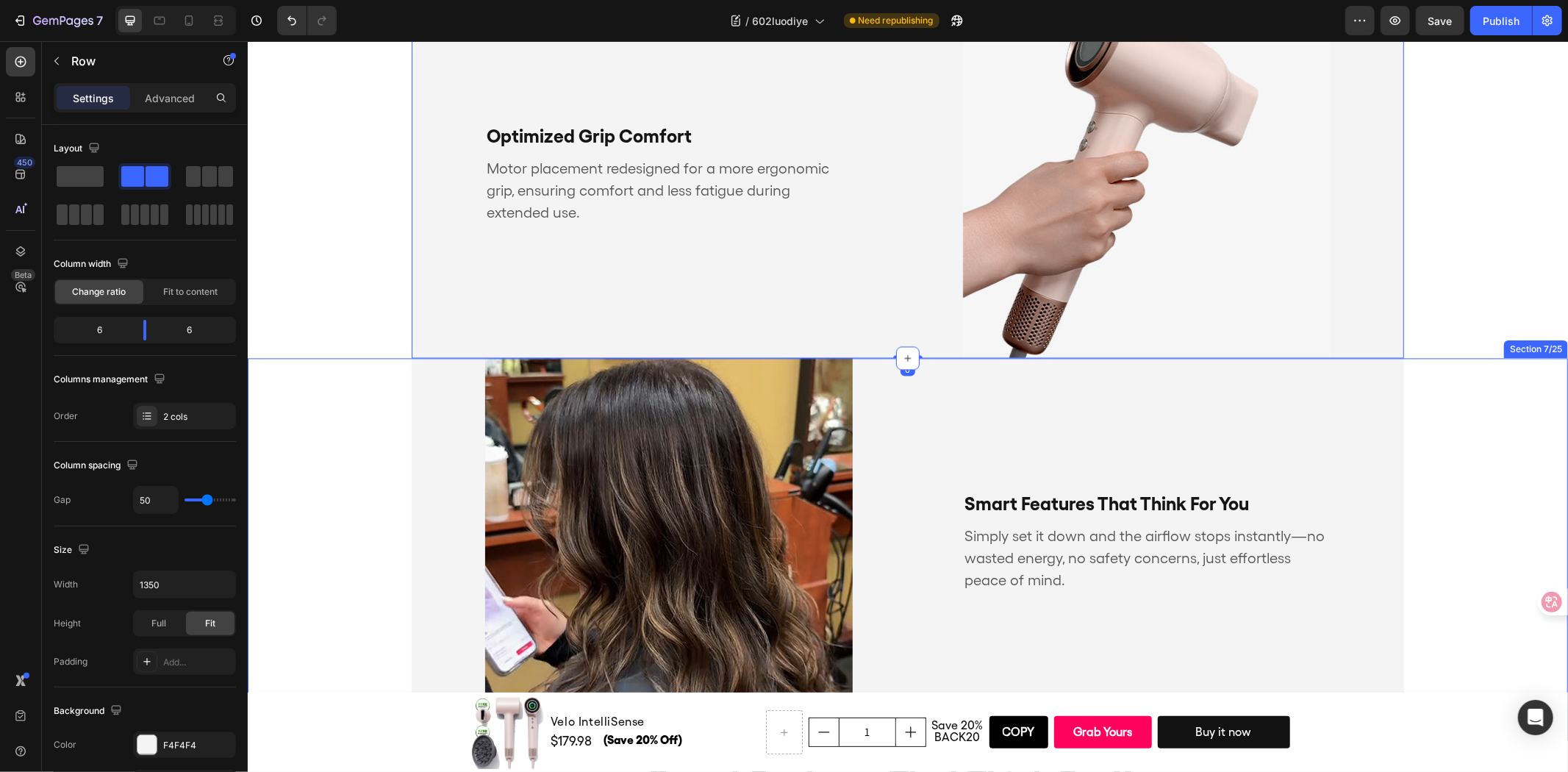
click at [1484, 457] on div "smart features that think for you Text Block Simply set it down and the airflow…" at bounding box center [907, 548] width 1320 height 382
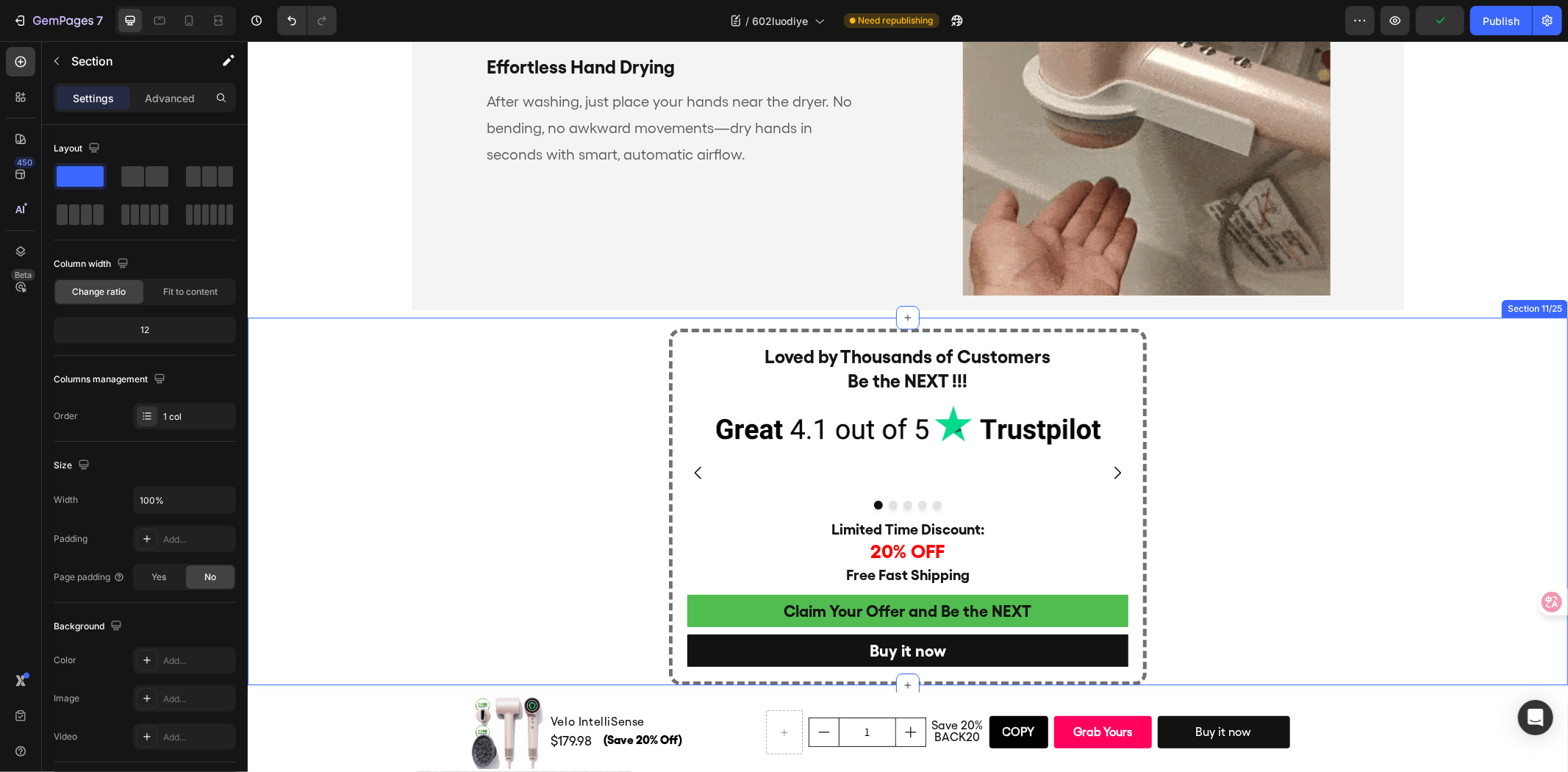
scroll to position [3928, 0]
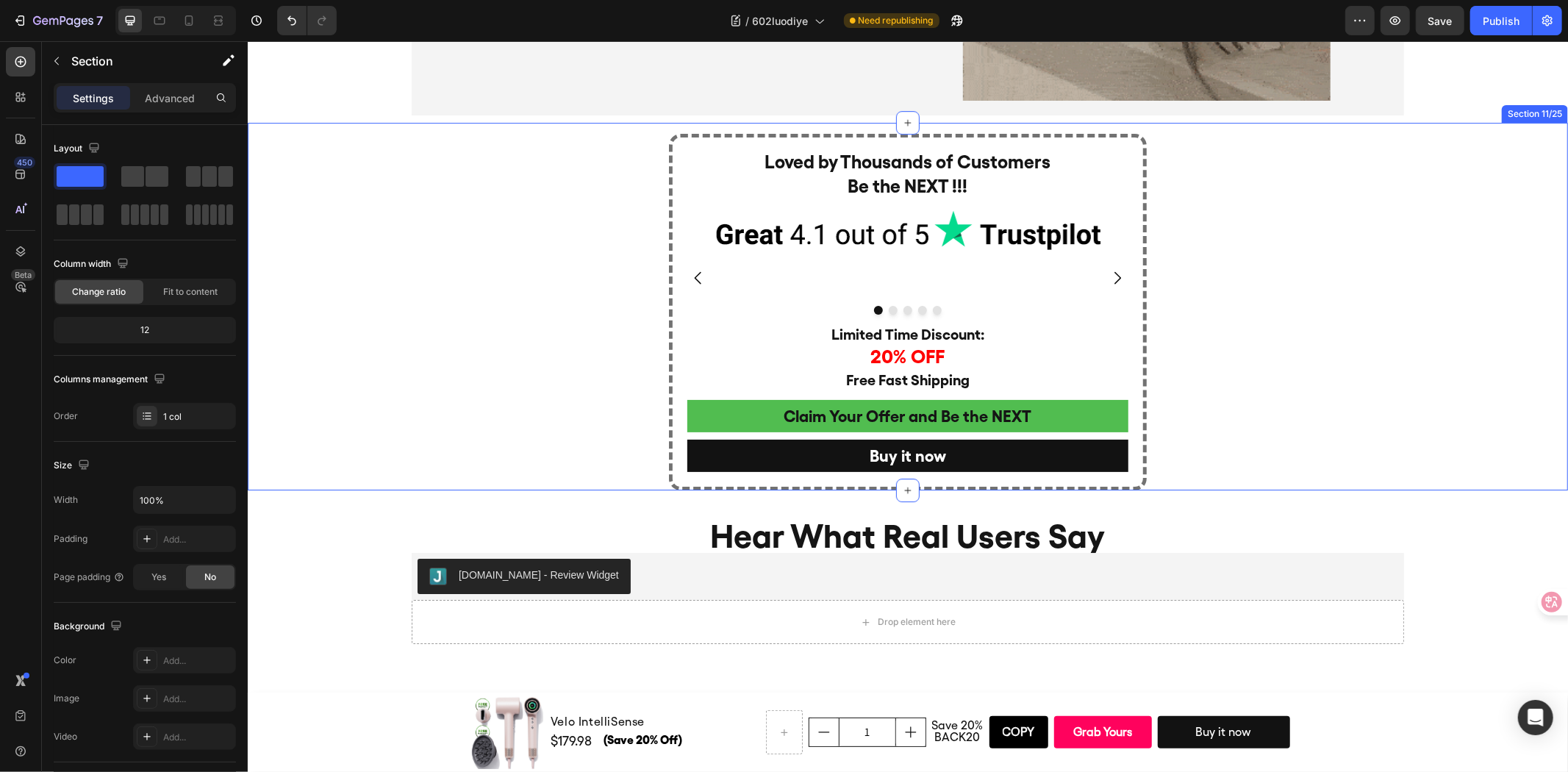
click at [1476, 452] on div "Loved by Thousands of Customers Be the NEXT !!! Heading Image Image Image Image…" at bounding box center [907, 305] width 1320 height 368
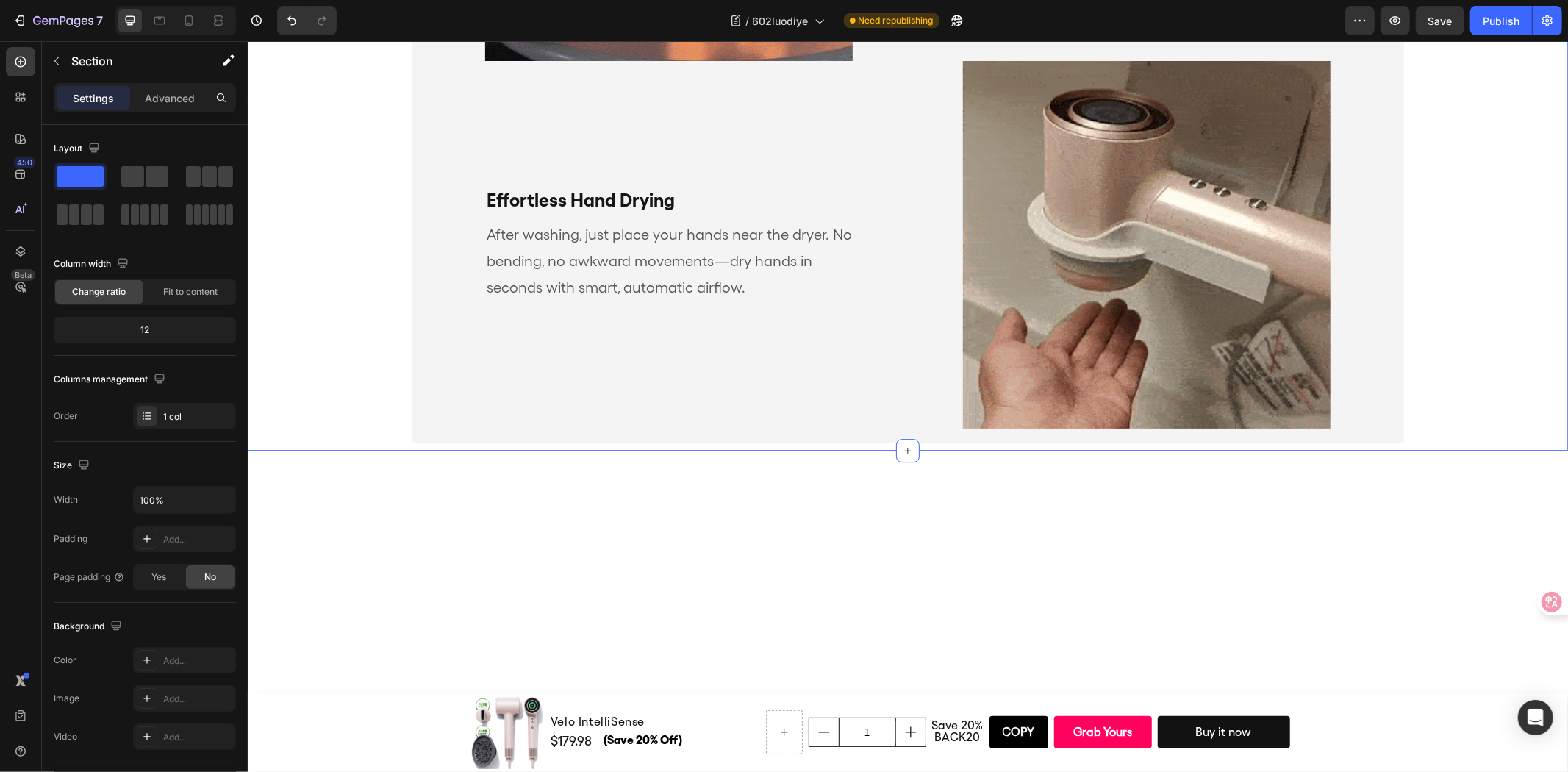
scroll to position [3192, 0]
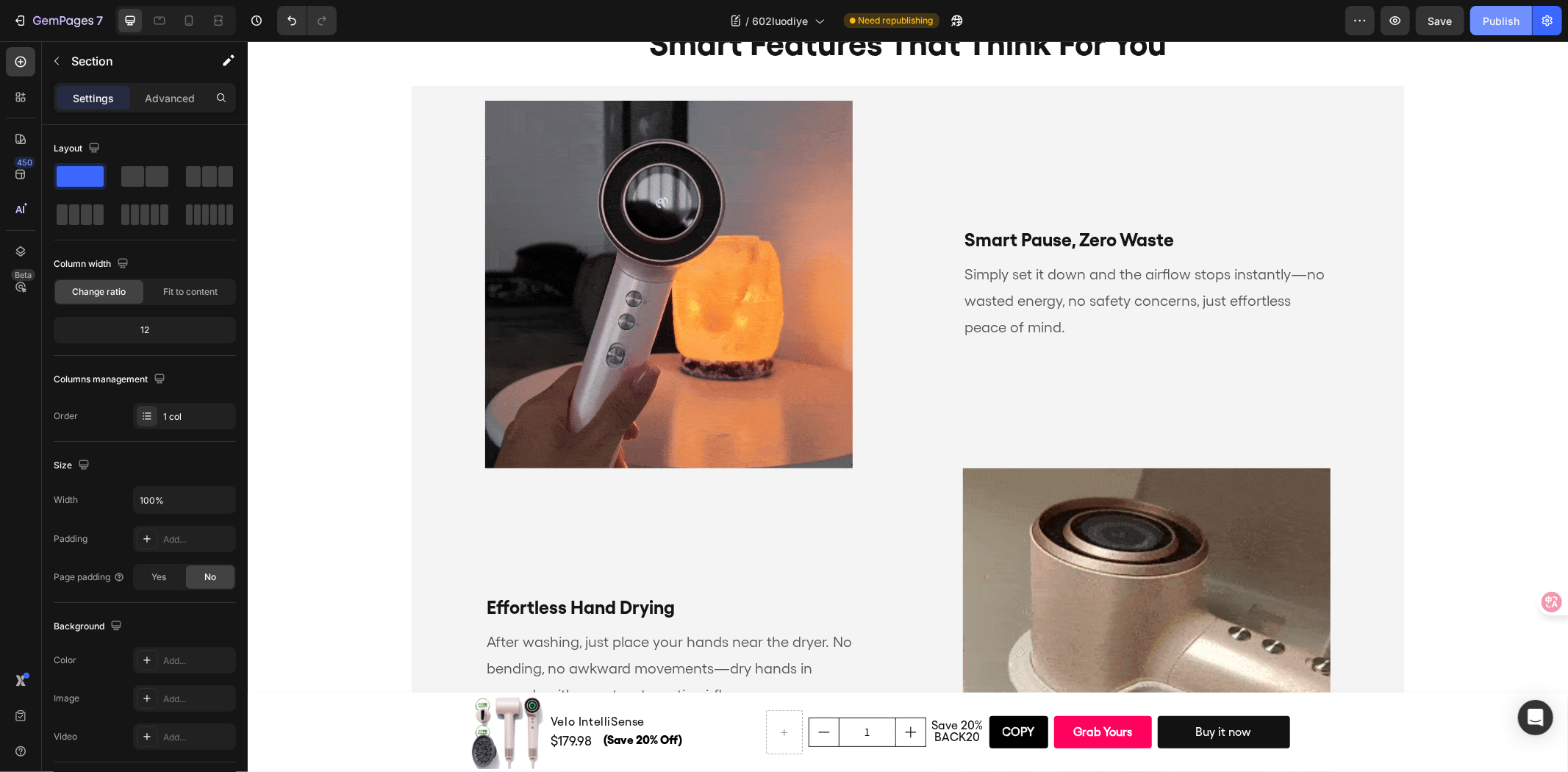
click at [1498, 33] on button "Publish" at bounding box center [1500, 20] width 61 height 30
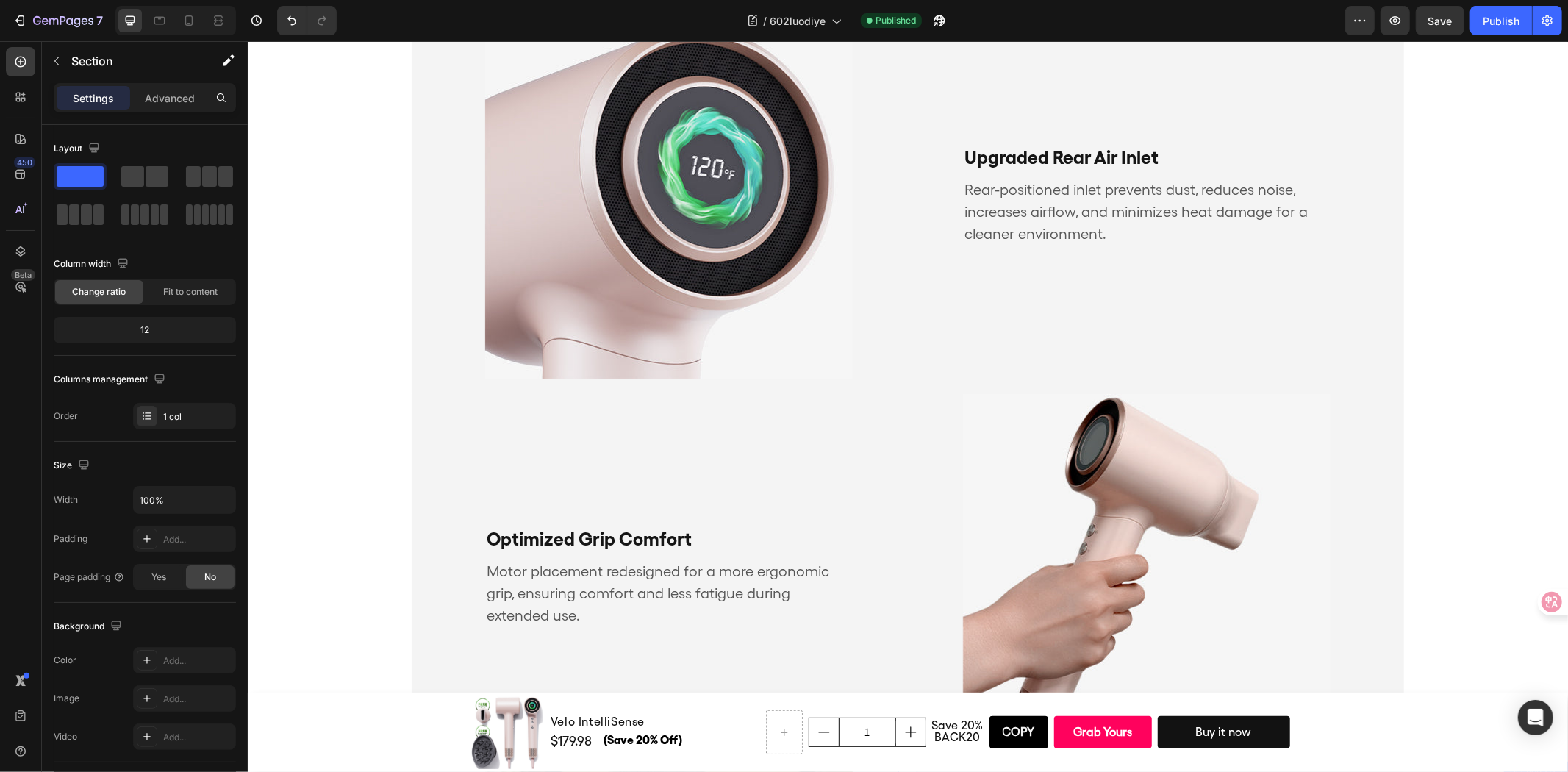
scroll to position [2048, 0]
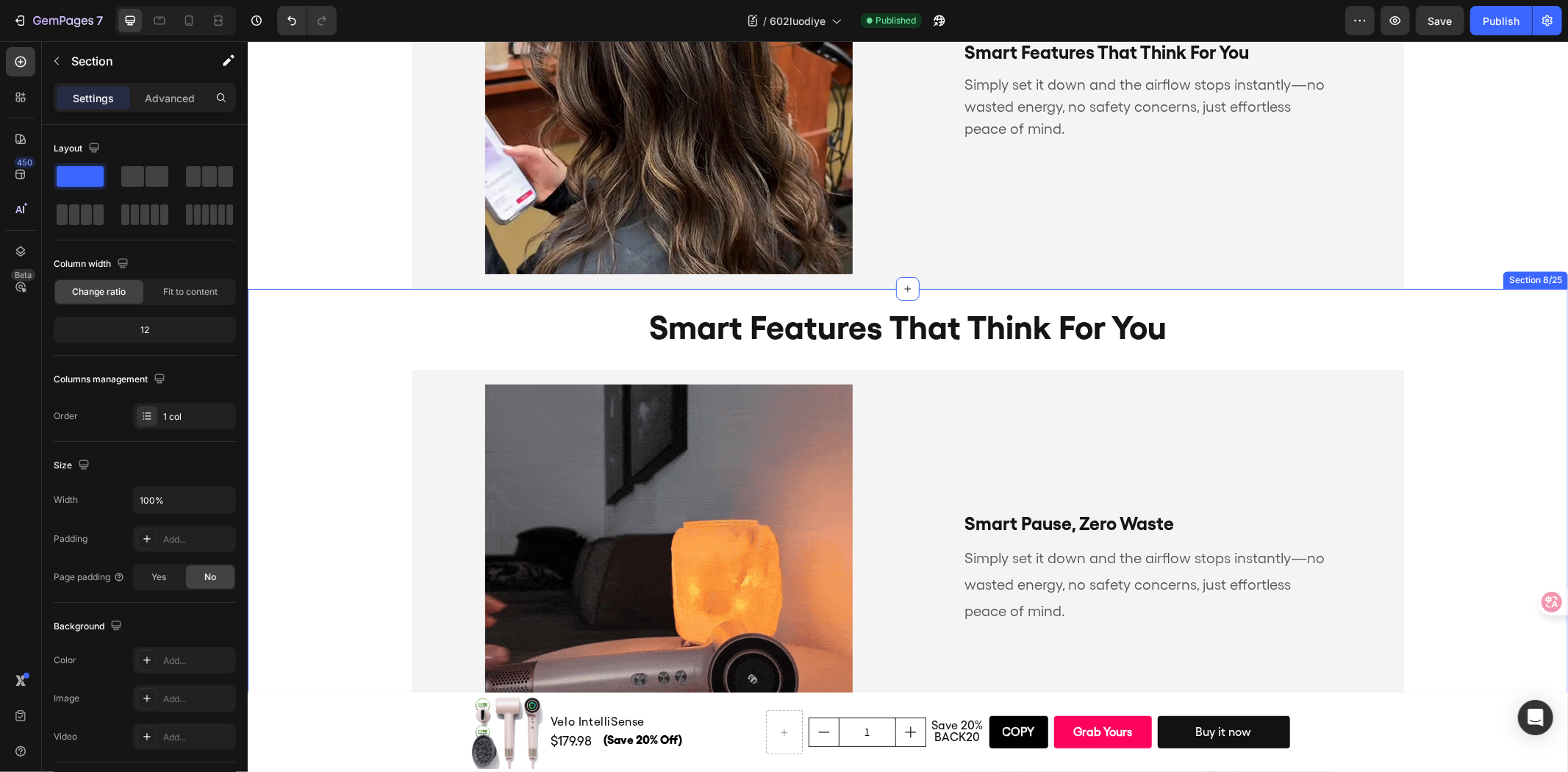
scroll to position [3028, 0]
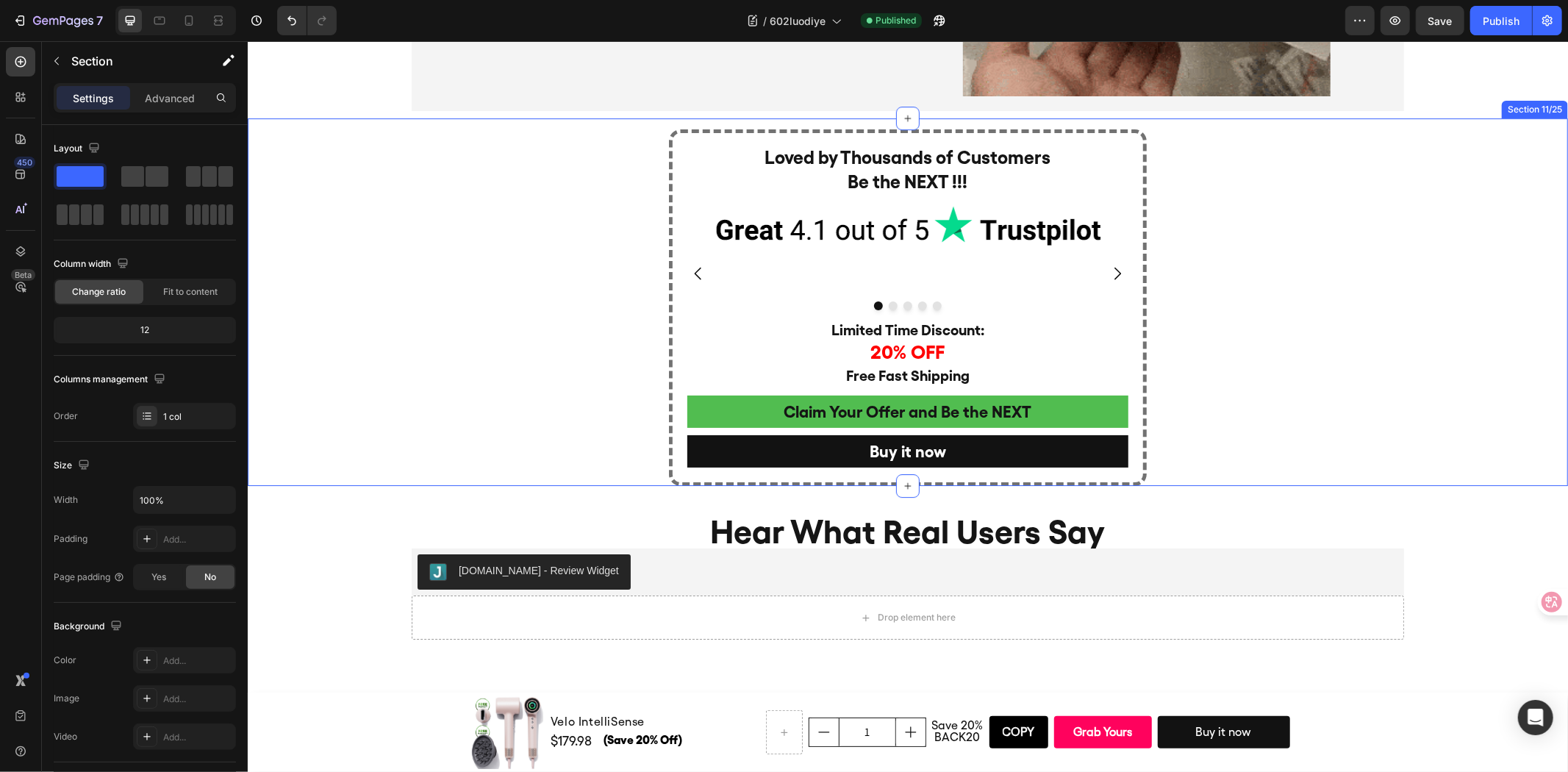
scroll to position [4009, 0]
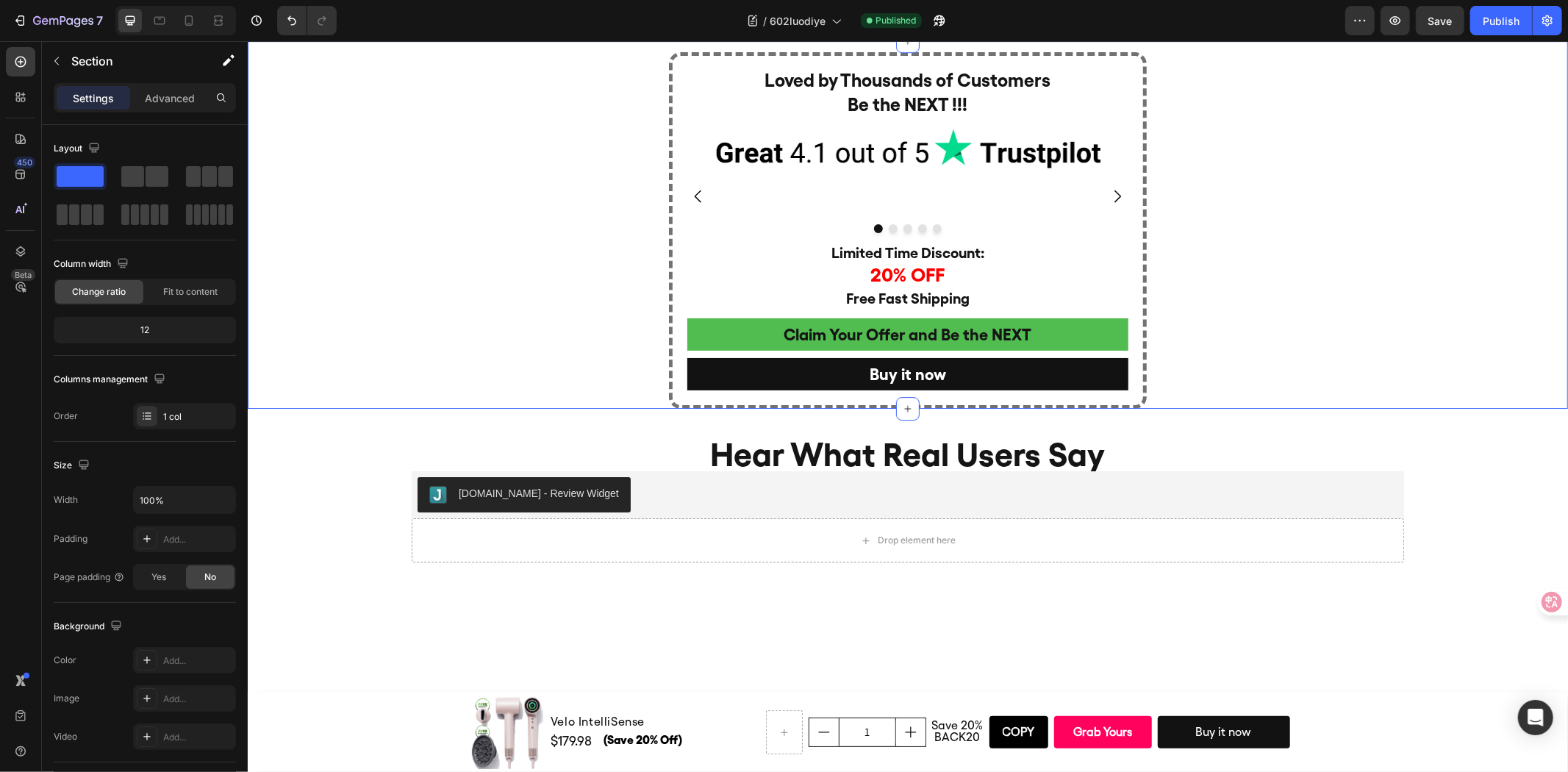
click at [1344, 400] on div "Loved by Thousands of Customers Be the NEXT !!! Heading Image Image Image Image…" at bounding box center [907, 224] width 1320 height 368
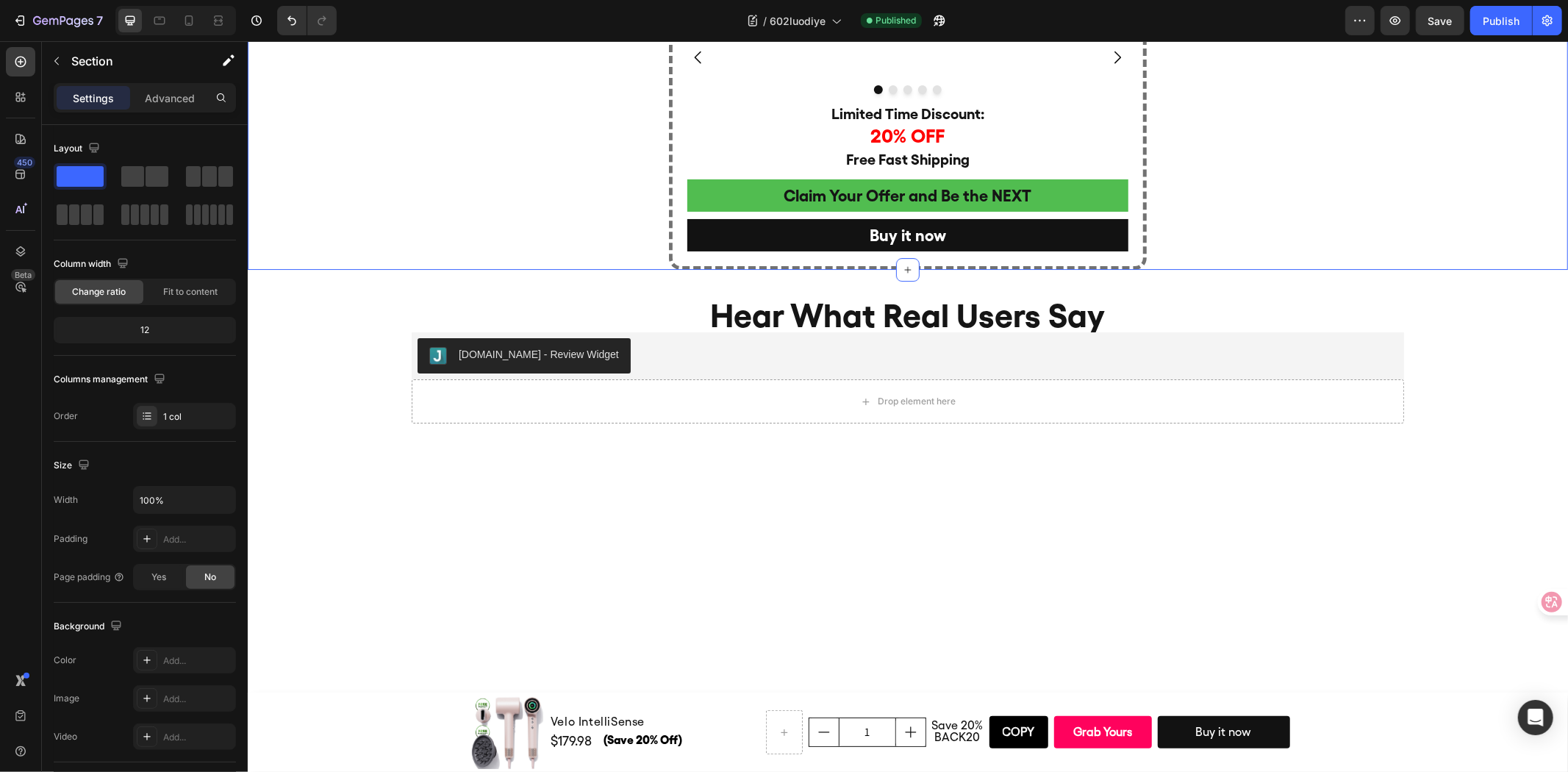
scroll to position [3928, 0]
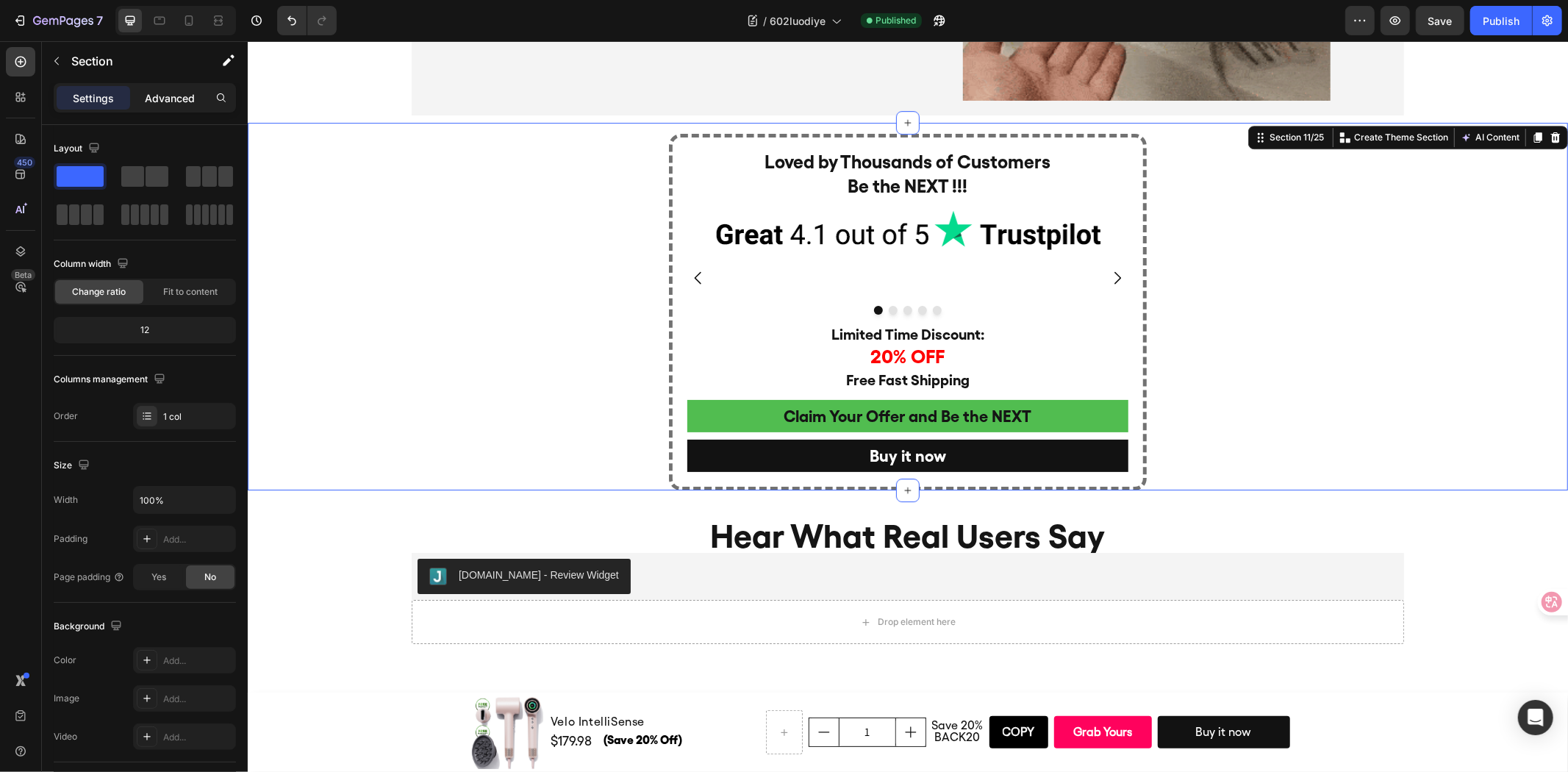
click at [184, 105] on p "Advanced" at bounding box center [170, 97] width 50 height 15
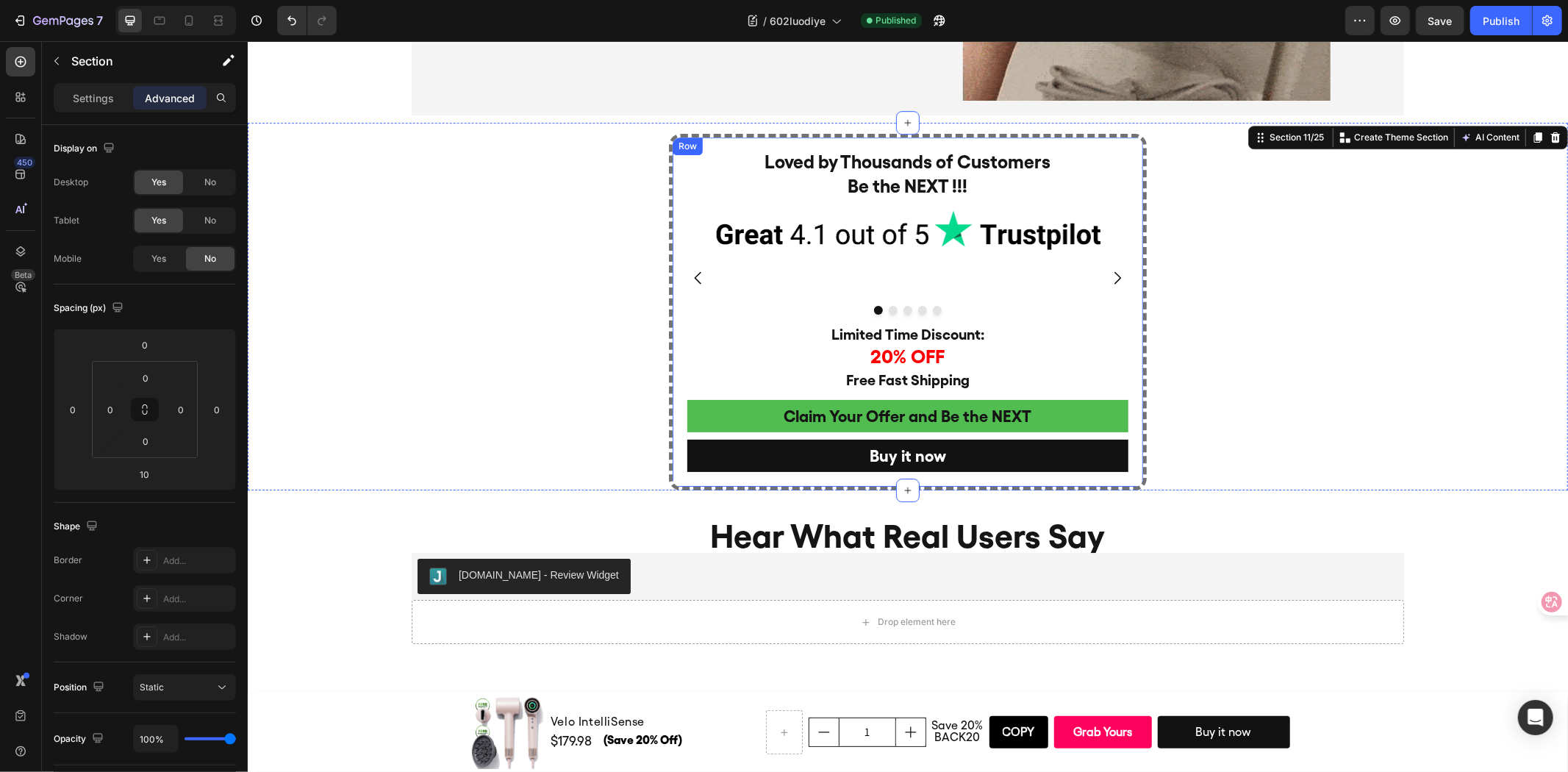
click at [678, 163] on div "Loved by Thousands of Customers Be the NEXT !!! Heading Image Image Image Image…" at bounding box center [907, 312] width 470 height 349
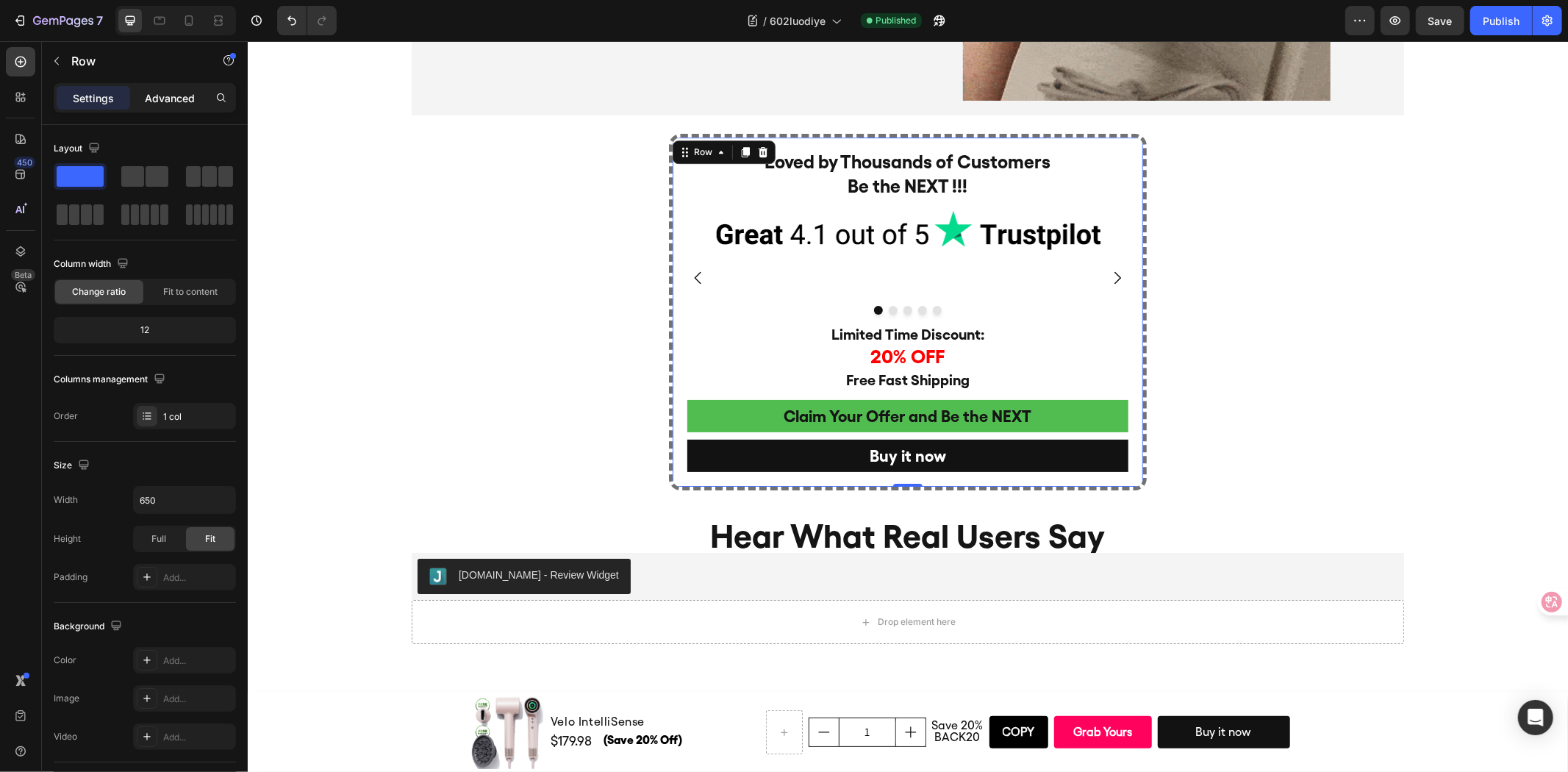
click at [171, 96] on p "Advanced" at bounding box center [170, 97] width 50 height 15
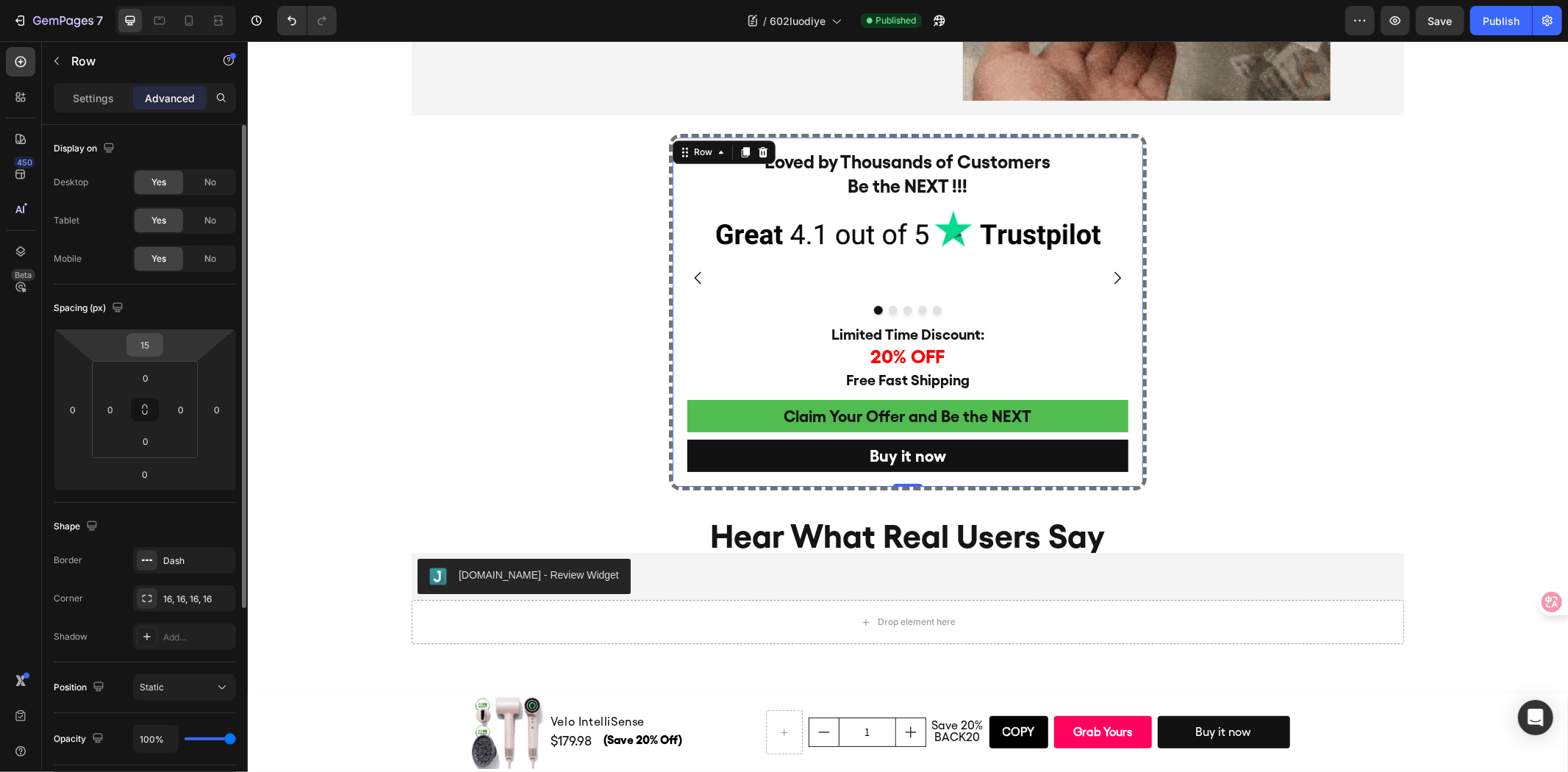
click at [148, 341] on input "15" at bounding box center [144, 345] width 29 height 22
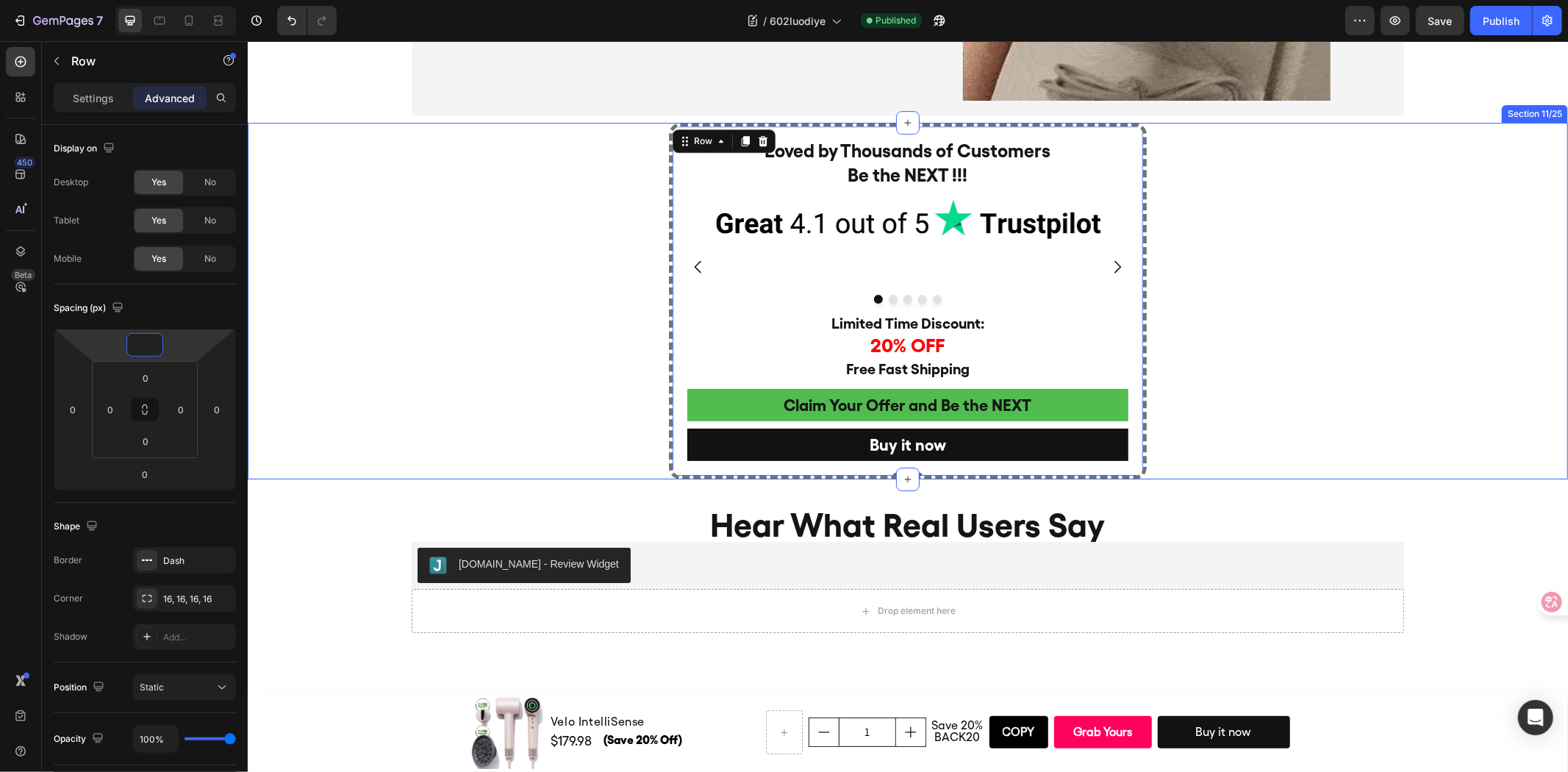
click at [409, 222] on div "Loved by Thousands of Customers Be the NEXT !!! Heading Image Image Image Image…" at bounding box center [907, 300] width 1320 height 356
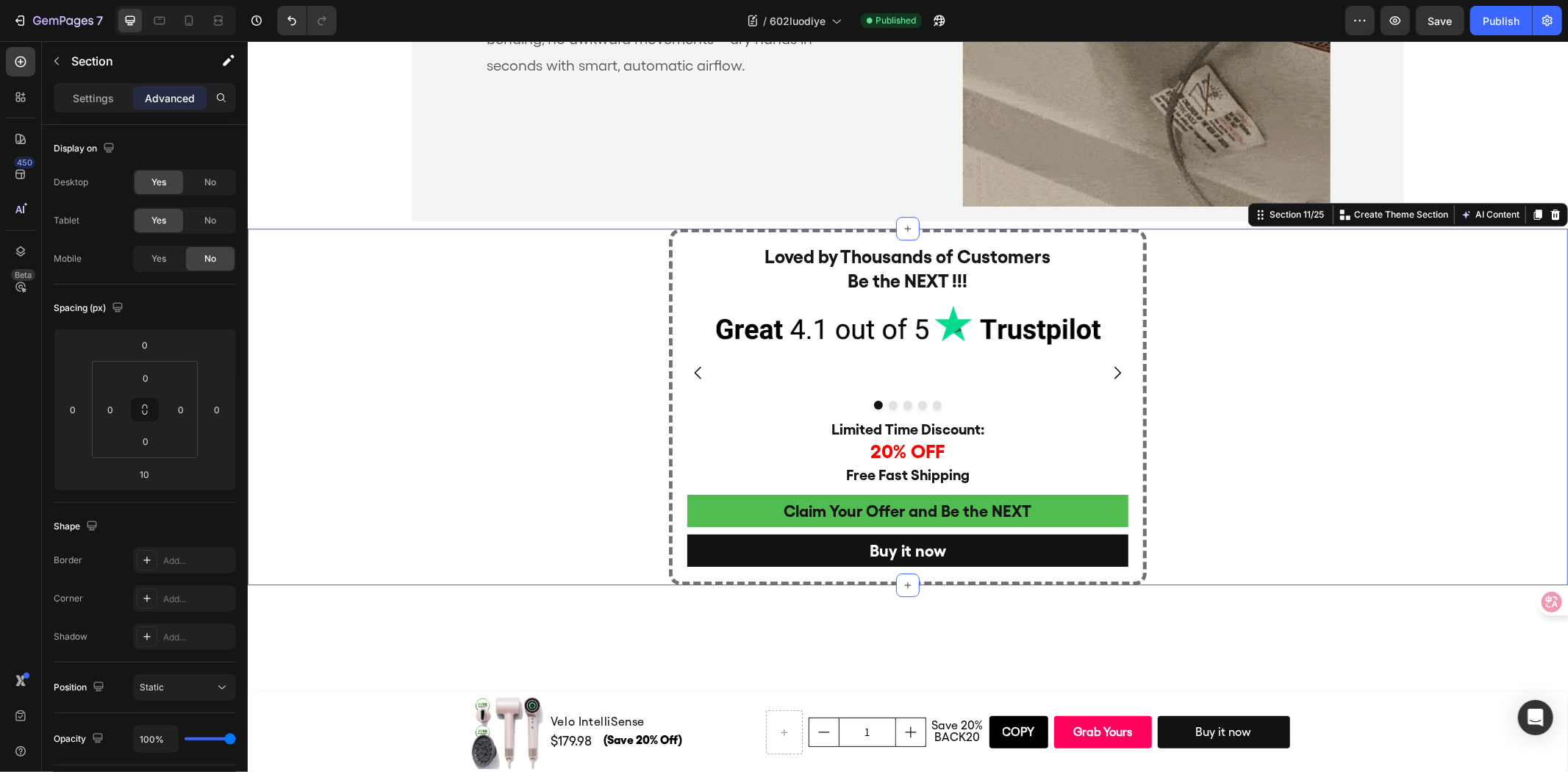
scroll to position [3600, 0]
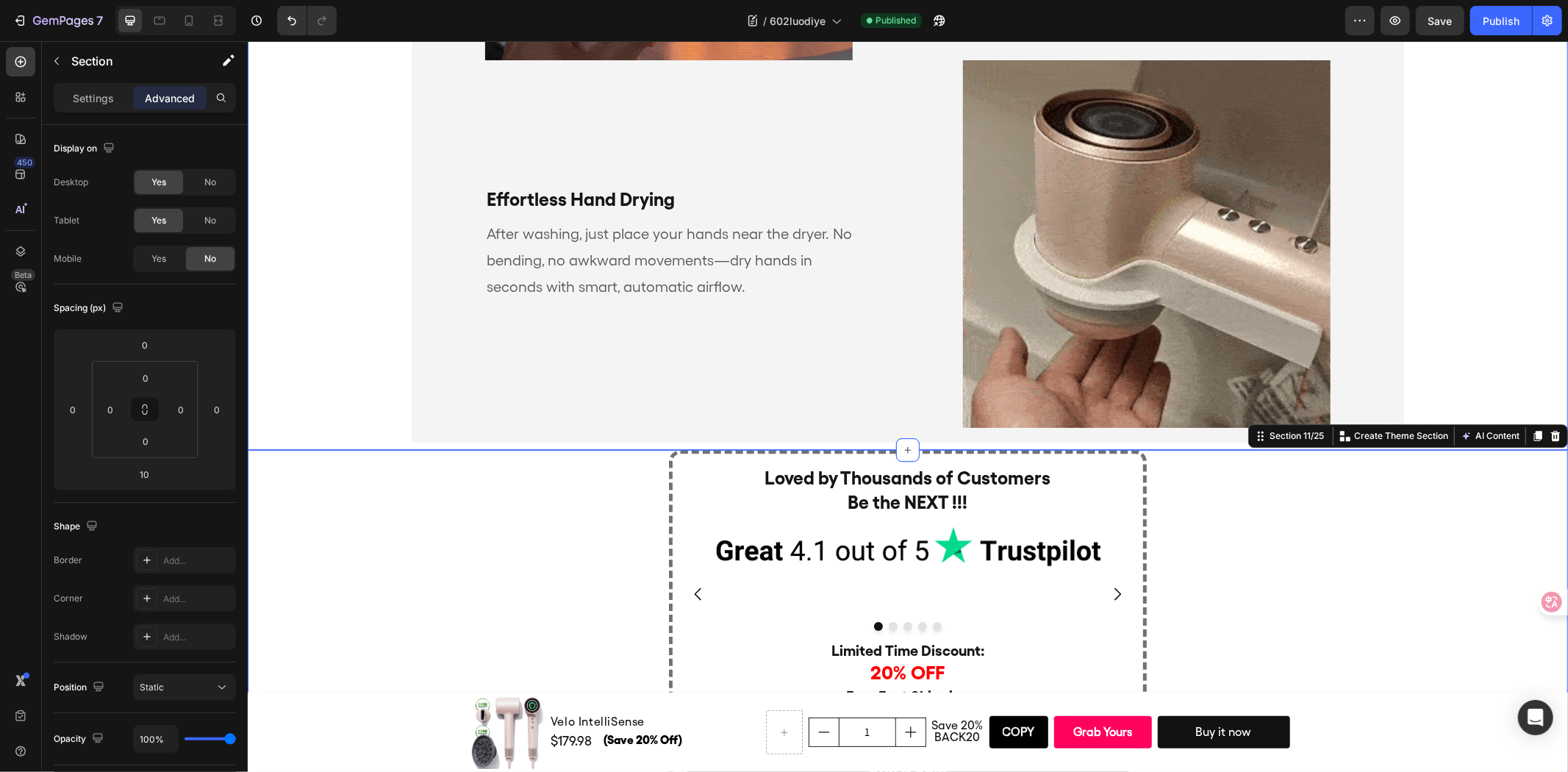
click at [368, 355] on div "smart features that think for you Heading Smart Pause, Zero Waste Text Block Si…" at bounding box center [907, 19] width 1320 height 845
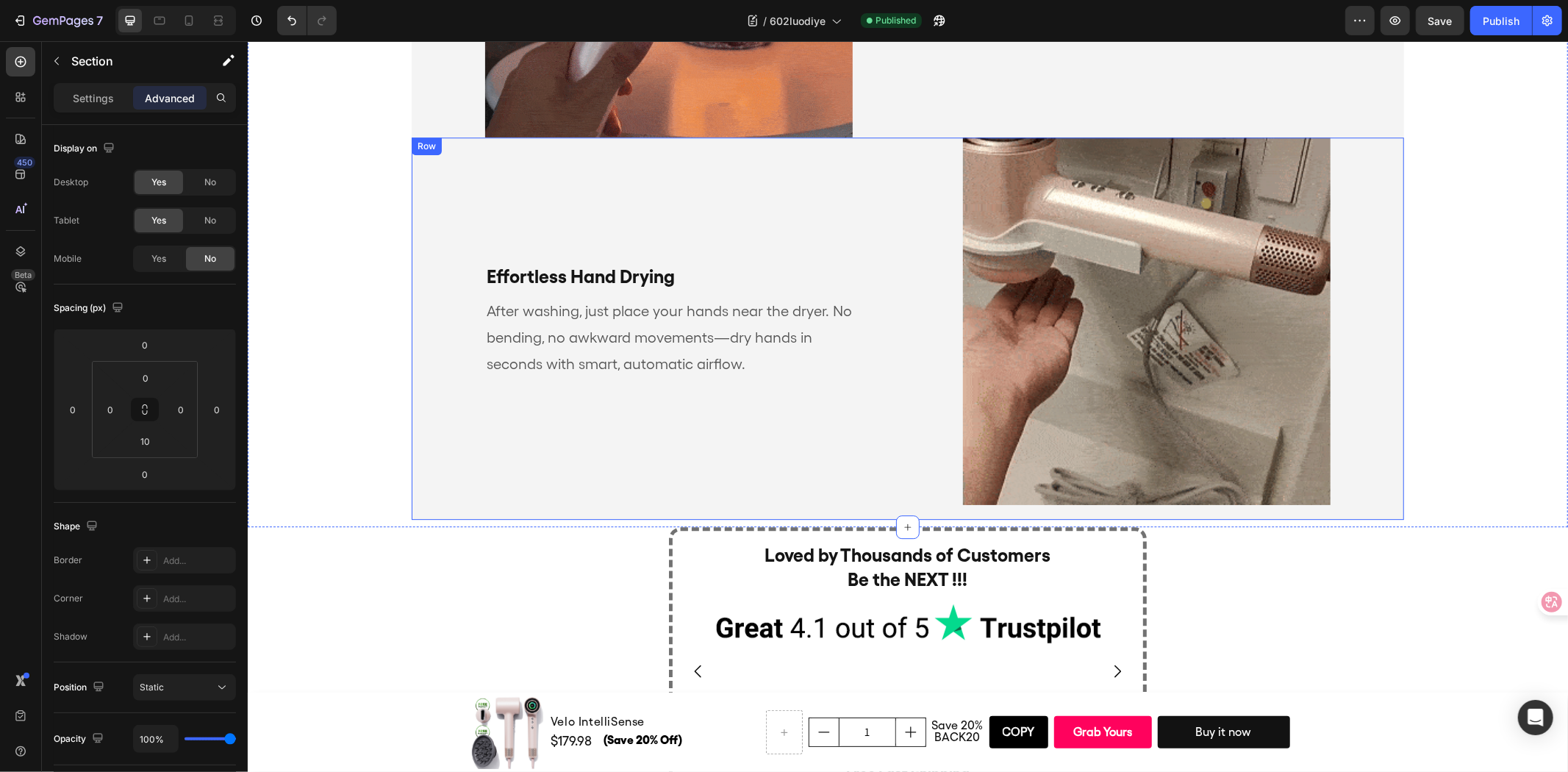
scroll to position [3519, 0]
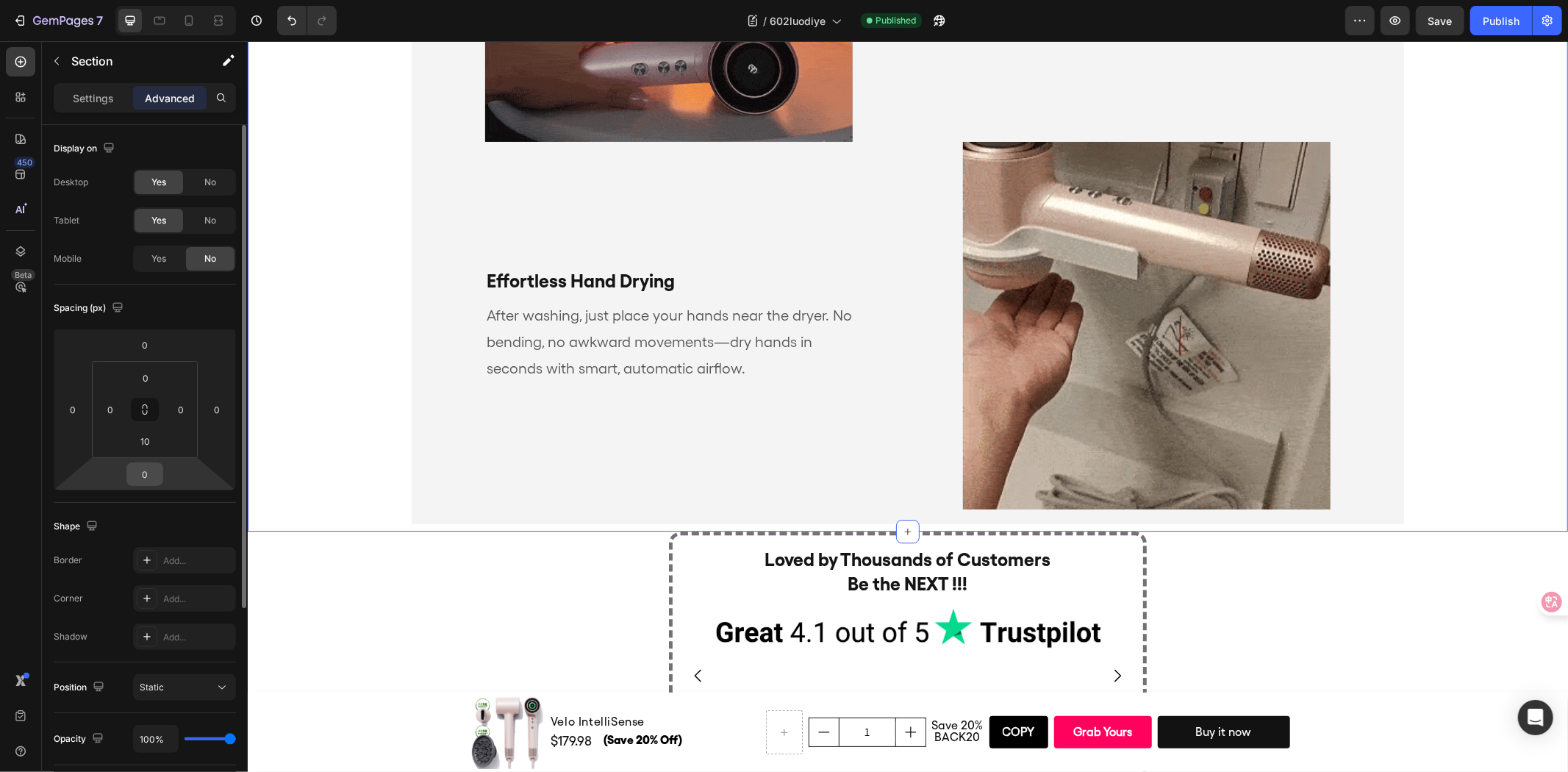
click at [144, 478] on input "0" at bounding box center [144, 475] width 29 height 22
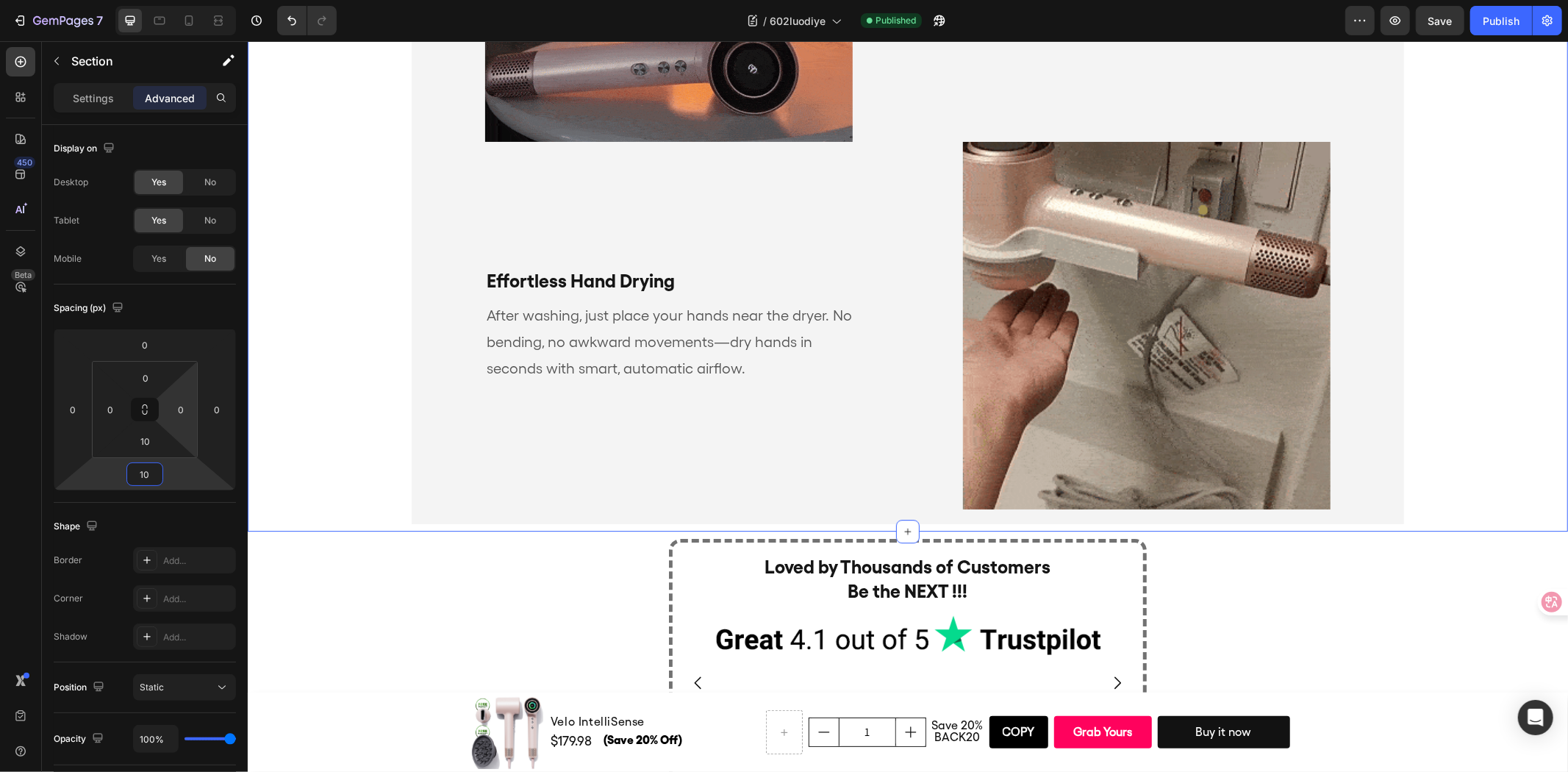
type input "10"
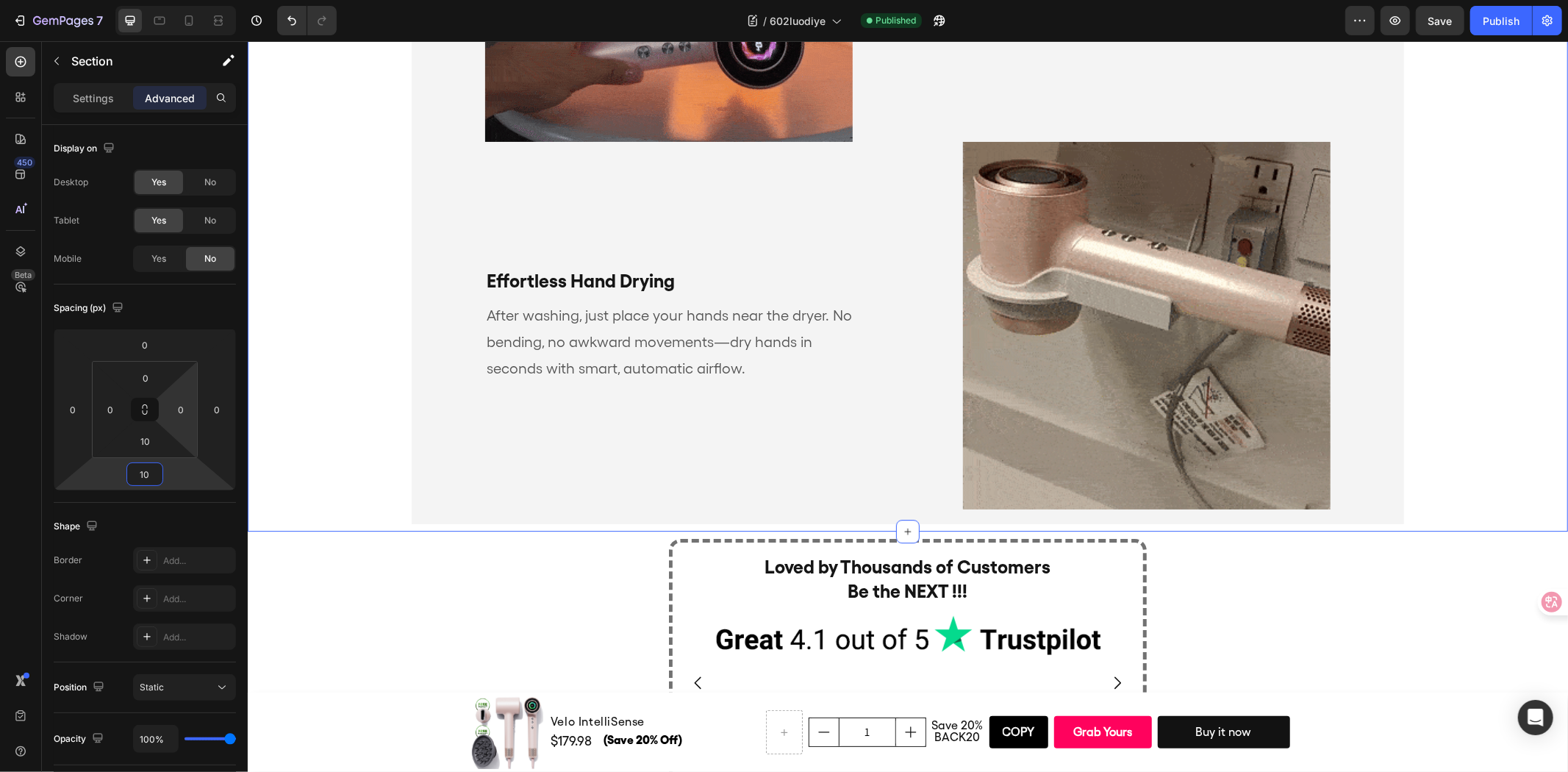
click at [288, 479] on div "smart features that think for you Heading Smart Pause, Zero Waste Text Block Si…" at bounding box center [907, 100] width 1320 height 845
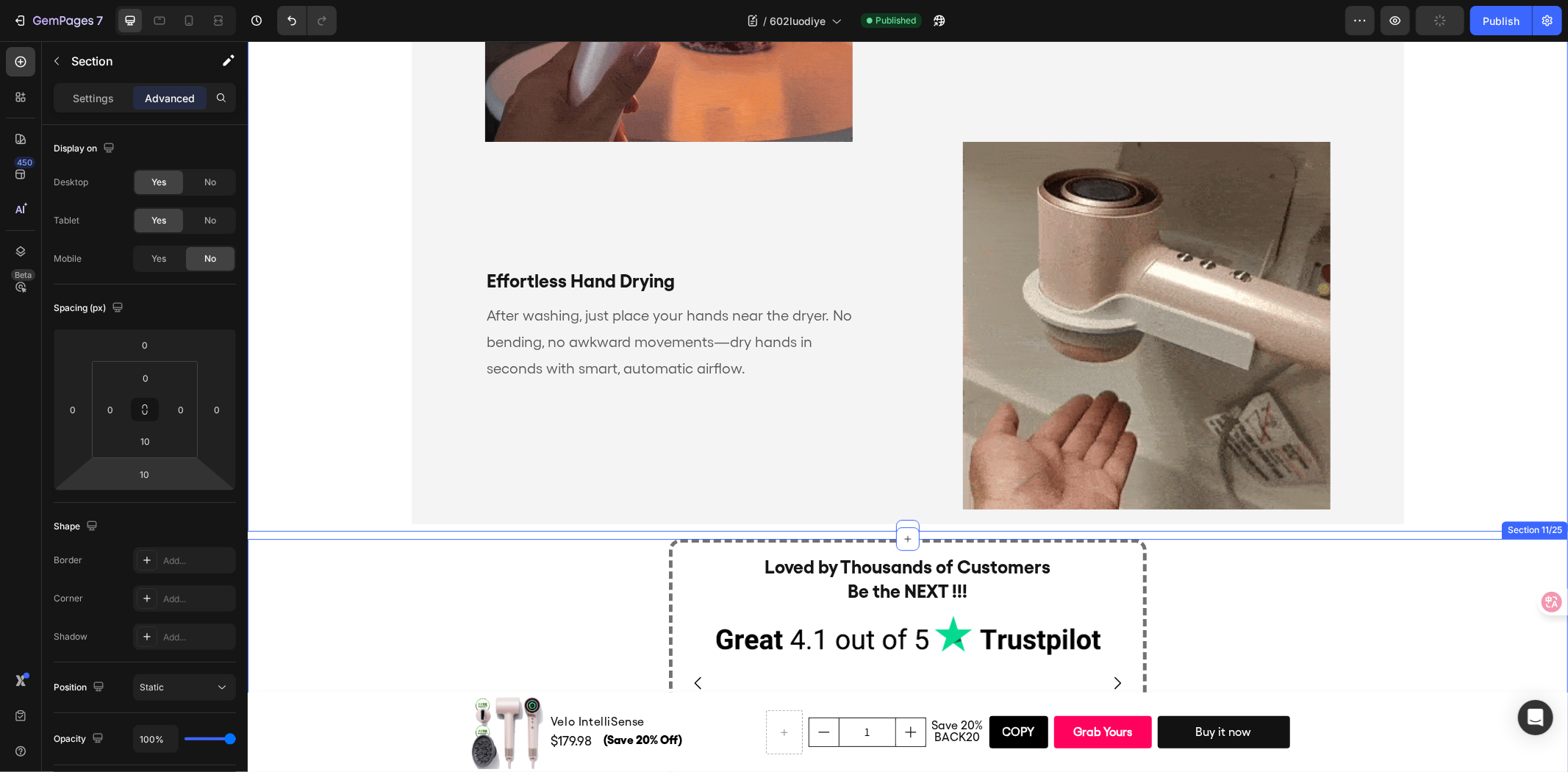
click at [452, 620] on div "Loved by Thousands of Customers Be the NEXT !!! Heading Image Image Image Image…" at bounding box center [907, 716] width 1320 height 356
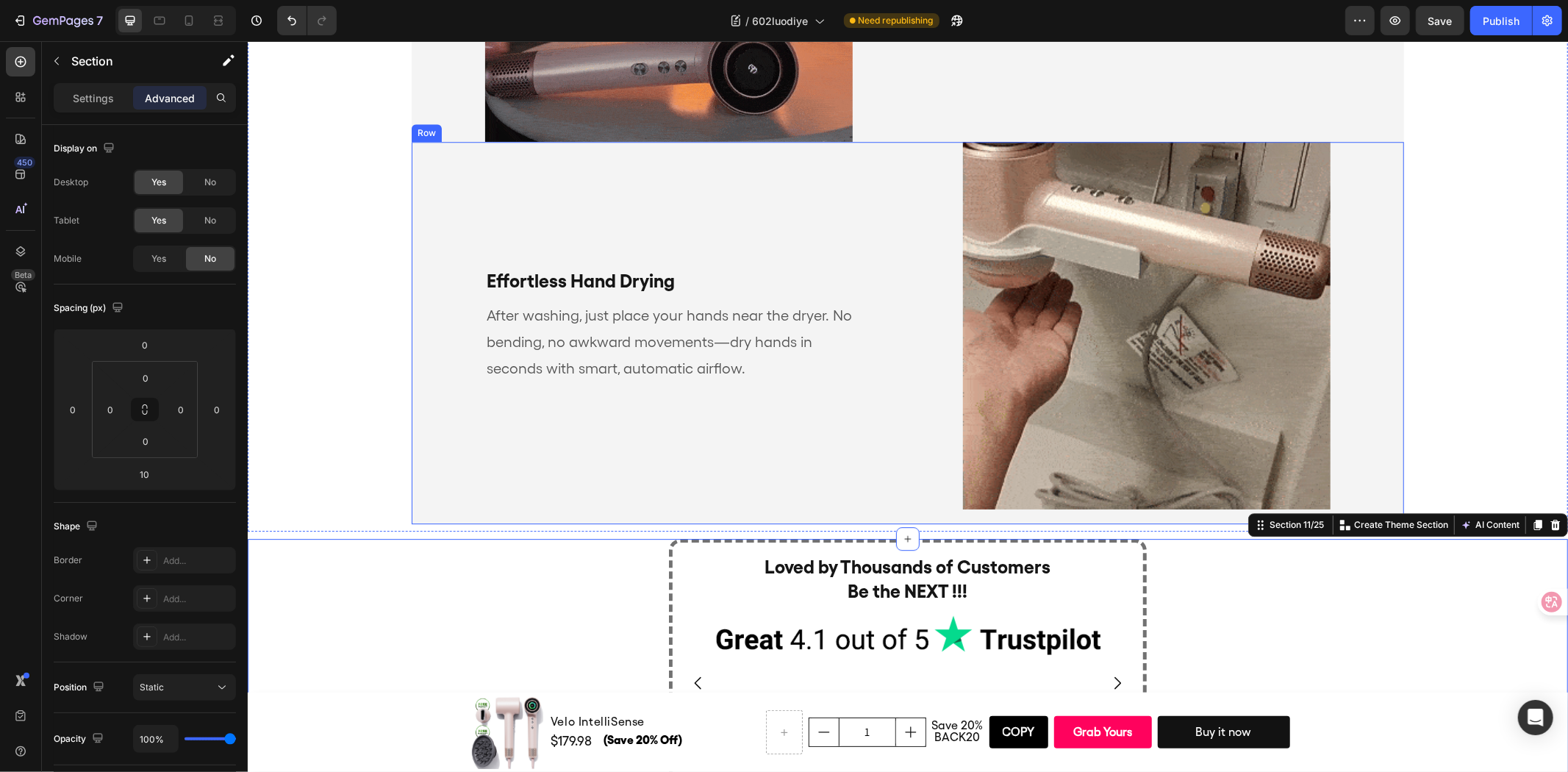
click at [468, 495] on div "Effortless Hand Drying Text Block After washing, just place your hands near the…" at bounding box center [658, 325] width 496 height 368
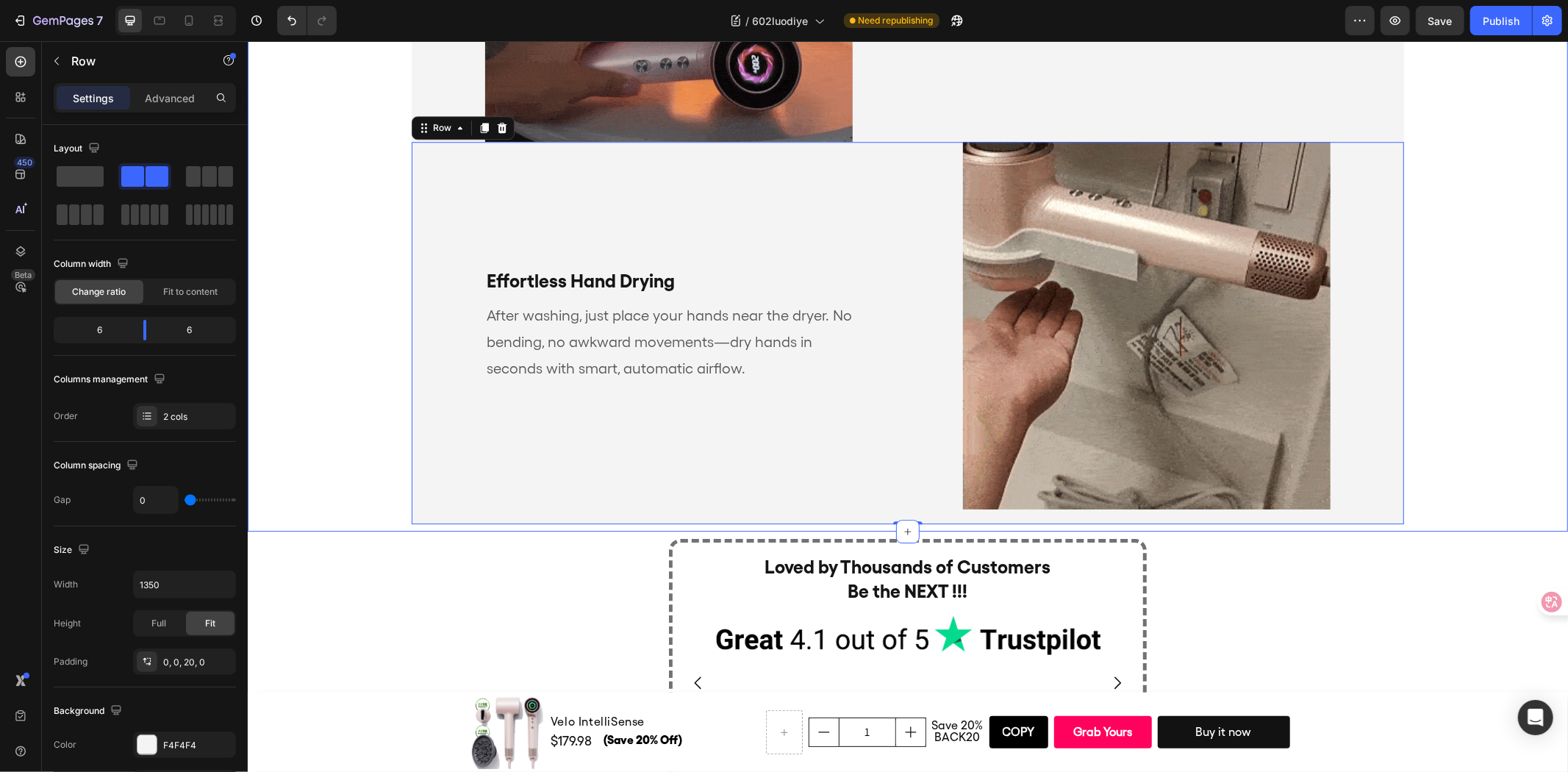
click at [284, 467] on div "smart features that think for you Heading Smart Pause, Zero Waste Text Block Si…" at bounding box center [907, 100] width 1320 height 845
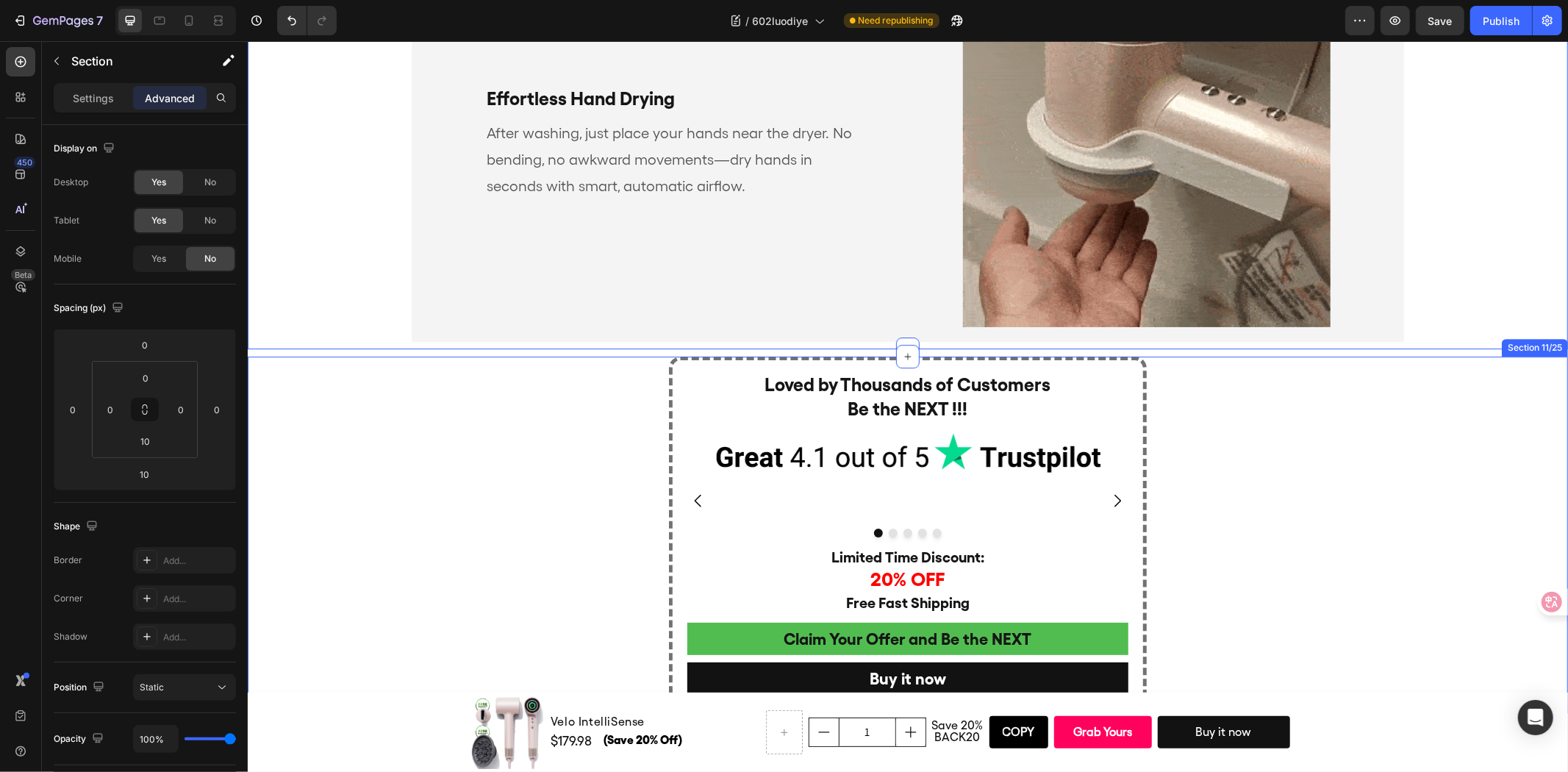
scroll to position [3764, 0]
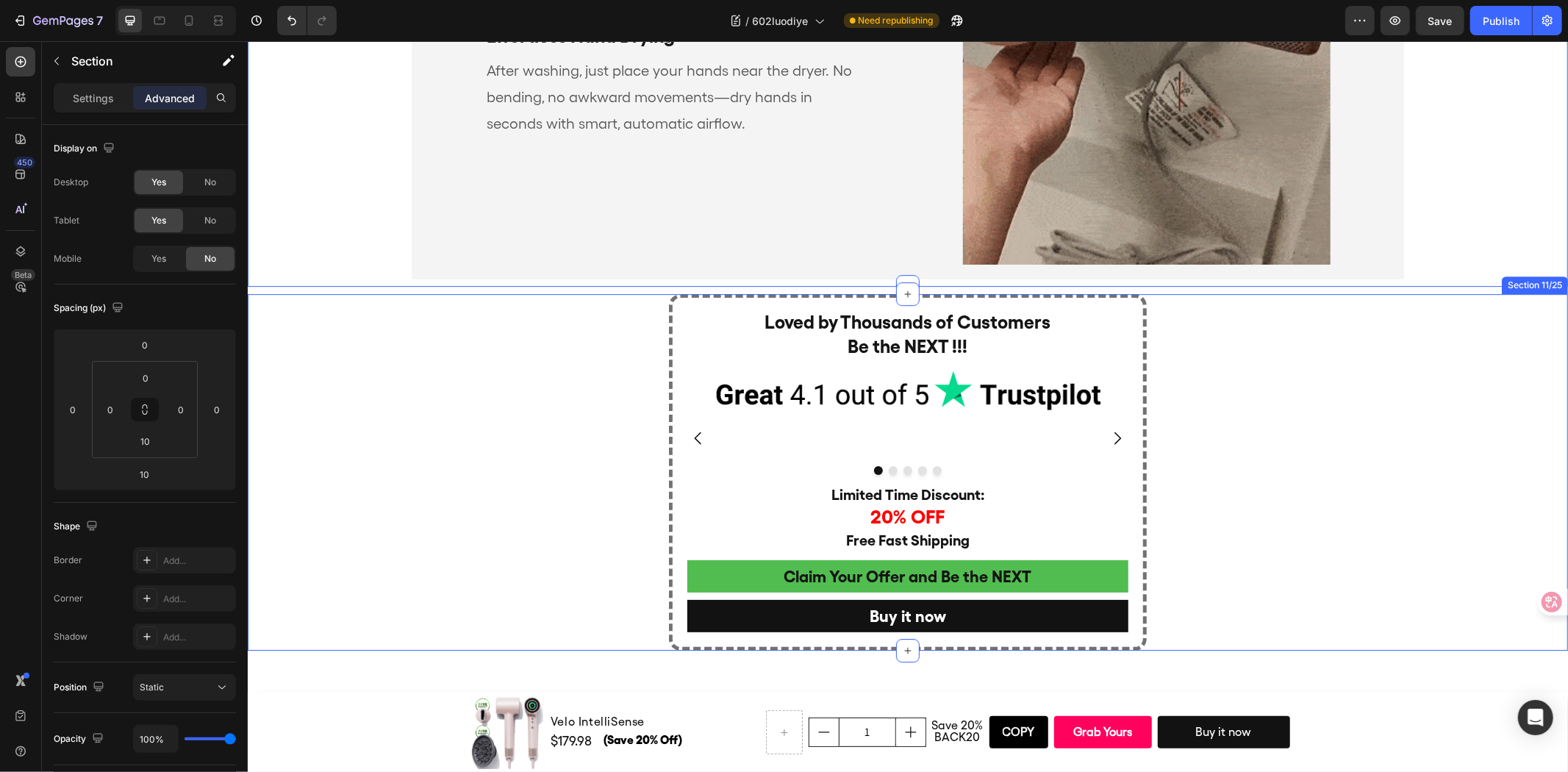
click at [395, 506] on div "Loved by Thousands of Customers Be the NEXT !!! Heading Image Image Image Image…" at bounding box center [907, 471] width 1320 height 356
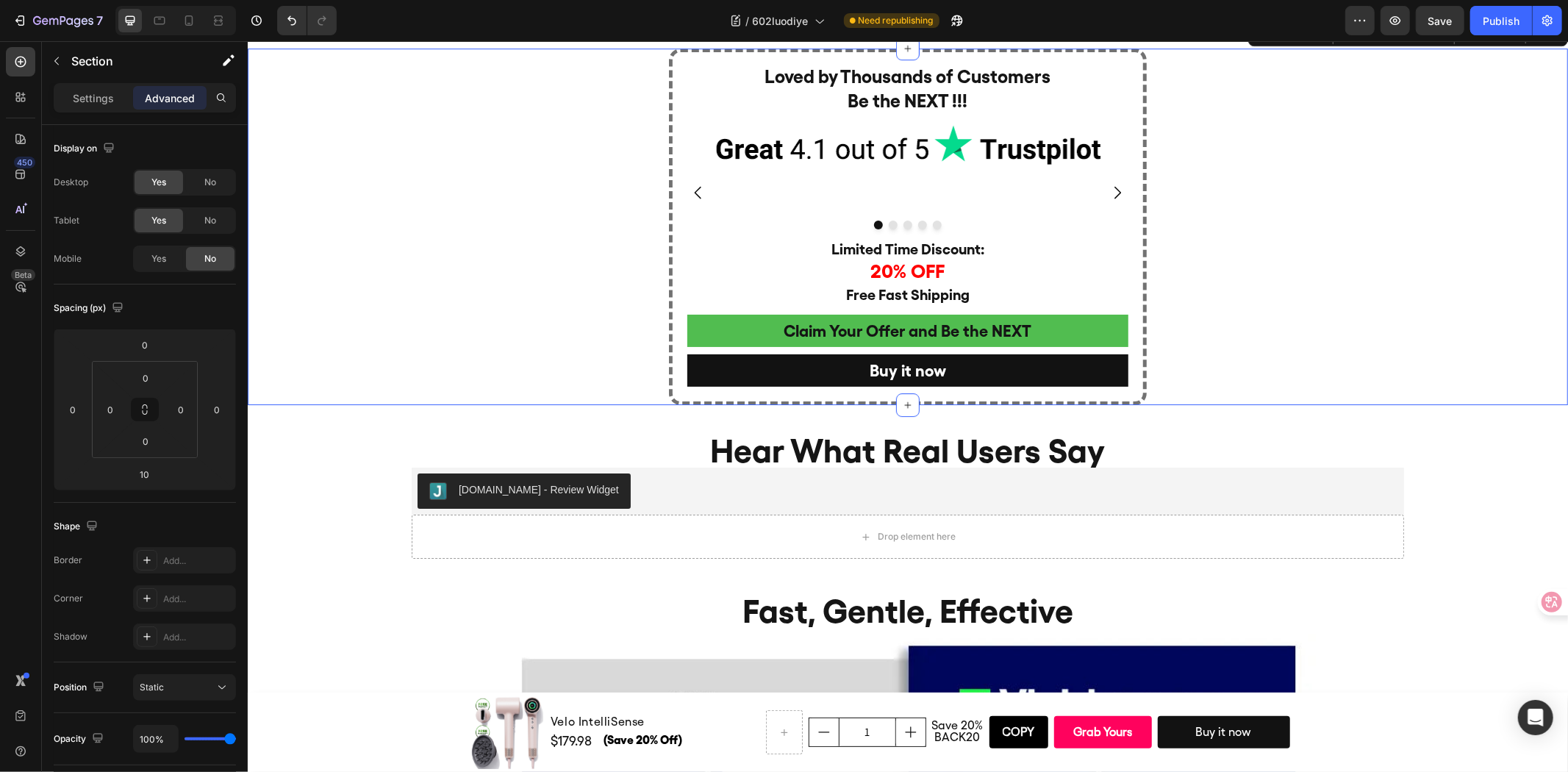
scroll to position [4173, 0]
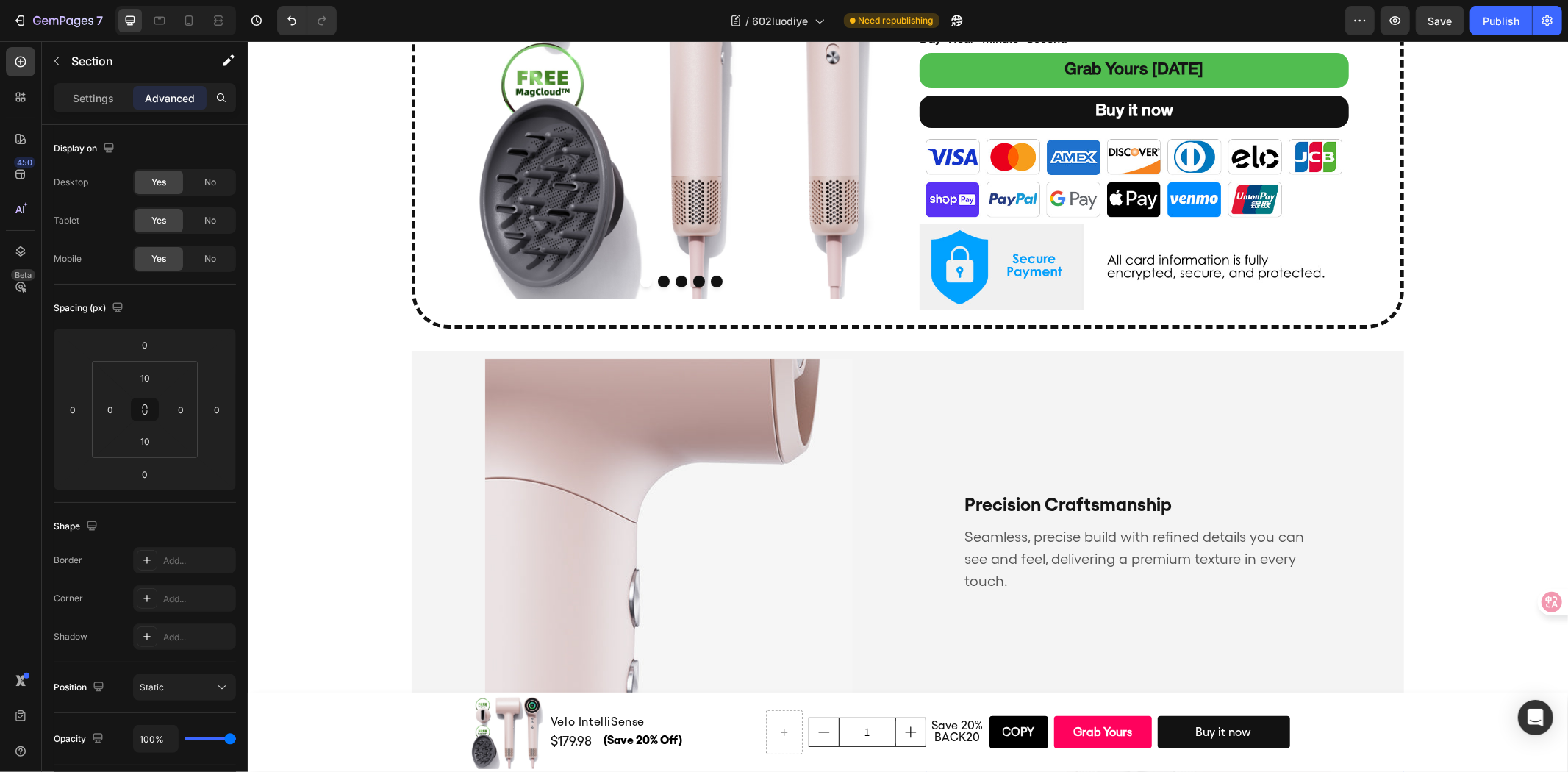
scroll to position [216, 0]
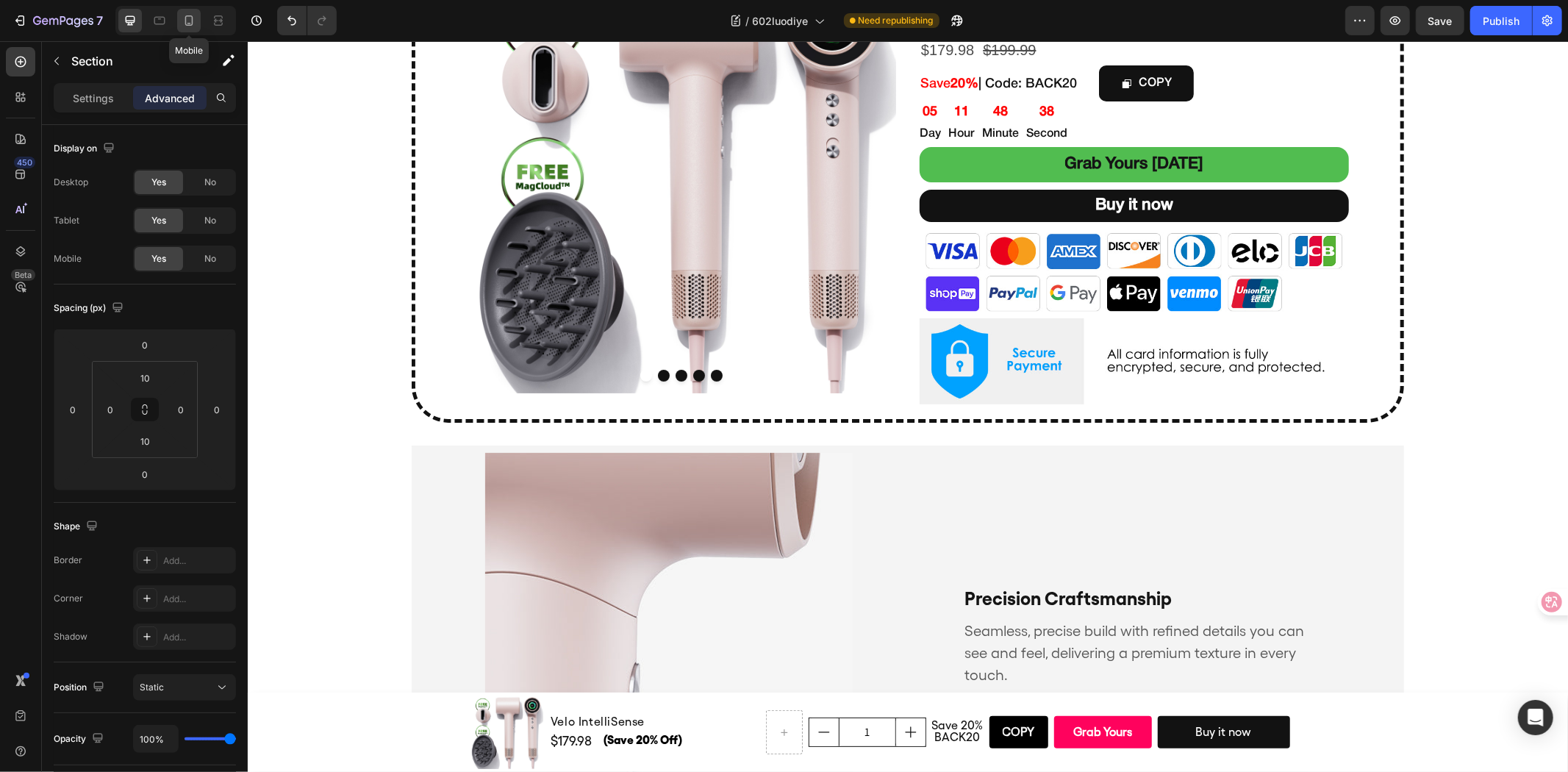
click at [179, 26] on div at bounding box center [189, 21] width 24 height 24
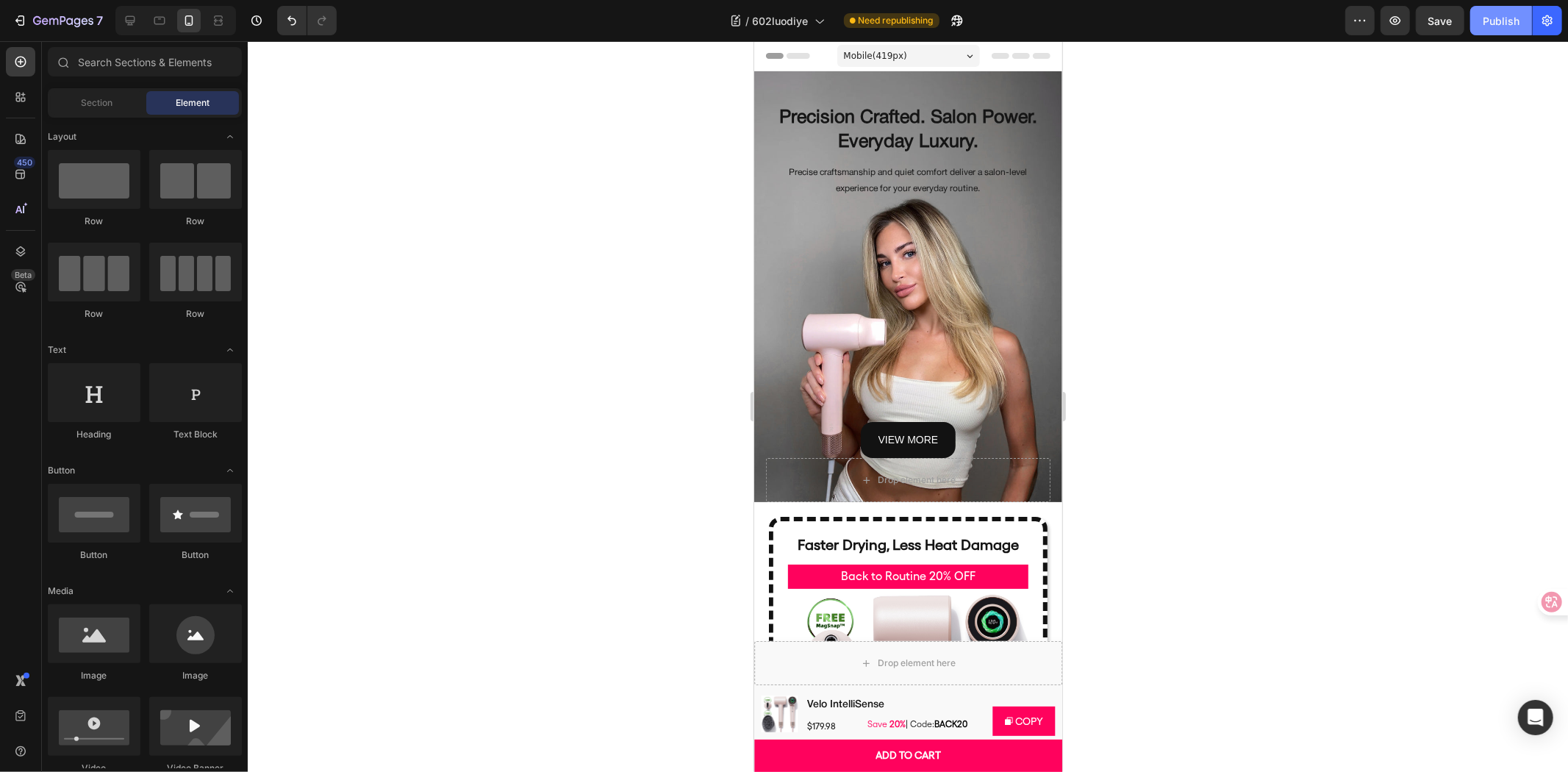
click at [1504, 32] on button "Publish" at bounding box center [1500, 20] width 61 height 30
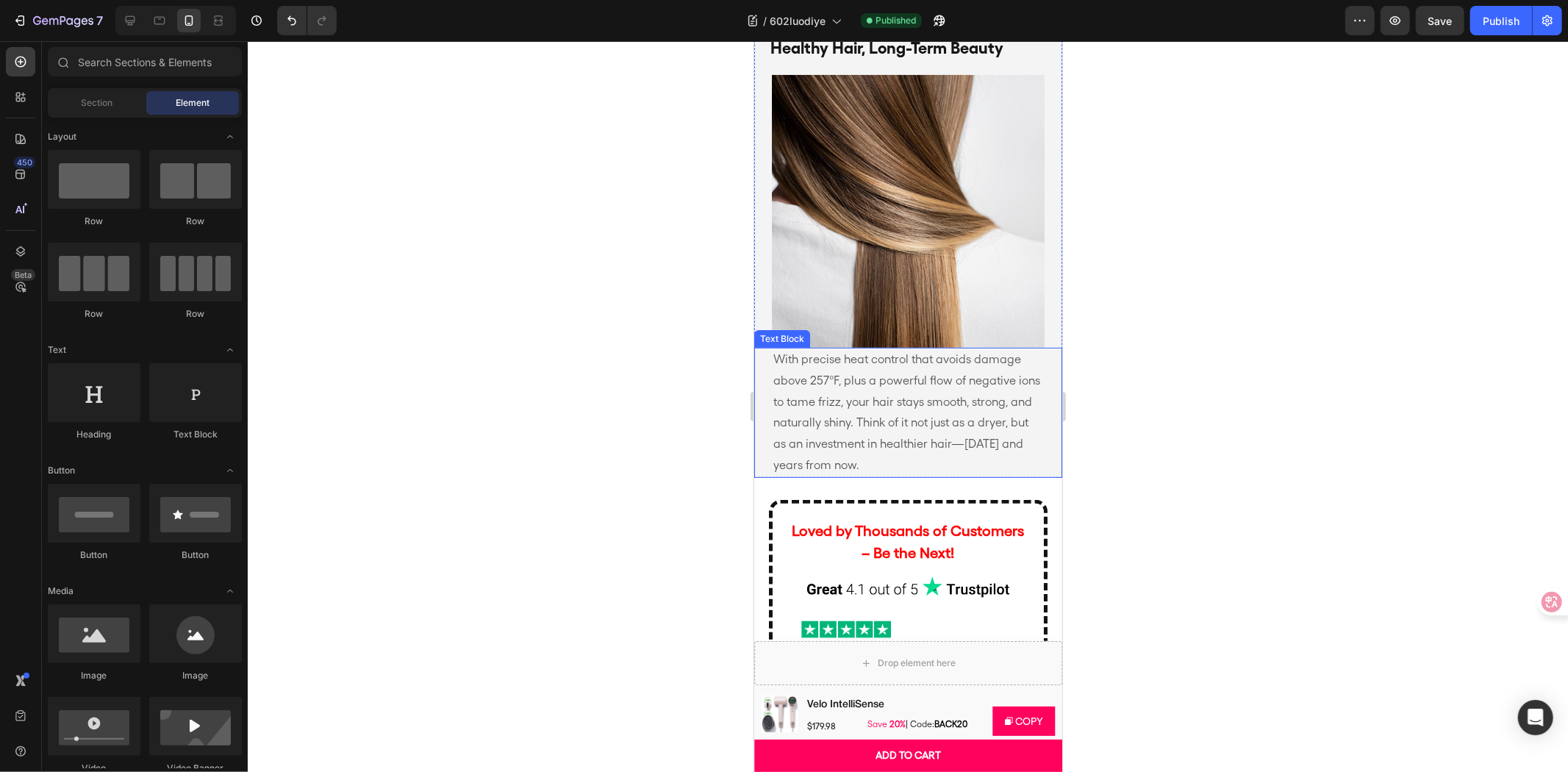
scroll to position [4902, 0]
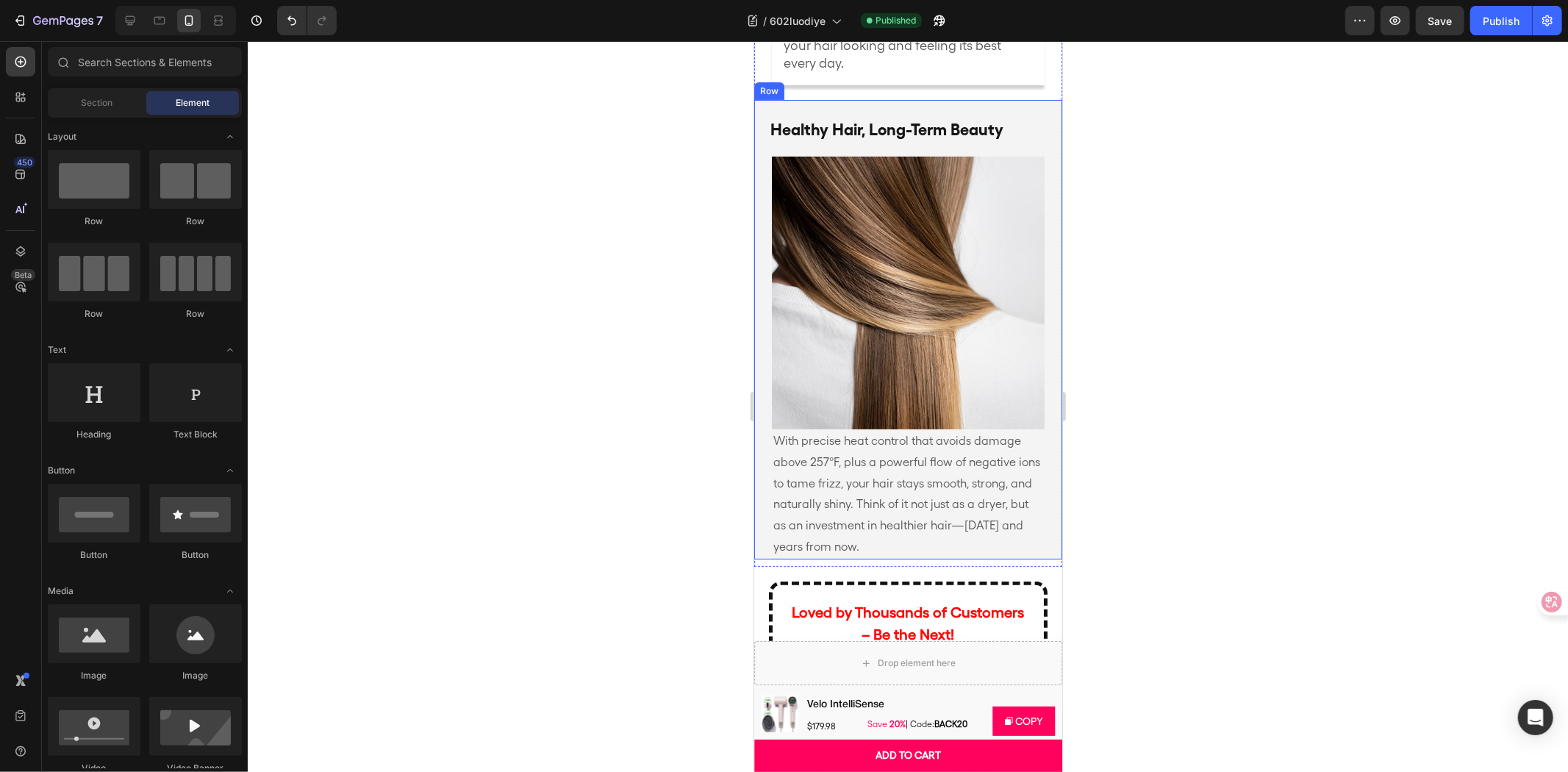
click at [1012, 99] on div "With precise heat control that avoids damage above 257°F, plus a powerful flow …" at bounding box center [907, 329] width 308 height 459
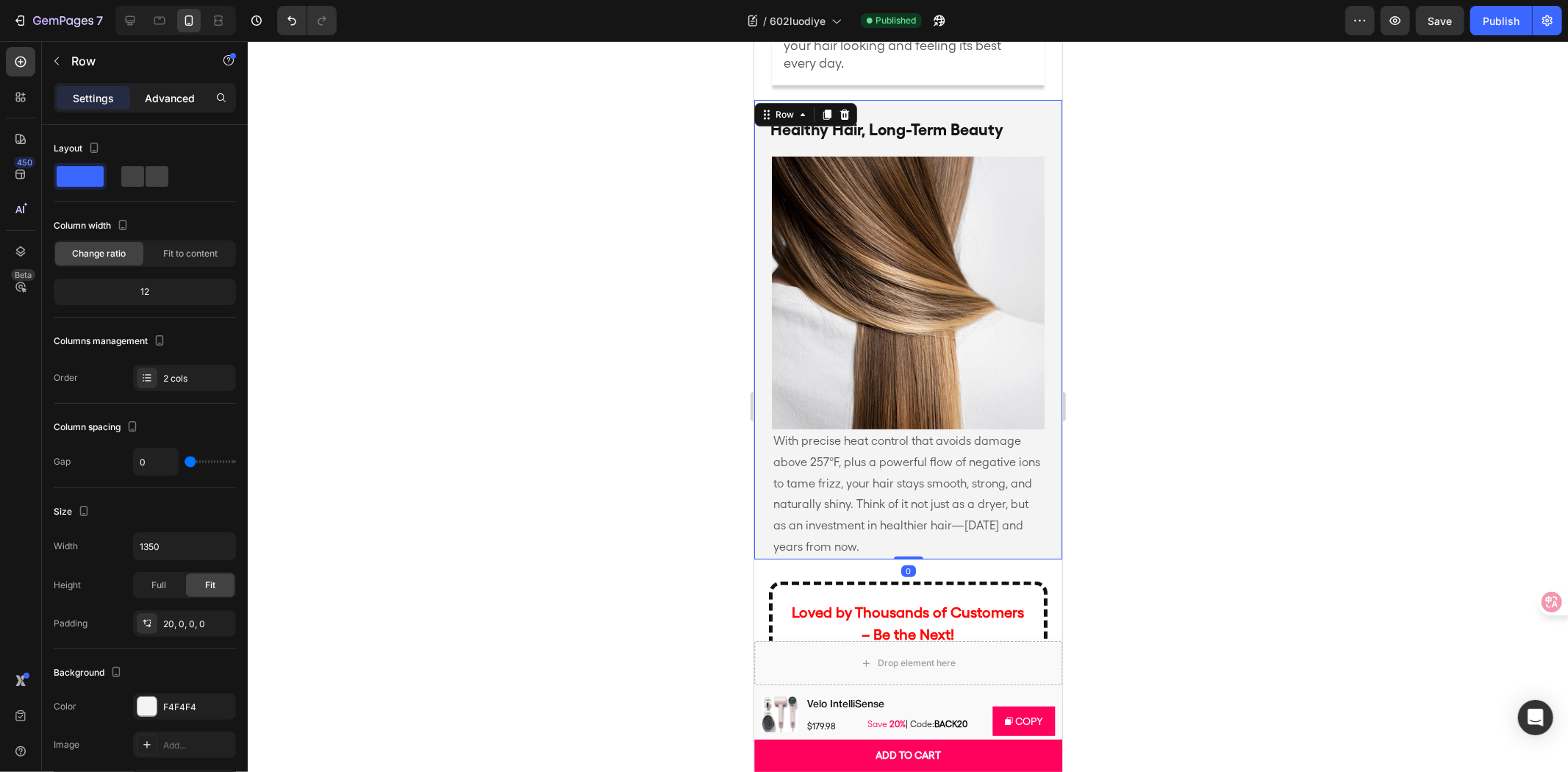
click at [179, 91] on p "Advanced" at bounding box center [170, 97] width 50 height 15
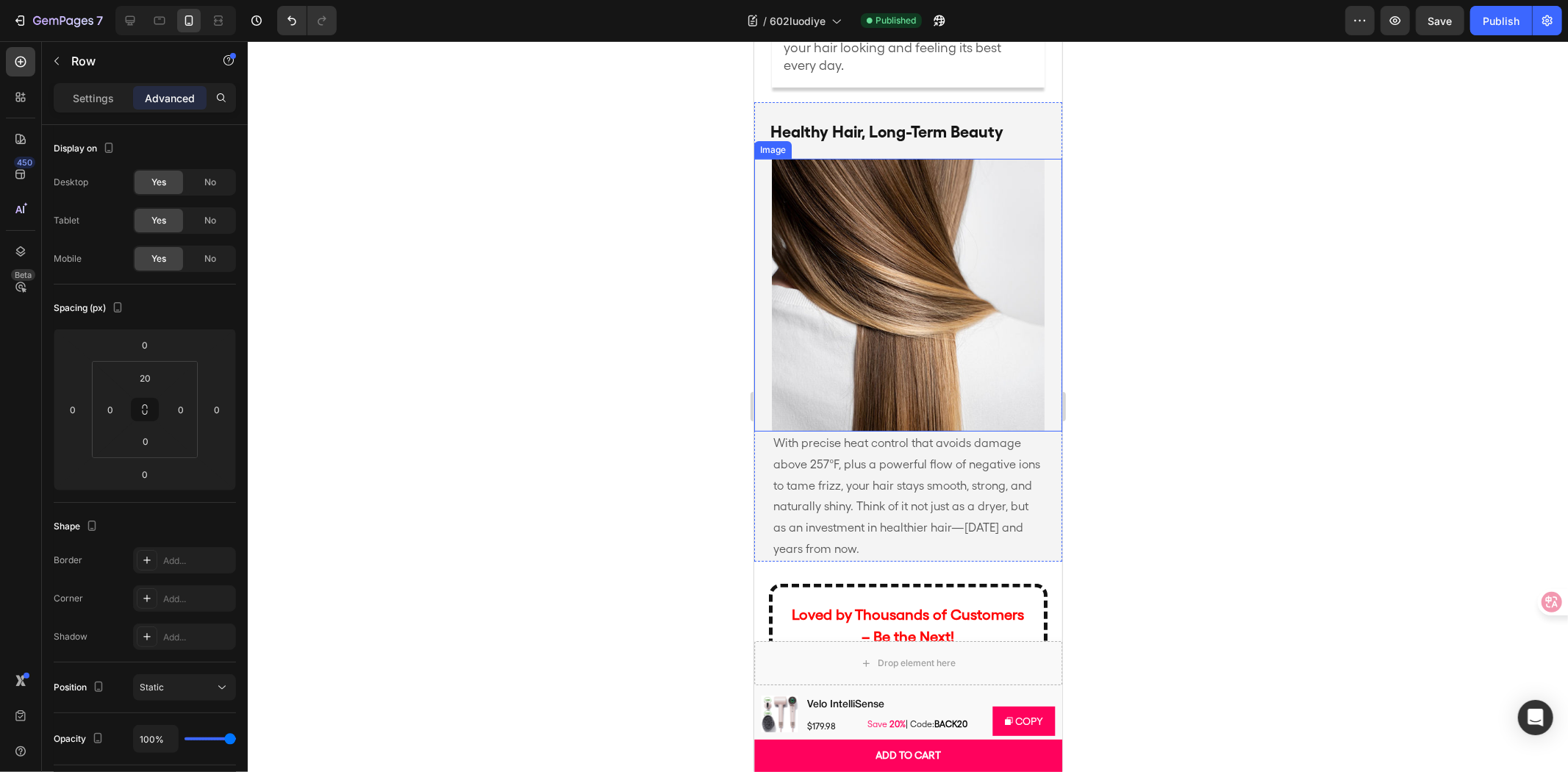
scroll to position [4820, 0]
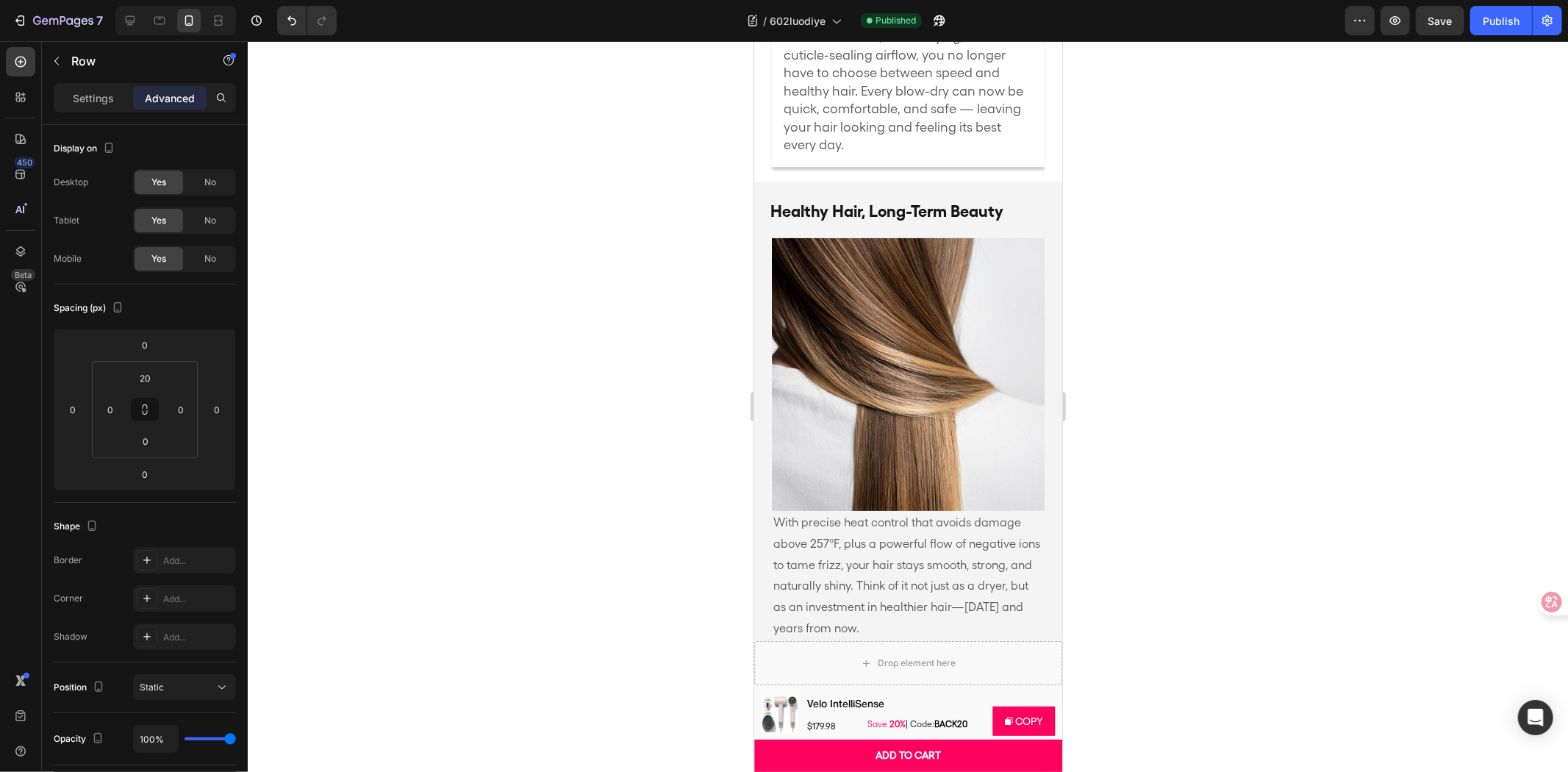
click at [879, 201] on strong "Healthy Hair, Long-Term Beauty" at bounding box center [886, 211] width 233 height 19
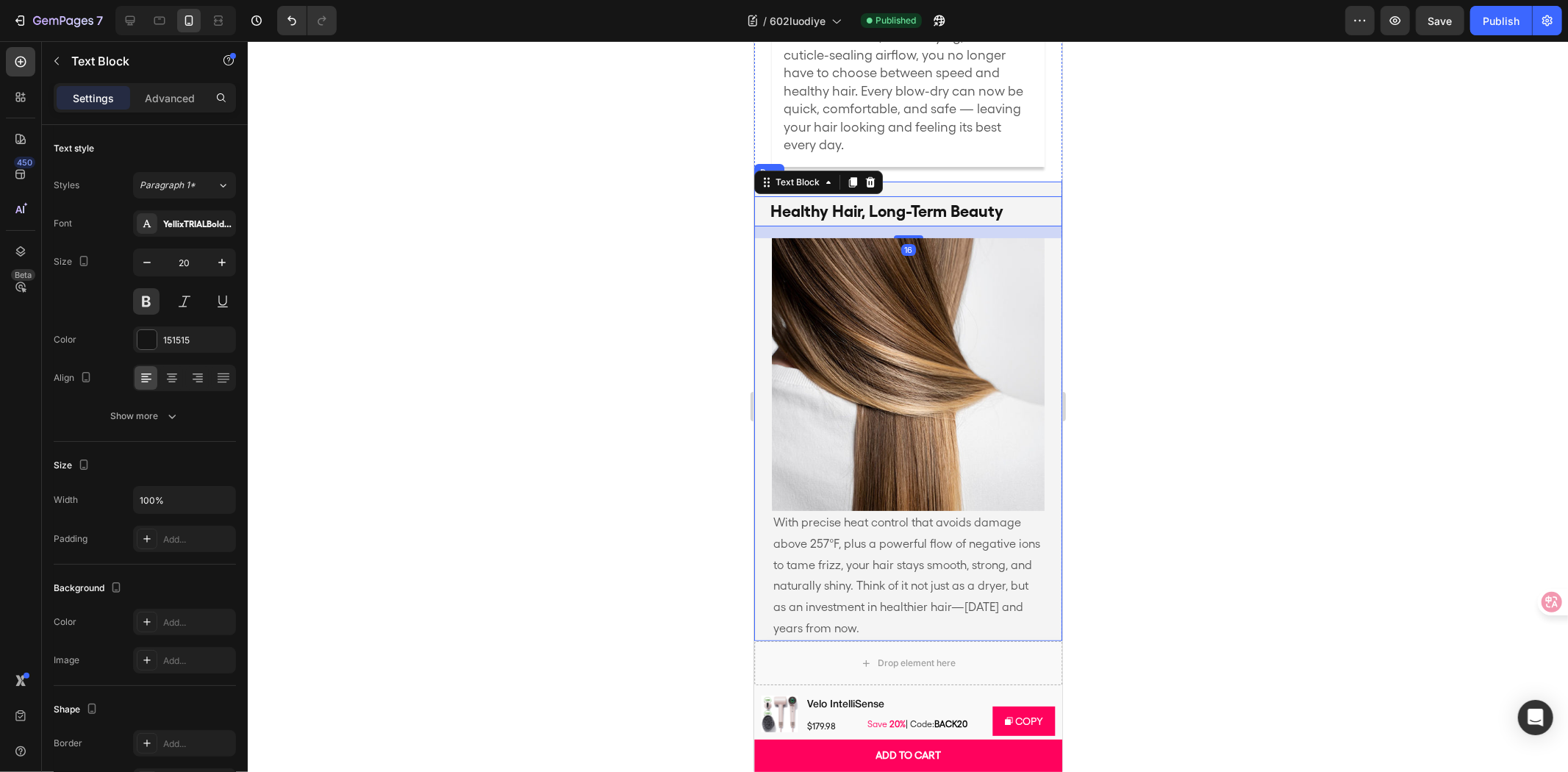
click at [925, 181] on div "With precise heat control that avoids damage above 257°F, plus a powerful flow …" at bounding box center [907, 411] width 308 height 459
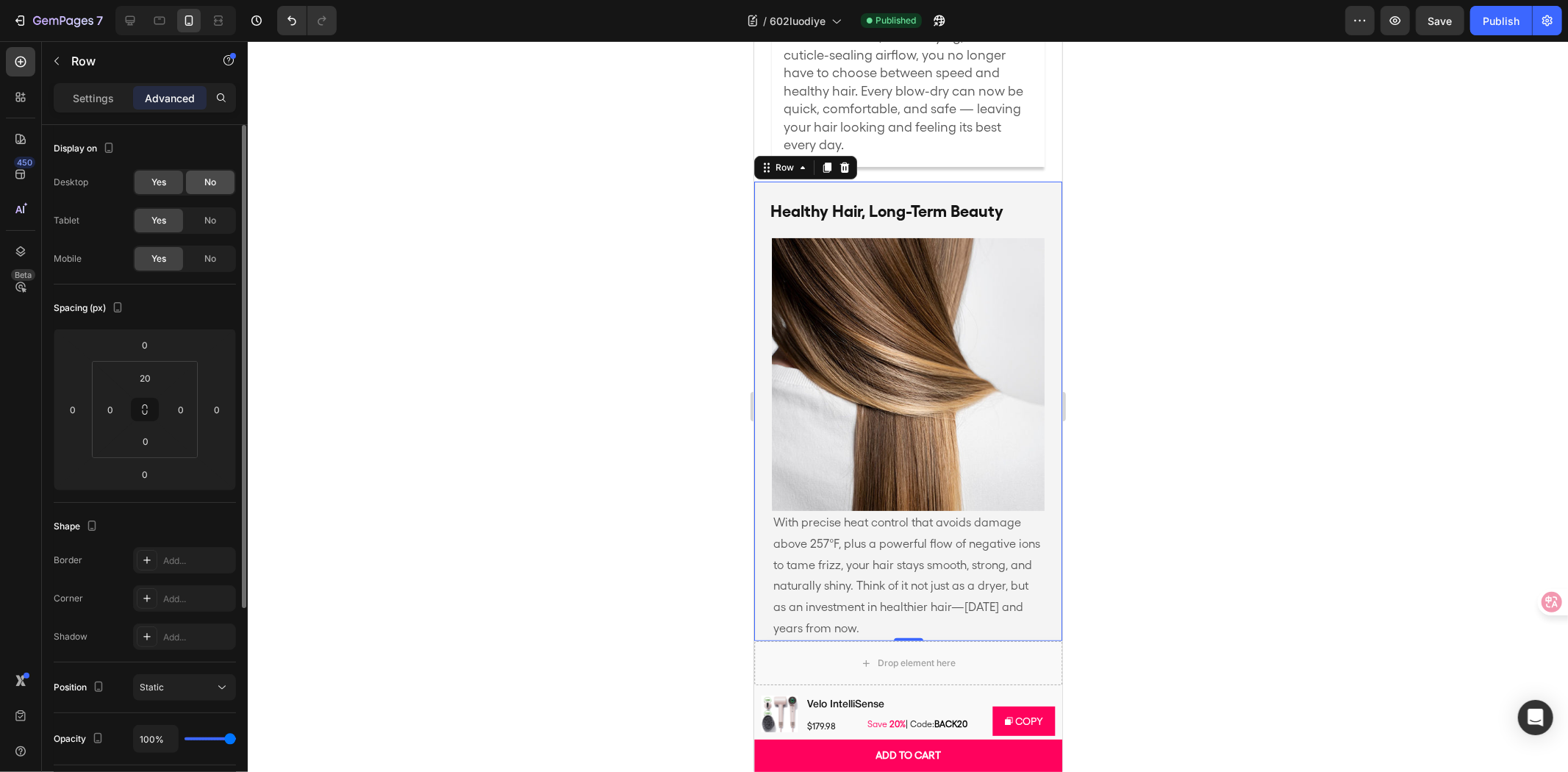
click at [199, 186] on div "No" at bounding box center [210, 183] width 49 height 24
click at [204, 221] on span "No" at bounding box center [210, 220] width 12 height 14
click at [162, 175] on span "Yes" at bounding box center [159, 182] width 14 height 14
click at [162, 225] on span "Yes" at bounding box center [159, 220] width 14 height 14
click at [209, 256] on span "No" at bounding box center [210, 258] width 12 height 14
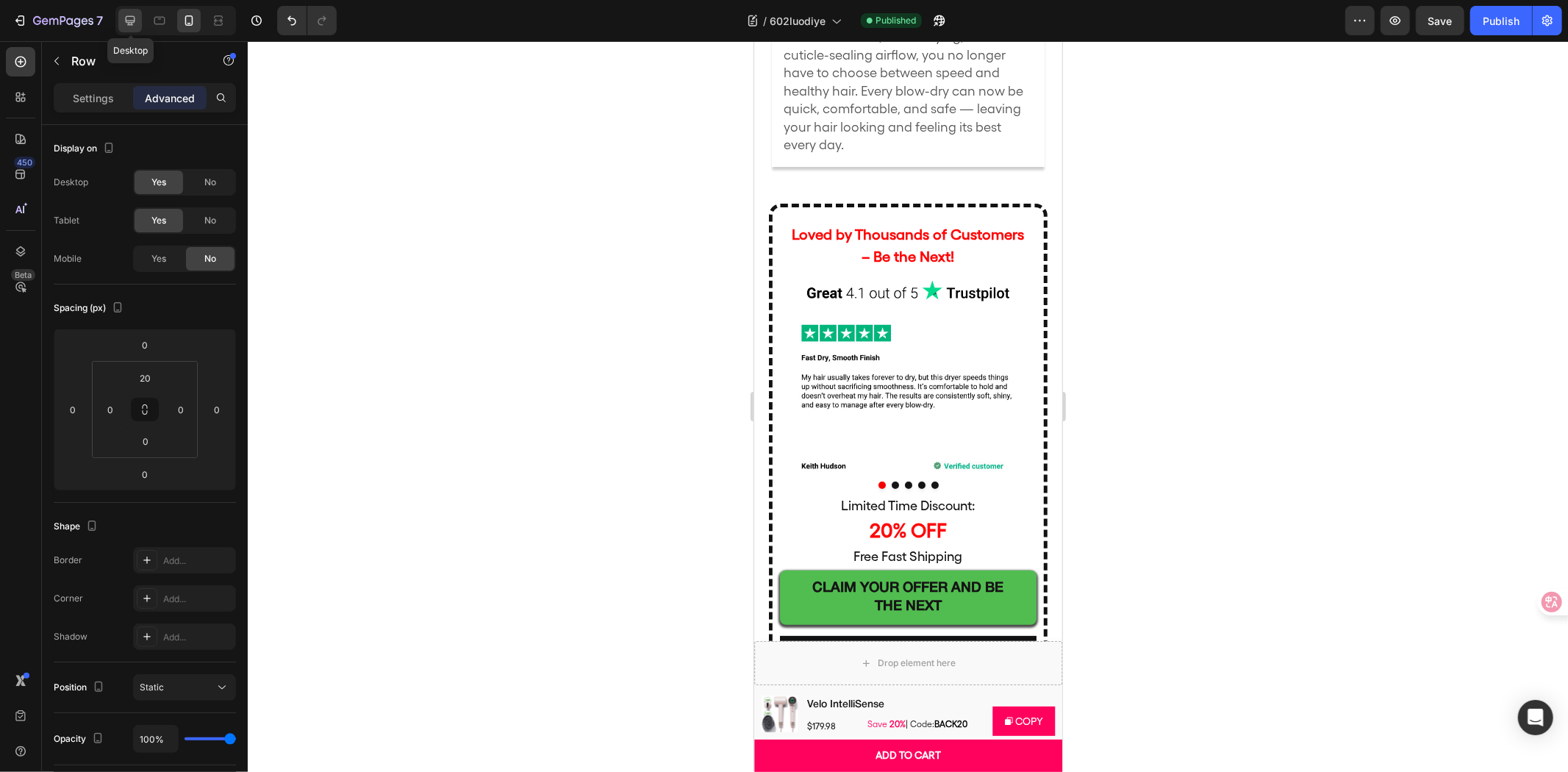
click at [133, 27] on icon at bounding box center [130, 21] width 14 height 14
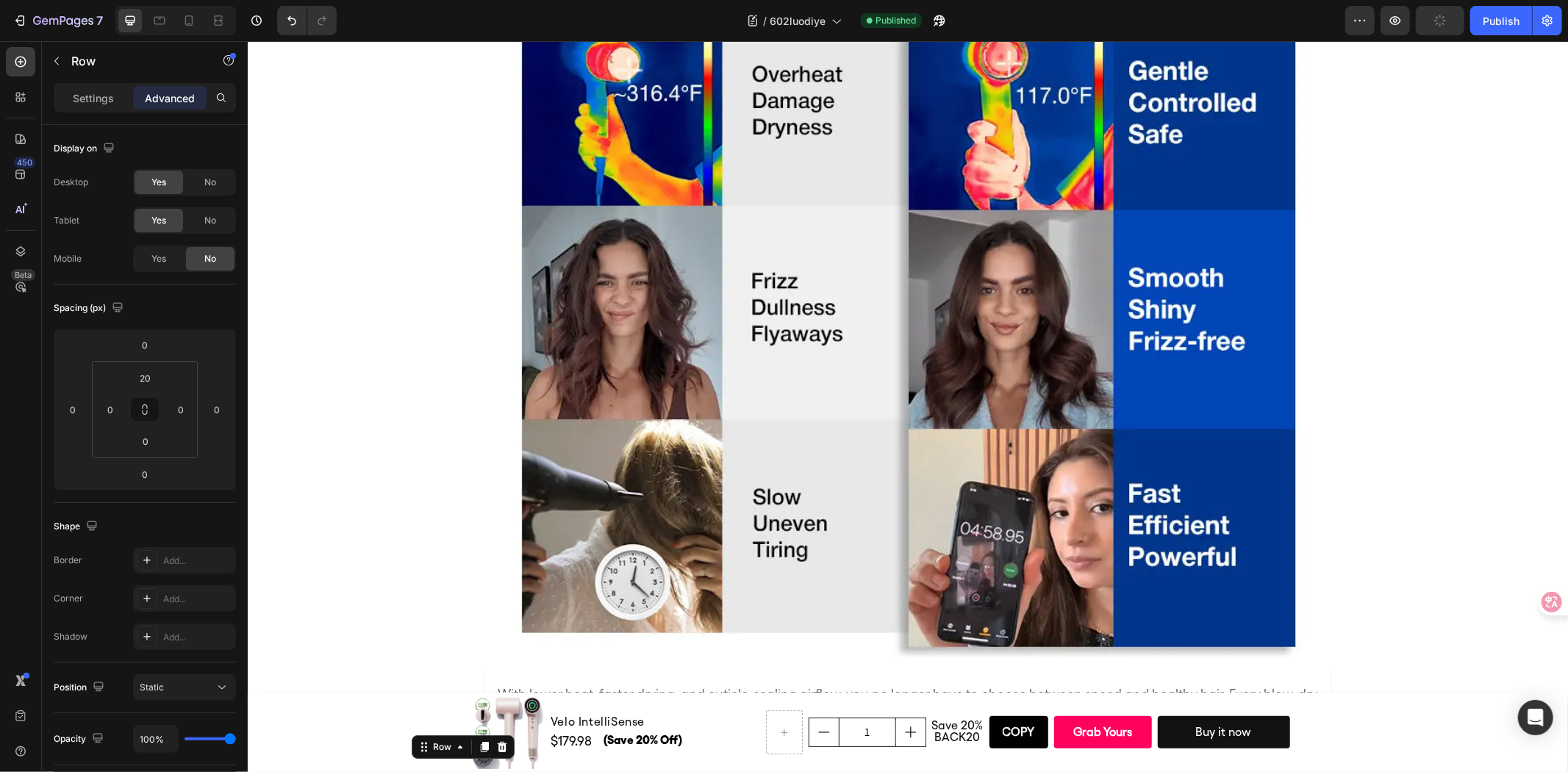
scroll to position [4131, 0]
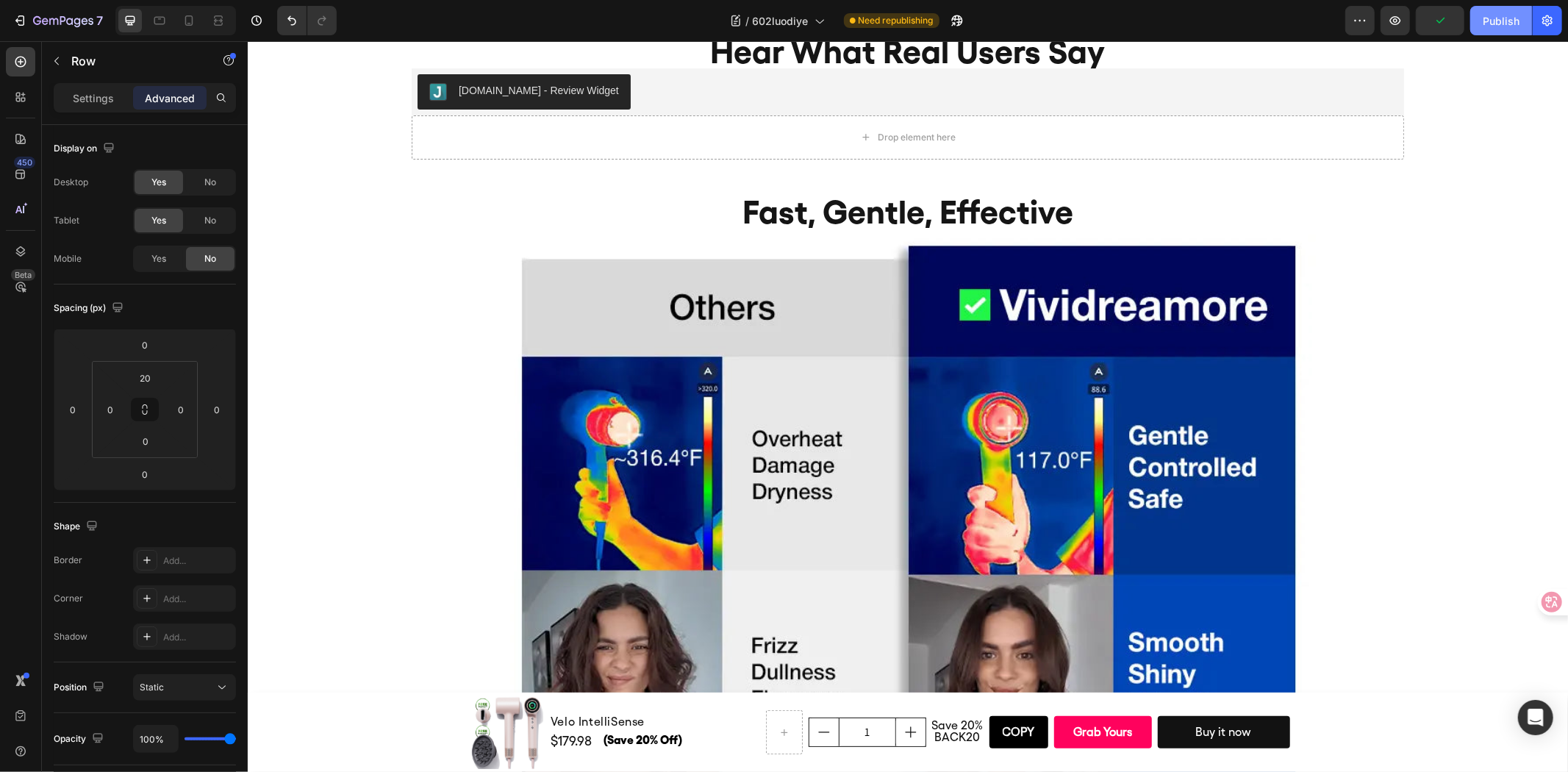
click at [1505, 26] on div "Publish" at bounding box center [1501, 21] width 37 height 15
click at [62, 66] on button "button" at bounding box center [57, 61] width 24 height 24
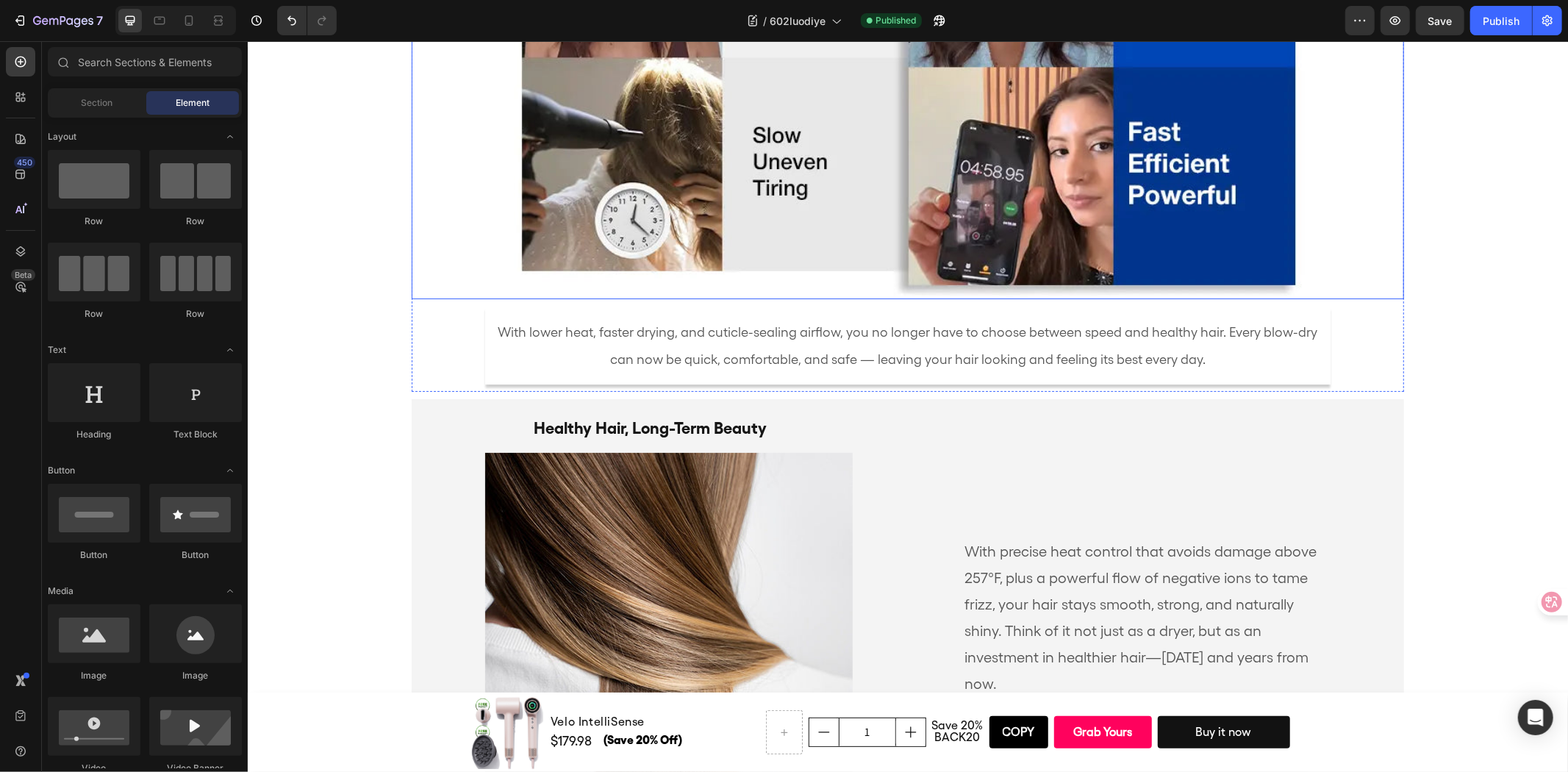
scroll to position [4866, 0]
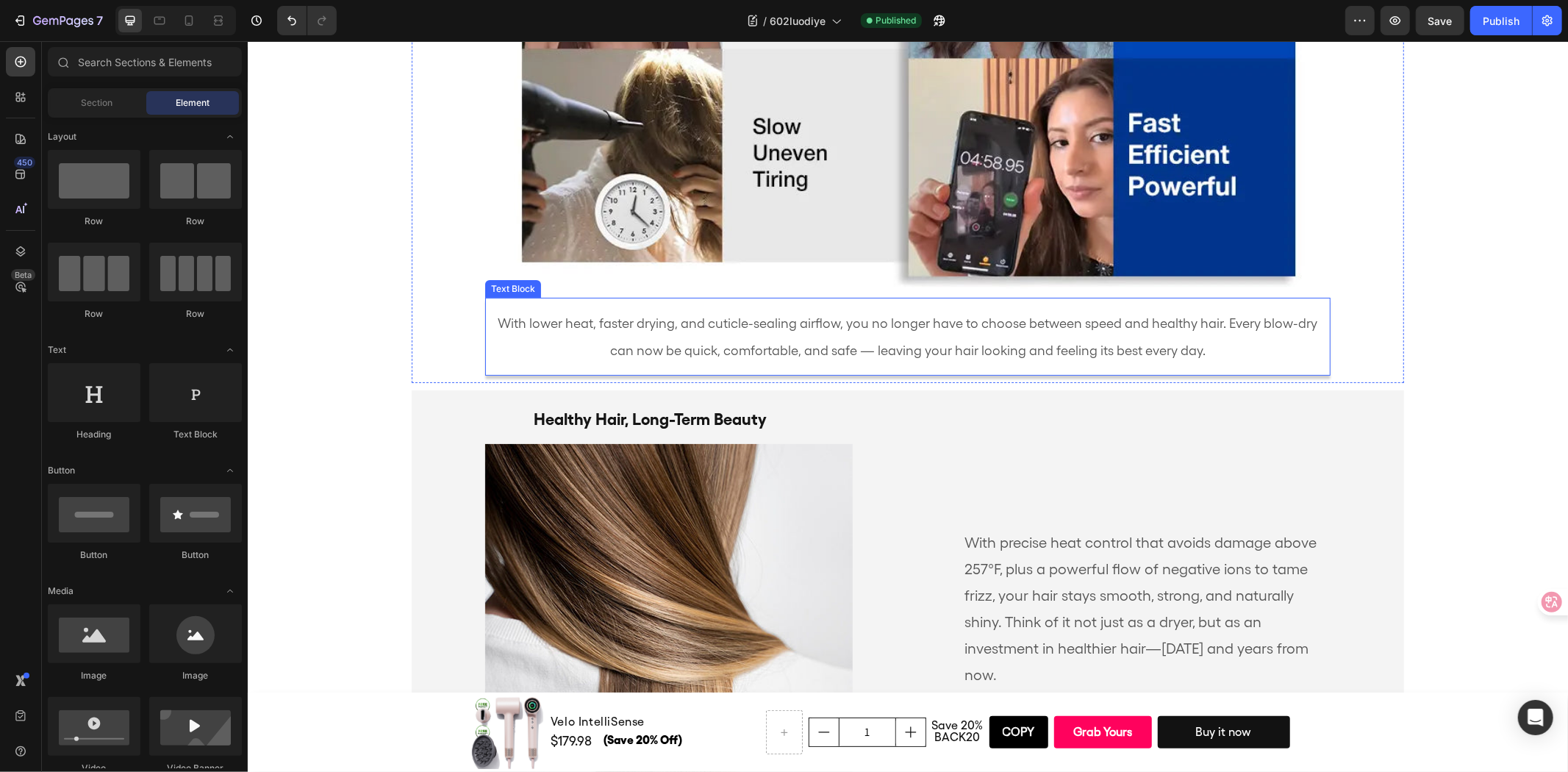
click at [1076, 336] on p "With lower heat, faster drying, and cuticle-sealing airflow, you no longer have…" at bounding box center [906, 336] width 822 height 54
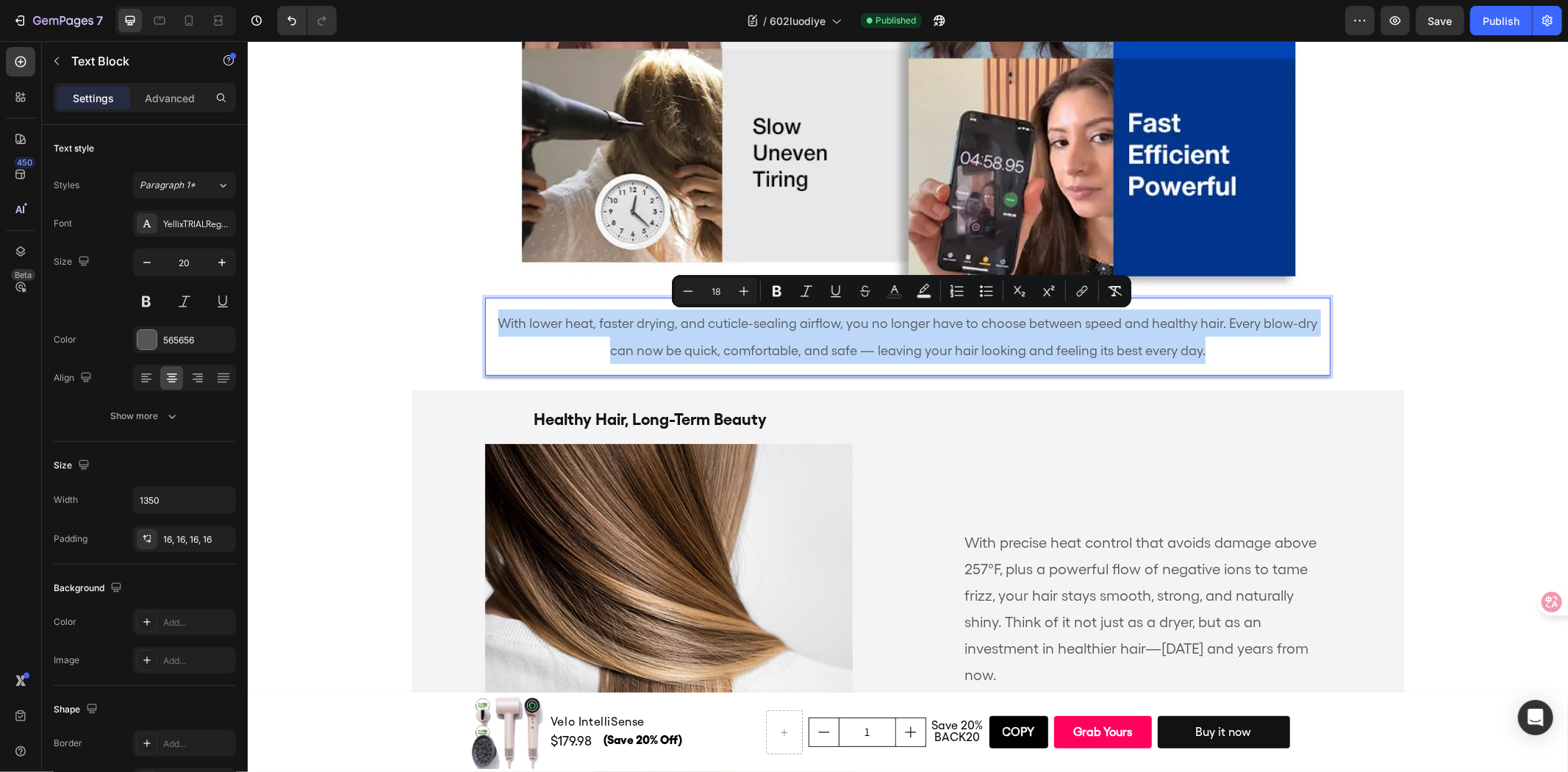
click at [1071, 338] on p "With lower heat, faster drying, and cuticle-sealing airflow, you no longer have…" at bounding box center [906, 336] width 822 height 54
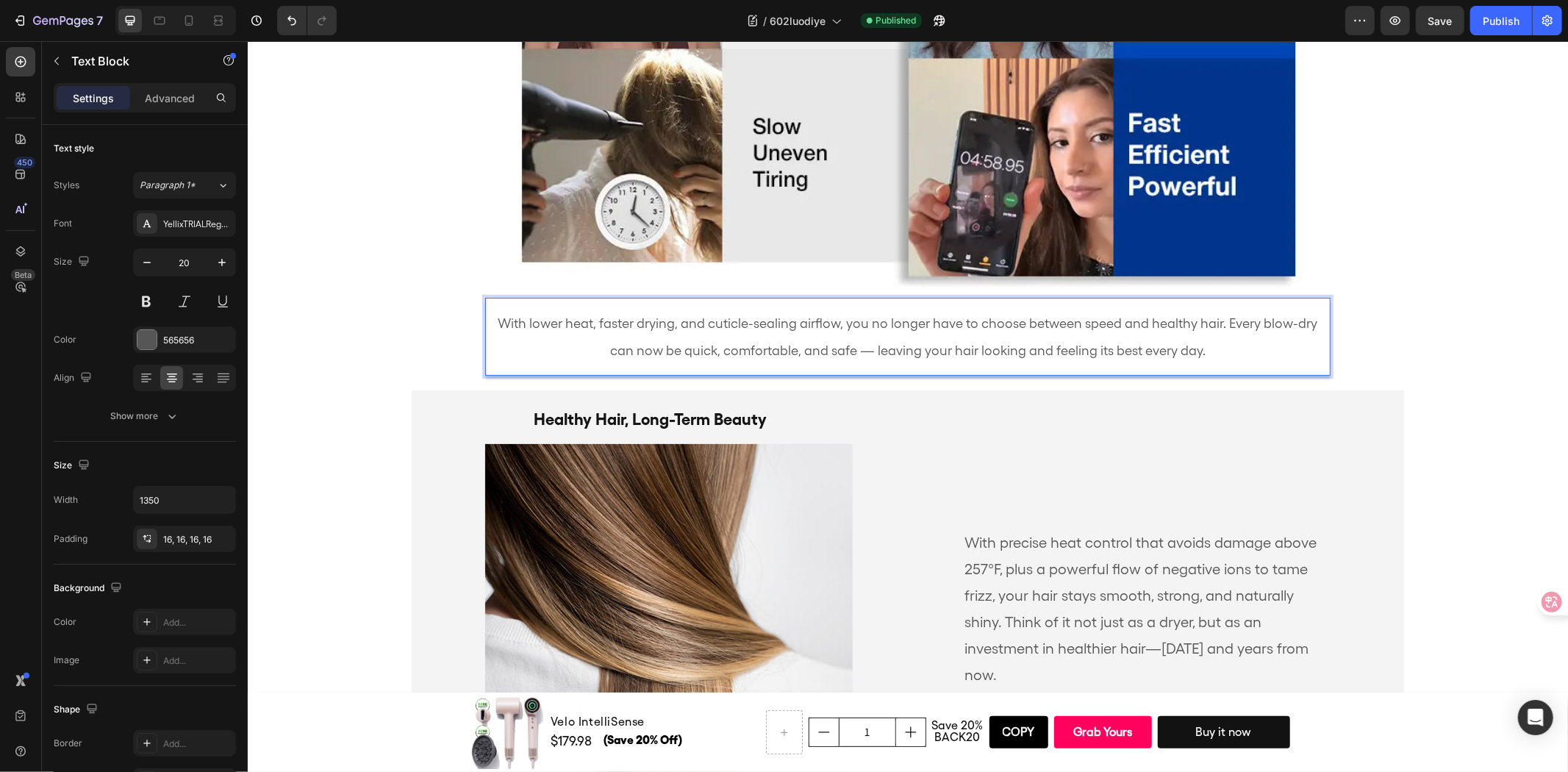
click at [1071, 338] on p "With lower heat, faster drying, and cuticle-sealing airflow, you no longer have…" at bounding box center [906, 336] width 822 height 54
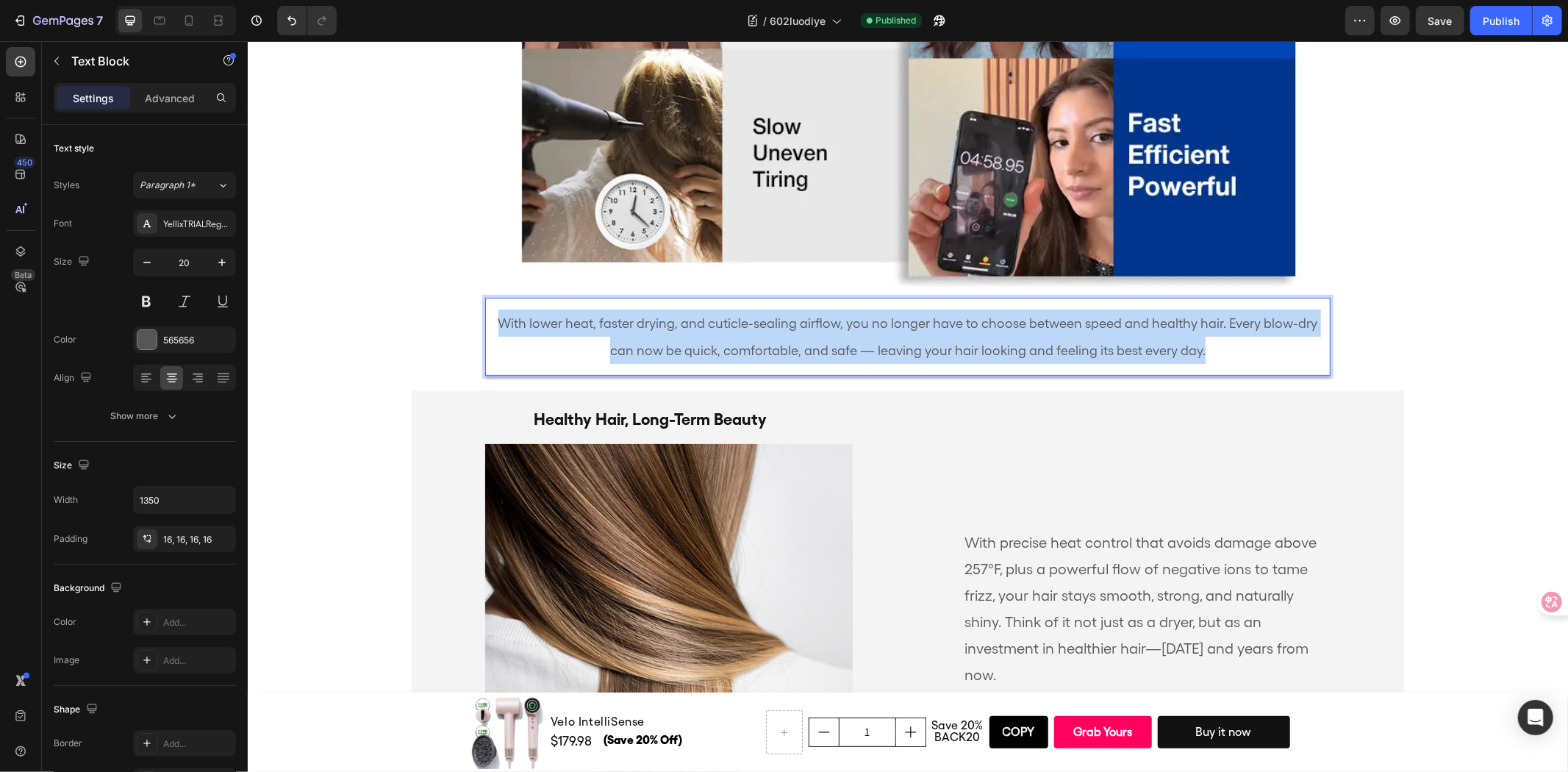
click at [1071, 338] on p "With lower heat, faster drying, and cuticle-sealing airflow, you no longer have…" at bounding box center [906, 336] width 822 height 54
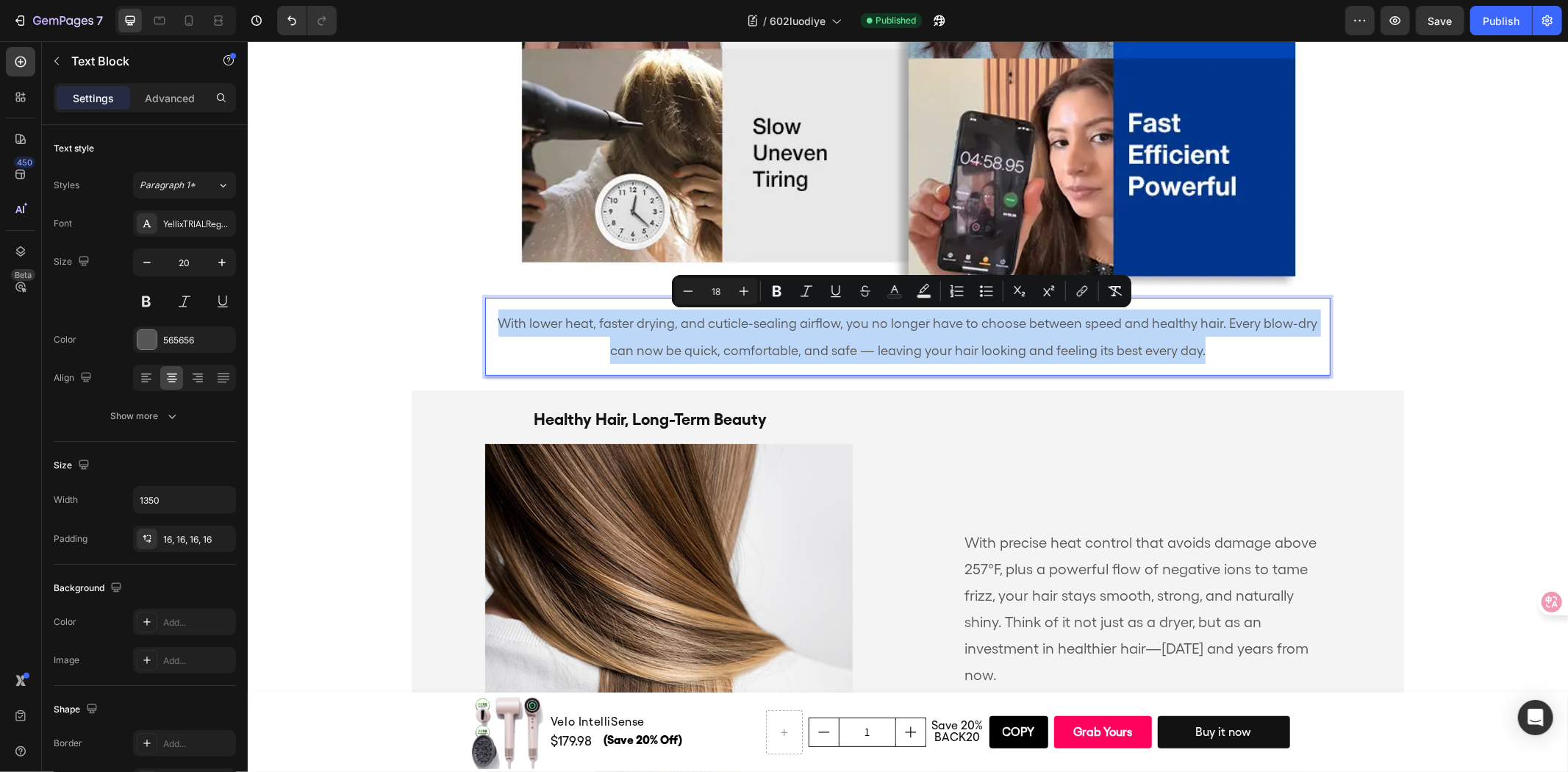
click at [1071, 338] on p "With lower heat, faster drying, and cuticle-sealing airflow, you no longer have…" at bounding box center [906, 336] width 822 height 54
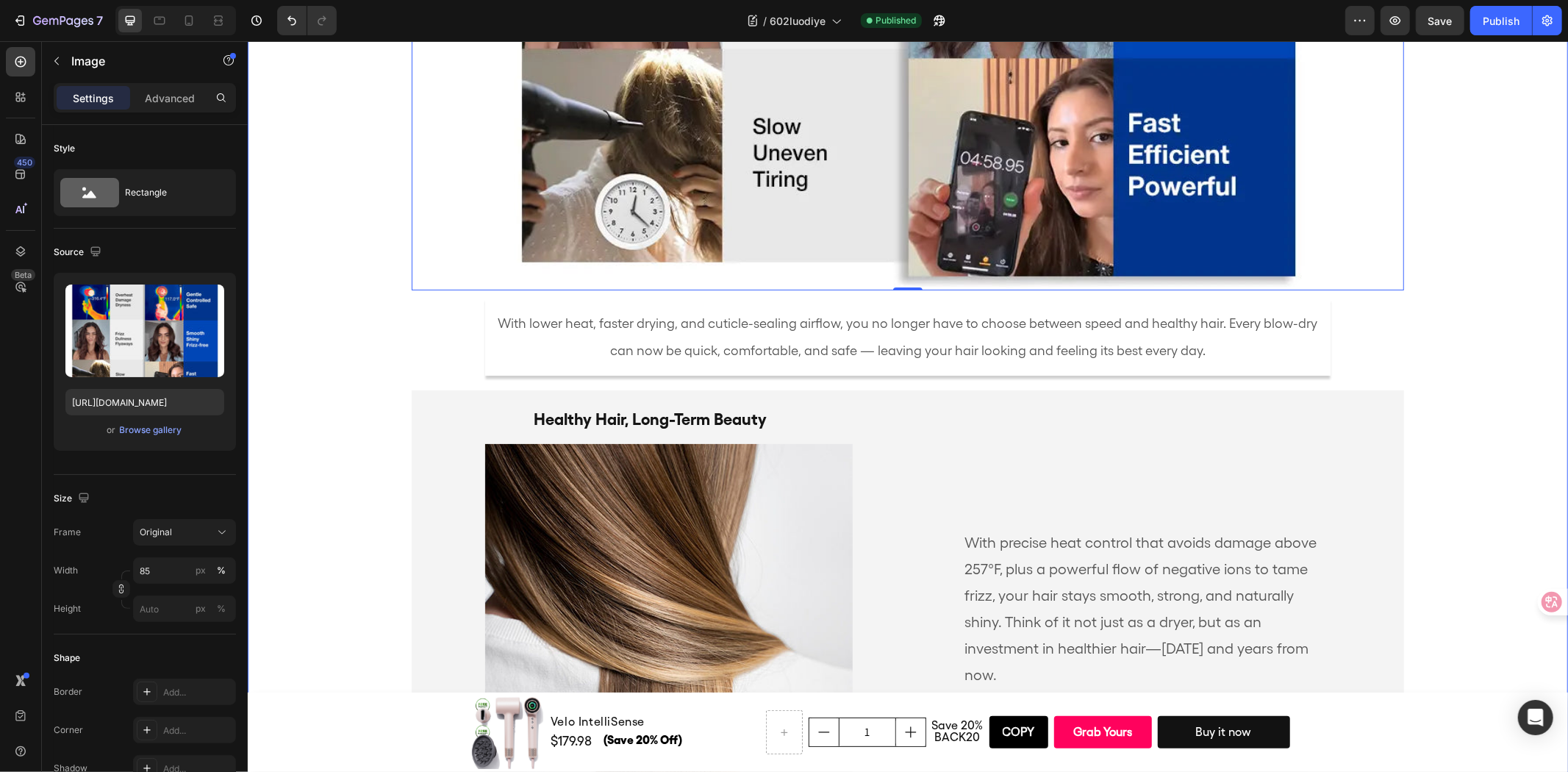
click at [1464, 294] on div "Fast, Gentle, Effective Heading Image 0 With lower heat, faster drying, and cut…" at bounding box center [907, 128] width 1320 height 1365
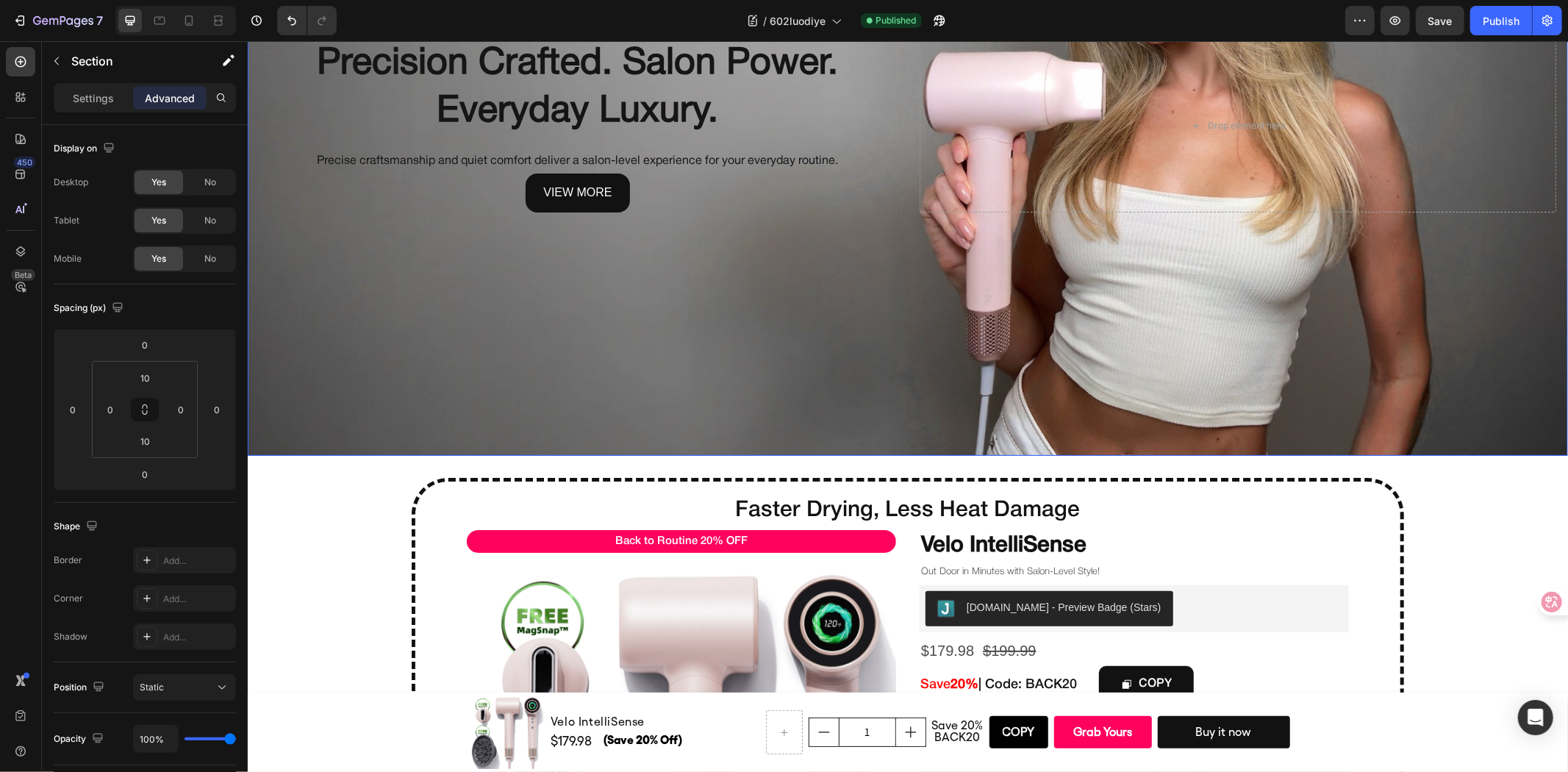
scroll to position [0, 0]
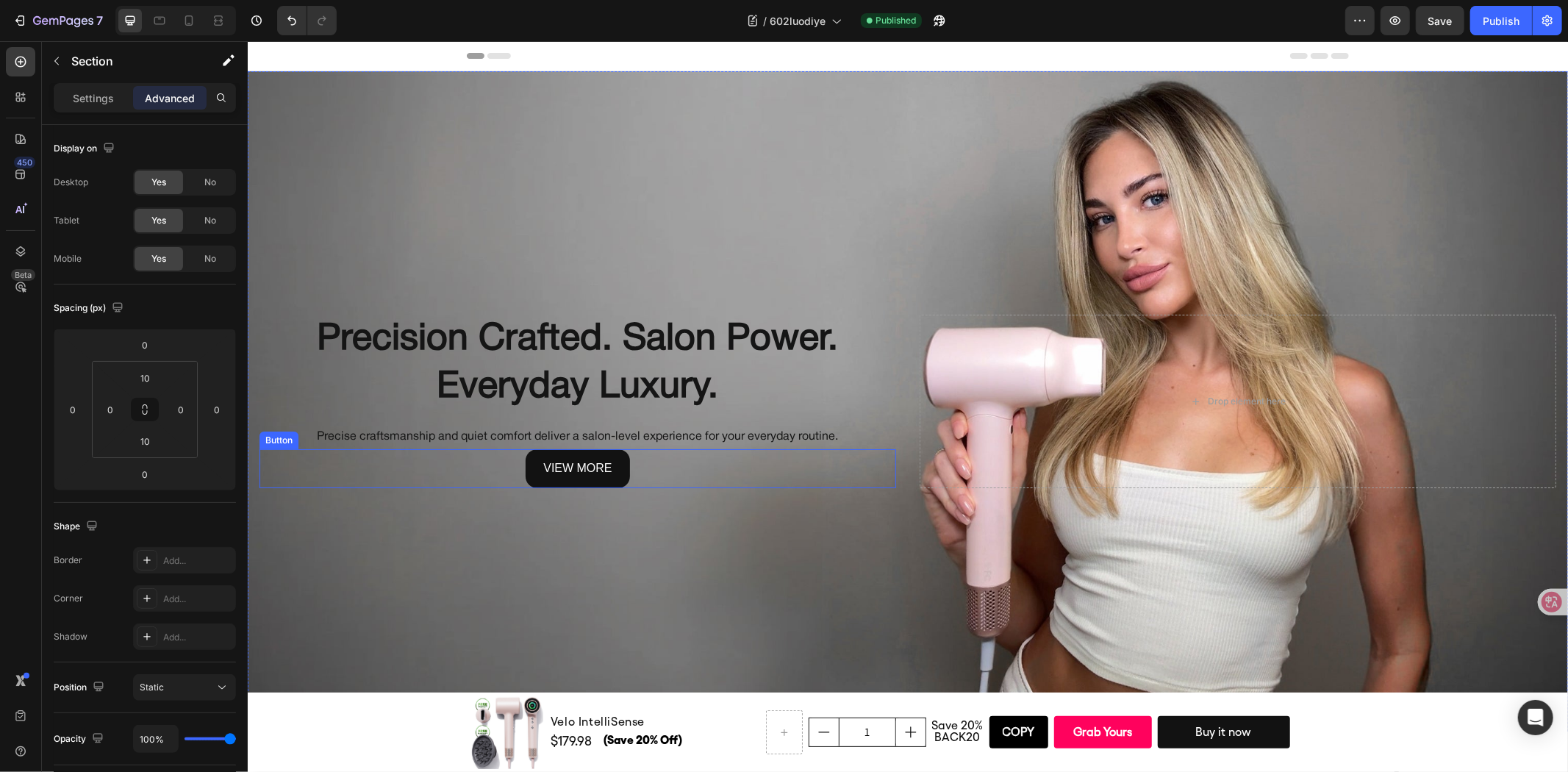
click at [638, 471] on div "view more Button" at bounding box center [577, 467] width 637 height 39
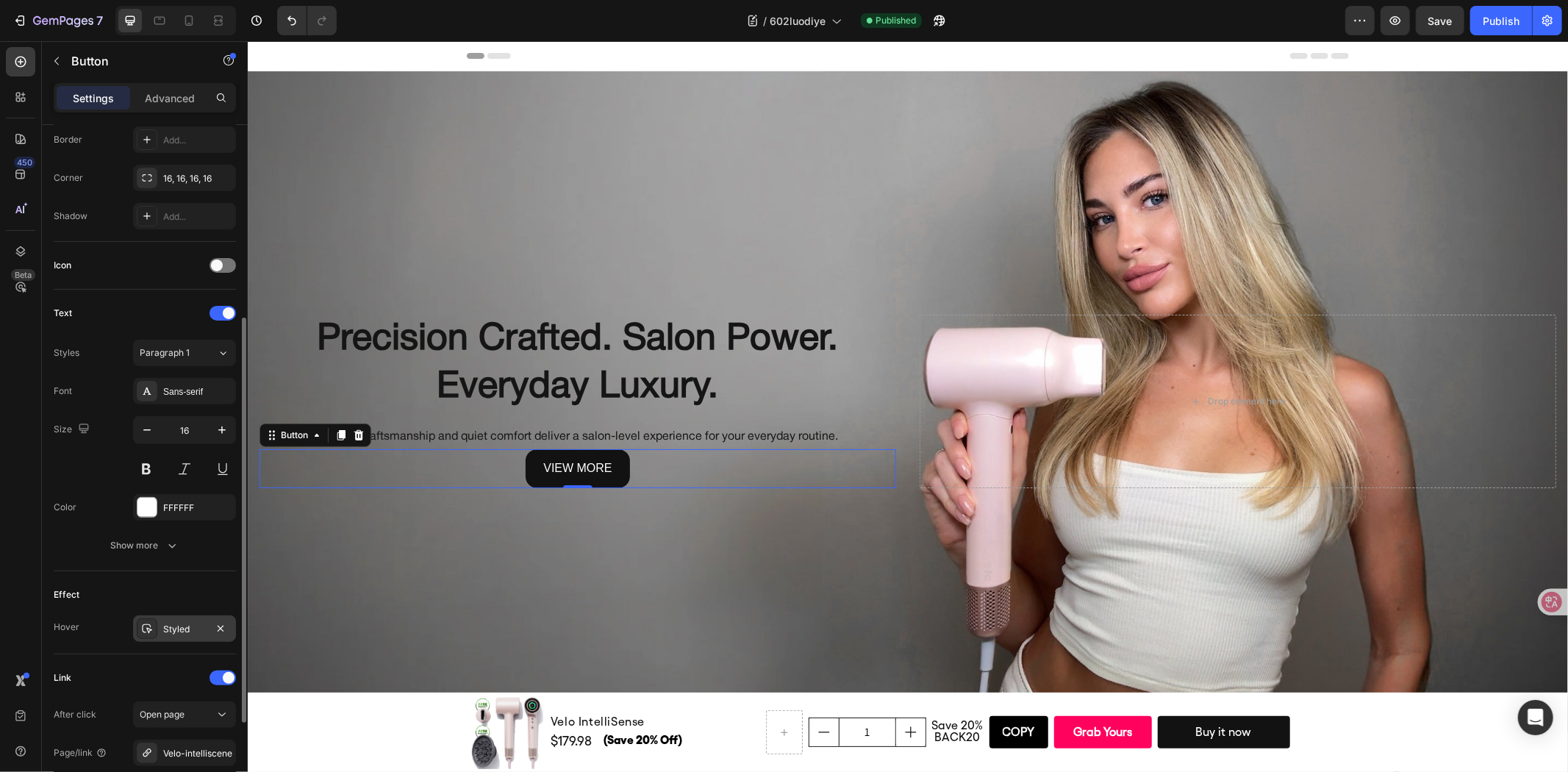
scroll to position [481, 0]
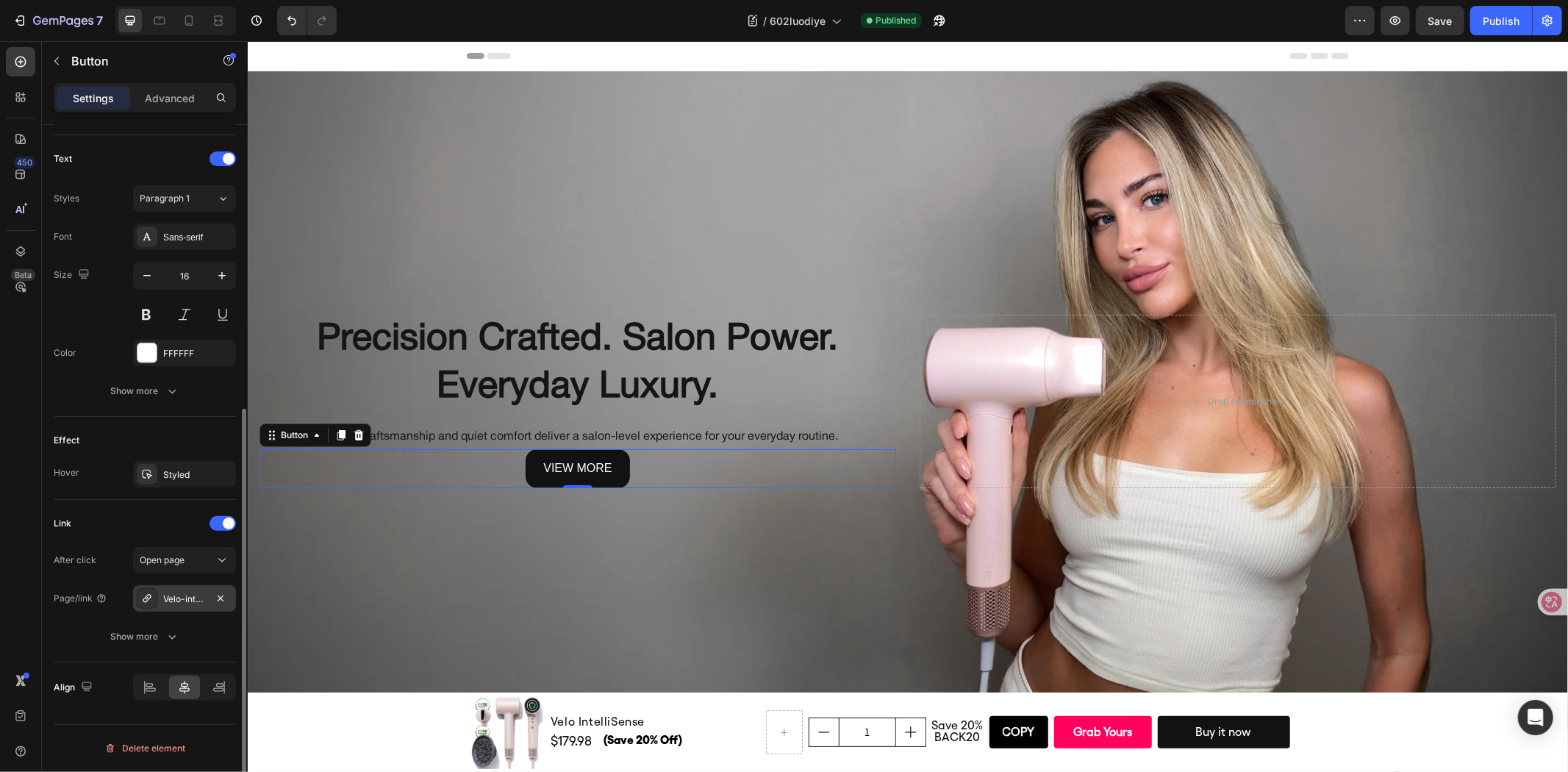
click at [170, 600] on div "Velo-intelliscene" at bounding box center [184, 599] width 42 height 14
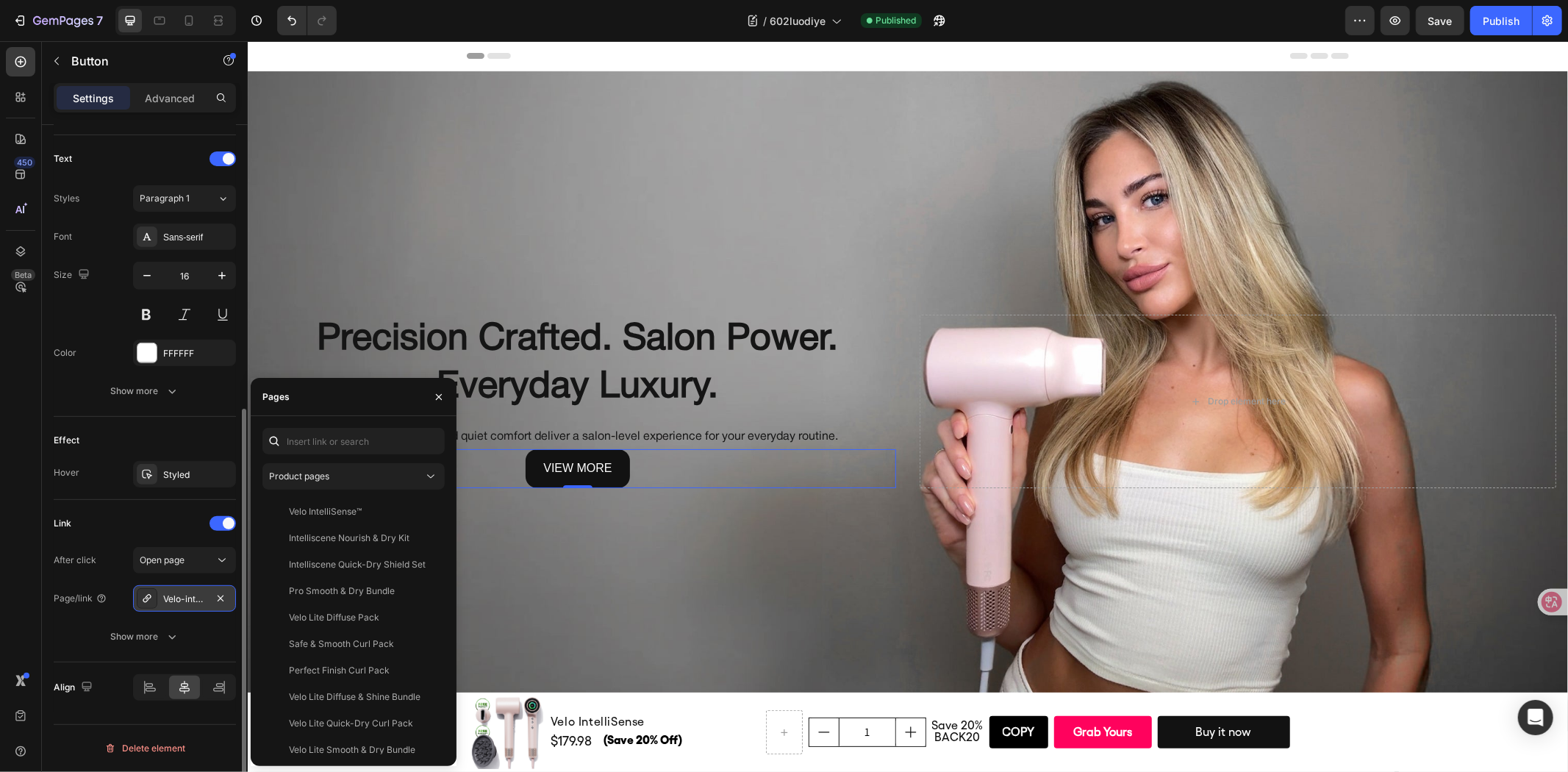
click at [171, 600] on div "Velo-intelliscene" at bounding box center [184, 599] width 42 height 14
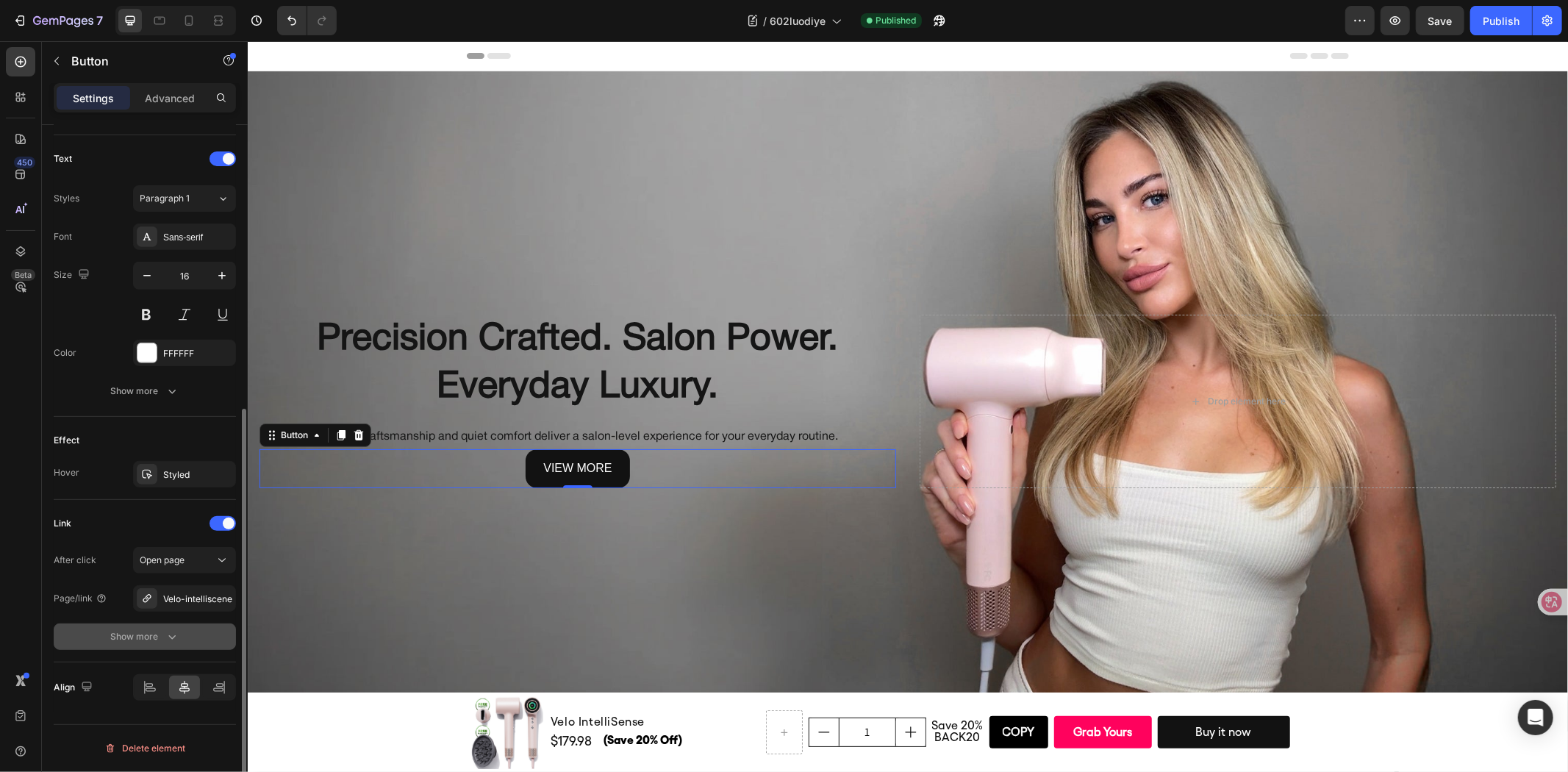
click at [177, 627] on button "Show more" at bounding box center [144, 636] width 183 height 26
click at [178, 526] on div "Link" at bounding box center [144, 524] width 183 height 24
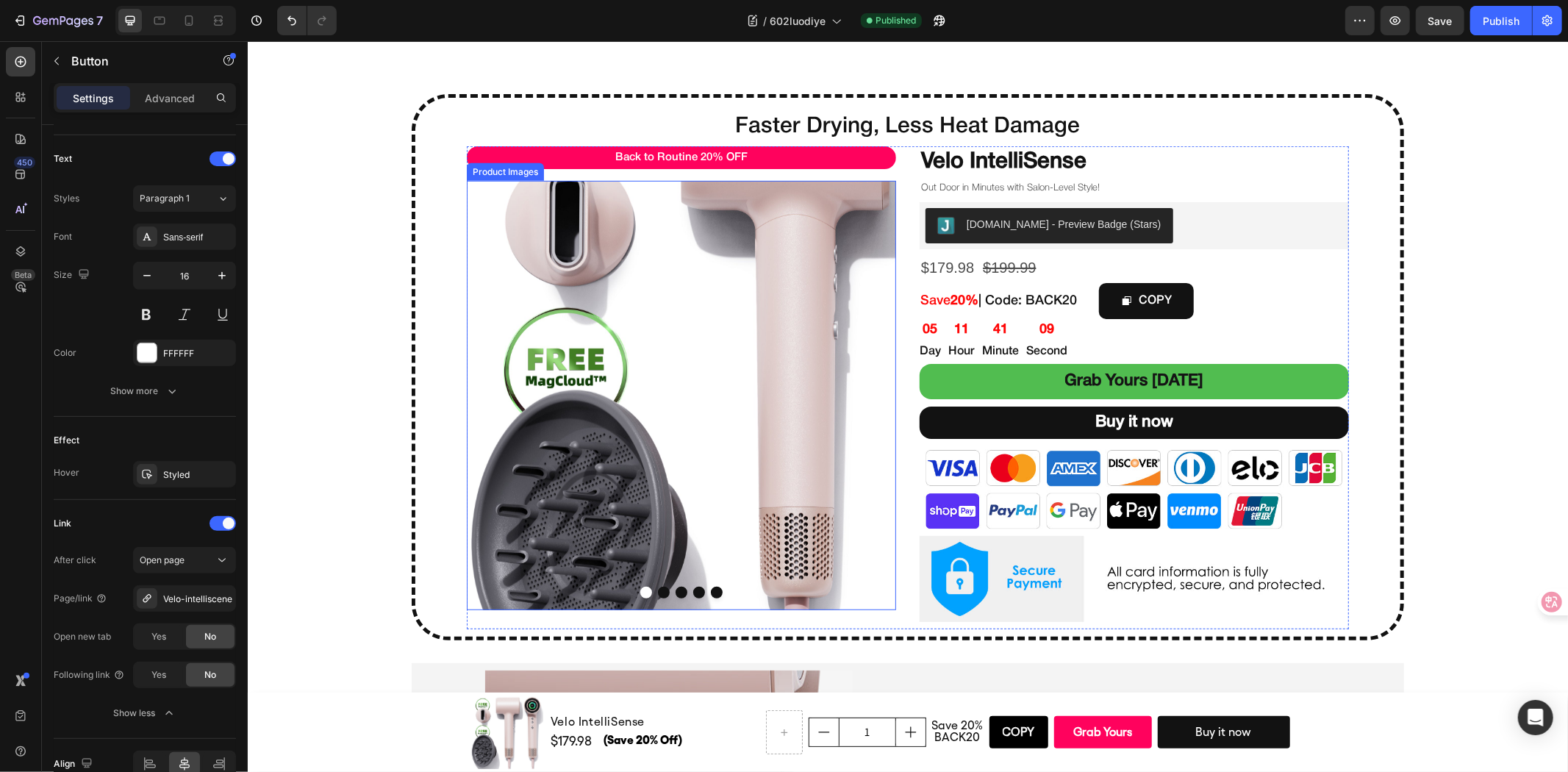
scroll to position [899, 0]
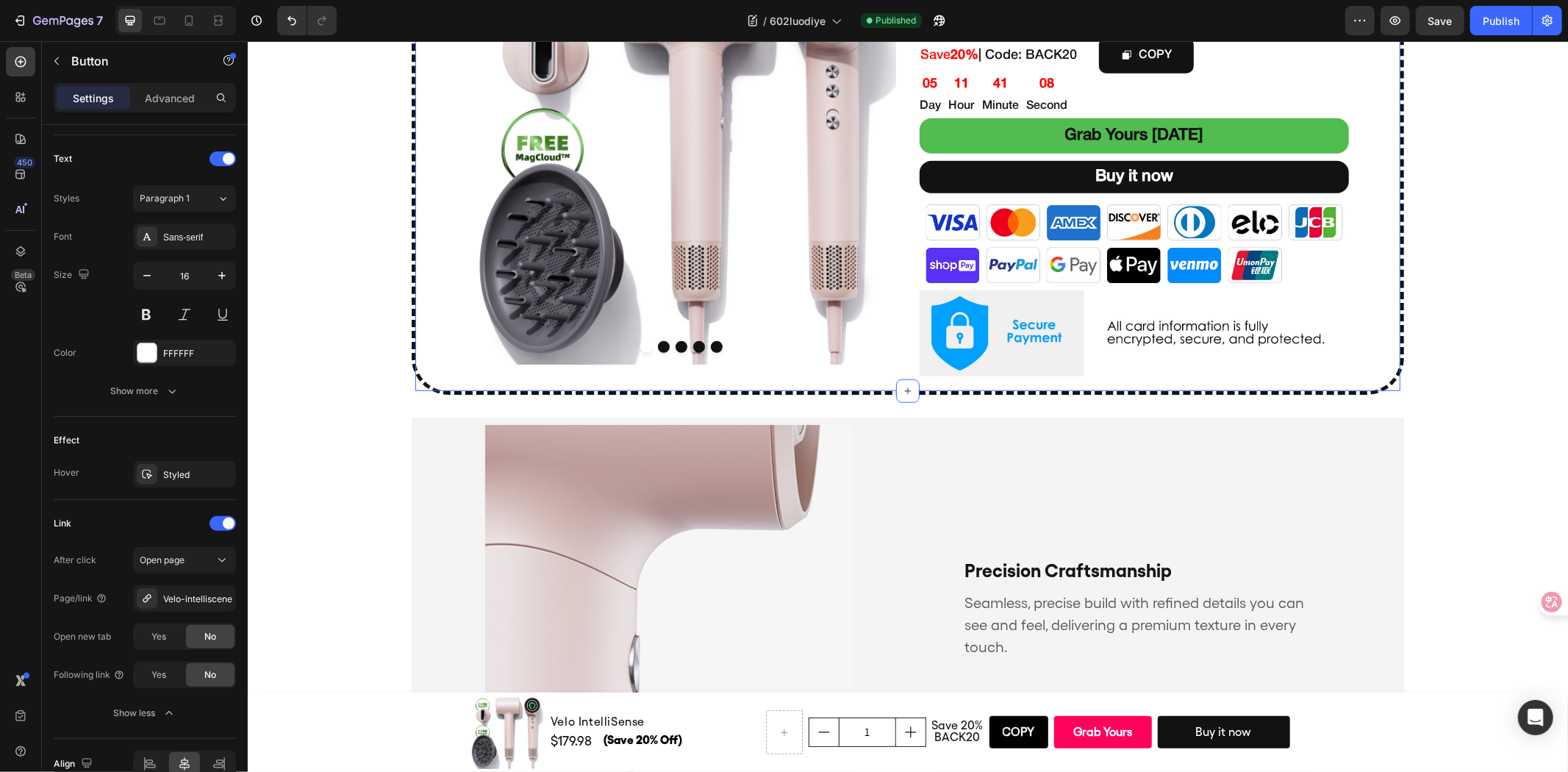
click at [455, 369] on div "Faster Drying, Less Heat Damage Heading Back to Routine 20% OFF Text Block Prod…" at bounding box center [907, 120] width 985 height 524
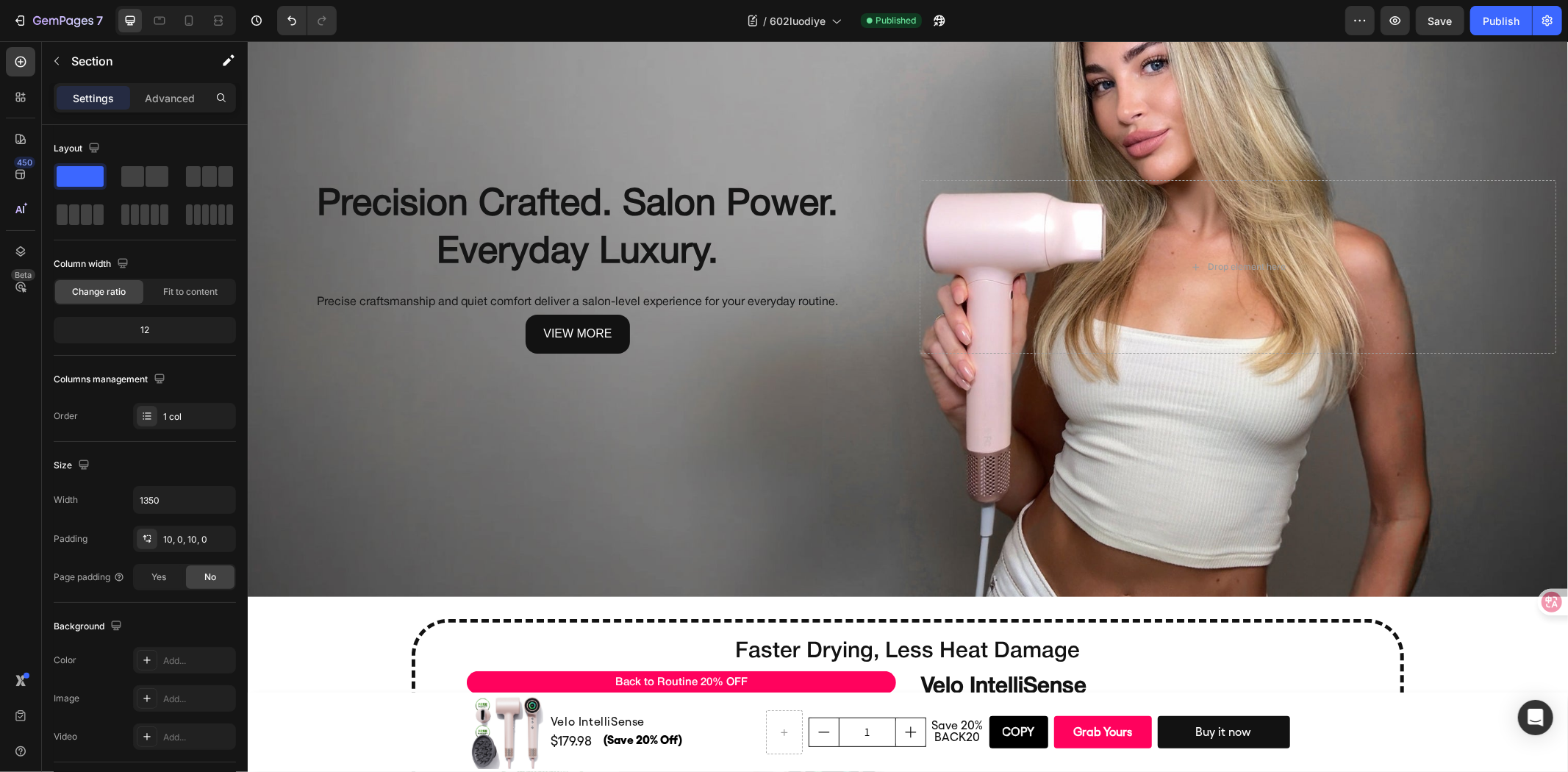
scroll to position [0, 0]
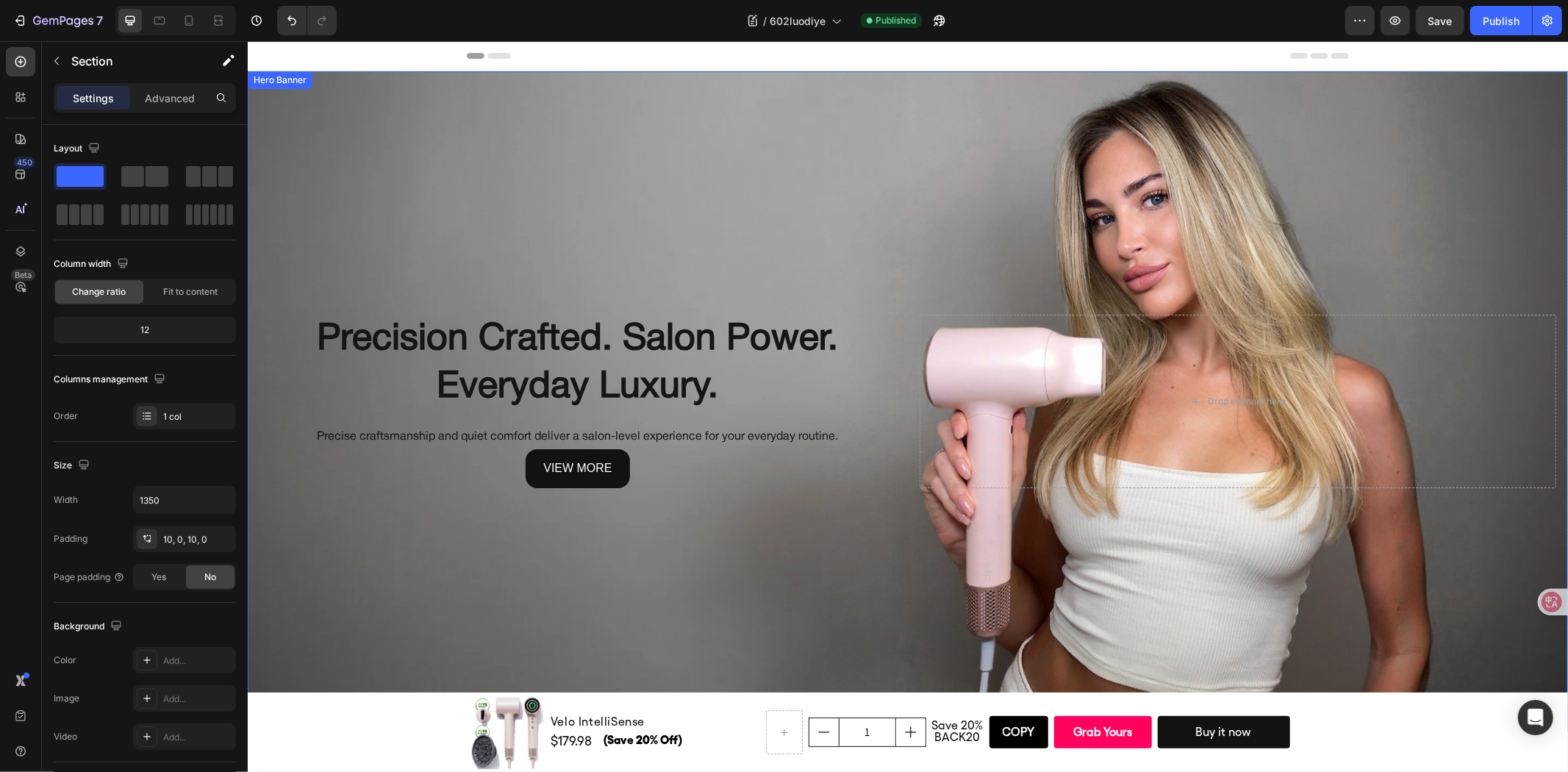
click at [749, 586] on div "Background Image" at bounding box center [907, 401] width 1320 height 660
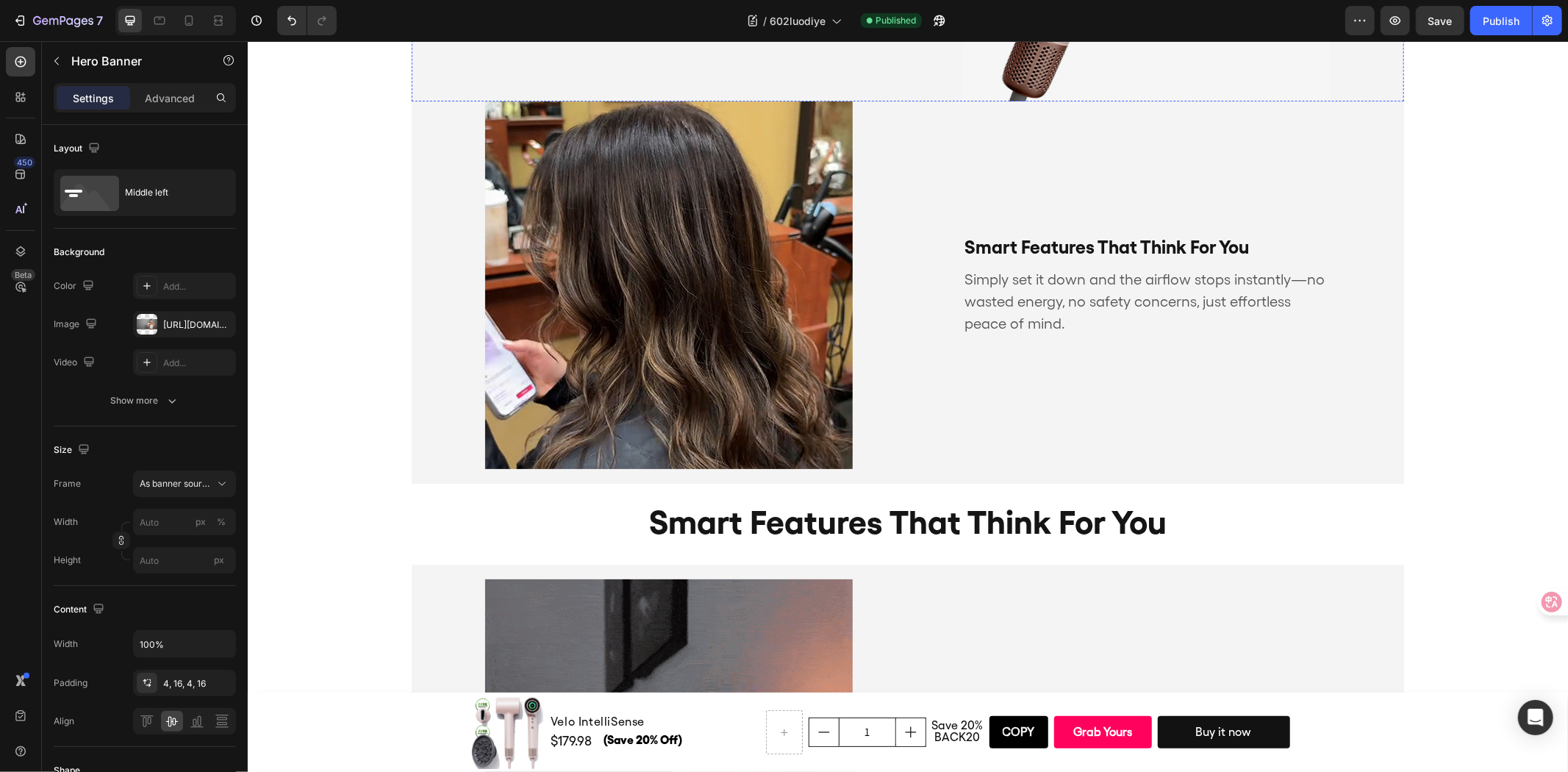
scroll to position [2784, 0]
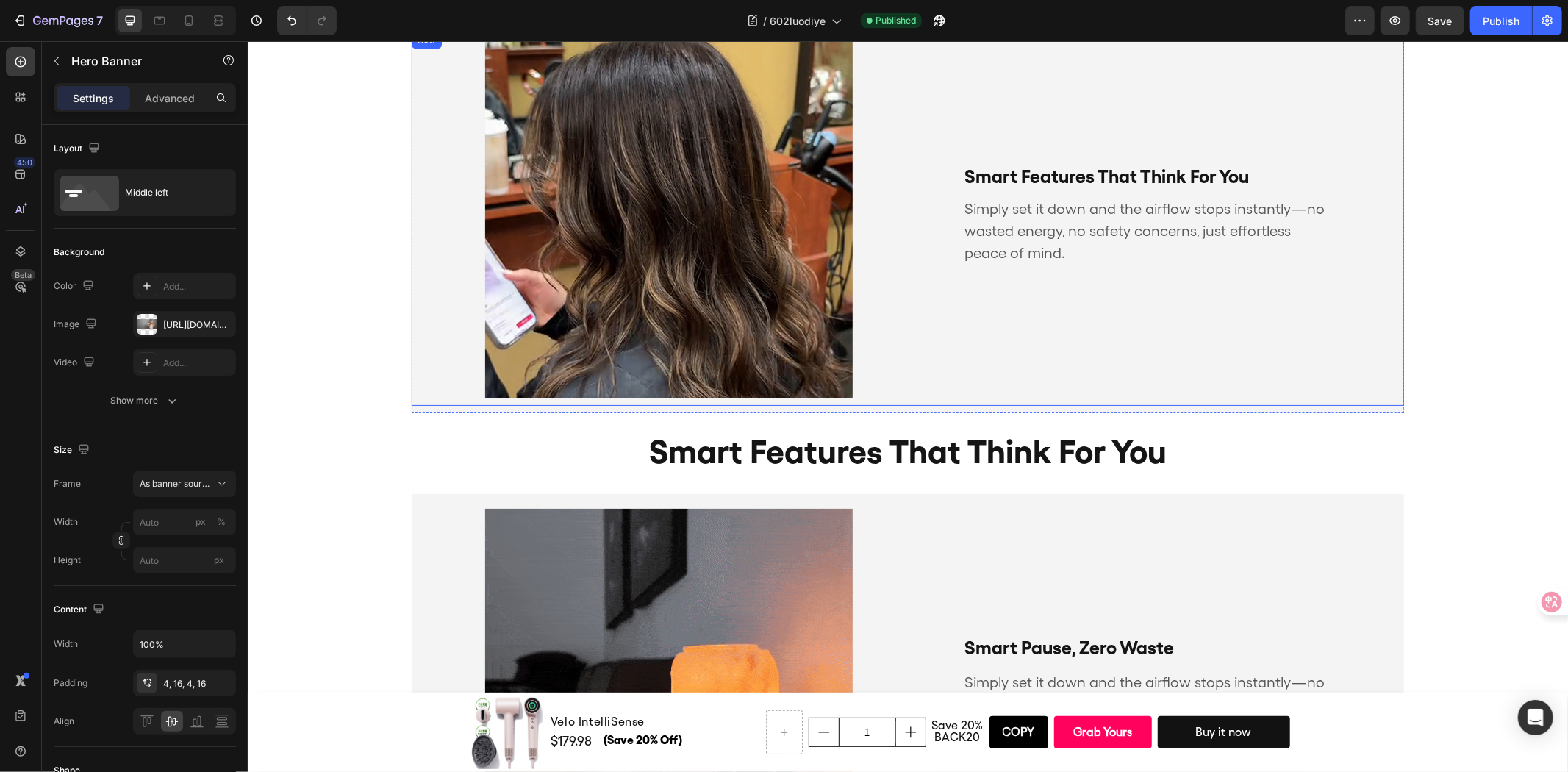
click at [1038, 348] on div "smart features that think for you Text Block Simply set it down and the airflow…" at bounding box center [1164, 214] width 477 height 368
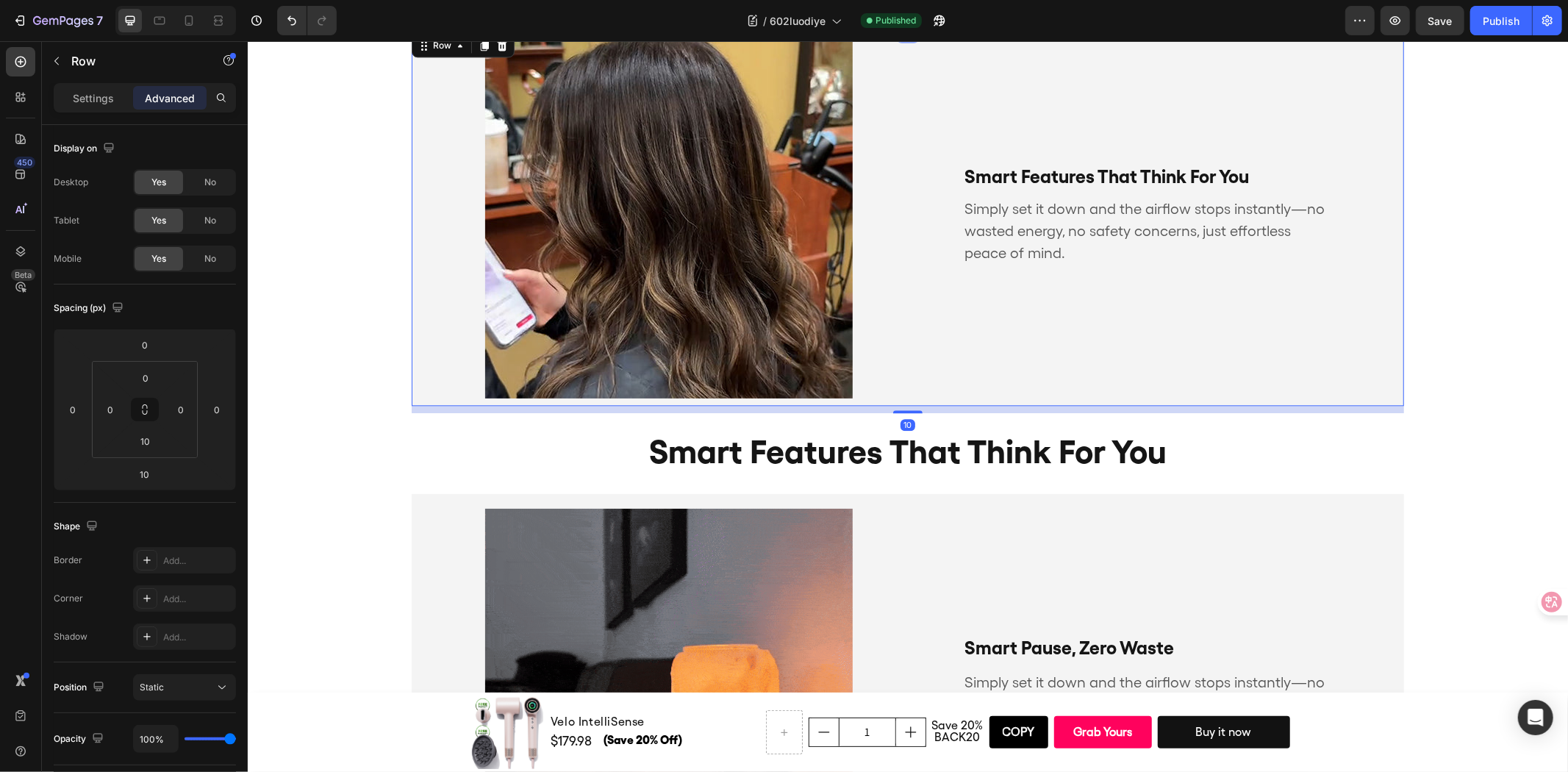
scroll to position [2458, 0]
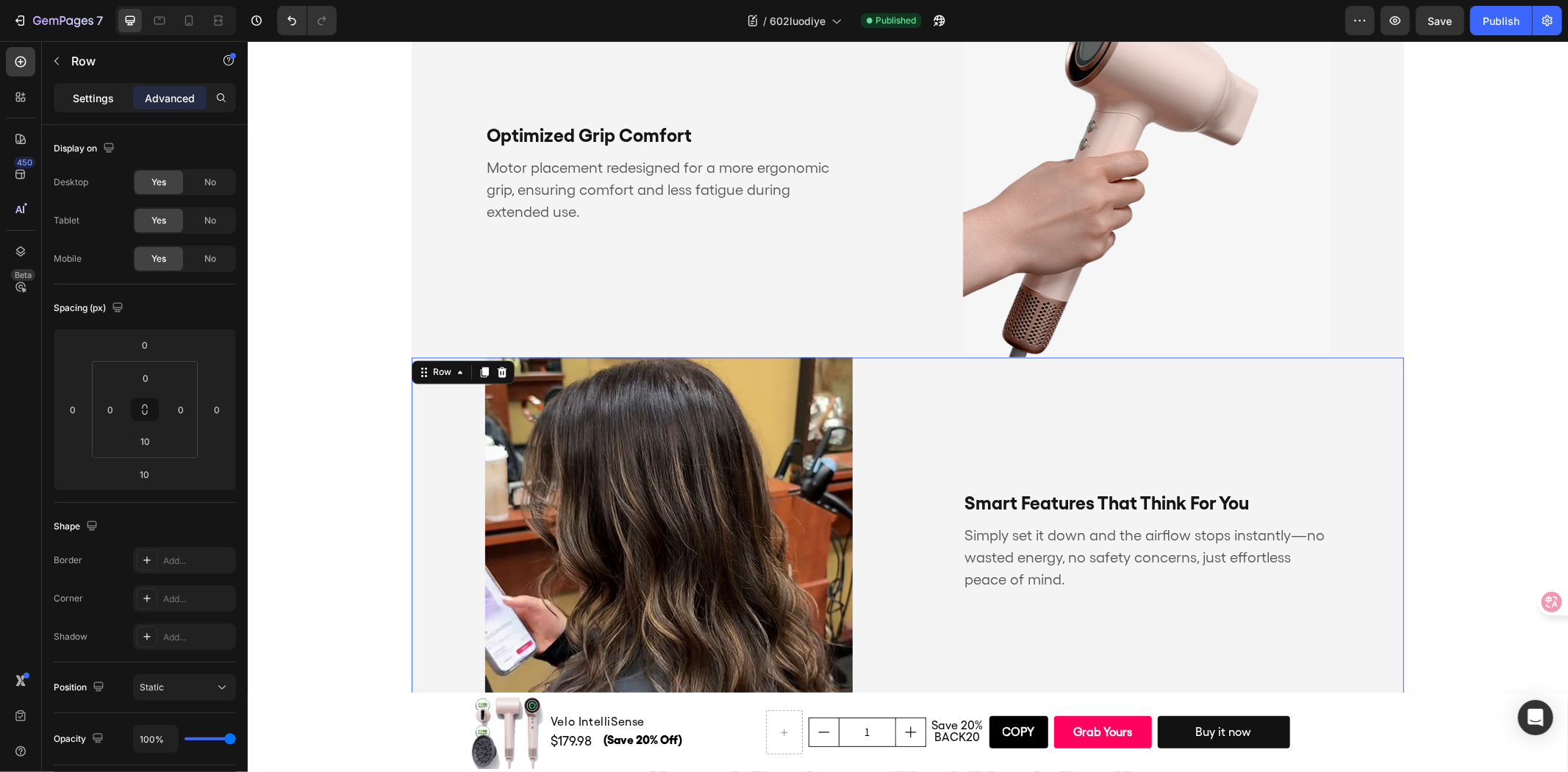
click at [81, 96] on p "Settings" at bounding box center [93, 97] width 41 height 15
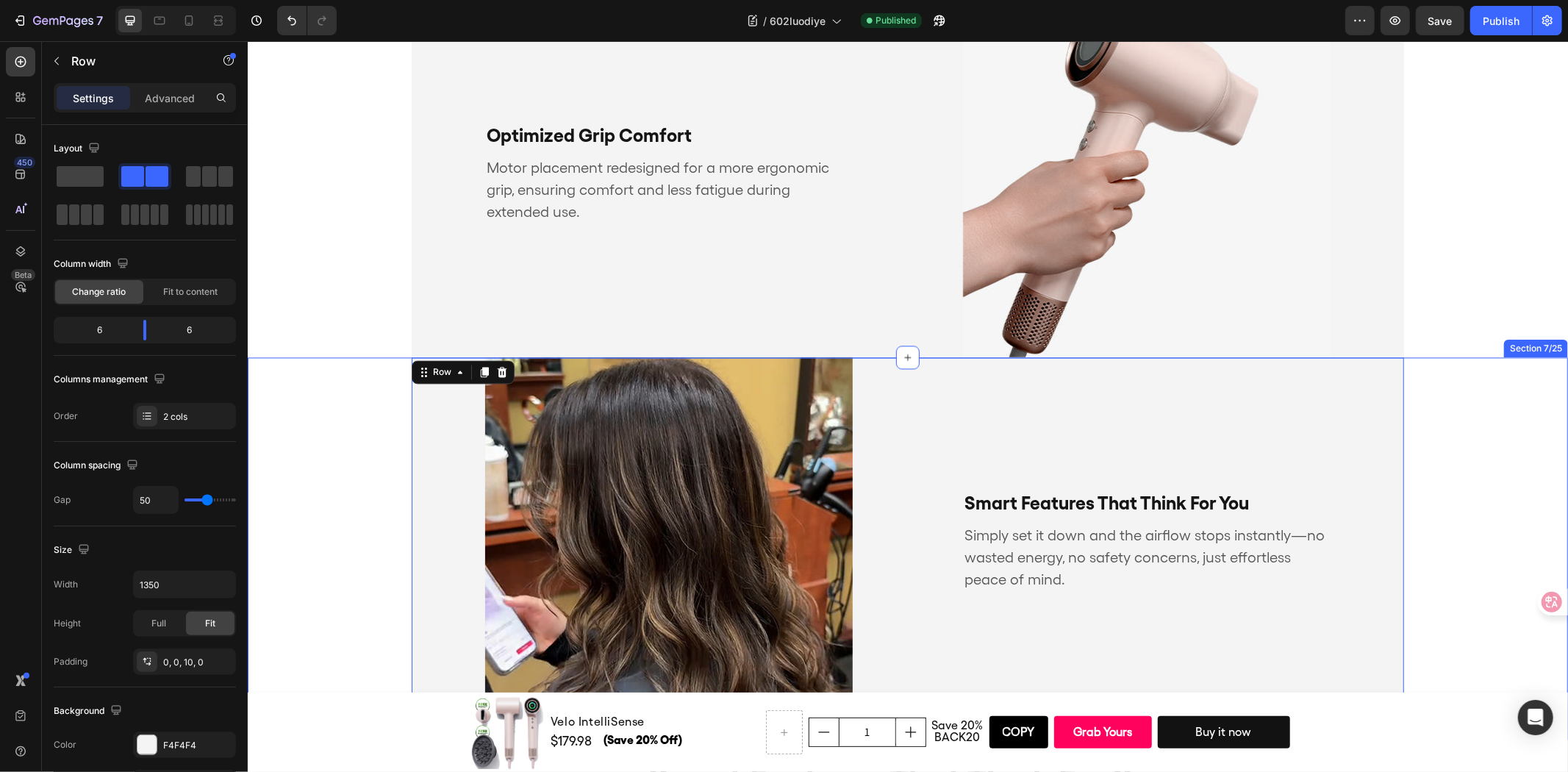
scroll to position [2784, 0]
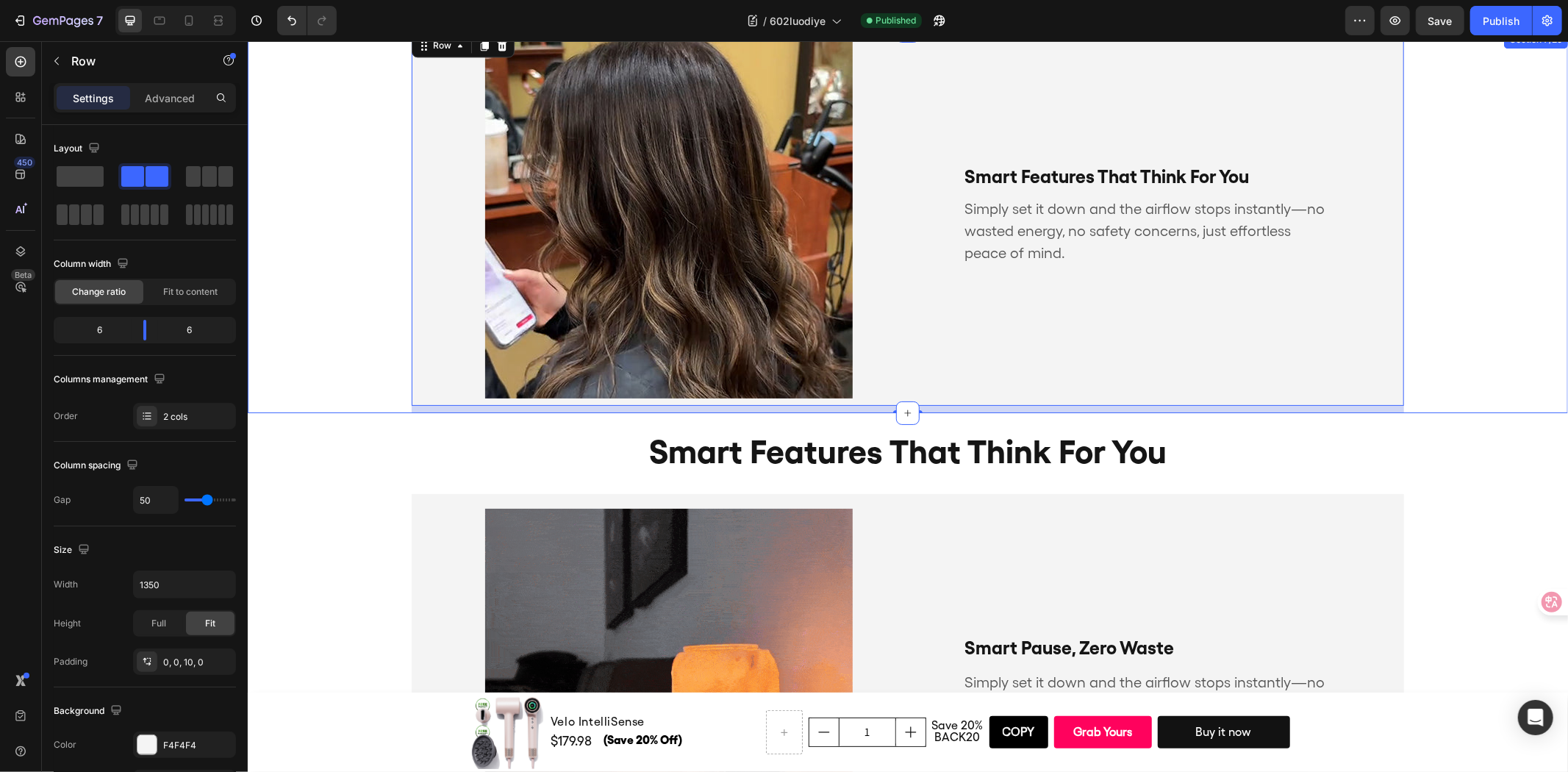
click at [298, 312] on div "smart features that think for you Text Block Simply set it down and the airflow…" at bounding box center [907, 221] width 1320 height 382
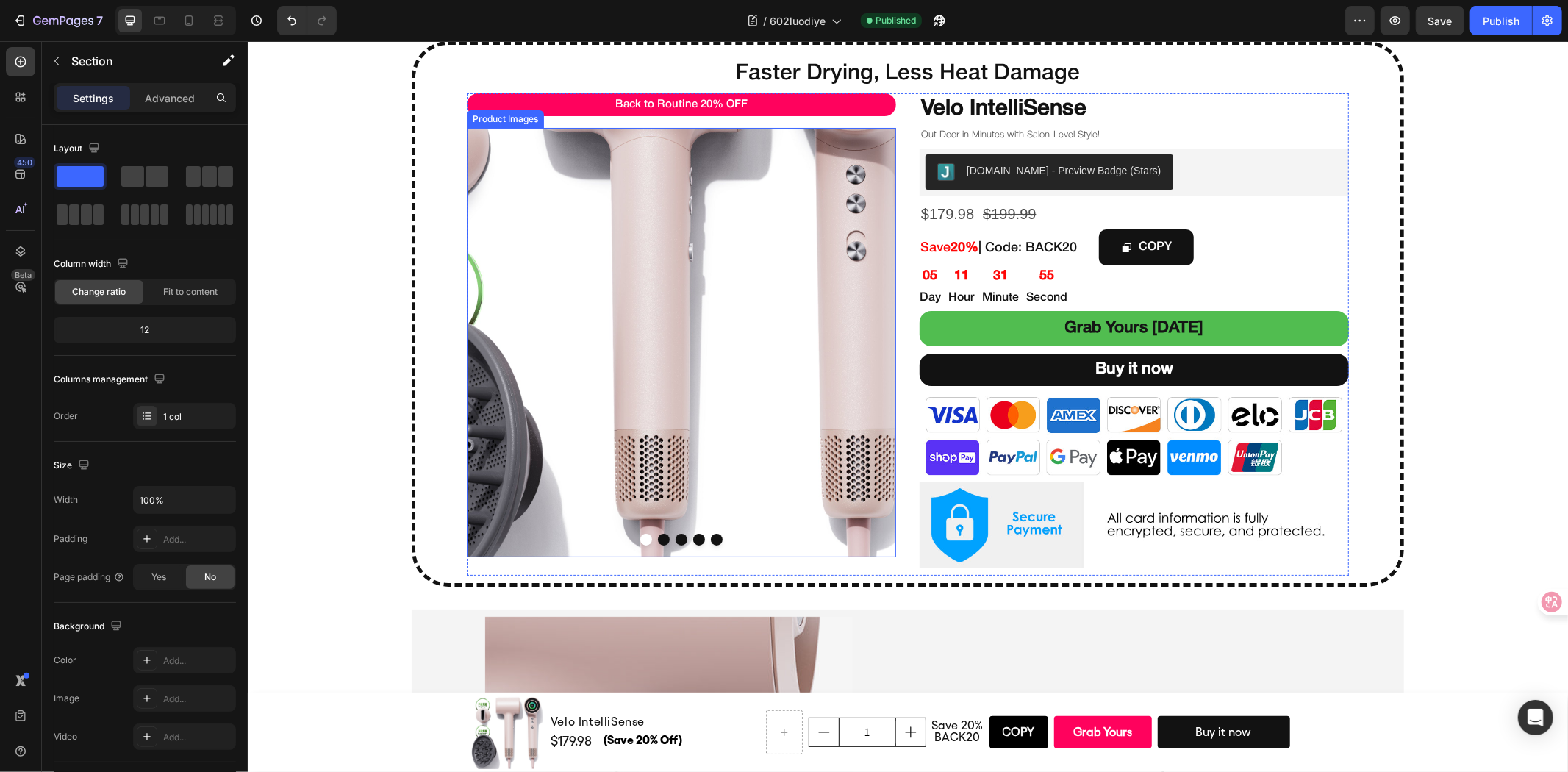
scroll to position [0, 0]
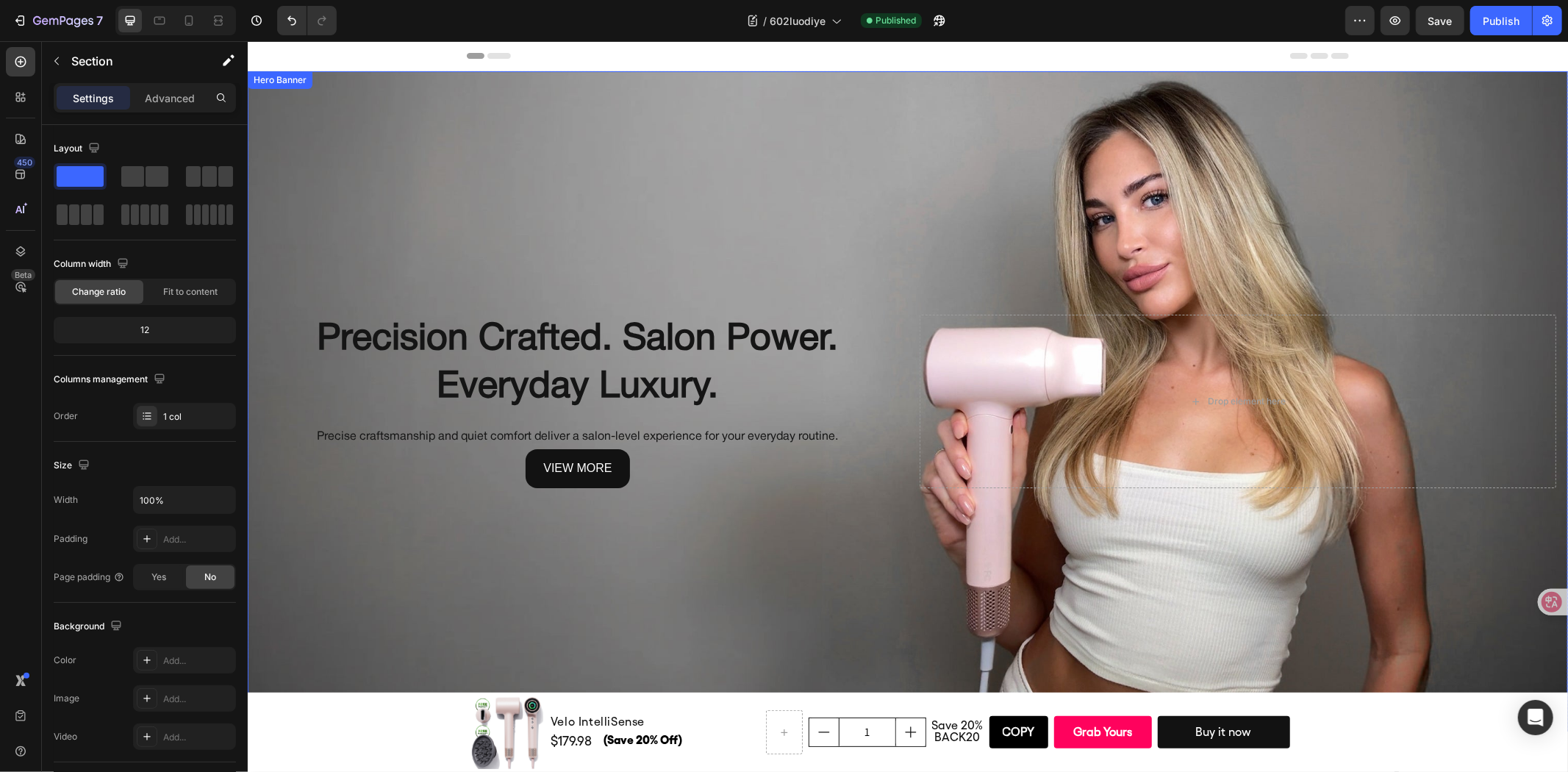
click at [641, 136] on div "Background Image" at bounding box center [907, 401] width 1320 height 660
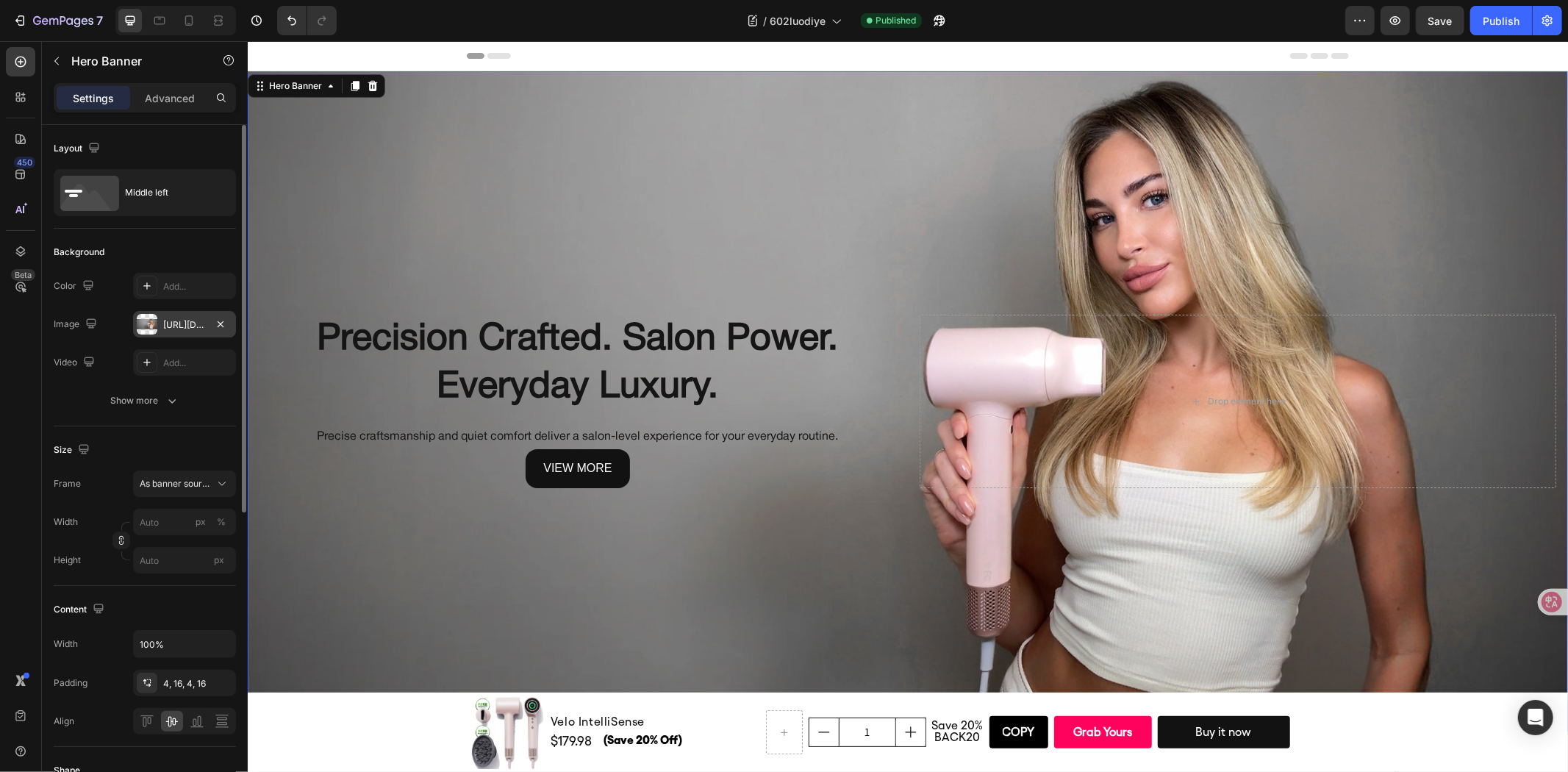
click at [186, 329] on div "https://cdn.shopify.com/s/files/1/0634/6814/2701/files/gempages_571072593424024…" at bounding box center [184, 325] width 42 height 14
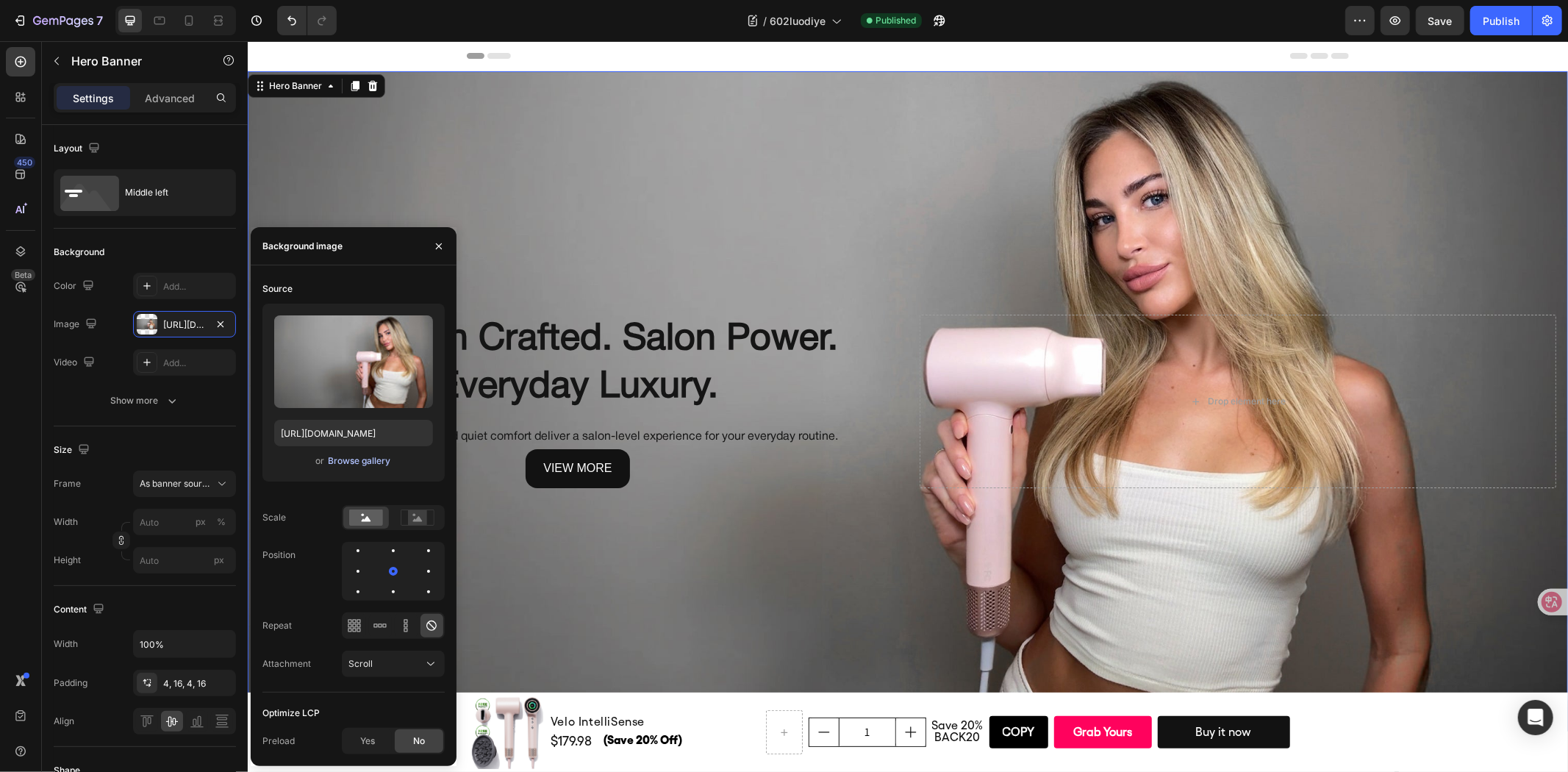
click at [356, 459] on div "Browse gallery" at bounding box center [359, 461] width 62 height 14
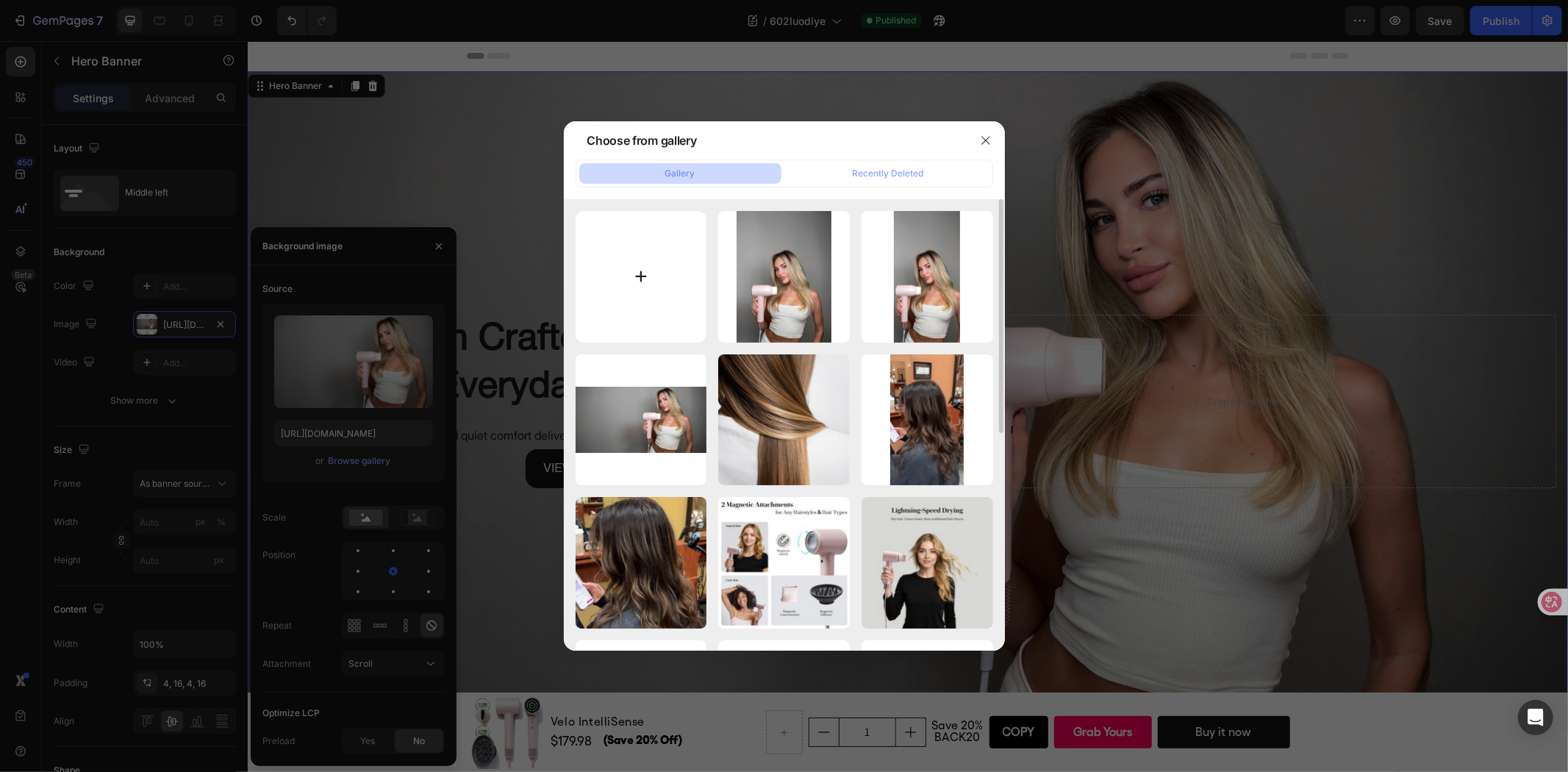
click at [610, 290] on input "file" at bounding box center [641, 277] width 132 height 132
type input "C:\fakepath\1-2560X1280-浅灰.jpg"
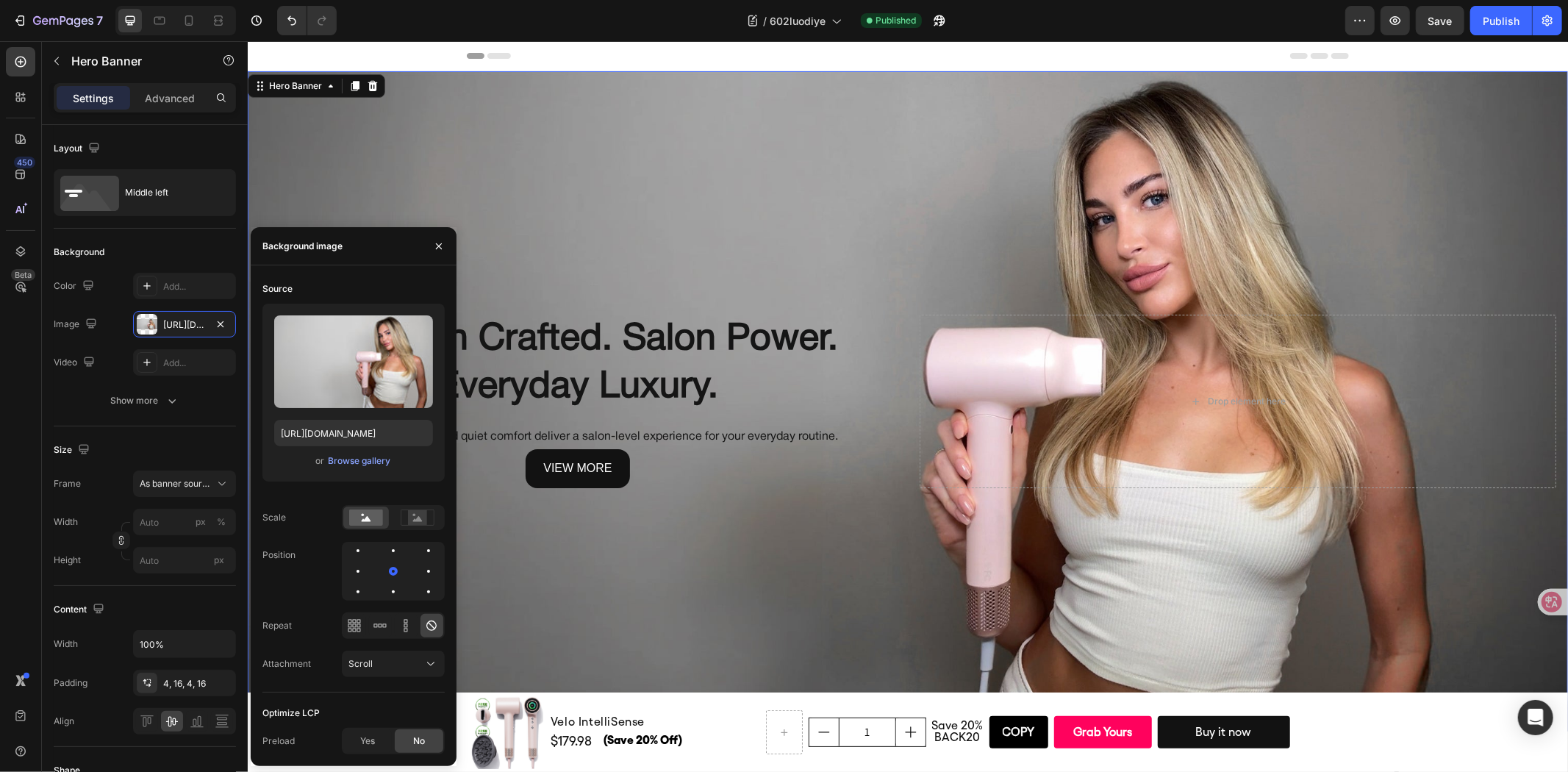
type input "https://cdn.shopify.com/s/files/1/0634/6814/2701/files/gempages_571072593424024…"
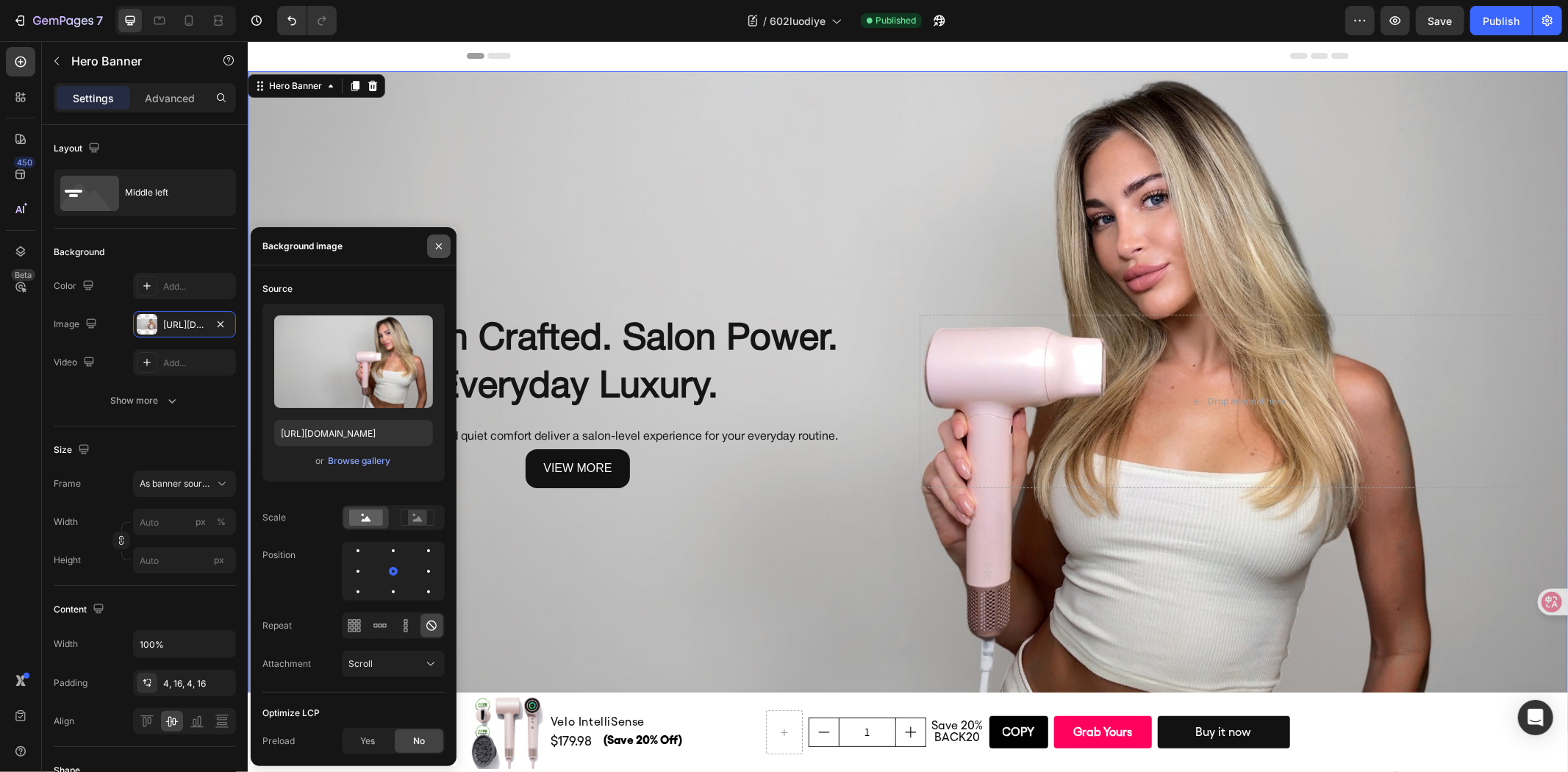
click at [432, 250] on button "button" at bounding box center [439, 246] width 24 height 24
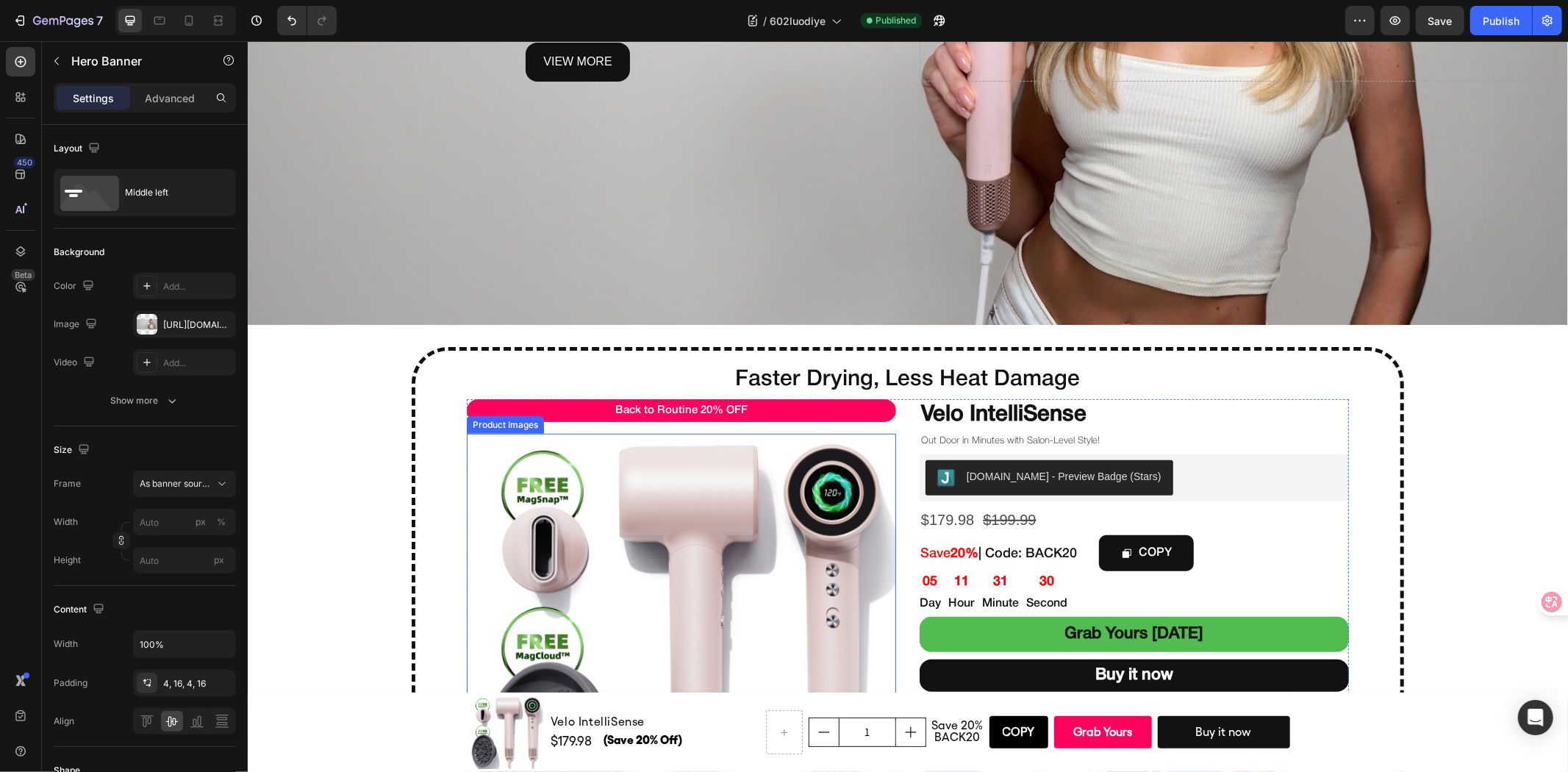
scroll to position [163, 0]
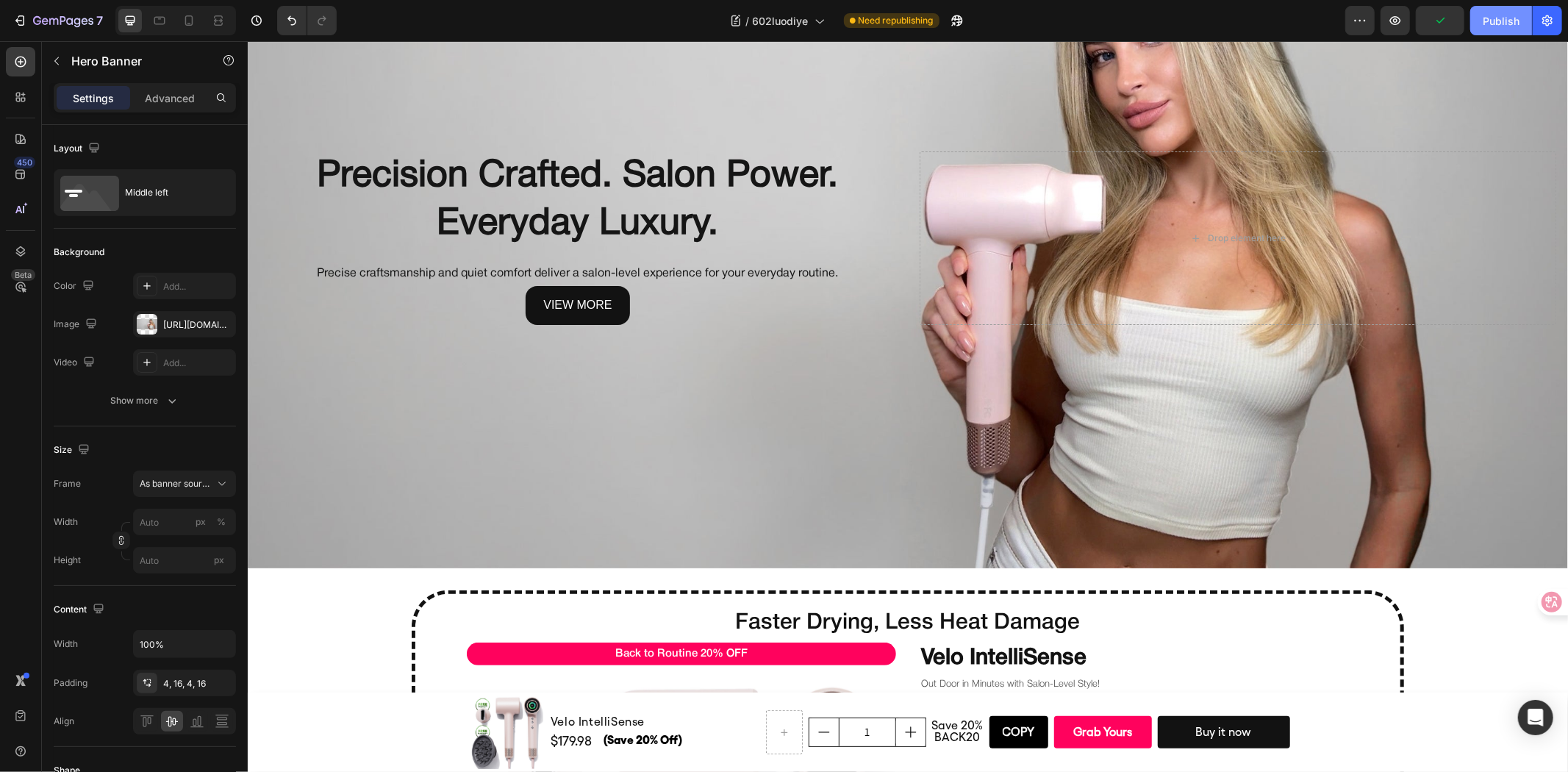
click at [1486, 30] on button "Publish" at bounding box center [1500, 20] width 61 height 30
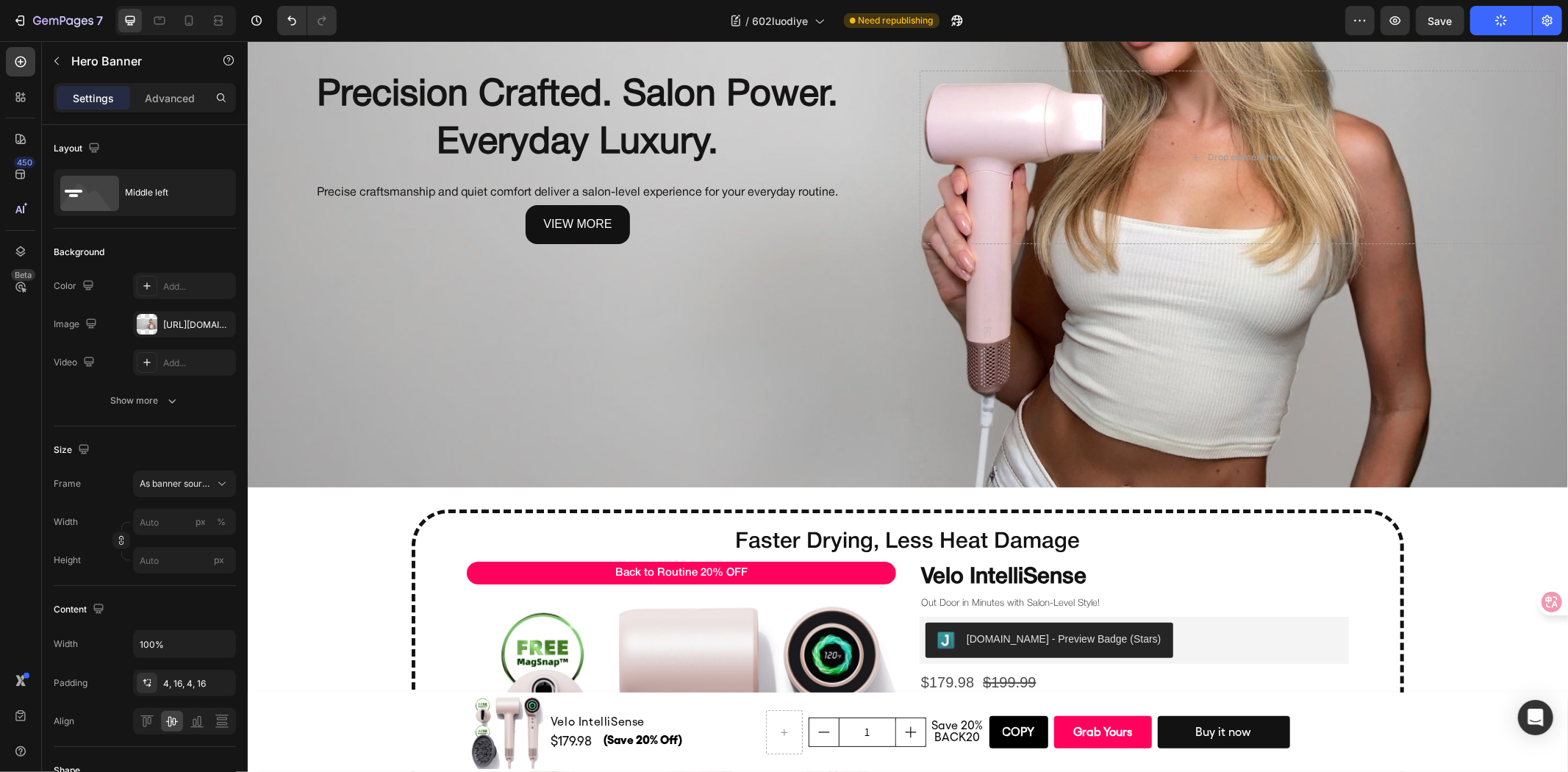
scroll to position [245, 0]
click at [296, 350] on div "Background Image" at bounding box center [907, 156] width 1320 height 660
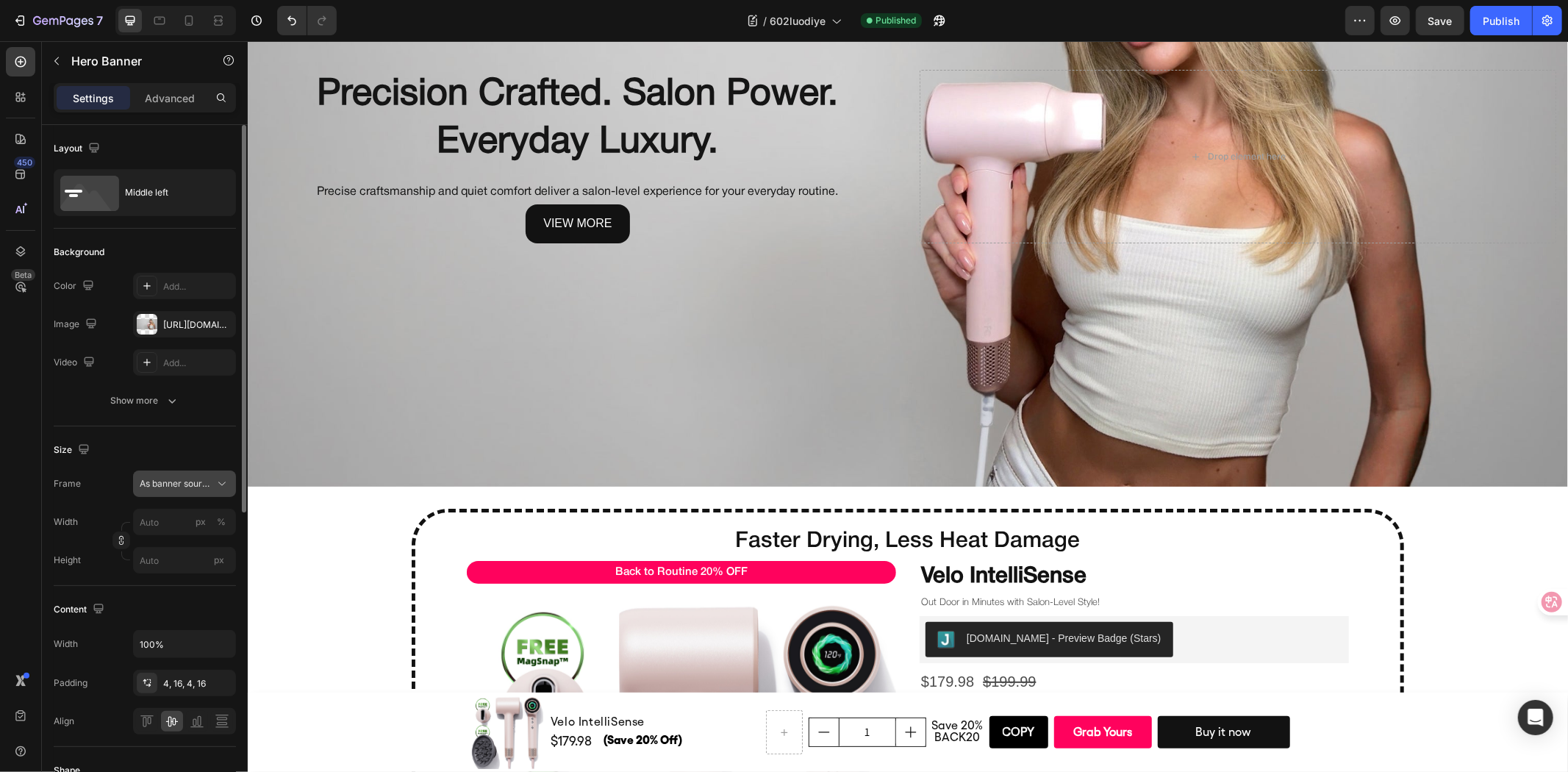
click at [201, 493] on button "As banner source" at bounding box center [184, 483] width 103 height 26
click at [157, 544] on span "Custom" at bounding box center [155, 546] width 33 height 14
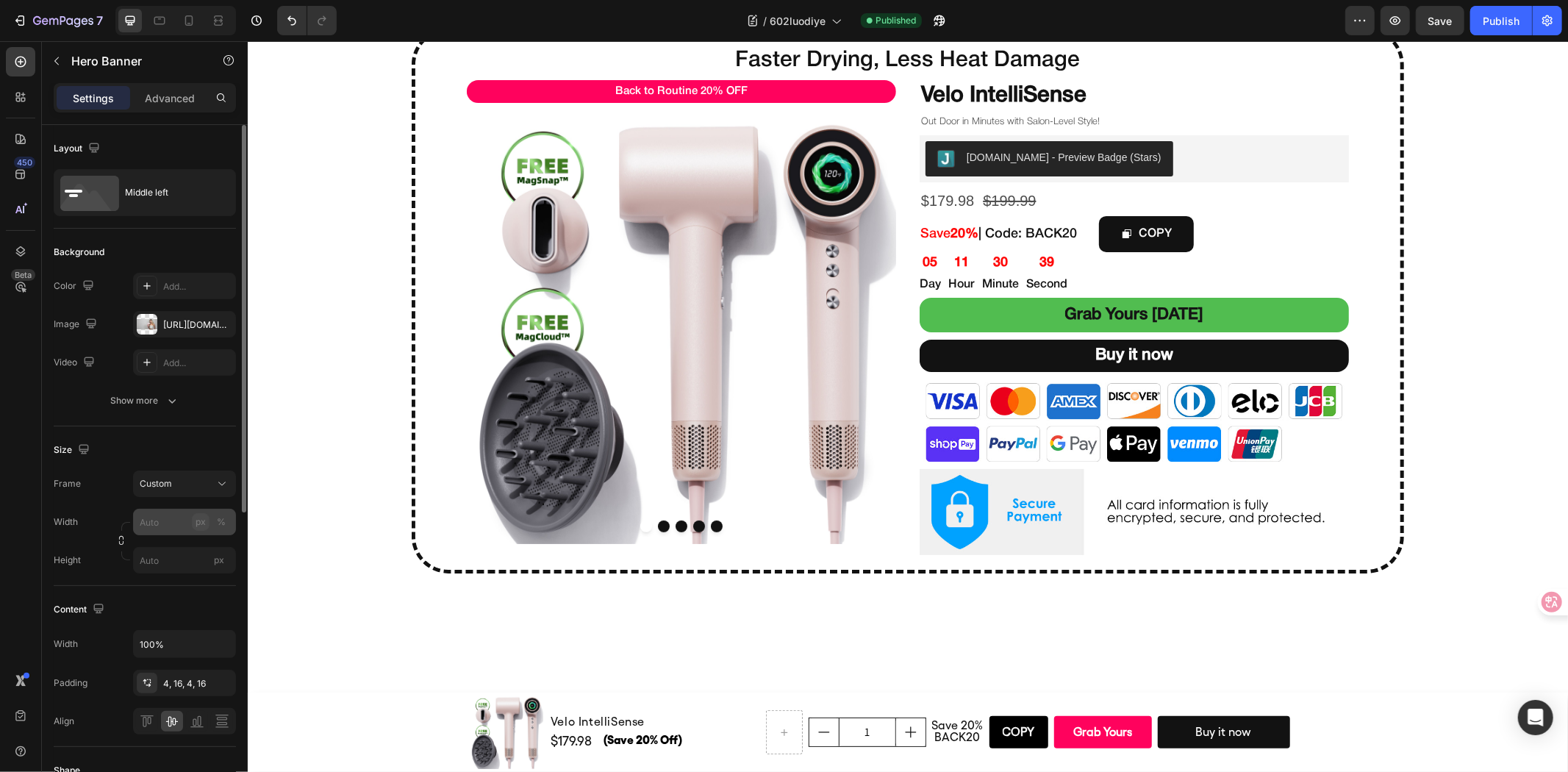
click at [212, 526] on button "px" at bounding box center [221, 522] width 18 height 18
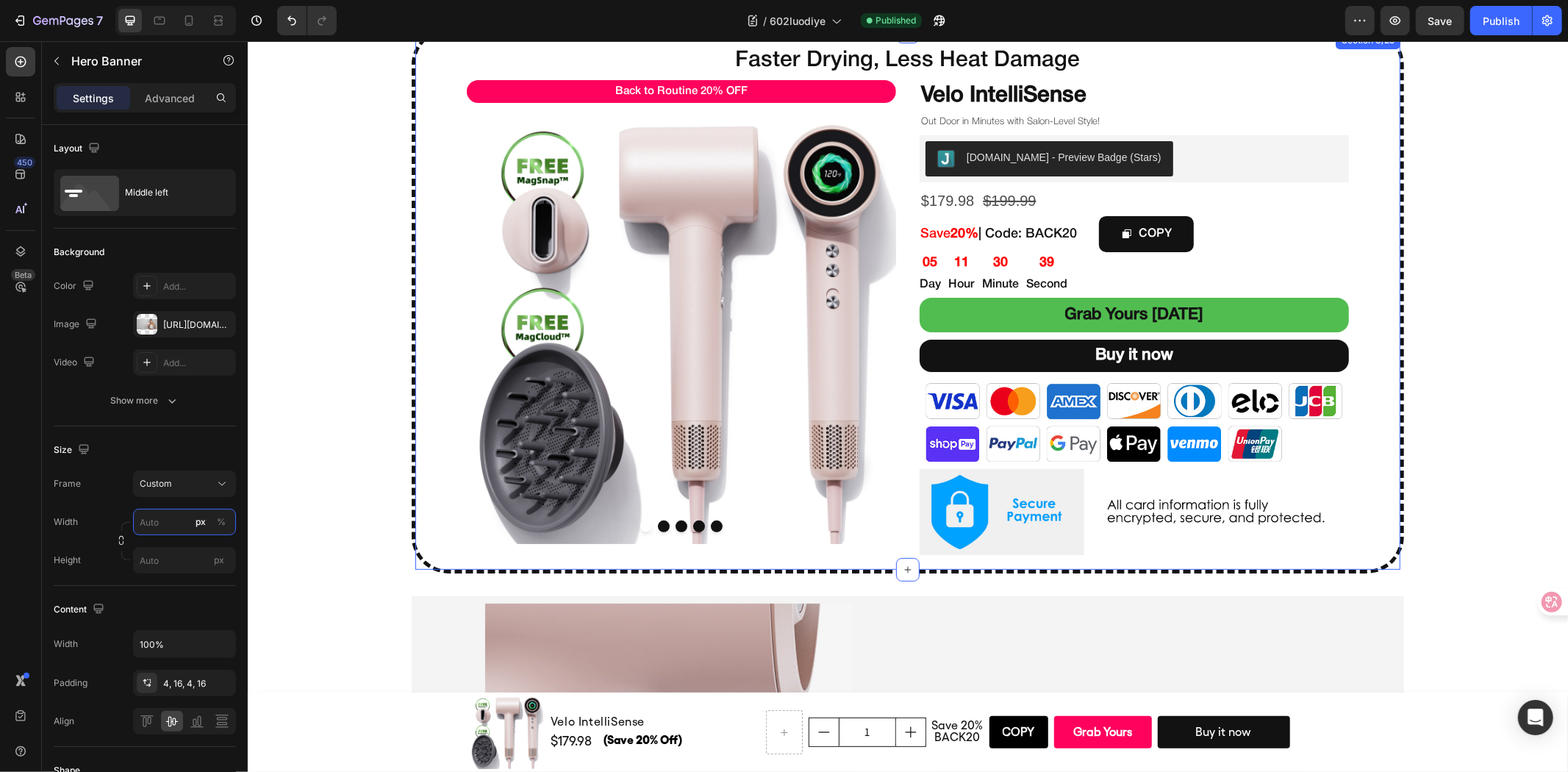
scroll to position [0, 0]
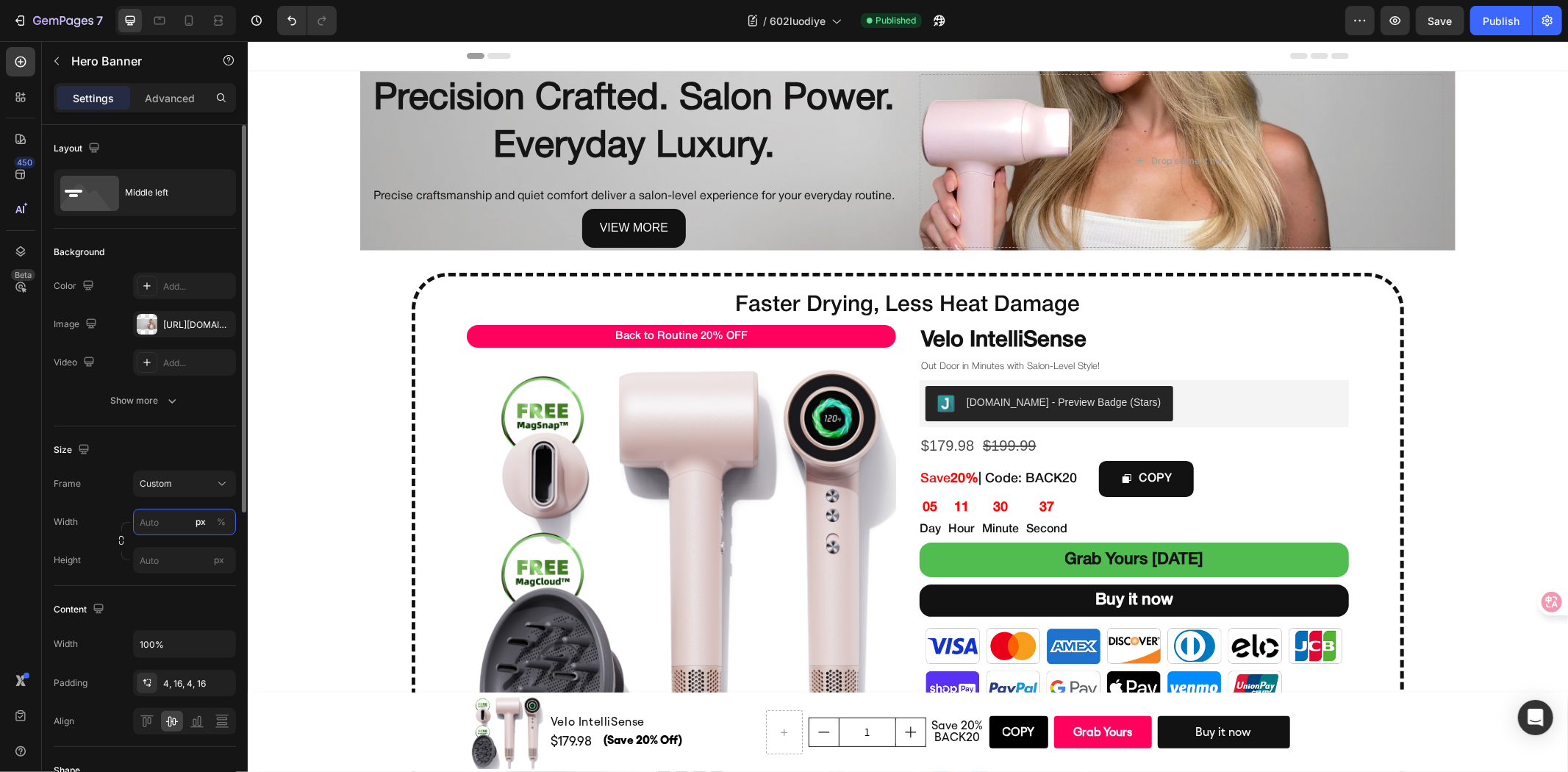
click at [149, 526] on input "px %" at bounding box center [184, 522] width 103 height 26
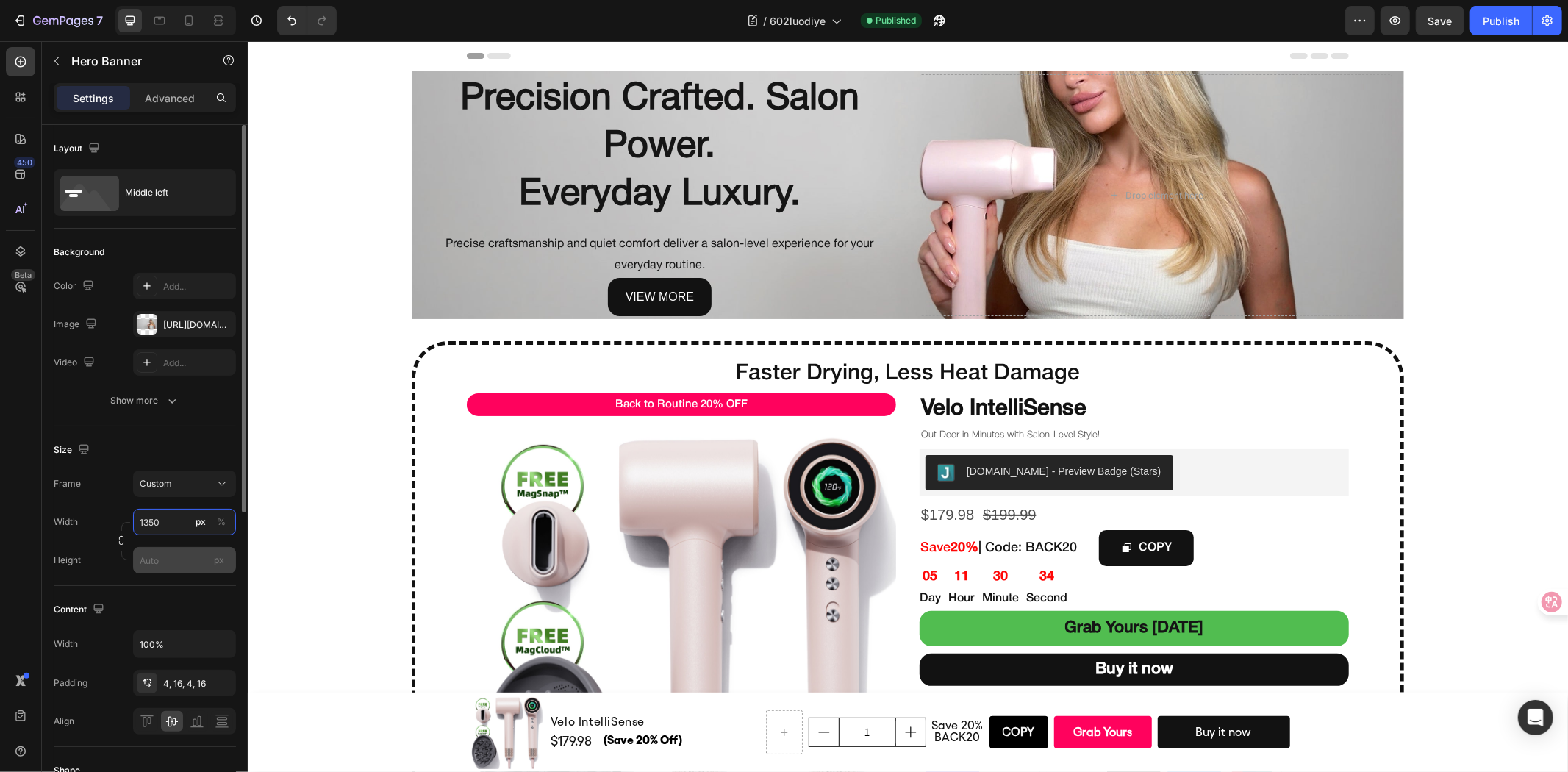
type input "1350"
click at [155, 571] on input "px" at bounding box center [184, 560] width 103 height 26
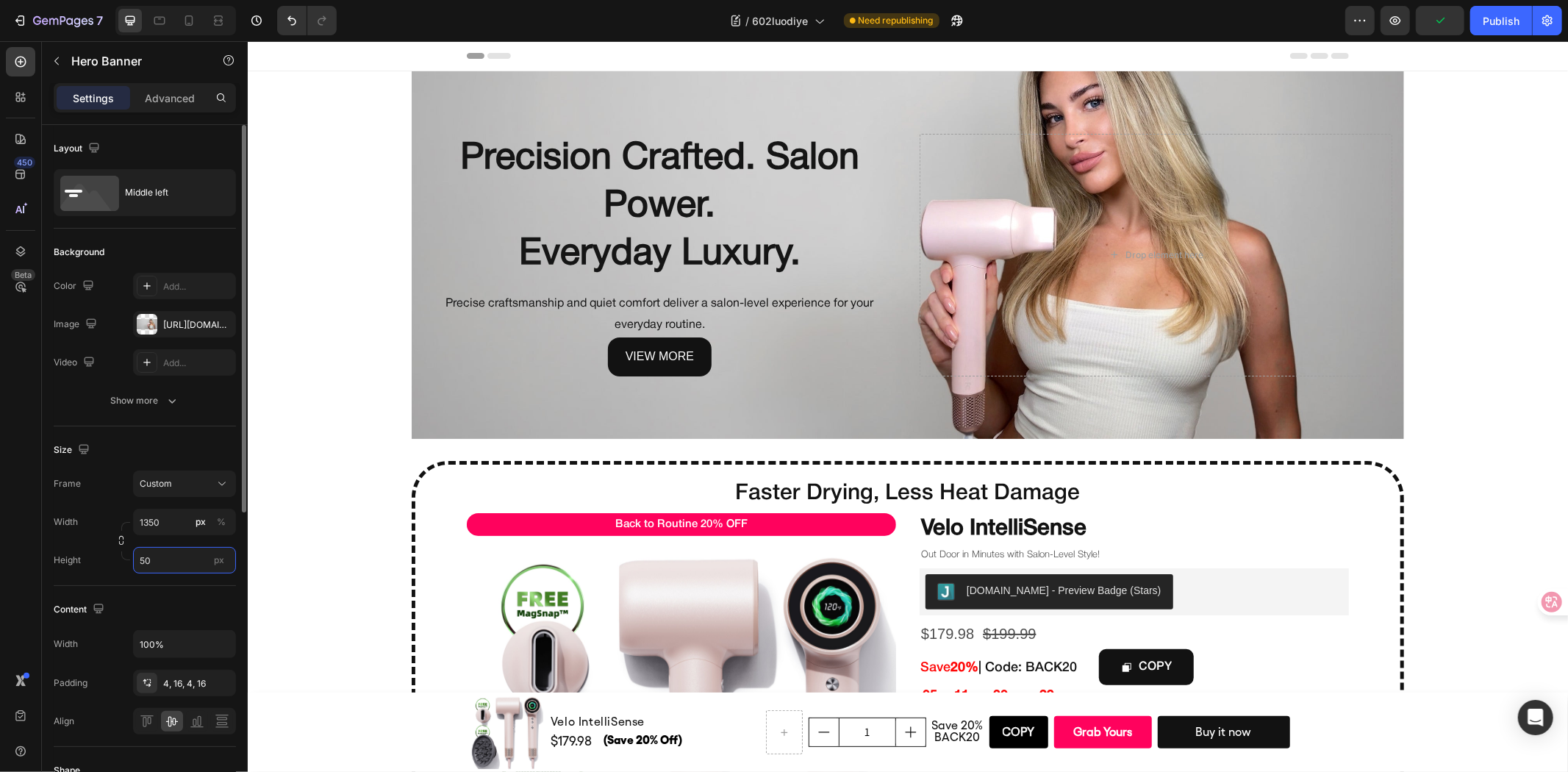
type input "5"
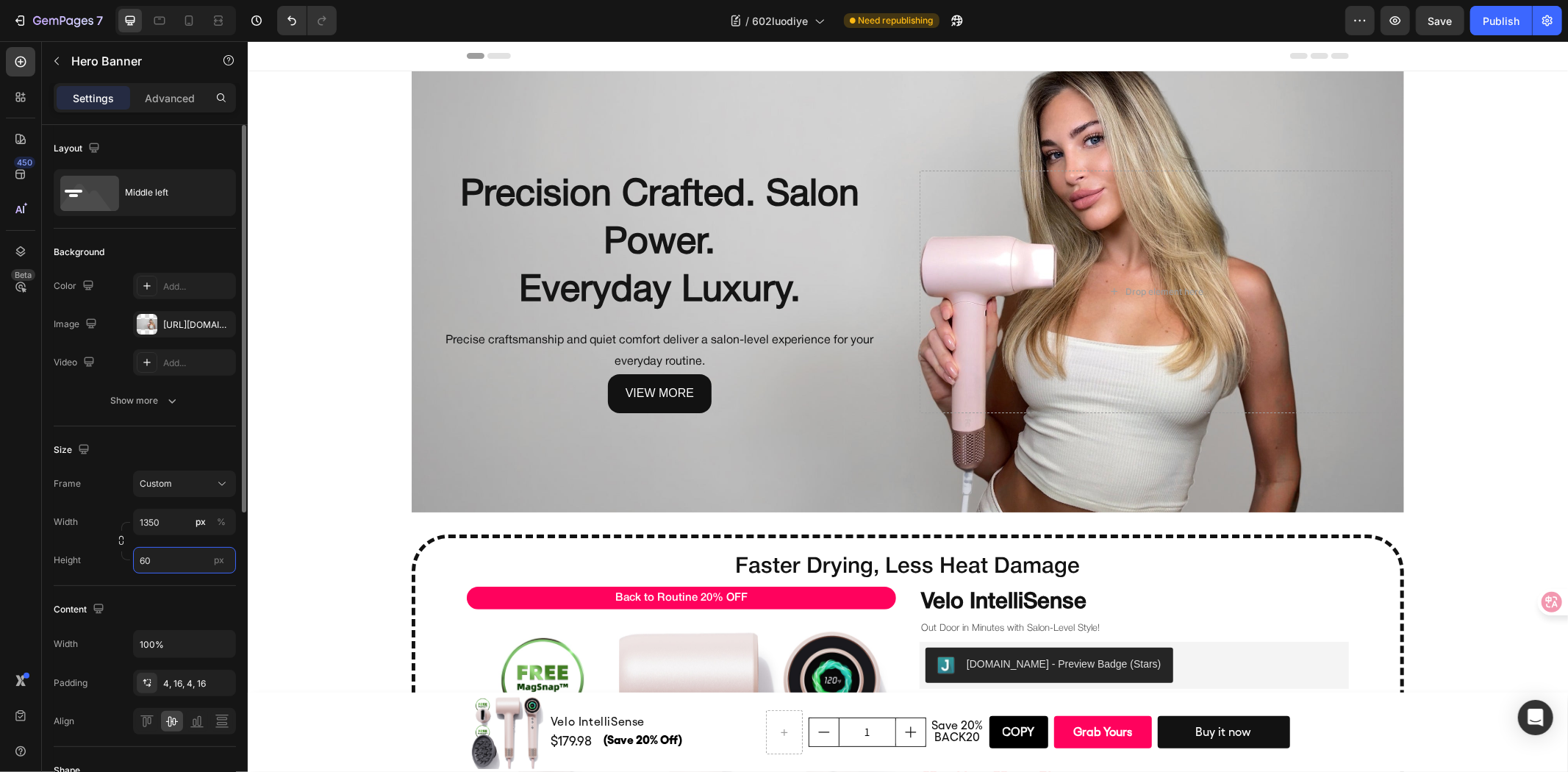
type input "6"
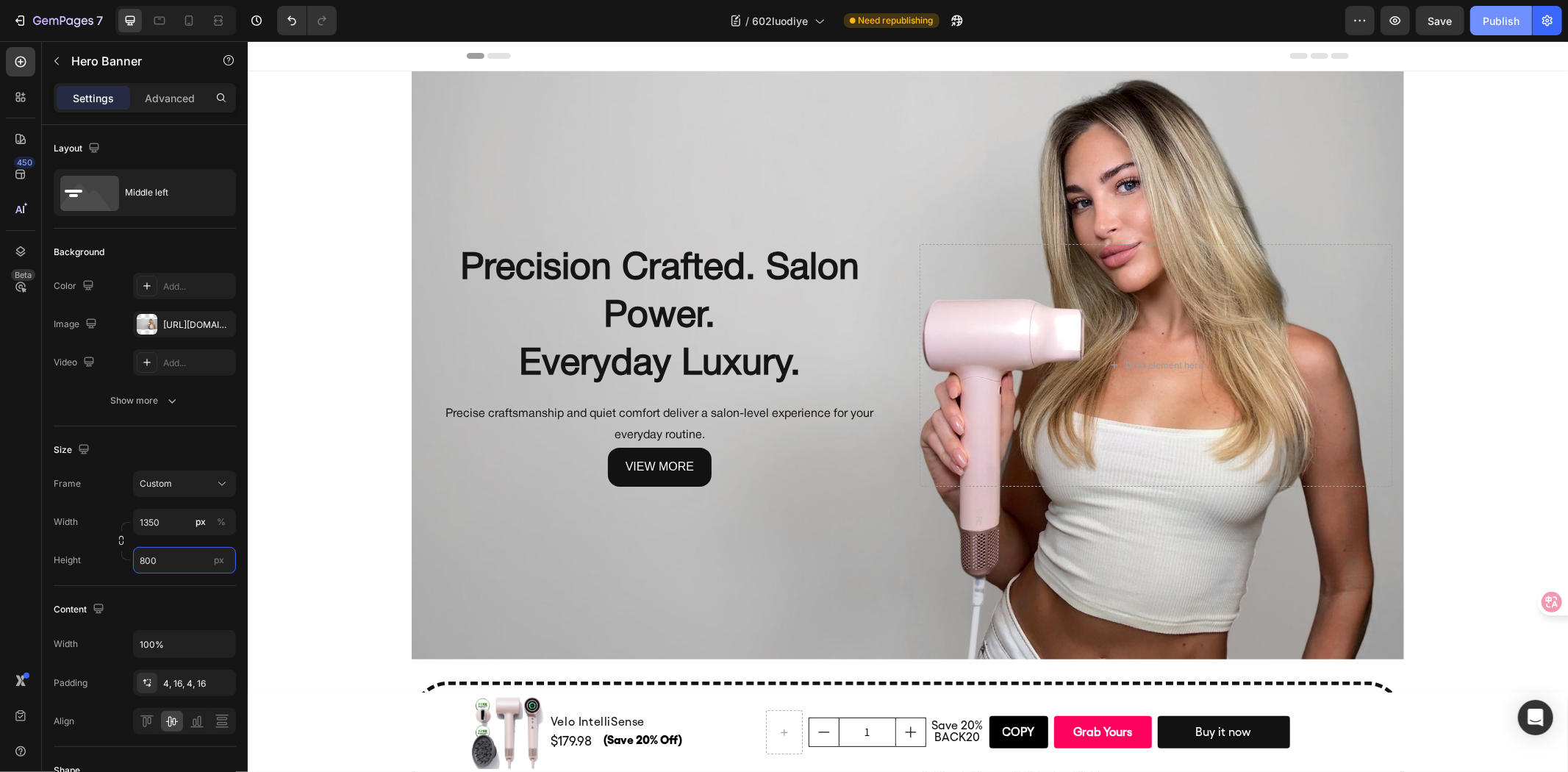
type input "800"
click at [1507, 23] on div "Publish" at bounding box center [1501, 21] width 37 height 15
click at [179, 26] on div at bounding box center [189, 21] width 24 height 24
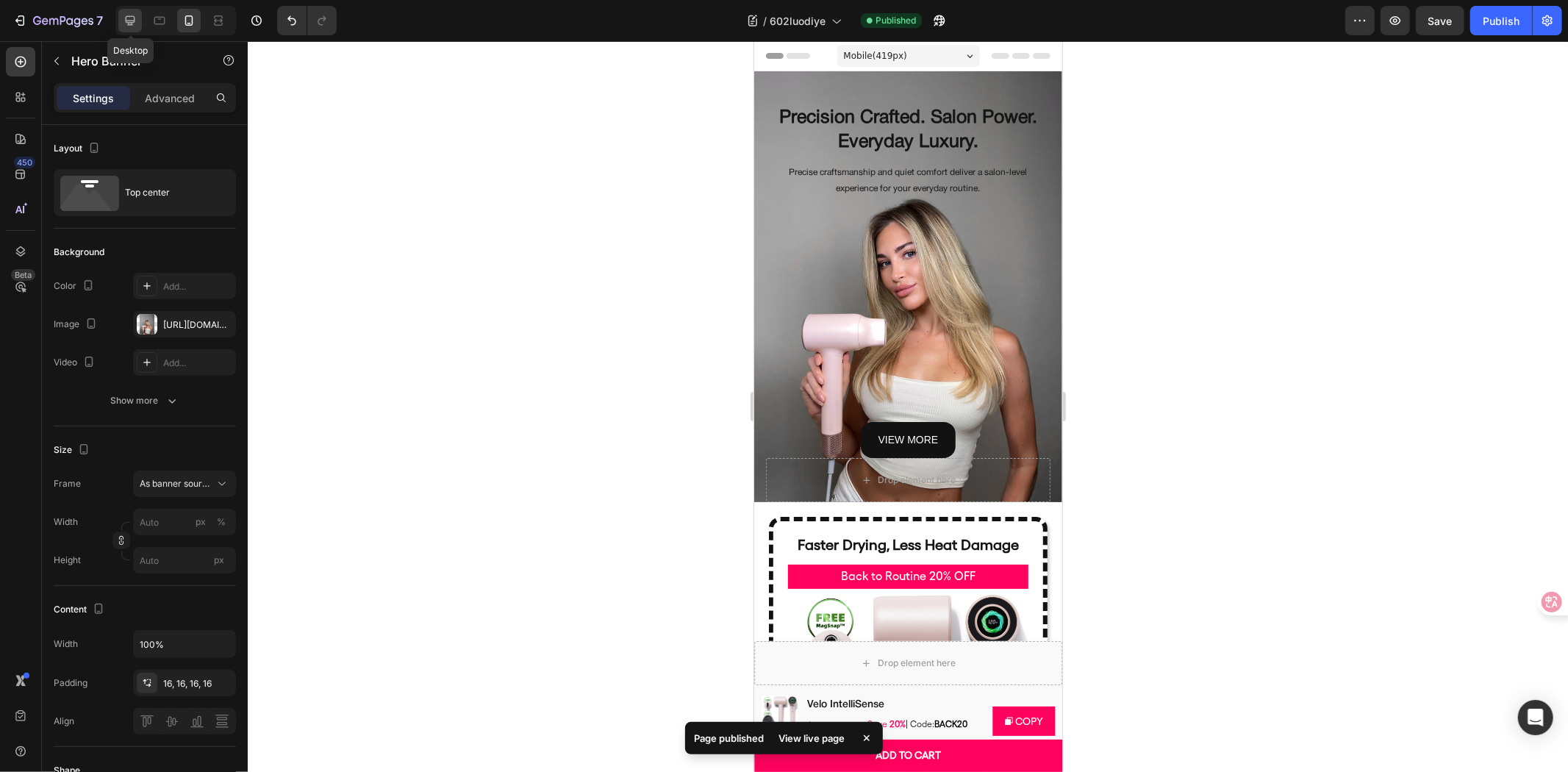
click at [137, 24] on div at bounding box center [130, 21] width 24 height 24
type input "1350"
type input "800"
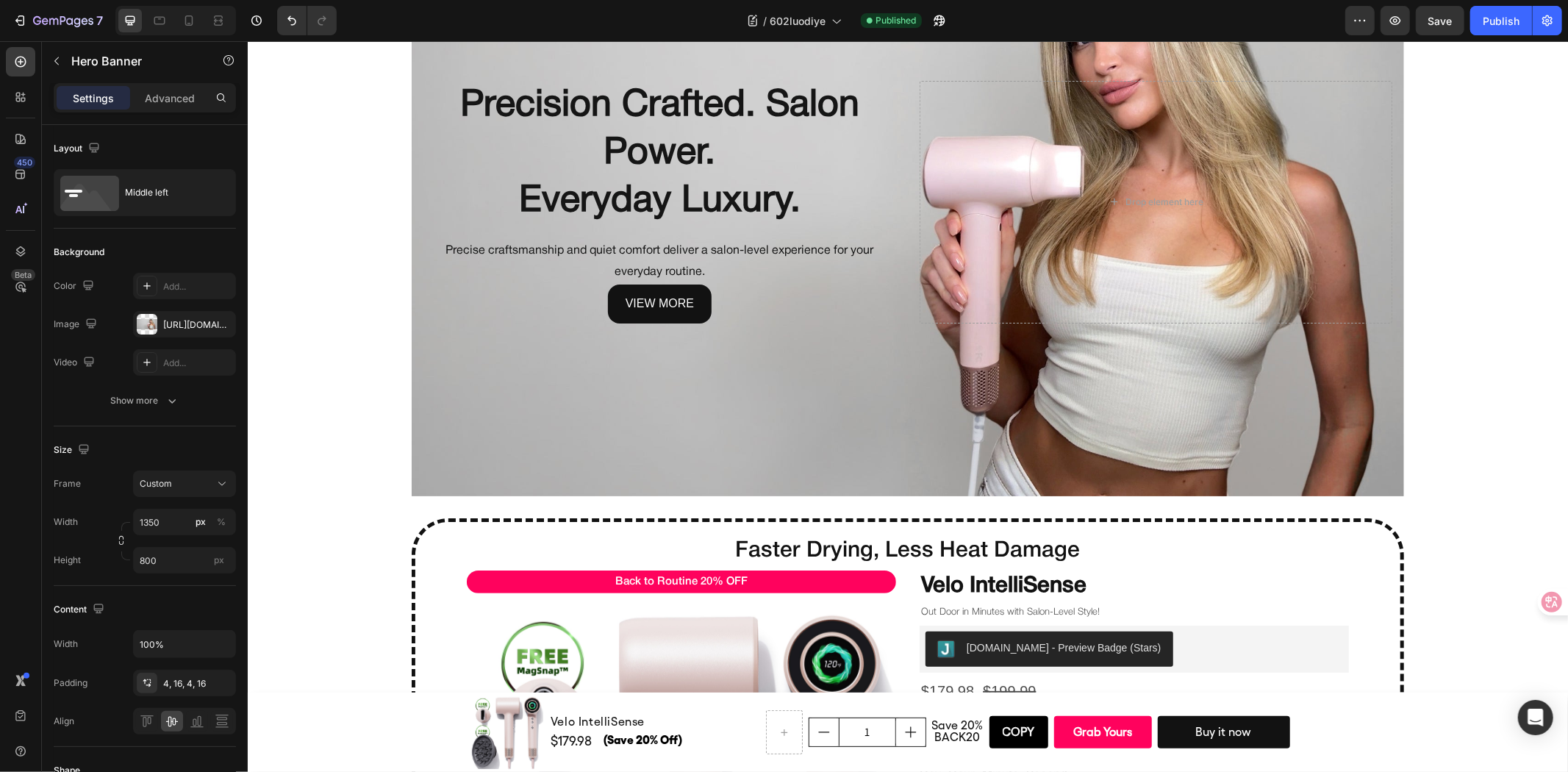
scroll to position [408, 0]
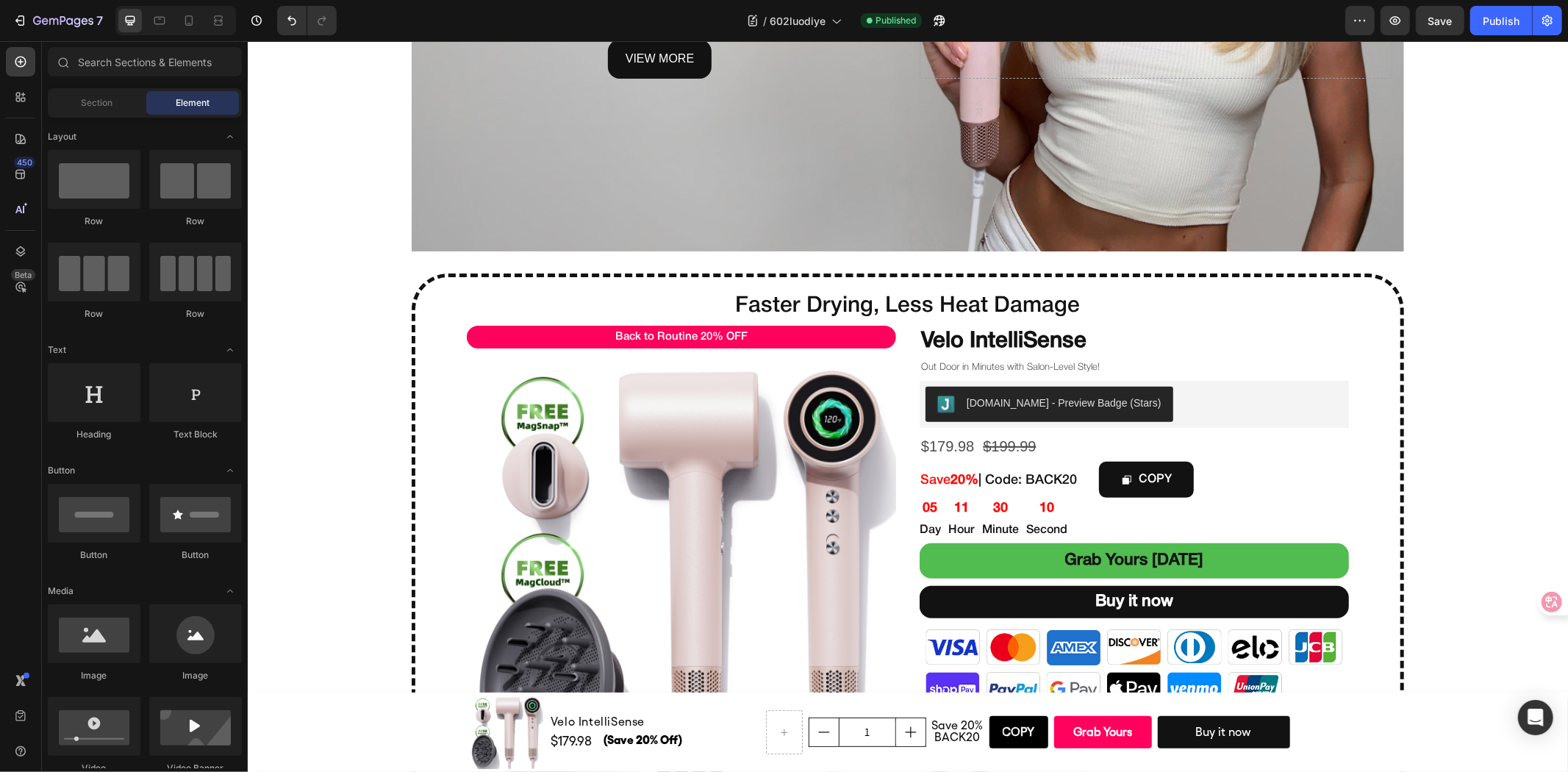
scroll to position [735, 0]
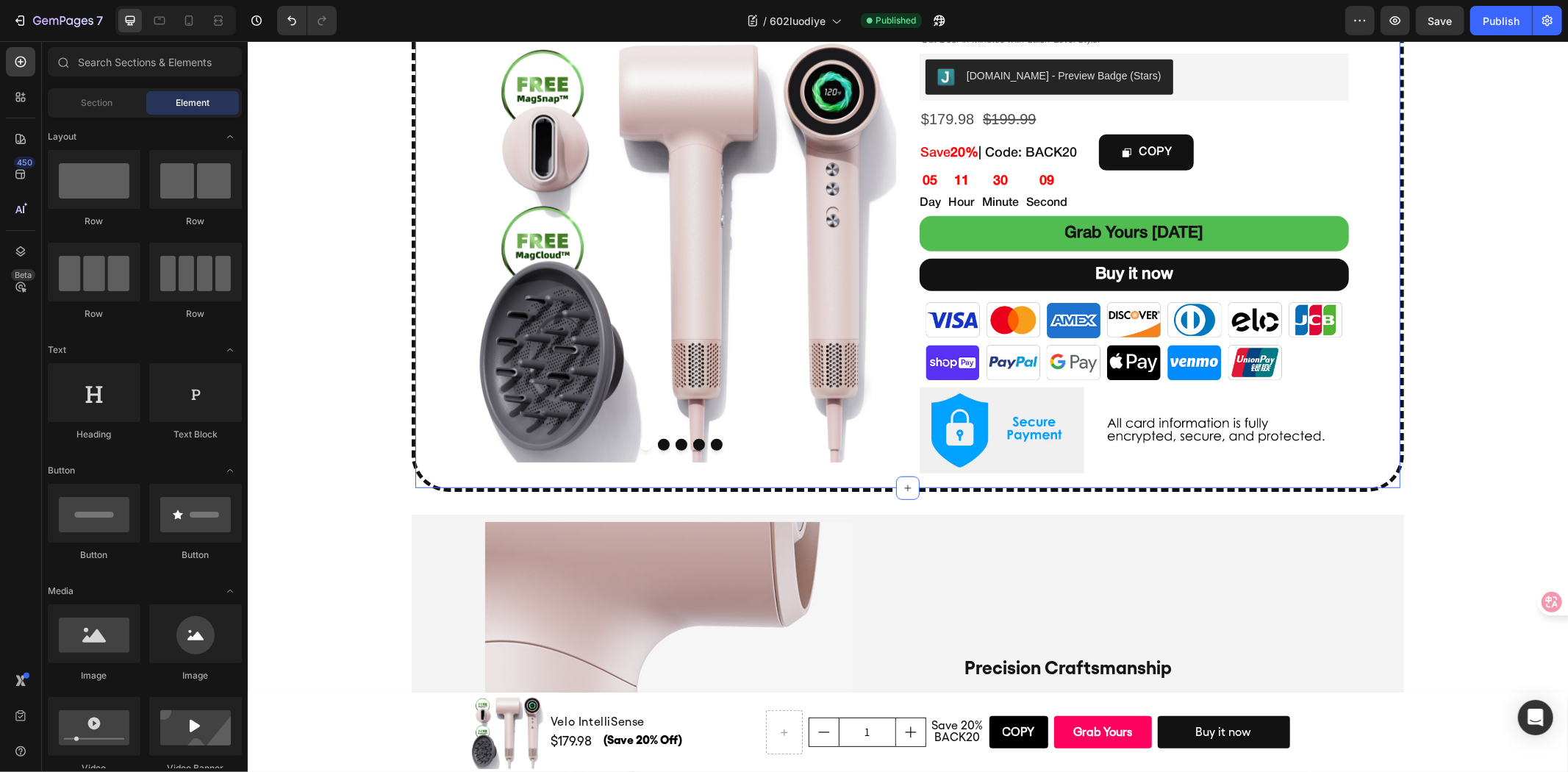
click at [420, 440] on div "Faster Drying, Less Heat Damage Heading Back to Routine 20% OFF Text Block Prod…" at bounding box center [907, 219] width 985 height 524
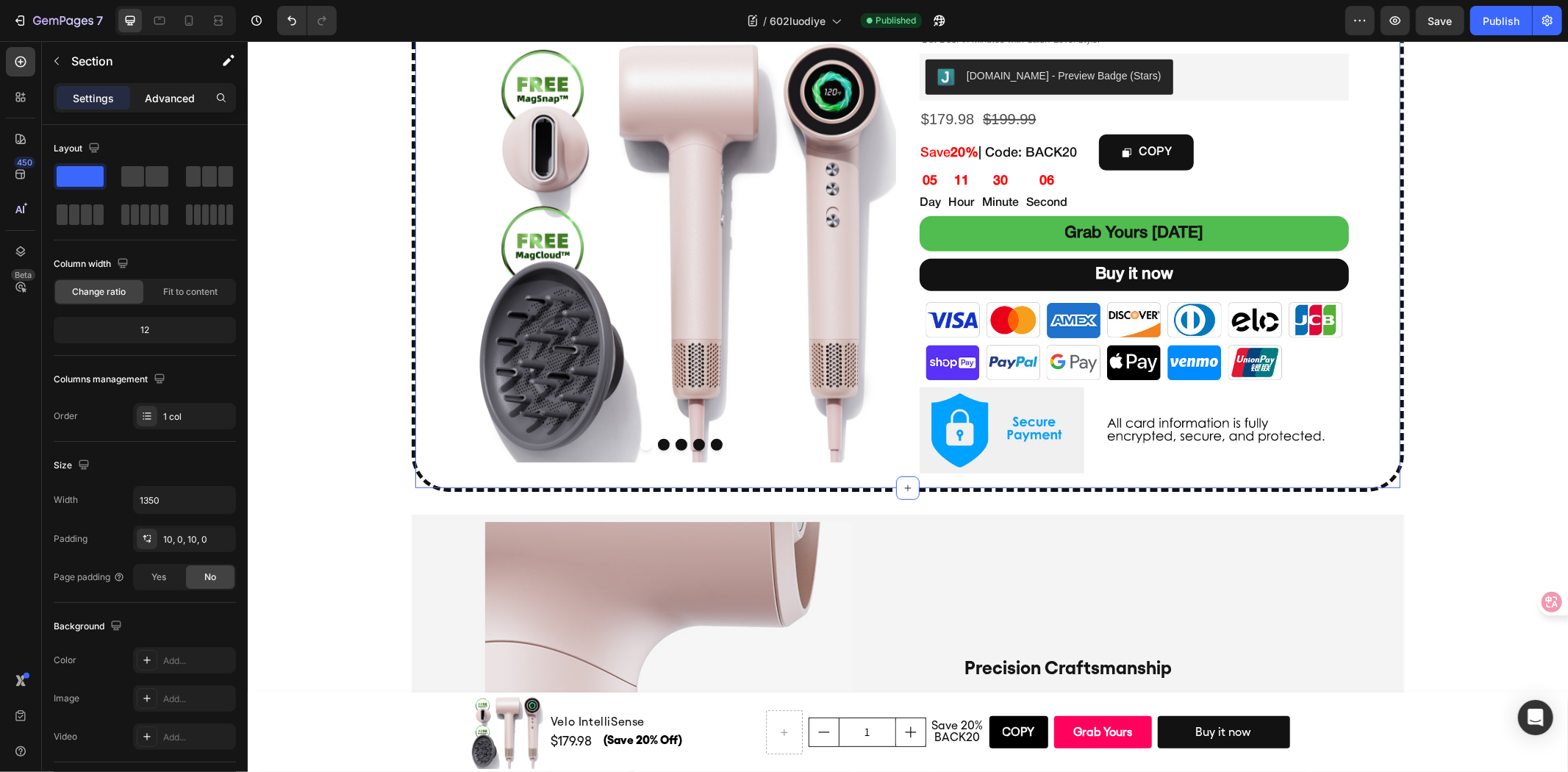
click at [165, 100] on p "Advanced" at bounding box center [170, 97] width 50 height 15
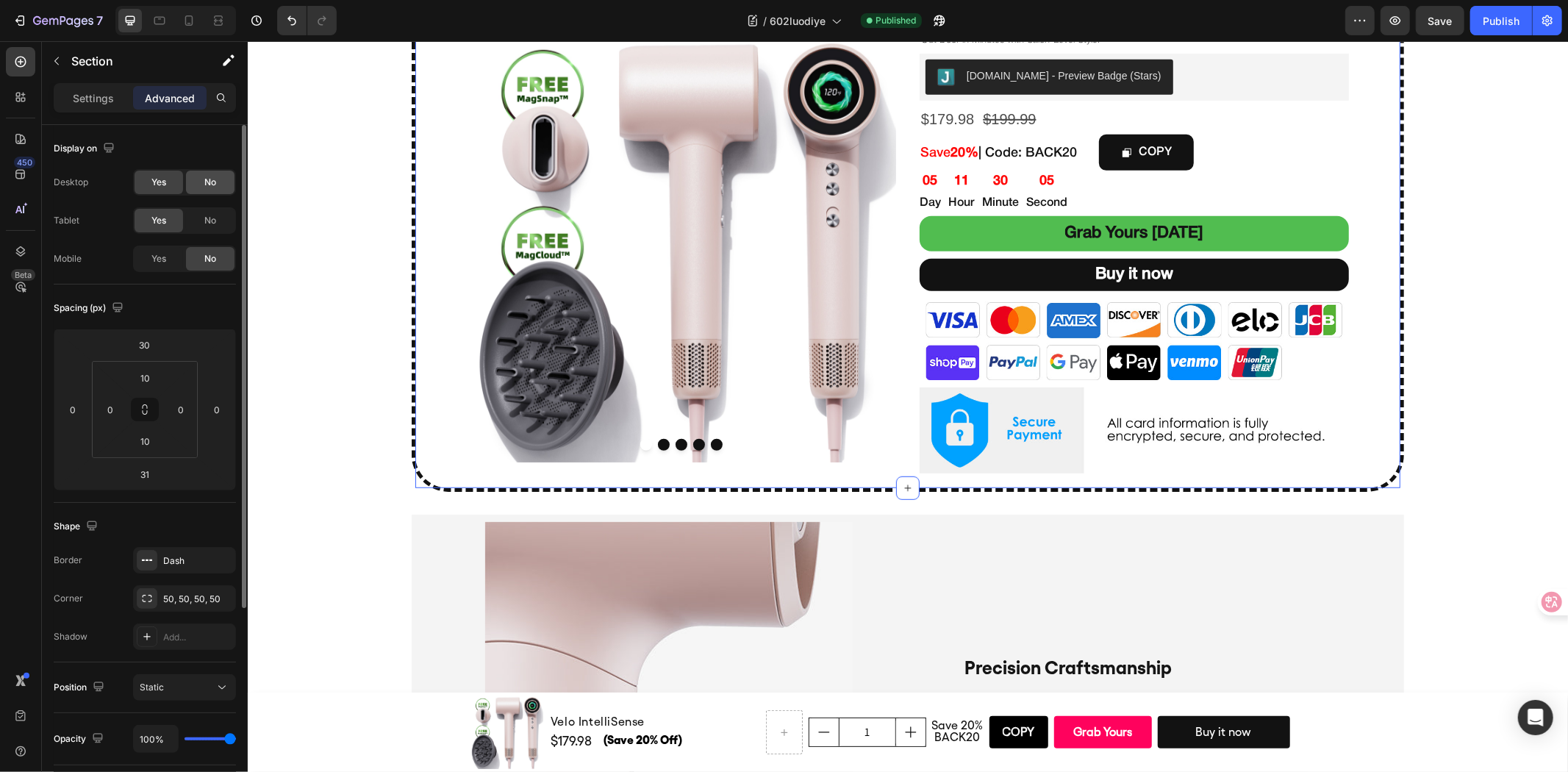
click at [197, 190] on div "No" at bounding box center [210, 183] width 49 height 24
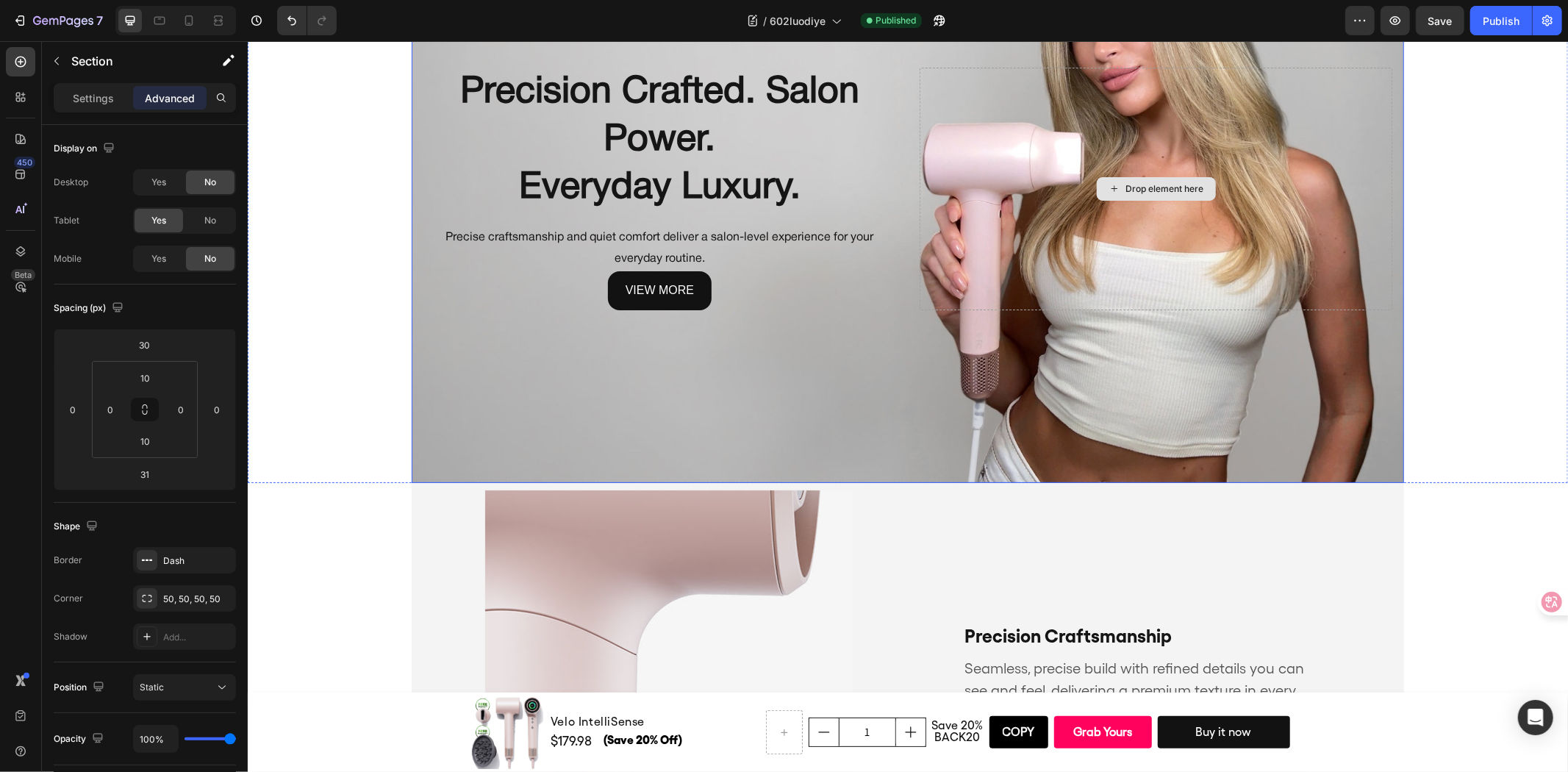
scroll to position [60, 0]
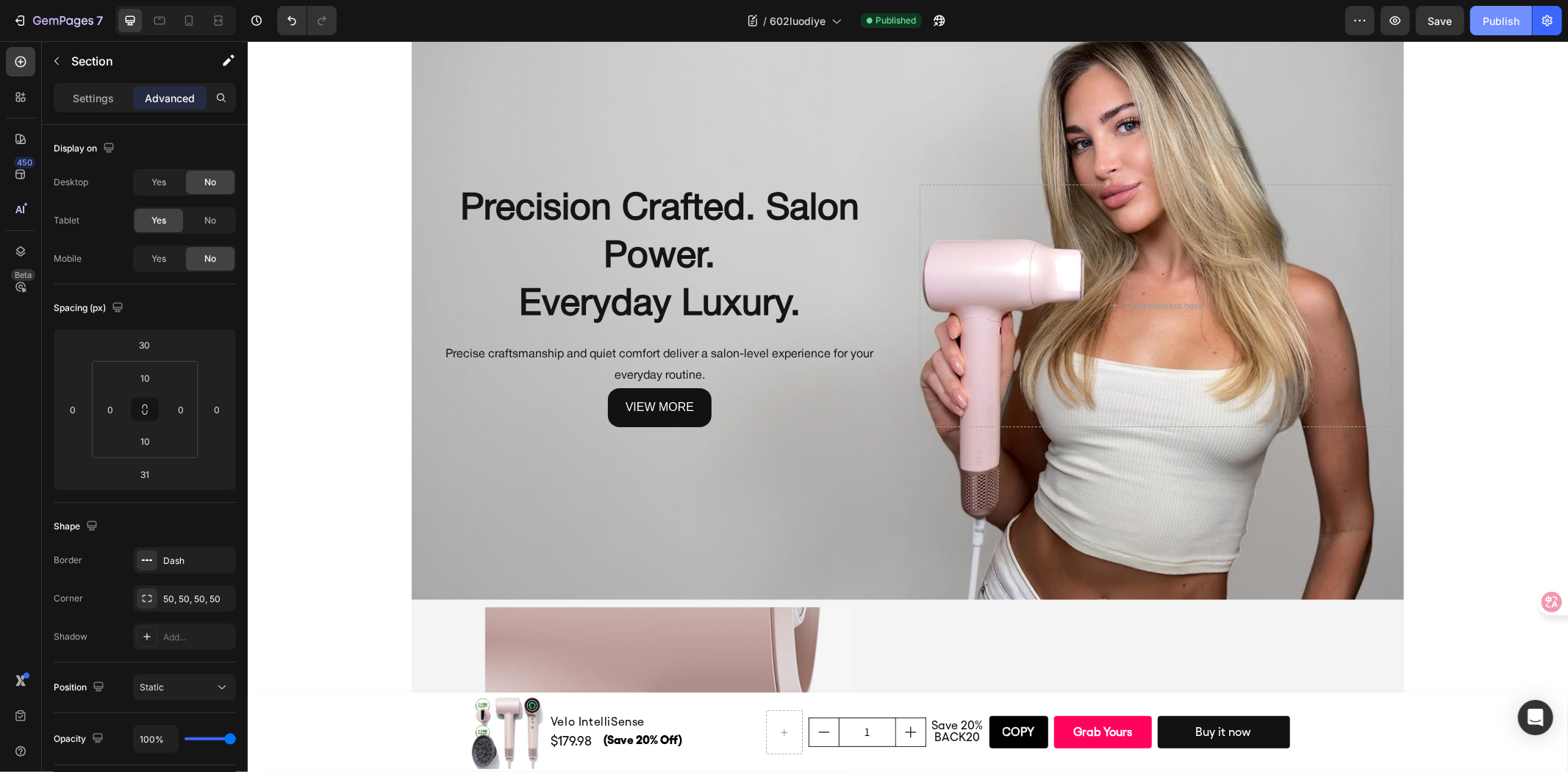
click at [1497, 21] on div "Publish" at bounding box center [1501, 21] width 37 height 15
click at [163, 20] on icon at bounding box center [159, 21] width 14 height 14
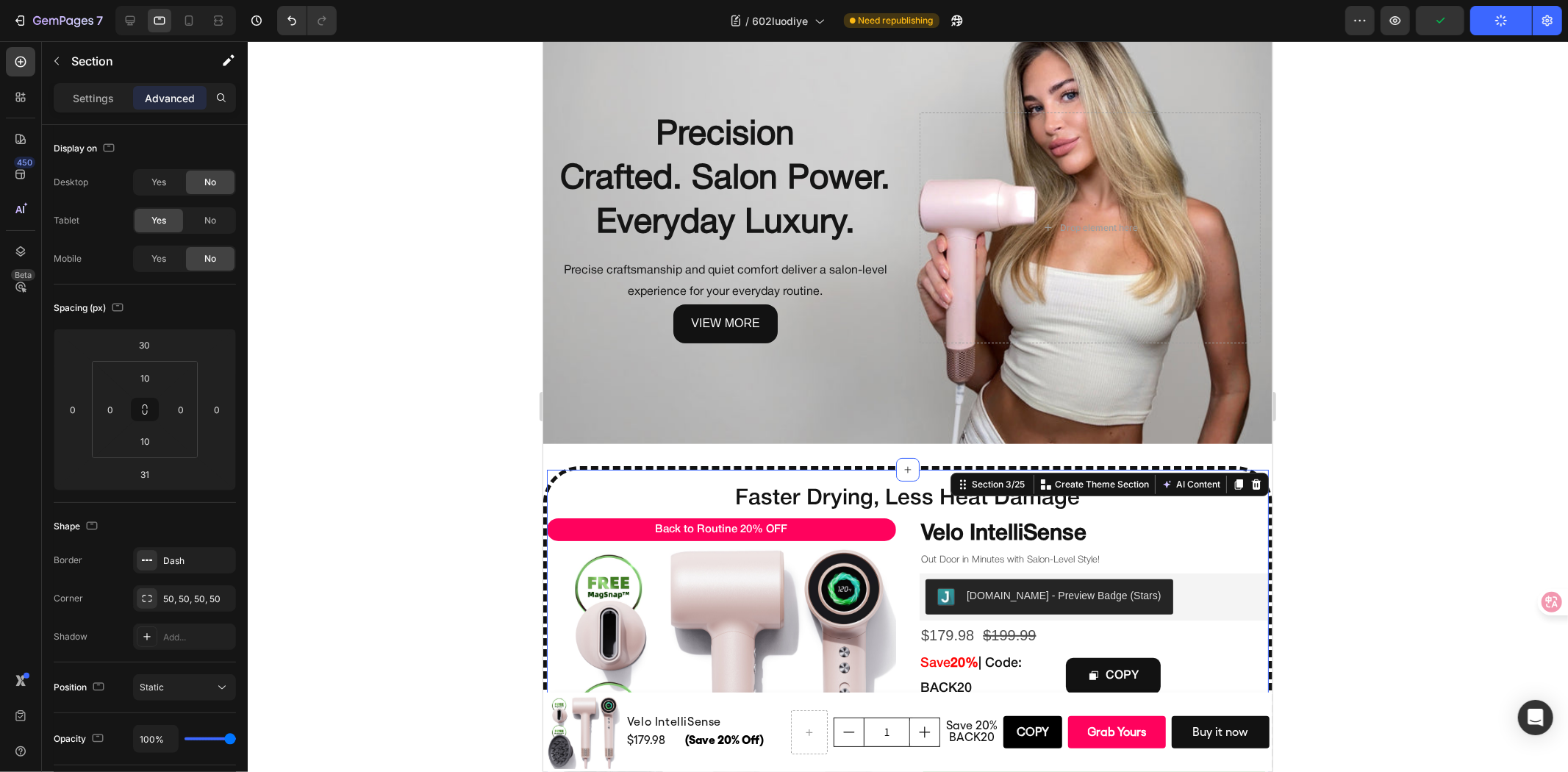
scroll to position [425, 0]
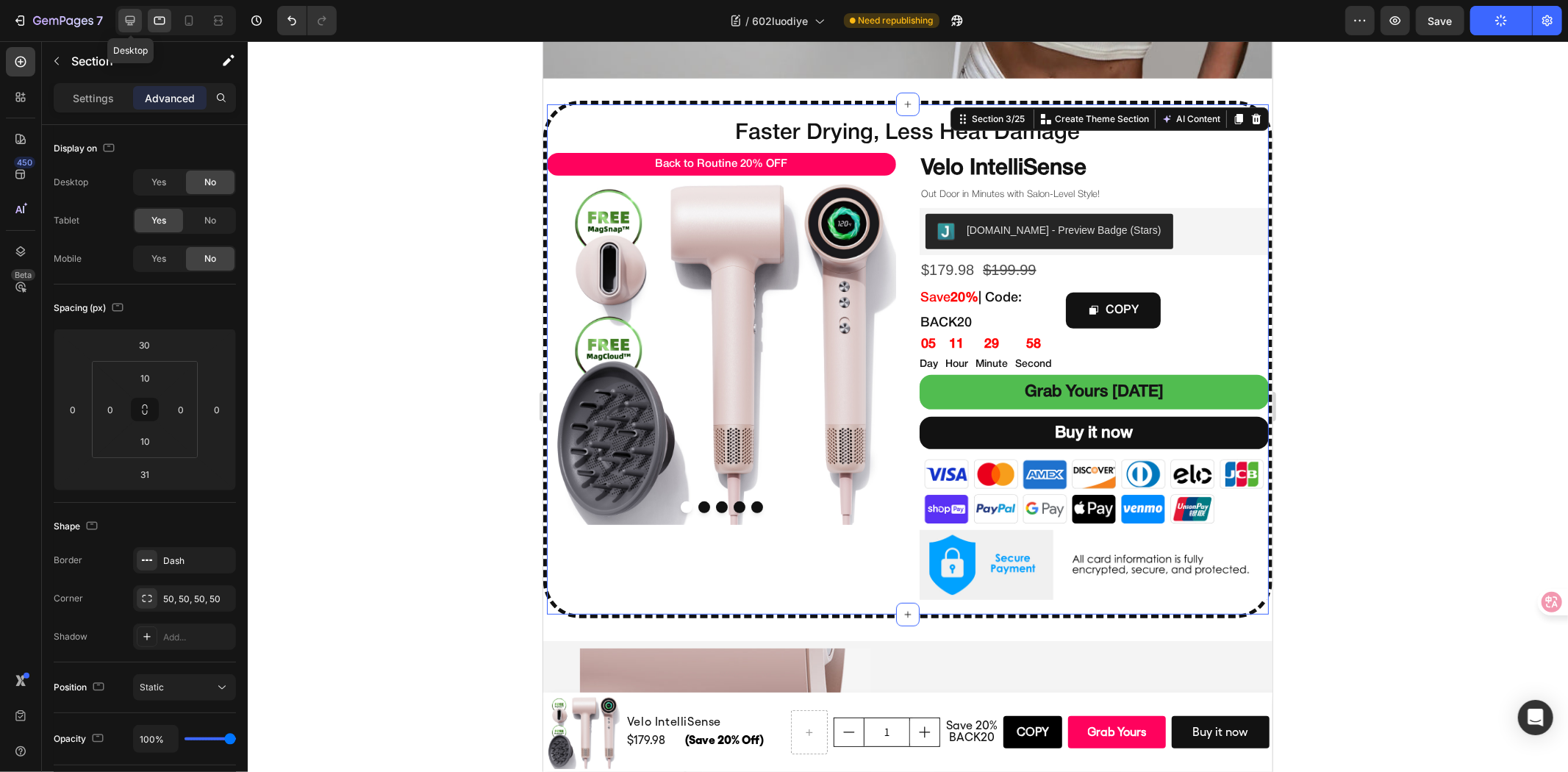
click at [128, 23] on icon at bounding box center [131, 21] width 10 height 10
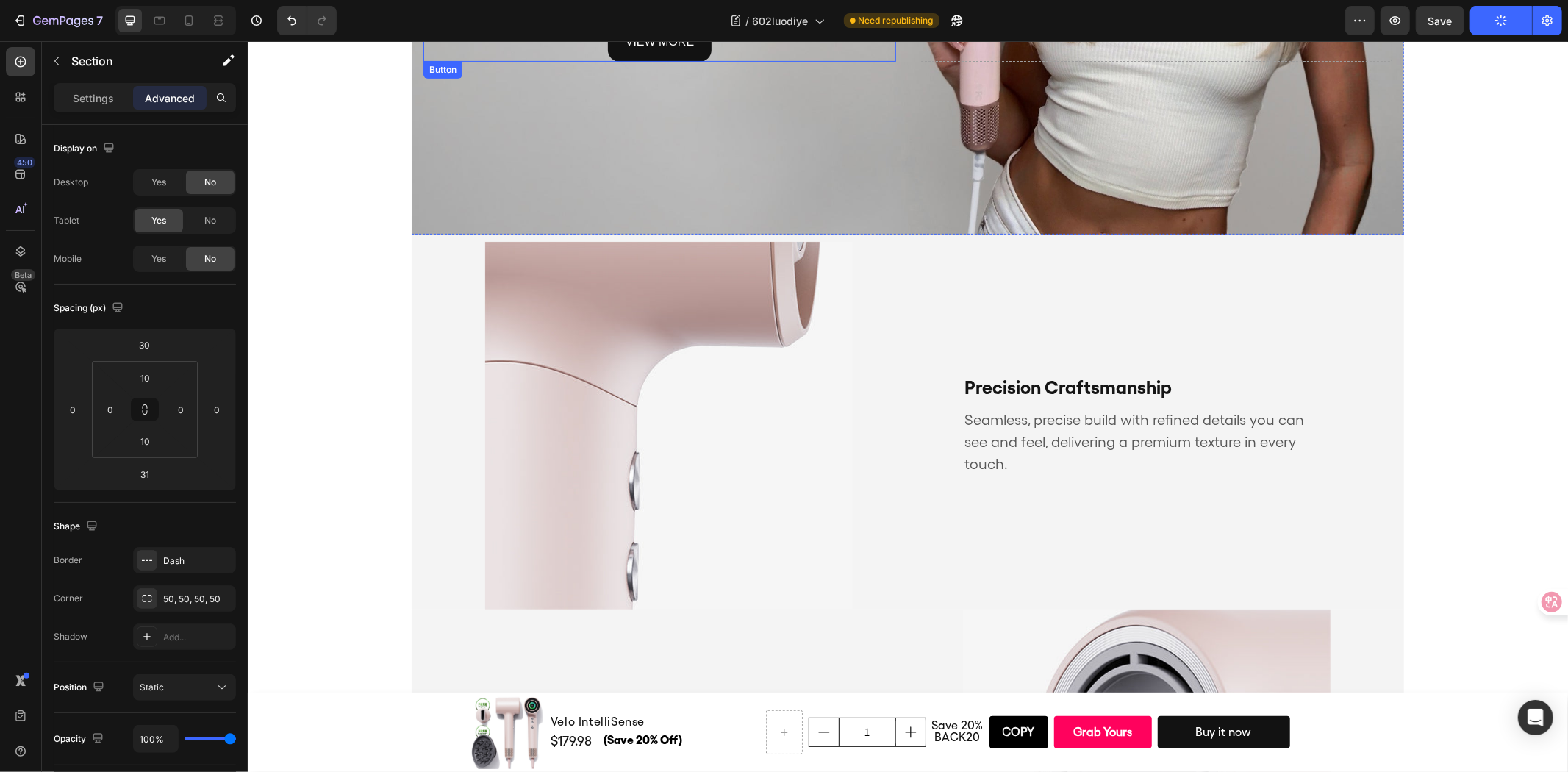
scroll to position [373, 0]
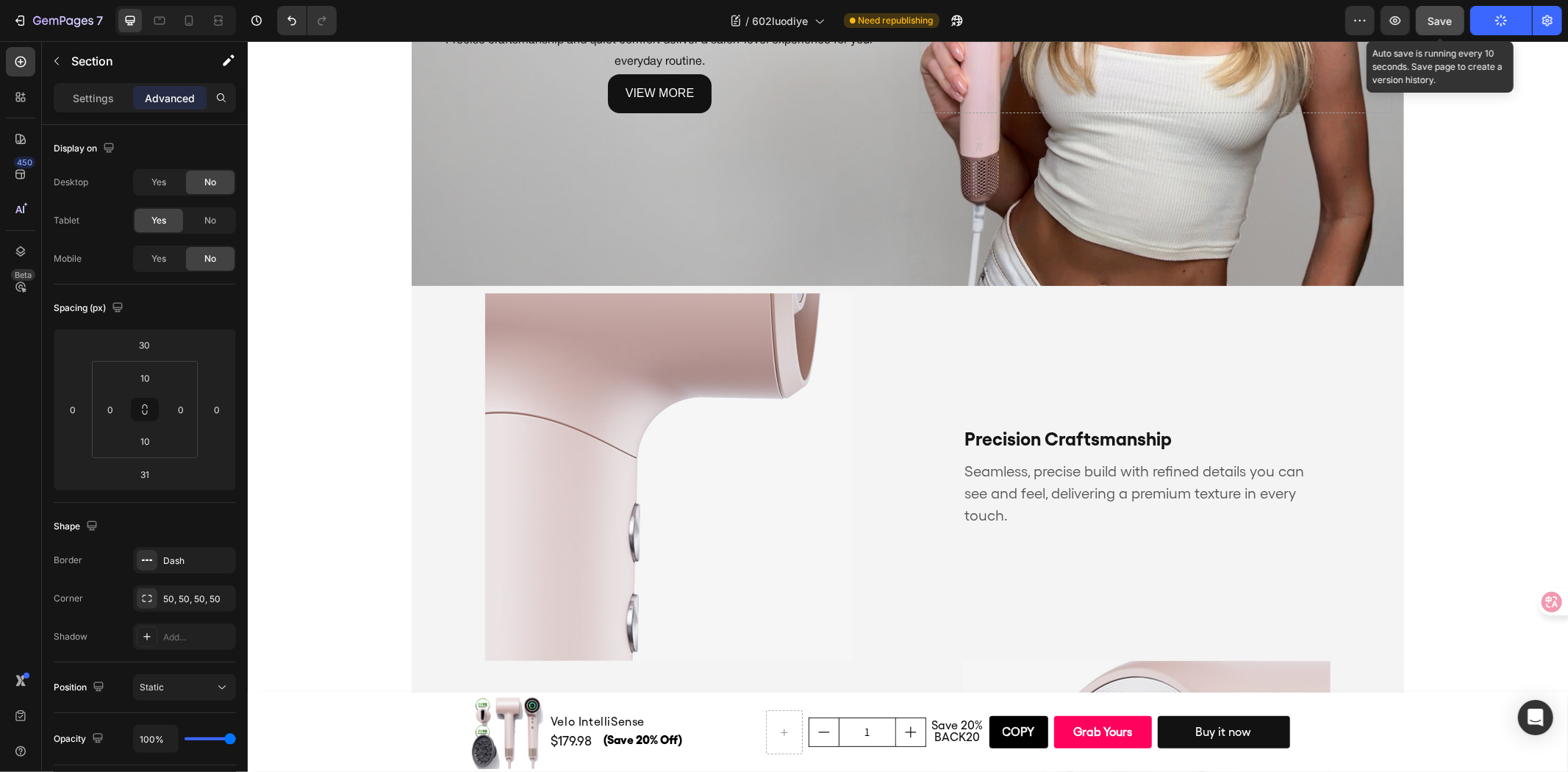
click at [1446, 23] on span "Save" at bounding box center [1440, 21] width 24 height 13
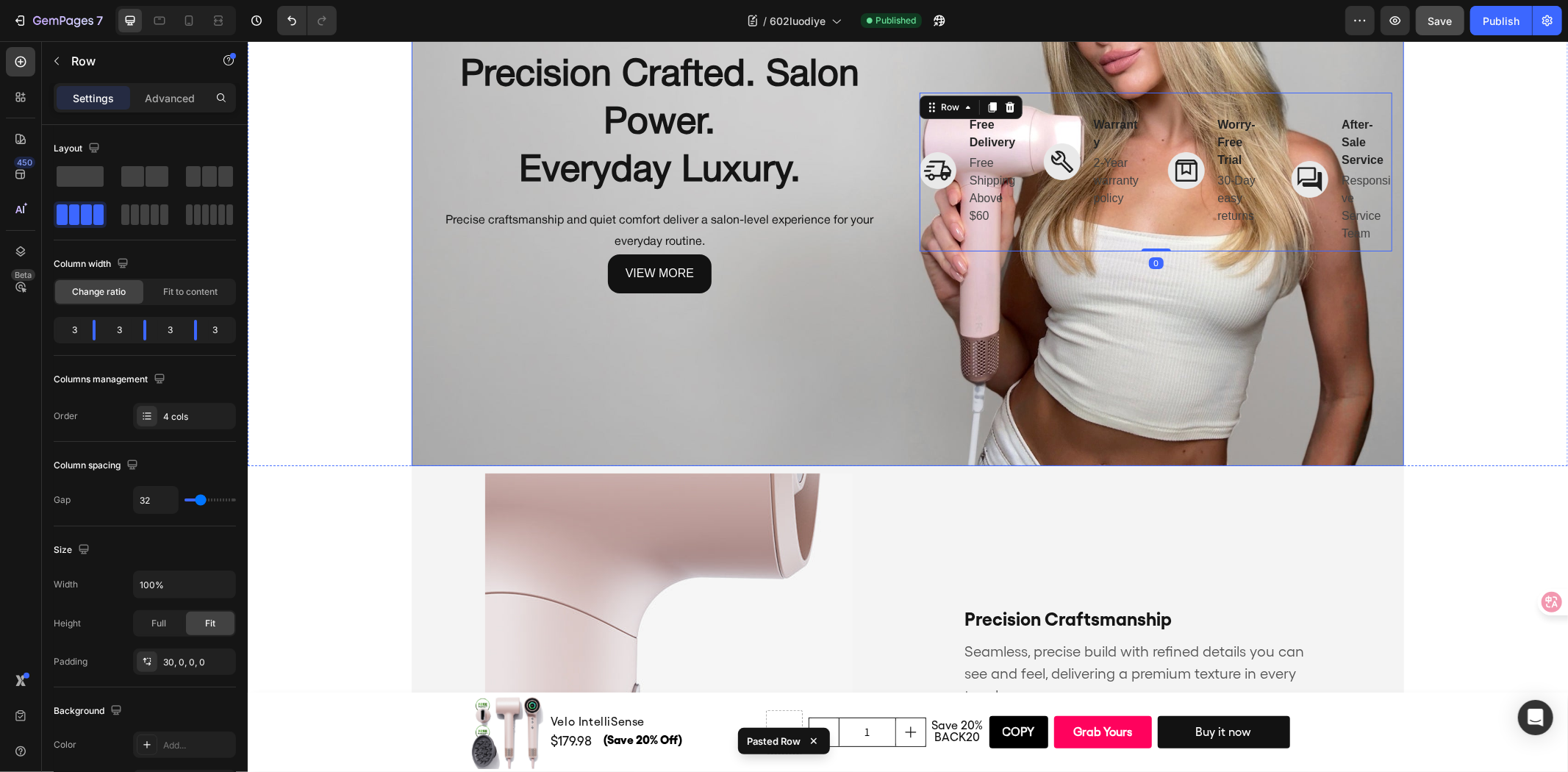
scroll to position [0, 0]
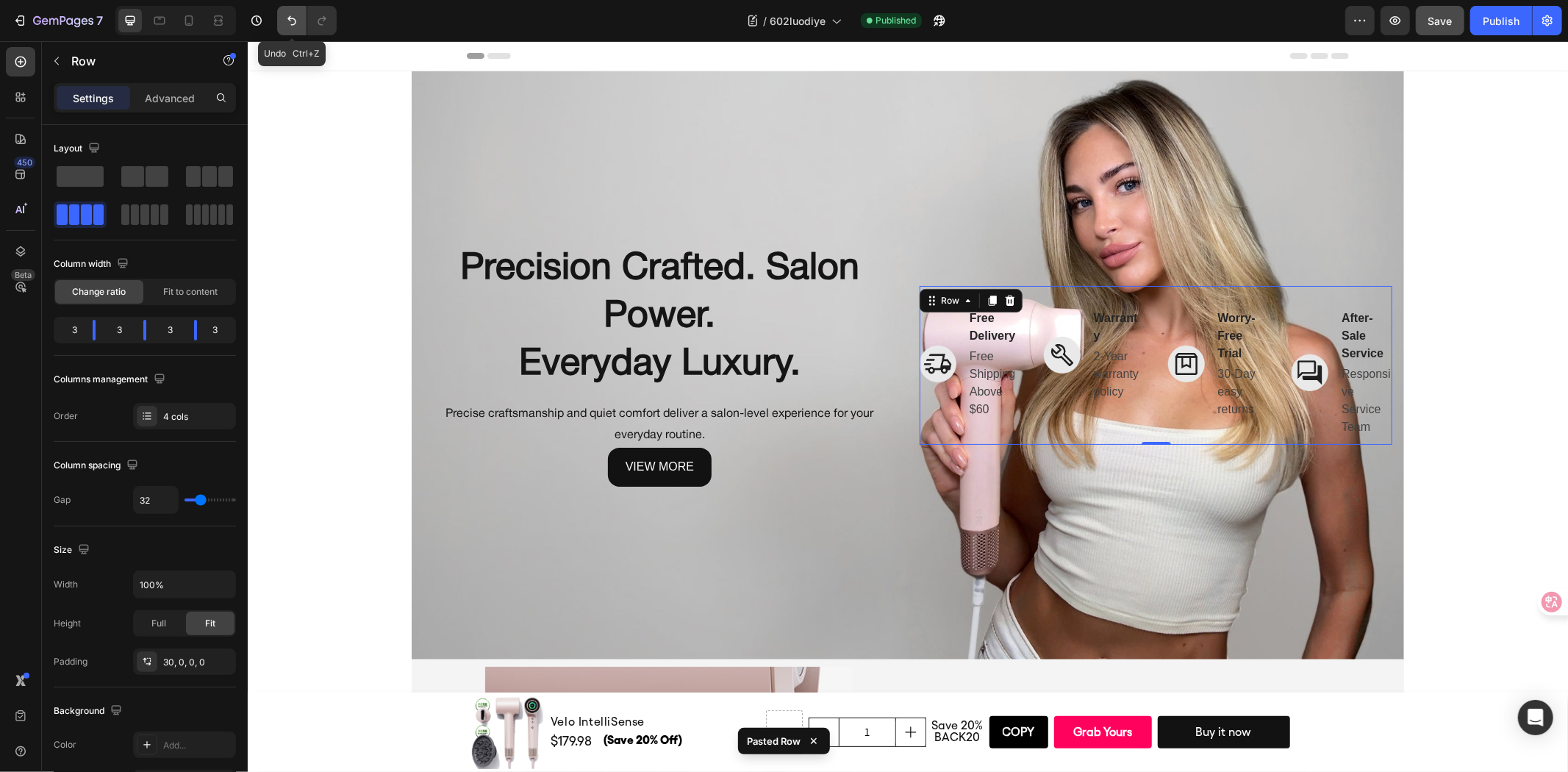
click at [297, 19] on icon "Undo/Redo" at bounding box center [292, 21] width 14 height 14
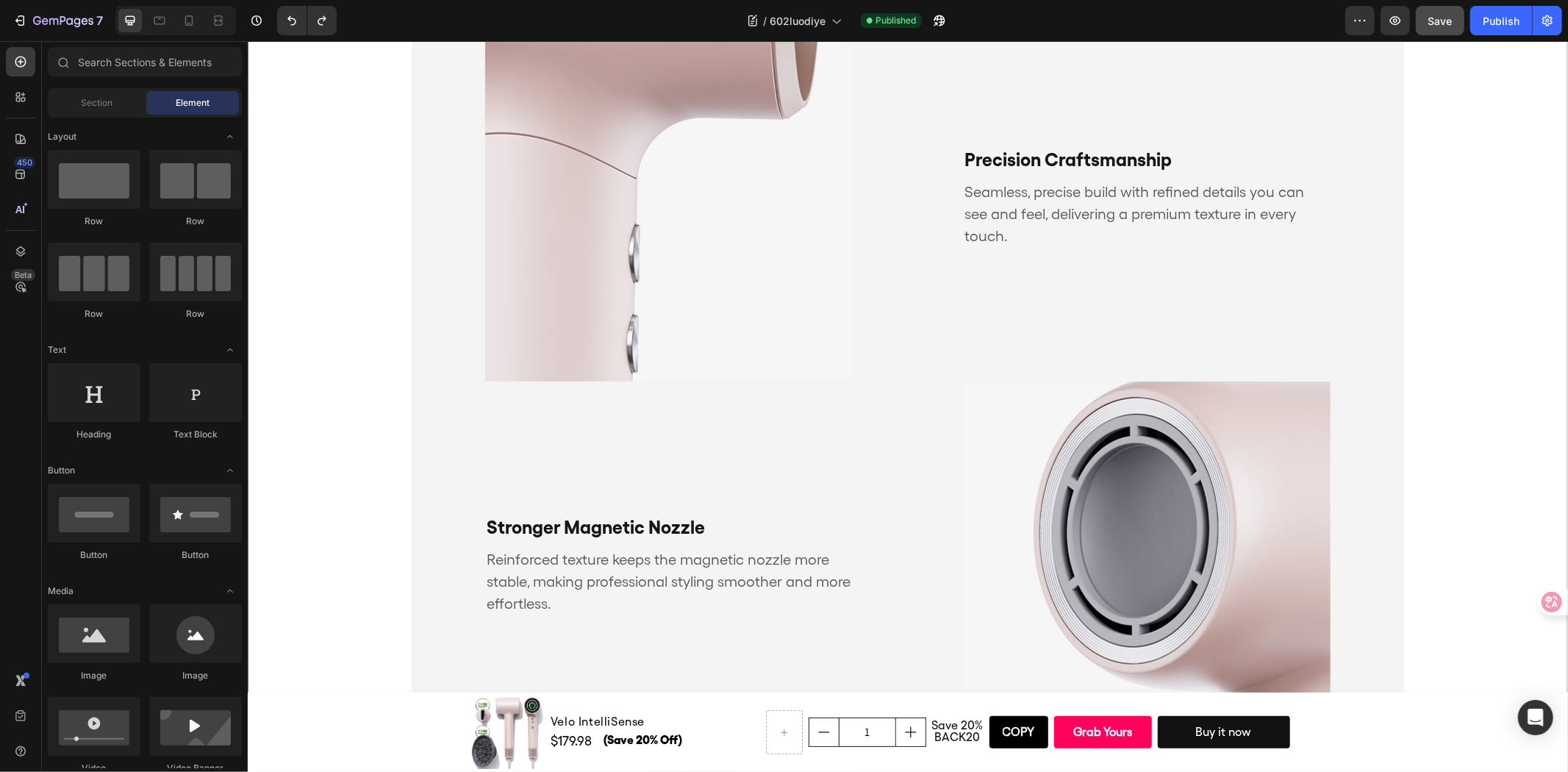
scroll to position [408, 0]
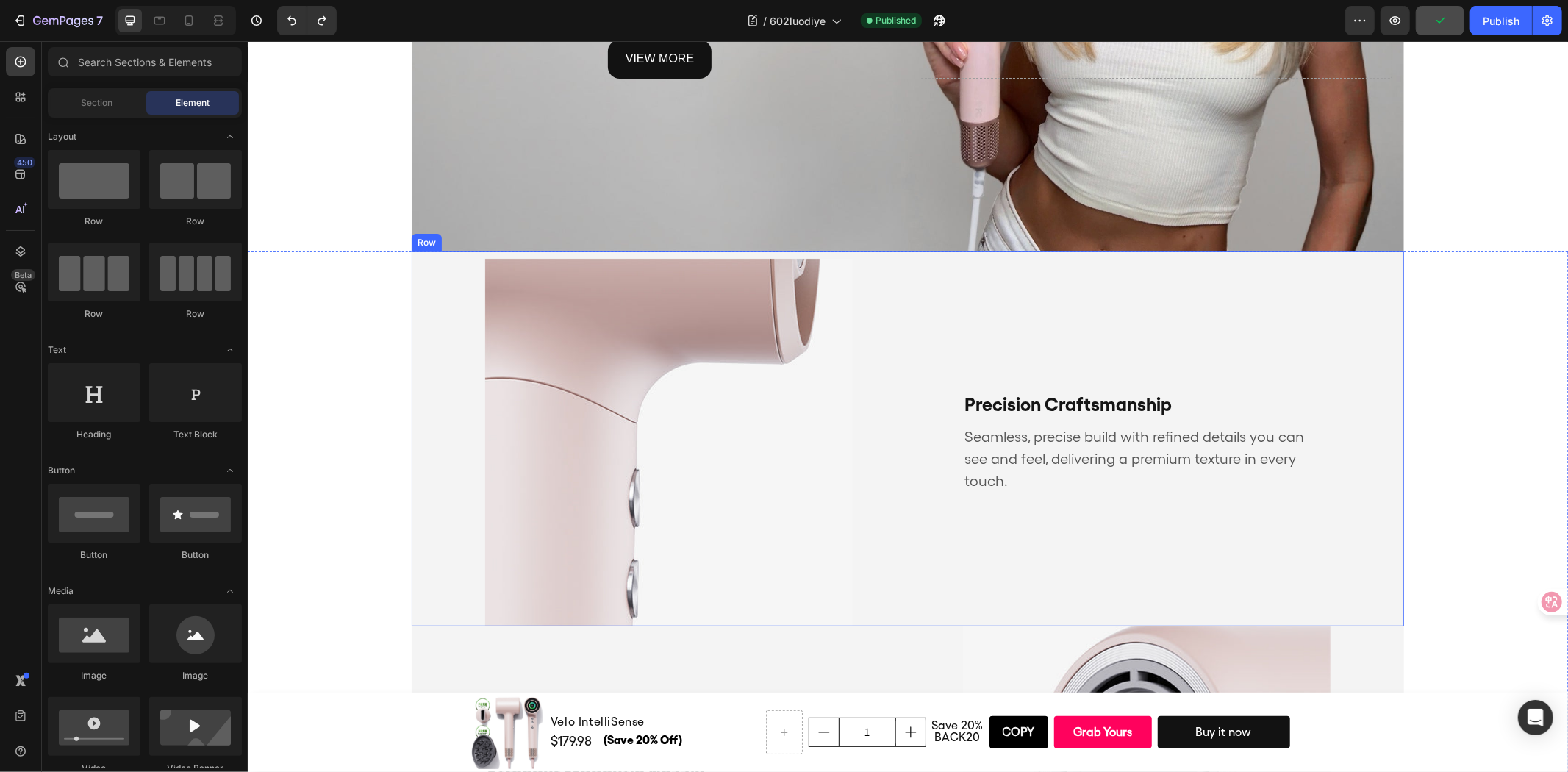
click at [976, 261] on div "Precision Craftsmanship Text Block Seamless, precise build with refined details…" at bounding box center [1164, 442] width 477 height 368
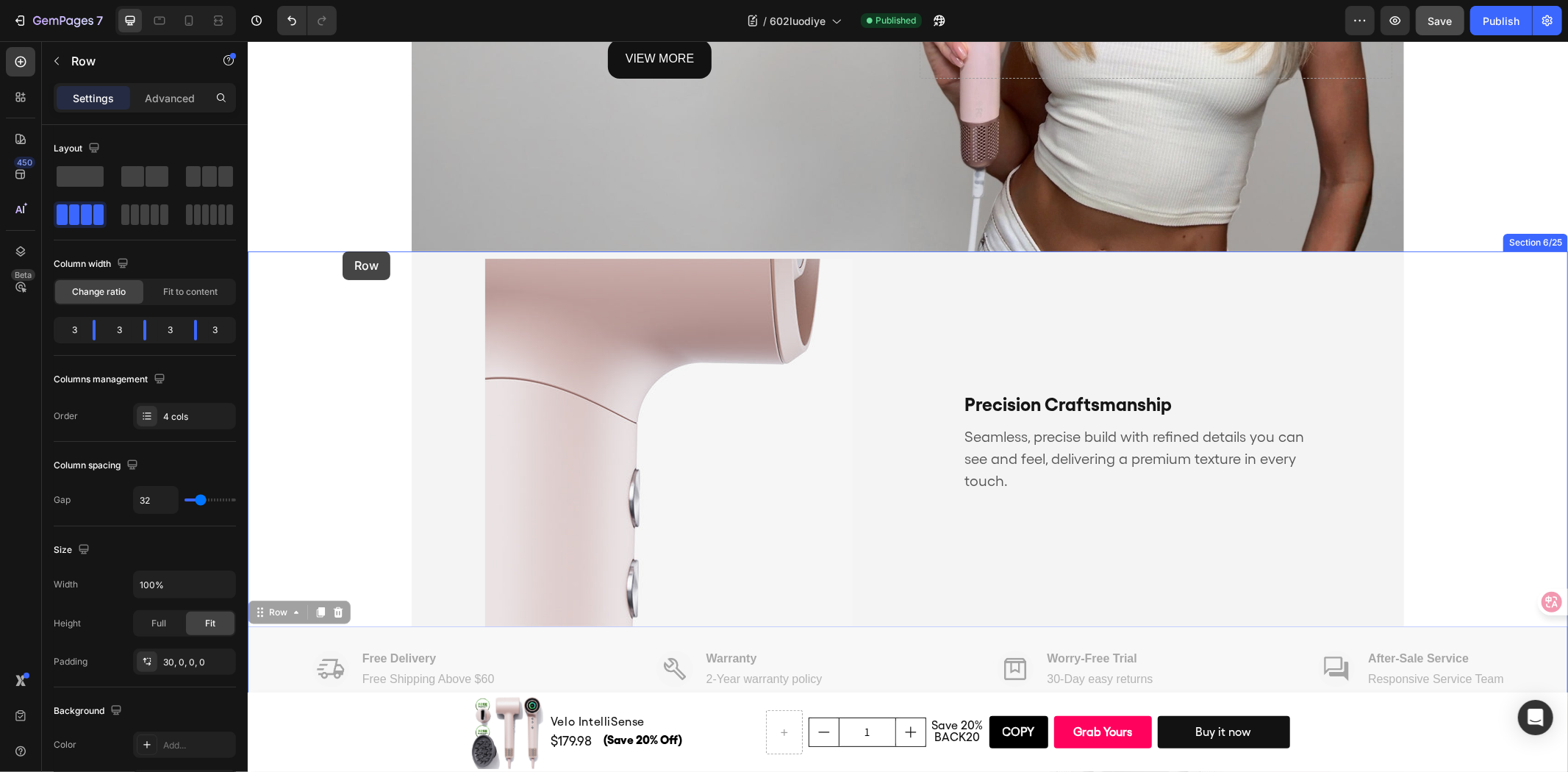
drag, startPoint x: 270, startPoint y: 613, endPoint x: 342, endPoint y: 250, distance: 370.1
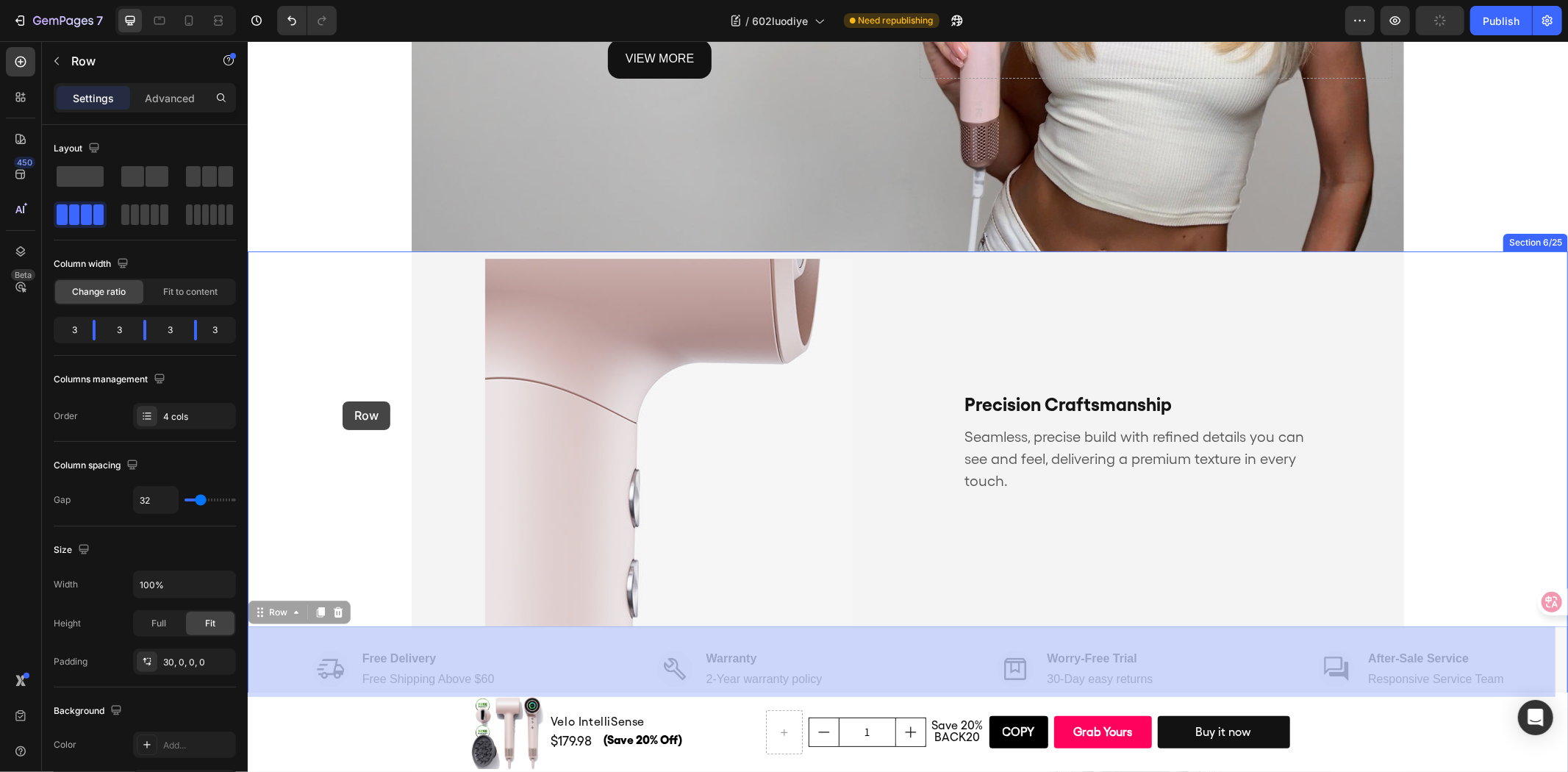
drag, startPoint x: 260, startPoint y: 616, endPoint x: 342, endPoint y: 401, distance: 230.1
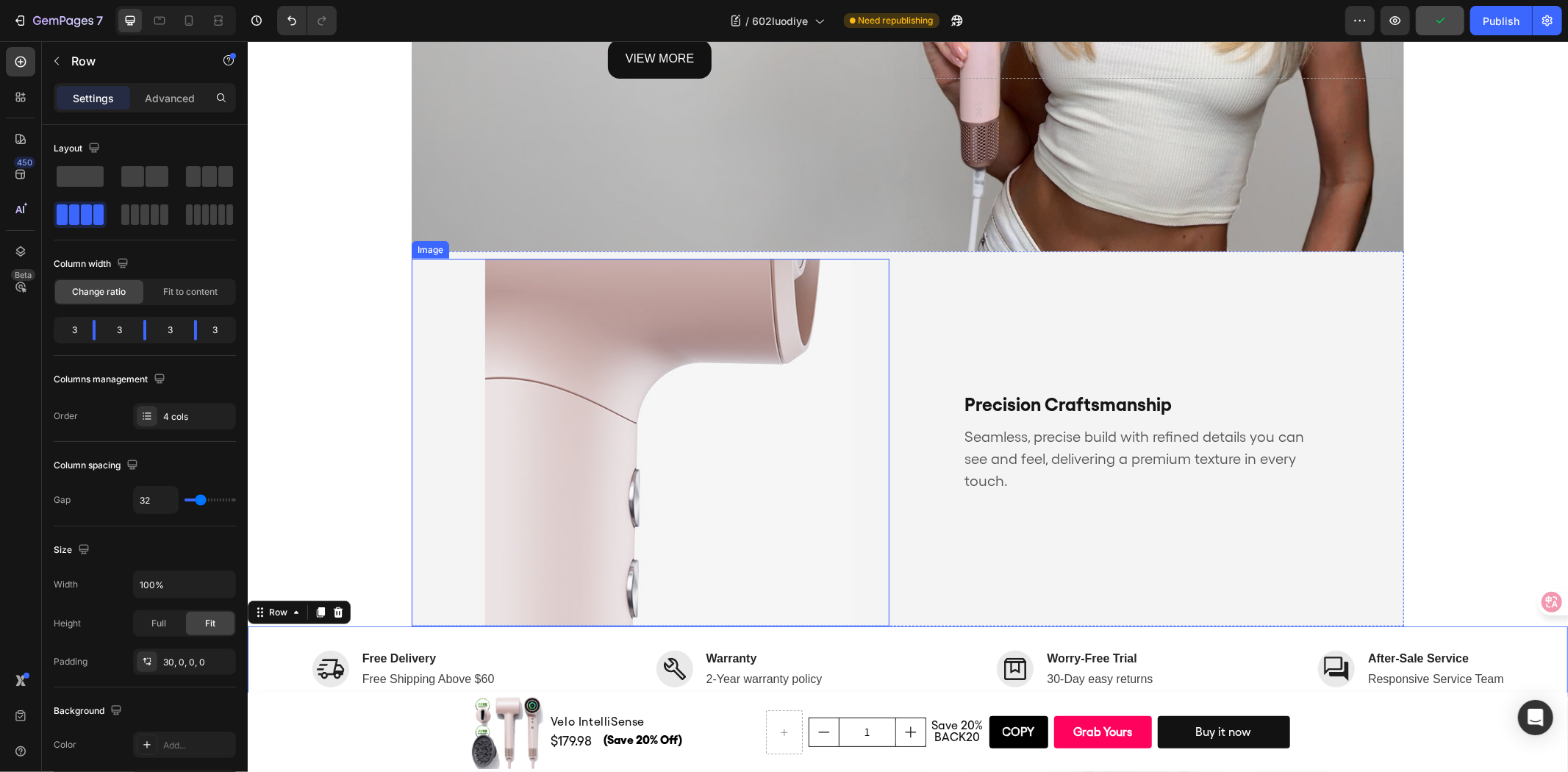
scroll to position [571, 0]
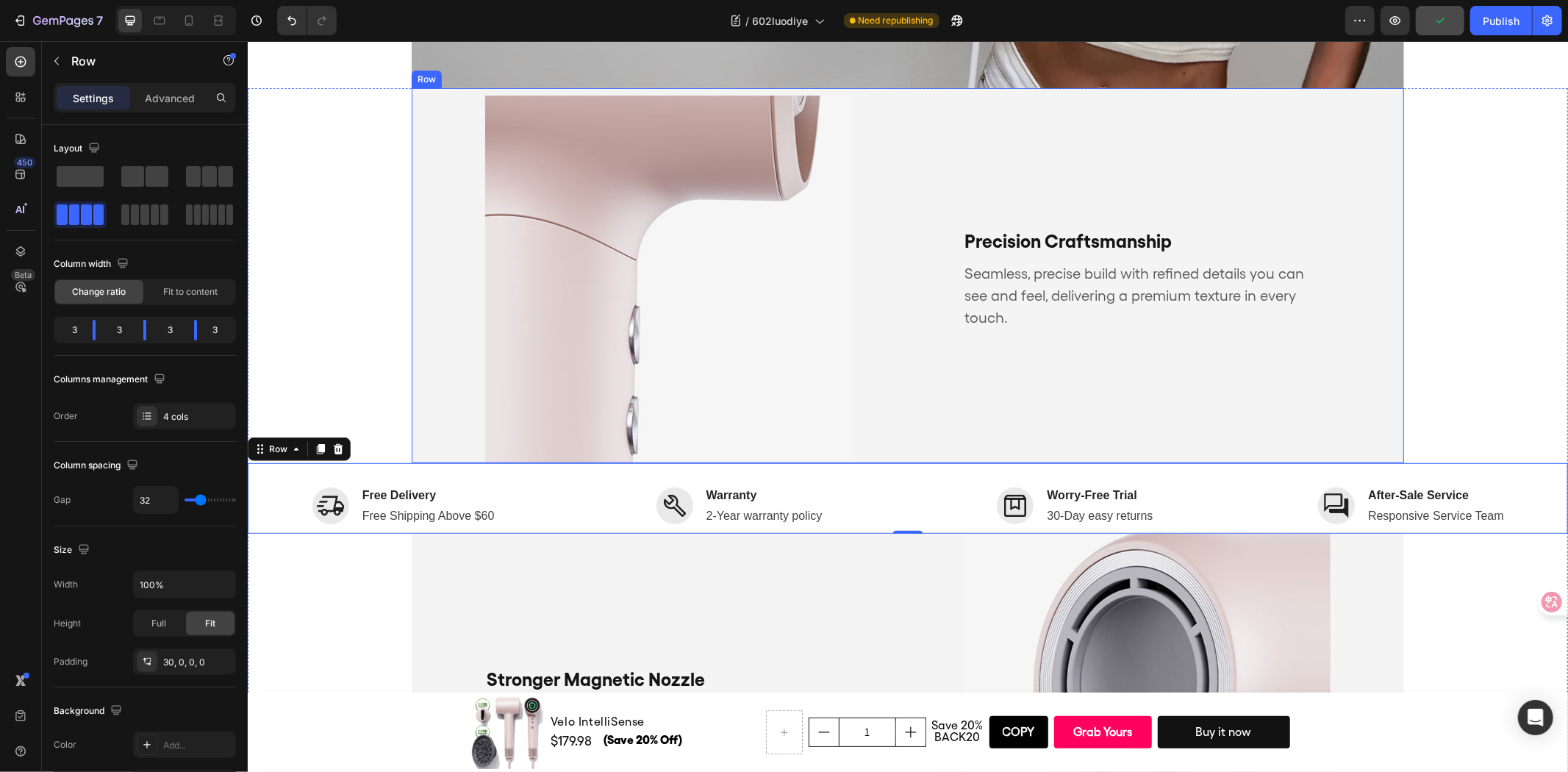
click at [1320, 162] on div "Precision Craftsmanship Text Block Seamless, precise build with refined details…" at bounding box center [1164, 278] width 477 height 368
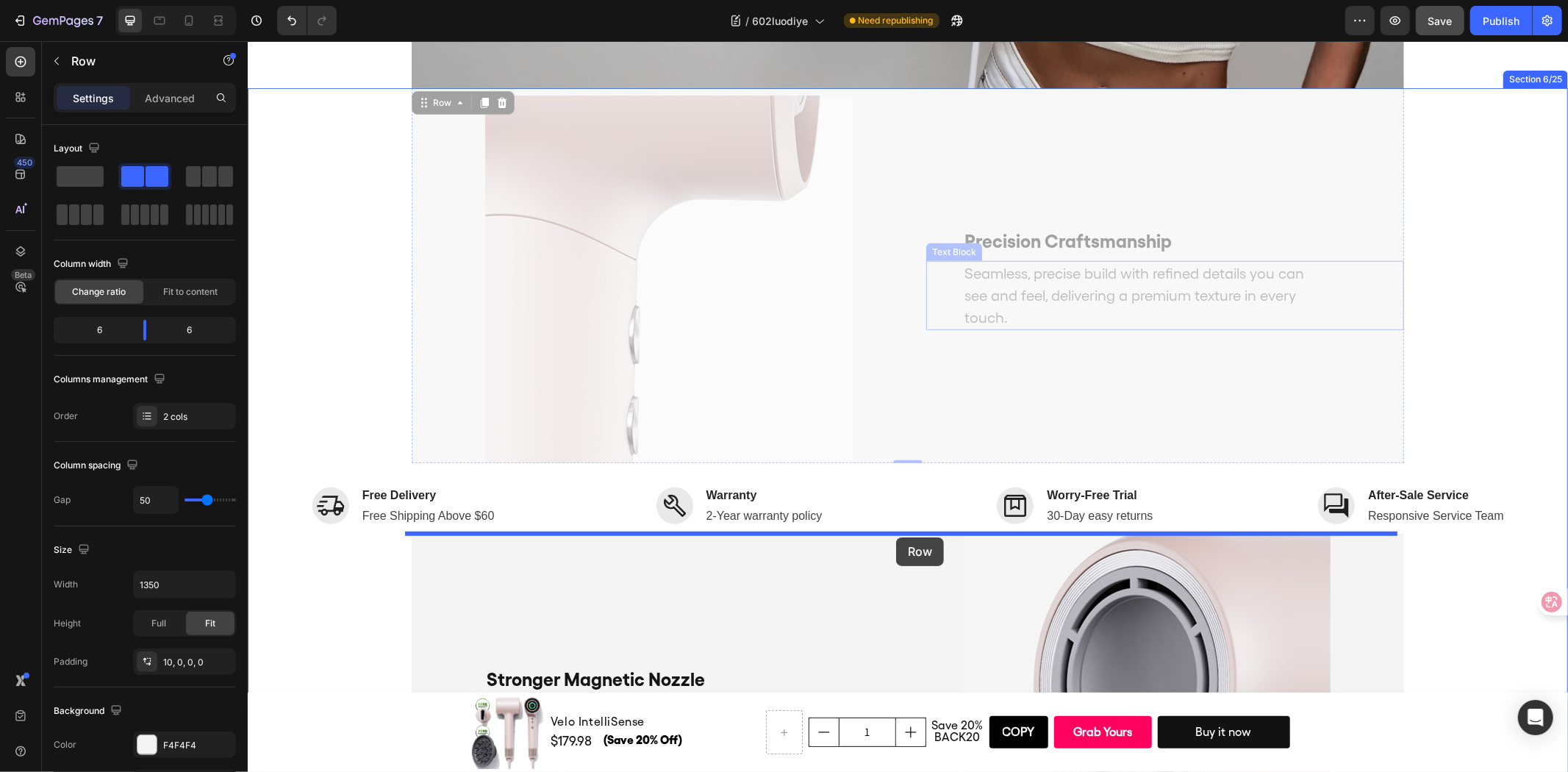
drag, startPoint x: 1328, startPoint y: 114, endPoint x: 895, endPoint y: 537, distance: 605.3
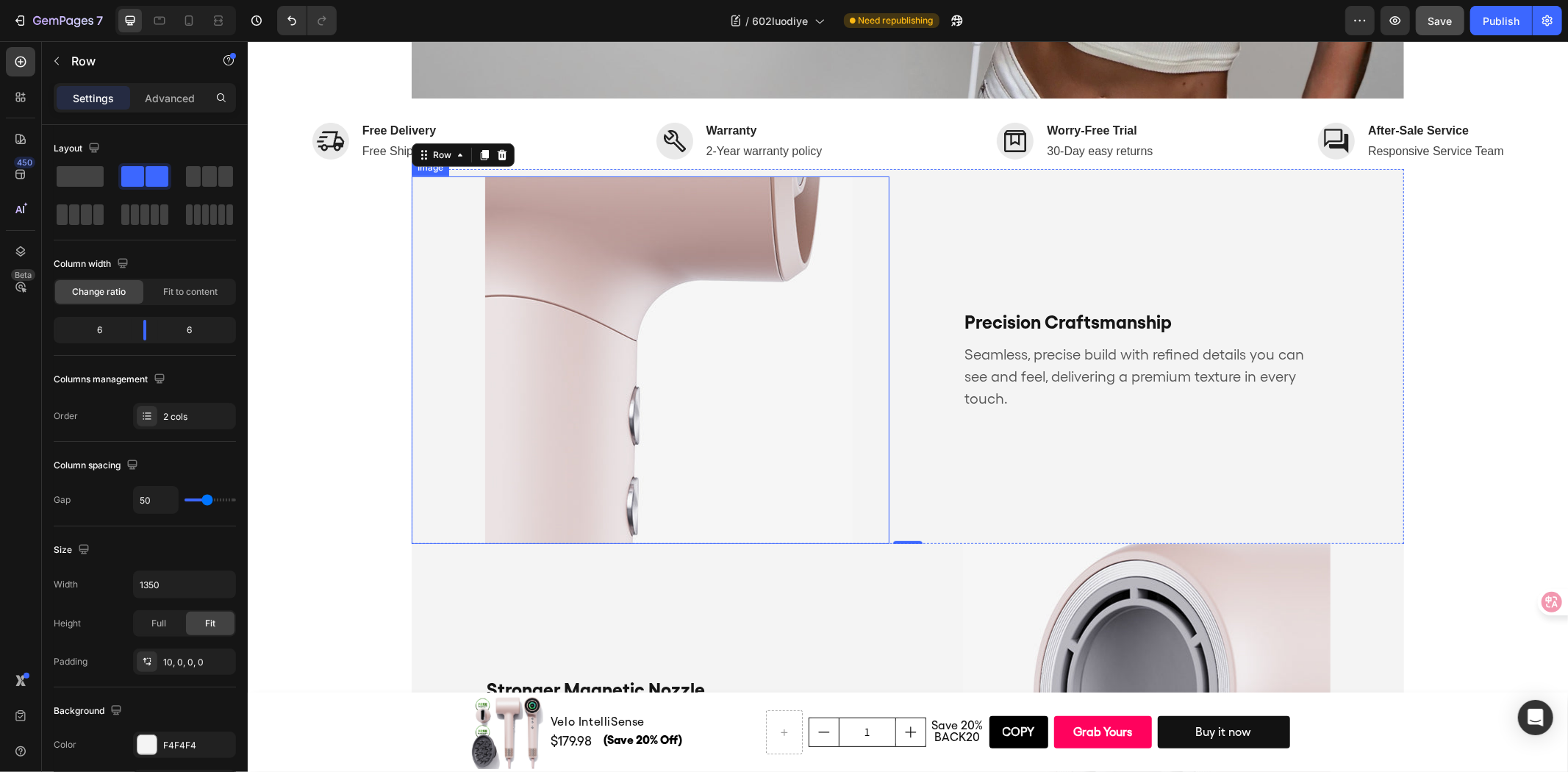
scroll to position [326, 0]
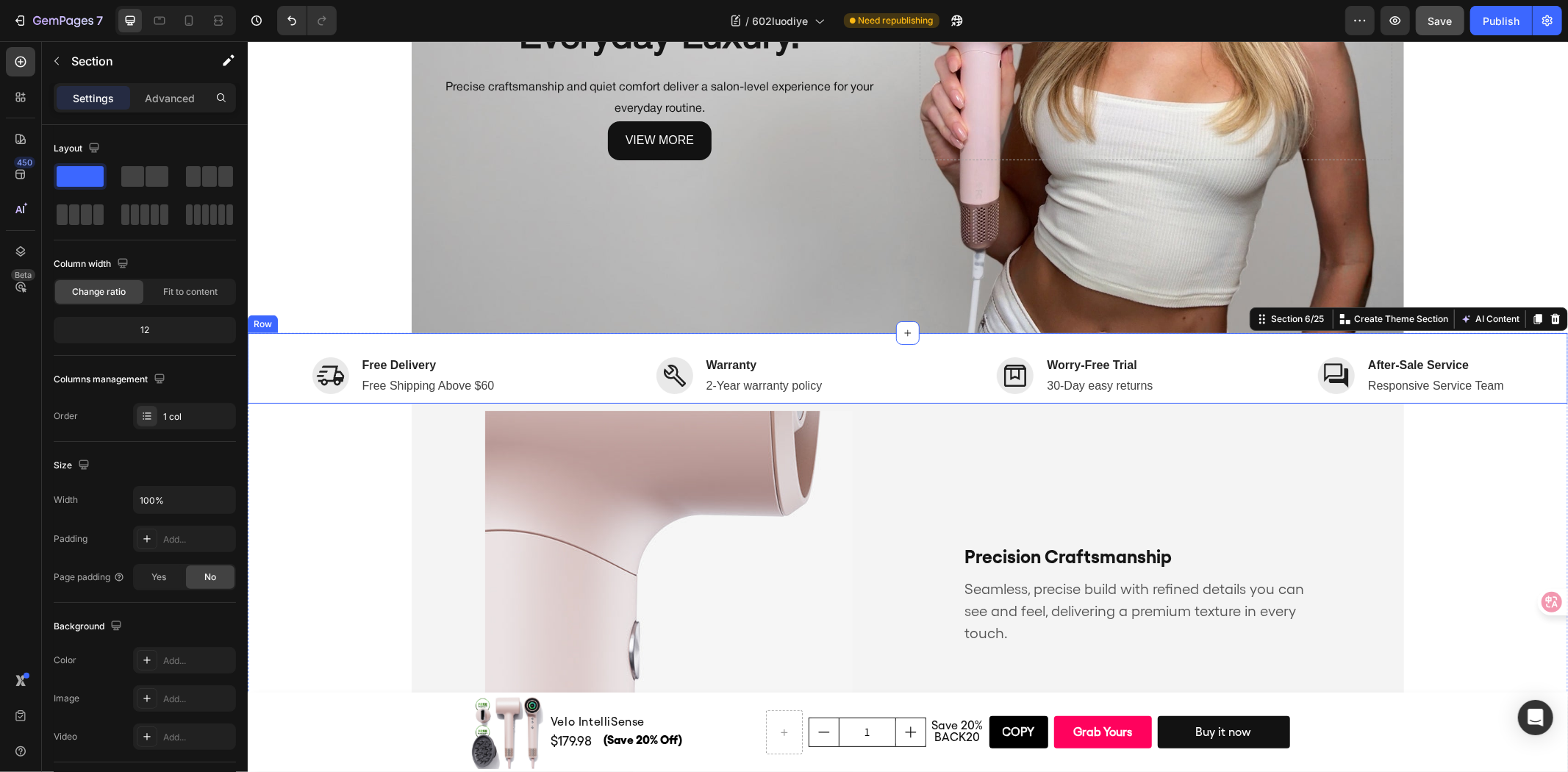
click at [1533, 340] on div "Image Free Delivery Text block Free Shipping Above $60 Text block Row Image War…" at bounding box center [907, 368] width 1320 height 71
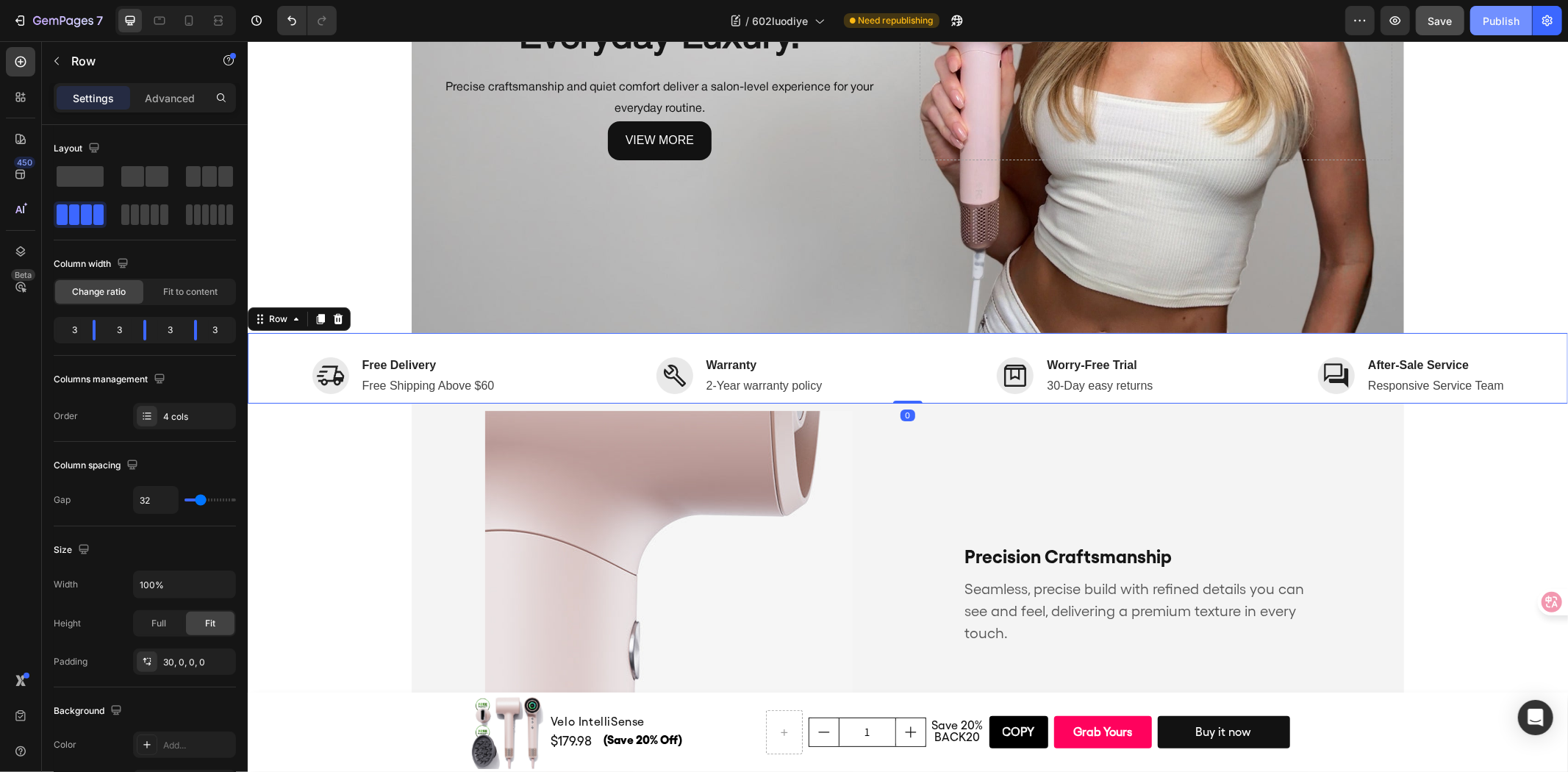
drag, startPoint x: 1495, startPoint y: 9, endPoint x: 1256, endPoint y: 43, distance: 241.4
click at [1495, 9] on button "Publish" at bounding box center [1500, 20] width 61 height 30
click at [165, 24] on icon at bounding box center [159, 21] width 14 height 14
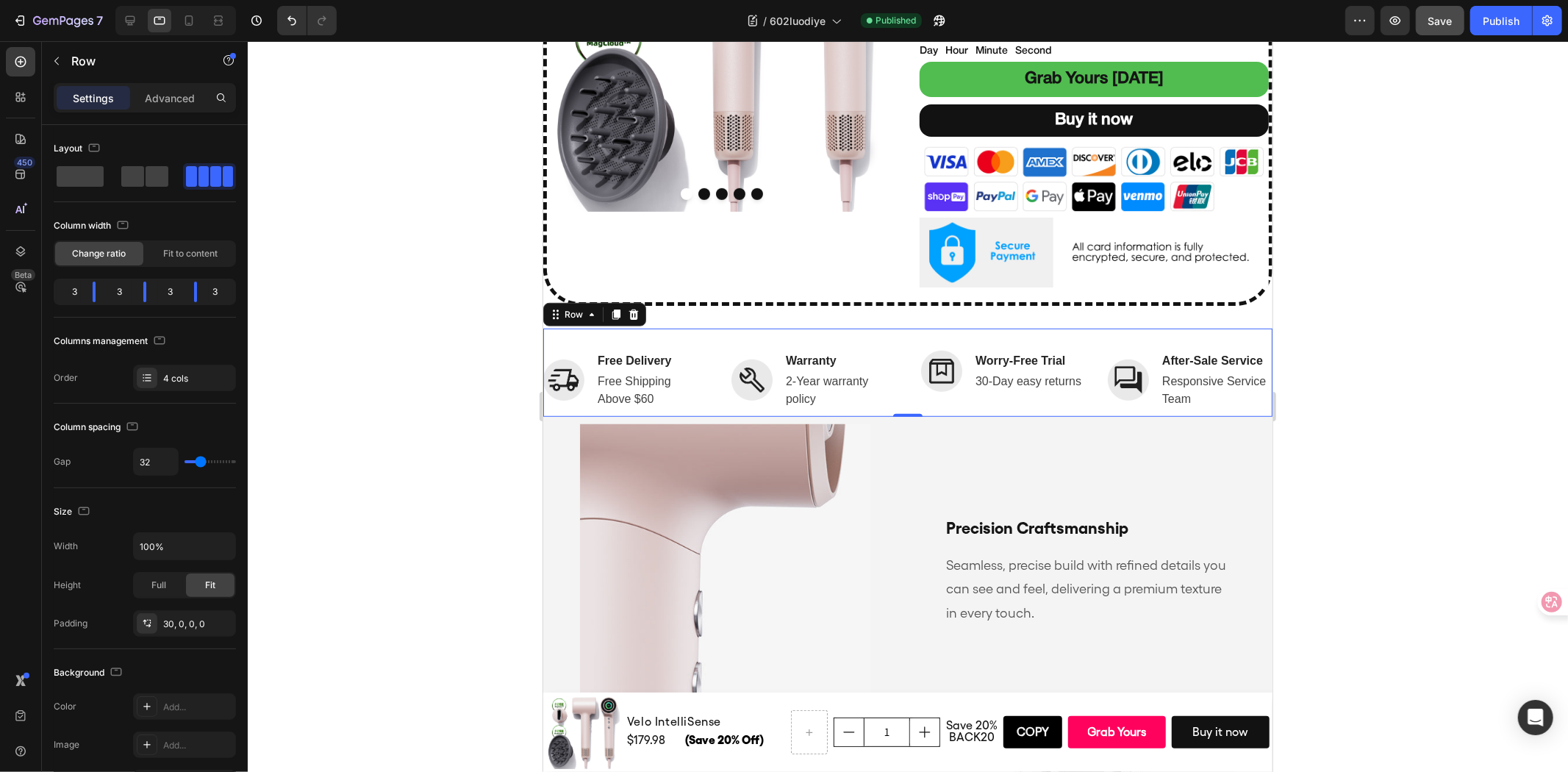
scroll to position [644, 0]
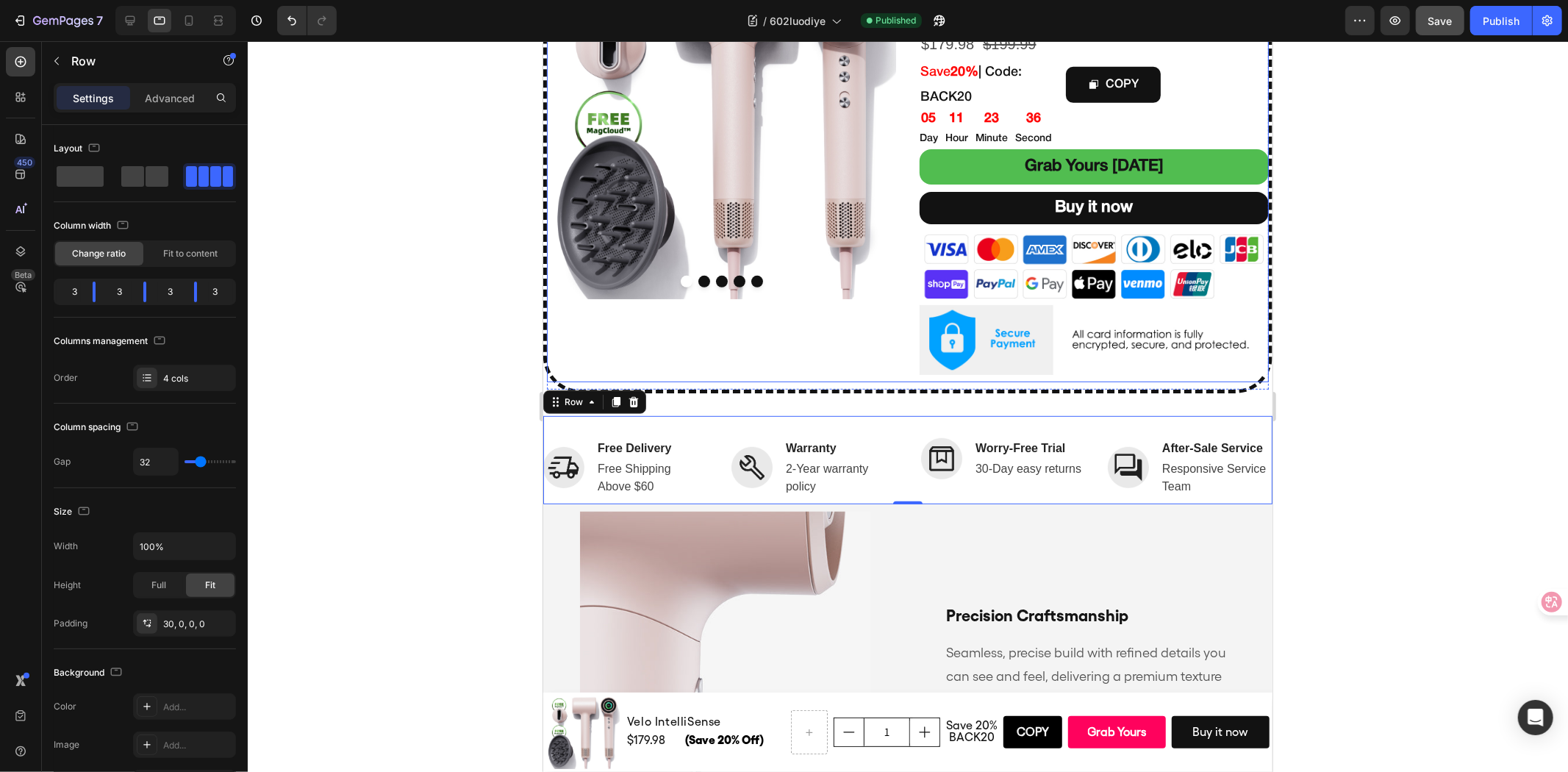
click at [720, 370] on div "Back to Routine 20% OFF Text Block Product Images" at bounding box center [721, 154] width 349 height 455
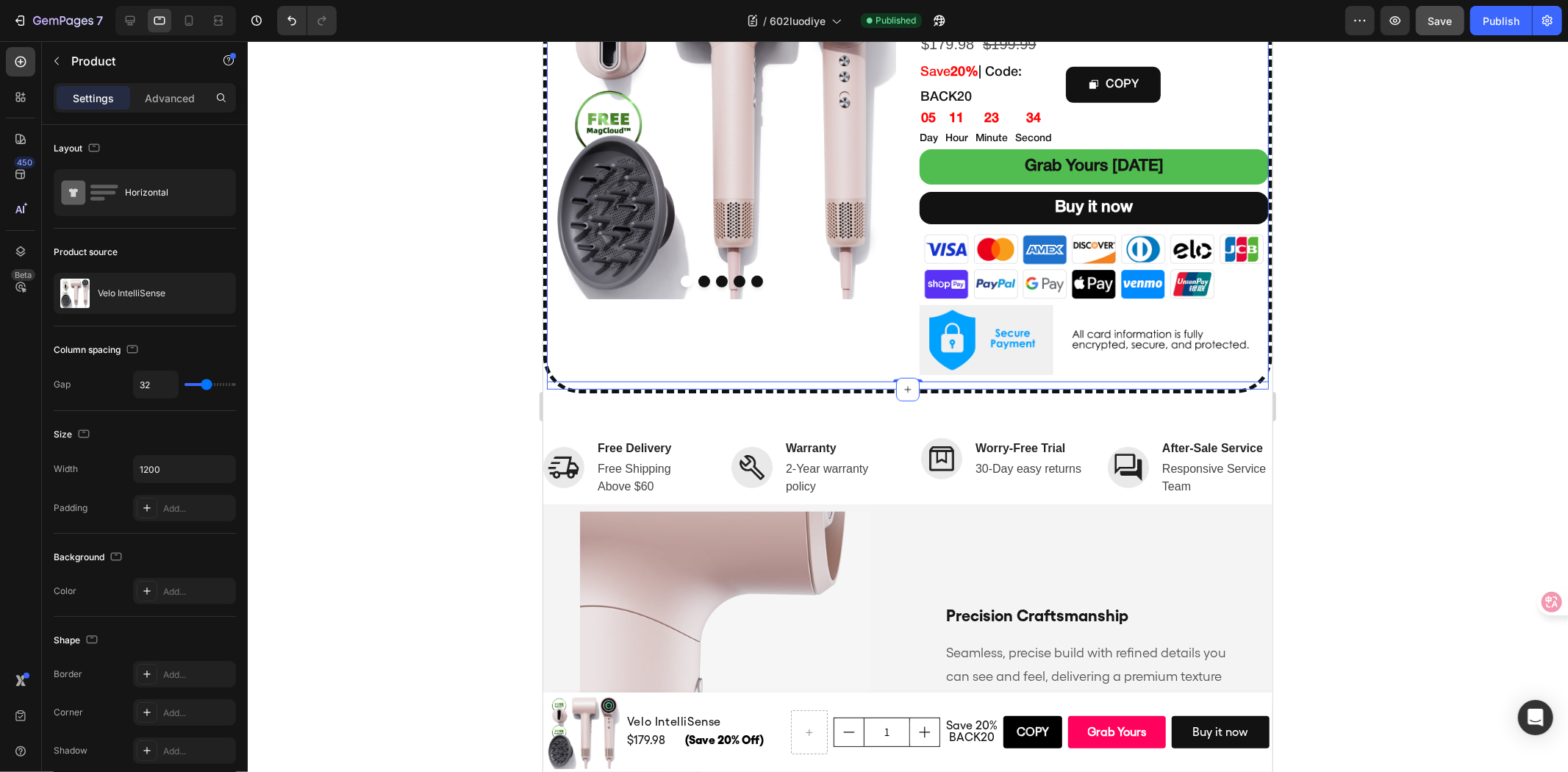
click at [665, 387] on div "Faster Drying, Less Heat Damage Heading Back to Routine 20% OFF Text Block Prod…" at bounding box center [906, 133] width 729 height 518
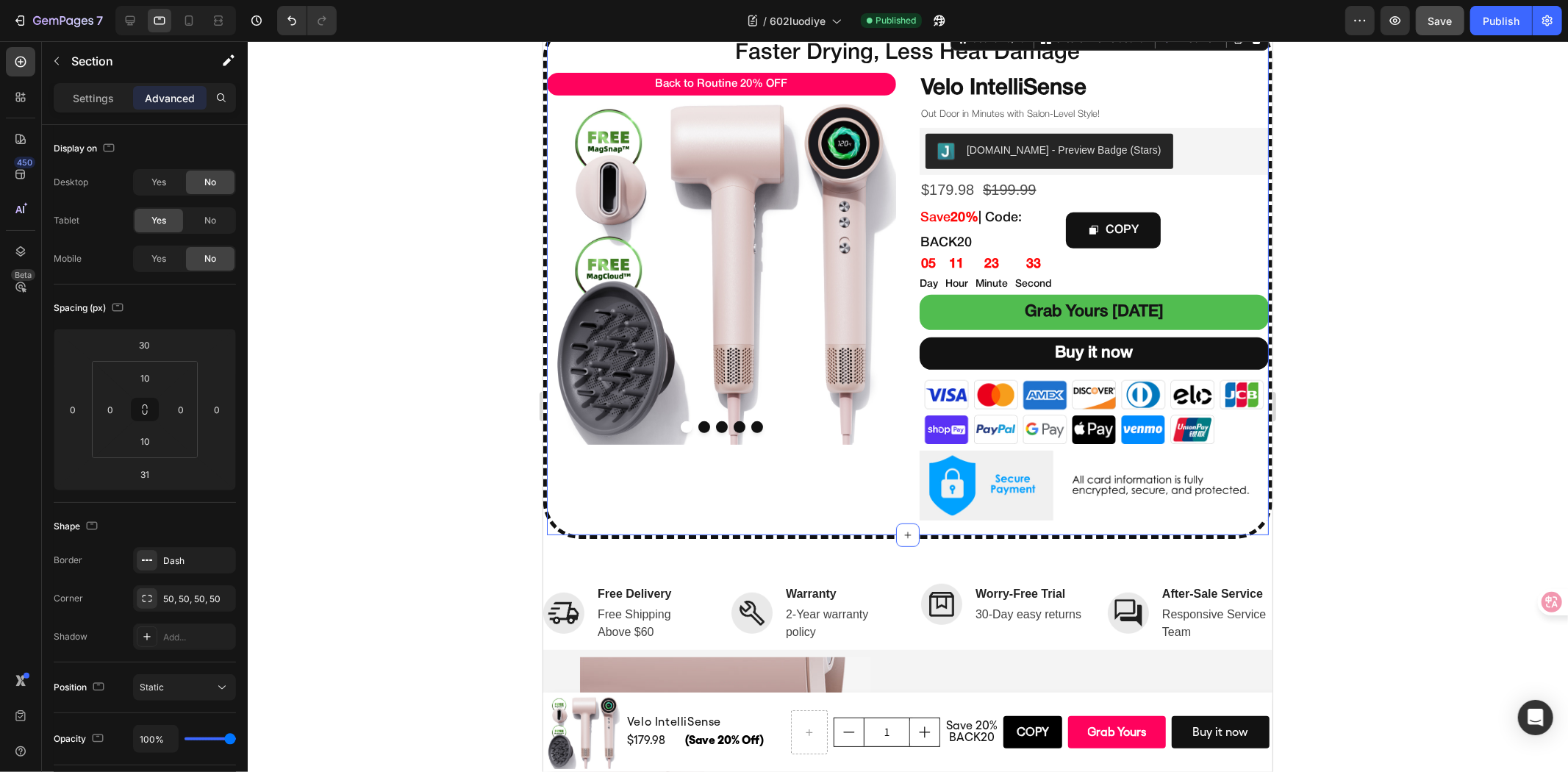
scroll to position [480, 0]
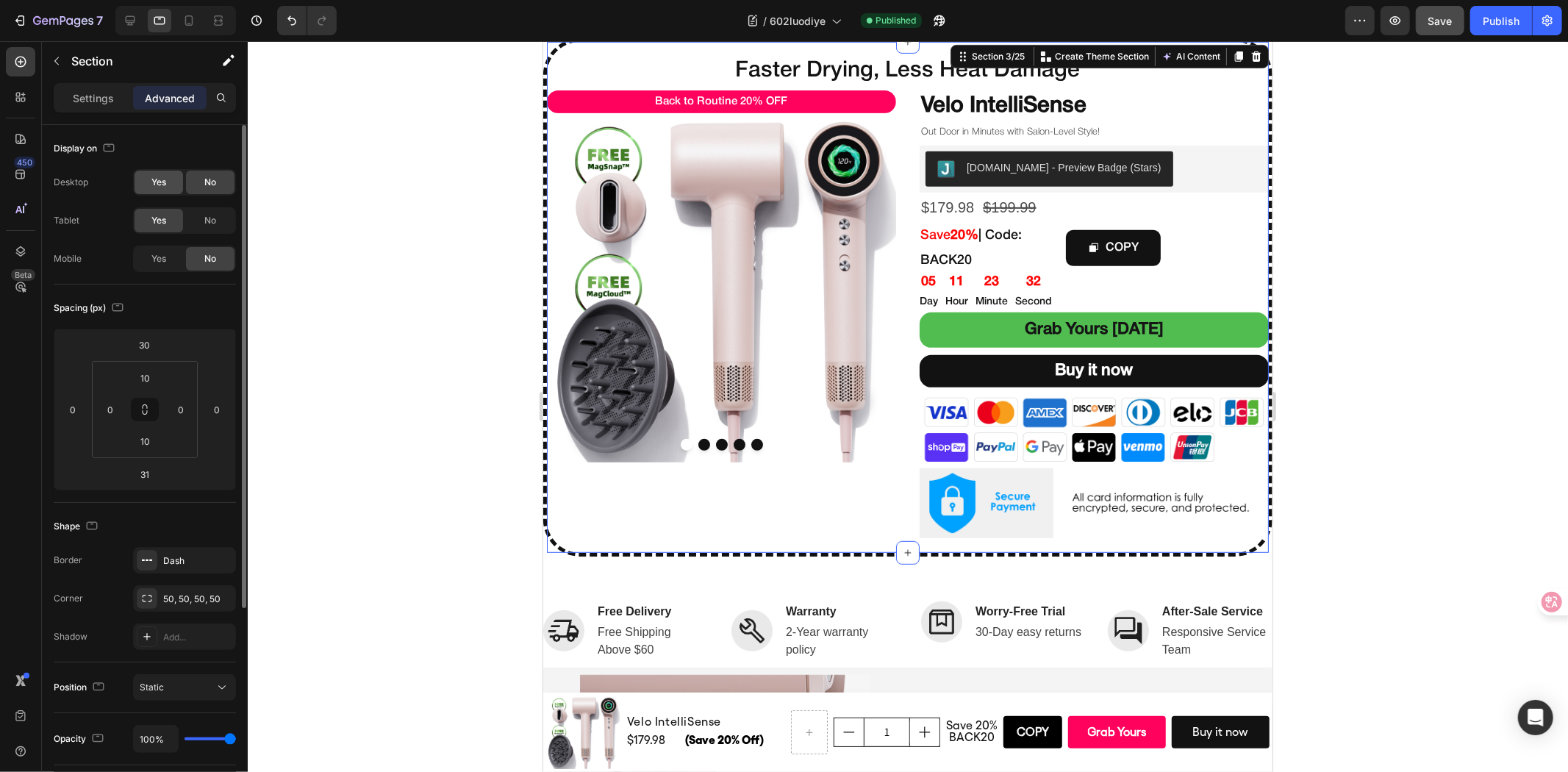
click at [167, 175] on div "Yes" at bounding box center [159, 183] width 49 height 24
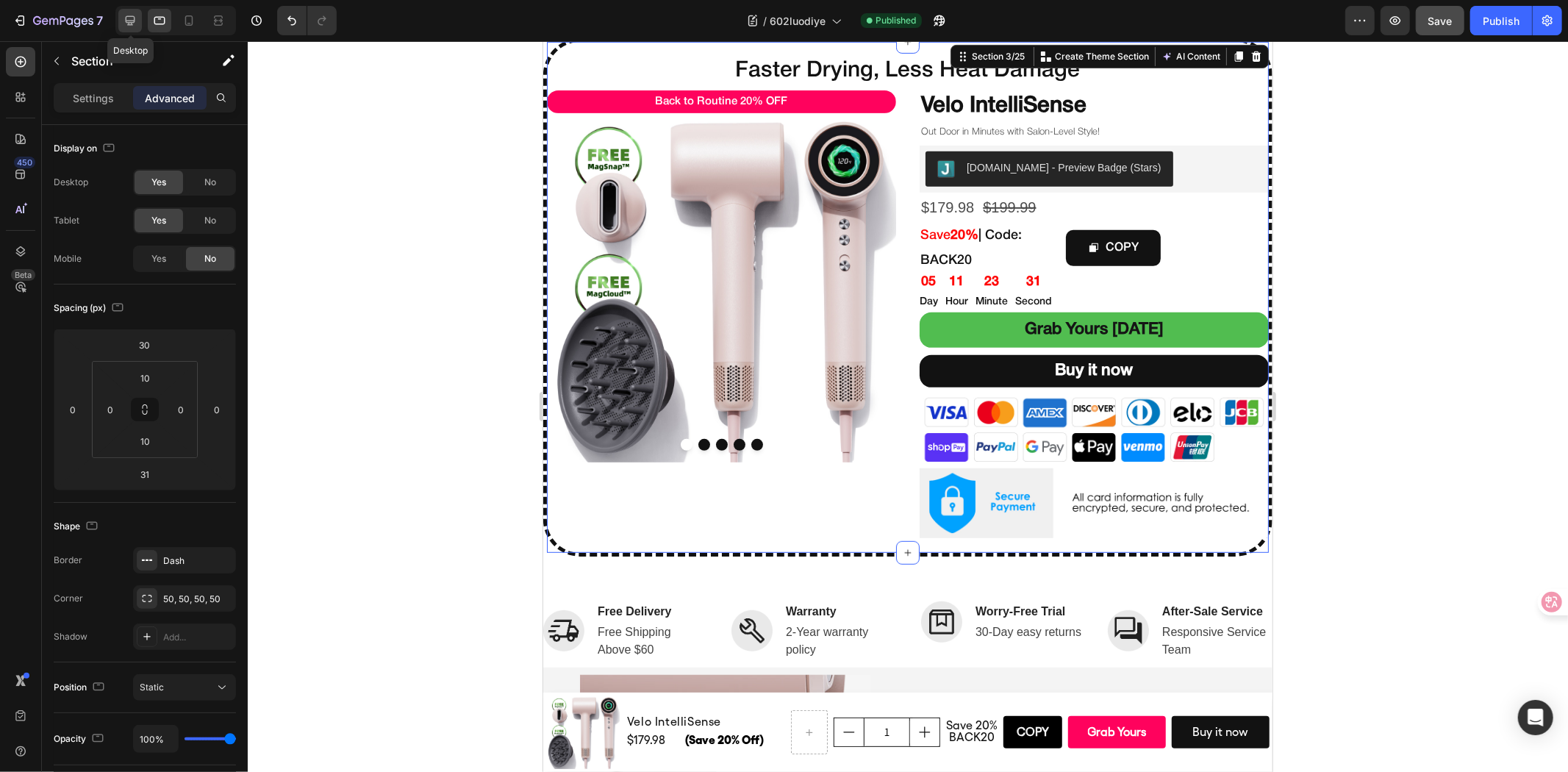
click at [120, 16] on div at bounding box center [130, 21] width 24 height 24
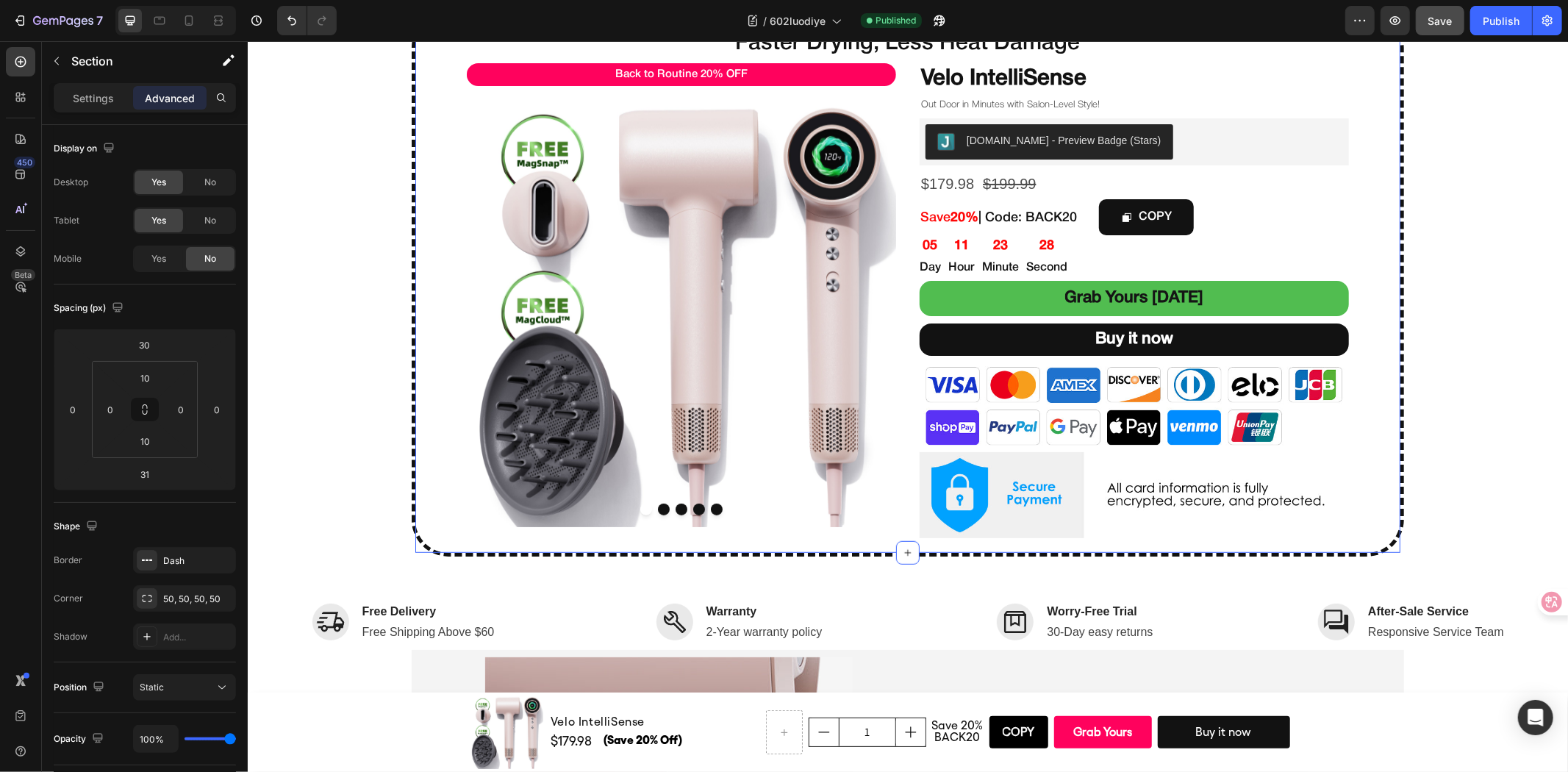
scroll to position [916, 0]
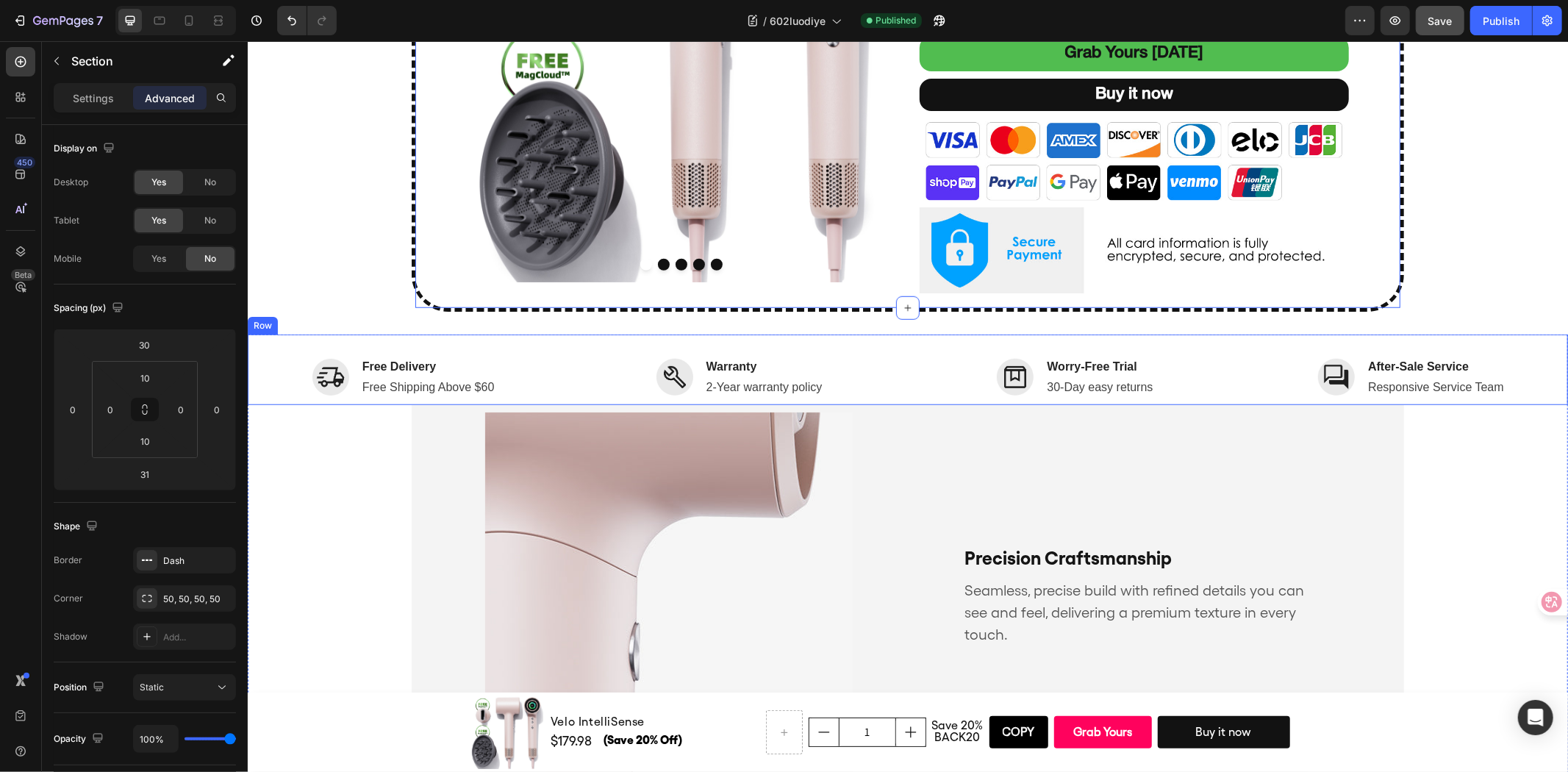
click at [349, 339] on div "Image Free Delivery Text block Free Shipping Above $60 Text block Row Image War…" at bounding box center [907, 369] width 1320 height 71
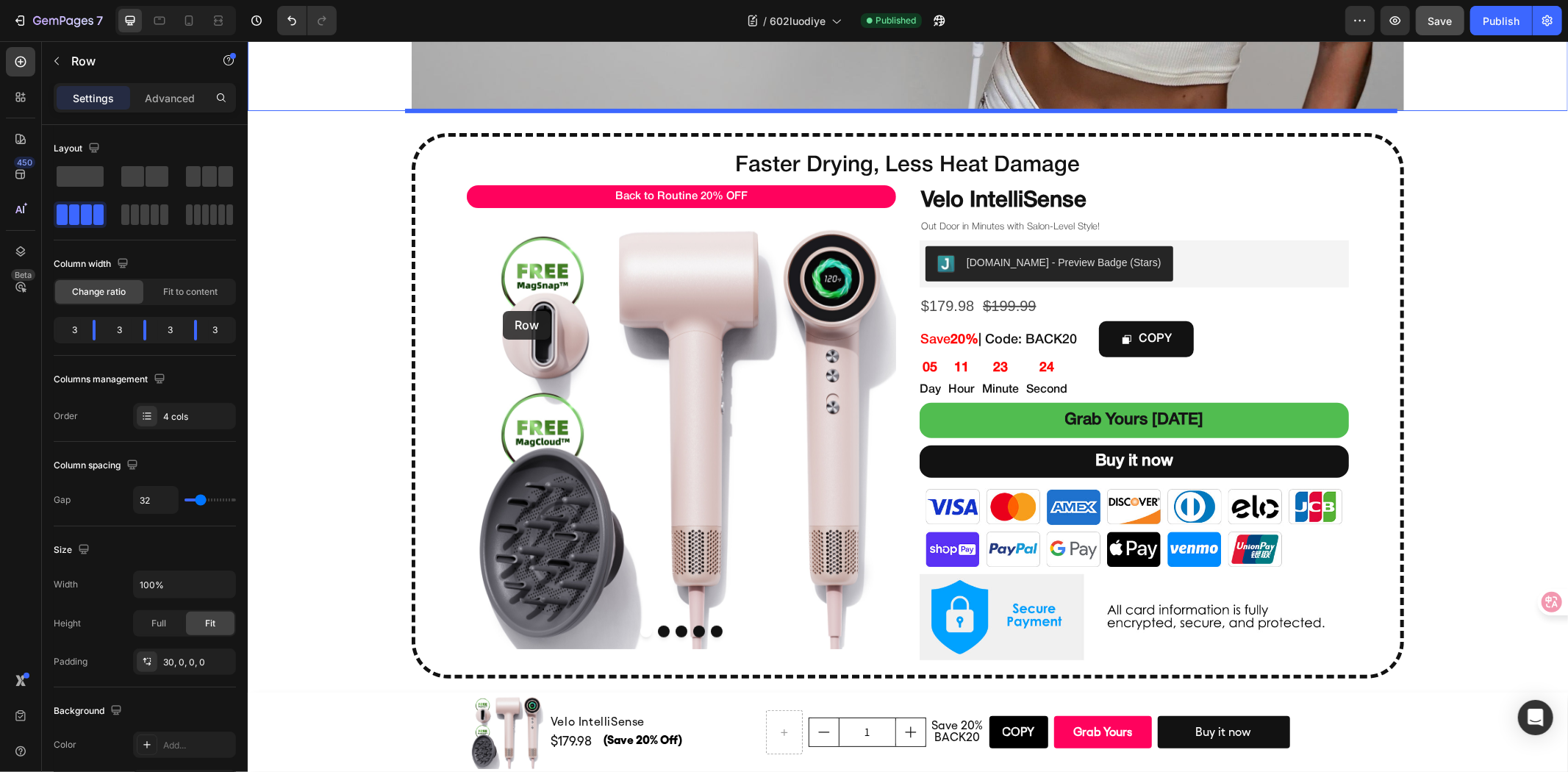
scroll to position [325, 0]
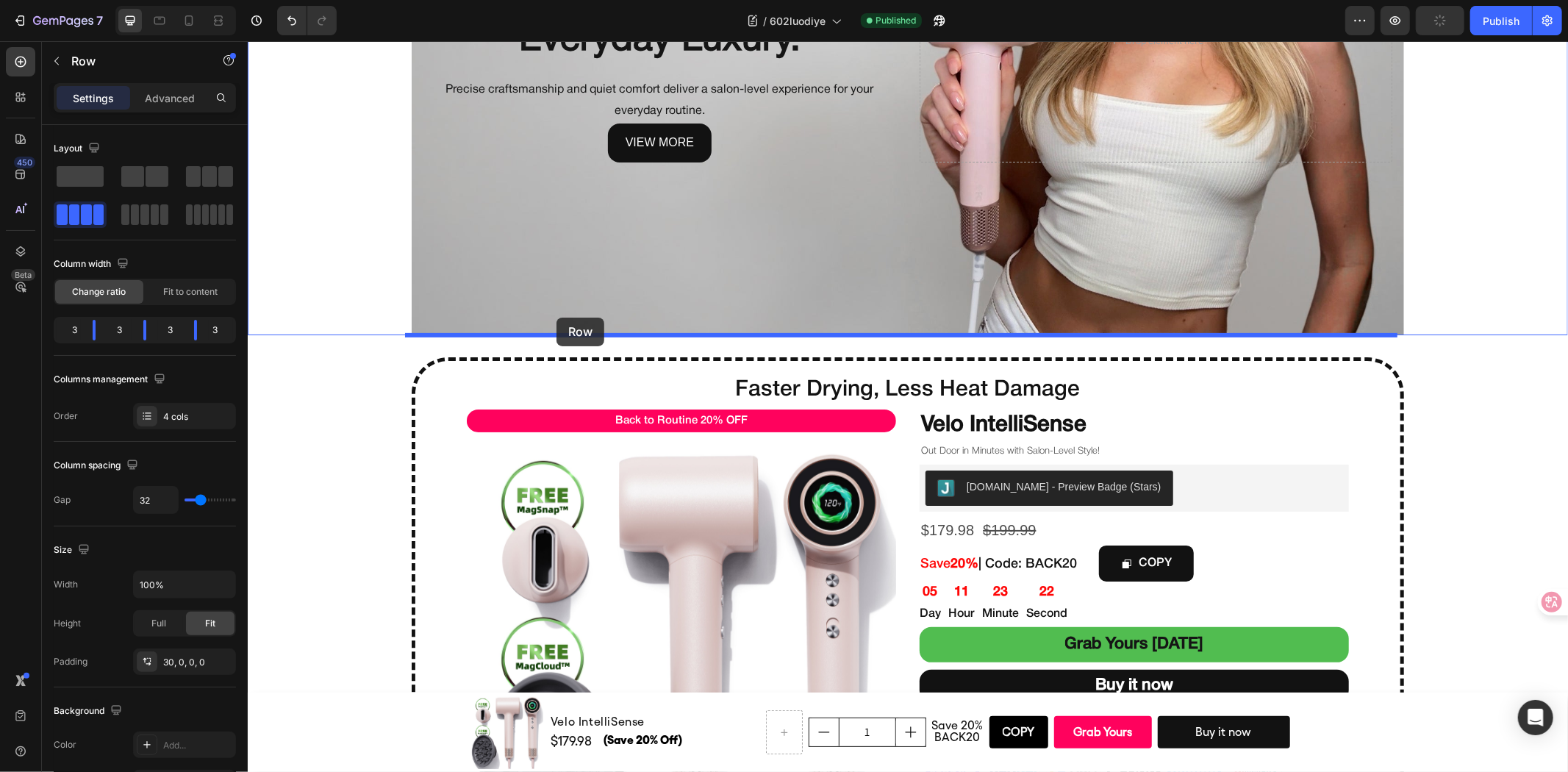
drag, startPoint x: 349, startPoint y: 339, endPoint x: 556, endPoint y: 317, distance: 208.2
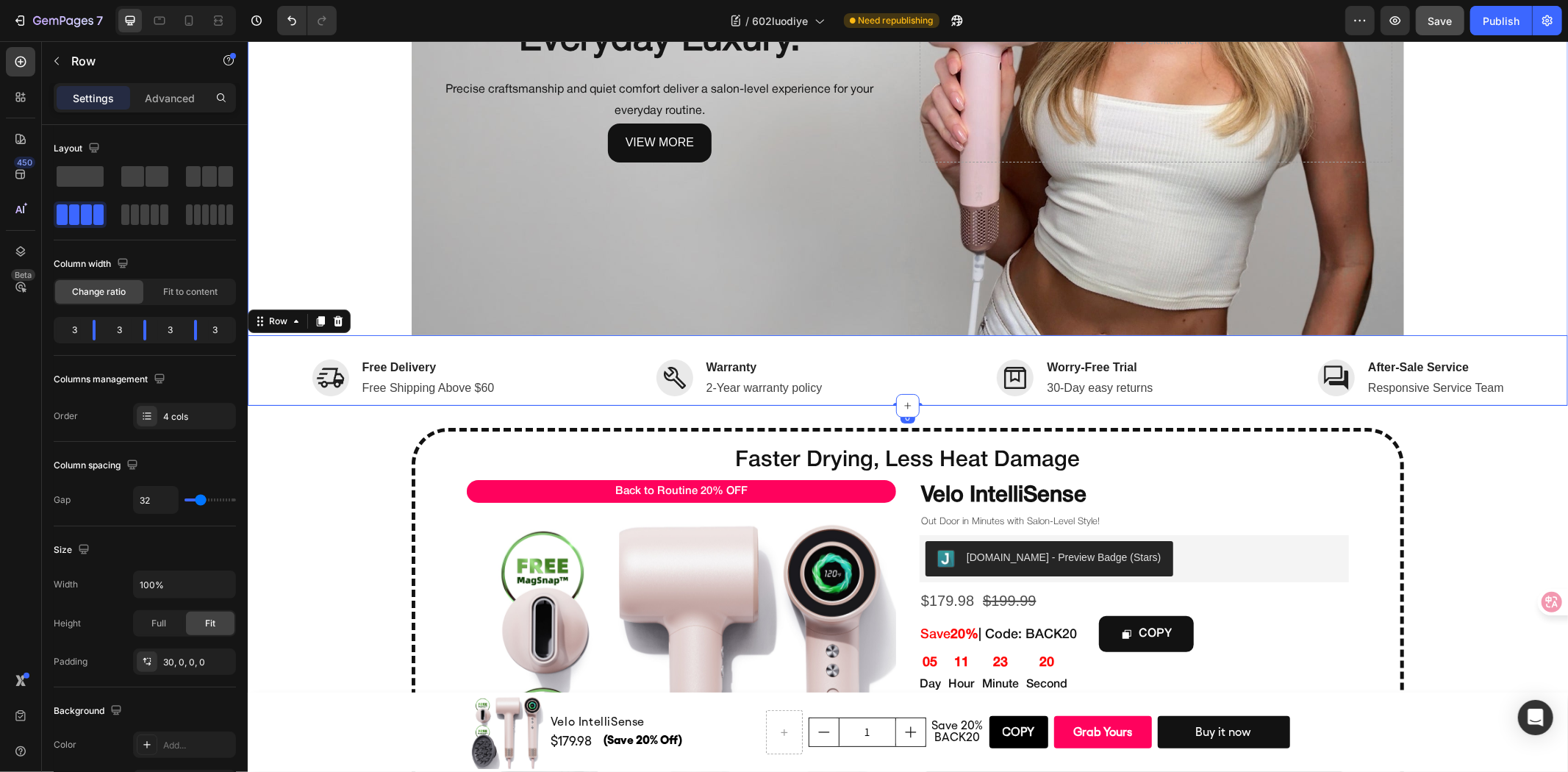
click at [1473, 296] on div "Precision Crafted. Salon Power. Everyday Luxury. Heading Precise craftsmanship …" at bounding box center [907, 76] width 1320 height 659
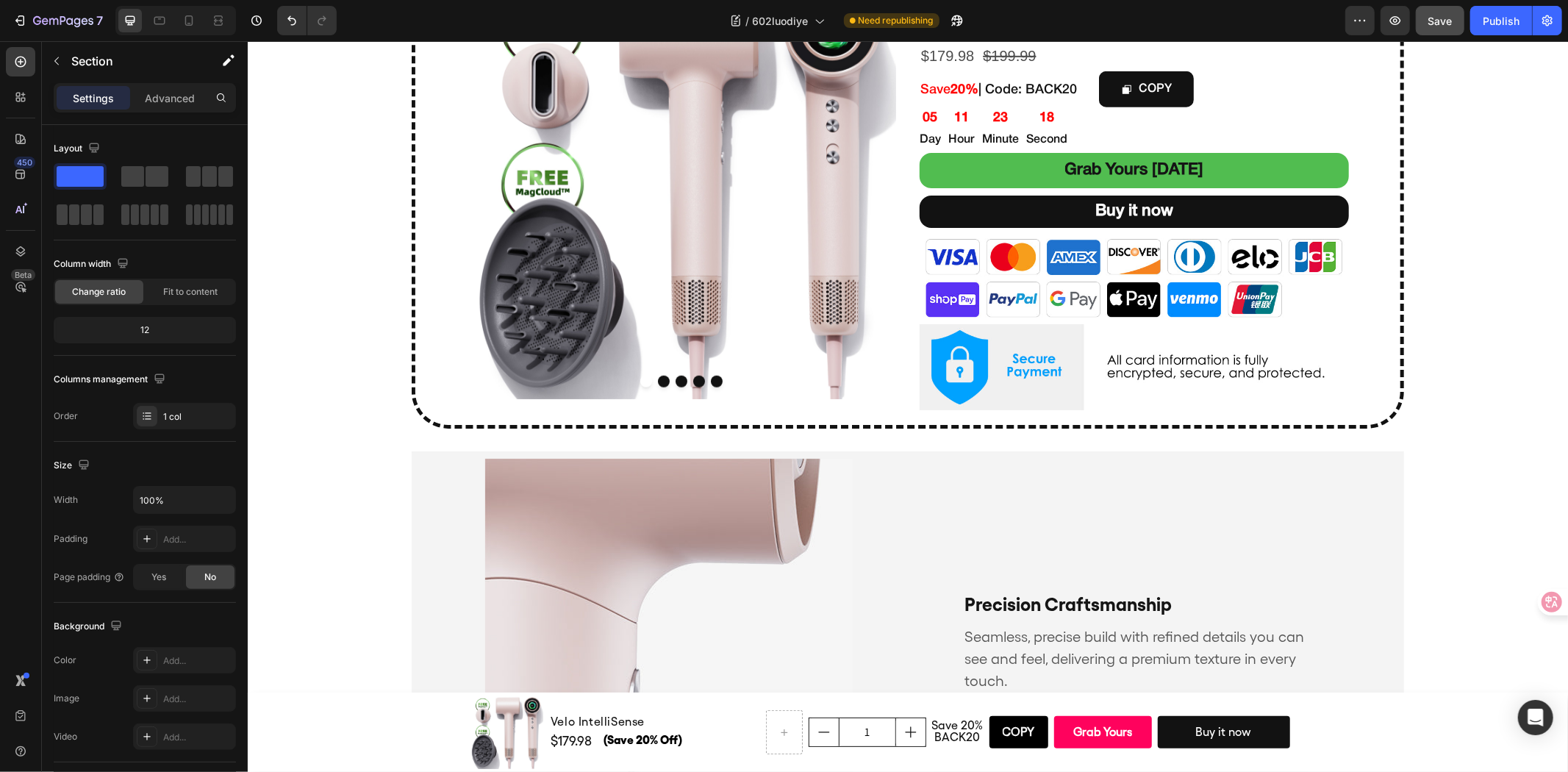
scroll to position [896, 0]
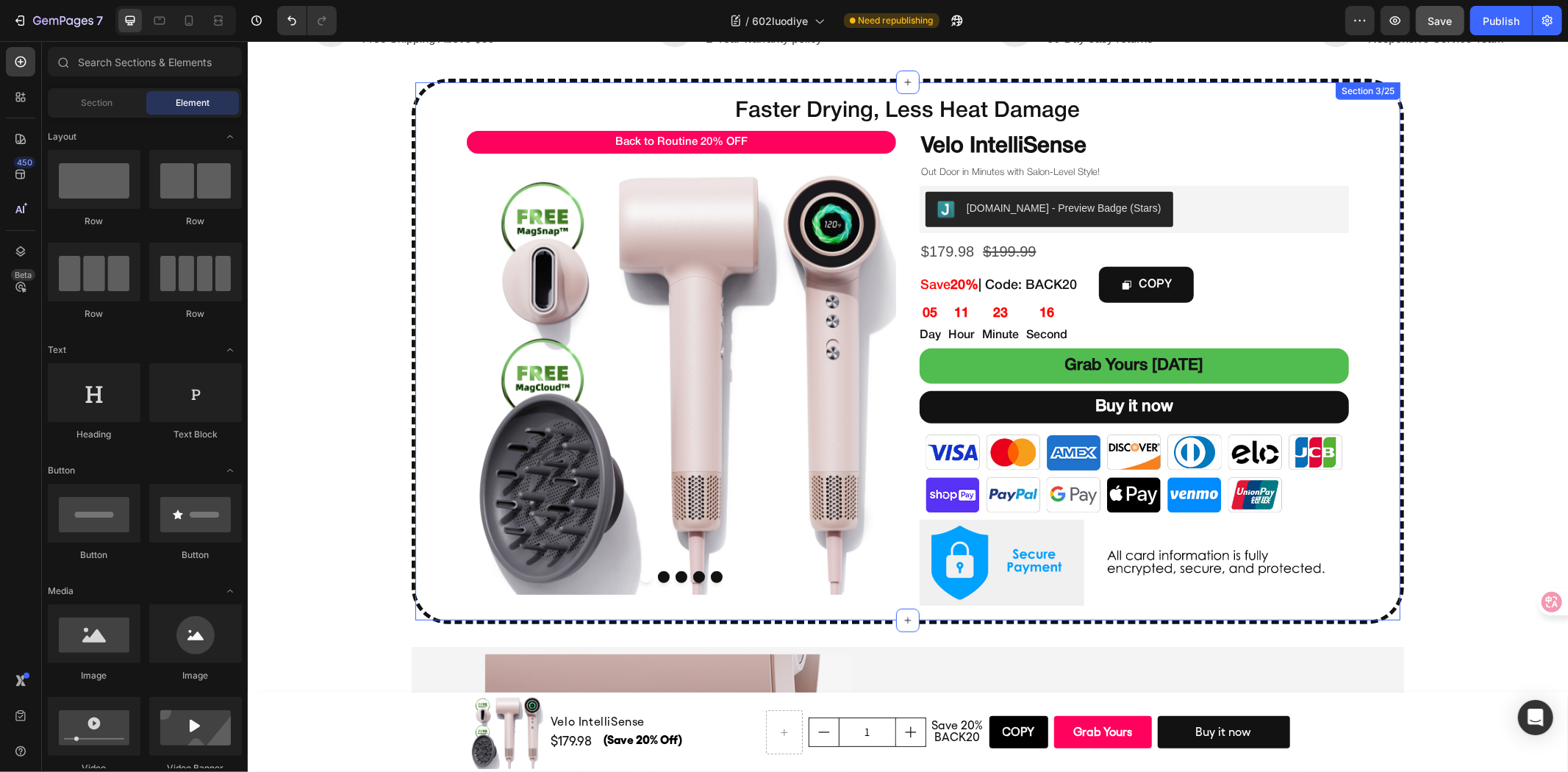
scroll to position [651, 0]
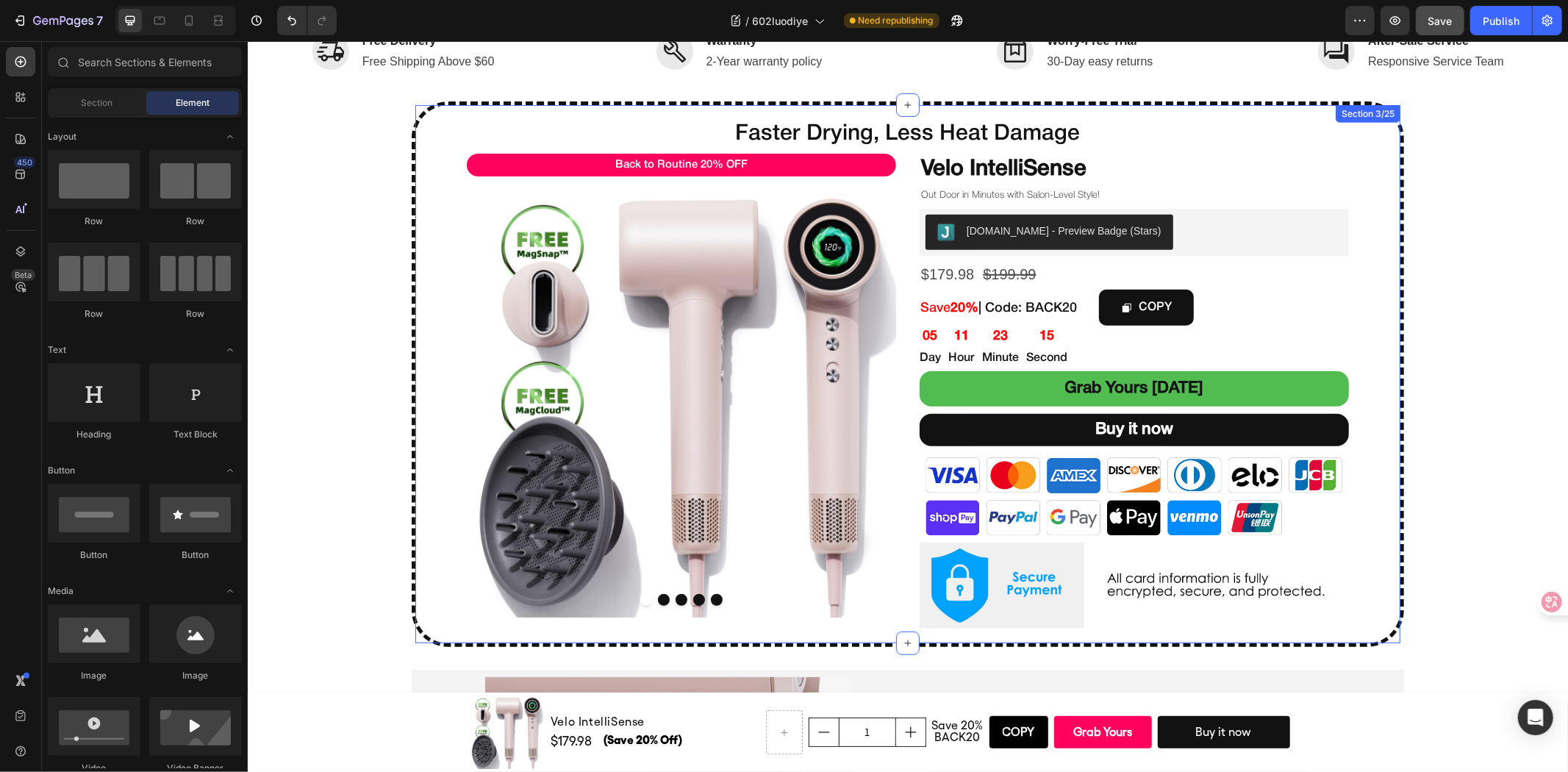
click at [1363, 597] on div "Faster Drying, Less Heat Damage Heading Back to Routine 20% OFF Text Block Prod…" at bounding box center [907, 373] width 985 height 524
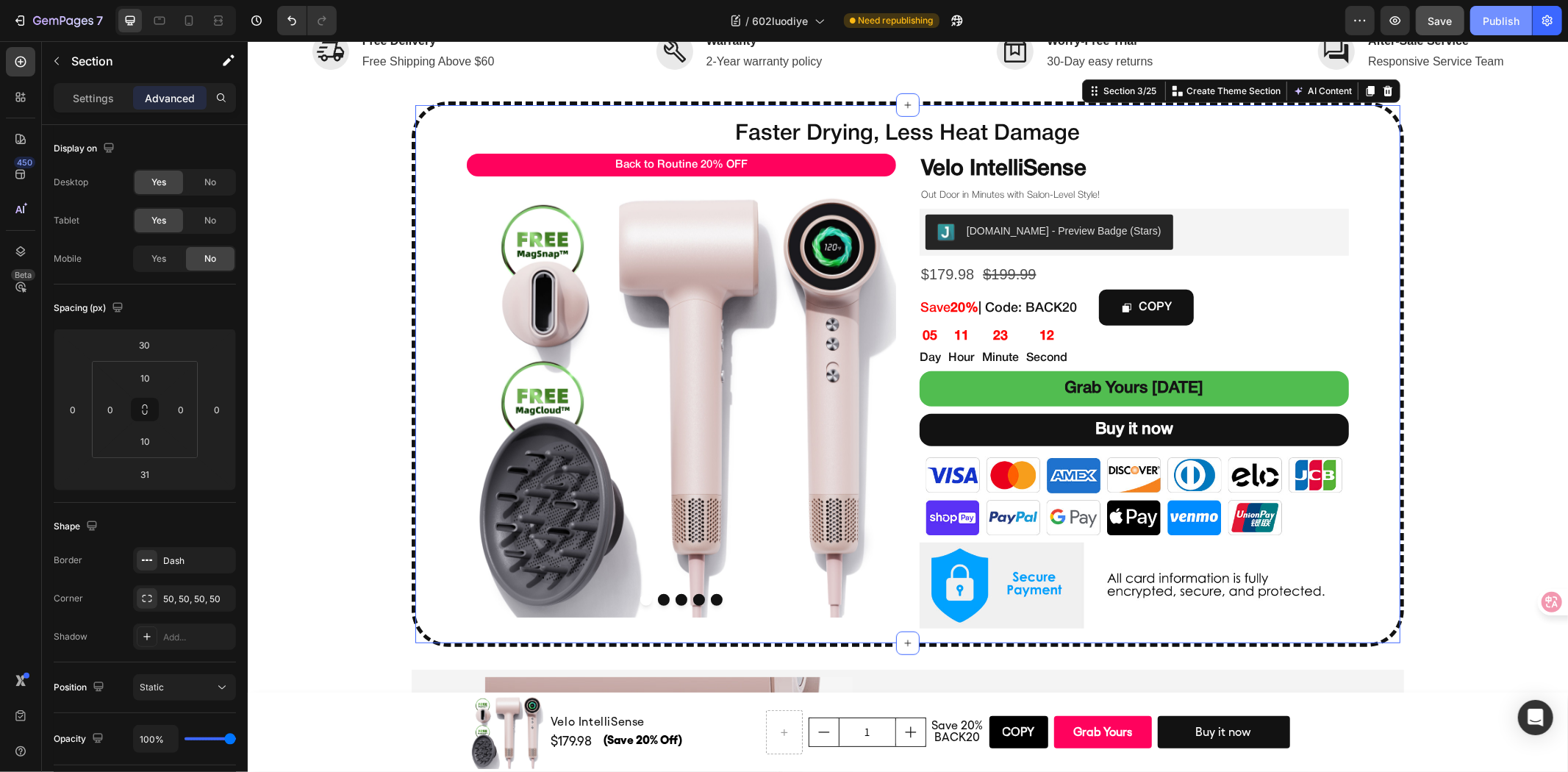
click at [1511, 14] on div "Publish" at bounding box center [1501, 21] width 37 height 15
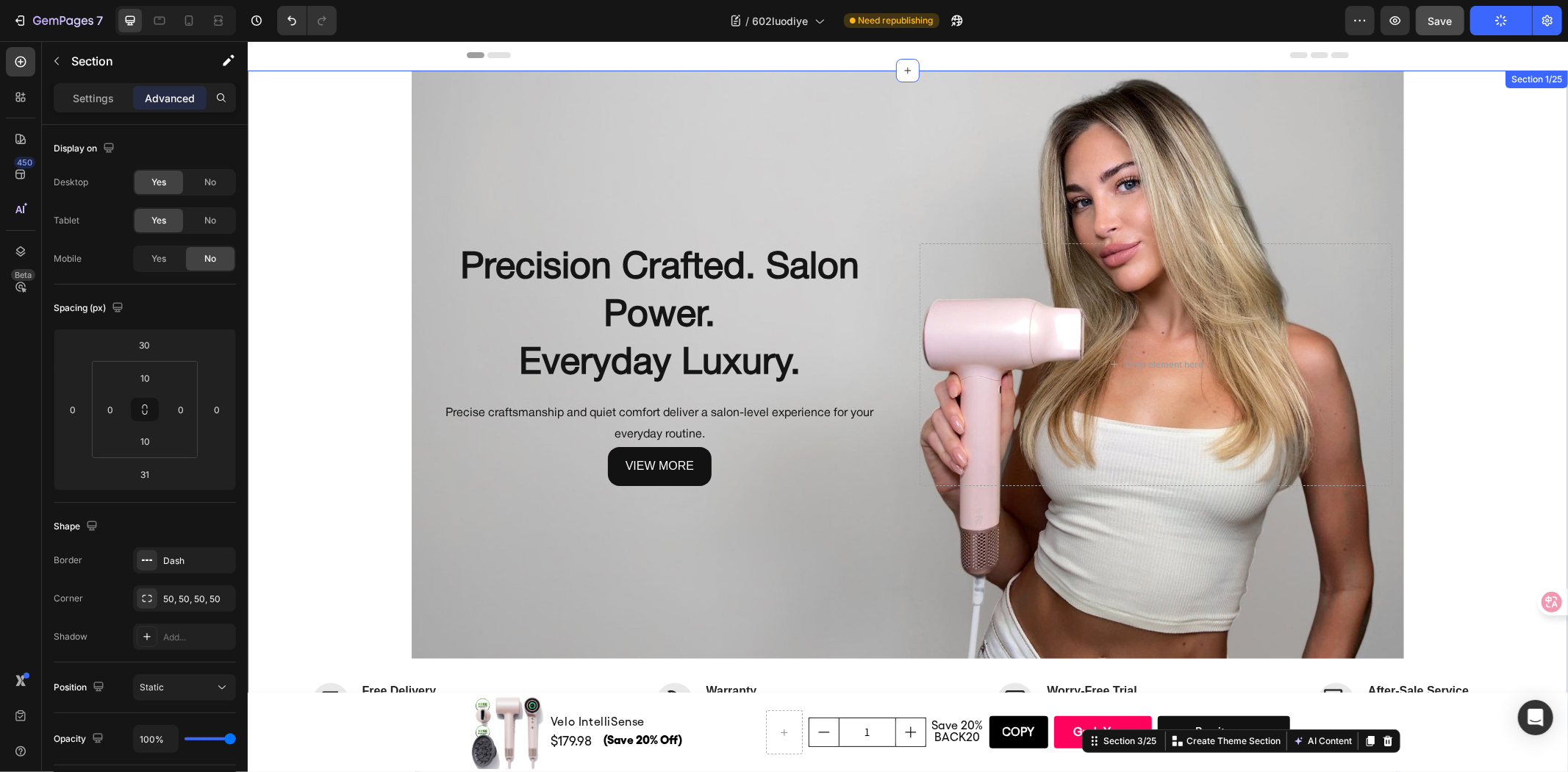
scroll to position [0, 0]
click at [458, 503] on div "Background Image" at bounding box center [906, 365] width 992 height 589
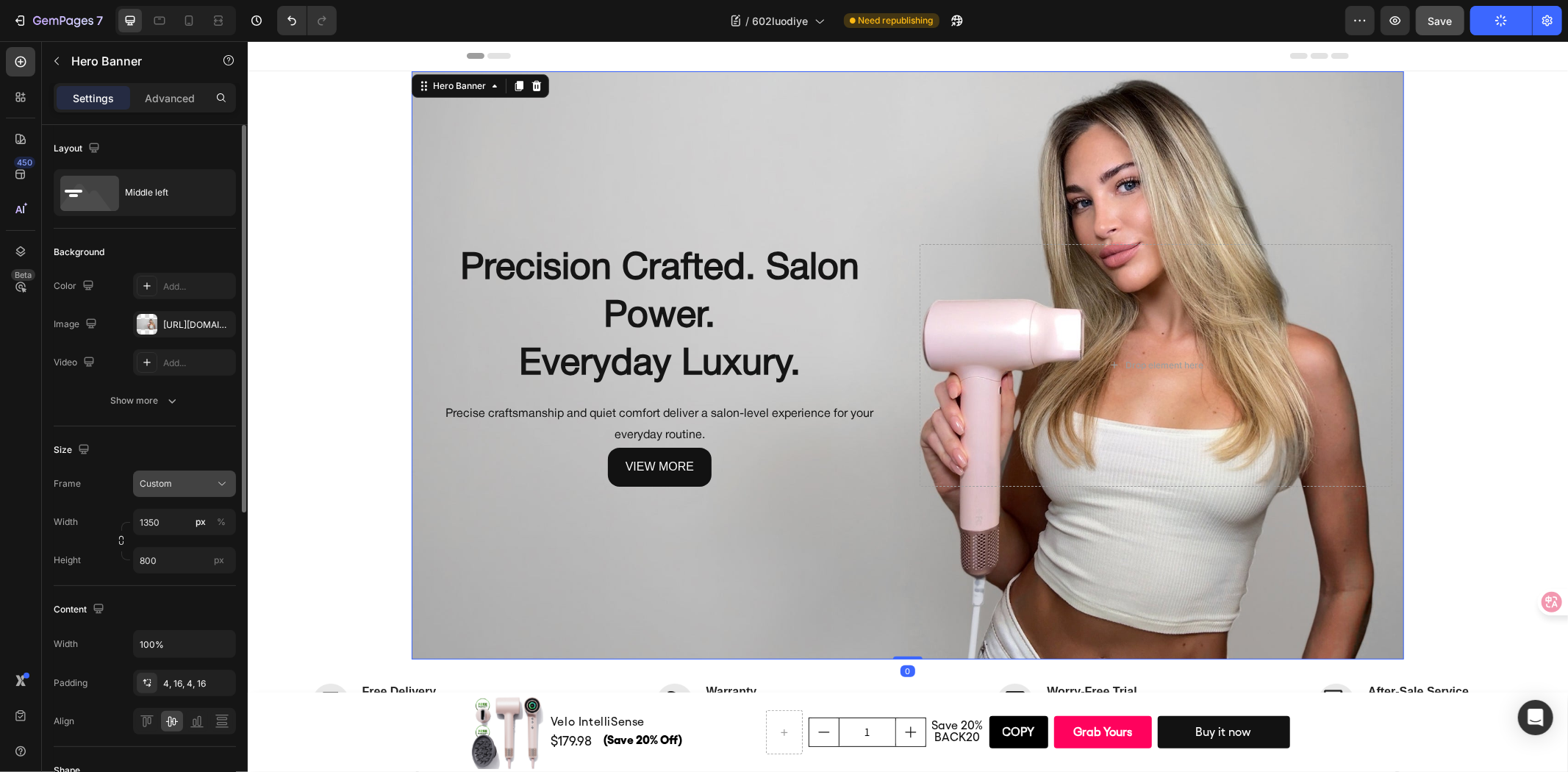
click at [206, 494] on button "Custom" at bounding box center [184, 483] width 103 height 26
click at [184, 520] on span "As banner source" at bounding box center [175, 519] width 73 height 14
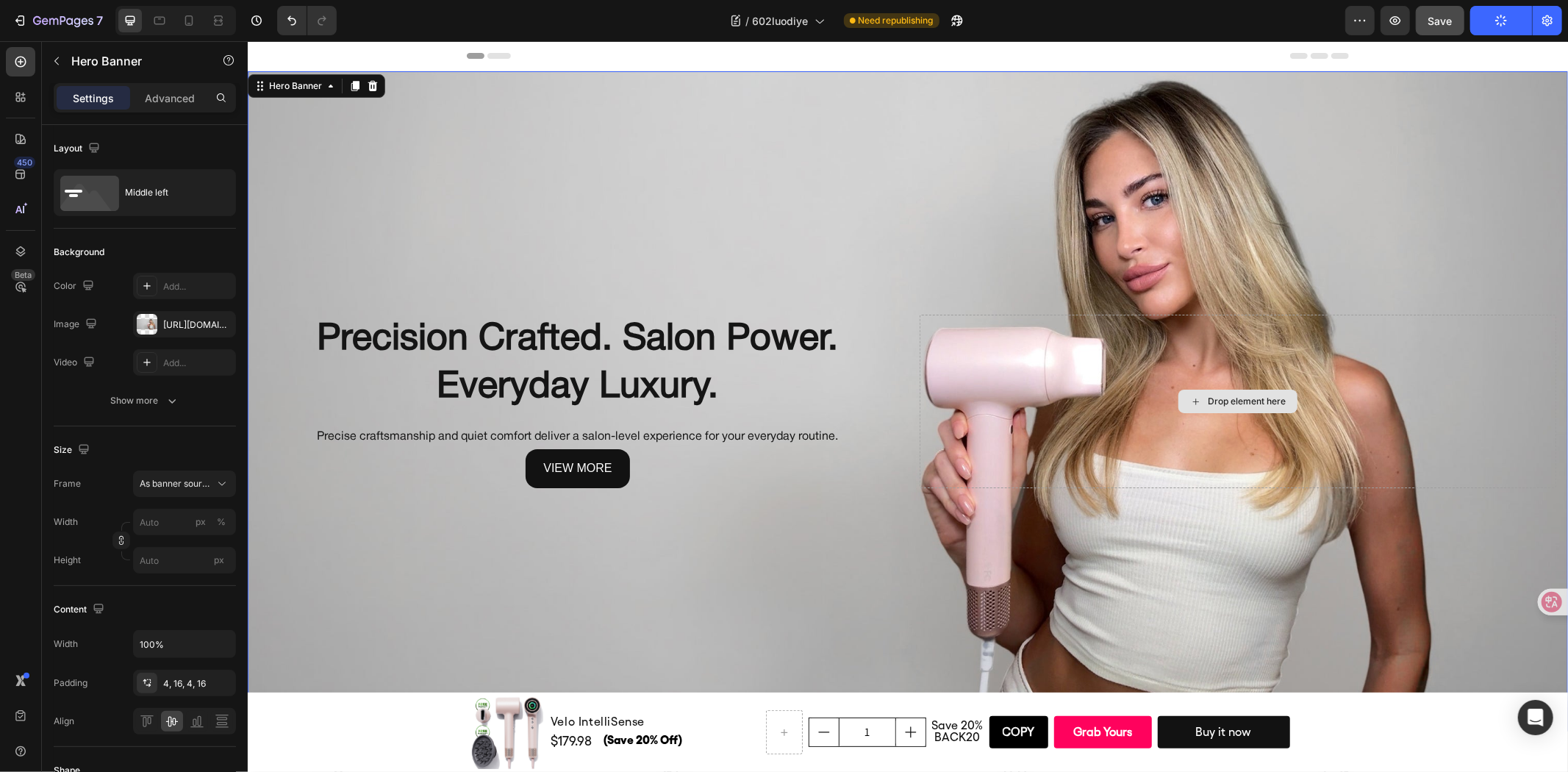
scroll to position [245, 0]
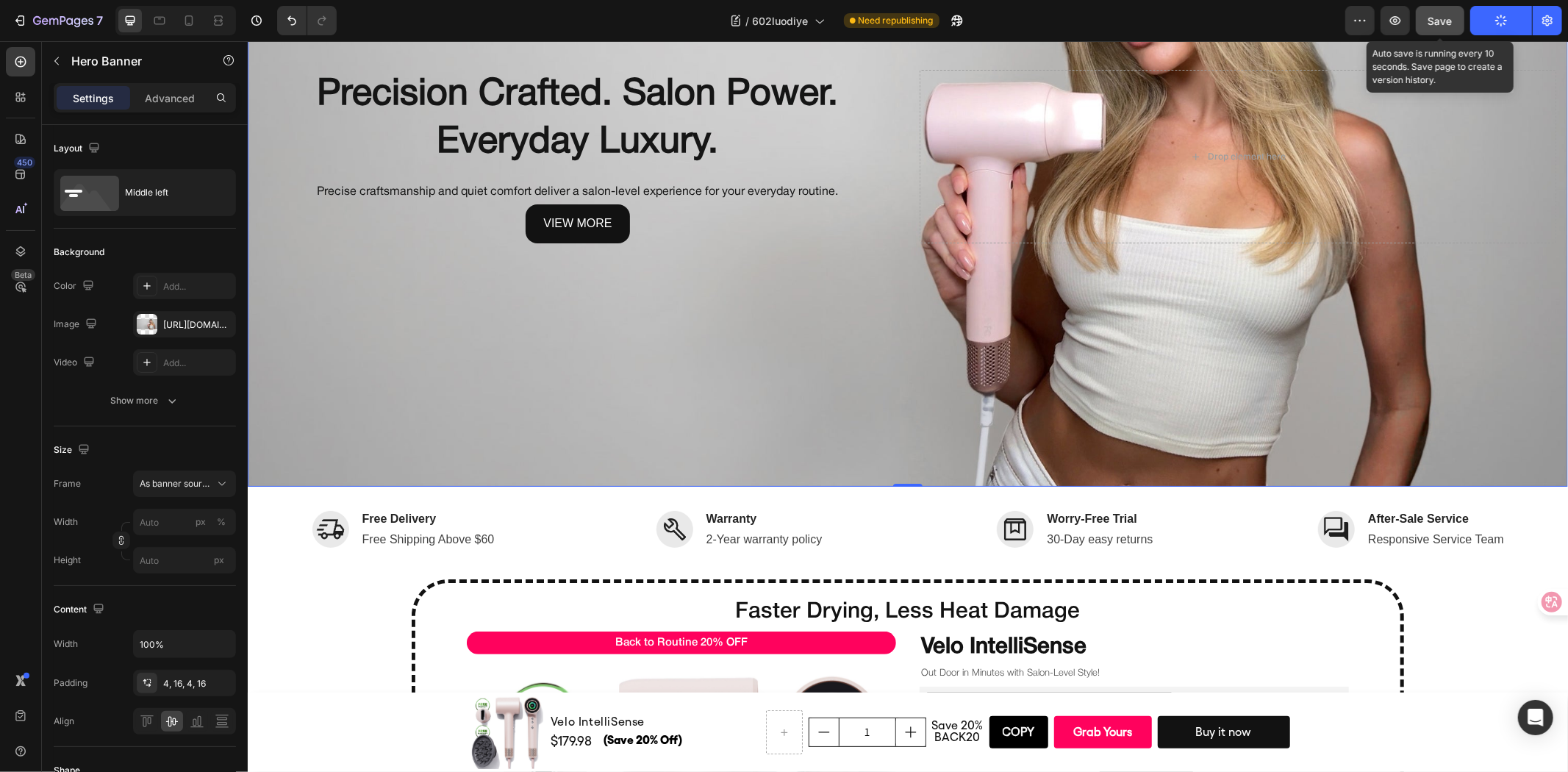
click at [1453, 18] on button "Save" at bounding box center [1440, 20] width 49 height 30
click at [1515, 16] on div "Publish" at bounding box center [1501, 21] width 37 height 15
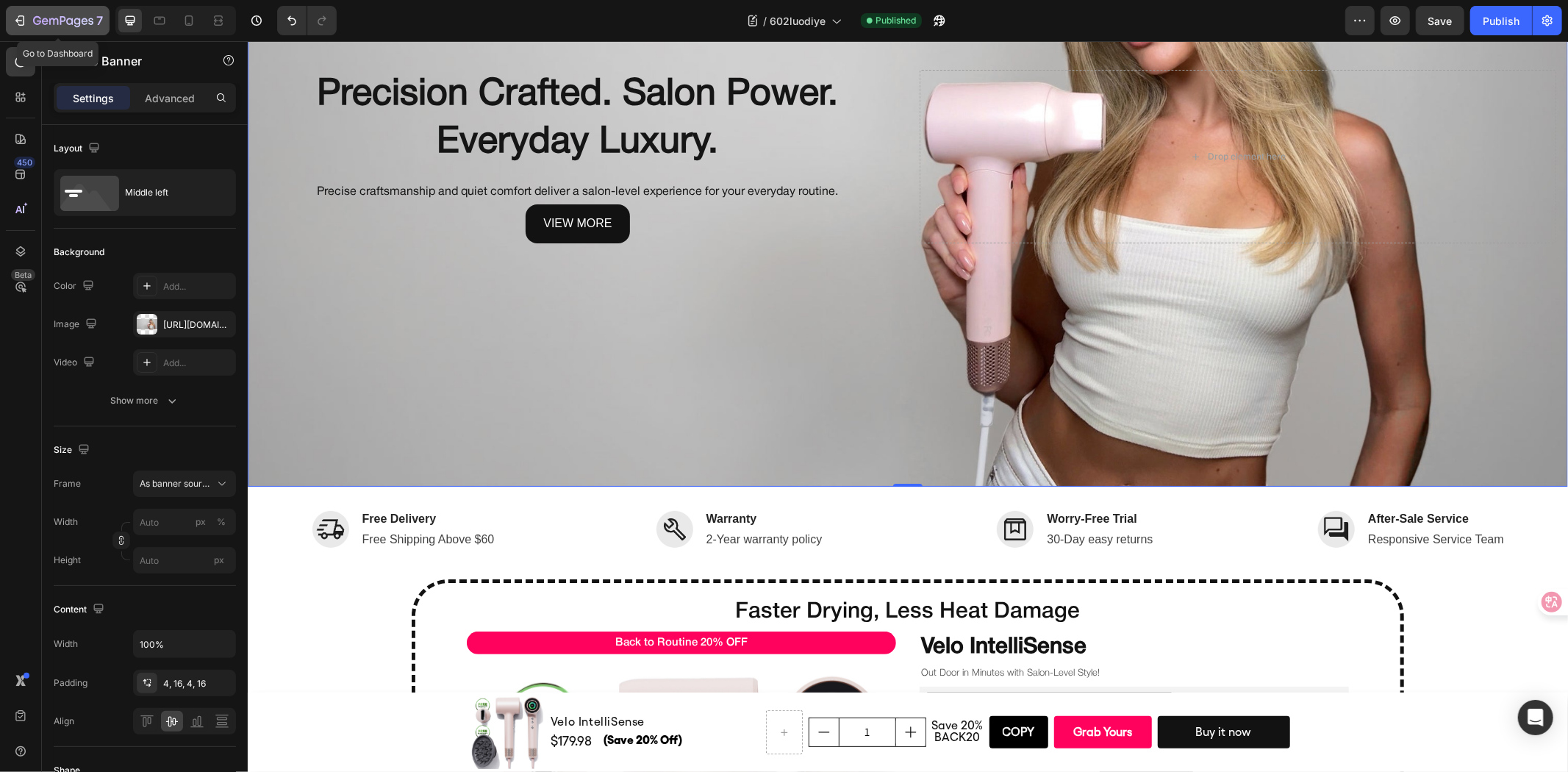
click at [35, 12] on div "7" at bounding box center [68, 21] width 70 height 18
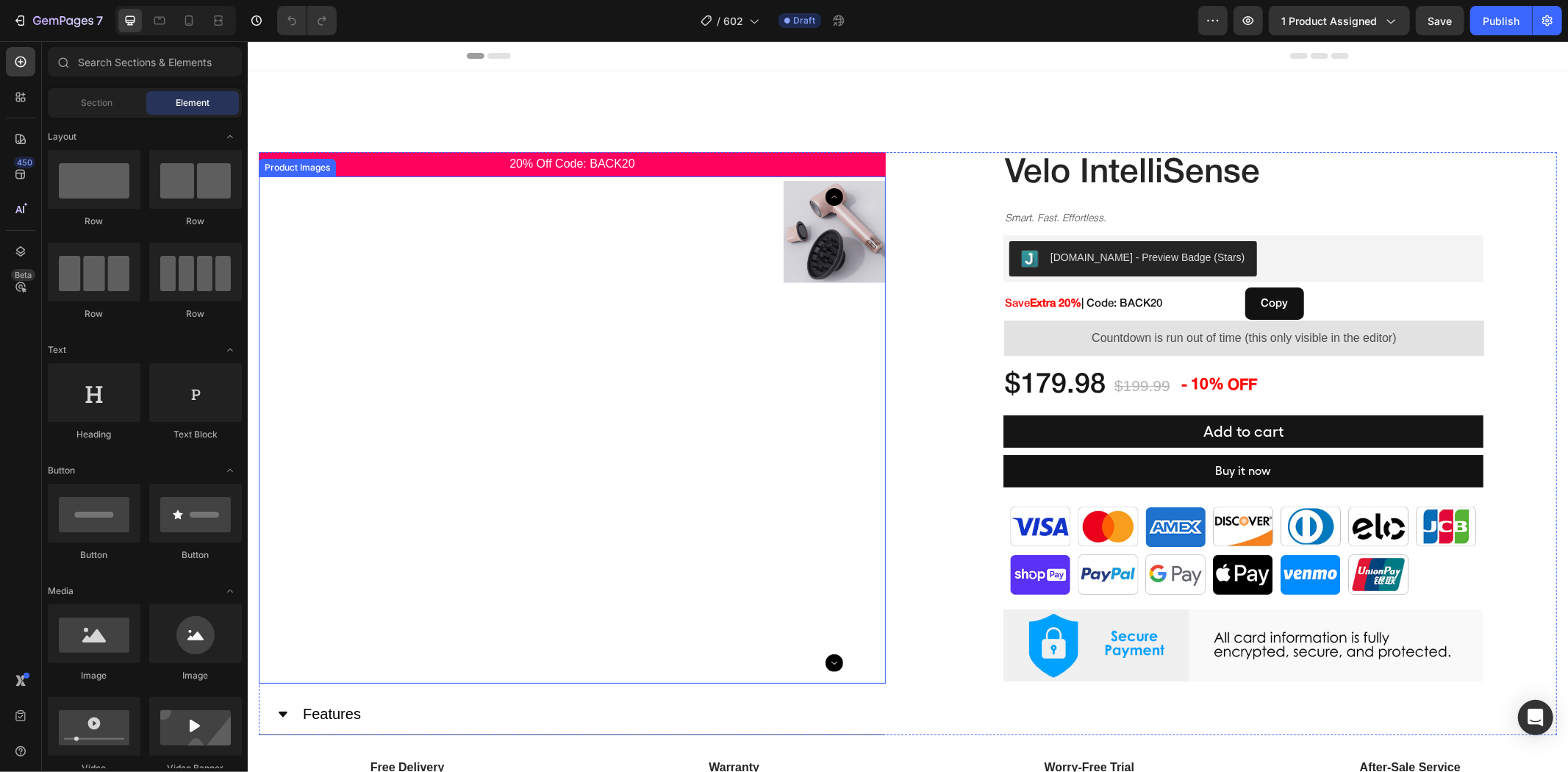
scroll to position [245, 0]
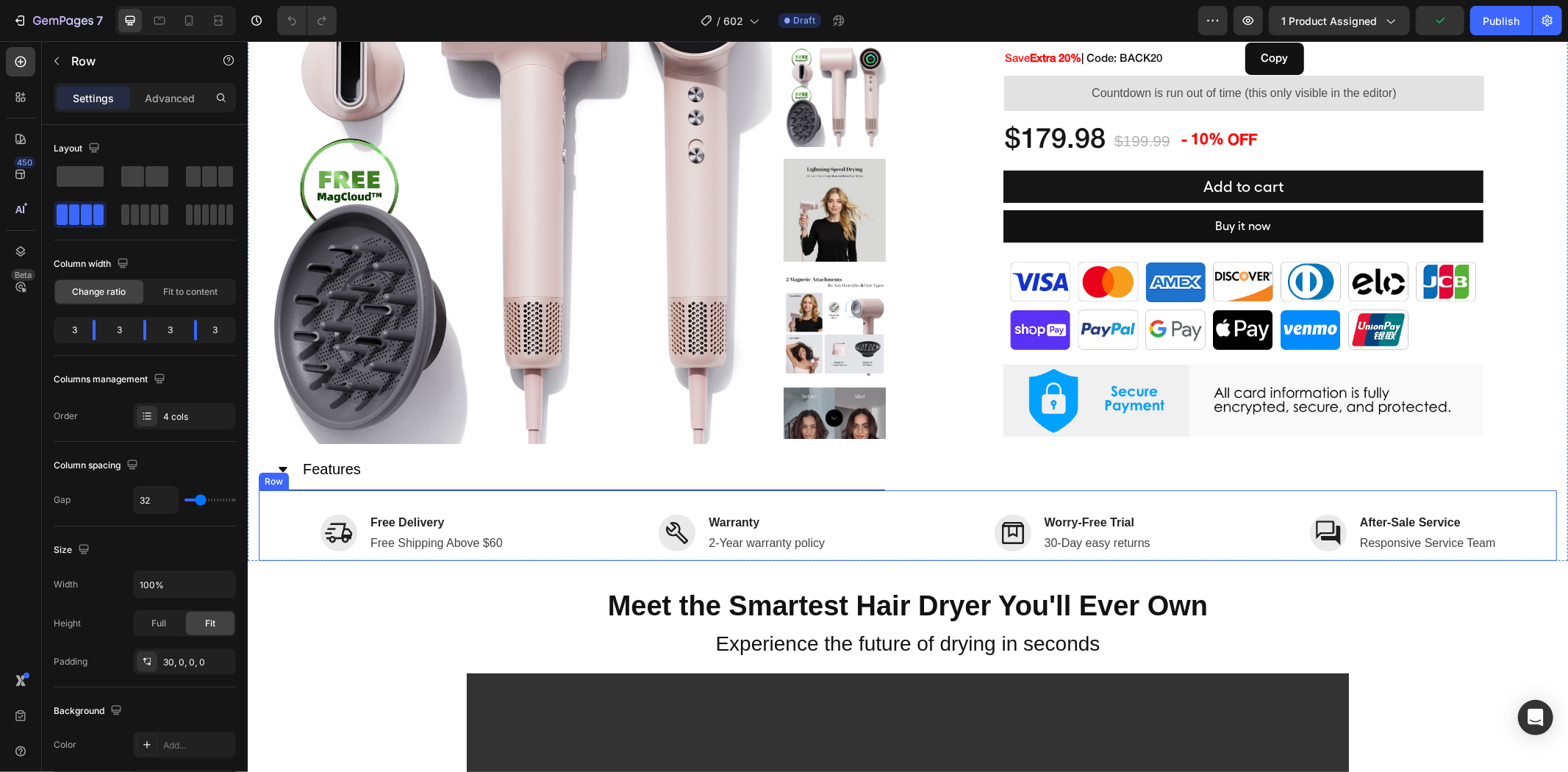
click at [585, 490] on div "Image Free Delivery Text block Free Shipping Above $60 Text block Row Image War…" at bounding box center [907, 525] width 1298 height 71
click at [72, 12] on div "7" at bounding box center [68, 21] width 70 height 18
